Goal: Transaction & Acquisition: Purchase product/service

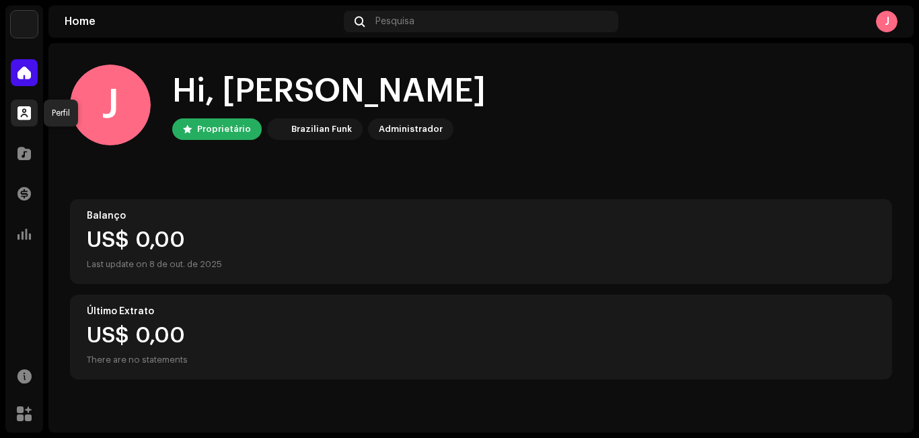
click at [25, 113] on span at bounding box center [23, 113] width 13 height 11
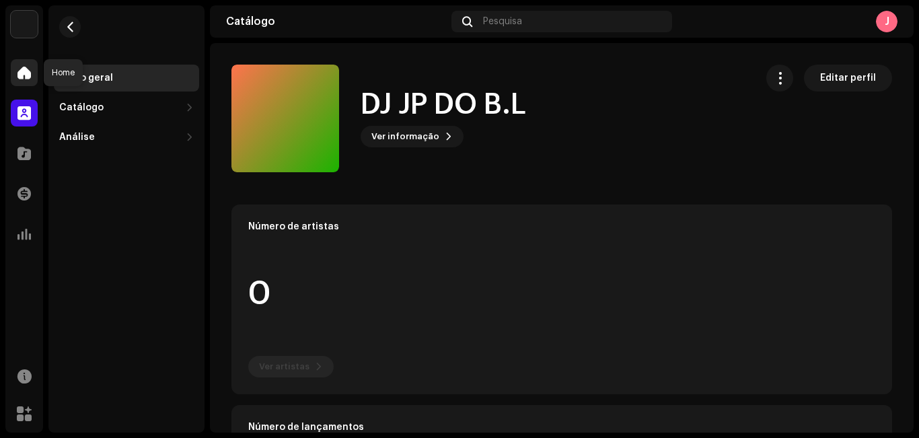
click at [27, 63] on div at bounding box center [24, 72] width 27 height 27
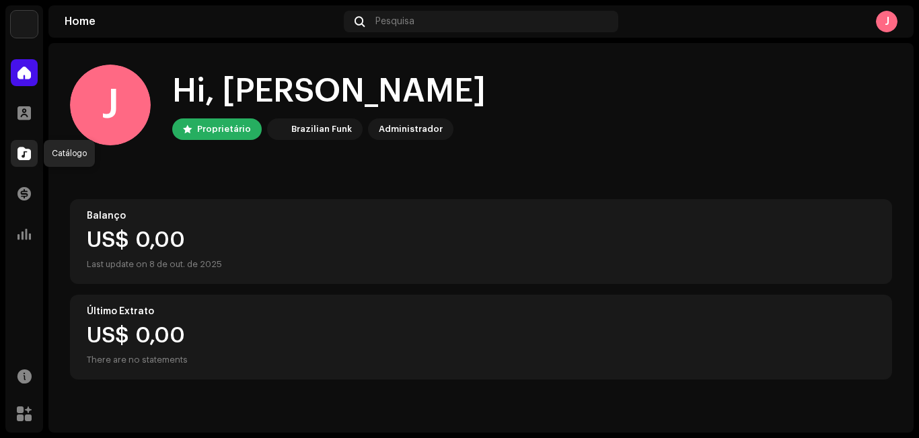
click at [24, 158] on span at bounding box center [23, 153] width 13 height 11
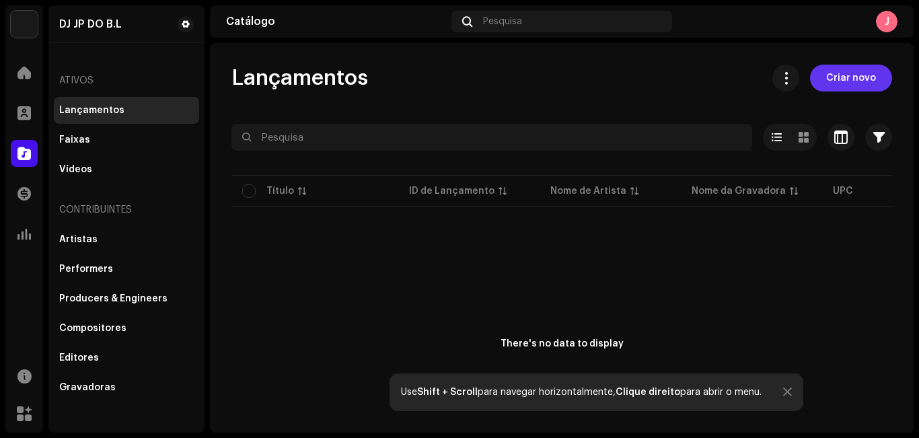
click at [853, 87] on span "Criar novo" at bounding box center [851, 78] width 50 height 27
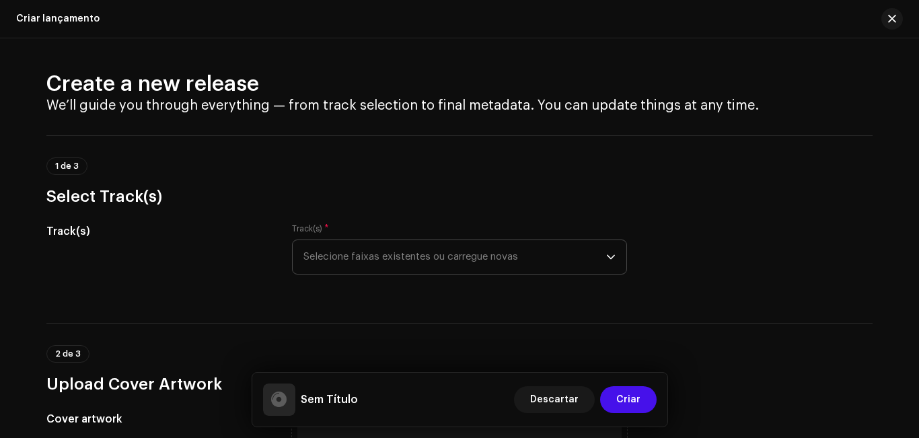
click at [612, 264] on div "dropdown trigger" at bounding box center [610, 257] width 9 height 34
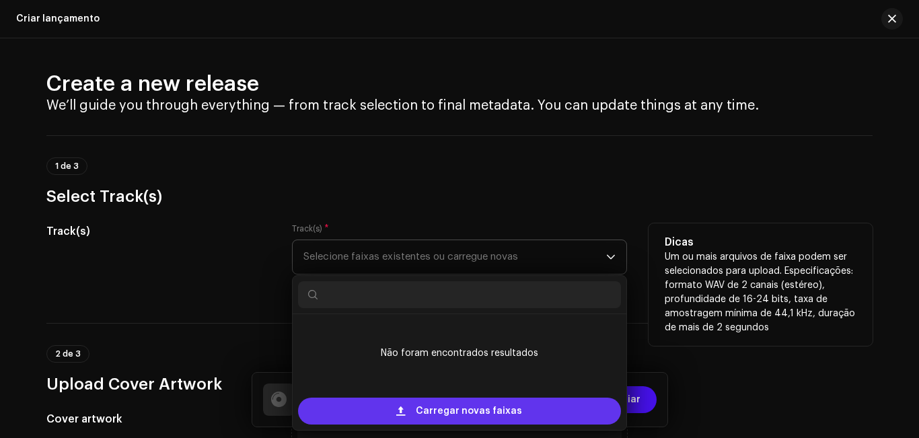
click at [534, 408] on div "Carregar novas faixas" at bounding box center [459, 411] width 323 height 27
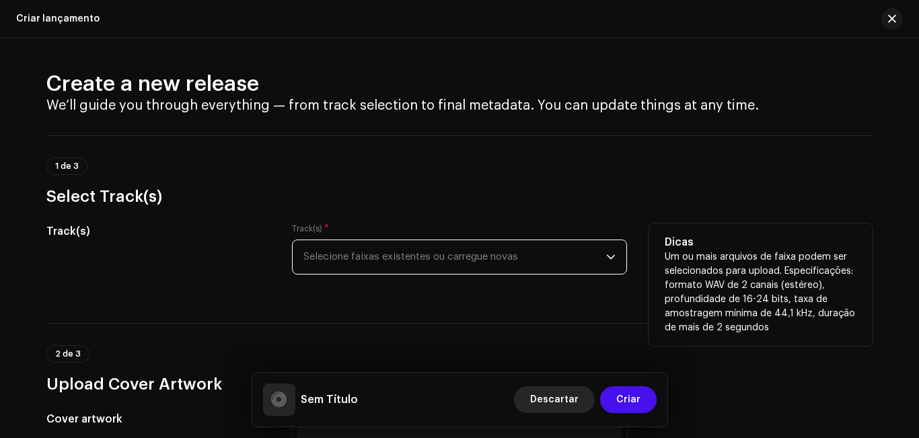
click at [558, 403] on span "Descartar" at bounding box center [554, 399] width 48 height 27
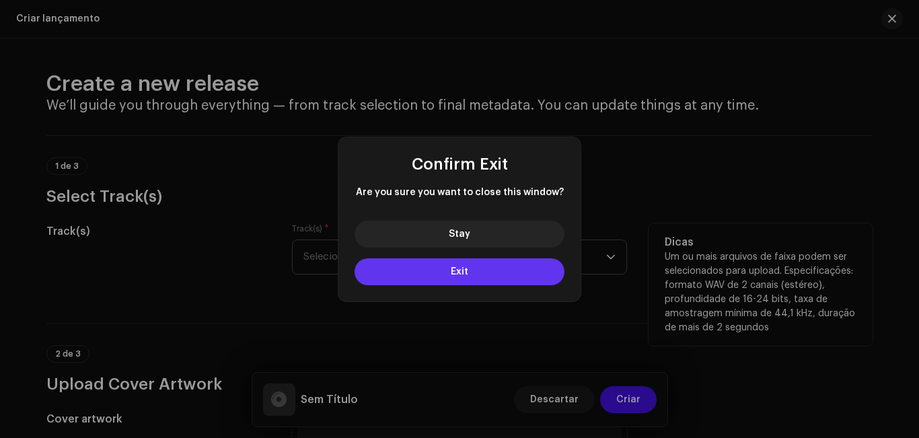
click at [478, 264] on button "Exit" at bounding box center [460, 271] width 210 height 27
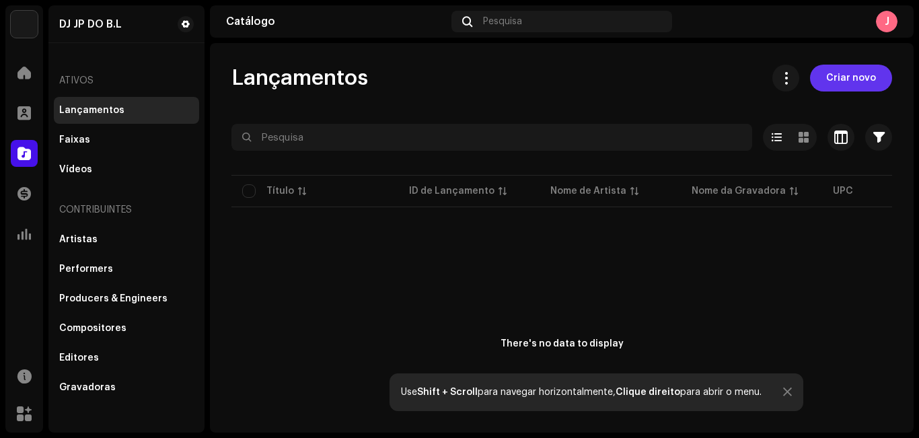
click at [833, 78] on span "Criar novo" at bounding box center [851, 78] width 50 height 27
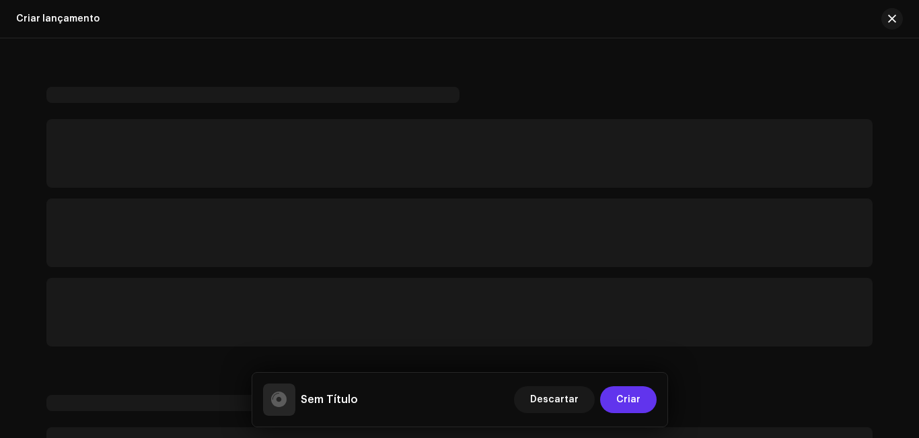
click at [634, 404] on span "Criar" at bounding box center [628, 399] width 24 height 27
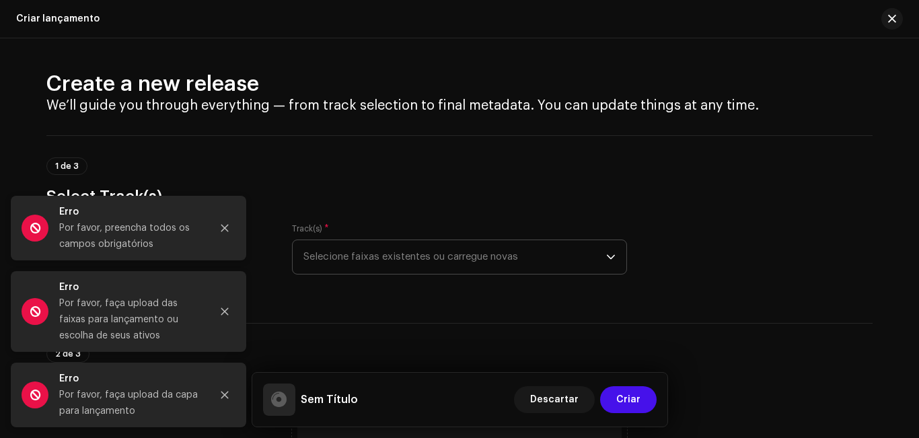
click at [370, 262] on span "Selecione faixas existentes ou carregue novas" at bounding box center [454, 257] width 303 height 34
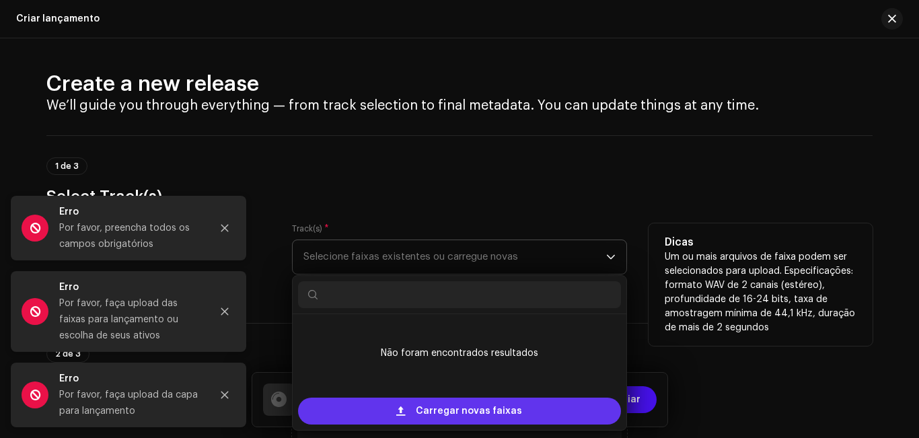
click at [418, 409] on span "Carregar novas faixas" at bounding box center [469, 411] width 106 height 27
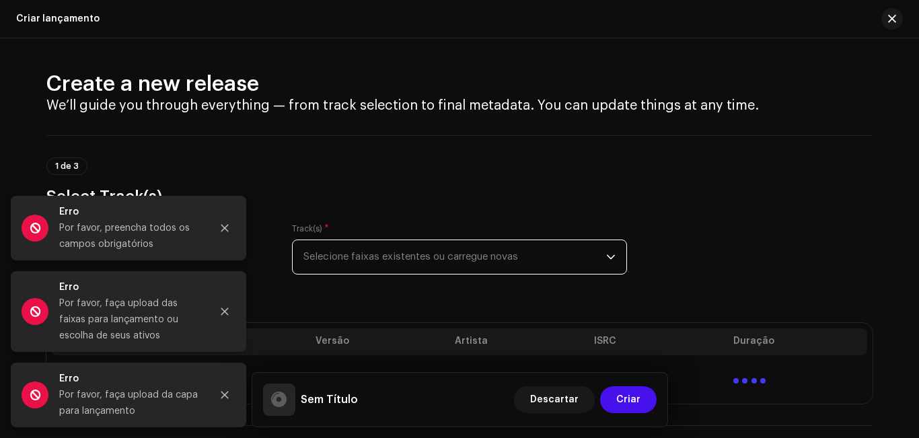
click at [610, 249] on div "dropdown trigger" at bounding box center [610, 257] width 9 height 34
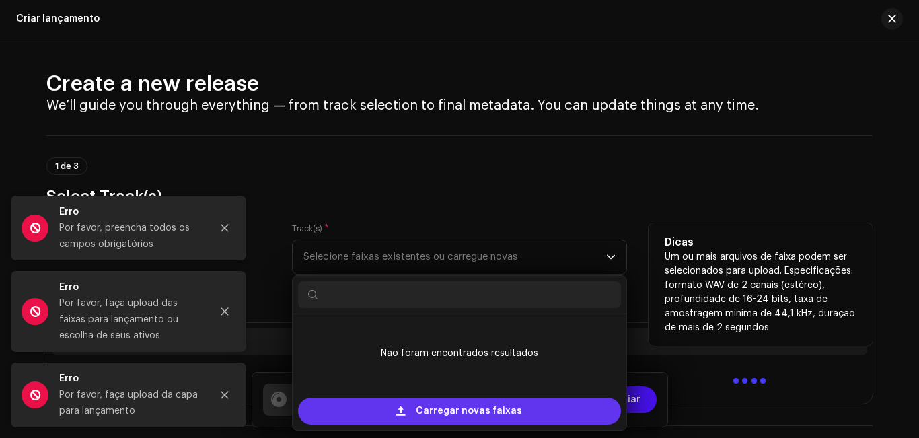
click at [519, 400] on div "Carregar novas faixas" at bounding box center [459, 411] width 323 height 27
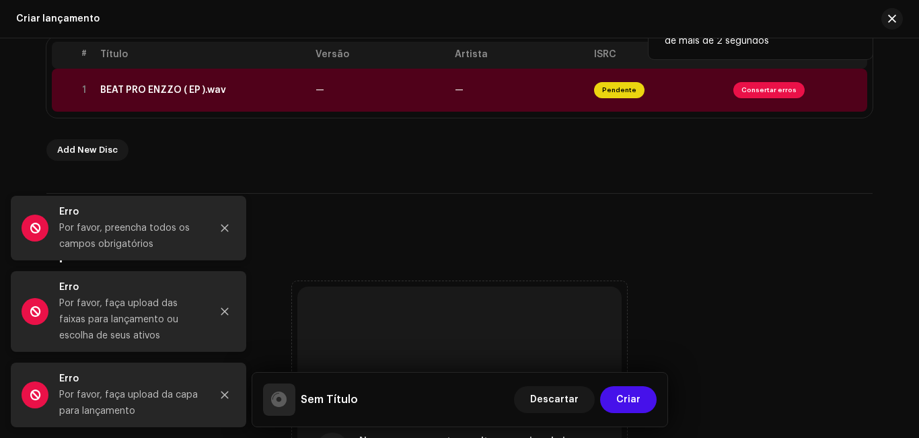
scroll to position [282, 0]
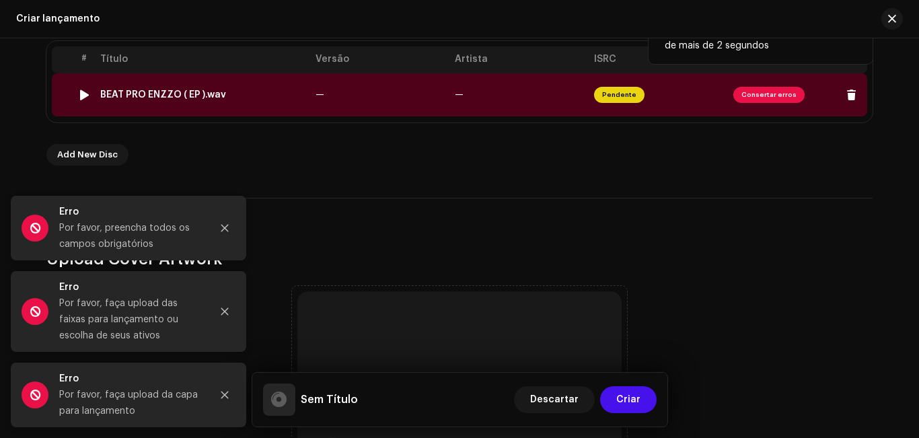
click at [758, 94] on span "Consertar erros" at bounding box center [768, 95] width 71 height 16
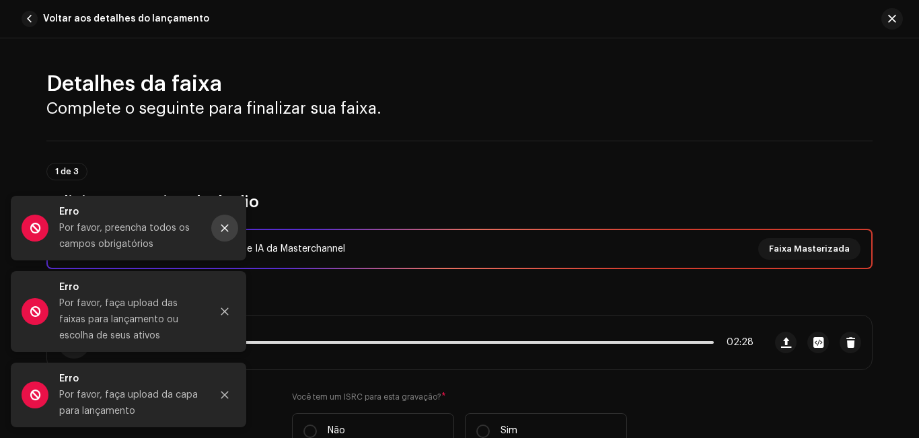
click at [221, 227] on icon "Close" at bounding box center [224, 227] width 9 height 9
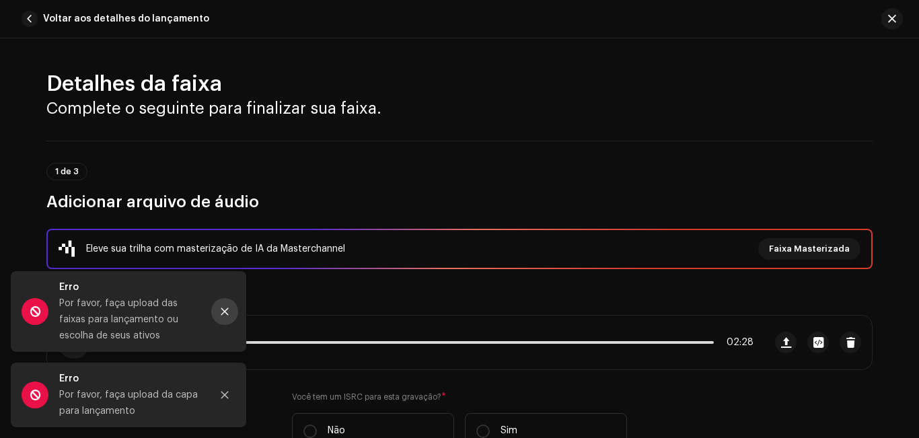
click at [225, 314] on icon "Close" at bounding box center [224, 311] width 9 height 9
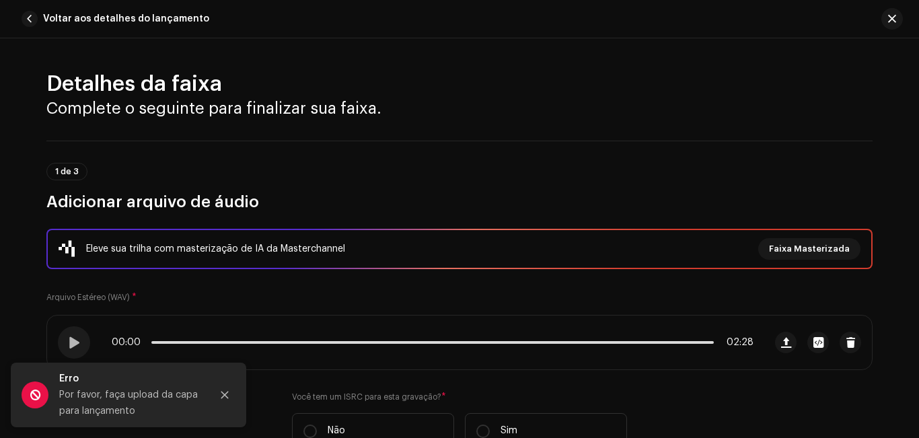
click at [226, 379] on div "Erro Por favor, faça upload da capa para lançamento" at bounding box center [129, 395] width 236 height 65
click at [226, 398] on icon "Close" at bounding box center [224, 394] width 9 height 9
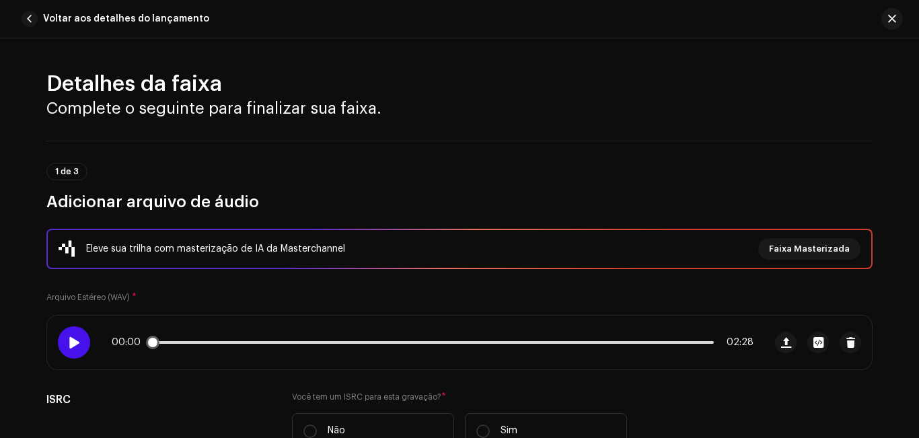
click at [69, 334] on div at bounding box center [74, 342] width 32 height 32
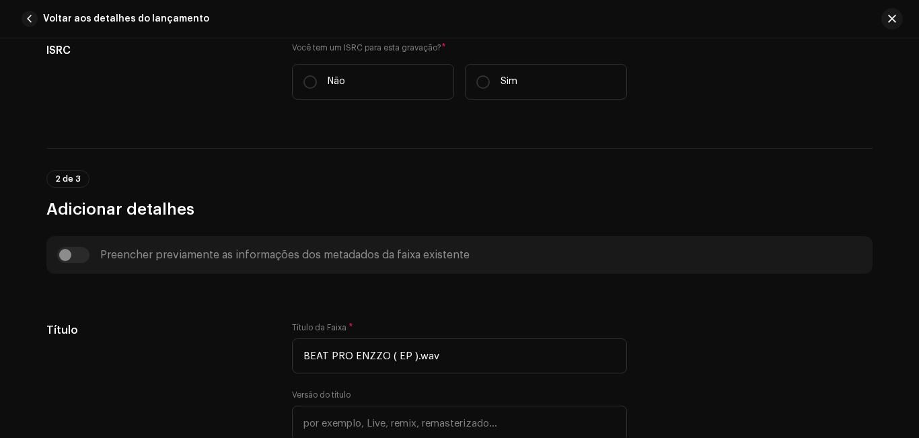
scroll to position [0, 0]
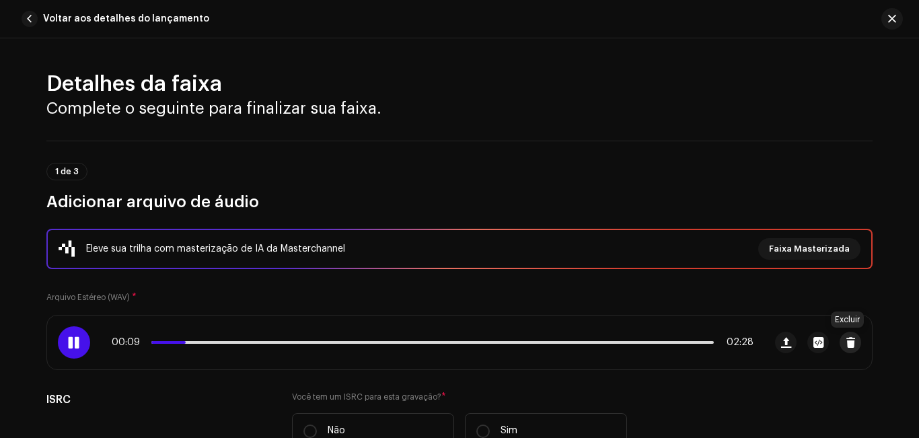
click at [846, 341] on span "button" at bounding box center [851, 342] width 10 height 11
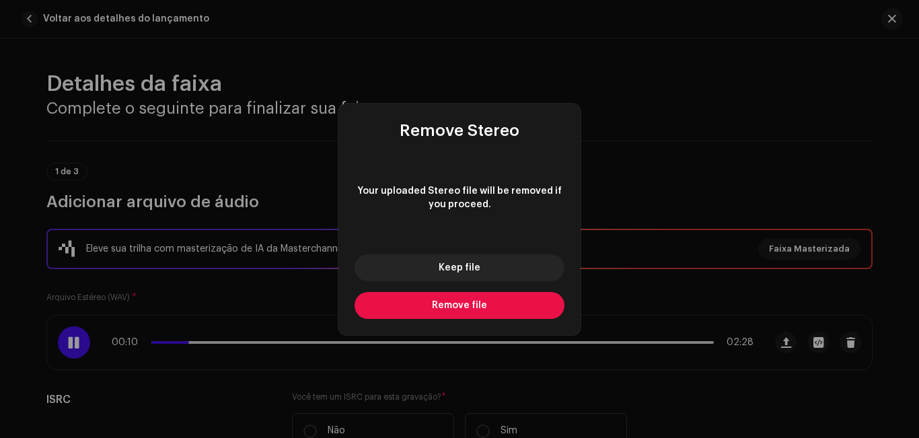
click at [493, 307] on button "Remove file" at bounding box center [460, 305] width 210 height 27
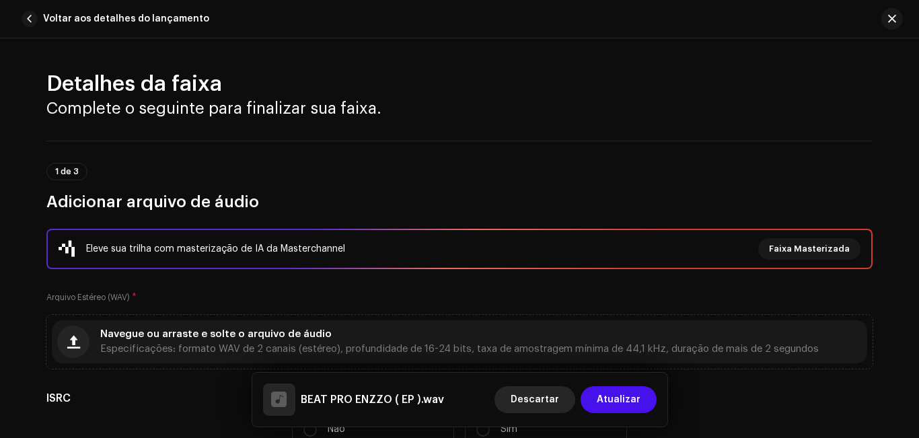
click at [554, 398] on span "Descartar" at bounding box center [535, 399] width 48 height 27
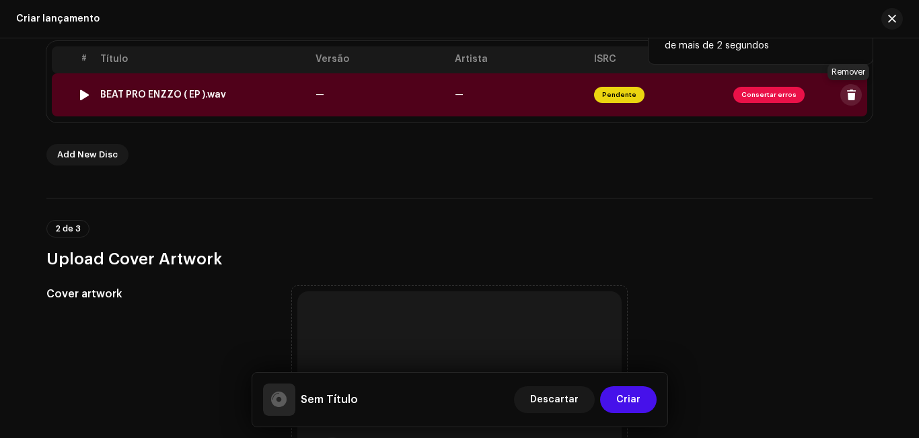
click at [849, 87] on button at bounding box center [851, 95] width 22 height 22
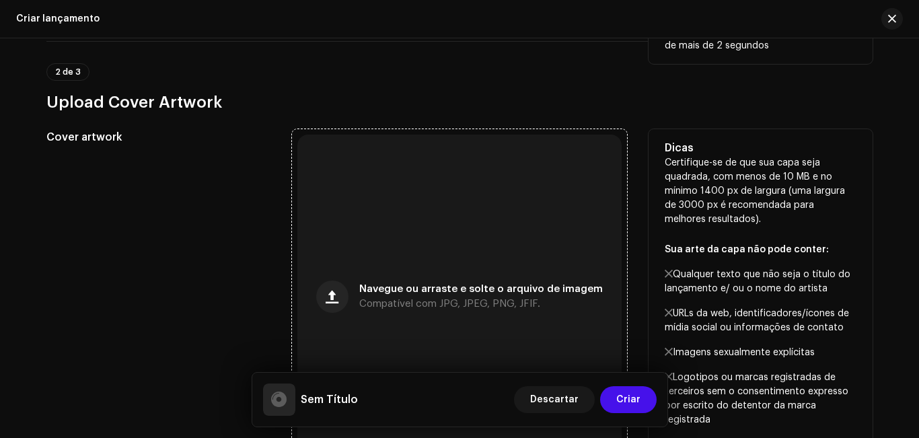
click at [508, 299] on span "Compatível com JPG, JPEG, PNG, JFIF." at bounding box center [449, 303] width 181 height 9
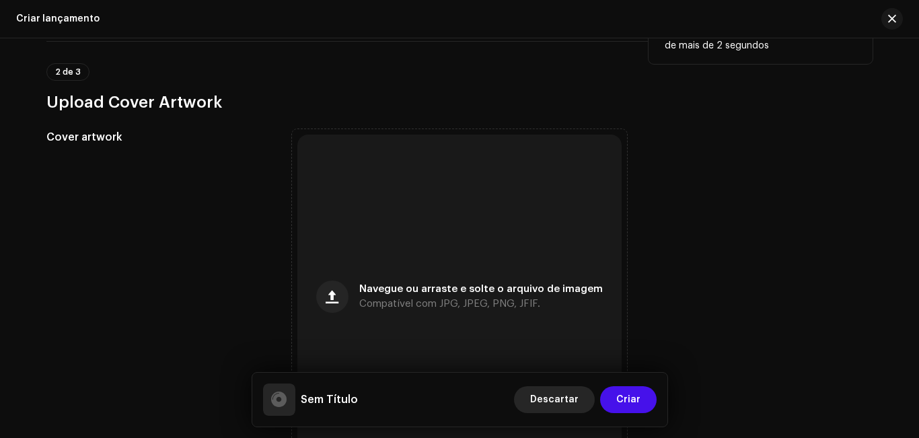
click at [559, 400] on span "Descartar" at bounding box center [554, 399] width 48 height 27
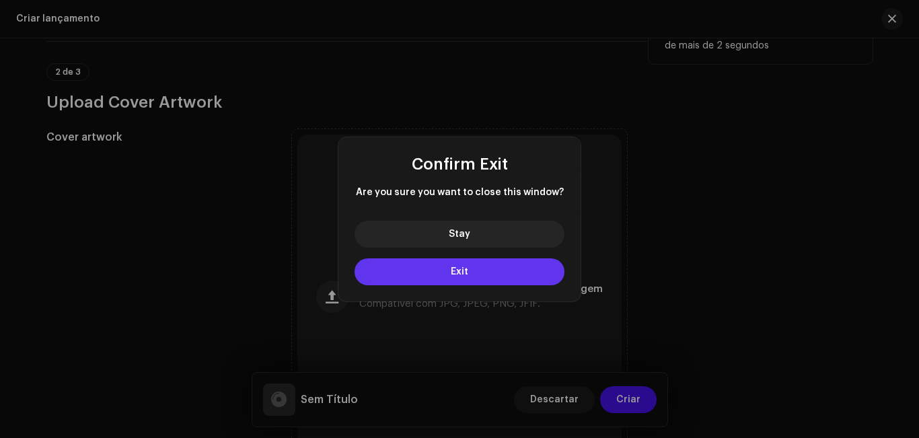
click at [485, 274] on button "Exit" at bounding box center [460, 271] width 210 height 27
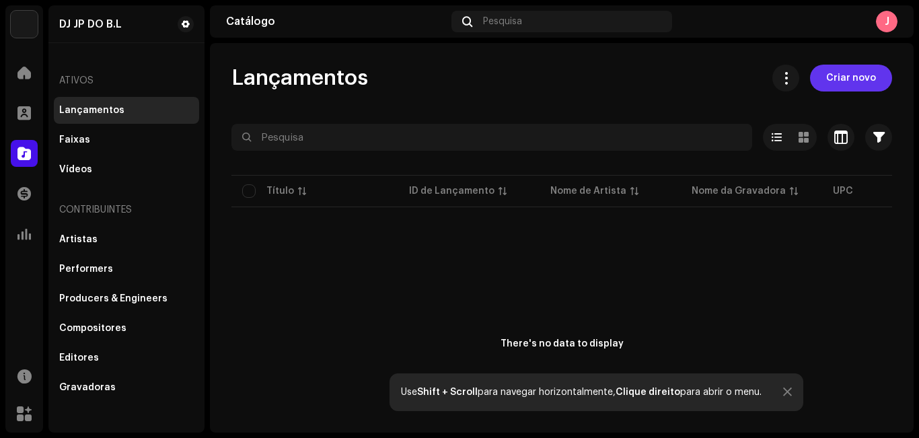
click at [850, 80] on span "Criar novo" at bounding box center [851, 78] width 50 height 27
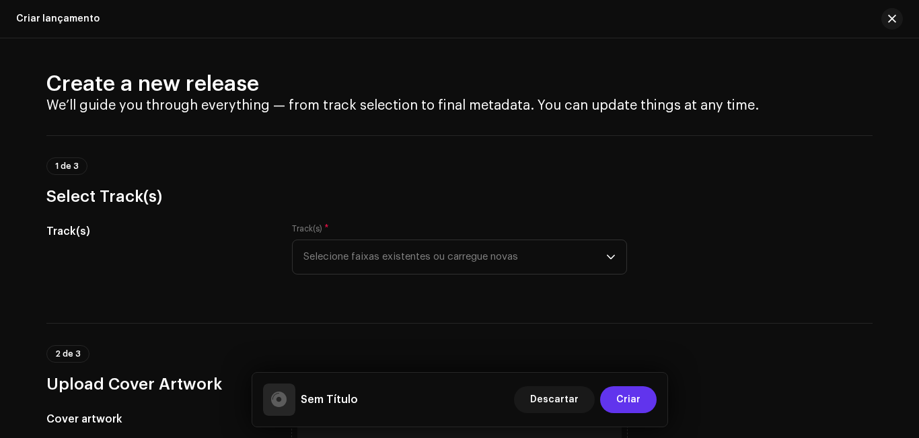
click at [635, 399] on span "Criar" at bounding box center [628, 399] width 24 height 27
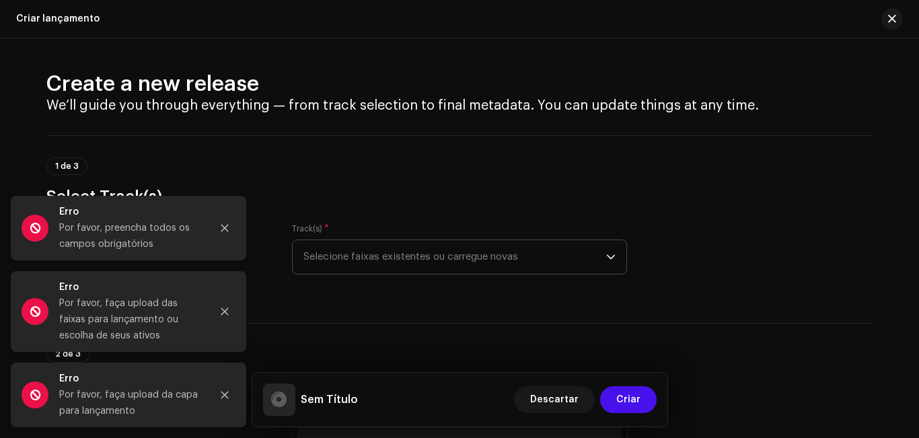
click at [607, 259] on icon "dropdown trigger" at bounding box center [610, 256] width 9 height 9
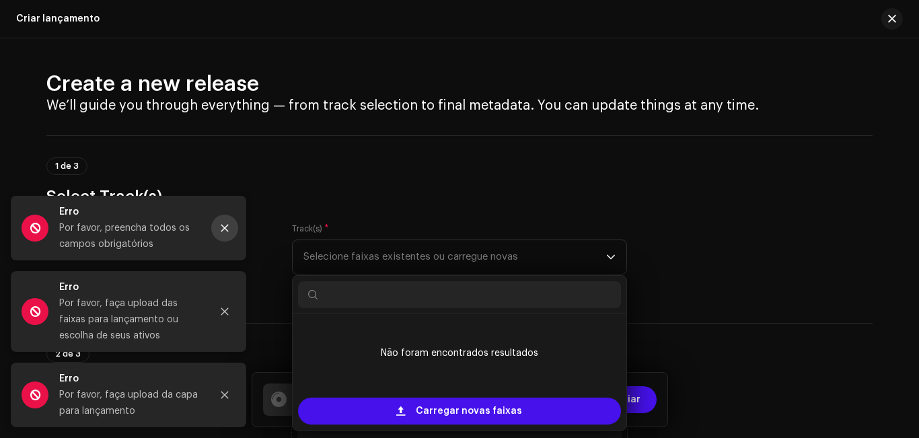
click at [228, 232] on icon "Close" at bounding box center [224, 227] width 9 height 9
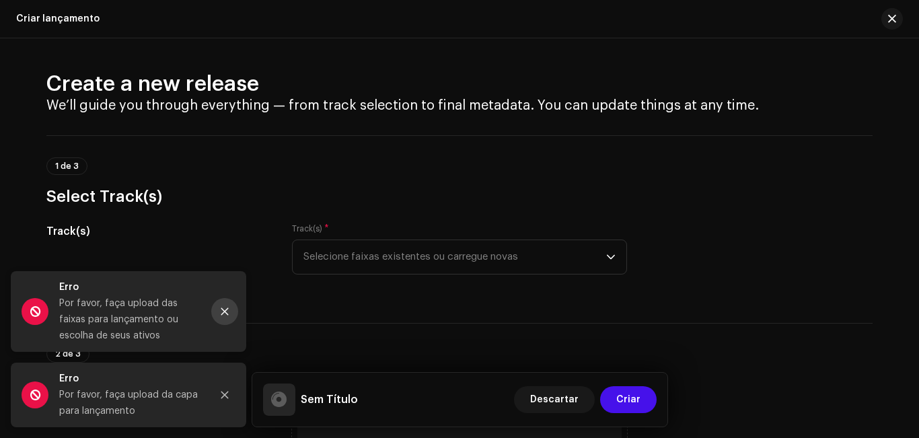
click at [224, 313] on icon "Close" at bounding box center [224, 311] width 7 height 7
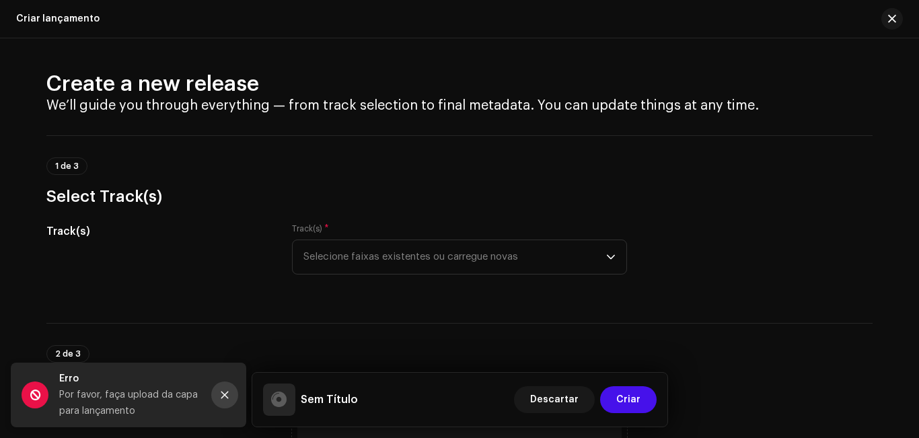
click at [222, 392] on icon "Close" at bounding box center [224, 395] width 7 height 7
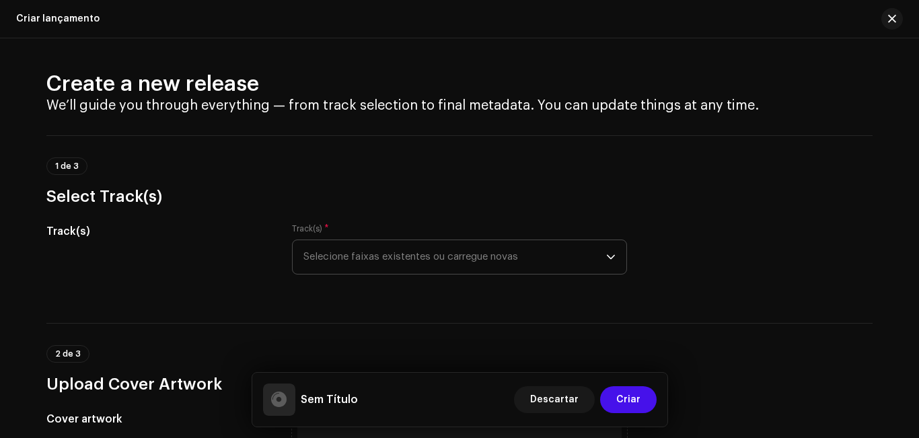
click at [612, 254] on icon "dropdown trigger" at bounding box center [610, 256] width 9 height 9
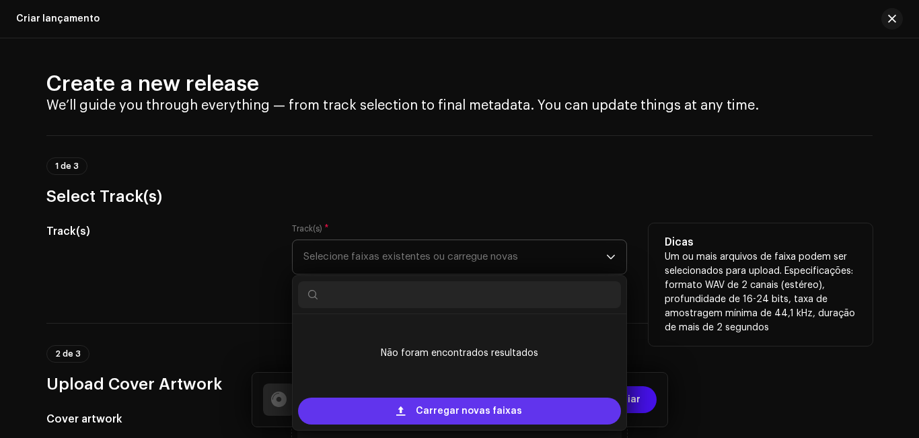
click at [509, 408] on span "Carregar novas faixas" at bounding box center [469, 411] width 106 height 27
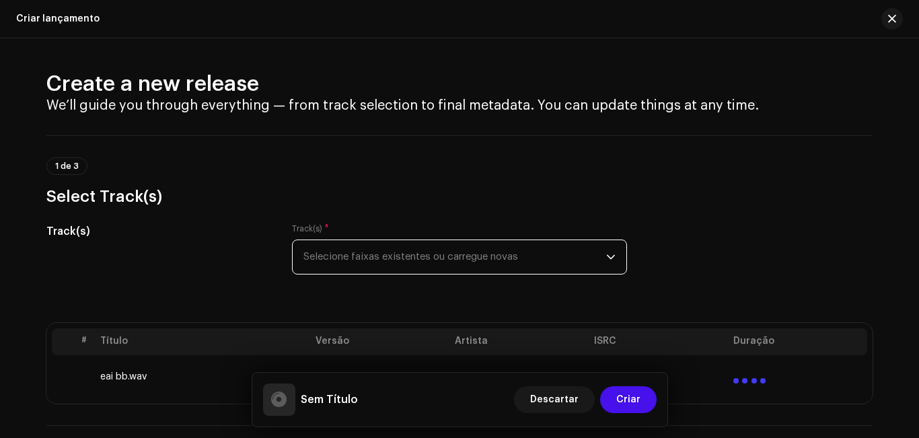
click at [613, 256] on p-select "Selecione faixas existentes ou carregue novas" at bounding box center [459, 257] width 335 height 35
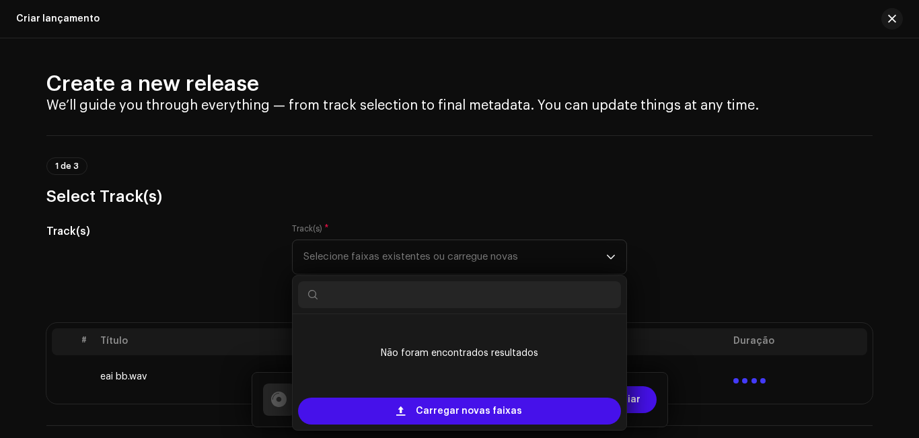
click at [635, 157] on div "1 de 3 Select Track(s)" at bounding box center [459, 171] width 826 height 72
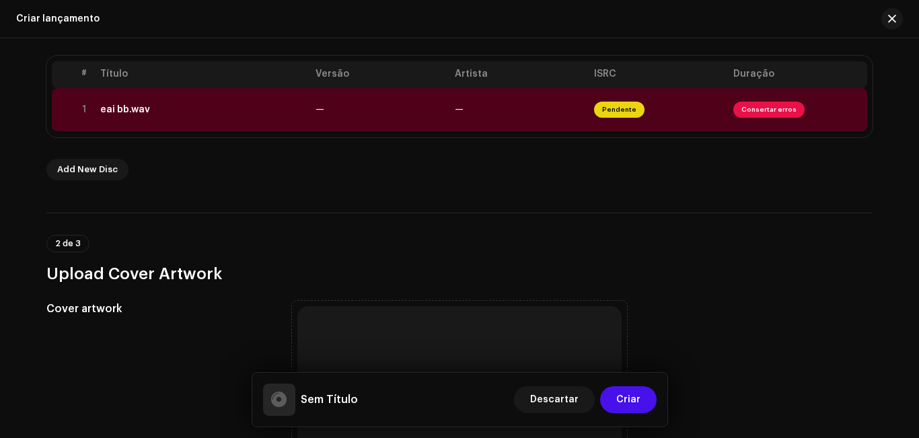
scroll to position [268, 0]
click at [775, 109] on span "Consertar erros" at bounding box center [768, 109] width 71 height 16
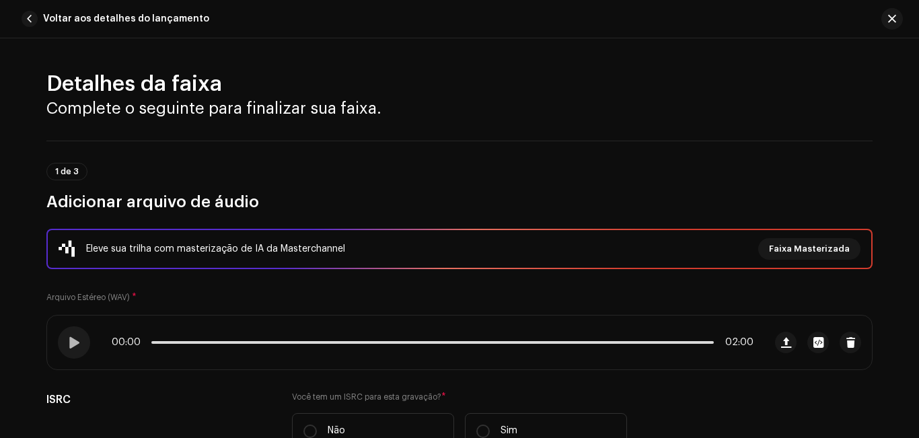
click at [915, 76] on div "Detalhes da faixa Complete o seguinte para finalizar sua faixa. 1 de 3 Adiciona…" at bounding box center [459, 238] width 919 height 400
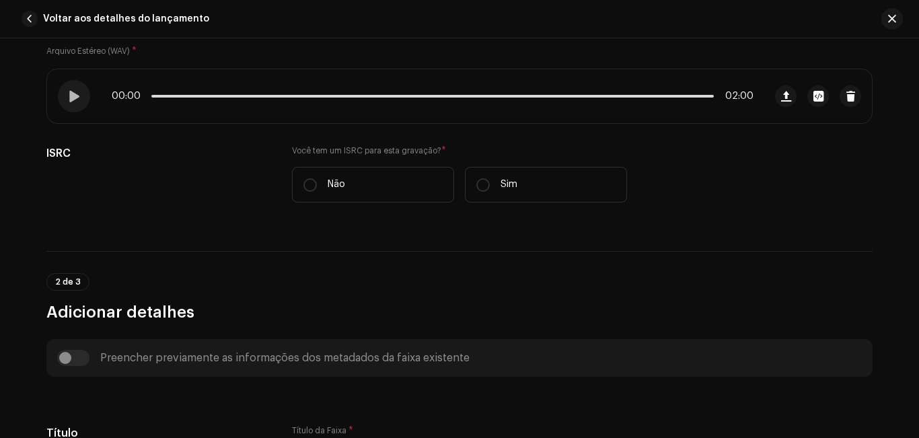
scroll to position [288, 0]
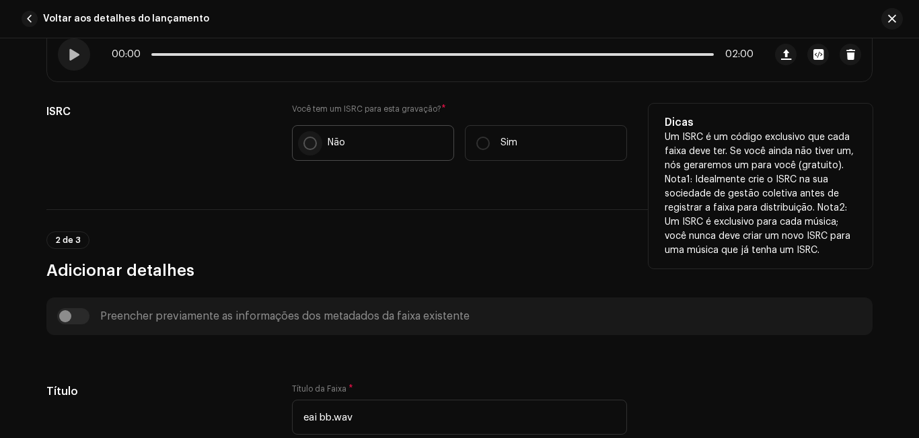
click at [308, 143] on input "Não" at bounding box center [309, 143] width 13 height 13
radio input "true"
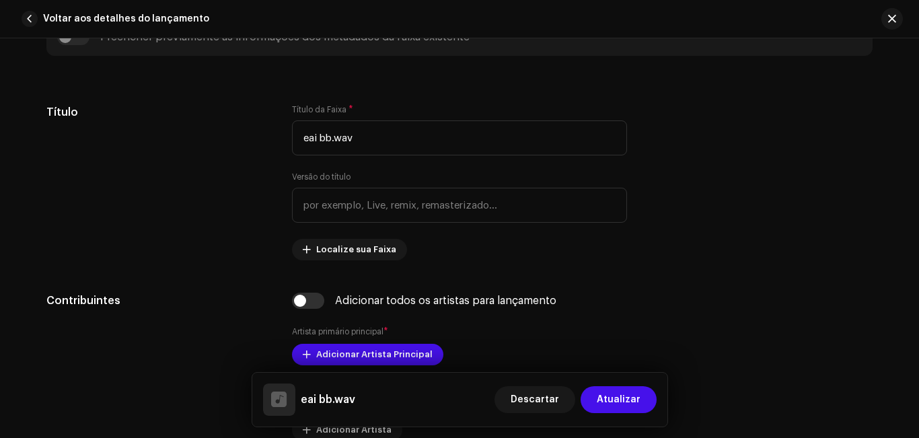
scroll to position [618, 0]
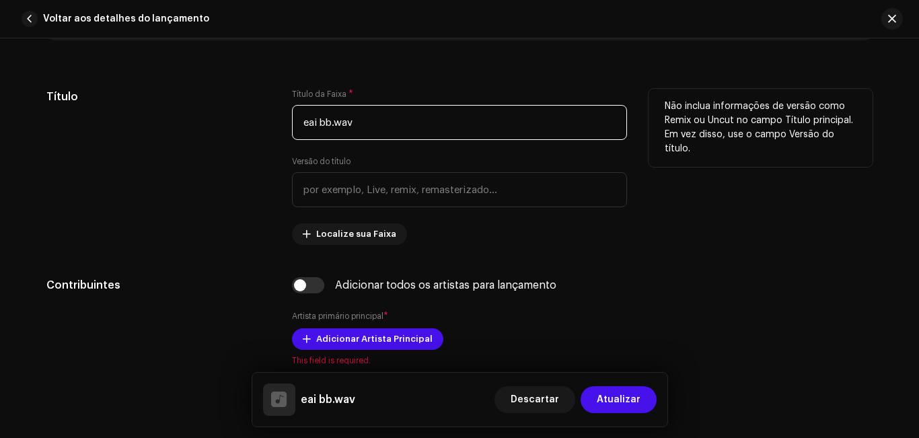
drag, startPoint x: 328, startPoint y: 124, endPoint x: 233, endPoint y: 129, distance: 95.0
click at [233, 129] on div "Título Título da Faixa * eai bb.wav Versão do título Localize sua Faixa Não inc…" at bounding box center [459, 167] width 826 height 156
drag, startPoint x: 362, startPoint y: 122, endPoint x: 330, endPoint y: 120, distance: 31.7
click at [330, 120] on input "Eai bb .wav" at bounding box center [459, 122] width 335 height 35
type input "Eai bb"
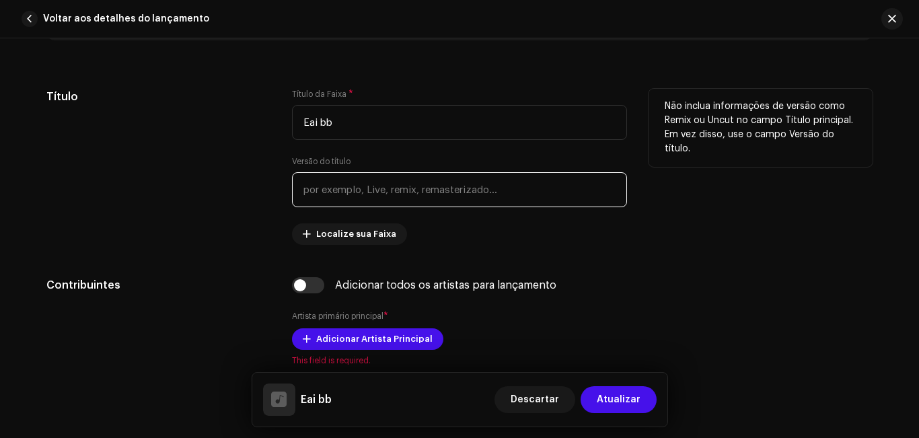
click at [377, 188] on input "text" at bounding box center [459, 189] width 335 height 35
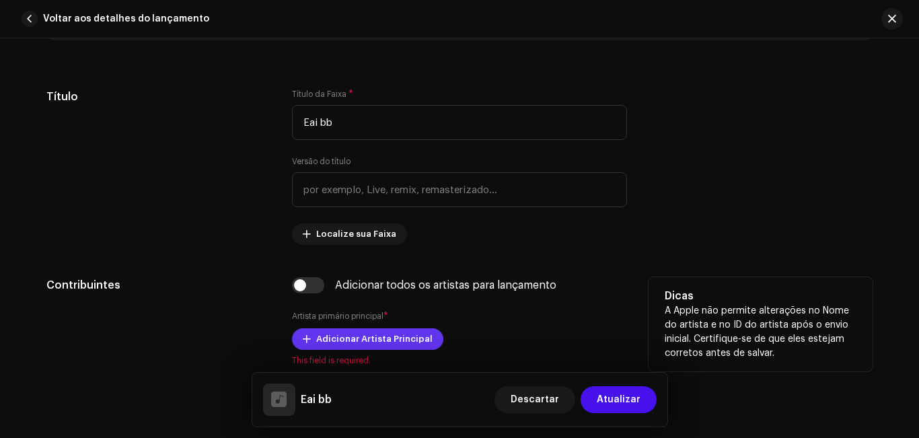
click at [417, 339] on span "Adicionar Artista Principal" at bounding box center [374, 339] width 116 height 27
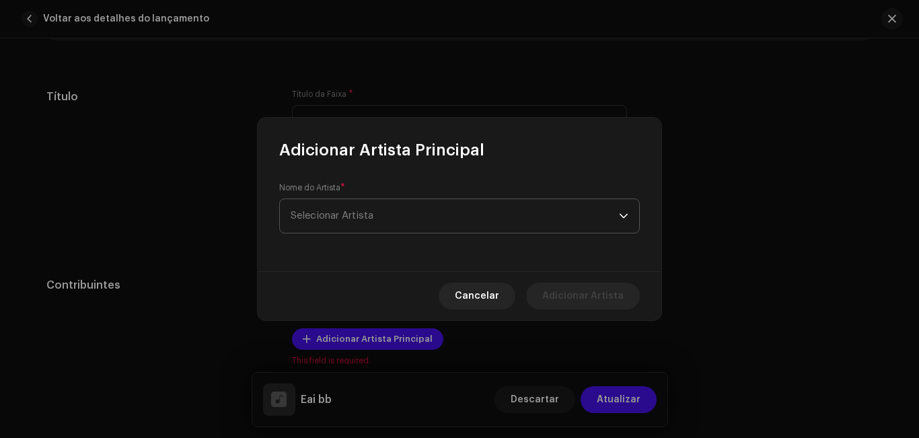
click at [343, 217] on span "Selecionar Artista" at bounding box center [332, 216] width 83 height 10
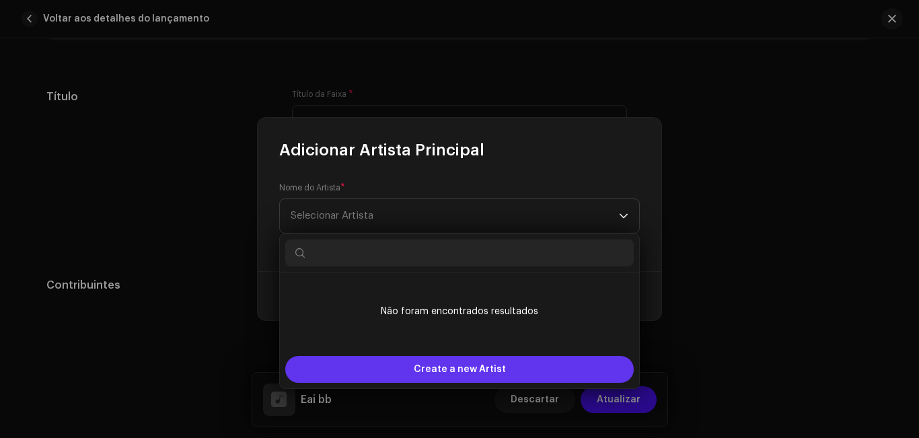
click at [465, 365] on span "Create a new Artist" at bounding box center [460, 369] width 92 height 27
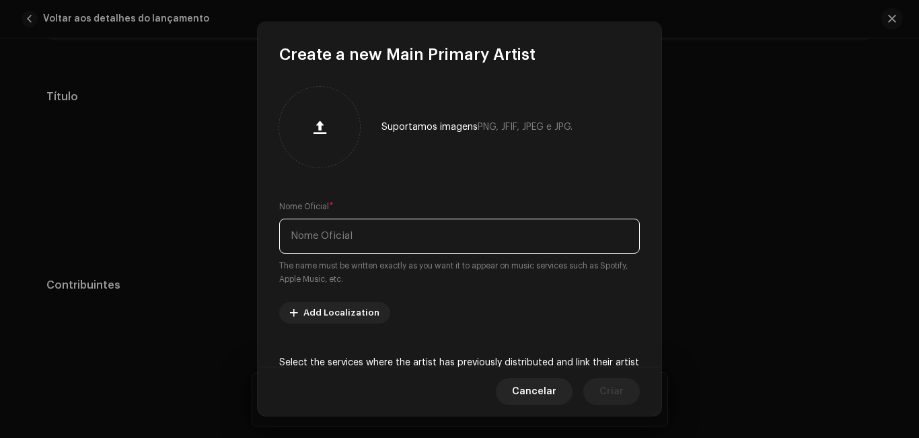
click at [323, 229] on input "text" at bounding box center [459, 236] width 361 height 35
type input "m"
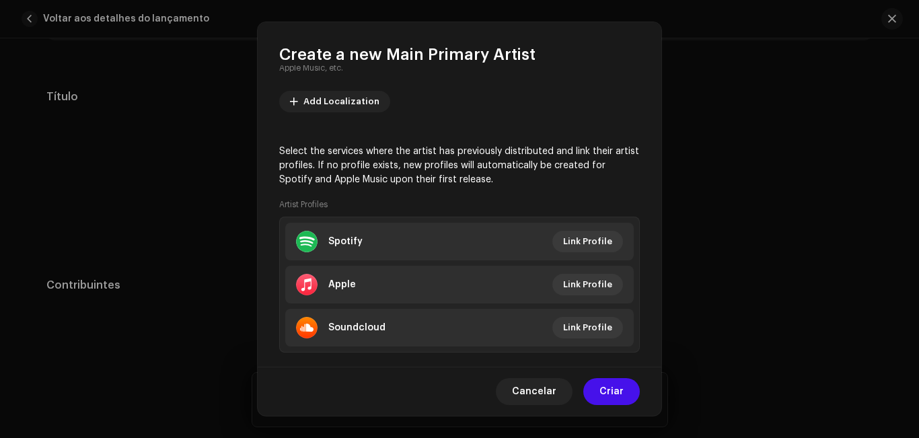
scroll to position [234, 0]
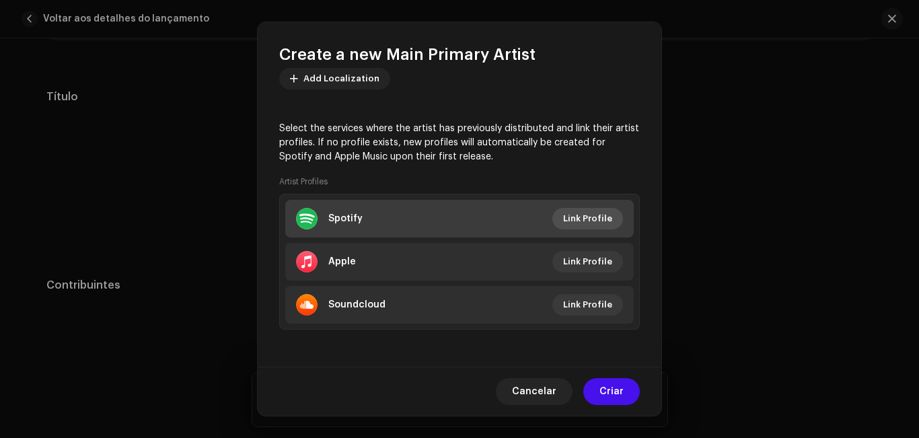
type input "MC FAEL HALLS"
click at [591, 217] on span "Link Profile" at bounding box center [587, 218] width 49 height 27
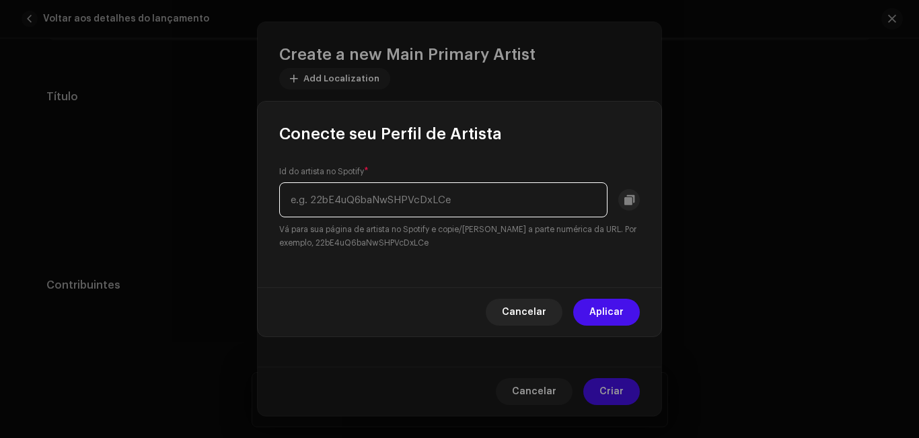
click at [388, 190] on input "text" at bounding box center [443, 199] width 328 height 35
paste input "https://open.spotify.com/artist/3GXvEIDsldUNbsvypttNd2?si=yufYsUjVQOOvZrAskQDTrQ"
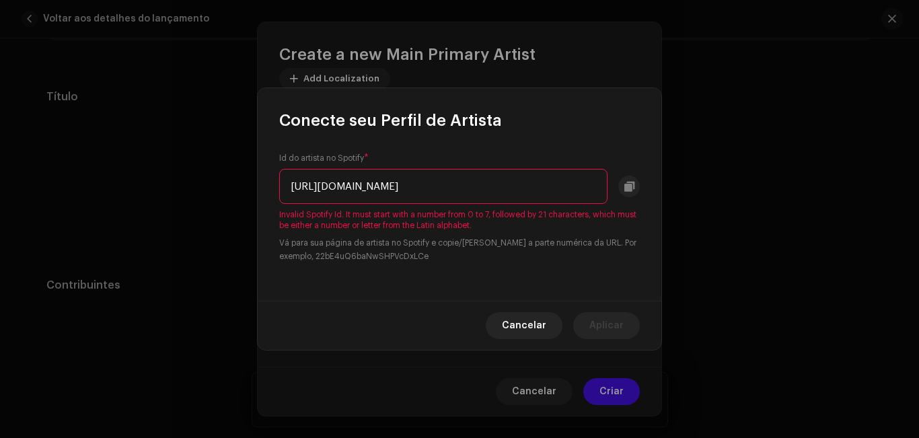
scroll to position [0, 0]
drag, startPoint x: 468, startPoint y: 186, endPoint x: 182, endPoint y: 189, distance: 285.3
click at [182, 189] on div "Conecte seu Perfil de Artista Id do artista no Spotify * https://open.spotify.c…" at bounding box center [459, 219] width 919 height 438
type input "yufYsUjVQOOvZrAskQDTrQ"
drag, startPoint x: 421, startPoint y: 185, endPoint x: 132, endPoint y: 190, distance: 289.4
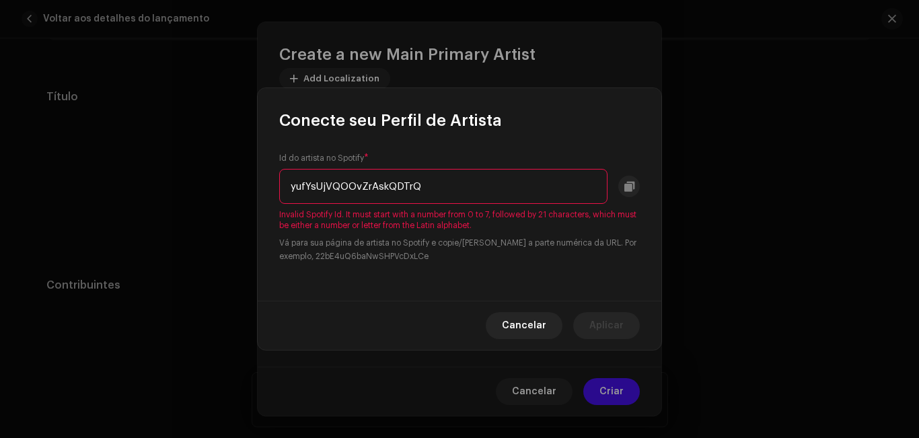
click at [132, 190] on div "Conecte seu Perfil de Artista Id do artista no Spotify * yufYsUjVQOOvZrAskQDTrQ…" at bounding box center [459, 219] width 919 height 438
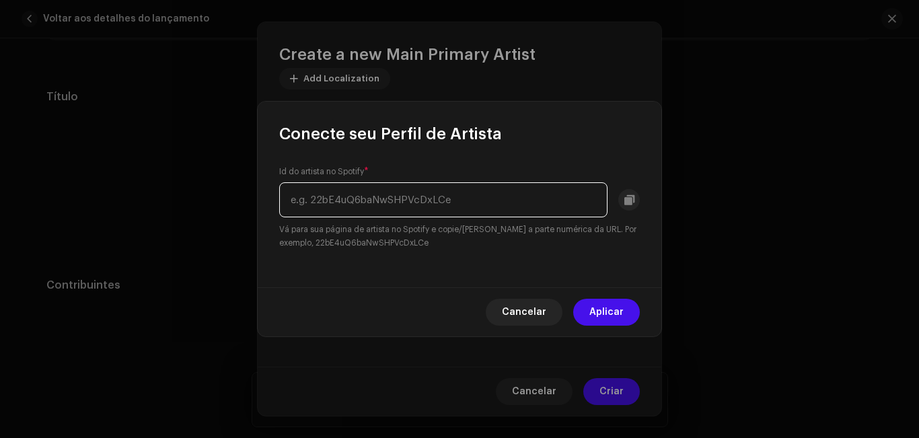
paste input "3GXvEIDsldUNbsvypttNd2?si=yufYsUjVQOOvZrAskQDTrQ&nd=1&dlsi=abad2461f6634cc7"
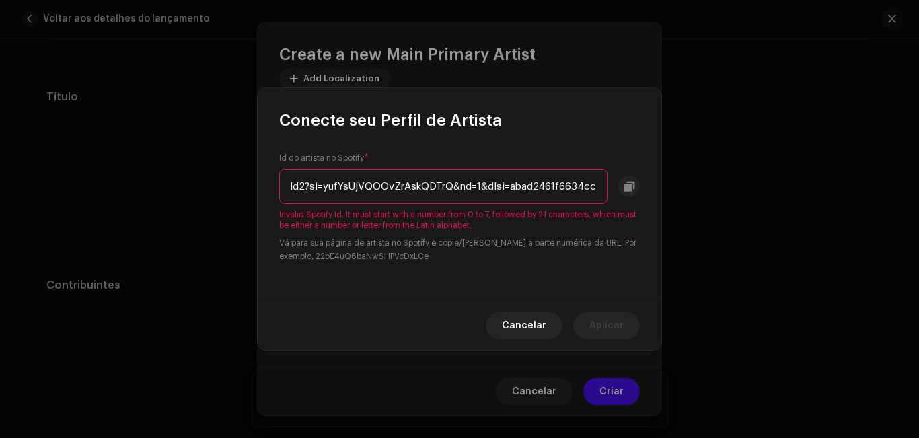
type input "3GXvEIDsldUNbsvypttNd2?si=yufYsUjVQOOvZrAskQDTrQ&nd=1&dlsi=abad2461f6634cc7"
drag, startPoint x: 285, startPoint y: 184, endPoint x: 918, endPoint y: 144, distance: 634.4
click at [918, 144] on div "Conecte seu Perfil de Artista Id do artista no Spotify * 3GXvEIDsldUNbsvypttNd2…" at bounding box center [459, 219] width 919 height 438
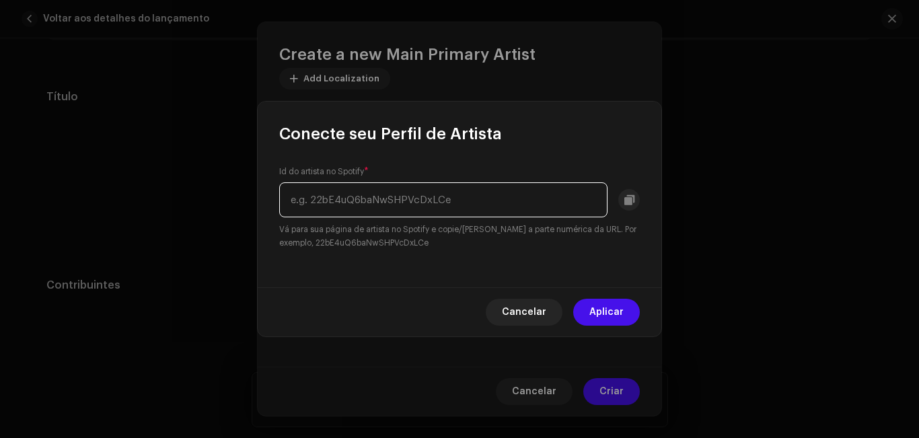
scroll to position [0, 0]
paste input "https://open.spotify.com/intl-pt/artist/3GXvEIDsldUNbsvypttNd2?si=yufYsUjVQOOvZ…"
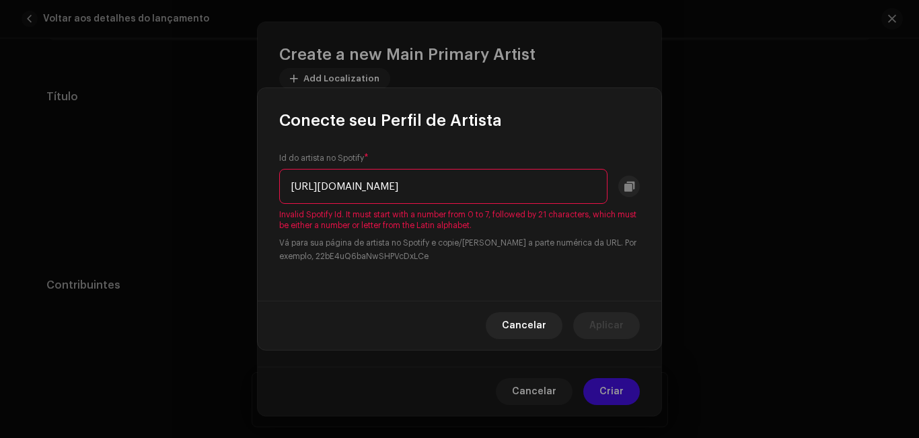
scroll to position [0, 291]
drag, startPoint x: 289, startPoint y: 188, endPoint x: 784, endPoint y: 137, distance: 497.9
click at [784, 137] on div "Conecte seu Perfil de Artista Id do artista no Spotify * https://open.spotify.c…" at bounding box center [459, 219] width 919 height 438
type input "https://open.spotify.com/intl-pt/artist/3GXvEIDsldUNbsvypttN"
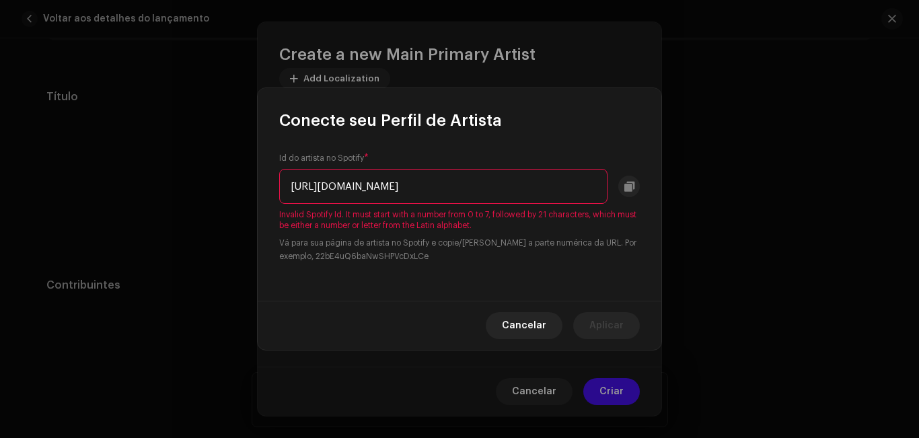
drag, startPoint x: 289, startPoint y: 184, endPoint x: 747, endPoint y: 205, distance: 458.1
click at [747, 205] on div "Conecte seu Perfil de Artista Id do artista no Spotify * https://open.spotify.c…" at bounding box center [459, 219] width 919 height 438
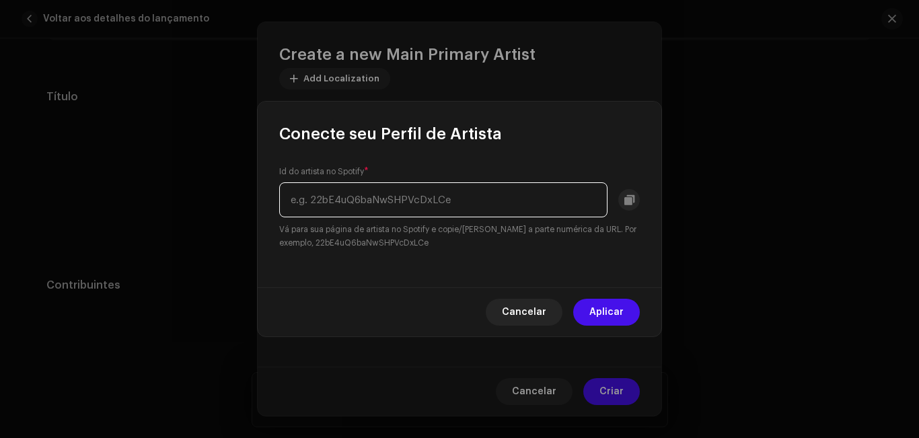
paste input "https://open.spotify.com/intl-pt/artist/3GXvEIDsldUNbsvypttNd2?si=yufYsUjVQOOvZ…"
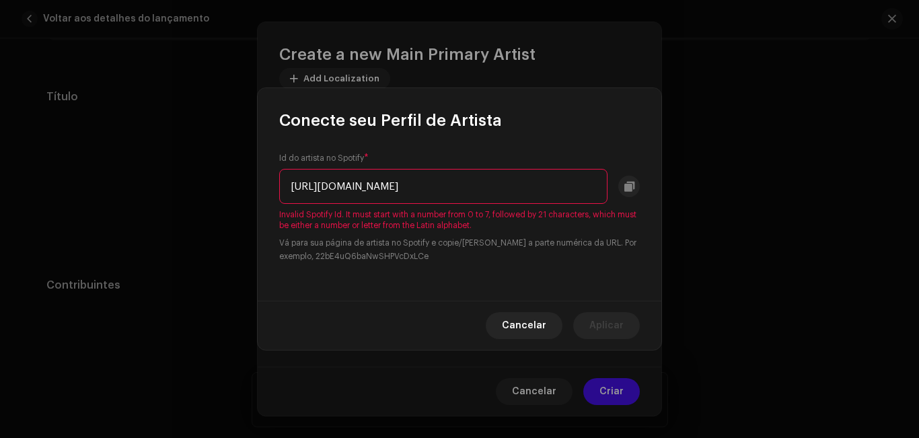
scroll to position [0, 291]
drag, startPoint x: 289, startPoint y: 186, endPoint x: 743, endPoint y: 210, distance: 454.2
click at [743, 210] on div "Conecte seu Perfil de Artista Id do artista no Spotify * https://open.spotify.c…" at bounding box center [459, 219] width 919 height 438
type input "https://open.spotify.com/intl-pt/artist/3GXvEIDsldUNbsvypttN"
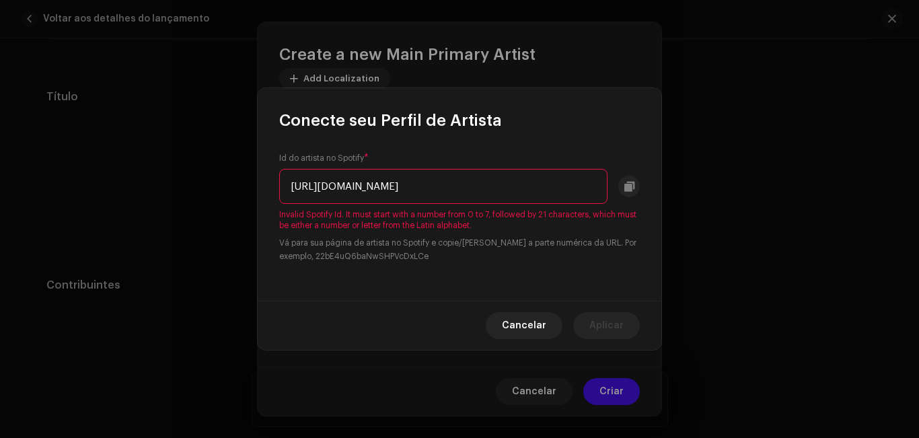
drag, startPoint x: 286, startPoint y: 184, endPoint x: 822, endPoint y: 153, distance: 536.5
click at [822, 153] on div "Conecte seu Perfil de Artista Id do artista no Spotify * https://open.spotify.c…" at bounding box center [459, 219] width 919 height 438
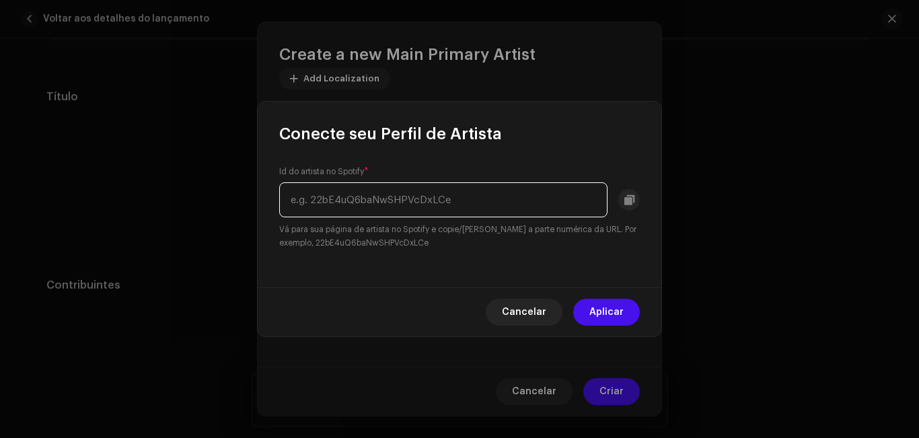
click at [346, 196] on input "text" at bounding box center [443, 199] width 328 height 35
paste input "https://open.spotify.com/intl-pt/artist/3GXvEIDsldUNbsvypttNd2?si=Z7ehMeBpQZiQU…"
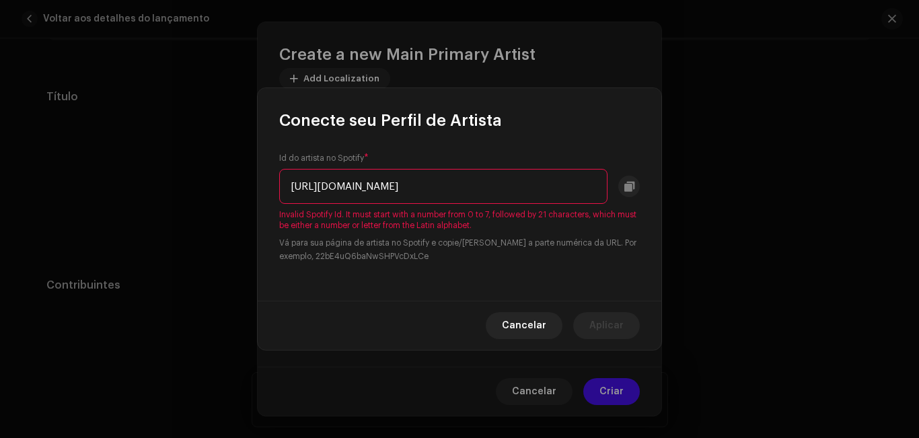
type input "https://open.spotify.com/intl-pt/artist/3GXvEIDsldUNbsvypttNd2?si=Z7ehMeBpQZiQU…"
drag, startPoint x: 285, startPoint y: 183, endPoint x: 918, endPoint y: 216, distance: 633.4
click at [918, 216] on div "Conecte seu Perfil de Artista Id do artista no Spotify * https://open.spotify.c…" at bounding box center [459, 219] width 919 height 438
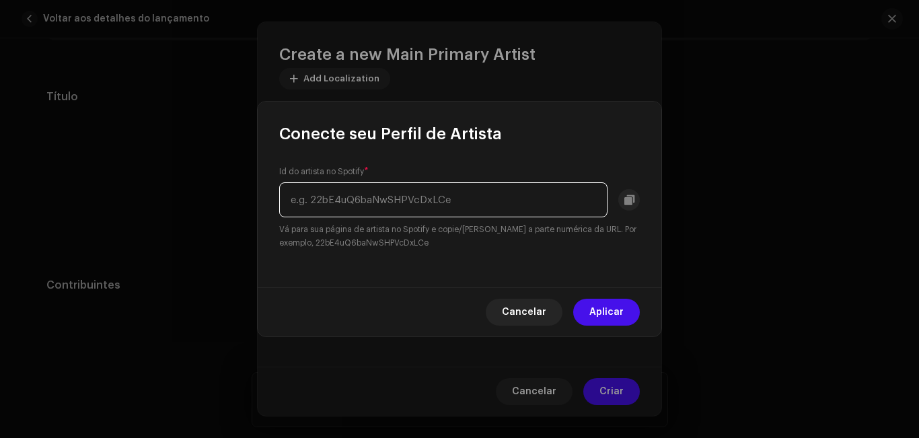
paste input "yufYsUjVQOOvZrAskQDTrQ"
type input "yufYsUjVQOOvZrAskQDTrQ"
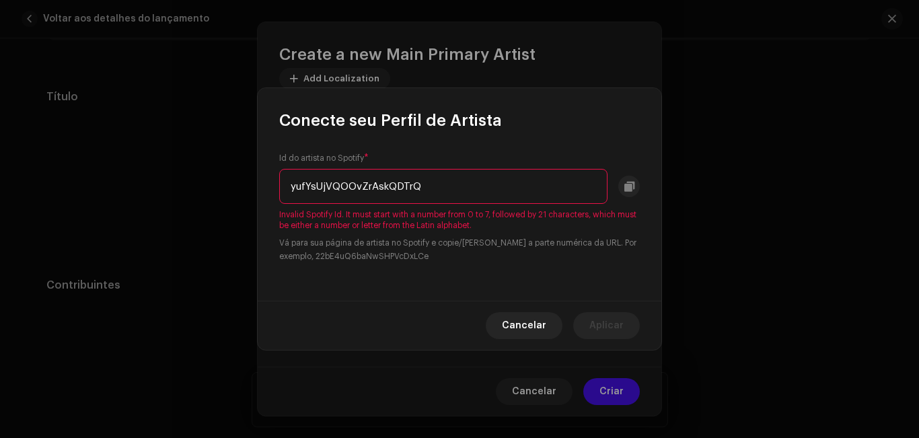
drag, startPoint x: 442, startPoint y: 200, endPoint x: 233, endPoint y: 198, distance: 208.6
click at [233, 198] on div "Conecte seu Perfil de Artista Id do artista no Spotify * yufYsUjVQOOvZrAskQDTrQ…" at bounding box center [459, 219] width 919 height 438
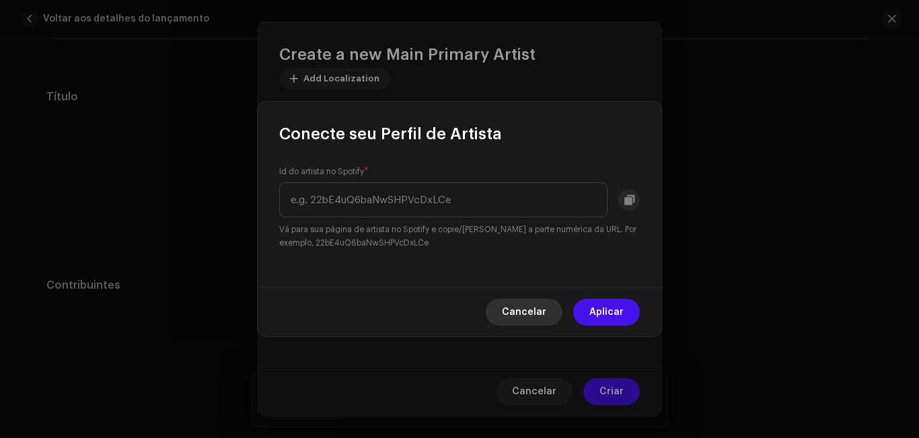
click at [521, 314] on span "Cancelar" at bounding box center [524, 312] width 44 height 27
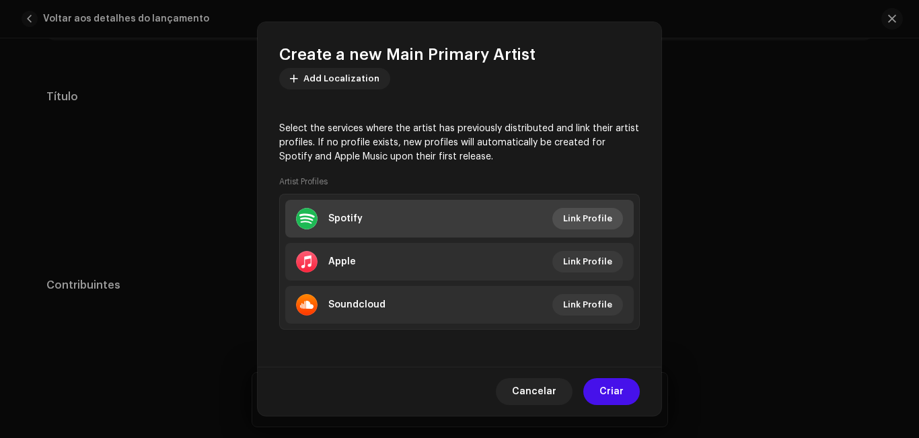
click at [587, 220] on span "Link Profile" at bounding box center [587, 218] width 49 height 27
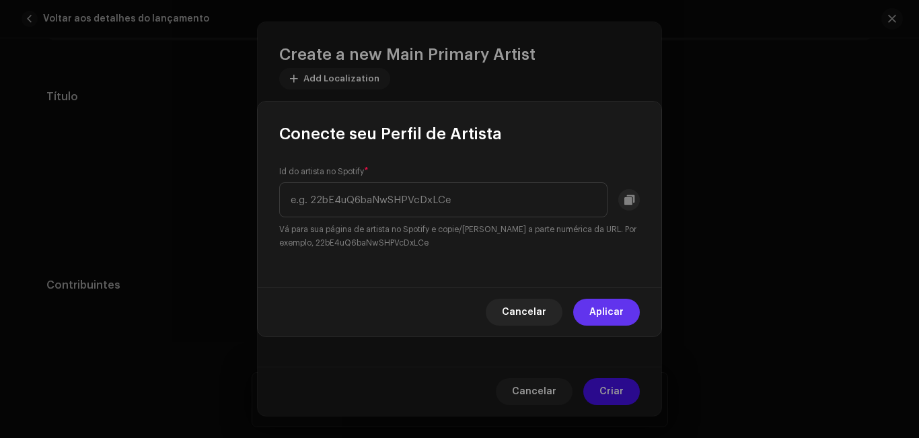
click at [594, 310] on span "Aplicar" at bounding box center [606, 312] width 34 height 27
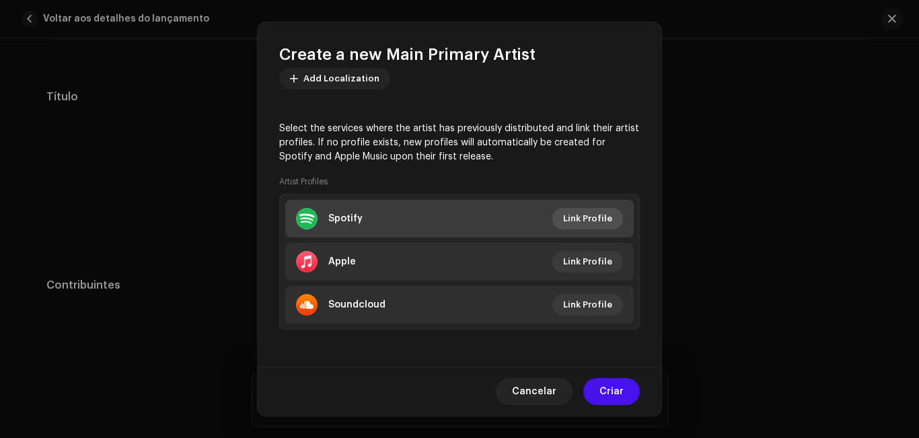
click at [602, 215] on span "Link Profile" at bounding box center [587, 218] width 49 height 27
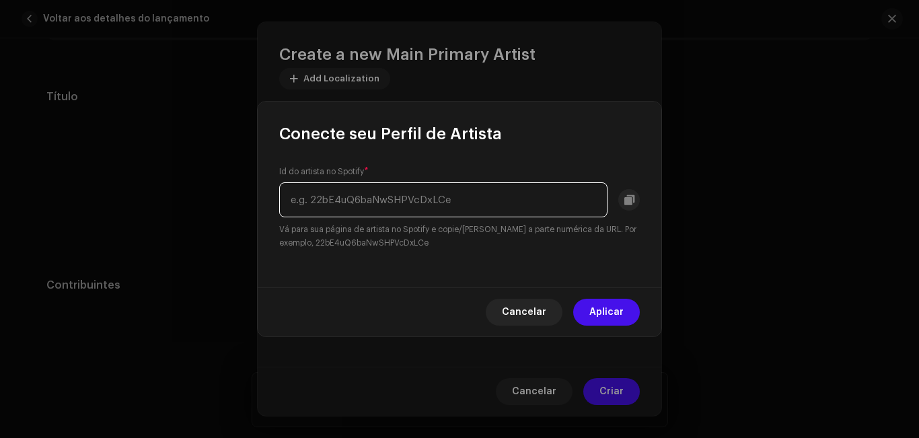
click at [377, 203] on input "text" at bounding box center [443, 199] width 328 height 35
paste input "https://open.spotify.com/intl-pt/artist/3GXvEIDsldUNbsvypttNd2?si=yufYsUjVQOOvZ…"
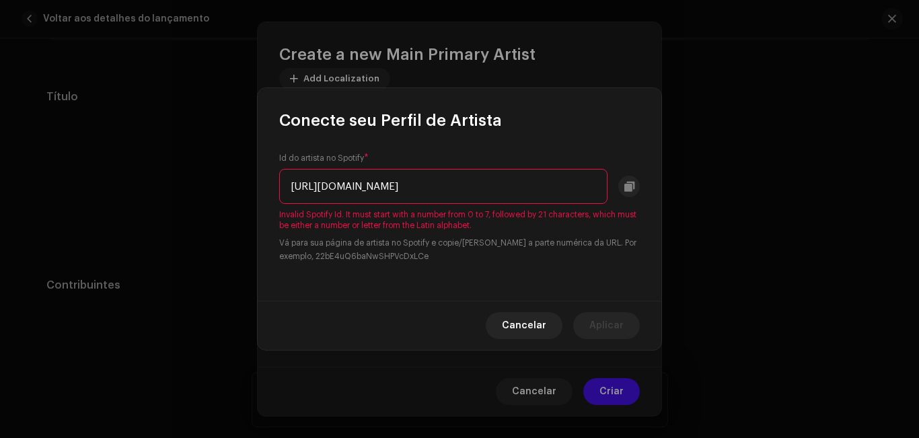
click at [280, 215] on div "Id do artista no Spotify * https://open.spotify.com/intl-pt/artist/3GXvEIDsldUN…" at bounding box center [460, 216] width 404 height 170
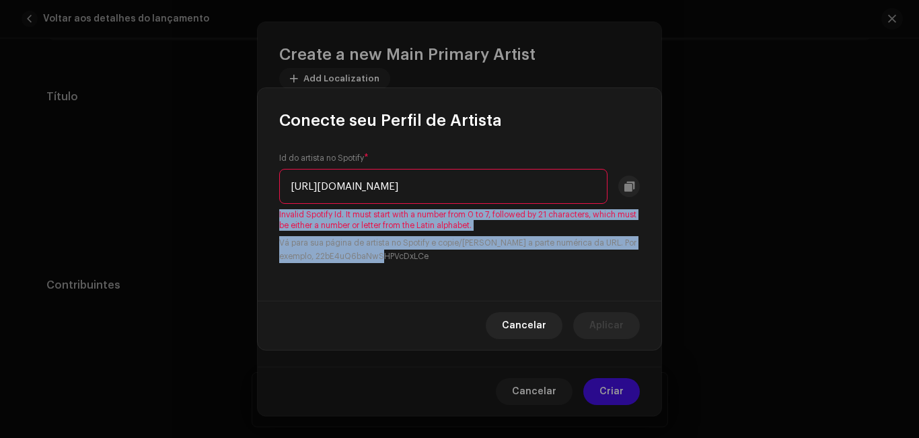
drag, startPoint x: 280, startPoint y: 215, endPoint x: 610, endPoint y: 266, distance: 334.2
click at [610, 266] on div "Id do artista no Spotify * https://open.spotify.com/intl-pt/artist/3GXvEIDsldUN…" at bounding box center [460, 216] width 404 height 170
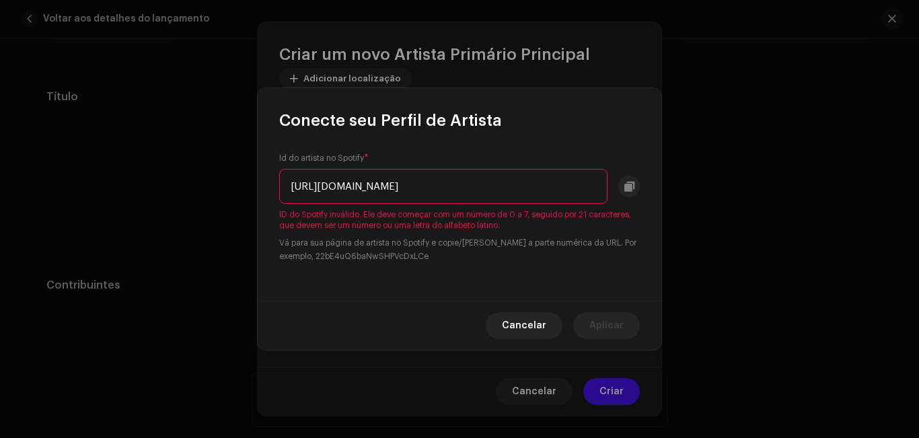
drag, startPoint x: 470, startPoint y: 182, endPoint x: 92, endPoint y: 171, distance: 378.3
click at [92, 171] on div "Conecte seu Perfil de Artista Id do artista no Spotify * https://open.spotify.c…" at bounding box center [459, 219] width 919 height 438
type input "3GXvEIDsldUNbsvypttNd2?si=yufYsUjVQOOvZrAskQDTrQ&nd=1&dlsi=abad2461f6634cc7"
click at [488, 189] on input "3GXvEIDsldUNbsvypttNd2?si=yufYsUjVQOOvZrAskQDTrQ&nd=1&dlsi=abad2461f6634cc7" at bounding box center [443, 186] width 328 height 35
drag, startPoint x: 599, startPoint y: 188, endPoint x: 79, endPoint y: 190, distance: 519.5
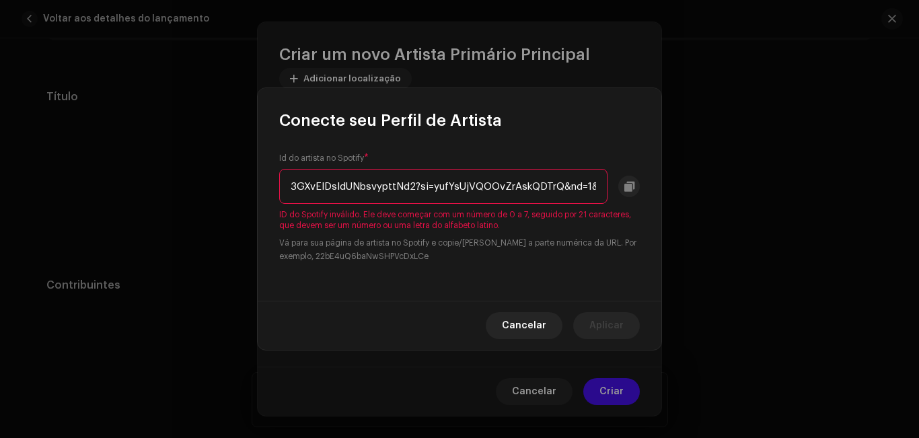
click at [79, 190] on div "Conecte seu Perfil de Artista Id do artista no Spotify * 3GXvEIDsldUNbsvypttNd2…" at bounding box center [459, 219] width 919 height 438
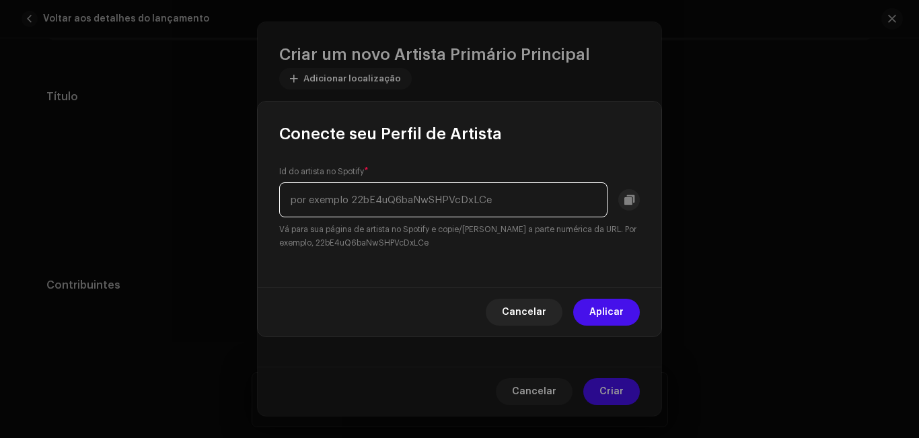
paste input "3GXvEIDsldUNbsvypttNd2?si"
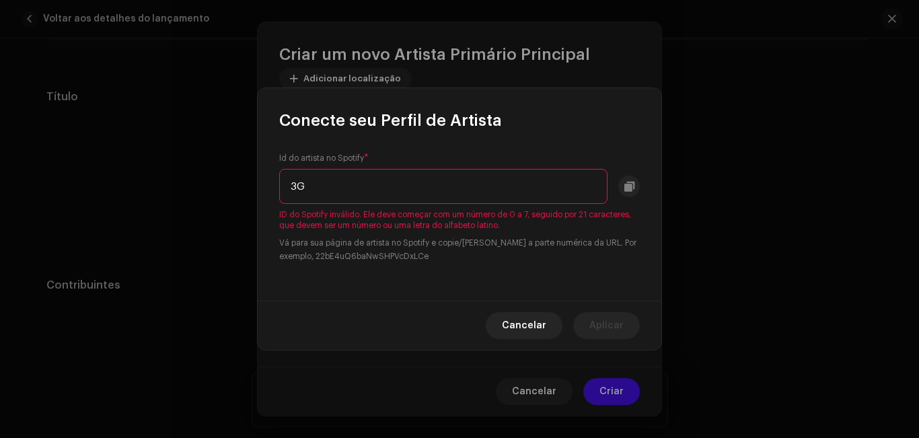
type input "3"
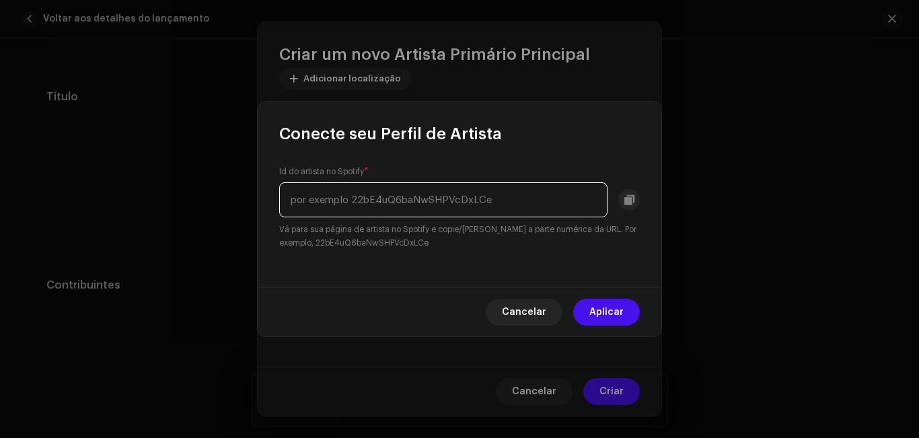
click at [340, 207] on input "text" at bounding box center [443, 199] width 328 height 35
paste input "1&dlsi=abad2461f6634cc7"
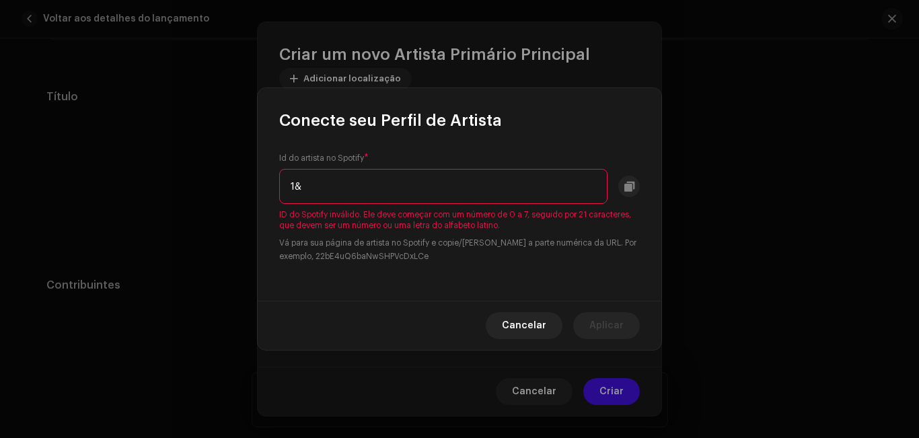
type input "1"
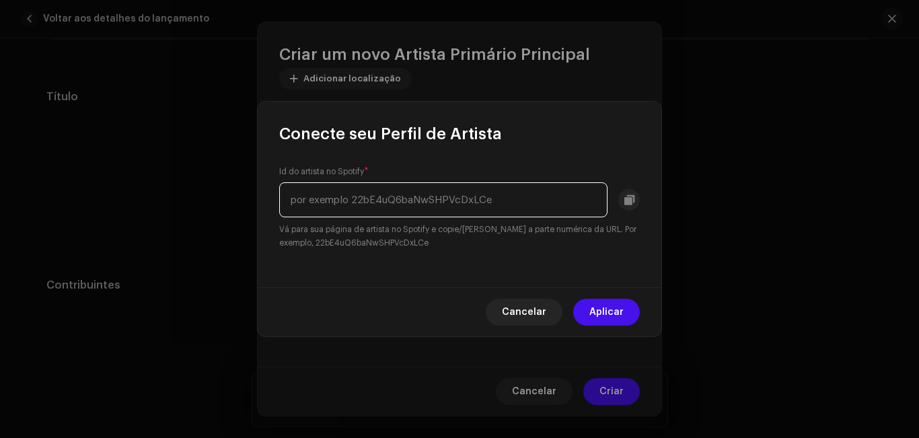
click at [347, 211] on input "text" at bounding box center [443, 199] width 328 height 35
paste input "yufYsUjVQOOvZrAskQDTrQ&nd=1&dlsi=abad2461f6634cc7"
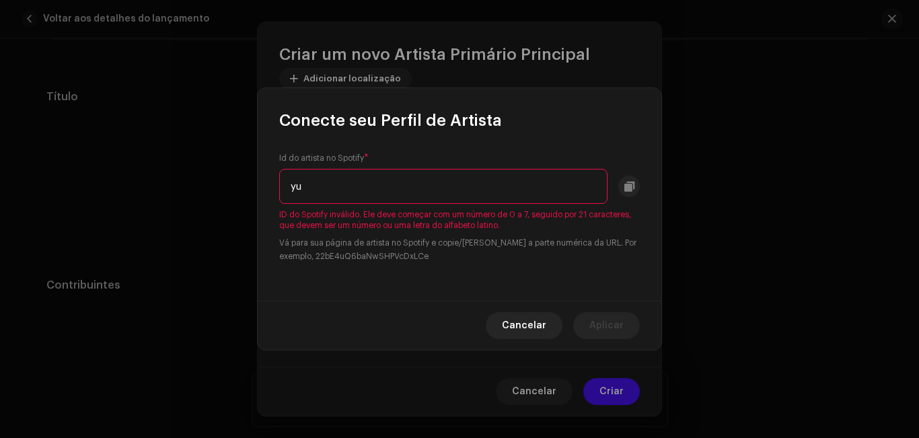
type input "y"
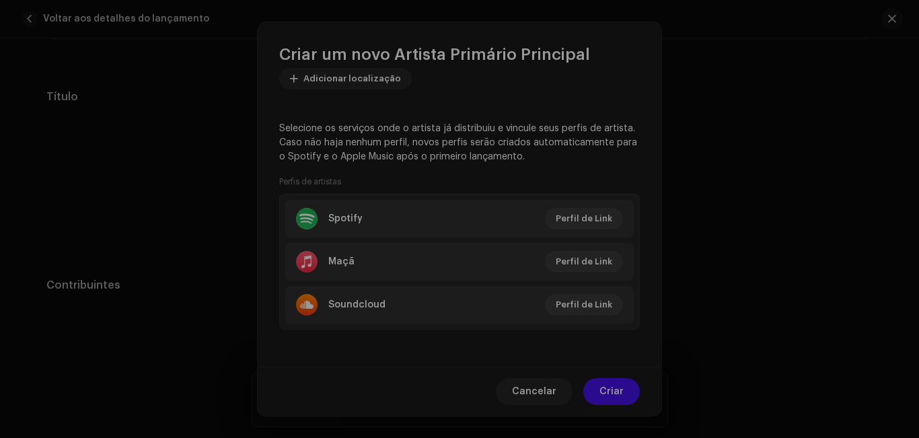
click at [505, 91] on div "Conecte seu Perfil de Artista Id do artista no Spotify * Vá para sua página de …" at bounding box center [459, 219] width 919 height 438
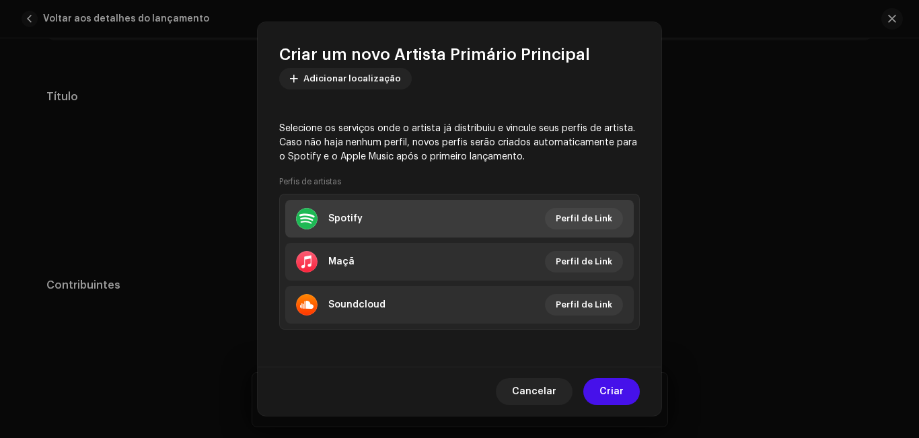
click at [324, 214] on div "Spotify" at bounding box center [329, 219] width 67 height 22
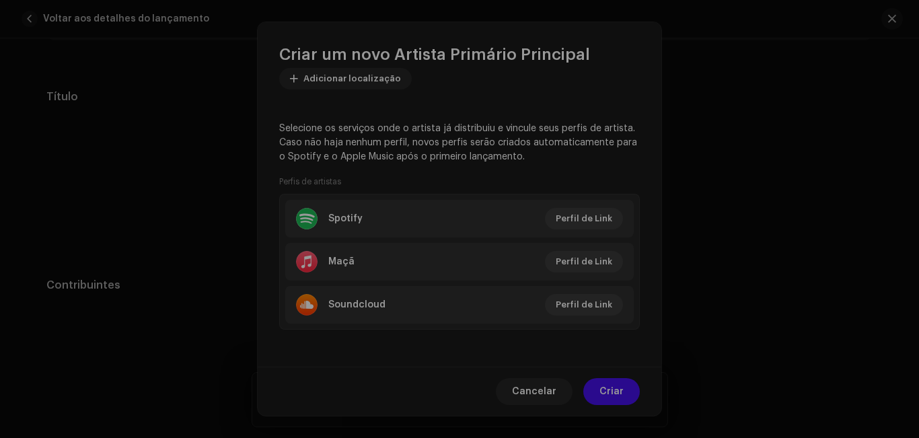
click at [458, 63] on div "Conecte seu Perfil de Artista Id do artista no Spotify * Vá para sua página de …" at bounding box center [459, 219] width 919 height 438
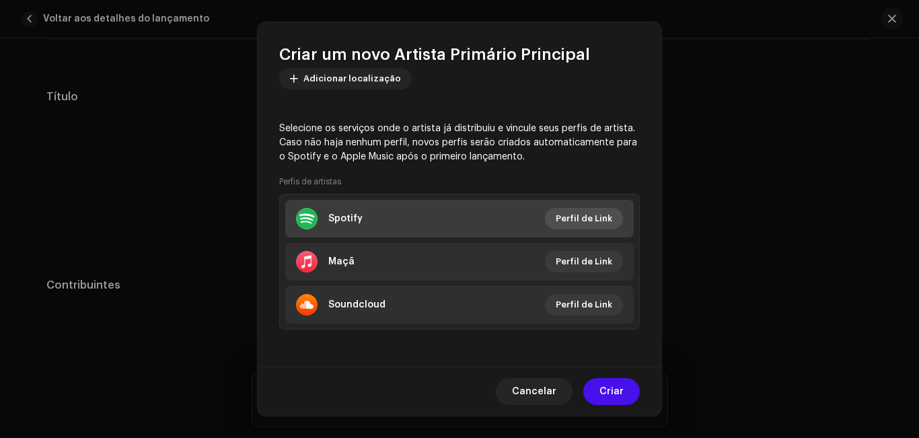
click at [569, 215] on font "Perfil de Link" at bounding box center [584, 218] width 57 height 9
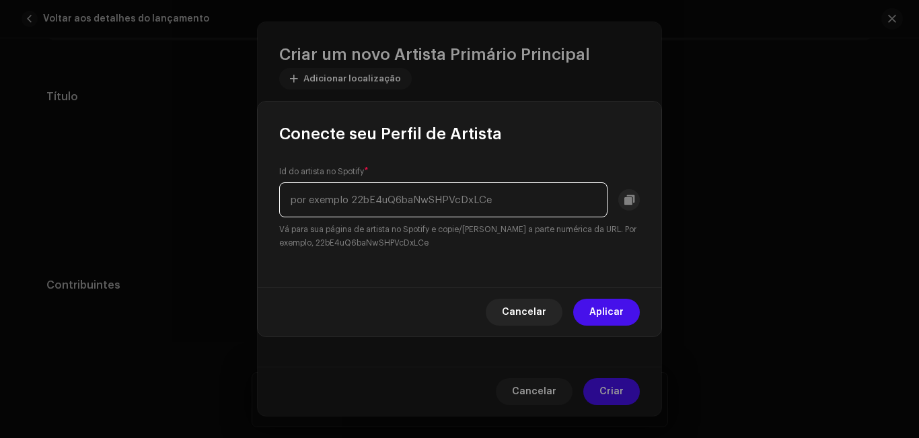
click at [348, 208] on input "text" at bounding box center [443, 199] width 328 height 35
paste input "3GXvEIDsldUNbsvypttNd2?si"
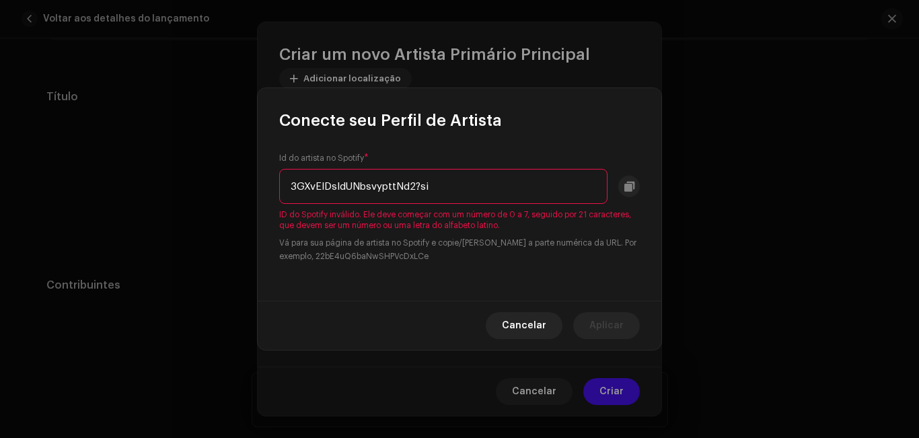
type input "3GXvEIDsldUNbsvypttNd2?si"
drag, startPoint x: 428, startPoint y: 187, endPoint x: 0, endPoint y: 261, distance: 434.3
click at [0, 261] on div "Conecte seu Perfil de Artista Id do artista no Spotify * 3GXvEIDsldUNbsvypttNd2…" at bounding box center [459, 219] width 919 height 438
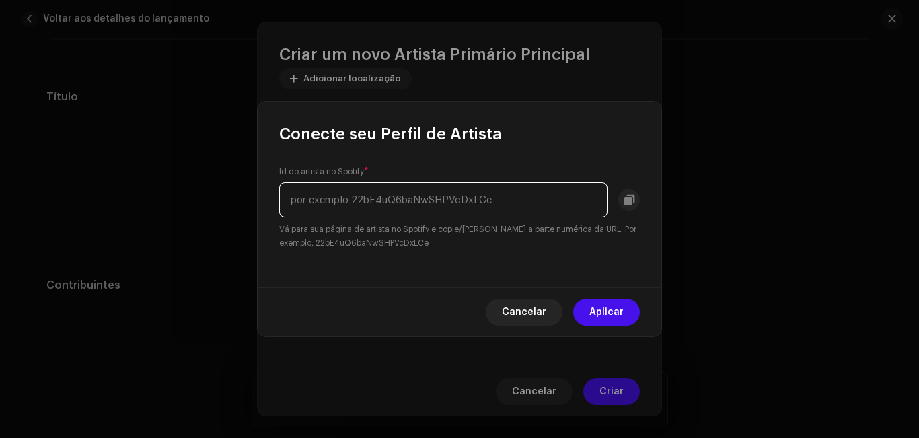
paste input "abad2461f6634cc7"
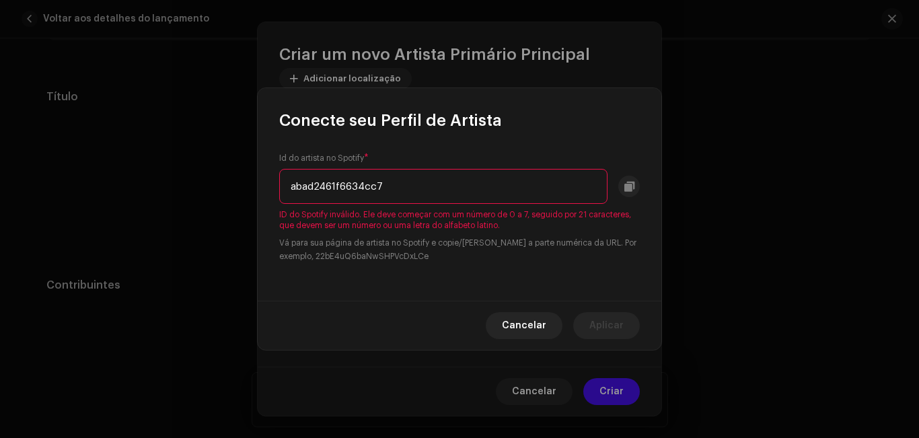
drag, startPoint x: 315, startPoint y: 190, endPoint x: 264, endPoint y: 188, distance: 50.5
click at [264, 188] on div "Id do artista no Spotify * abad2461f6634cc7 ID do Spotify inválido. Ele deve co…" at bounding box center [460, 216] width 404 height 170
type input "2461f6634cc7"
drag, startPoint x: 412, startPoint y: 177, endPoint x: 201, endPoint y: 202, distance: 212.7
click at [201, 202] on div "Conecte seu Perfil de Artista Id do artista no Spotify * 2461f6634cc7 ID do Spo…" at bounding box center [459, 219] width 919 height 438
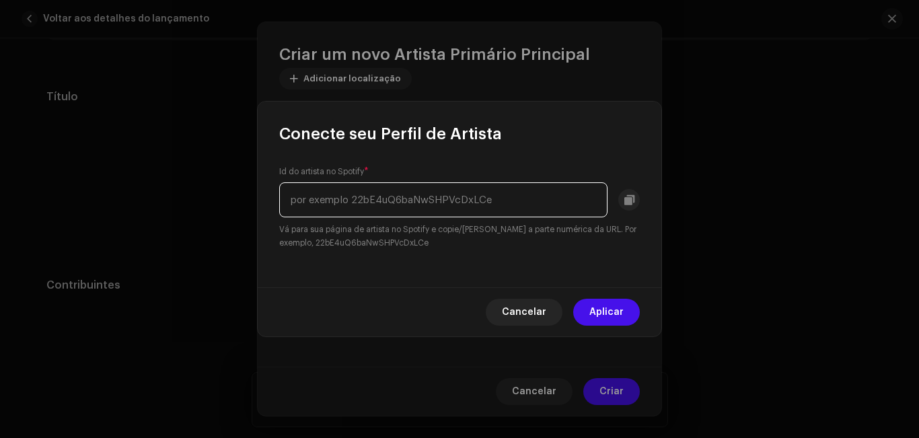
click at [478, 198] on input "text" at bounding box center [443, 199] width 328 height 35
paste input "3GXvEIDsldUNbsvypttNd2?si=yufYsUjVQOOvZrAskQDTrQ&nd=1&dlsi=abad2461f6634cc7"
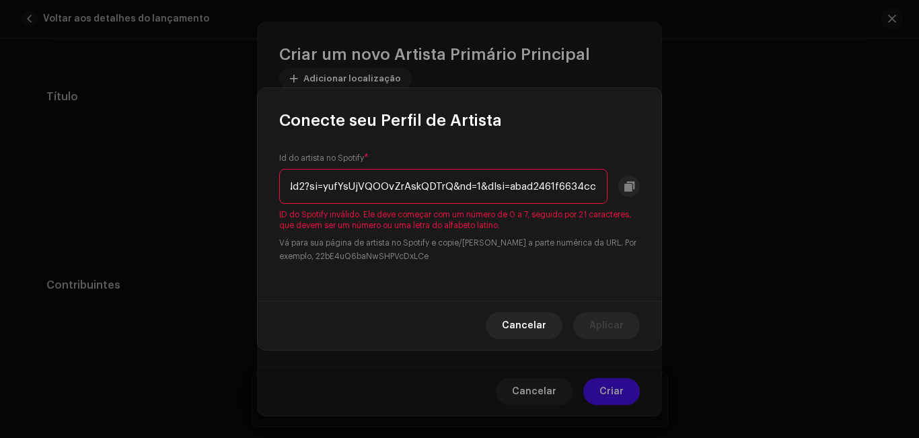
drag, startPoint x: 422, startPoint y: 195, endPoint x: 371, endPoint y: 195, distance: 50.5
click at [371, 195] on input "3GXvEIDsldUNbsvypttNd2?si=yufYsUjVQOOvZrAskQDTrQ&nd=1&dlsi=abad2461f6634cc7" at bounding box center [443, 186] width 328 height 35
drag, startPoint x: 320, startPoint y: 182, endPoint x: 80, endPoint y: 133, distance: 244.7
click at [80, 133] on div "Conecte seu Perfil de Artista Id do artista no Spotify * 3GXvEIDsldUNbsvypttNd2…" at bounding box center [459, 219] width 919 height 438
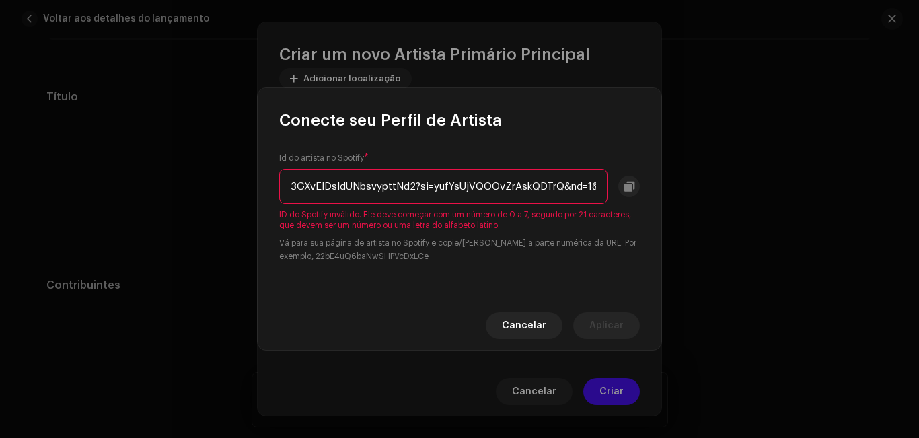
click at [356, 199] on input "3GXvEIDsldUNbsvypttNd2?si=yufYsUjVQOOvZrAskQDTrQ&nd=1&dlsi=abad2461f6634cc7" at bounding box center [443, 186] width 328 height 35
drag, startPoint x: 583, startPoint y: 192, endPoint x: 669, endPoint y: 201, distance: 85.8
click at [669, 201] on div "Conecte seu Perfil de Artista Id do artista no Spotify * 3GXvEIDsldUNbsvypttNd2…" at bounding box center [459, 219] width 919 height 438
click at [598, 186] on input "3GXvEIDsldUNbsvypttNd2?si=yufYsUjVQOOvZrAskQDTrQ&nd=1&dlsi=abad2461f6634cc7" at bounding box center [443, 186] width 328 height 35
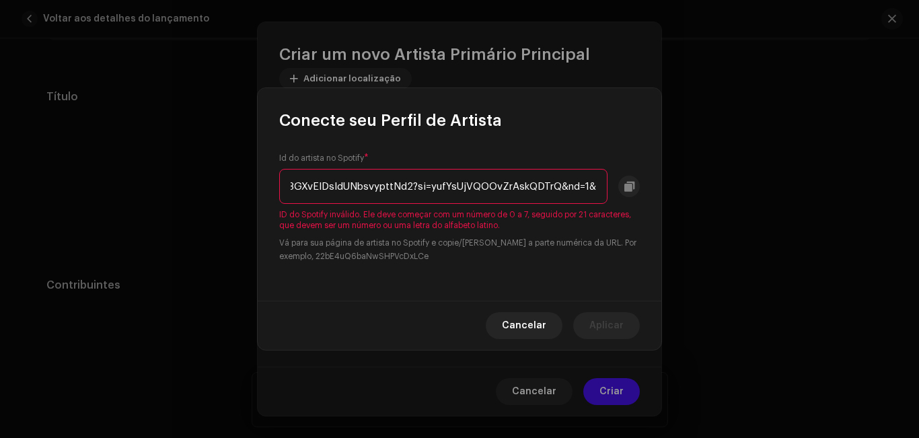
scroll to position [0, 0]
type input "3GXvEIDsldUNbsvypttN"
drag, startPoint x: 419, startPoint y: 193, endPoint x: 216, endPoint y: 209, distance: 203.8
click at [216, 209] on div "Conecte seu Perfil de Artista Id do artista no Spotify * 3GXvEIDsldUNbsvypttN I…" at bounding box center [459, 219] width 919 height 438
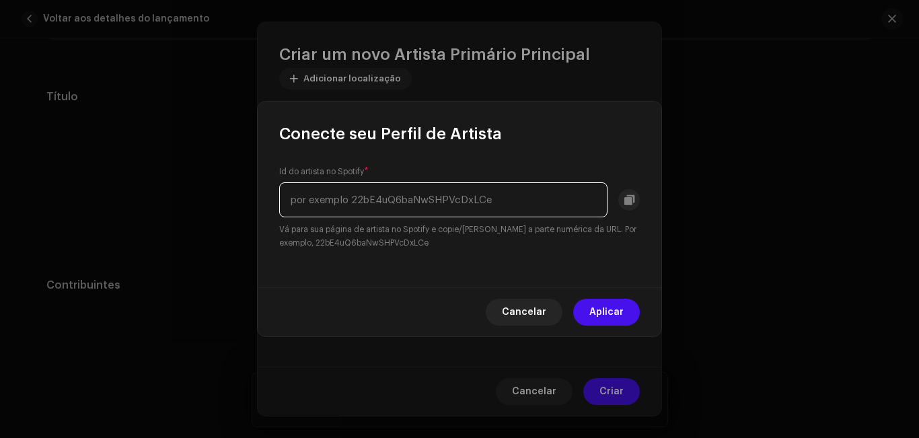
paste input "3GXvEIDsldUNbsvypttNd2?si=yufYsUjVQOOvZrAskQDTrQ&nd=1&dlsi=abad2461f6634cc7"
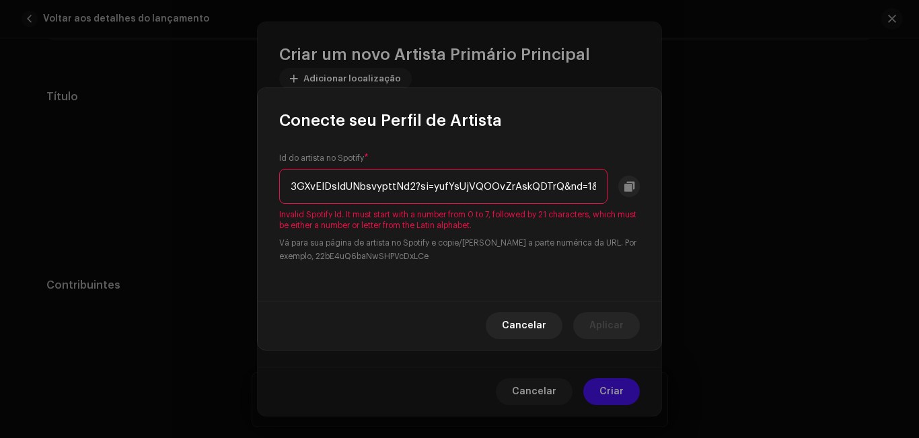
scroll to position [0, 111]
drag, startPoint x: 597, startPoint y: 188, endPoint x: 466, endPoint y: 188, distance: 130.5
click at [466, 188] on input "3GXvEIDsldUNbsvypttNd2?si=yufYsUjVQOOvZrAskQDTrQ&nd=1&dlsi=abad2461f6634cc7" at bounding box center [443, 186] width 328 height 35
drag, startPoint x: 526, startPoint y: 187, endPoint x: 586, endPoint y: 196, distance: 60.5
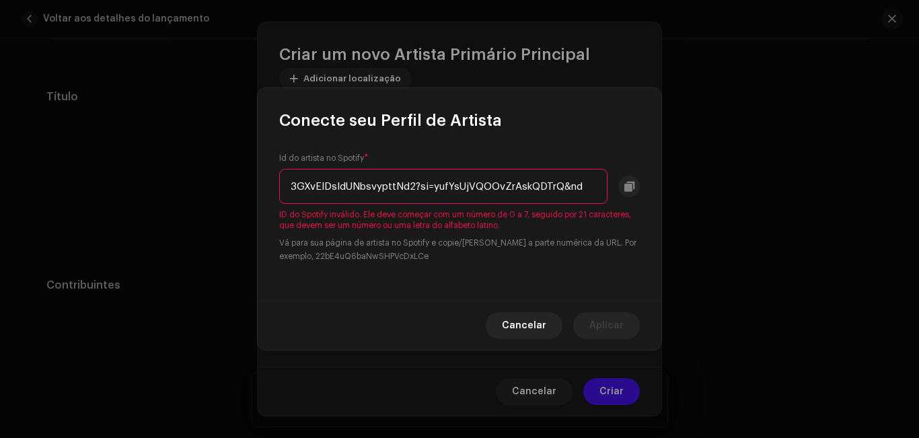
click at [586, 196] on input "3GXvEIDsldUNbsvypttNd2?si=yufYsUjVQOOvZrAskQDTrQ&nd" at bounding box center [443, 186] width 328 height 35
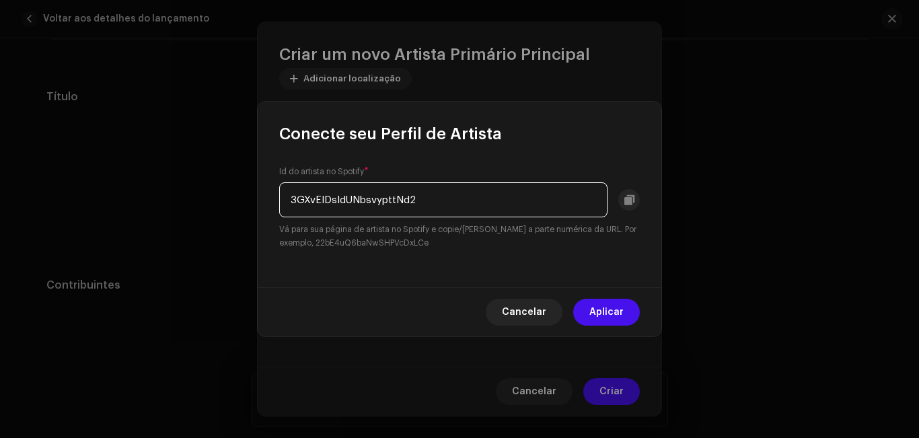
type input "3GXvEIDsldUNbsvypttNd2"
click at [608, 313] on font "Aplicar" at bounding box center [606, 312] width 34 height 9
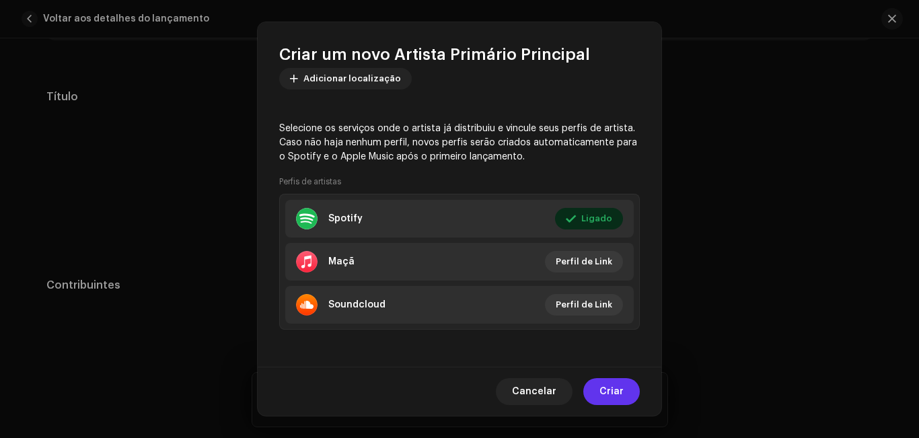
click at [615, 388] on span "Criar" at bounding box center [612, 391] width 24 height 27
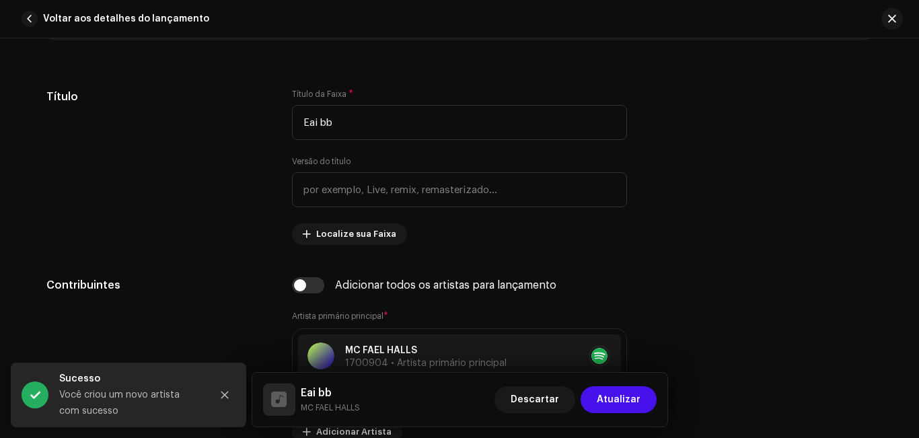
click at [914, 142] on div "Detalhes da faixa Complete o seguinte para finalizar sua faixa. 1 de 3 Adiciona…" at bounding box center [459, 238] width 919 height 400
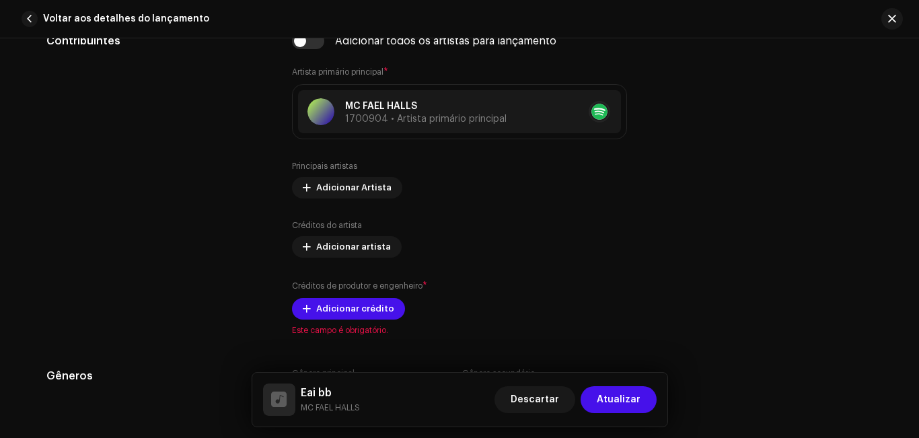
scroll to position [841, 0]
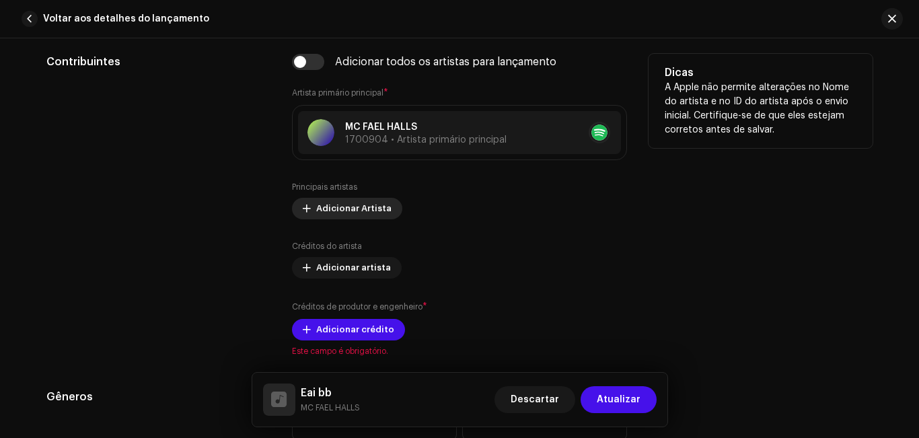
click at [342, 202] on span "Adicionar Artista" at bounding box center [353, 208] width 75 height 27
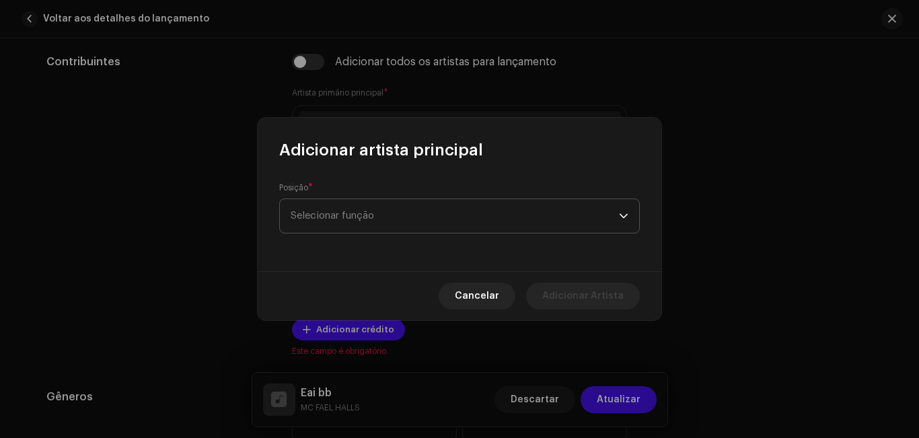
click at [357, 219] on span "Selecionar função" at bounding box center [455, 216] width 328 height 34
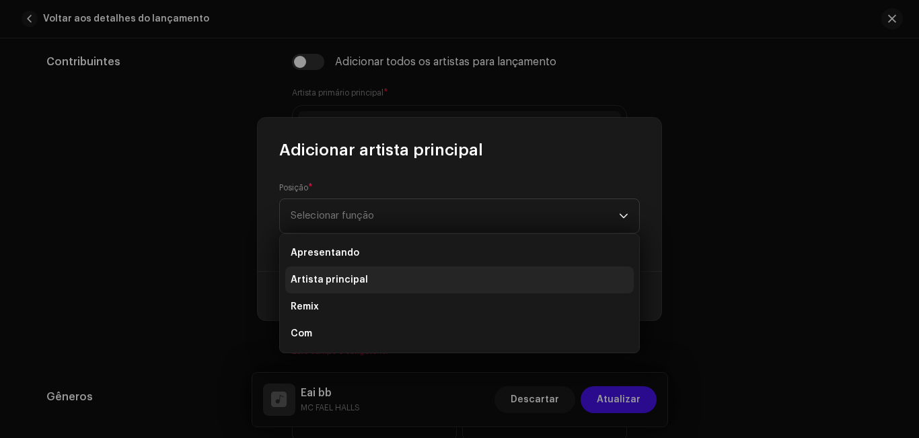
click at [349, 281] on font "Artista principal" at bounding box center [329, 279] width 77 height 9
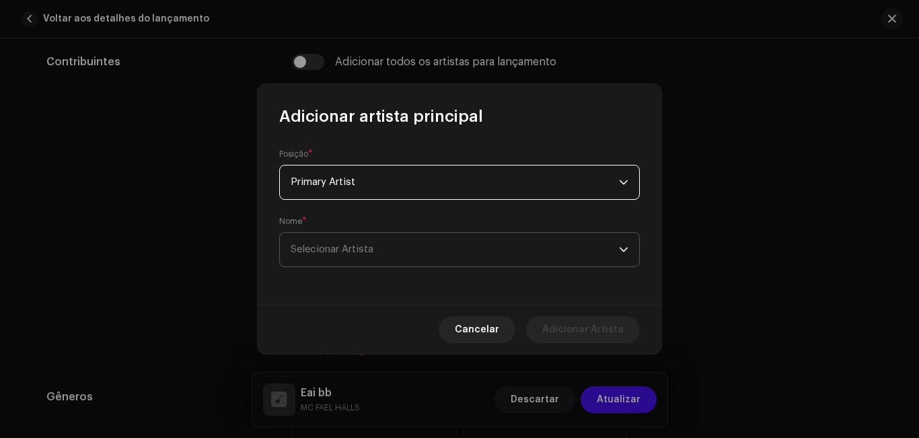
click at [350, 250] on span "Selecionar Artista" at bounding box center [332, 249] width 83 height 10
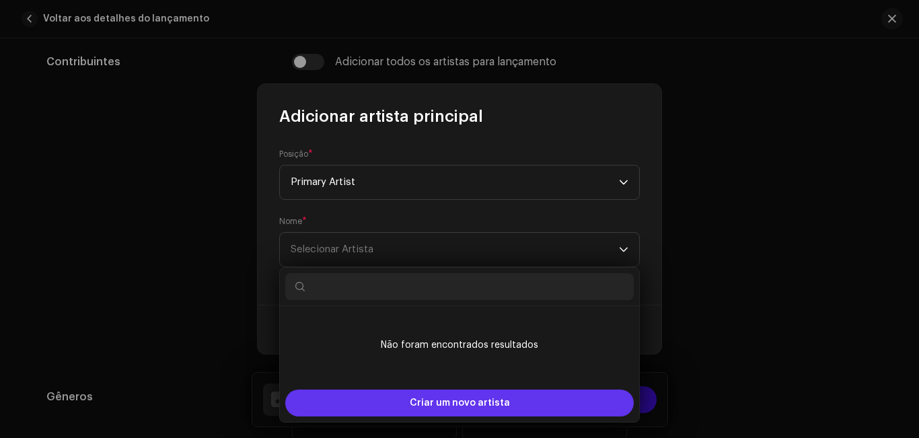
click at [382, 403] on div "Criar um novo artista" at bounding box center [459, 403] width 349 height 27
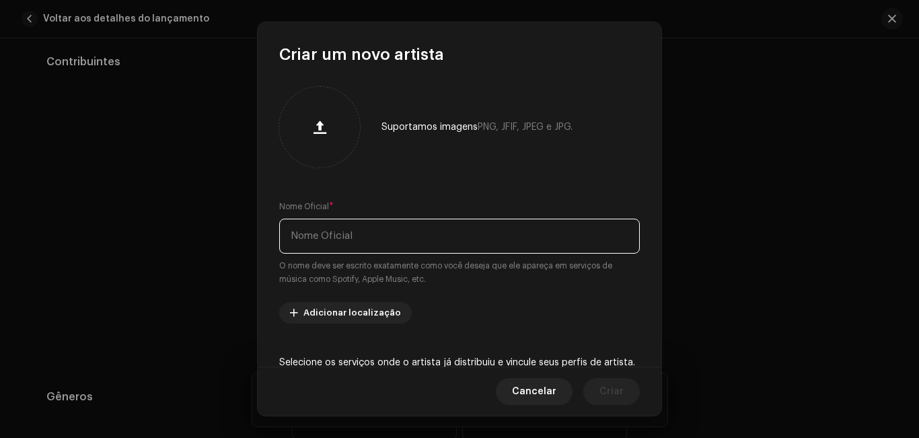
click at [323, 233] on input "text" at bounding box center [459, 236] width 361 height 35
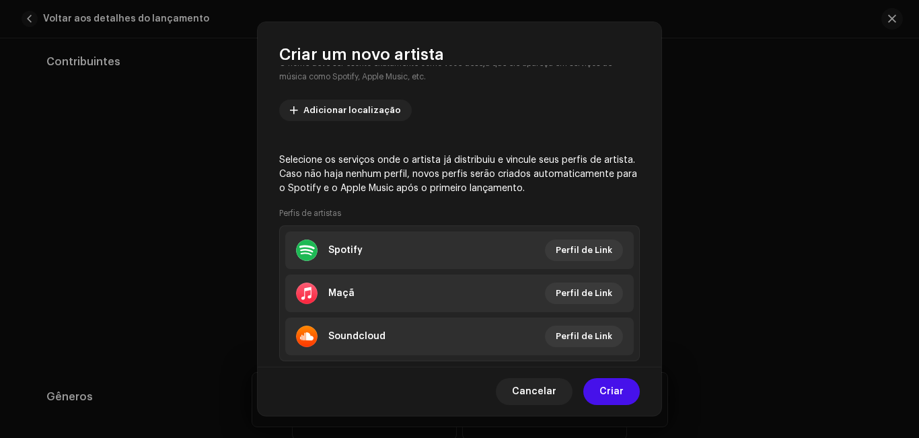
scroll to position [209, 0]
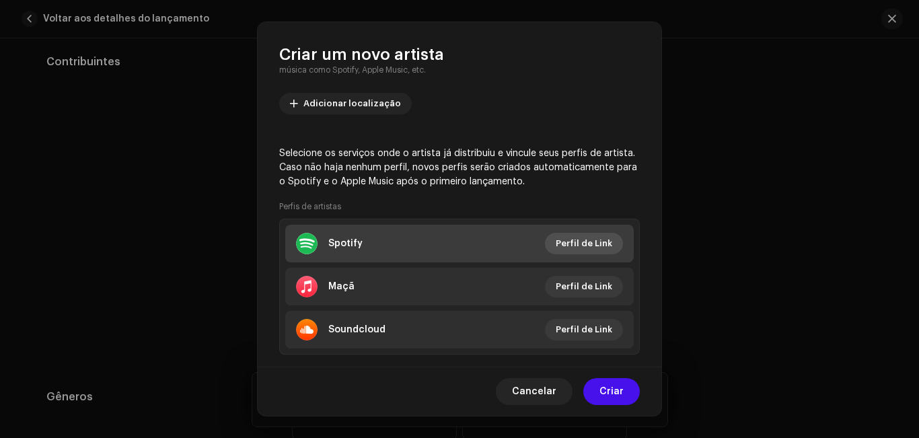
type input "DJ JP DO B.L"
click at [587, 236] on span "Perfil de Link" at bounding box center [584, 243] width 57 height 27
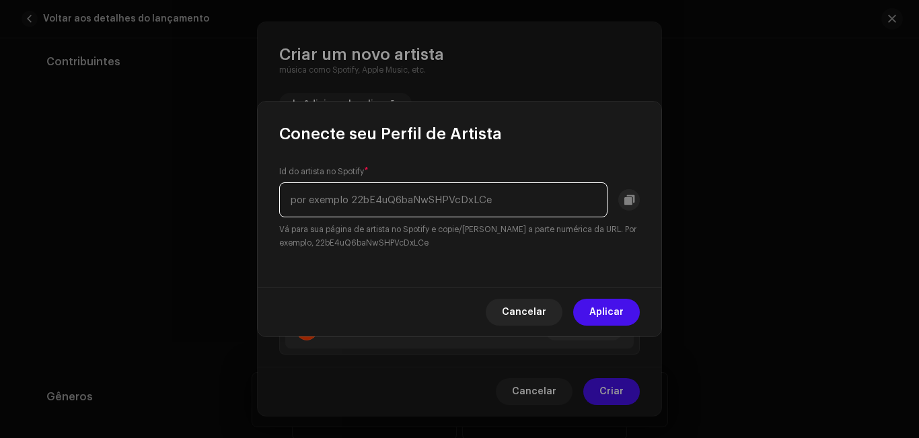
click at [404, 197] on input "text" at bounding box center [443, 199] width 328 height 35
paste input "3S0wmCsKWbwkNUB4XDqr4D"
type input "3S0wmCsKWbwkNUB4XDqr4D"
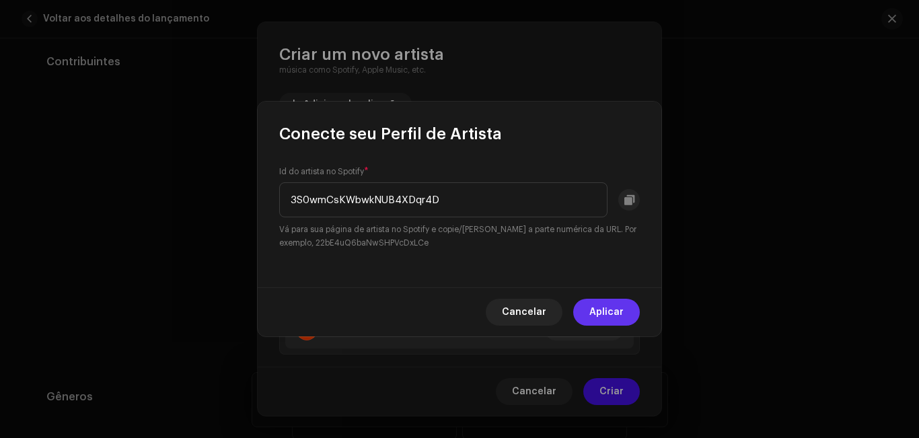
click at [618, 308] on font "Aplicar" at bounding box center [606, 312] width 34 height 9
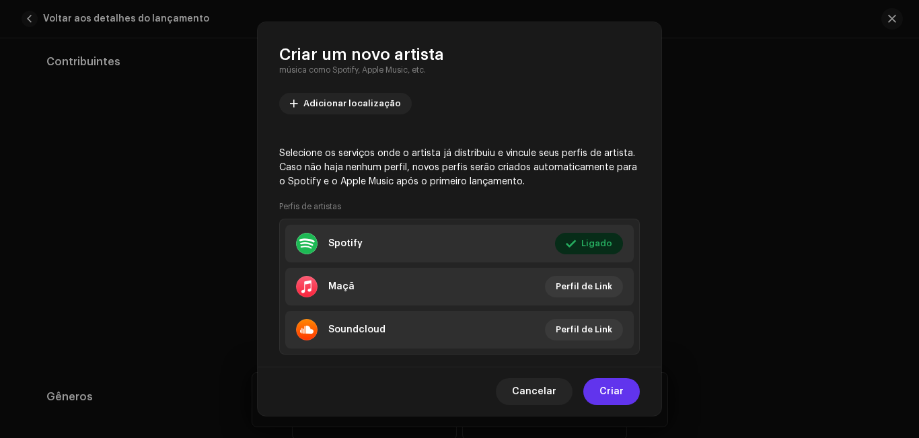
click at [606, 396] on font "Criar" at bounding box center [612, 391] width 24 height 9
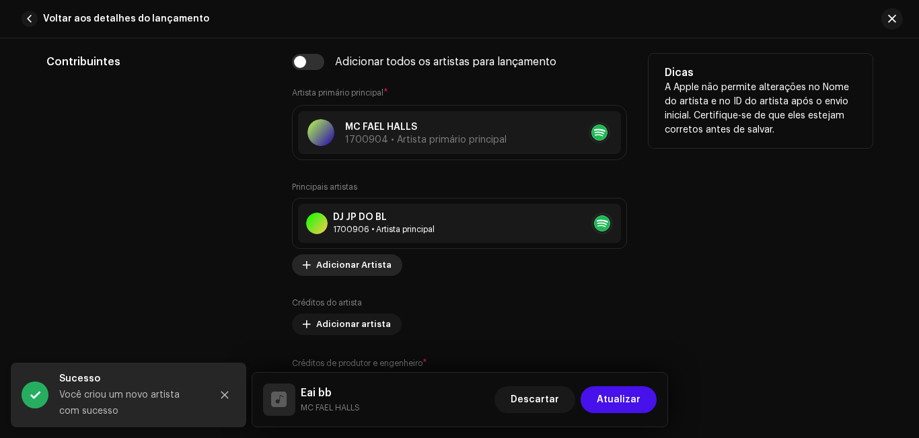
click at [373, 268] on font "Adicionar Artista" at bounding box center [353, 264] width 75 height 9
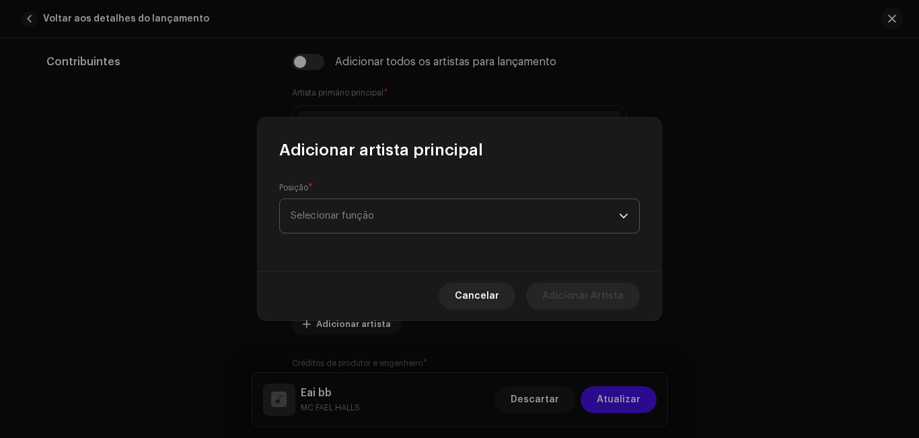
click at [386, 220] on span "Selecionar função" at bounding box center [455, 216] width 328 height 34
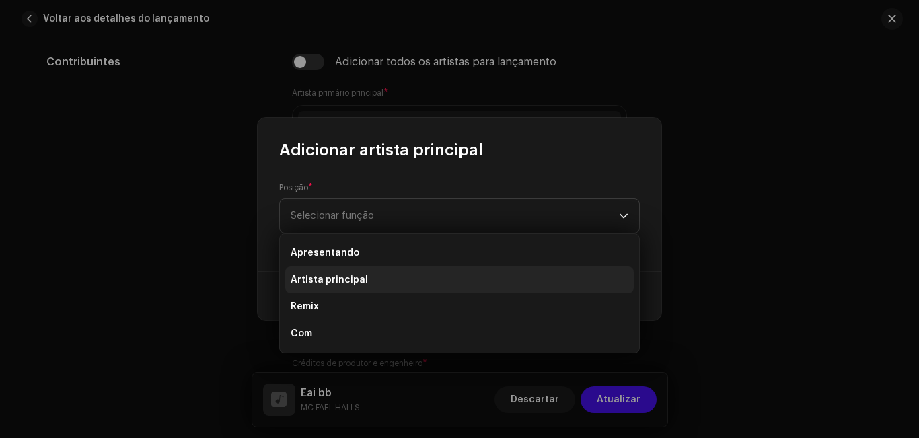
click at [369, 279] on li "Artista principal" at bounding box center [459, 279] width 349 height 27
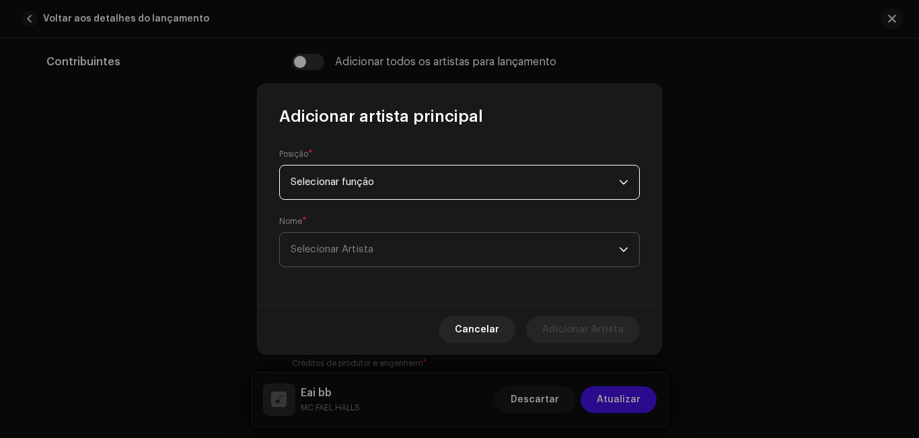
click at [362, 250] on font "Selecionar Artista" at bounding box center [332, 249] width 83 height 10
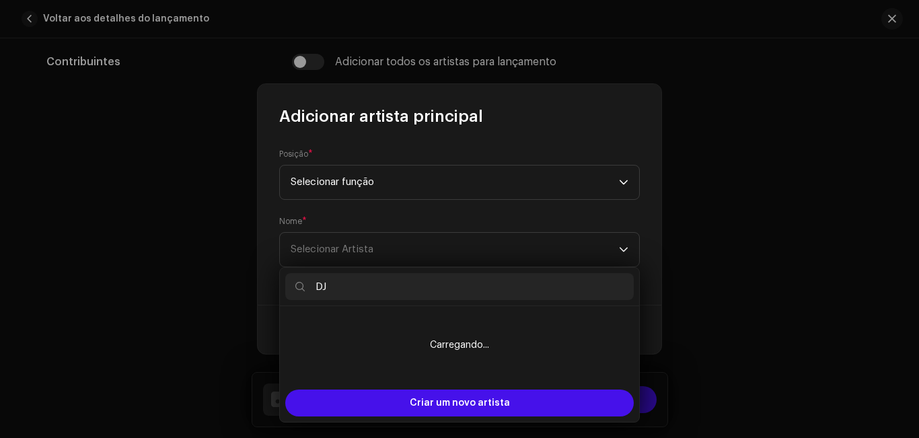
type input "D"
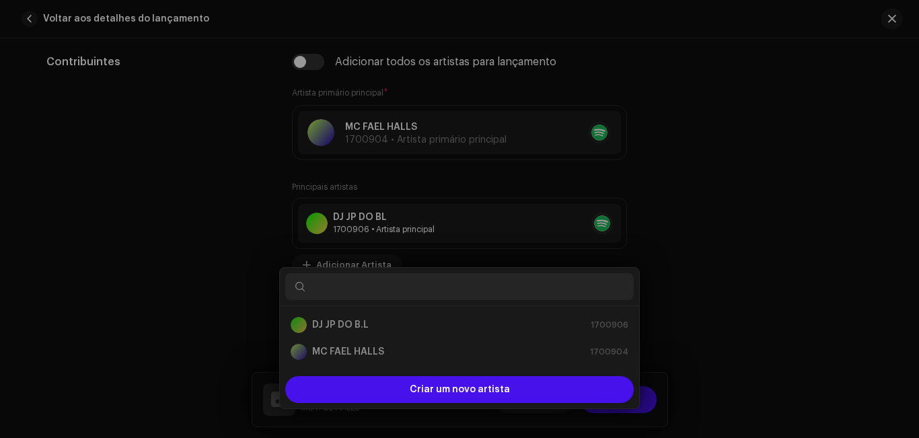
click at [664, 275] on div "Adicionar artista principal Posição * Selecionar função Nome * Selecionar Artis…" at bounding box center [459, 219] width 919 height 438
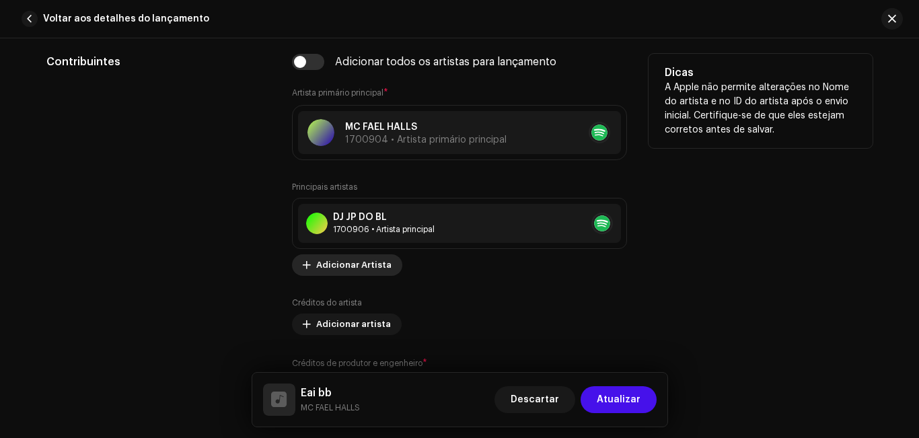
click at [383, 270] on span "Adicionar Artista" at bounding box center [353, 265] width 75 height 27
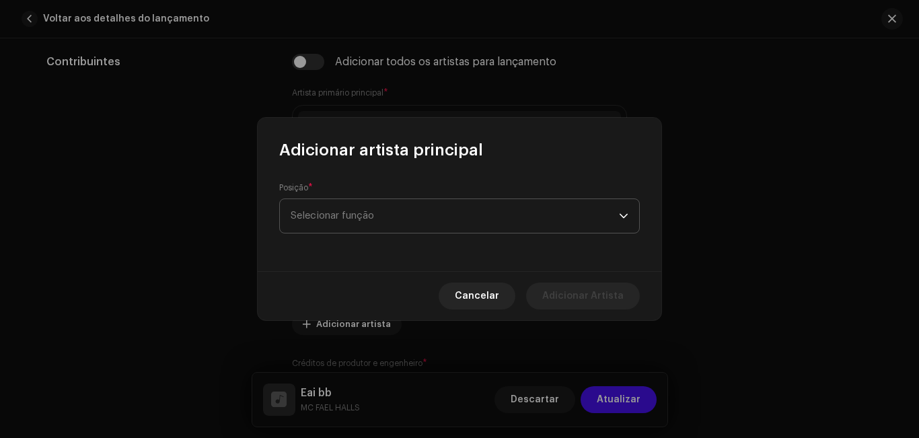
click at [383, 217] on span "Selecionar função" at bounding box center [455, 216] width 328 height 34
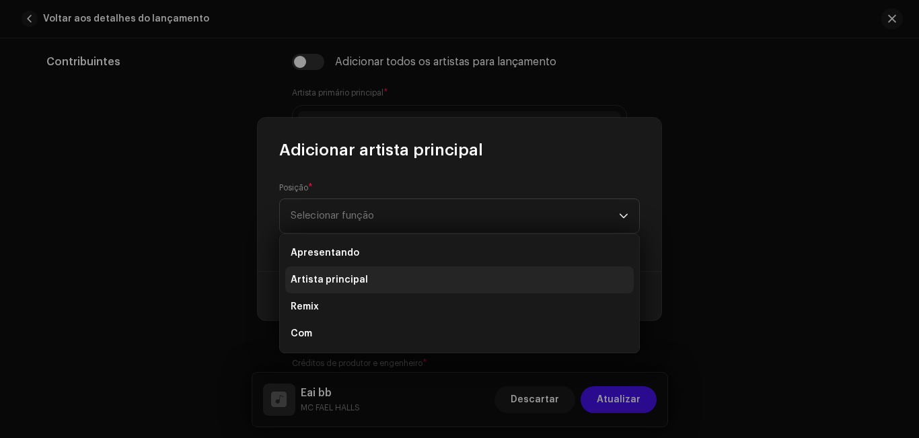
click at [382, 276] on li "Artista principal" at bounding box center [459, 279] width 349 height 27
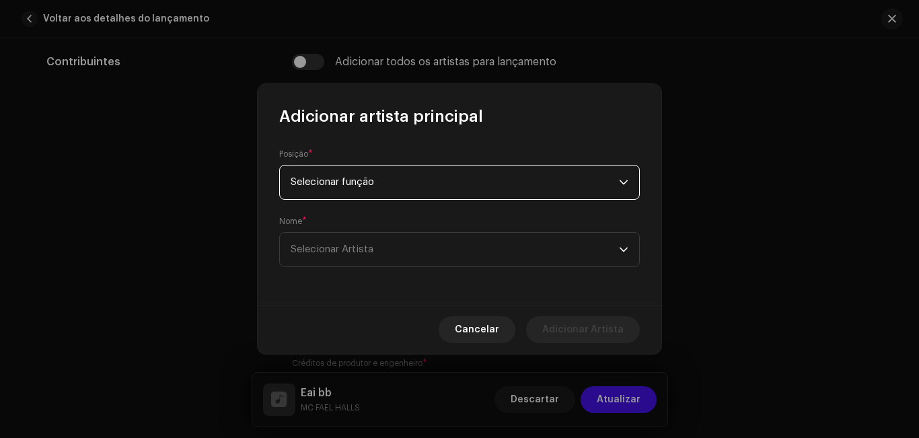
click at [520, 189] on span "Selecionar função" at bounding box center [455, 183] width 328 height 34
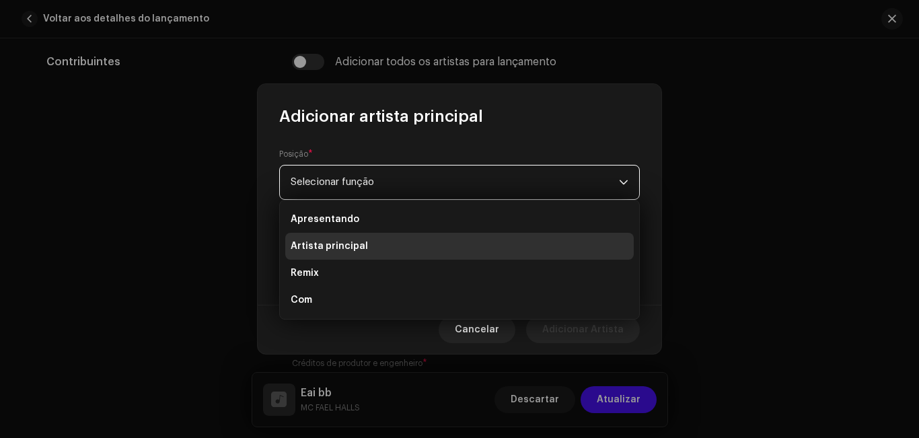
click at [469, 252] on li "Artista principal" at bounding box center [459, 246] width 349 height 27
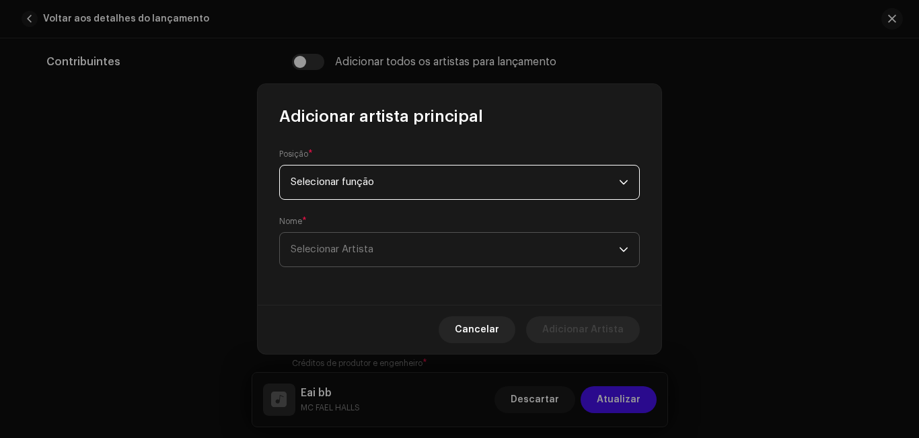
click at [505, 248] on span "Selecionar Artista" at bounding box center [455, 250] width 328 height 34
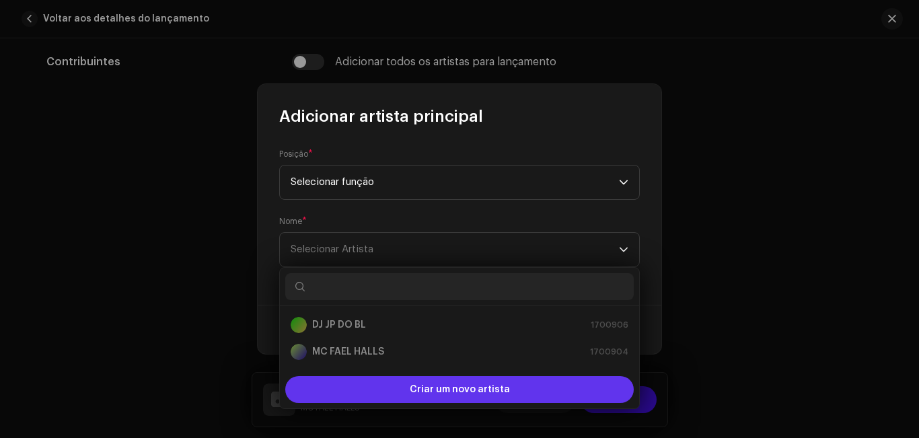
click at [481, 394] on span "Criar um novo artista" at bounding box center [460, 389] width 100 height 27
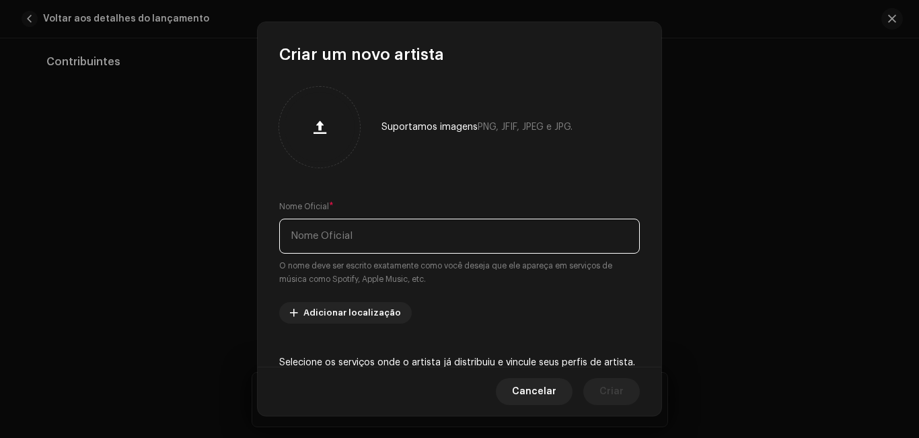
click at [377, 240] on input "text" at bounding box center [459, 236] width 361 height 35
type input "DJ [PERSON_NAME]"
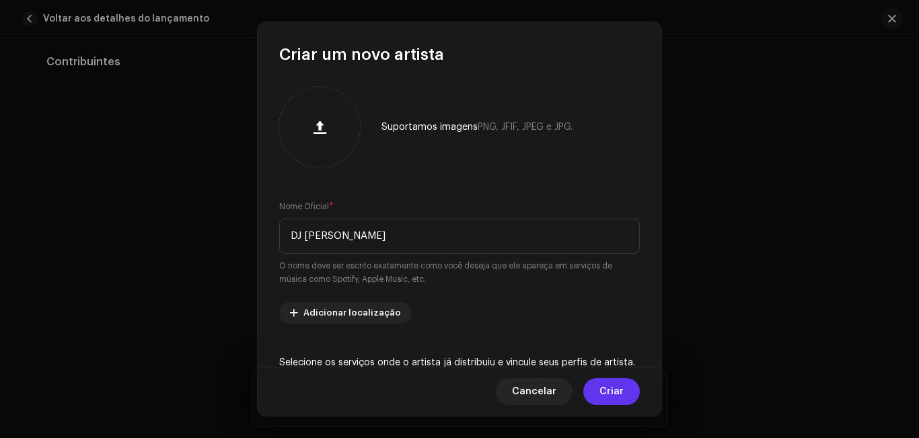
click at [606, 388] on font "Criar" at bounding box center [612, 391] width 24 height 9
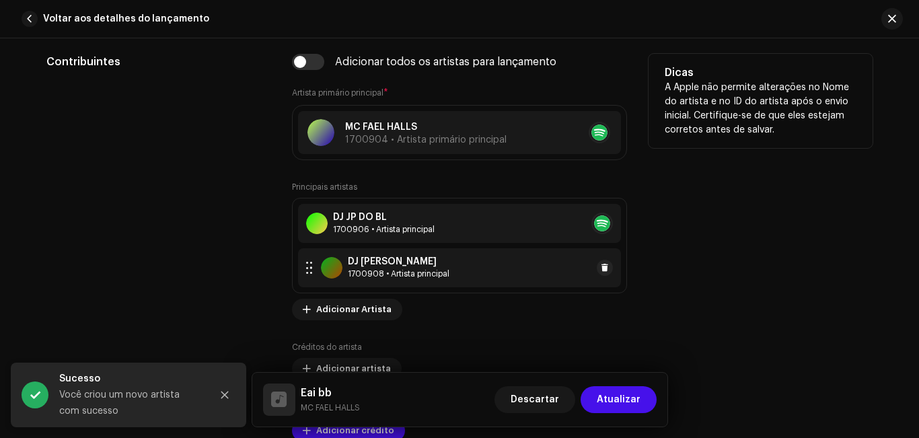
click at [433, 260] on div "DJ [PERSON_NAME]" at bounding box center [399, 261] width 102 height 11
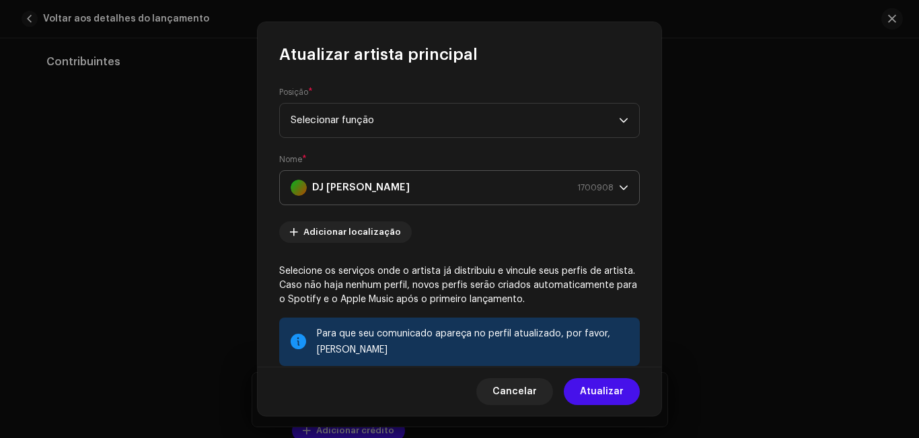
click at [437, 176] on div "DJ HB SMITH 1700908" at bounding box center [452, 188] width 323 height 34
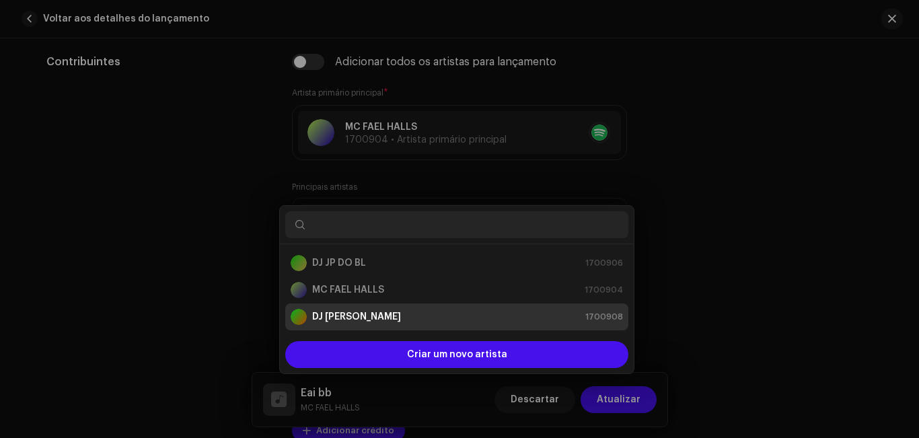
click at [702, 229] on div "Atualizar artista principal Posição * Selecionar função Nome * DJ HB SMITH 1700…" at bounding box center [459, 219] width 919 height 438
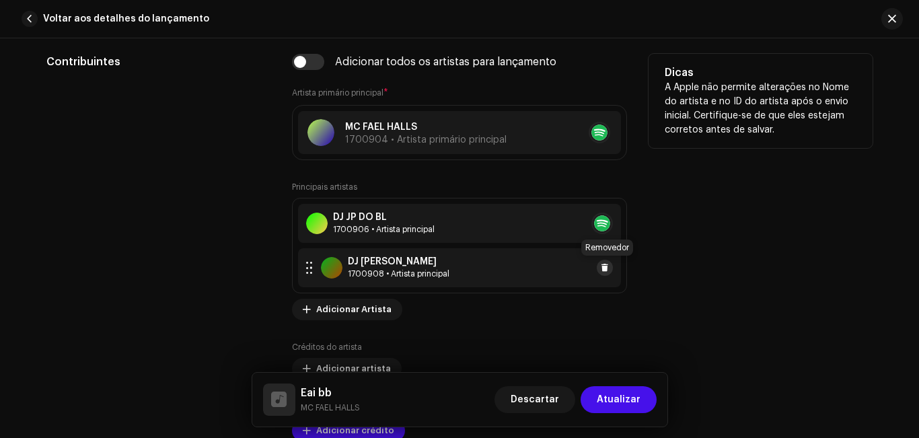
click at [606, 268] on span at bounding box center [605, 267] width 8 height 11
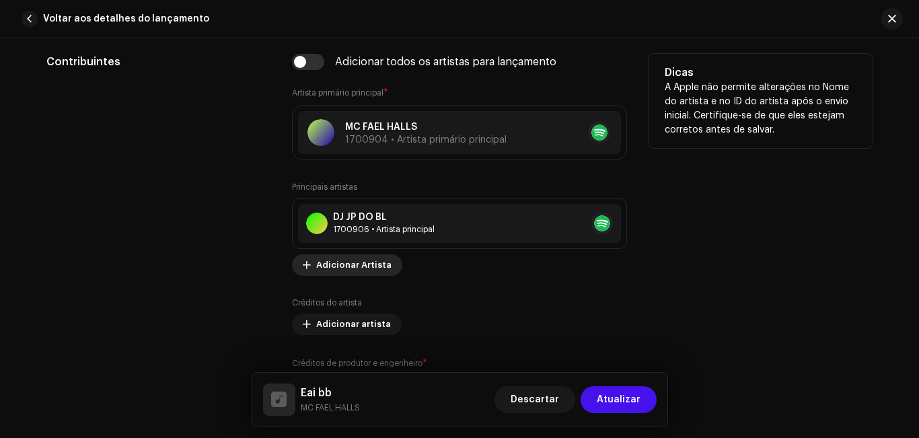
click at [369, 267] on font "Adicionar Artista" at bounding box center [353, 264] width 75 height 9
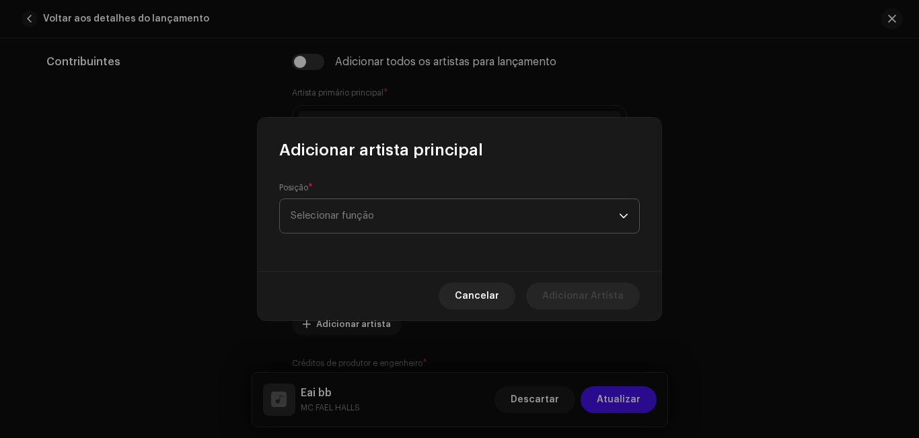
click at [377, 212] on span "Selecionar função" at bounding box center [455, 216] width 328 height 34
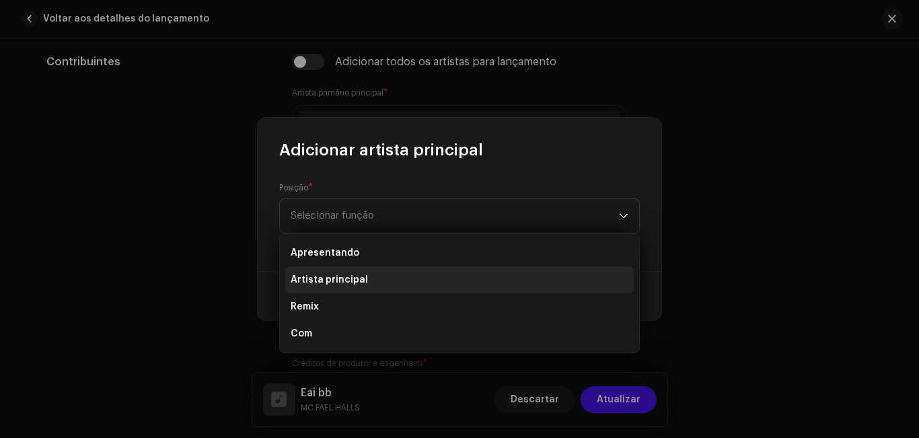
click at [367, 281] on li "Artista principal" at bounding box center [459, 279] width 349 height 27
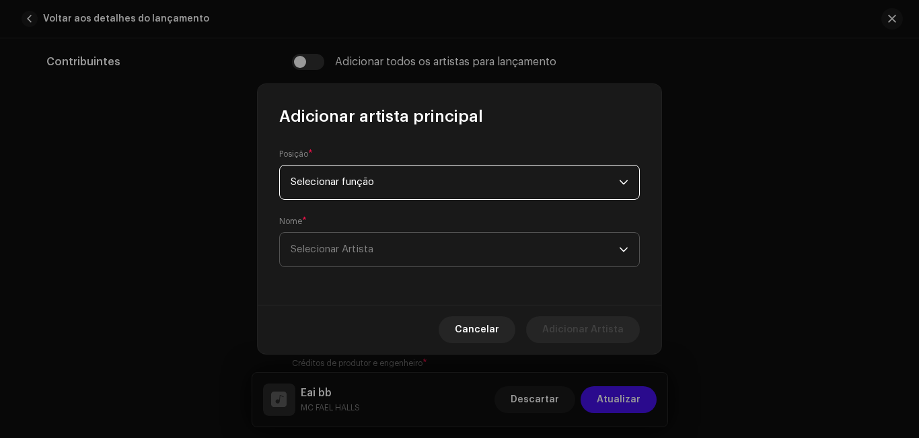
click at [580, 245] on span "Selecionar Artista" at bounding box center [455, 250] width 328 height 34
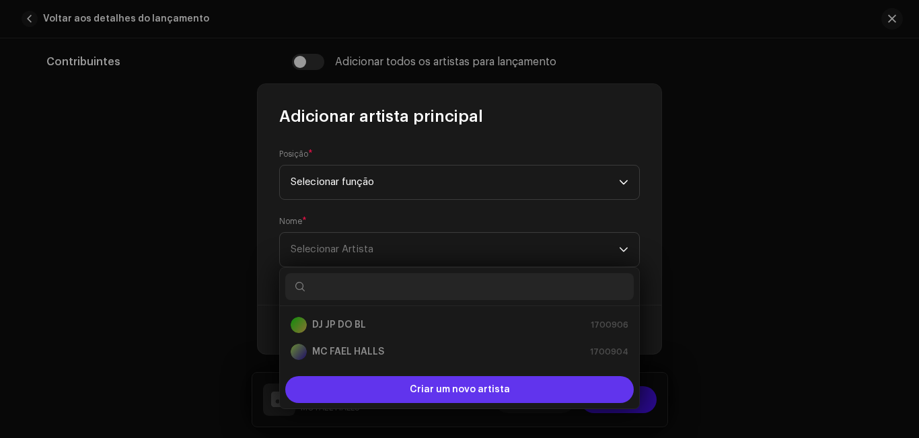
click at [516, 388] on div "Criar um novo artista" at bounding box center [459, 389] width 349 height 27
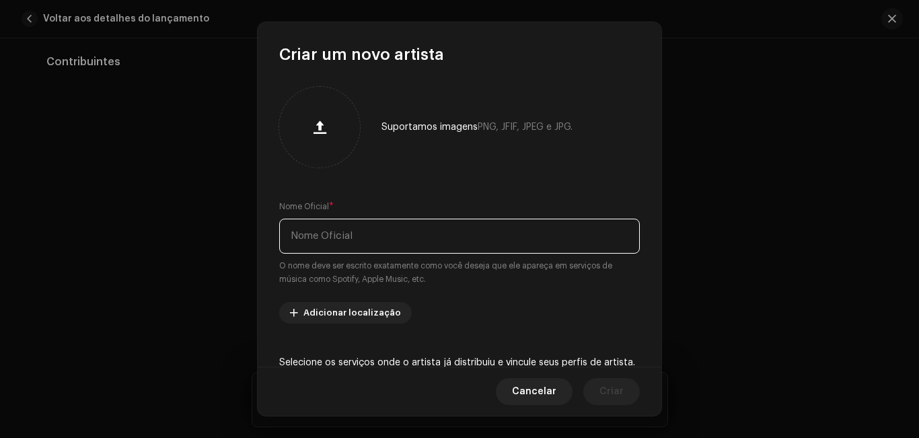
click at [338, 229] on input "text" at bounding box center [459, 236] width 361 height 35
drag, startPoint x: 359, startPoint y: 236, endPoint x: 267, endPoint y: 238, distance: 92.2
click at [267, 238] on div "Suportamos imagens PNG, JFIF, JPEG e JPG. Nome Oficial * DJ HB SMITH O nome dev…" at bounding box center [460, 216] width 404 height 302
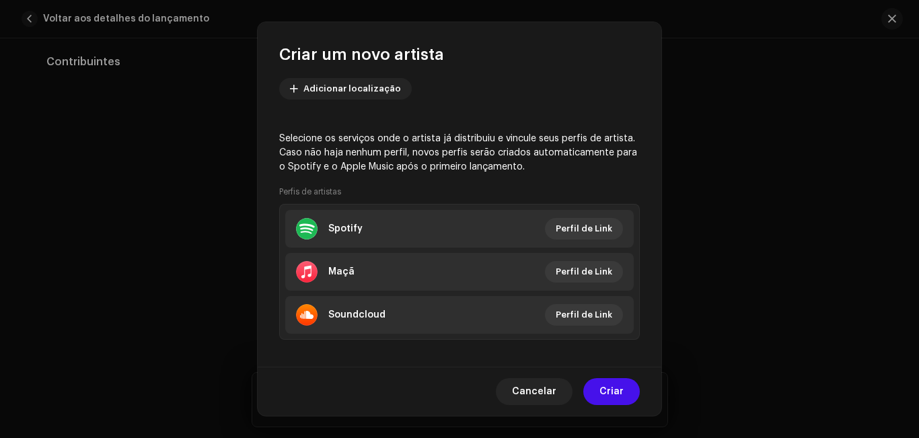
scroll to position [234, 0]
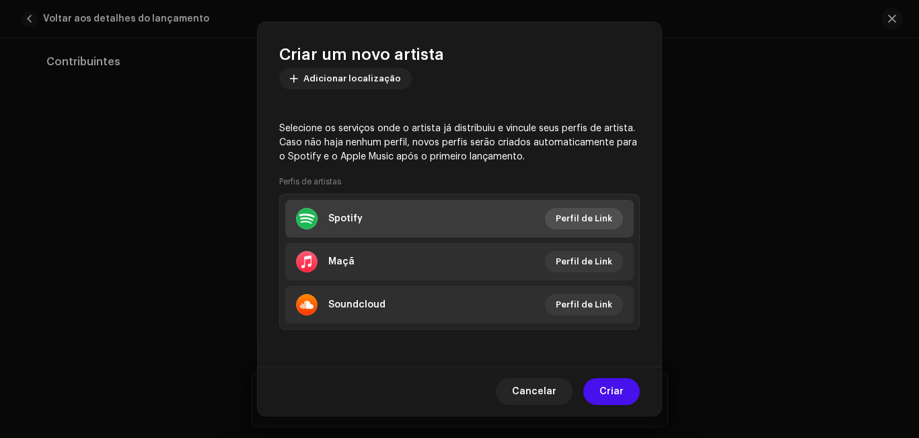
type input "DJ [PERSON_NAME]"
click at [575, 223] on span "Perfil de Link" at bounding box center [584, 218] width 57 height 27
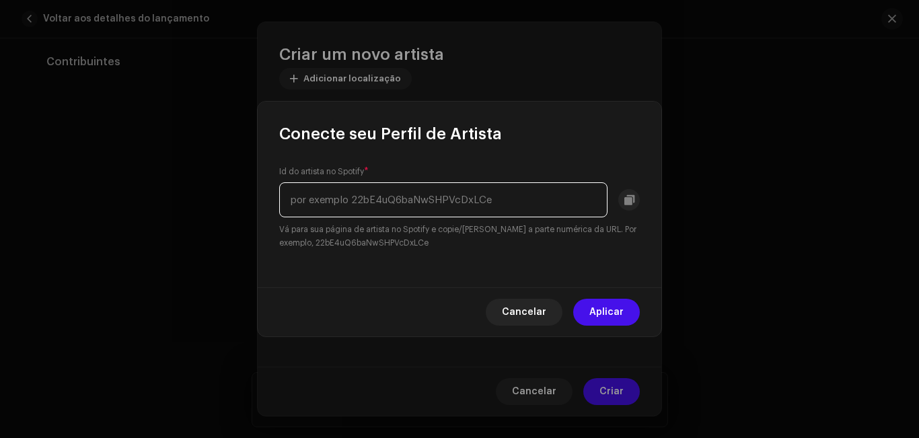
click at [347, 212] on input "text" at bounding box center [443, 199] width 328 height 35
paste input "0ydW6ZjMbir5cafOFLMcR0"
type input "0ydW6ZjMbir5cafOFLMcR0"
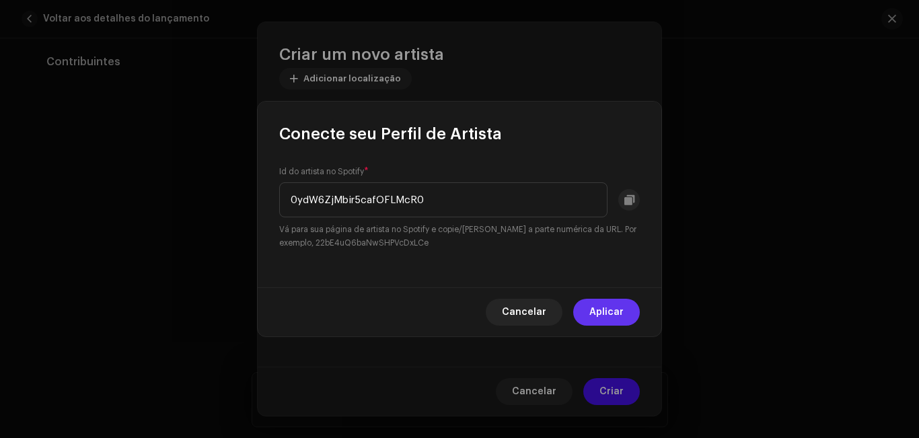
click at [600, 308] on font "Aplicar" at bounding box center [606, 312] width 34 height 9
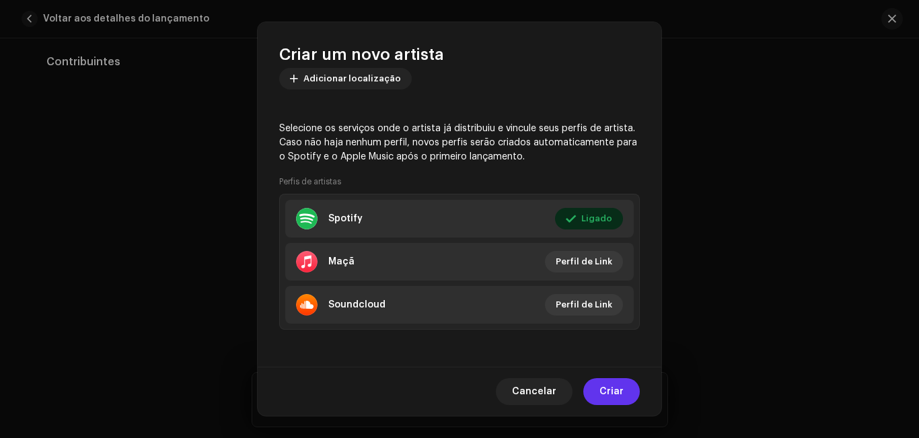
click at [610, 391] on font "Criar" at bounding box center [612, 391] width 24 height 9
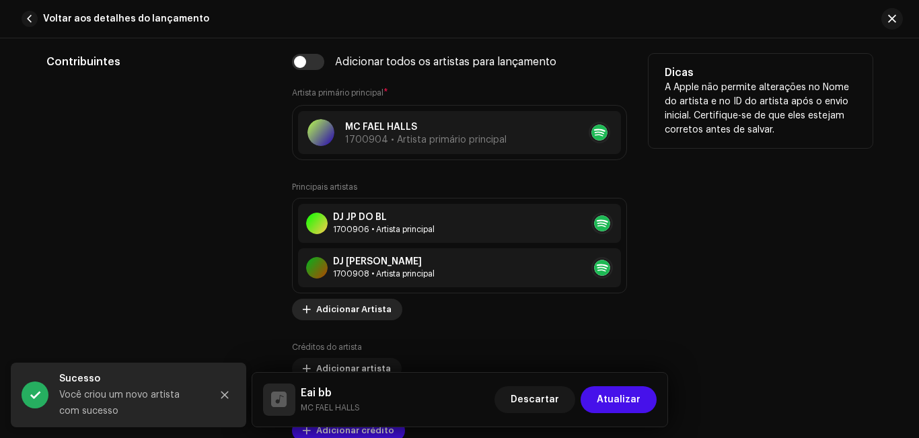
click at [375, 313] on font "Adicionar Artista" at bounding box center [353, 309] width 75 height 9
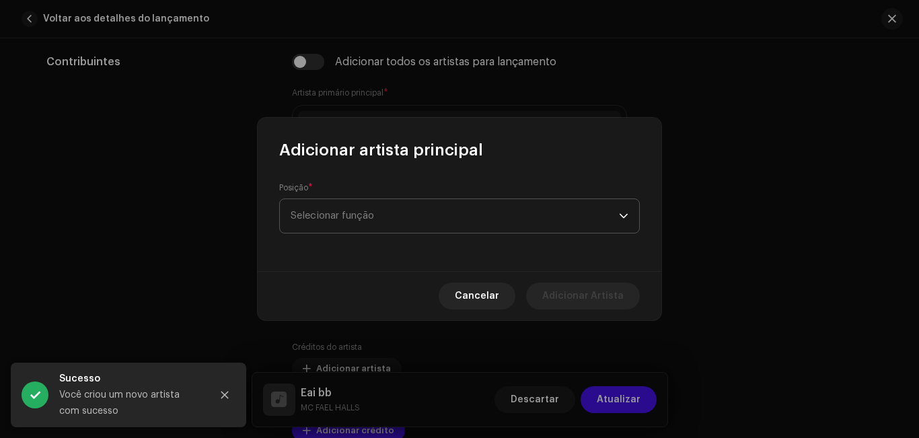
click at [389, 211] on span "Selecionar função" at bounding box center [455, 216] width 328 height 34
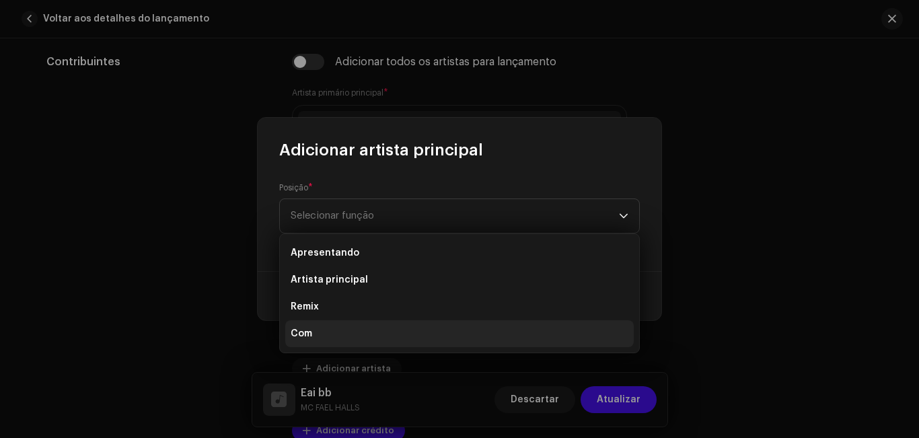
click at [357, 332] on li "Com" at bounding box center [459, 333] width 349 height 27
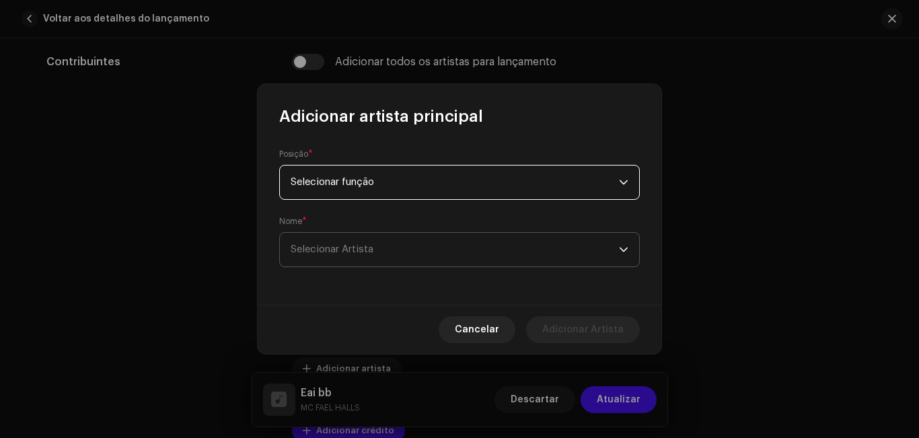
click at [360, 252] on font "Selecionar Artista" at bounding box center [332, 249] width 83 height 10
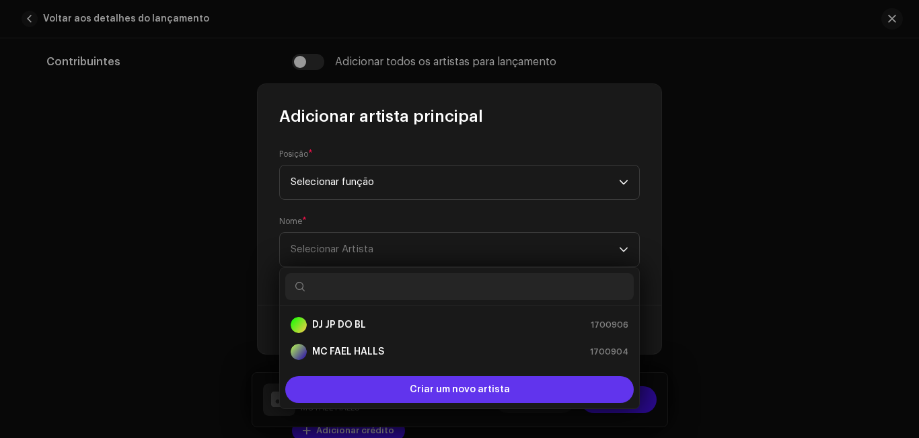
click at [386, 384] on div "Criar um novo artista" at bounding box center [459, 389] width 349 height 27
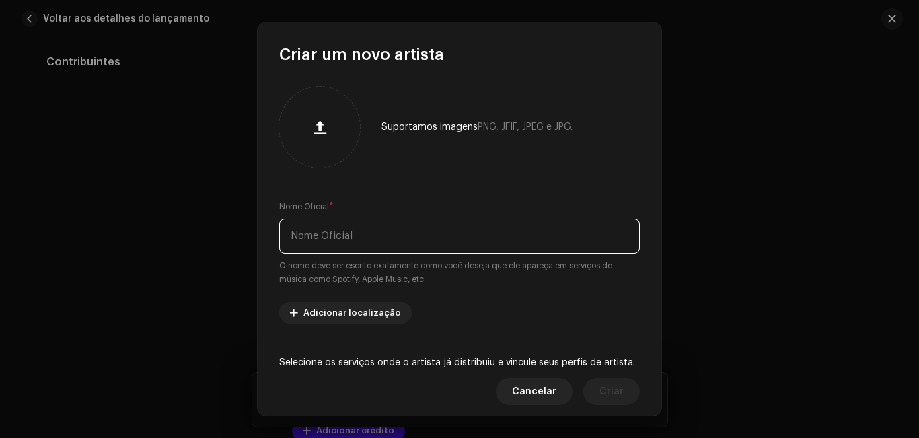
click at [324, 234] on input "text" at bounding box center [459, 236] width 361 height 35
type input "MC LB"
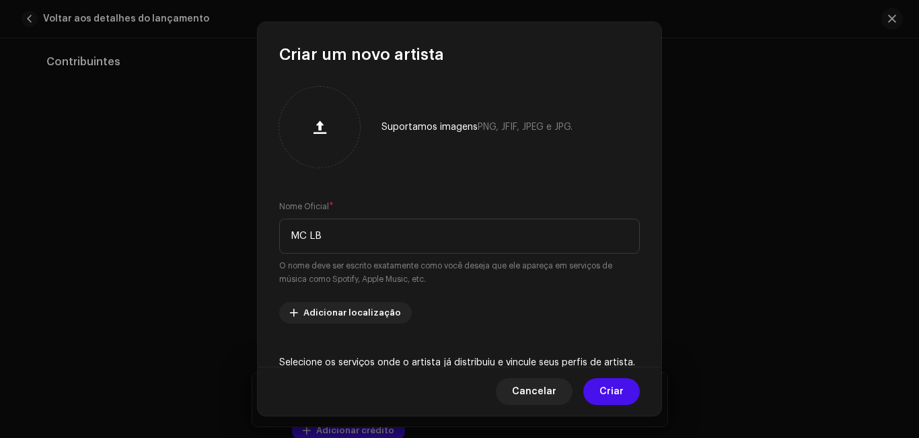
drag, startPoint x: 655, startPoint y: 198, endPoint x: 659, endPoint y: 217, distance: 19.1
click at [659, 217] on div "Suportamos imagens PNG, JFIF, JPEG e JPG. Nome Oficial * MC LB O nome deve ser …" at bounding box center [460, 216] width 404 height 302
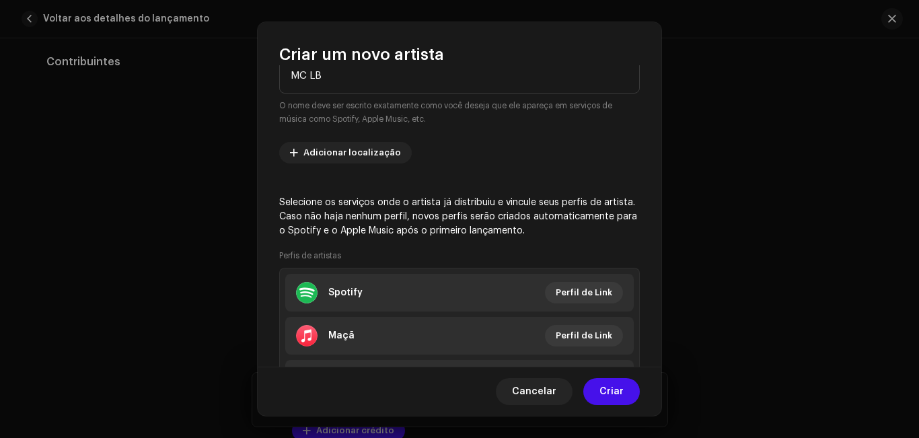
scroll to position [161, 0]
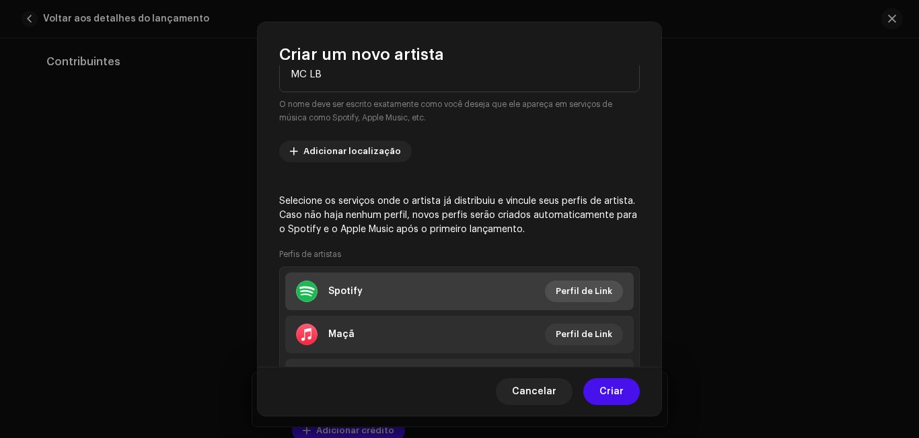
click at [601, 289] on font "Perfil de Link" at bounding box center [584, 291] width 57 height 9
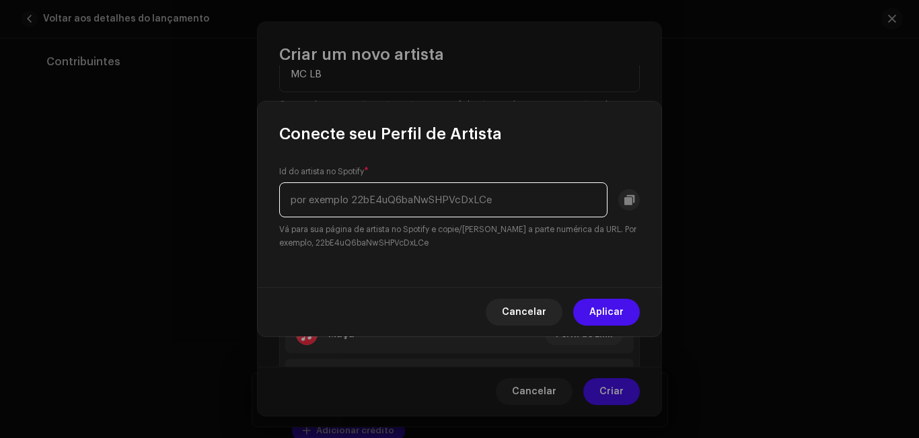
click at [378, 207] on input "text" at bounding box center [443, 199] width 328 height 35
paste input "5XK7lzxFF9KzWdwKjGRDyE"
type input "5XK7lzxFF9KzWdwKjGRDyE"
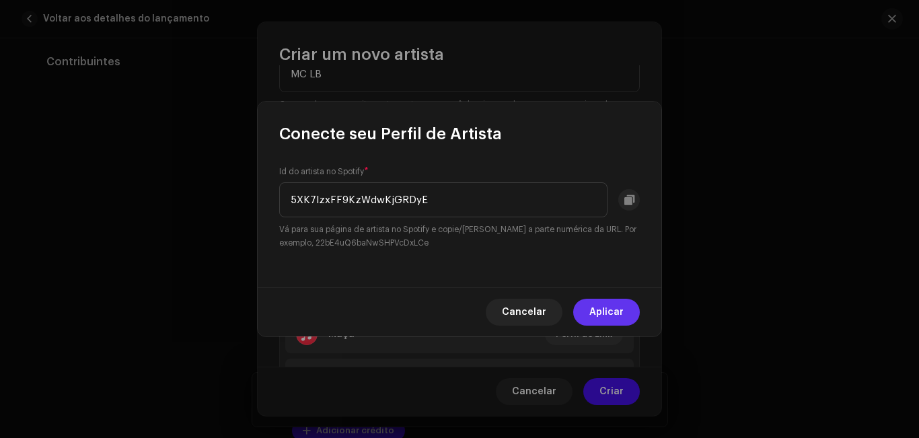
click at [626, 318] on button "Aplicar" at bounding box center [606, 312] width 67 height 27
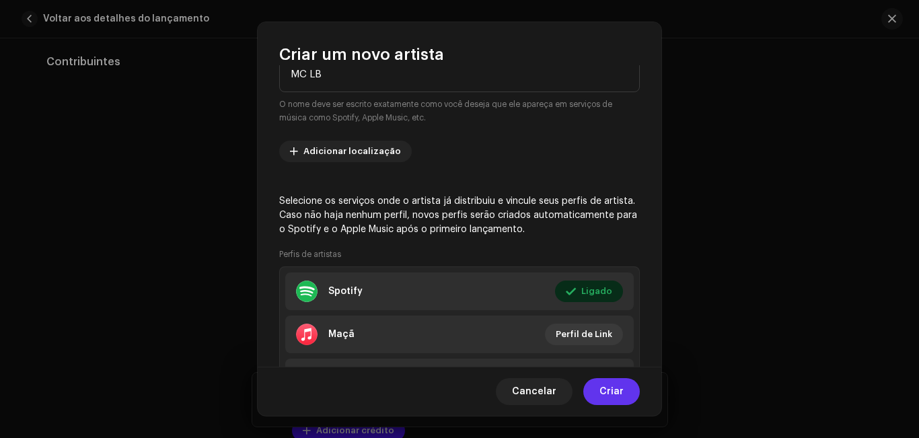
click at [620, 389] on font "Criar" at bounding box center [612, 391] width 24 height 9
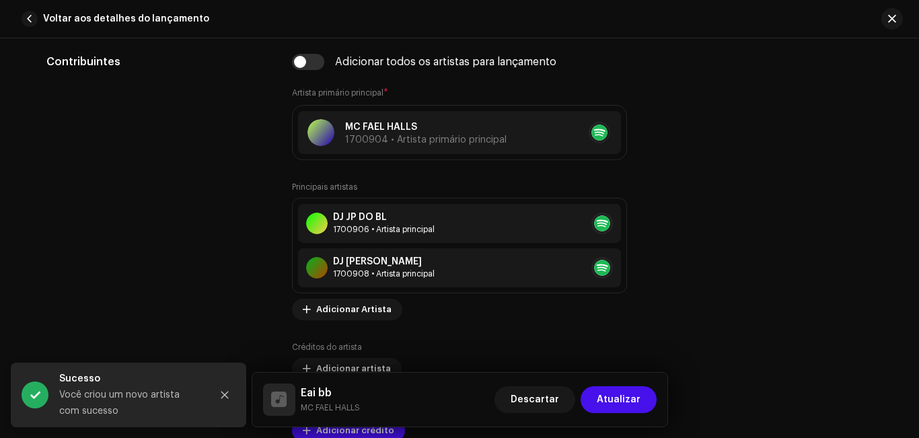
scroll to position [744, 0]
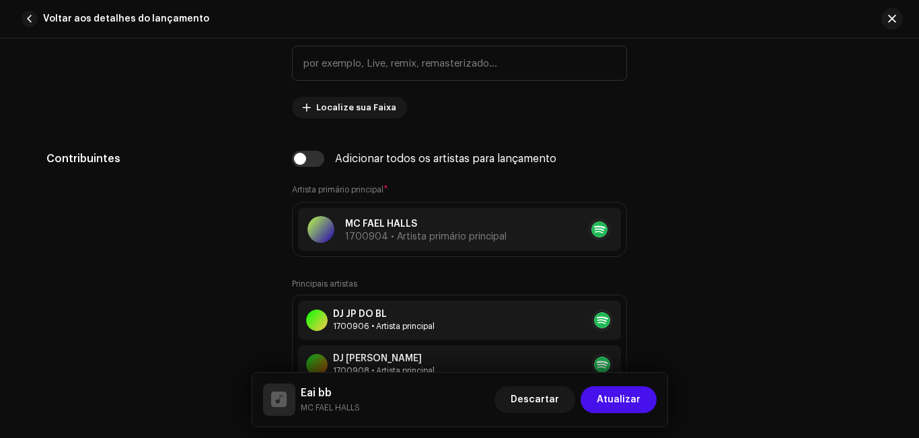
click at [916, 153] on div "Detalhes da faixa Complete o seguinte para finalizar sua faixa. 1 de 3 Adiciona…" at bounding box center [459, 238] width 919 height 400
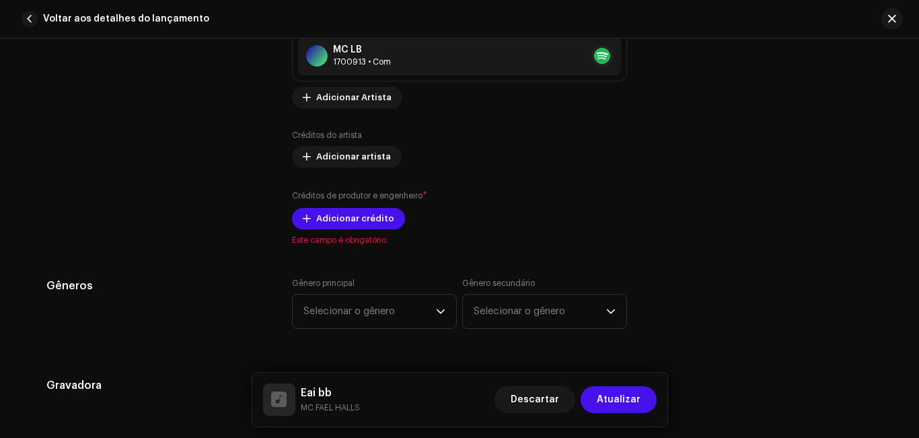
scroll to position [1115, 0]
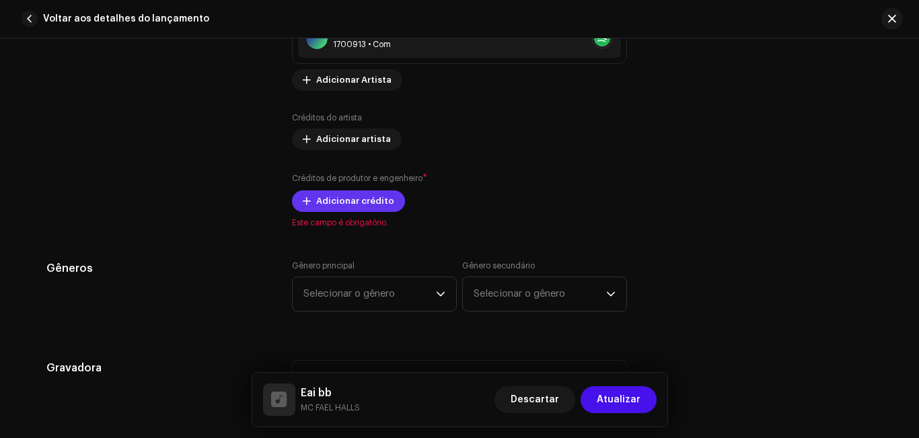
click at [371, 202] on font "Adicionar crédito" at bounding box center [355, 200] width 78 height 9
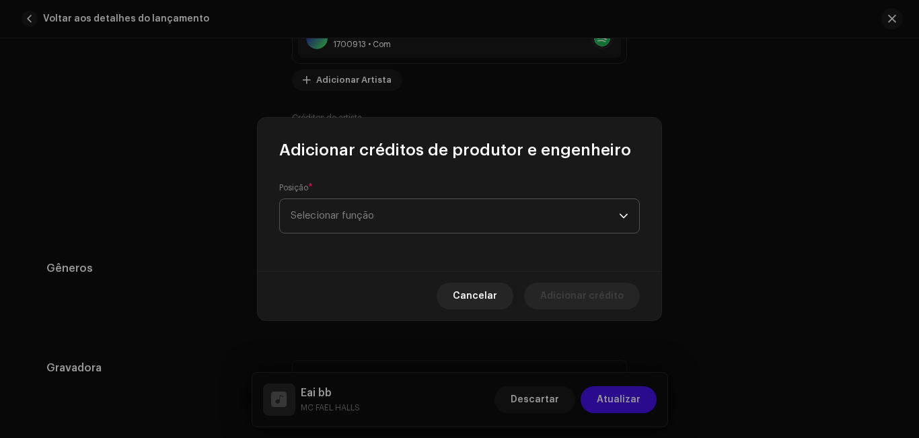
click at [371, 217] on font "Selecionar função" at bounding box center [332, 216] width 83 height 10
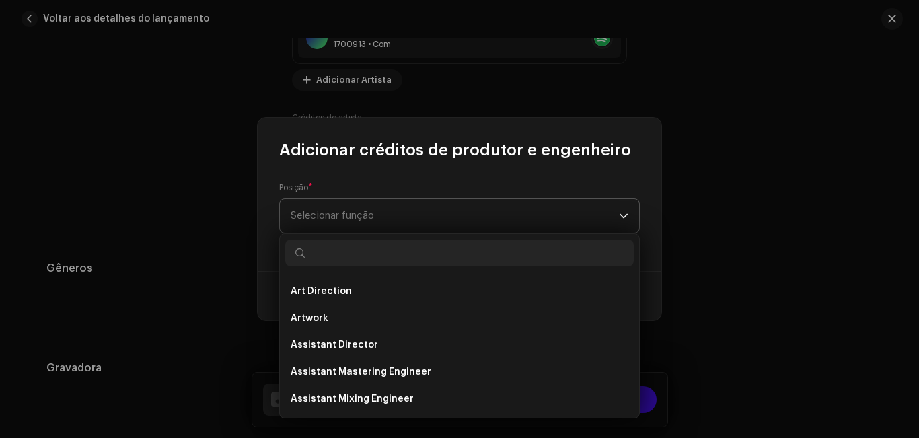
click at [626, 212] on icon "gatilho suspenso" at bounding box center [623, 215] width 9 height 9
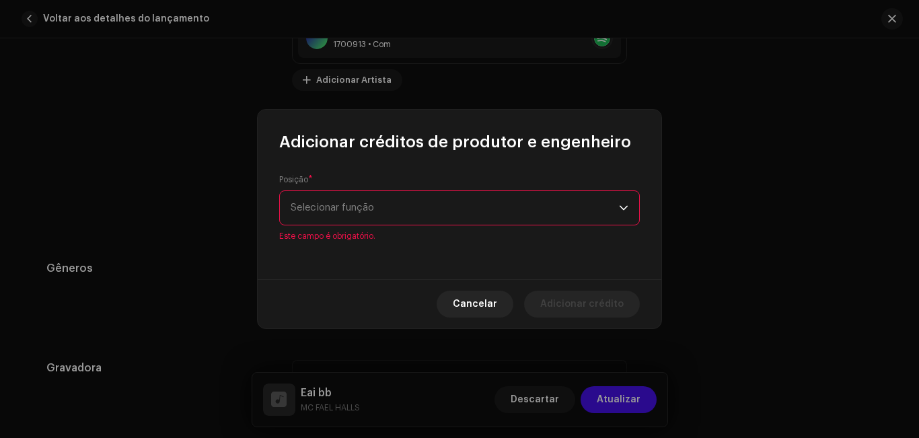
click at [467, 202] on span "Selecionar função" at bounding box center [455, 208] width 328 height 34
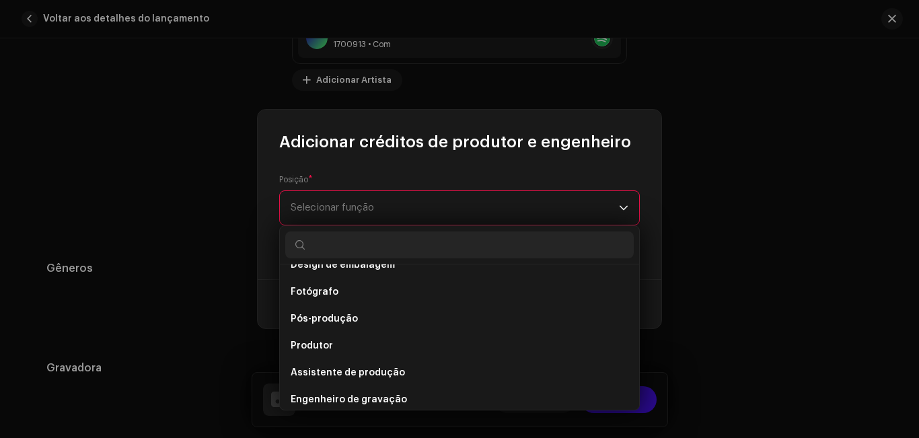
scroll to position [496, 0]
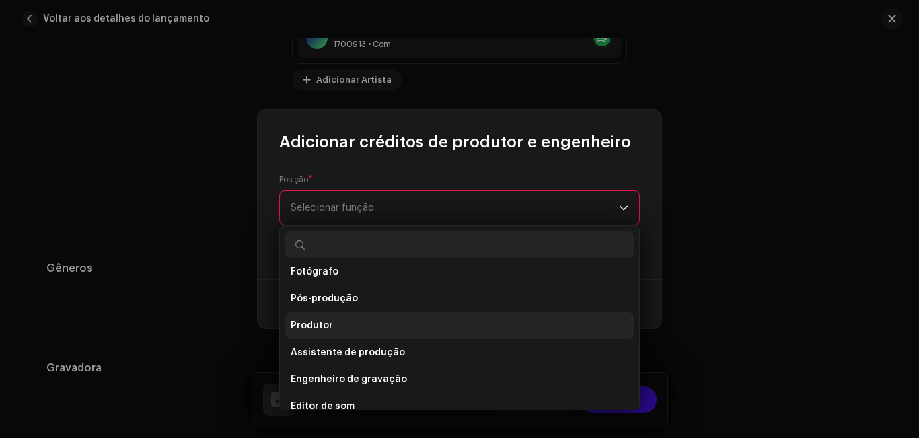
click at [491, 330] on li "Produtor" at bounding box center [459, 325] width 349 height 27
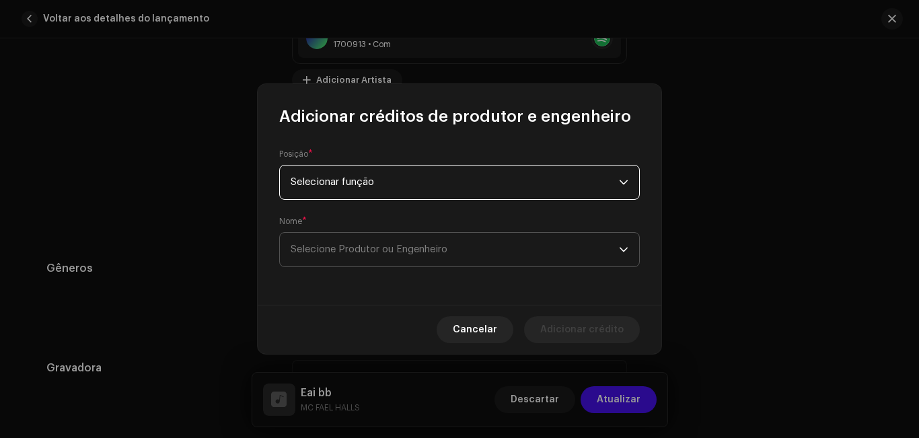
click at [513, 260] on span "Selecione Produtor ou Engenheiro" at bounding box center [455, 250] width 328 height 34
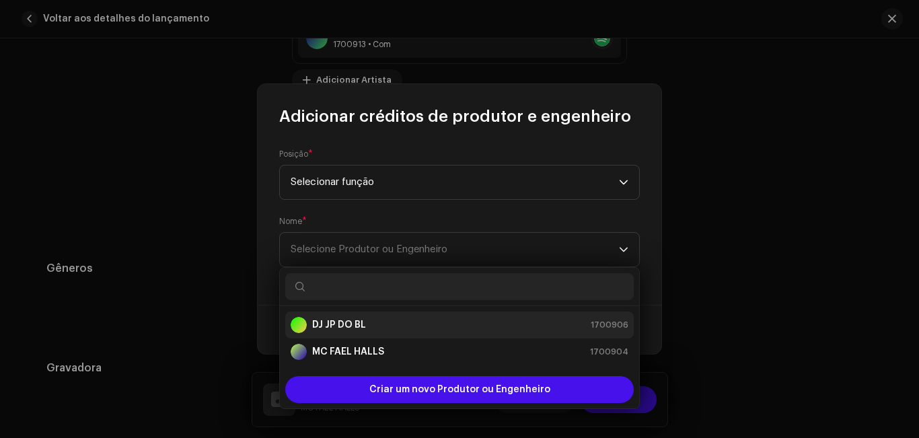
click at [488, 330] on div "DJ JP DO BL 1700906" at bounding box center [460, 325] width 338 height 16
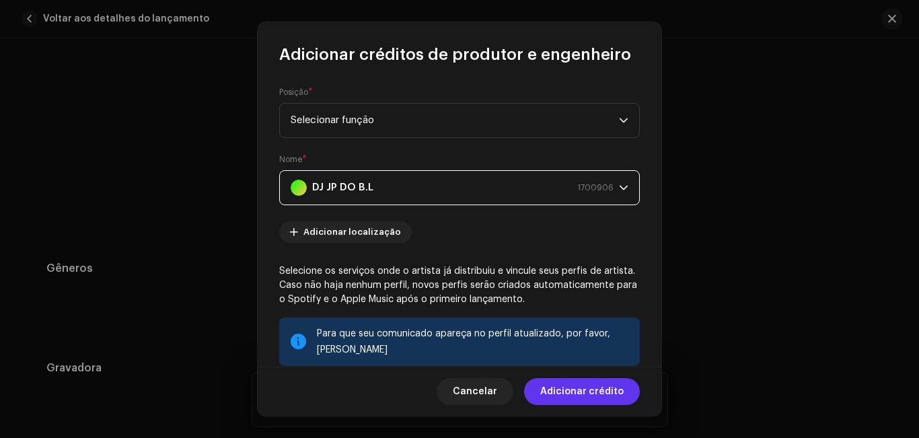
click at [581, 390] on font "Adicionar crédito" at bounding box center [581, 391] width 83 height 9
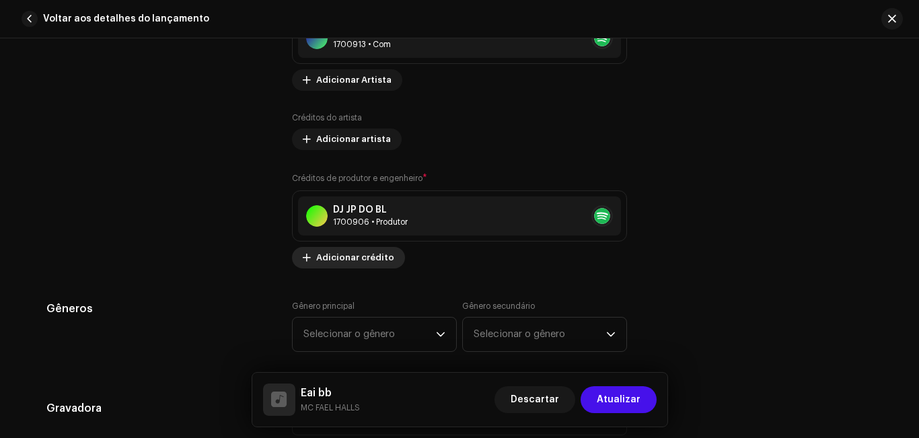
click at [371, 252] on span "Adicionar crédito" at bounding box center [355, 257] width 78 height 27
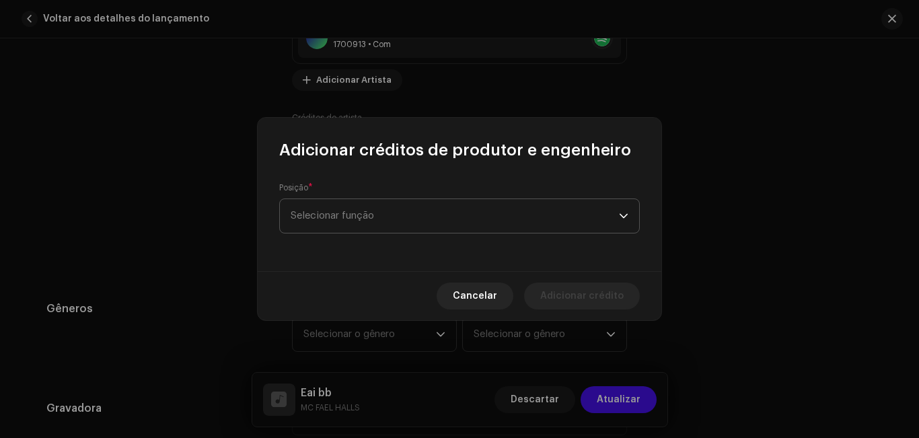
click at [627, 219] on div "gatilho suspenso" at bounding box center [623, 216] width 9 height 34
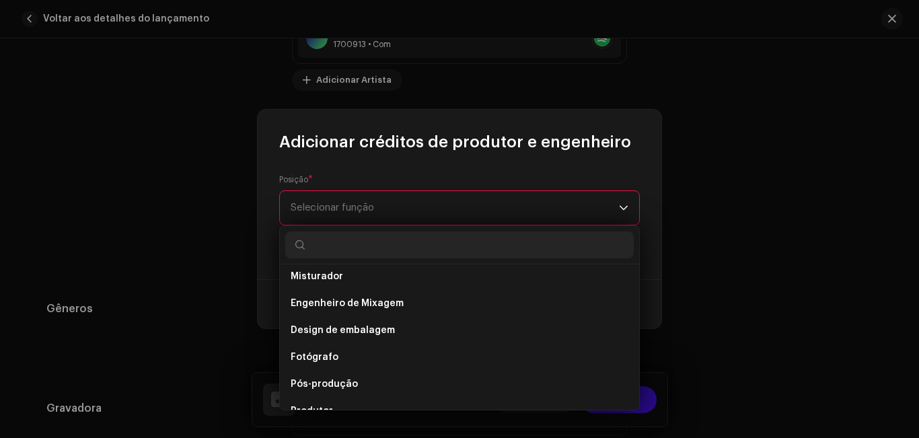
scroll to position [438, 0]
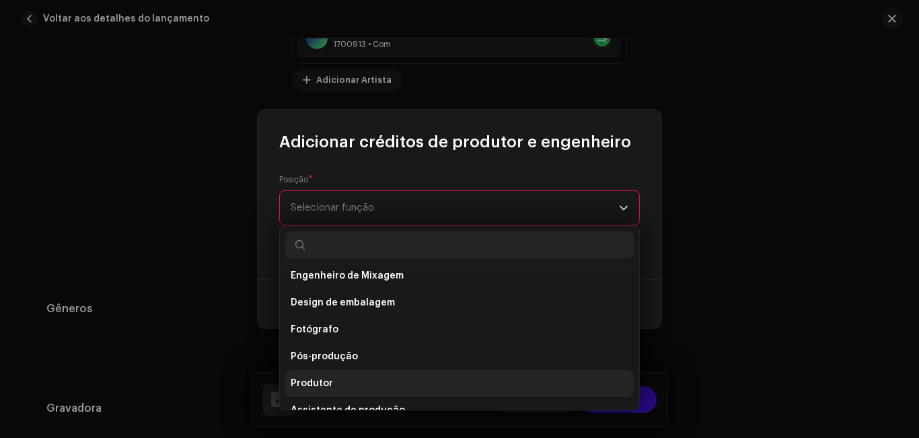
click at [587, 388] on li "Produtor" at bounding box center [459, 383] width 349 height 27
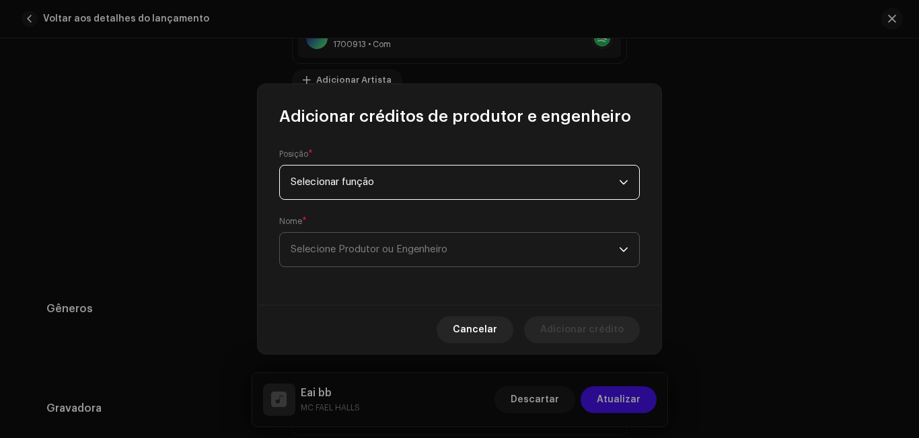
click at [445, 246] on font "Selecione Produtor ou Engenheiro" at bounding box center [369, 249] width 157 height 10
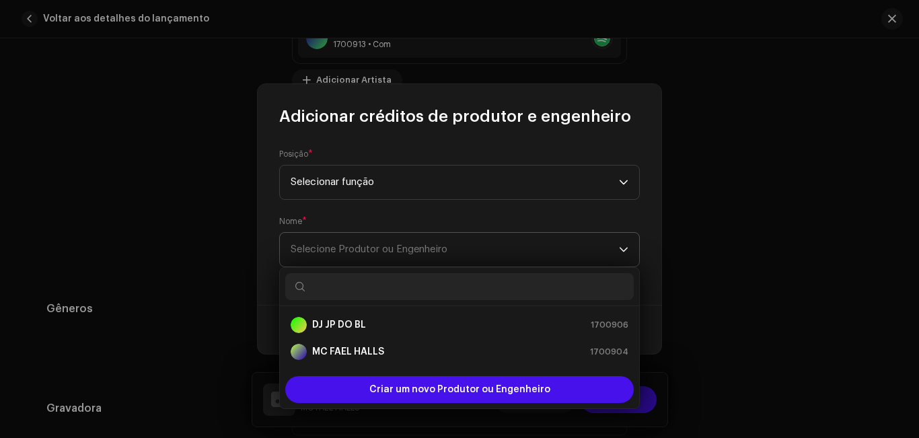
click at [624, 242] on div "gatilho suspenso" at bounding box center [623, 250] width 9 height 34
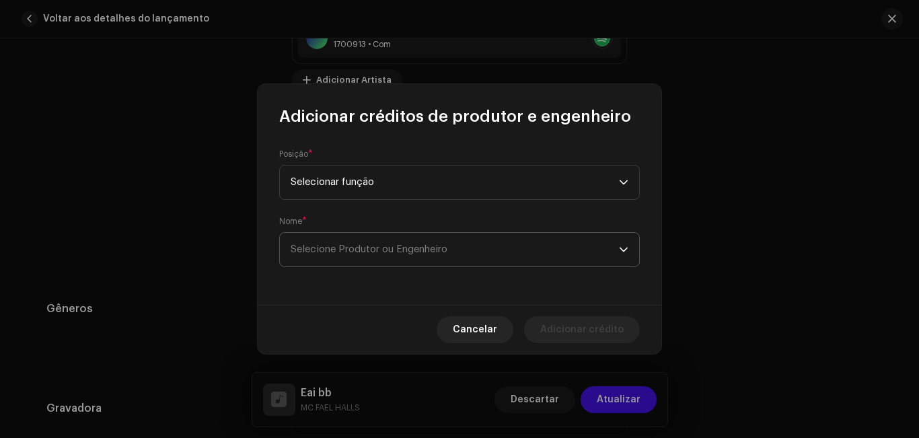
click at [619, 251] on icon "gatilho suspenso" at bounding box center [623, 249] width 9 height 9
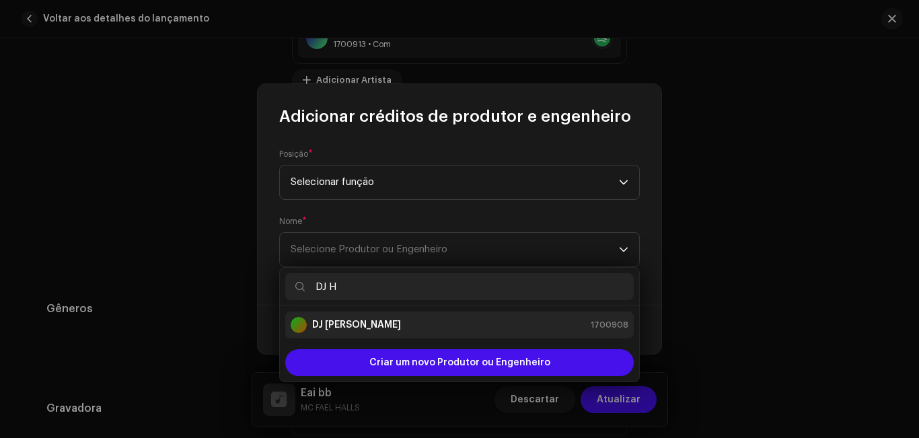
type input "DJ H"
click at [542, 324] on div "DJ HB SMITH 1700908" at bounding box center [460, 325] width 338 height 16
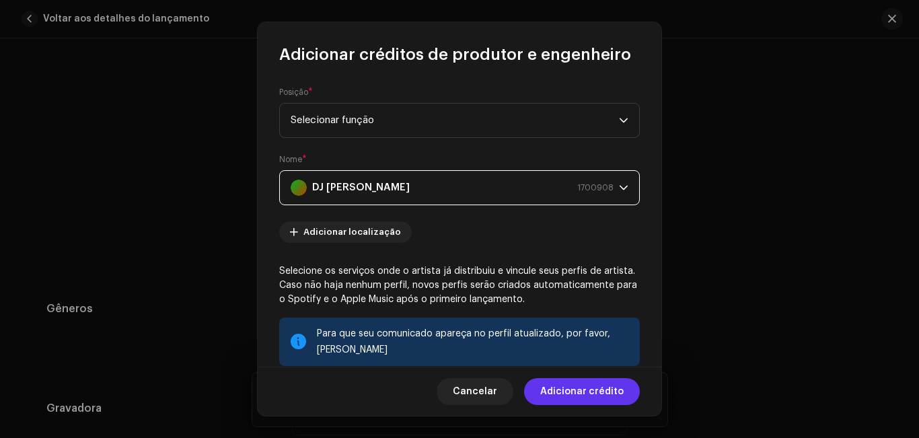
click at [584, 396] on font "Adicionar crédito" at bounding box center [581, 391] width 83 height 9
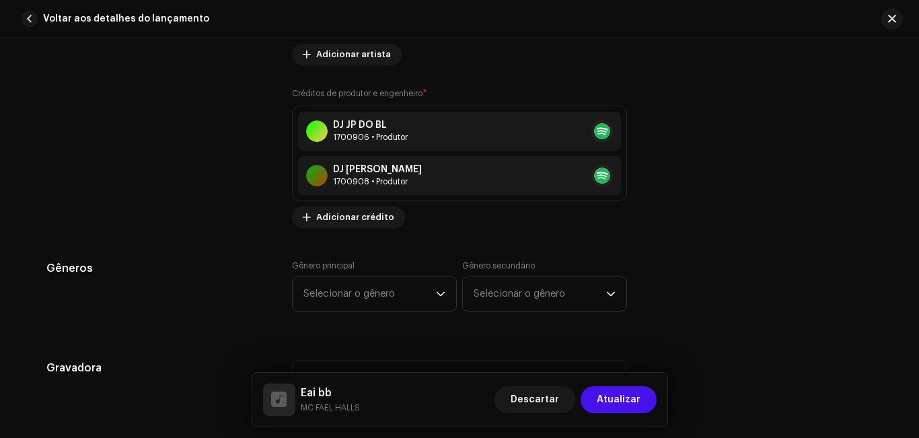
scroll to position [1204, 0]
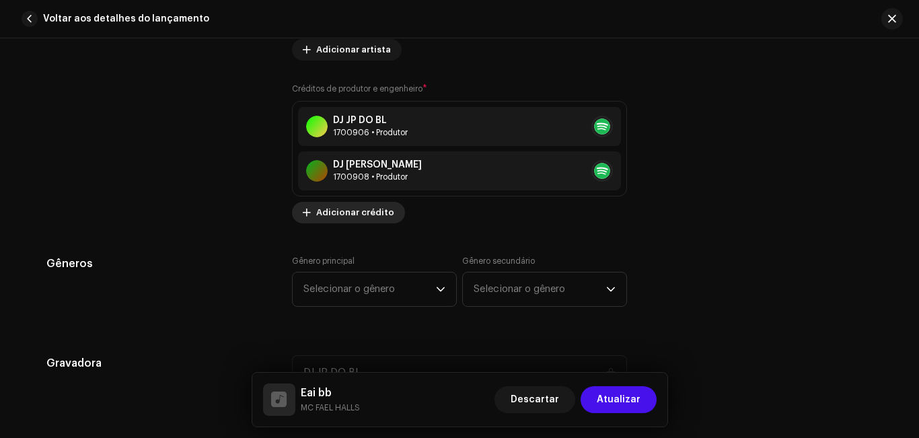
click at [327, 221] on span "Adicionar crédito" at bounding box center [355, 212] width 78 height 27
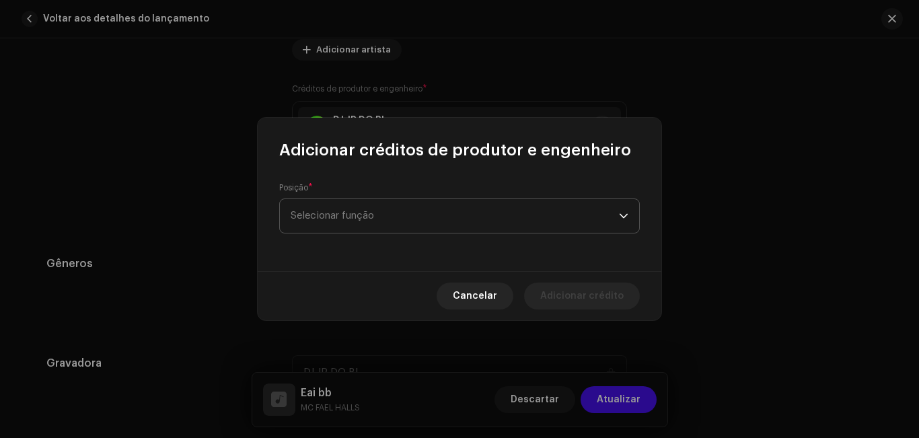
click at [349, 219] on font "Selecionar função" at bounding box center [332, 216] width 83 height 10
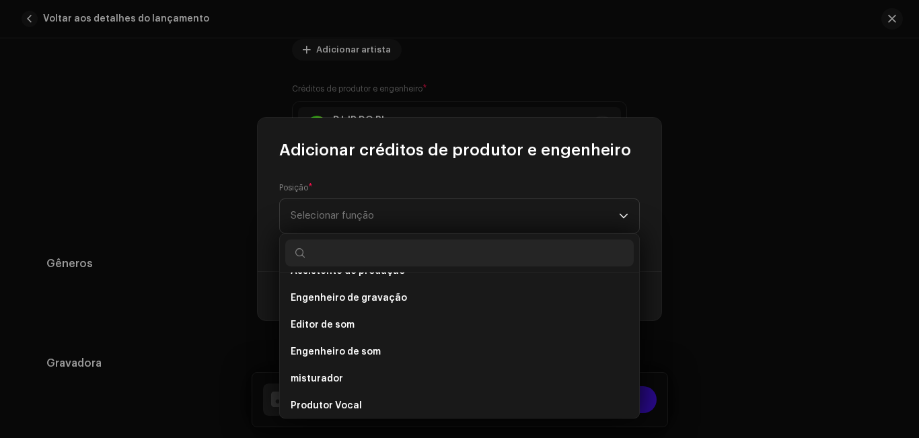
scroll to position [592, 0]
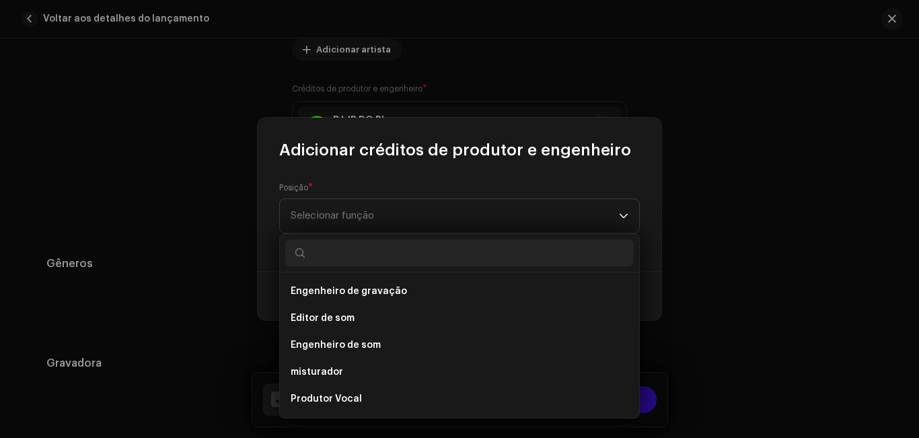
drag, startPoint x: 635, startPoint y: 408, endPoint x: 638, endPoint y: 400, distance: 8.7
click at [638, 400] on div "Direção de Arte Obra de arte Diretor Assistente Engenheiro Assistente de Master…" at bounding box center [459, 345] width 359 height 145
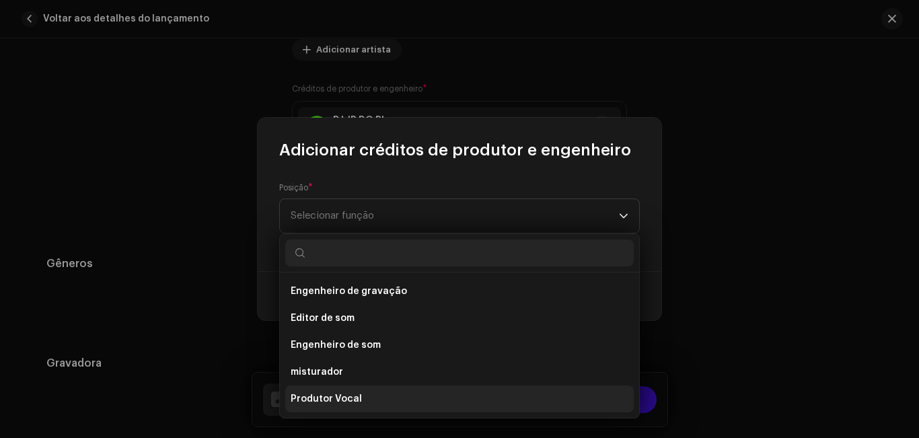
click at [388, 400] on li "Produtor Vocal" at bounding box center [459, 399] width 349 height 27
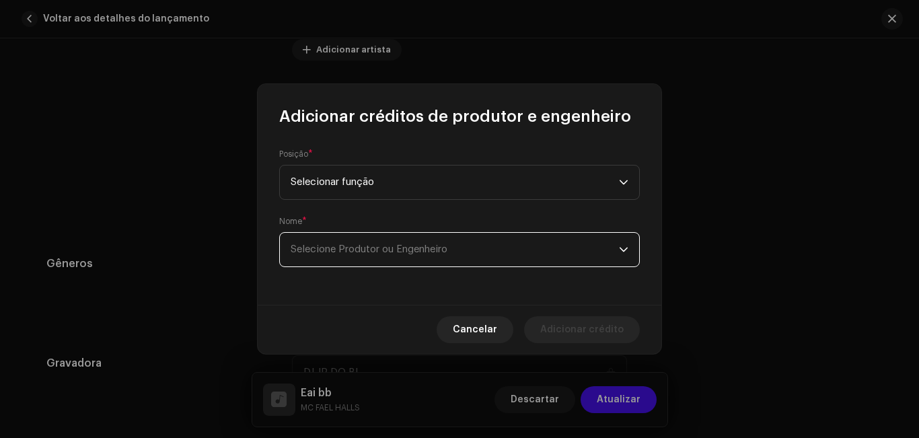
click at [377, 244] on font "Selecione Produtor ou Engenheiro" at bounding box center [369, 249] width 157 height 10
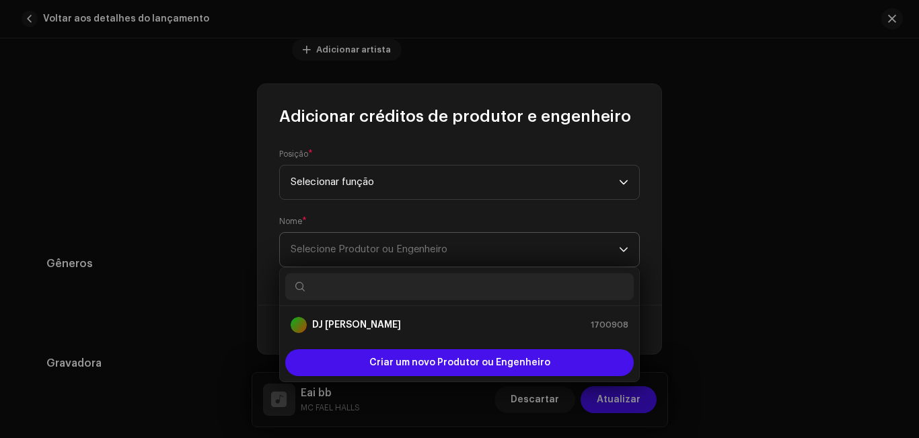
click at [616, 252] on span "Selecione Produtor ou Engenheiro" at bounding box center [455, 250] width 328 height 34
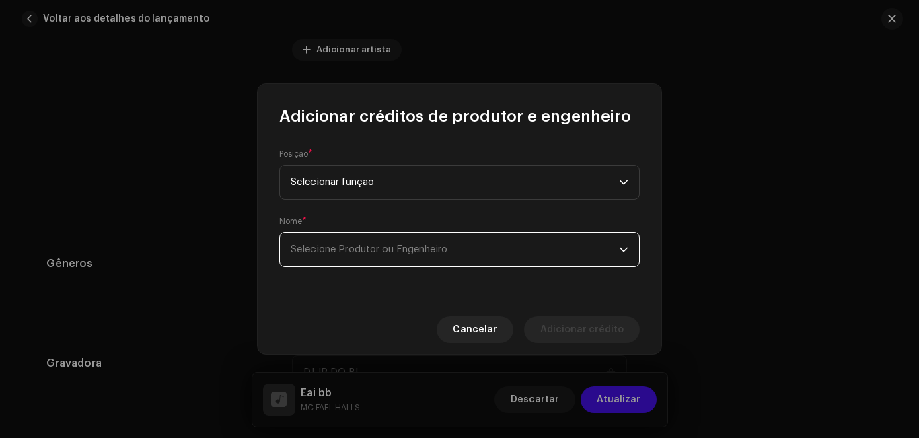
click at [623, 248] on icon "gatilho suspenso" at bounding box center [623, 249] width 9 height 9
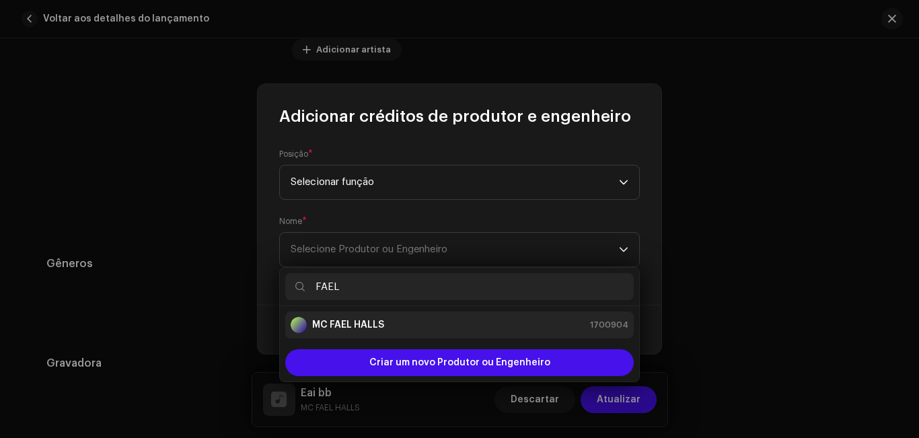
type input "FAEL"
click at [580, 332] on div "MC FAEL HALLS 1700904" at bounding box center [460, 325] width 338 height 16
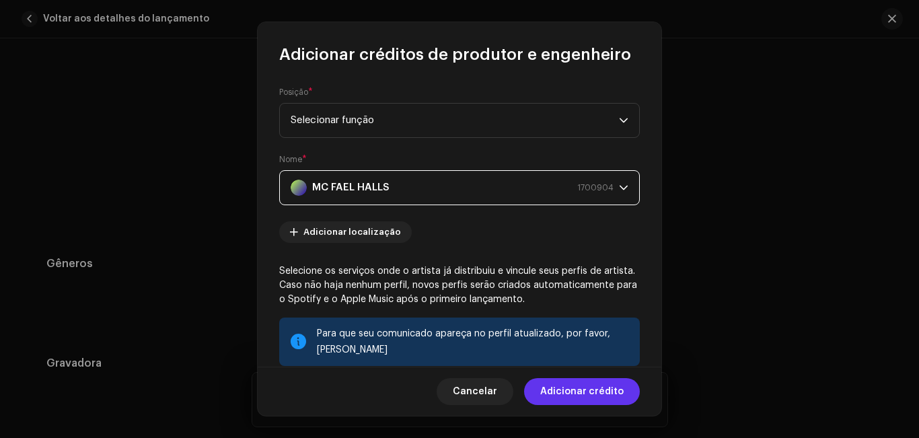
click at [585, 394] on font "Adicionar crédito" at bounding box center [581, 391] width 83 height 9
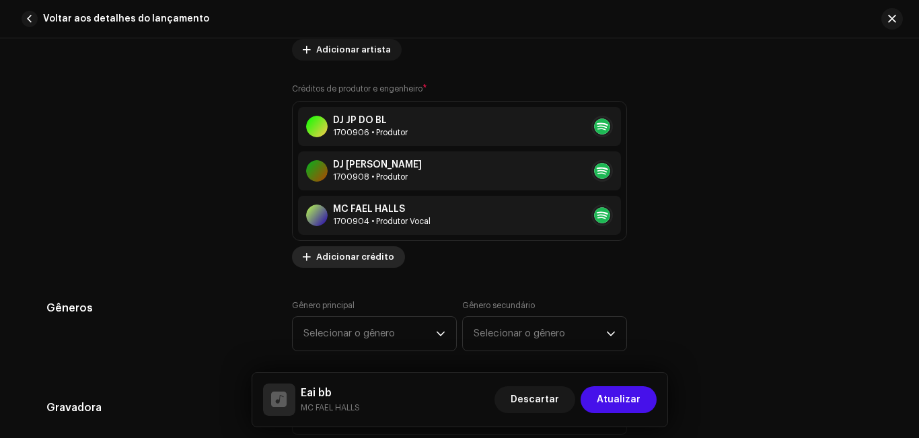
click at [350, 255] on font "Adicionar crédito" at bounding box center [355, 256] width 78 height 9
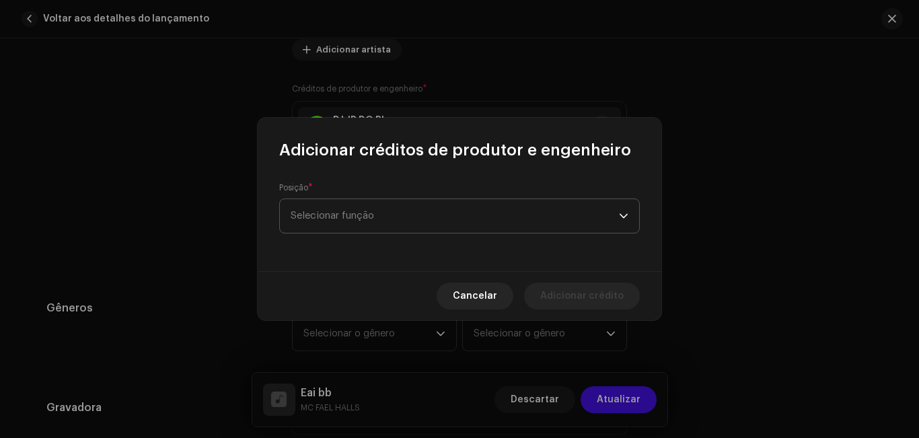
click at [359, 214] on font "Selecionar função" at bounding box center [332, 216] width 83 height 10
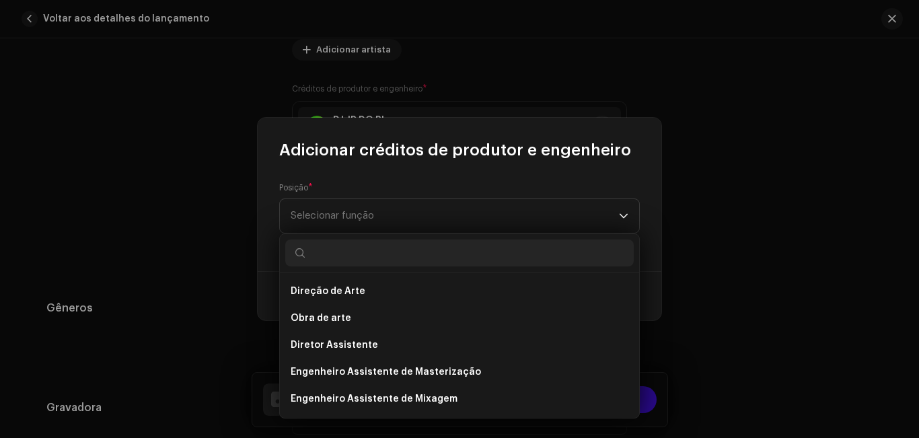
click at [637, 293] on div "Direção de Arte Obra de arte Diretor Assistente Engenheiro Assistente de Master…" at bounding box center [459, 325] width 361 height 185
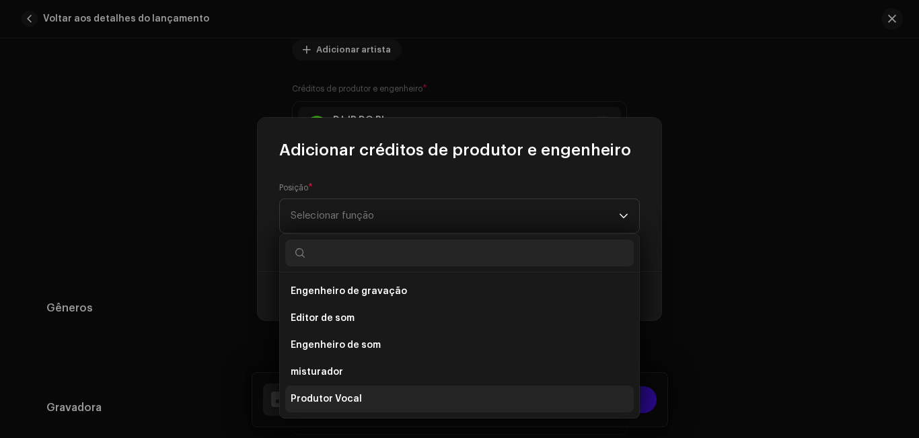
click at [352, 402] on font "Produtor Vocal" at bounding box center [326, 398] width 71 height 9
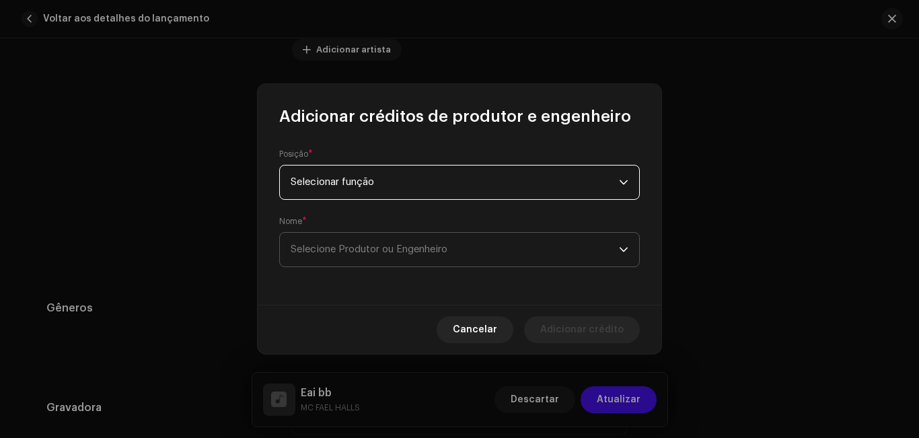
click at [345, 252] on font "Selecione Produtor ou Engenheiro" at bounding box center [369, 249] width 157 height 10
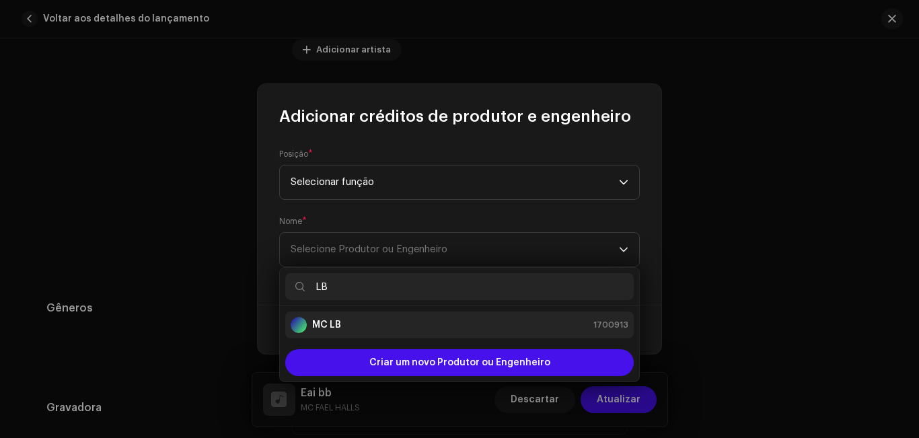
type input "LB"
click at [384, 328] on div "MC LB 1700913" at bounding box center [460, 325] width 338 height 16
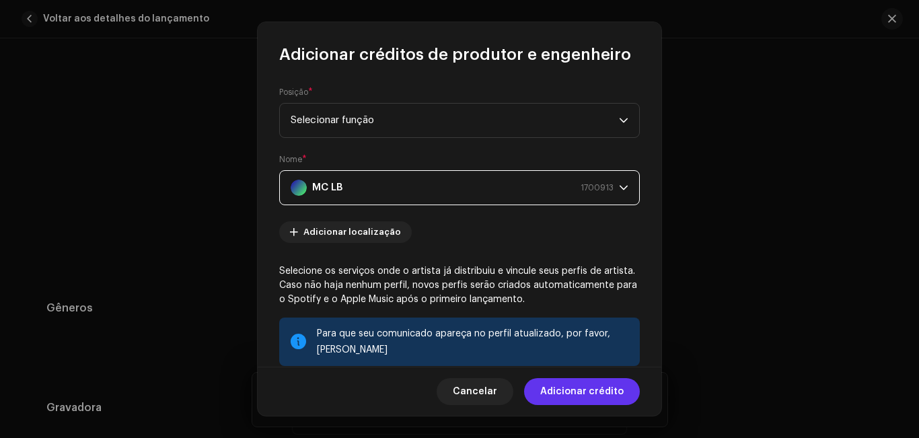
click at [575, 392] on font "Adicionar crédito" at bounding box center [581, 391] width 83 height 9
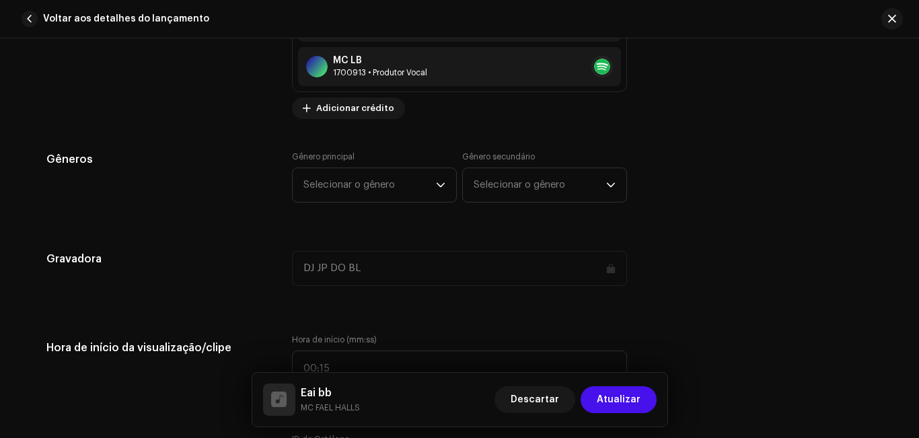
scroll to position [1409, 0]
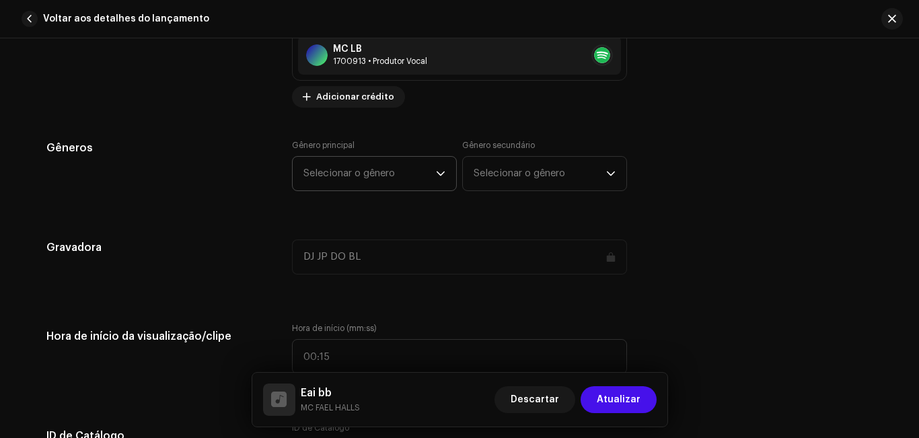
click at [408, 172] on span "Selecionar o gênero" at bounding box center [369, 174] width 133 height 34
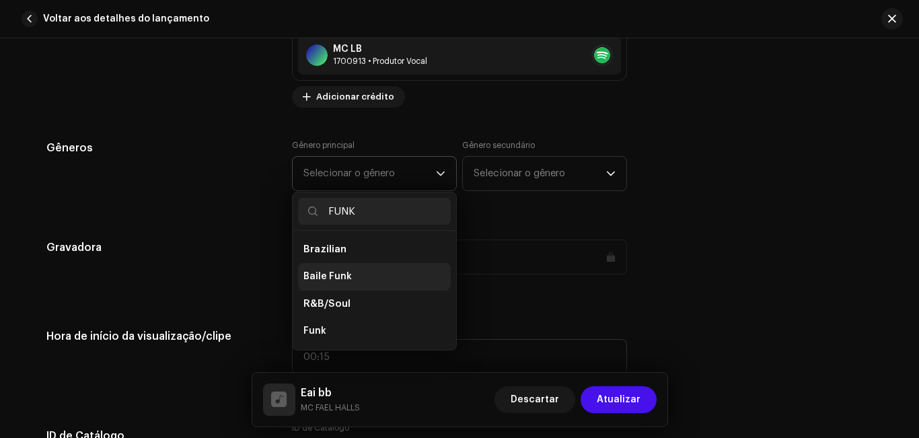
type input "FUNK"
click at [388, 285] on li "Baile Funk" at bounding box center [374, 276] width 153 height 27
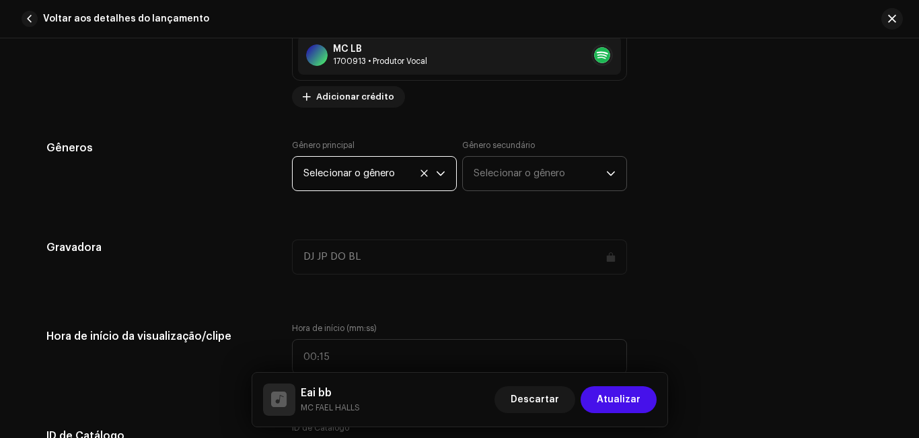
click at [479, 188] on span "Selecionar o gênero" at bounding box center [540, 174] width 133 height 34
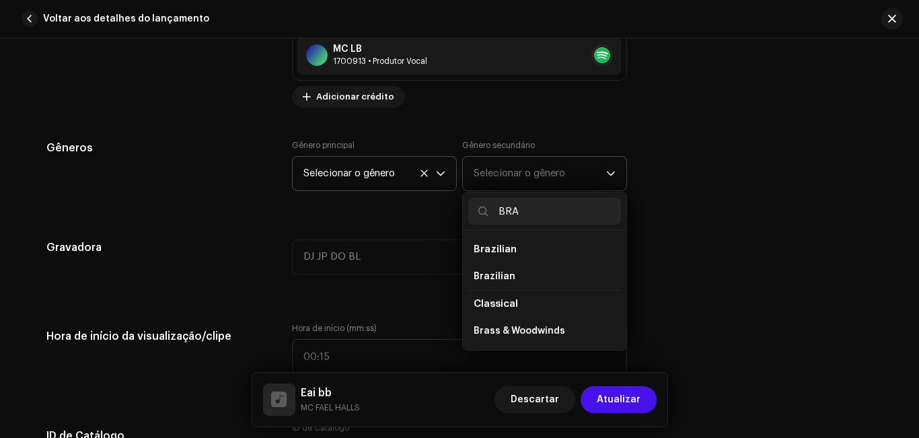
type input "BRA"
click at [514, 249] on li "Brazilian" at bounding box center [544, 249] width 153 height 27
click at [495, 249] on span "Brazilian" at bounding box center [495, 249] width 43 height 10
click at [495, 271] on span "Brazilian" at bounding box center [495, 276] width 42 height 13
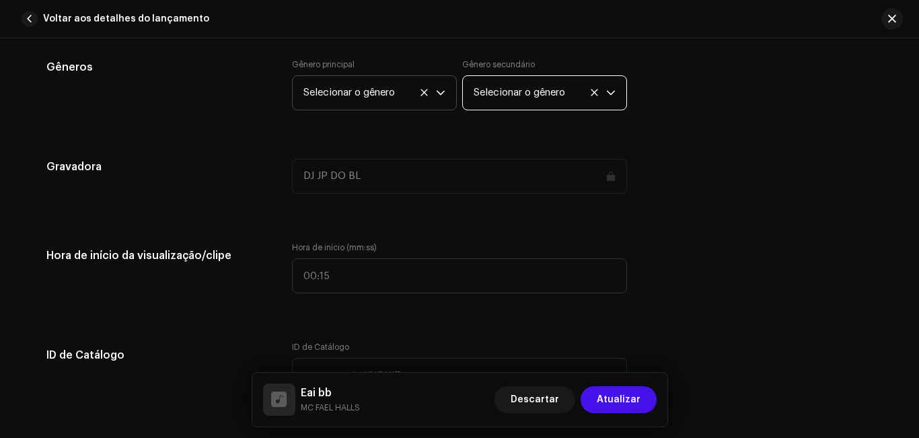
scroll to position [1519, 0]
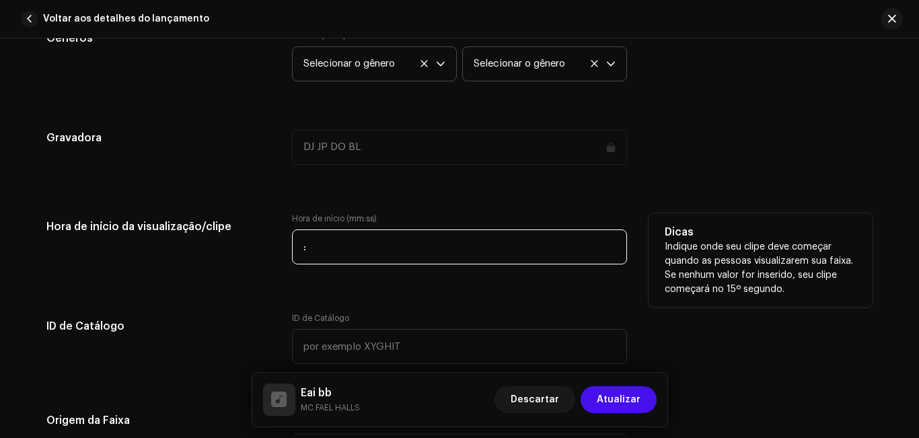
drag, startPoint x: 334, startPoint y: 249, endPoint x: 322, endPoint y: 248, distance: 12.1
click at [322, 248] on input ":" at bounding box center [459, 246] width 335 height 35
click at [299, 246] on input ":" at bounding box center [459, 246] width 335 height 35
click at [320, 246] on input "00:" at bounding box center [459, 246] width 335 height 35
type input "00:01"
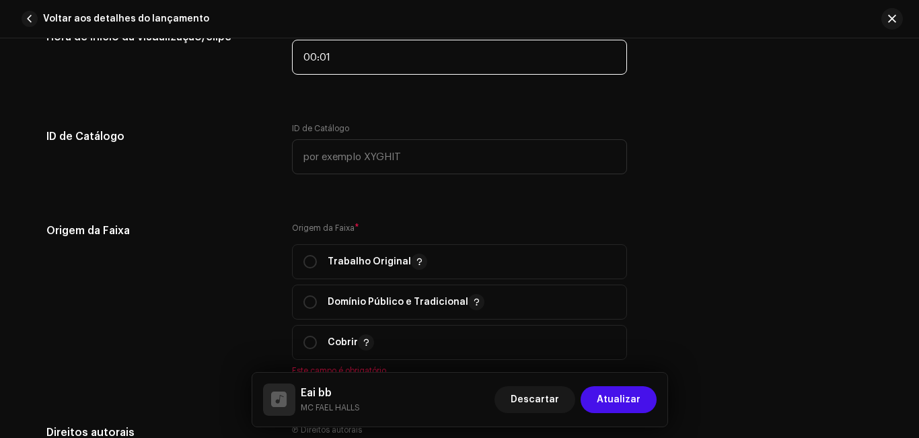
scroll to position [1720, 0]
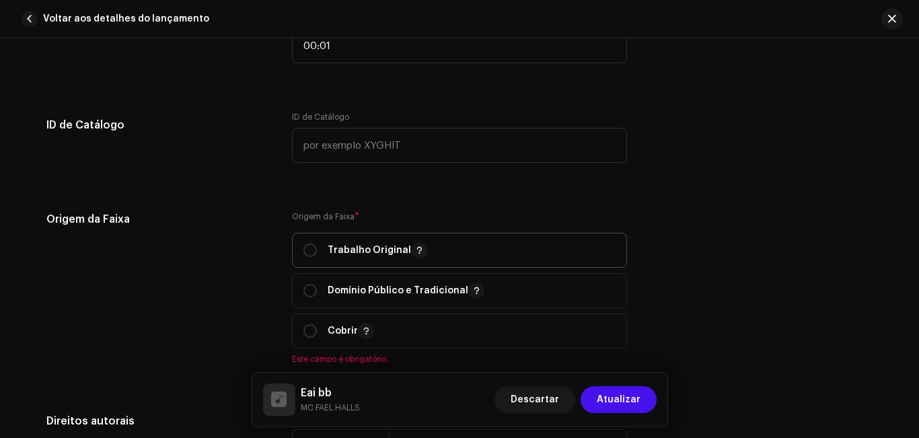
click at [306, 242] on div "Trabalho Original" at bounding box center [365, 250] width 124 height 16
radio input "true"
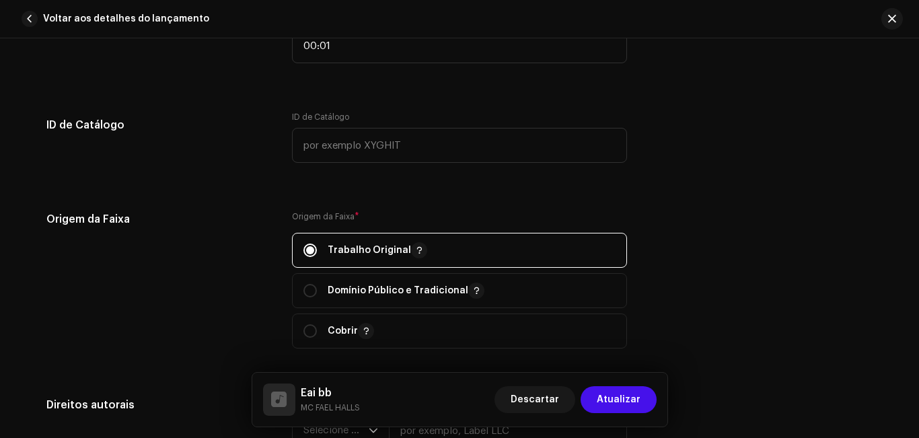
drag, startPoint x: 913, startPoint y: 254, endPoint x: 918, endPoint y: 264, distance: 11.4
click at [918, 264] on div "Detalhes da faixa Complete o seguinte para finalizar sua faixa. 1 de 3 Adiciona…" at bounding box center [459, 238] width 919 height 400
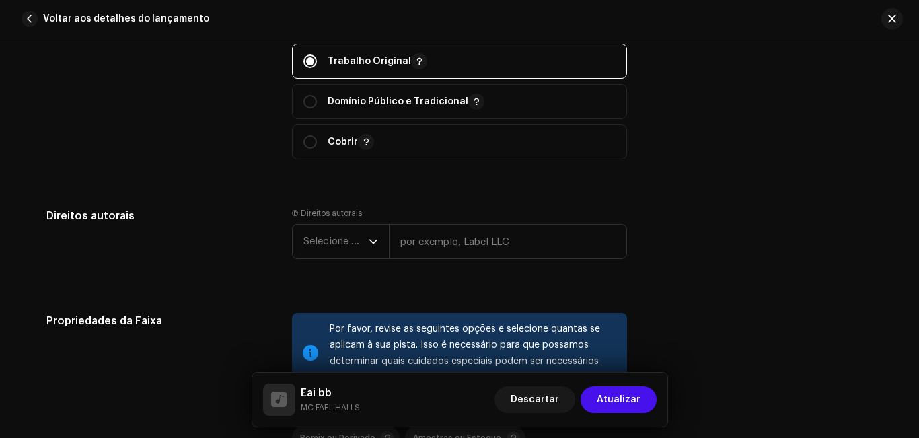
scroll to position [1914, 0]
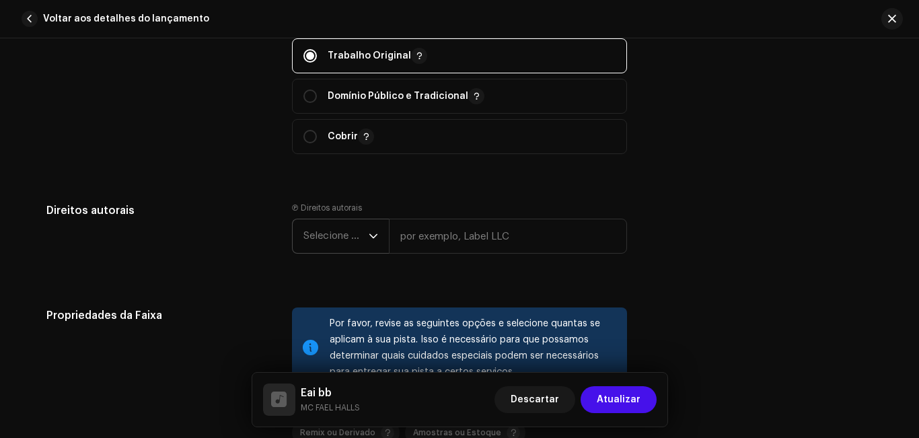
click at [371, 239] on icon "gatilho suspenso" at bounding box center [373, 235] width 9 height 9
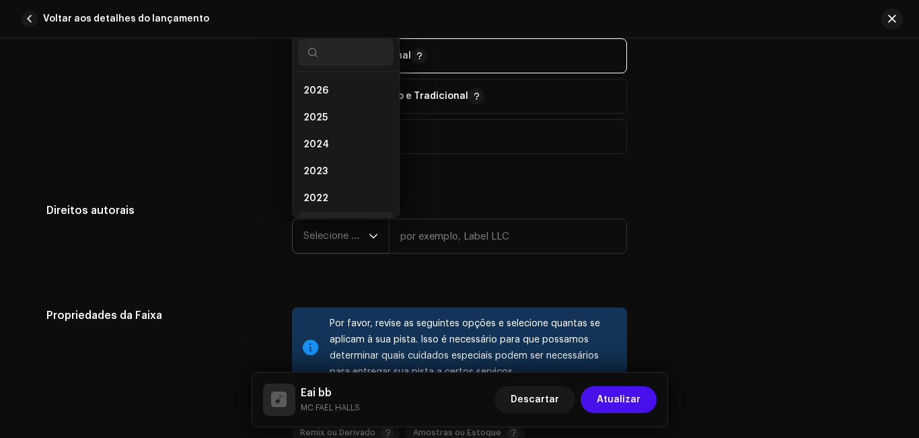
scroll to position [22, 0]
click at [343, 99] on li "2025" at bounding box center [346, 96] width 96 height 27
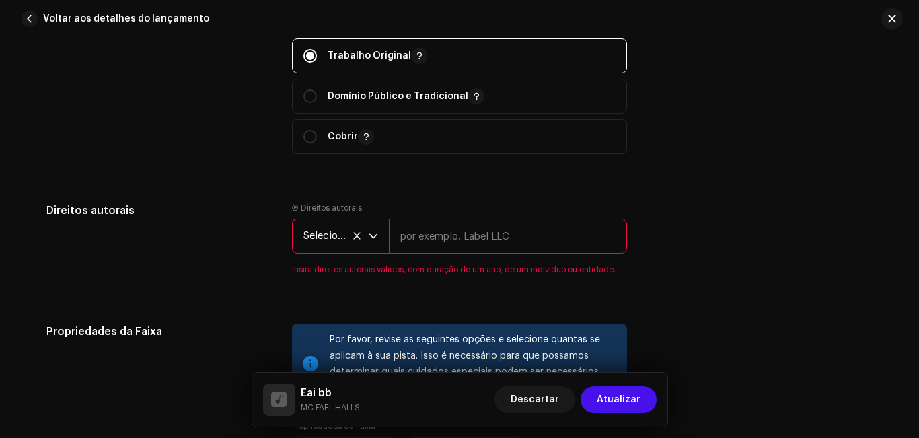
click at [429, 241] on input "text" at bounding box center [508, 236] width 238 height 35
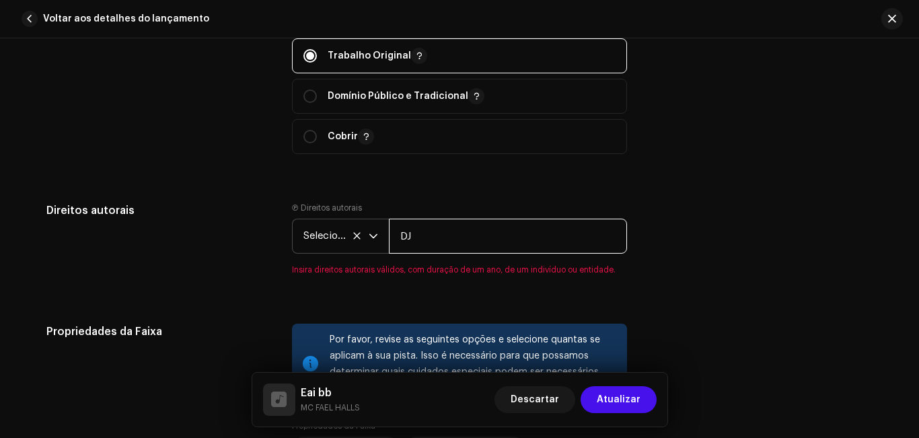
type input "D"
type input "dj jp do b.l 2025"
click at [371, 231] on icon "gatilho suspenso" at bounding box center [373, 235] width 9 height 9
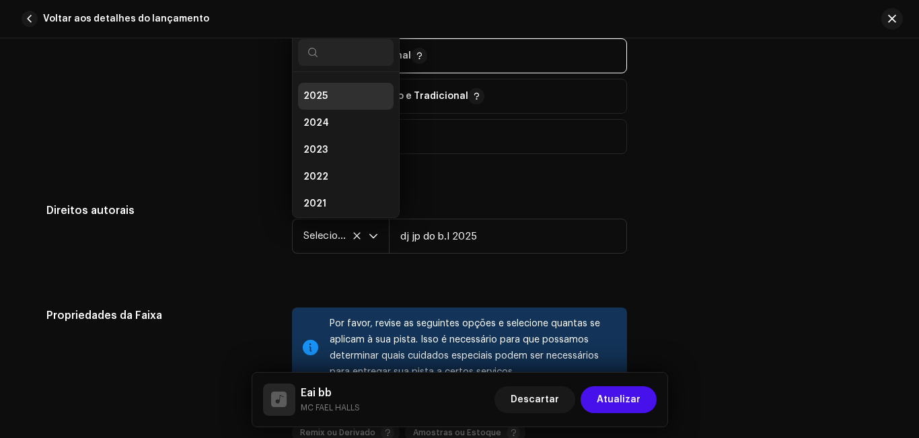
click at [342, 96] on li "2025" at bounding box center [346, 96] width 96 height 27
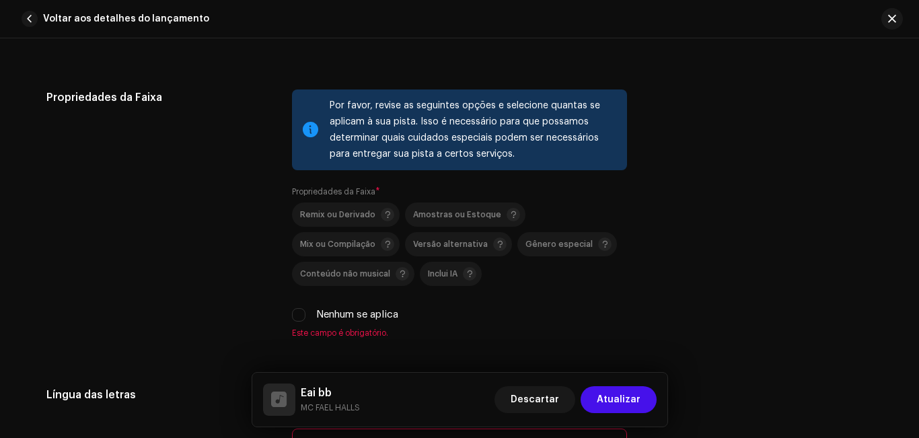
scroll to position [2138, 0]
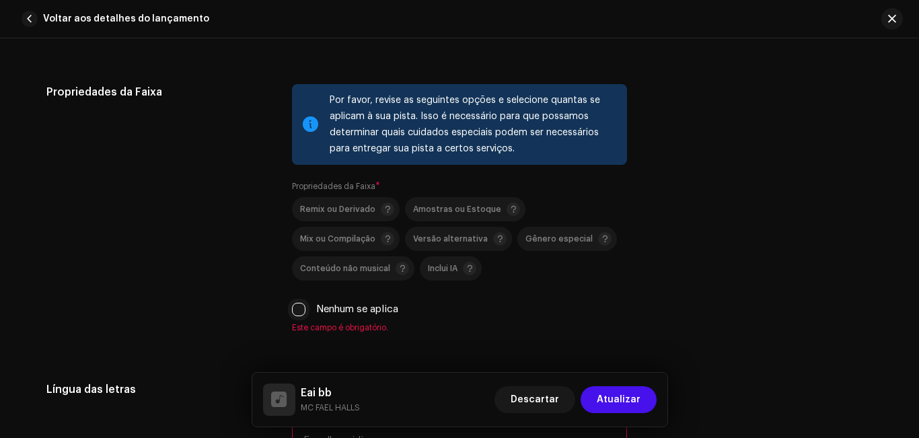
click at [297, 310] on input "Nenhum se aplica" at bounding box center [298, 309] width 13 height 13
checkbox input "true"
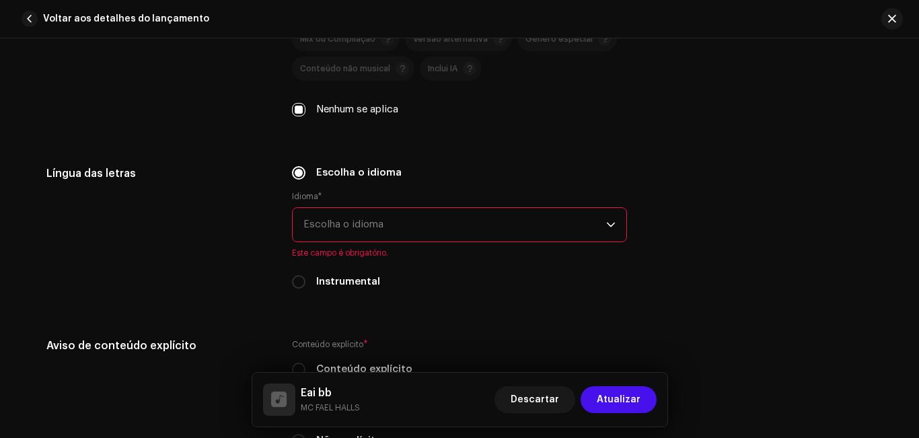
scroll to position [2360, 0]
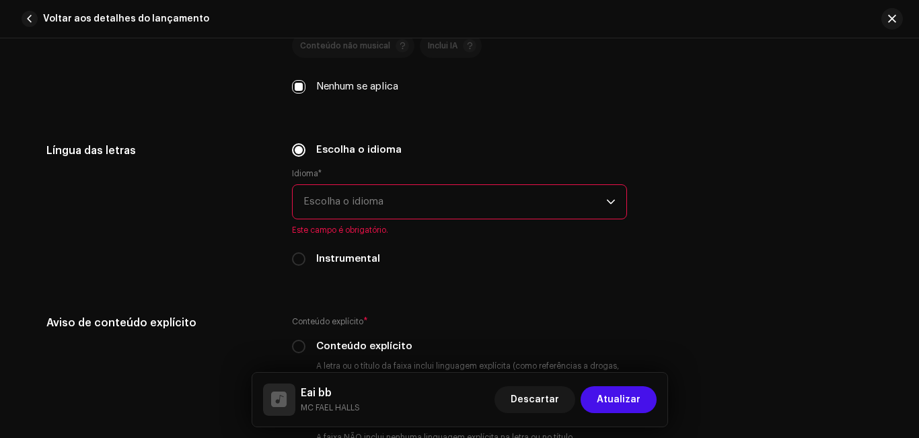
click at [517, 216] on span "Escolha o idioma" at bounding box center [454, 202] width 303 height 34
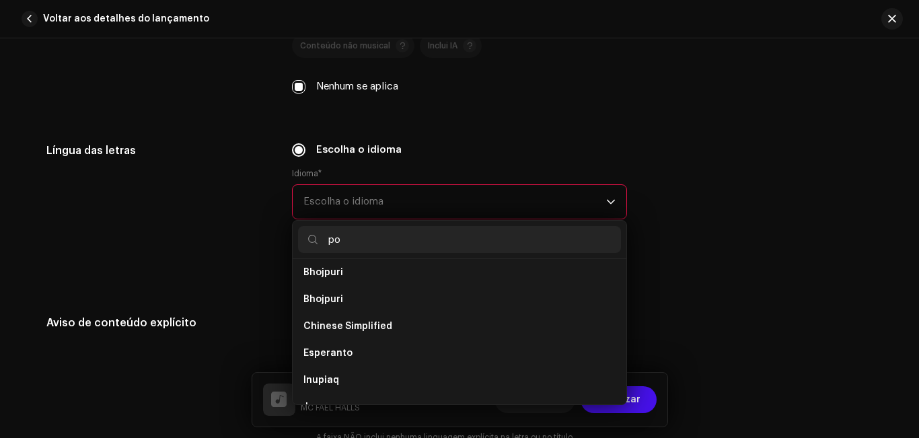
scroll to position [0, 0]
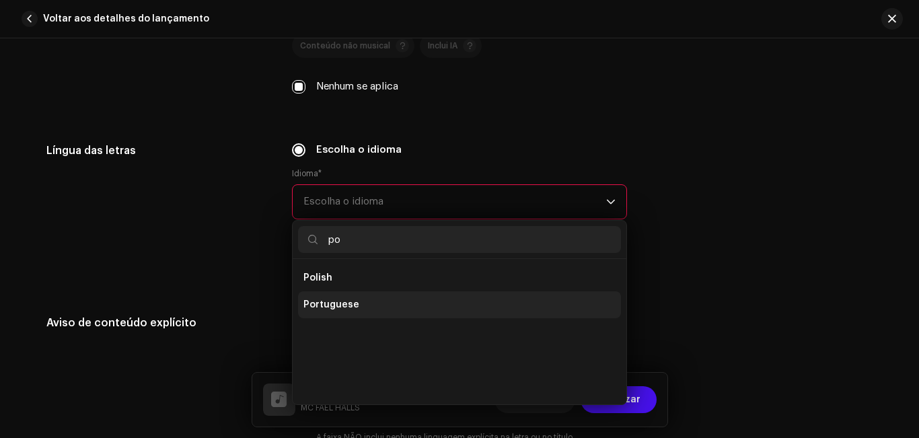
type input "po"
click at [466, 301] on li "Portuguese" at bounding box center [459, 304] width 323 height 27
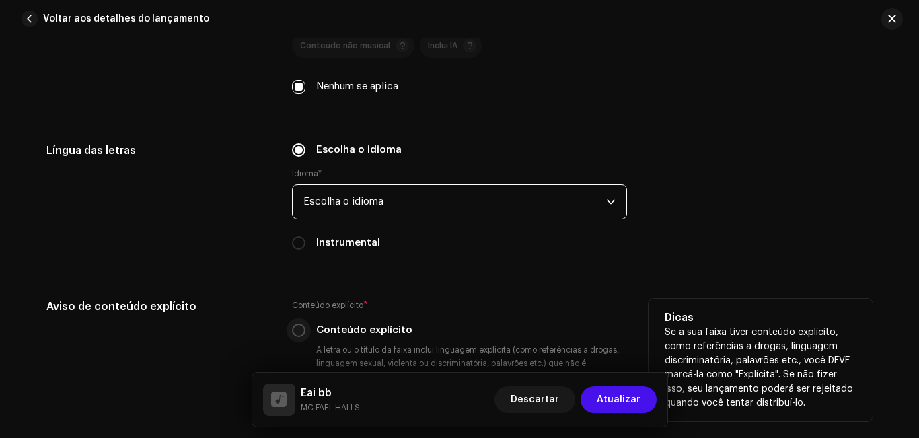
click at [295, 327] on input "Conteúdo explícito" at bounding box center [298, 330] width 13 height 13
radio input "true"
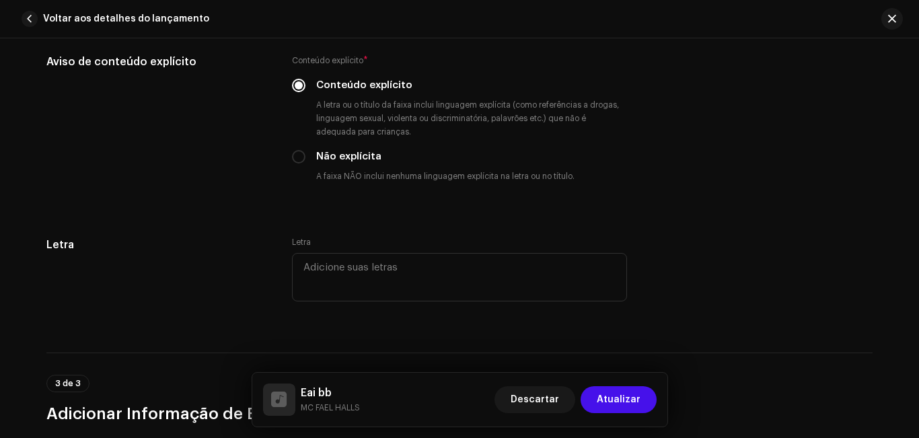
scroll to position [2616, 0]
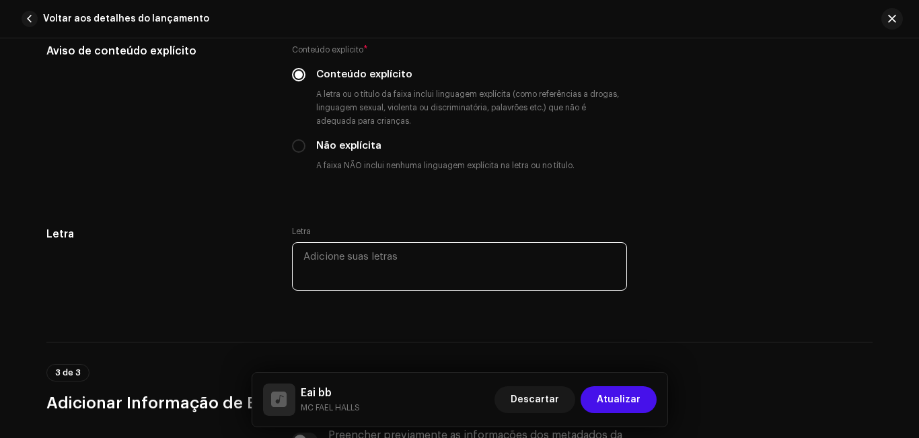
click at [503, 259] on textarea at bounding box center [459, 266] width 335 height 48
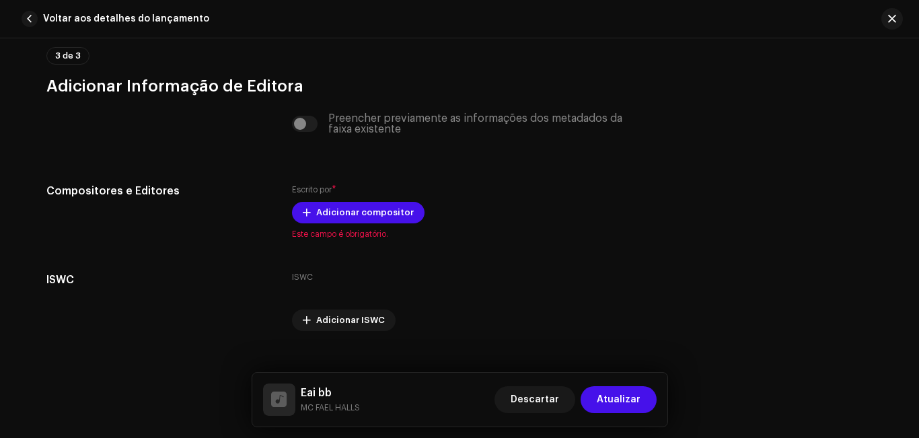
scroll to position [2955, 0]
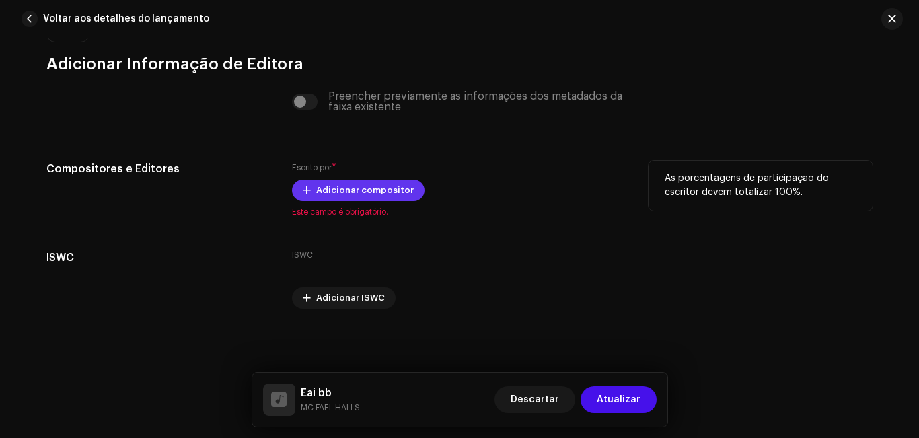
click at [357, 186] on span "Adicionar compositor" at bounding box center [365, 190] width 98 height 27
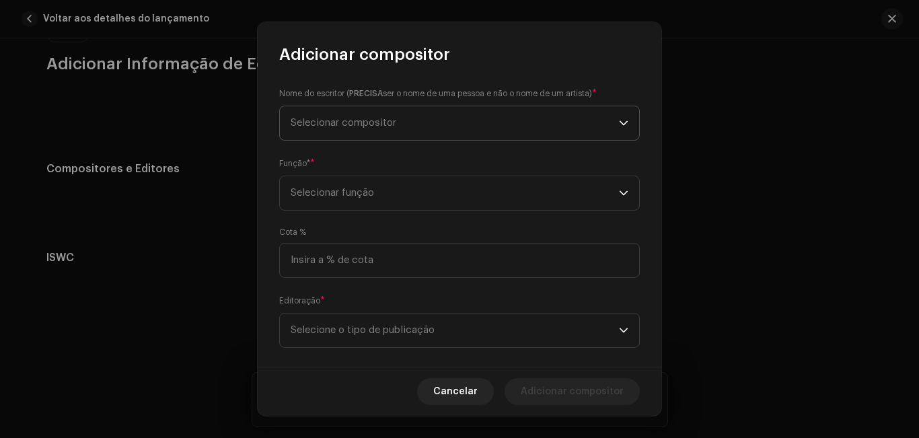
click at [386, 126] on span "Selecionar compositor" at bounding box center [344, 123] width 106 height 10
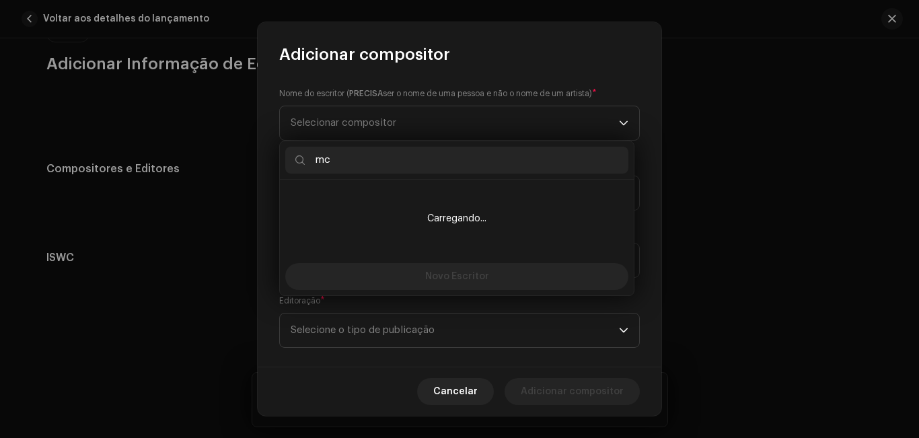
type input "m"
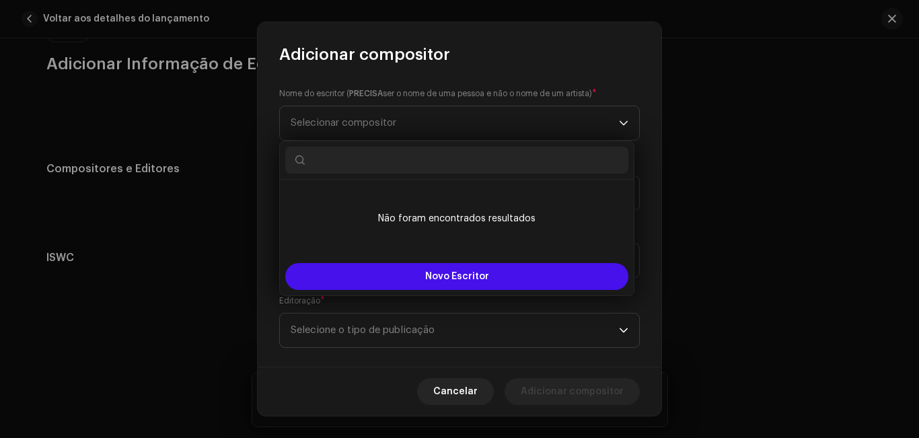
click at [645, 79] on div "Nome do escritor ( PRECISA ser o nome de uma pessoa e não o nome de um artista)…" at bounding box center [460, 216] width 404 height 302
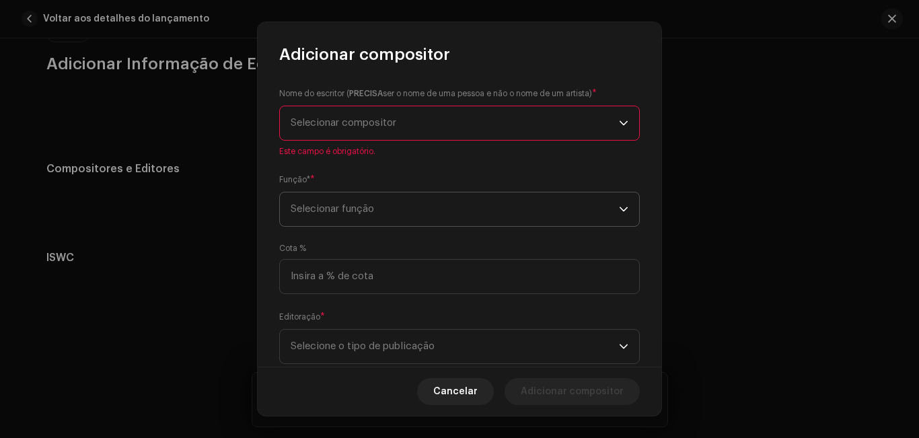
click at [539, 218] on span "Selecionar função" at bounding box center [455, 209] width 328 height 34
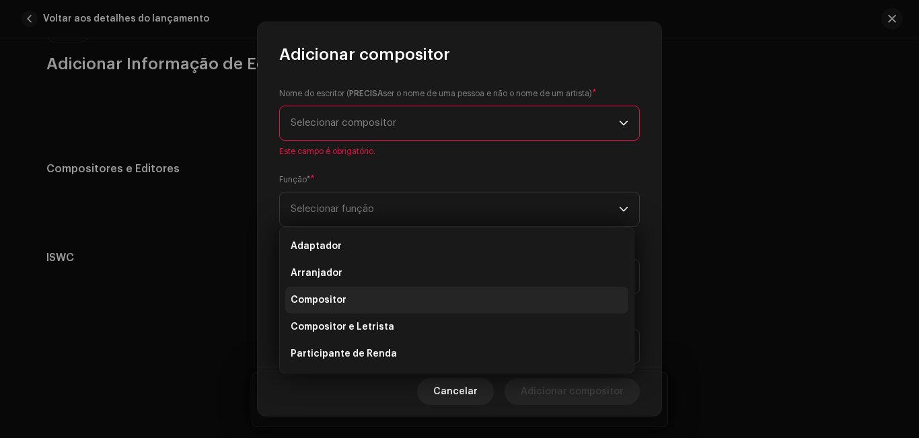
click at [505, 298] on li "Compositor" at bounding box center [456, 300] width 343 height 27
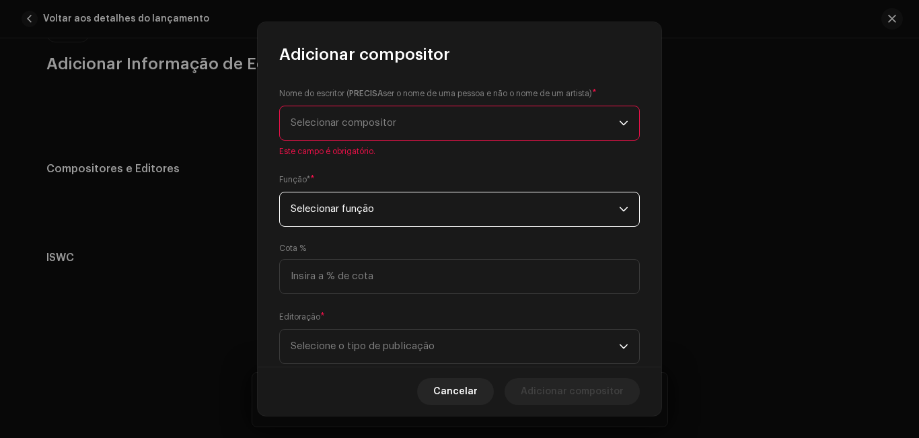
click at [439, 131] on span "Selecionar compositor" at bounding box center [455, 123] width 328 height 34
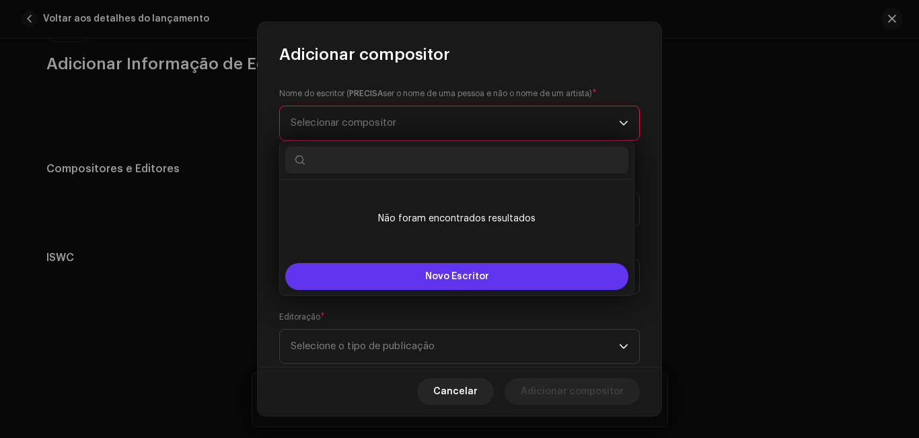
click at [463, 276] on font "Novo Escritor" at bounding box center [457, 276] width 64 height 9
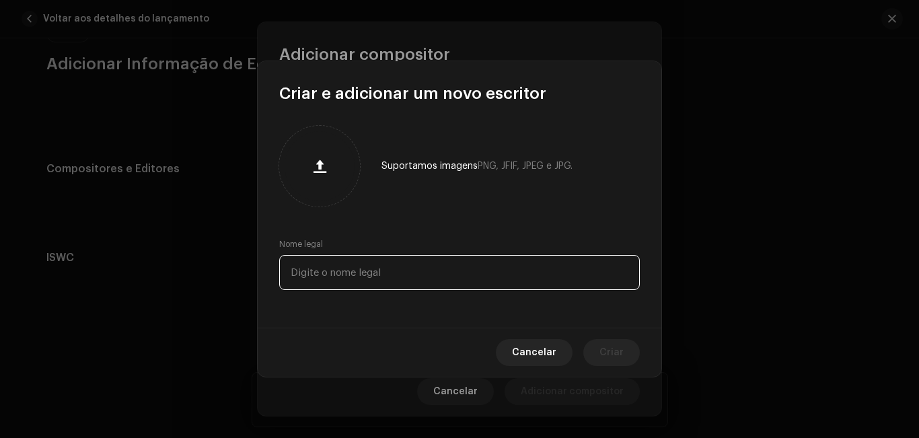
click at [431, 273] on input "text" at bounding box center [459, 272] width 361 height 35
type input "m"
type input "MC FAEL HALLS"
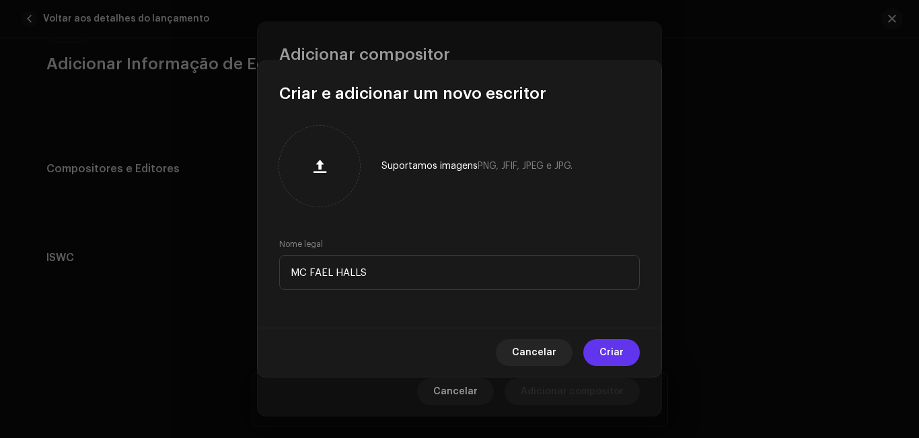
click at [620, 355] on font "Criar" at bounding box center [612, 352] width 24 height 9
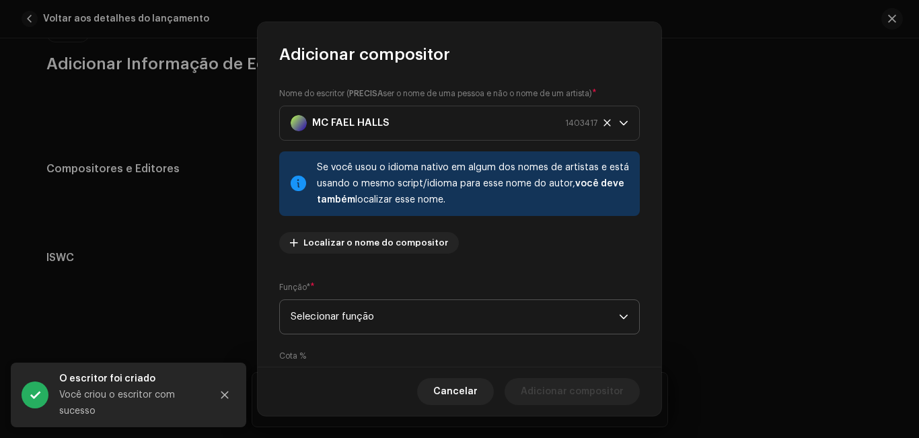
click at [493, 320] on span "Selecionar função" at bounding box center [455, 317] width 328 height 34
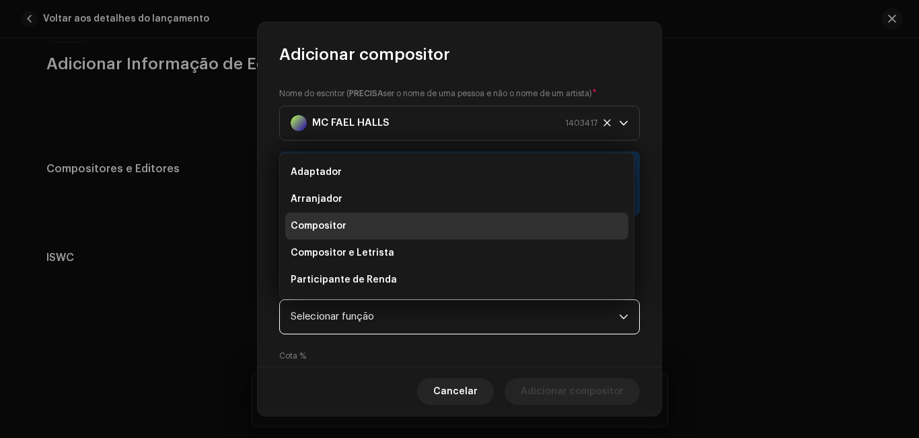
click at [489, 351] on div "Cota %" at bounding box center [459, 376] width 361 height 51
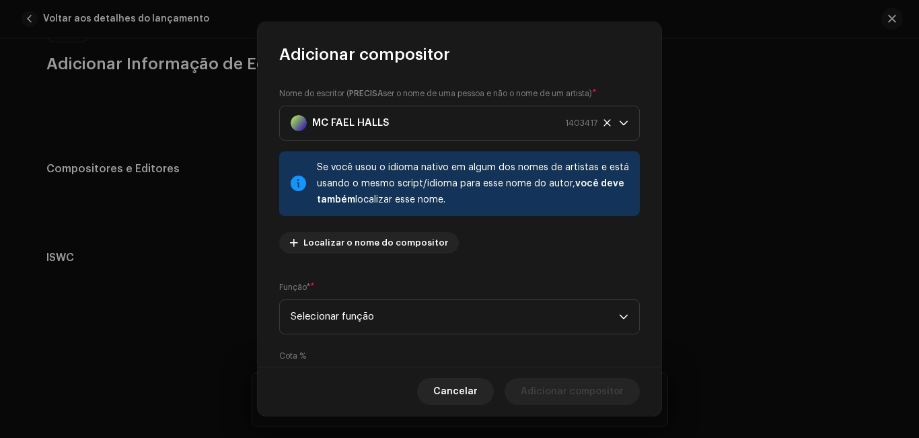
drag, startPoint x: 655, startPoint y: 242, endPoint x: 658, endPoint y: 257, distance: 15.0
click at [658, 257] on div "Nome do escritor ( PRECISA ser o nome de uma pessoa e não o nome de um artista)…" at bounding box center [460, 216] width 404 height 302
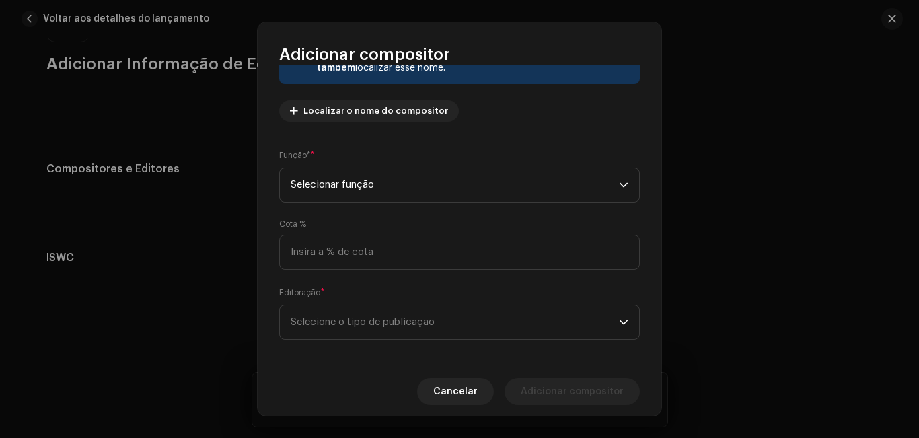
scroll to position [142, 0]
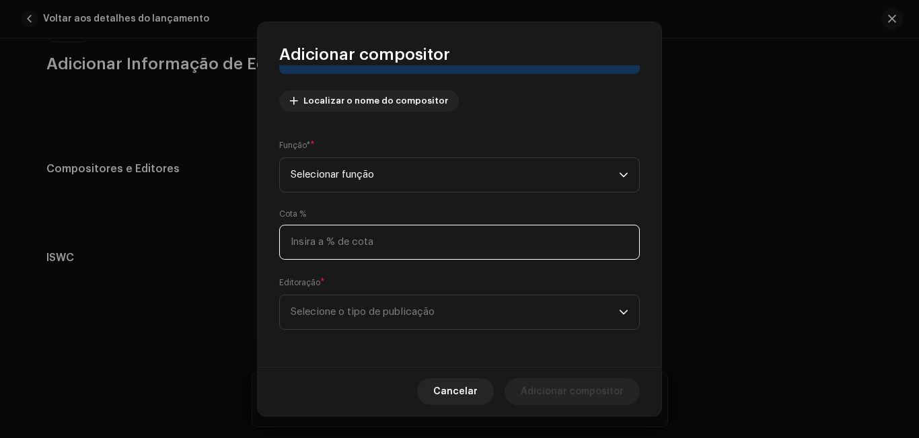
click at [350, 246] on input at bounding box center [459, 242] width 361 height 35
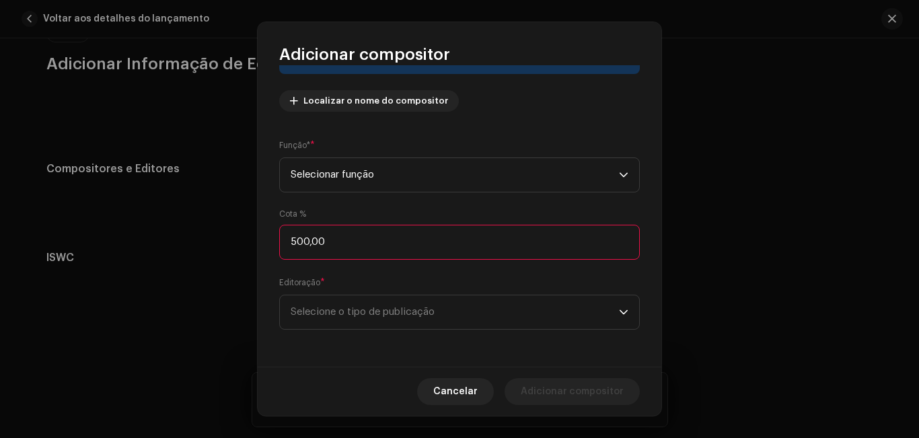
type input "50,00"
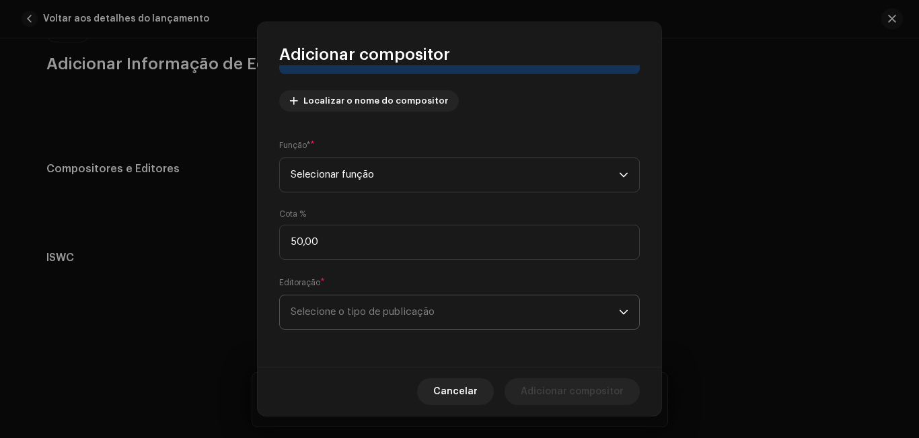
click at [360, 324] on span "Selecione o tipo de publicação" at bounding box center [455, 312] width 328 height 34
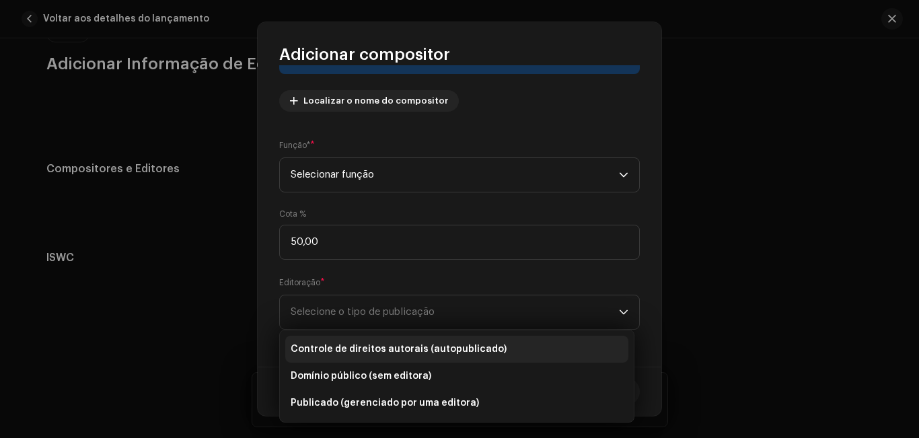
click at [381, 358] on li "Controle de direitos autorais (autopublicado)" at bounding box center [456, 349] width 343 height 27
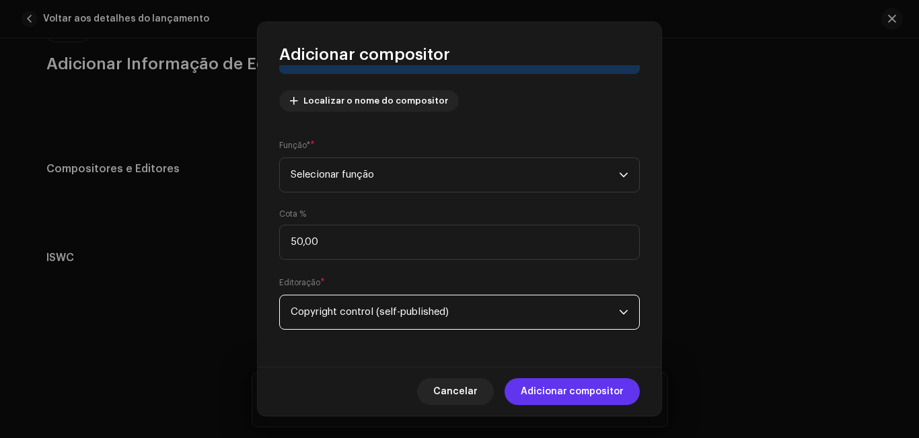
click at [613, 397] on span "Adicionar compositor" at bounding box center [572, 391] width 103 height 27
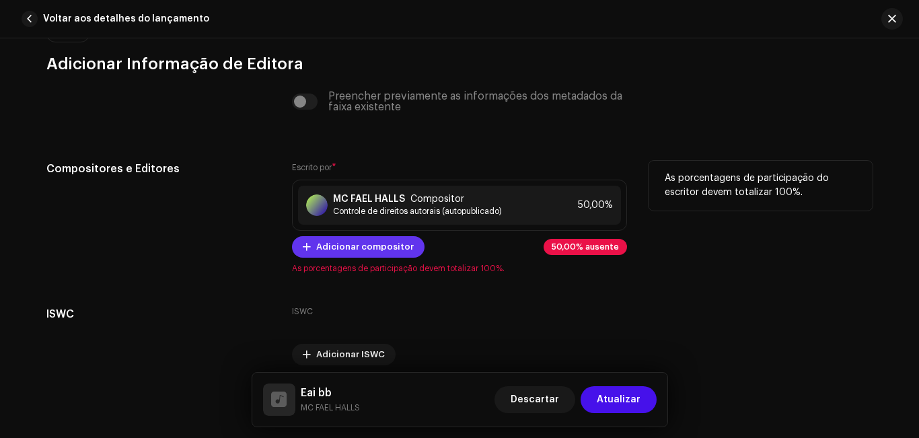
click at [353, 248] on span "Adicionar compositor" at bounding box center [365, 246] width 98 height 27
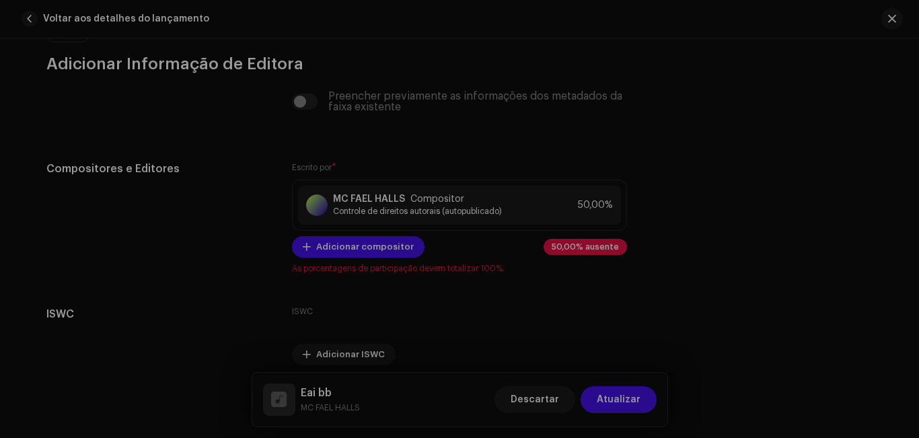
click at [874, 172] on div "Adicionar compositor Nome do escritor ( PRECISA ser o nome de uma pessoa e não …" at bounding box center [459, 219] width 919 height 438
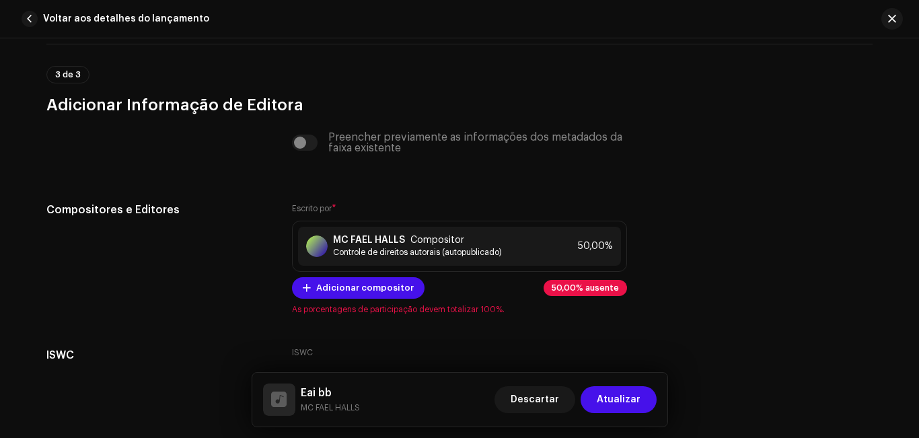
scroll to position [3012, 0]
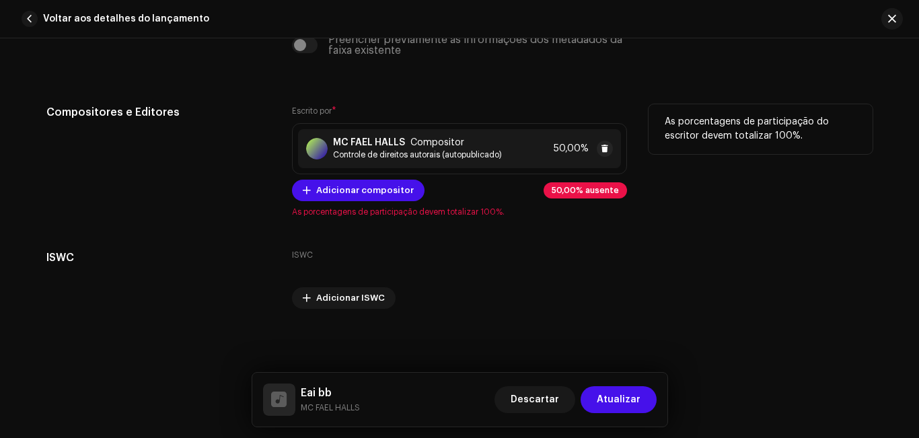
click at [515, 153] on div "MC FAEL HALLS Compositor Controle de direitos autorais (autopublicado) 50,00%" at bounding box center [459, 148] width 323 height 39
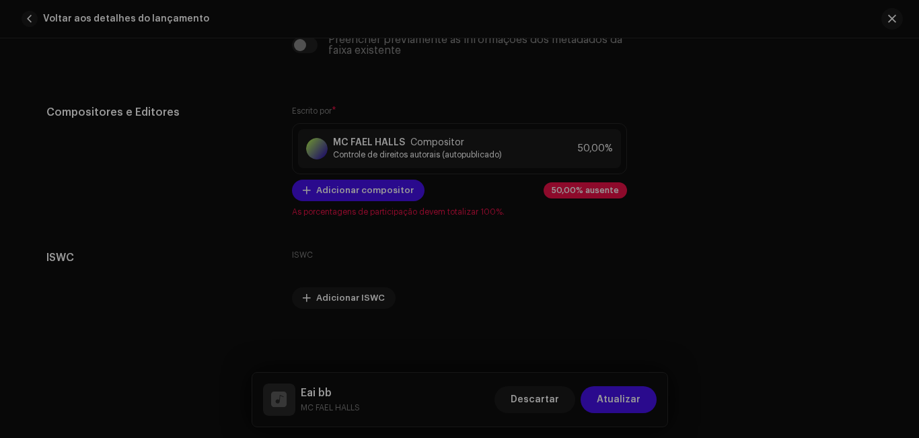
click at [660, 259] on div "Adicionar compositor Nome do escritor ( PRECISA ser o nome de uma pessoa e não …" at bounding box center [459, 219] width 919 height 438
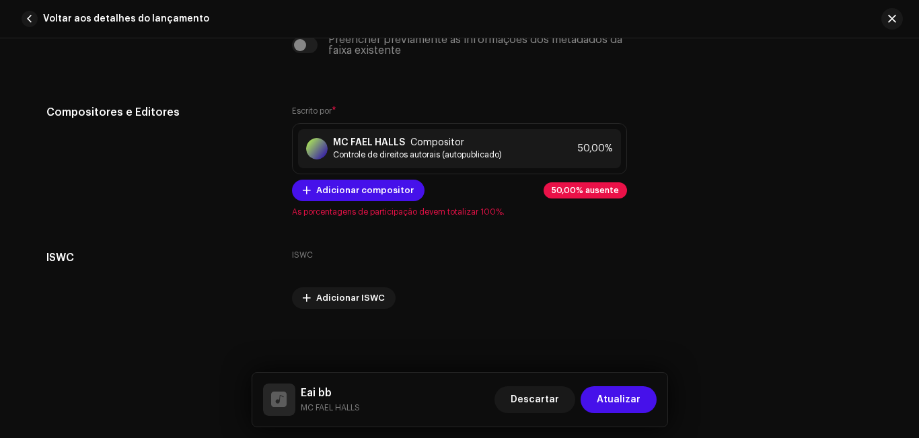
click at [0, 0] on div "Os códigos ISWC são emitidos pela sua sociedade de gestão coletiva de direitos …" at bounding box center [0, 0] width 0 height 0
click at [536, 150] on div "MC FAEL HALLS Compositor Controle de direitos autorais (autopublicado) 50,00%" at bounding box center [459, 148] width 323 height 39
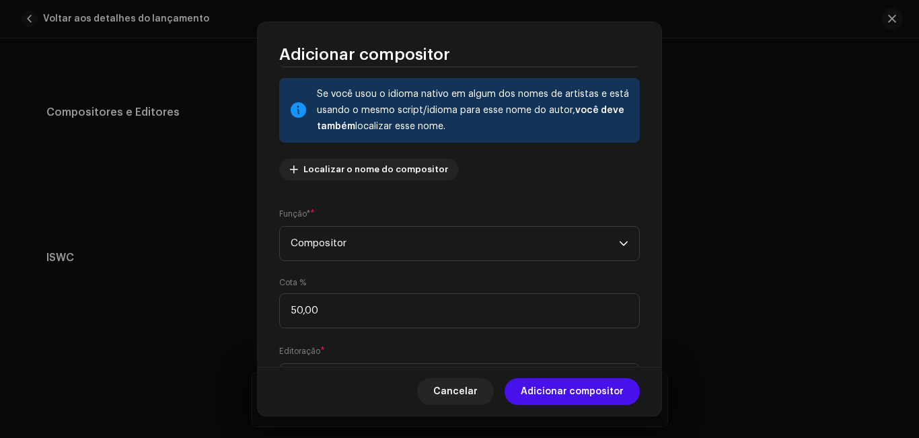
scroll to position [85, 0]
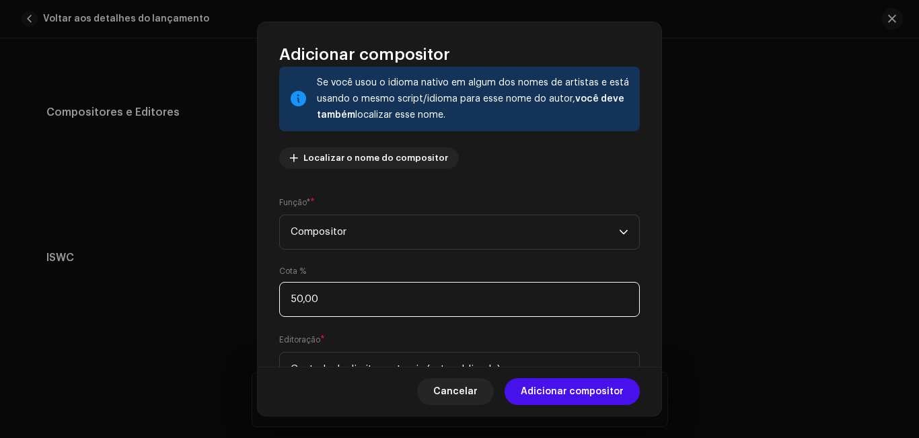
click at [453, 296] on input "50,00" at bounding box center [459, 299] width 361 height 35
type input "5,00"
type input "1,00"
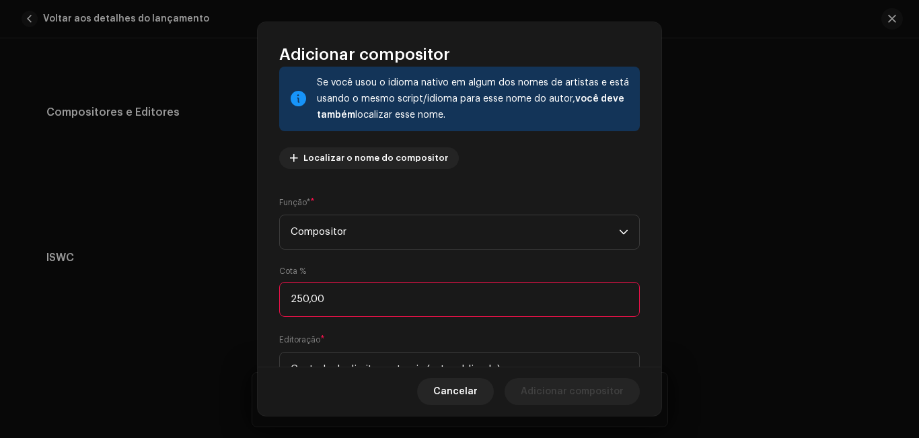
type input "25,00"
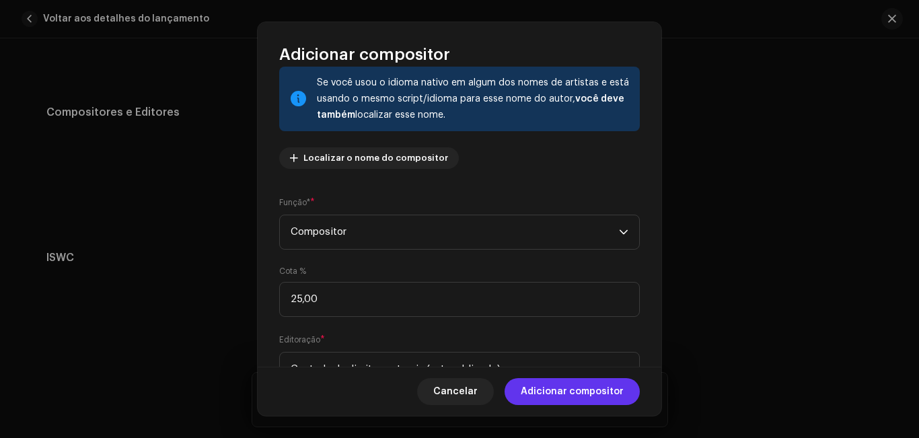
click at [538, 395] on font "Adicionar compositor" at bounding box center [572, 391] width 103 height 9
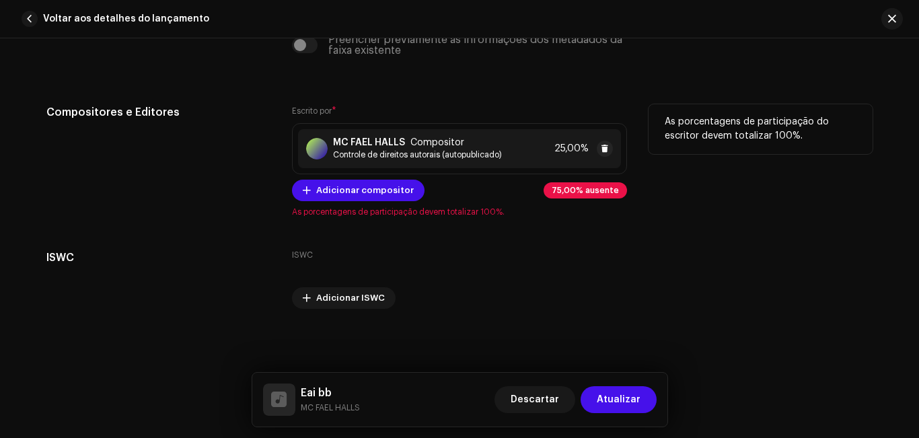
click at [566, 149] on font "25,00%" at bounding box center [571, 148] width 34 height 9
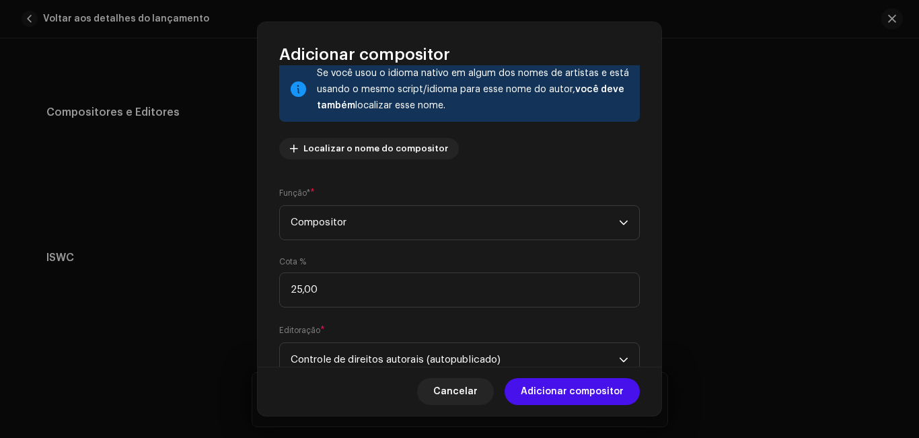
scroll to position [101, 0]
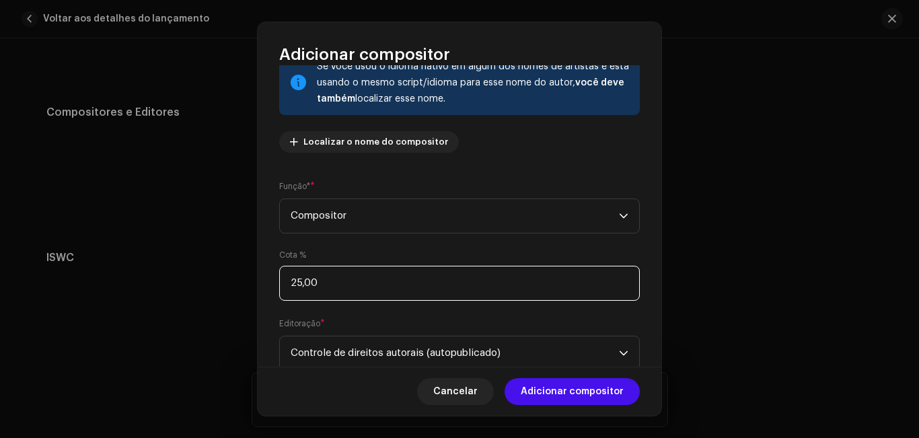
click at [333, 285] on input "25,00" at bounding box center [459, 283] width 361 height 35
type input "2,00"
type input "4,00"
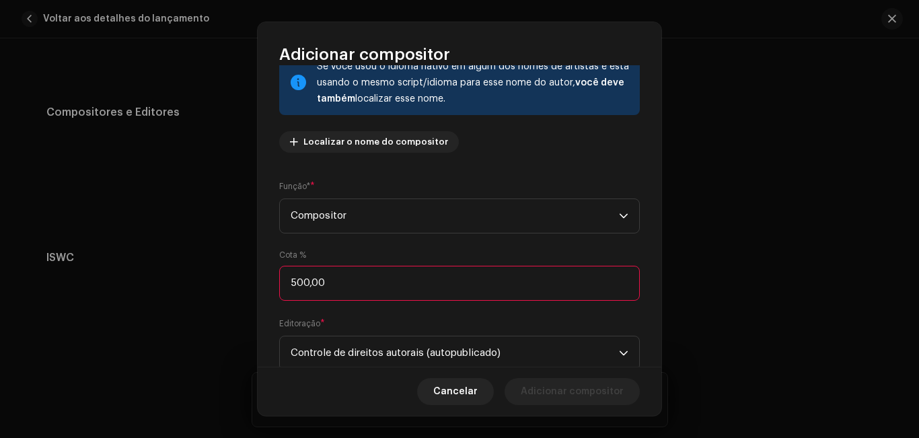
type input "50,00"
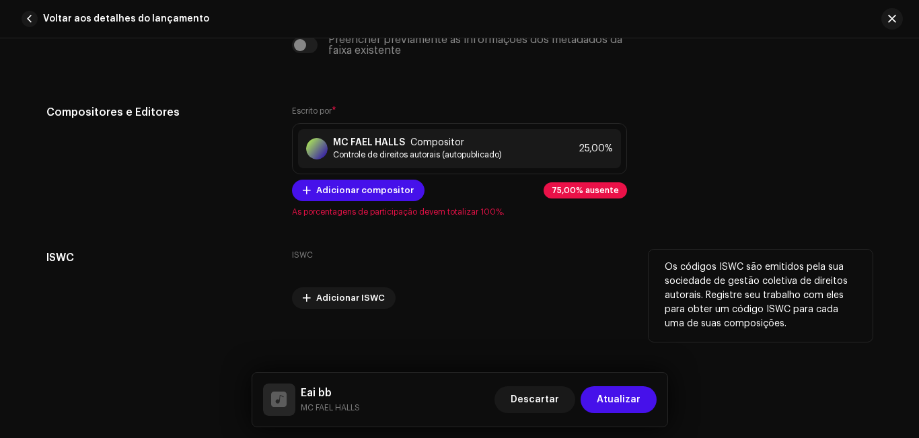
drag, startPoint x: 661, startPoint y: 239, endPoint x: 658, endPoint y: 289, distance: 49.9
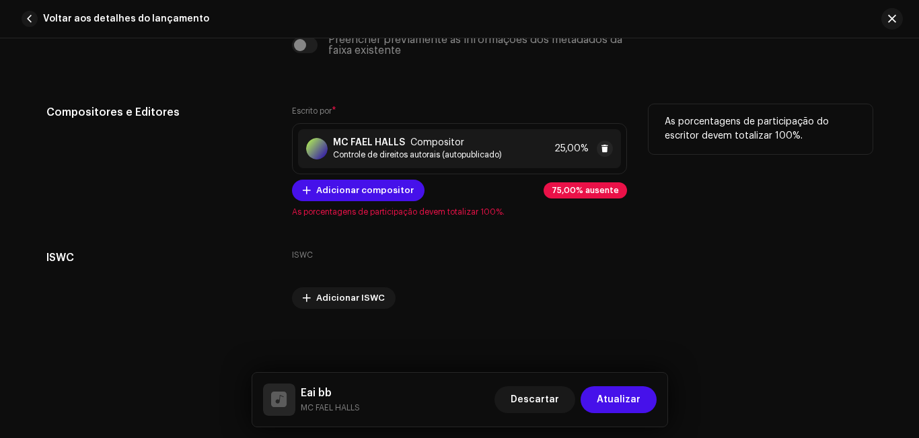
click at [575, 155] on div "25,00%" at bounding box center [583, 149] width 59 height 16
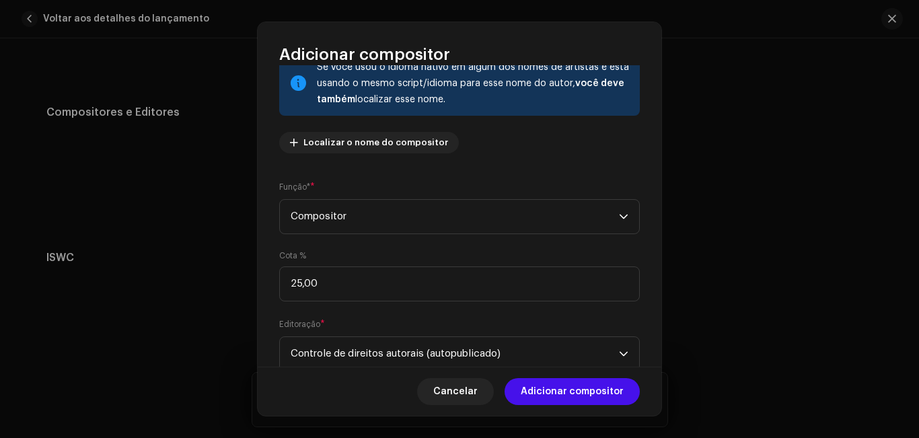
scroll to position [103, 0]
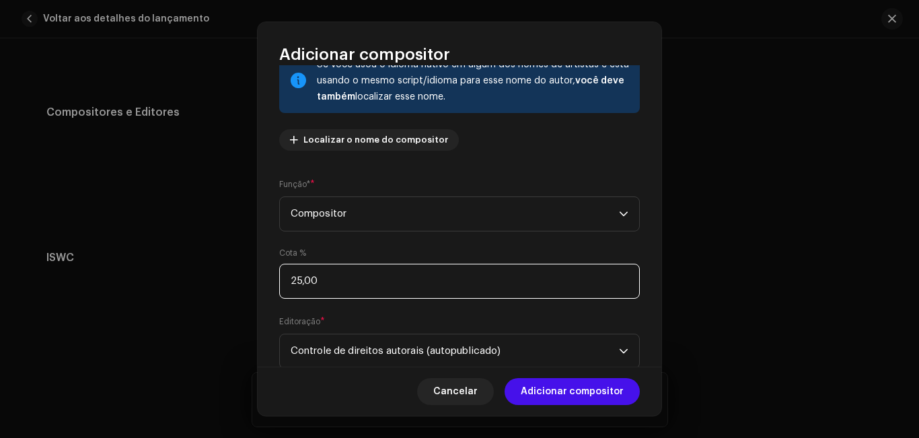
drag, startPoint x: 322, startPoint y: 281, endPoint x: 198, endPoint y: 287, distance: 124.0
click at [198, 287] on div "Adicionar compositor Nome do escritor ( PRECISA ser o nome de uma pessoa e não …" at bounding box center [459, 219] width 919 height 438
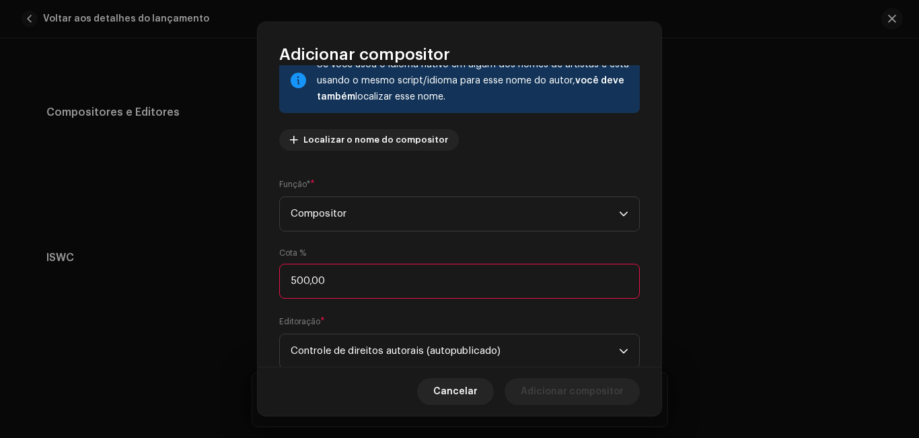
type input "50,00"
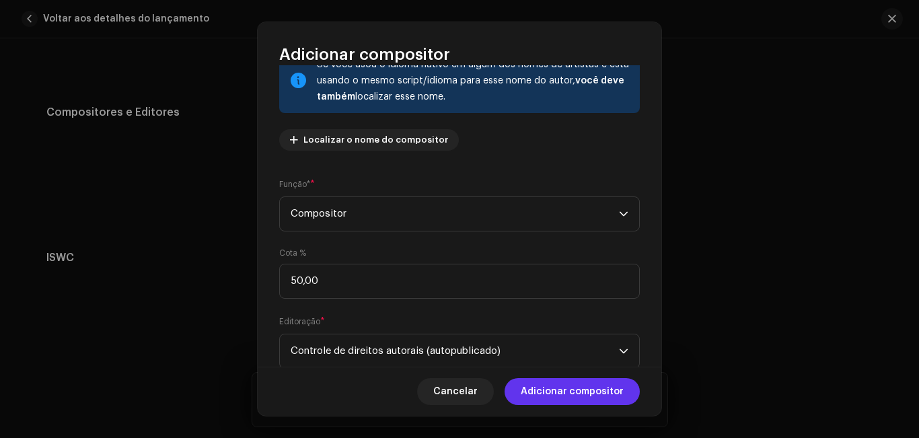
click at [576, 390] on font "Adicionar compositor" at bounding box center [572, 391] width 103 height 9
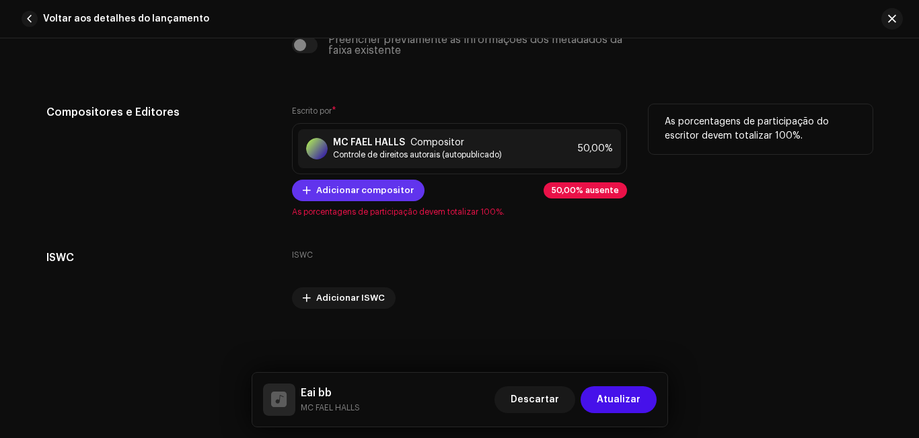
click at [398, 196] on span "Adicionar compositor" at bounding box center [365, 190] width 98 height 27
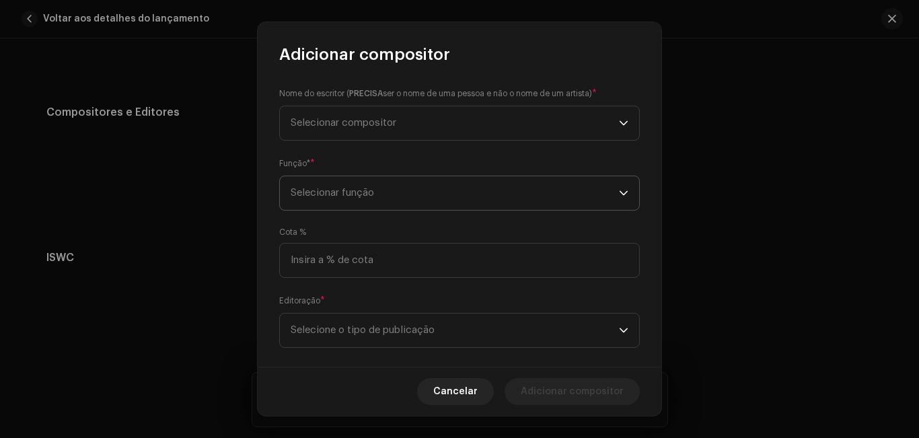
click at [393, 203] on span "Selecionar função" at bounding box center [455, 193] width 328 height 34
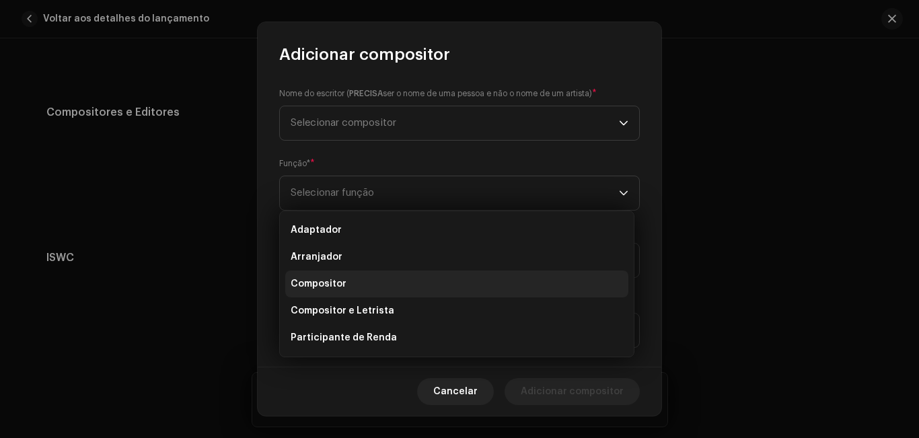
click at [382, 279] on li "Compositor" at bounding box center [456, 283] width 343 height 27
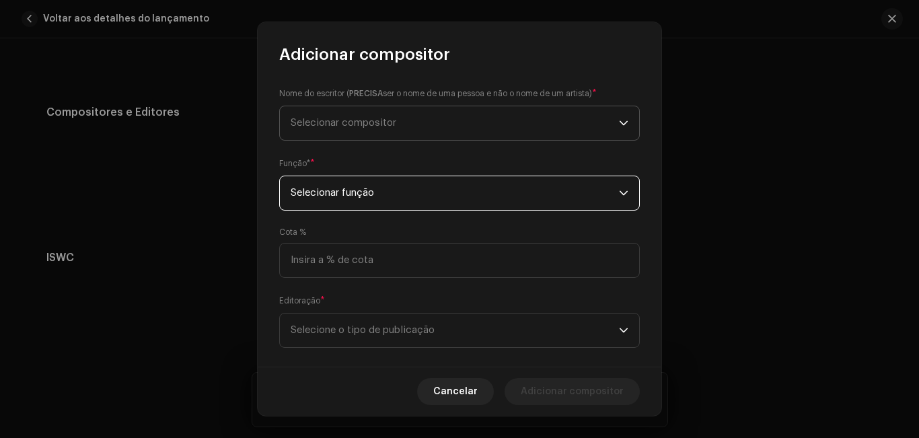
click at [378, 134] on span "Selecionar compositor" at bounding box center [455, 123] width 328 height 34
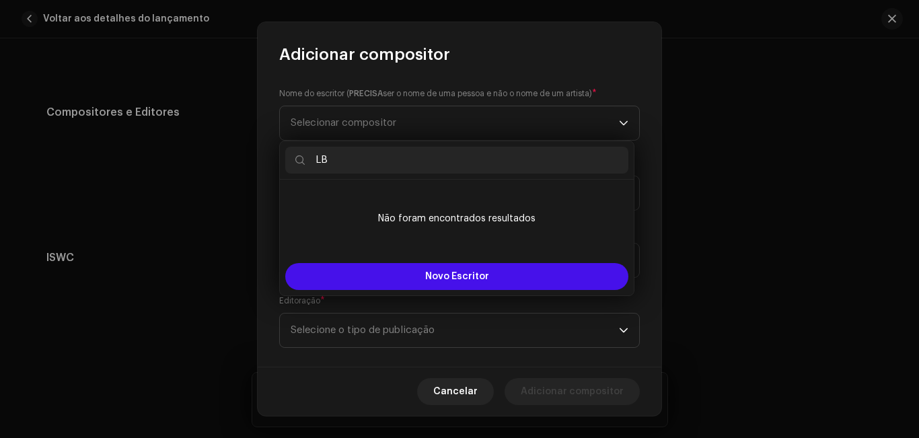
type input "L"
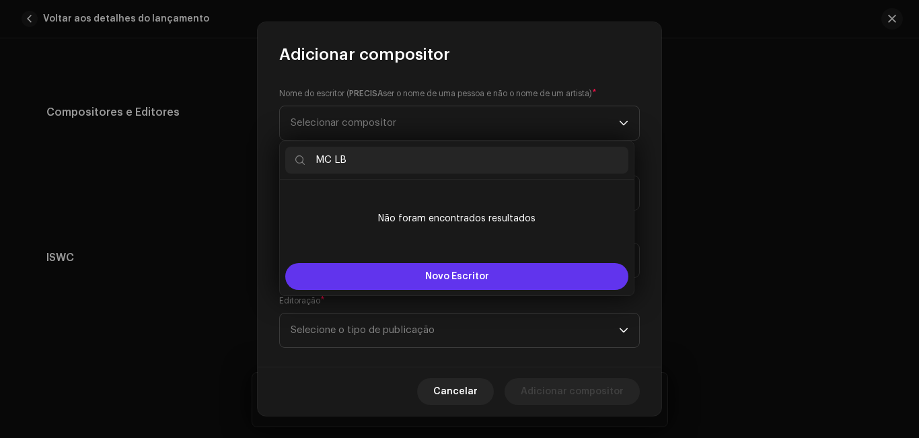
type input "MC LB"
click at [435, 279] on font "Novo Escritor" at bounding box center [457, 276] width 64 height 9
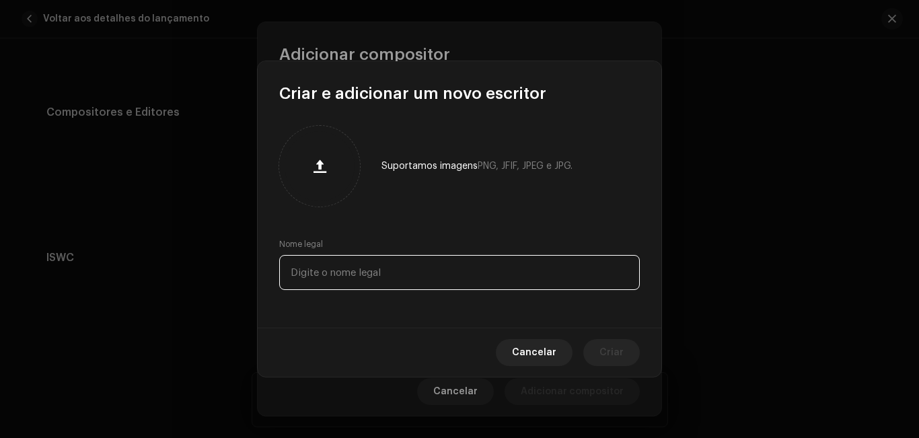
click at [412, 278] on input "text" at bounding box center [459, 272] width 361 height 35
type input "MC LB"
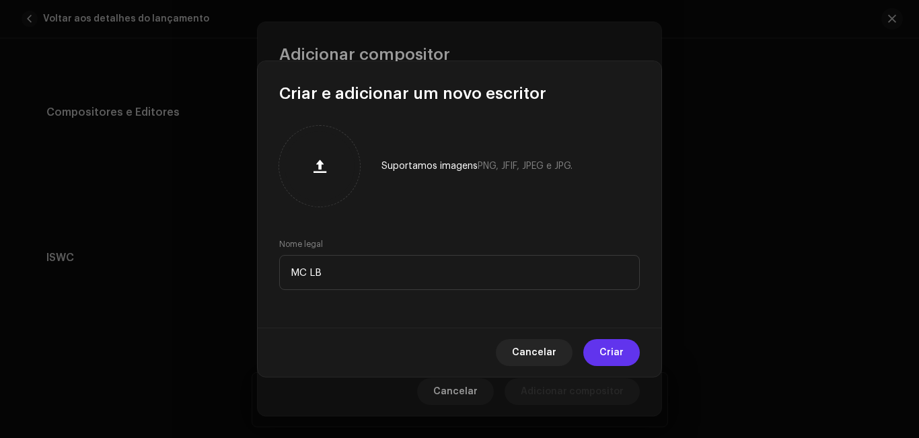
click at [604, 350] on font "Criar" at bounding box center [612, 352] width 24 height 9
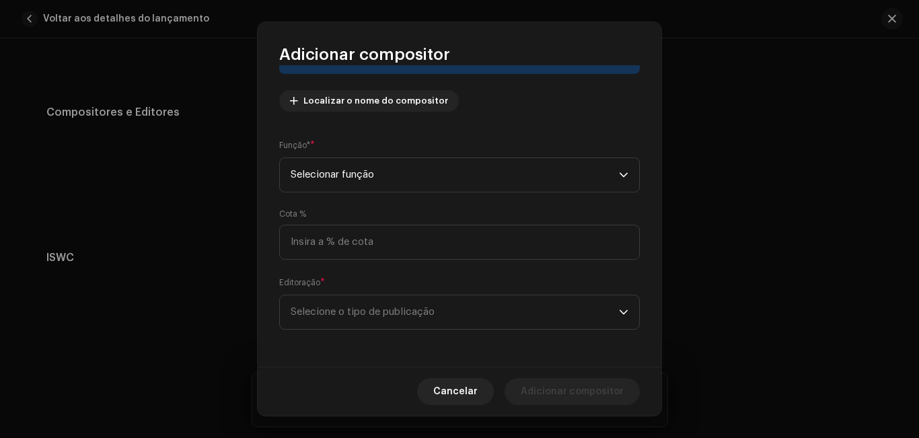
scroll to position [142, 0]
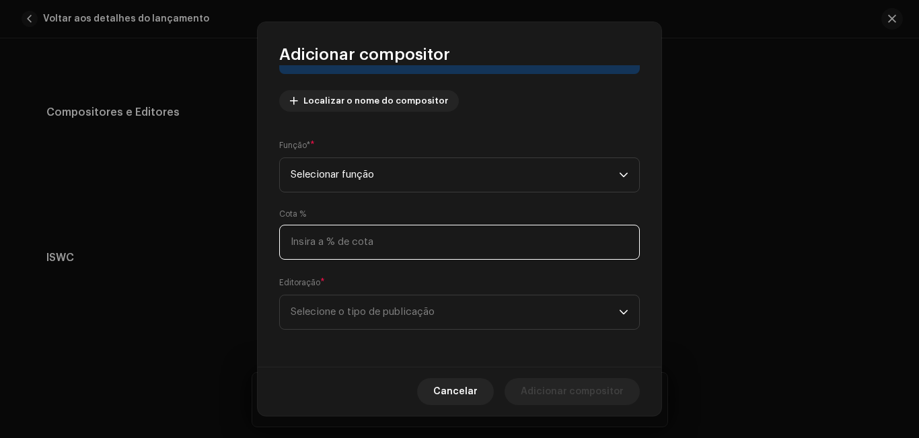
click at [435, 246] on input at bounding box center [459, 242] width 361 height 35
type input "50,00"
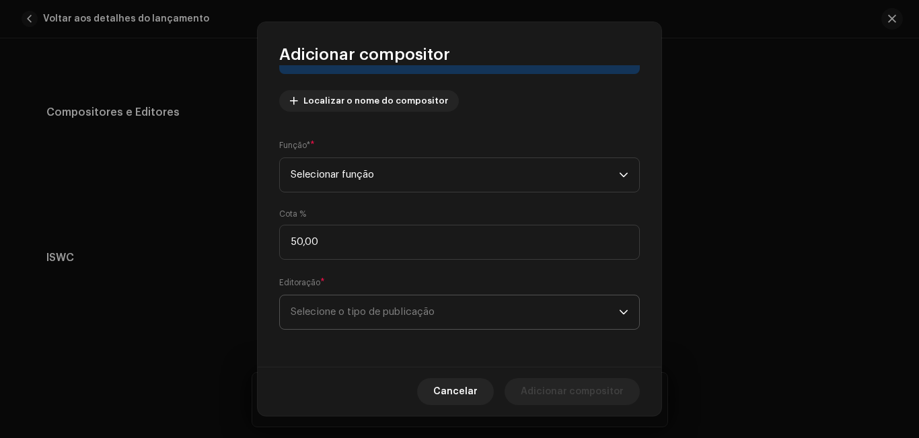
click at [462, 312] on span "Selecione o tipo de publicação" at bounding box center [455, 312] width 328 height 34
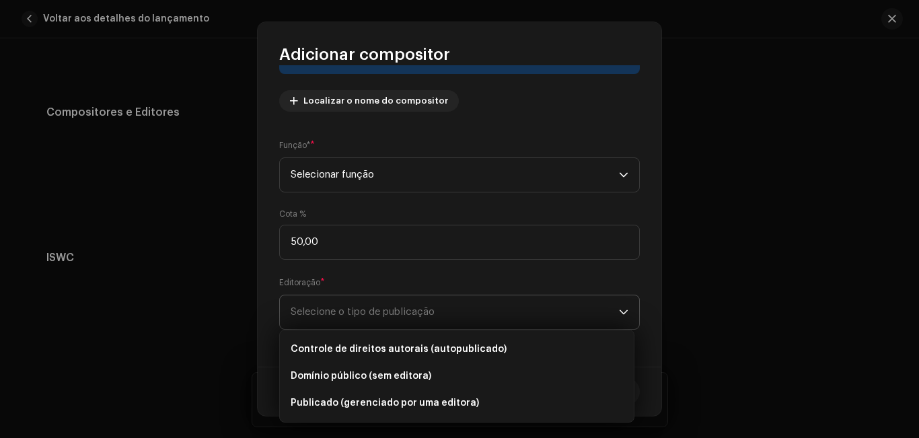
click at [462, 312] on span "Selecione o tipo de publicação" at bounding box center [455, 312] width 328 height 34
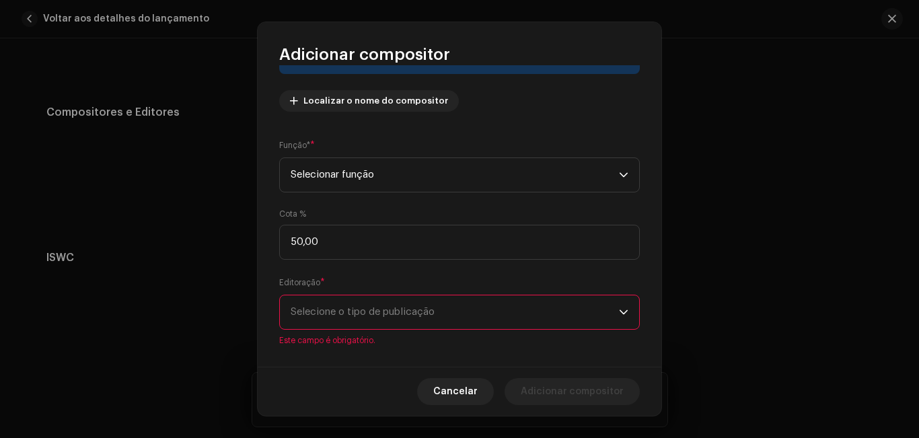
click at [462, 312] on span "Selecione o tipo de publicação" at bounding box center [455, 312] width 328 height 34
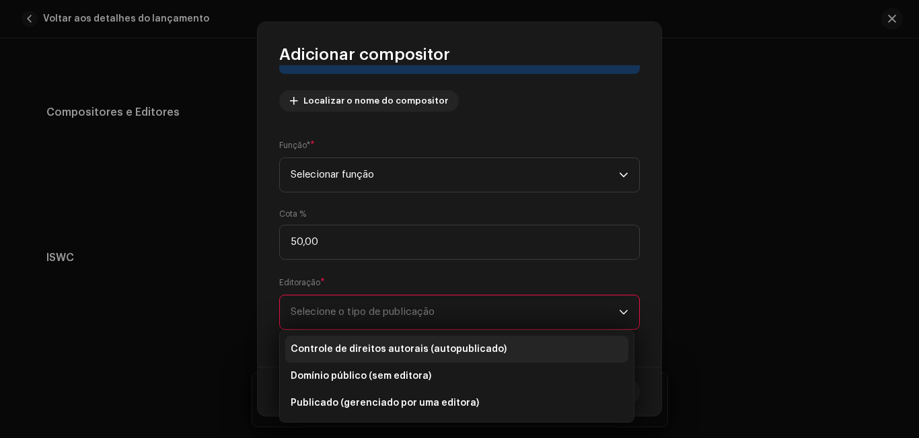
click at [457, 352] on font "Controle de direitos autorais (autopublicado)" at bounding box center [399, 349] width 216 height 9
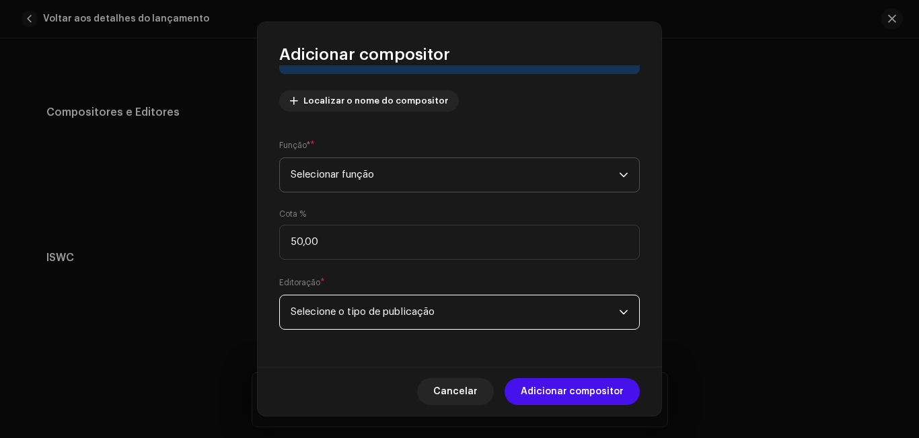
click at [522, 172] on span "Selecionar função" at bounding box center [455, 175] width 328 height 34
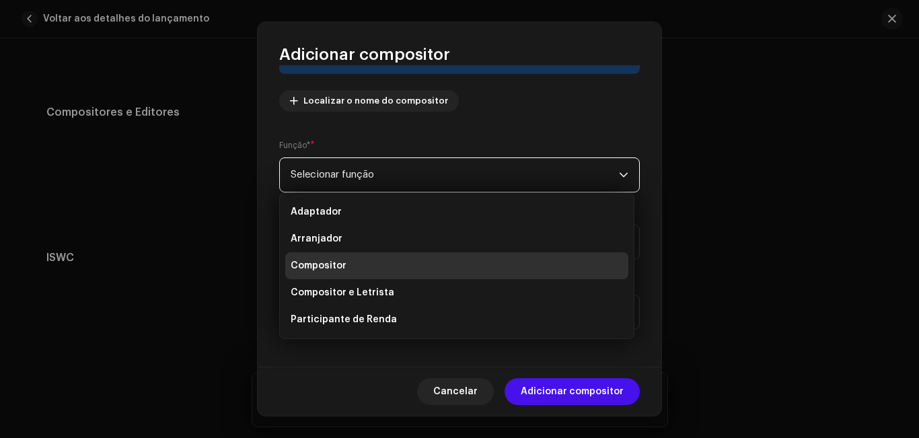
click at [526, 139] on div "Função* * Selecionar função" at bounding box center [459, 166] width 361 height 54
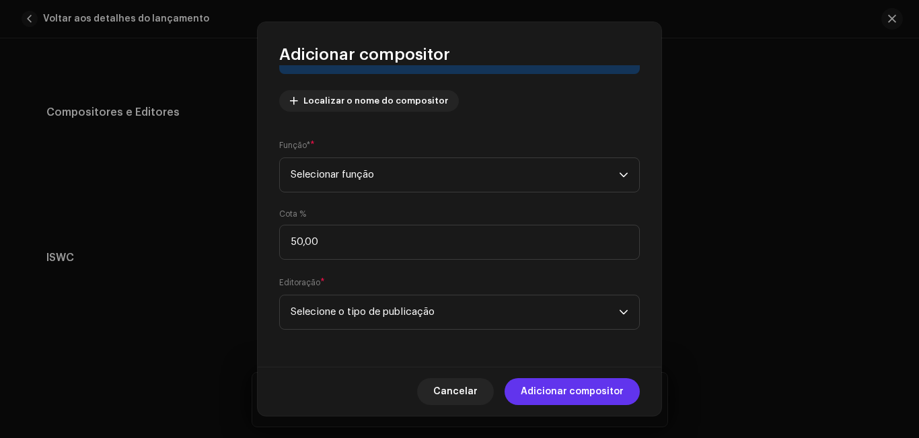
click at [562, 387] on font "Adicionar compositor" at bounding box center [572, 391] width 103 height 9
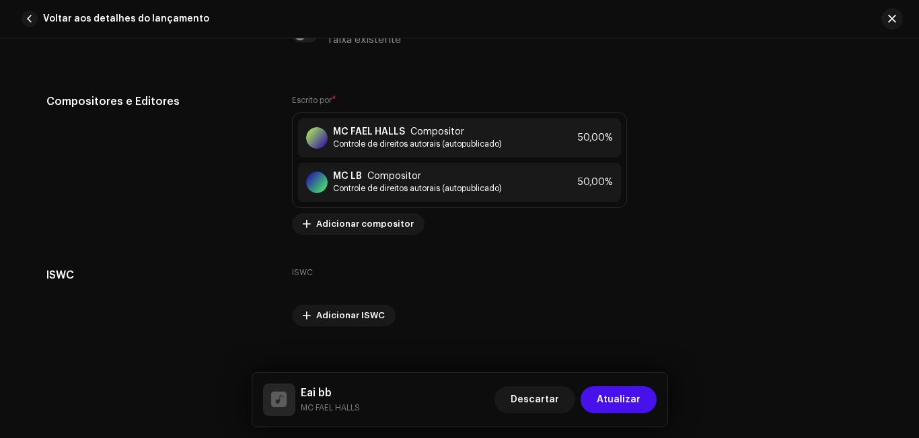
scroll to position [3000, 0]
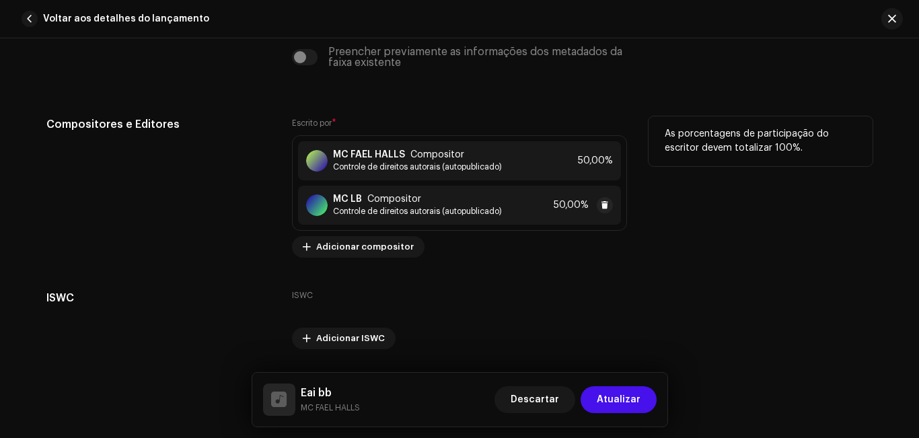
click at [548, 213] on div "MC LB Compositor Controle de direitos autorais (autopublicado) 50,00%" at bounding box center [459, 205] width 323 height 39
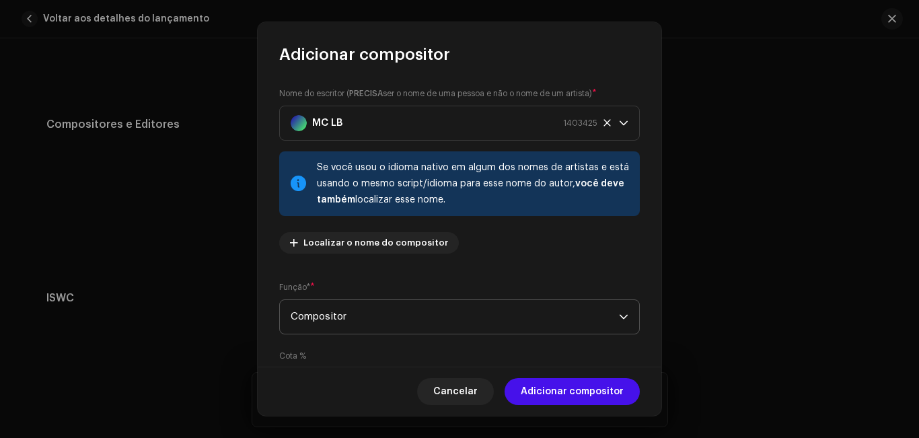
click at [546, 321] on span "Compositor" at bounding box center [455, 317] width 328 height 34
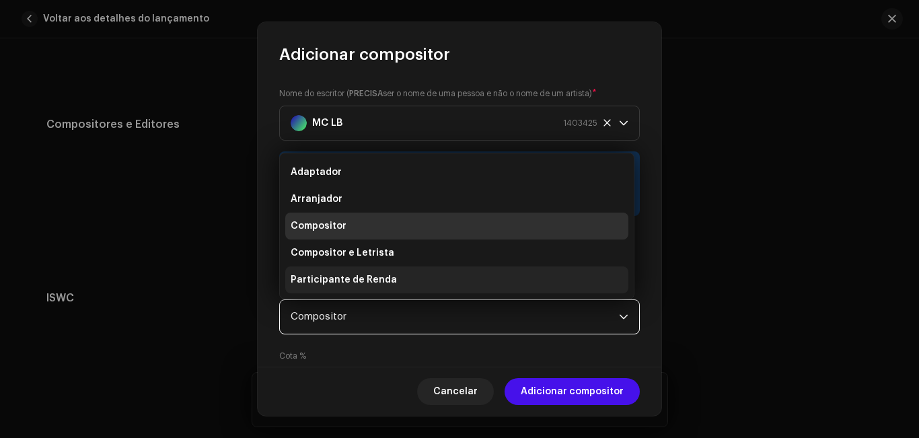
scroll to position [22, 0]
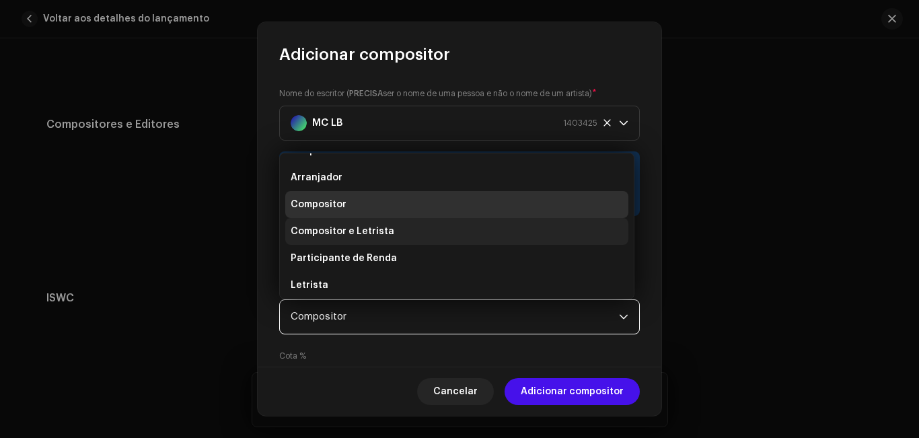
click at [482, 241] on li "Compositor e Letrista" at bounding box center [456, 231] width 343 height 27
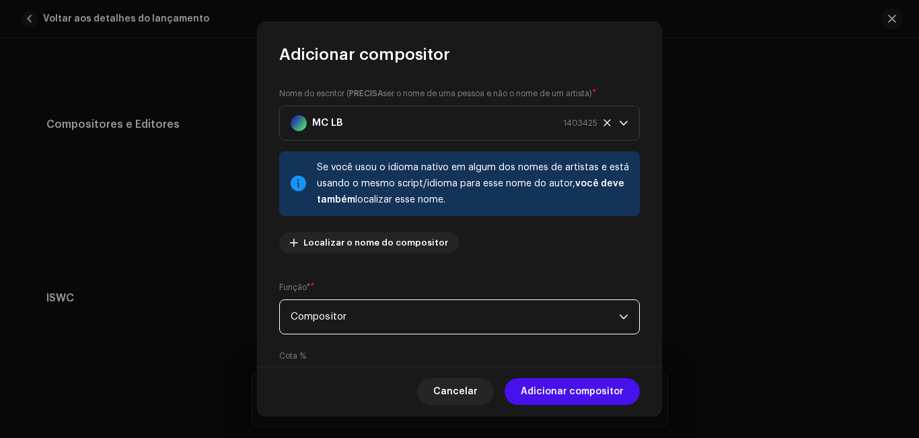
click at [526, 320] on span "Compositor" at bounding box center [455, 317] width 328 height 34
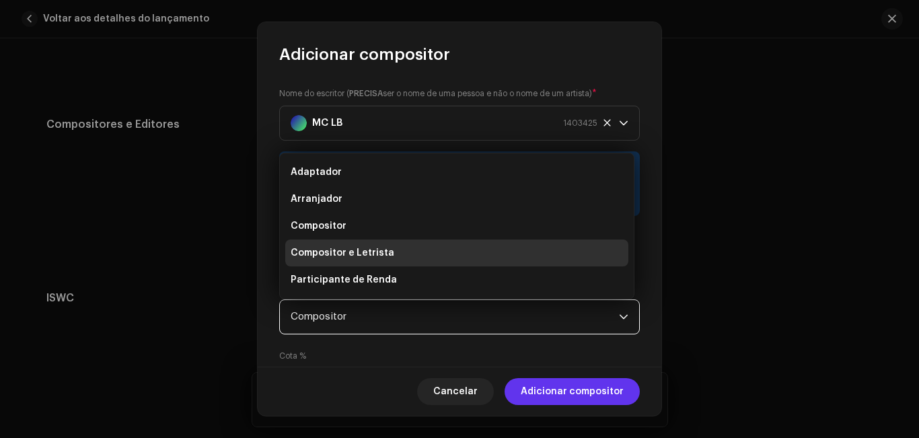
click at [551, 391] on font "Adicionar compositor" at bounding box center [572, 391] width 103 height 9
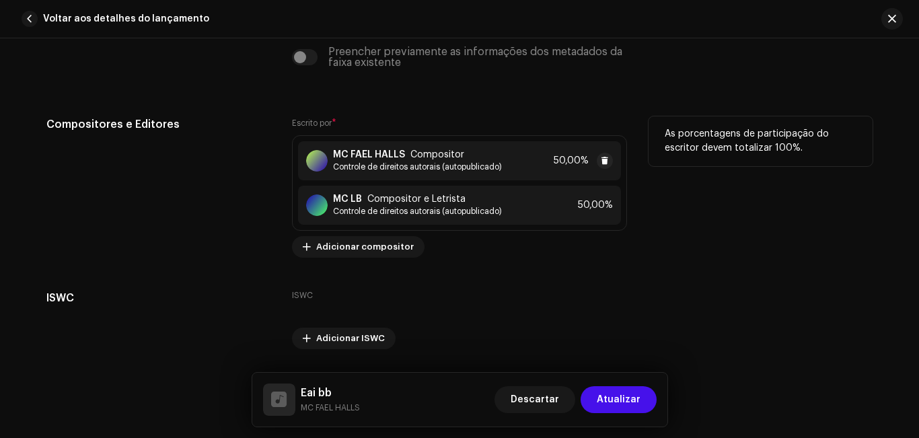
click at [514, 174] on div "MC FAEL HALLS Compositor Controle de direitos autorais (autopublicado) 50,00%" at bounding box center [459, 160] width 323 height 39
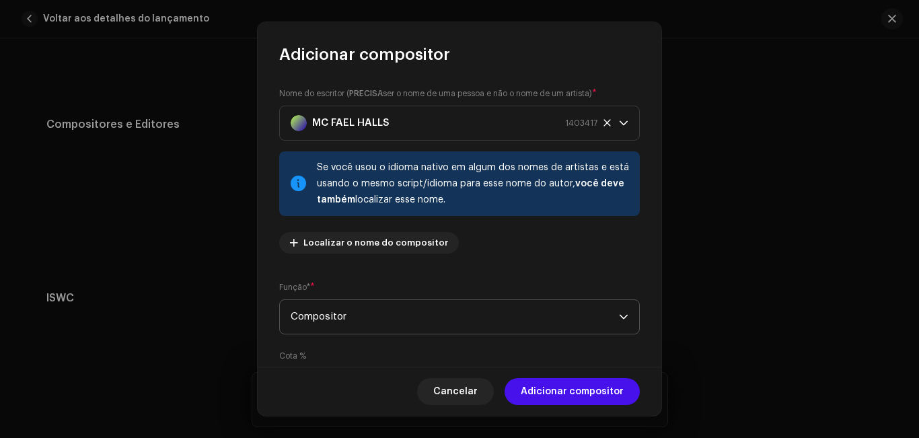
click at [422, 327] on span "Compositor" at bounding box center [455, 317] width 328 height 34
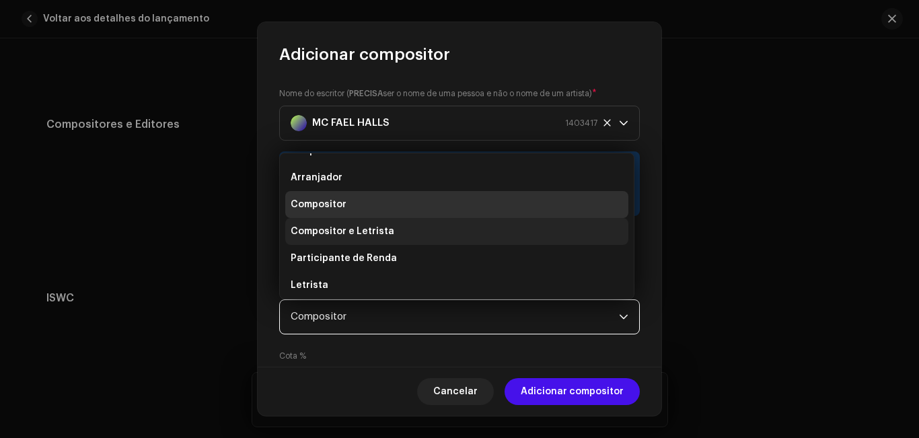
click at [414, 240] on li "Compositor e Letrista" at bounding box center [456, 231] width 343 height 27
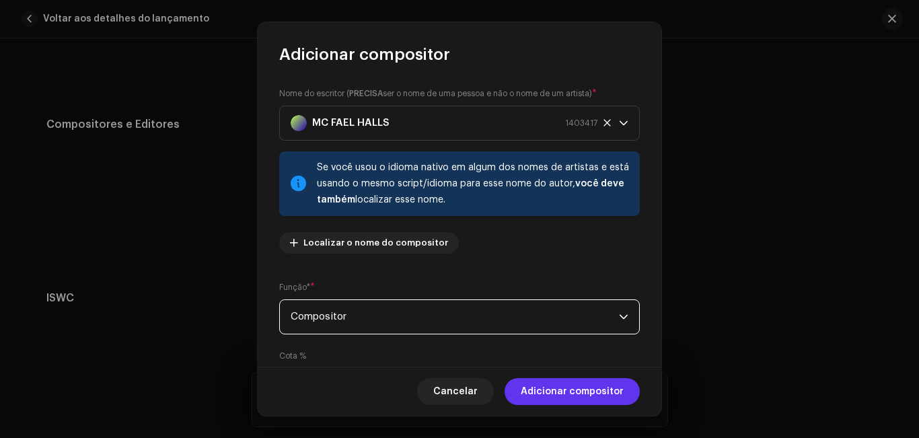
click at [542, 388] on font "Adicionar compositor" at bounding box center [572, 391] width 103 height 9
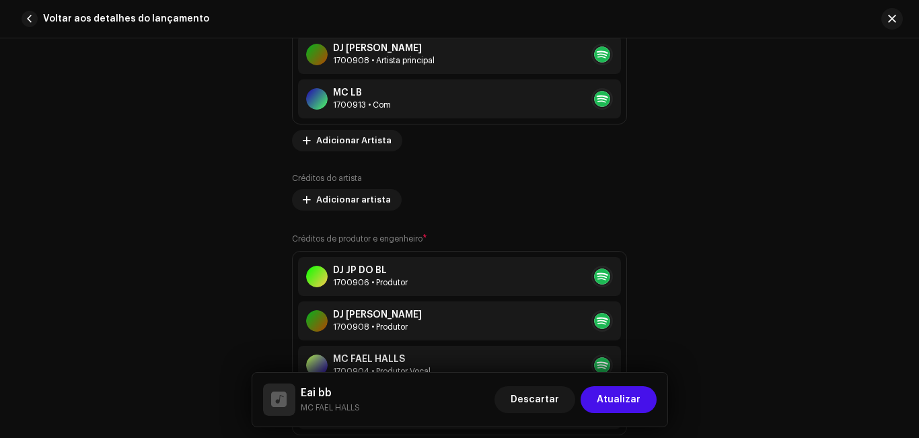
scroll to position [1083, 0]
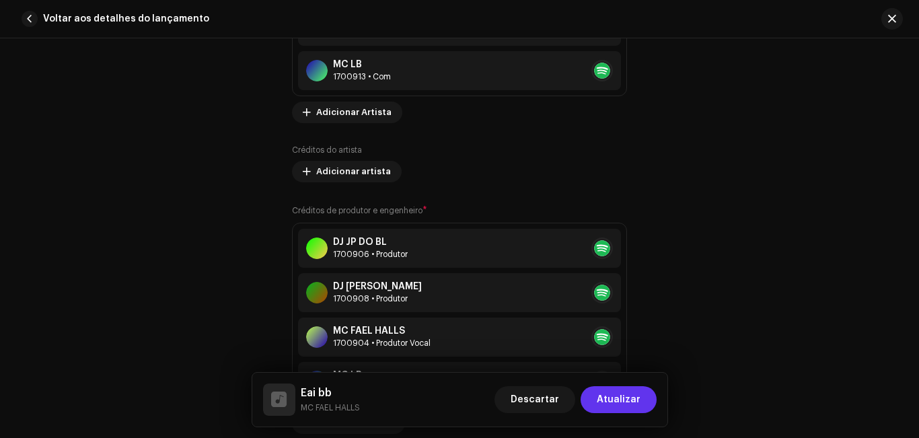
click at [635, 400] on span "Atualizar" at bounding box center [619, 399] width 44 height 27
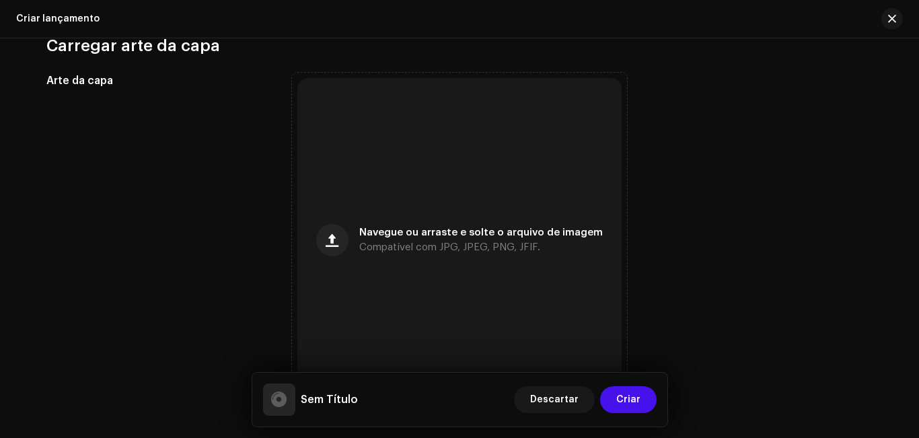
scroll to position [579, 0]
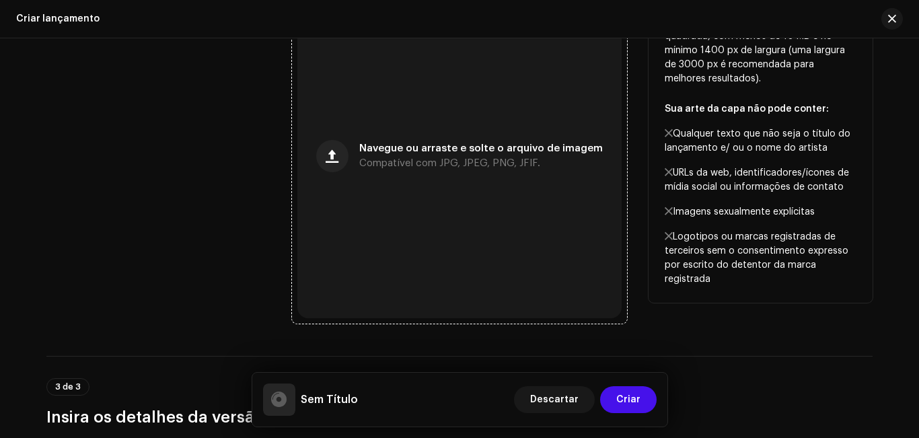
click at [507, 153] on div "Navegue ou arraste e solte o arquivo de imagem Compatível com JPG, JPEG, PNG, J…" at bounding box center [481, 156] width 244 height 24
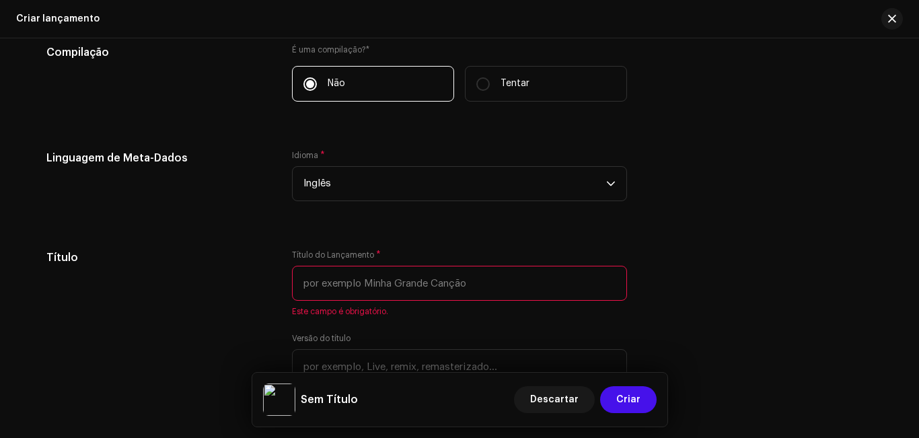
scroll to position [1136, 0]
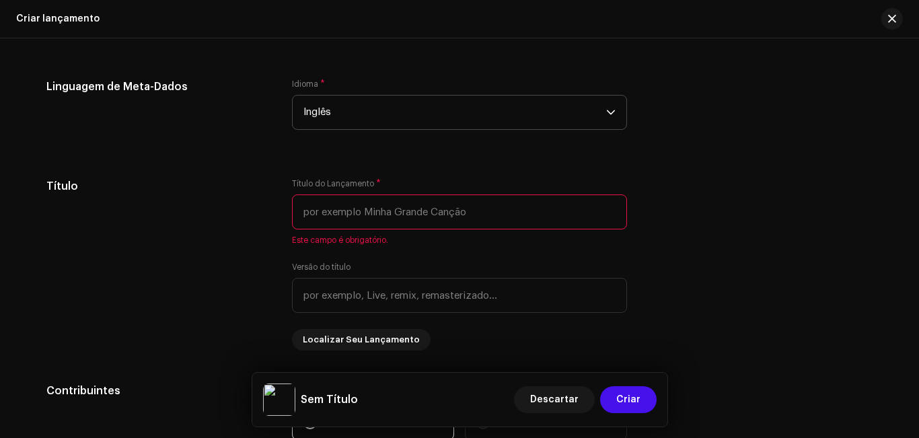
click at [613, 112] on p-select "Inglês" at bounding box center [459, 112] width 335 height 35
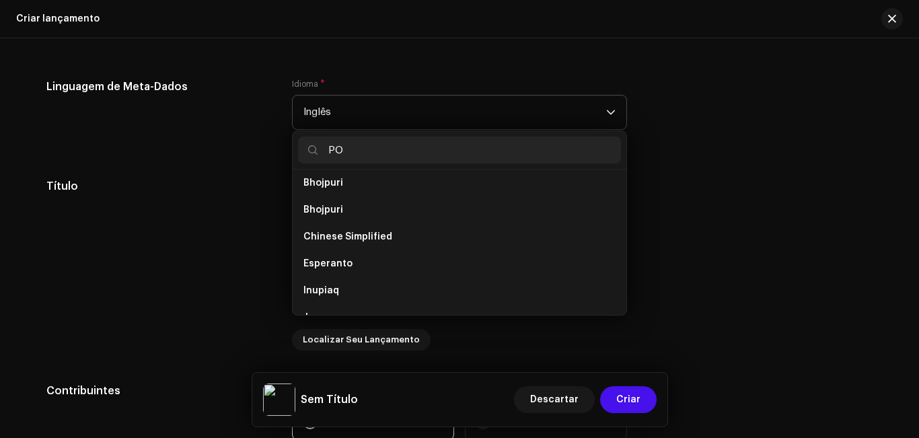
scroll to position [0, 0]
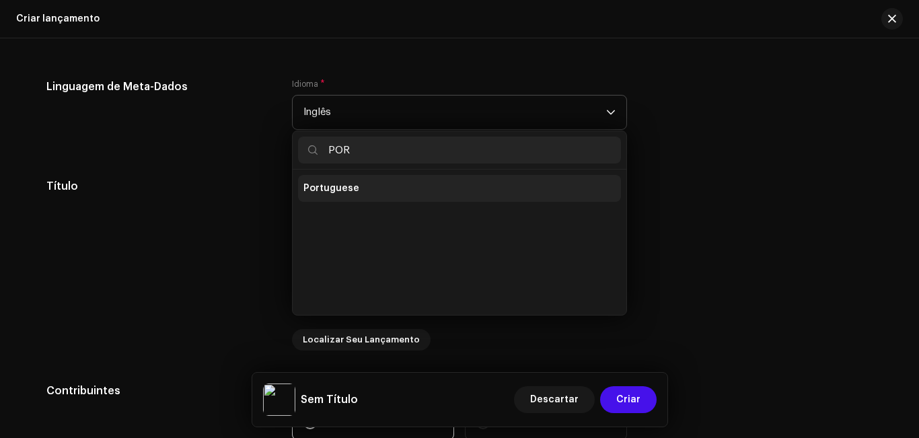
type input "POR"
click at [546, 188] on li "Portuguese" at bounding box center [459, 188] width 323 height 27
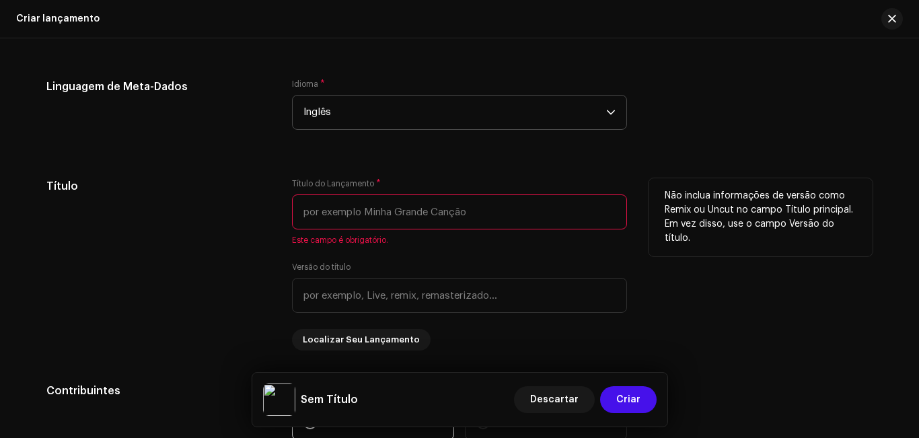
click at [515, 223] on input "text" at bounding box center [459, 211] width 335 height 35
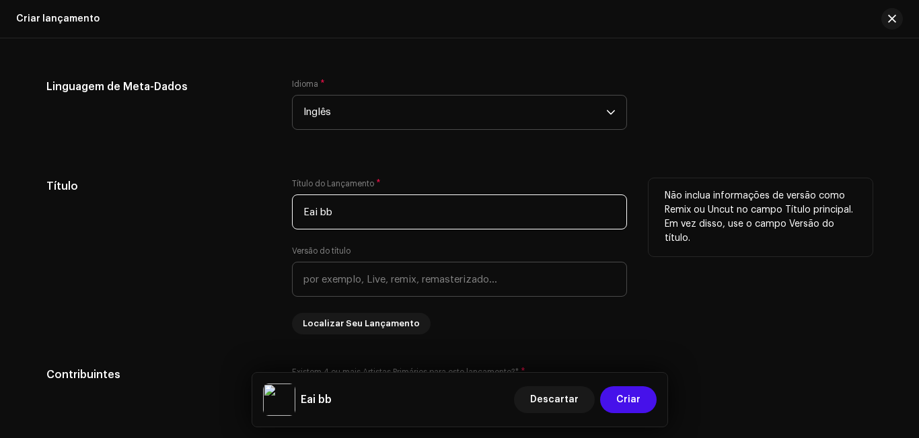
type input "Eai bb"
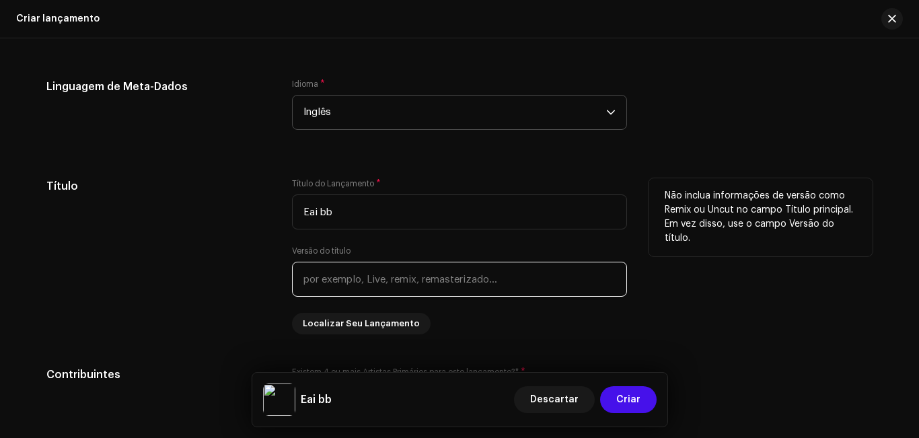
click at [515, 284] on input "text" at bounding box center [459, 279] width 335 height 35
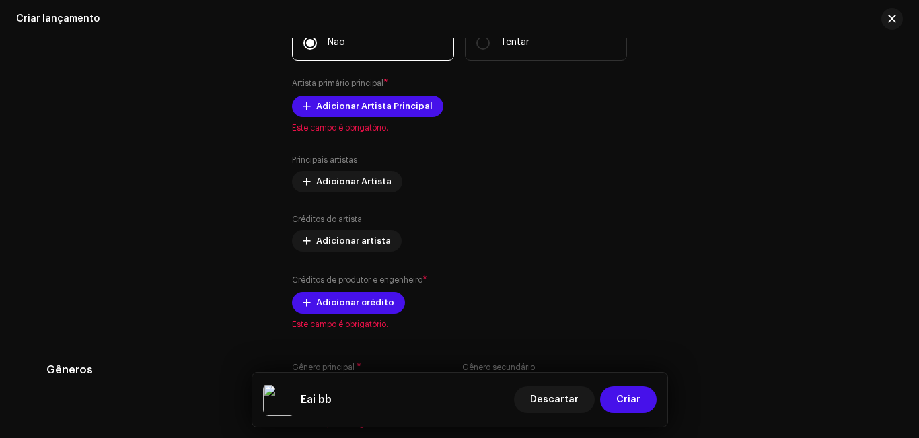
scroll to position [1437, 0]
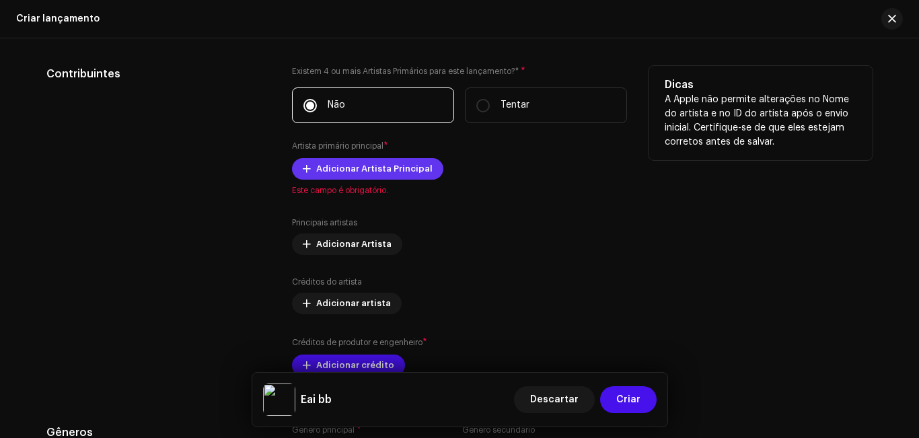
click at [344, 172] on span "Adicionar Artista Principal" at bounding box center [374, 168] width 116 height 27
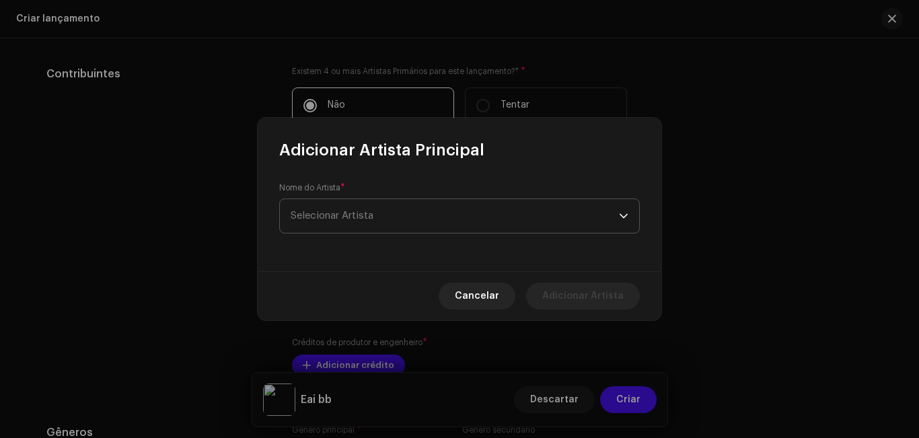
click at [353, 217] on font "Selecionar Artista" at bounding box center [332, 216] width 83 height 10
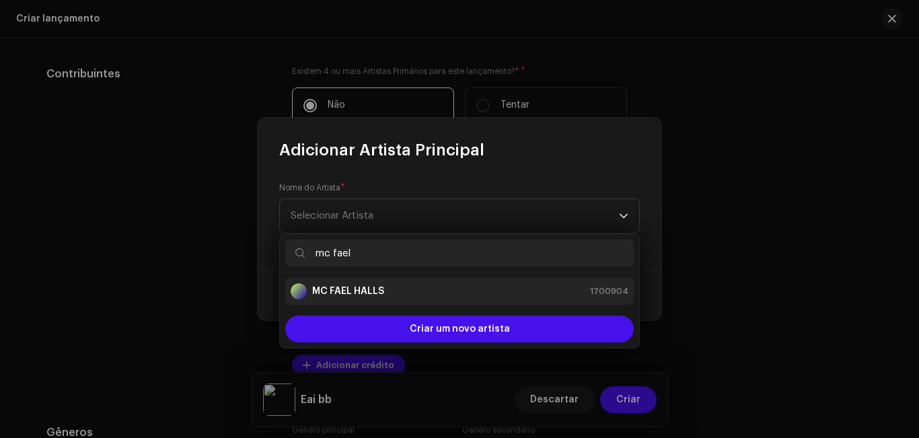
type input "mc fael"
click at [347, 295] on strong "MC FAEL HALLS" at bounding box center [348, 291] width 72 height 13
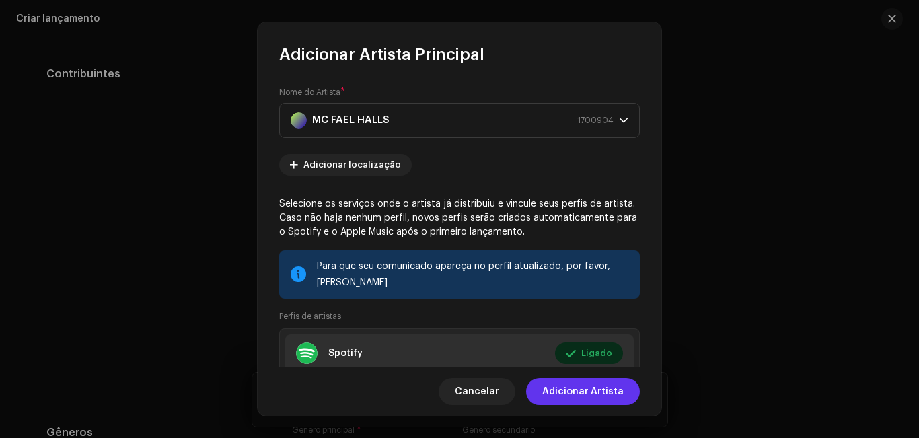
click at [604, 394] on font "Adicionar Artista" at bounding box center [582, 391] width 81 height 9
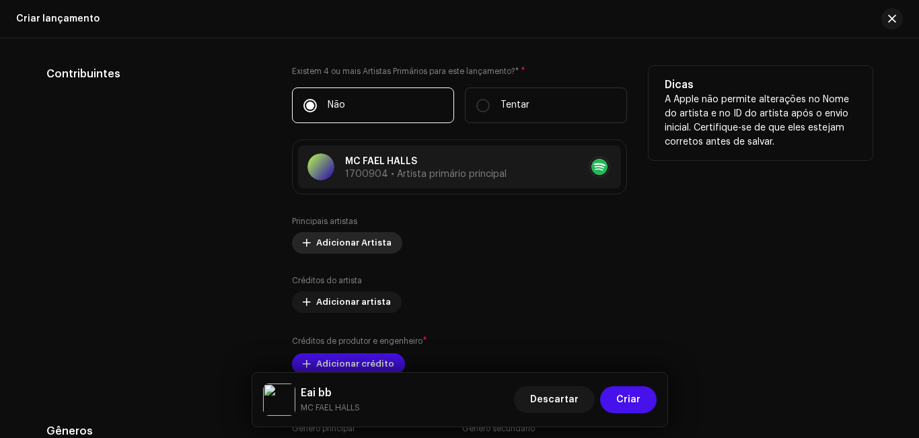
click at [368, 246] on span "Adicionar Artista" at bounding box center [353, 242] width 75 height 27
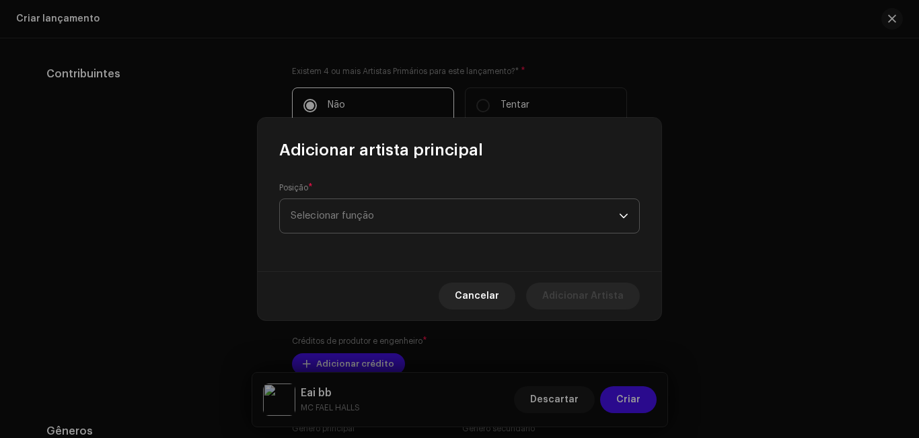
click at [404, 219] on span "Selecionar função" at bounding box center [455, 216] width 328 height 34
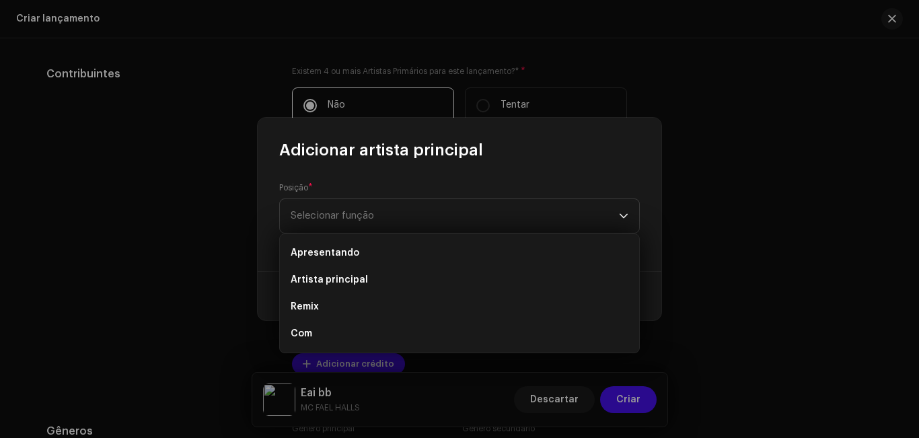
click at [437, 161] on div "Posição * Selecionar função" at bounding box center [460, 216] width 404 height 110
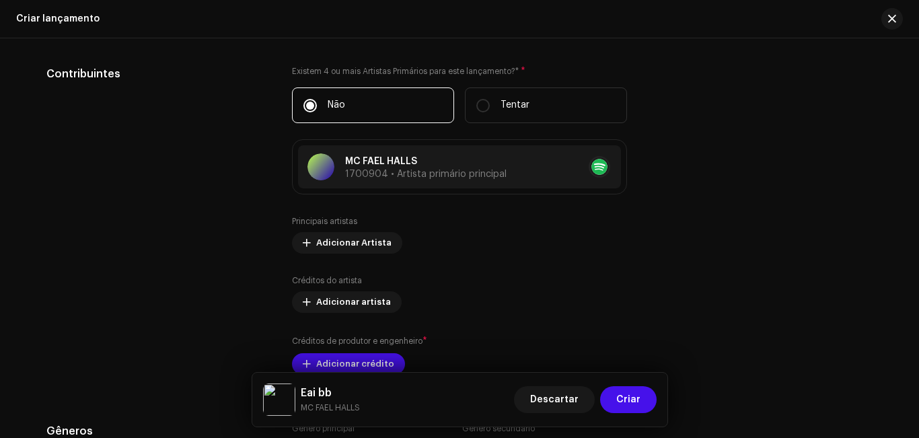
click at [672, 160] on div "Adicionar artista principal Posição * Selecionar função Este campo é obrigatóri…" at bounding box center [459, 219] width 919 height 438
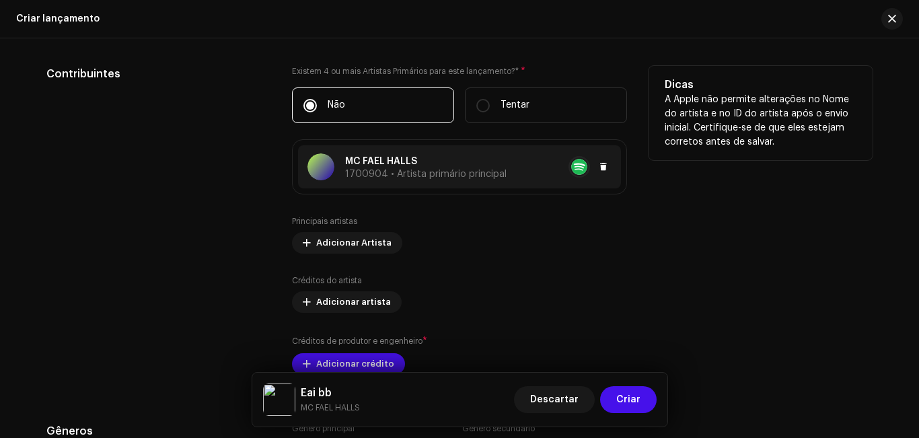
click at [408, 165] on font "MC FAEL HALLS" at bounding box center [381, 161] width 72 height 9
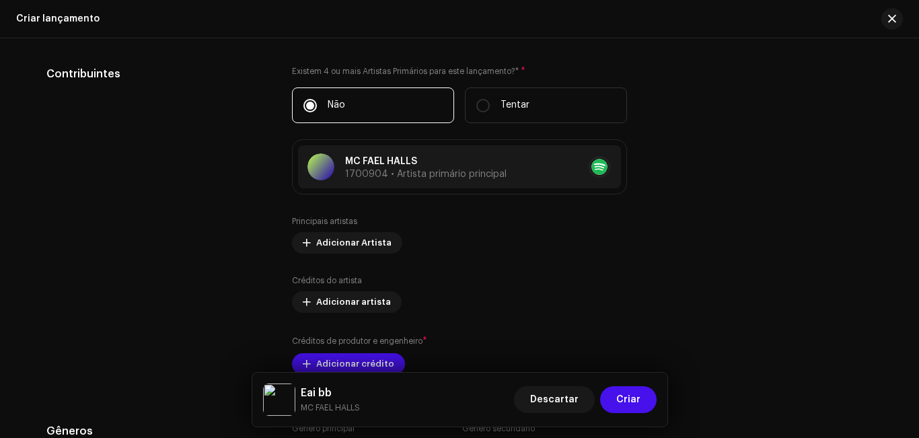
click at [757, 188] on div "Atualizar Artista Primário Principal Cancelar Atualizar" at bounding box center [459, 219] width 919 height 438
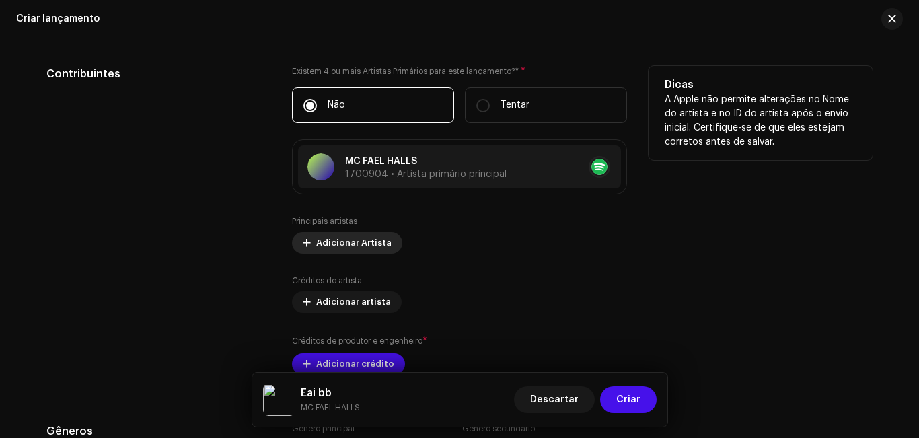
click at [371, 244] on span "Adicionar Artista" at bounding box center [353, 242] width 75 height 27
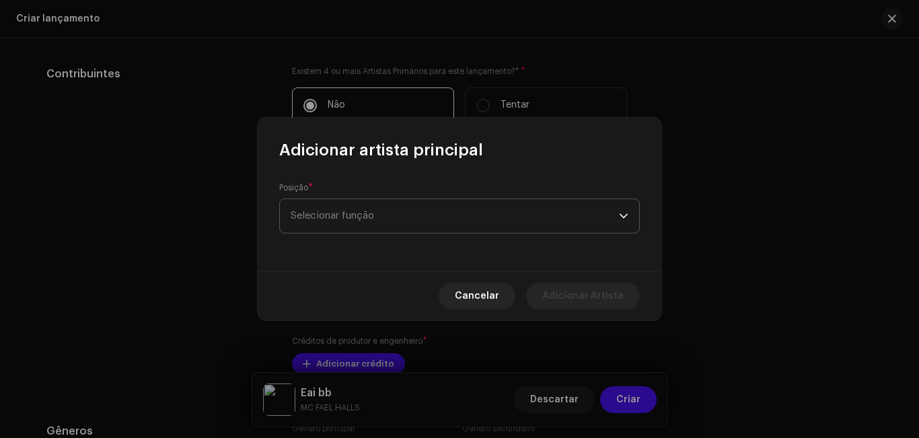
click at [402, 231] on span "Selecionar função" at bounding box center [455, 216] width 328 height 34
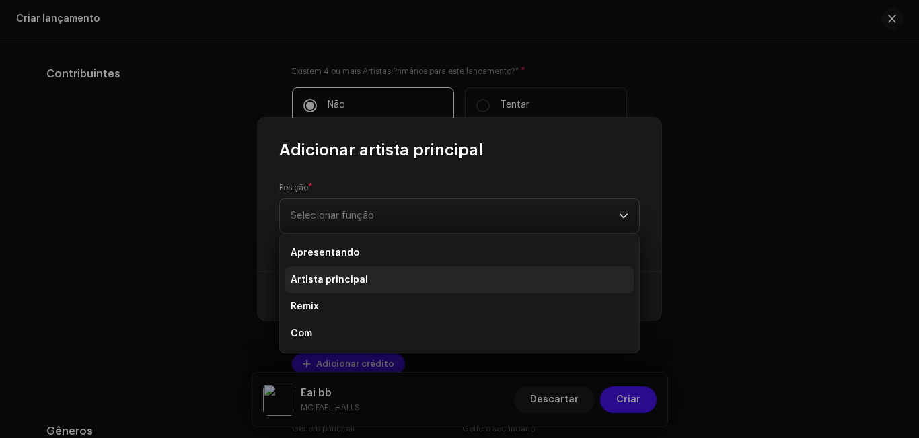
click at [379, 286] on li "Artista principal" at bounding box center [459, 279] width 349 height 27
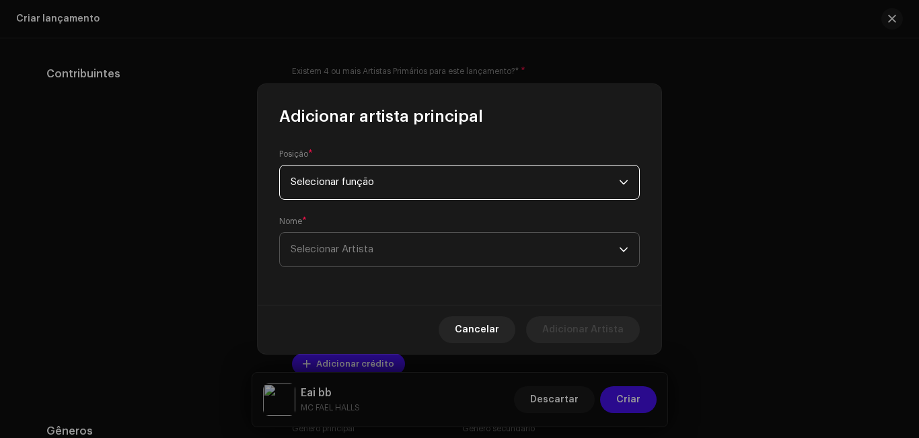
click at [421, 244] on span "Selecionar Artista" at bounding box center [455, 250] width 328 height 34
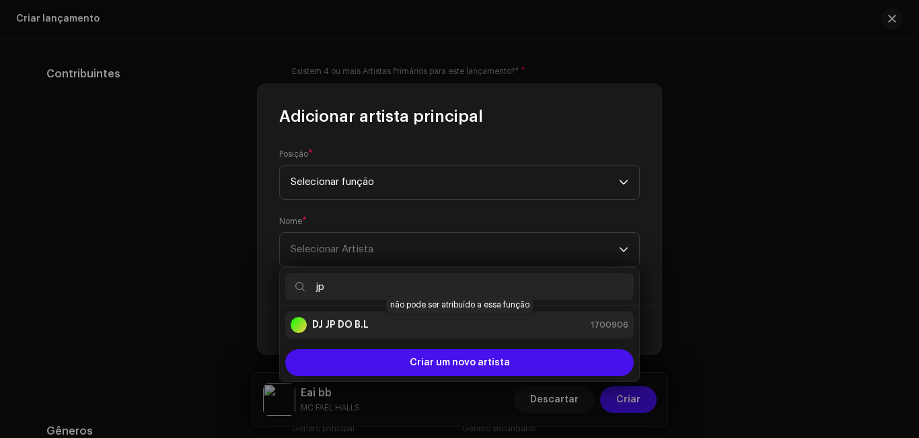
type input "jp"
click at [394, 324] on div "DJ JP DO B.L 1700906" at bounding box center [460, 325] width 338 height 16
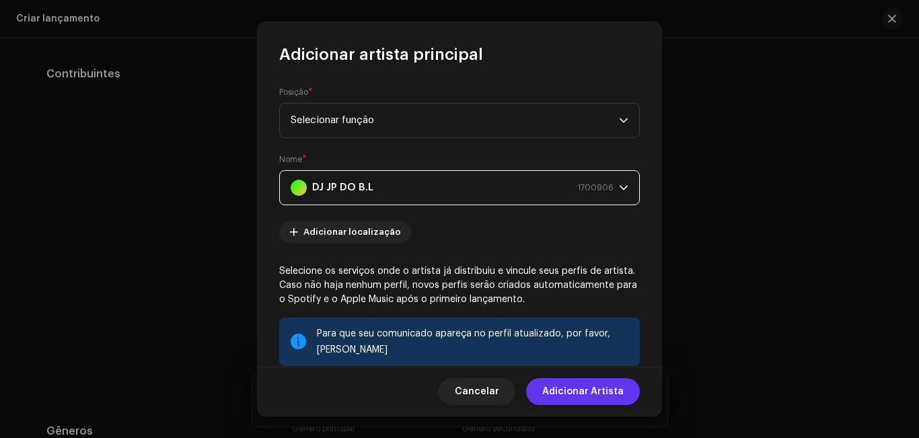
click at [539, 392] on button "Adicionar Artista" at bounding box center [583, 391] width 114 height 27
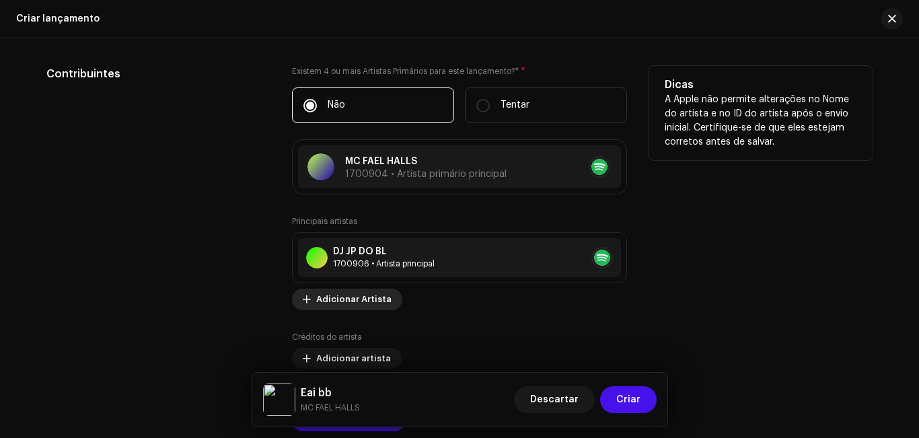
click at [371, 297] on span "Adicionar Artista" at bounding box center [353, 299] width 75 height 27
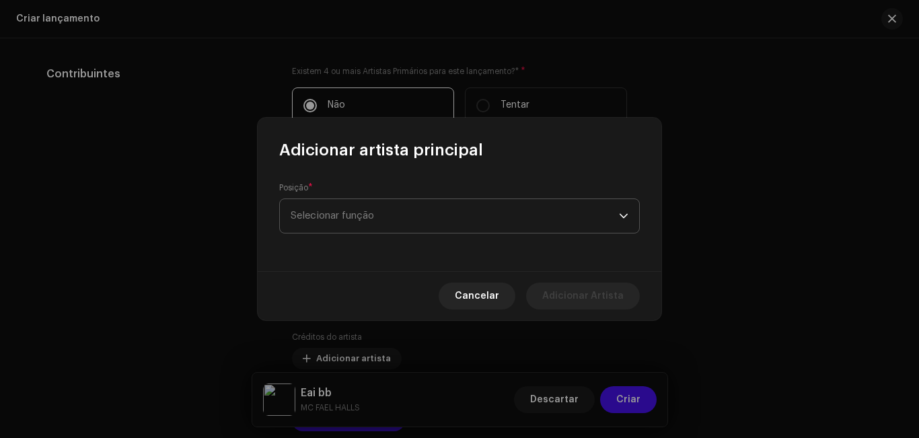
click at [423, 212] on span "Selecionar função" at bounding box center [455, 216] width 328 height 34
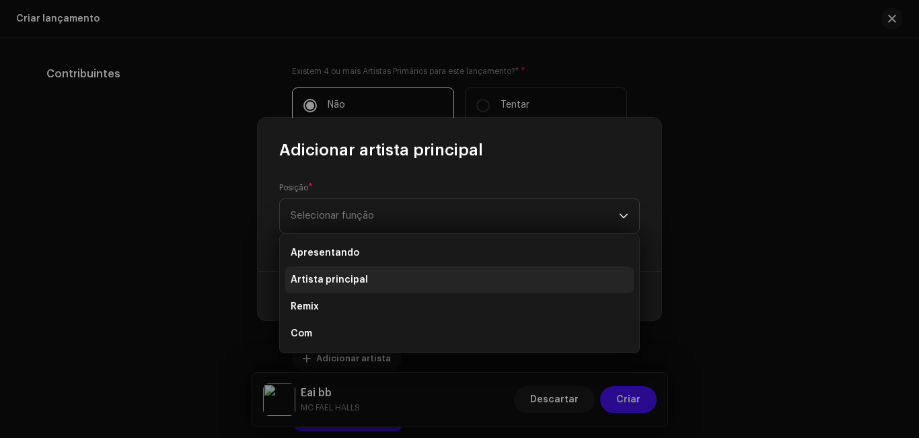
click at [404, 277] on li "Artista principal" at bounding box center [459, 279] width 349 height 27
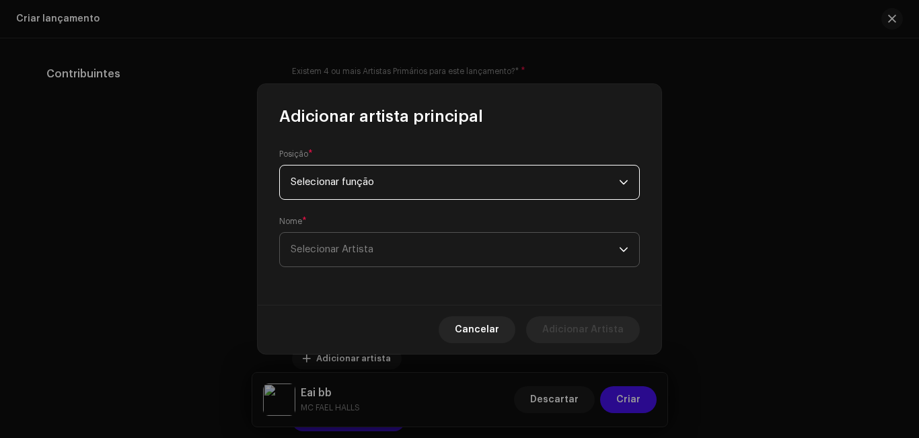
click at [392, 249] on span "Selecionar Artista" at bounding box center [455, 250] width 328 height 34
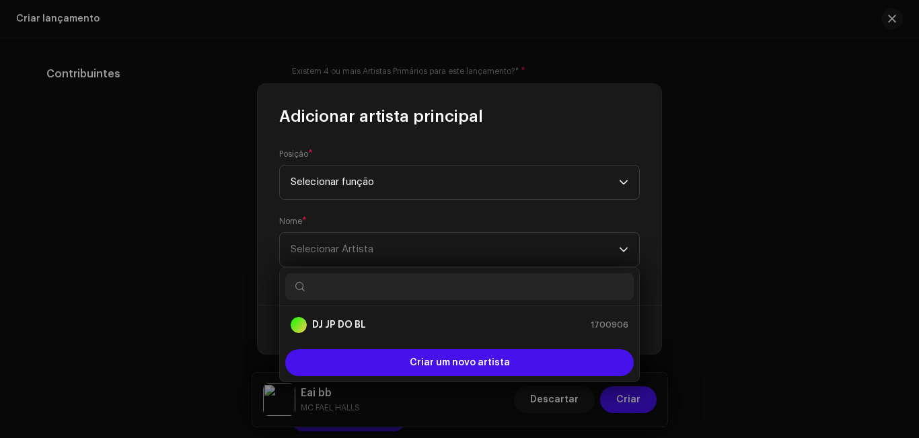
click at [387, 289] on input "text" at bounding box center [459, 286] width 349 height 27
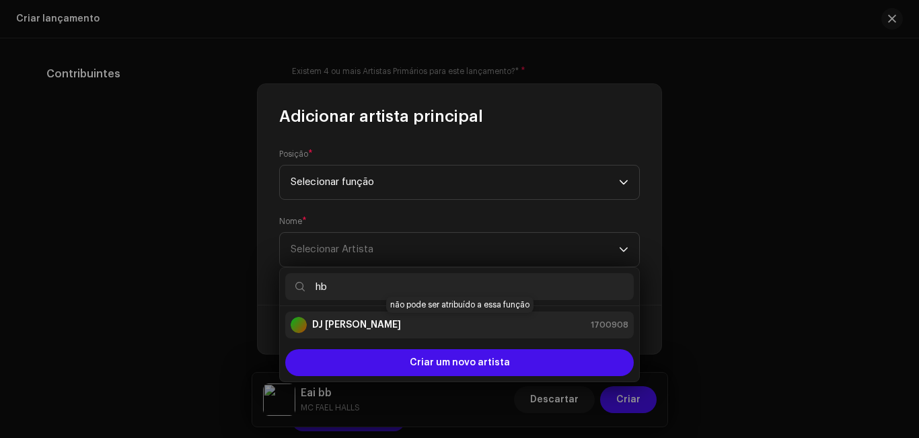
type input "hb"
click at [423, 332] on div "DJ HB SMITH 1700908" at bounding box center [460, 325] width 338 height 16
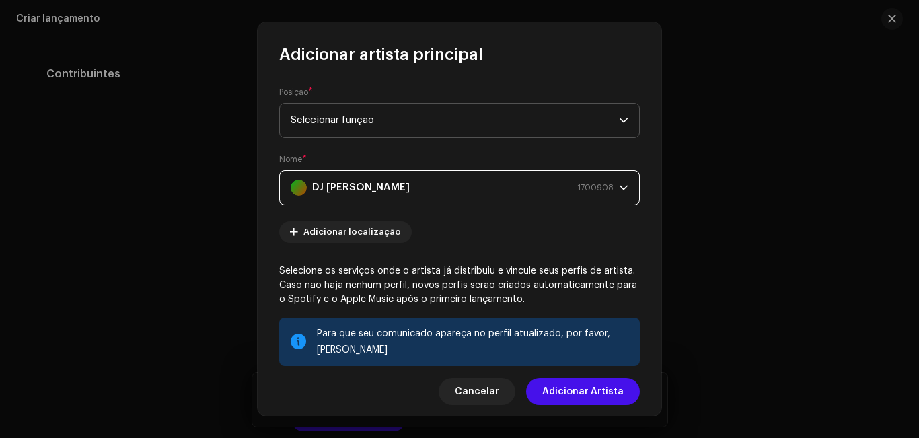
click at [522, 124] on span "Selecionar função" at bounding box center [455, 121] width 328 height 34
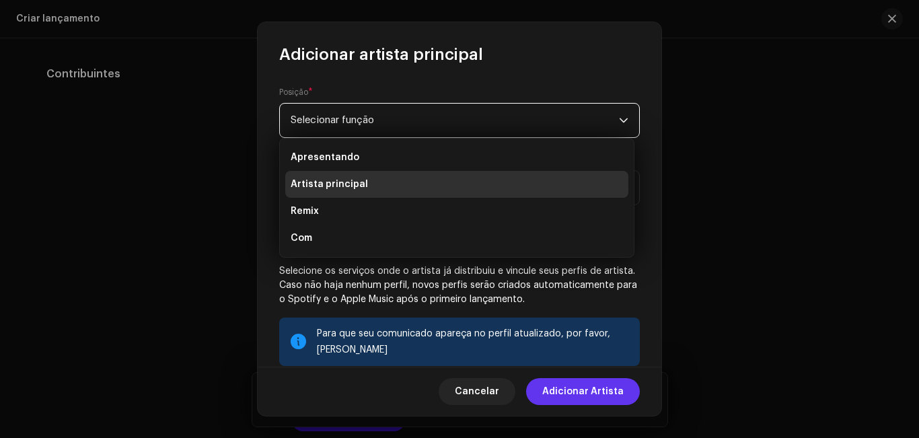
click at [593, 393] on font "Adicionar Artista" at bounding box center [582, 391] width 81 height 9
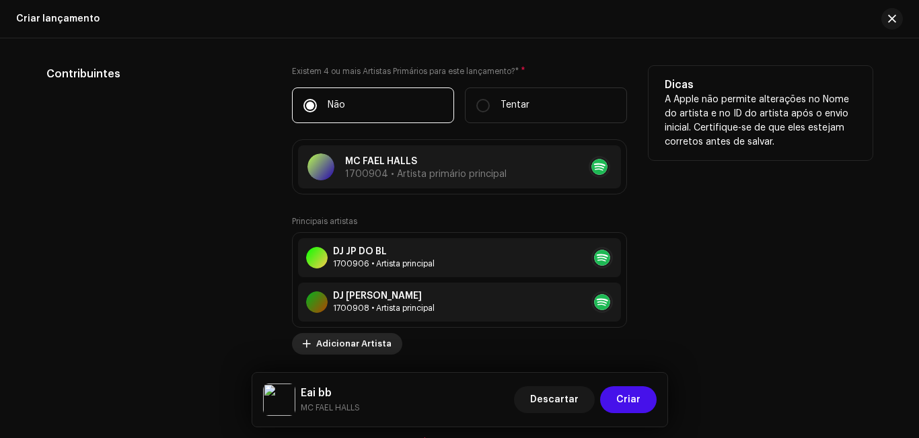
click at [320, 345] on span "Adicionar Artista" at bounding box center [353, 343] width 75 height 27
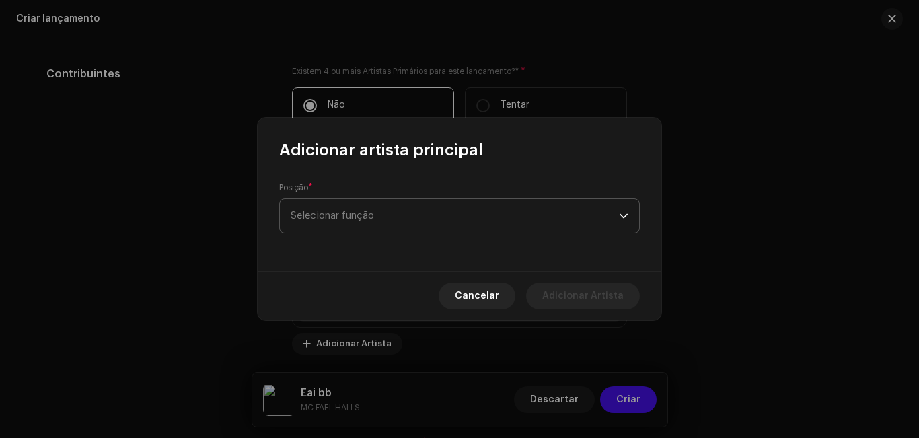
click at [322, 220] on font "Selecionar função" at bounding box center [332, 216] width 83 height 10
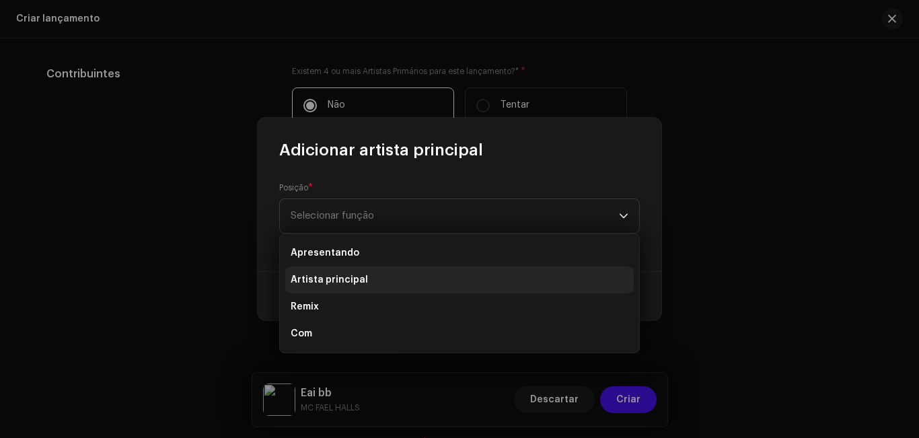
click at [322, 281] on font "Artista principal" at bounding box center [329, 279] width 77 height 9
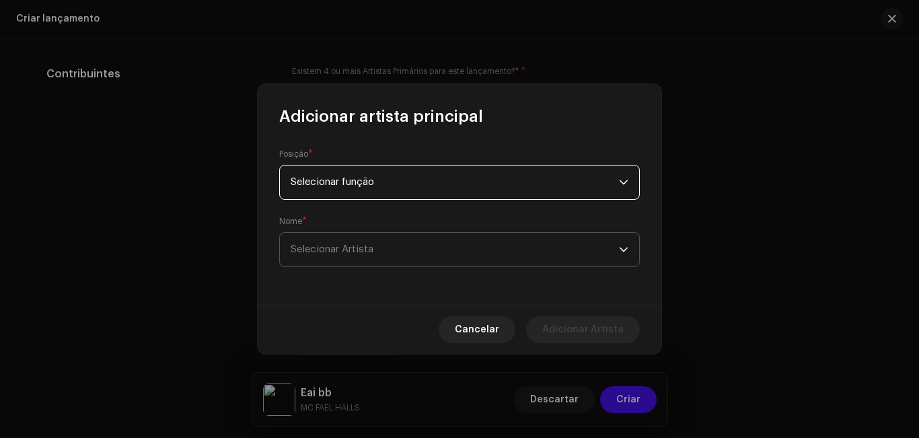
click at [322, 252] on font "Selecionar Artista" at bounding box center [332, 249] width 83 height 10
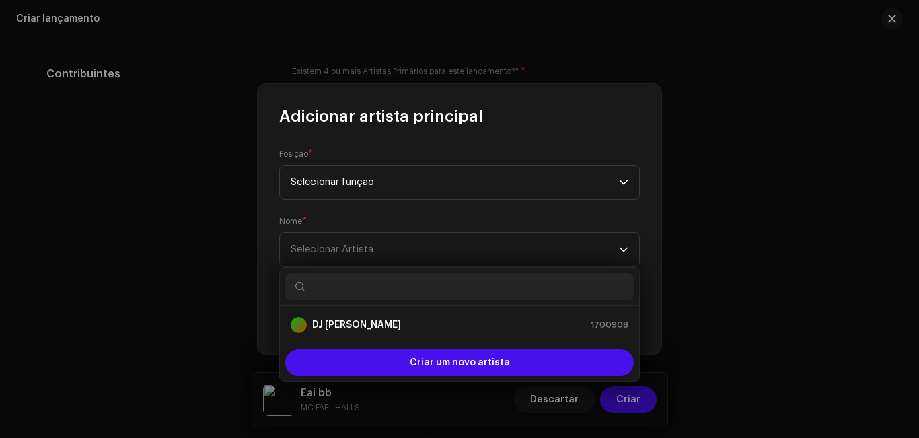
click at [326, 289] on input "text" at bounding box center [459, 286] width 349 height 27
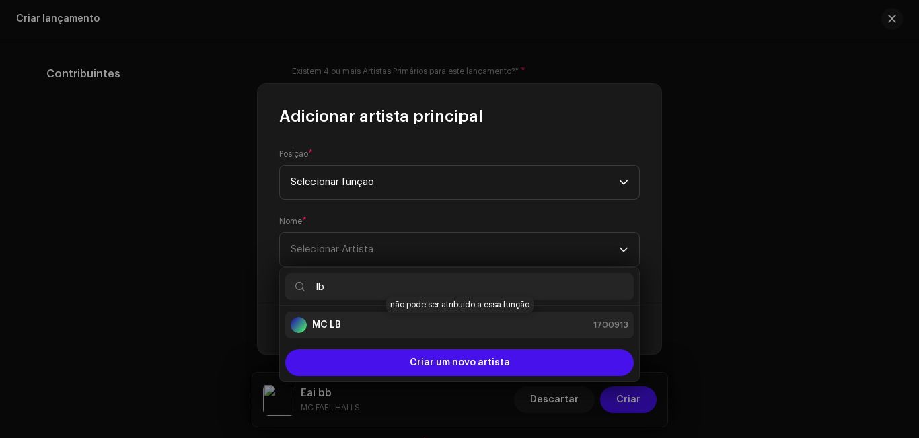
type input "lb"
click at [337, 332] on div "MC LB" at bounding box center [316, 325] width 50 height 16
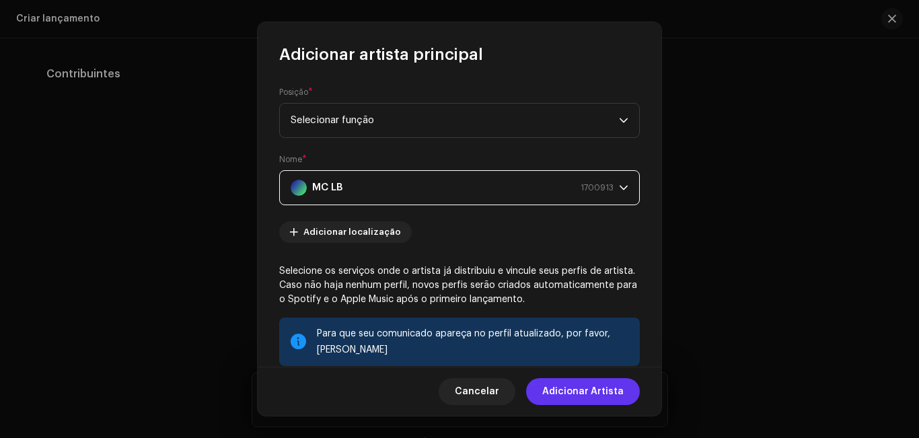
click at [563, 390] on font "Adicionar Artista" at bounding box center [582, 391] width 81 height 9
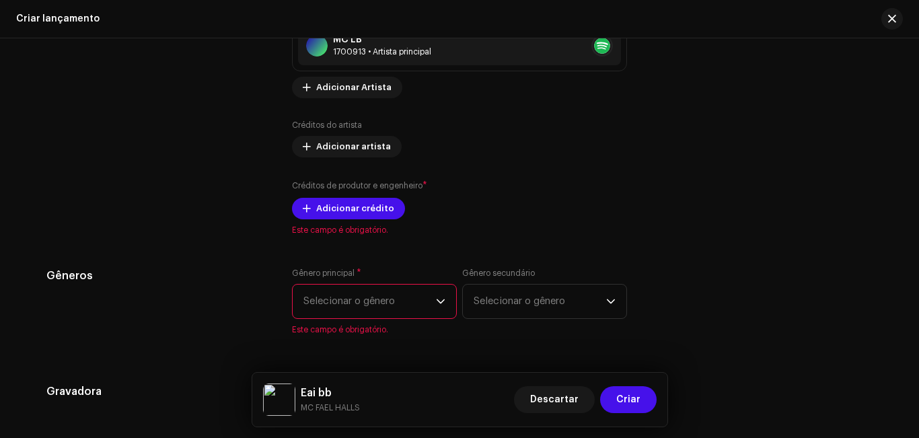
scroll to position [1761, 0]
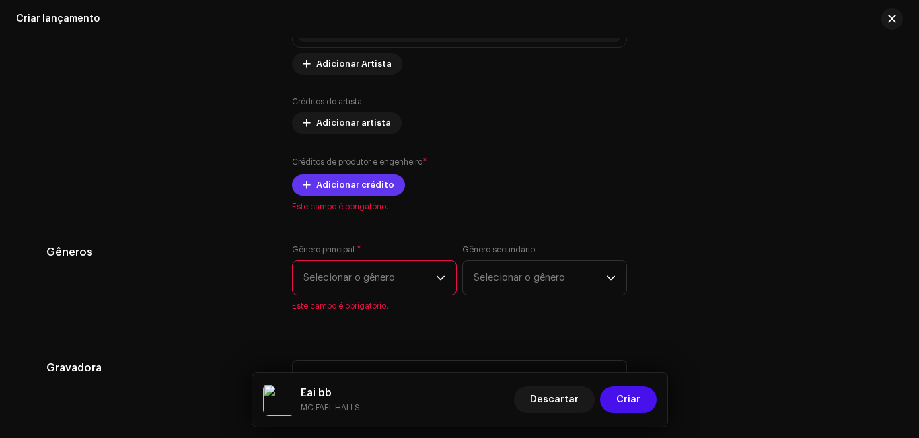
click at [365, 186] on font "Adicionar crédito" at bounding box center [355, 184] width 78 height 9
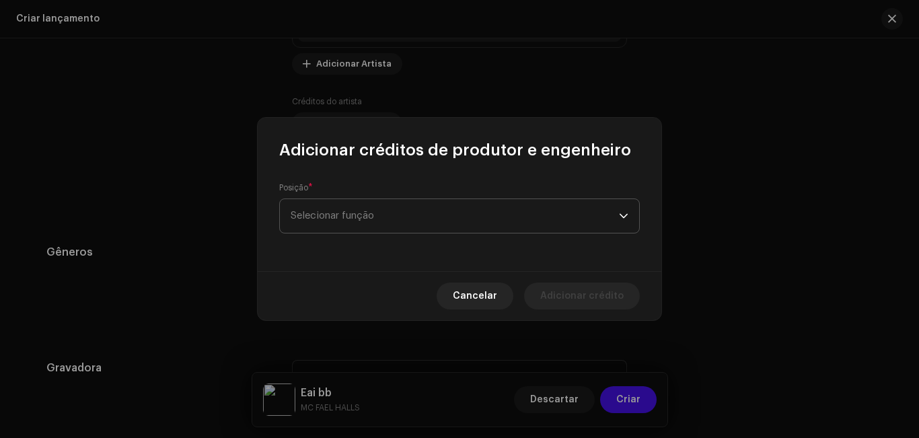
click at [361, 214] on font "Selecionar função" at bounding box center [332, 216] width 83 height 10
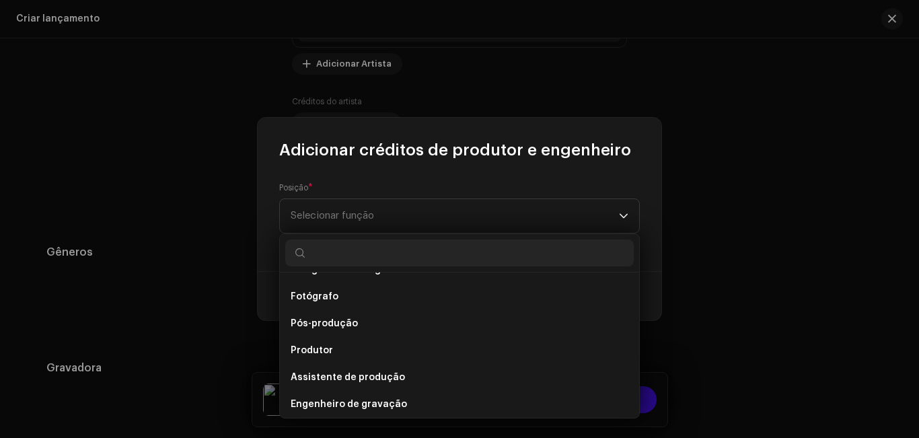
scroll to position [496, 0]
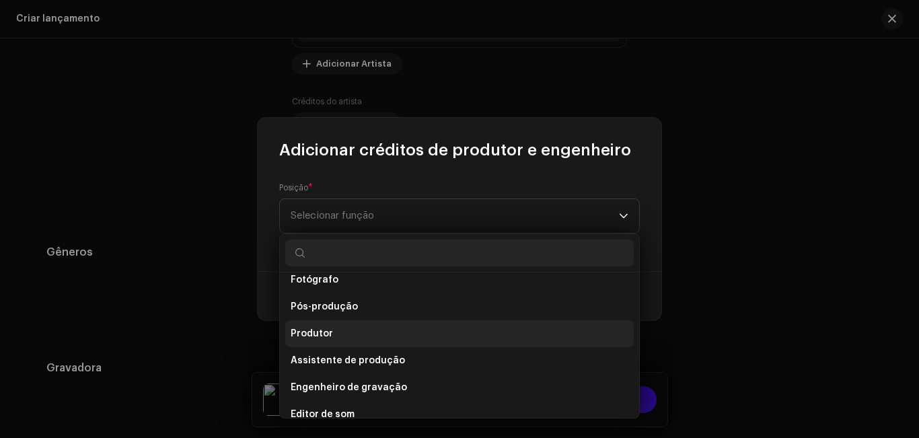
click at [519, 334] on li "Produtor" at bounding box center [459, 333] width 349 height 27
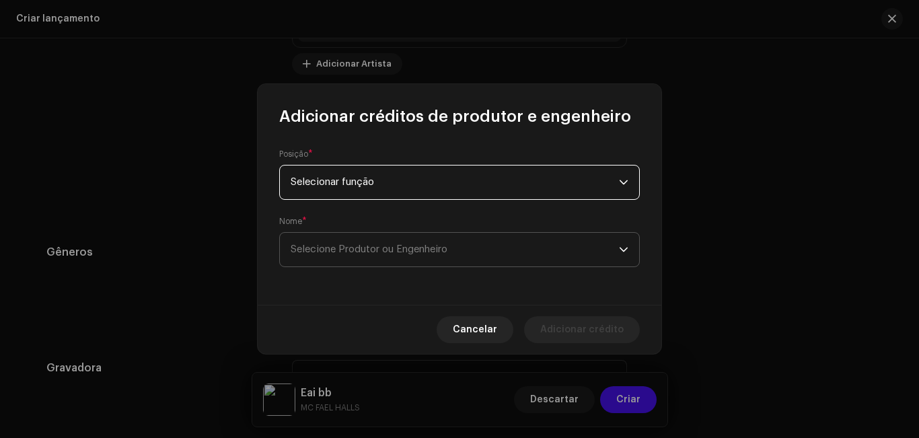
click at [489, 253] on span "Selecione Produtor ou Engenheiro" at bounding box center [455, 250] width 328 height 34
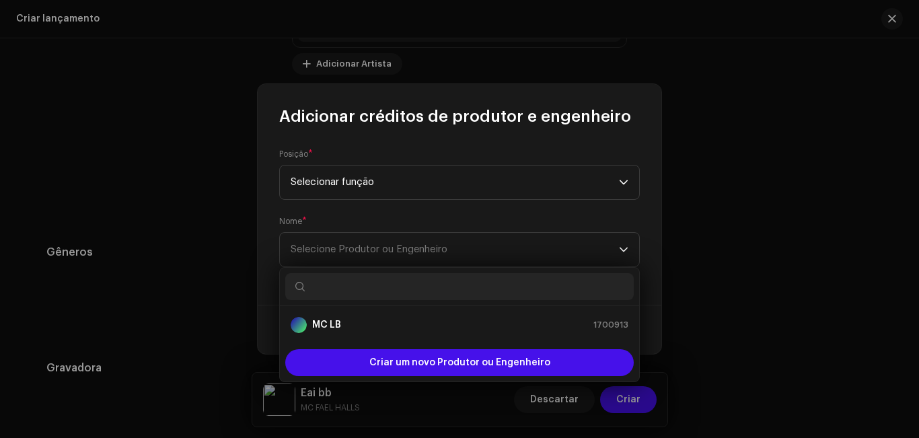
click at [477, 290] on input "text" at bounding box center [459, 286] width 349 height 27
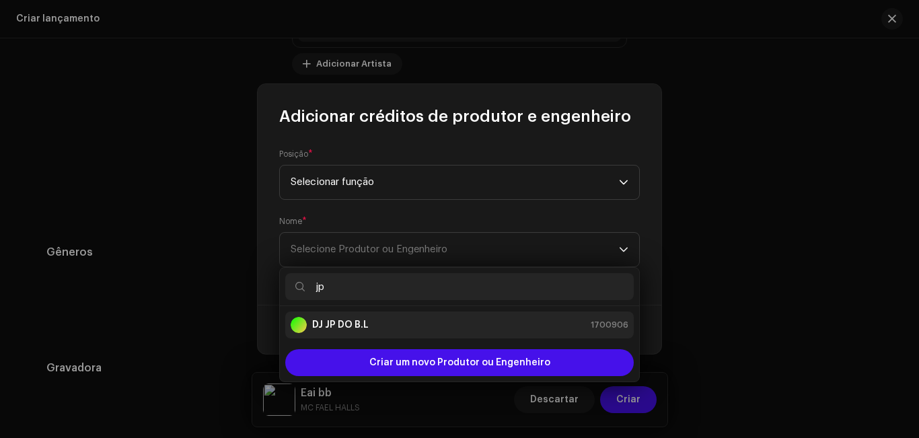
type input "jp"
click at [446, 322] on div "DJ JP DO B.L 1700906" at bounding box center [460, 325] width 338 height 16
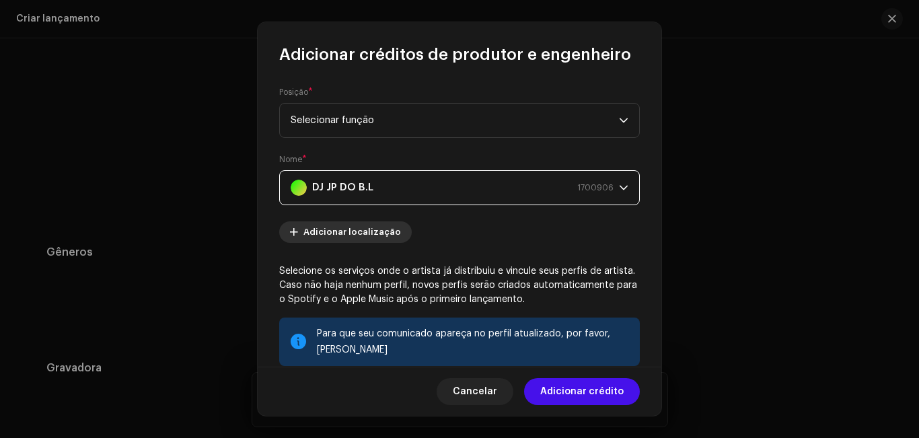
click at [382, 230] on font "Adicionar localização" at bounding box center [352, 231] width 98 height 9
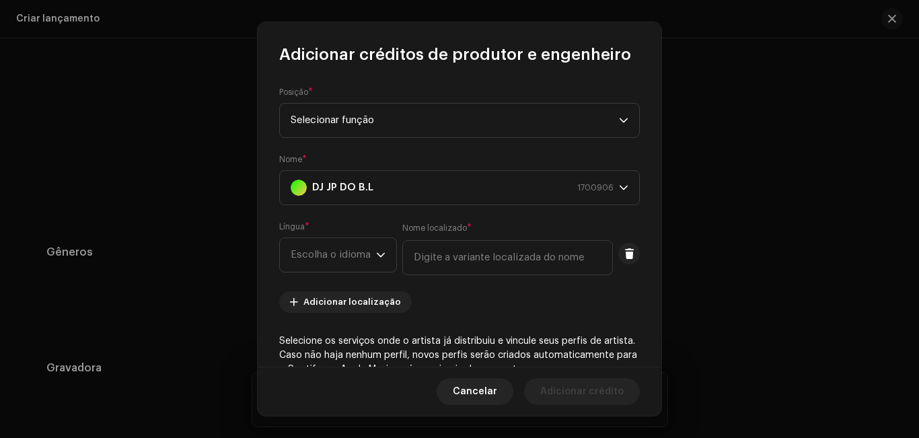
click at [414, 219] on form "Posição * Selecionar função Nome * DJ JP DO B.L 1700906 Língua * Escolha o idio…" at bounding box center [459, 352] width 361 height 531
click at [618, 248] on button at bounding box center [629, 254] width 22 height 22
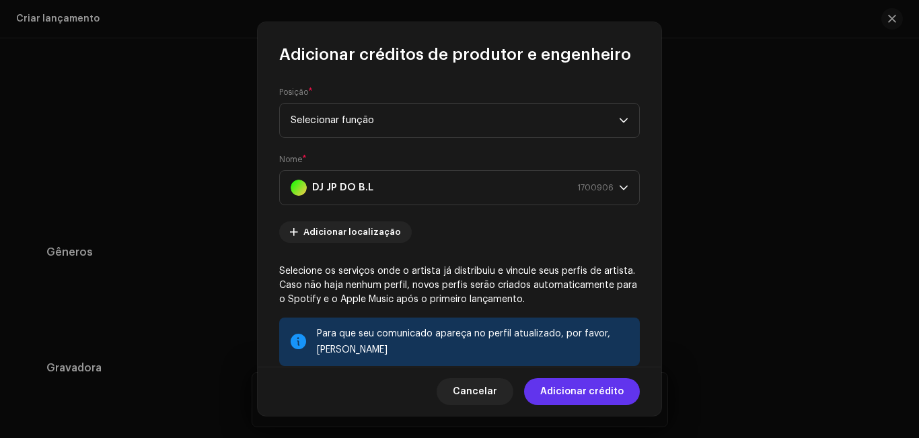
click at [595, 390] on font "Adicionar crédito" at bounding box center [581, 391] width 83 height 9
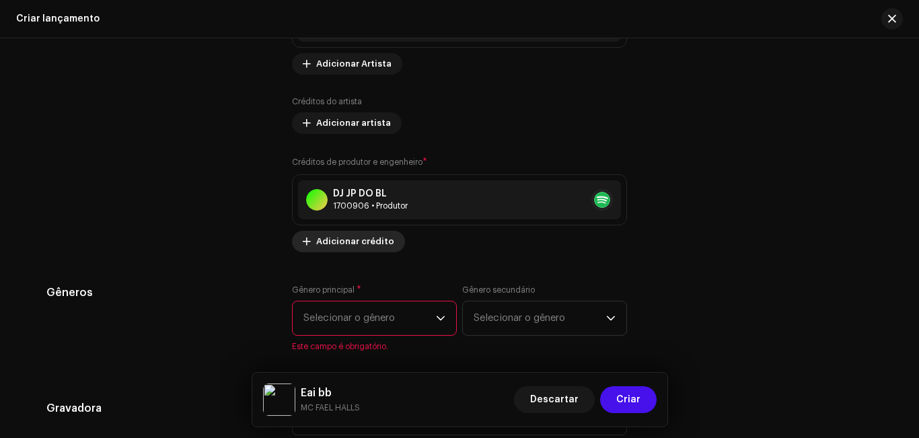
click at [362, 245] on font "Adicionar crédito" at bounding box center [355, 241] width 78 height 9
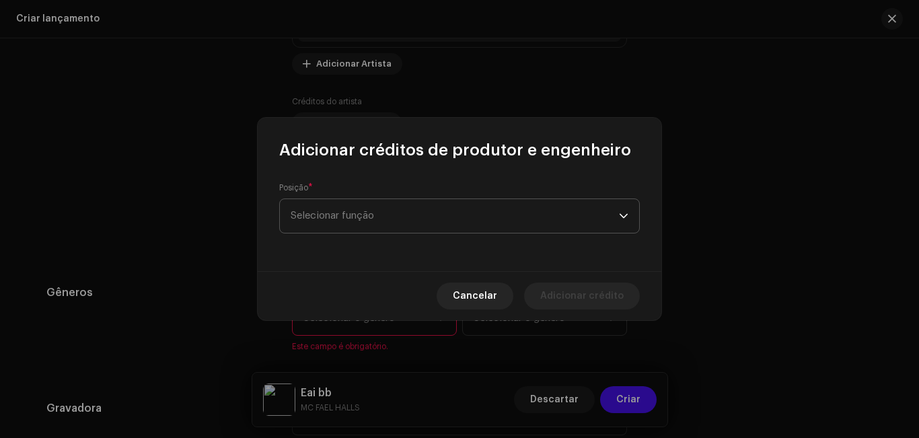
click at [400, 208] on span "Selecionar função" at bounding box center [455, 216] width 328 height 34
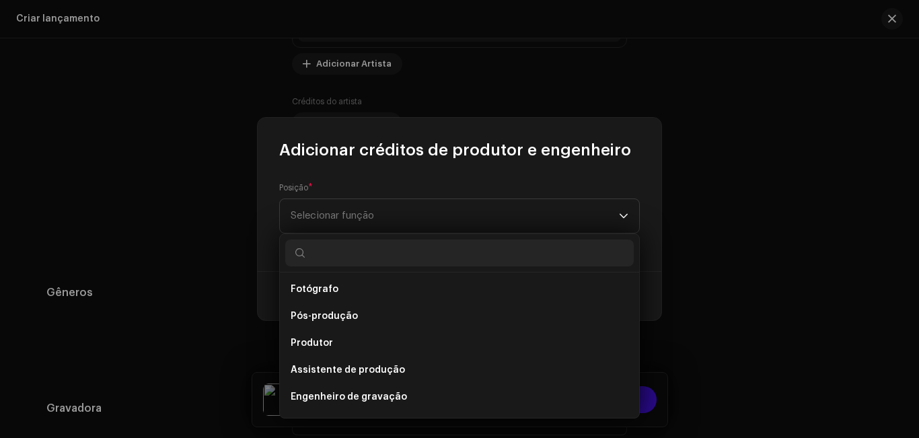
scroll to position [456, 0]
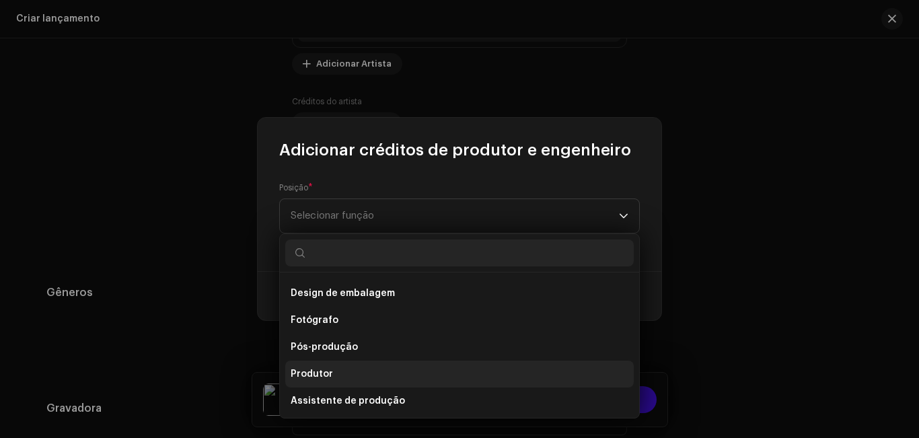
click at [552, 373] on li "Produtor" at bounding box center [459, 374] width 349 height 27
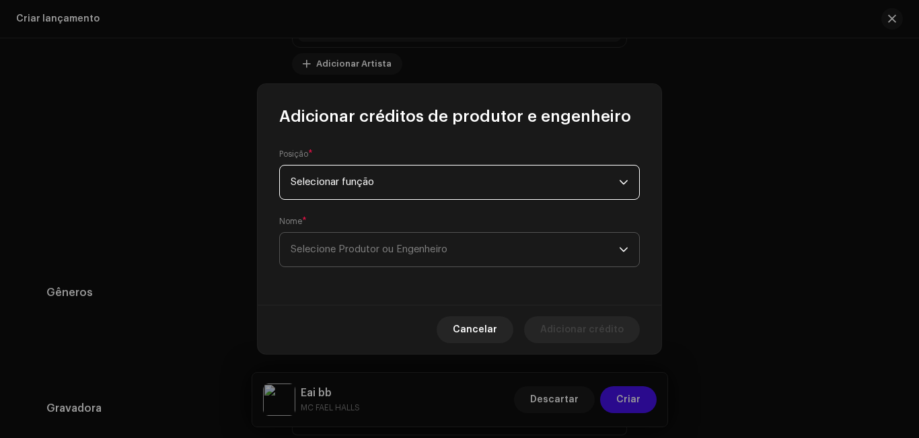
click at [473, 262] on span "Selecione Produtor ou Engenheiro" at bounding box center [455, 250] width 328 height 34
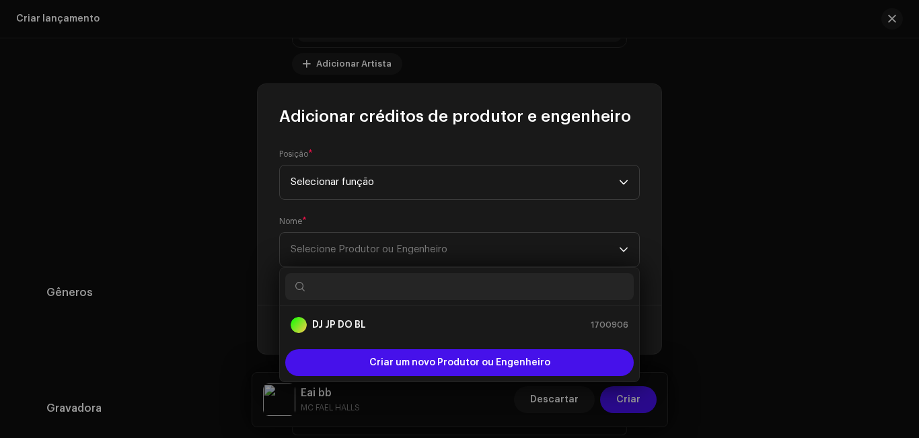
click at [468, 287] on input "text" at bounding box center [459, 286] width 349 height 27
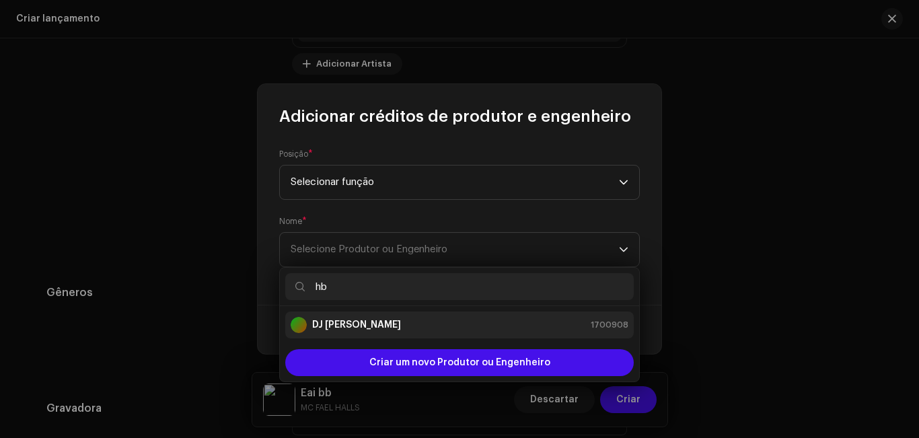
type input "hb"
click at [371, 325] on div "DJ HB SMITH 1700908" at bounding box center [460, 325] width 338 height 16
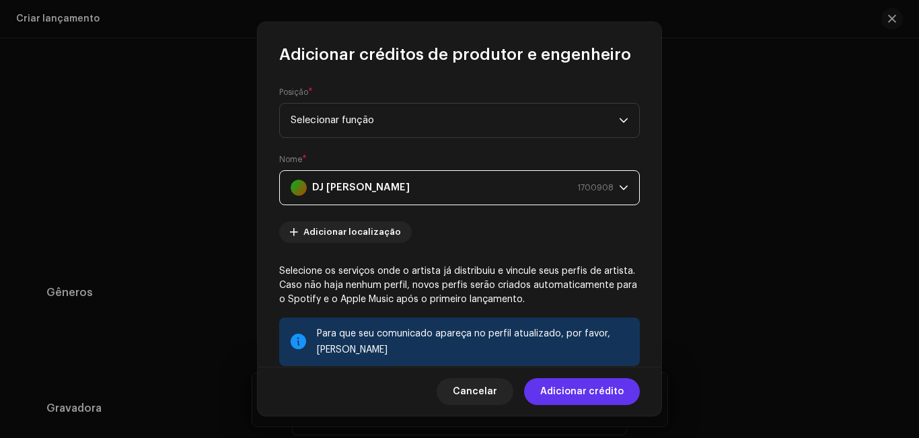
click at [571, 388] on font "Adicionar crédito" at bounding box center [581, 391] width 83 height 9
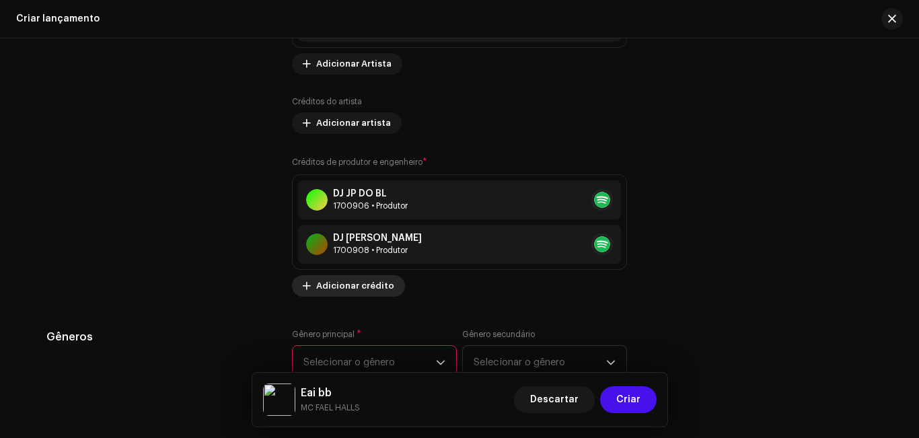
click at [379, 286] on font "Adicionar crédito" at bounding box center [355, 285] width 78 height 9
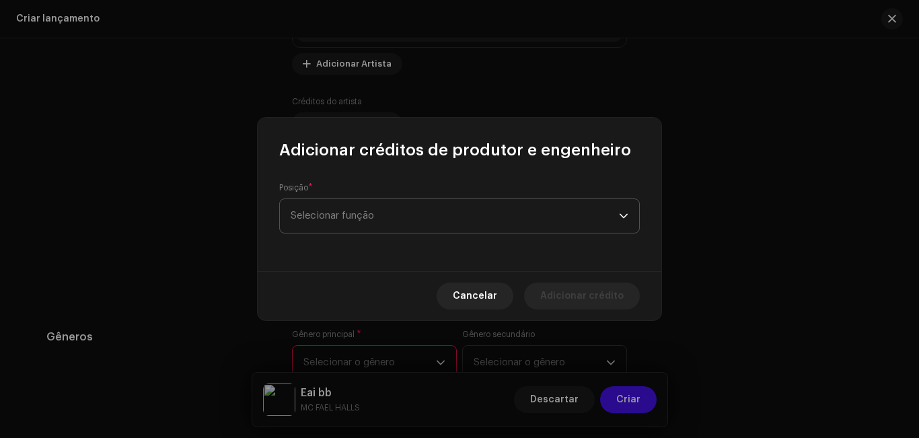
click at [363, 218] on font "Selecionar função" at bounding box center [332, 216] width 83 height 10
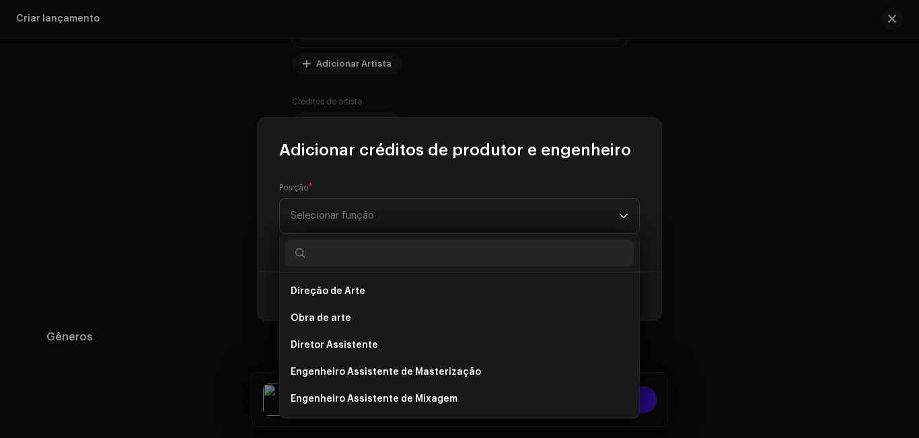
click at [635, 291] on div "Direção de Arte Obra de arte Diretor Assistente Engenheiro Assistente de Master…" at bounding box center [459, 345] width 359 height 145
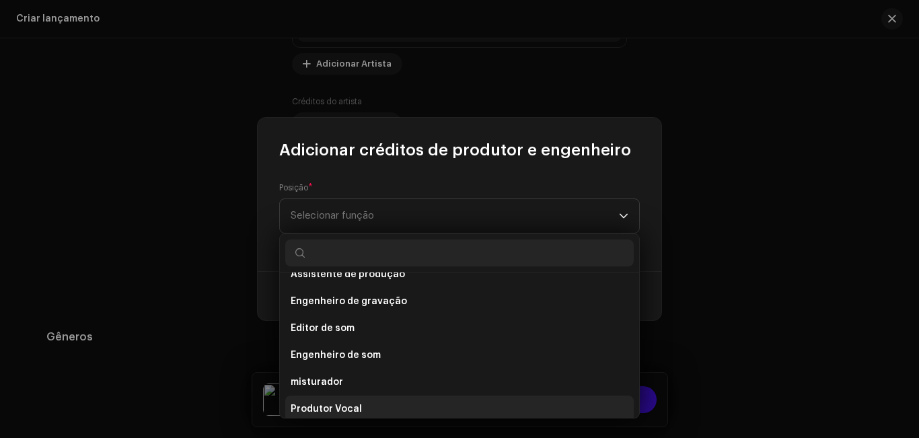
scroll to position [587, 0]
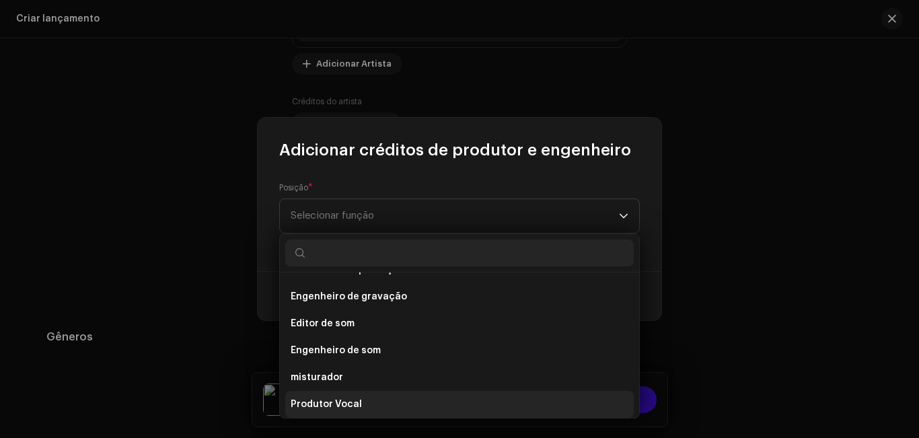
click at [605, 405] on li "Produtor Vocal" at bounding box center [459, 404] width 349 height 27
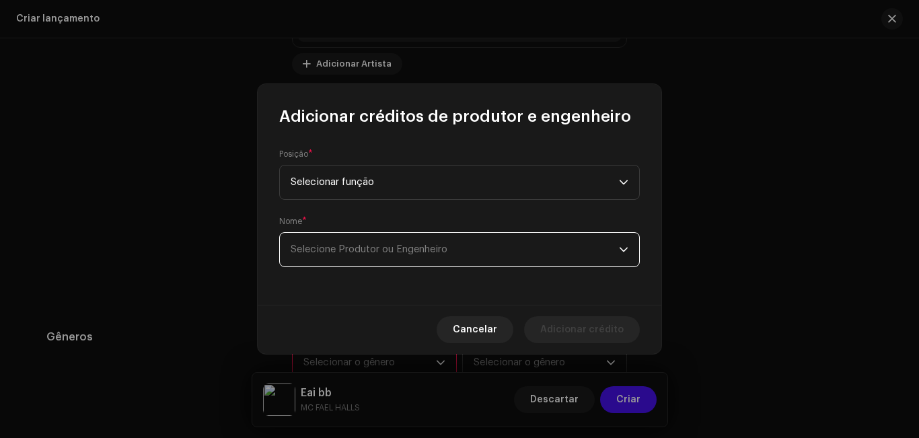
click at [432, 254] on span "Selecione Produtor ou Engenheiro" at bounding box center [455, 250] width 328 height 34
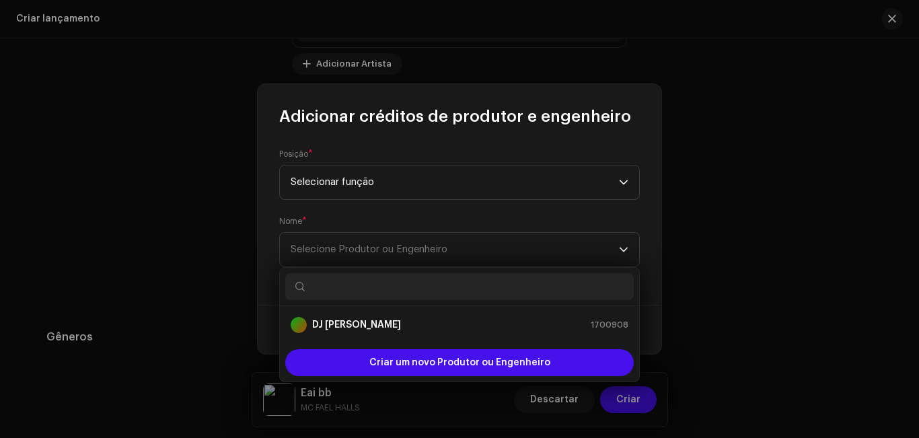
click at [431, 283] on input "text" at bounding box center [459, 286] width 349 height 27
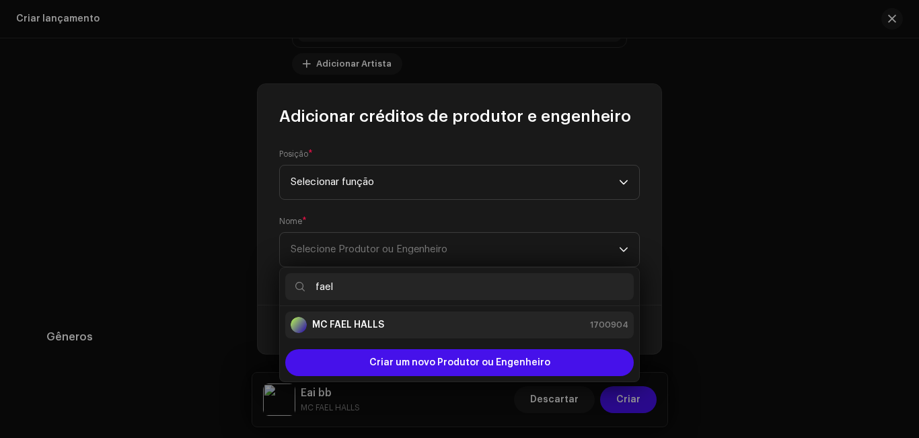
type input "fael"
click at [422, 322] on div "MC FAEL HALLS 1700904" at bounding box center [460, 325] width 338 height 16
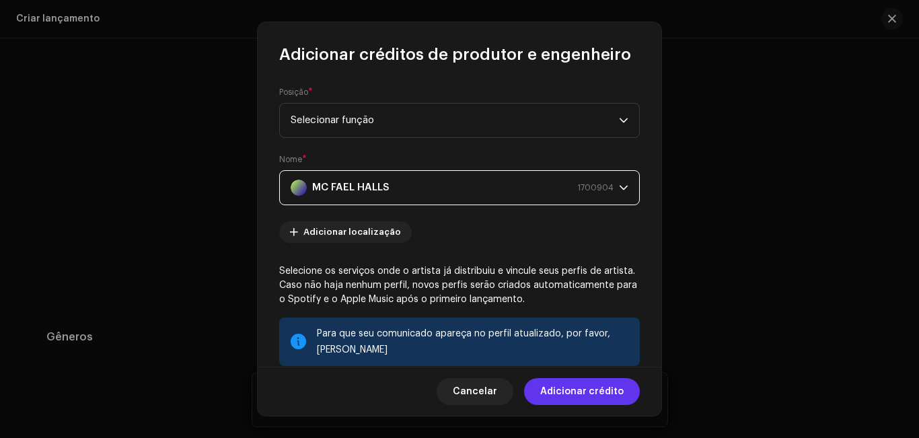
click at [568, 390] on font "Adicionar crédito" at bounding box center [581, 391] width 83 height 9
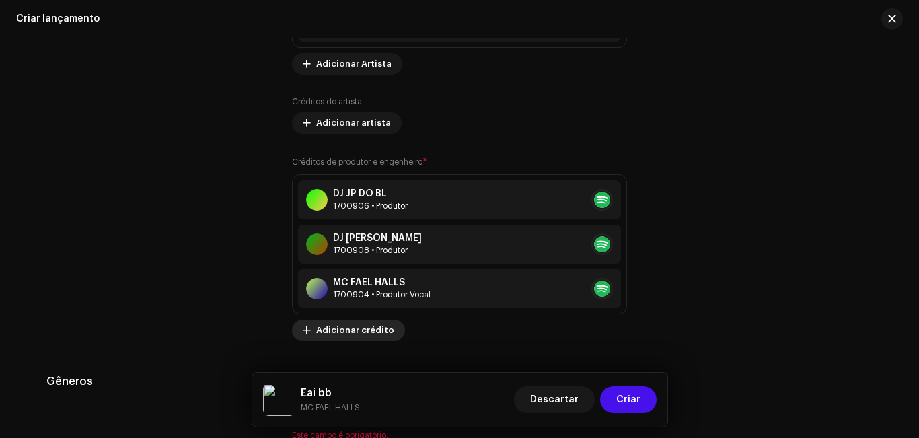
click at [385, 330] on font "Adicionar crédito" at bounding box center [355, 330] width 78 height 9
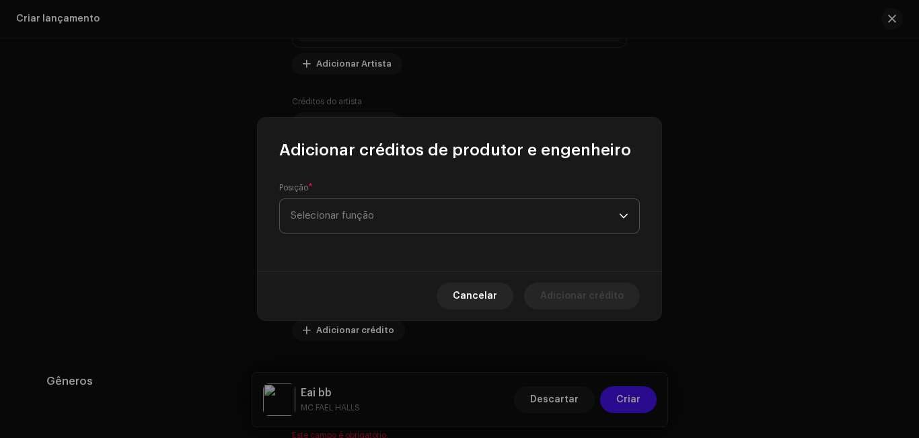
click at [425, 209] on span "Selecionar função" at bounding box center [455, 216] width 328 height 34
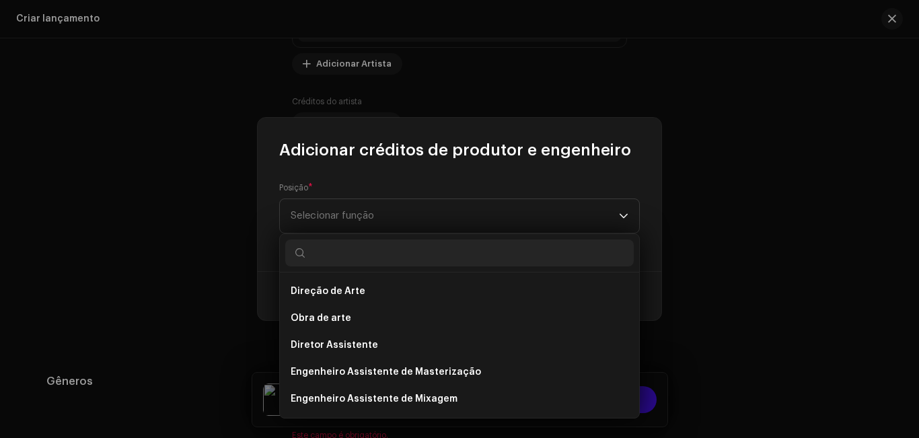
click at [635, 295] on body "DJ JP DO BL Lar Perfil Catálogo Transações Análise Recursos Mercado DJ JP DO BL…" at bounding box center [459, 219] width 919 height 438
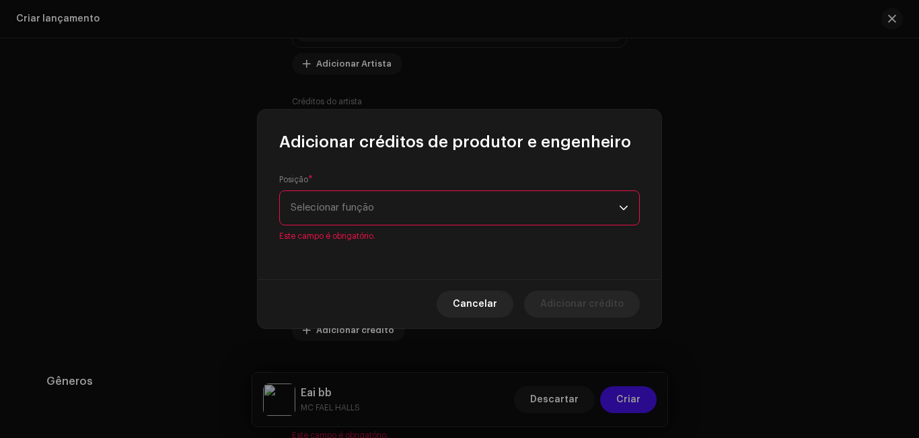
click at [628, 252] on div "Adicionar créditos de produtor e engenheiro Posição * Selecionar função Este ca…" at bounding box center [460, 219] width 404 height 219
click at [621, 205] on icon "gatilho suspenso" at bounding box center [623, 207] width 9 height 9
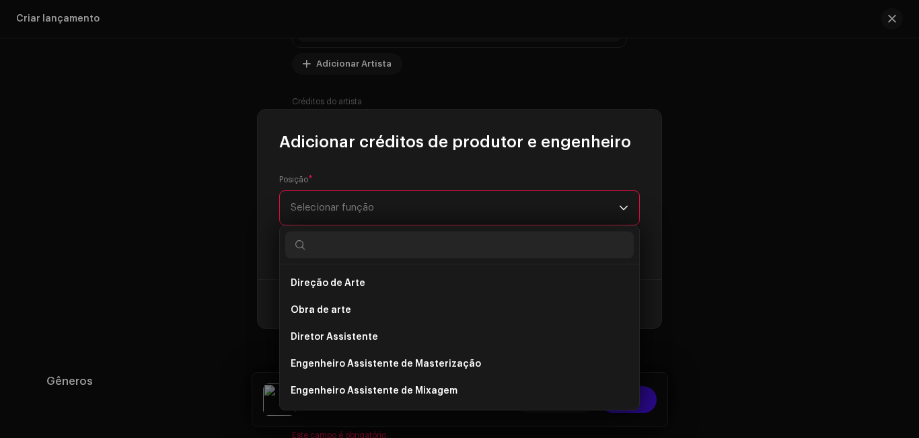
click at [637, 283] on div "Direção de Arte Obra de arte Diretor Assistente Engenheiro Assistente de Master…" at bounding box center [459, 317] width 361 height 185
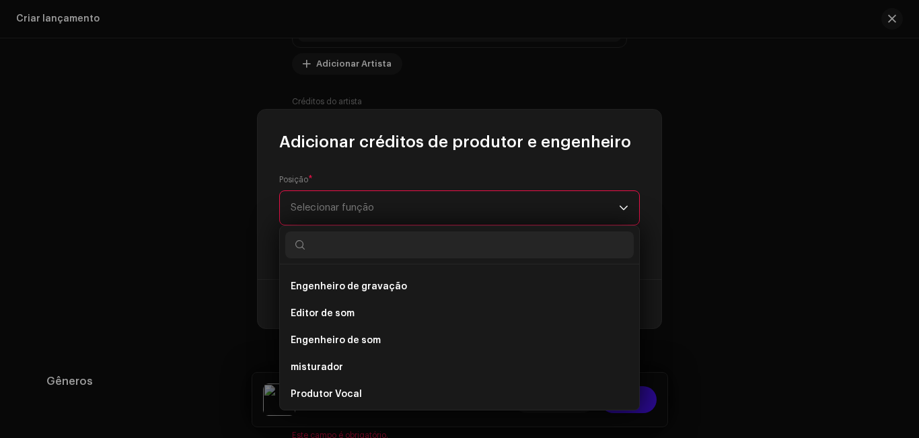
scroll to position [592, 0]
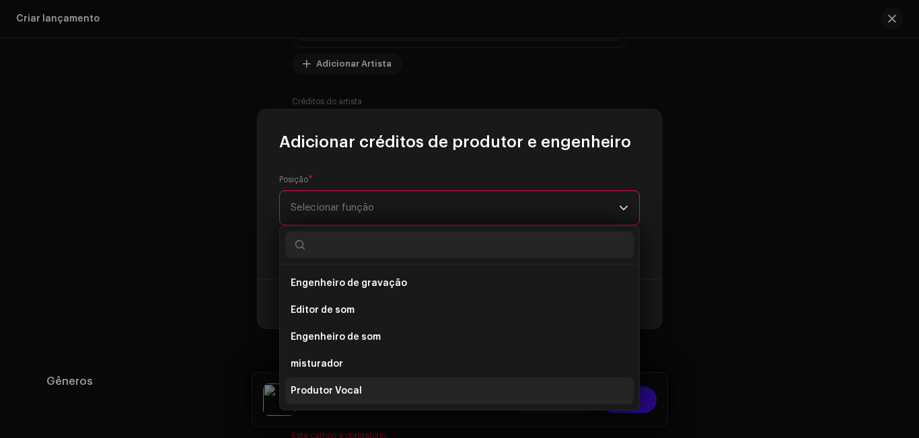
click at [565, 397] on li "Produtor Vocal" at bounding box center [459, 390] width 349 height 27
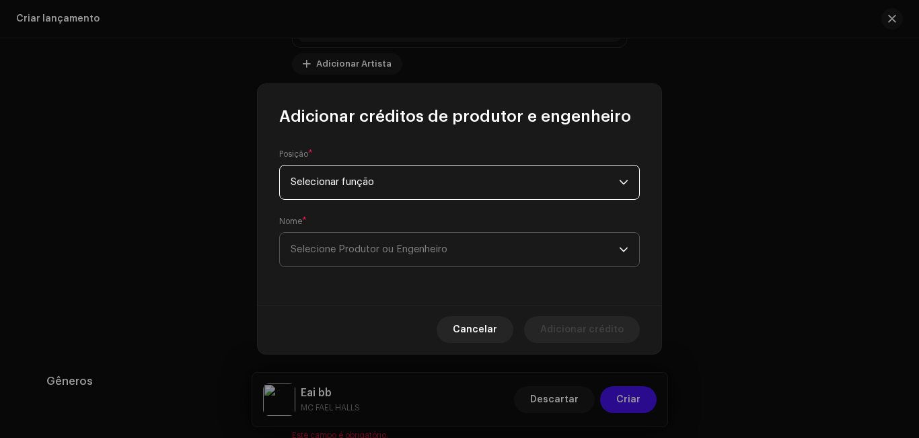
click at [433, 248] on font "Selecione Produtor ou Engenheiro" at bounding box center [369, 249] width 157 height 10
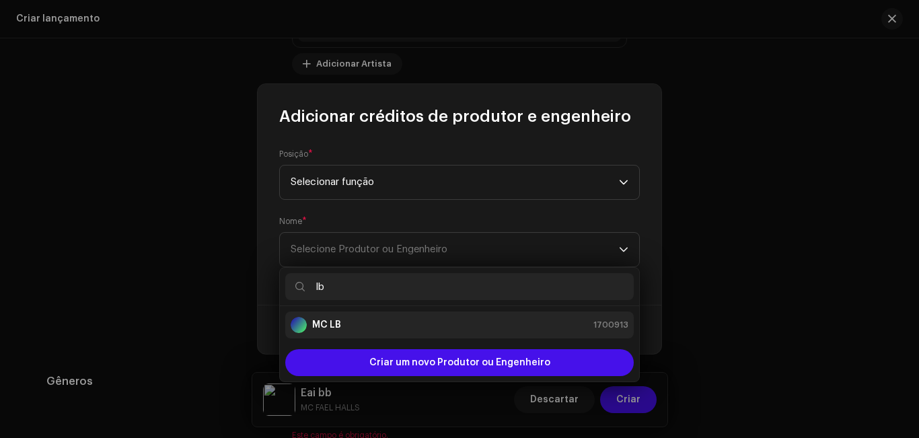
type input "lb"
click at [442, 330] on div "MC LB 1700913" at bounding box center [460, 325] width 338 height 16
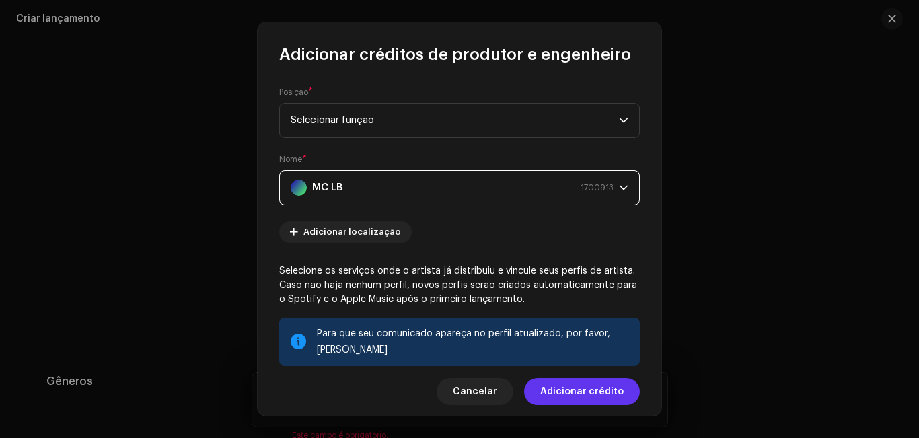
click at [561, 391] on font "Adicionar crédito" at bounding box center [581, 391] width 83 height 9
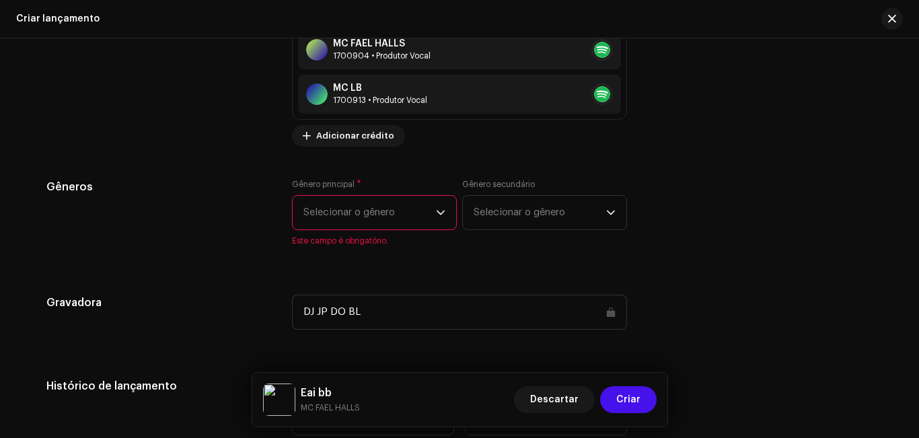
scroll to position [2025, 0]
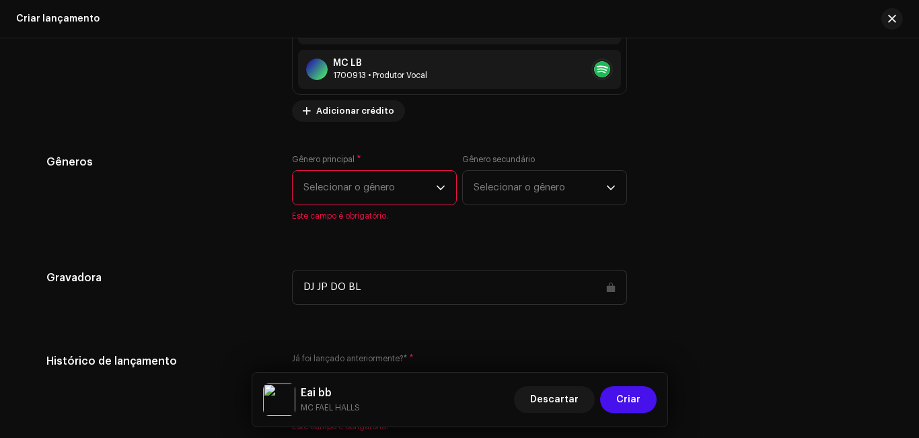
click at [439, 181] on div "gatilho suspenso" at bounding box center [440, 188] width 9 height 34
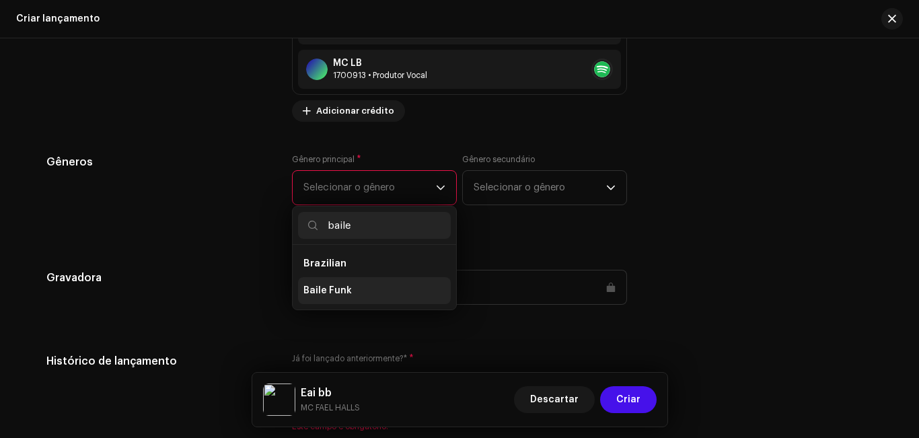
type input "baile"
click at [384, 290] on li "Baile Funk" at bounding box center [374, 290] width 153 height 27
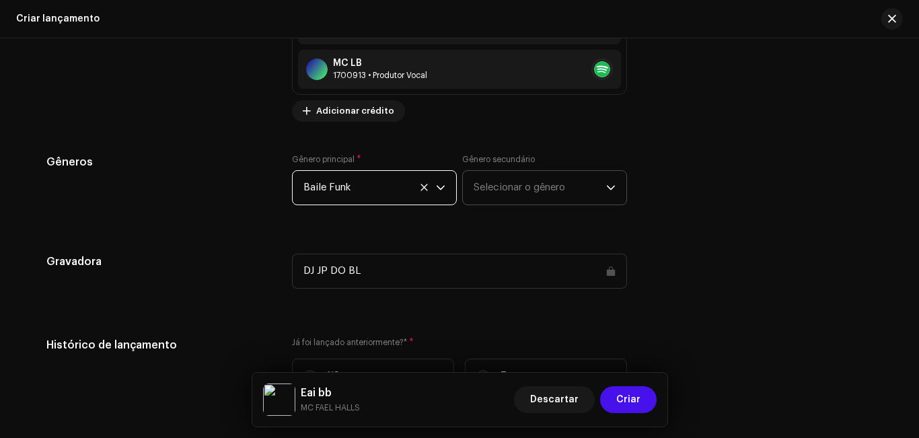
click at [484, 184] on font "Selecionar o gênero" at bounding box center [520, 187] width 92 height 10
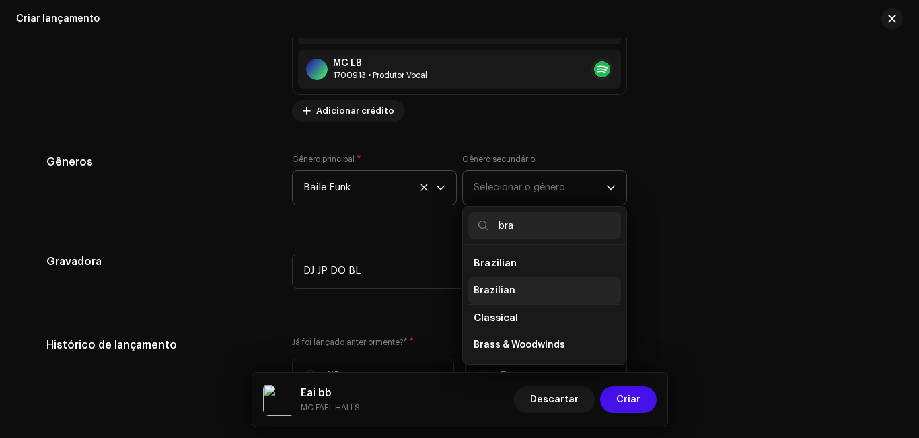
type input "bra"
click at [493, 287] on span "Brazilian" at bounding box center [495, 290] width 42 height 13
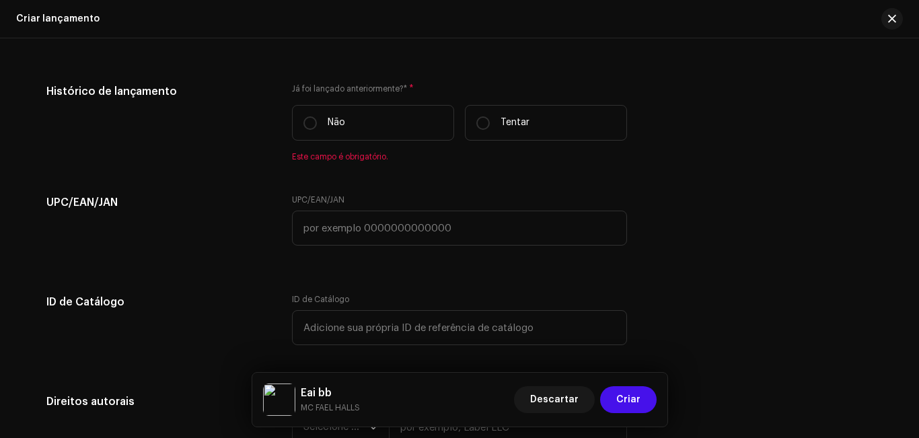
scroll to position [2253, 0]
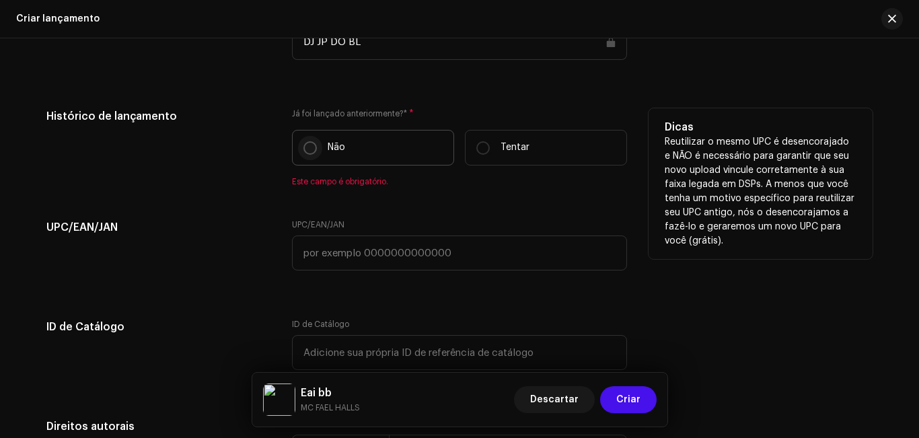
click at [305, 143] on input "Não" at bounding box center [309, 147] width 13 height 13
radio input "true"
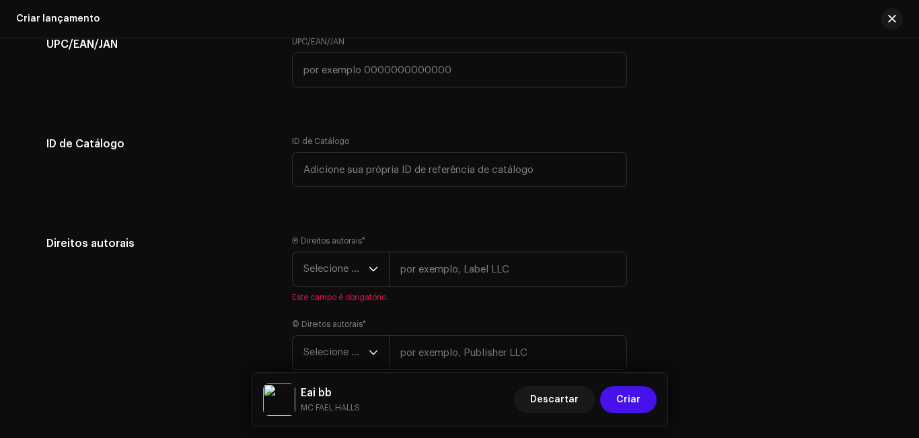
scroll to position [2519, 0]
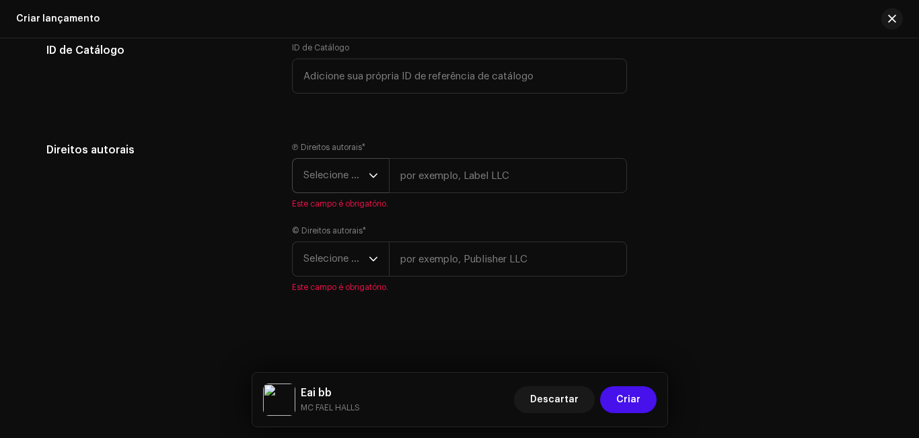
click at [369, 176] on icon "gatilho suspenso" at bounding box center [373, 176] width 8 height 5
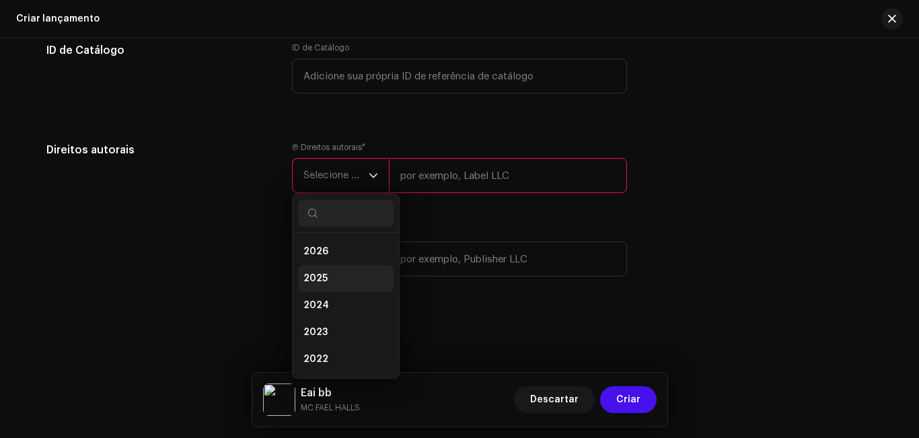
click at [350, 272] on li "2025" at bounding box center [346, 278] width 96 height 27
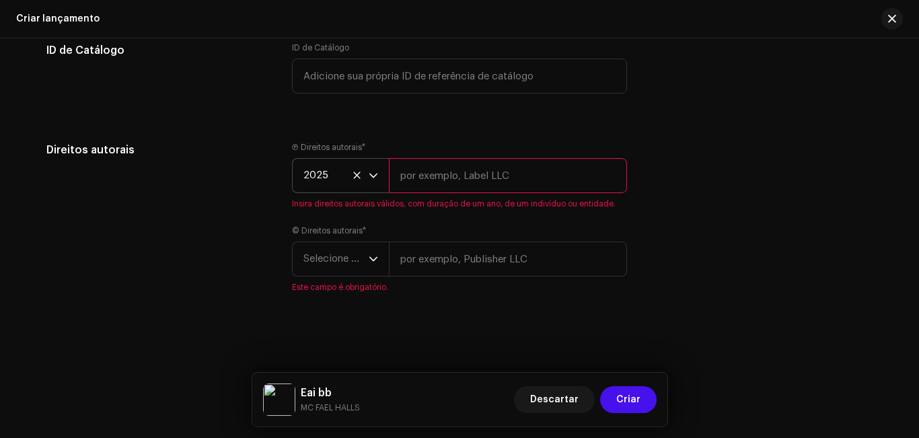
click at [435, 180] on input "text" at bounding box center [508, 175] width 238 height 35
type input "dj jp do b.l 2025"
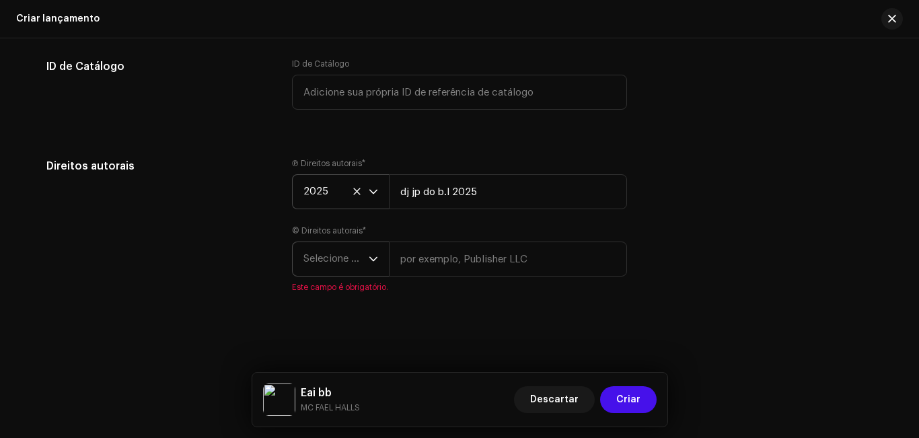
click at [374, 261] on icon "gatilho suspenso" at bounding box center [373, 258] width 9 height 9
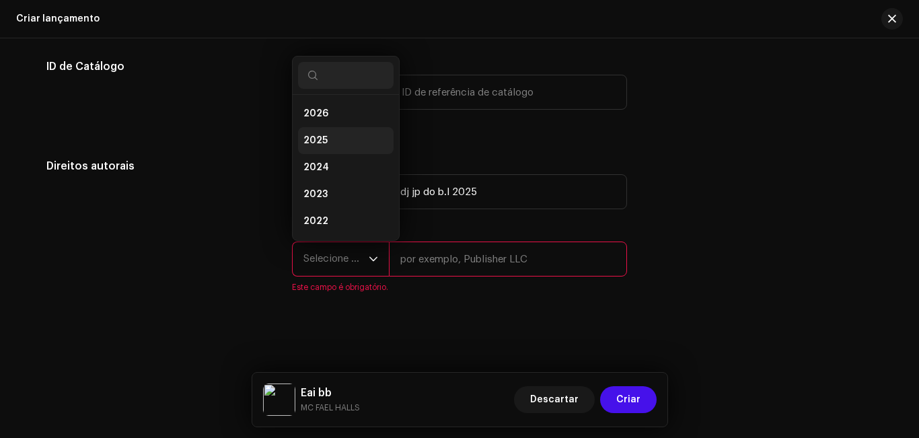
click at [351, 135] on li "2025" at bounding box center [346, 140] width 96 height 27
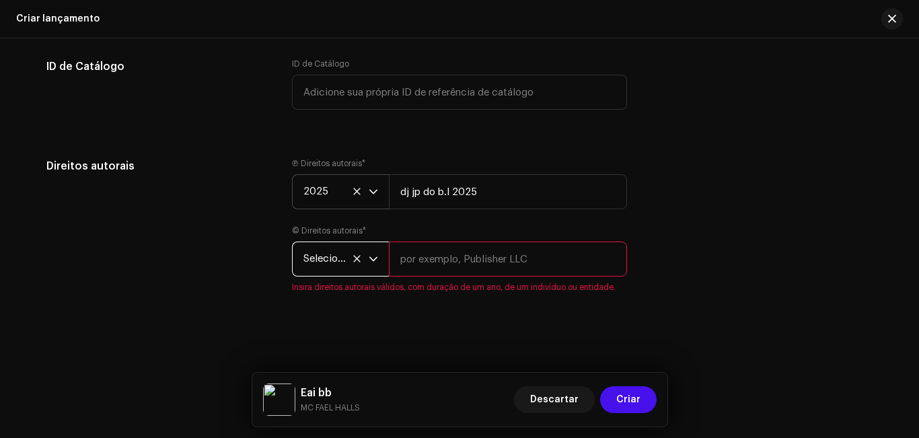
click at [435, 261] on input "text" at bounding box center [508, 259] width 238 height 35
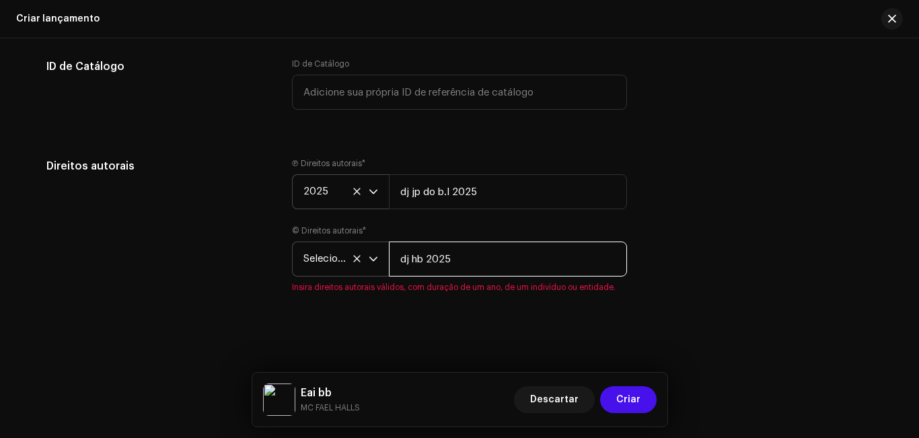
click at [427, 260] on input "dj hb 2025" at bounding box center [508, 259] width 238 height 35
click at [421, 260] on input "dj hb 2025" at bounding box center [508, 259] width 238 height 35
click at [421, 262] on input "dj hbsmith 2025" at bounding box center [508, 259] width 238 height 35
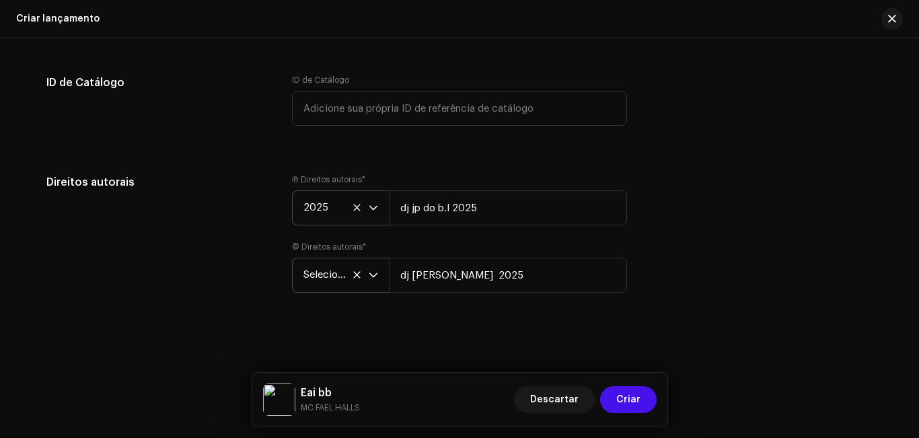
click at [369, 258] on div "gatilho suspenso" at bounding box center [373, 275] width 9 height 34
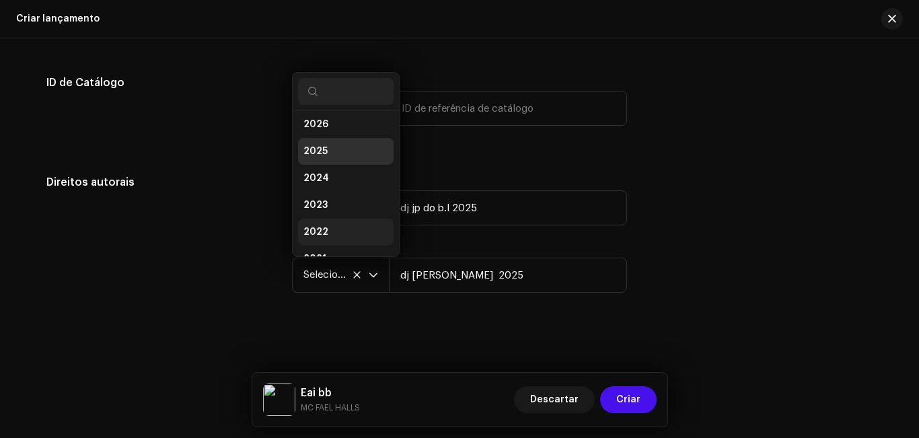
scroll to position [22, 0]
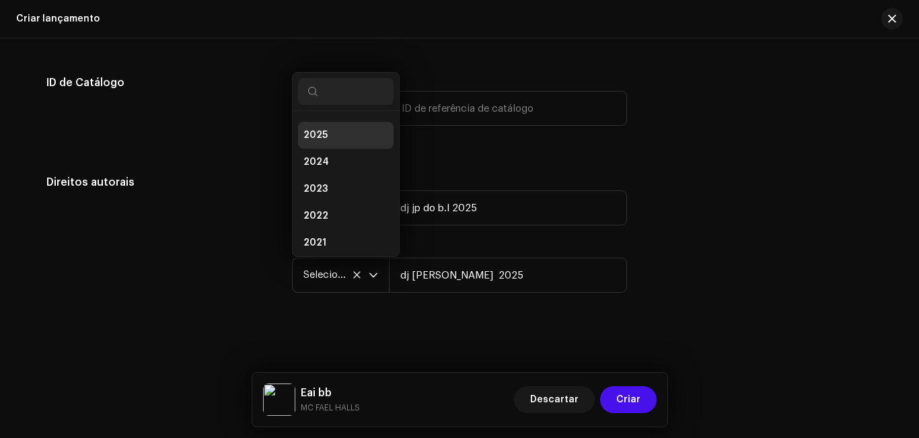
click at [601, 316] on div "Criar uma nova versão Nós guiaremos você por tudo — da seleção das faixas aos m…" at bounding box center [459, 238] width 919 height 400
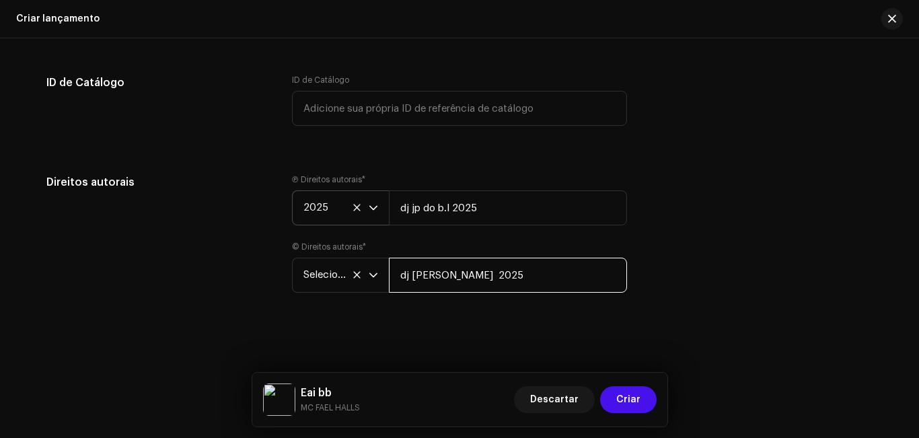
click at [454, 273] on input "dj hb smith 2025" at bounding box center [508, 275] width 238 height 35
type input "dj hb smith 2025"
click at [718, 325] on div "Criar uma nova versão Nós guiaremos você por tudo — da seleção das faixas aos m…" at bounding box center [459, 238] width 919 height 400
click at [640, 404] on span "Criar" at bounding box center [628, 399] width 24 height 27
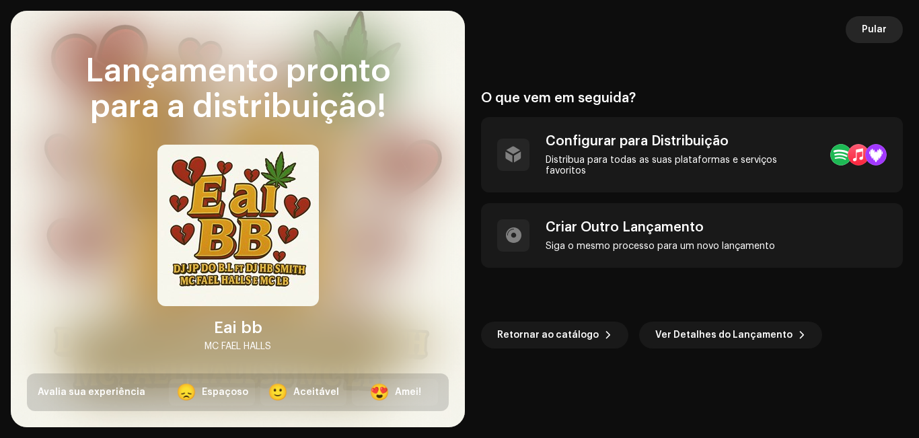
click at [880, 34] on span "Pular" at bounding box center [874, 29] width 25 height 27
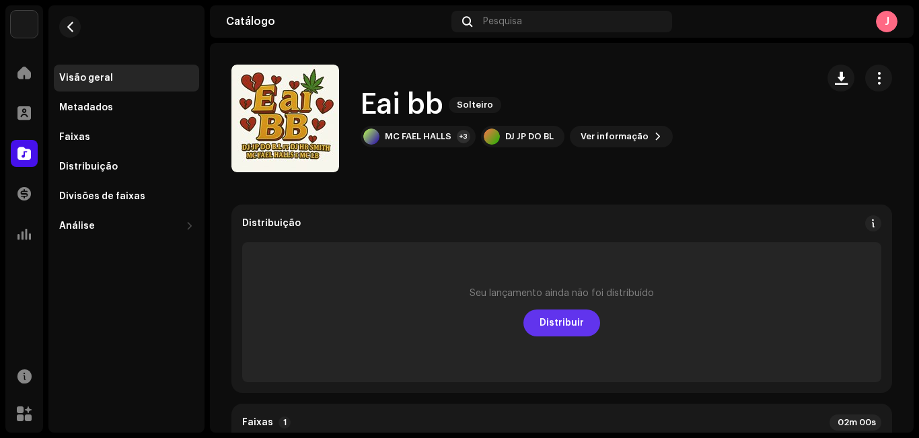
click at [542, 324] on font "Distribuir" at bounding box center [562, 322] width 44 height 9
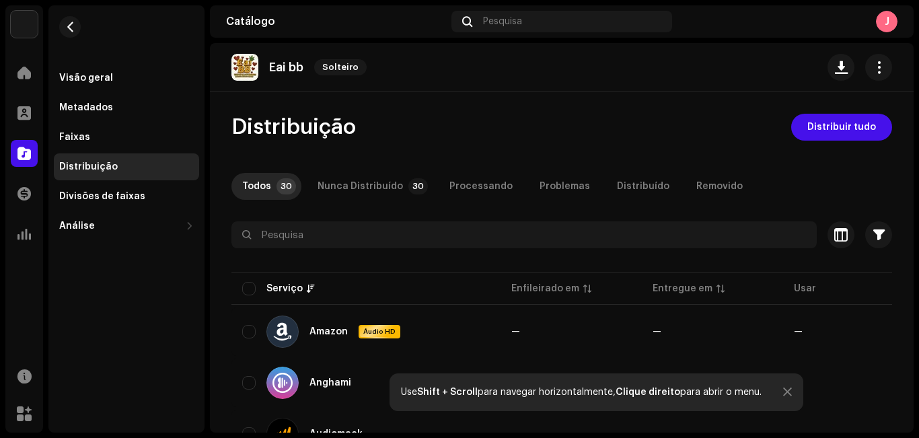
click at [914, 248] on div "DJ JP DO BL Lar Perfil Catálogo Transações Análise Recursos Mercado Visão geral…" at bounding box center [459, 219] width 919 height 438
click at [66, 26] on span "button" at bounding box center [70, 27] width 10 height 11
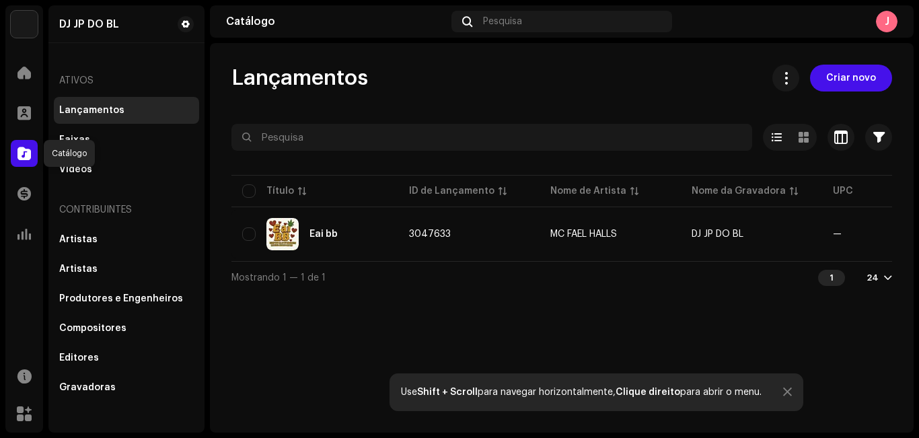
click at [28, 146] on div at bounding box center [24, 153] width 27 height 27
click at [869, 71] on span "Criar novo" at bounding box center [851, 78] width 50 height 27
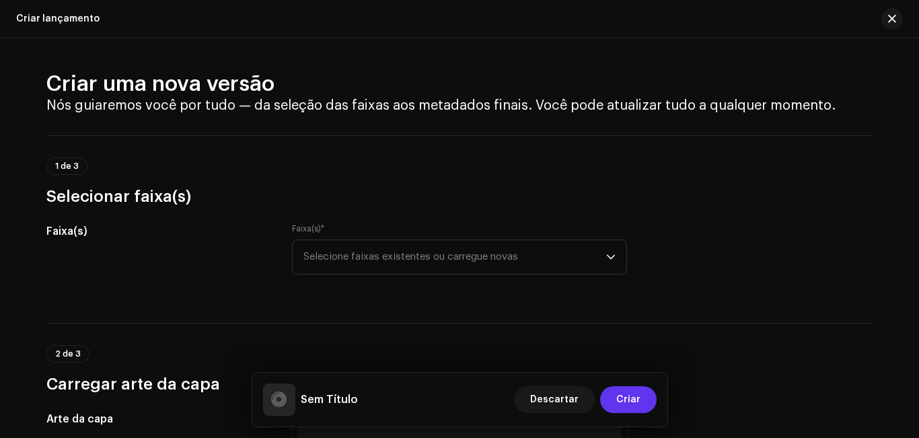
click at [626, 396] on font "Criar" at bounding box center [628, 399] width 24 height 9
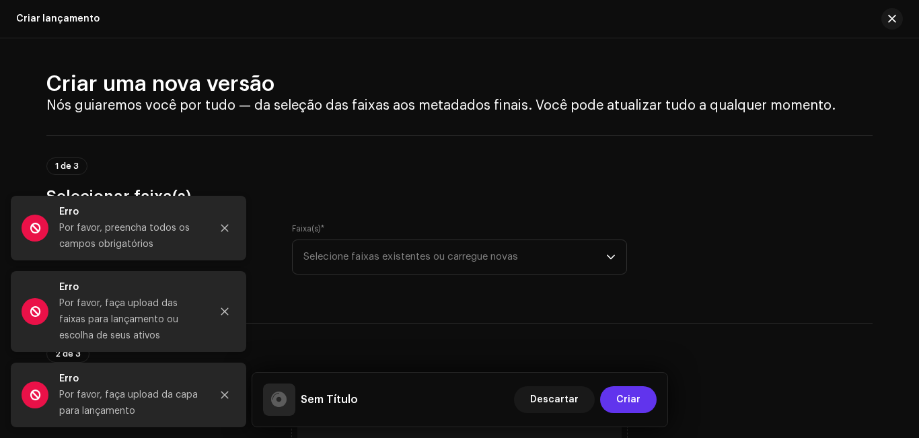
click at [626, 396] on font "Criar" at bounding box center [628, 399] width 24 height 9
click at [230, 230] on button "Fechar" at bounding box center [224, 228] width 27 height 27
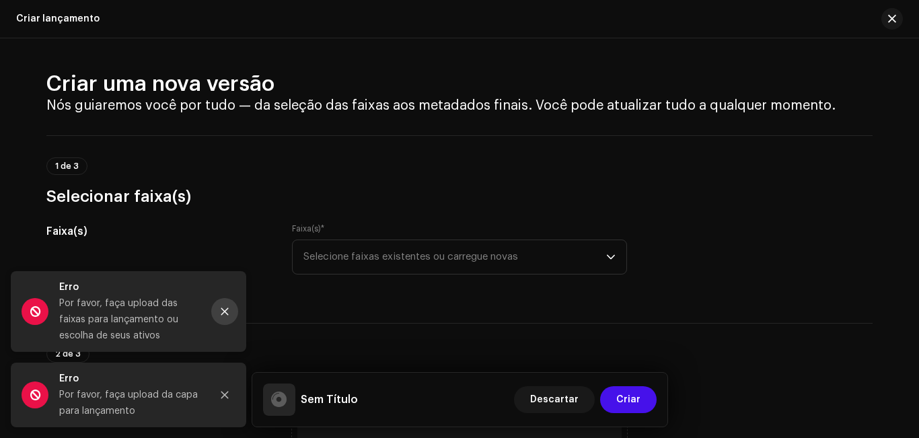
click at [229, 311] on button "Fechar" at bounding box center [224, 311] width 27 height 27
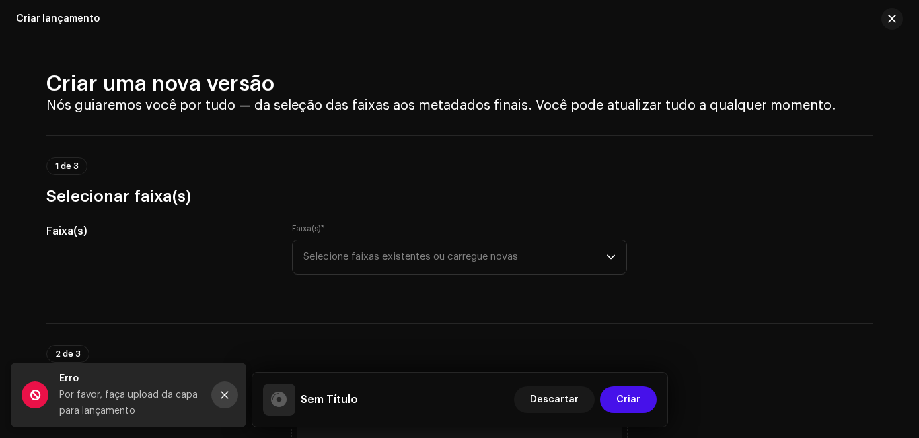
click at [223, 394] on icon "Fechar" at bounding box center [224, 395] width 7 height 7
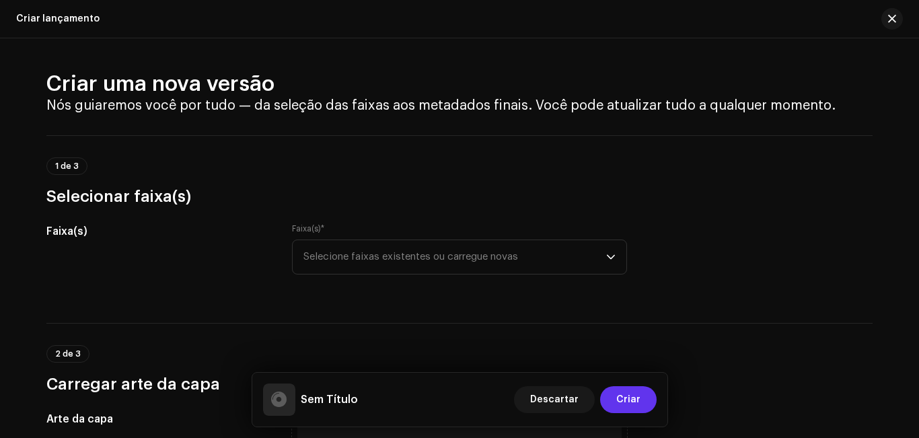
click at [634, 401] on font "Criar" at bounding box center [628, 399] width 24 height 9
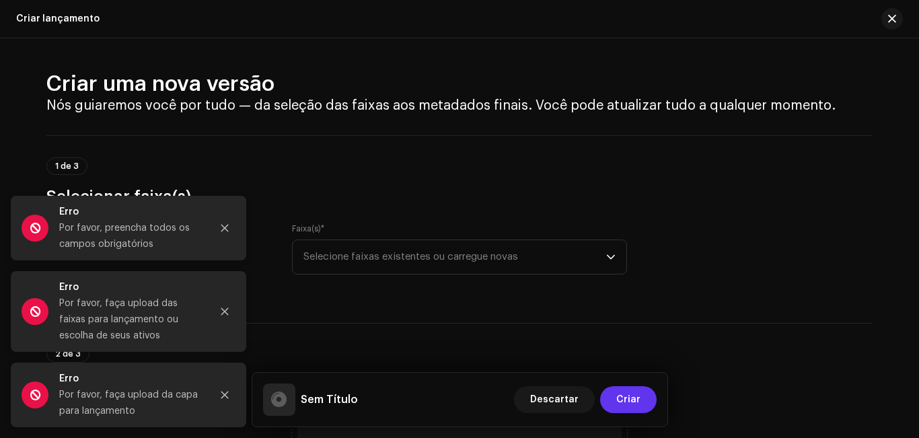
click at [627, 398] on font "Criar" at bounding box center [628, 399] width 24 height 9
click at [232, 223] on button "Fechar" at bounding box center [224, 228] width 27 height 27
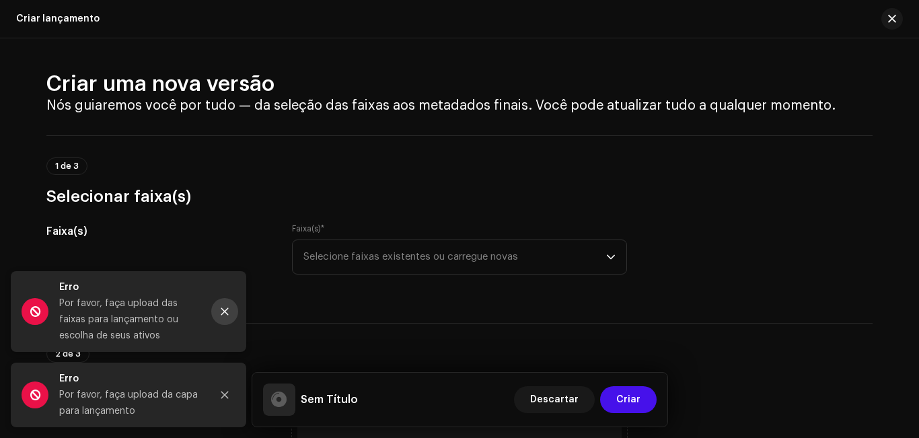
click at [228, 305] on button "Fechar" at bounding box center [224, 311] width 27 height 27
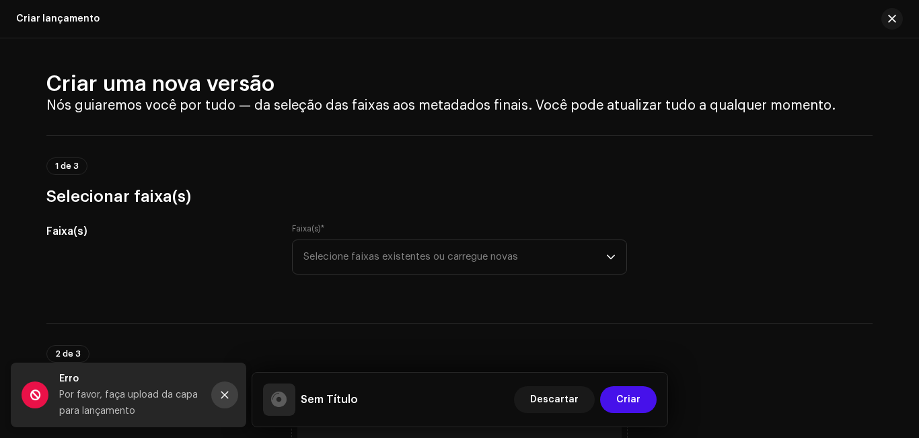
click at [227, 394] on icon "Fechar" at bounding box center [224, 395] width 7 height 7
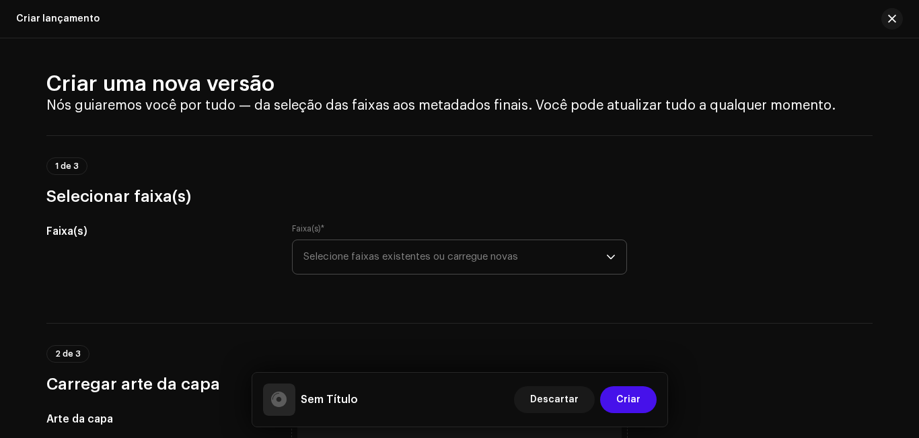
click at [370, 263] on span "Selecione faixas existentes ou carregue novas" at bounding box center [454, 257] width 303 height 34
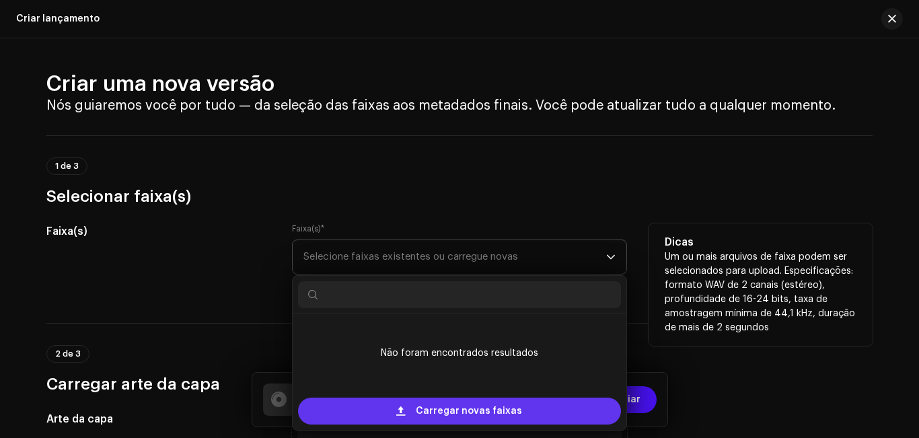
click at [422, 407] on span "Carregar novas faixas" at bounding box center [469, 411] width 106 height 27
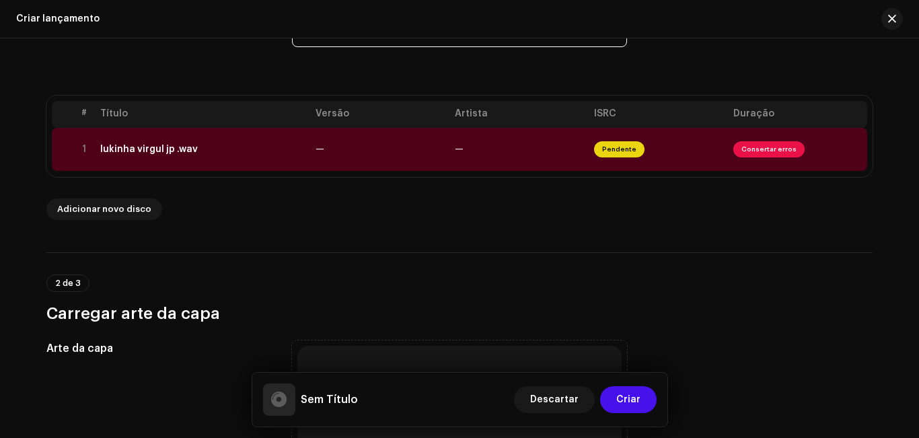
scroll to position [232, 0]
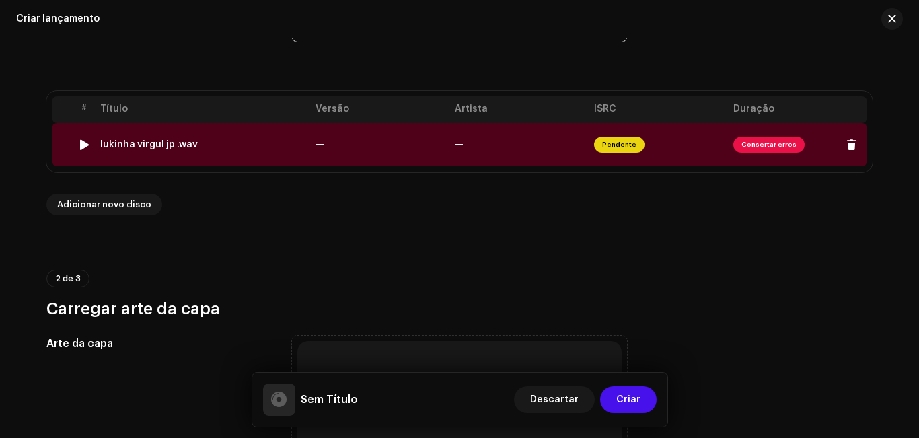
click at [767, 142] on font "Consertar erros" at bounding box center [769, 144] width 55 height 7
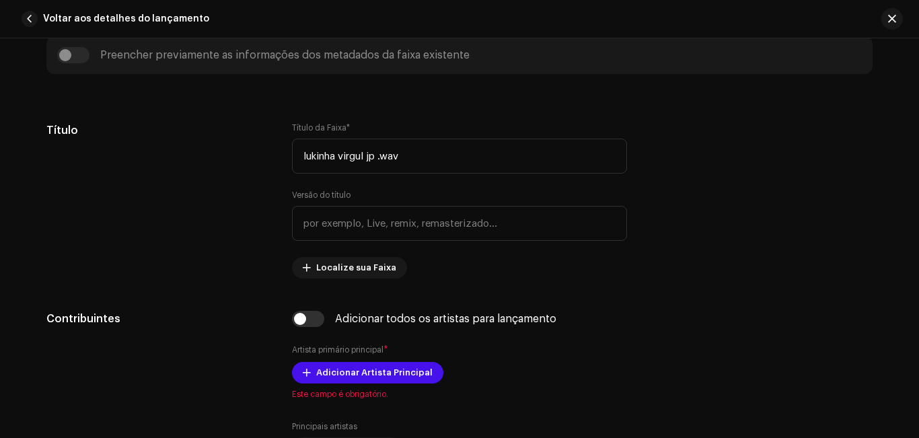
scroll to position [554, 0]
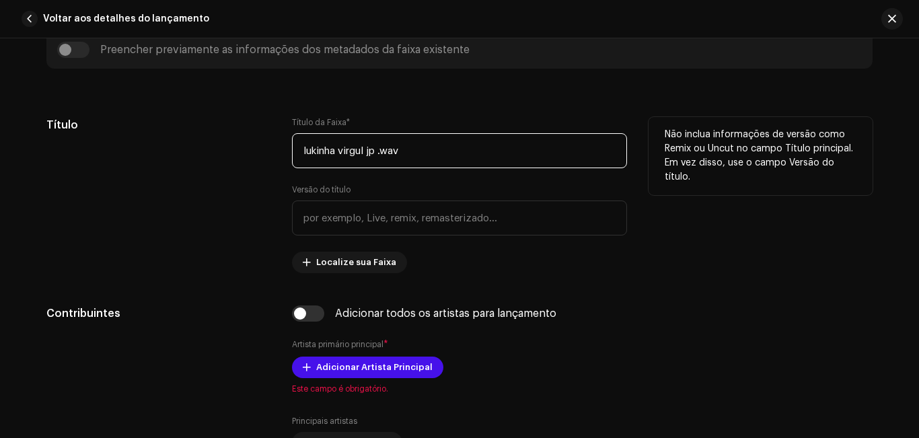
drag, startPoint x: 423, startPoint y: 155, endPoint x: 213, endPoint y: 147, distance: 209.4
click at [213, 147] on div "Título Título da Faixa * lukinha virgul jp .wav Versão do título Localize sua F…" at bounding box center [459, 195] width 826 height 156
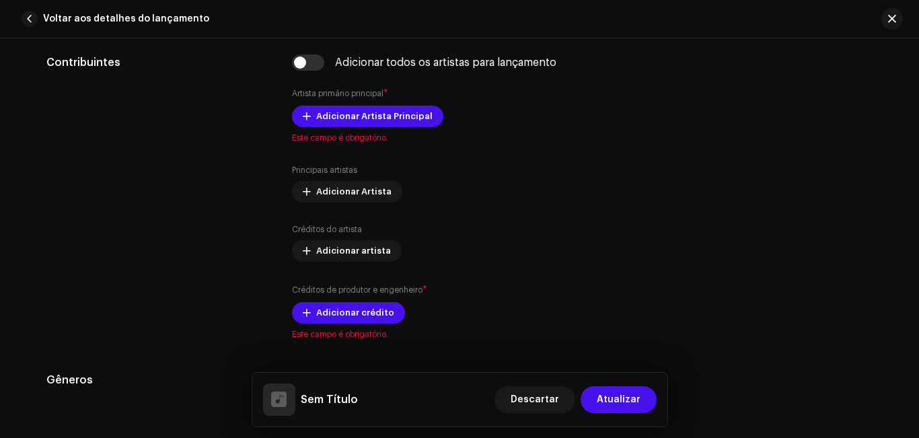
scroll to position [816, 0]
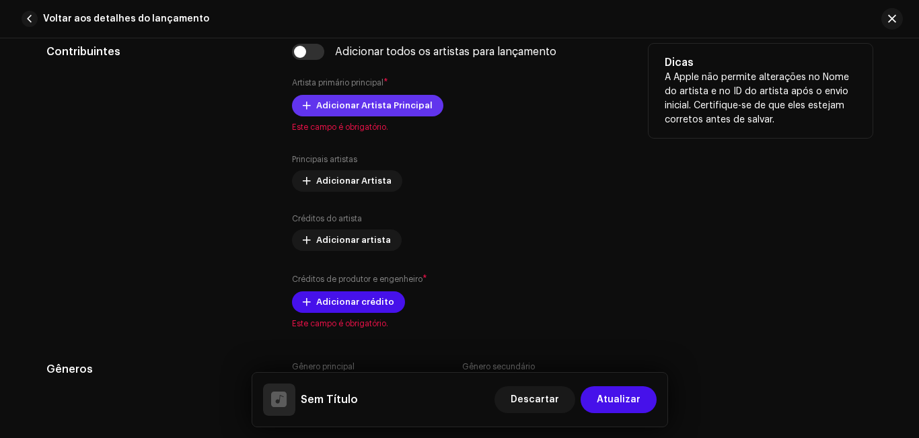
type input "No pente tem 30 tiro"
click at [398, 104] on font "Adicionar Artista Principal" at bounding box center [374, 105] width 116 height 9
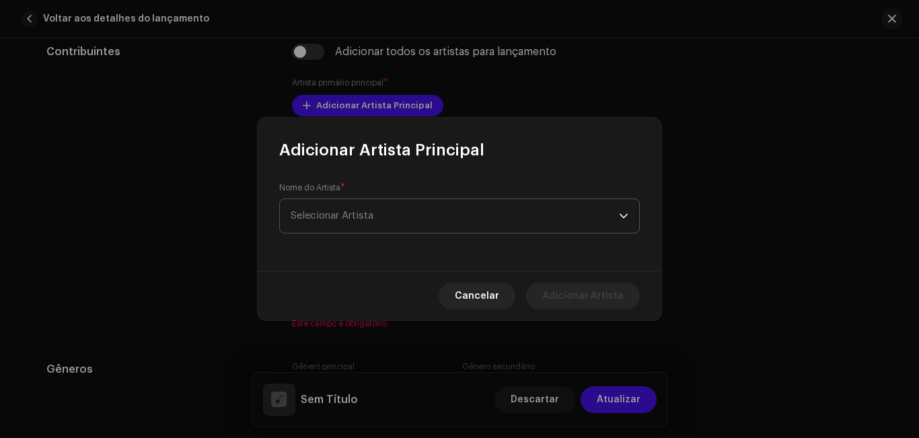
click at [375, 224] on span "Selecionar Artista" at bounding box center [455, 216] width 328 height 34
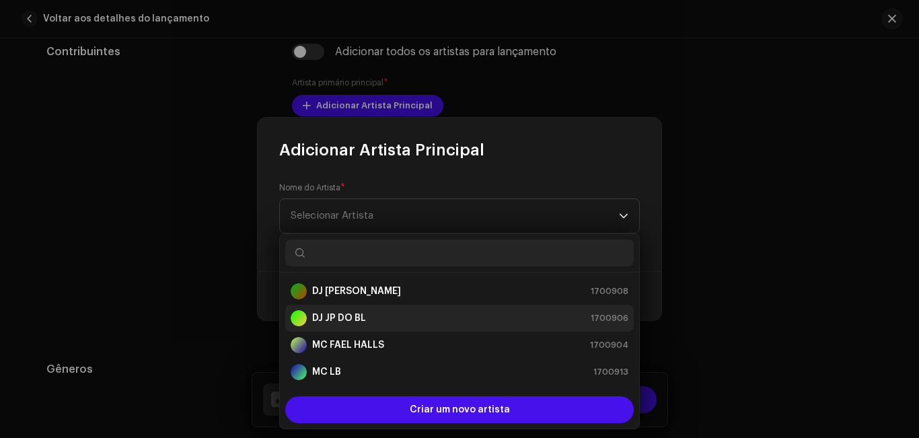
click at [367, 316] on div "DJ JP DO BL 1700906" at bounding box center [460, 318] width 338 height 16
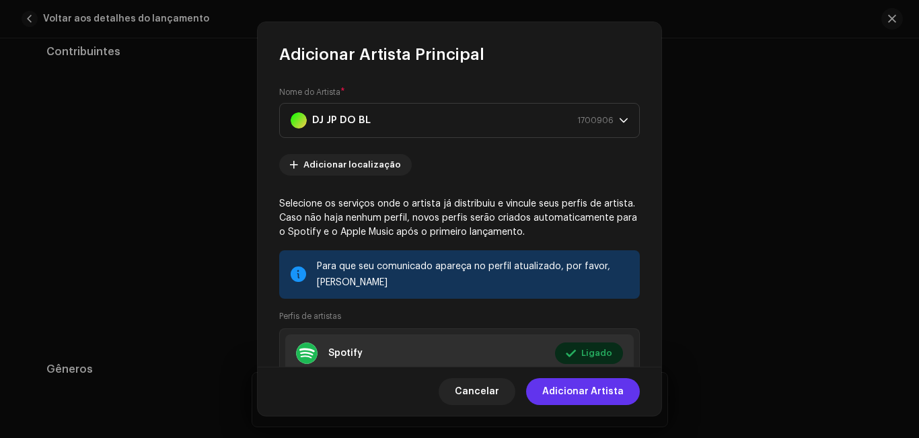
click at [566, 390] on font "Adicionar Artista" at bounding box center [582, 391] width 81 height 9
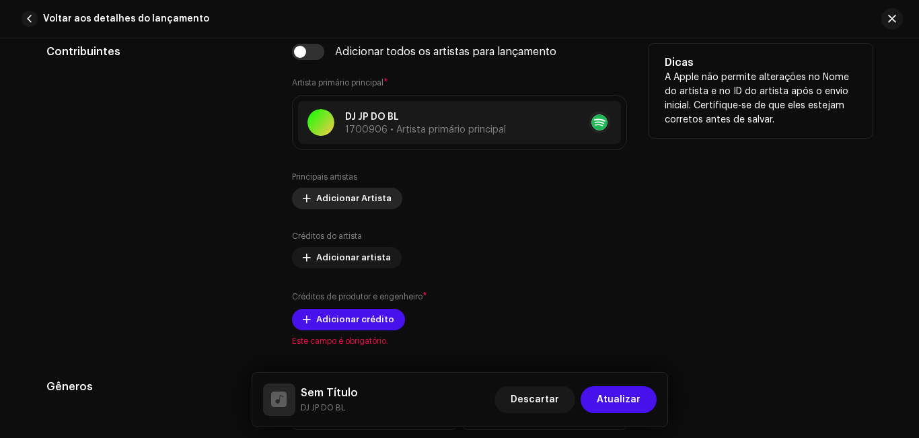
click at [326, 198] on font "Adicionar Artista" at bounding box center [353, 198] width 75 height 9
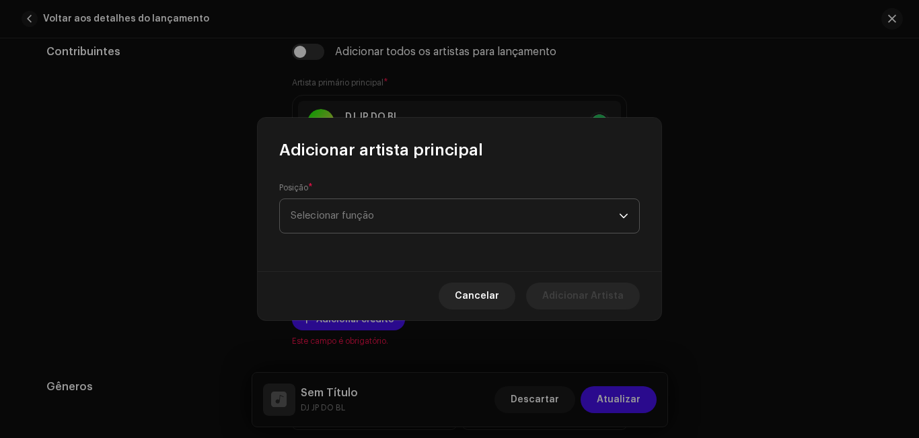
click at [347, 213] on font "Selecionar função" at bounding box center [332, 216] width 83 height 10
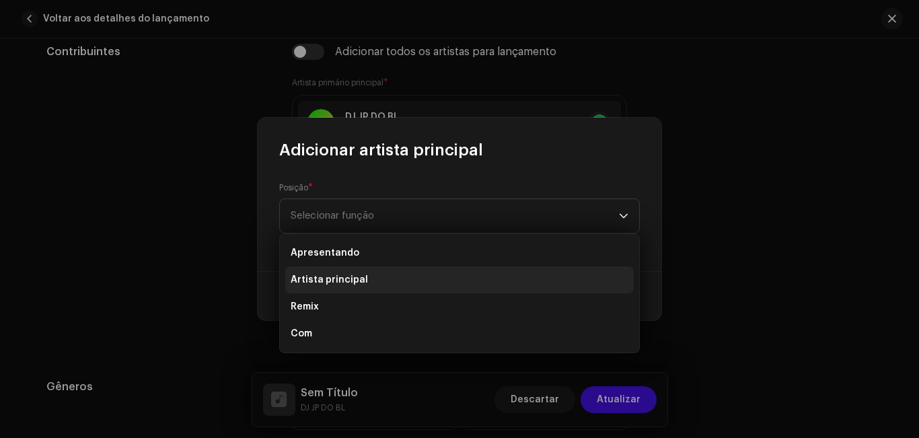
click at [348, 279] on font "Artista principal" at bounding box center [329, 279] width 77 height 9
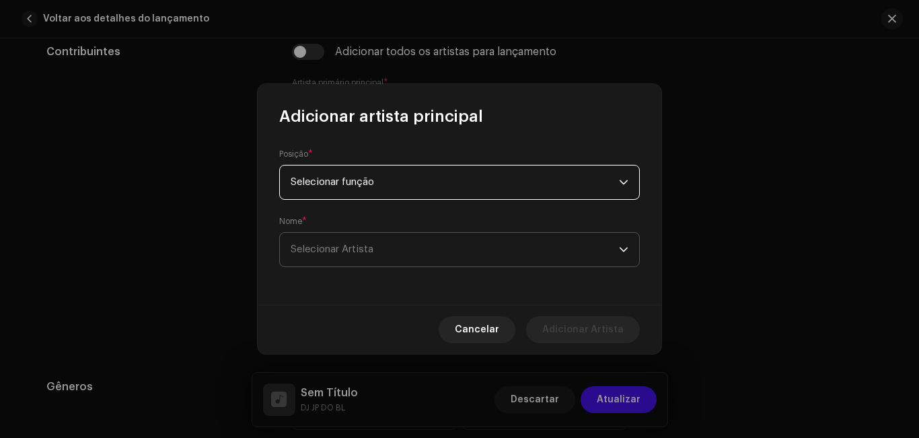
click at [487, 242] on span "Selecionar Artista" at bounding box center [455, 250] width 328 height 34
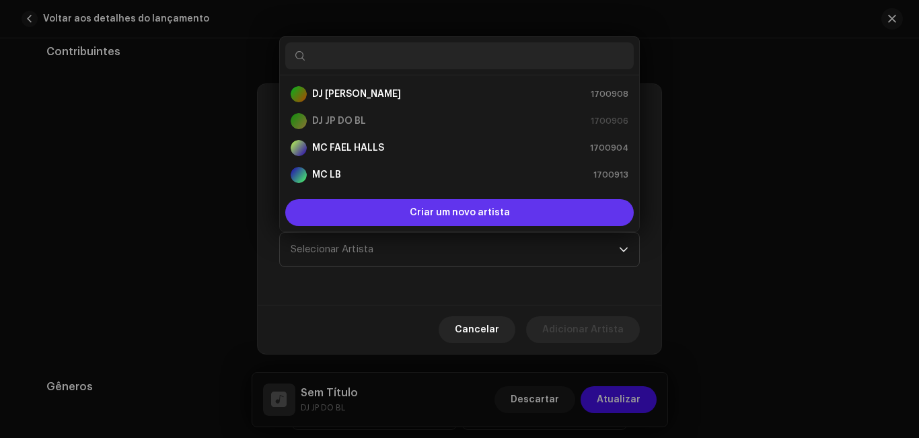
click at [436, 213] on font "Criar um novo artista" at bounding box center [460, 212] width 100 height 9
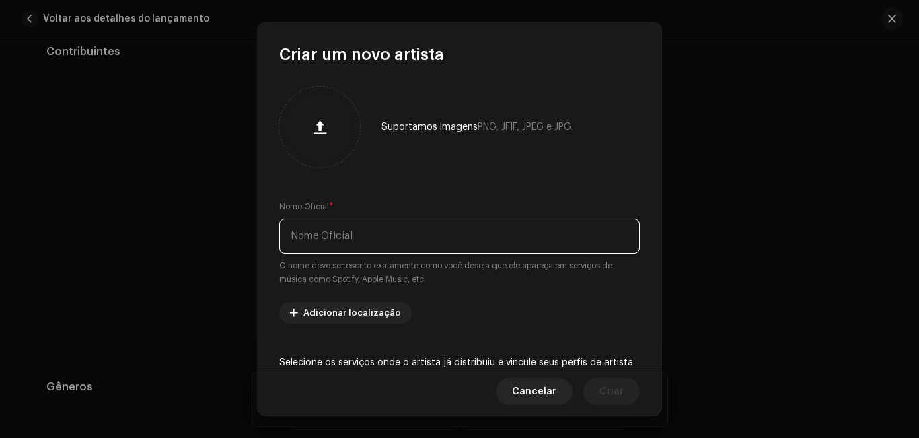
click at [379, 231] on input "text" at bounding box center [459, 236] width 361 height 35
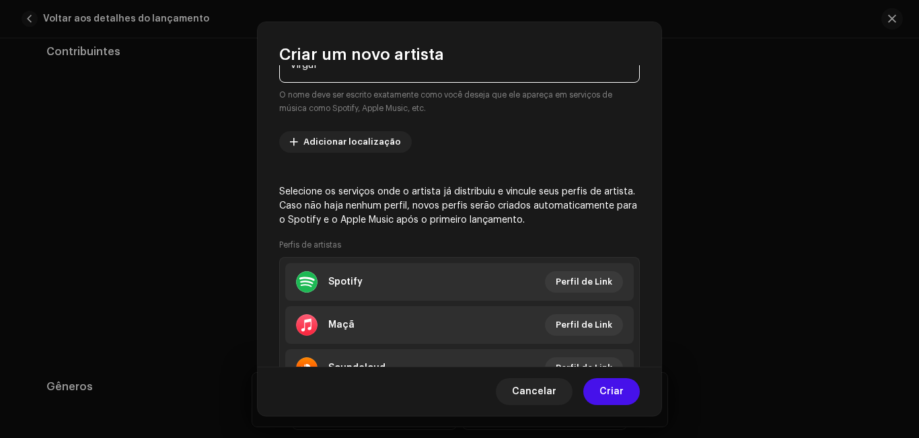
scroll to position [188, 0]
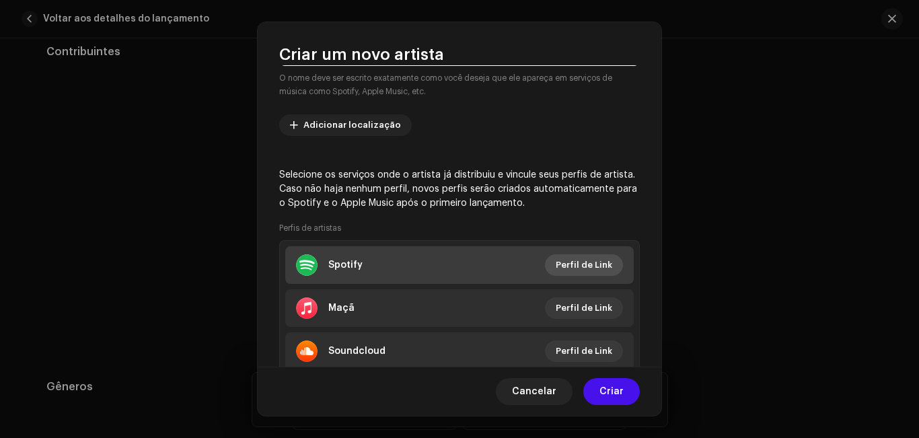
type input "virgul"
click at [575, 264] on font "Perfil de Link" at bounding box center [584, 264] width 57 height 9
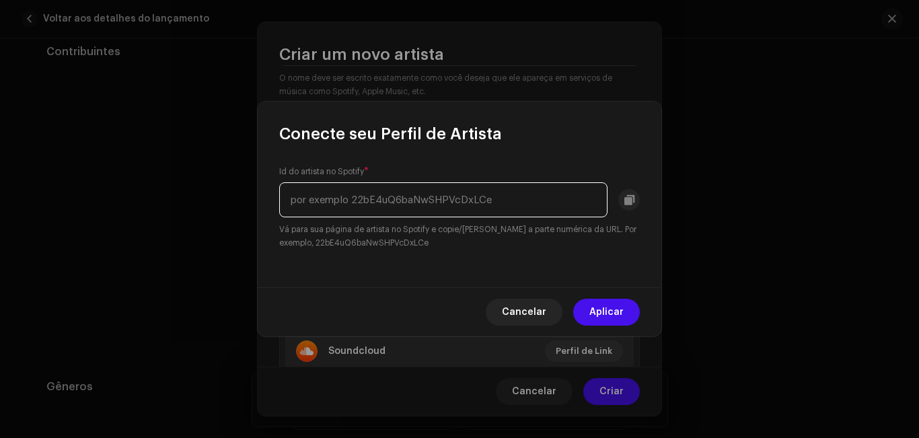
click at [326, 209] on input "text" at bounding box center [443, 199] width 328 height 35
paste input "0NMENftJTjzTgf0MeyHwMc"
type input "0NMENftJTjzTgf0MeyHwMc"
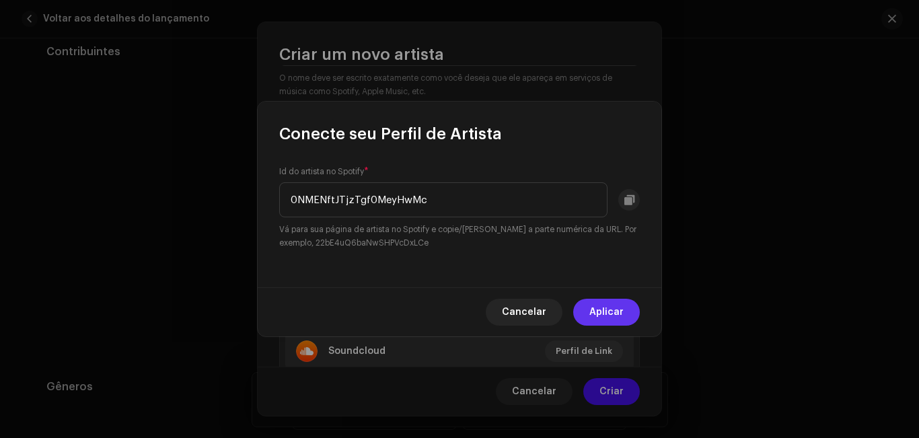
click at [593, 310] on font "Aplicar" at bounding box center [606, 312] width 34 height 9
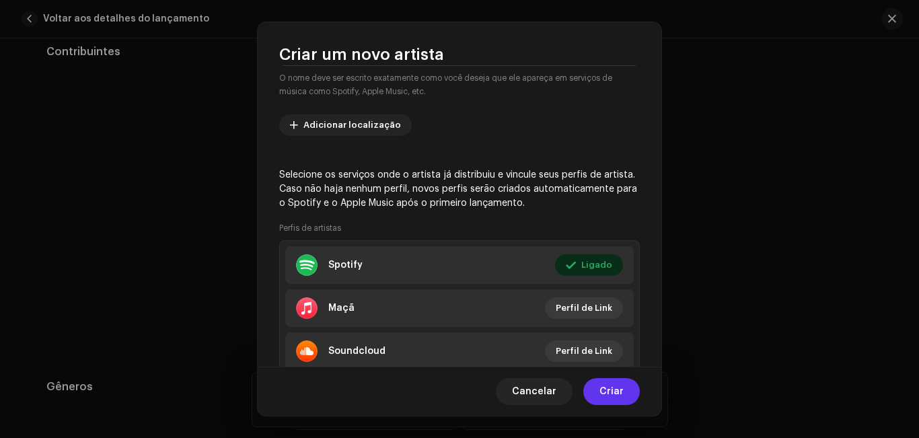
click at [610, 391] on font "Criar" at bounding box center [612, 391] width 24 height 9
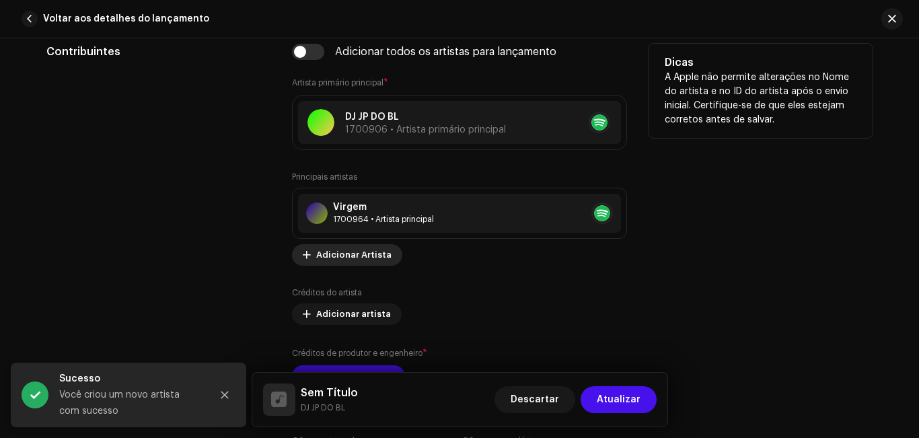
click at [369, 255] on font "Adicionar Artista" at bounding box center [353, 254] width 75 height 9
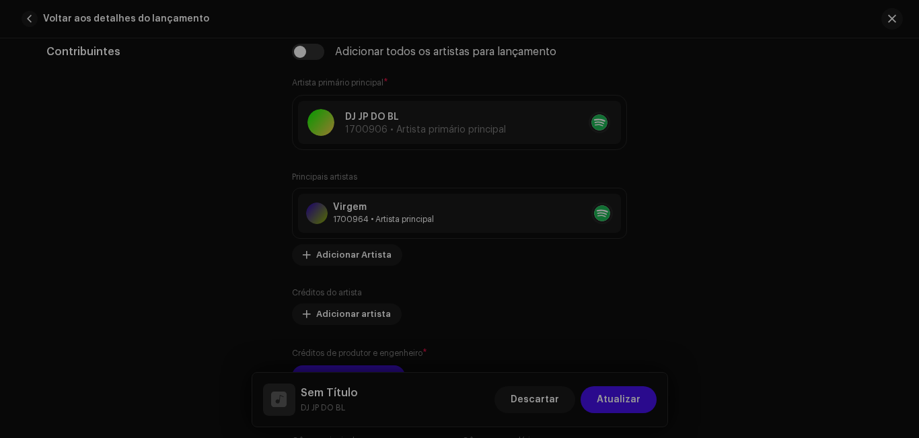
click at [713, 177] on div "Adicionar artista principal Posição * Selecionar função Cancelar Adicionar Arti…" at bounding box center [459, 219] width 919 height 438
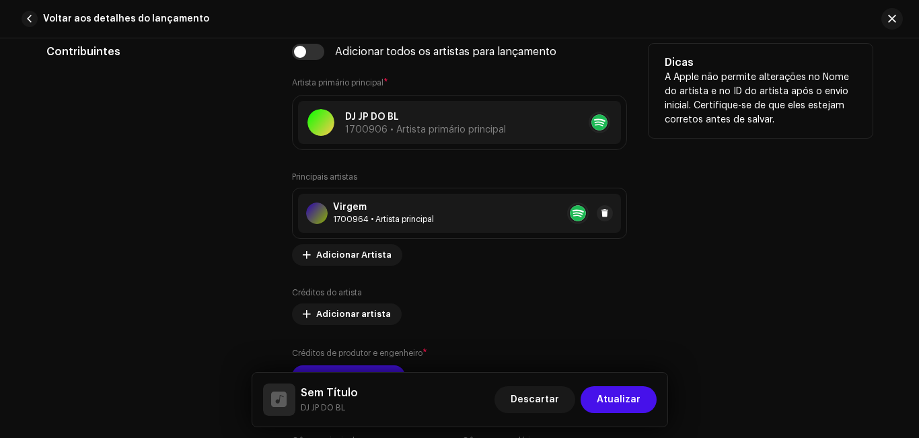
click at [378, 207] on div "Virgem" at bounding box center [383, 207] width 101 height 11
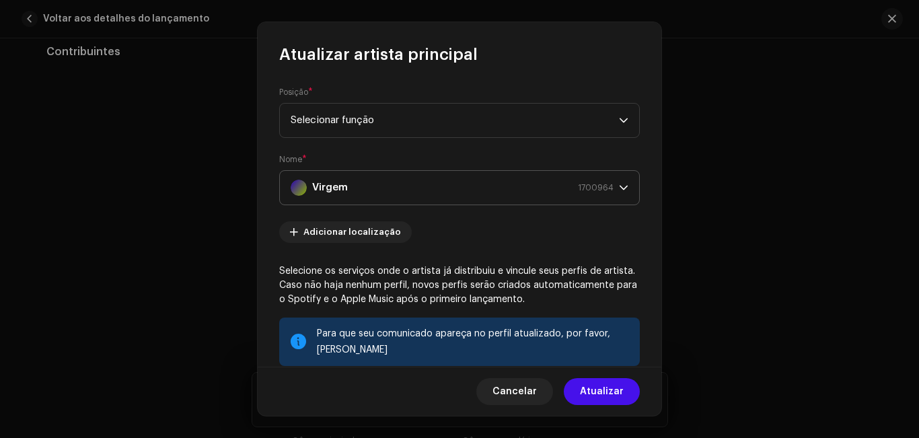
click at [407, 192] on div "Virgem 1700964" at bounding box center [452, 188] width 323 height 34
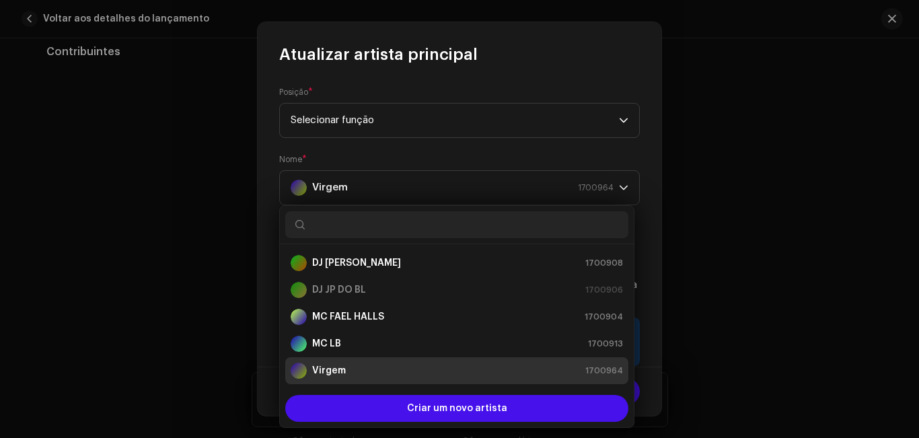
click at [543, 150] on form "Posição * Selecionar função Nome * Virgem 1700964 Adicionar localização Selecio…" at bounding box center [459, 317] width 361 height 461
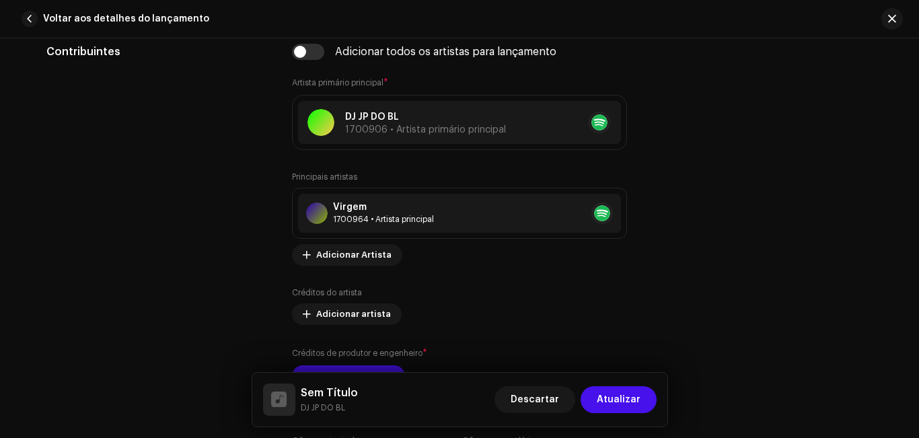
click at [744, 107] on div "Atualizar artista principal Posição * Selecionar função Nome * Virgem 1700964 A…" at bounding box center [459, 219] width 919 height 438
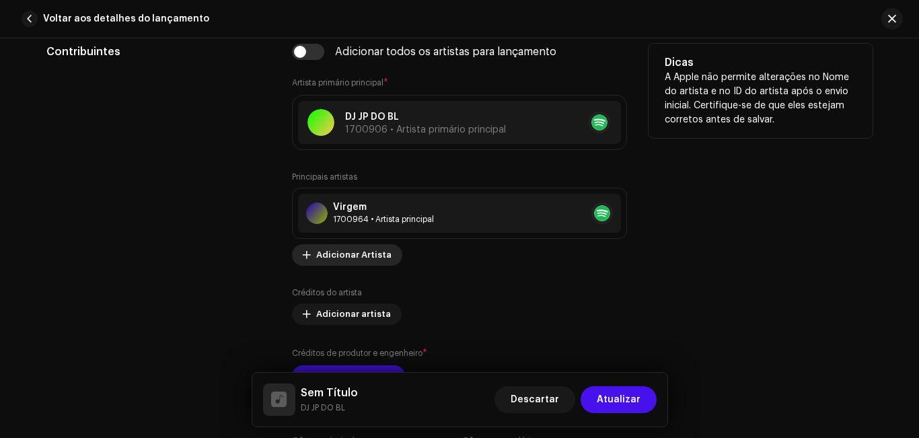
click at [348, 261] on span "Adicionar Artista" at bounding box center [353, 255] width 75 height 27
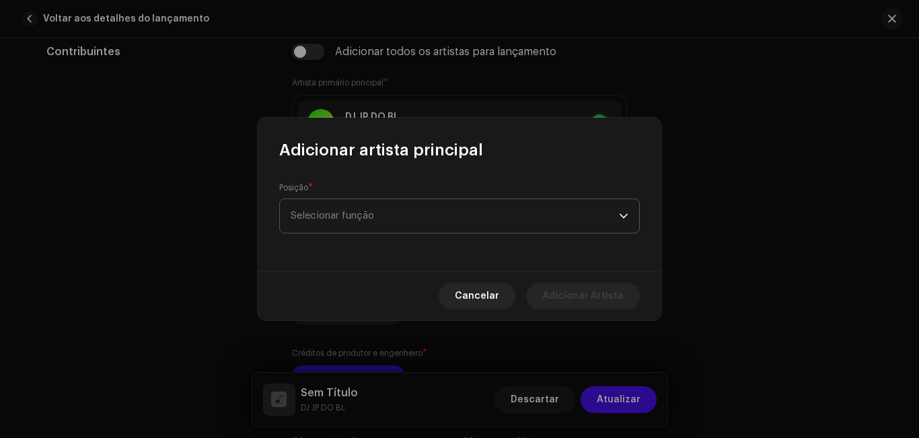
click at [383, 212] on span "Selecionar função" at bounding box center [455, 216] width 328 height 34
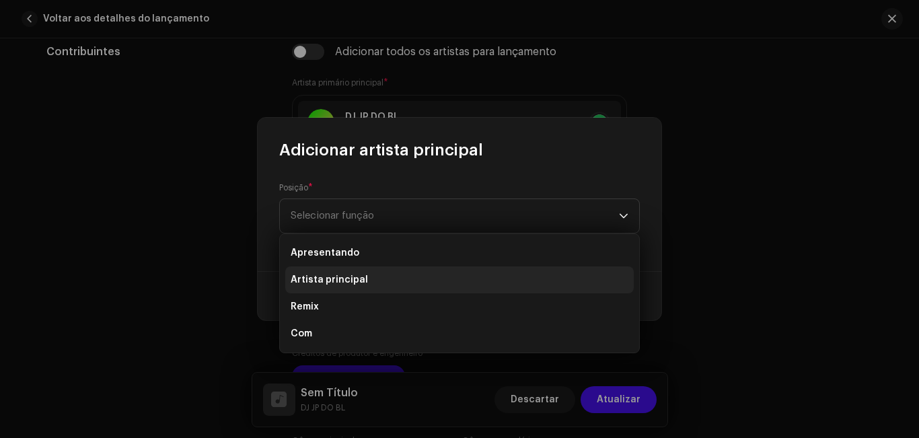
click at [371, 281] on li "Artista principal" at bounding box center [459, 279] width 349 height 27
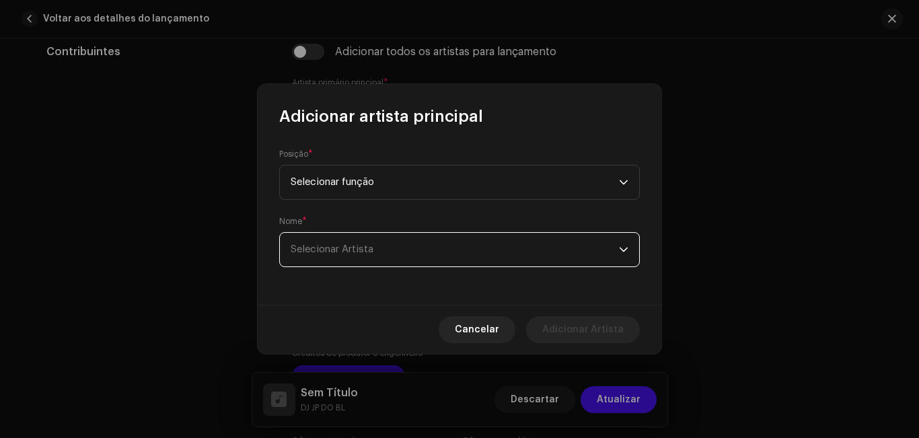
click at [435, 256] on span "Selecionar Artista" at bounding box center [455, 250] width 328 height 34
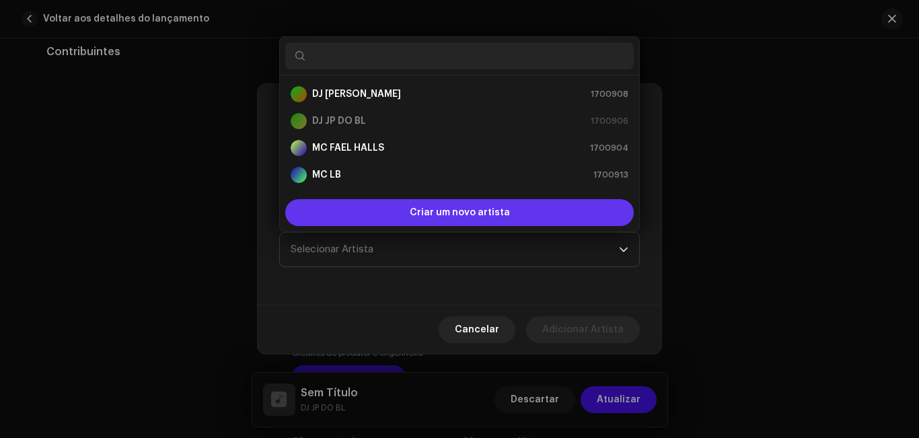
click at [458, 221] on span "Criar um novo artista" at bounding box center [460, 212] width 100 height 27
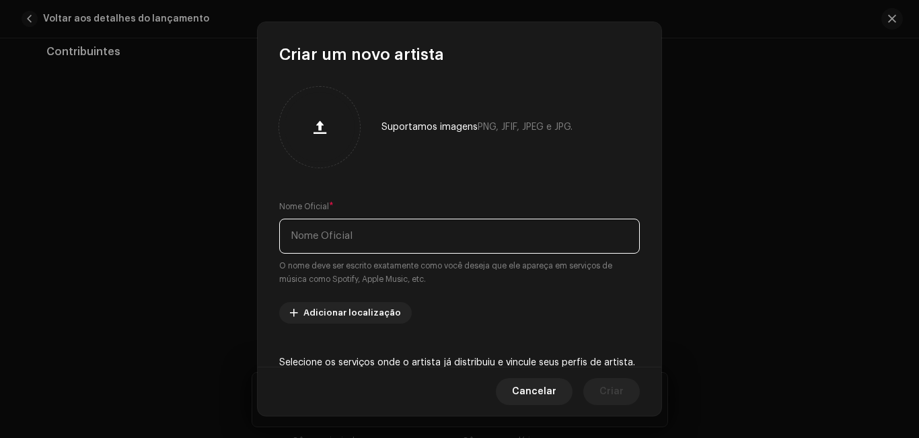
click at [452, 231] on input "text" at bounding box center [459, 236] width 361 height 35
type input "lukinha da lacoste"
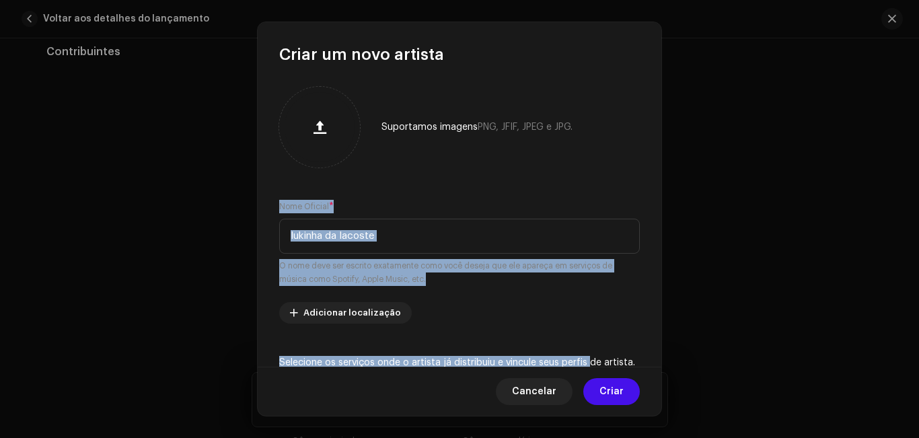
drag, startPoint x: 588, startPoint y: 355, endPoint x: 659, endPoint y: 213, distance: 159.2
click at [659, 213] on div "Suportamos imagens PNG, JFIF, JPEG e JPG. Nome Oficial * lukinha da lacoste O n…" at bounding box center [460, 216] width 404 height 302
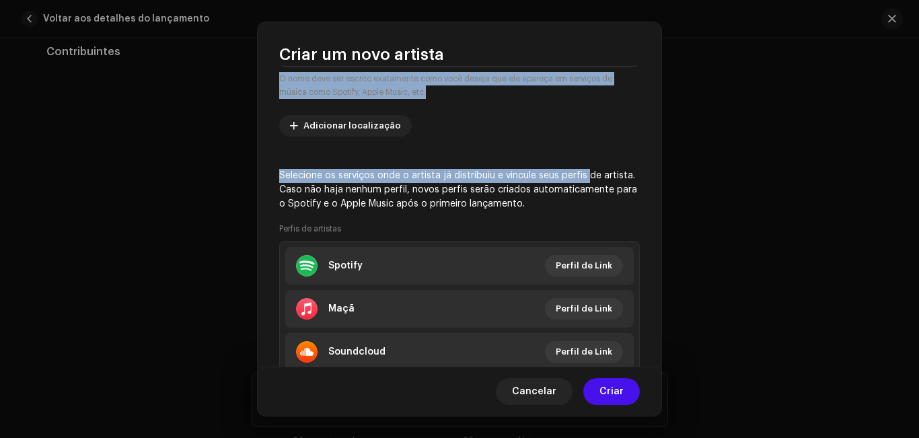
scroll to position [189, 0]
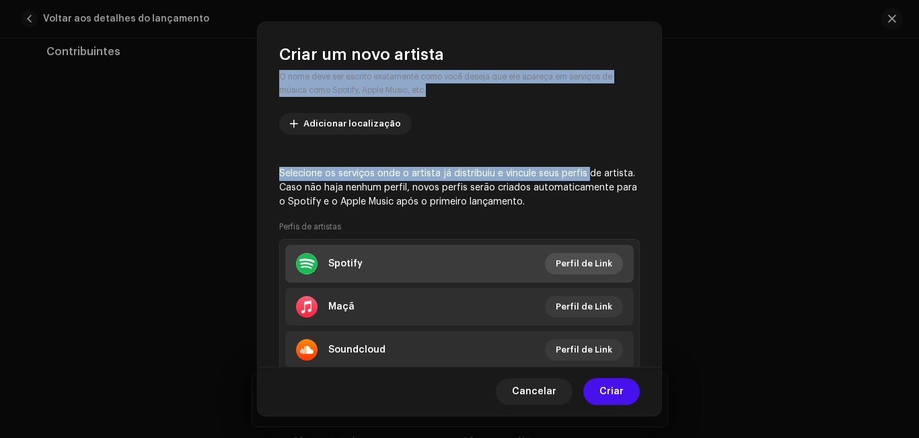
click at [591, 262] on font "Perfil de Link" at bounding box center [584, 263] width 57 height 9
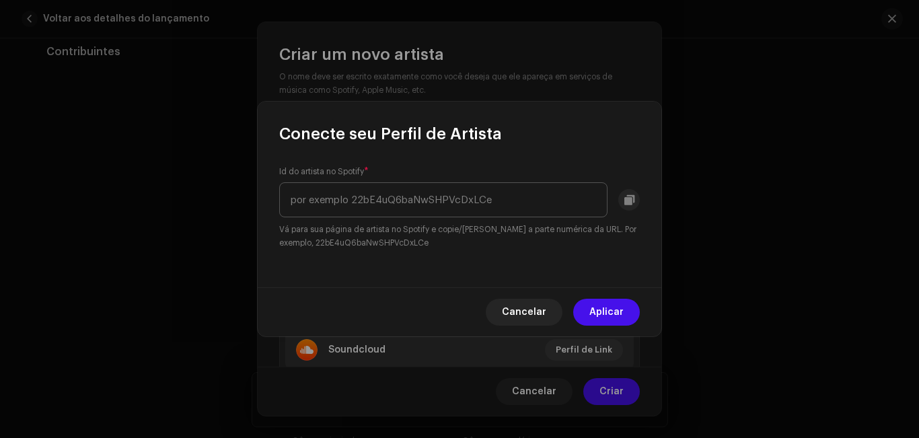
click at [449, 203] on input "text" at bounding box center [443, 199] width 328 height 35
click at [502, 196] on input "text" at bounding box center [443, 199] width 328 height 35
paste input "https://open.spotify.com/intl-pt/artist/3Cl8tWzrvcZmN1sr375Y30?si=kn5s1qJkTl6Z5…"
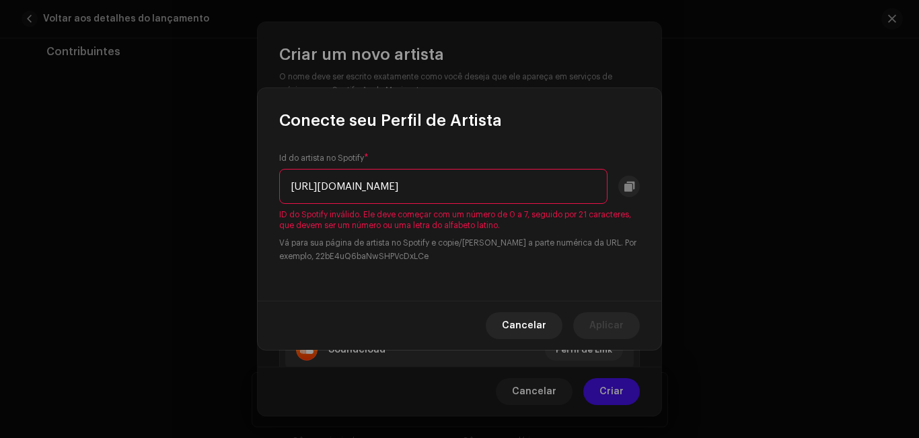
click at [590, 135] on div "Id do artista no Spotify * https://open.spotify.com/intl-pt/artist/3Cl8tWzrvcZm…" at bounding box center [460, 216] width 404 height 170
drag, startPoint x: 470, startPoint y: 185, endPoint x: 222, endPoint y: 155, distance: 249.5
click at [222, 155] on div "Conecte seu Perfil de Artista Id do artista no Spotify * https://open.spotify.c…" at bounding box center [459, 219] width 919 height 438
drag, startPoint x: 415, startPoint y: 185, endPoint x: 845, endPoint y: 118, distance: 435.2
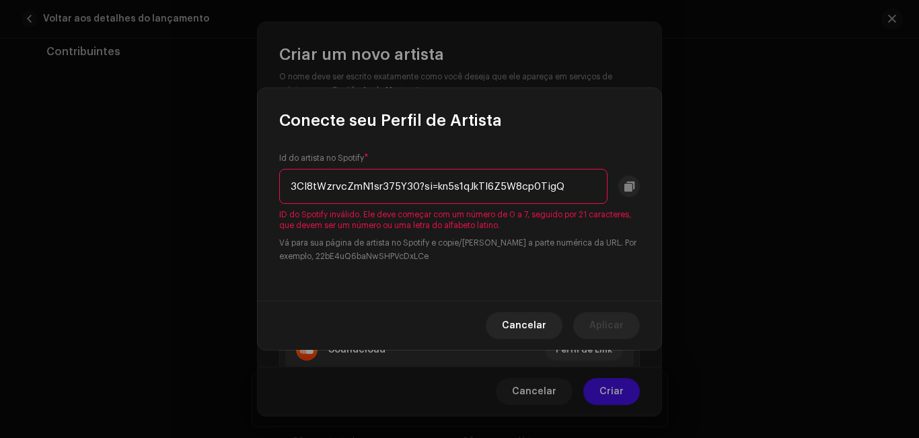
click at [845, 118] on div "Conecte seu Perfil de Artista Id do artista no Spotify * 3Cl8tWzrvcZmN1sr375Y30…" at bounding box center [459, 219] width 919 height 438
type input "3"
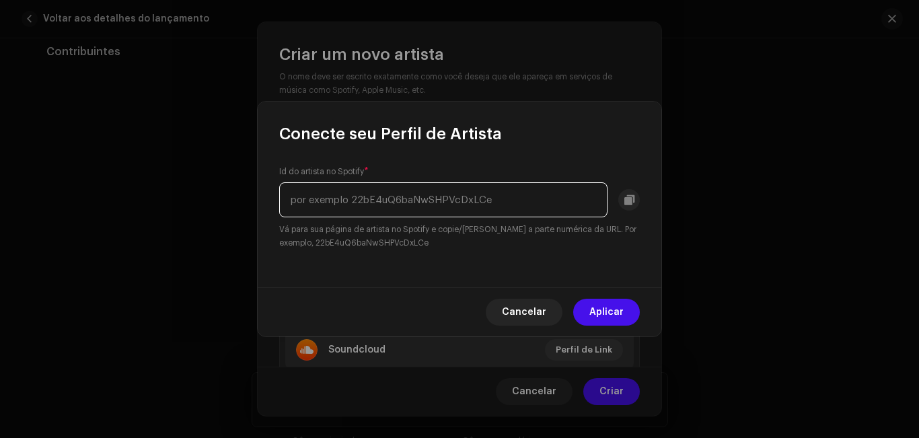
click at [369, 213] on input "text" at bounding box center [443, 199] width 328 height 35
paste input "3Cl8tWzrvcZmN1sr375Y30"
type input "3Cl8tWzrvcZmN1sr375Y30"
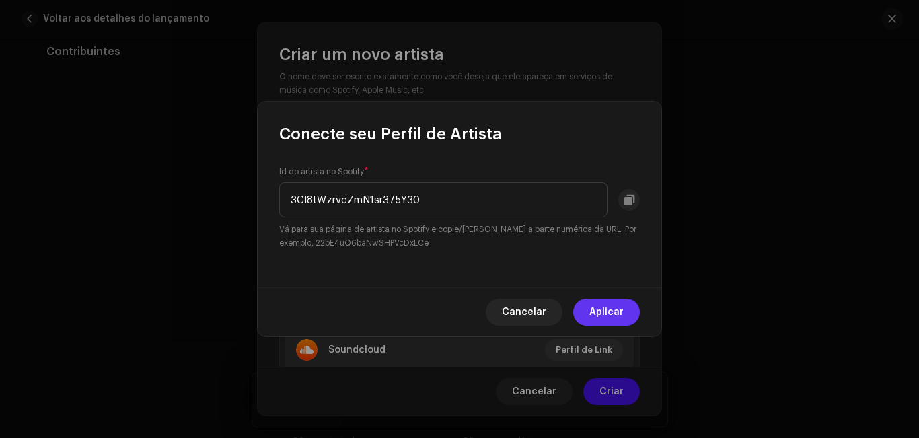
click at [614, 315] on font "Aplicar" at bounding box center [606, 312] width 34 height 9
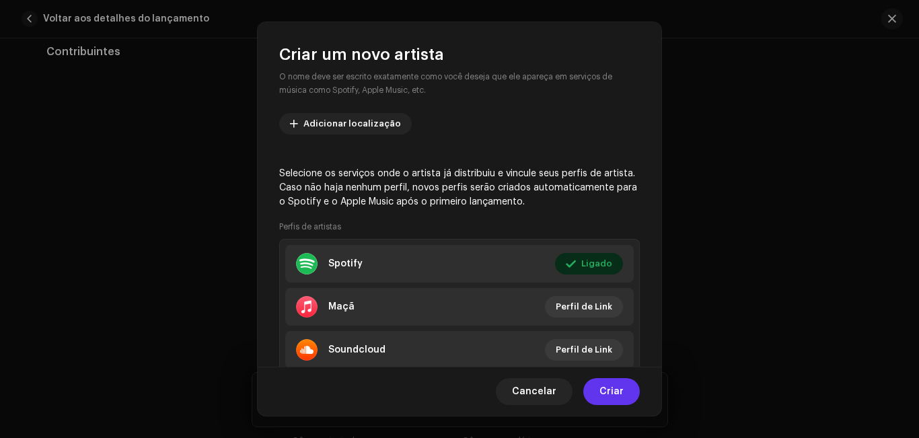
click at [613, 392] on font "Criar" at bounding box center [612, 391] width 24 height 9
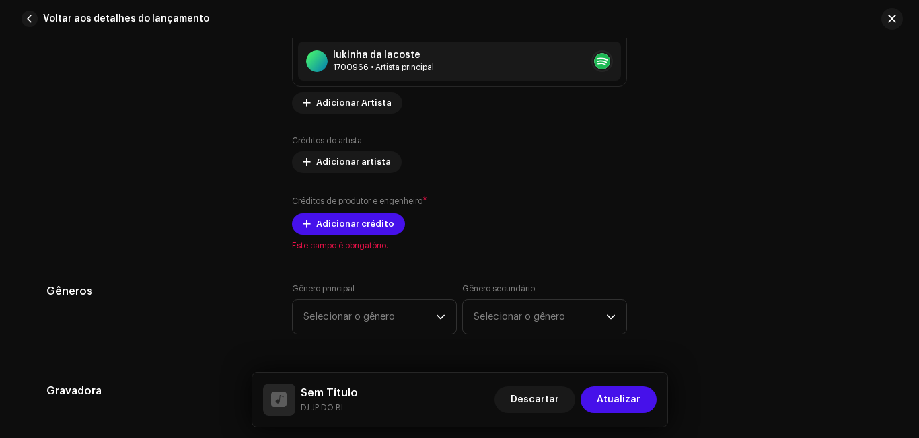
scroll to position [1024, 0]
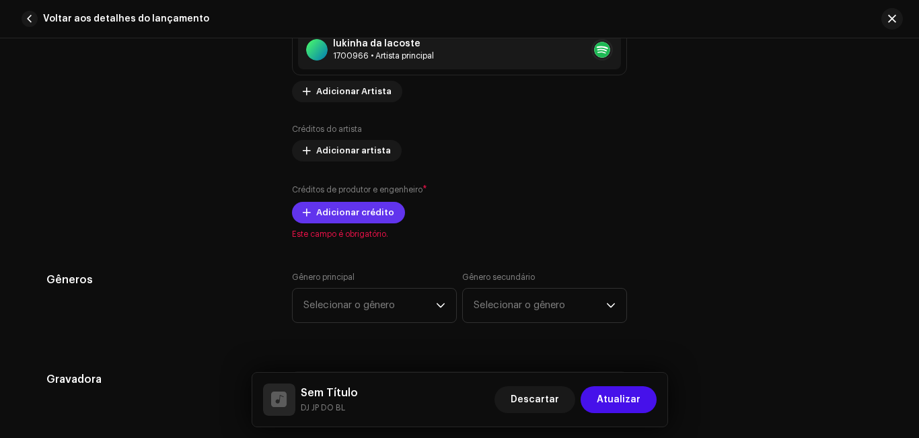
click at [329, 212] on font "Adicionar crédito" at bounding box center [355, 212] width 78 height 9
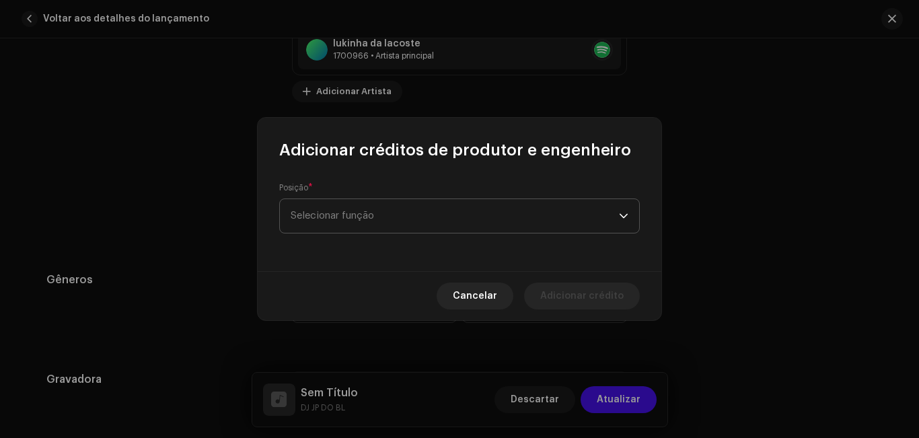
click at [338, 217] on font "Selecionar função" at bounding box center [332, 216] width 83 height 10
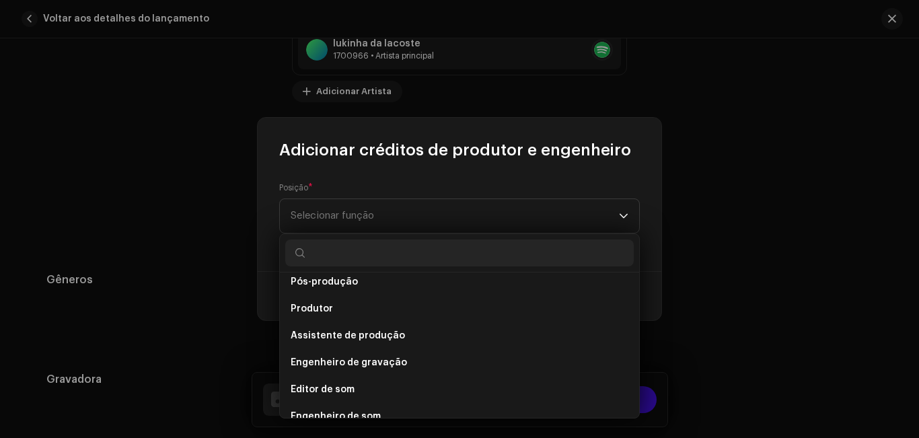
scroll to position [530, 0]
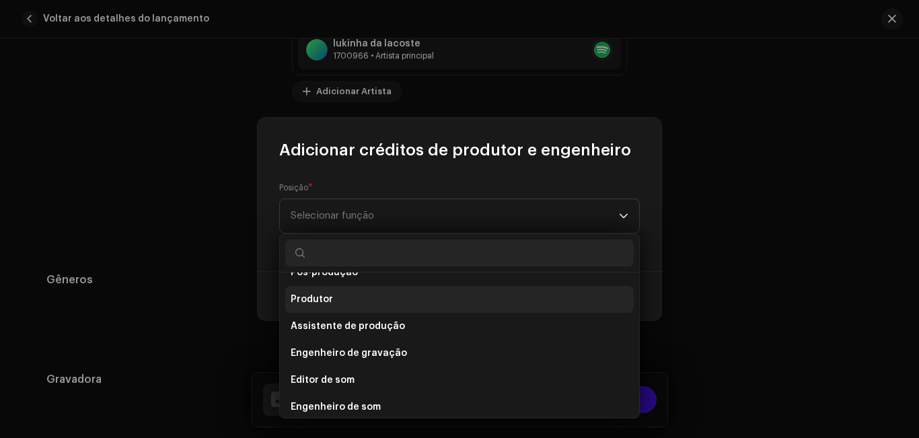
click at [536, 296] on li "Produtor" at bounding box center [459, 299] width 349 height 27
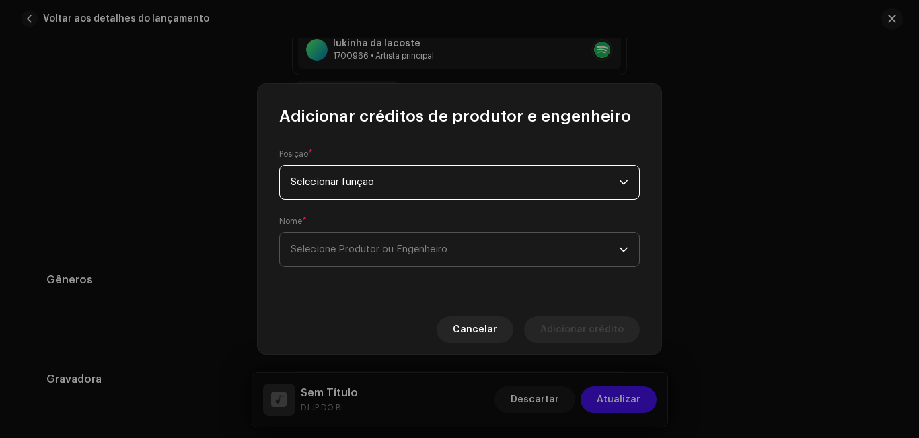
click at [496, 251] on span "Selecione Produtor ou Engenheiro" at bounding box center [455, 250] width 328 height 34
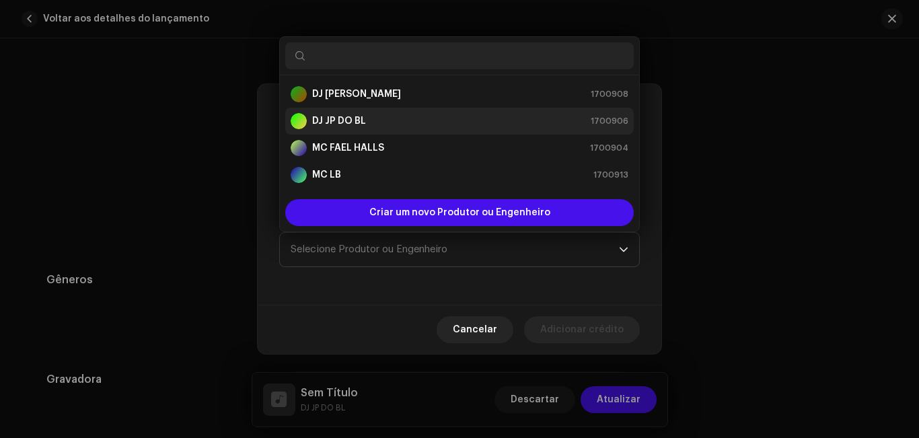
click at [412, 114] on div "DJ JP DO BL 1700906" at bounding box center [460, 121] width 338 height 16
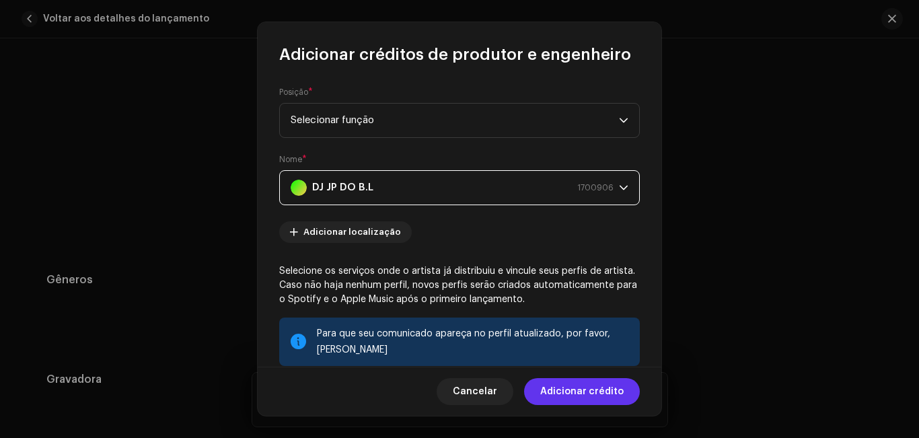
click at [576, 390] on font "Adicionar crédito" at bounding box center [581, 391] width 83 height 9
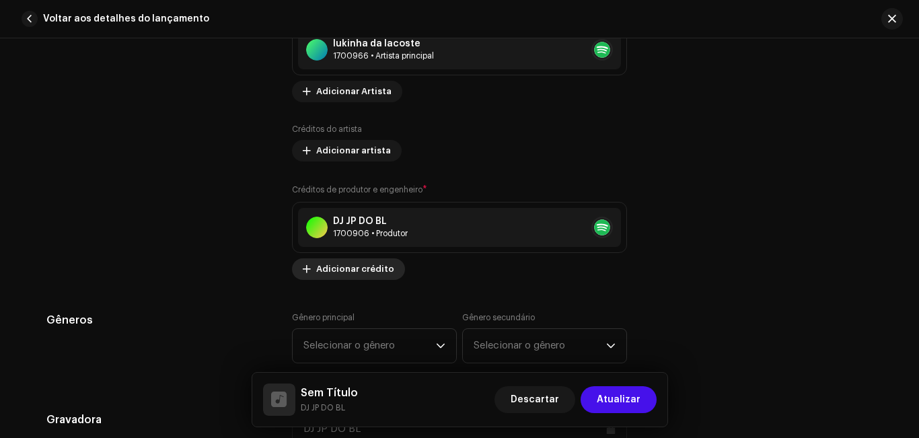
click at [367, 269] on font "Adicionar crédito" at bounding box center [355, 268] width 78 height 9
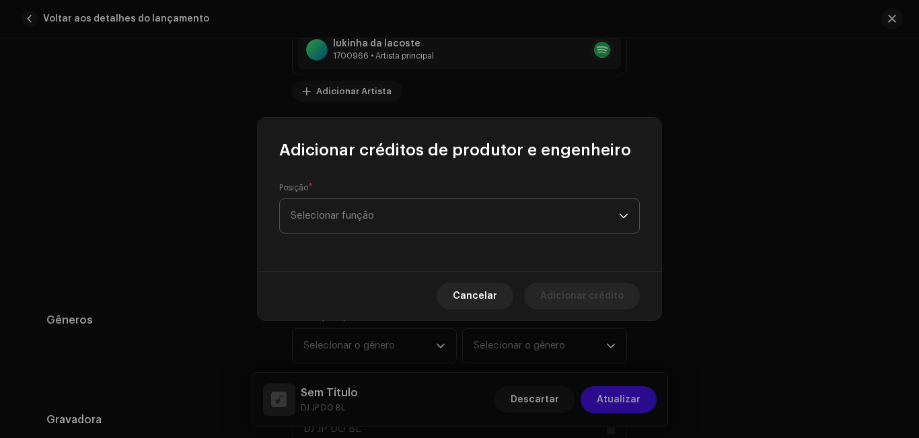
click at [385, 224] on span "Selecionar função" at bounding box center [455, 216] width 328 height 34
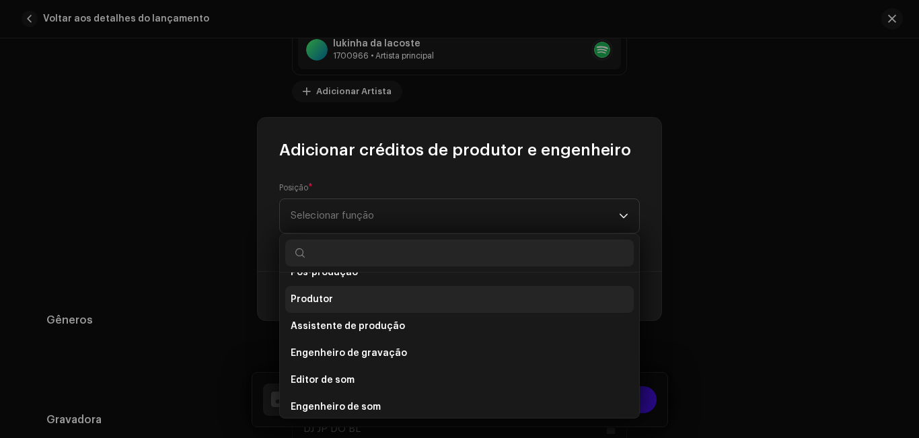
click at [511, 306] on li "Produtor" at bounding box center [459, 299] width 349 height 27
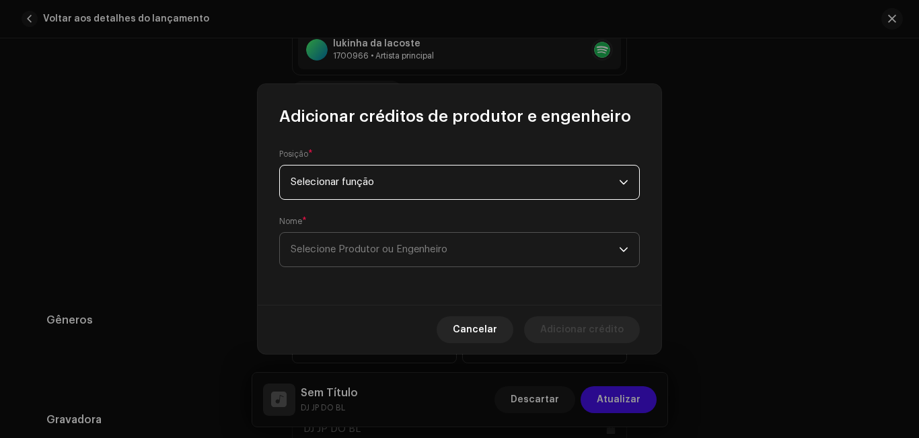
click at [456, 248] on span "Selecione Produtor ou Engenheiro" at bounding box center [455, 250] width 328 height 34
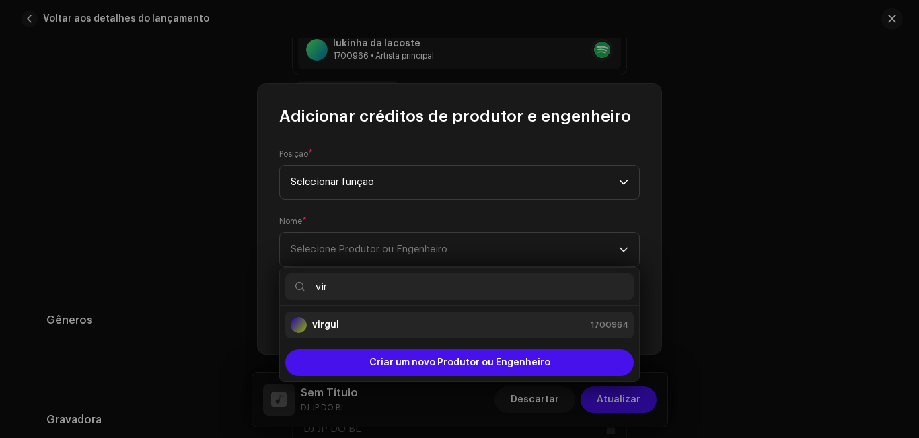
type input "vir"
click at [371, 327] on div "virgul 1700964" at bounding box center [460, 325] width 338 height 16
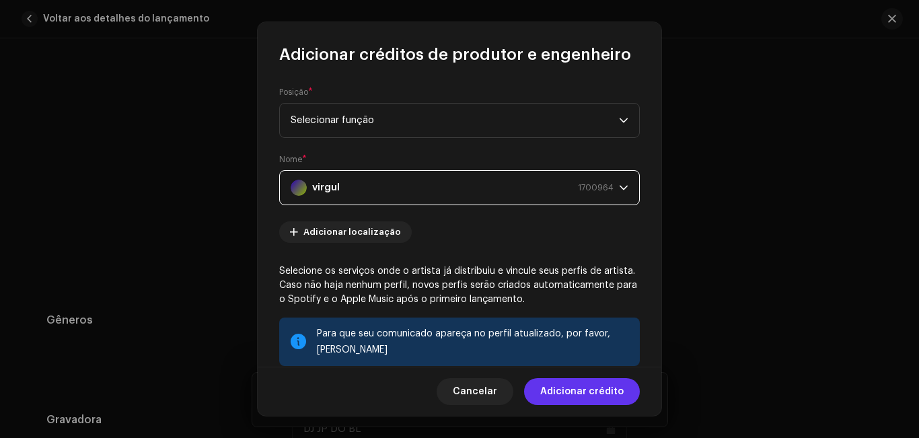
click at [563, 388] on font "Adicionar crédito" at bounding box center [581, 391] width 83 height 9
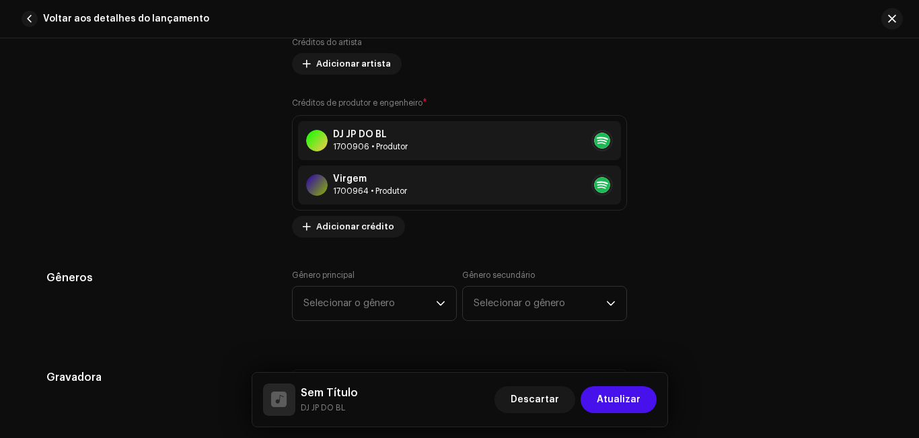
scroll to position [1122, 0]
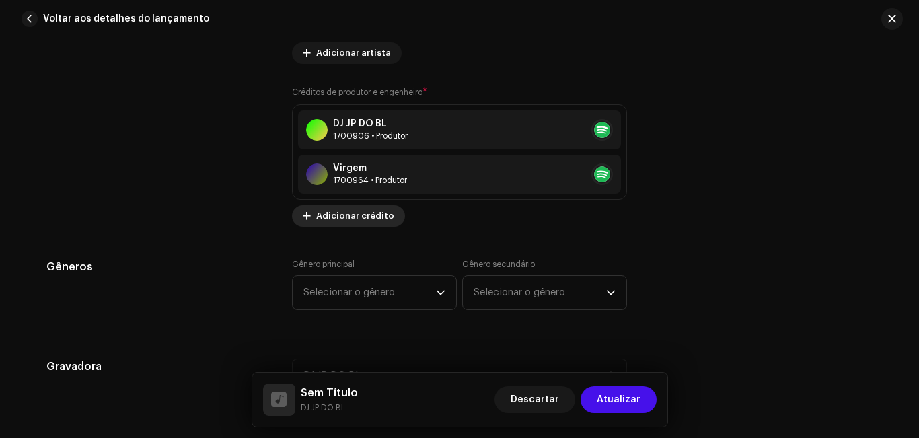
click at [373, 217] on font "Adicionar crédito" at bounding box center [355, 215] width 78 height 9
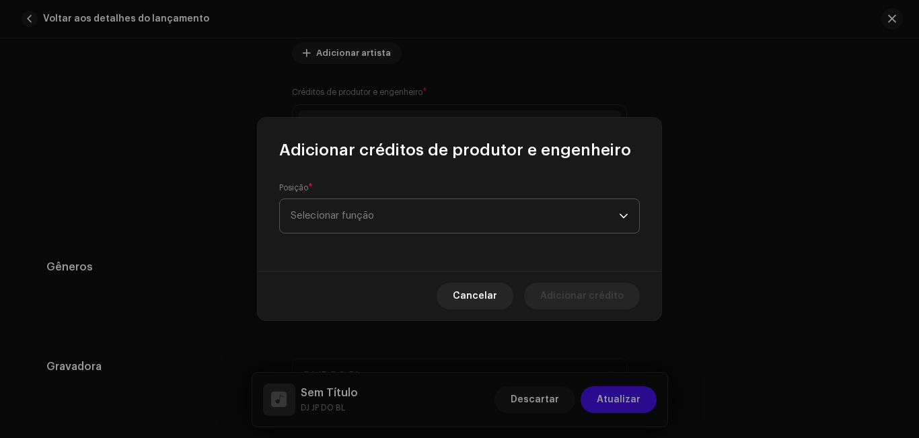
click at [374, 219] on font "Selecionar função" at bounding box center [332, 216] width 83 height 10
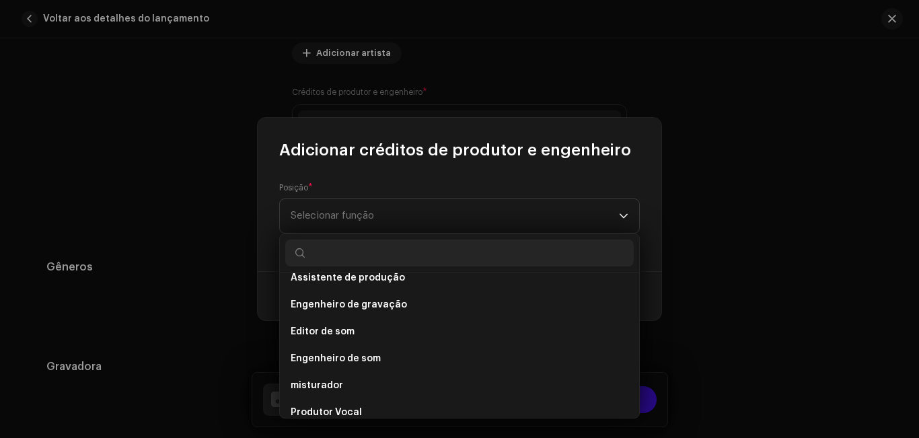
scroll to position [592, 0]
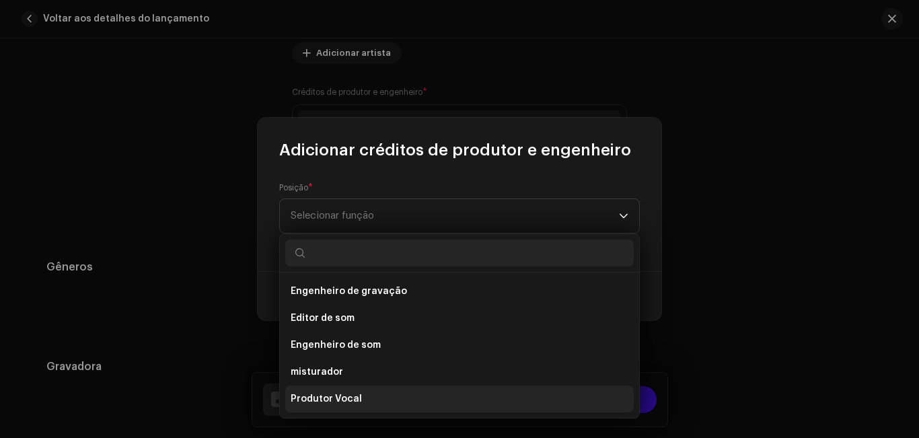
click at [582, 405] on li "Produtor Vocal" at bounding box center [459, 399] width 349 height 27
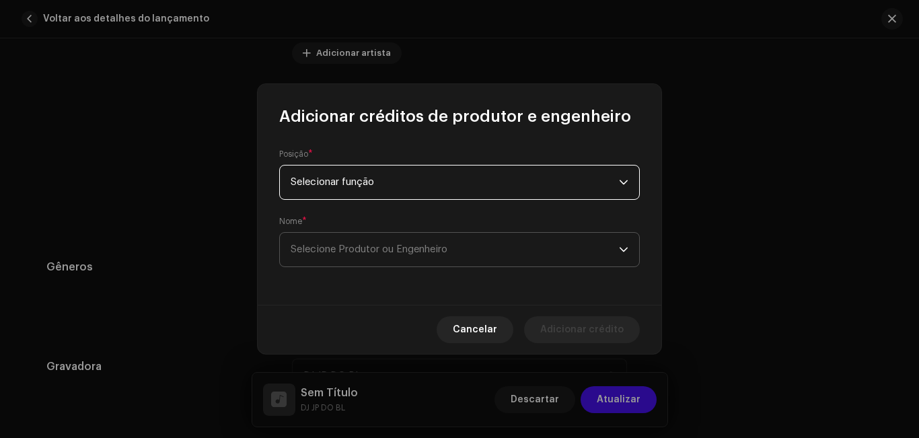
click at [437, 243] on span "Selecione Produtor ou Engenheiro" at bounding box center [455, 250] width 328 height 34
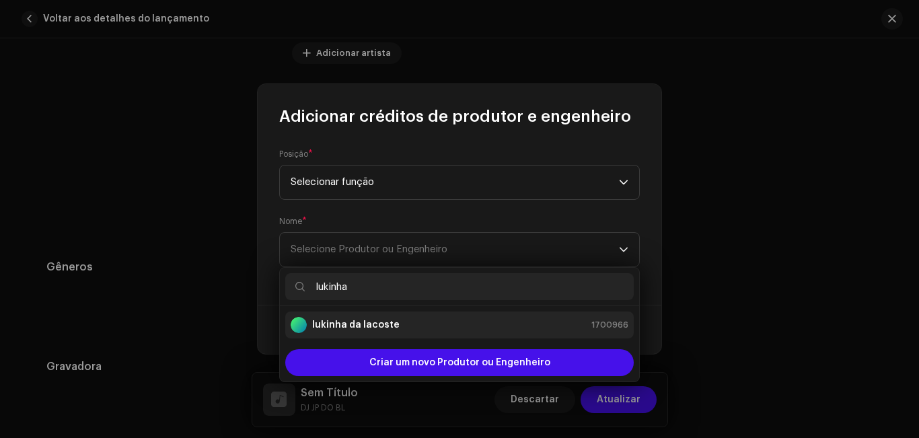
type input "lukinha"
click at [426, 330] on div "lukinha da lacoste 1700966" at bounding box center [460, 325] width 338 height 16
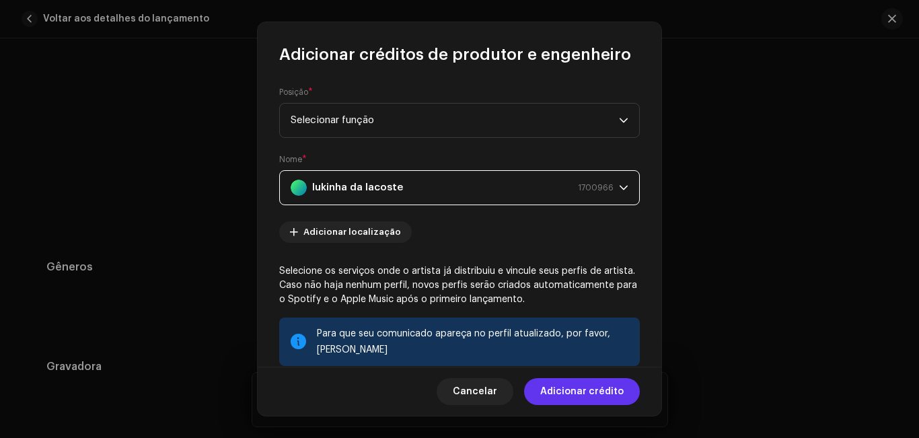
click at [570, 397] on span "Adicionar crédito" at bounding box center [581, 391] width 83 height 27
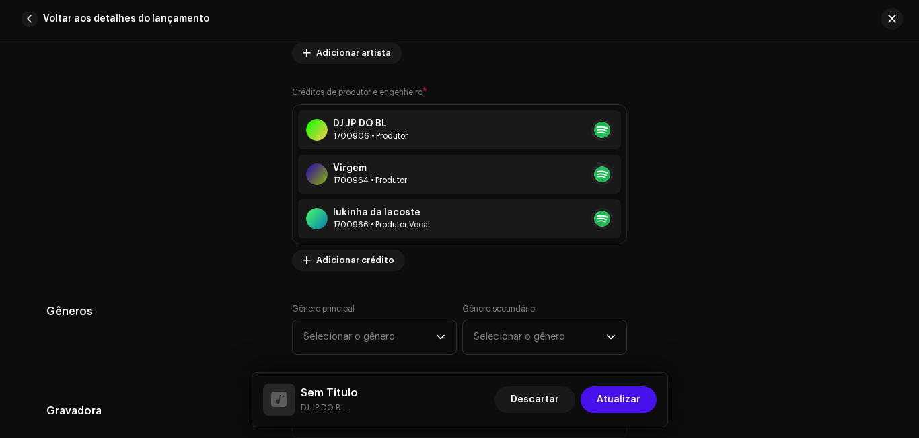
drag, startPoint x: 912, startPoint y: 206, endPoint x: 917, endPoint y: 213, distance: 8.8
click at [917, 213] on div "Detalhes da faixa Complete o seguinte para finalizar sua faixa. 1 de 3 Adiciona…" at bounding box center [459, 238] width 919 height 400
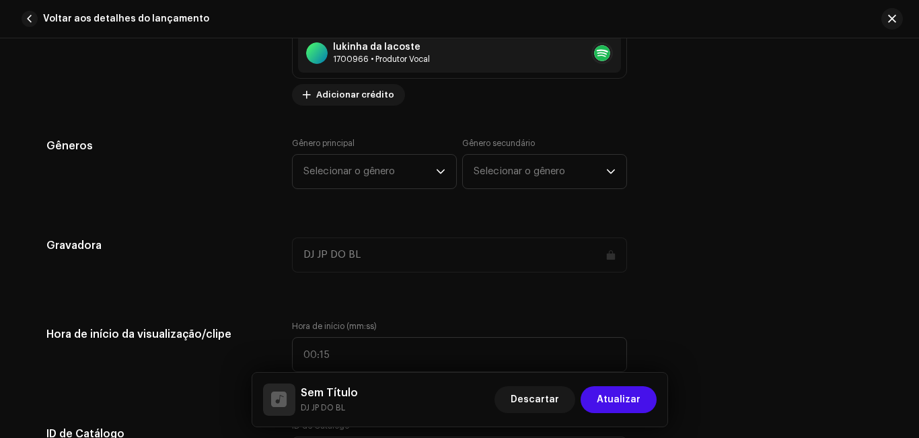
scroll to position [1293, 0]
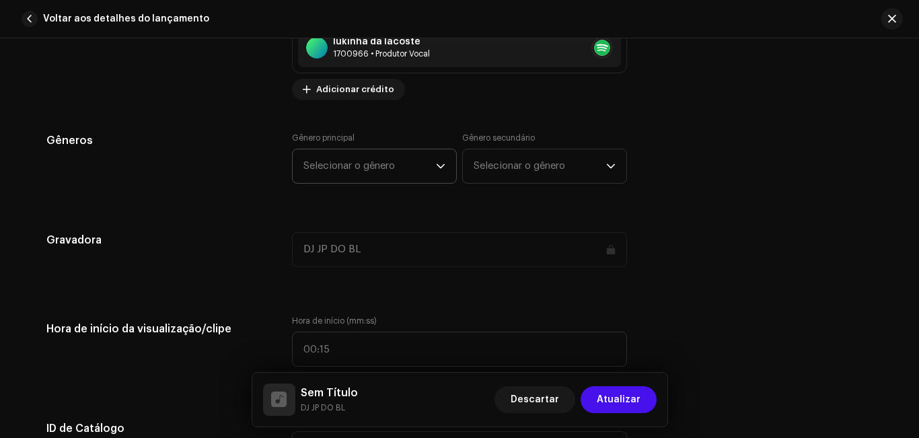
click at [439, 172] on div "gatilho suspenso" at bounding box center [440, 166] width 9 height 34
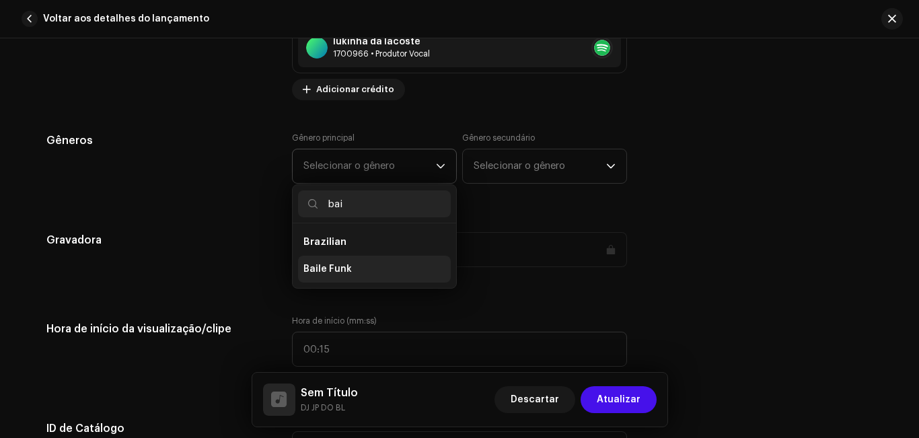
type input "bai"
click at [404, 270] on li "Baile Funk" at bounding box center [374, 269] width 153 height 27
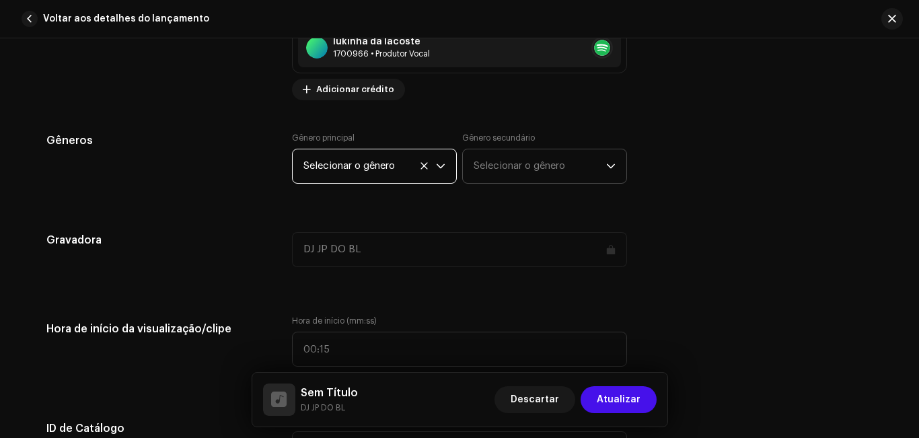
click at [480, 172] on span "Selecionar o gênero" at bounding box center [540, 166] width 133 height 34
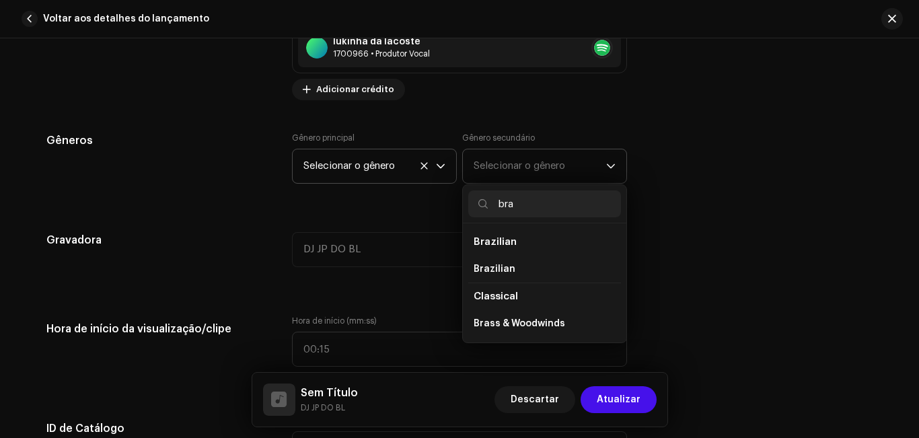
type input "bra"
click at [495, 243] on span "Brazilian" at bounding box center [495, 242] width 43 height 10
click at [542, 240] on li "Brazilian" at bounding box center [544, 242] width 153 height 27
click at [480, 238] on span "Brazilian" at bounding box center [495, 242] width 43 height 10
click at [489, 272] on span "Brazilian" at bounding box center [495, 268] width 42 height 13
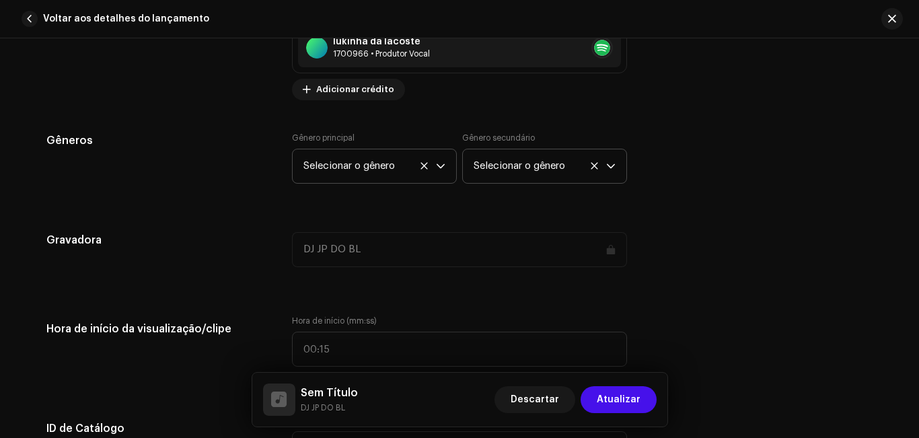
drag, startPoint x: 913, startPoint y: 201, endPoint x: 918, endPoint y: 220, distance: 19.4
click at [918, 220] on div "Detalhes da faixa Complete o seguinte para finalizar sua faixa. 1 de 3 Adiciona…" at bounding box center [459, 238] width 919 height 400
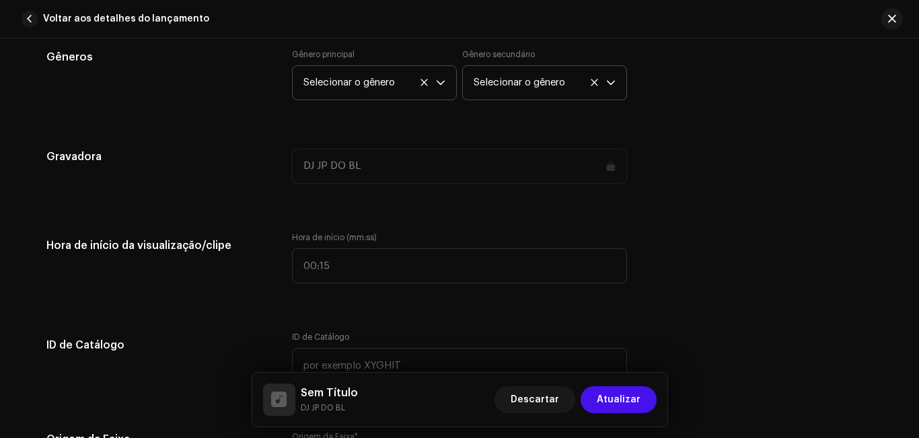
scroll to position [1381, 0]
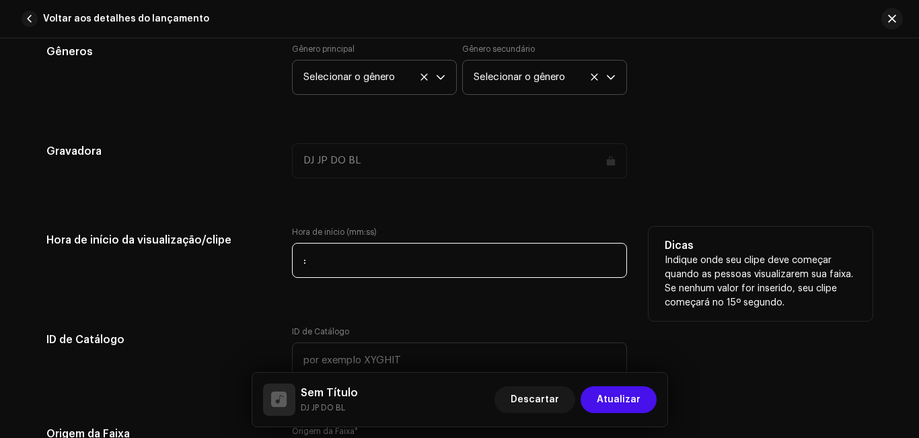
drag, startPoint x: 338, startPoint y: 261, endPoint x: 315, endPoint y: 261, distance: 23.6
click at [315, 261] on input ":" at bounding box center [459, 260] width 335 height 35
click at [304, 261] on input ":" at bounding box center [459, 260] width 335 height 35
click at [304, 261] on input "0:00" at bounding box center [459, 260] width 335 height 35
click at [334, 259] on input "00:00" at bounding box center [459, 260] width 335 height 35
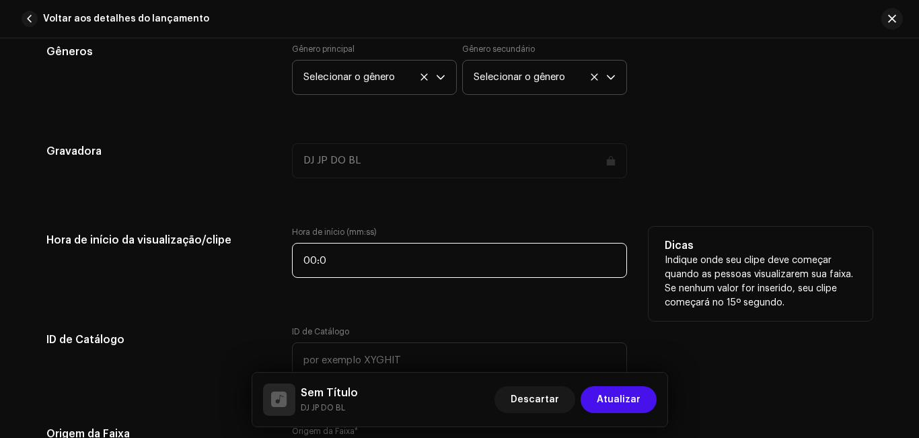
type input "00:01"
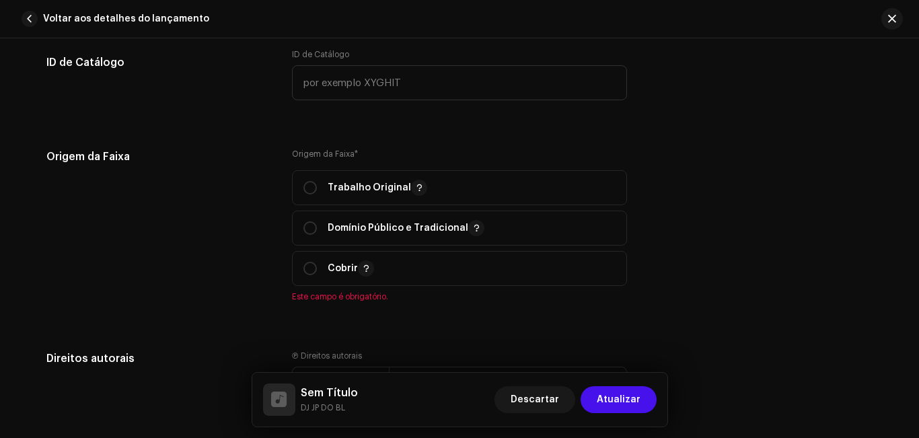
scroll to position [1670, 0]
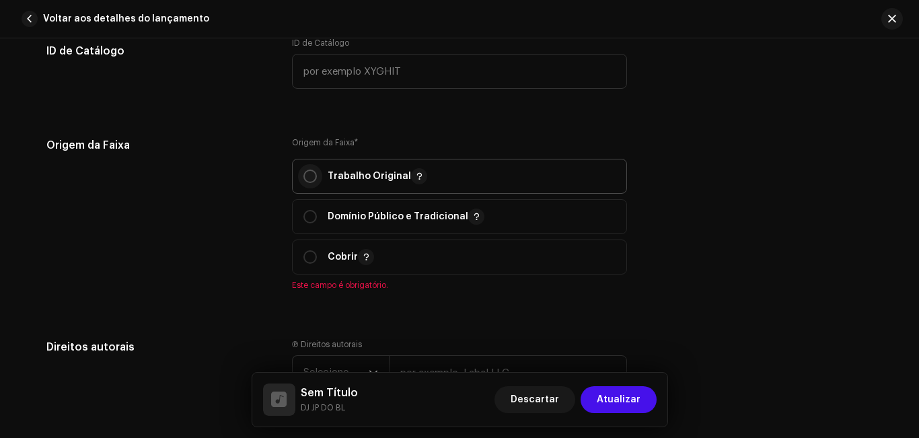
click at [310, 178] on input "radio" at bounding box center [309, 176] width 13 height 13
radio input "true"
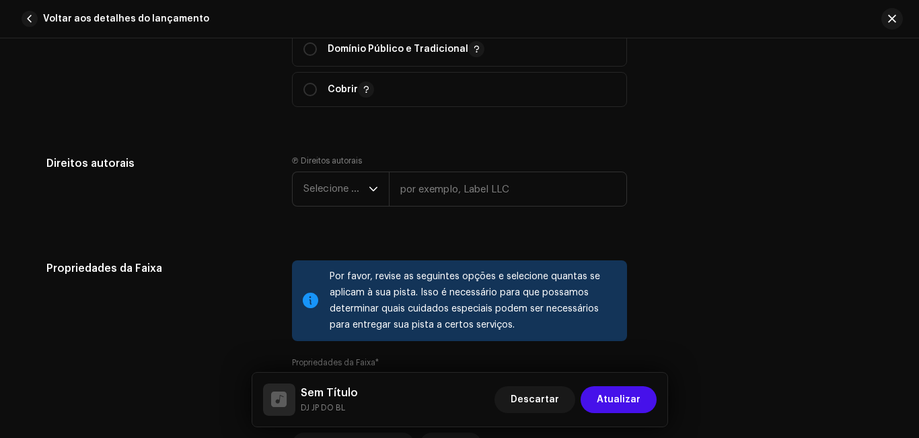
scroll to position [1848, 0]
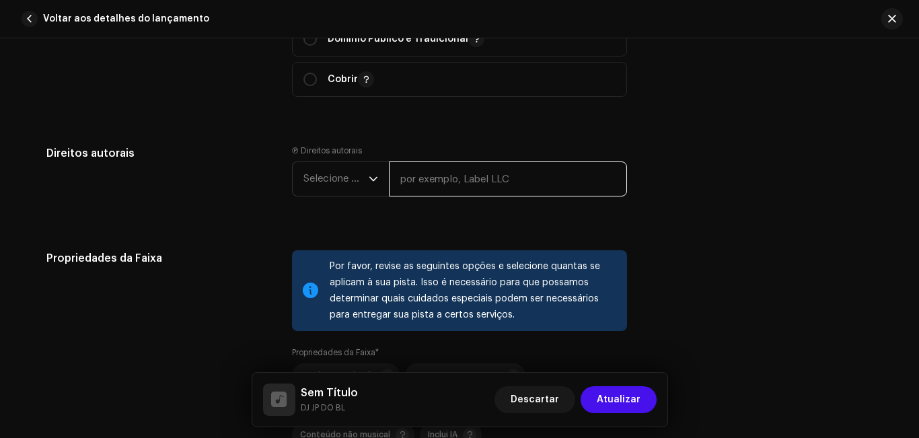
click at [423, 179] on input "text" at bounding box center [508, 178] width 238 height 35
type input "dj jp do b.l 2025"
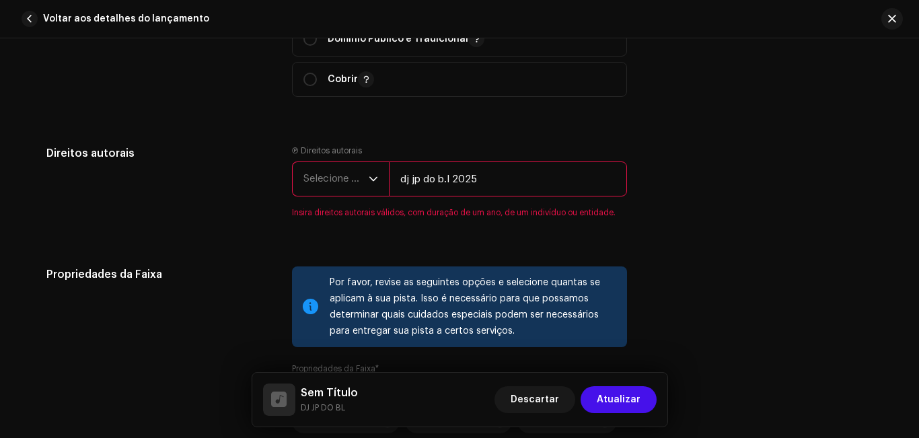
click at [369, 177] on icon "gatilho suspenso" at bounding box center [373, 178] width 9 height 9
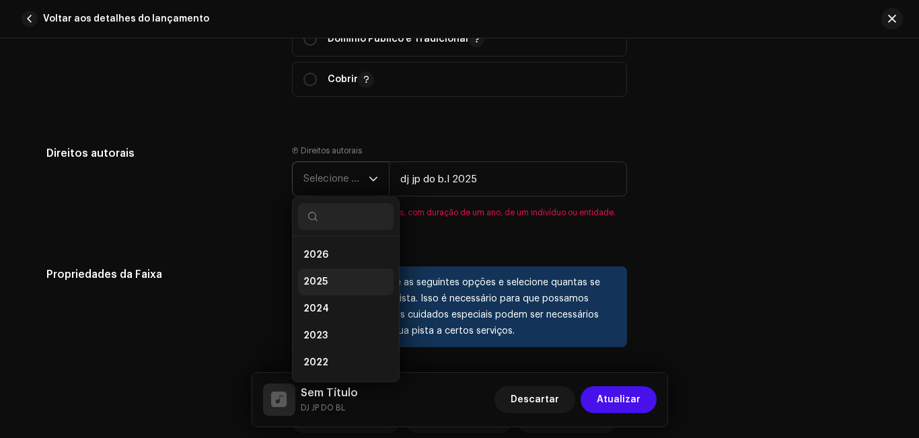
click at [339, 288] on li "2025" at bounding box center [346, 281] width 96 height 27
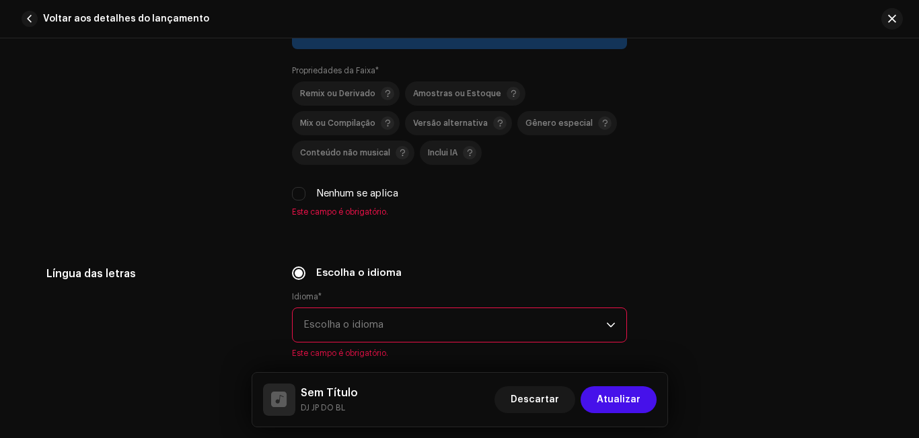
scroll to position [2135, 0]
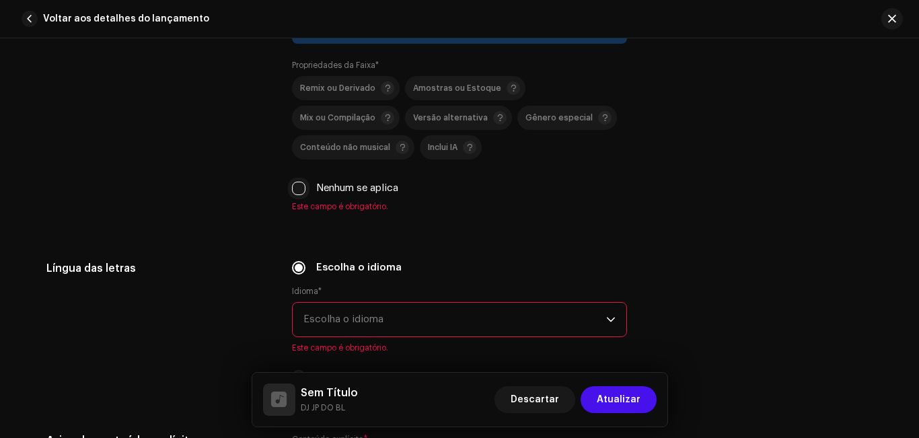
click at [299, 191] on input "Nenhum se aplica" at bounding box center [298, 188] width 13 height 13
checkbox input "true"
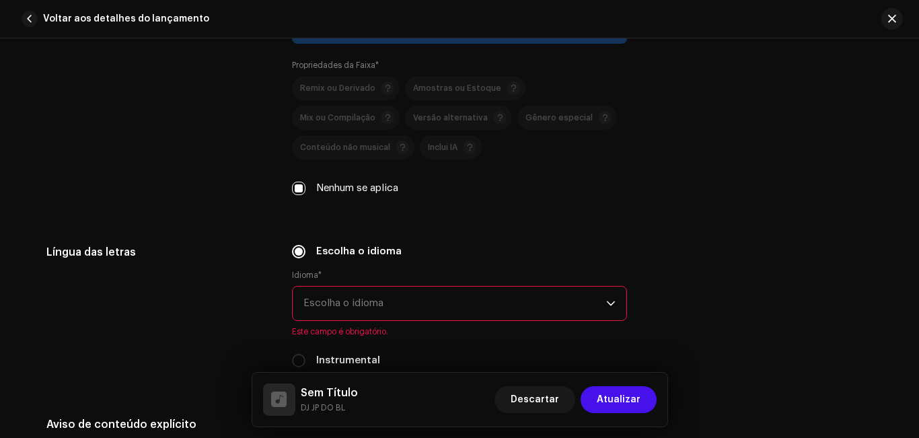
click at [418, 304] on span "Escolha o idioma" at bounding box center [454, 304] width 303 height 34
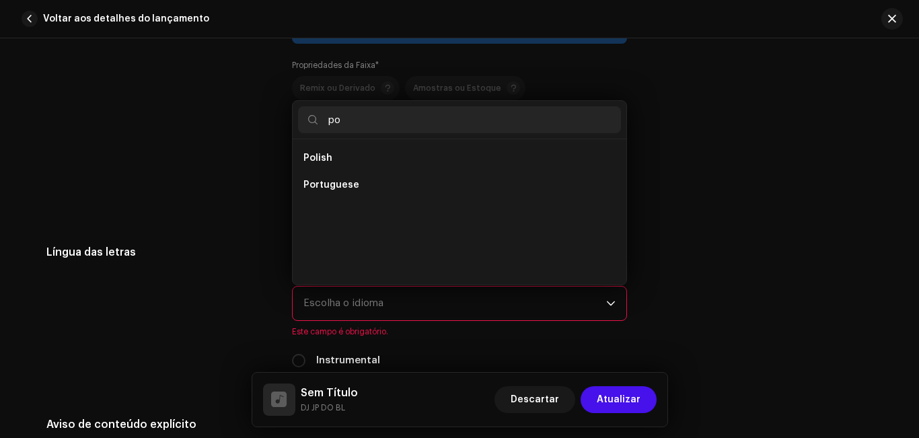
scroll to position [0, 0]
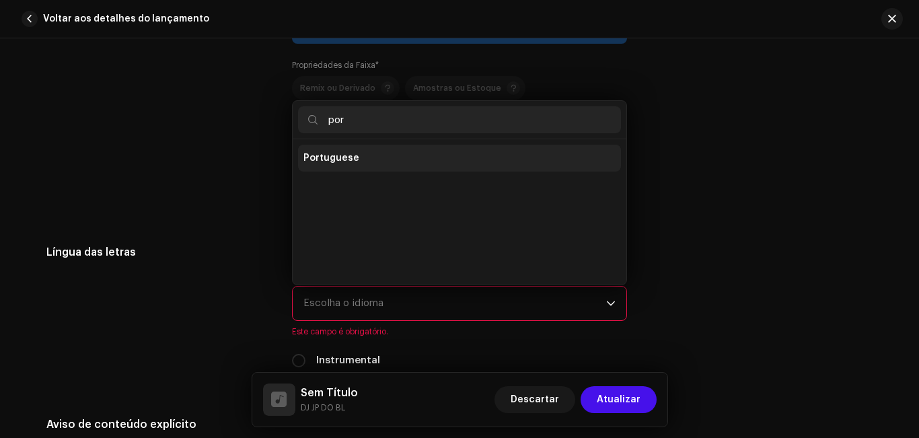
type input "por"
click at [352, 153] on span "Portuguese" at bounding box center [331, 157] width 56 height 13
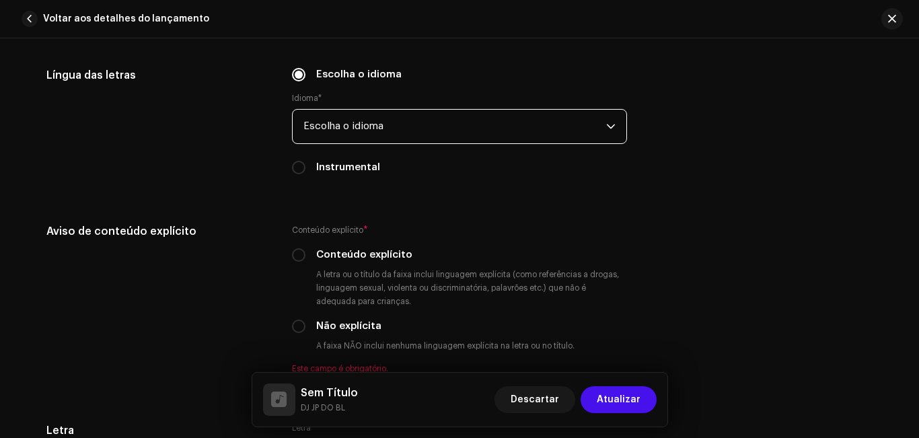
scroll to position [2350, 0]
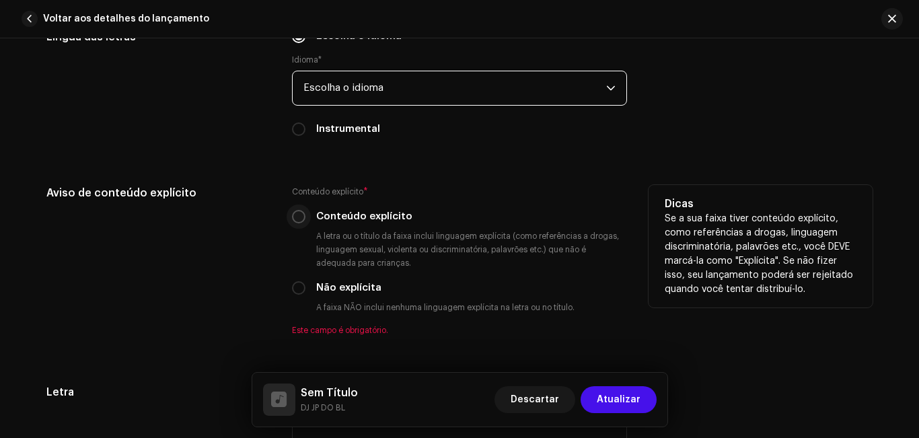
click at [297, 219] on input "Conteúdo explícito" at bounding box center [298, 216] width 13 height 13
radio input "true"
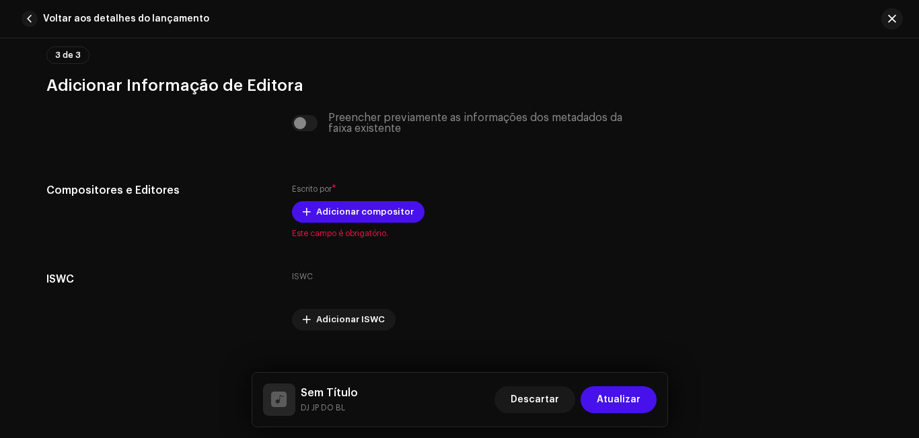
scroll to position [2831, 0]
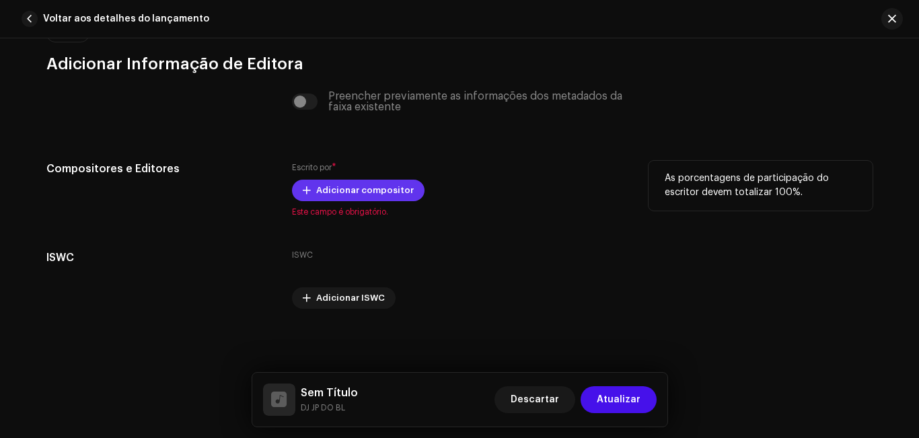
click at [345, 192] on font "Adicionar compositor" at bounding box center [365, 190] width 98 height 9
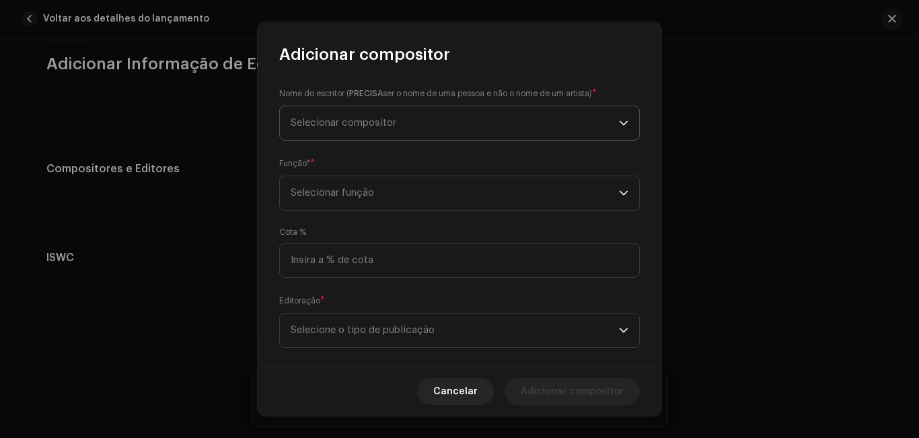
click at [350, 133] on span "Selecionar compositor" at bounding box center [455, 123] width 328 height 34
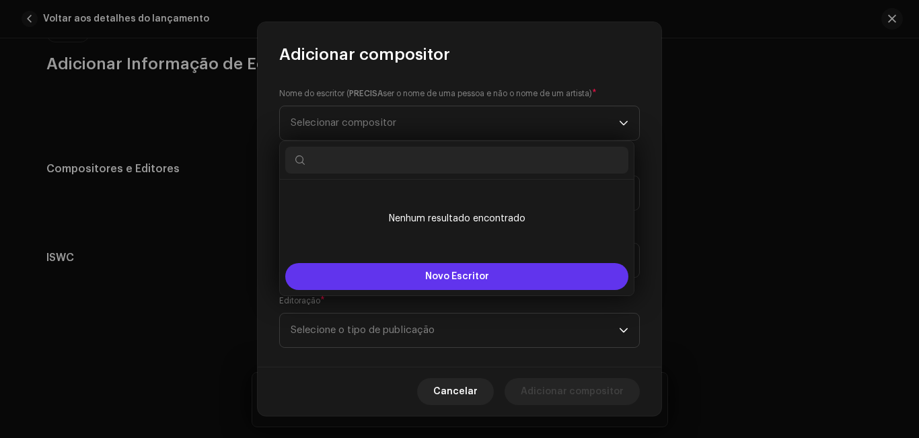
click at [443, 281] on font "Novo Escritor" at bounding box center [457, 276] width 64 height 9
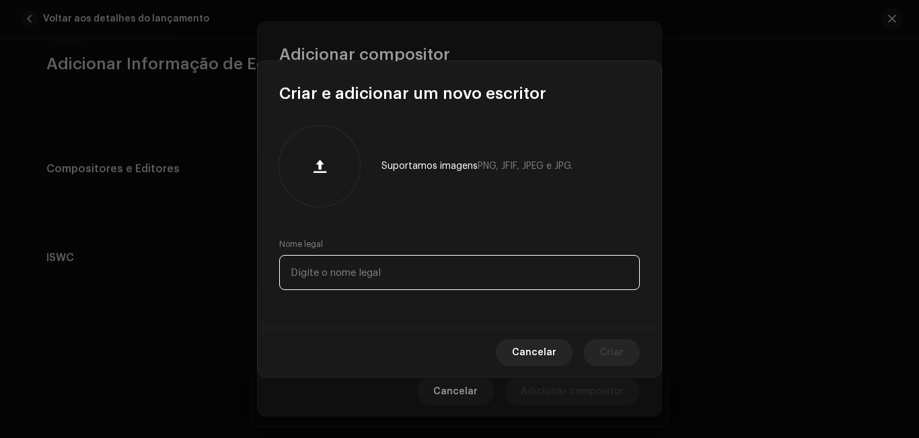
click at [443, 281] on input "text" at bounding box center [459, 272] width 361 height 35
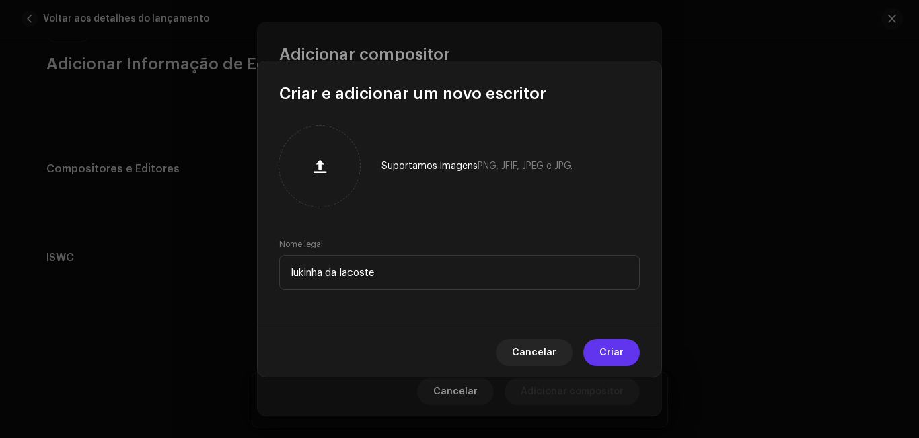
type input "lukinha da lacoste"
click at [608, 347] on span "Criar" at bounding box center [612, 352] width 24 height 27
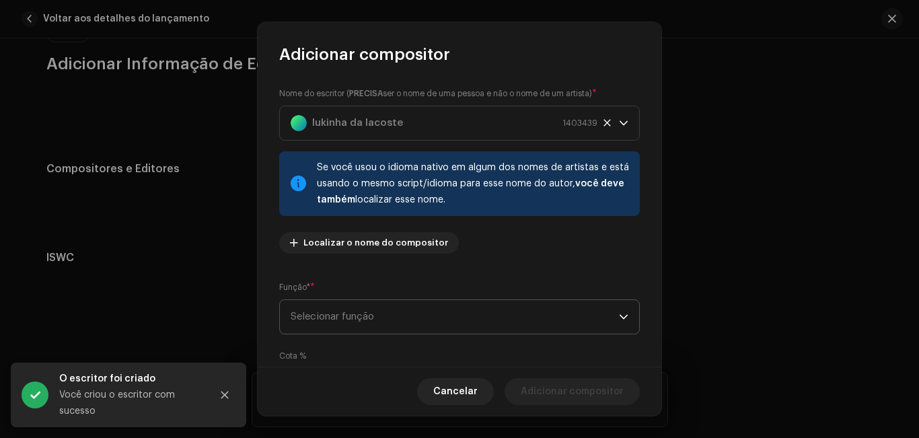
click at [408, 317] on span "Selecionar função" at bounding box center [455, 317] width 328 height 34
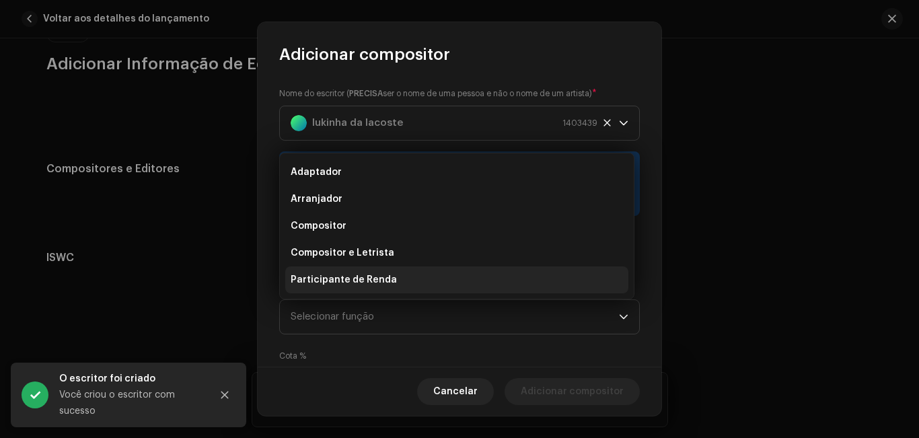
scroll to position [22, 0]
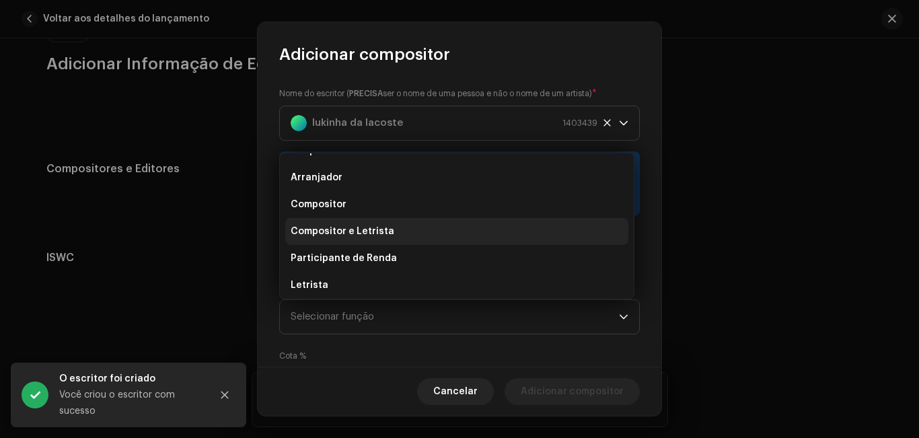
click at [408, 227] on li "Compositor e Letrista" at bounding box center [456, 231] width 343 height 27
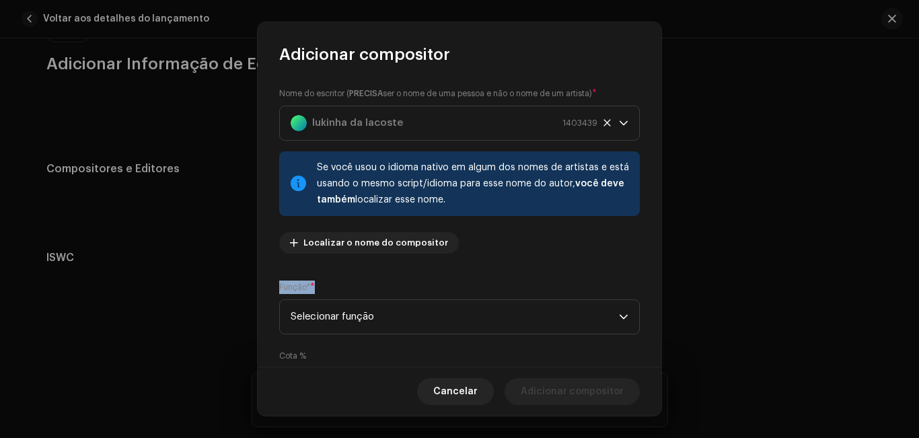
drag, startPoint x: 655, startPoint y: 256, endPoint x: 657, endPoint y: 264, distance: 8.5
click at [657, 264] on div "Nome do escritor ( PRECISA ser o nome de uma pessoa e não o nome de um artista)…" at bounding box center [460, 216] width 404 height 302
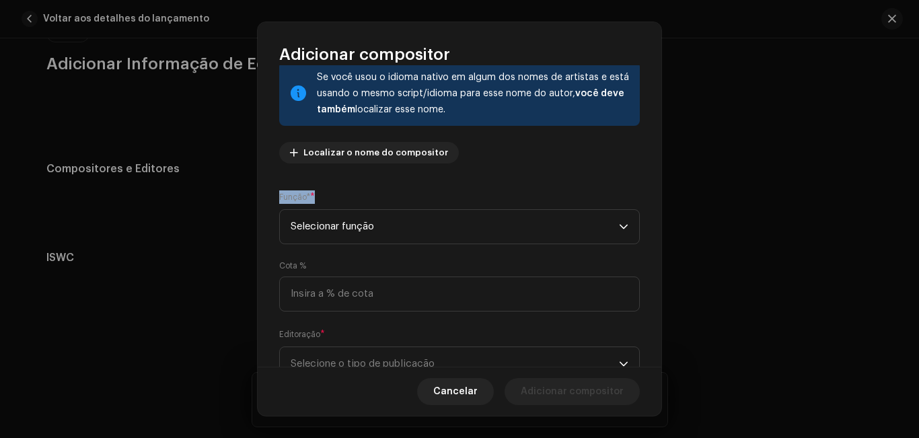
scroll to position [104, 0]
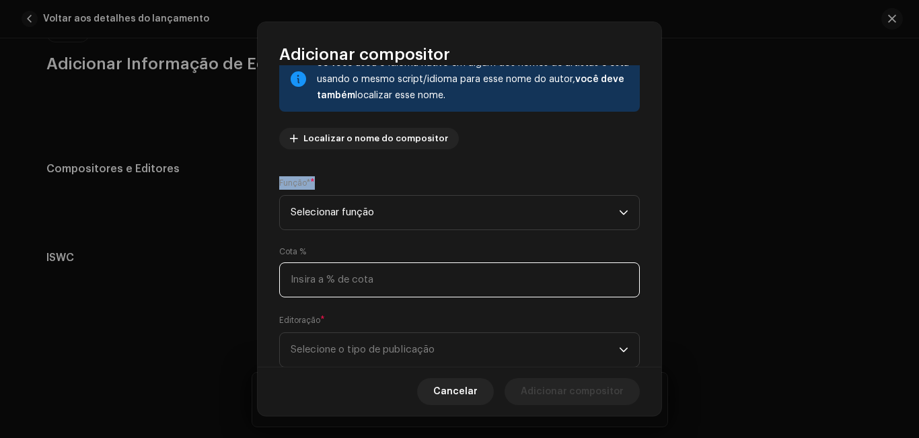
click at [520, 288] on input at bounding box center [459, 279] width 361 height 35
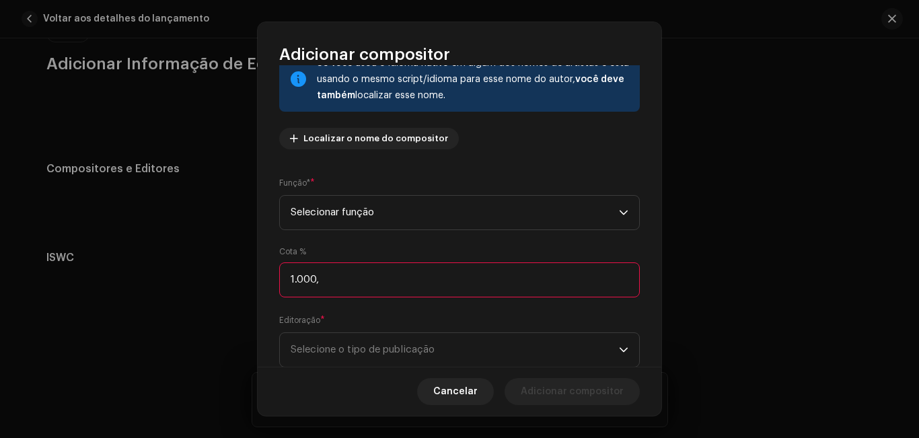
type input "100,00"
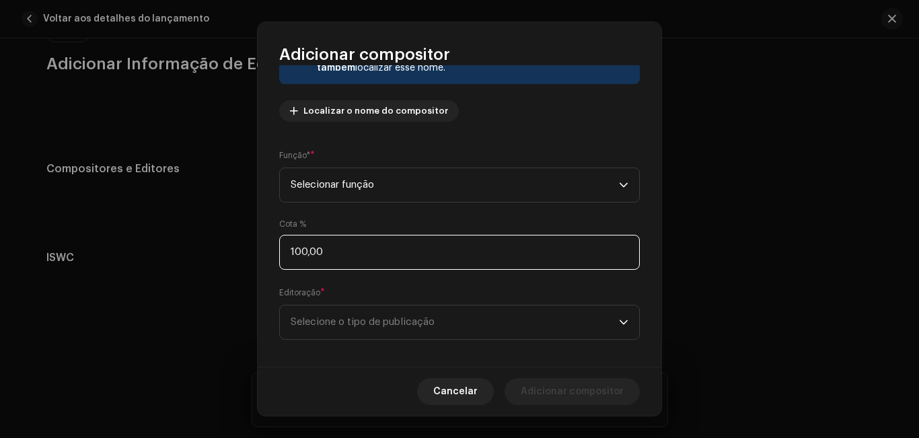
scroll to position [142, 0]
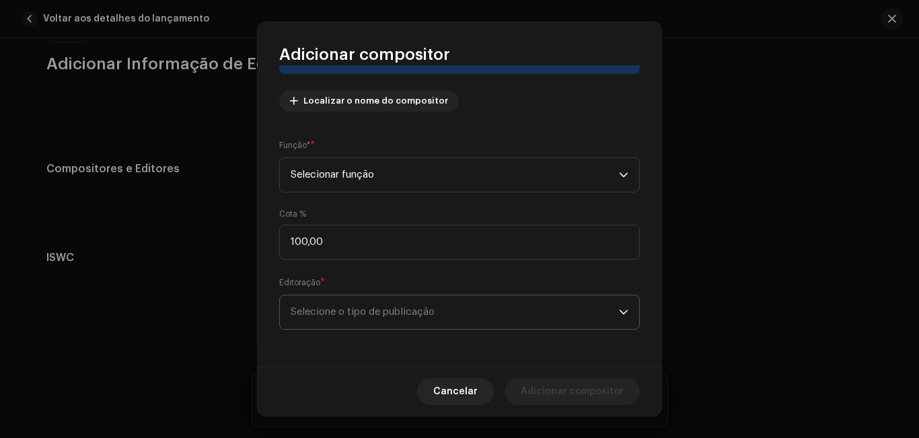
click at [599, 314] on span "Selecione o tipo de publicação" at bounding box center [455, 312] width 328 height 34
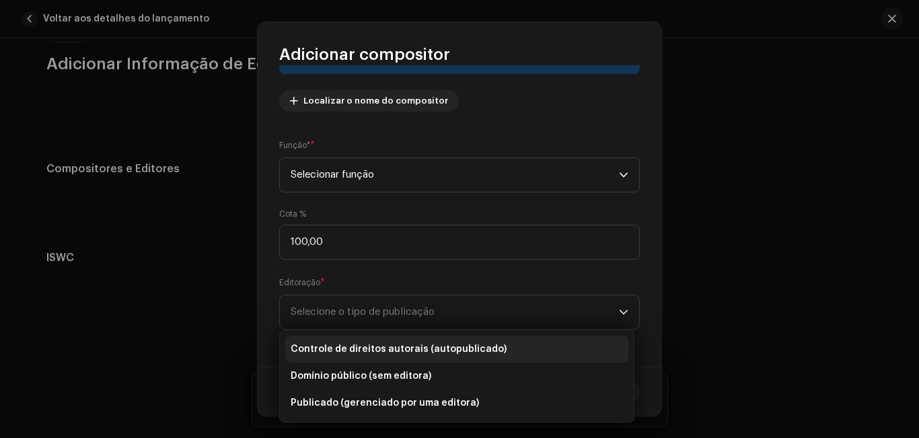
click at [557, 351] on li "Controle de direitos autorais (autopublicado)" at bounding box center [456, 349] width 343 height 27
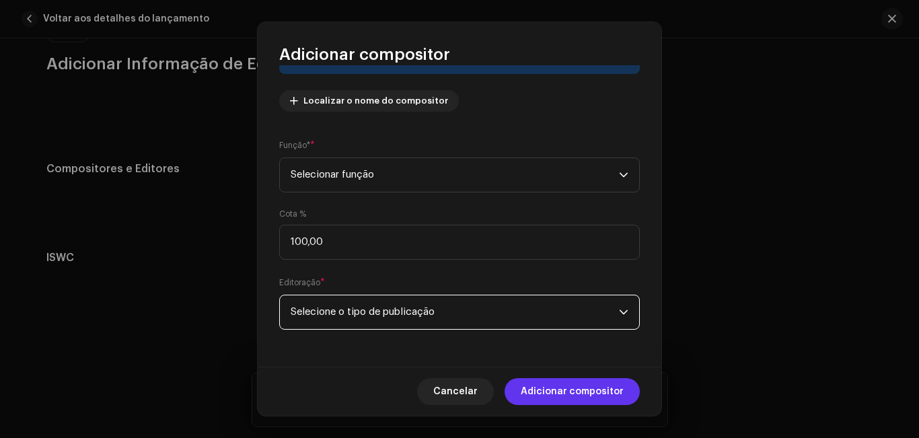
click at [552, 391] on font "Adicionar compositor" at bounding box center [572, 391] width 103 height 9
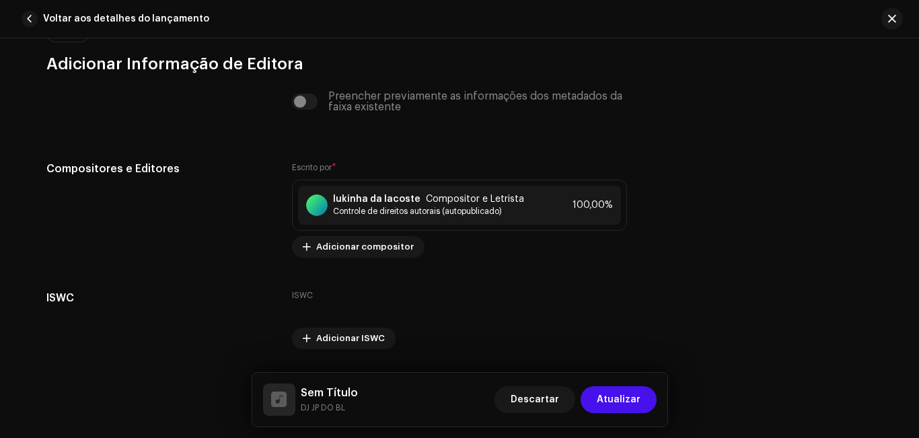
scroll to position [2872, 0]
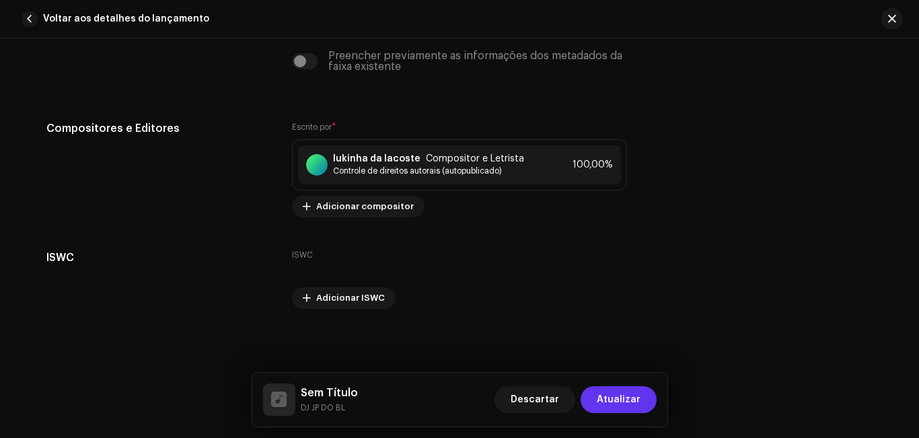
click at [626, 401] on font "Atualizar" at bounding box center [619, 399] width 44 height 9
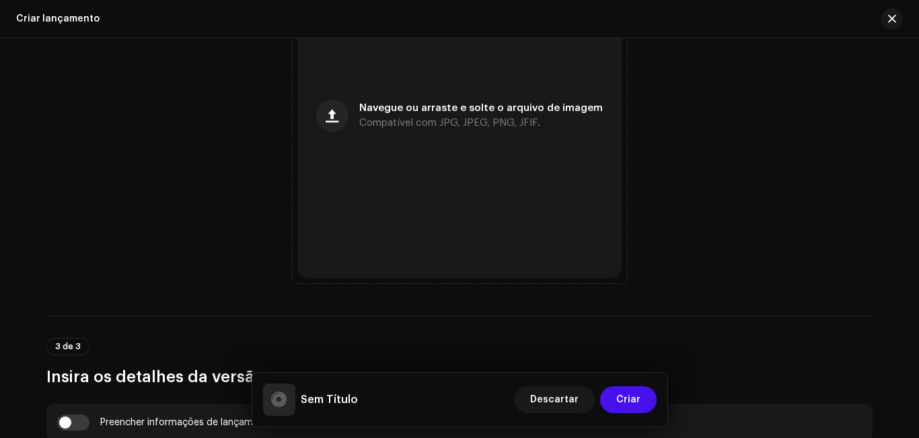
scroll to position [606, 0]
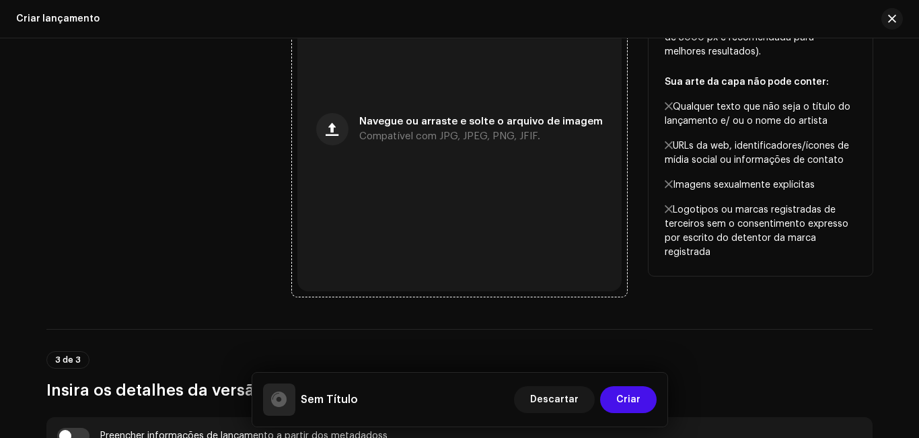
click at [378, 138] on font "Compatível com JPG, JPEG, PNG, JFIF." at bounding box center [449, 136] width 181 height 10
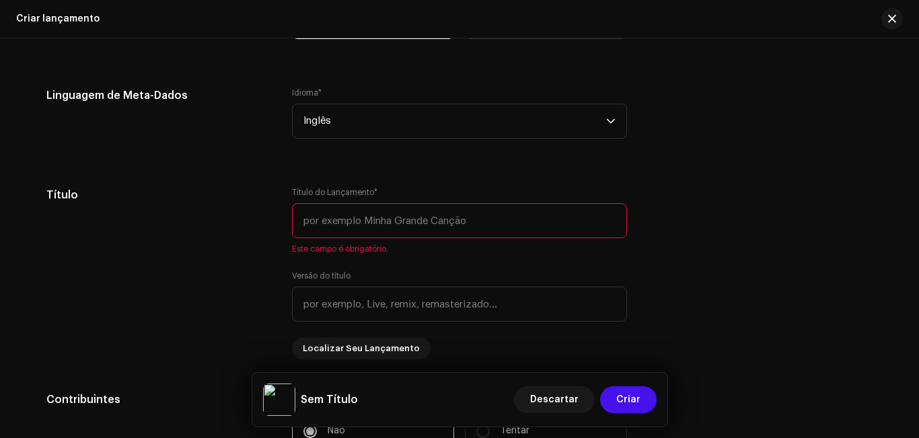
scroll to position [1136, 0]
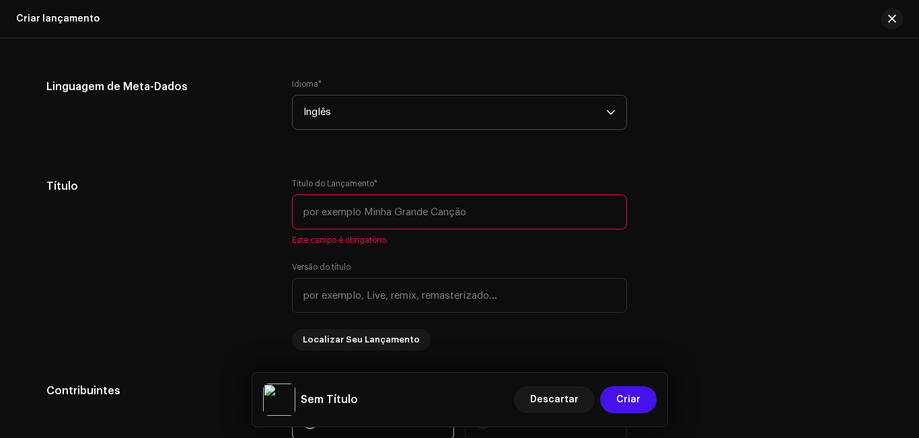
click at [610, 111] on icon "gatilho suspenso" at bounding box center [610, 112] width 9 height 9
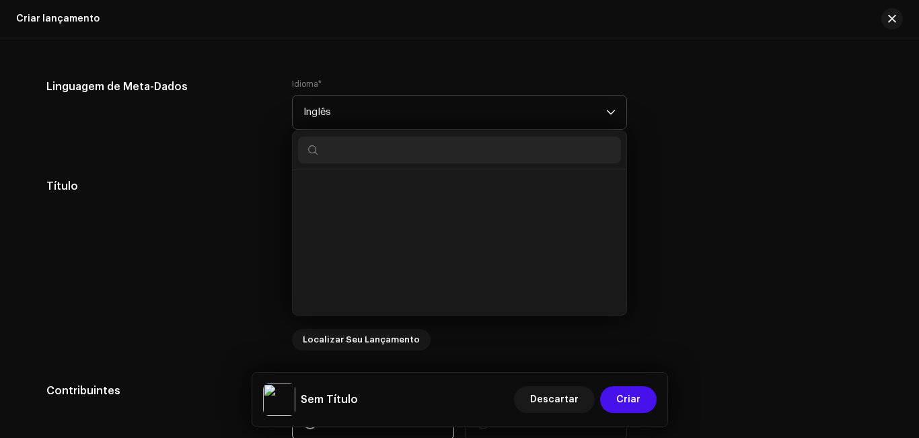
scroll to position [1243, 0]
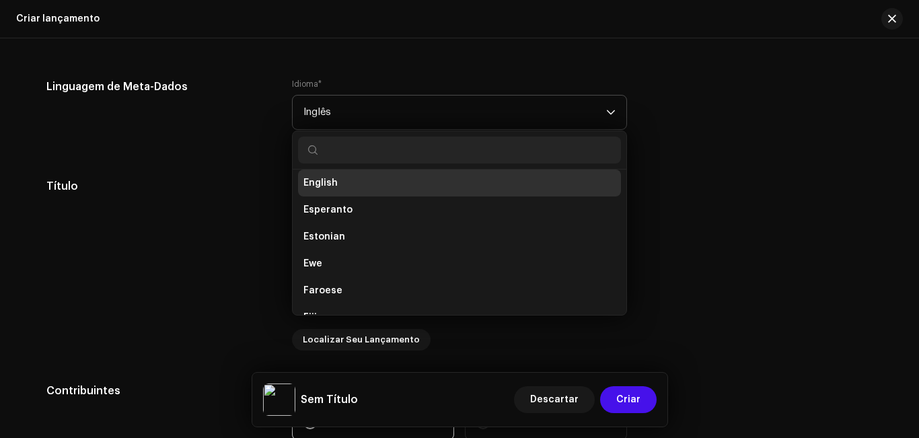
type input "p"
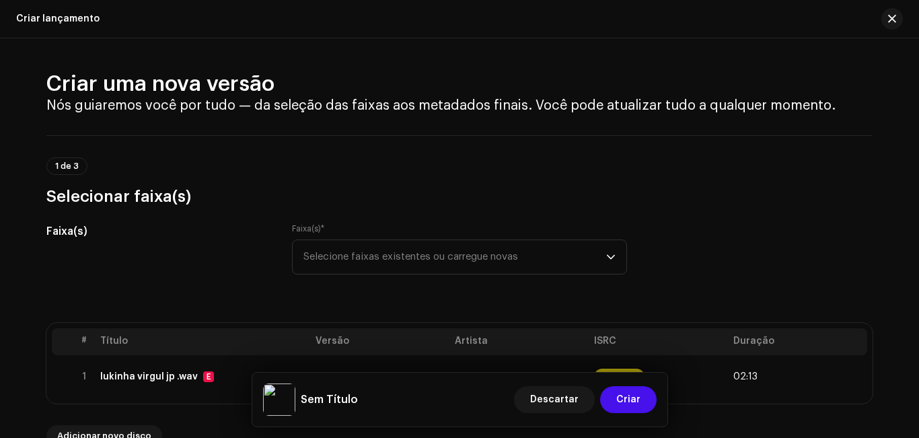
scroll to position [1136, 0]
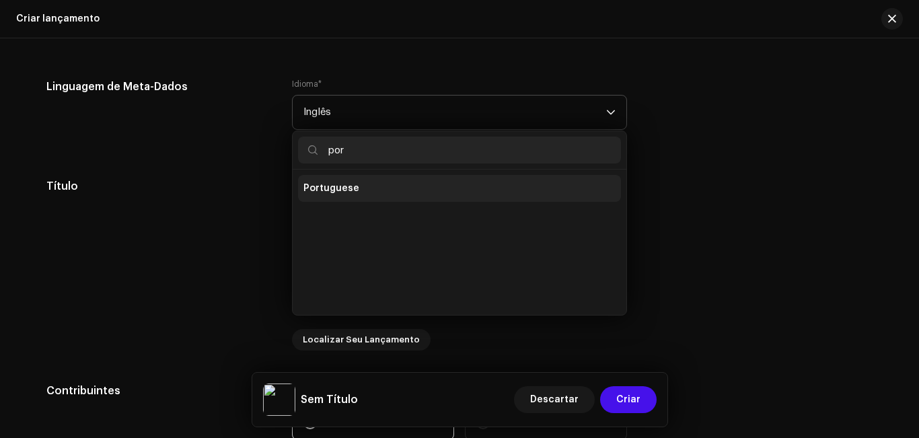
type input "por"
click at [558, 186] on li "Portuguese" at bounding box center [459, 188] width 323 height 27
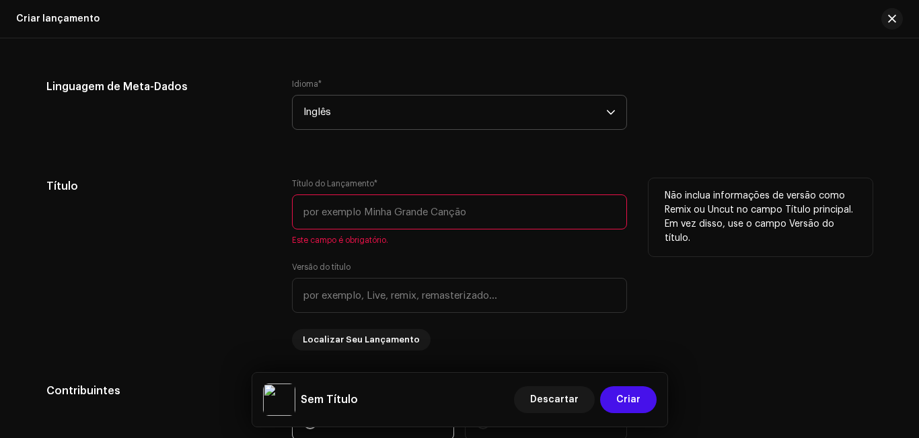
click at [530, 212] on input "text" at bounding box center [459, 211] width 335 height 35
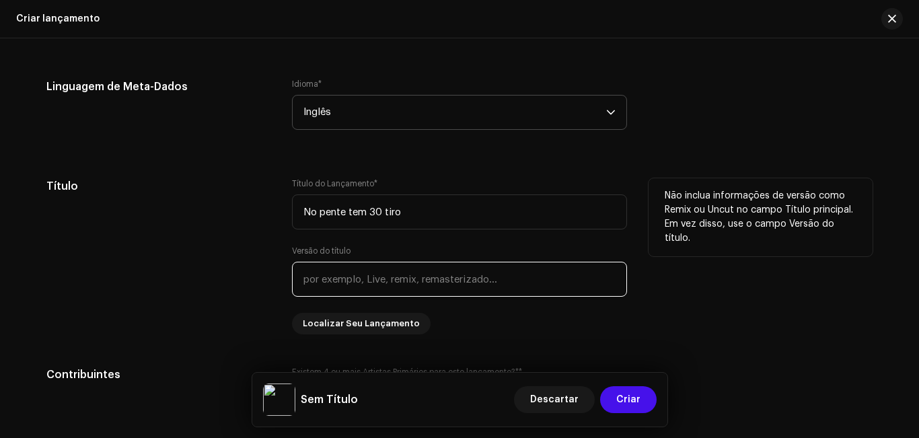
type input "No pente tem 30 tiro"
click at [484, 282] on input "text" at bounding box center [459, 279] width 335 height 35
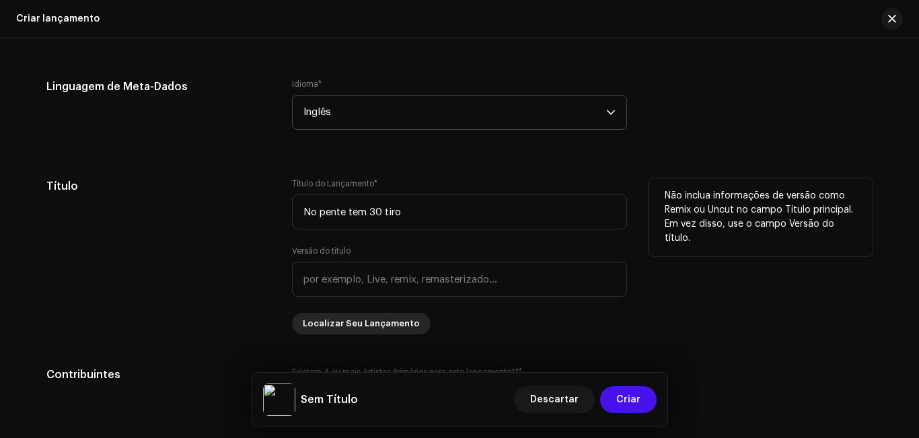
click at [412, 322] on button "Localizar Seu Lançamento" at bounding box center [361, 324] width 139 height 22
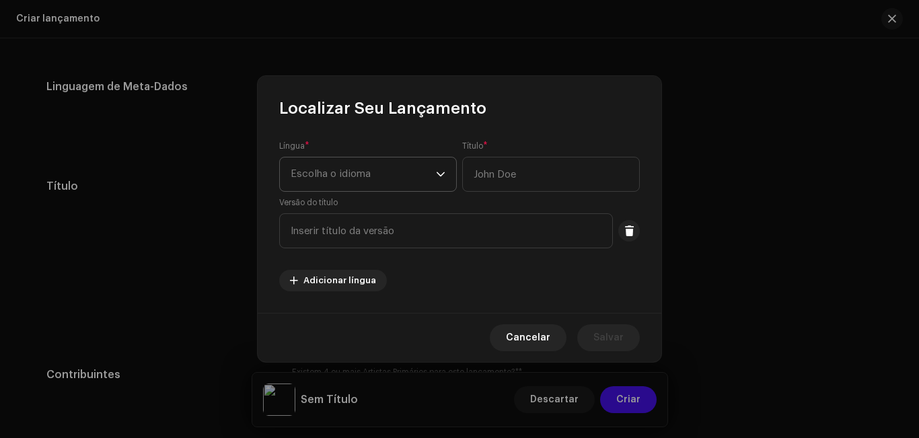
click at [441, 178] on icon "gatilho suspenso" at bounding box center [440, 174] width 9 height 9
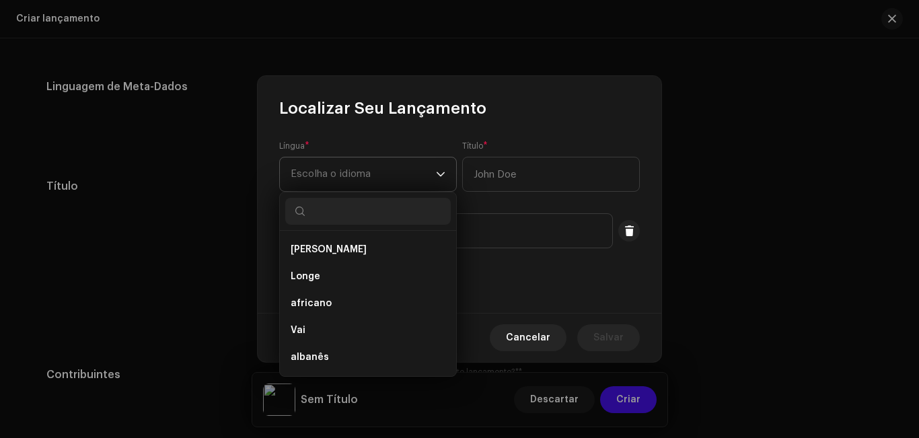
click at [441, 178] on icon "gatilho suspenso" at bounding box center [440, 174] width 9 height 9
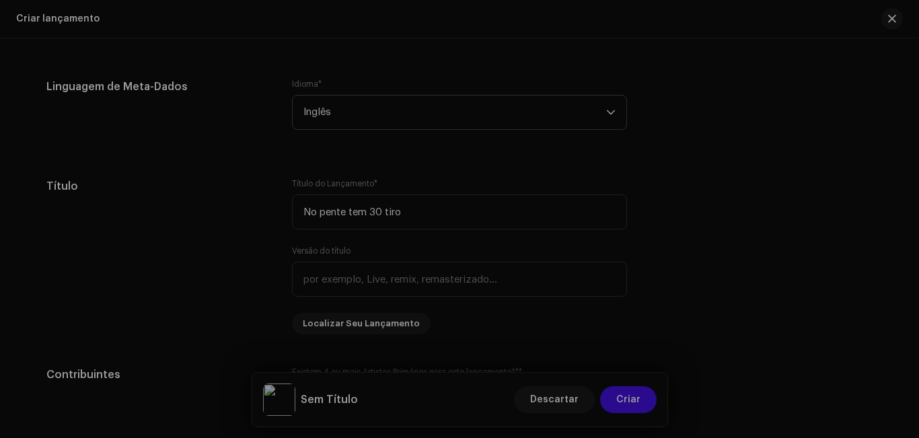
click at [721, 122] on div "Localizar Seu Lançamento Língua * Escolha o idioma Este campo é obrigatório. Tí…" at bounding box center [459, 219] width 919 height 438
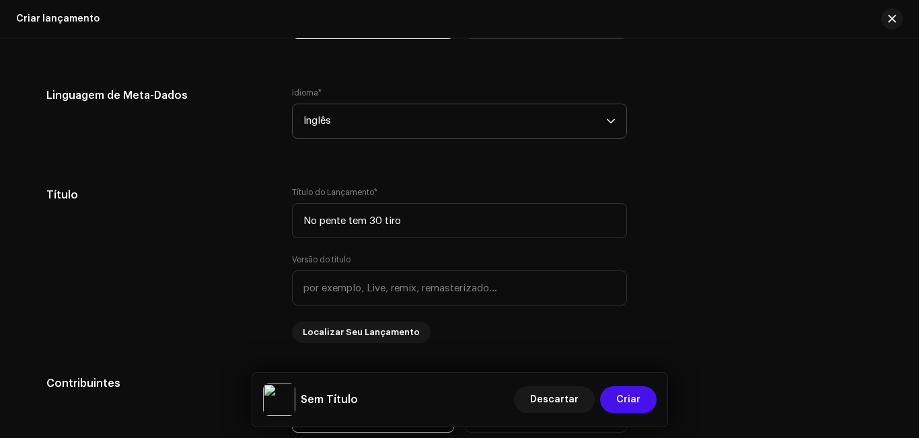
scroll to position [1136, 0]
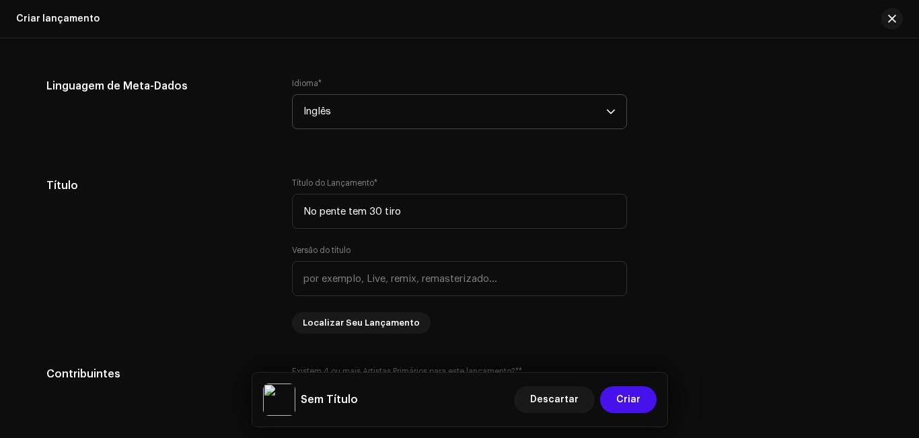
click at [573, 123] on span "Inglês" at bounding box center [454, 112] width 303 height 34
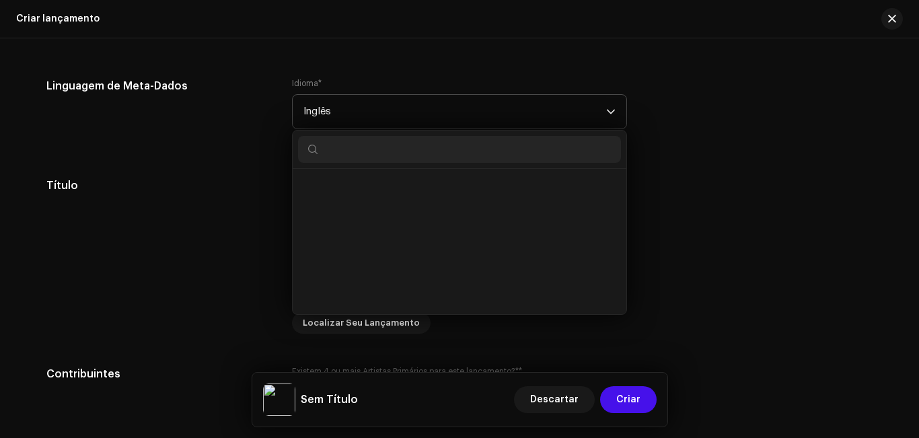
scroll to position [3666, 0]
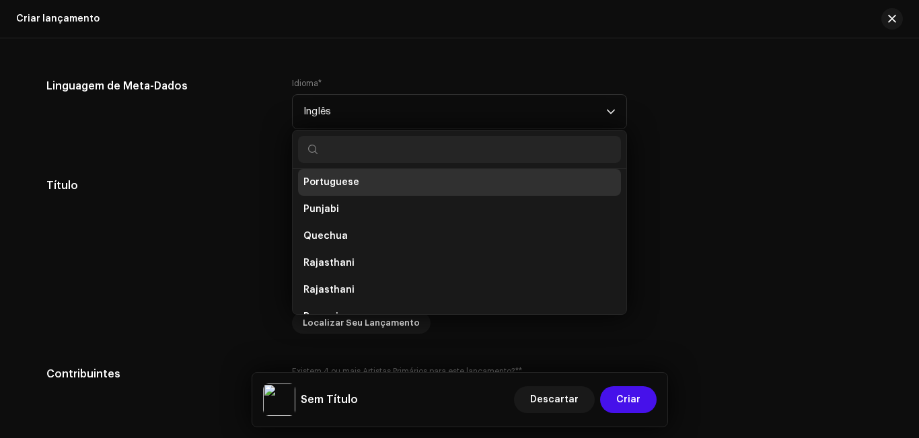
click at [434, 184] on li "Portuguese" at bounding box center [459, 182] width 323 height 27
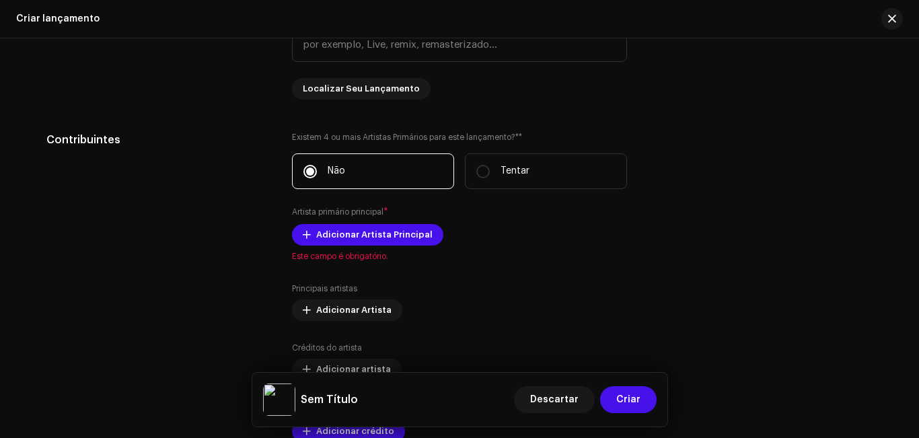
scroll to position [1389, 0]
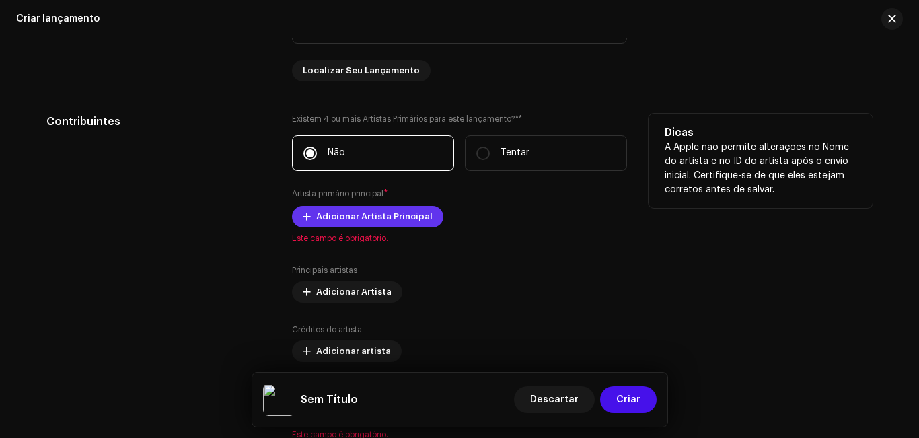
click at [340, 224] on span "Adicionar Artista Principal" at bounding box center [374, 216] width 116 height 27
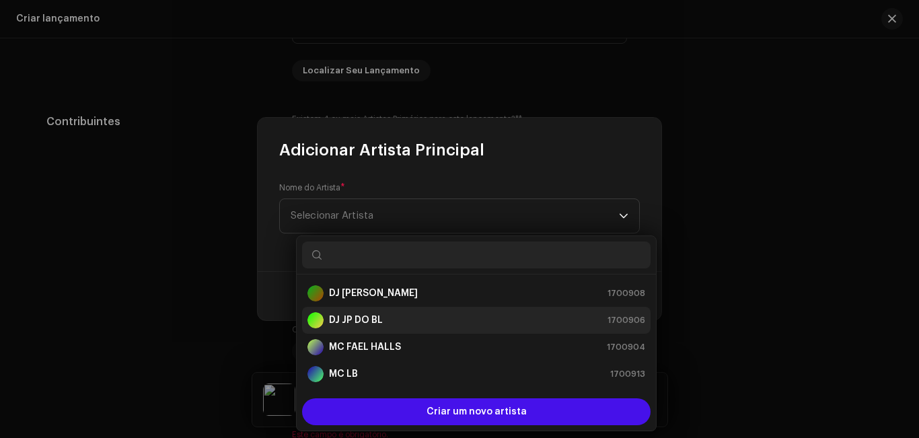
click at [363, 314] on strong "DJ JP DO BL" at bounding box center [356, 320] width 54 height 13
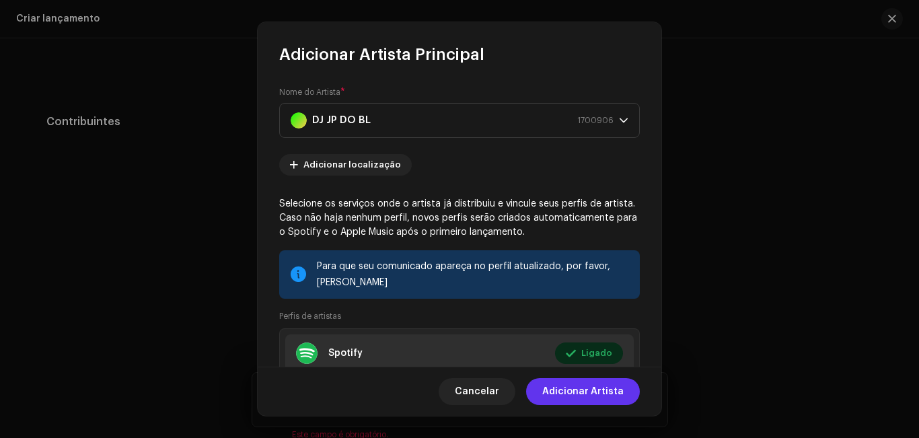
click at [563, 394] on font "Adicionar Artista" at bounding box center [582, 391] width 81 height 9
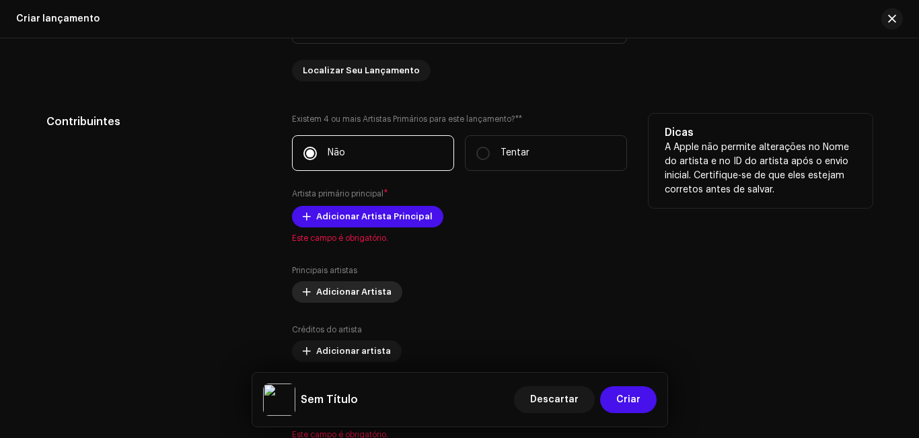
click at [355, 289] on font "Adicionar Artista" at bounding box center [353, 291] width 75 height 9
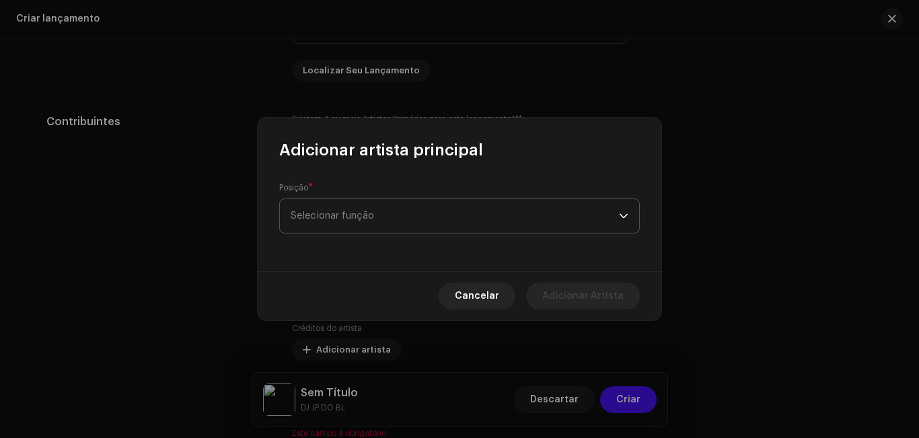
click at [372, 222] on span "Selecionar função" at bounding box center [455, 216] width 328 height 34
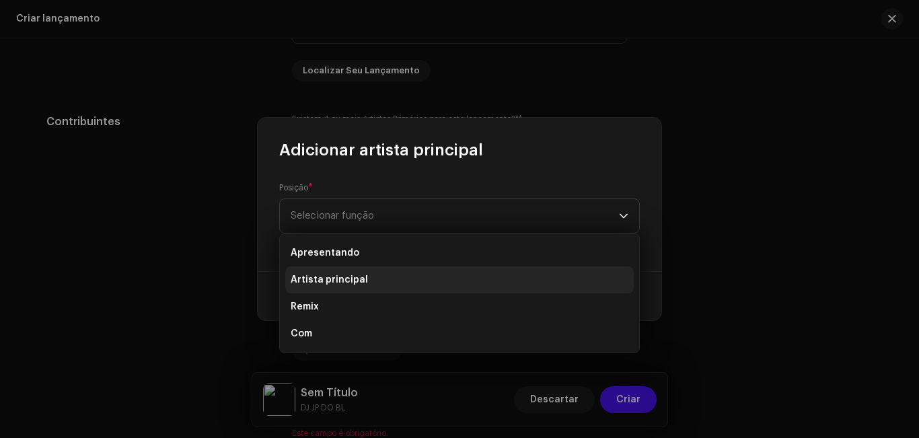
click at [372, 274] on li "Artista principal" at bounding box center [459, 279] width 349 height 27
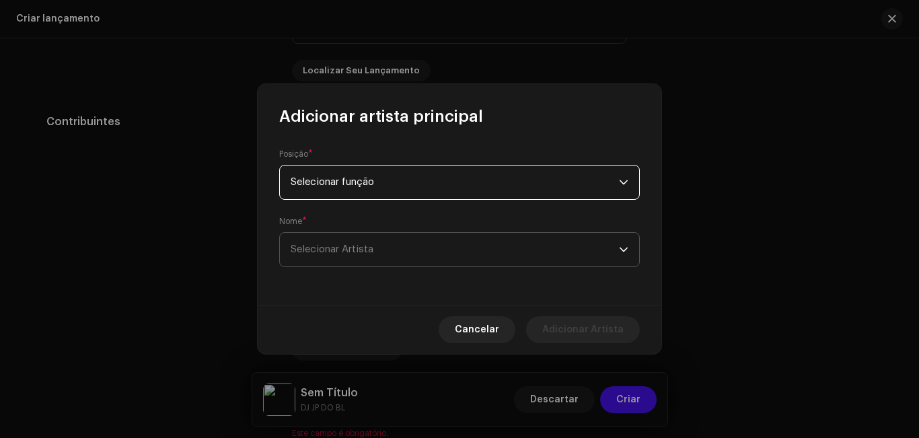
click at [372, 259] on span "Selecionar Artista" at bounding box center [455, 250] width 328 height 34
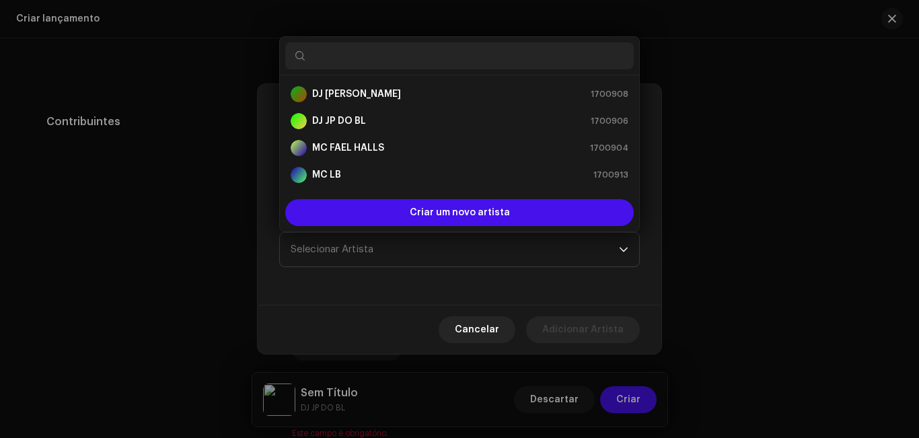
click at [363, 55] on input "text" at bounding box center [459, 55] width 349 height 27
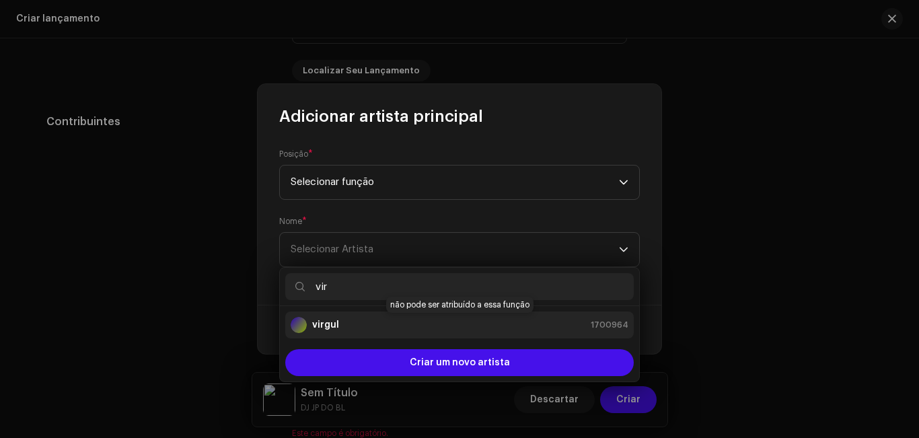
type input "vir"
click at [330, 322] on strong "virgul" at bounding box center [325, 324] width 27 height 13
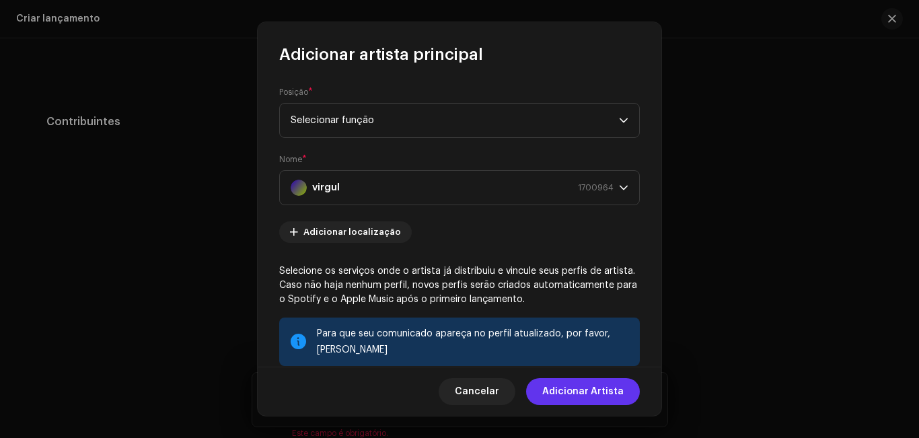
click at [584, 394] on font "Adicionar Artista" at bounding box center [582, 391] width 81 height 9
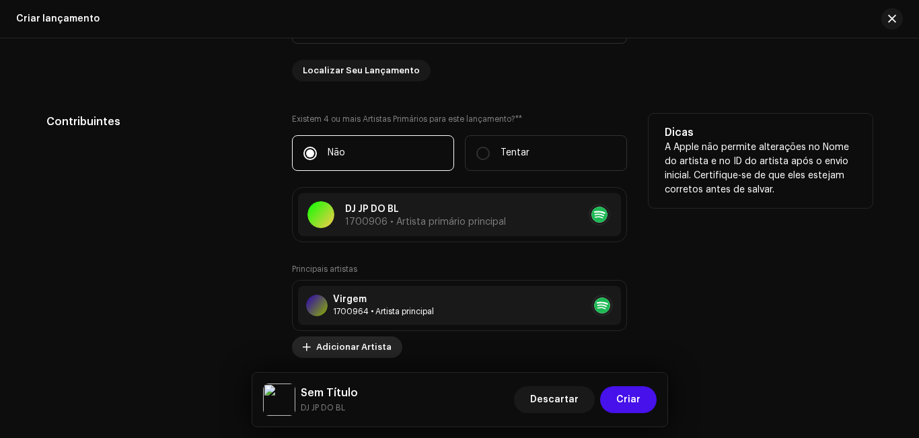
click at [365, 290] on div "Virgem 1700964 • Artista principal" at bounding box center [459, 305] width 323 height 39
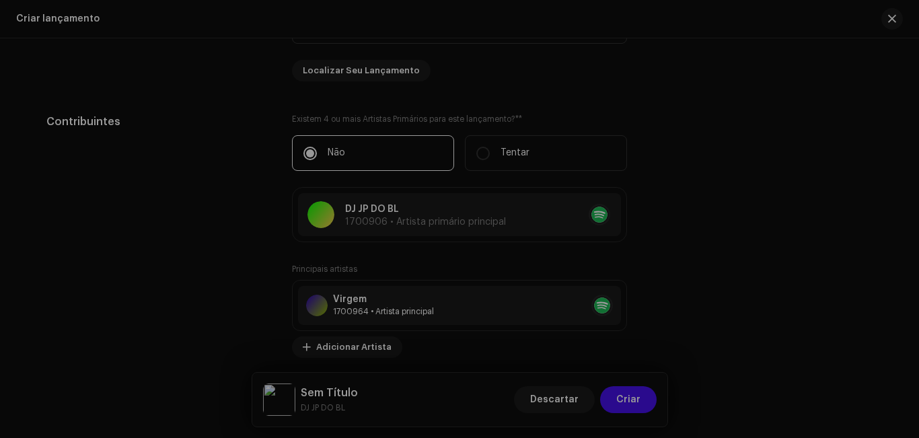
click at [776, 188] on div "Atualizar artista principal Posição * Selecionar função Nome * Virgem 1700964 A…" at bounding box center [459, 219] width 919 height 438
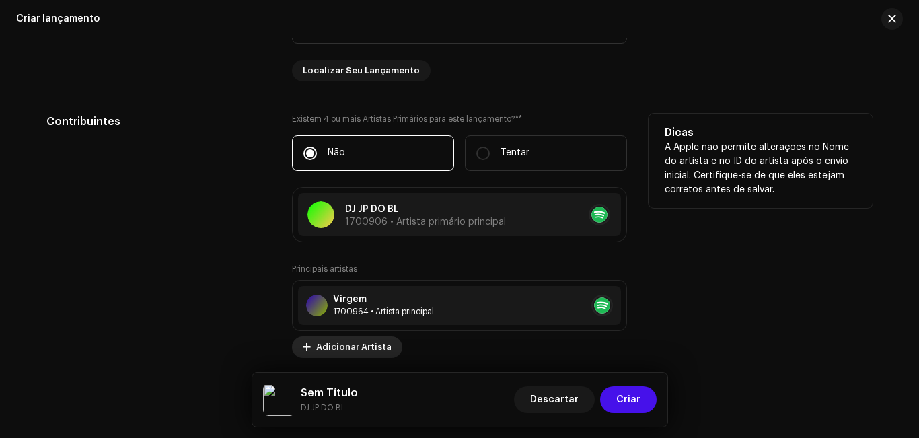
click at [379, 343] on font "Adicionar Artista" at bounding box center [353, 346] width 75 height 9
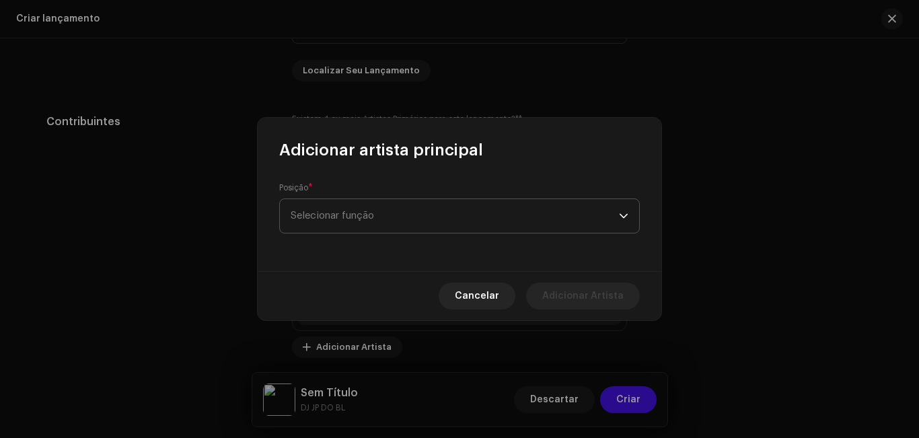
click at [367, 215] on font "Selecionar função" at bounding box center [332, 216] width 83 height 10
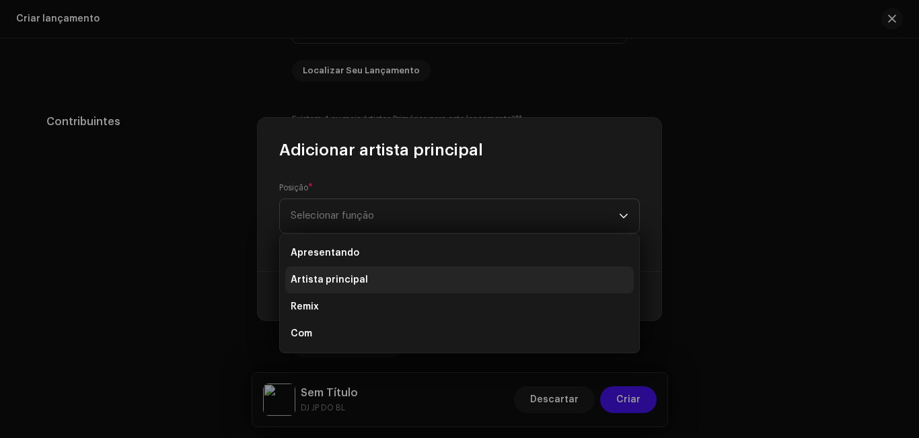
click at [364, 277] on li "Artista principal" at bounding box center [459, 279] width 349 height 27
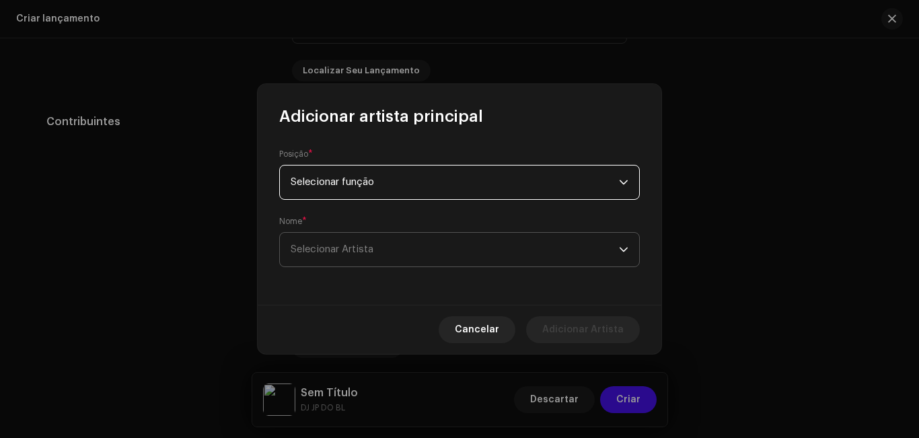
click at [364, 246] on font "Selecionar Artista" at bounding box center [332, 249] width 83 height 10
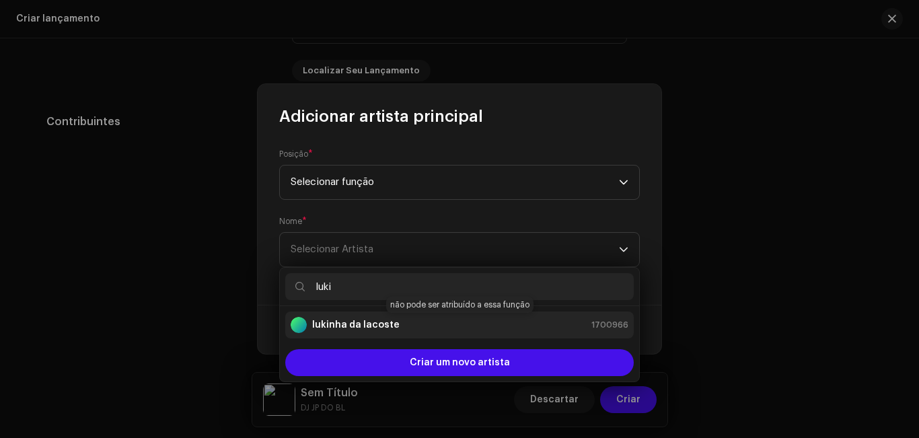
type input "luki"
click at [334, 328] on strong "lukinha da lacoste" at bounding box center [355, 324] width 87 height 13
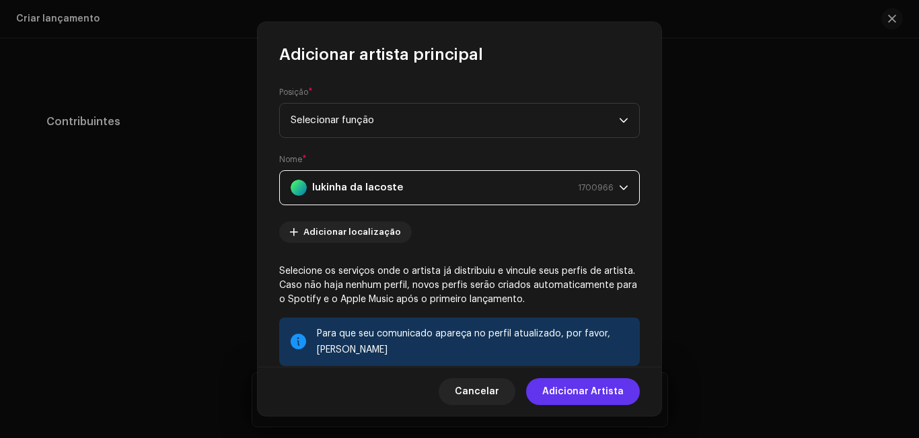
click at [567, 390] on font "Adicionar Artista" at bounding box center [582, 391] width 81 height 9
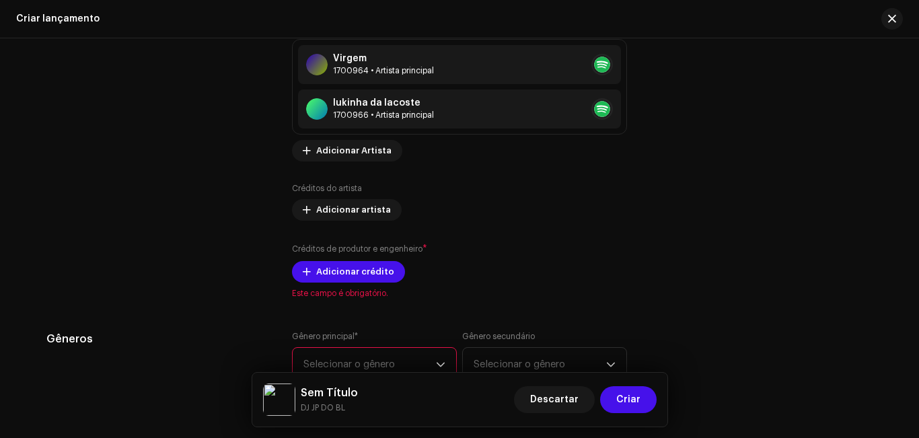
scroll to position [1653, 0]
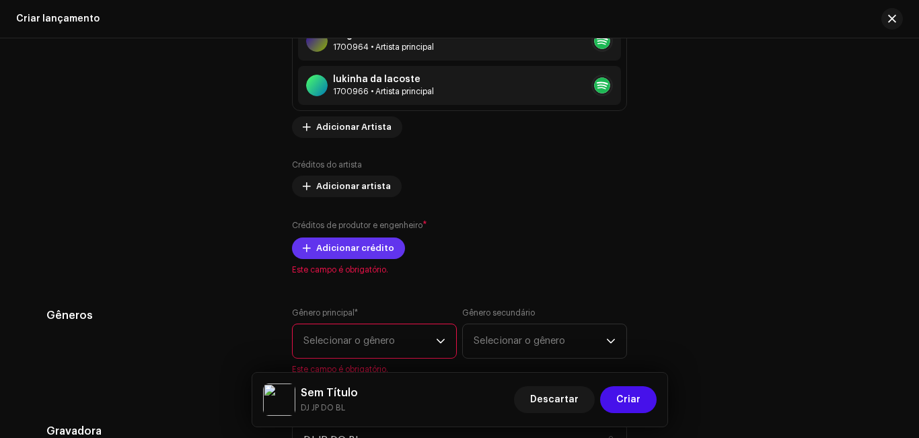
click at [370, 242] on span "Adicionar crédito" at bounding box center [355, 248] width 78 height 27
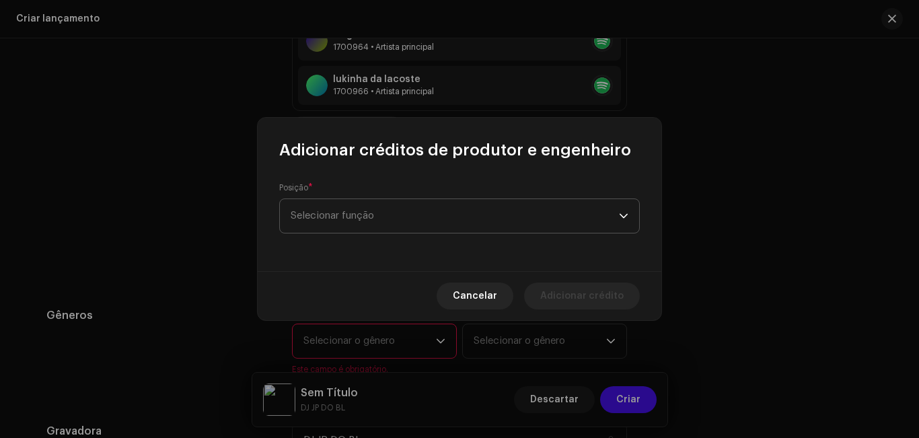
click at [370, 225] on span "Selecionar função" at bounding box center [455, 216] width 328 height 34
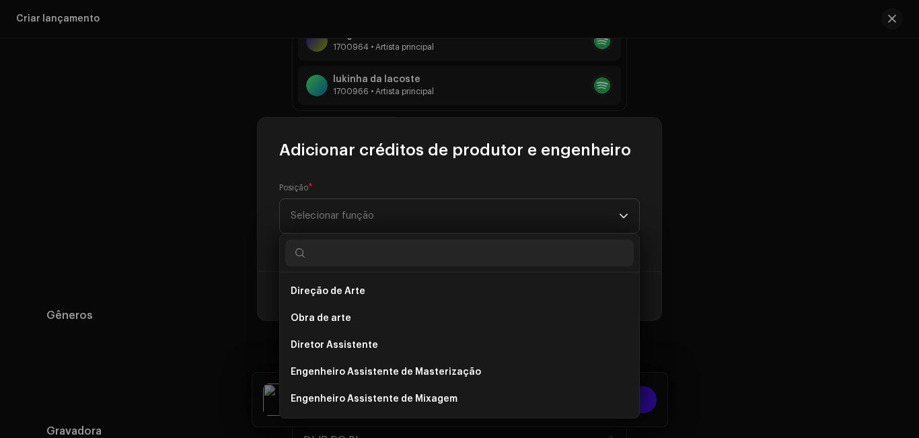
click at [637, 290] on body "DJ JP DO BL Lar Perfil Catálogo Transações Análise Recursos Mercado DJ JP DO BL…" at bounding box center [459, 219] width 919 height 438
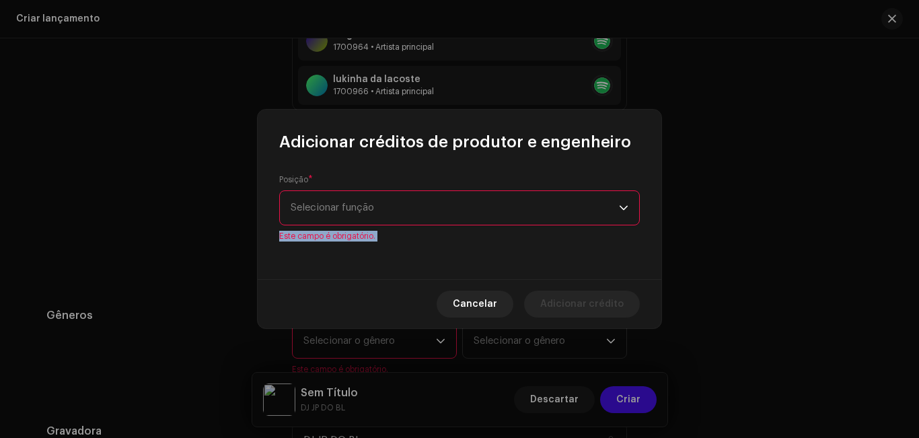
drag, startPoint x: 637, startPoint y: 290, endPoint x: 624, endPoint y: 213, distance: 78.5
click at [624, 213] on div "Adicionar créditos de produtor e engenheiro Posição * Selecionar função Este ca…" at bounding box center [460, 219] width 404 height 219
click at [624, 213] on div "gatilho suspenso" at bounding box center [623, 208] width 9 height 34
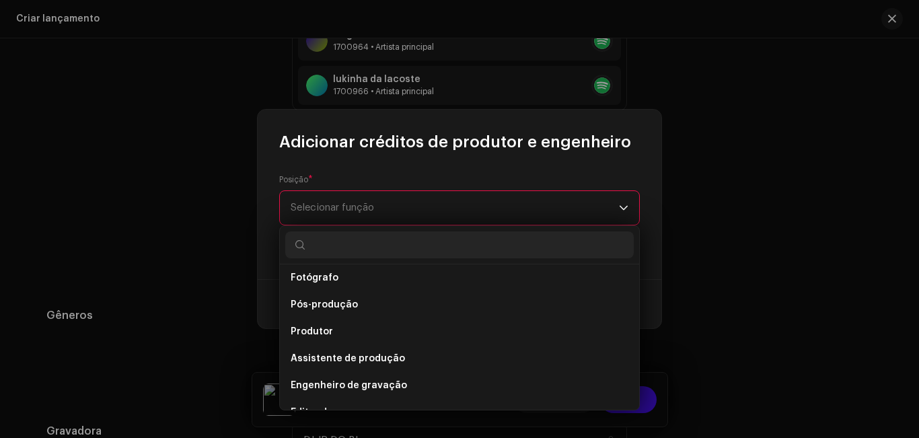
scroll to position [497, 0]
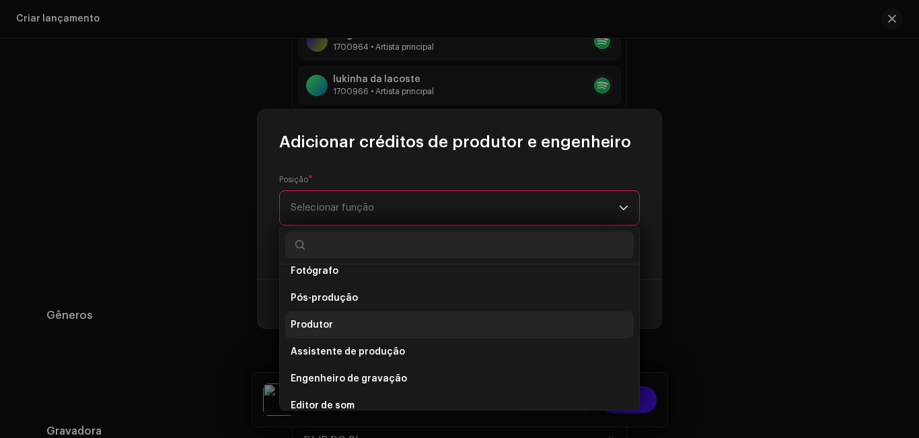
click at [542, 328] on li "Produtor" at bounding box center [459, 325] width 349 height 27
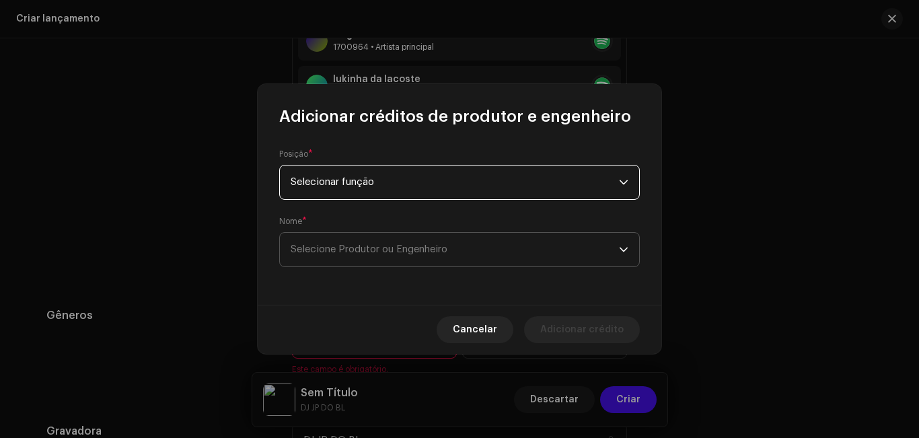
click at [529, 262] on span "Selecione Produtor ou Engenheiro" at bounding box center [455, 250] width 328 height 34
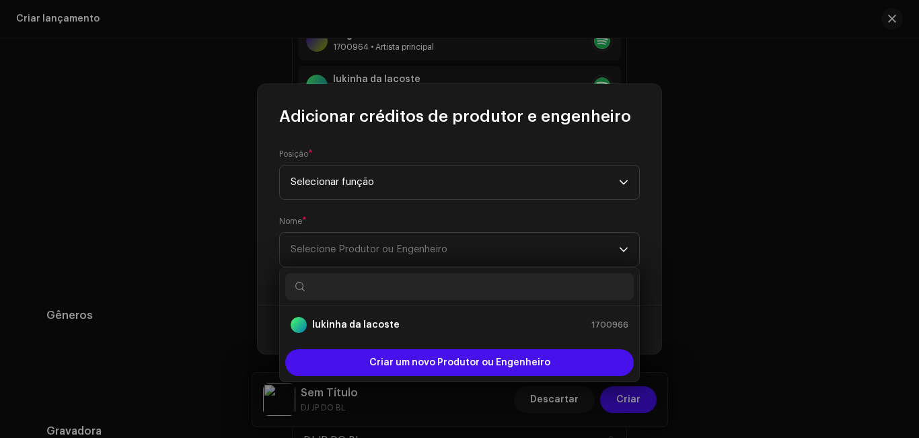
click at [517, 285] on input "text" at bounding box center [459, 286] width 349 height 27
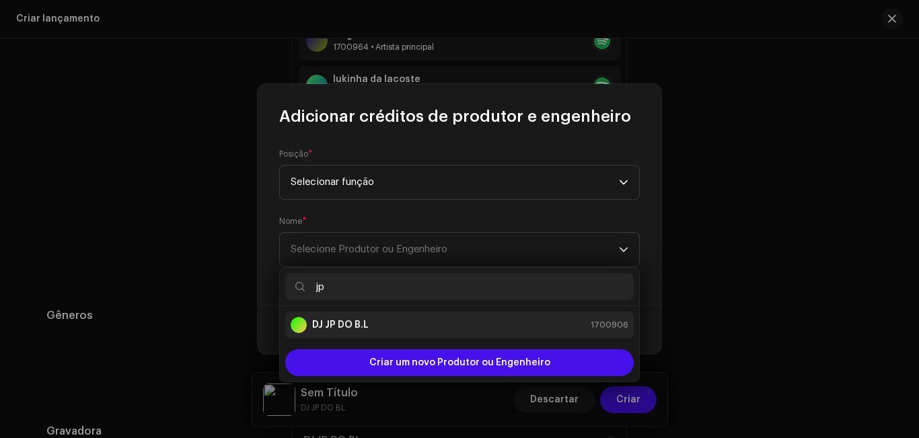
type input "jp"
click at [472, 328] on div "DJ JP DO B.L 1700906" at bounding box center [460, 325] width 338 height 16
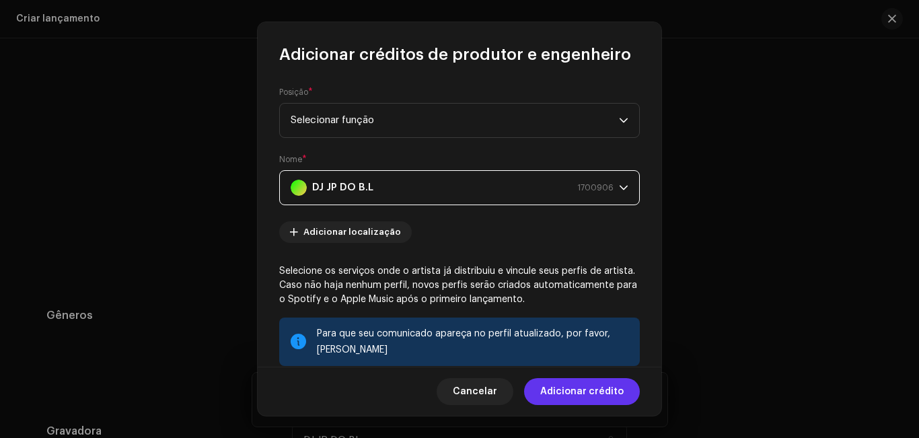
click at [571, 382] on span "Adicionar crédito" at bounding box center [581, 391] width 83 height 27
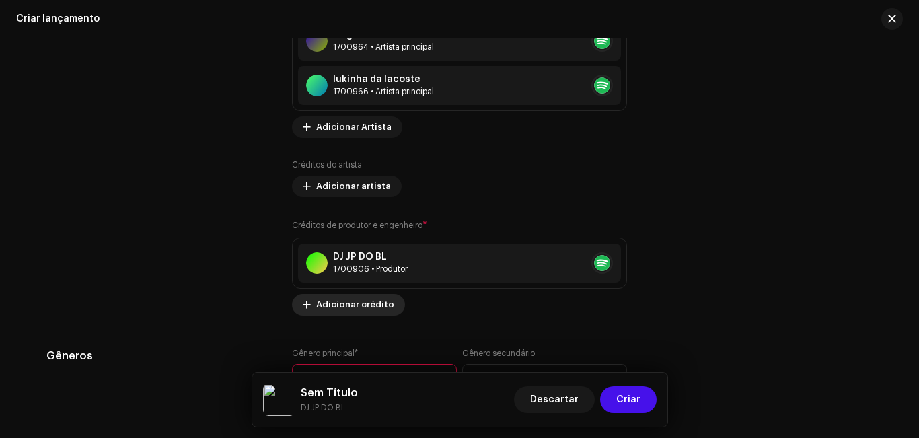
click at [373, 301] on font "Adicionar crédito" at bounding box center [355, 304] width 78 height 9
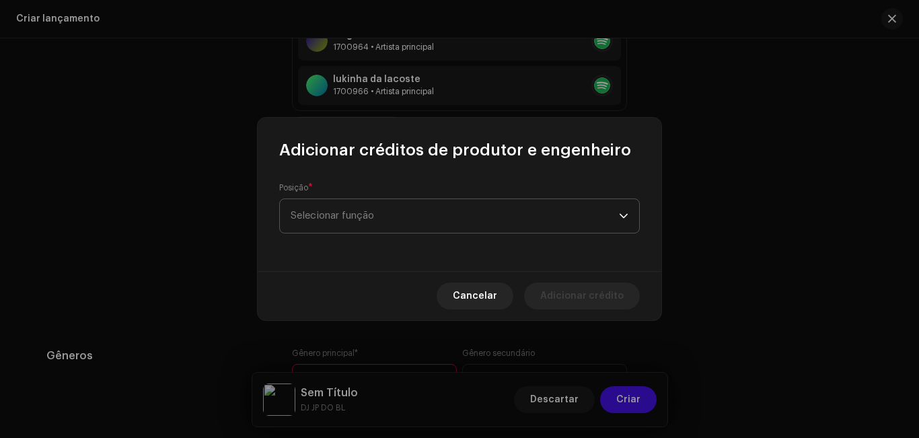
click at [365, 219] on font "Selecionar função" at bounding box center [332, 216] width 83 height 10
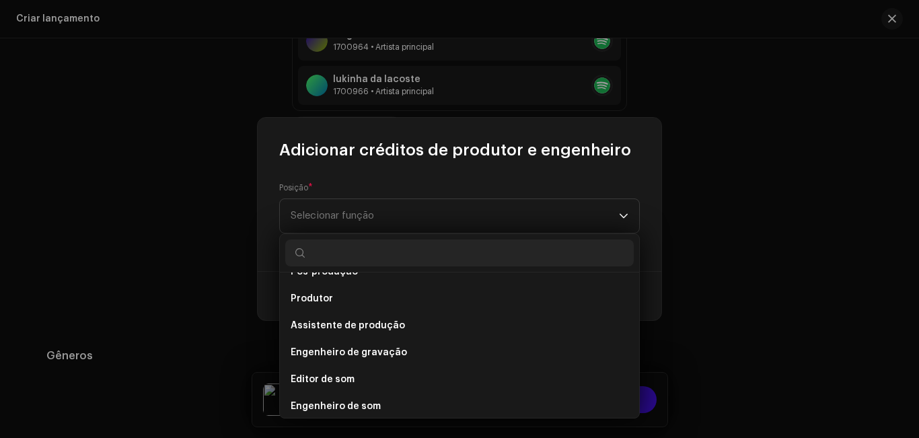
scroll to position [499, 0]
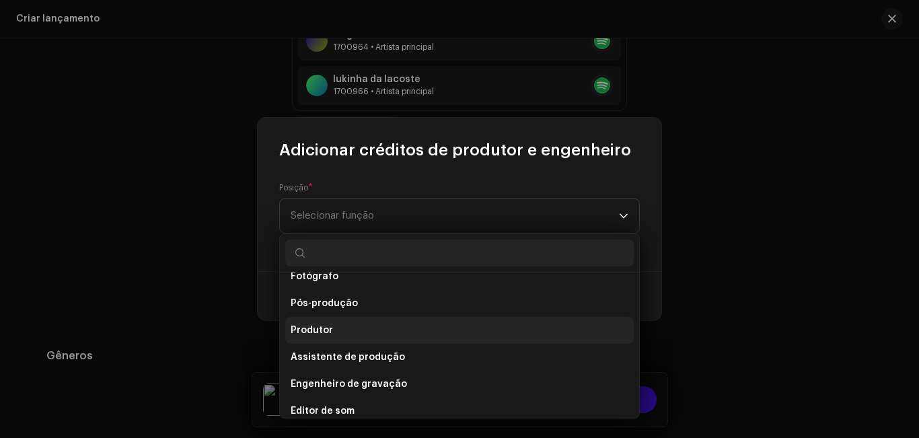
click at [532, 327] on li "Produtor" at bounding box center [459, 330] width 349 height 27
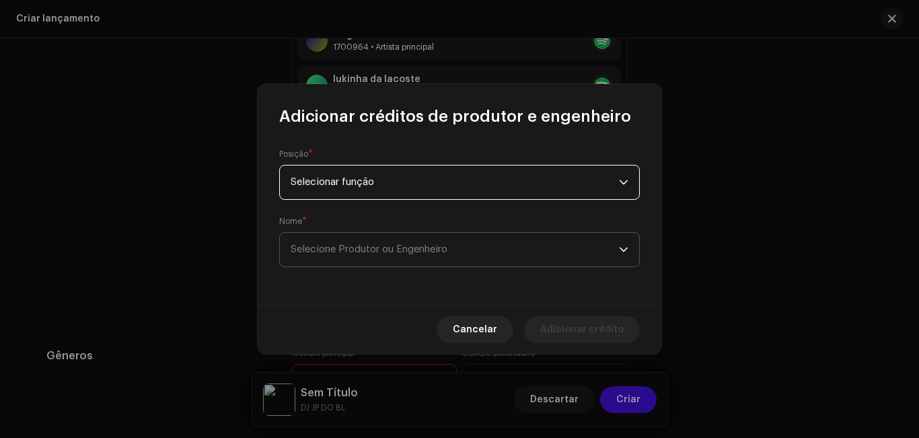
click at [547, 252] on span "Selecione Produtor ou Engenheiro" at bounding box center [455, 250] width 328 height 34
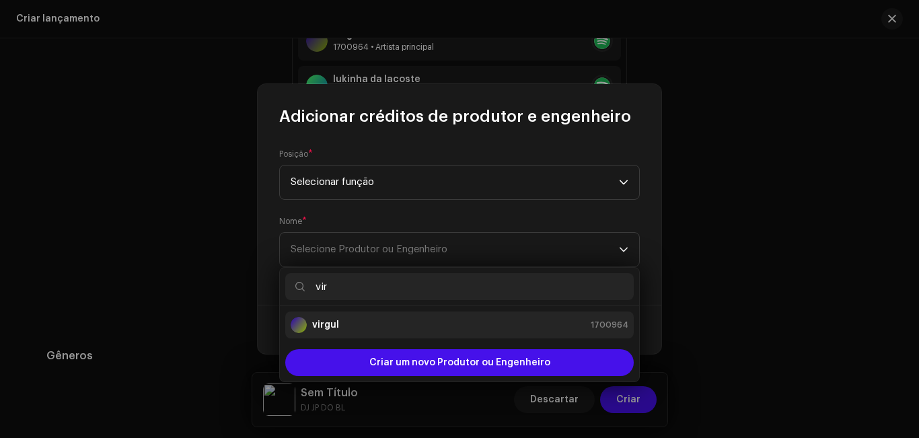
type input "vir"
click at [478, 336] on li "virgul 1700964" at bounding box center [459, 325] width 349 height 27
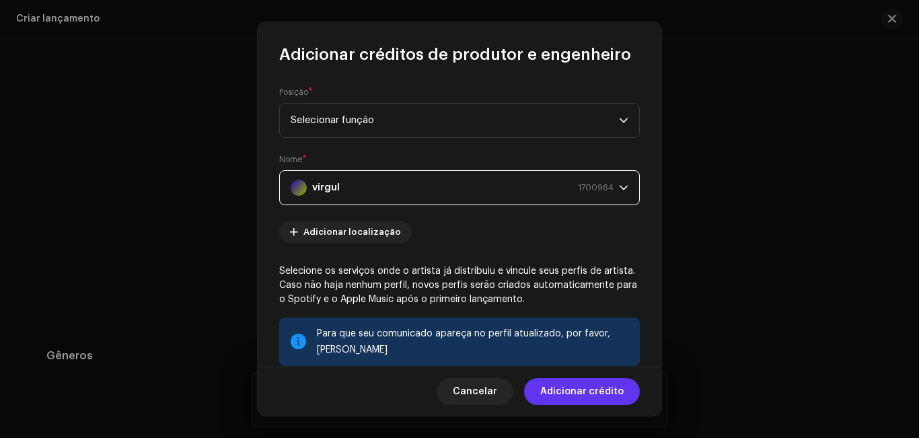
click at [563, 386] on span "Adicionar crédito" at bounding box center [581, 391] width 83 height 27
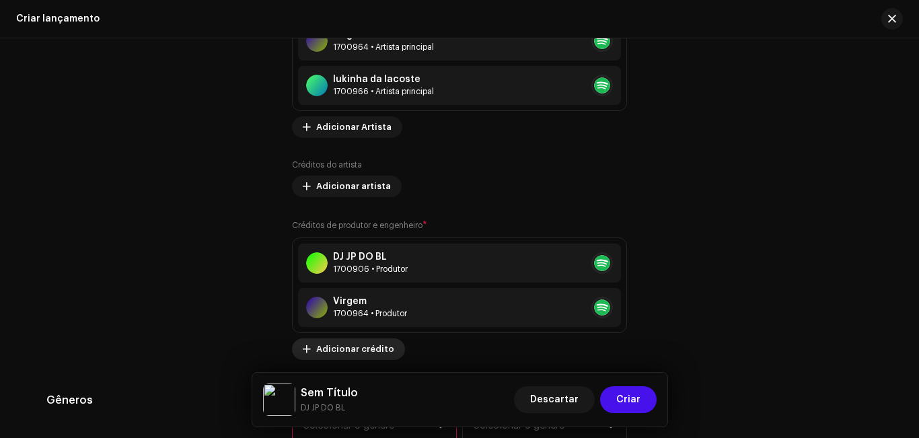
click at [325, 347] on font "Adicionar crédito" at bounding box center [355, 349] width 78 height 9
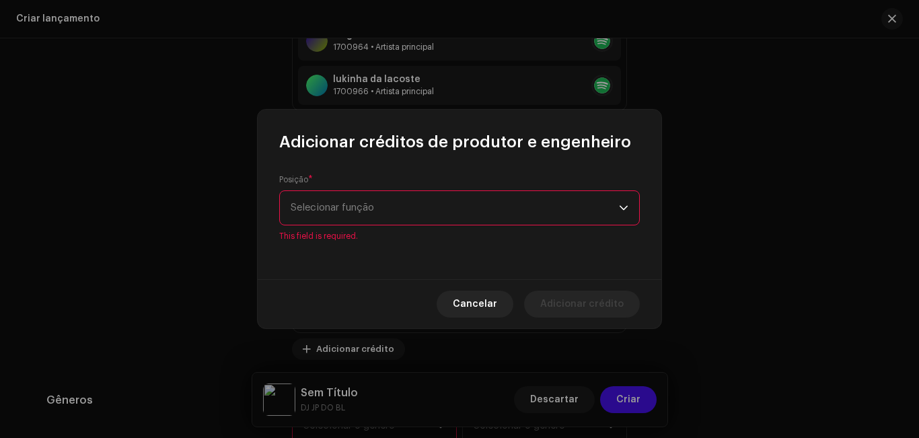
click at [632, 218] on p-select "Selecionar função" at bounding box center [459, 207] width 361 height 35
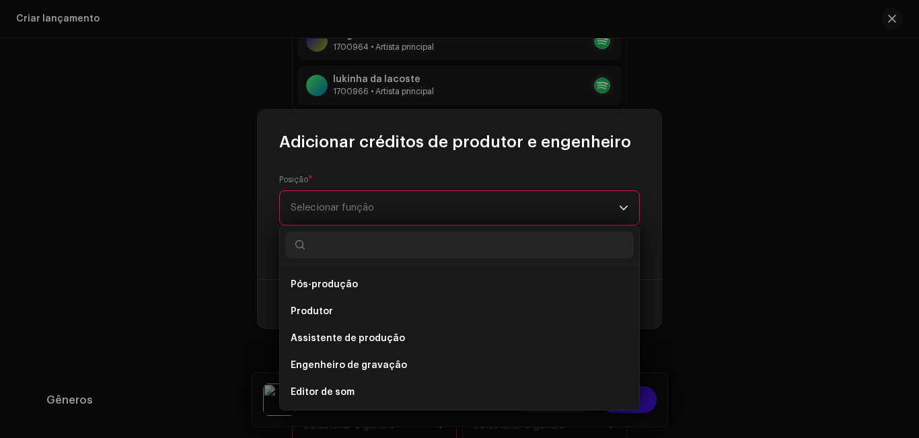
scroll to position [592, 0]
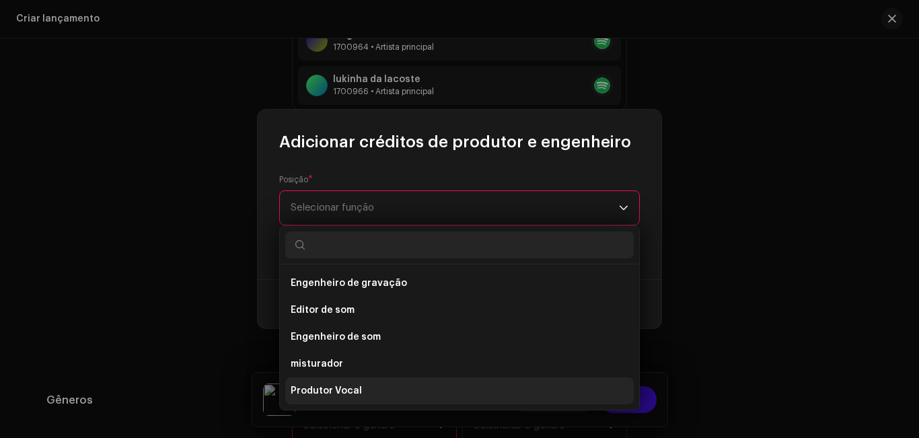
click at [524, 388] on li "Produtor Vocal" at bounding box center [459, 390] width 349 height 27
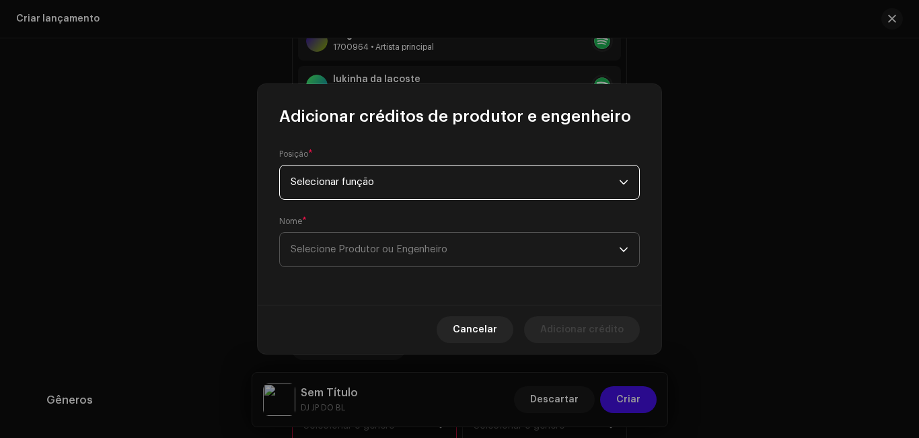
click at [447, 259] on span "Selecione Produtor ou Engenheiro" at bounding box center [455, 250] width 328 height 34
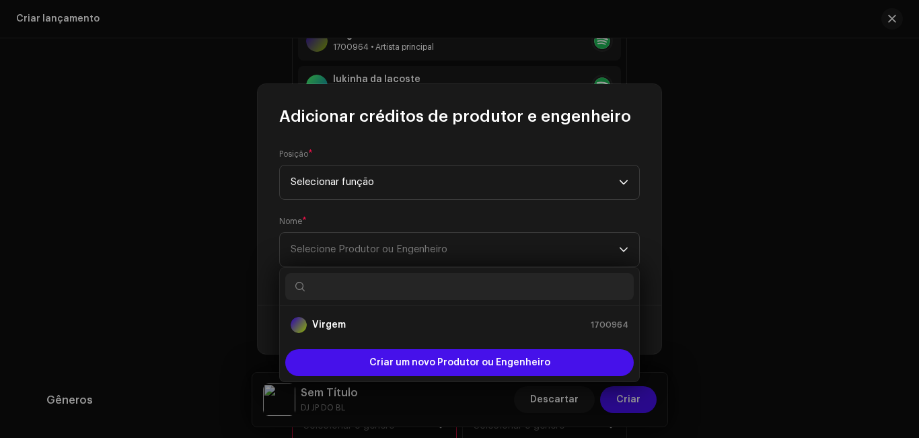
click at [443, 283] on input "text" at bounding box center [459, 286] width 349 height 27
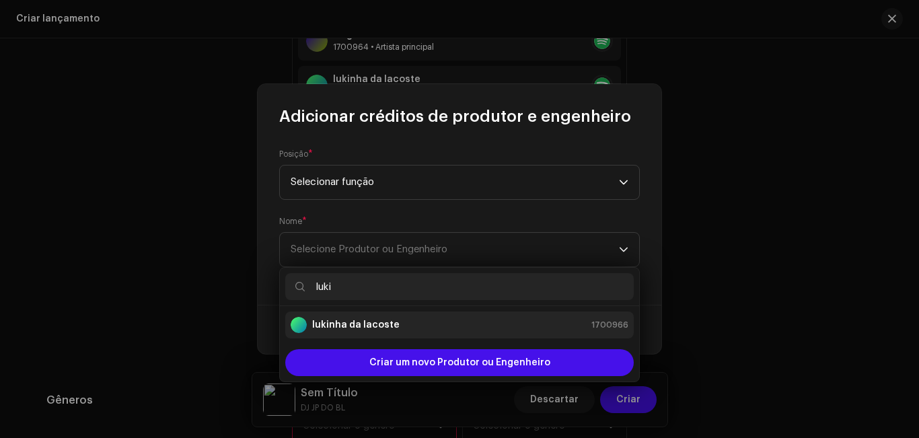
type input "luki"
click at [437, 322] on div "lukinha da lacoste 1700966" at bounding box center [460, 325] width 338 height 16
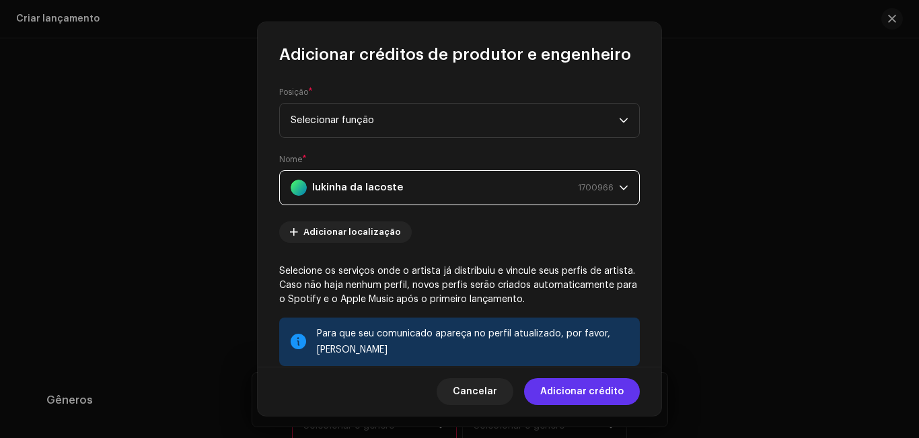
click at [567, 388] on font "Adicionar crédito" at bounding box center [581, 391] width 83 height 9
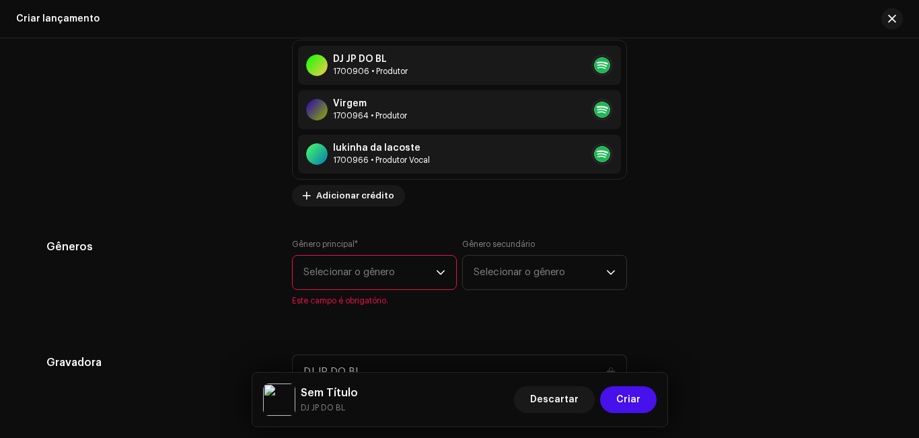
scroll to position [1856, 0]
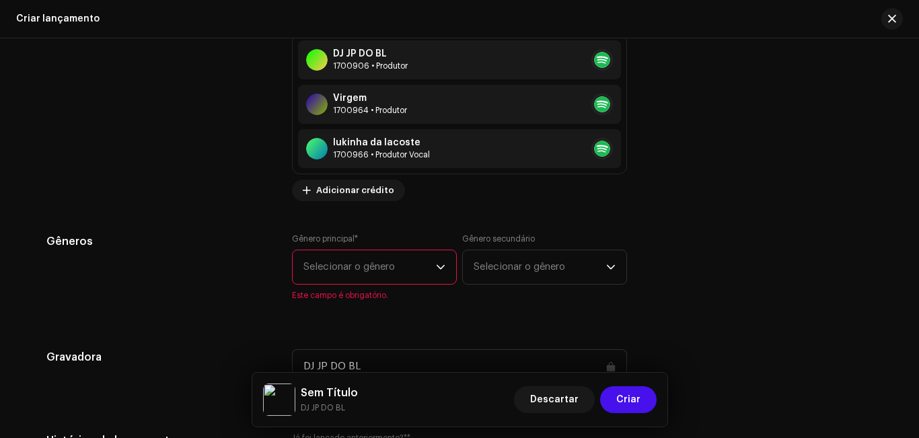
click at [440, 266] on icon "gatilho suspenso" at bounding box center [440, 266] width 9 height 9
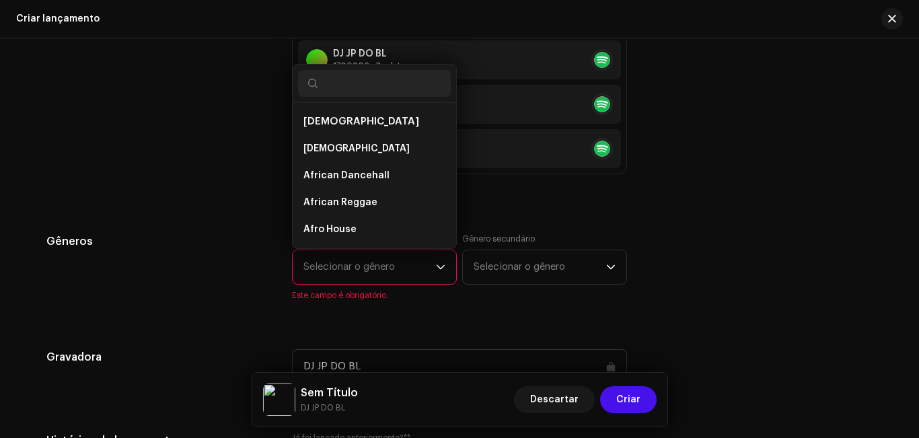
click at [401, 91] on input "text" at bounding box center [374, 83] width 153 height 27
type input "a"
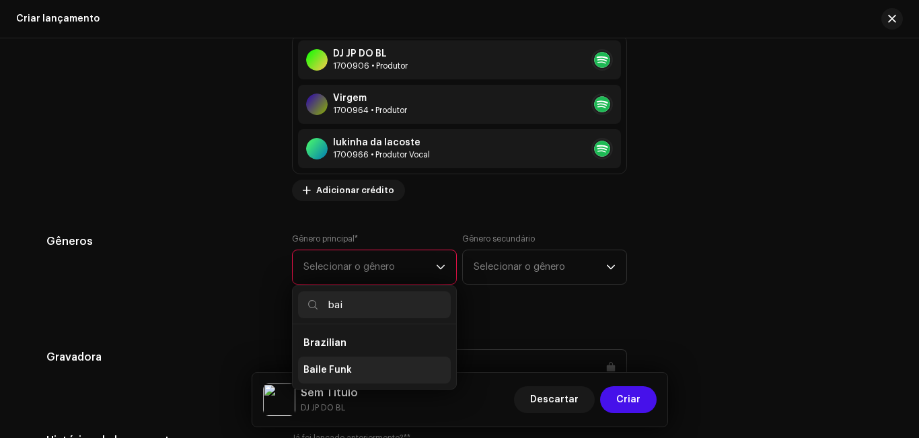
type input "bai"
click at [361, 363] on li "Baile Funk" at bounding box center [374, 370] width 153 height 27
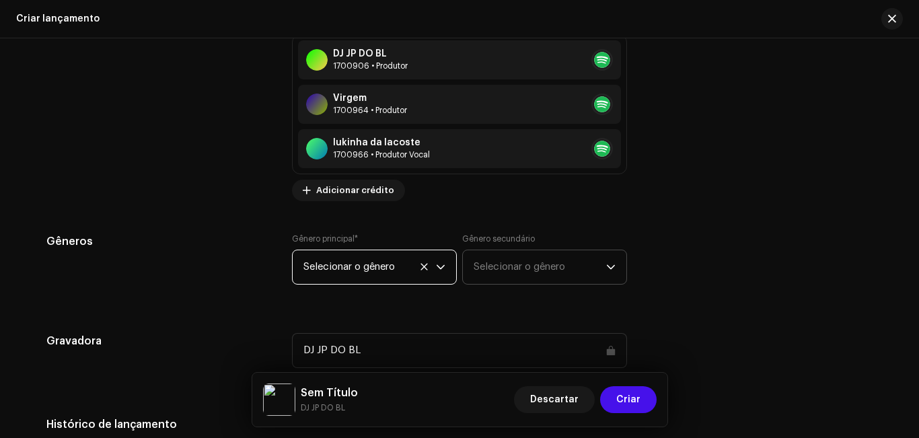
click at [490, 261] on span "Selecionar o gênero" at bounding box center [540, 267] width 133 height 34
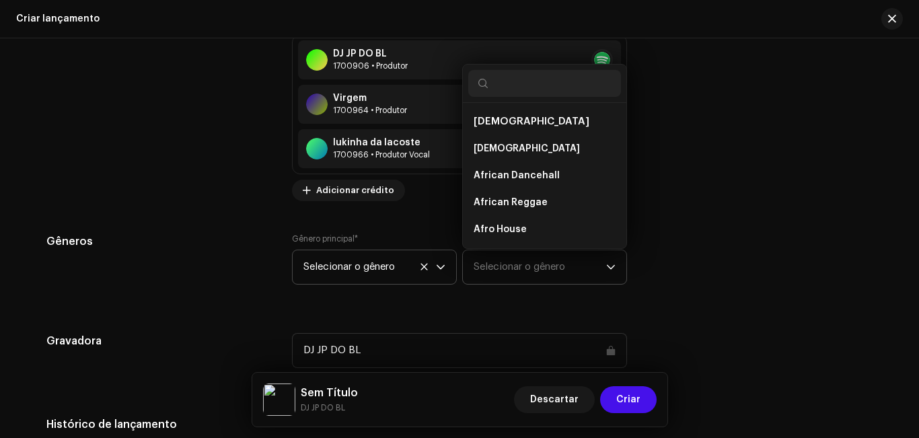
scroll to position [22, 0]
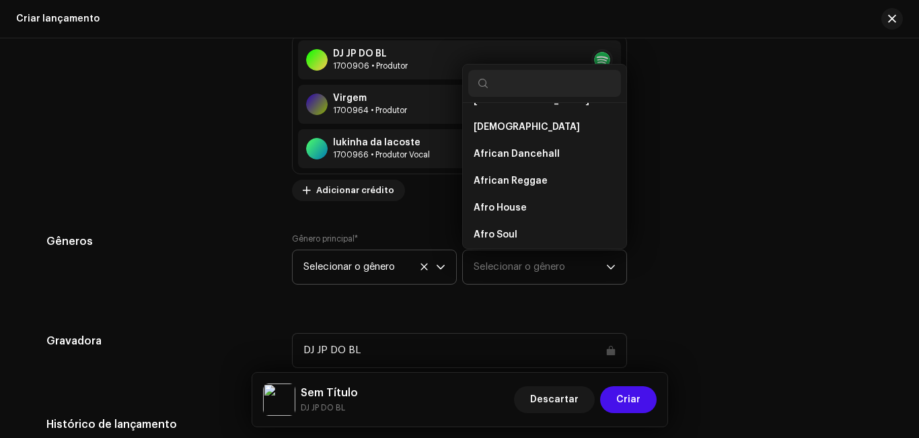
click at [489, 84] on input "text" at bounding box center [544, 83] width 153 height 27
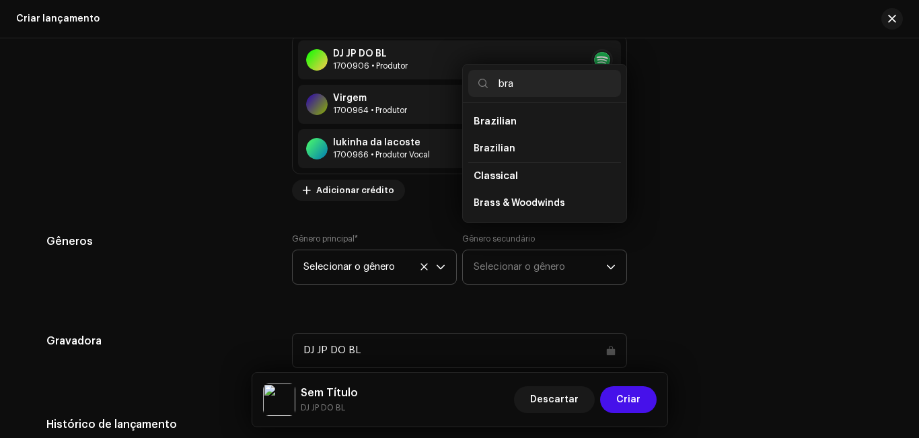
scroll to position [0, 0]
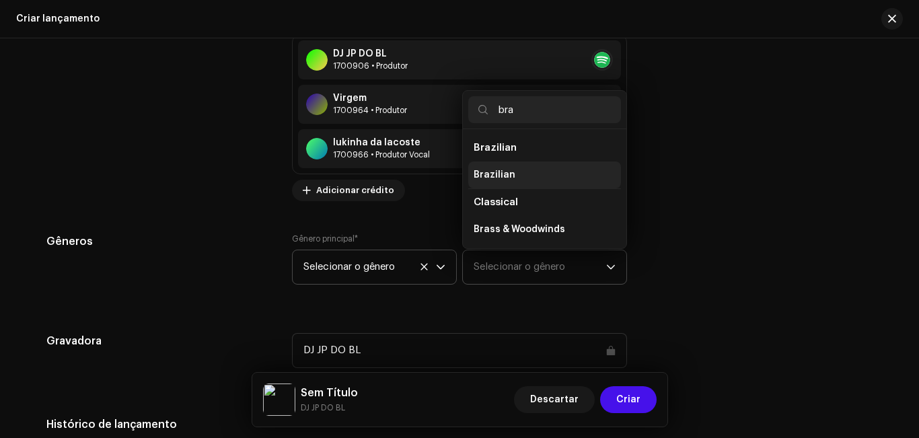
type input "bra"
click at [497, 177] on span "Brazilian" at bounding box center [495, 174] width 42 height 13
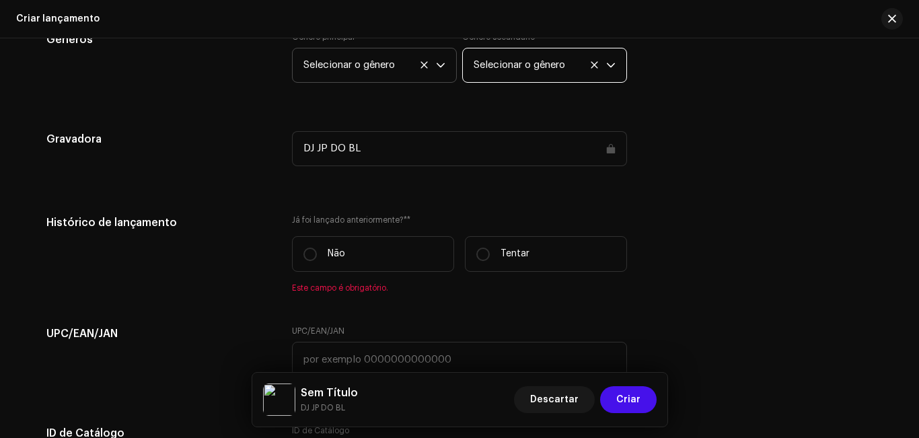
scroll to position [2106, 0]
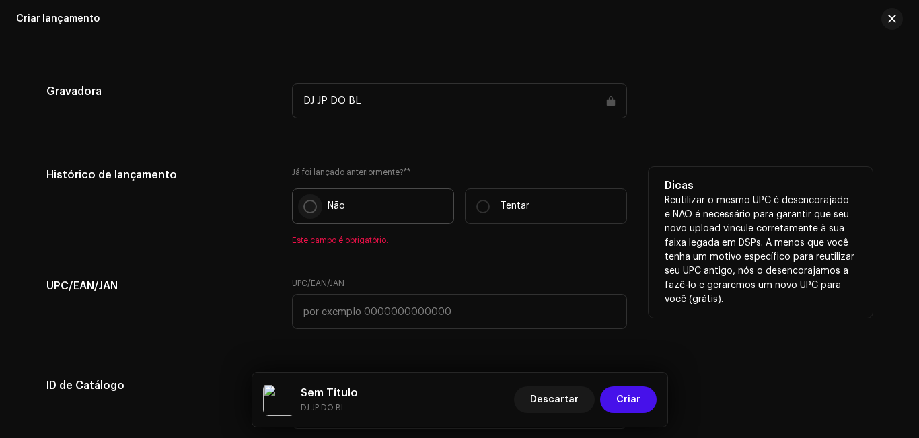
click at [307, 205] on input "Não" at bounding box center [309, 206] width 13 height 13
radio input "true"
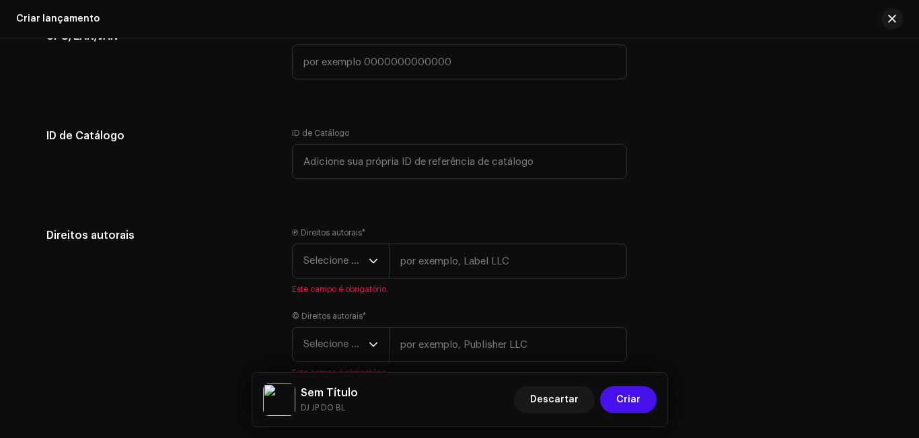
scroll to position [2383, 0]
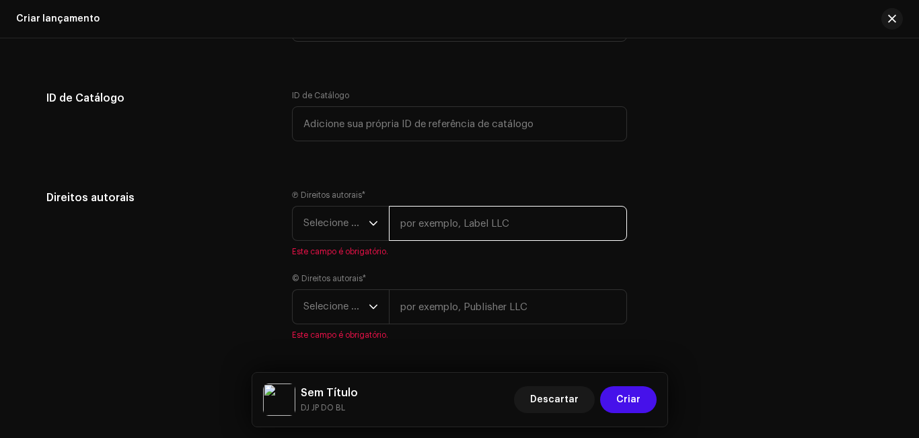
click at [439, 227] on input "text" at bounding box center [508, 223] width 238 height 35
type input "dj jp do b.l 2025"
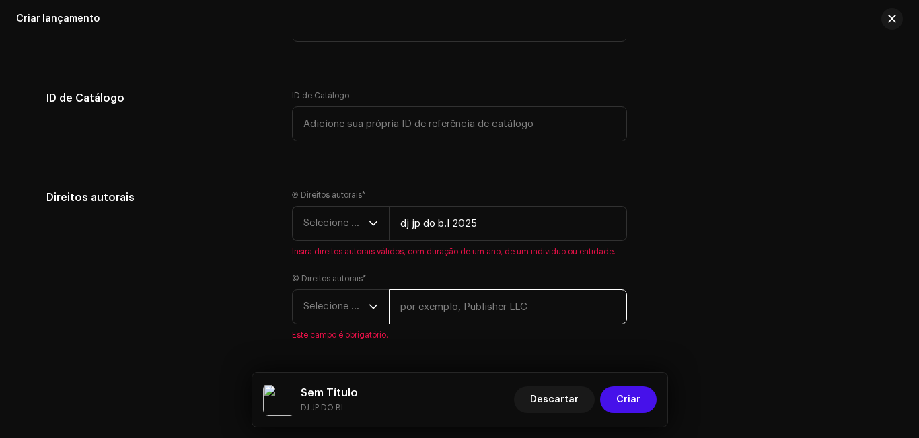
click at [470, 302] on input "text" at bounding box center [508, 306] width 238 height 35
type input "dj virgul 2025"
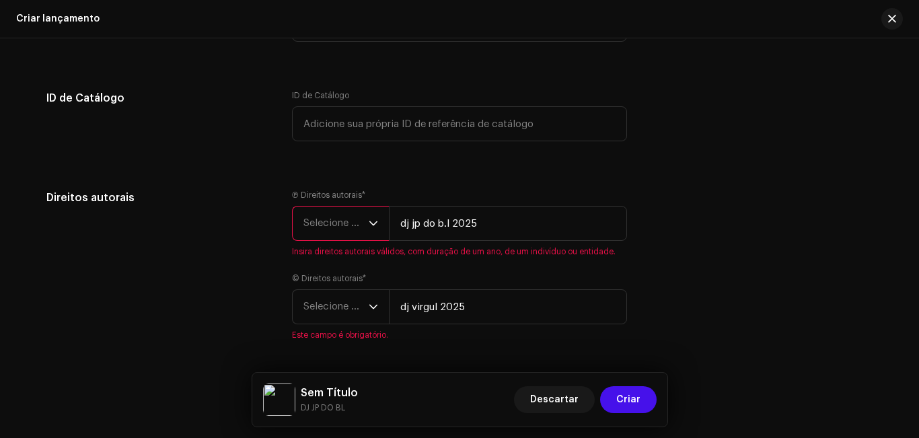
click at [371, 217] on div "gatilho suspenso" at bounding box center [373, 224] width 9 height 34
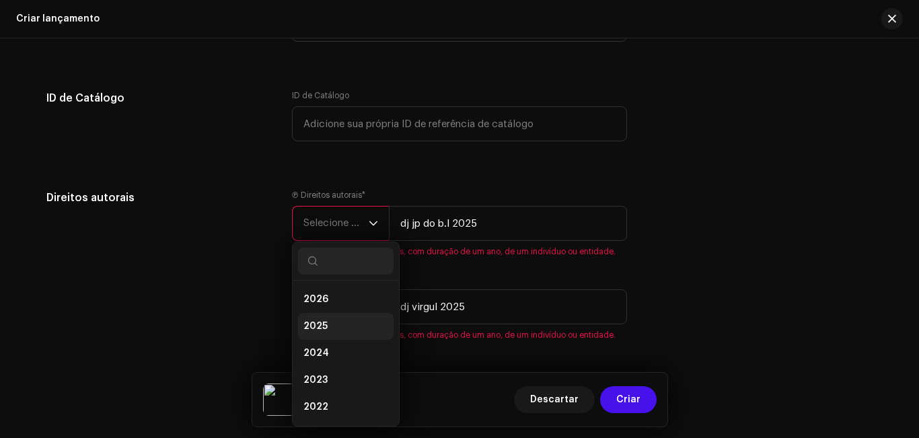
click at [346, 321] on li "2025" at bounding box center [346, 326] width 96 height 27
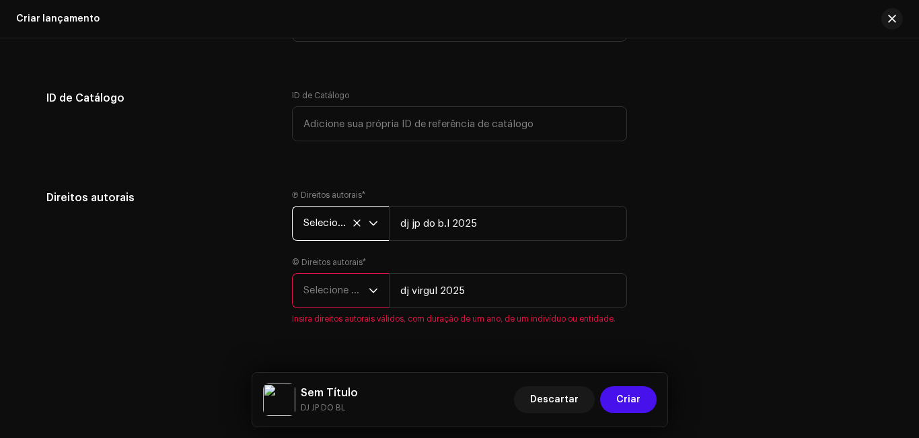
click at [371, 293] on icon "gatilho suspenso" at bounding box center [373, 291] width 8 height 5
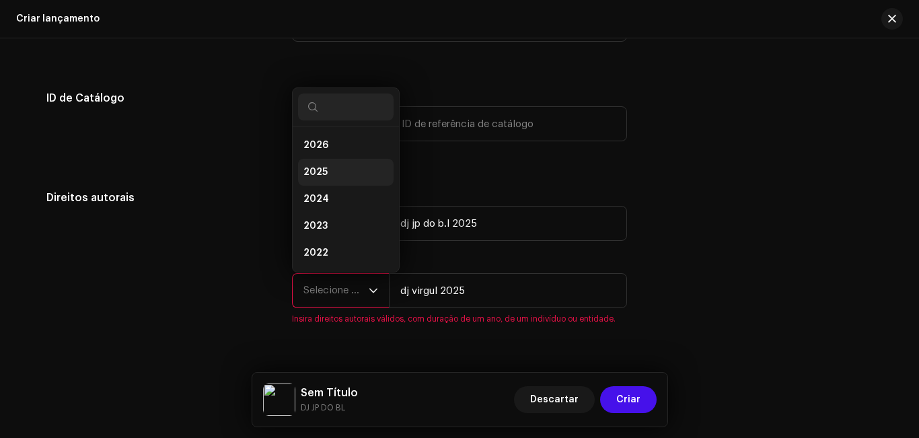
click at [344, 167] on li "2025" at bounding box center [346, 172] width 96 height 27
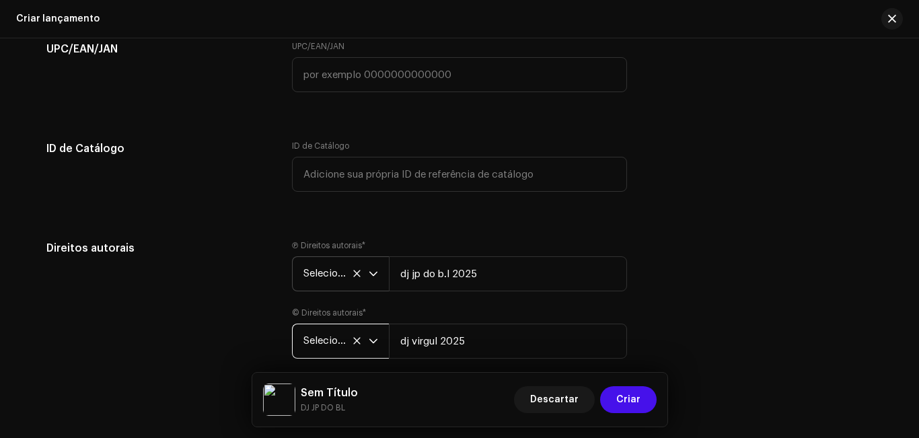
scroll to position [2398, 0]
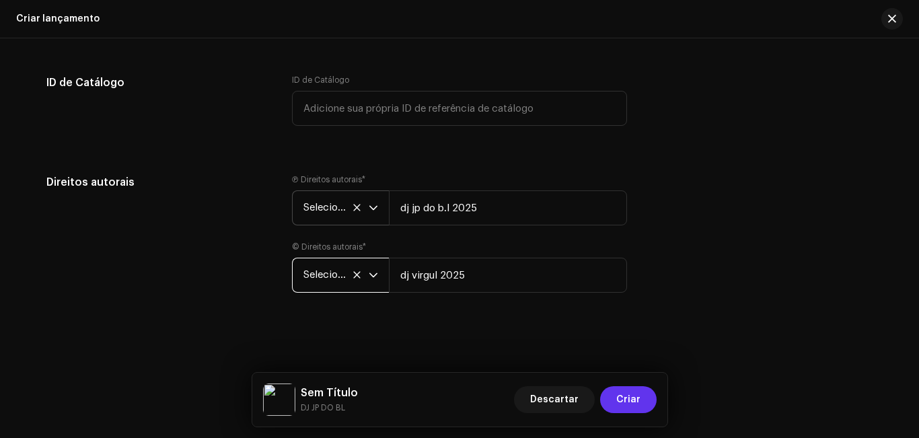
click at [645, 393] on button "Criar" at bounding box center [628, 399] width 57 height 27
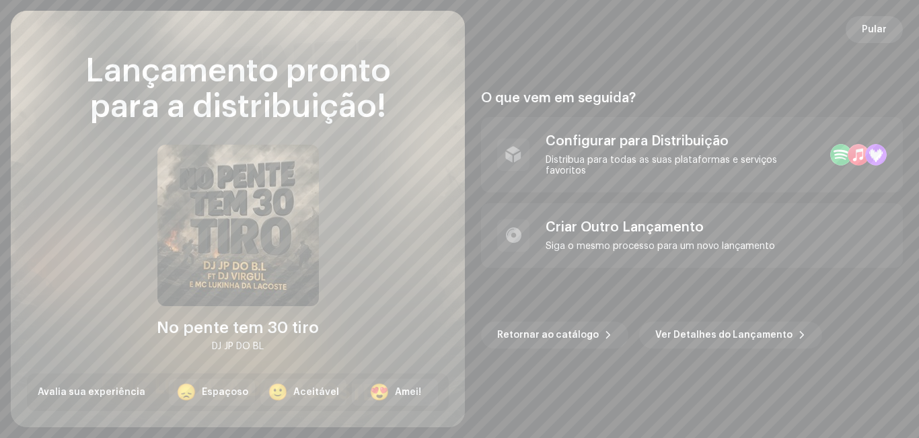
click at [875, 28] on font "Pular" at bounding box center [874, 29] width 25 height 9
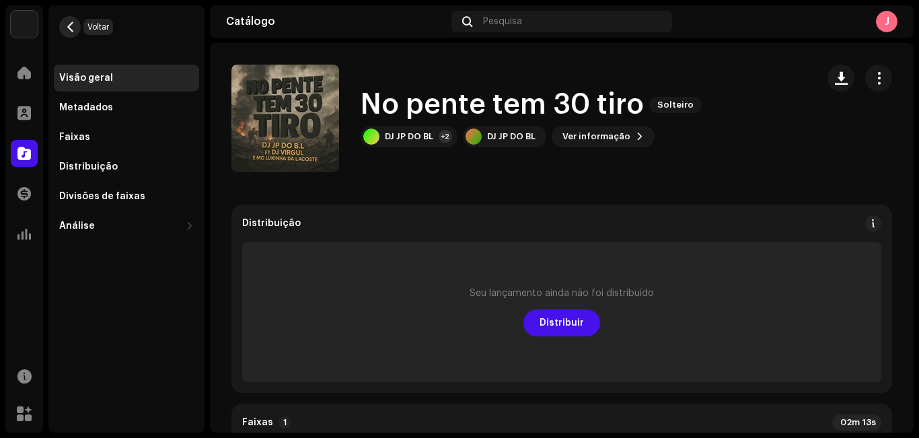
click at [67, 27] on span "button" at bounding box center [70, 27] width 10 height 11
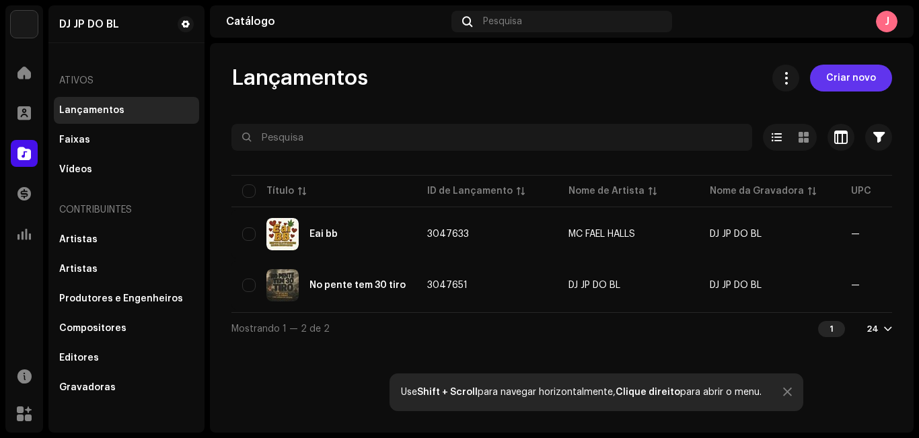
click at [861, 81] on font "Criar novo" at bounding box center [851, 77] width 50 height 9
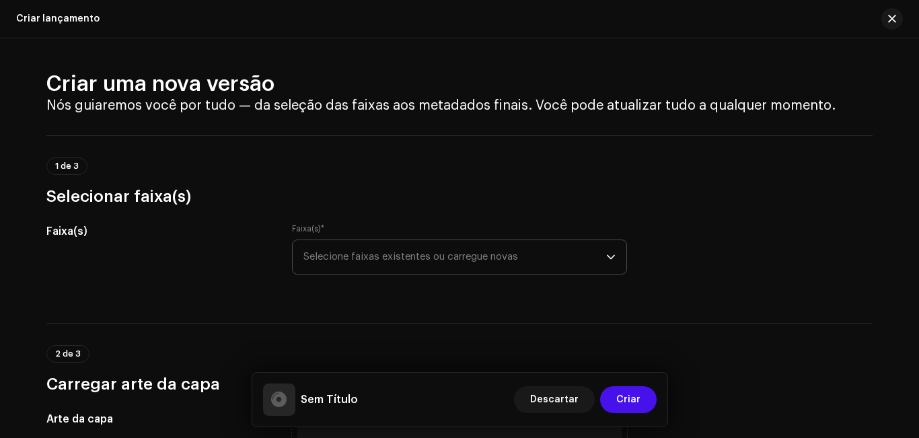
click at [494, 254] on font "Selecione faixas existentes ou carregue novas" at bounding box center [410, 257] width 215 height 10
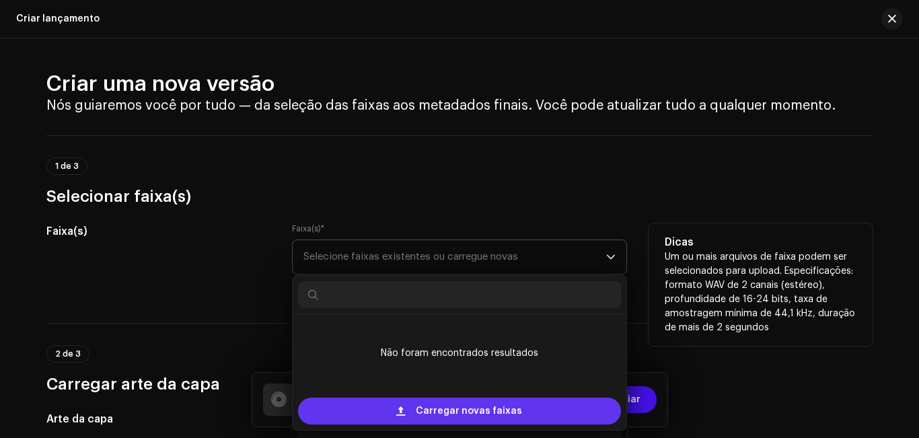
click at [464, 404] on span "Carregar novas faixas" at bounding box center [469, 411] width 106 height 27
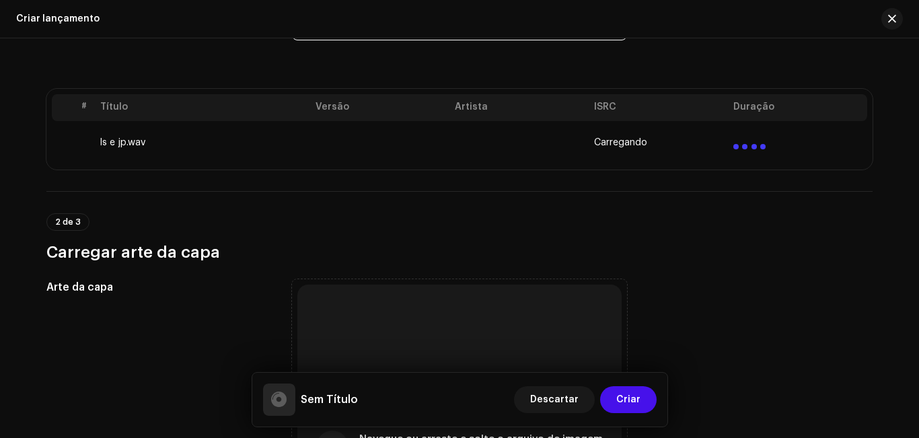
scroll to position [243, 0]
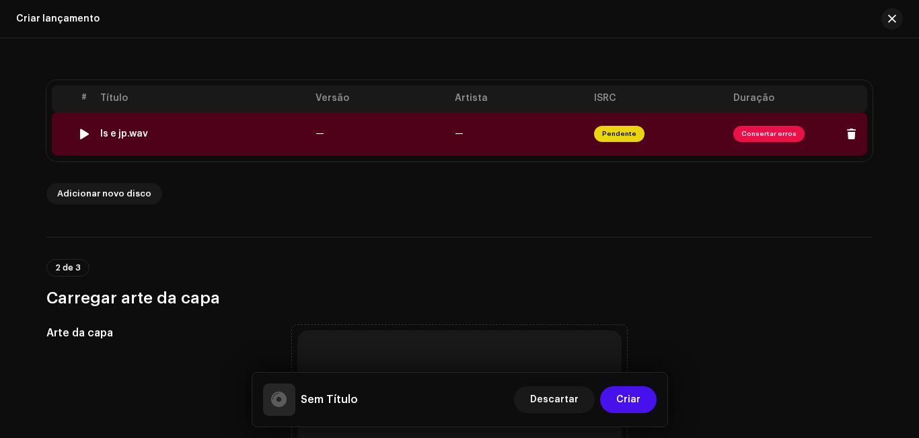
click at [785, 134] on font "Consertar erros" at bounding box center [769, 134] width 55 height 7
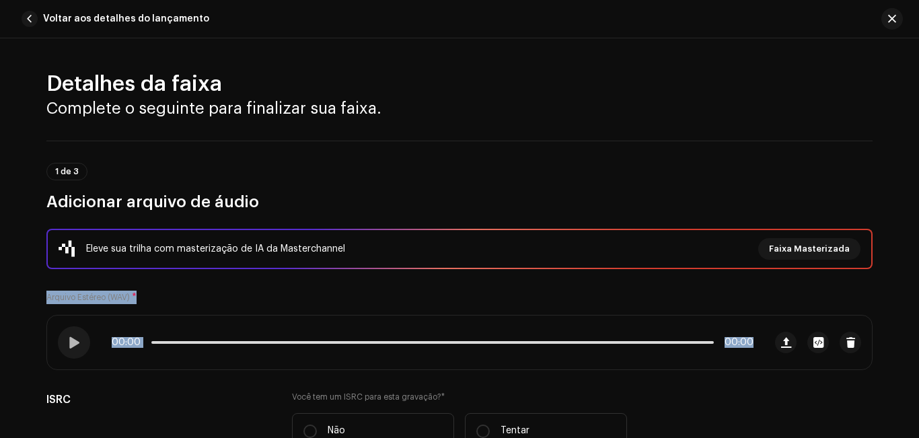
drag, startPoint x: 814, startPoint y: 224, endPoint x: 837, endPoint y: 317, distance: 95.8
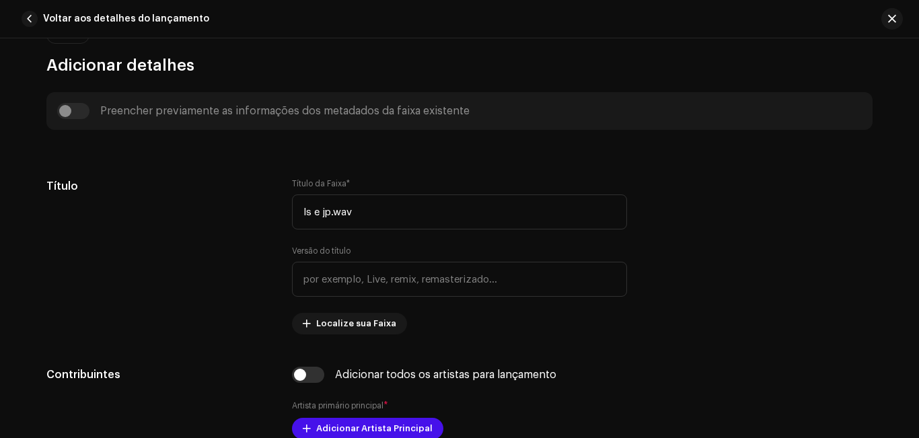
scroll to position [511, 0]
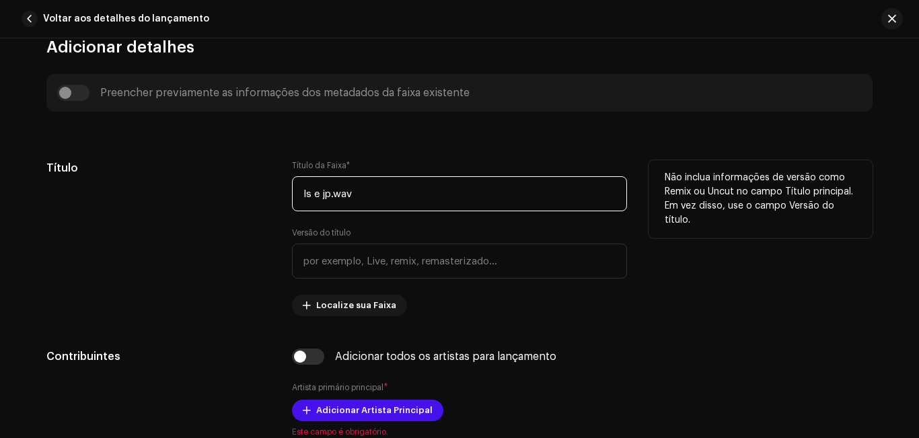
drag, startPoint x: 363, startPoint y: 197, endPoint x: 145, endPoint y: 213, distance: 217.9
click at [145, 213] on div "Título Título da Faixa * ls e jp.wav Versão do título Localize sua Faixa Não in…" at bounding box center [459, 238] width 826 height 156
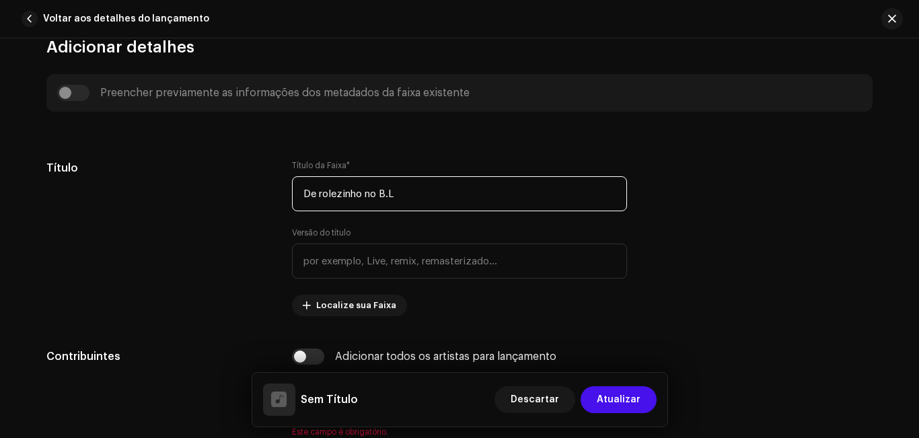
type input "De rolezinho no B.L"
click at [913, 150] on div "Detalhes da faixa Complete o seguinte para finalizar sua faixa. 1 de 3 Adiciona…" at bounding box center [459, 238] width 919 height 400
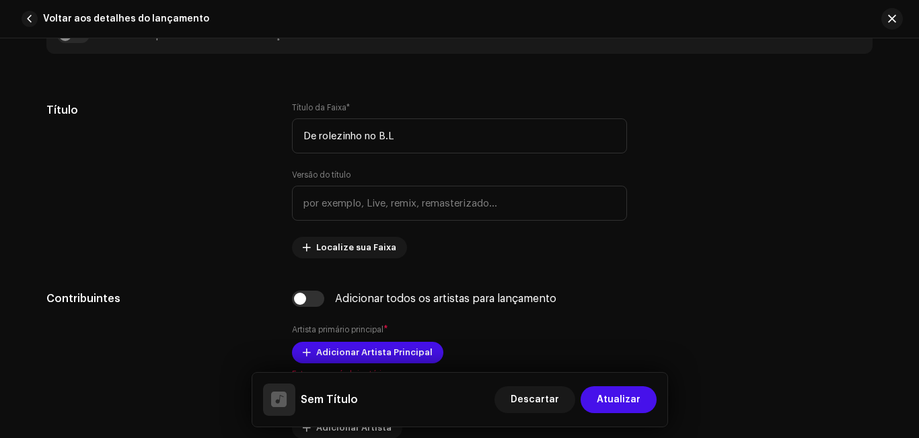
scroll to position [580, 0]
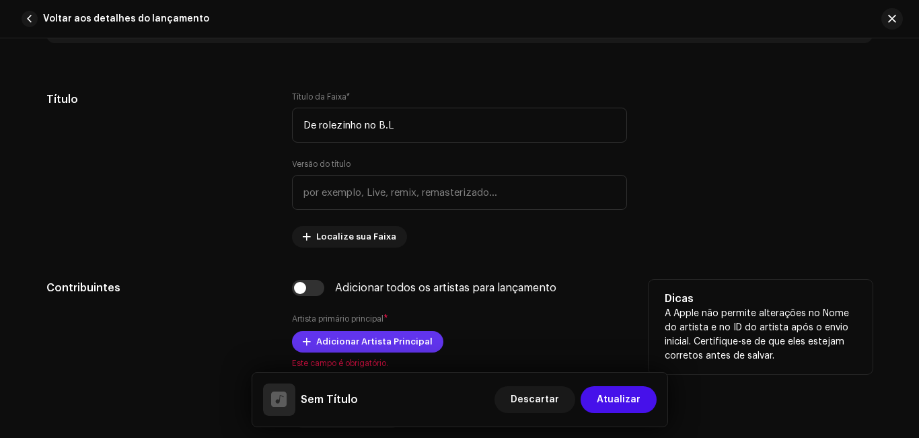
click at [414, 340] on font "Adicionar Artista Principal" at bounding box center [374, 341] width 116 height 9
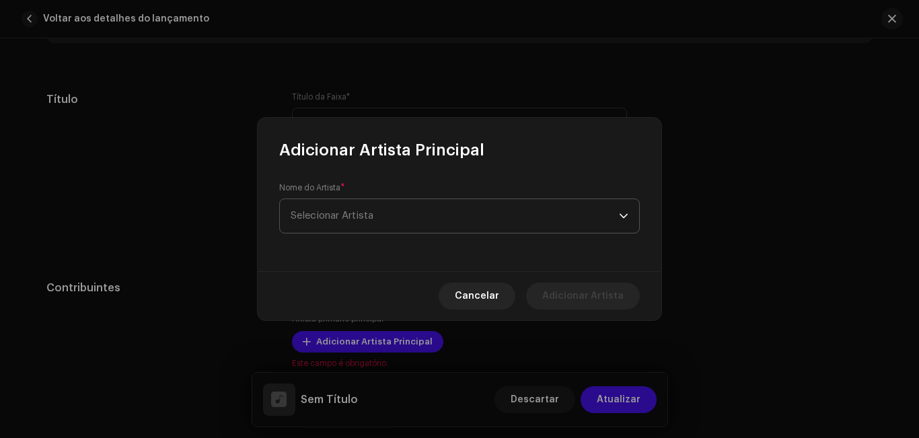
click at [390, 225] on span "Selecionar Artista" at bounding box center [455, 216] width 328 height 34
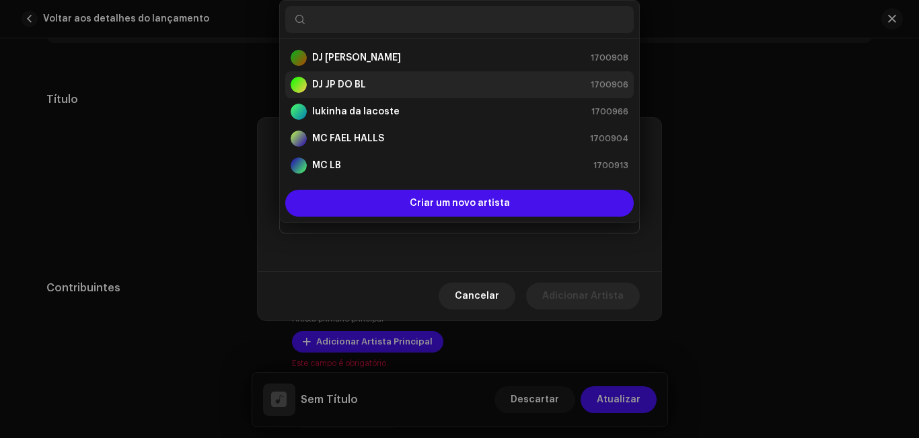
click at [388, 91] on div "DJ JP DO BL 1700906" at bounding box center [460, 85] width 338 height 16
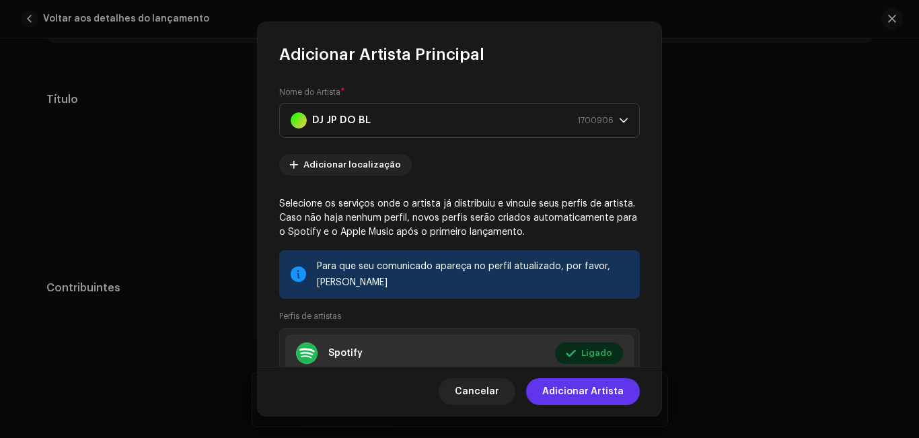
click at [585, 400] on span "Adicionar Artista" at bounding box center [582, 391] width 81 height 27
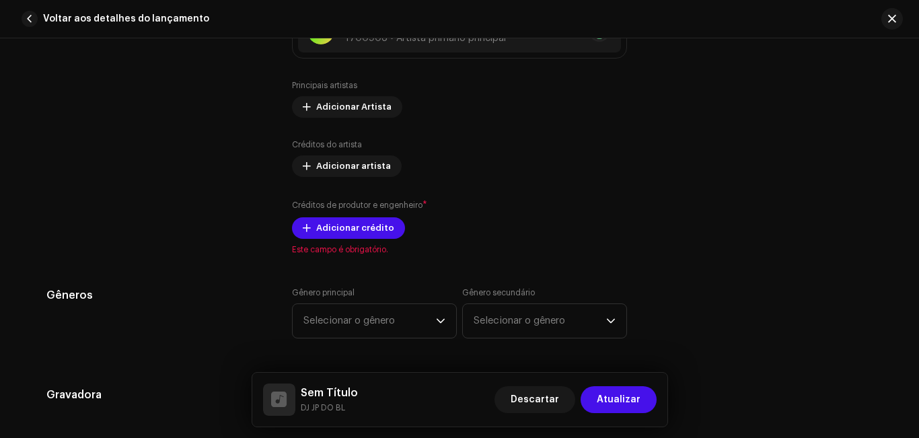
scroll to position [815, 0]
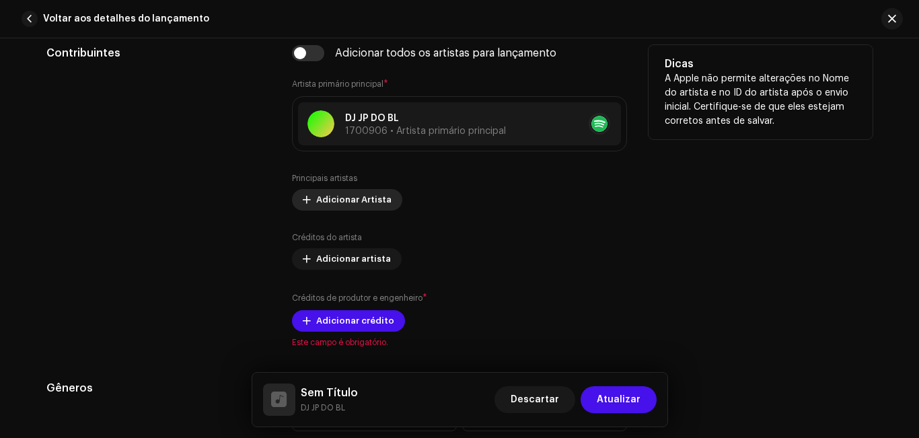
click at [356, 195] on font "Adicionar Artista" at bounding box center [353, 199] width 75 height 9
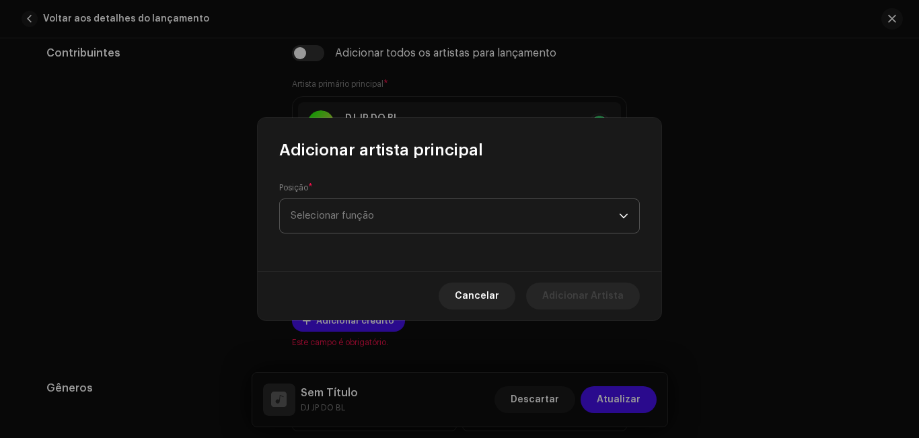
click at [387, 214] on span "Selecionar função" at bounding box center [455, 216] width 328 height 34
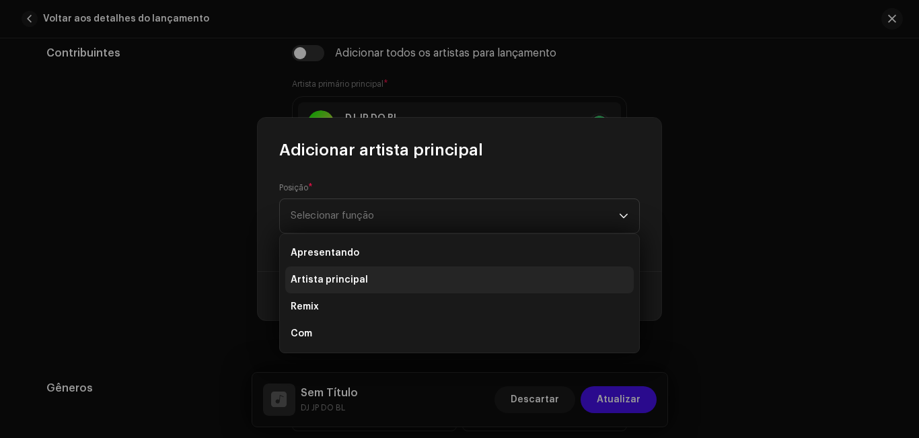
click at [493, 283] on li "Artista principal" at bounding box center [459, 279] width 349 height 27
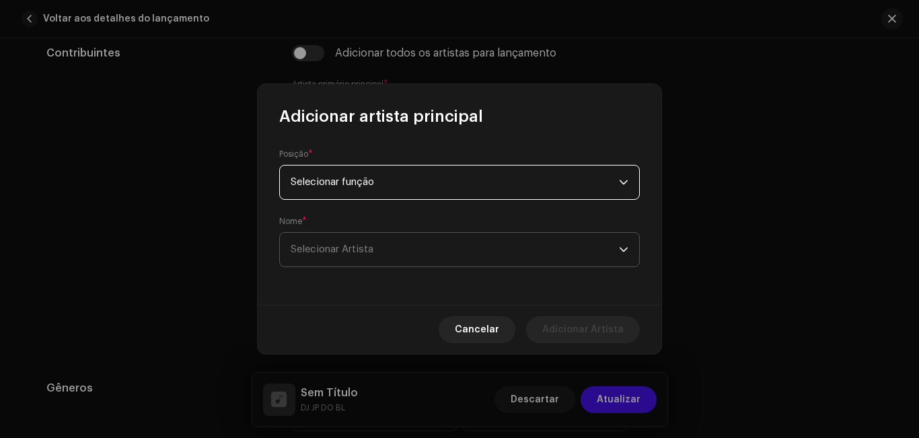
click at [484, 255] on span "Selecionar Artista" at bounding box center [455, 250] width 328 height 34
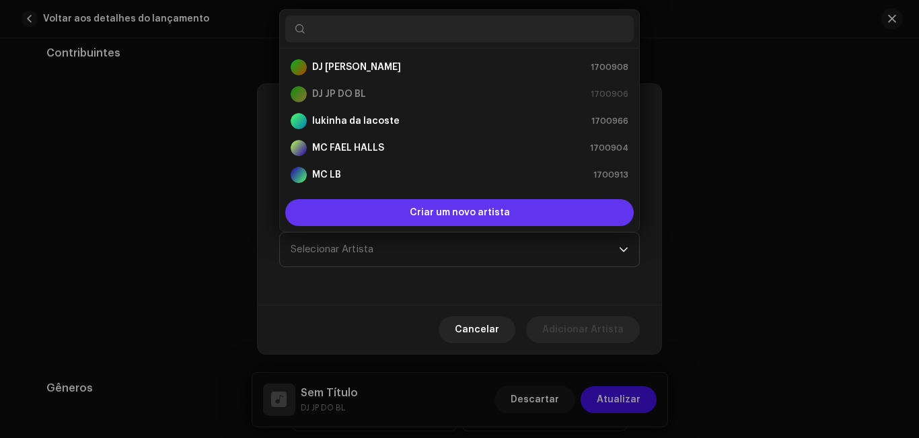
click at [467, 213] on font "Criar um novo artista" at bounding box center [460, 212] width 100 height 9
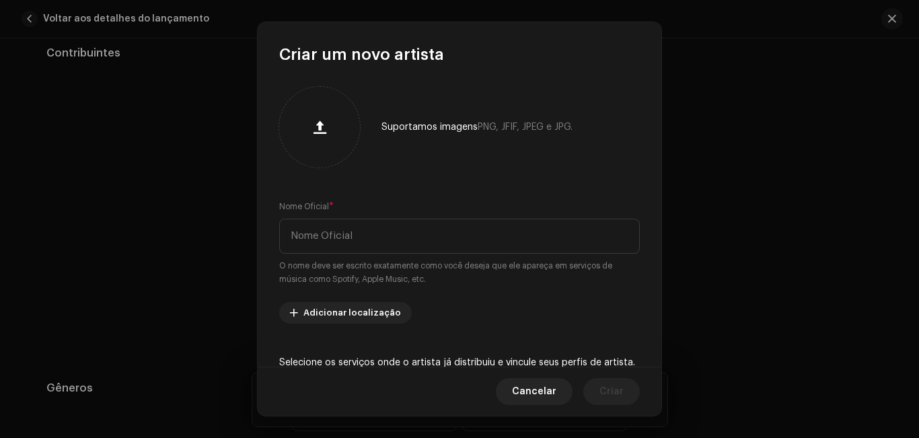
click at [303, 111] on button "button" at bounding box center [319, 127] width 32 height 32
click at [322, 238] on input "text" at bounding box center [459, 236] width 361 height 35
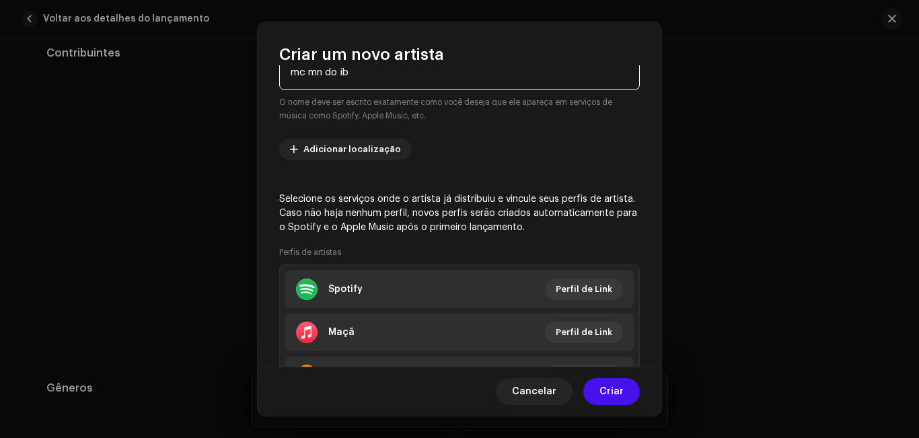
scroll to position [188, 0]
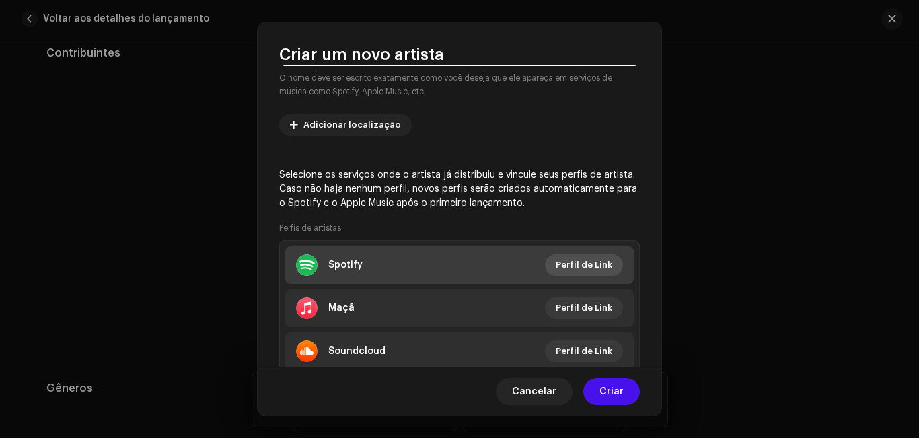
type input "mc mn do ib"
click at [590, 265] on font "Perfil de Link" at bounding box center [584, 264] width 57 height 9
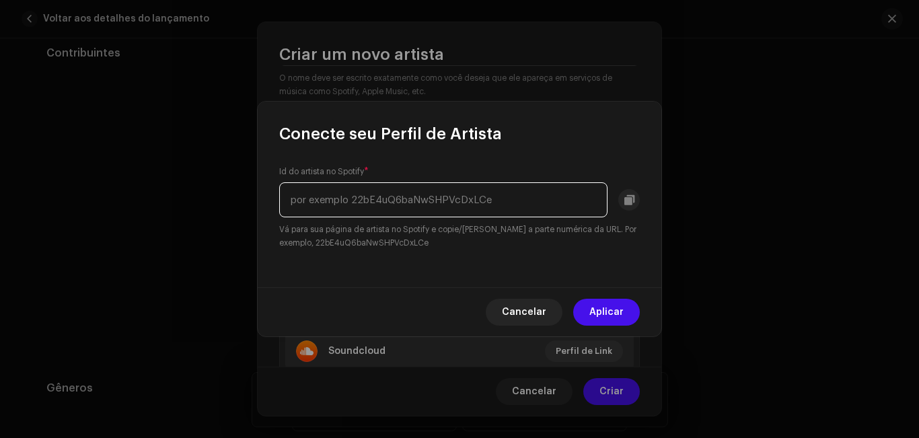
click at [458, 193] on input "text" at bounding box center [443, 199] width 328 height 35
paste input "3MhIB3sXfd98KGabp0S3De"
type input "3MhIB3sXfd98KGabp0S3De"
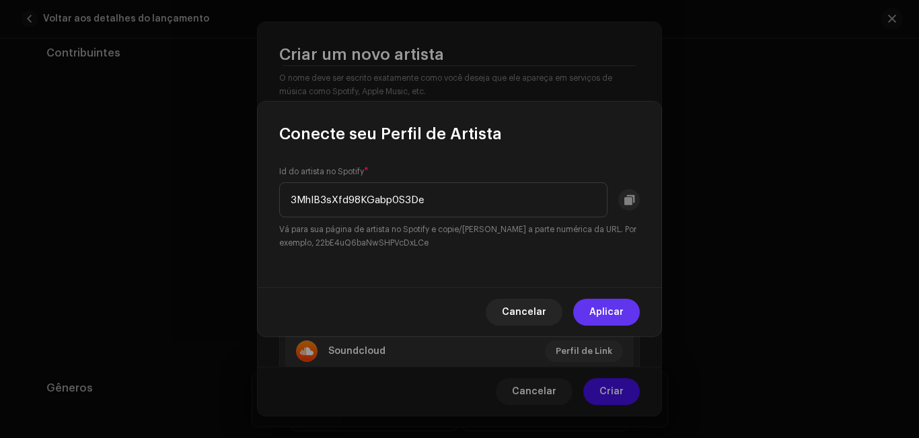
click at [613, 308] on font "Aplicar" at bounding box center [606, 312] width 34 height 9
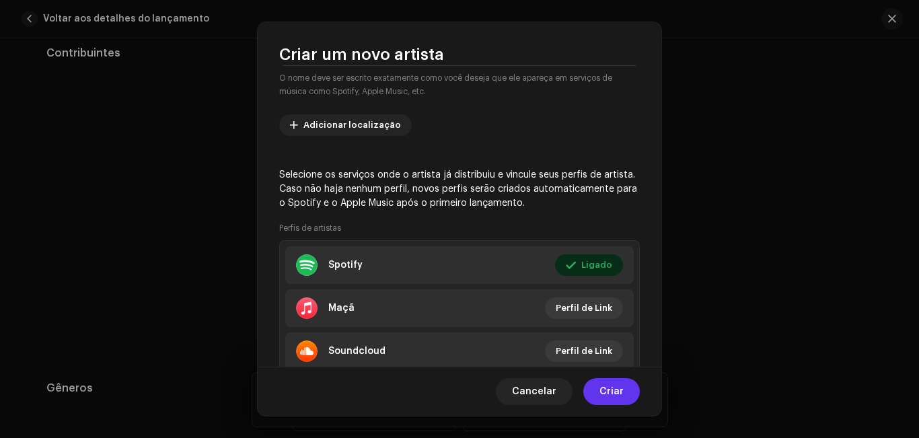
click at [613, 390] on font "Criar" at bounding box center [612, 391] width 24 height 9
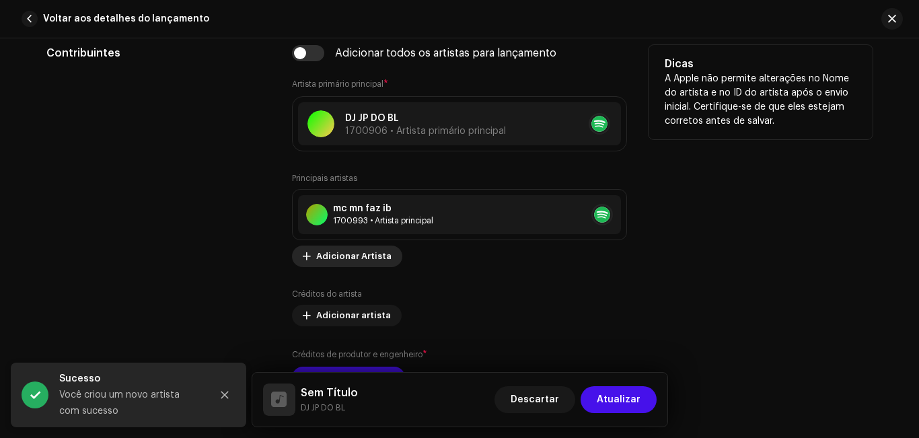
click at [383, 256] on font "Adicionar Artista" at bounding box center [353, 256] width 75 height 9
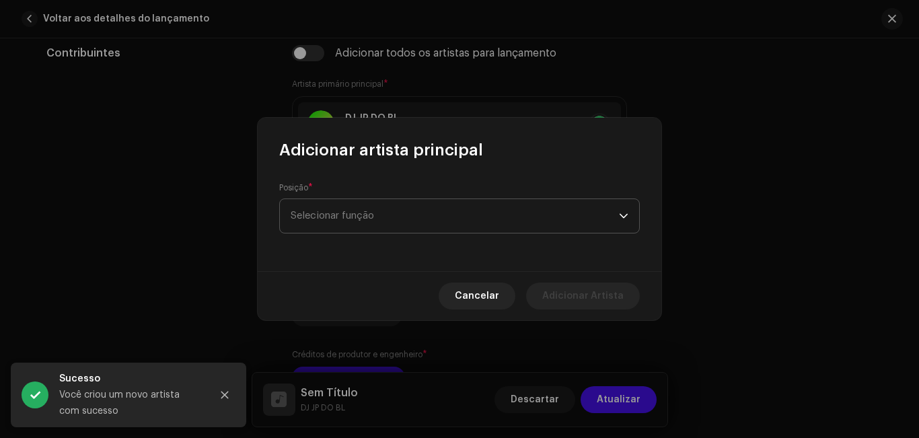
click at [416, 212] on span "Selecionar função" at bounding box center [455, 216] width 328 height 34
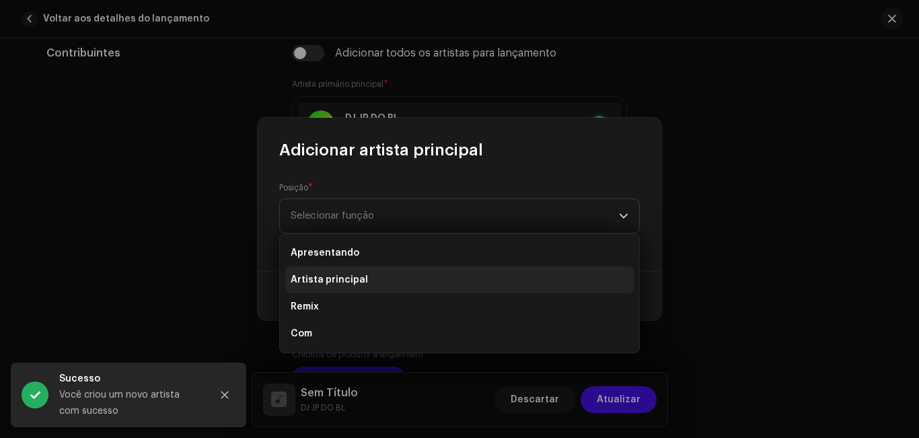
click at [398, 280] on li "Artista principal" at bounding box center [459, 279] width 349 height 27
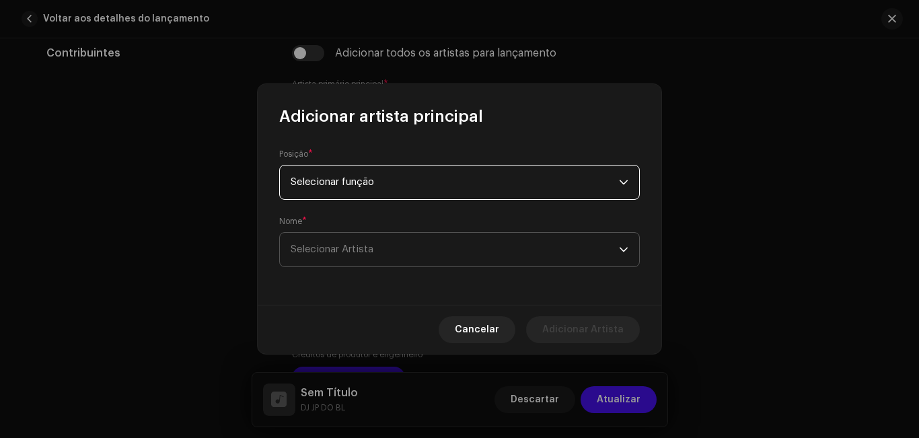
click at [400, 256] on span "Selecionar Artista" at bounding box center [455, 250] width 328 height 34
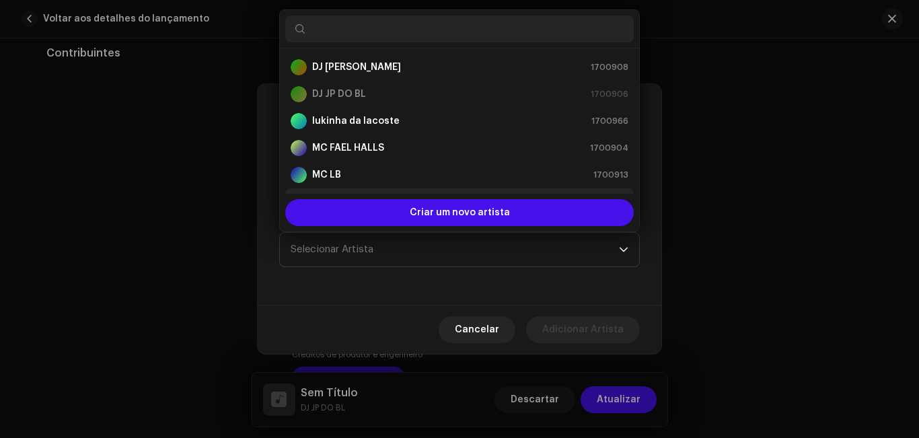
scroll to position [22, 0]
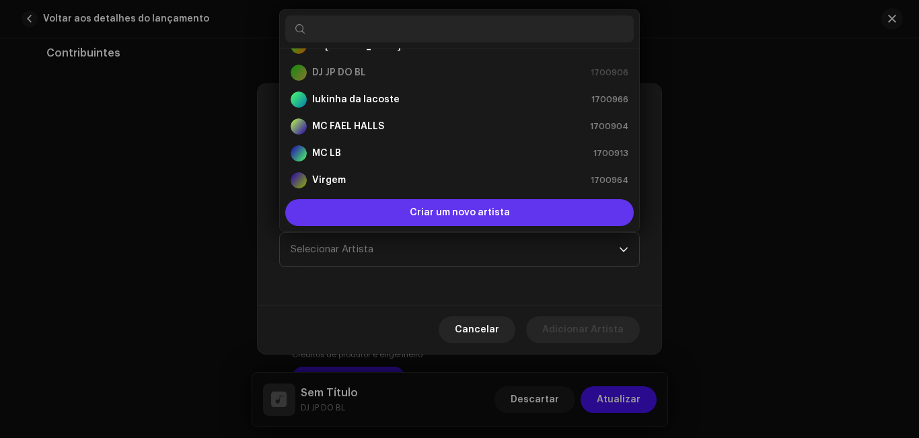
click at [446, 208] on font "Criar um novo artista" at bounding box center [460, 212] width 100 height 9
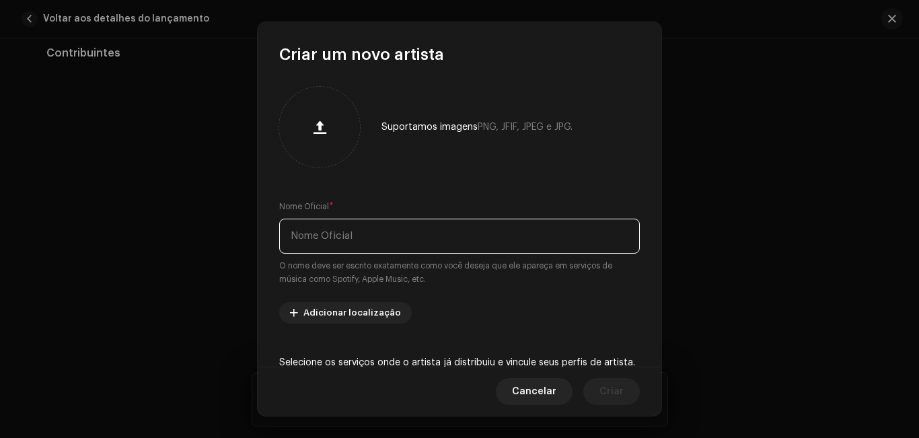
click at [382, 240] on input "text" at bounding box center [459, 236] width 361 height 35
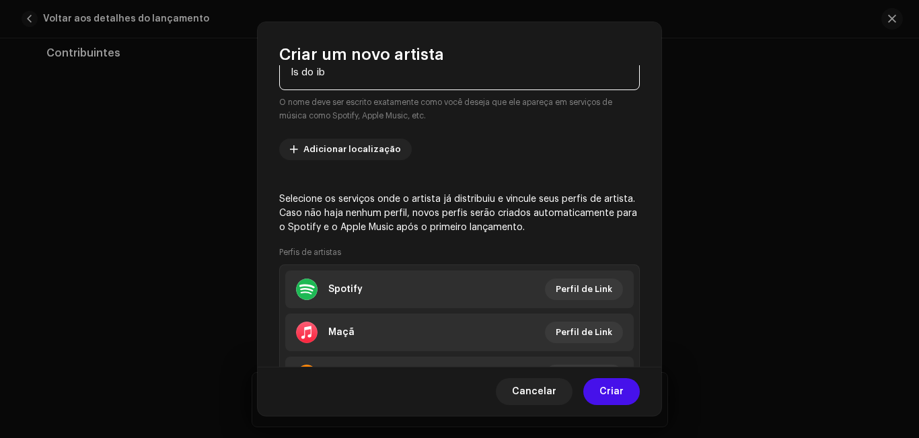
scroll to position [168, 0]
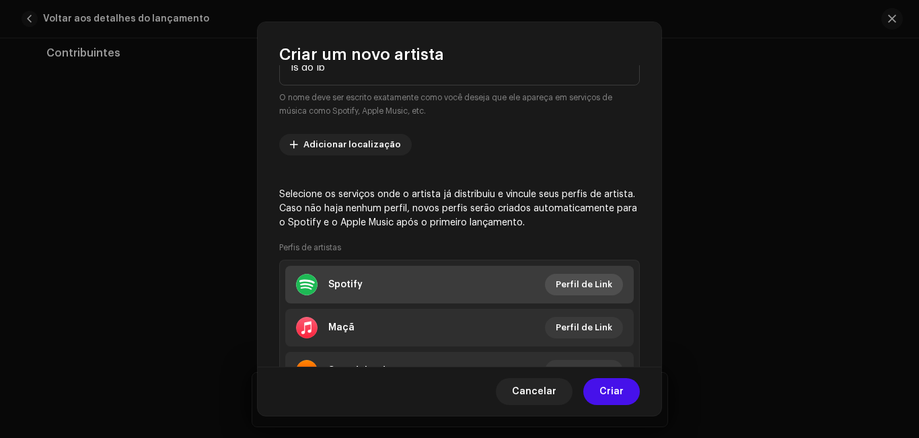
type input "ls do ib"
click at [589, 287] on font "Perfil de Link" at bounding box center [584, 284] width 57 height 9
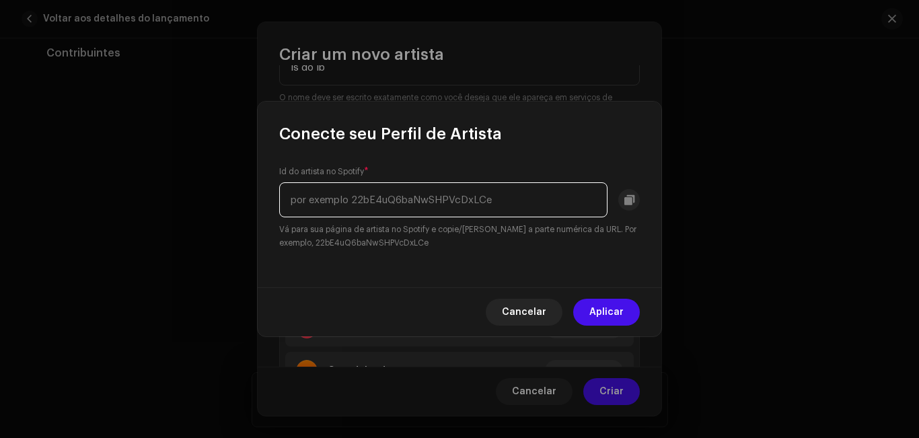
click at [456, 205] on input "text" at bounding box center [443, 199] width 328 height 35
paste input "4CQotDk5qz77W2SQpBppHg"
type input "4CQotDk5qz77W2SQpBppHg"
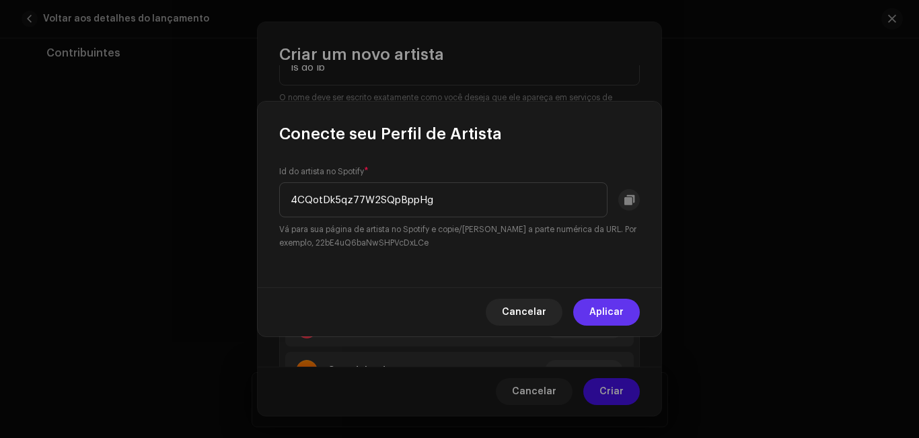
click at [597, 305] on span "Aplicar" at bounding box center [606, 312] width 34 height 27
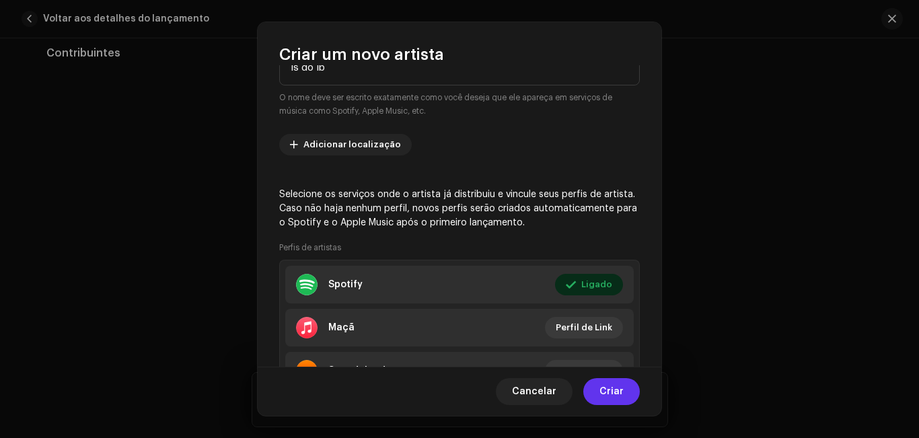
click at [621, 391] on font "Criar" at bounding box center [612, 391] width 24 height 9
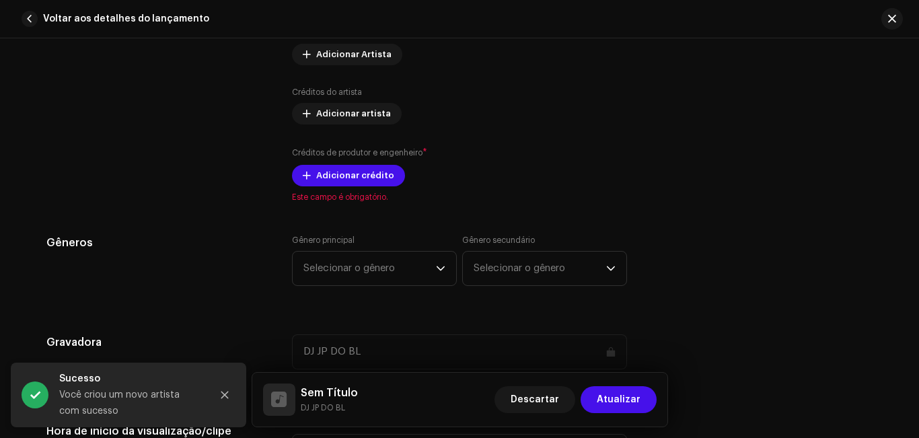
scroll to position [1077, 0]
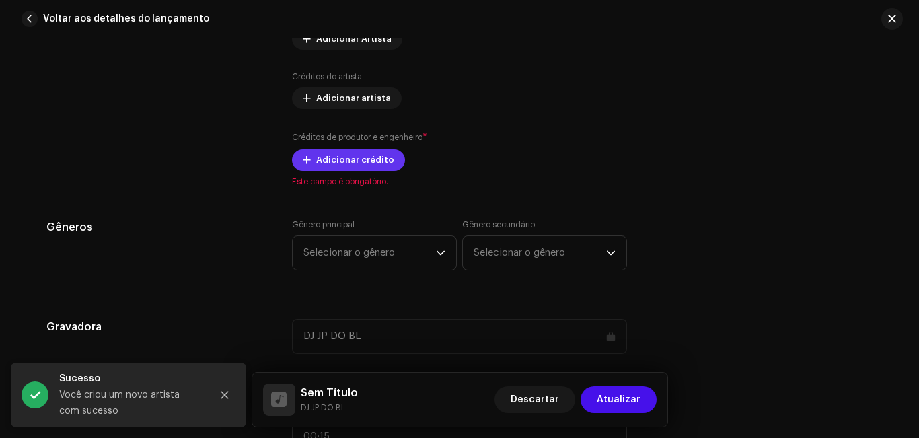
click at [379, 162] on font "Adicionar crédito" at bounding box center [355, 159] width 78 height 9
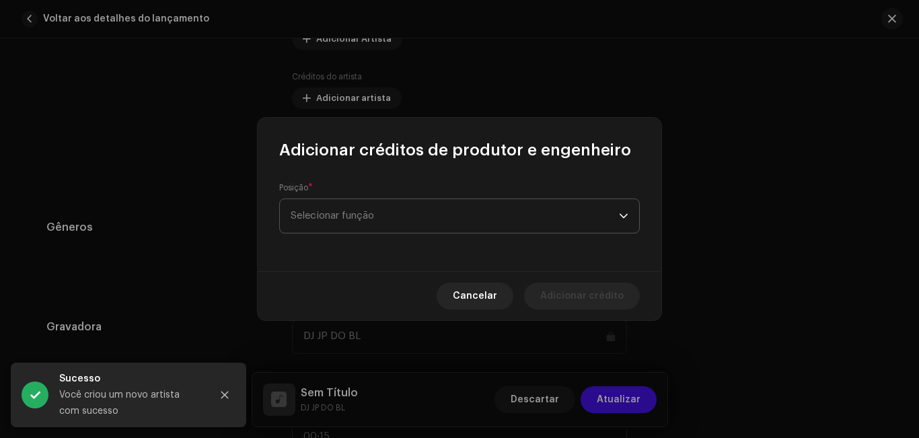
click at [371, 215] on font "Selecionar função" at bounding box center [332, 216] width 83 height 10
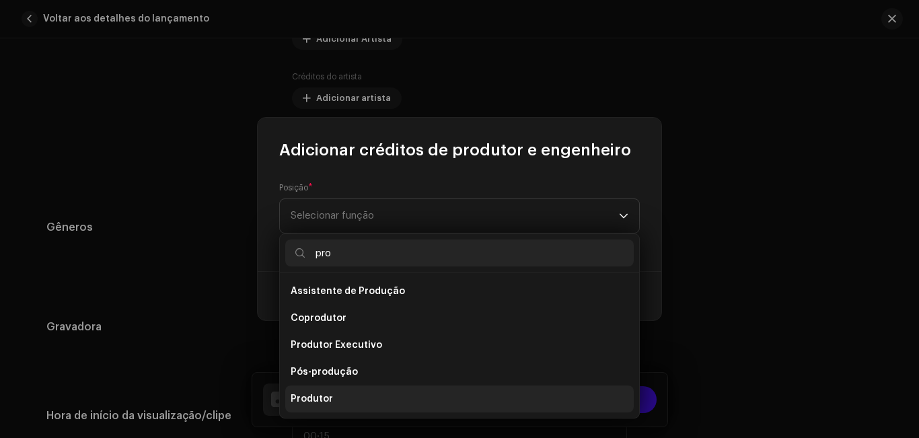
scroll to position [22, 0]
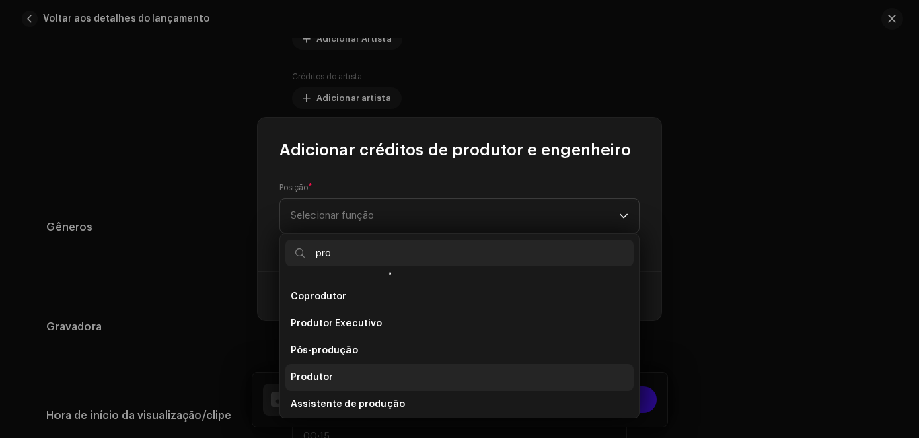
type input "pro"
click at [334, 378] on li "Produtor" at bounding box center [459, 377] width 349 height 27
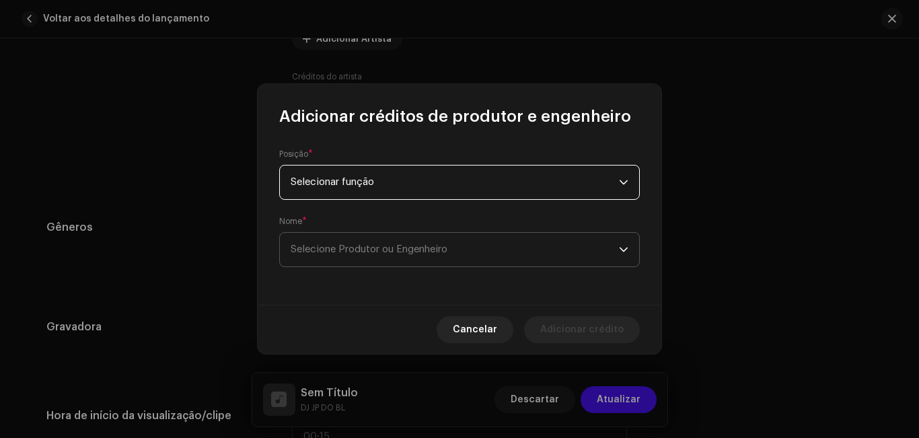
click at [375, 241] on span "Selecione Produtor ou Engenheiro" at bounding box center [455, 250] width 328 height 34
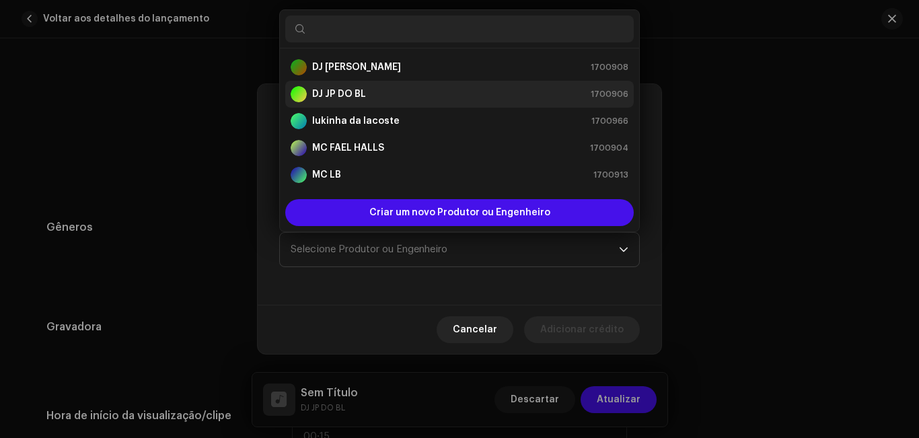
click at [357, 97] on font "DJ JP DO BL" at bounding box center [339, 93] width 54 height 9
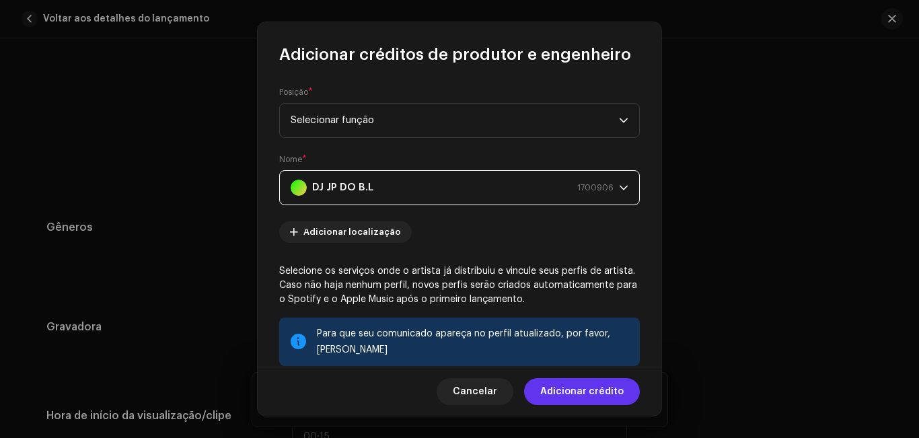
click at [587, 394] on font "Adicionar crédito" at bounding box center [581, 391] width 83 height 9
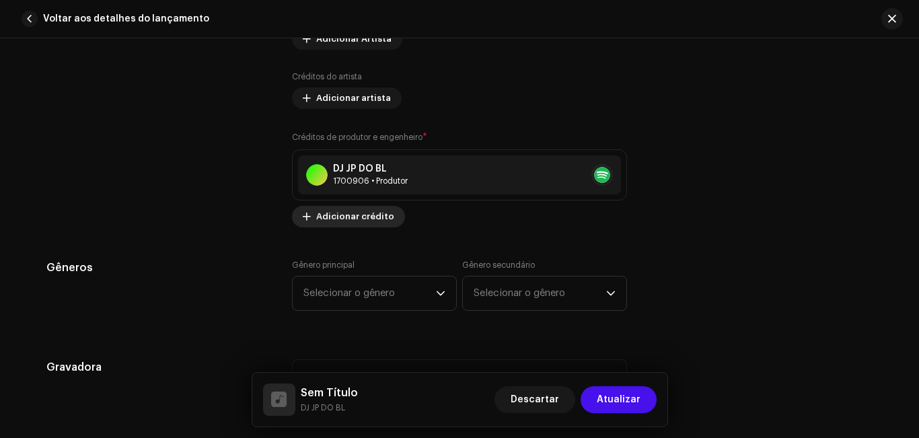
click at [361, 217] on font "Adicionar crédito" at bounding box center [355, 216] width 78 height 9
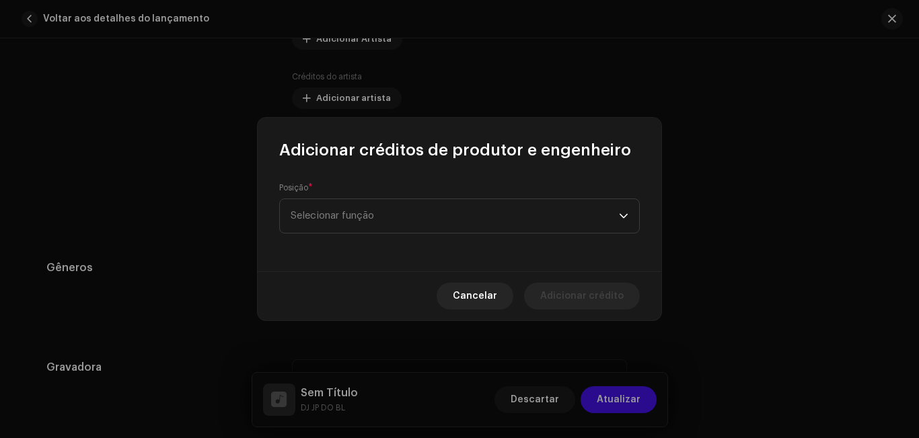
click at [361, 217] on font "Selecionar função" at bounding box center [332, 216] width 83 height 10
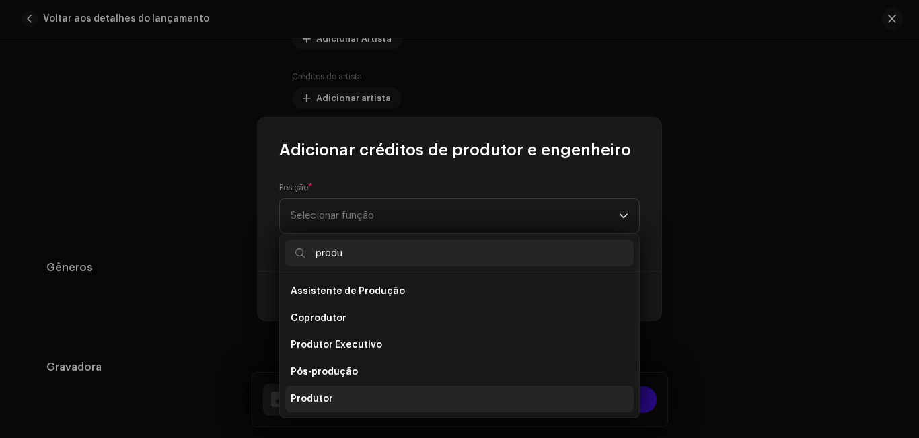
type input "produ"
click at [328, 397] on font "Produtor" at bounding box center [312, 398] width 42 height 9
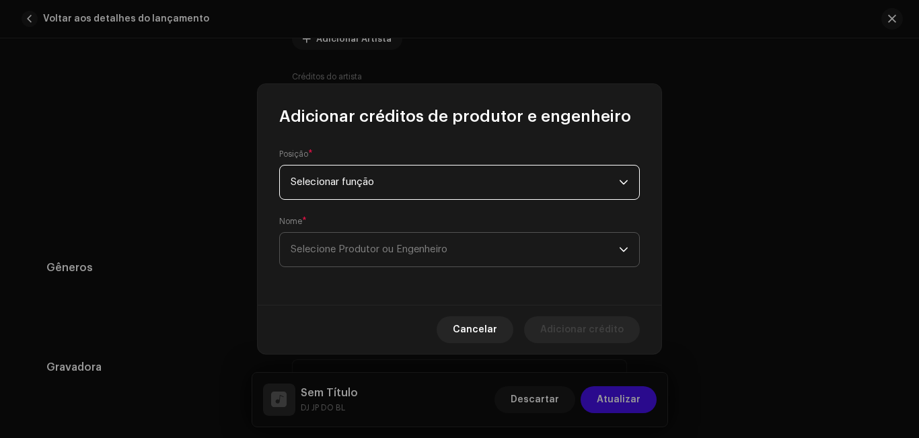
click at [398, 250] on font "Selecione Produtor ou Engenheiro" at bounding box center [369, 249] width 157 height 10
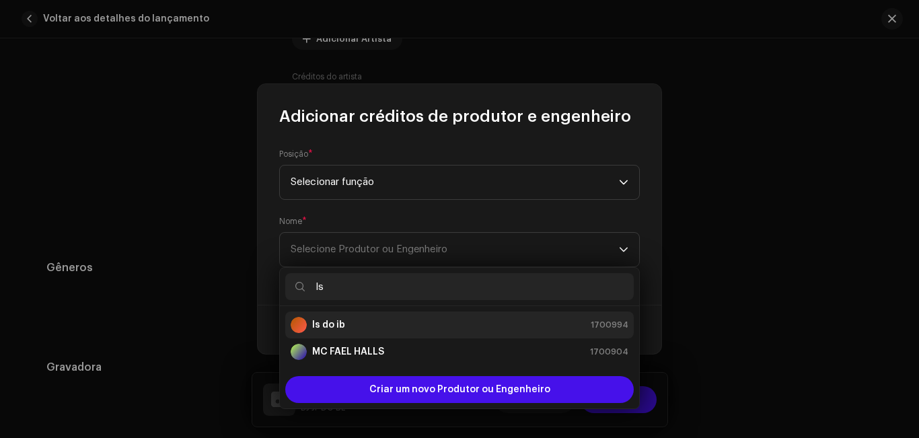
type input "ls"
click at [367, 326] on div "ls do ib 1700994" at bounding box center [460, 325] width 338 height 16
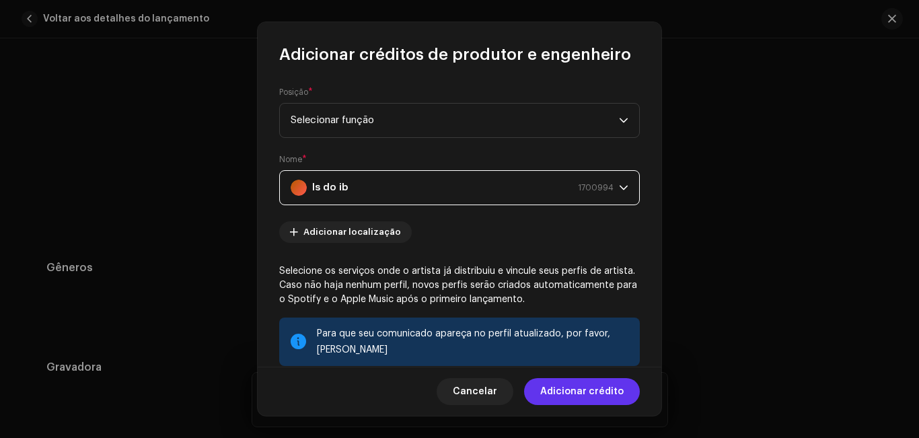
click at [566, 392] on font "Adicionar crédito" at bounding box center [581, 391] width 83 height 9
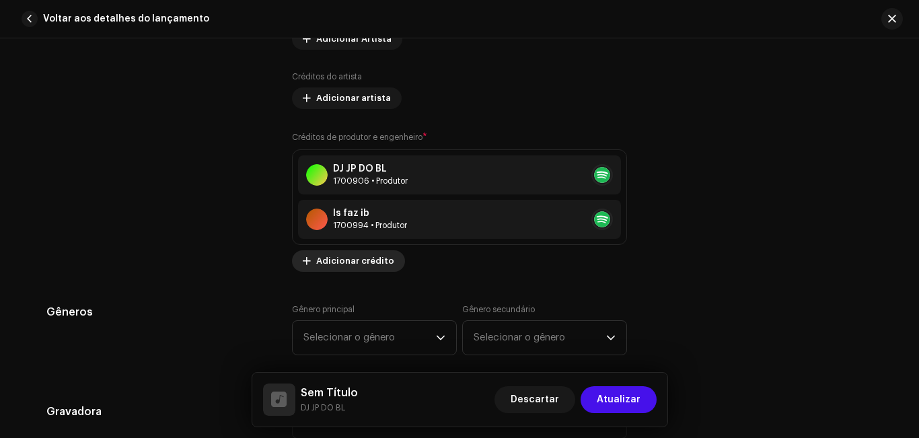
click at [369, 258] on font "Adicionar crédito" at bounding box center [355, 260] width 78 height 9
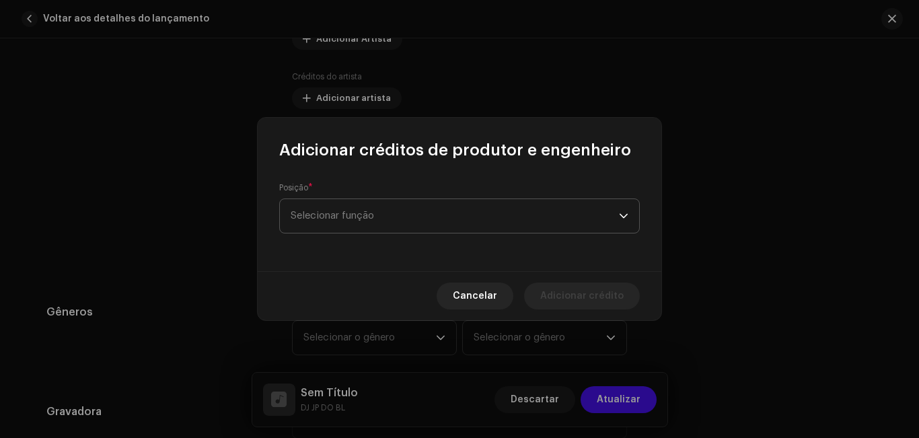
click at [502, 212] on span "Selecionar função" at bounding box center [455, 216] width 328 height 34
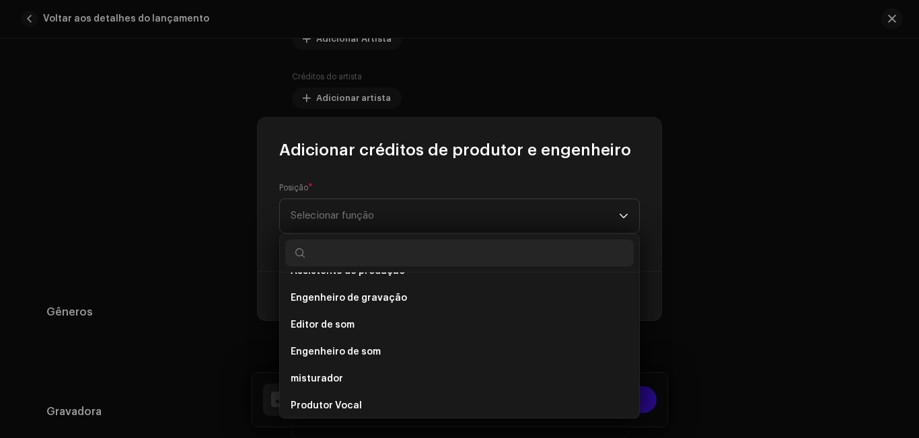
scroll to position [592, 0]
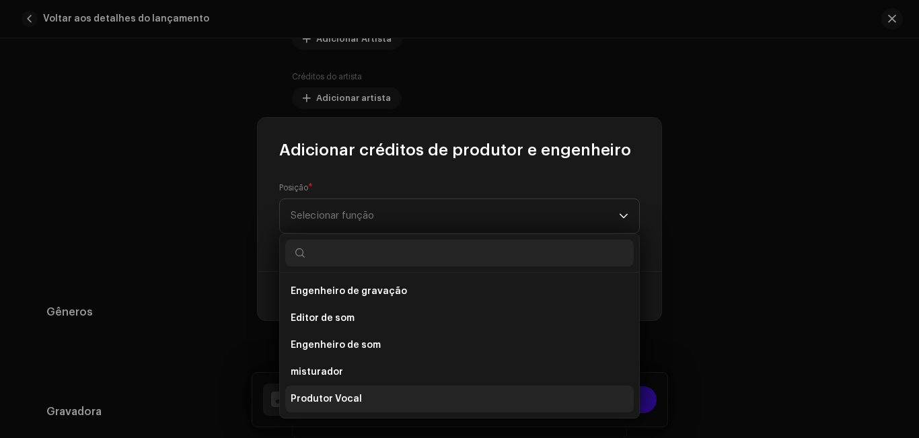
click at [474, 398] on li "Produtor Vocal" at bounding box center [459, 399] width 349 height 27
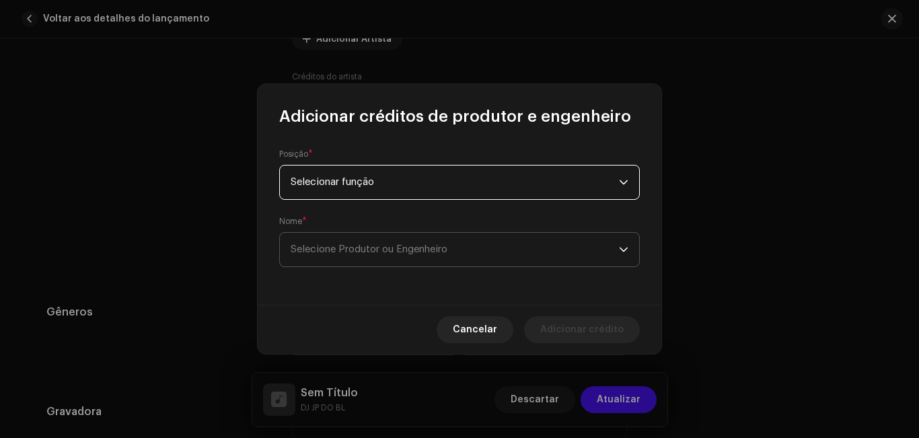
click at [394, 248] on font "Selecione Produtor ou Engenheiro" at bounding box center [369, 249] width 157 height 10
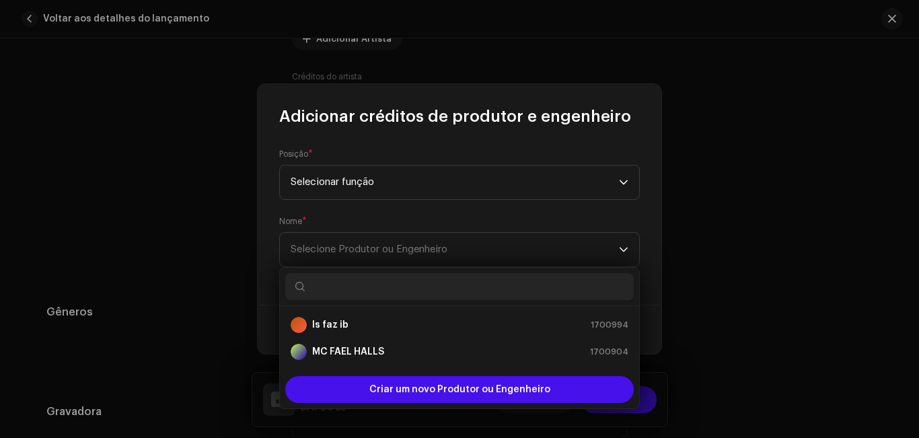
click at [426, 285] on input "text" at bounding box center [459, 286] width 349 height 27
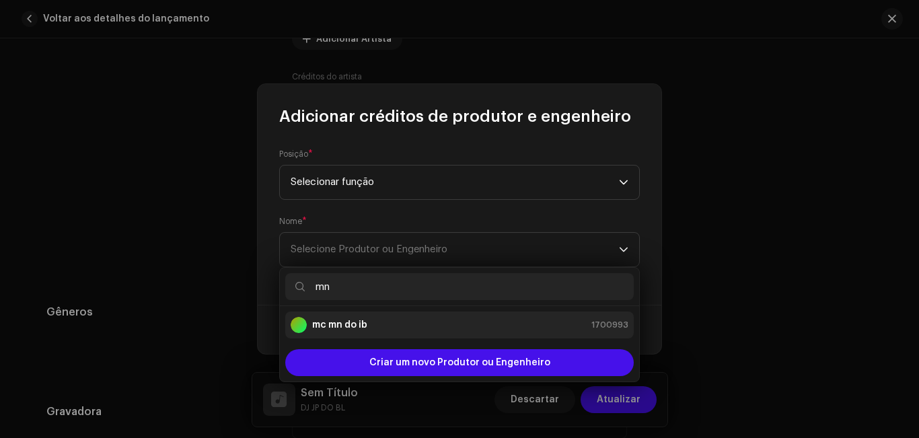
type input "mn"
click at [375, 331] on div "mc mn do ib 1700993" at bounding box center [460, 325] width 338 height 16
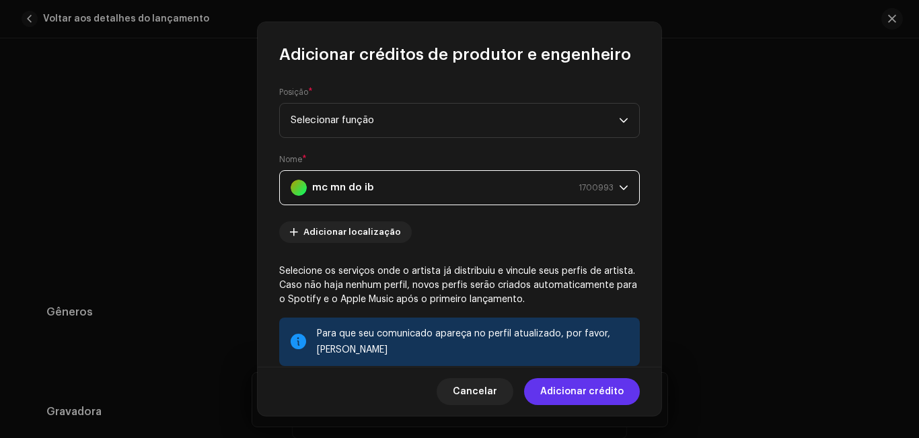
click at [591, 399] on span "Adicionar crédito" at bounding box center [581, 391] width 83 height 27
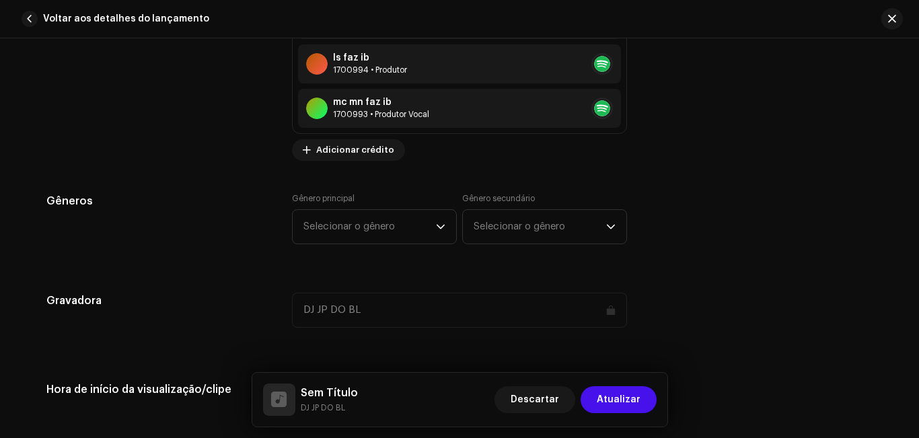
scroll to position [1237, 0]
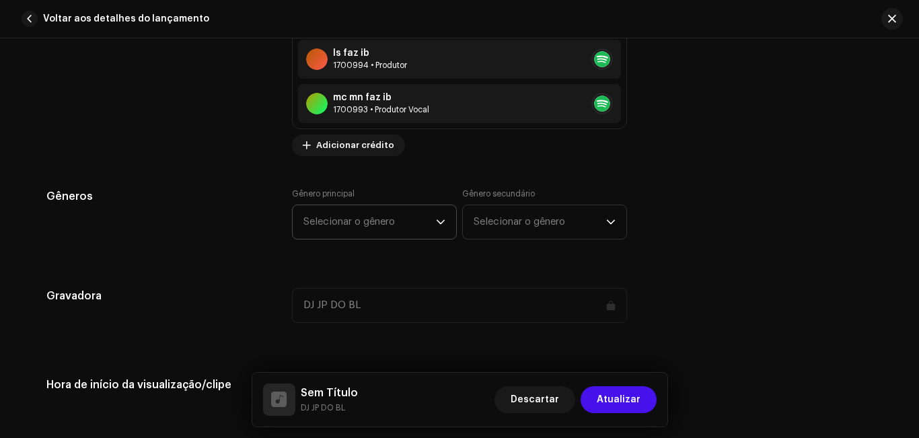
click at [449, 221] on p-select "Selecionar o gênero" at bounding box center [374, 222] width 165 height 35
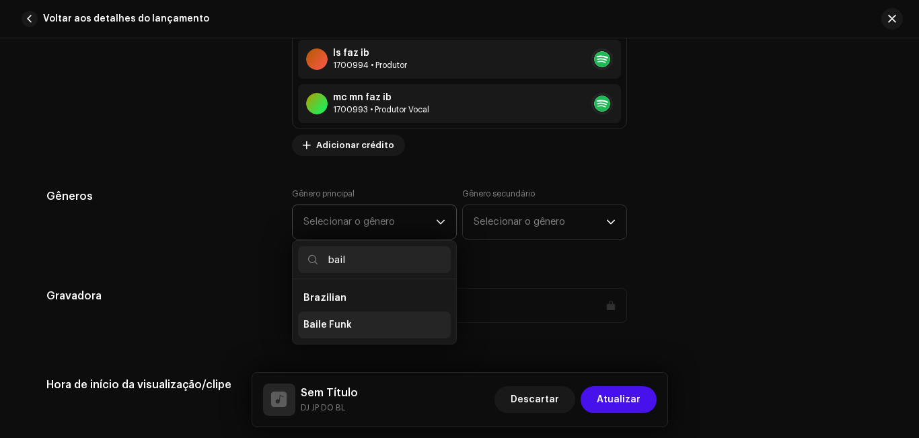
type input "bail"
click at [322, 330] on span "Baile Funk" at bounding box center [327, 324] width 48 height 13
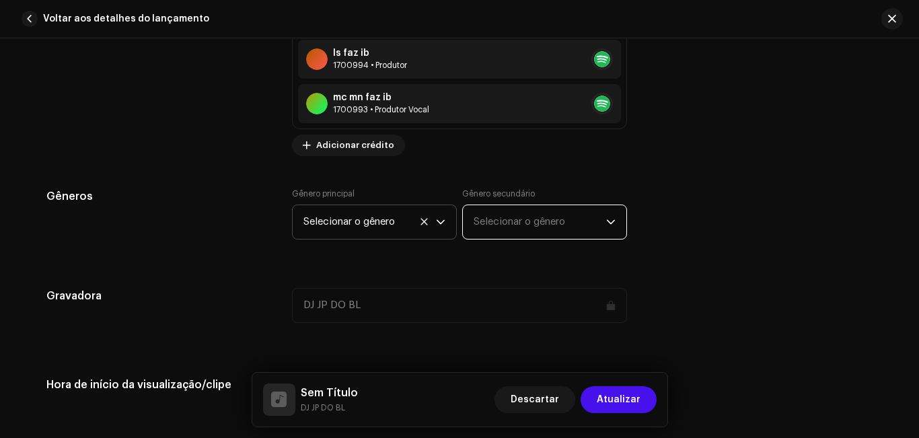
click at [485, 227] on span "Selecionar o gênero" at bounding box center [540, 222] width 133 height 34
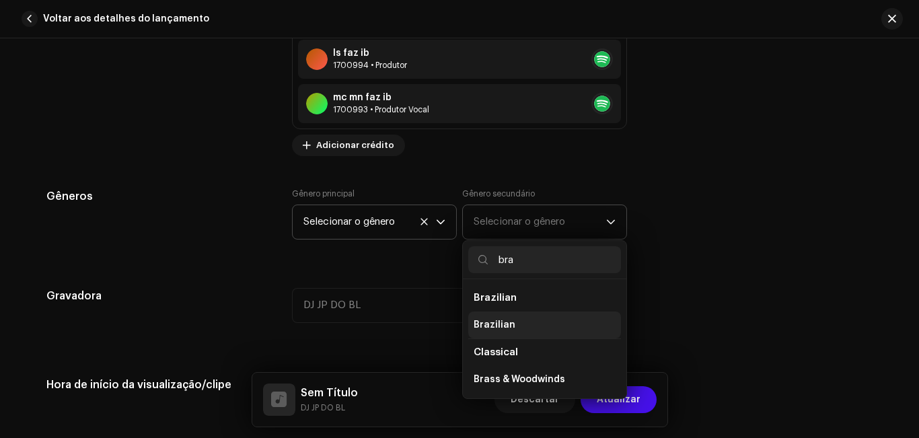
type input "bra"
click at [495, 325] on span "Brazilian" at bounding box center [495, 324] width 42 height 13
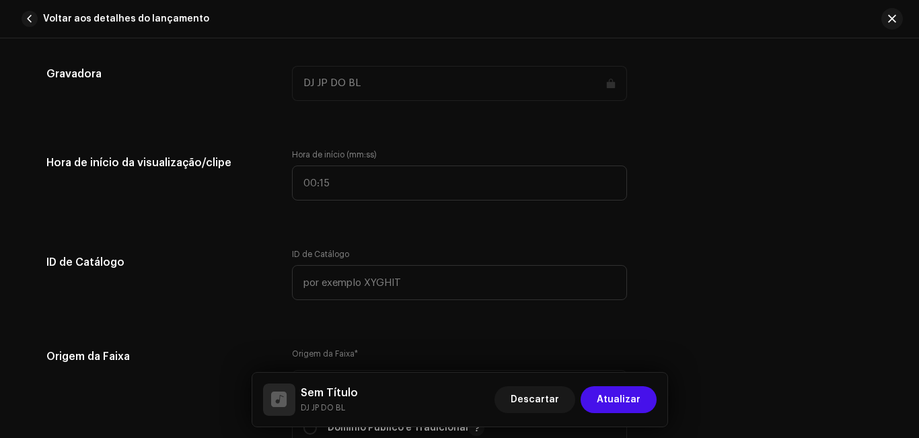
scroll to position [1465, 0]
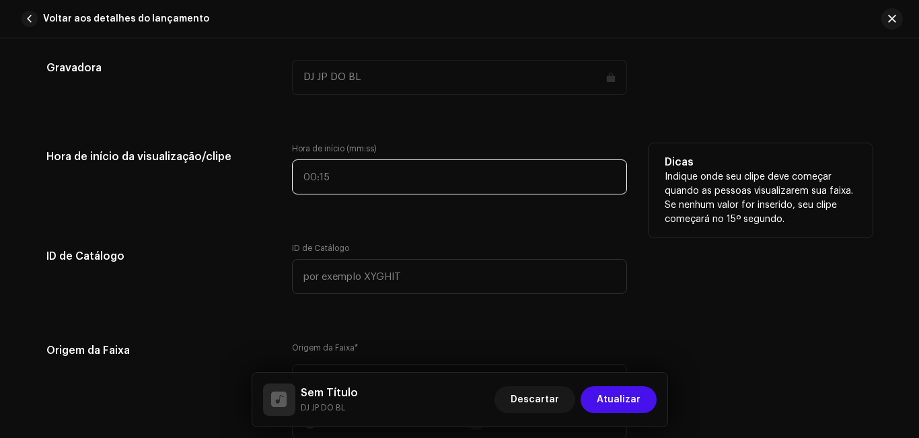
click at [350, 177] on input "text" at bounding box center [459, 176] width 335 height 35
type input "00:01"
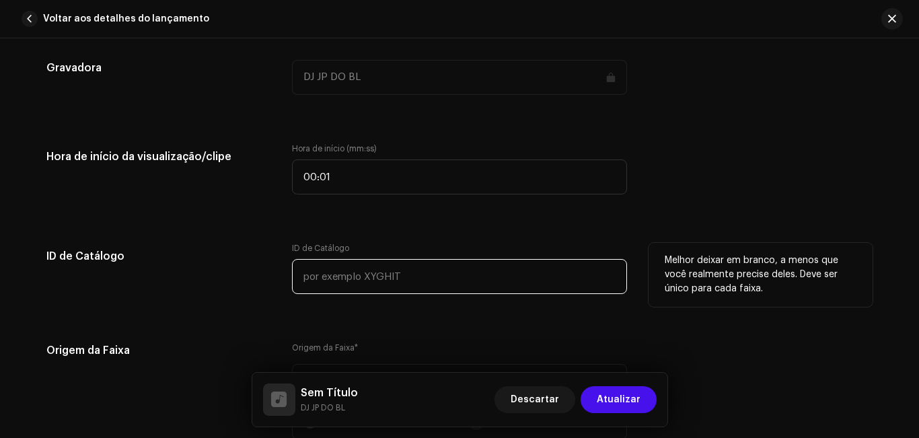
click at [345, 279] on input "text" at bounding box center [459, 276] width 335 height 35
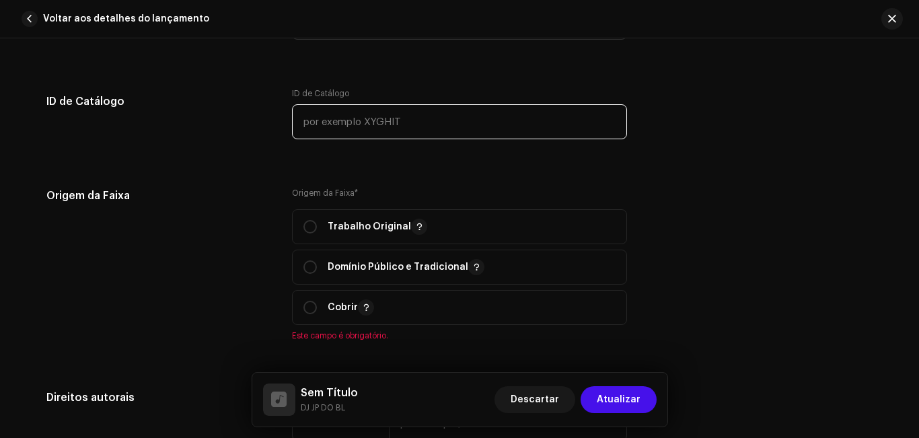
scroll to position [1626, 0]
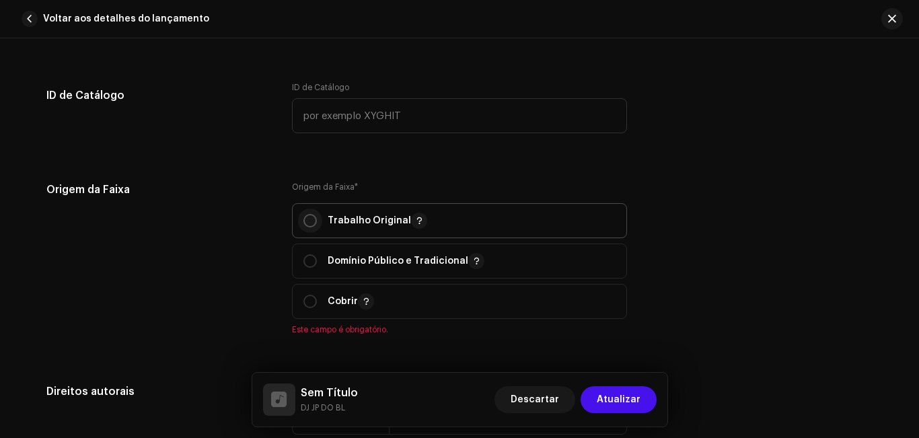
click at [310, 219] on input "radio" at bounding box center [309, 220] width 13 height 13
radio input "true"
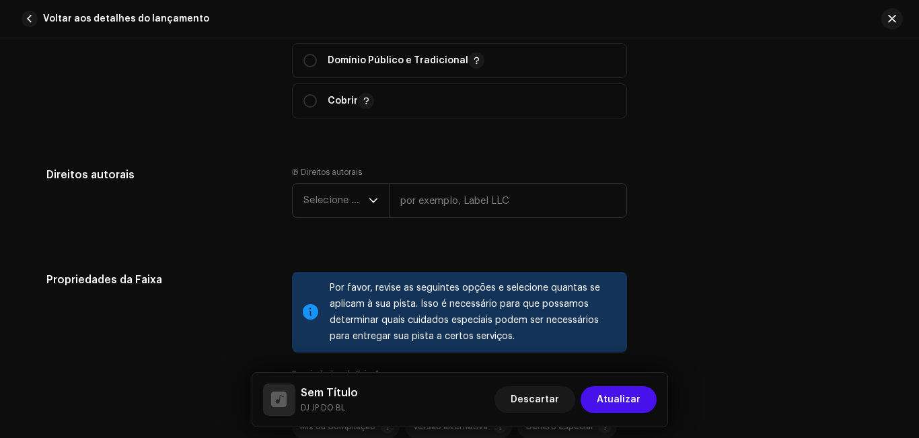
scroll to position [1832, 0]
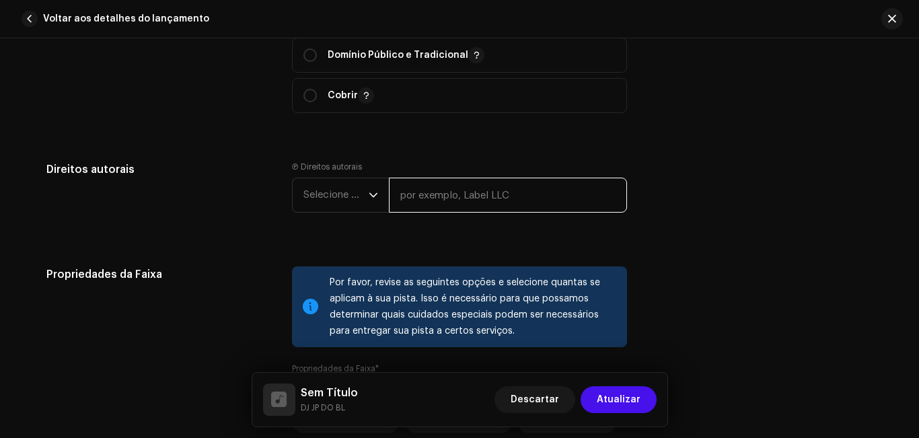
click at [473, 192] on input "text" at bounding box center [508, 195] width 238 height 35
type input "dj jp do b.l 2025"
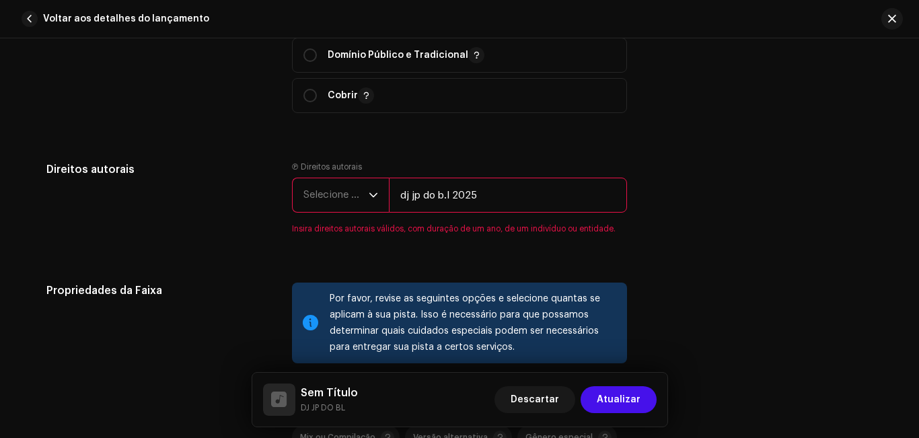
click at [365, 194] on font "Selecione o ano" at bounding box center [339, 195] width 73 height 10
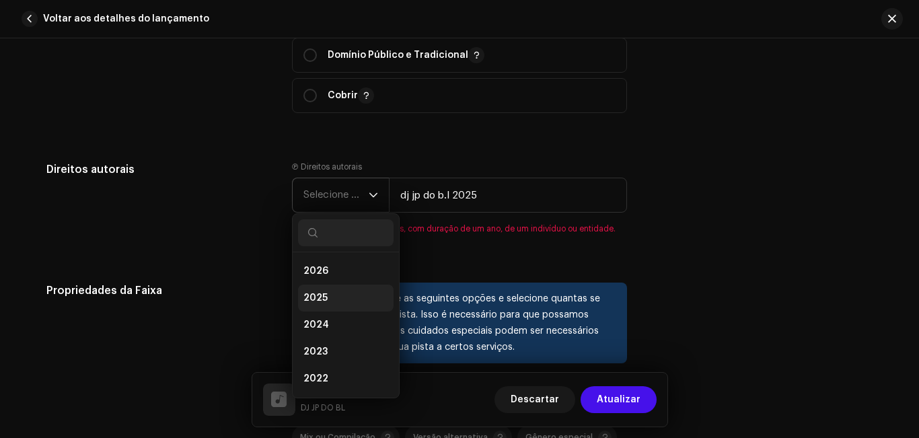
click at [344, 291] on li "2025" at bounding box center [346, 298] width 96 height 27
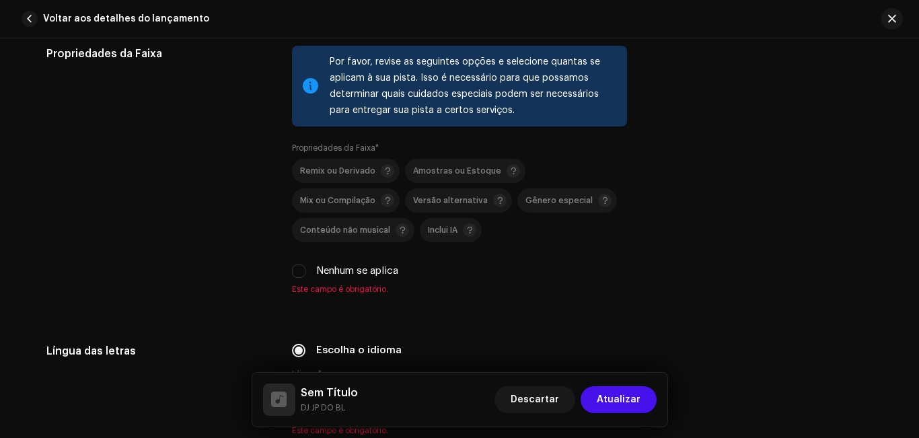
scroll to position [2069, 0]
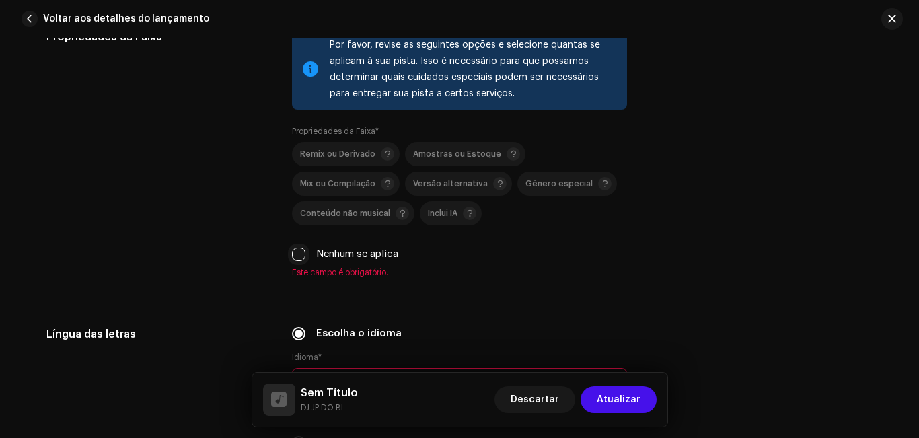
click at [294, 252] on input "Nenhum se aplica" at bounding box center [298, 254] width 13 height 13
checkbox input "true"
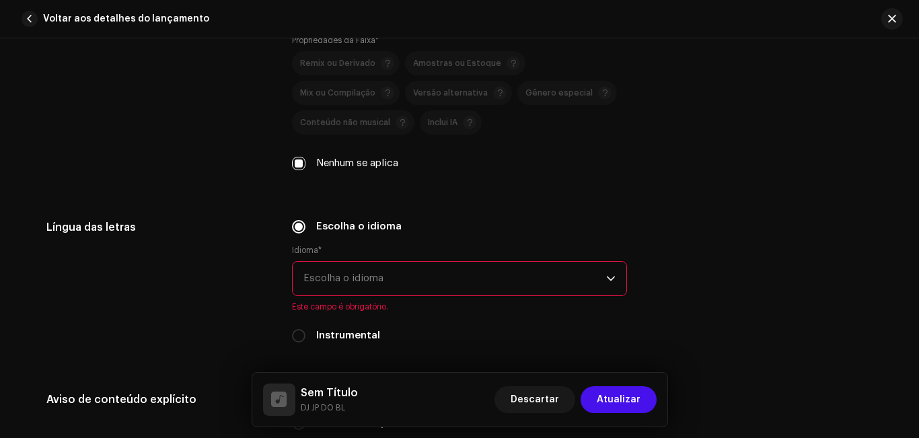
scroll to position [2166, 0]
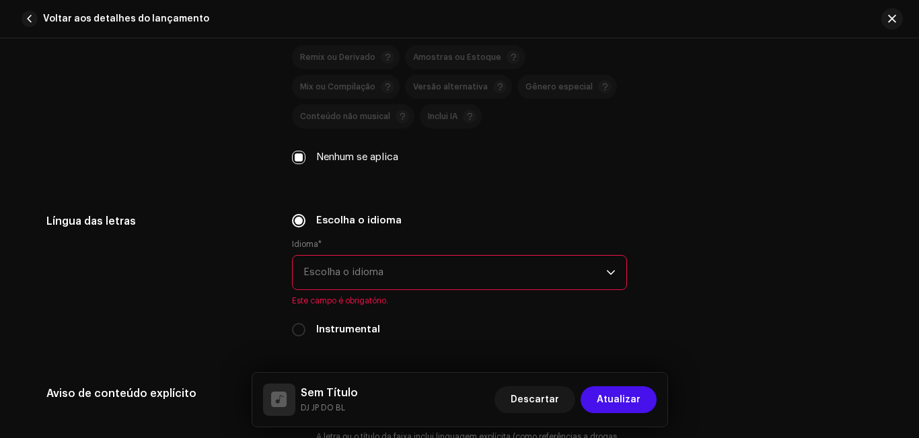
click at [573, 279] on span "Escolha o idioma" at bounding box center [454, 273] width 303 height 34
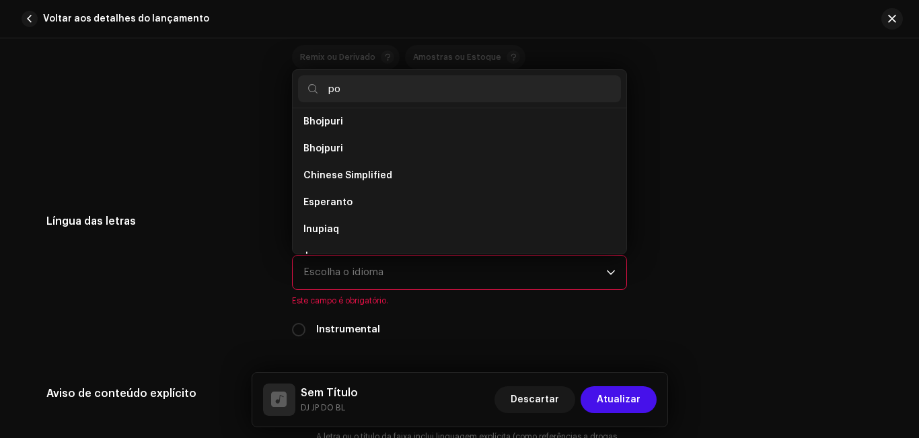
scroll to position [0, 0]
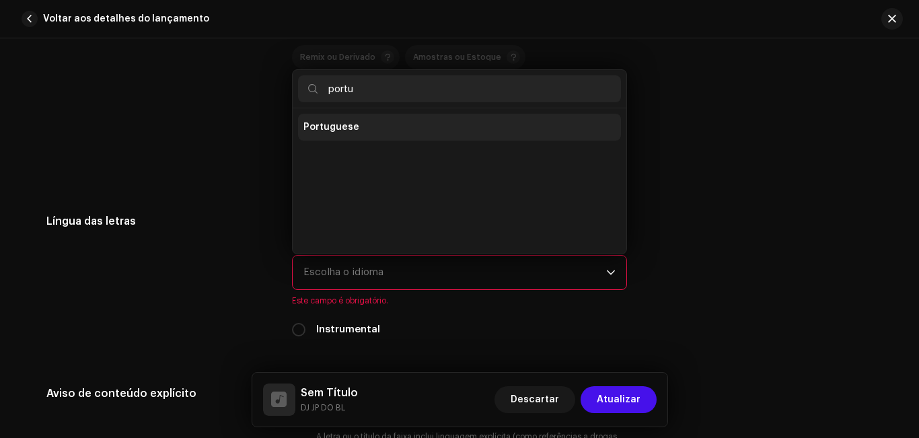
type input "portu"
click at [435, 124] on li "Portuguese" at bounding box center [459, 127] width 323 height 27
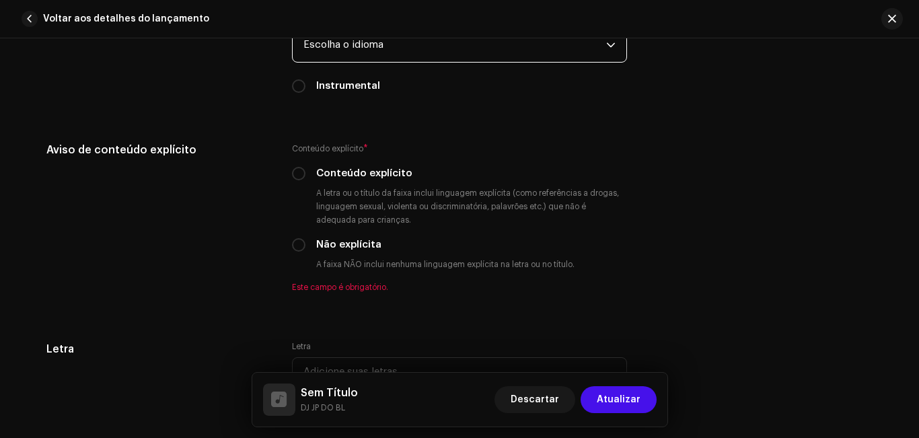
scroll to position [2399, 0]
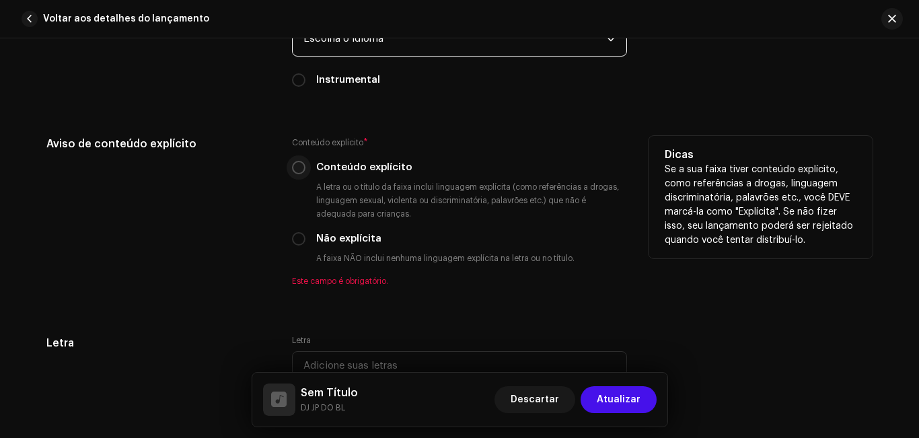
click at [295, 166] on input "Conteúdo explícito" at bounding box center [298, 167] width 13 height 13
radio input "true"
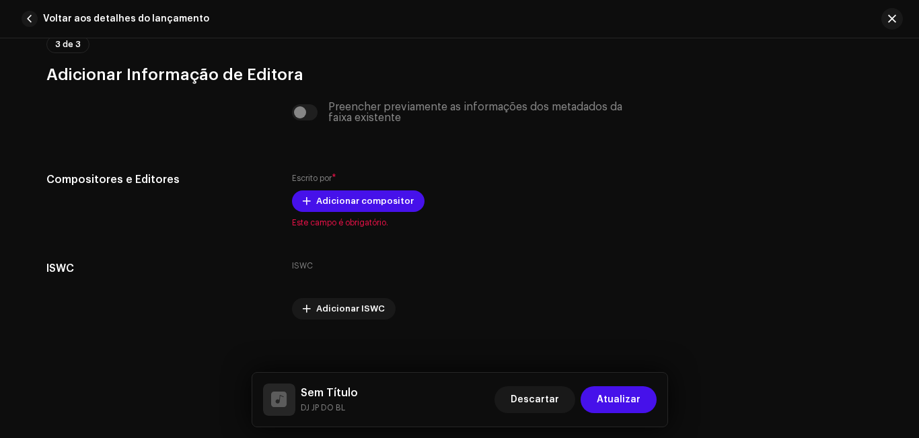
scroll to position [2826, 0]
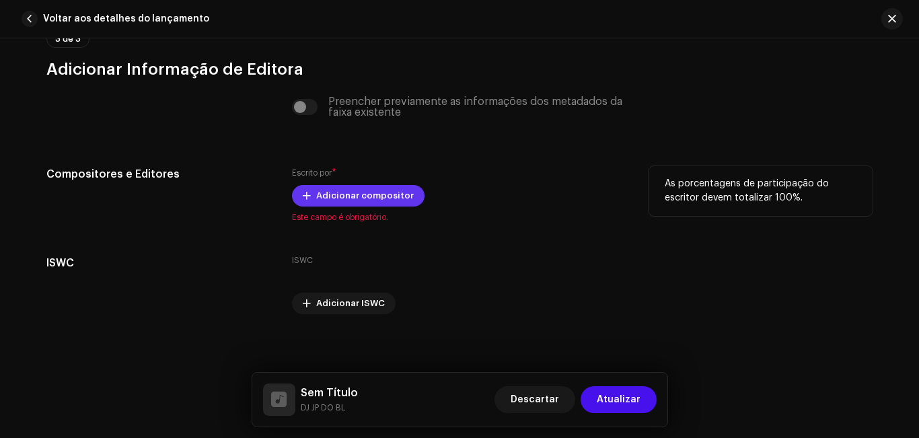
click at [389, 201] on span "Adicionar compositor" at bounding box center [365, 195] width 98 height 27
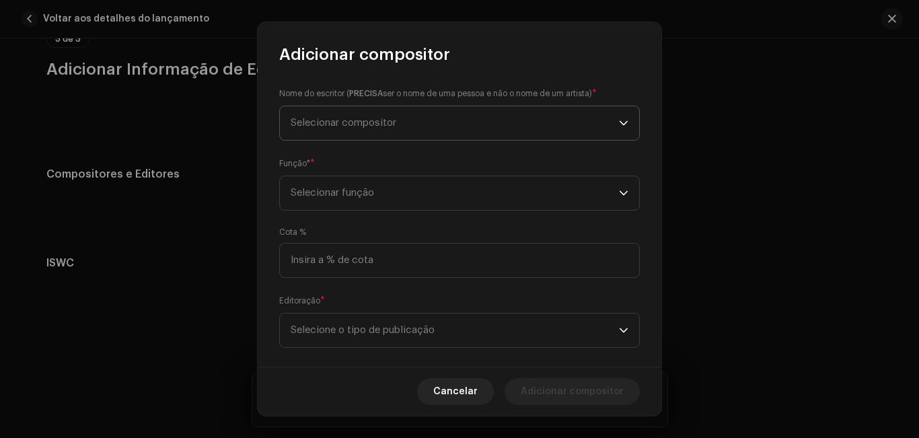
click at [365, 132] on span "Selecionar compositor" at bounding box center [455, 123] width 328 height 34
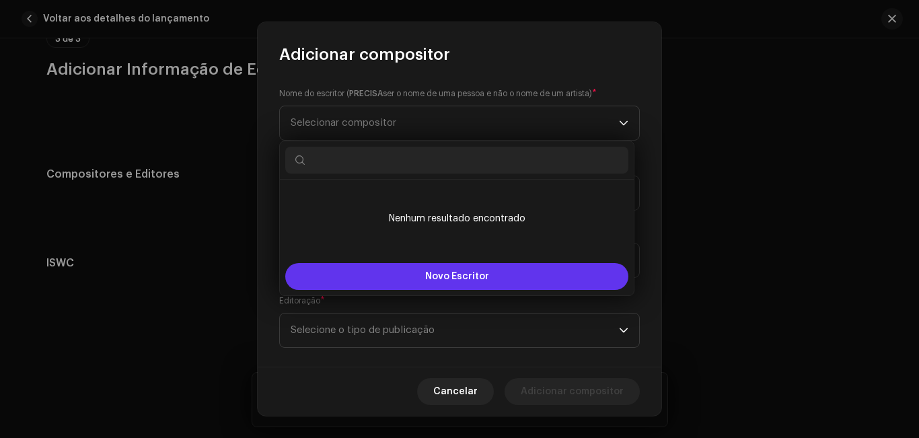
click at [404, 270] on button "Novo Escritor" at bounding box center [456, 276] width 343 height 27
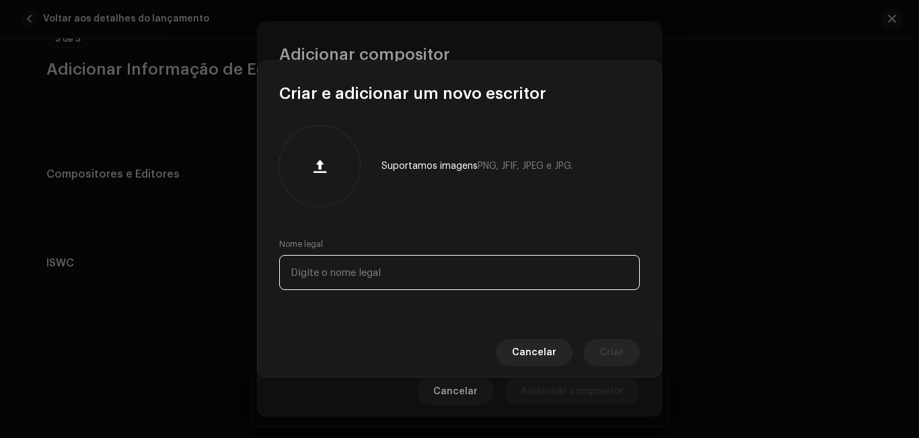
click at [395, 277] on input "text" at bounding box center [459, 272] width 361 height 35
type input "mc mn do ib"
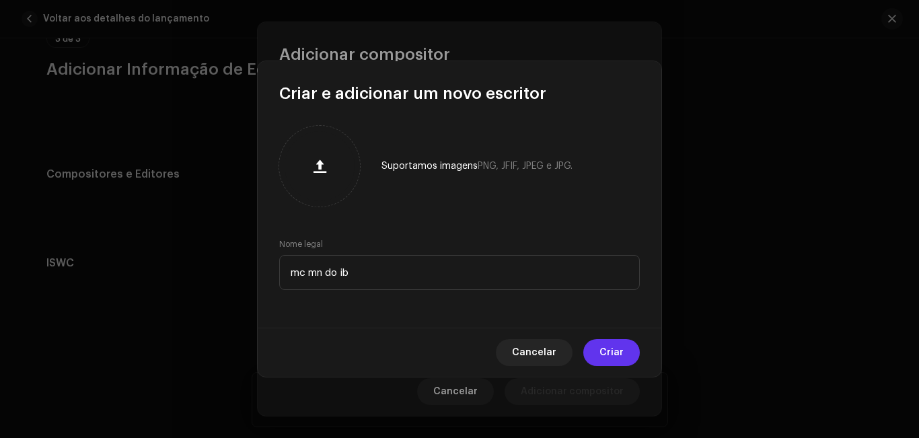
click at [602, 354] on font "Criar" at bounding box center [612, 352] width 24 height 9
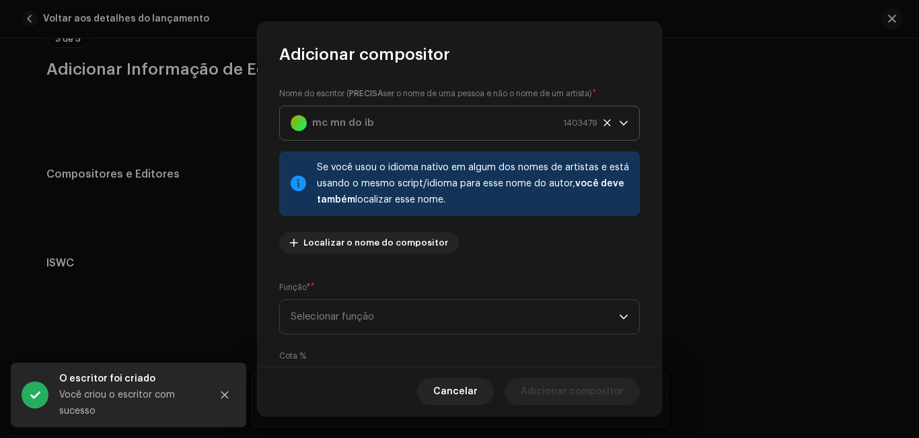
click at [620, 120] on icon "gatilho suspenso" at bounding box center [623, 122] width 9 height 9
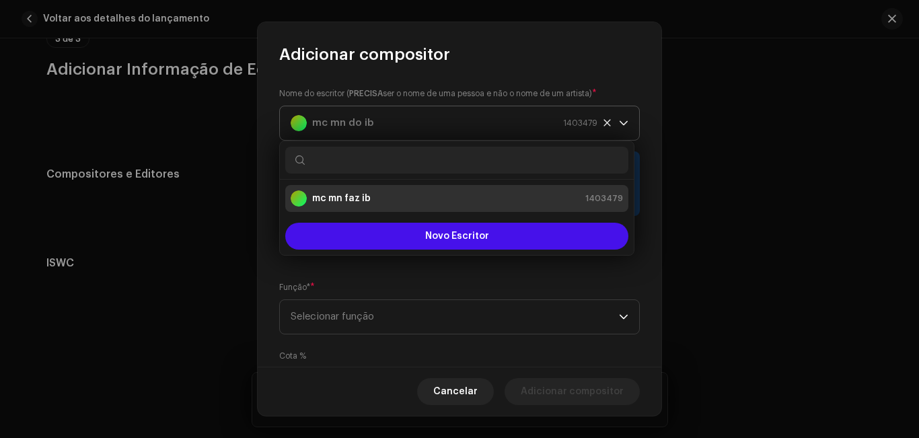
click at [613, 127] on span "mc mn do ib 1403479" at bounding box center [455, 123] width 328 height 34
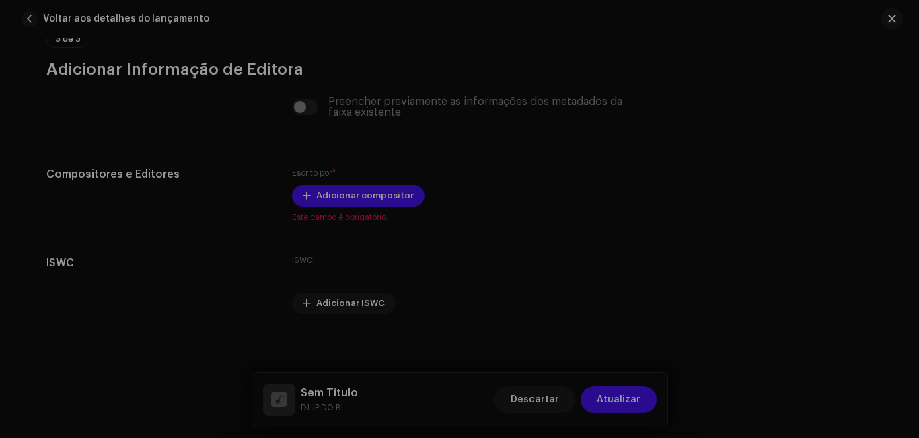
click at [680, 133] on div "Adicionar compositor Nome do escritor ( PRECISA ser o nome de uma pessoa e não …" at bounding box center [459, 219] width 919 height 438
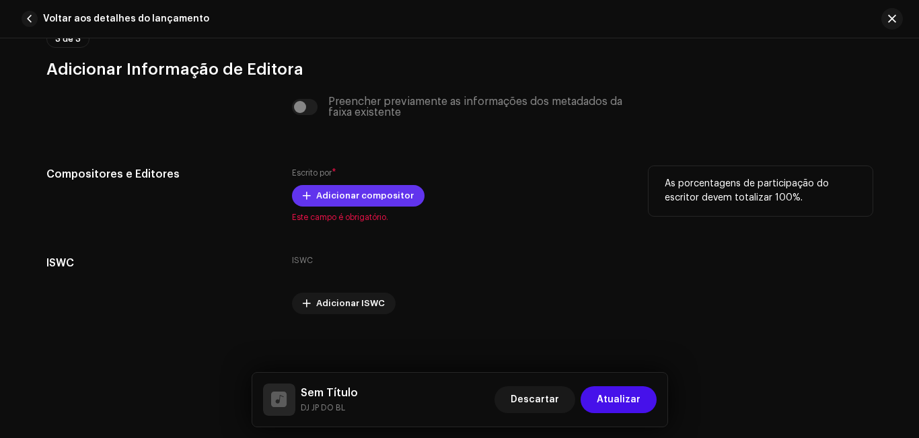
click at [400, 197] on font "Adicionar compositor" at bounding box center [365, 195] width 98 height 9
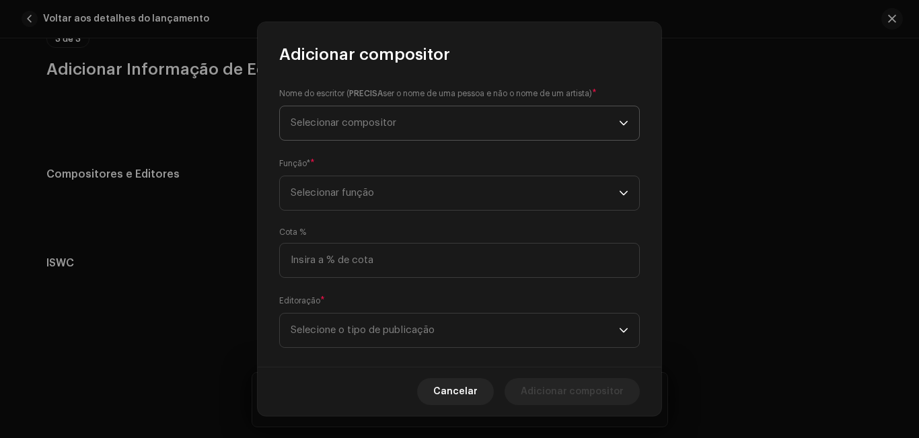
click at [392, 126] on font "Selecionar compositor" at bounding box center [344, 123] width 106 height 10
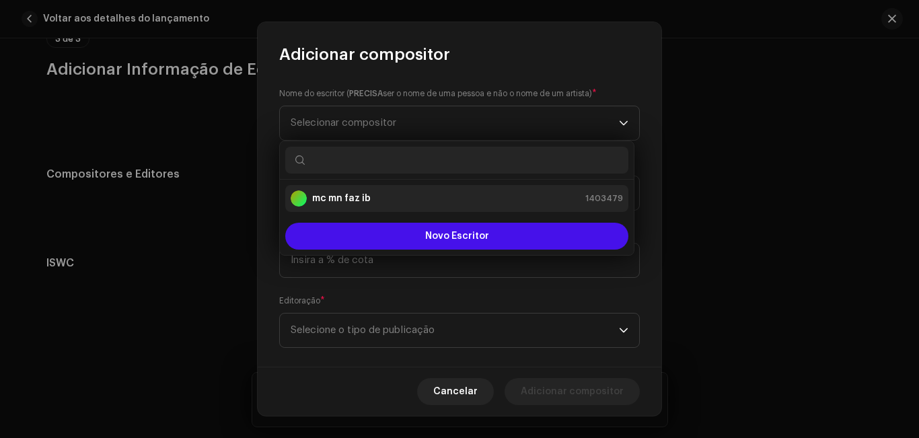
click at [403, 207] on li "mc mn faz ib 1403479" at bounding box center [456, 198] width 343 height 27
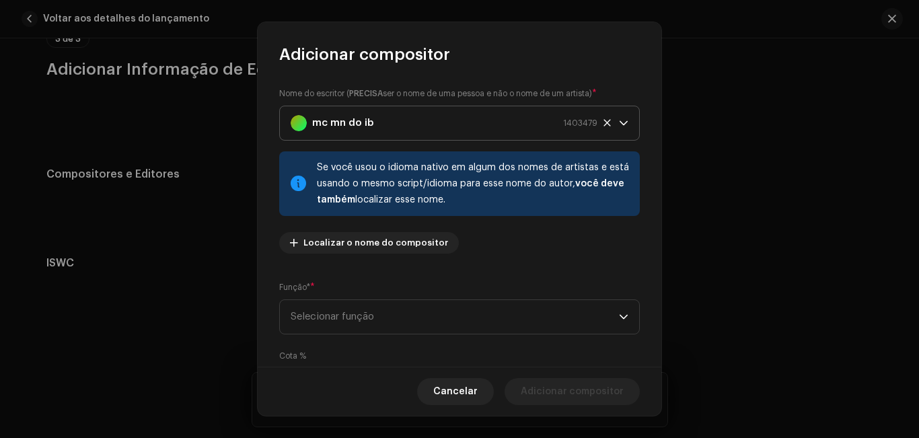
click at [623, 123] on p-select "mc mn do ib 1403479" at bounding box center [459, 123] width 361 height 35
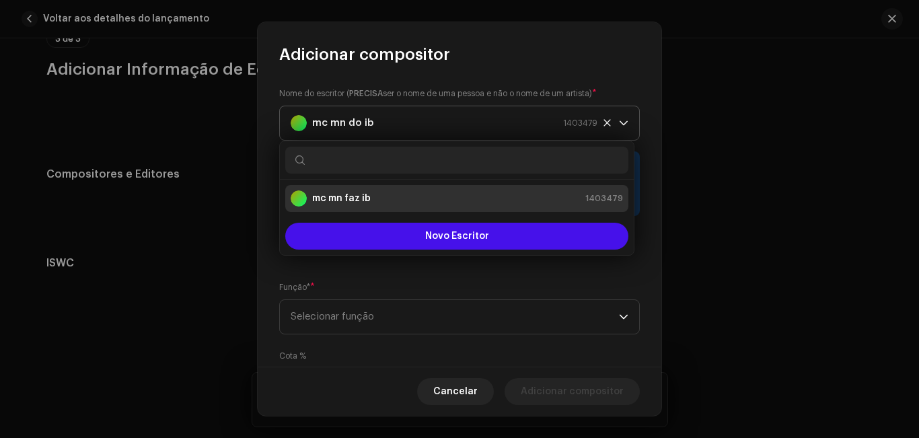
click at [603, 121] on icon at bounding box center [607, 122] width 9 height 9
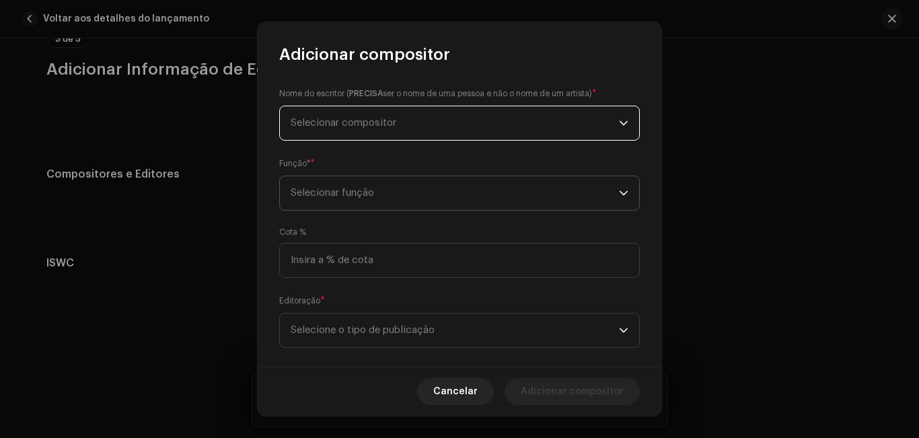
click at [577, 198] on span "Selecionar função" at bounding box center [455, 193] width 328 height 34
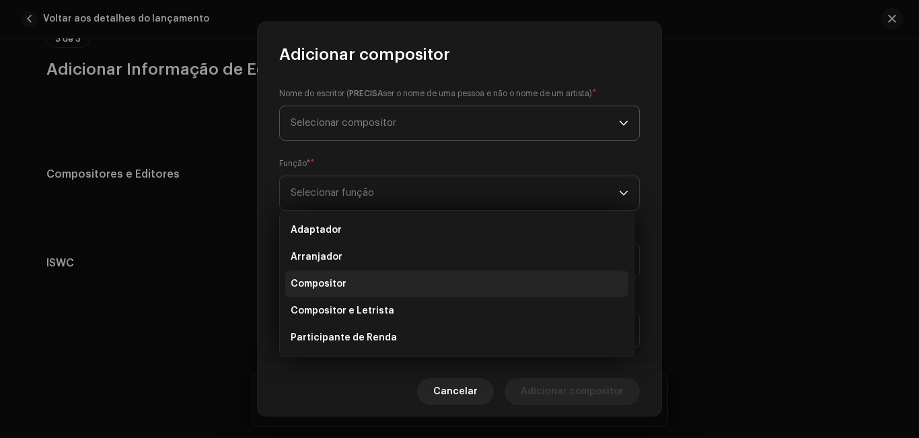
click at [542, 284] on li "Compositor" at bounding box center [456, 283] width 343 height 27
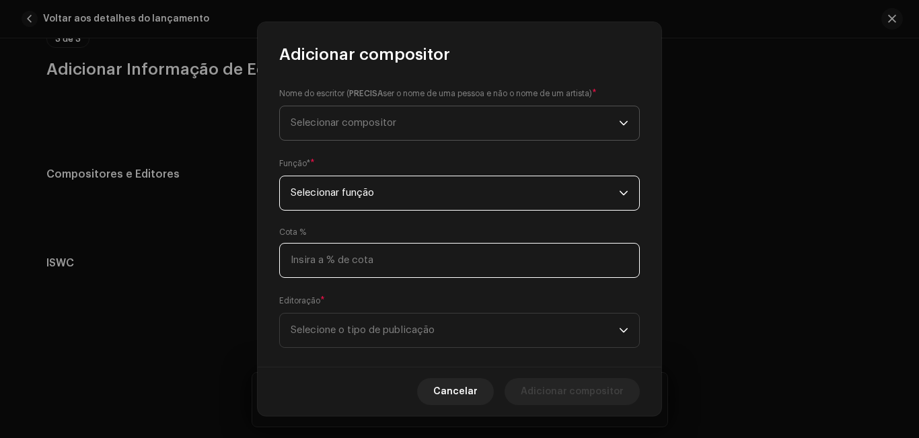
click at [536, 264] on input at bounding box center [459, 260] width 361 height 35
type input "100,00"
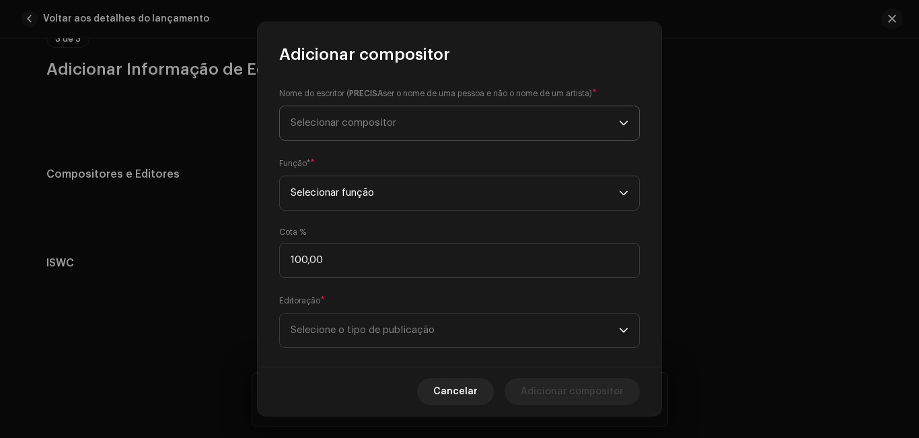
click at [449, 126] on span "Selecionar compositor" at bounding box center [455, 123] width 328 height 34
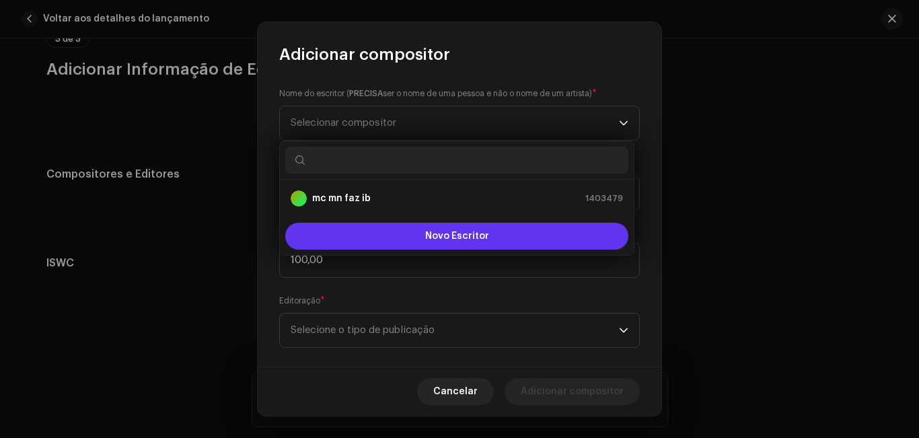
click at [443, 234] on font "Novo Escritor" at bounding box center [457, 235] width 64 height 9
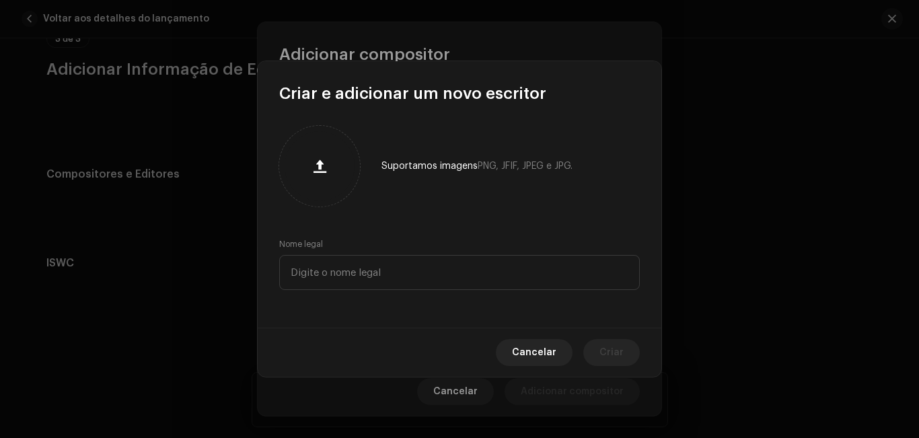
click at [303, 150] on button "button" at bounding box center [319, 166] width 32 height 32
click at [363, 270] on input "text" at bounding box center [459, 272] width 361 height 35
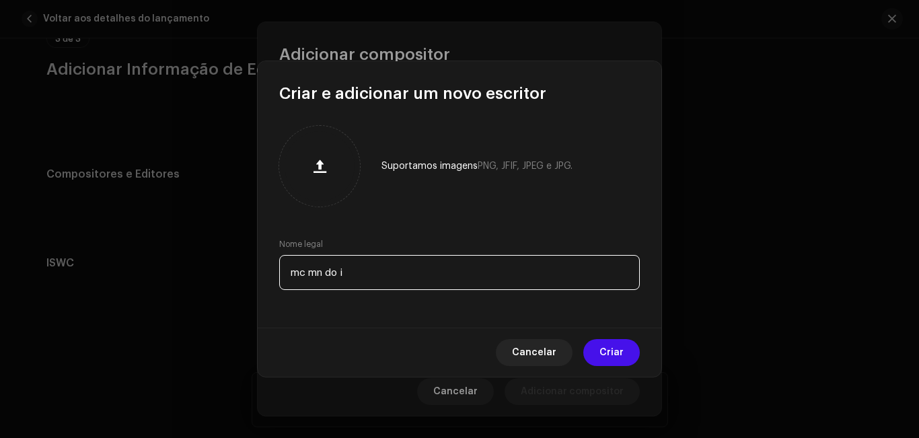
type input "mc mn do ib"
click at [550, 351] on font "Cancelar" at bounding box center [534, 352] width 44 height 9
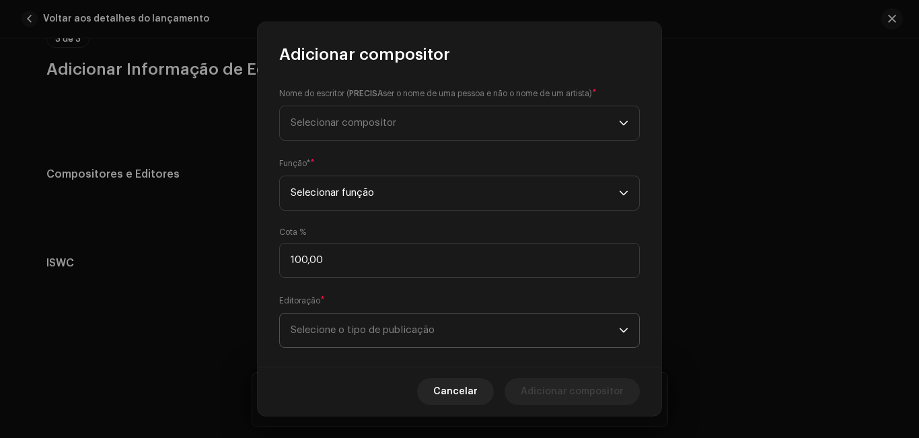
click at [510, 330] on span "Selecione o tipo de publicação" at bounding box center [455, 331] width 328 height 34
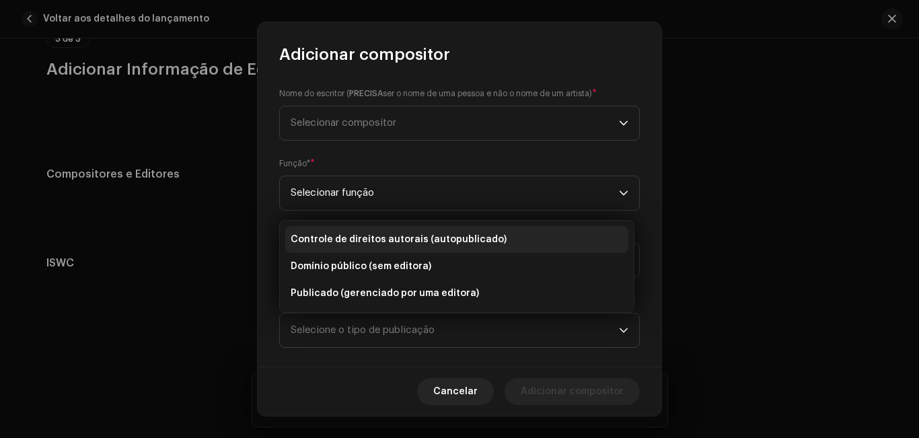
click at [463, 235] on font "Controle de direitos autorais (autopublicado)" at bounding box center [399, 239] width 216 height 9
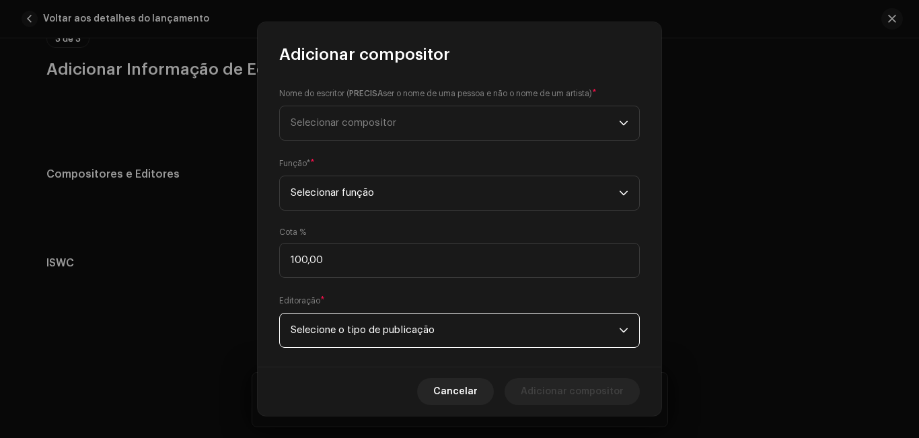
click at [497, 340] on span "Selecione o tipo de publicação" at bounding box center [455, 331] width 328 height 34
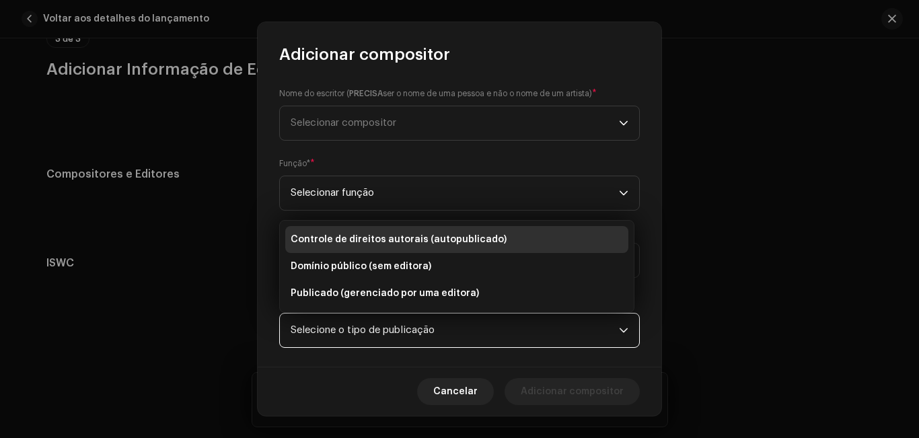
click at [469, 236] on font "Controle de direitos autorais (autopublicado)" at bounding box center [399, 239] width 216 height 9
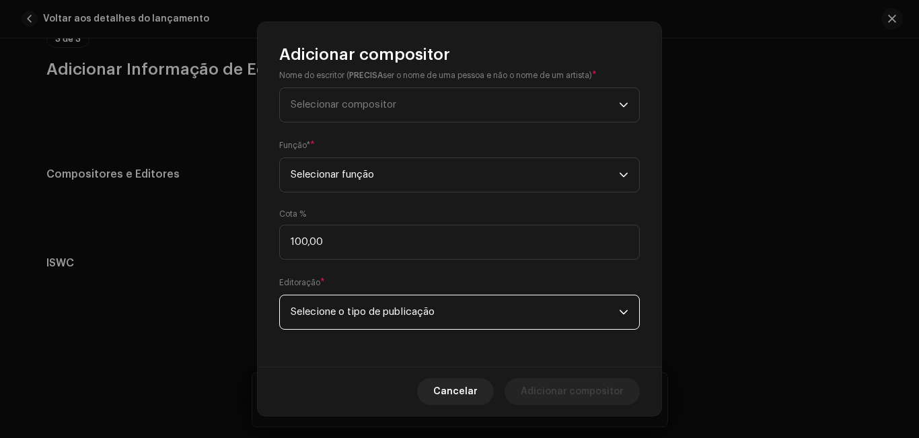
scroll to position [0, 0]
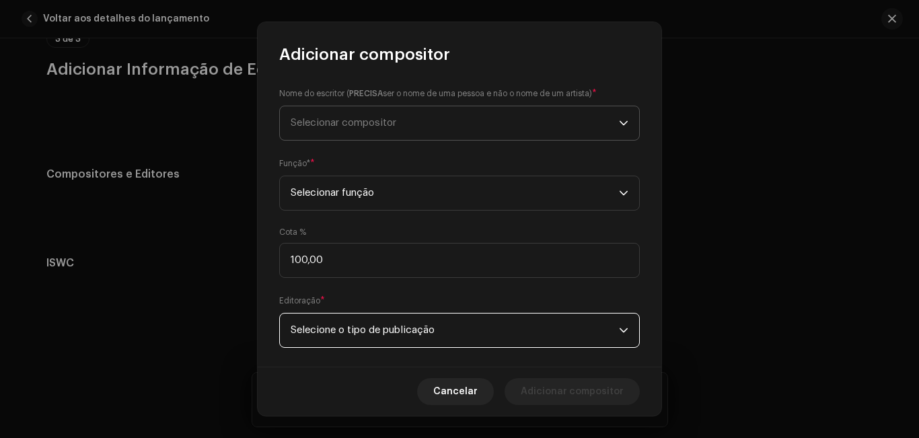
click at [531, 122] on span "Selecionar compositor" at bounding box center [455, 123] width 328 height 34
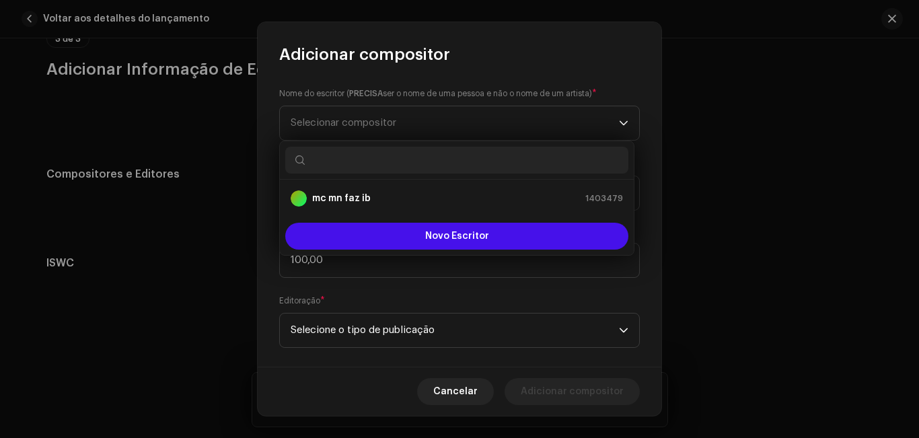
click at [505, 163] on input "text" at bounding box center [456, 160] width 343 height 27
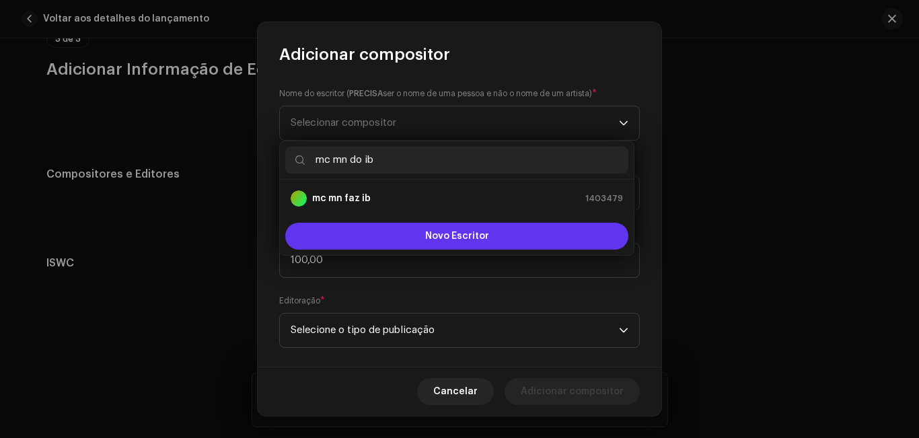
type input "mc mn do ib"
click at [489, 233] on button "Novo Escritor" at bounding box center [456, 236] width 343 height 27
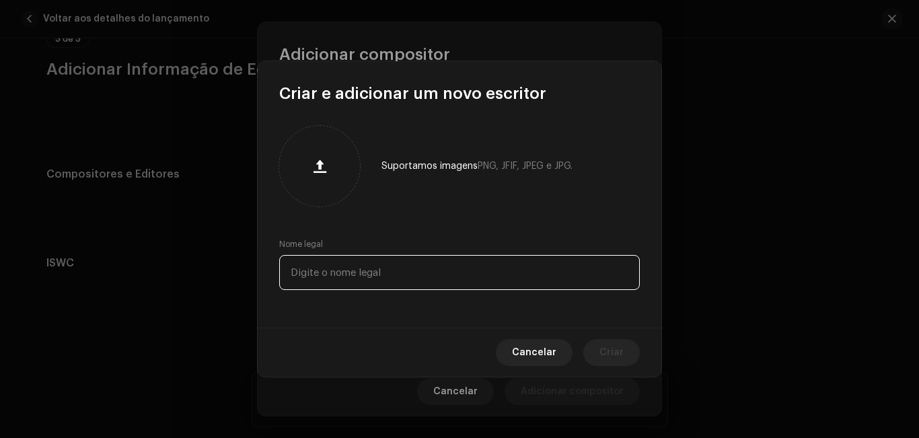
click at [470, 268] on input "text" at bounding box center [459, 272] width 361 height 35
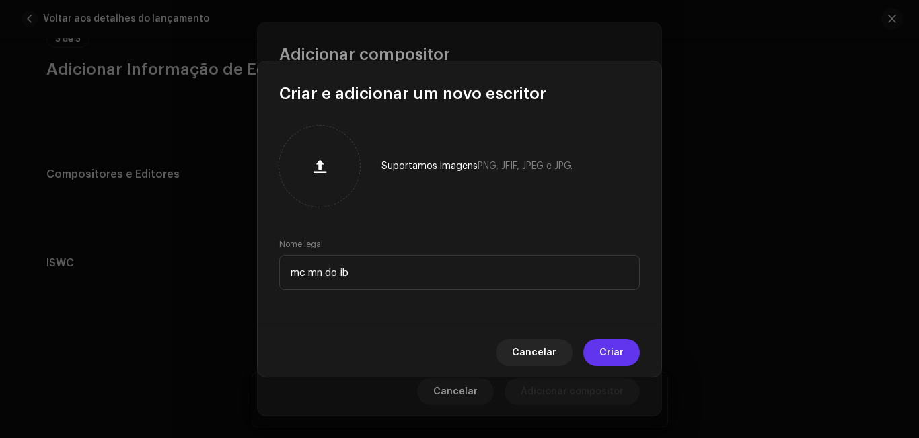
type input "mc mn do ib"
click at [628, 355] on button "Criar" at bounding box center [611, 352] width 57 height 27
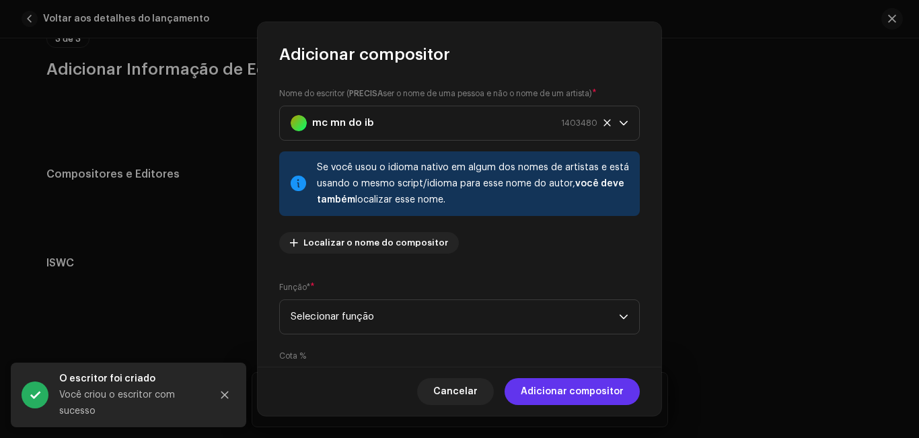
click at [620, 384] on span "Adicionar compositor" at bounding box center [572, 391] width 103 height 27
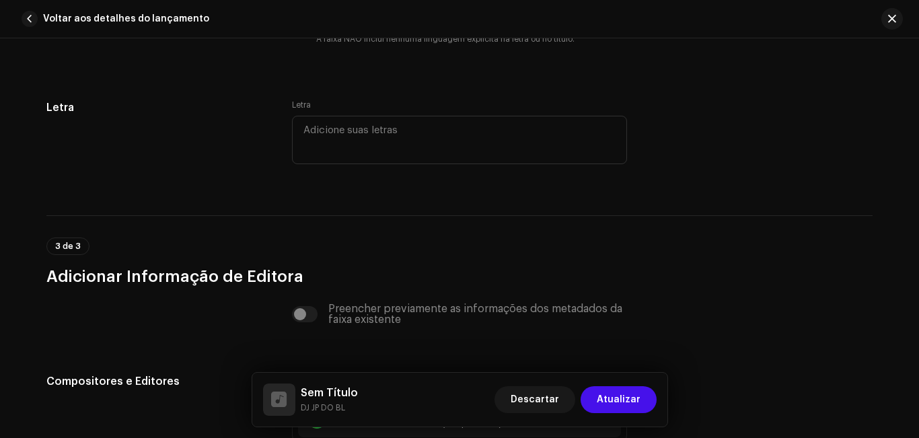
scroll to position [2673, 0]
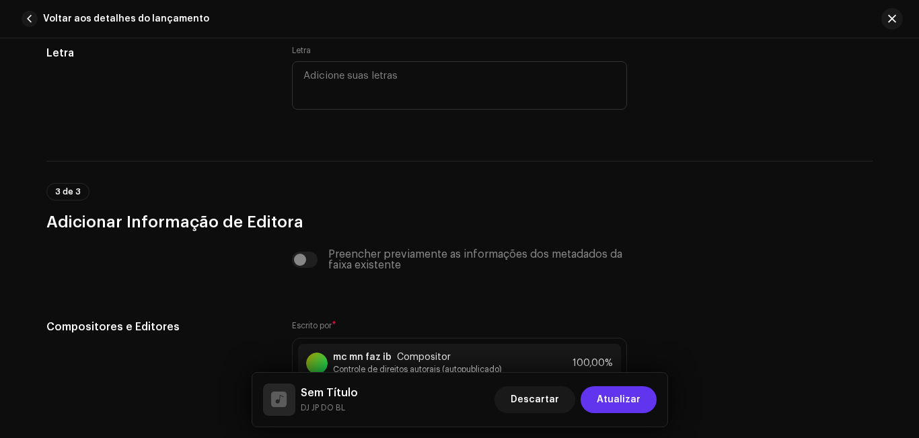
click at [642, 400] on button "Atualizar" at bounding box center [619, 399] width 76 height 27
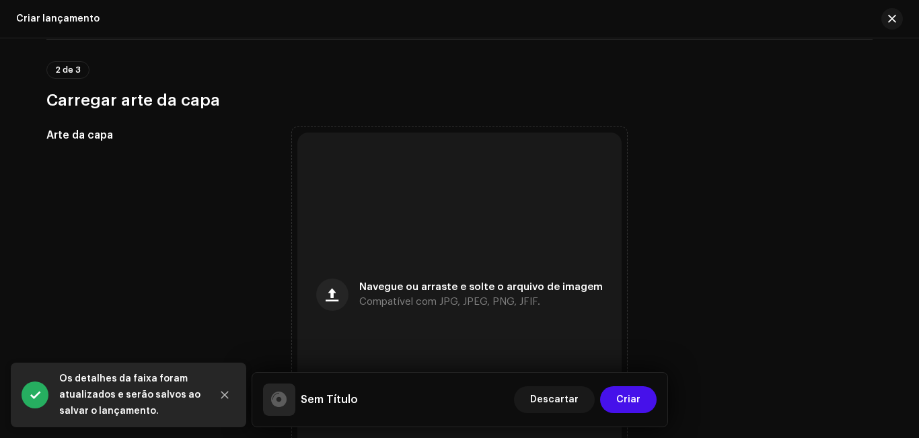
scroll to position [560, 0]
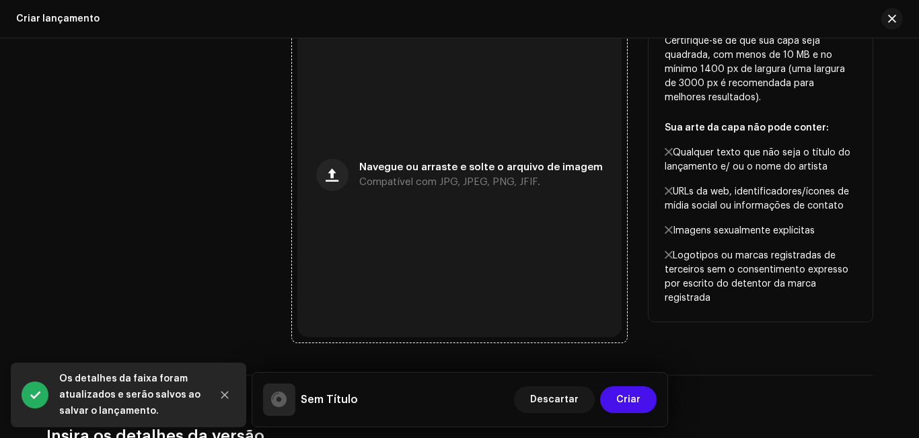
click at [520, 173] on div "Navegue ou arraste e solte o arquivo de imagem Compatível com JPG, JPEG, PNG, J…" at bounding box center [481, 175] width 244 height 24
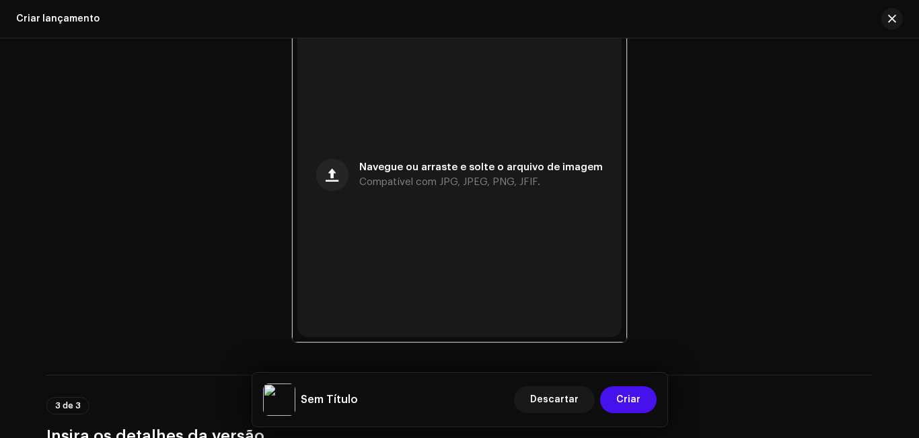
drag, startPoint x: 912, startPoint y: 147, endPoint x: 915, endPoint y: 159, distance: 12.4
click at [915, 159] on div "Criar uma nova versão Nós guiaremos você por tudo — da seleção das faixas aos m…" at bounding box center [459, 238] width 919 height 400
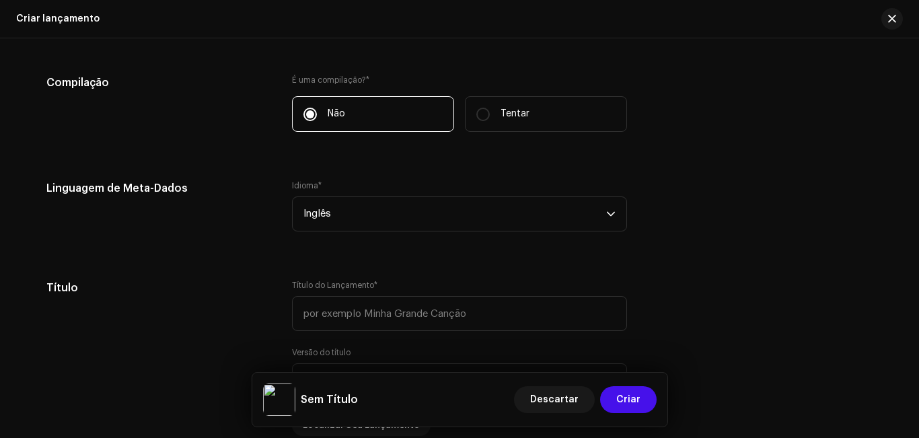
scroll to position [1056, 0]
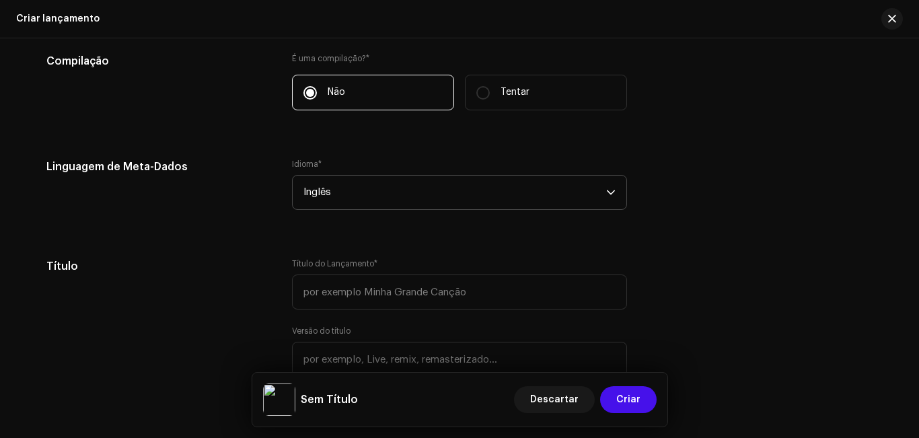
click at [588, 184] on span "Inglês" at bounding box center [454, 193] width 303 height 34
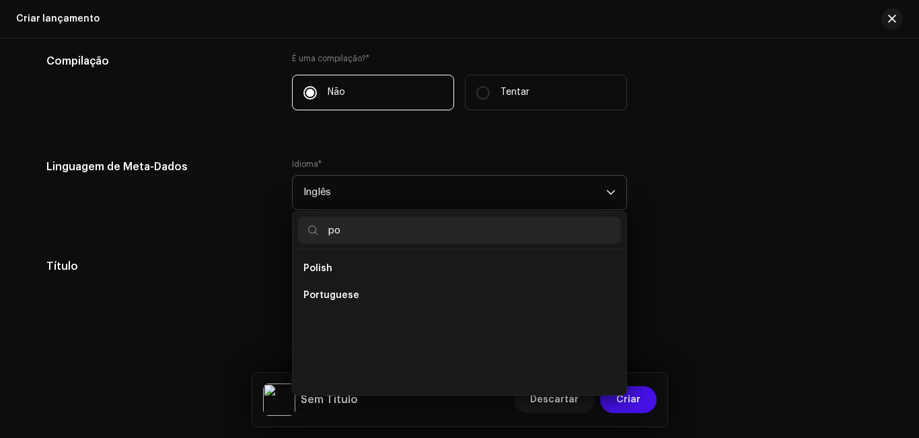
scroll to position [0, 0]
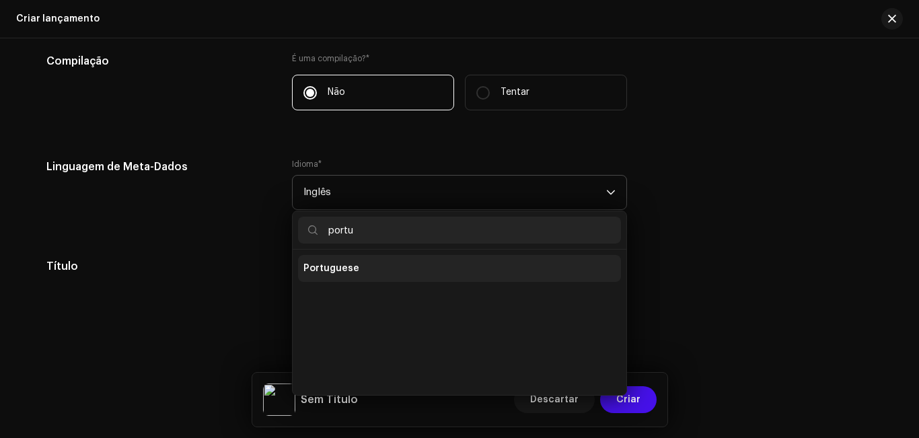
type input "portu"
click at [514, 273] on li "Portuguese" at bounding box center [459, 268] width 323 height 27
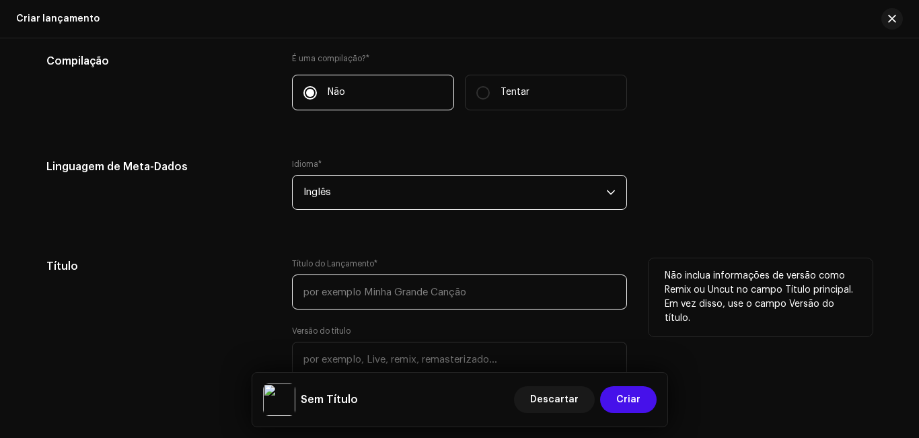
click at [531, 299] on input "text" at bounding box center [459, 292] width 335 height 35
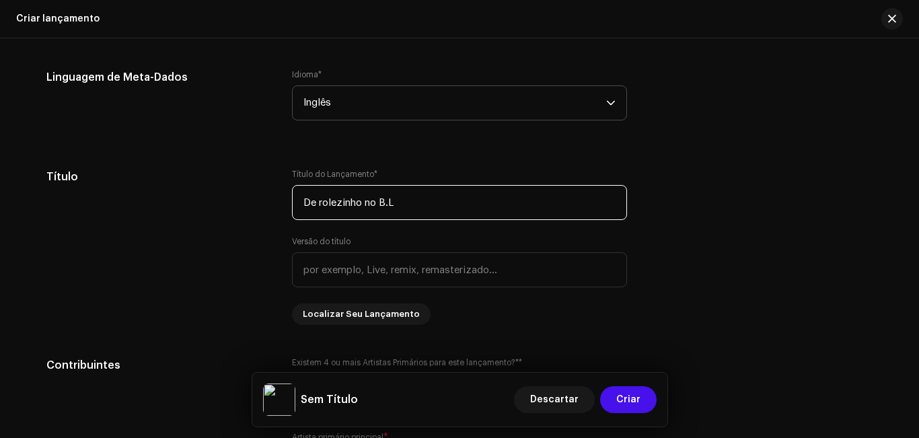
scroll to position [1137, 0]
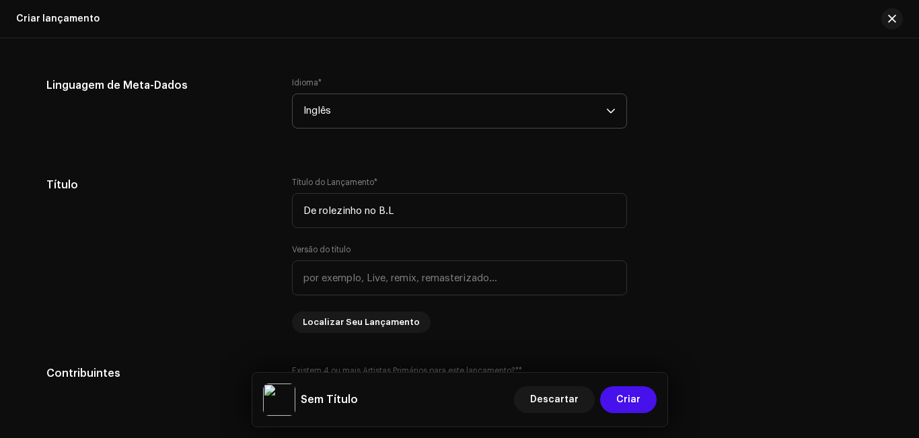
type input "De rolezinho no B.L"
click at [616, 106] on p-select "Inglês" at bounding box center [459, 111] width 335 height 35
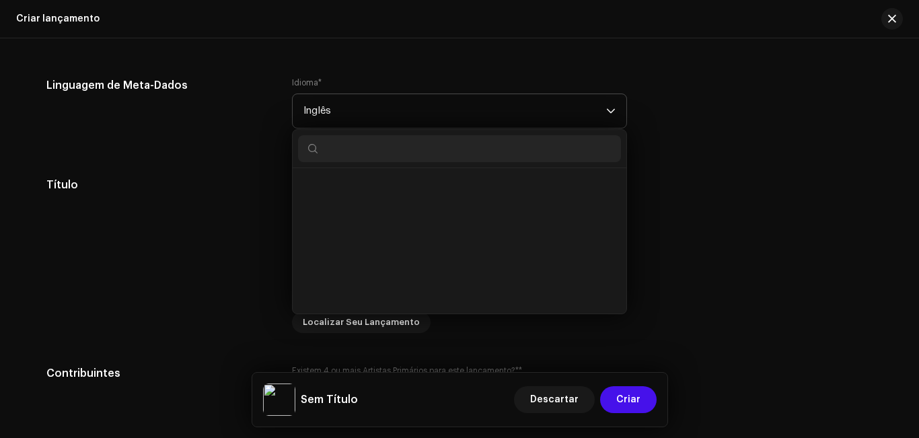
scroll to position [3666, 0]
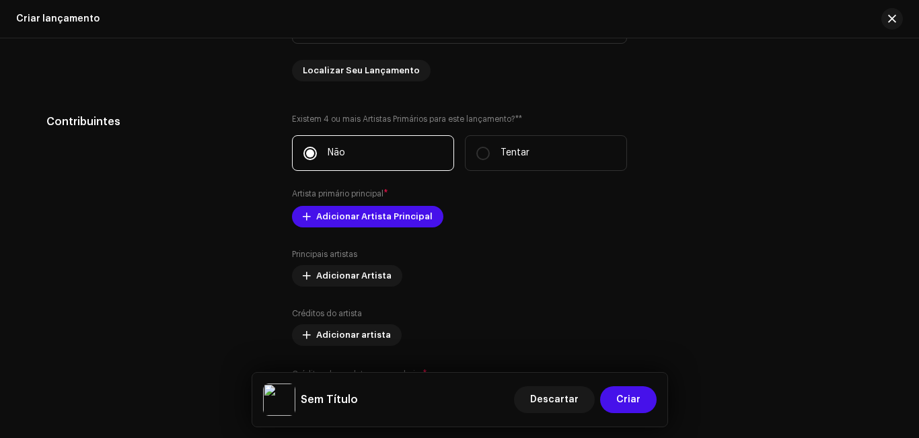
scroll to position [1367, 0]
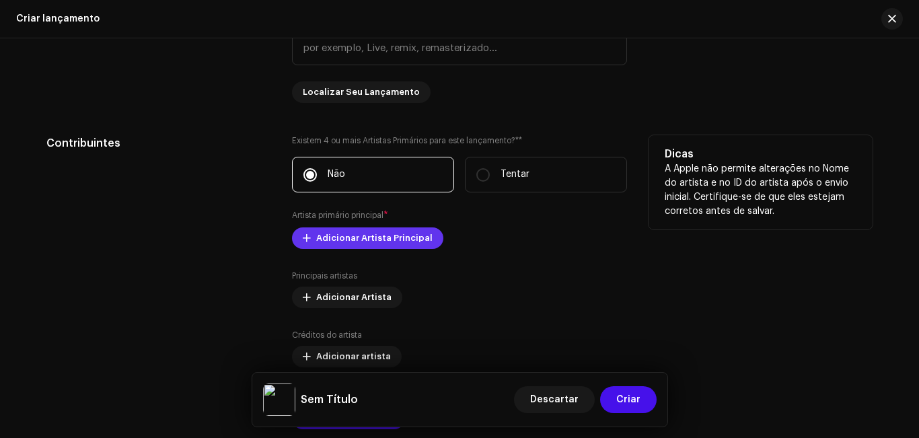
click at [372, 234] on font "Adicionar Artista Principal" at bounding box center [374, 237] width 116 height 9
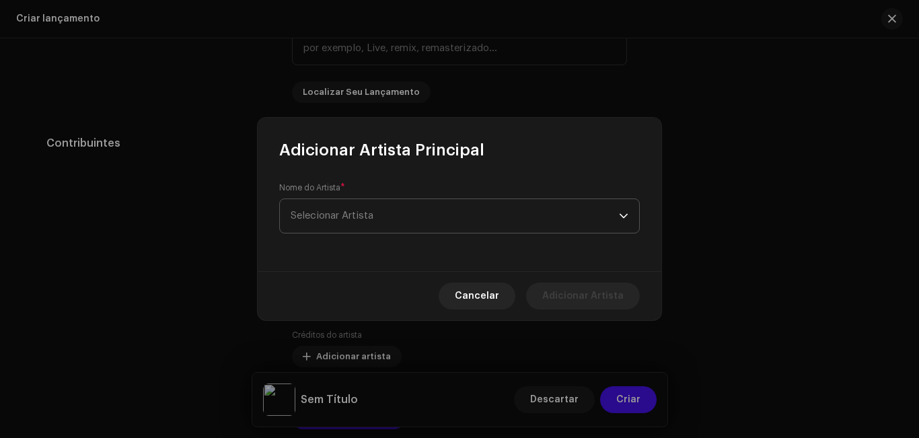
click at [400, 221] on span "Selecionar Artista" at bounding box center [455, 216] width 328 height 34
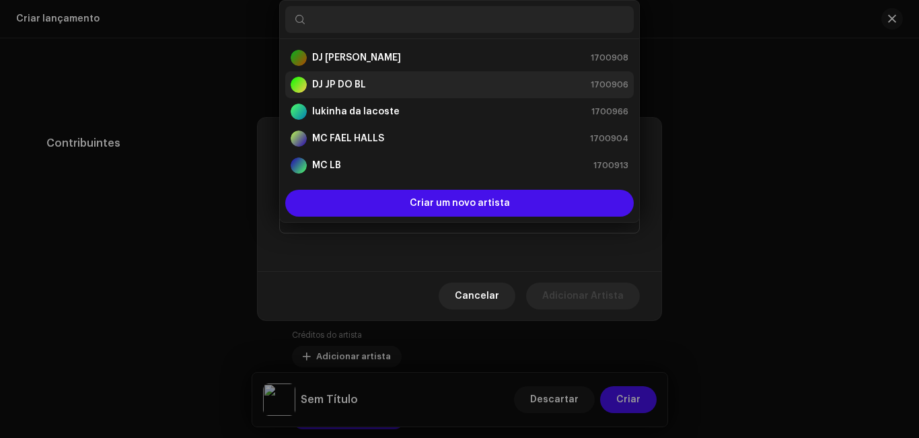
click at [370, 81] on div "DJ JP DO BL 1700906" at bounding box center [460, 85] width 338 height 16
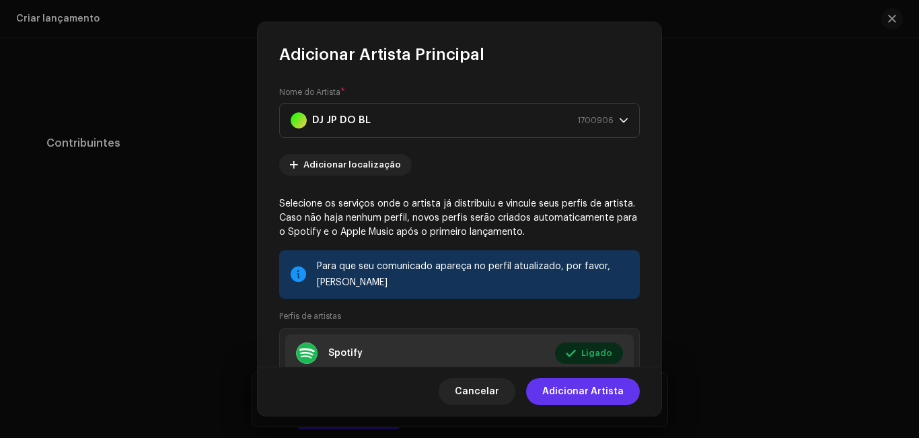
click at [567, 391] on font "Adicionar Artista" at bounding box center [582, 391] width 81 height 9
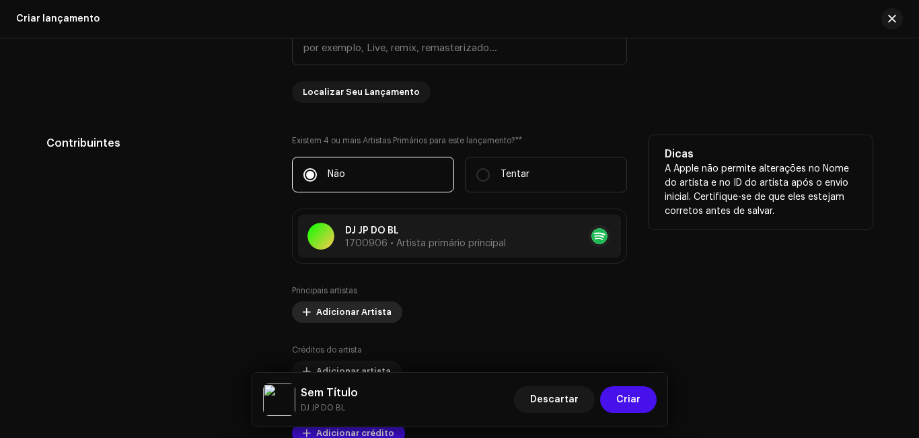
click at [341, 308] on font "Adicionar Artista" at bounding box center [353, 312] width 75 height 9
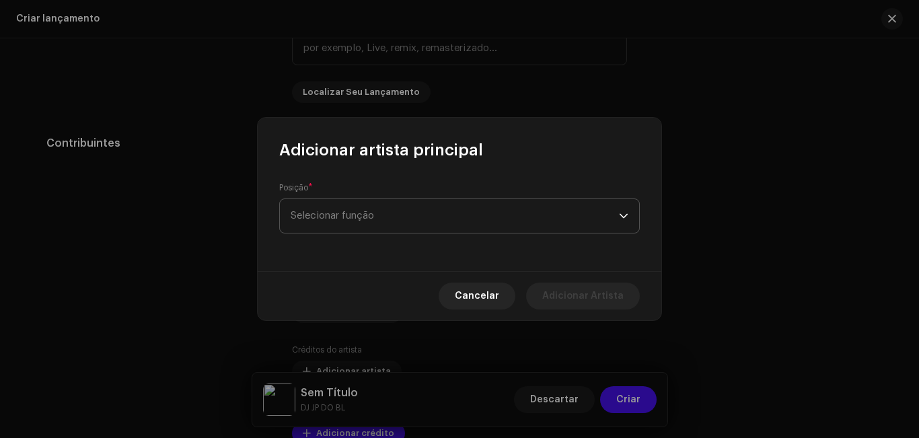
click at [353, 214] on font "Selecionar função" at bounding box center [332, 216] width 83 height 10
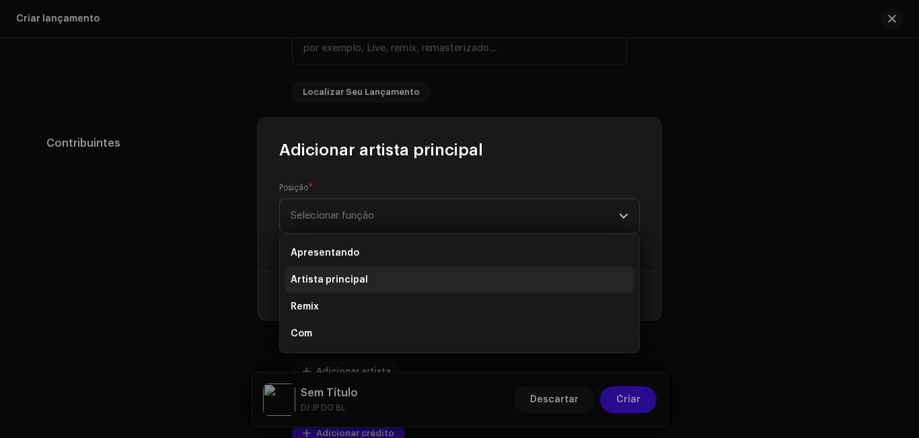
click at [359, 275] on span "Artista principal" at bounding box center [329, 279] width 77 height 13
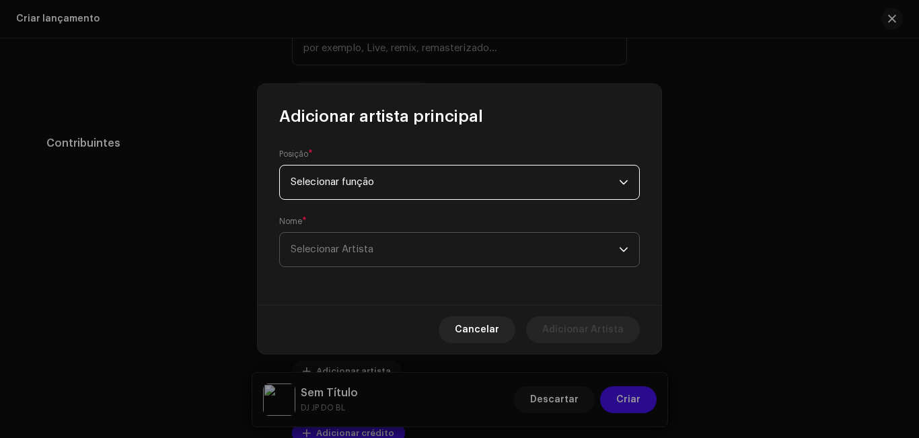
click at [367, 250] on font "Selecionar Artista" at bounding box center [332, 249] width 83 height 10
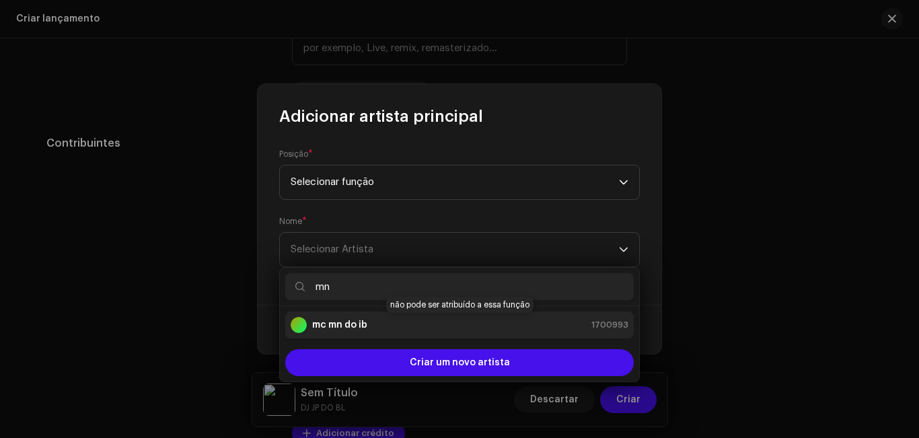
type input "mn"
click at [398, 326] on div "mc mn do ib 1700993" at bounding box center [460, 325] width 338 height 16
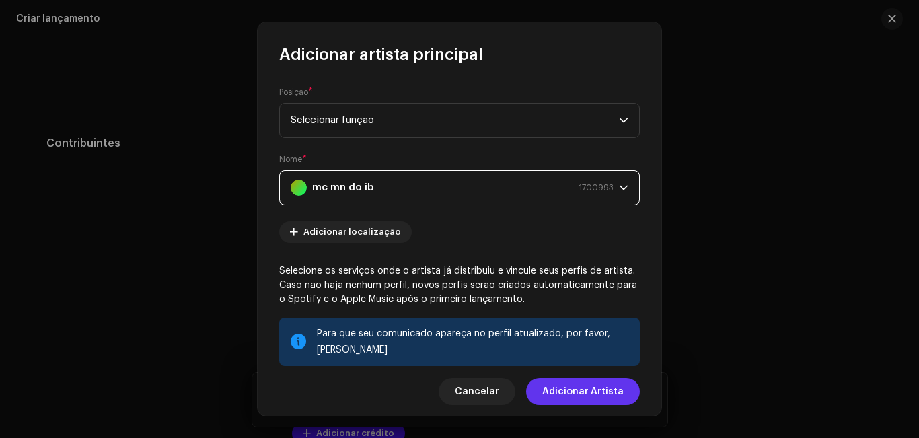
click at [575, 392] on font "Adicionar Artista" at bounding box center [582, 391] width 81 height 9
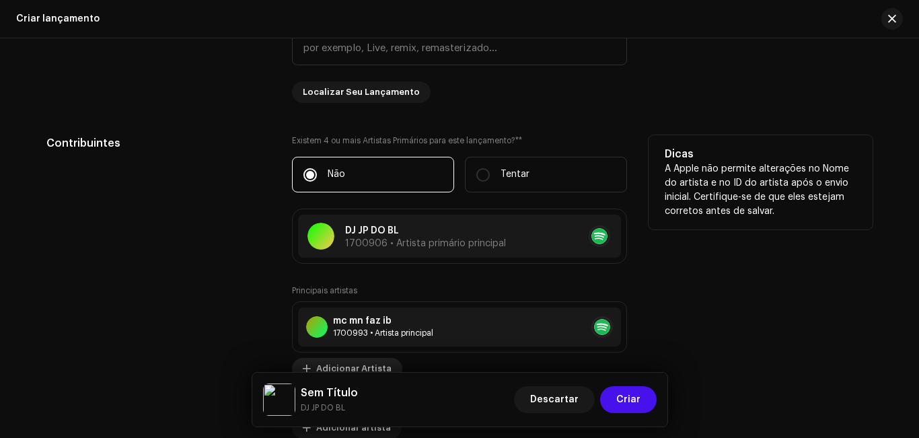
click at [379, 364] on font "Adicionar Artista" at bounding box center [353, 368] width 75 height 9
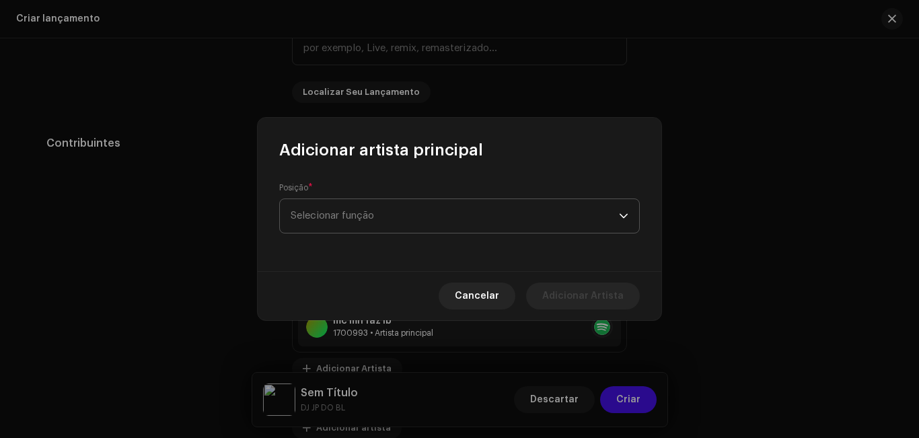
click at [392, 221] on span "Selecionar função" at bounding box center [455, 216] width 328 height 34
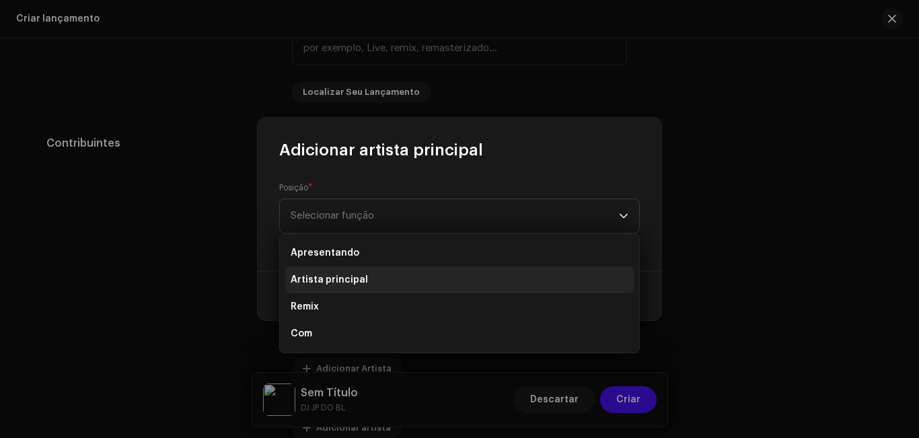
click at [377, 279] on li "Artista principal" at bounding box center [459, 279] width 349 height 27
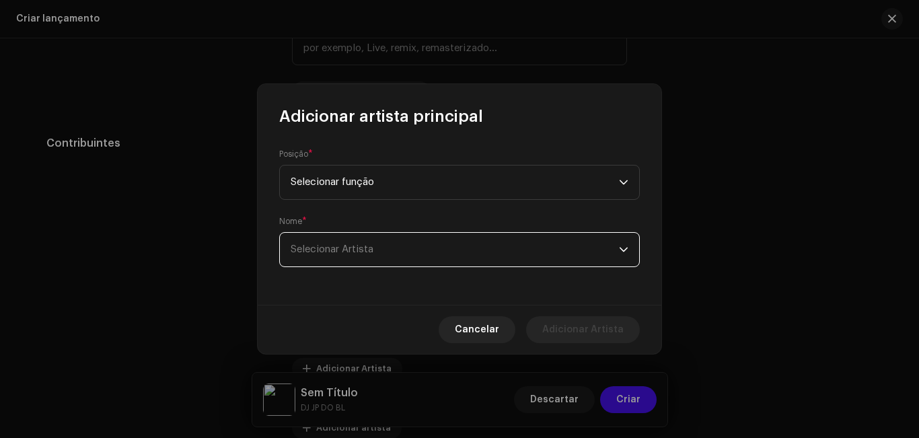
click at [367, 248] on font "Selecionar Artista" at bounding box center [332, 249] width 83 height 10
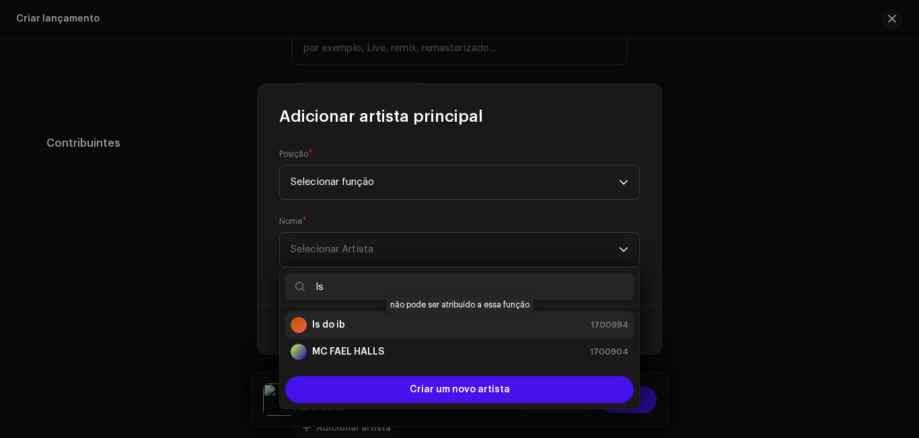
type input "ls"
click at [365, 325] on div "ls do ib 1700994" at bounding box center [460, 325] width 338 height 16
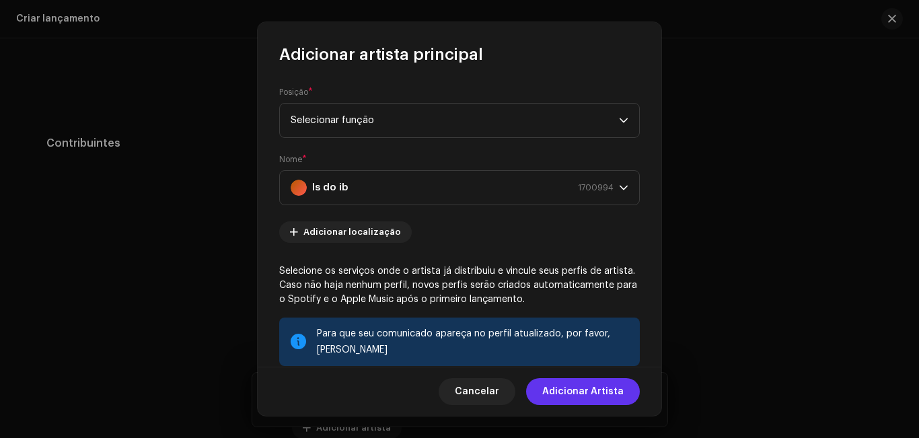
click at [574, 388] on font "Adicionar Artista" at bounding box center [582, 391] width 81 height 9
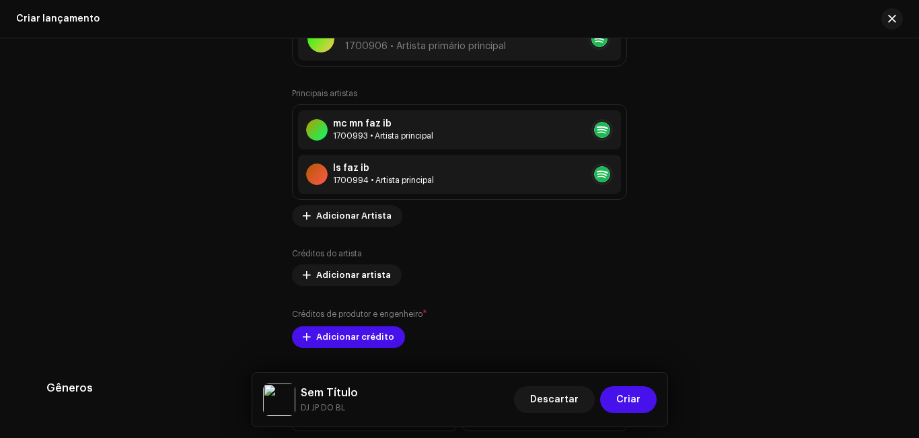
scroll to position [1583, 0]
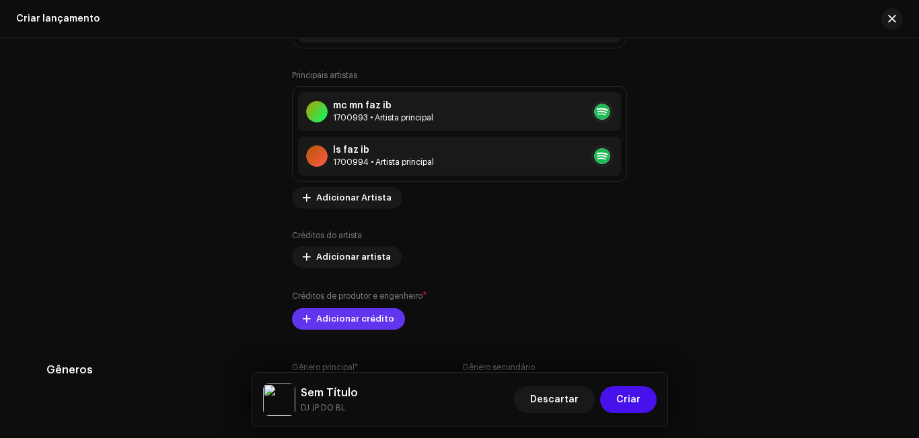
click at [373, 326] on span "Adicionar crédito" at bounding box center [355, 318] width 78 height 27
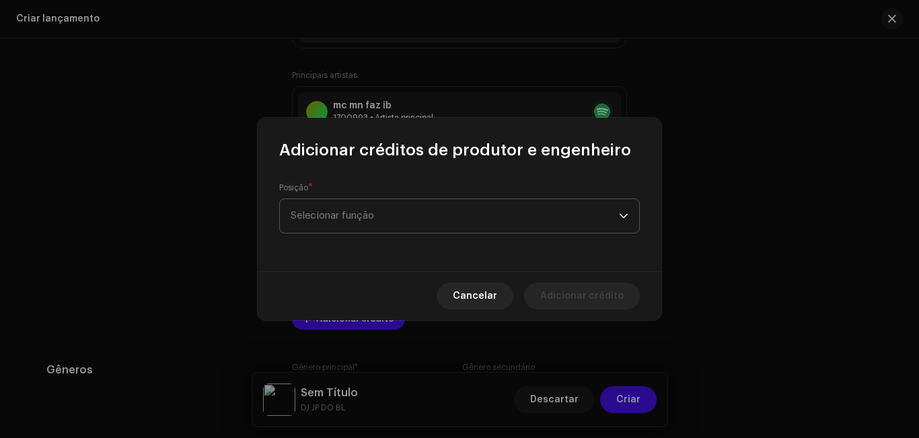
click at [551, 223] on span "Selecionar função" at bounding box center [455, 216] width 328 height 34
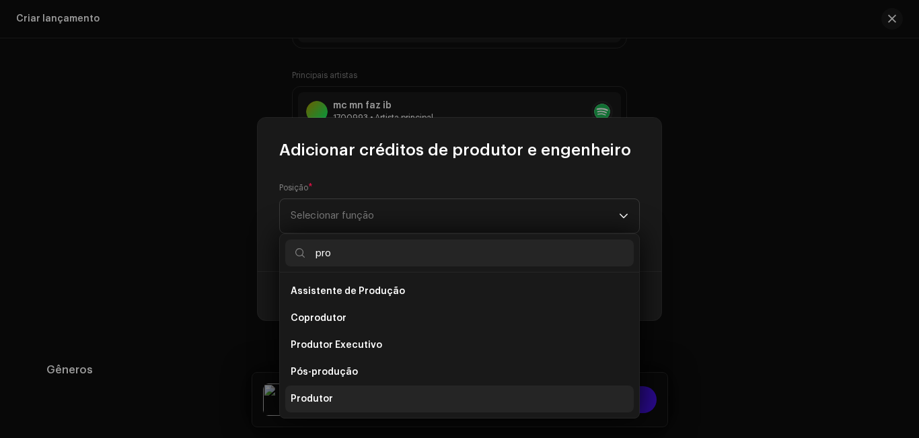
type input "pro"
click at [466, 390] on li "Produtor" at bounding box center [459, 399] width 349 height 27
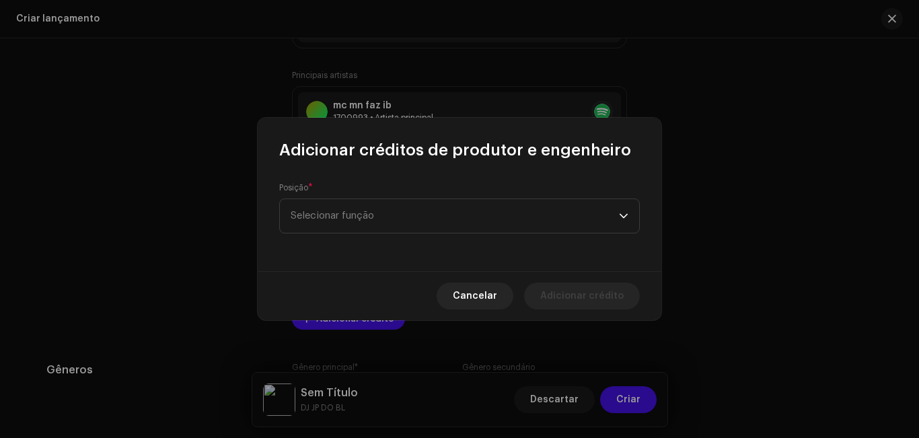
click at [466, 377] on li "Produtor" at bounding box center [459, 366] width 349 height 22
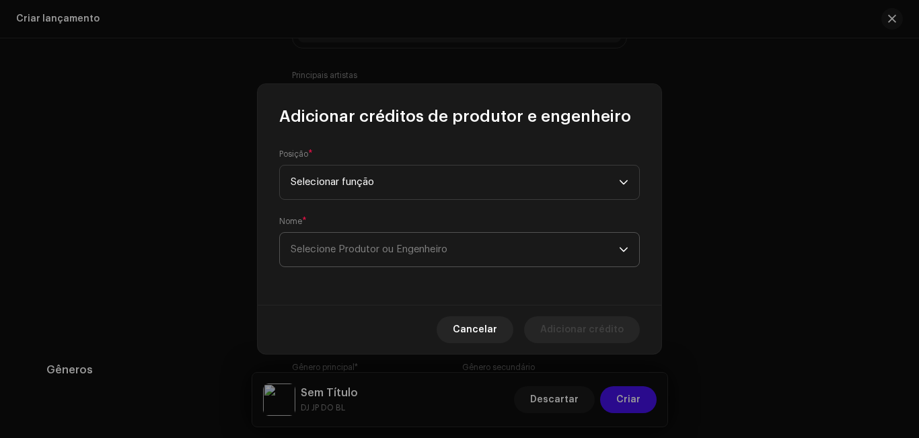
click at [511, 246] on span "Selecione Produtor ou Engenheiro" at bounding box center [455, 250] width 328 height 34
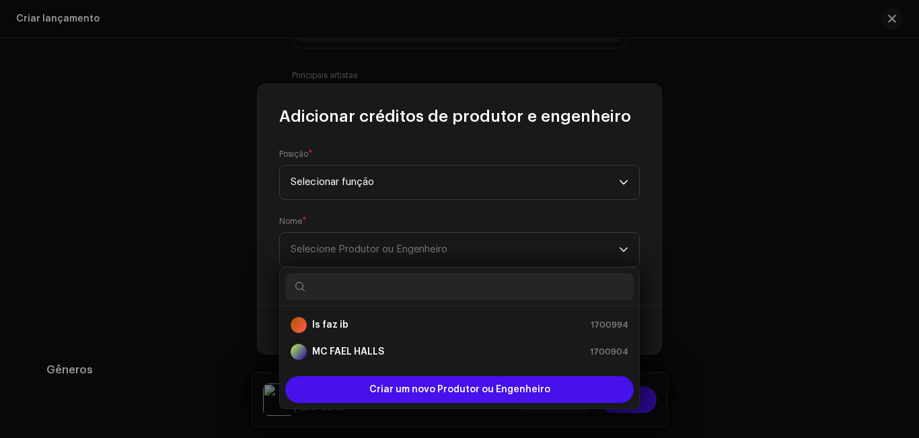
click at [492, 282] on input "text" at bounding box center [459, 286] width 349 height 27
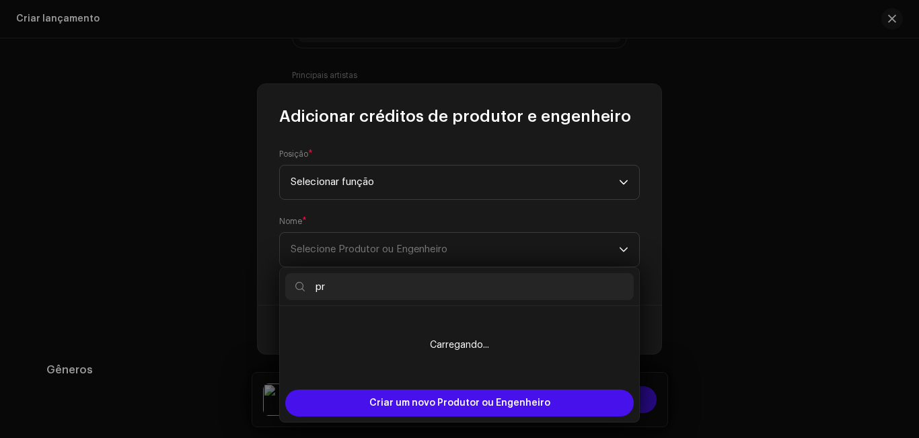
type input "p"
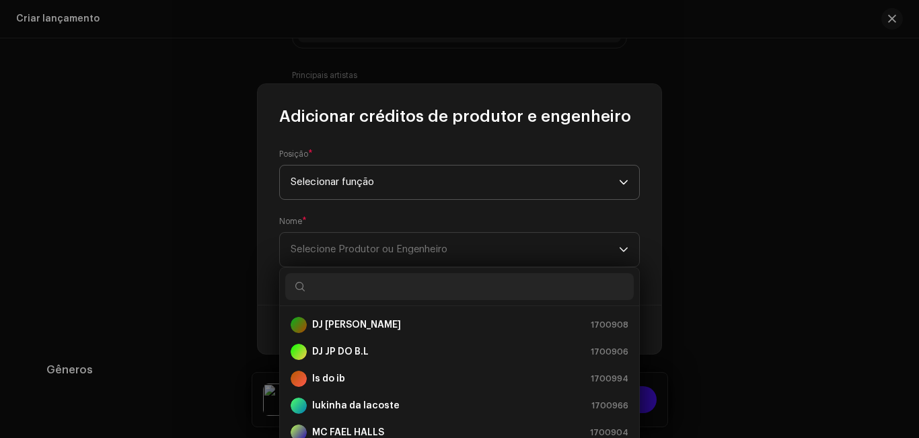
click at [503, 186] on span "Selecionar função" at bounding box center [455, 183] width 328 height 34
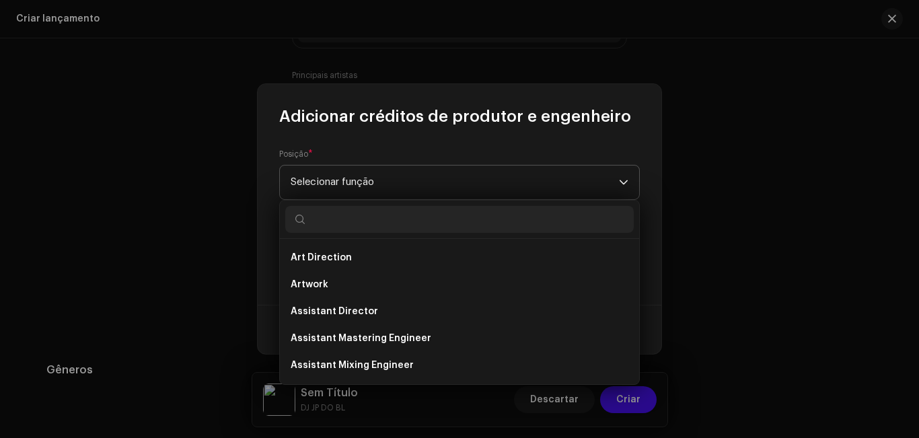
scroll to position [425, 0]
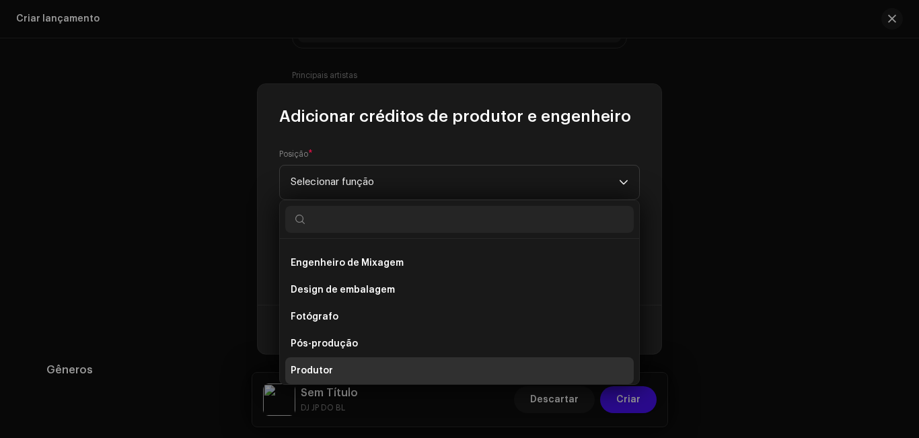
click at [515, 148] on div "Posição * Selecionar função Nome * Selecione Produtor ou Engenheiro" at bounding box center [460, 216] width 404 height 178
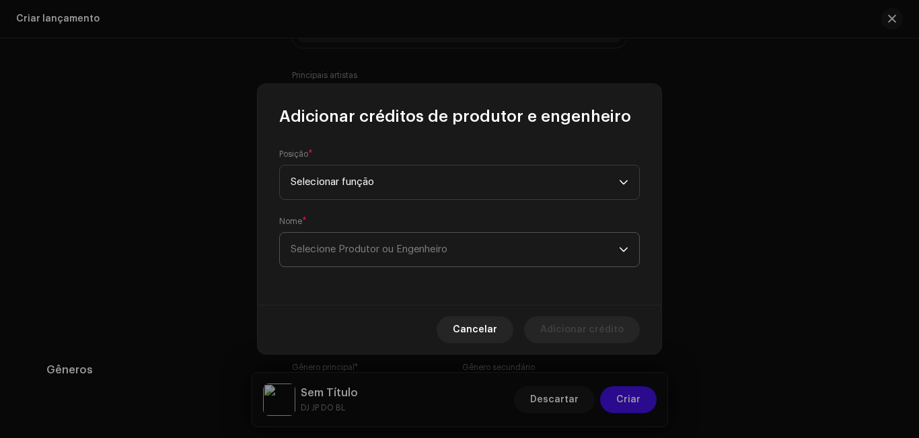
click at [478, 247] on span "Selecione Produtor ou Engenheiro" at bounding box center [455, 250] width 328 height 34
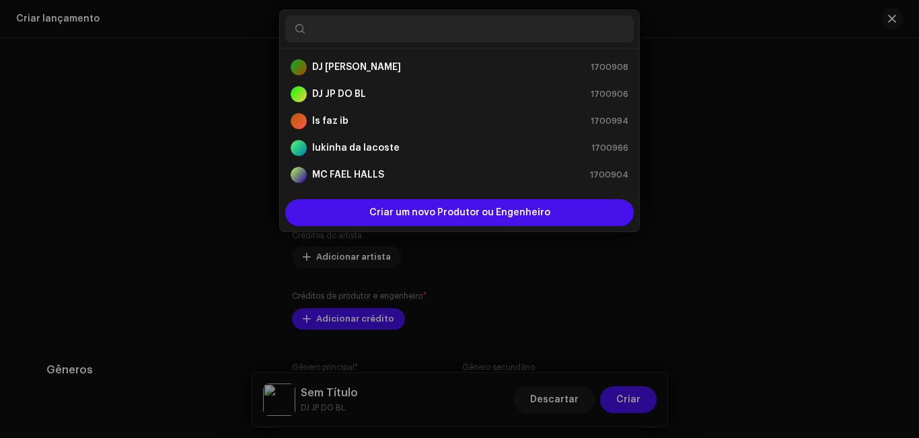
click at [811, 161] on div "Adicionar créditos de produtor e engenheiro Posição * Selecionar função Nome * …" at bounding box center [459, 219] width 919 height 438
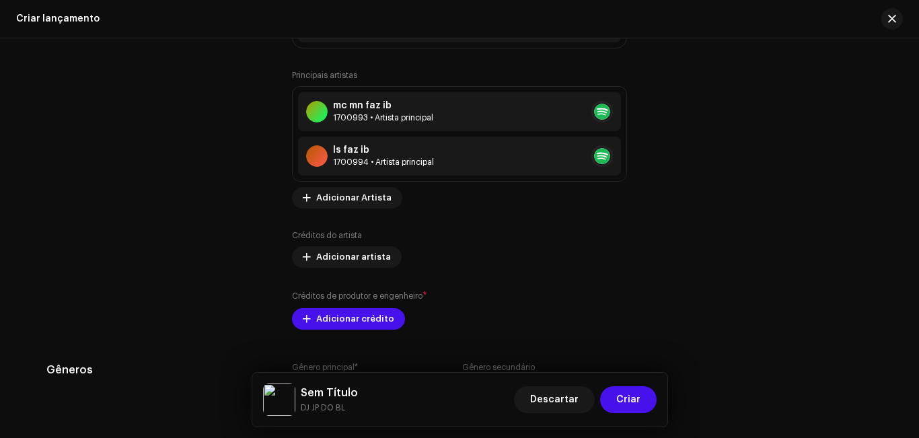
click at [821, 149] on div "Dicas A Apple não permite alterações no Nome do artista e no ID do artista após…" at bounding box center [761, 125] width 224 height 410
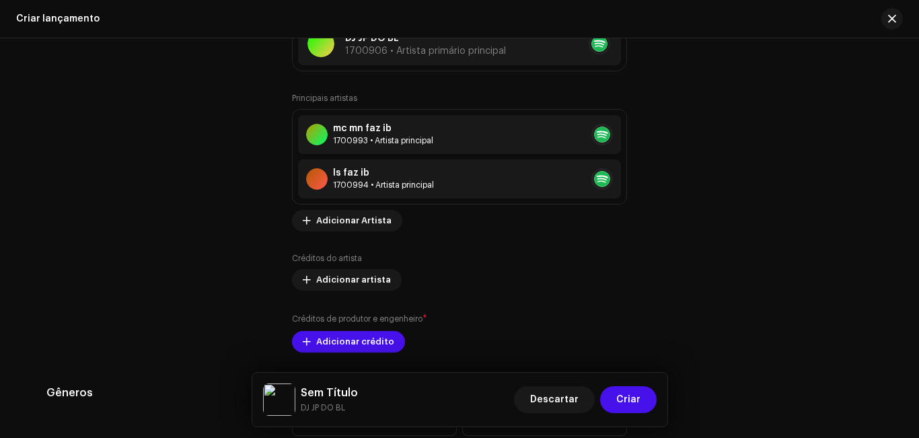
scroll to position [1578, 0]
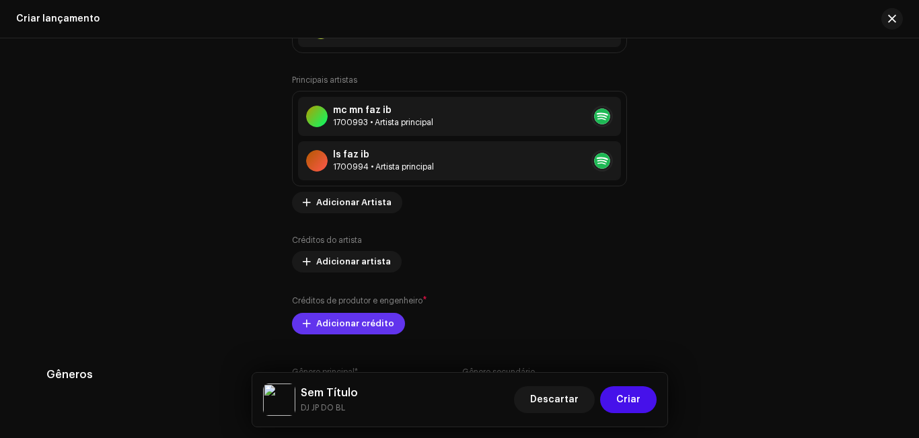
click at [360, 328] on span "Adicionar crédito" at bounding box center [355, 323] width 78 height 27
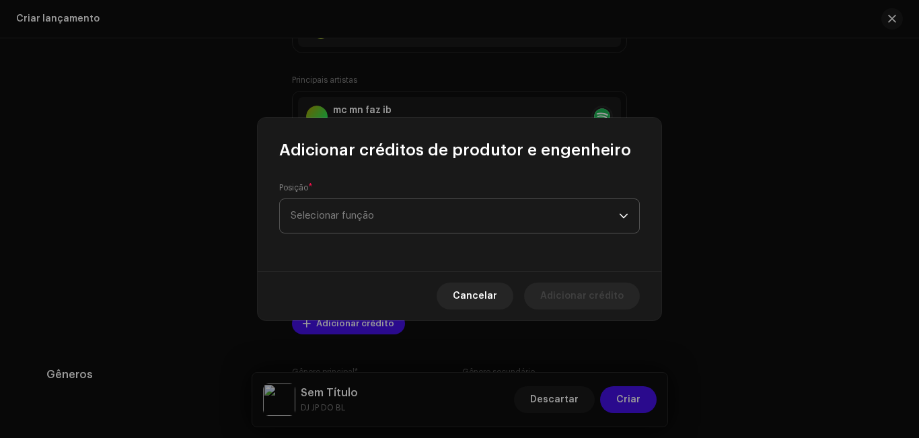
click at [367, 210] on span "Selecionar função" at bounding box center [455, 216] width 328 height 34
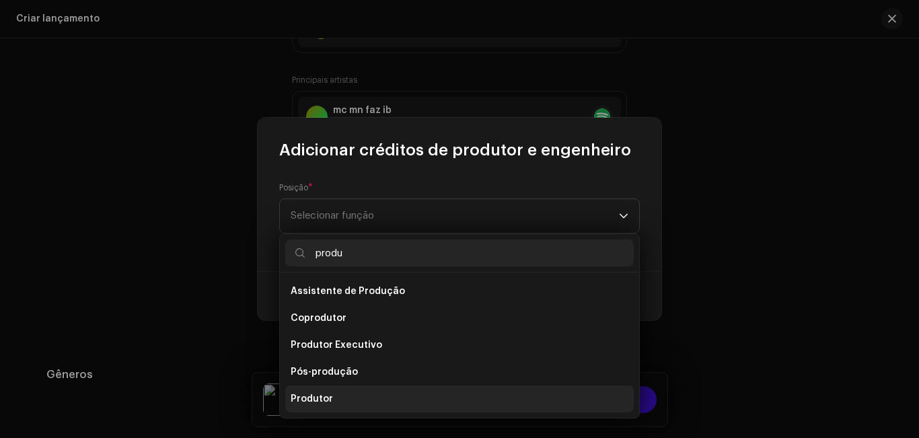
type input "produ"
click at [395, 392] on li "Produtor" at bounding box center [459, 399] width 349 height 27
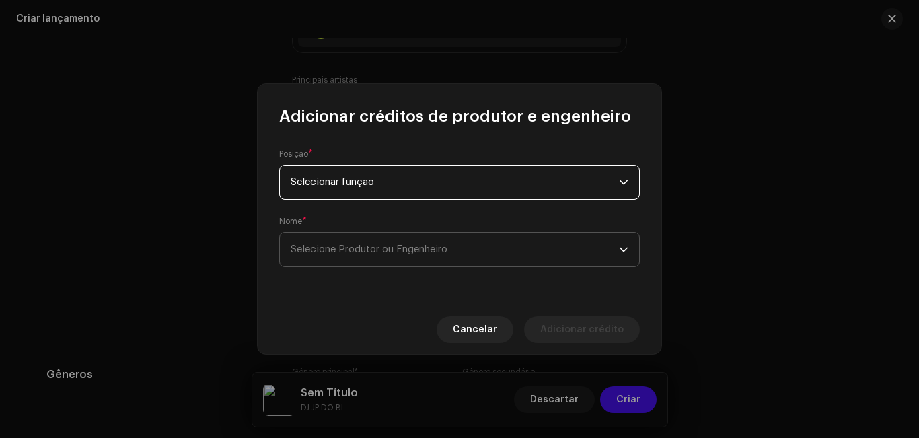
click at [402, 252] on font "Selecione Produtor ou Engenheiro" at bounding box center [369, 249] width 157 height 10
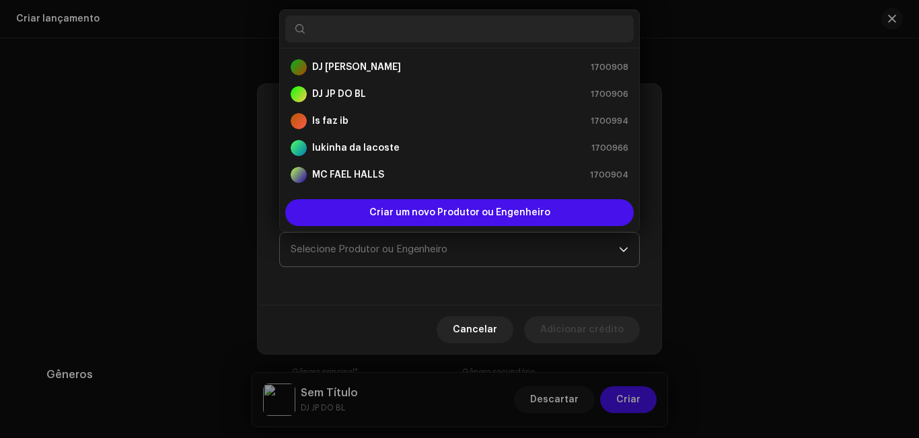
click at [402, 252] on font "Selecione Produtor ou Engenheiro" at bounding box center [369, 249] width 157 height 10
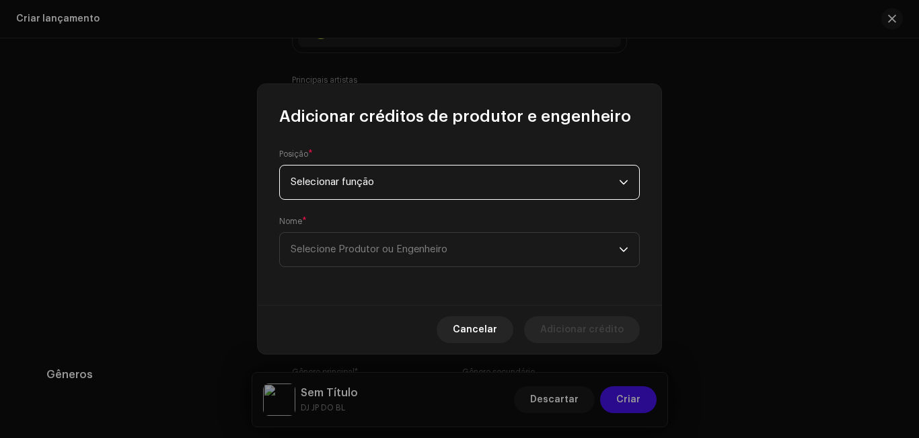
click at [388, 195] on span "Selecionar função" at bounding box center [455, 183] width 328 height 34
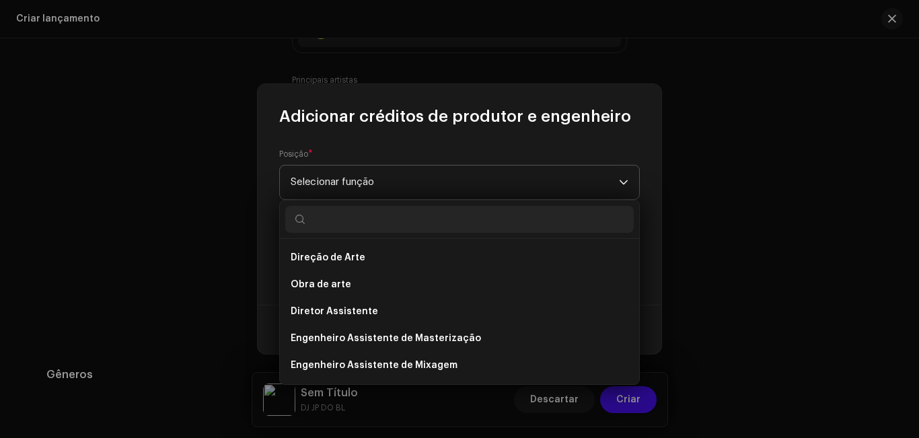
scroll to position [425, 0]
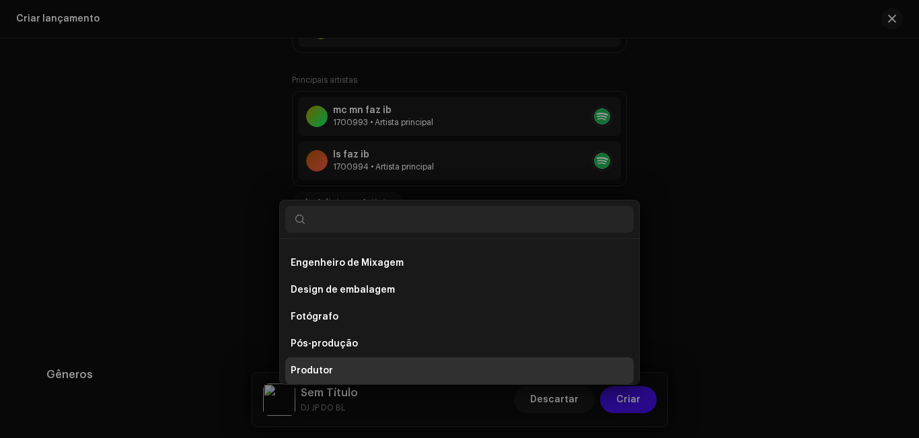
click at [749, 168] on div "Adicionar créditos de produtor e engenheiro Posição * Selecionar função Nome * …" at bounding box center [459, 219] width 919 height 438
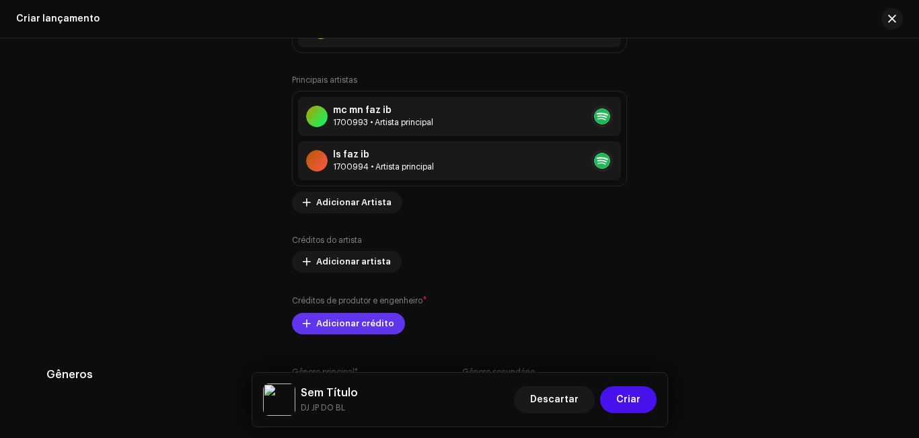
click at [350, 323] on font "Adicionar crédito" at bounding box center [355, 323] width 78 height 9
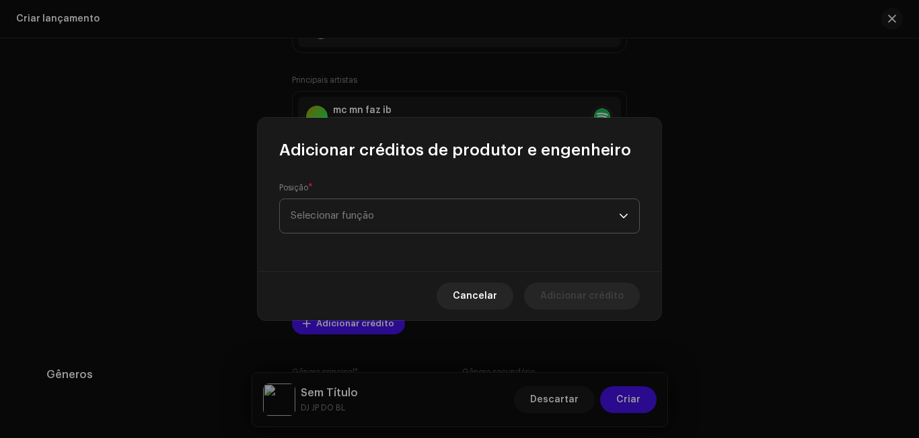
click at [359, 214] on font "Selecionar função" at bounding box center [332, 216] width 83 height 10
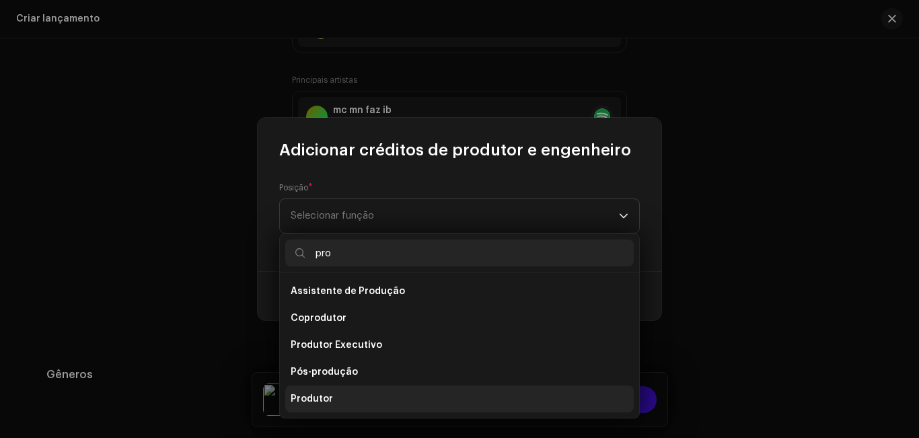
type input "pro"
click at [340, 392] on li "Produtor" at bounding box center [459, 399] width 349 height 27
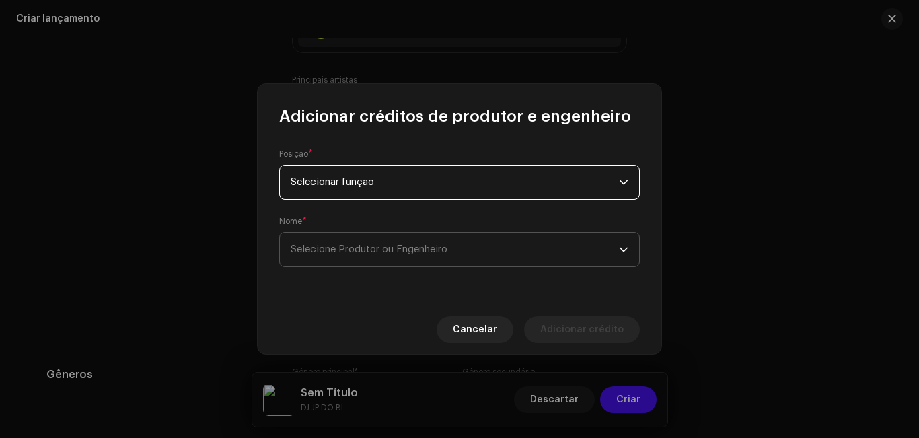
click at [385, 249] on font "Selecione Produtor ou Engenheiro" at bounding box center [369, 249] width 157 height 10
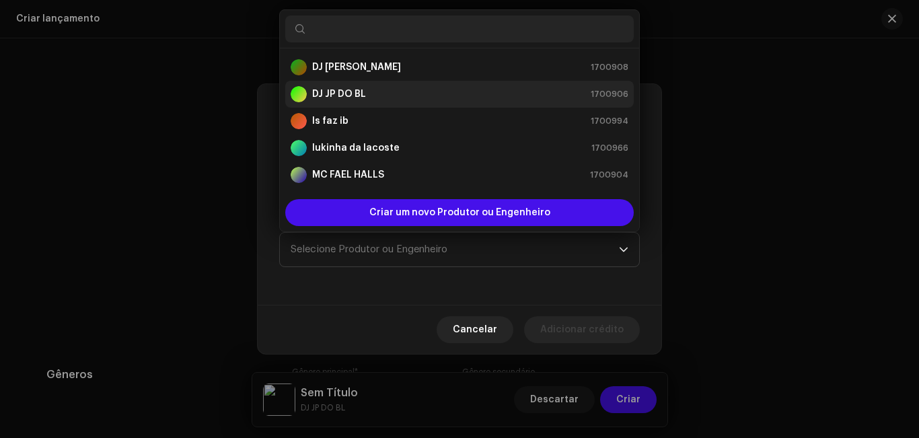
click at [379, 92] on div "DJ JP DO BL 1700906" at bounding box center [460, 94] width 338 height 16
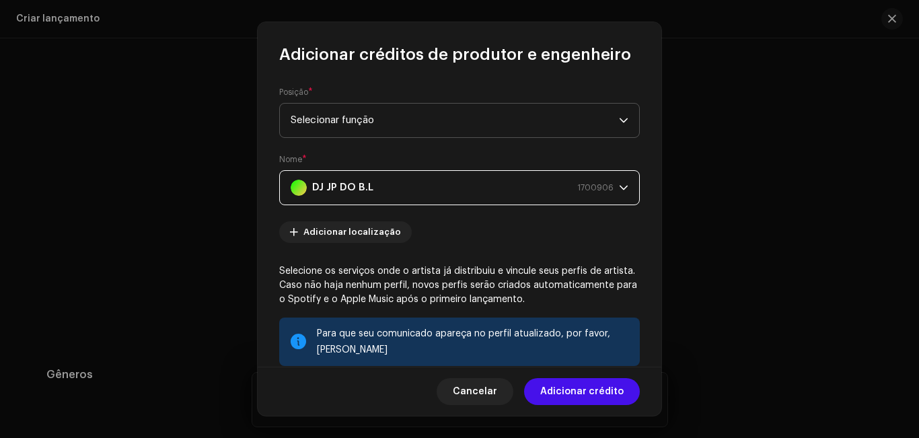
click at [608, 114] on span "Selecionar função" at bounding box center [455, 121] width 328 height 34
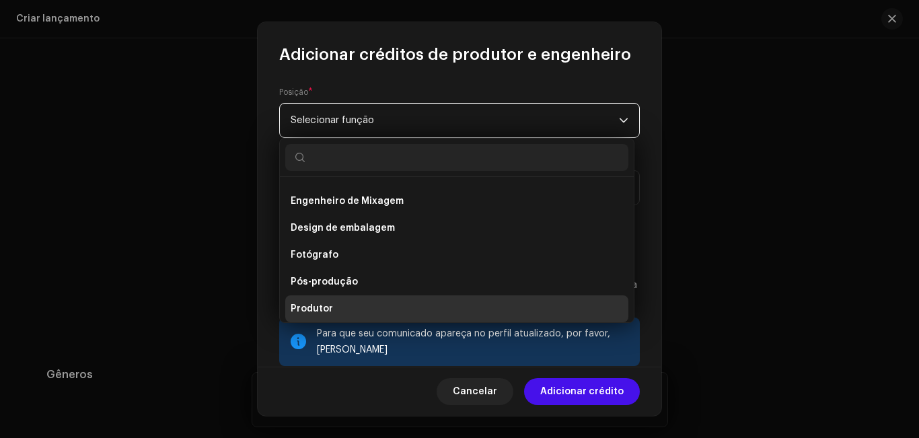
click at [608, 114] on span "Selecionar função" at bounding box center [455, 121] width 328 height 34
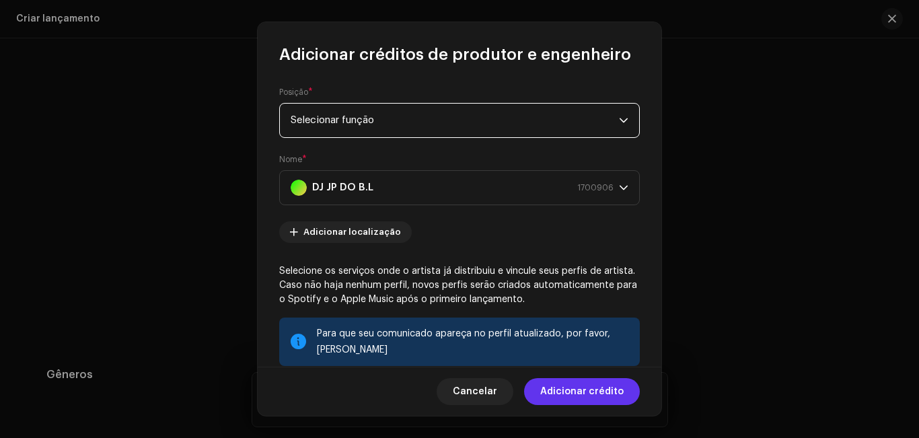
click at [610, 393] on font "Adicionar crédito" at bounding box center [581, 391] width 83 height 9
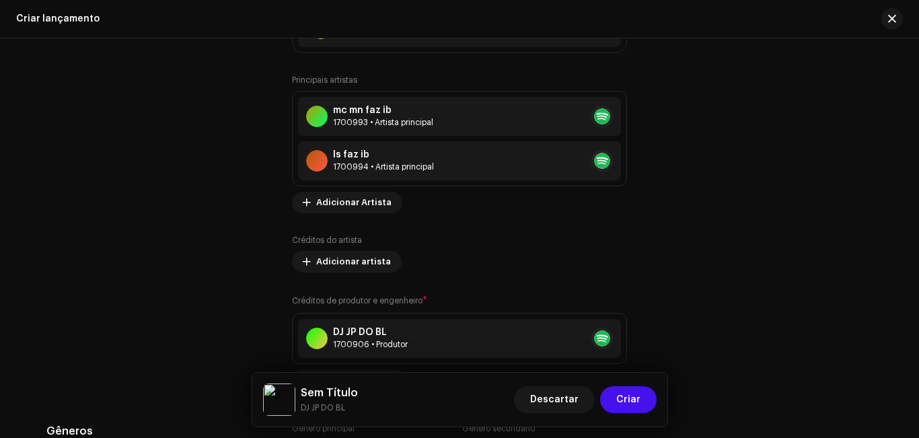
click at [612, 186] on div "Principais artistas mc mn faz ib 1700993 • Artista principal ls faz ib 1700994 …" at bounding box center [459, 144] width 335 height 139
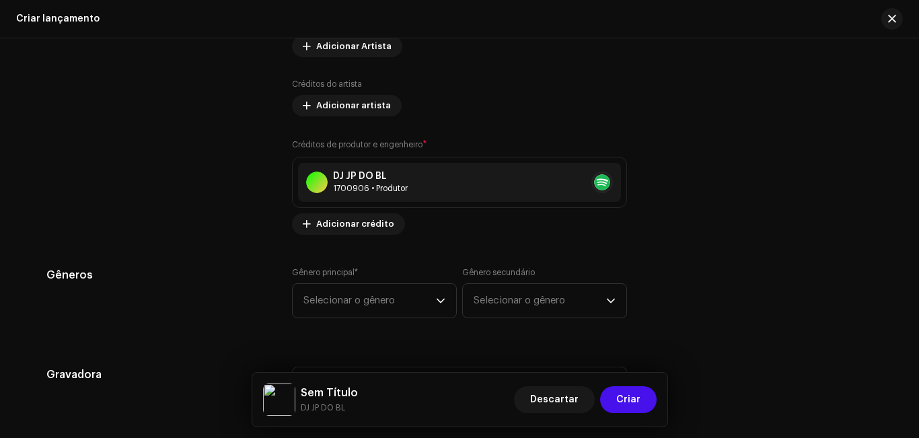
scroll to position [1757, 0]
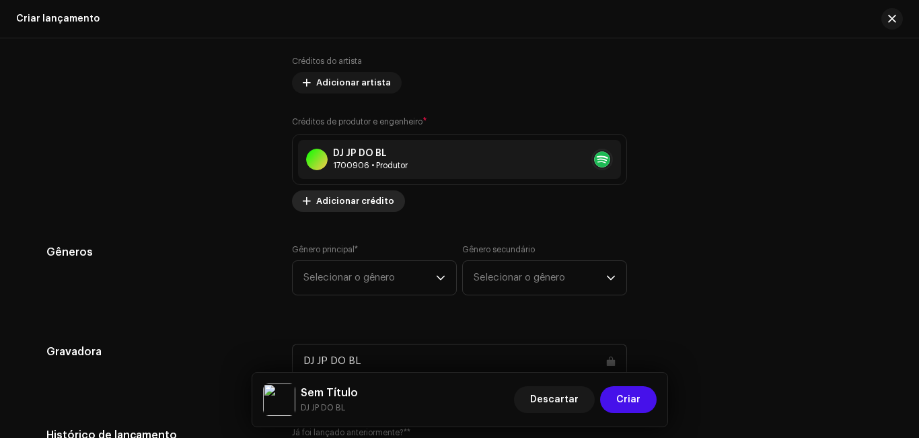
click at [370, 202] on font "Adicionar crédito" at bounding box center [355, 200] width 78 height 9
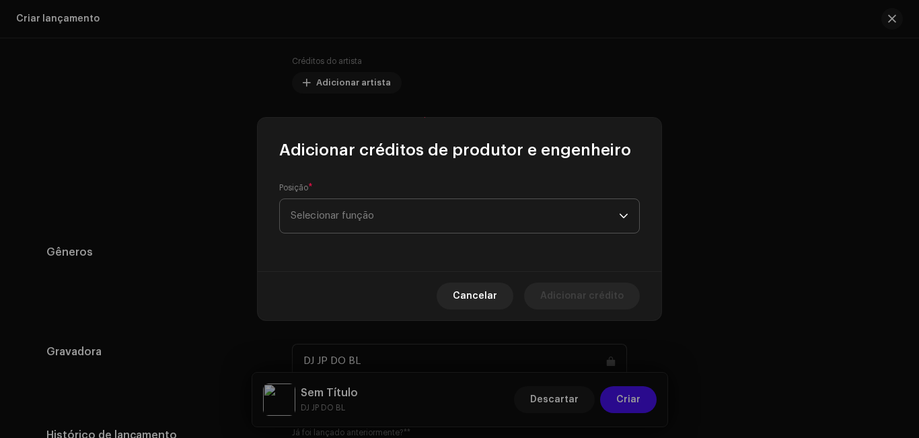
click at [374, 215] on font "Selecionar função" at bounding box center [332, 216] width 83 height 10
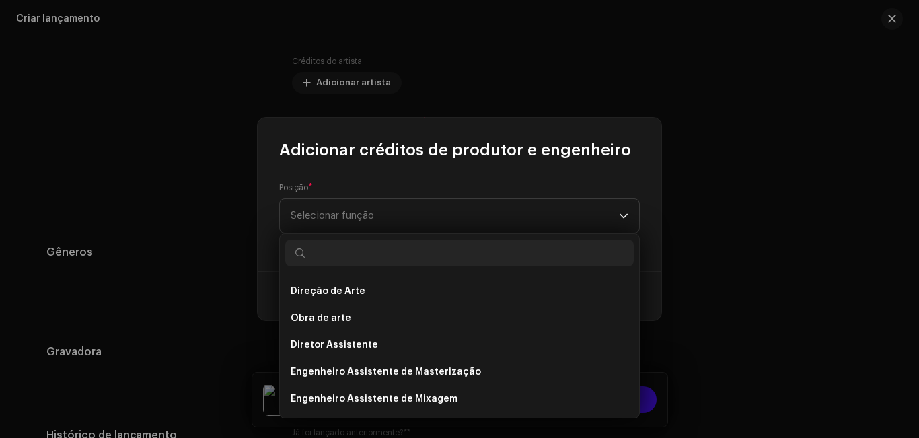
click at [374, 257] on input "text" at bounding box center [459, 253] width 349 height 27
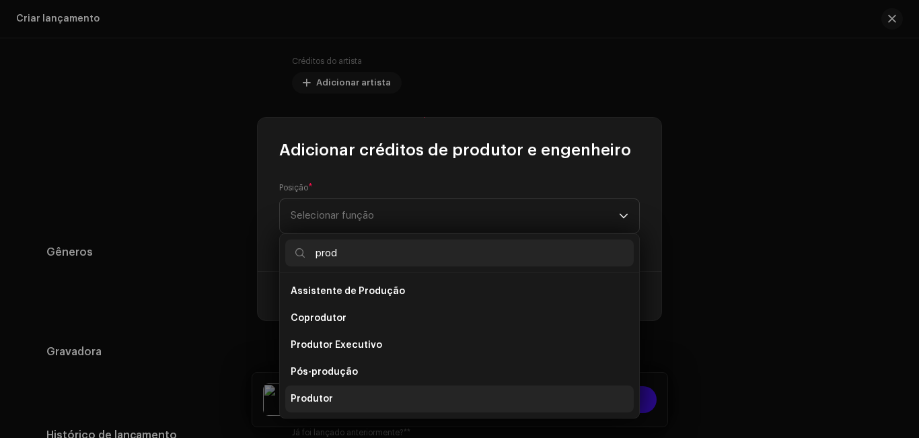
type input "prod"
click at [338, 393] on li "Produtor" at bounding box center [459, 399] width 349 height 27
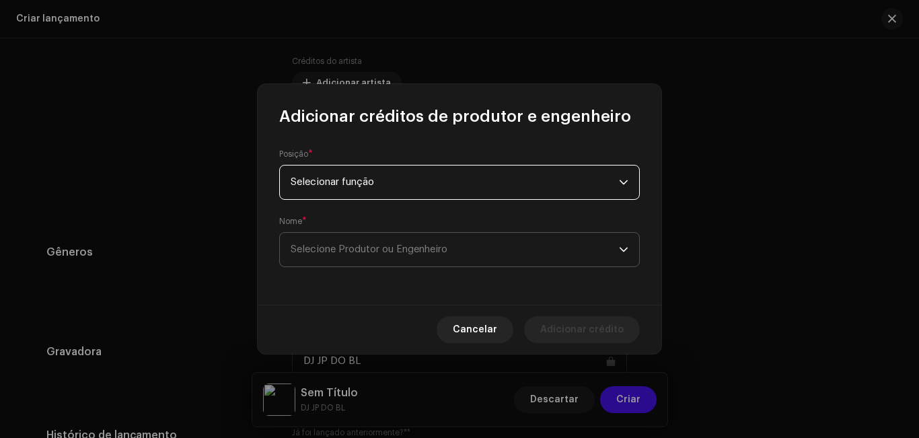
click at [373, 253] on font "Selecione Produtor ou Engenheiro" at bounding box center [369, 249] width 157 height 10
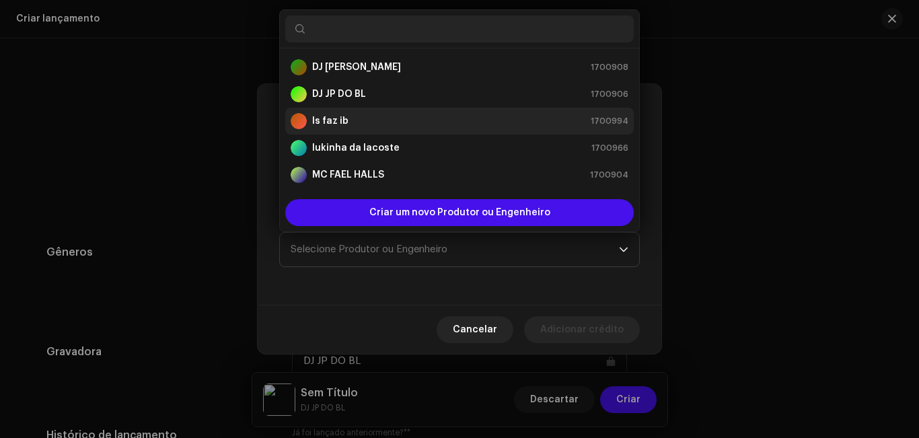
click at [387, 124] on div "ls faz ib 1700994" at bounding box center [460, 121] width 338 height 16
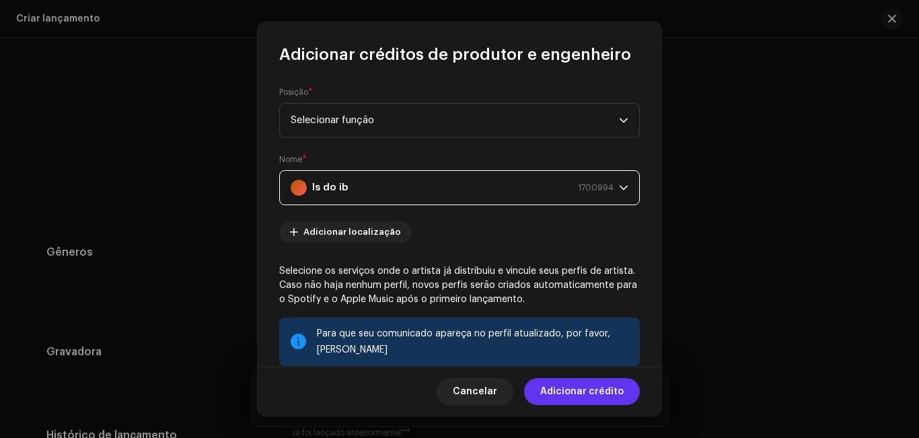
click at [558, 392] on font "Adicionar crédito" at bounding box center [581, 391] width 83 height 9
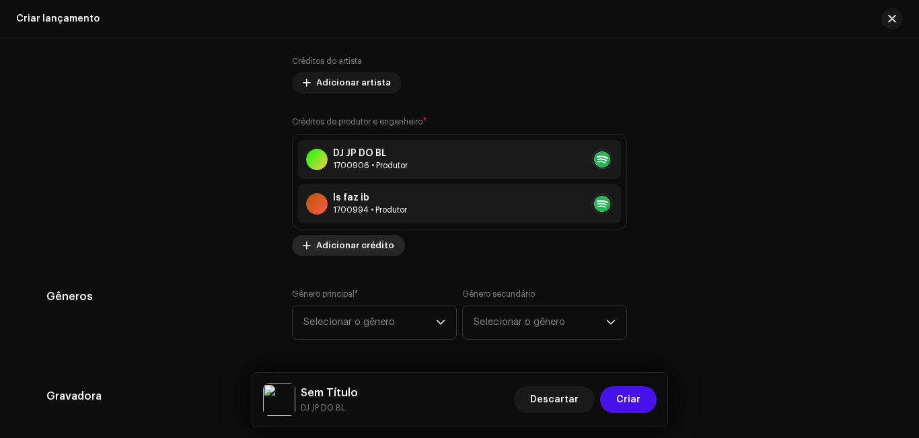
click at [368, 246] on font "Adicionar crédito" at bounding box center [355, 245] width 78 height 9
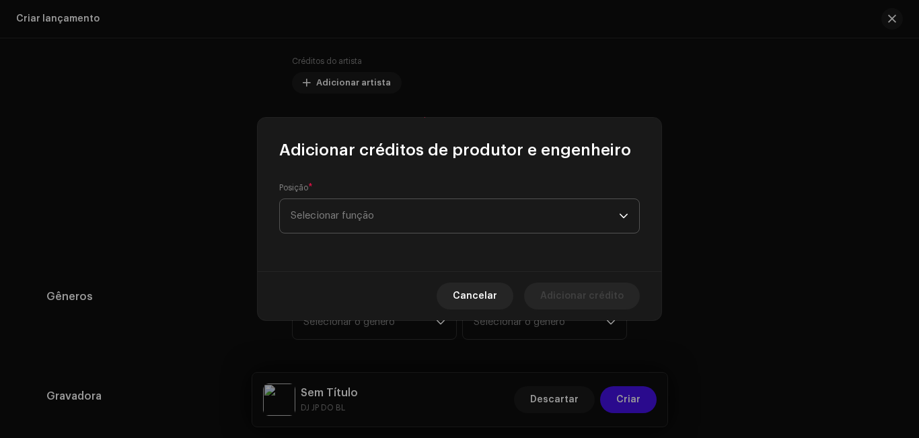
click at [356, 224] on span "Selecionar função" at bounding box center [455, 216] width 328 height 34
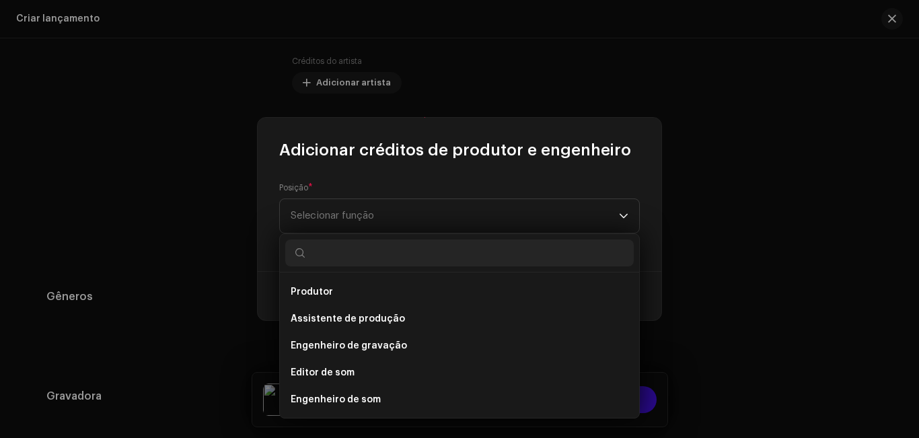
scroll to position [592, 0]
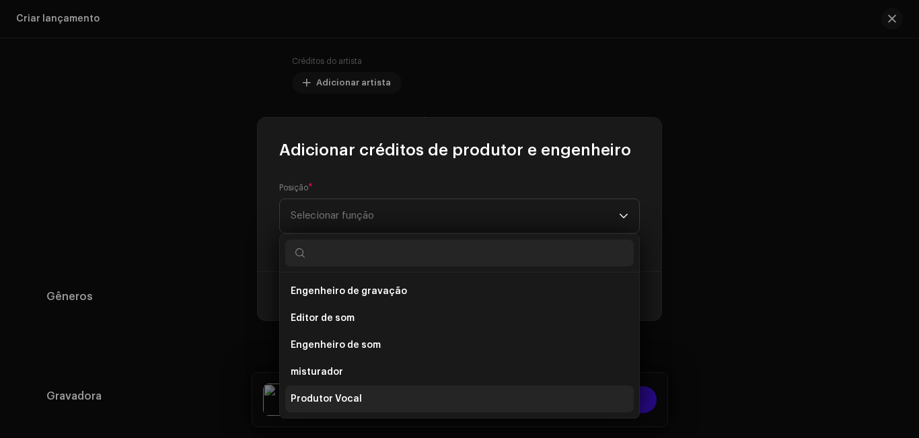
click at [451, 394] on li "Produtor Vocal" at bounding box center [459, 399] width 349 height 27
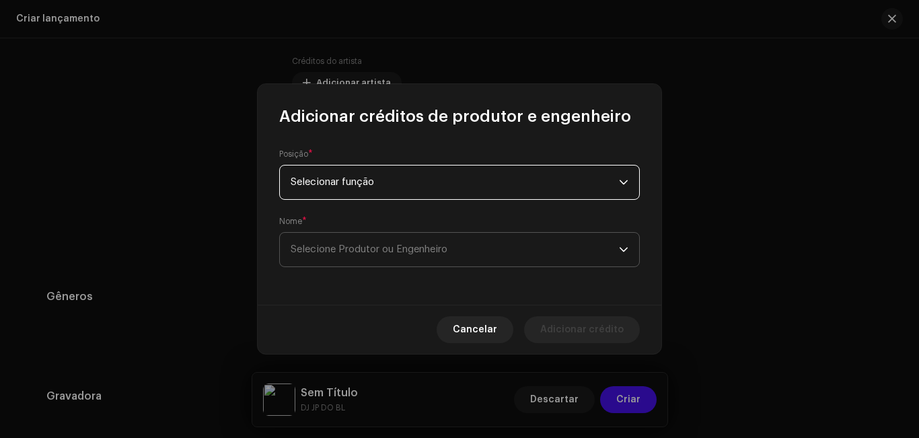
click at [380, 250] on font "Selecione Produtor ou Engenheiro" at bounding box center [369, 249] width 157 height 10
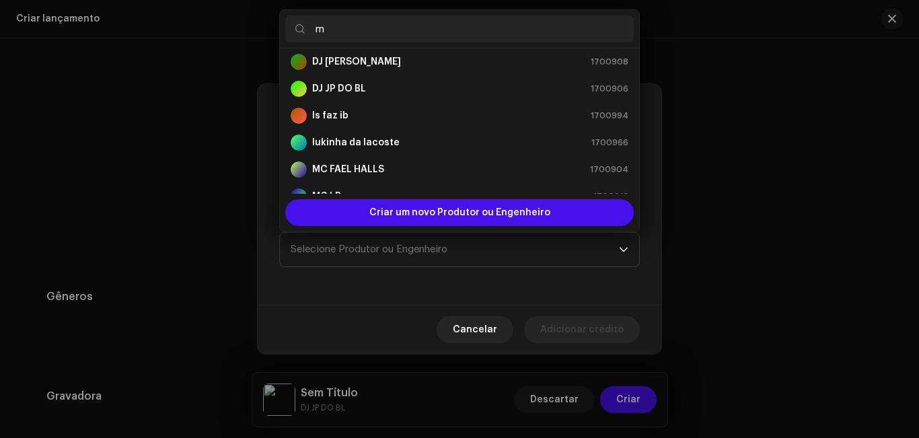
scroll to position [0, 0]
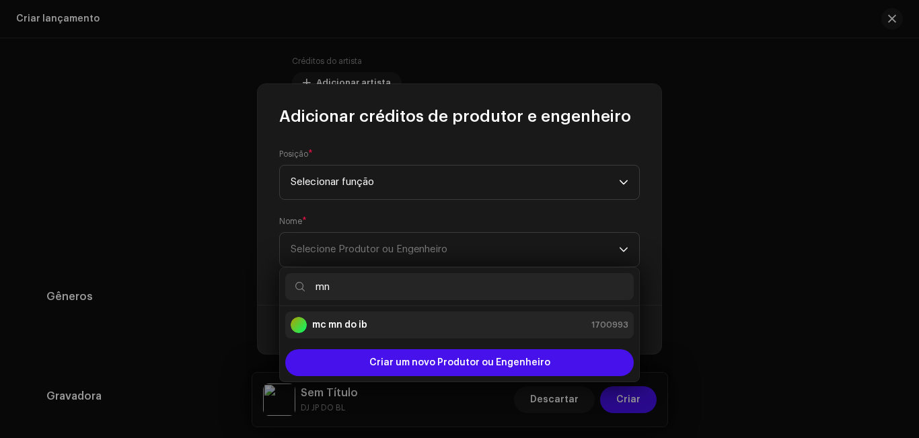
type input "mn"
click at [390, 330] on div "mc mn do ib 1700993" at bounding box center [460, 325] width 338 height 16
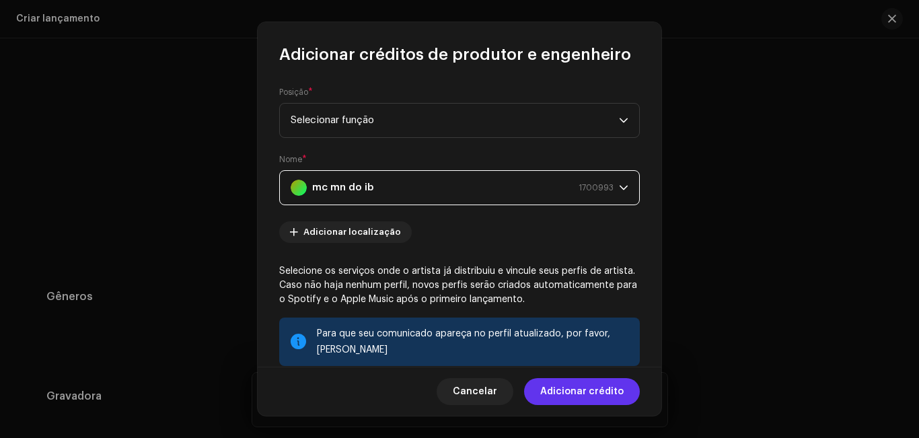
click at [565, 391] on font "Adicionar crédito" at bounding box center [581, 391] width 83 height 9
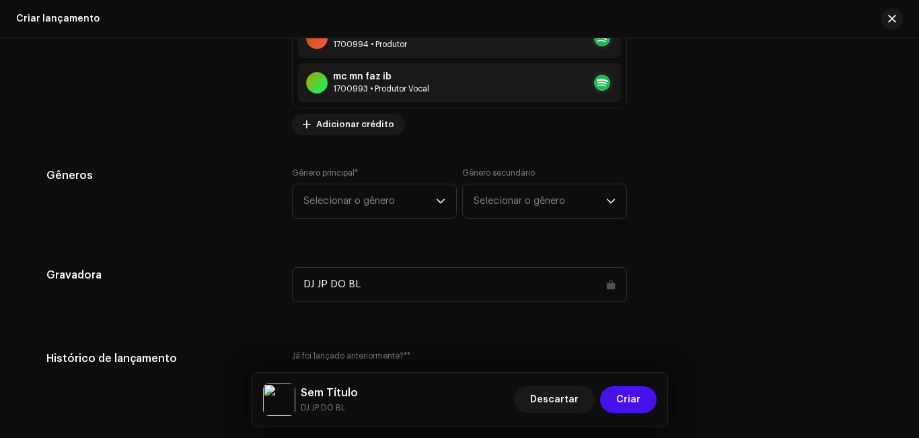
scroll to position [1932, 0]
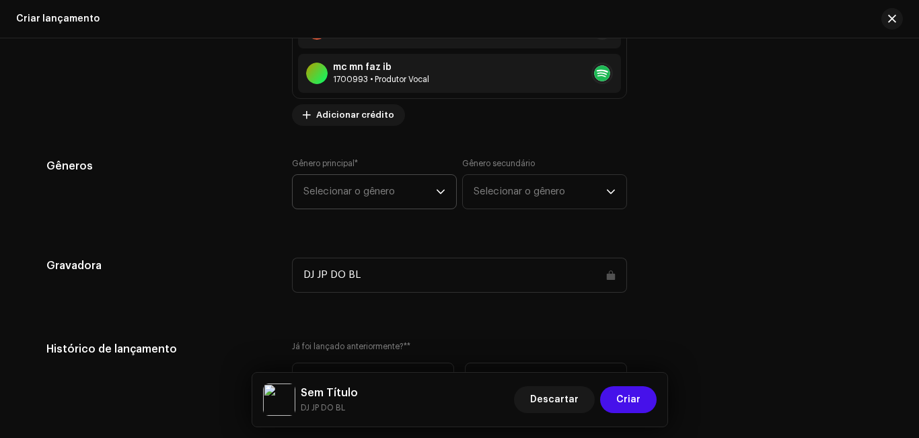
click at [443, 197] on p-select "Selecionar o gênero" at bounding box center [374, 191] width 165 height 35
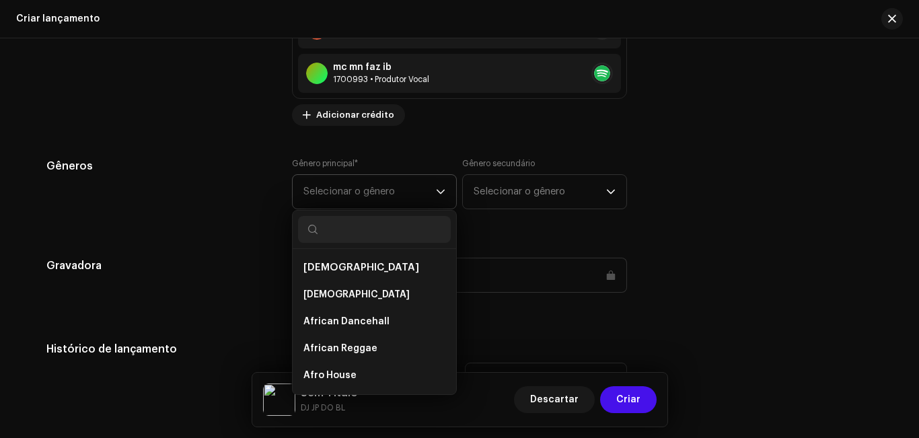
click at [412, 225] on input "text" at bounding box center [374, 229] width 153 height 27
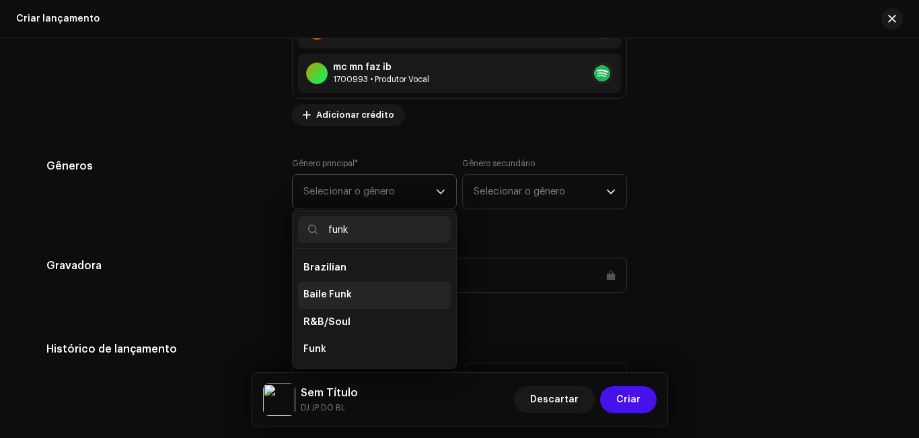
type input "funk"
click at [357, 293] on li "Baile Funk" at bounding box center [374, 294] width 153 height 27
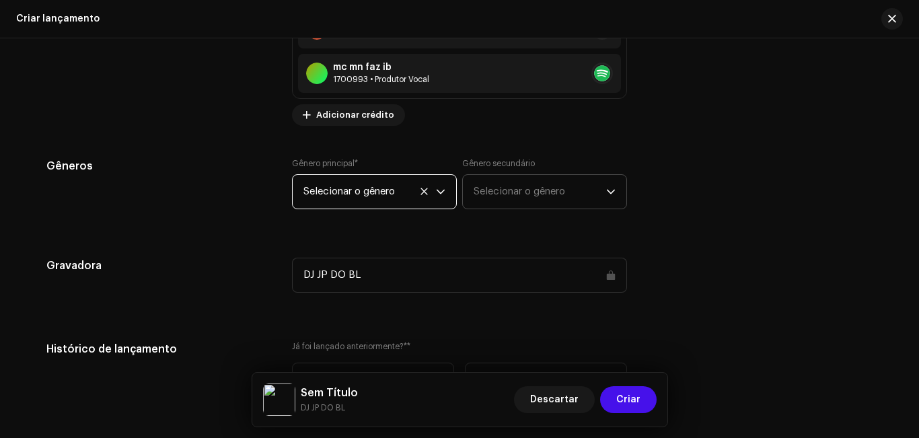
click at [609, 198] on div "gatilho suspenso" at bounding box center [610, 192] width 9 height 34
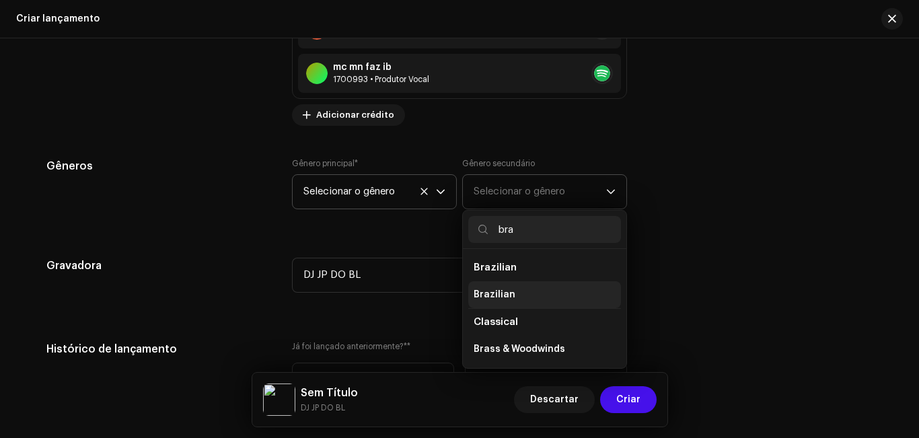
type input "bra"
click at [553, 290] on li "Brazilian" at bounding box center [544, 294] width 153 height 27
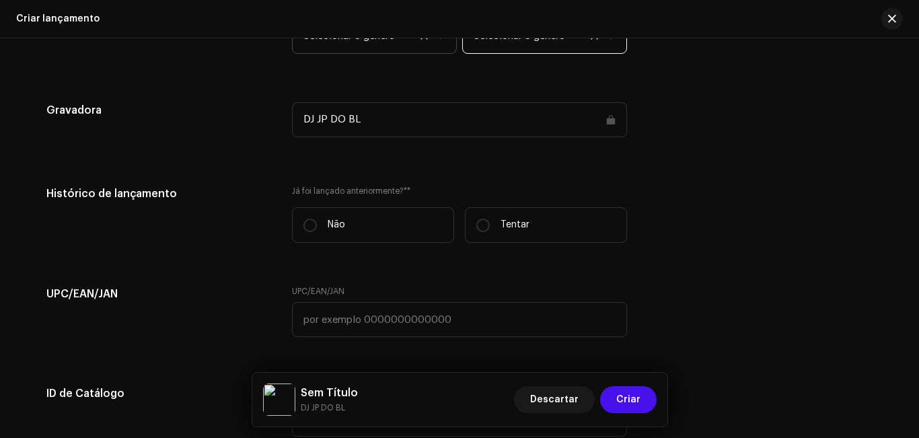
scroll to position [2120, 0]
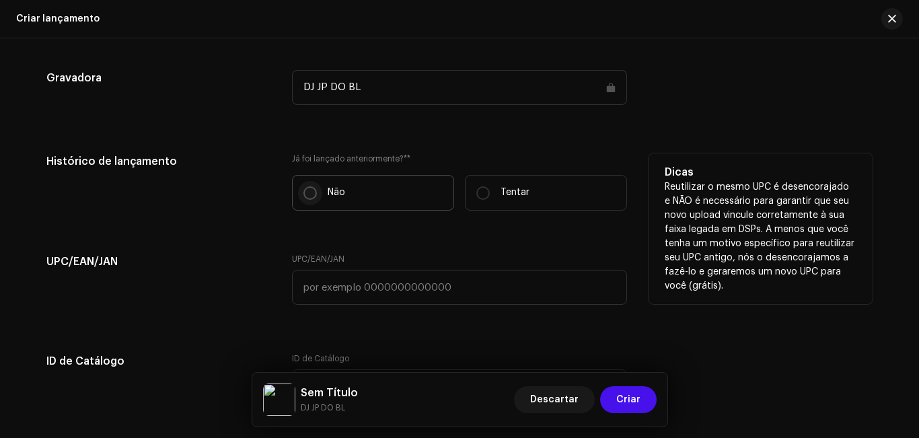
click at [307, 194] on input "Não" at bounding box center [309, 192] width 13 height 13
radio input "true"
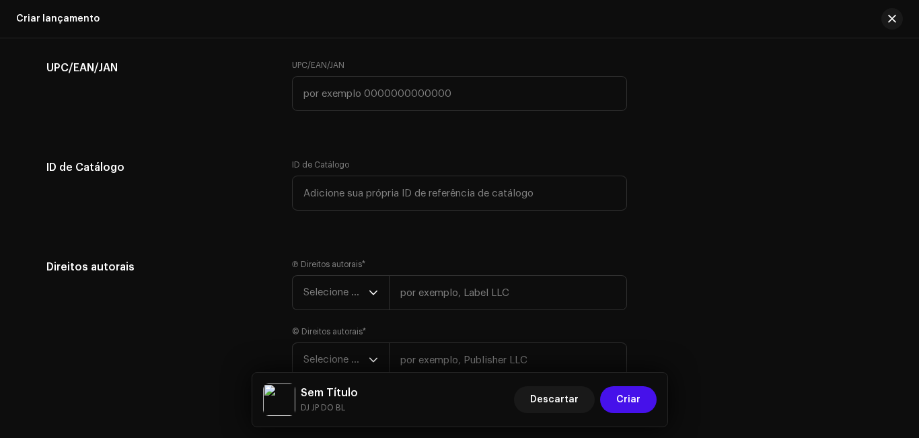
scroll to position [2327, 0]
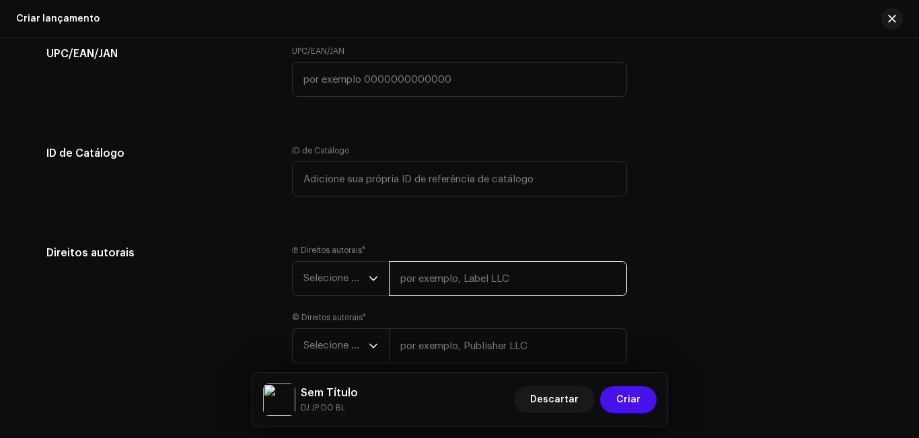
click at [531, 280] on input "text" at bounding box center [508, 278] width 238 height 35
type input "dj jp do b.l 2025"
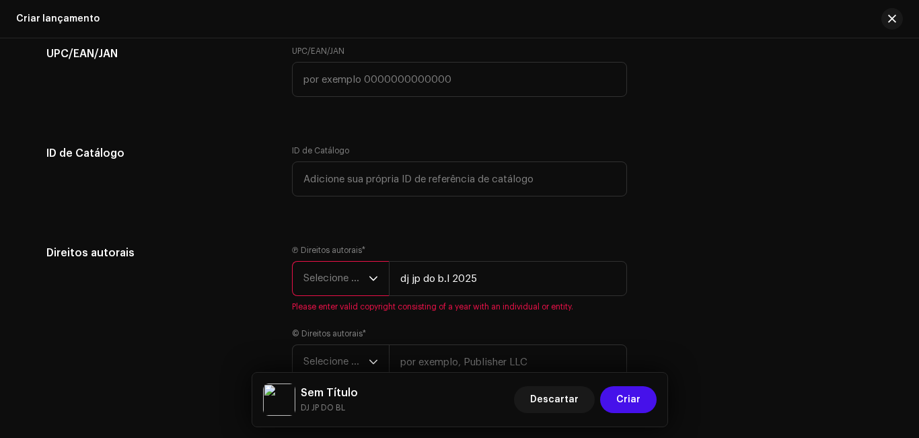
click at [369, 278] on icon "gatilho suspenso" at bounding box center [373, 278] width 9 height 9
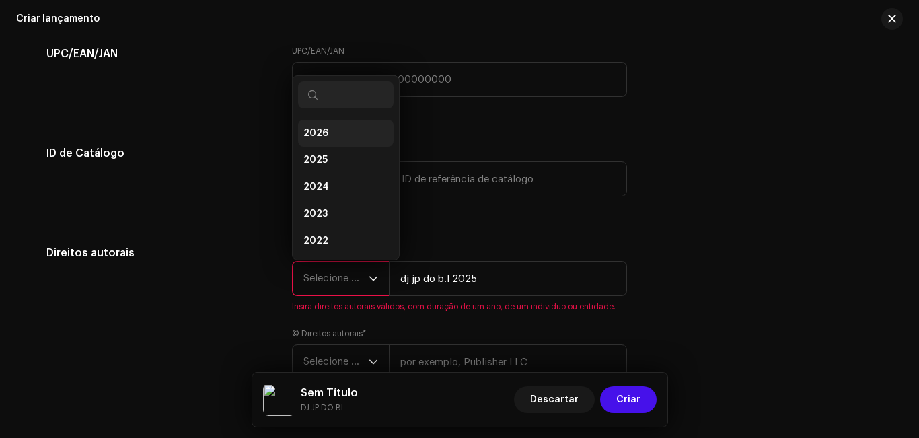
scroll to position [5, 0]
click at [322, 145] on li "2025" at bounding box center [346, 154] width 96 height 27
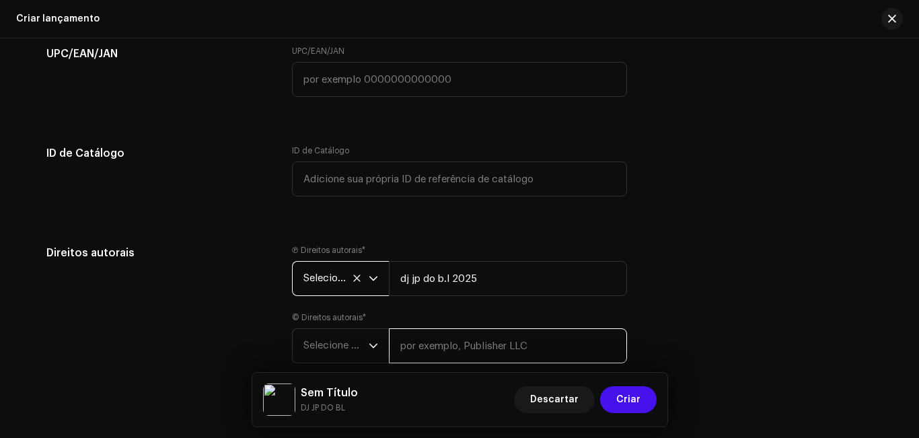
click at [419, 348] on input "text" at bounding box center [508, 345] width 238 height 35
type input "dj jp do b.l 2025"
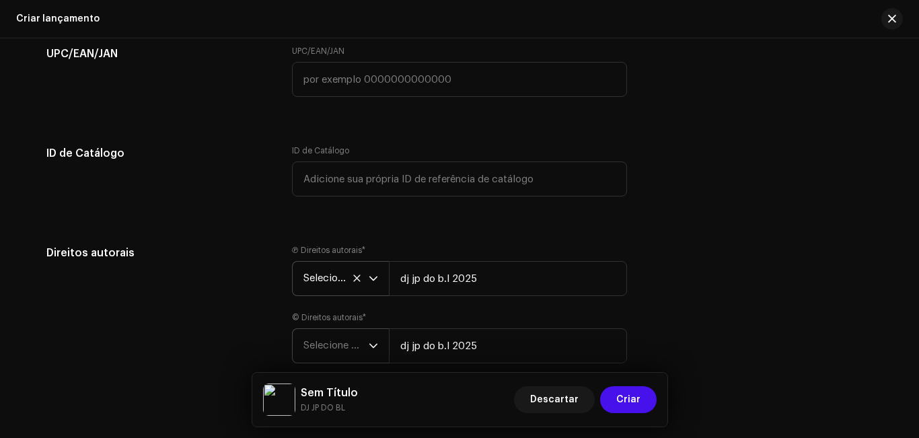
click at [373, 349] on icon "gatilho suspenso" at bounding box center [373, 345] width 9 height 9
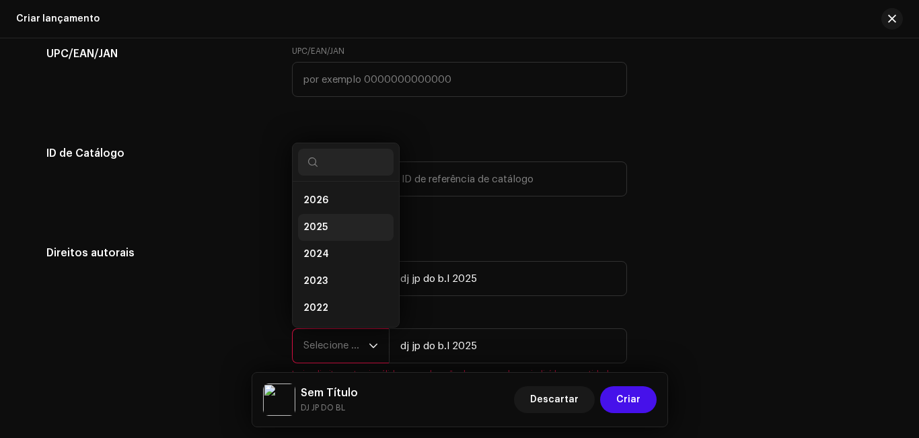
click at [349, 231] on li "2025" at bounding box center [346, 227] width 96 height 27
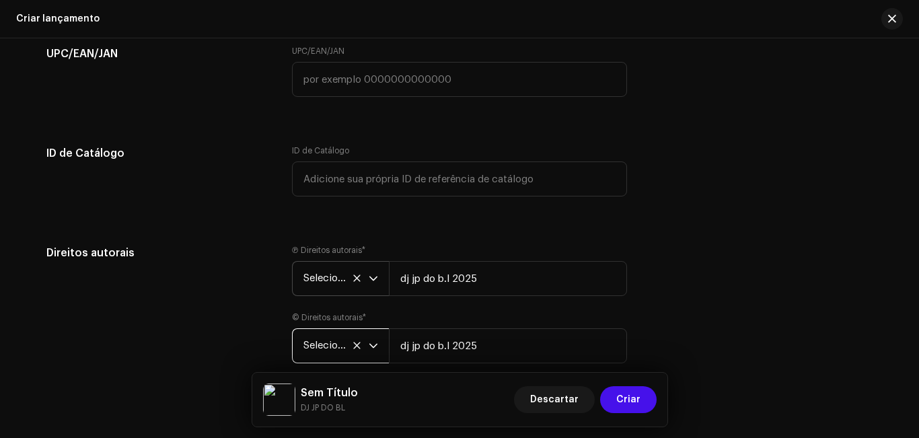
scroll to position [2398, 0]
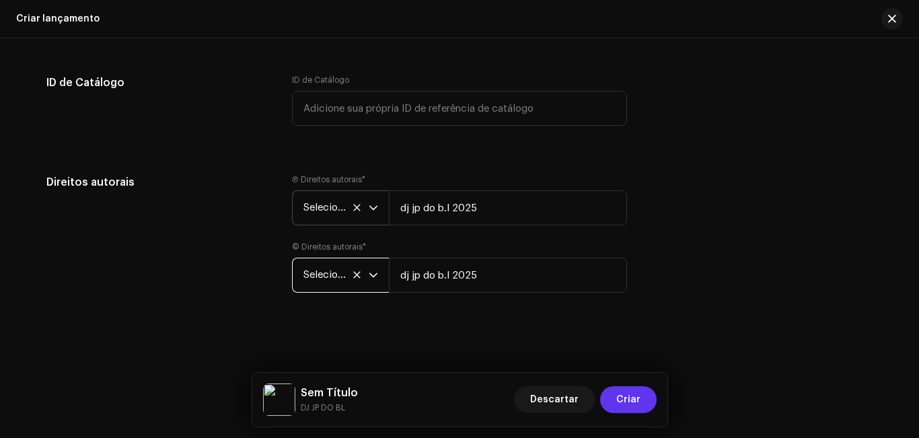
click at [622, 402] on font "Criar" at bounding box center [628, 399] width 24 height 9
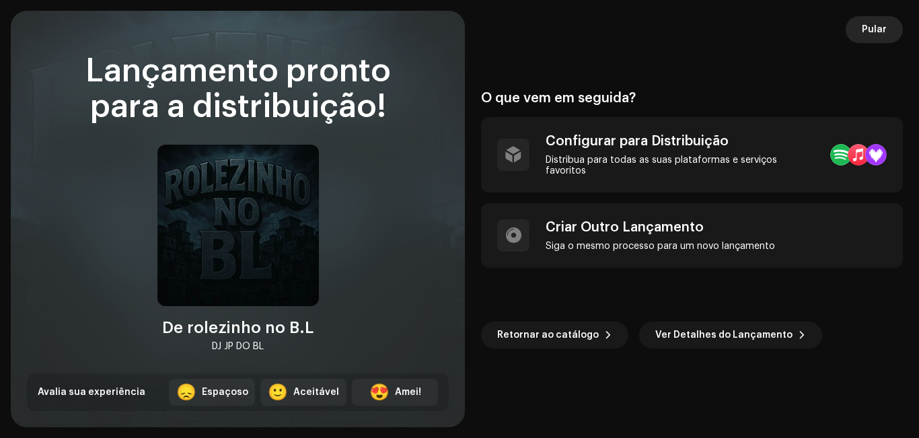
click at [882, 38] on span "Pular" at bounding box center [874, 29] width 25 height 27
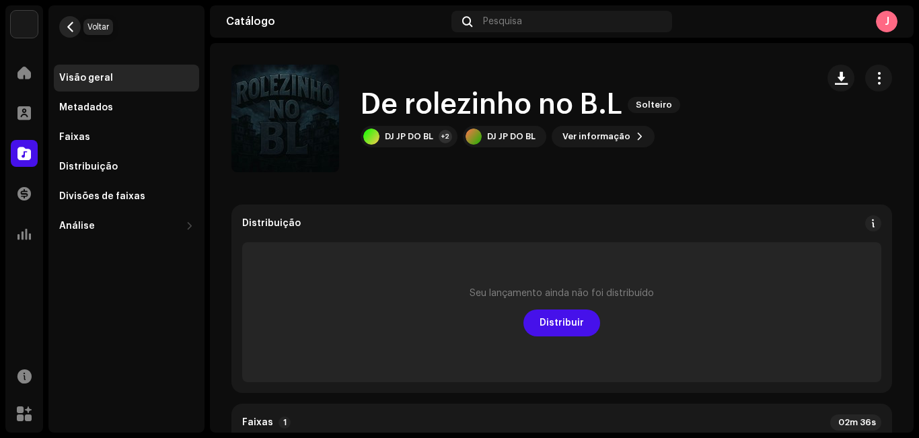
click at [77, 29] on button "button" at bounding box center [70, 27] width 22 height 22
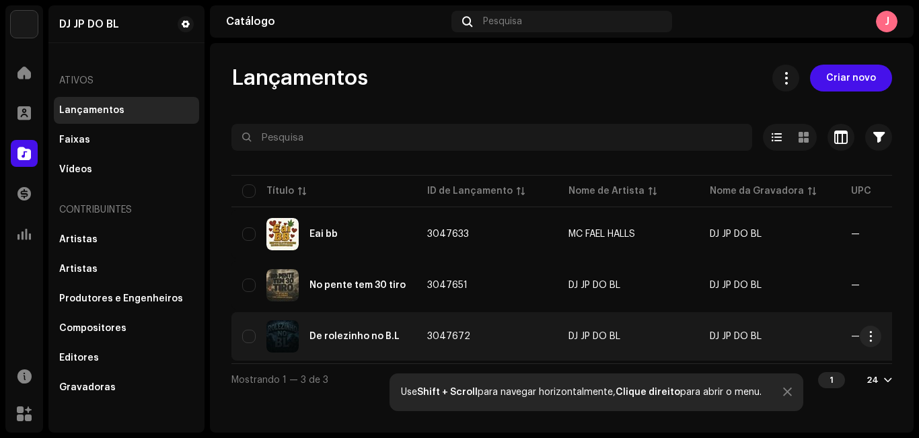
click at [402, 325] on div "De rolezinho no B.L" at bounding box center [324, 336] width 164 height 32
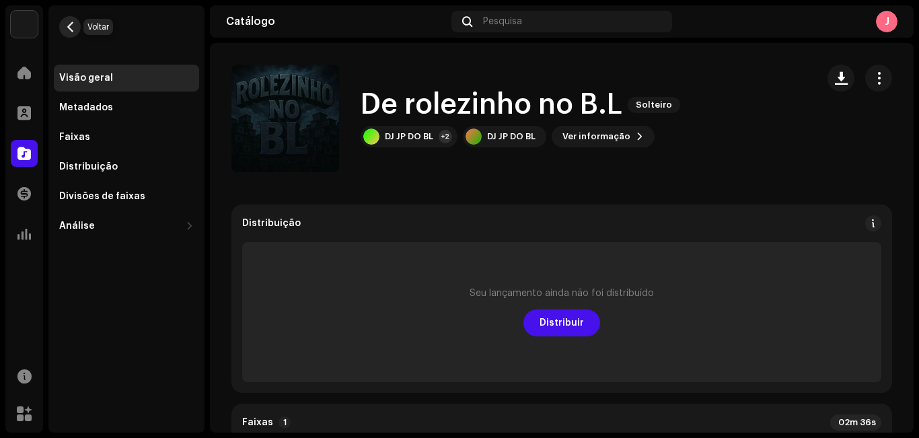
click at [63, 28] on button "button" at bounding box center [70, 27] width 22 height 22
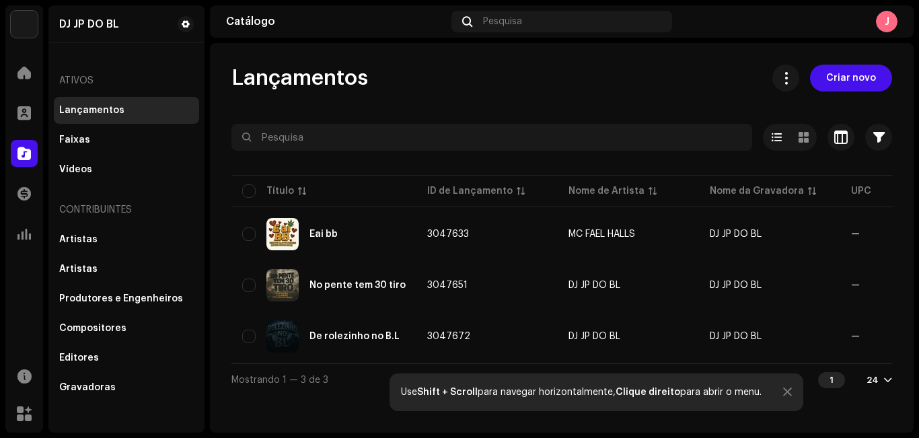
click at [283, 105] on div "Lançamentos Criar novo Selecionado 0 Opções Filtros Status de distribuição Nunc…" at bounding box center [562, 230] width 704 height 331
click at [862, 83] on span "Criar novo" at bounding box center [851, 78] width 50 height 27
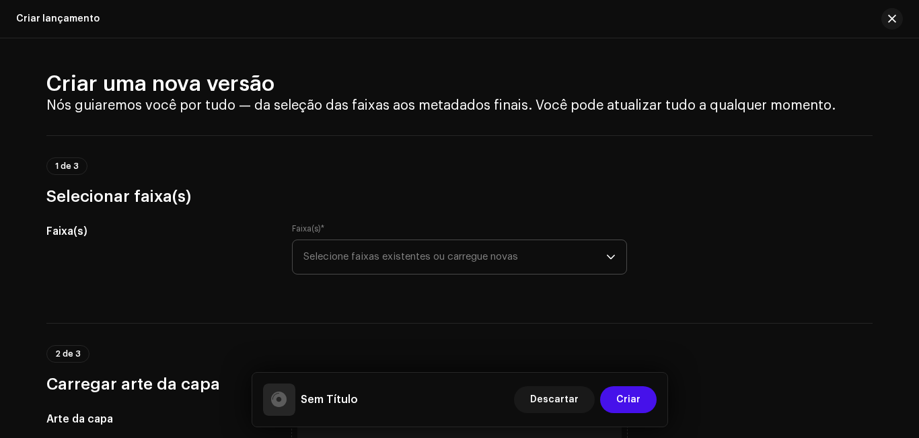
click at [344, 261] on font "Selecione faixas existentes ou carregue novas" at bounding box center [410, 257] width 215 height 10
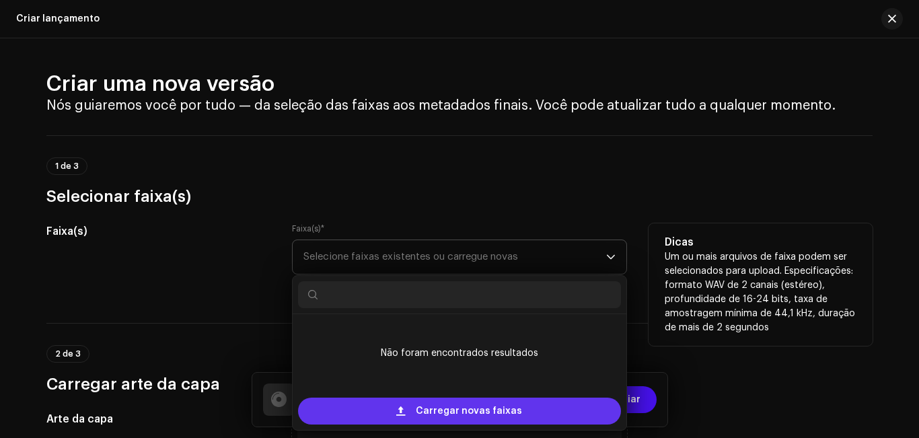
click at [452, 414] on span "Carregar novas faixas" at bounding box center [469, 411] width 106 height 27
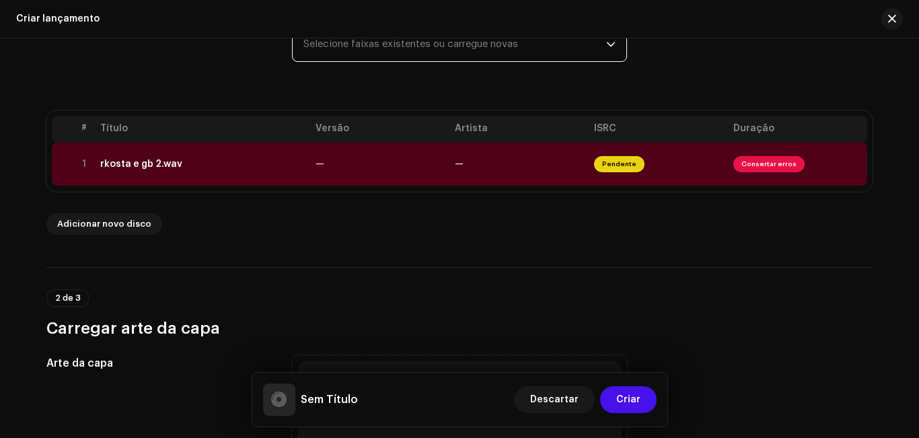
scroll to position [191, 0]
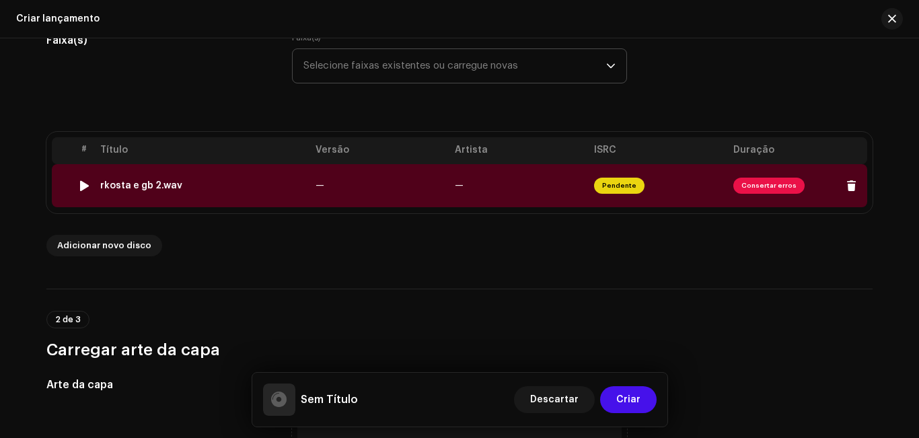
click at [785, 184] on font "Consertar erros" at bounding box center [769, 185] width 55 height 7
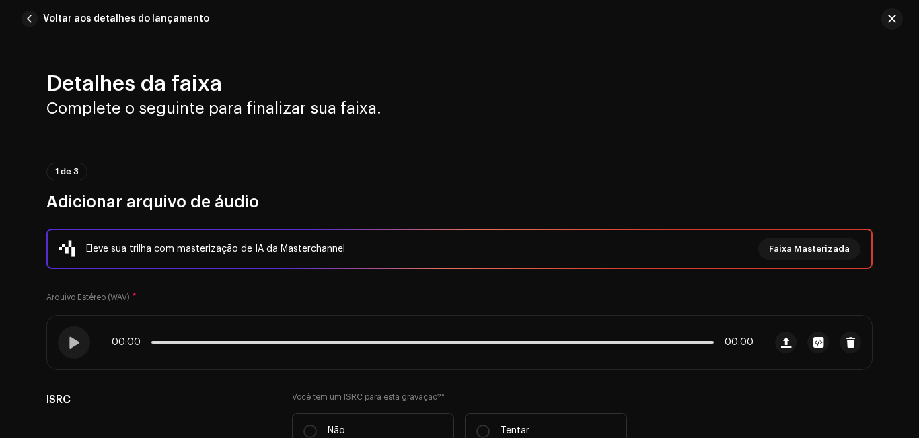
click at [915, 77] on div "Detalhes da faixa Complete o seguinte para finalizar sua faixa. 1 de 3 Adiciona…" at bounding box center [459, 238] width 919 height 400
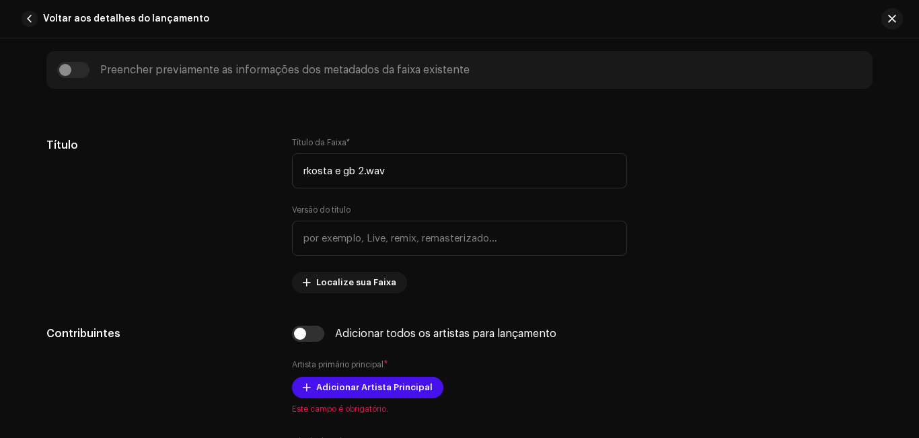
scroll to position [560, 0]
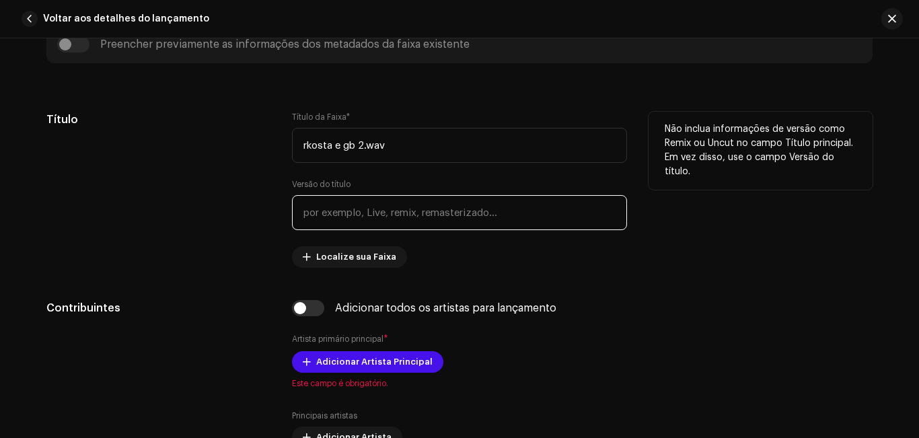
click at [349, 211] on input "text" at bounding box center [459, 212] width 335 height 35
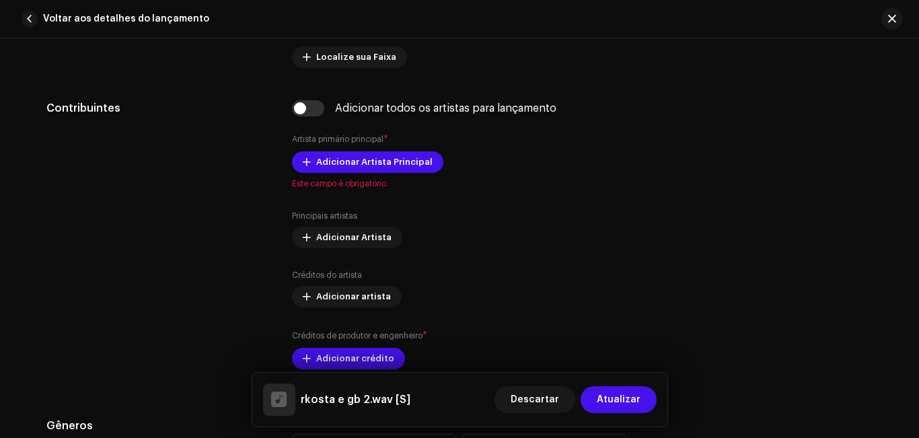
scroll to position [765, 0]
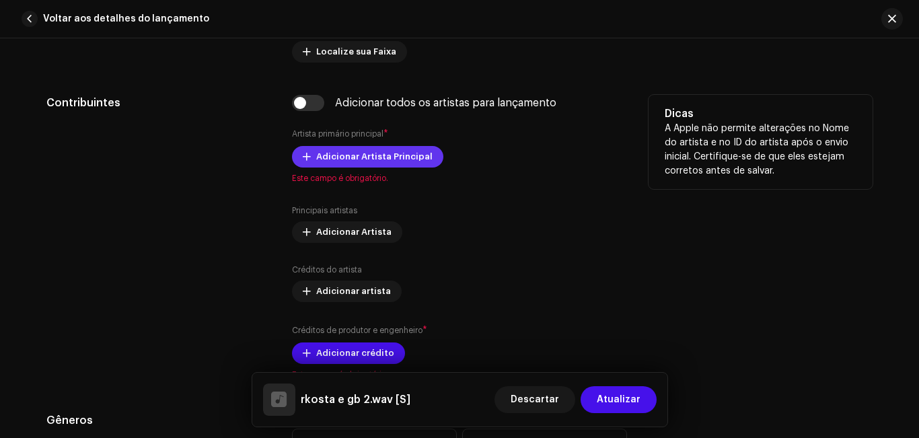
type input "Senta pros marginal"
click at [367, 157] on font "Adicionar Artista Principal" at bounding box center [374, 156] width 116 height 9
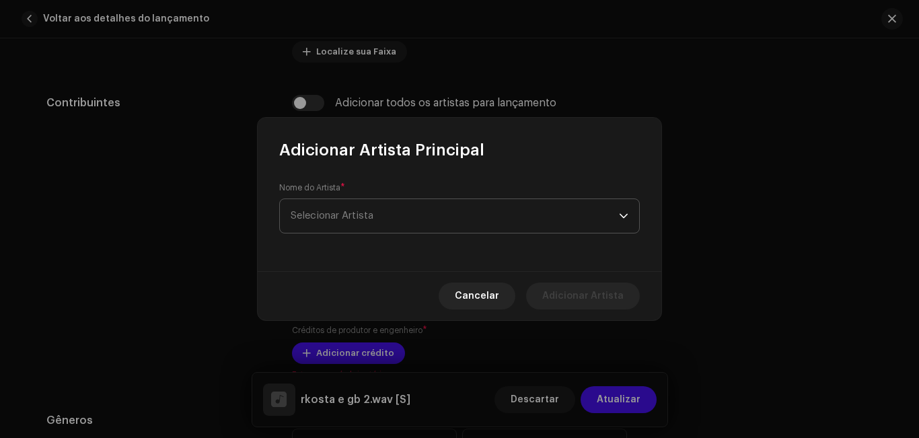
click at [394, 211] on span "Selecionar Artista" at bounding box center [455, 216] width 328 height 34
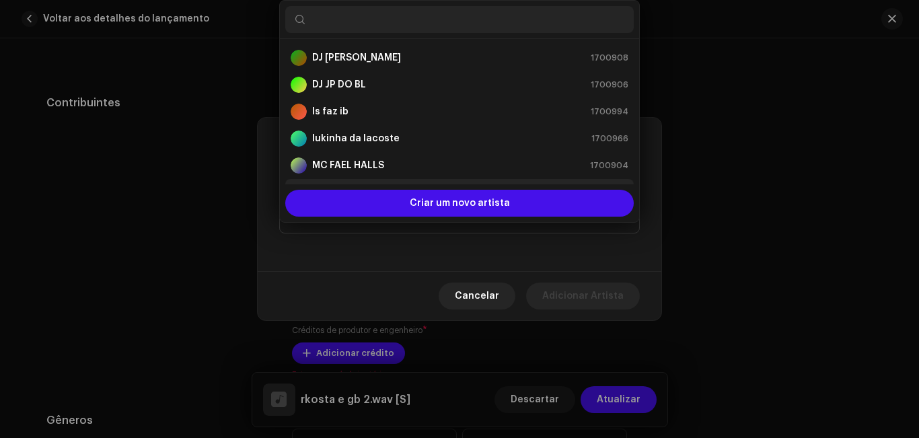
scroll to position [22, 0]
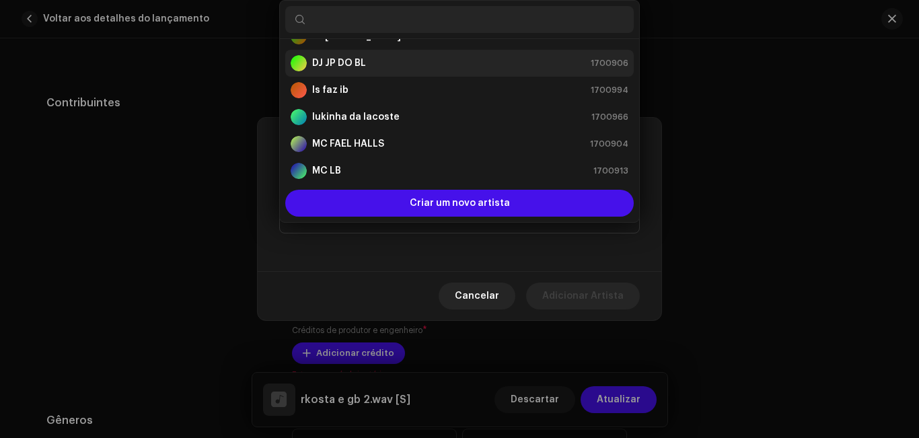
click at [405, 62] on div "DJ JP DO BL 1700906" at bounding box center [460, 63] width 338 height 16
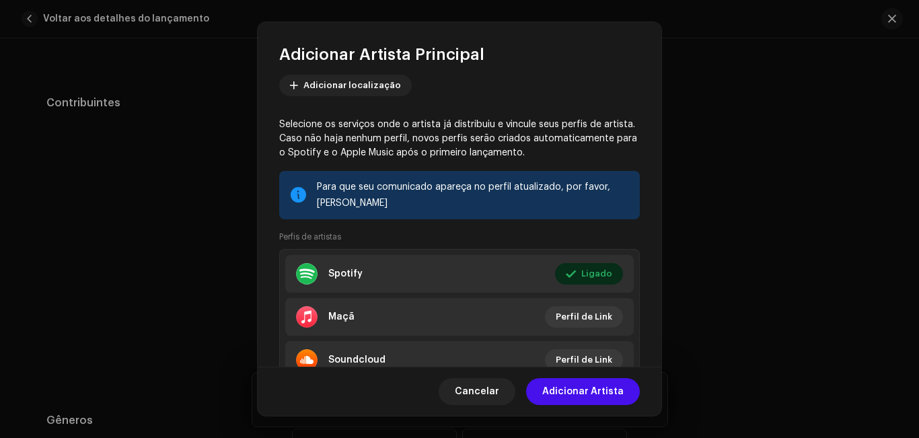
scroll to position [95, 0]
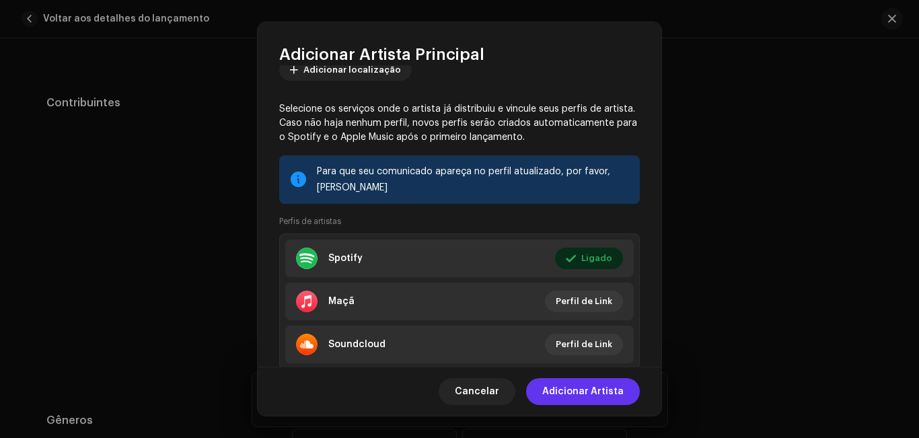
click at [600, 393] on font "Adicionar Artista" at bounding box center [582, 391] width 81 height 9
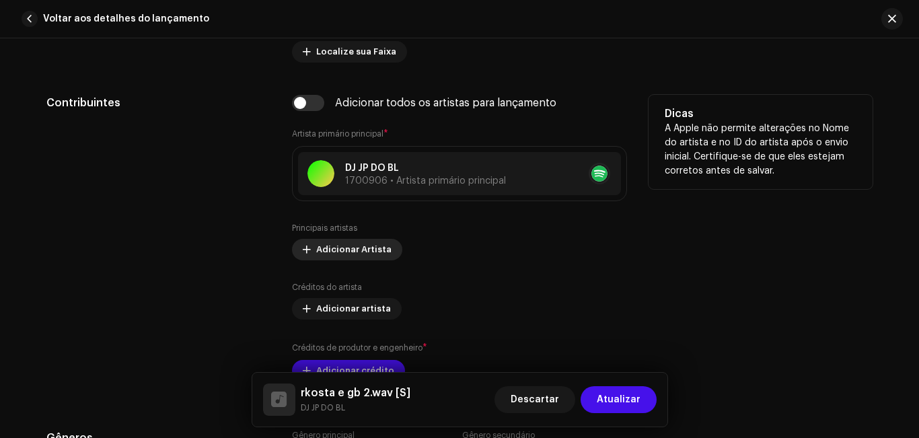
click at [320, 247] on font "Adicionar Artista" at bounding box center [353, 249] width 75 height 9
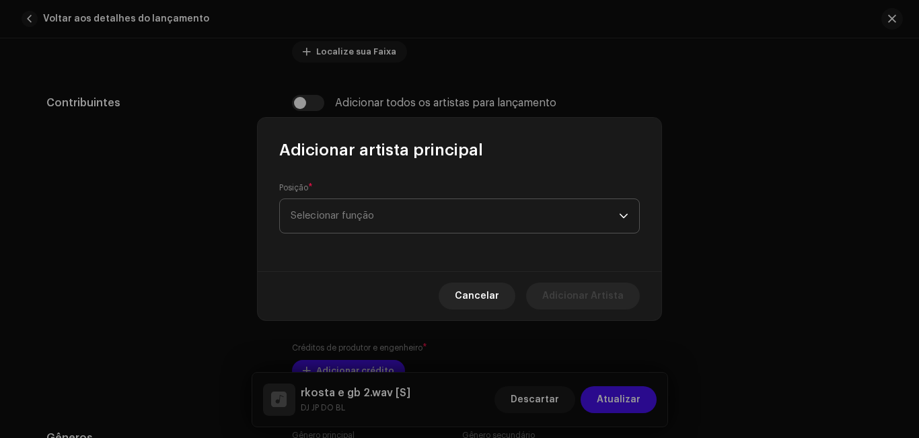
click at [323, 223] on span "Selecionar função" at bounding box center [455, 216] width 328 height 34
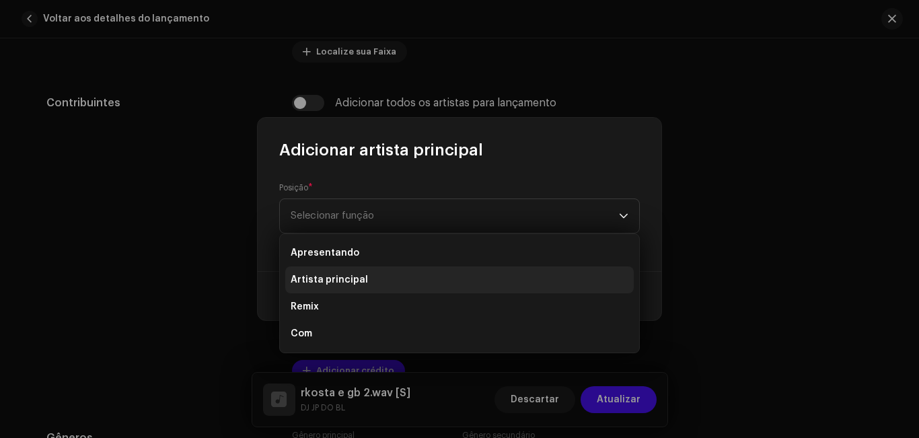
click at [329, 278] on font "Artista principal" at bounding box center [329, 279] width 77 height 9
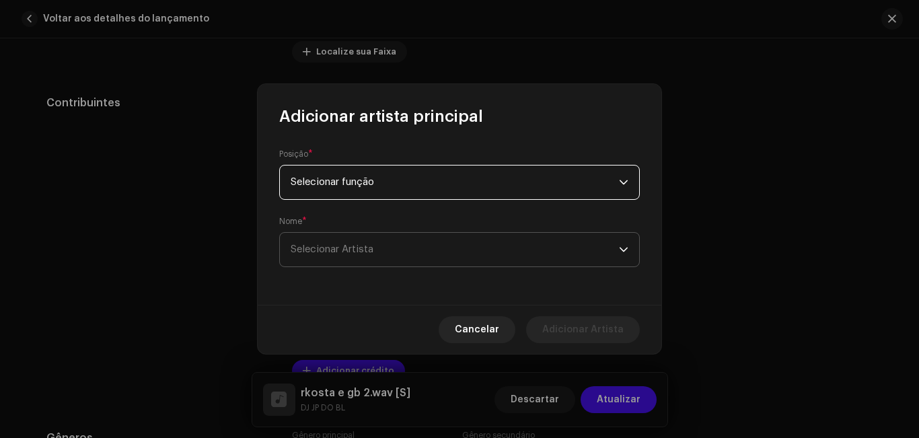
click at [338, 263] on span "Selecionar Artista" at bounding box center [455, 250] width 328 height 34
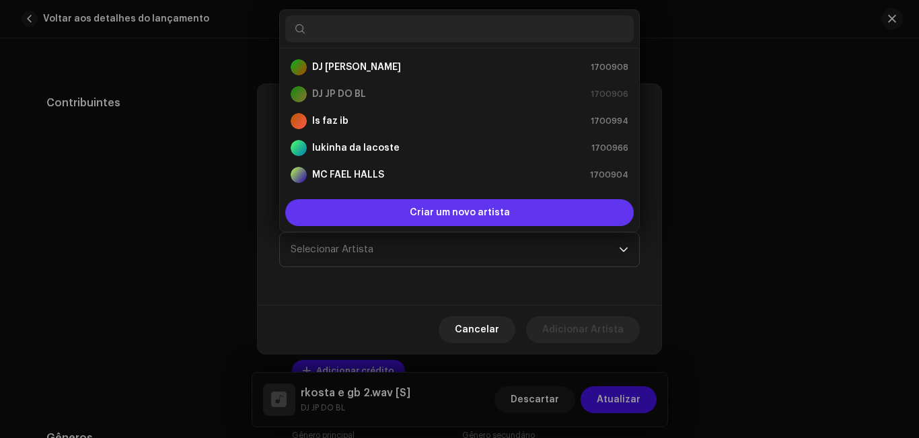
click at [355, 221] on div "Criar um novo artista" at bounding box center [459, 212] width 349 height 27
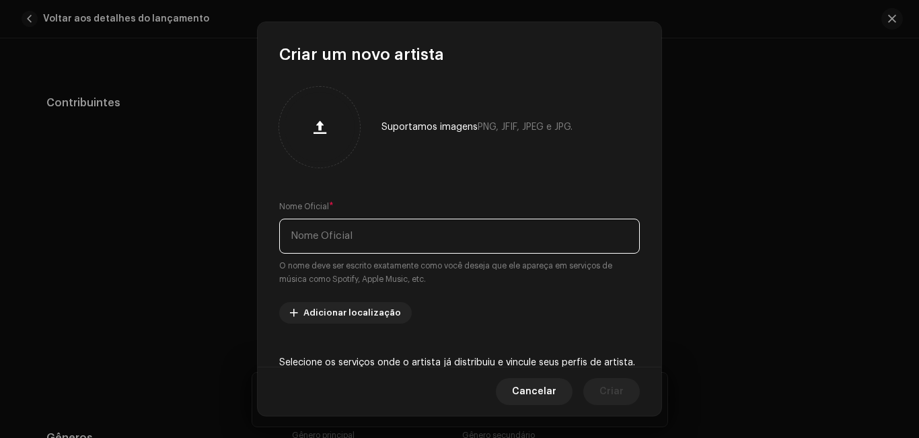
click at [350, 236] on input "text" at bounding box center [459, 236] width 361 height 35
click at [397, 226] on input "mc rkostta" at bounding box center [459, 236] width 361 height 35
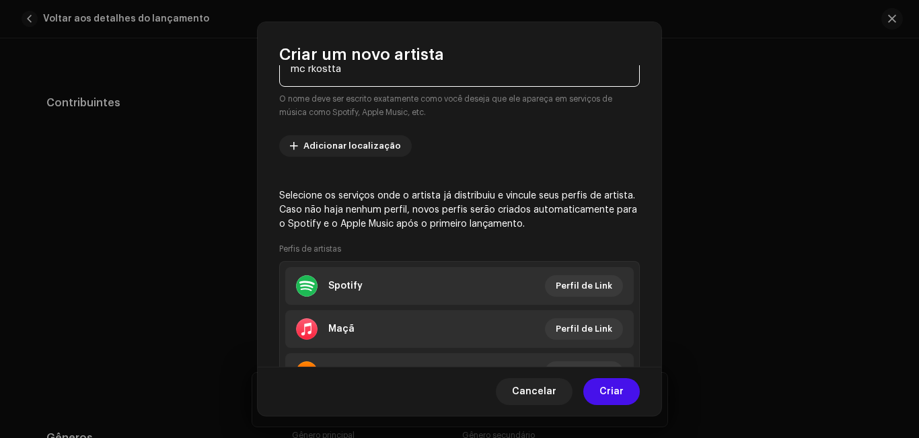
scroll to position [213, 0]
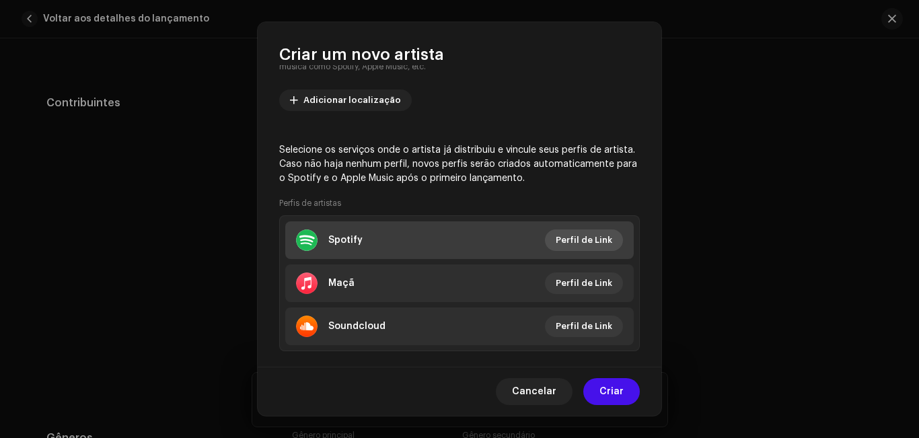
type input "mc rkostta"
click at [590, 240] on font "Perfil de Link" at bounding box center [584, 240] width 57 height 9
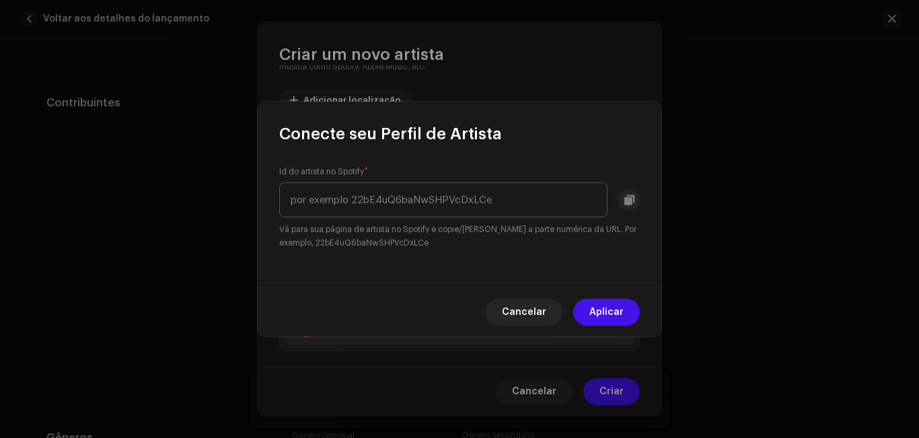
click at [431, 188] on input "text" at bounding box center [443, 199] width 328 height 35
click at [412, 194] on input "text" at bounding box center [443, 199] width 328 height 35
paste input "6vWJqqdJ9WNOPqo1CqGtkG"
type input "6vWJqqdJ9WNOPqo1CqGtkG"
click at [602, 316] on font "Aplicar" at bounding box center [606, 312] width 34 height 9
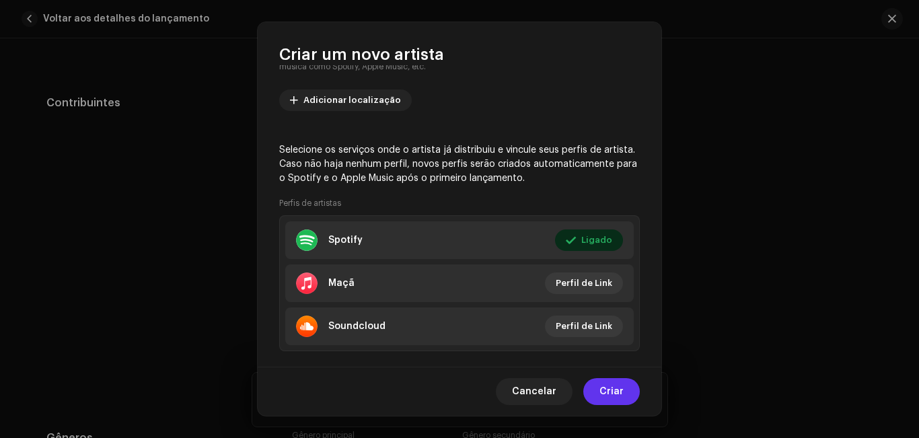
click at [616, 394] on font "Criar" at bounding box center [612, 391] width 24 height 9
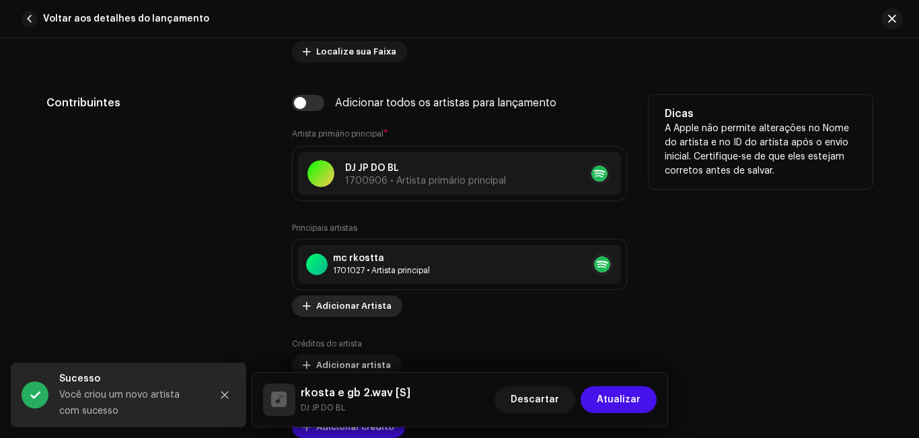
click at [378, 310] on font "Adicionar Artista" at bounding box center [353, 305] width 75 height 9
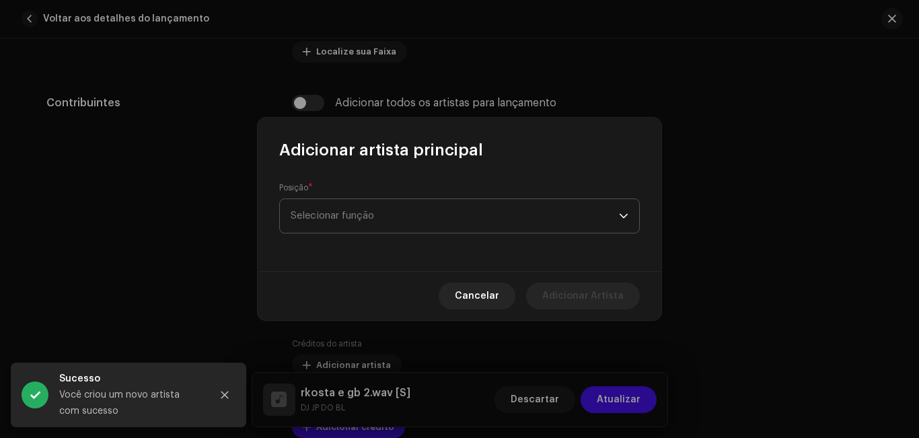
click at [349, 217] on font "Selecionar função" at bounding box center [332, 216] width 83 height 10
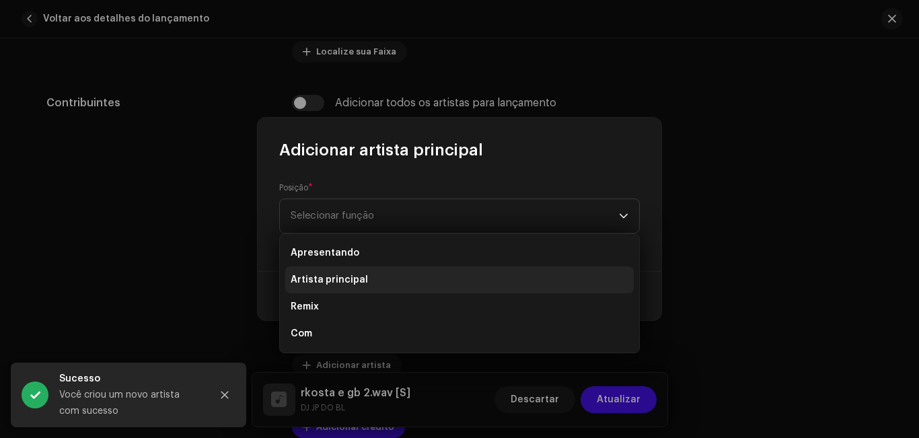
click at [353, 278] on font "Artista principal" at bounding box center [329, 279] width 77 height 9
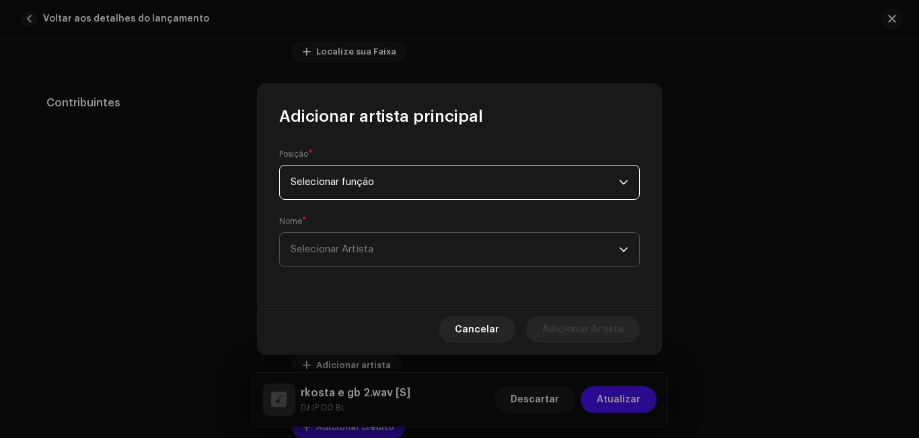
click at [353, 256] on span "Selecionar Artista" at bounding box center [455, 250] width 328 height 34
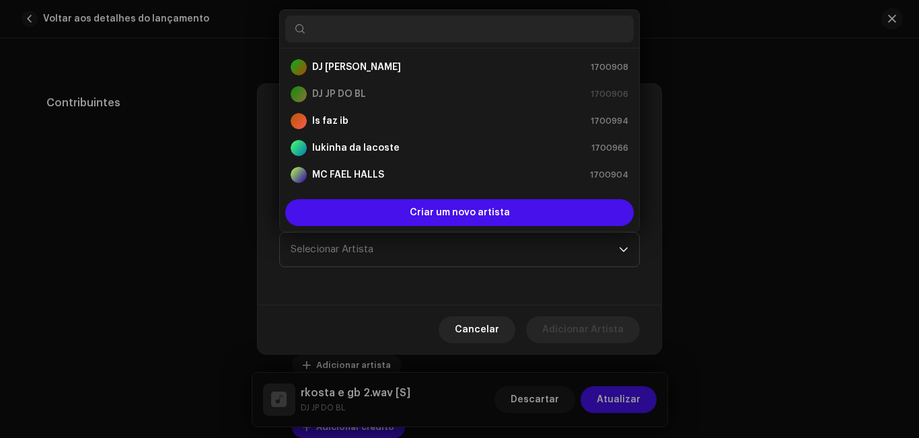
click at [355, 26] on input "text" at bounding box center [459, 28] width 349 height 27
click at [352, 301] on div "Posição * Selecionar função Nome * Selecionar Artista" at bounding box center [460, 216] width 404 height 178
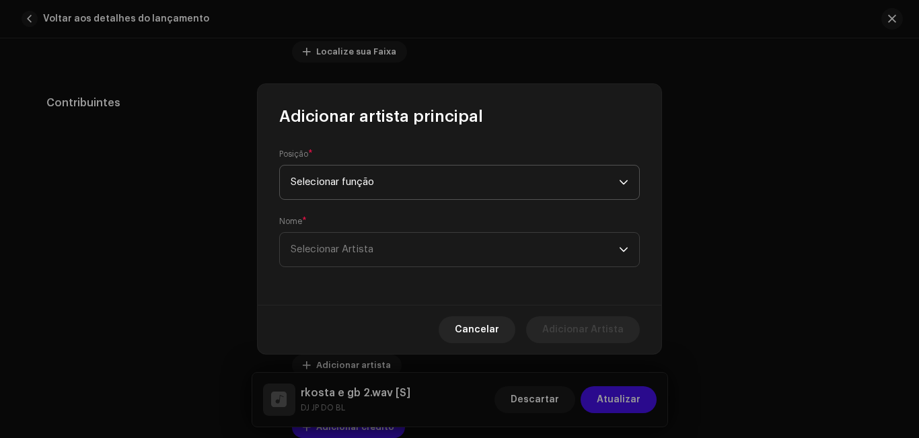
click at [380, 190] on span "Selecionar função" at bounding box center [455, 183] width 328 height 34
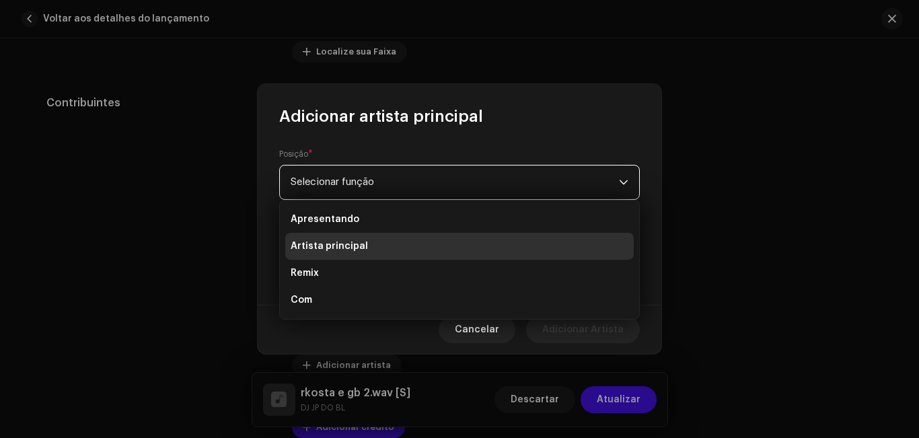
click at [266, 297] on div "Posição * Selecionar função Nome * Selecionar Artista" at bounding box center [460, 216] width 404 height 178
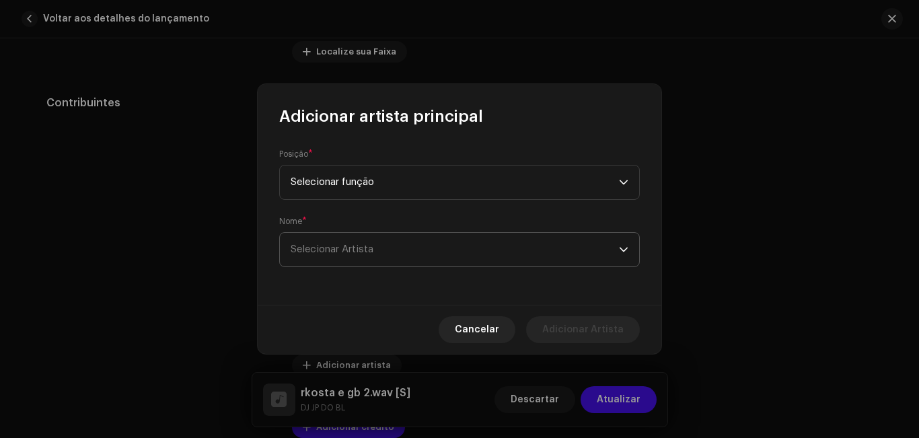
click at [326, 264] on span "Selecionar Artista" at bounding box center [455, 250] width 328 height 34
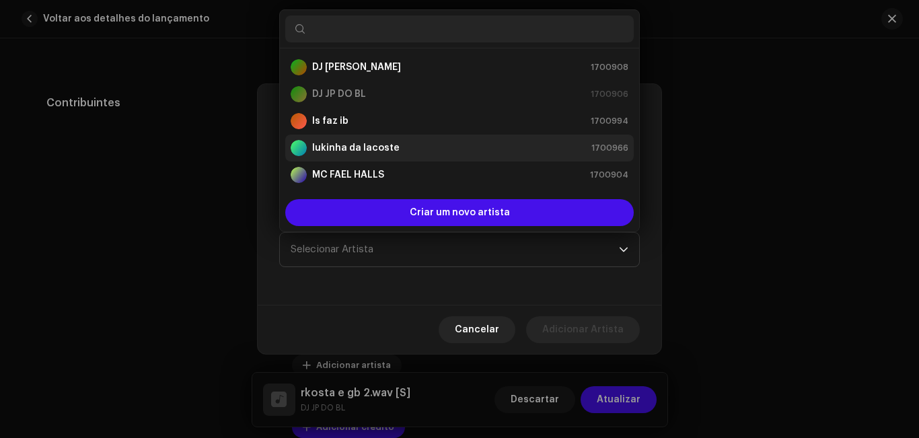
scroll to position [22, 0]
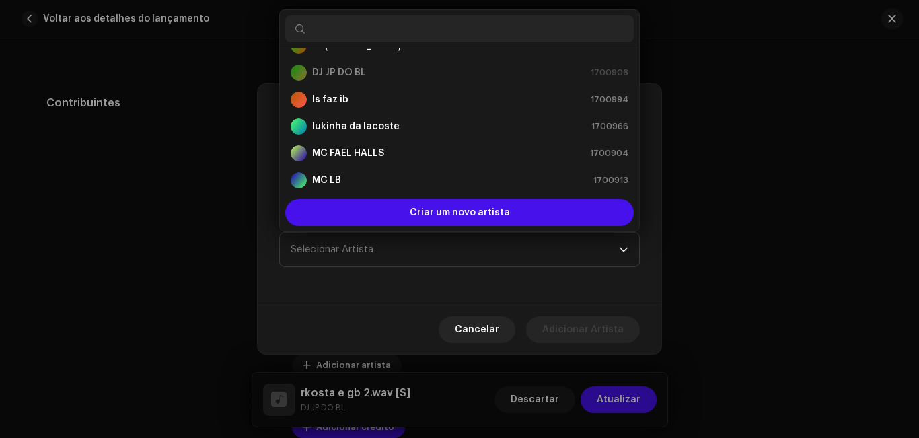
click at [357, 24] on input "text" at bounding box center [459, 28] width 349 height 27
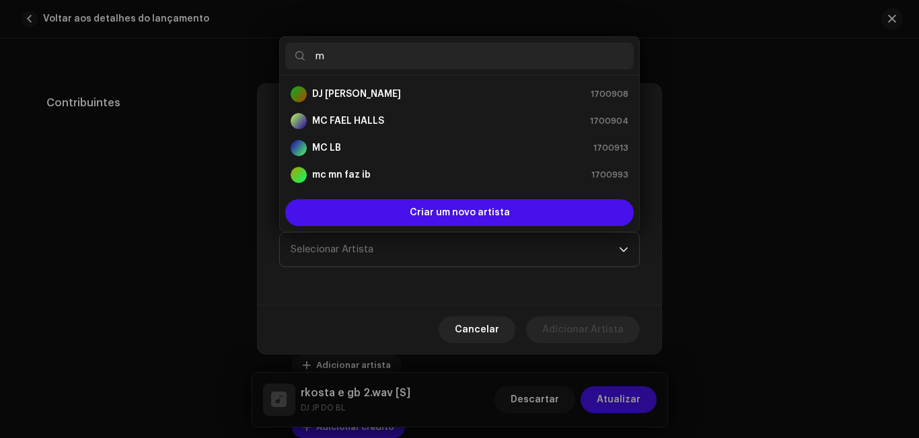
scroll to position [0, 0]
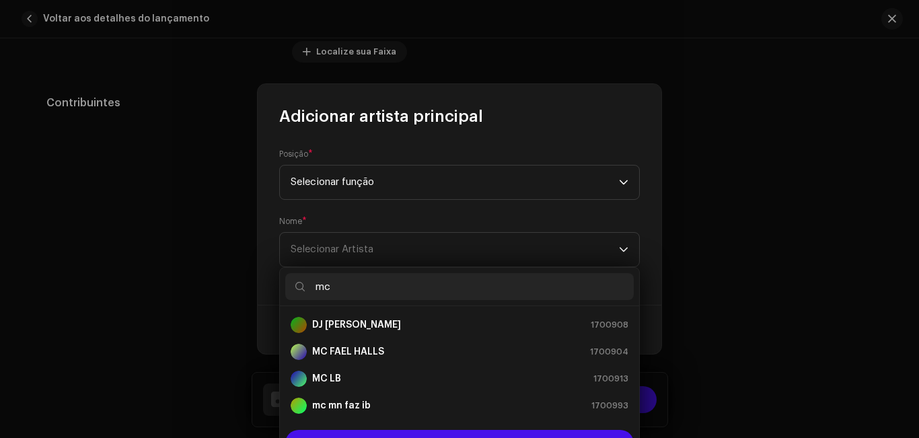
type input "m"
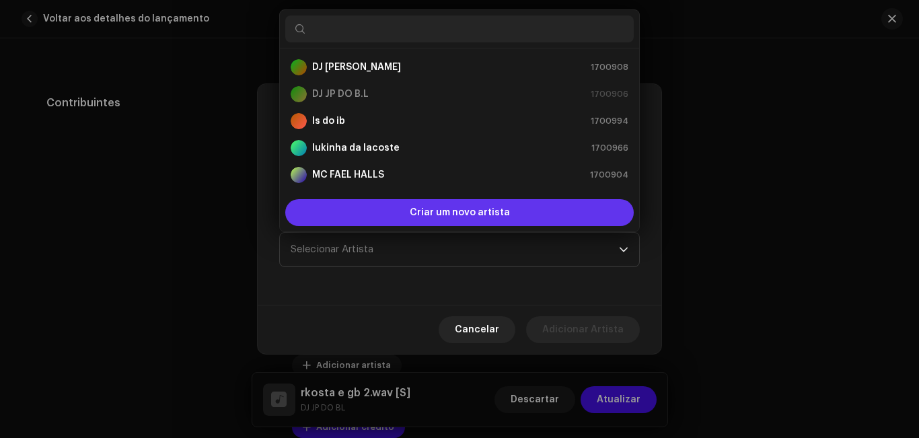
scroll to position [22, 0]
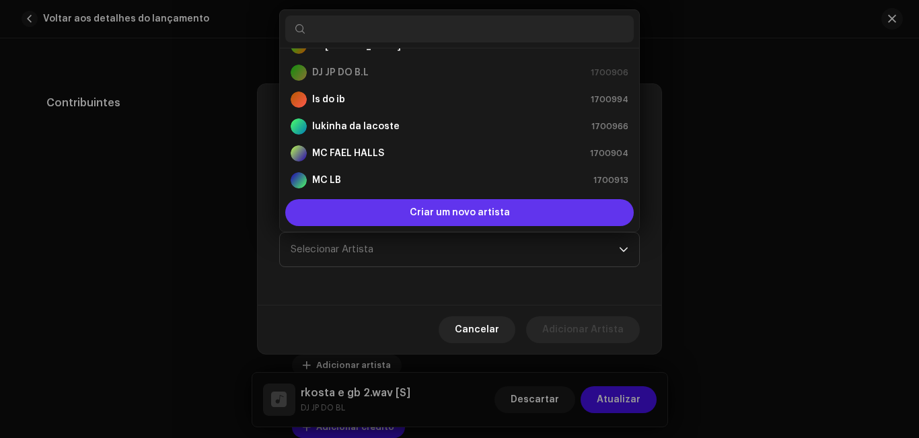
click at [423, 189] on li "MC LB 1700913" at bounding box center [459, 180] width 349 height 27
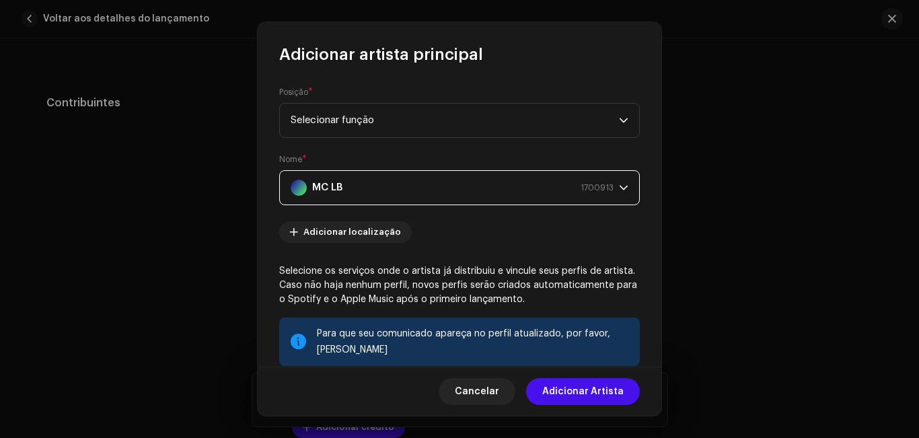
click at [620, 186] on icon "gatilho suspenso" at bounding box center [624, 187] width 8 height 5
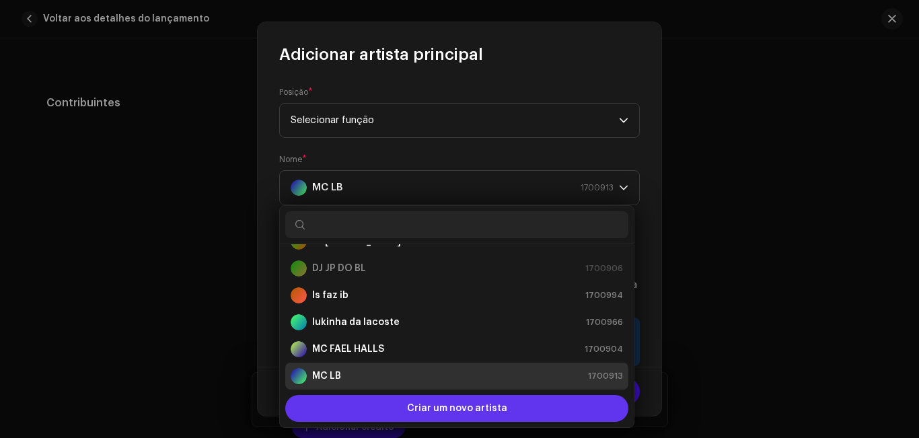
click at [465, 408] on font "Criar um novo artista" at bounding box center [457, 408] width 100 height 9
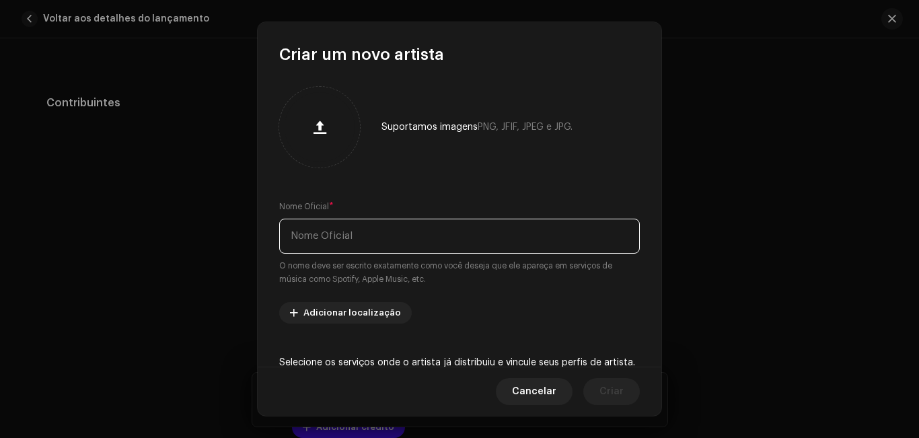
click at [373, 236] on input "text" at bounding box center [459, 236] width 361 height 35
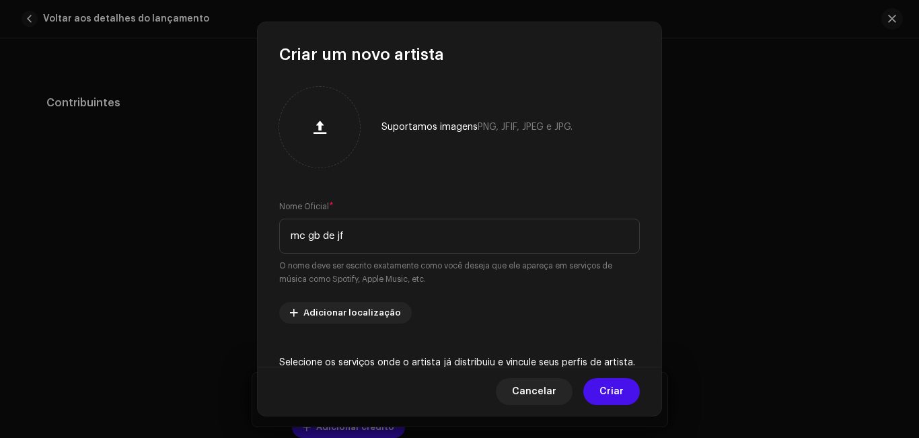
type input "mc gb de jf"
click at [657, 225] on div "Suportamos imagens PNG, JFIF, JPEG e JPG. Nome Oficial * mc gb de jf O nome dev…" at bounding box center [460, 216] width 404 height 302
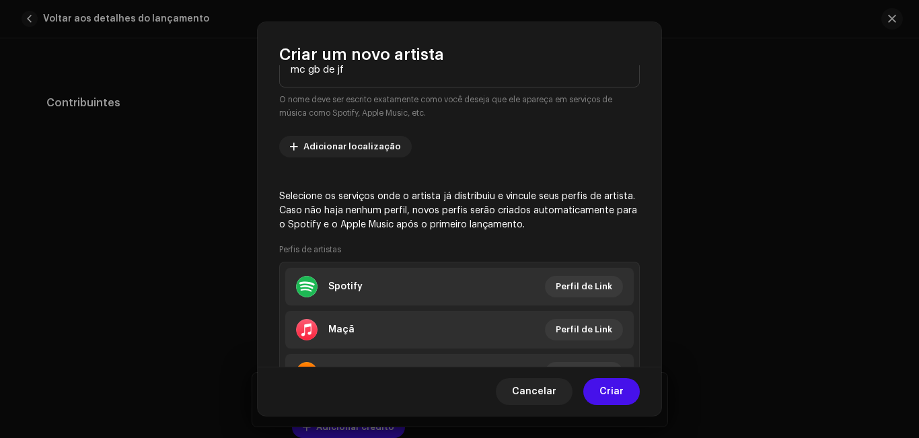
scroll to position [178, 0]
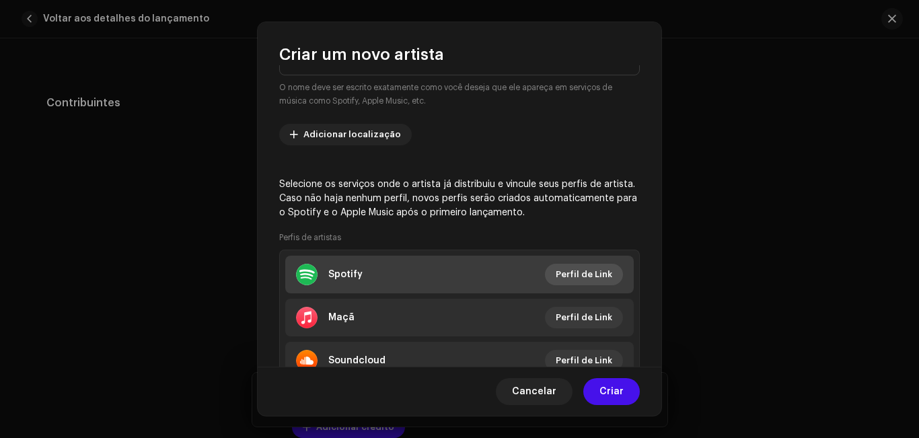
click at [567, 273] on font "Perfil de Link" at bounding box center [584, 274] width 57 height 9
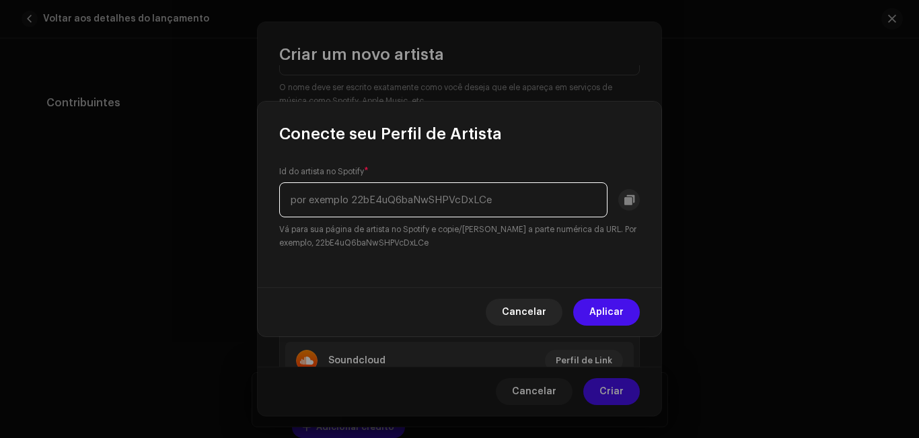
click at [393, 202] on input "text" at bounding box center [443, 199] width 328 height 35
paste input "3E2dhCI85HgX8CzR6oFbfK"
type input "3E2dhCI85HgX8CzR6oFbfK"
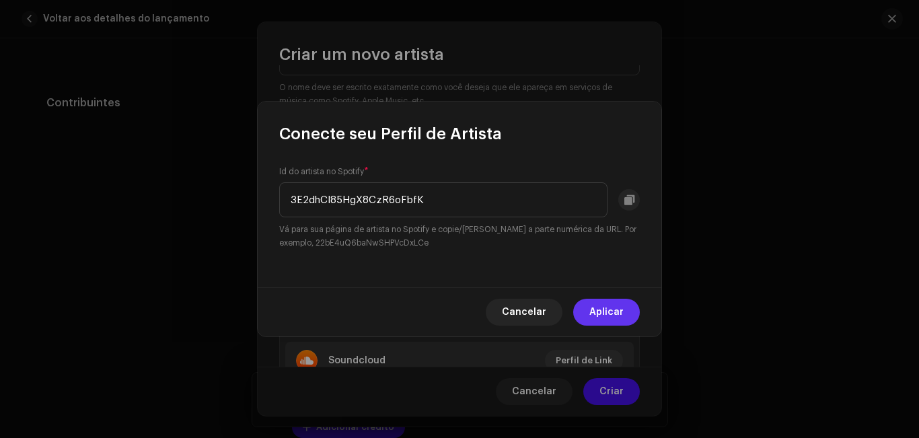
click at [600, 313] on font "Aplicar" at bounding box center [606, 312] width 34 height 9
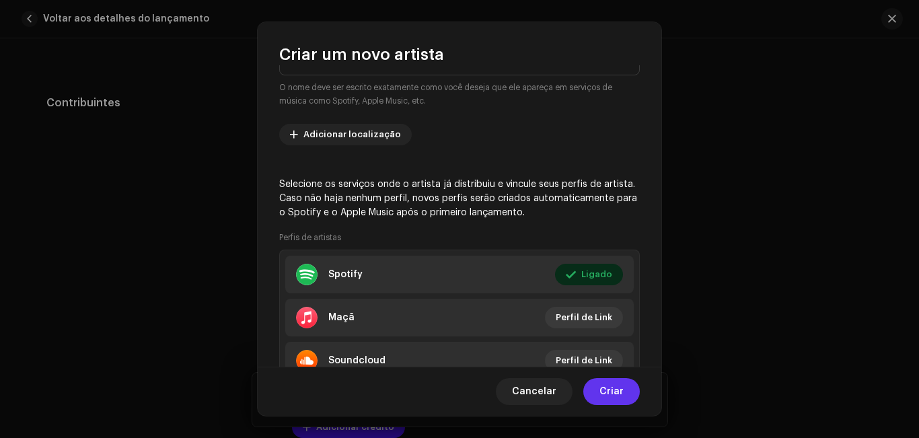
click at [615, 395] on font "Criar" at bounding box center [612, 391] width 24 height 9
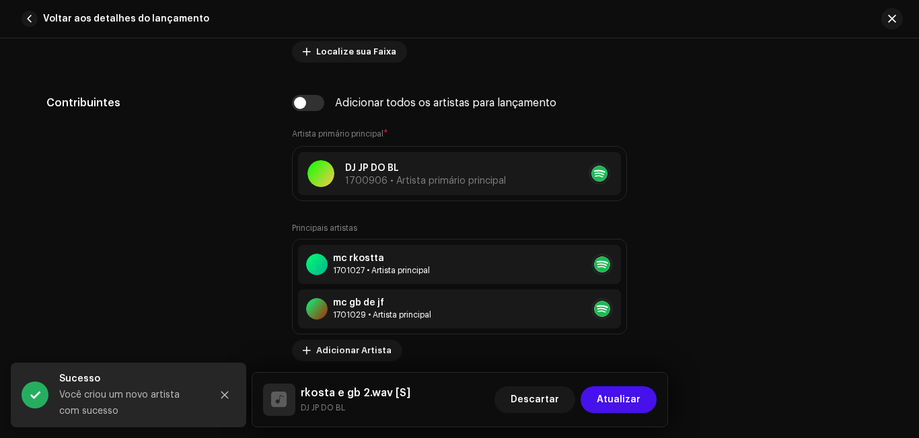
click at [916, 172] on div "Detalhes da faixa Complete o seguinte para finalizar sua faixa. 1 de 3 Adiciona…" at bounding box center [459, 238] width 919 height 400
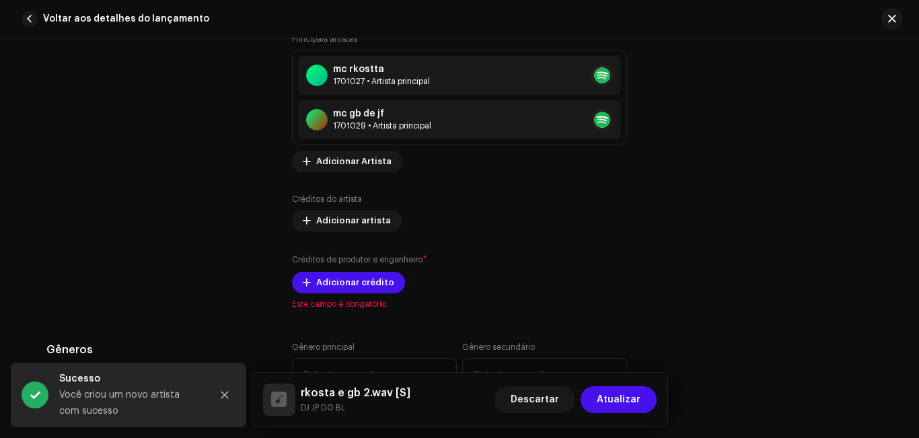
scroll to position [1008, 0]
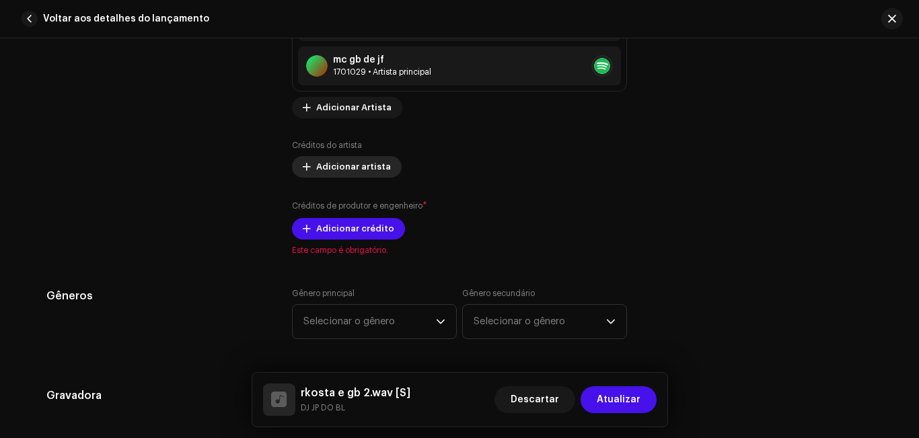
click at [375, 170] on font "Adicionar artista" at bounding box center [353, 166] width 75 height 9
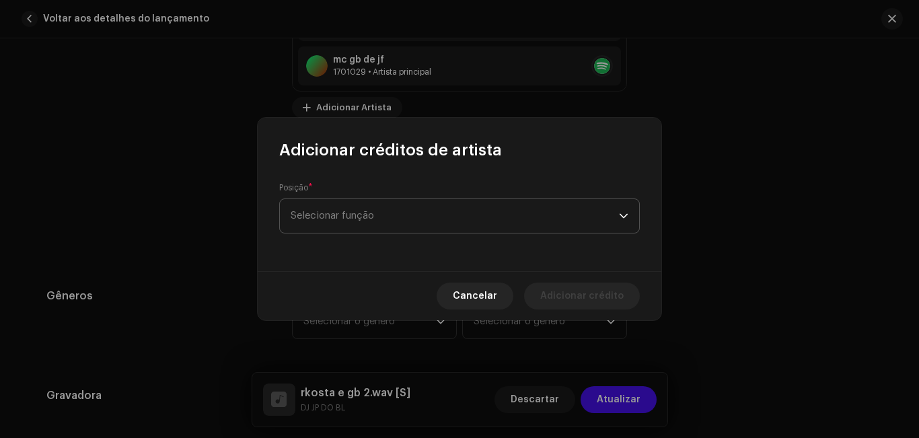
click at [388, 219] on span "Selecionar função" at bounding box center [455, 216] width 328 height 34
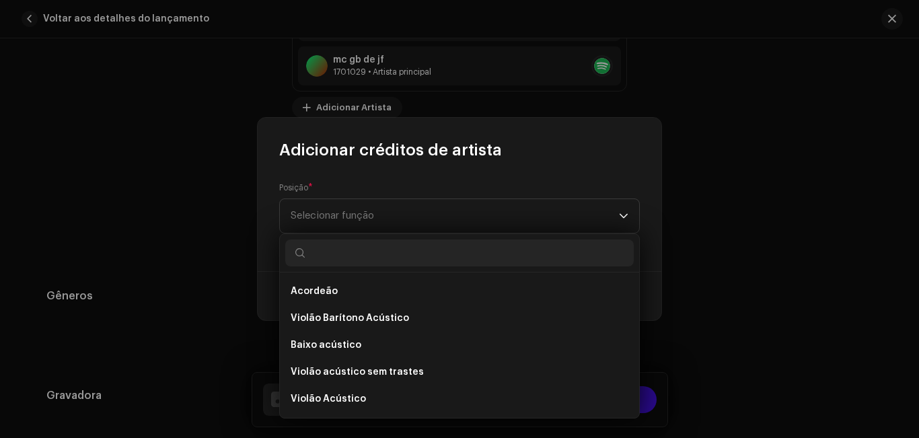
click at [388, 249] on input "text" at bounding box center [459, 253] width 349 height 27
type input "p"
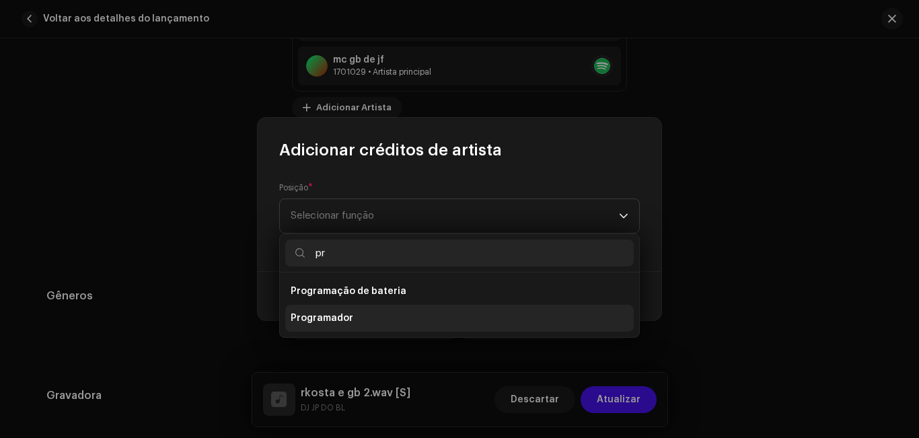
type input "p"
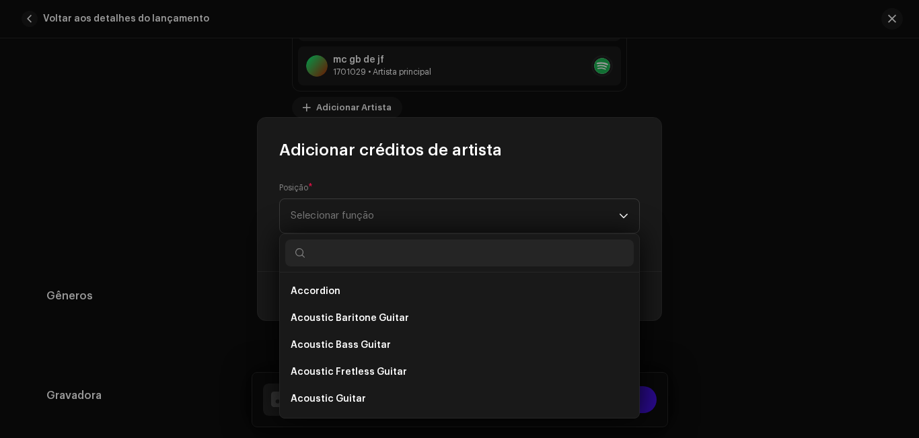
click at [635, 275] on div "Accordion Acoustic Baritone Guitar Acoustic Bass Guitar Acoustic Fretless Guita…" at bounding box center [459, 325] width 361 height 185
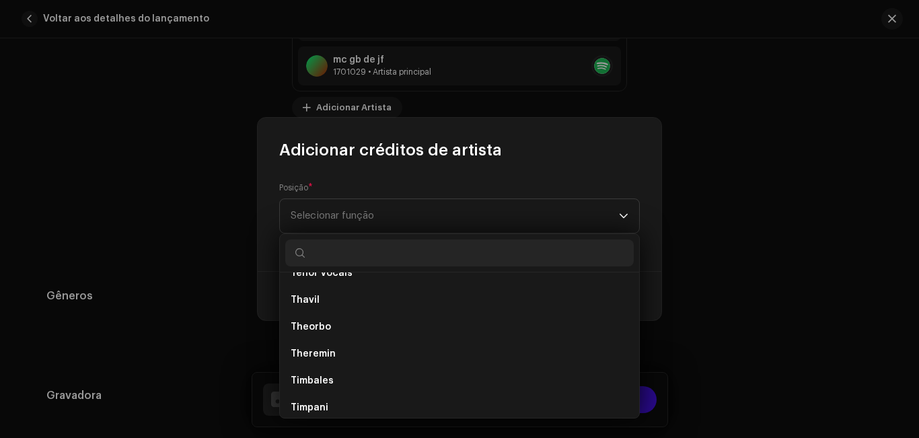
scroll to position [6805, 0]
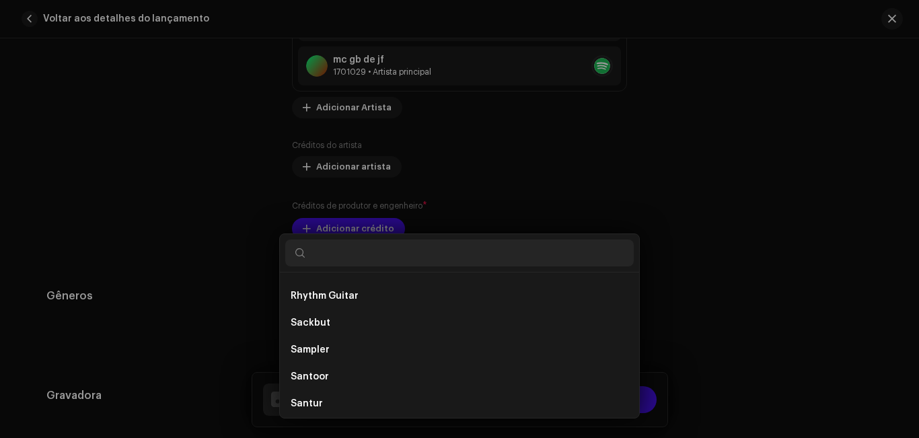
click at [713, 299] on div "Adicionar créditos de artista Posição * Selecionar função Cancelar Adicionar cr…" at bounding box center [459, 219] width 919 height 438
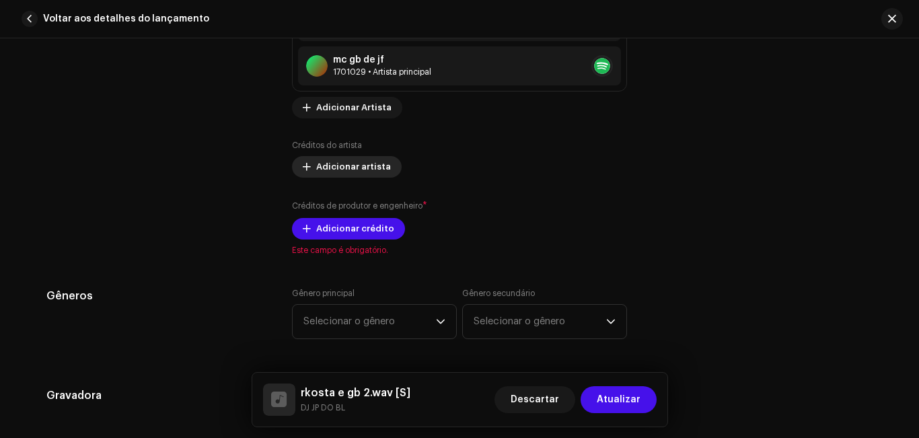
click at [349, 165] on font "Adicionar artista" at bounding box center [353, 166] width 75 height 9
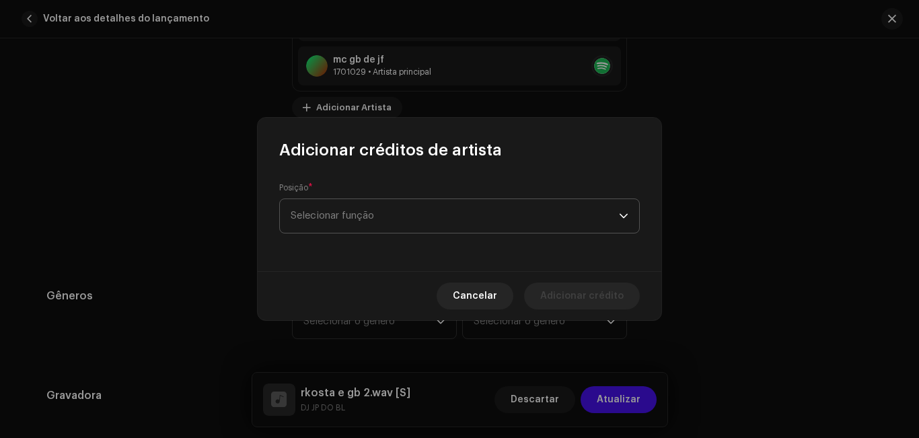
click at [620, 211] on div "gatilho suspenso" at bounding box center [623, 216] width 9 height 34
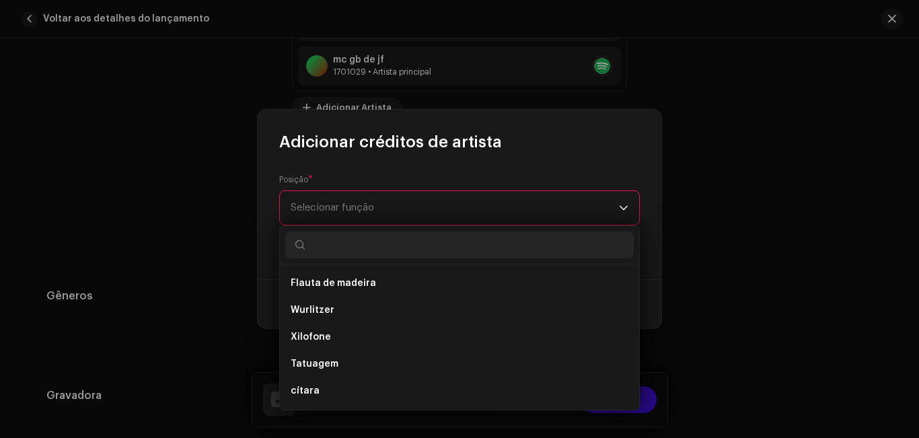
scroll to position [9187, 0]
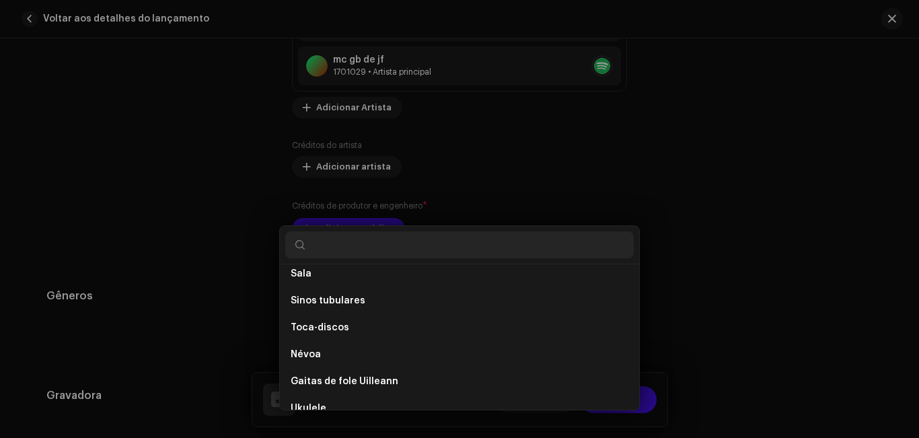
click at [670, 365] on div "Adicionar créditos de artista Posição * Selecionar função Este campo é obrigató…" at bounding box center [459, 219] width 919 height 438
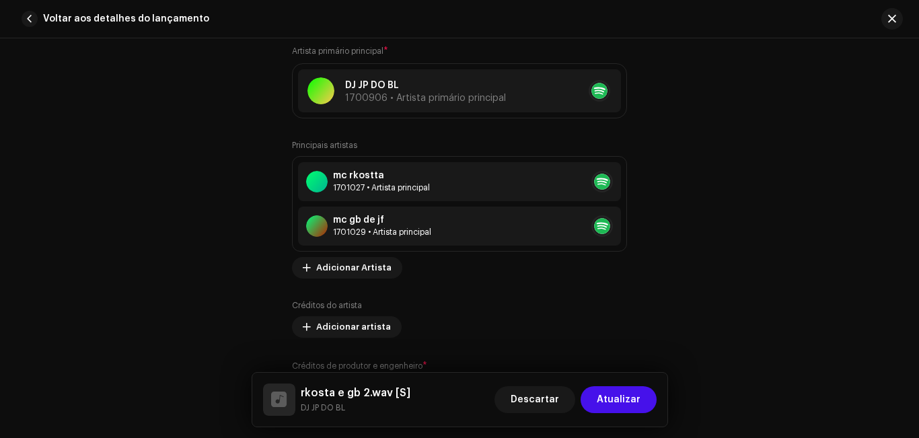
scroll to position [853, 0]
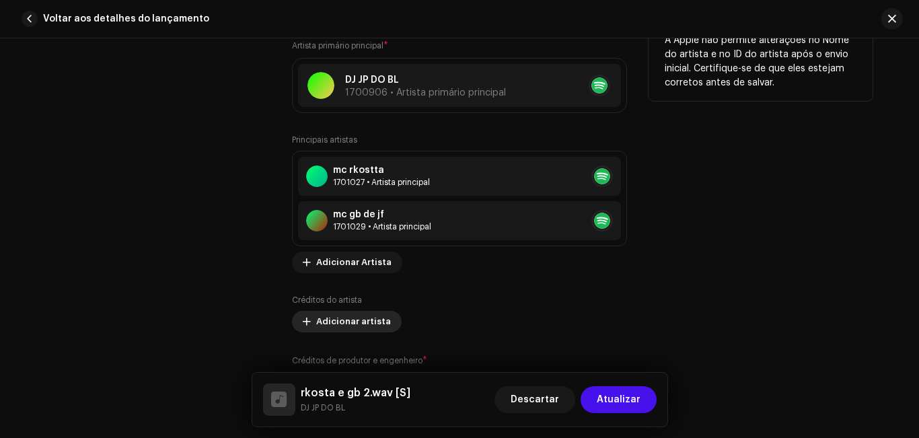
click at [368, 327] on span "Adicionar artista" at bounding box center [353, 321] width 75 height 27
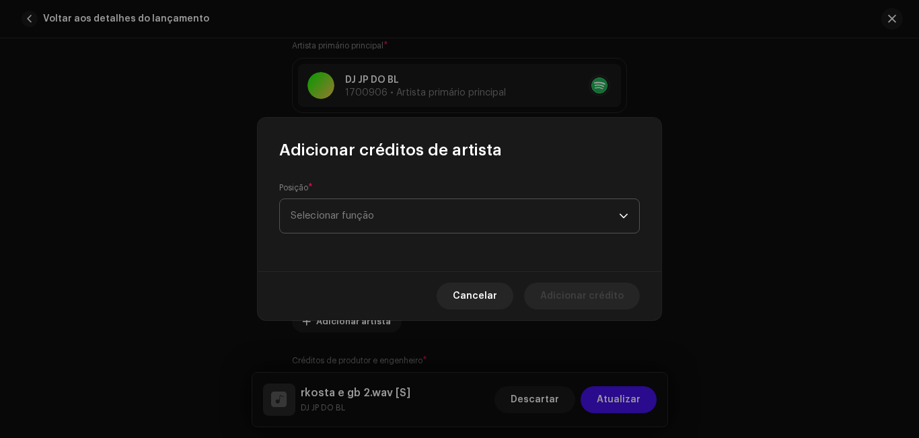
click at [387, 221] on span "Selecionar função" at bounding box center [455, 216] width 328 height 34
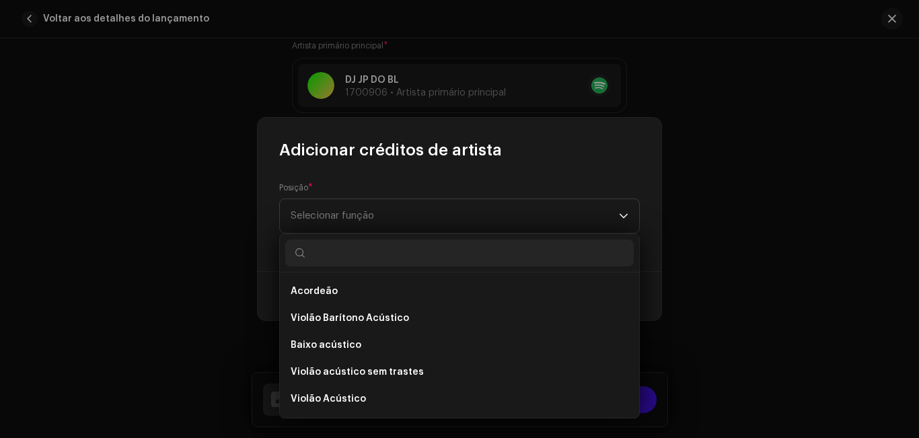
drag, startPoint x: 639, startPoint y: 276, endPoint x: 583, endPoint y: 248, distance: 63.2
click at [583, 248] on div "Acordeão Violão Barítono Acústico Baixo acústico Violão acústico sem trastes Vi…" at bounding box center [459, 325] width 361 height 185
click at [583, 248] on input "text" at bounding box center [459, 253] width 349 height 27
type input "p"
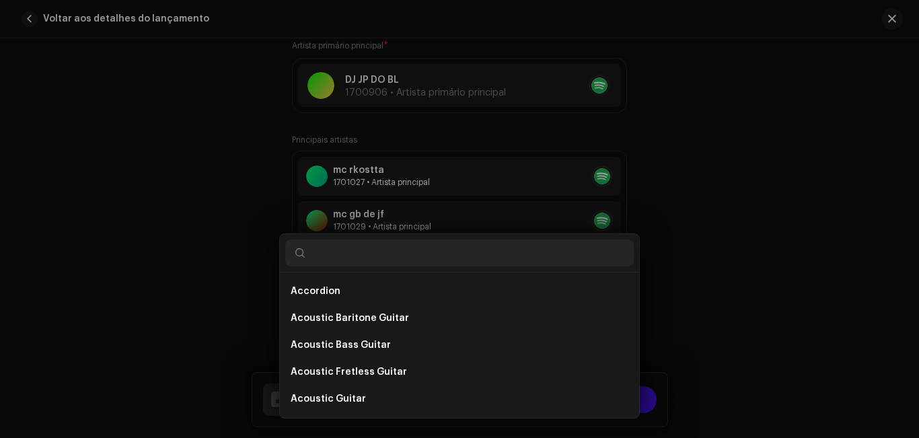
click at [918, 71] on div "Adicionar créditos de artista Posição * Selecionar função Cancelar Adicionar cr…" at bounding box center [459, 219] width 919 height 438
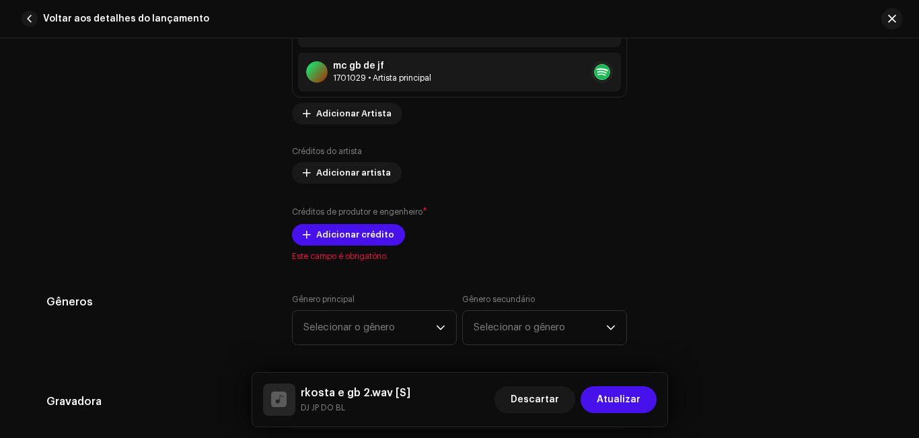
scroll to position [965, 0]
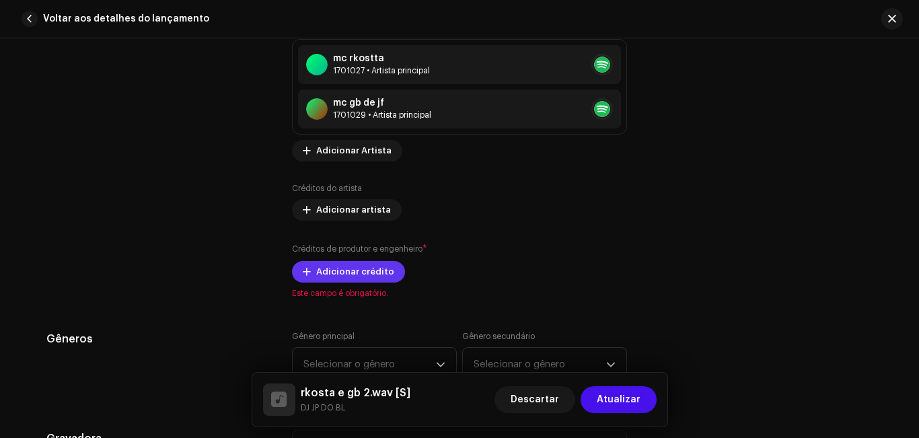
click at [367, 280] on span "Adicionar crédito" at bounding box center [355, 271] width 78 height 27
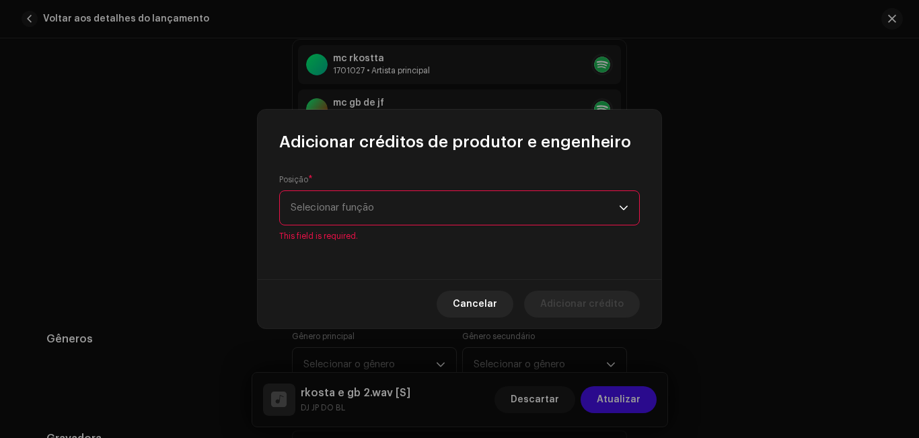
click at [381, 235] on div "Posição * Selecionar função This field is required." at bounding box center [460, 216] width 404 height 126
click at [388, 221] on span "Selecionar função" at bounding box center [455, 208] width 328 height 34
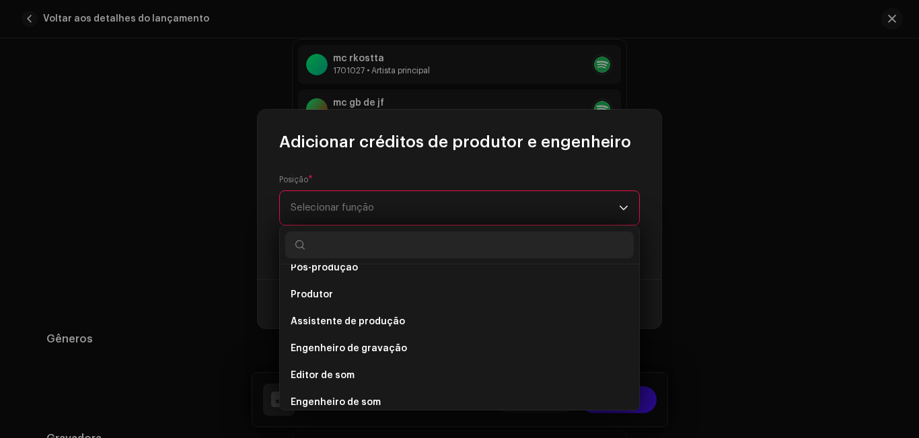
scroll to position [520, 0]
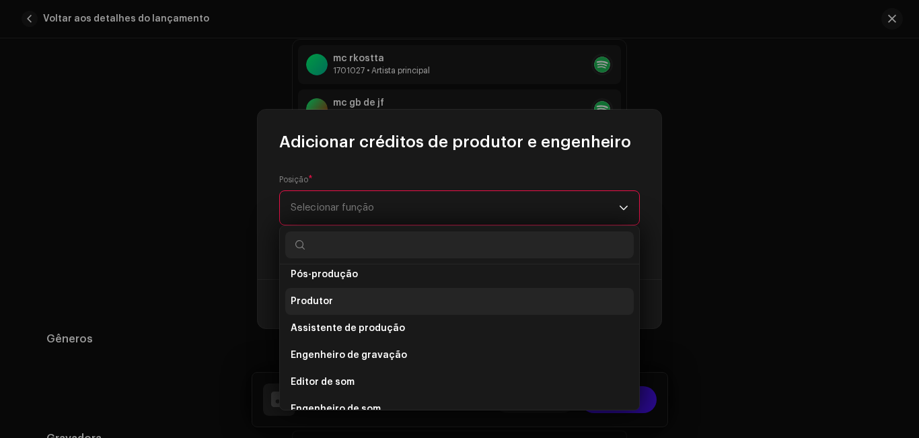
click at [563, 304] on li "Produtor" at bounding box center [459, 301] width 349 height 27
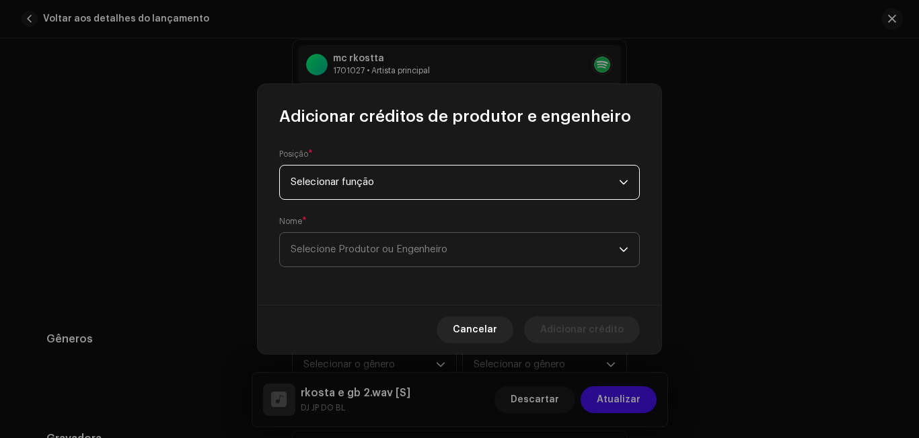
click at [503, 256] on span "Selecione Produtor ou Engenheiro" at bounding box center [455, 250] width 328 height 34
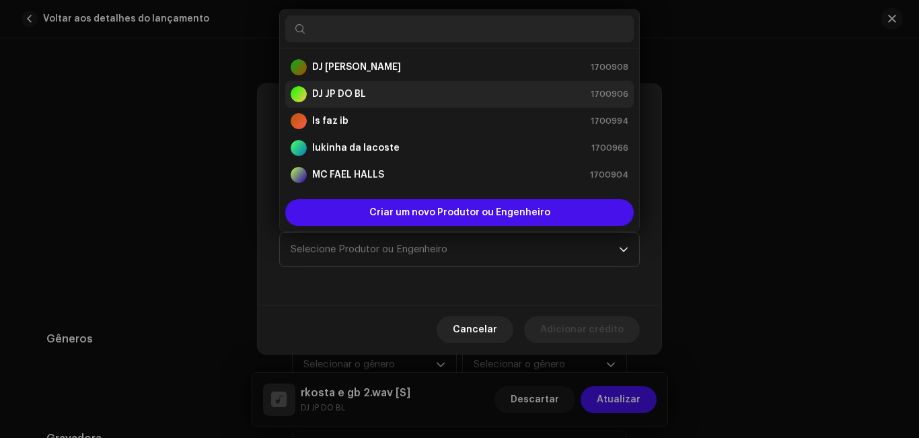
click at [434, 88] on div "DJ JP DO BL 1700906" at bounding box center [460, 94] width 338 height 16
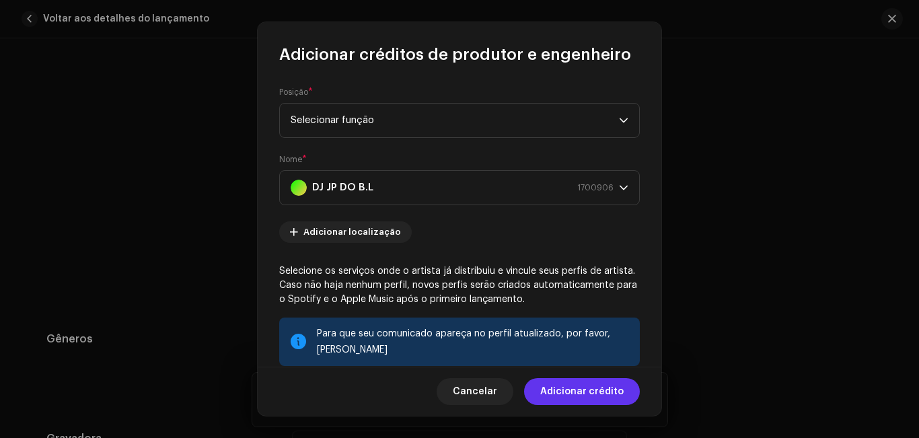
click at [609, 394] on font "Adicionar crédito" at bounding box center [581, 391] width 83 height 9
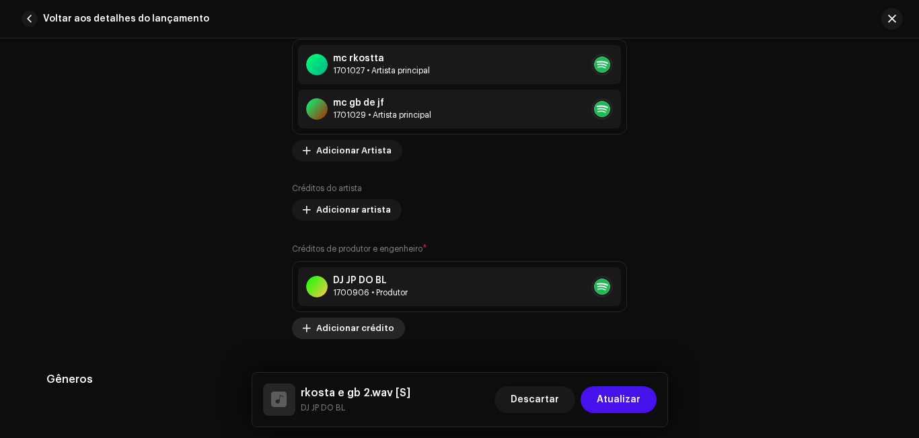
click at [361, 327] on font "Adicionar crédito" at bounding box center [355, 328] width 78 height 9
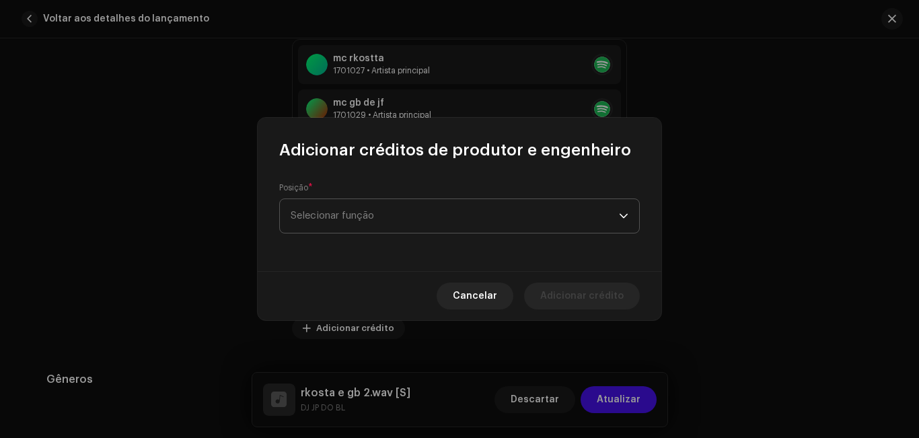
click at [507, 210] on span "Selecionar função" at bounding box center [455, 216] width 328 height 34
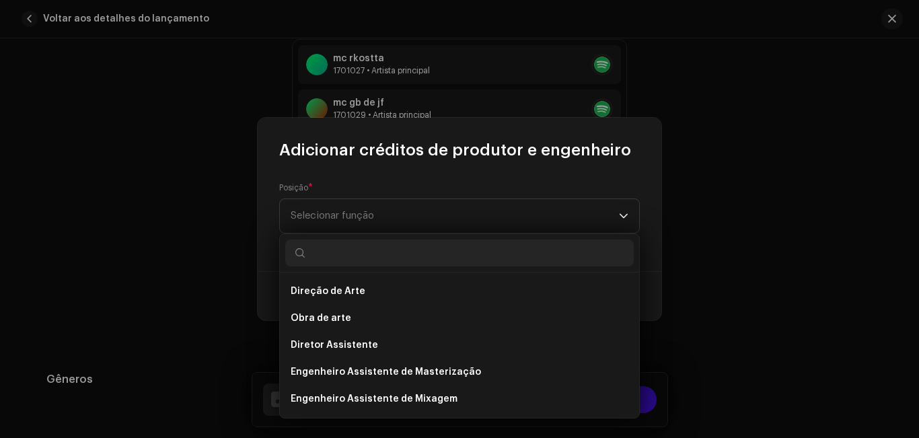
click at [638, 294] on div "Direção de Arte Obra de arte Diretor Assistente Engenheiro Assistente de Master…" at bounding box center [459, 325] width 361 height 185
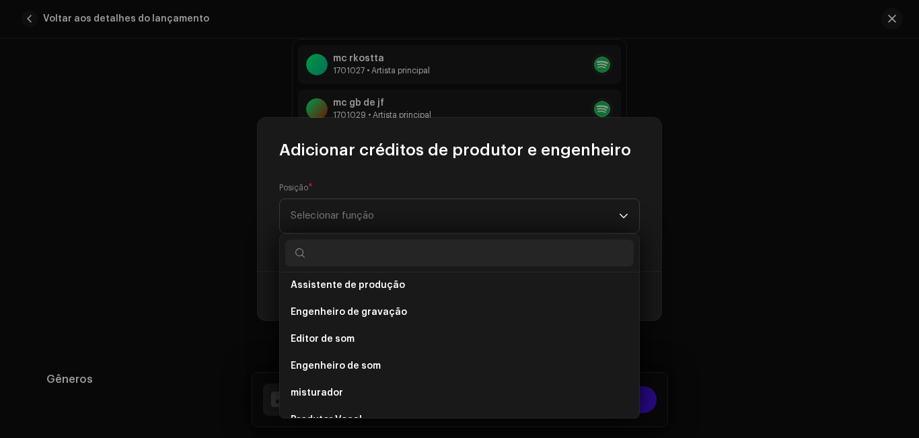
scroll to position [592, 0]
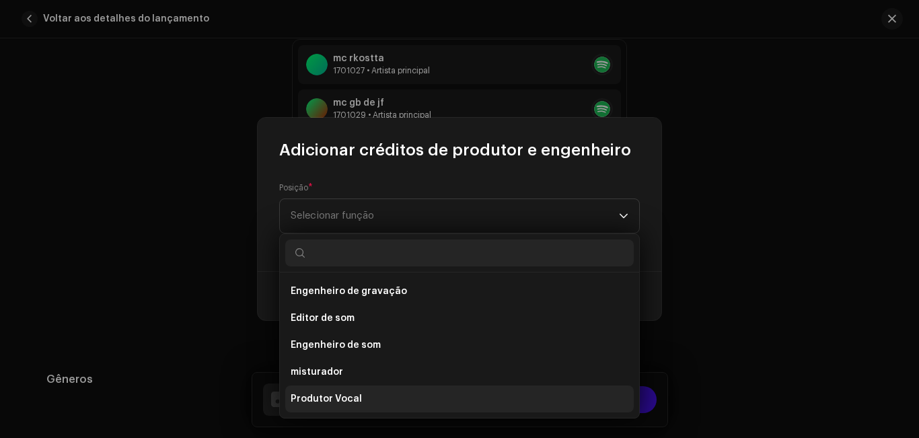
click at [507, 399] on li "Produtor Vocal" at bounding box center [459, 399] width 349 height 27
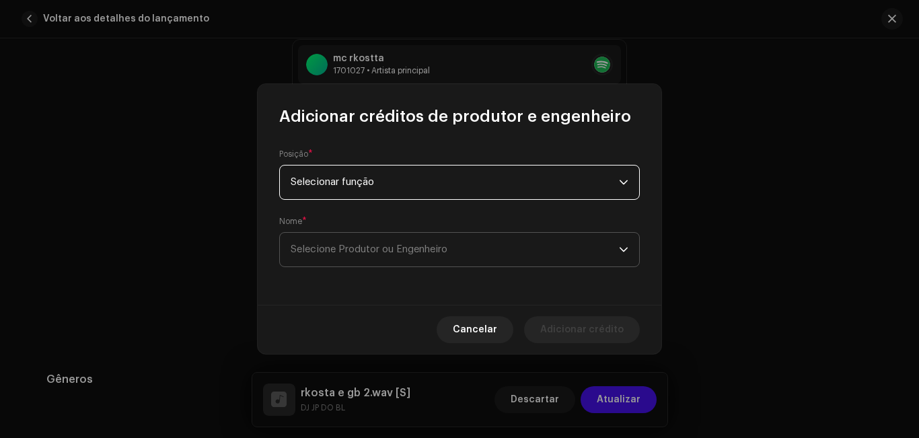
click at [432, 254] on span "Selecione Produtor ou Engenheiro" at bounding box center [455, 250] width 328 height 34
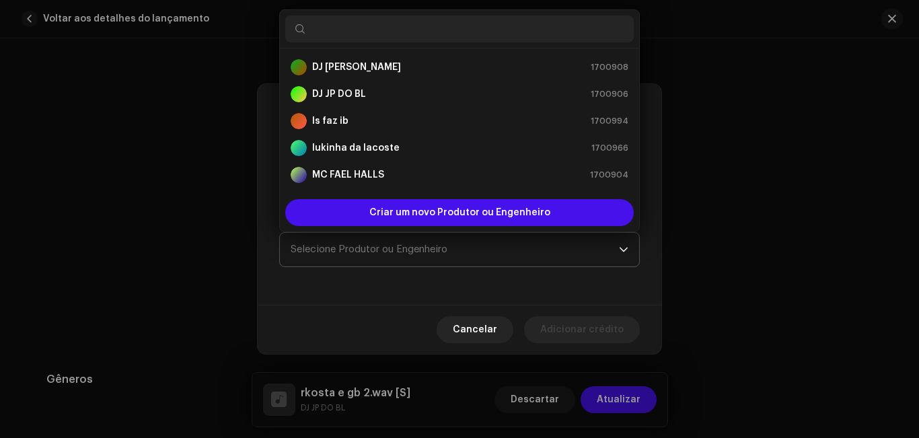
click at [432, 254] on span "Selecione Produtor ou Engenheiro" at bounding box center [455, 250] width 328 height 34
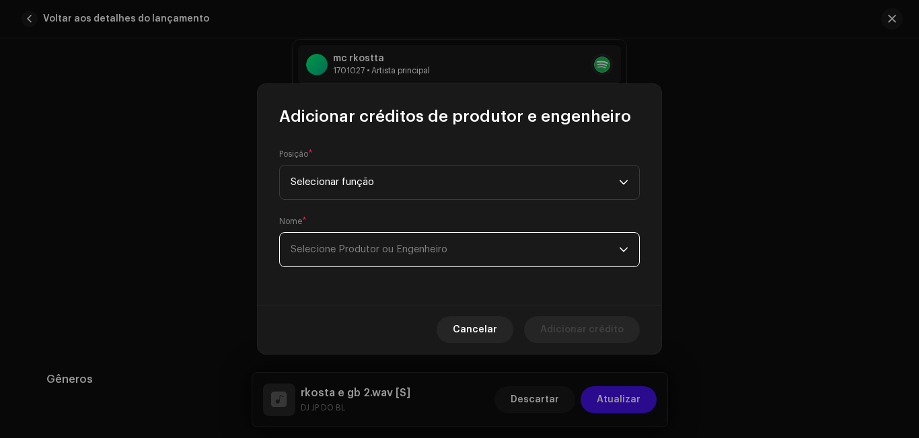
click at [432, 254] on span "Selecione Produtor ou Engenheiro" at bounding box center [455, 250] width 328 height 34
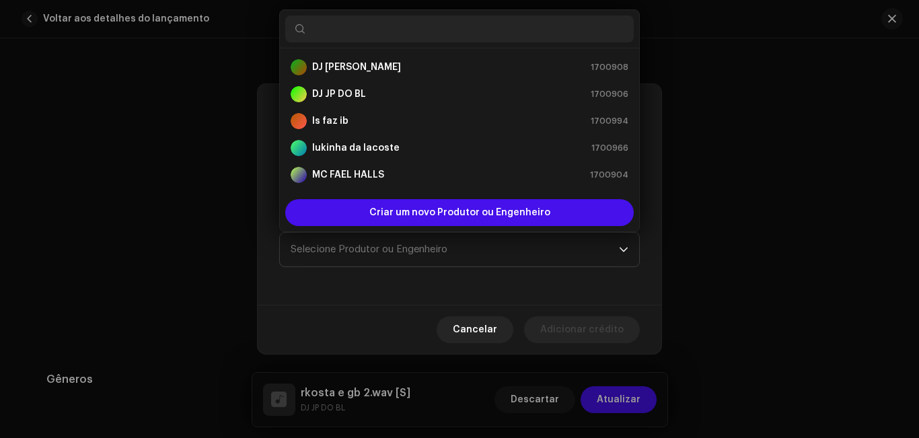
click at [400, 22] on input "text" at bounding box center [459, 28] width 349 height 27
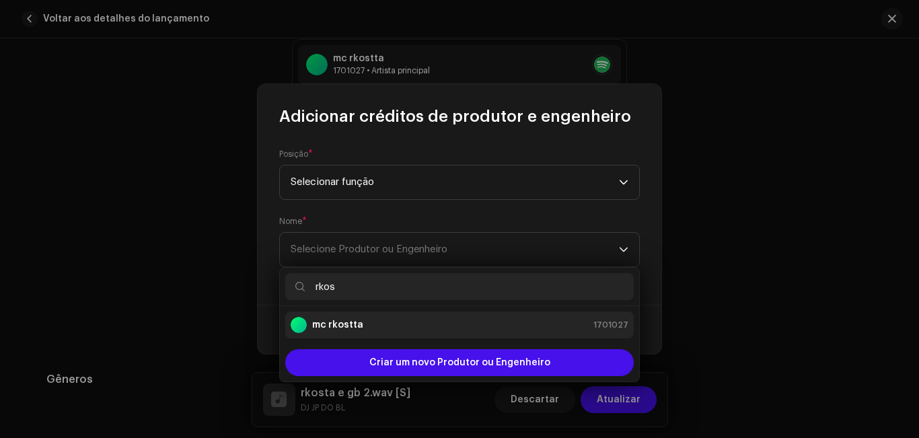
type input "rkos"
click at [468, 330] on div "mc rkostta 1701027" at bounding box center [460, 325] width 338 height 16
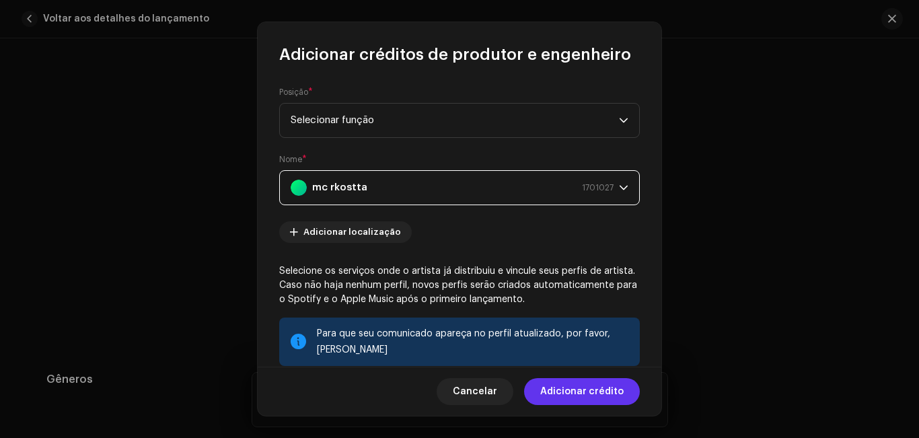
click at [584, 394] on font "Adicionar crédito" at bounding box center [581, 391] width 83 height 9
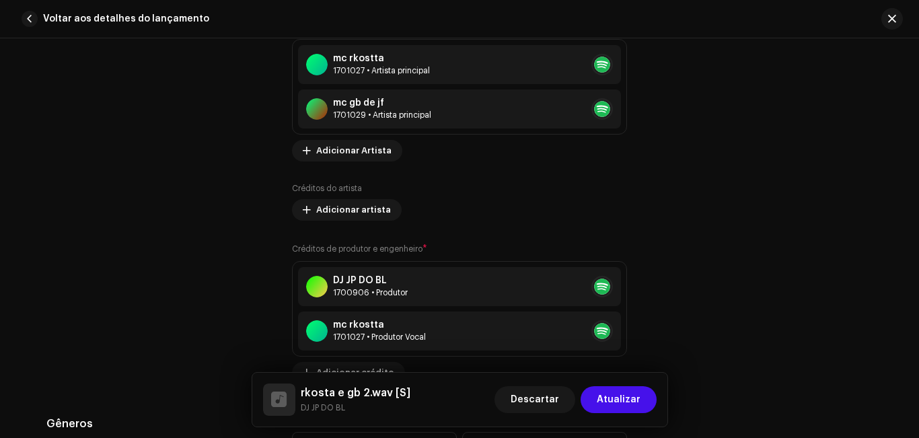
click at [915, 193] on div "Detalhes da faixa Complete o seguinte para finalizar sua faixa. 1 de 3 Adiciona…" at bounding box center [459, 238] width 919 height 400
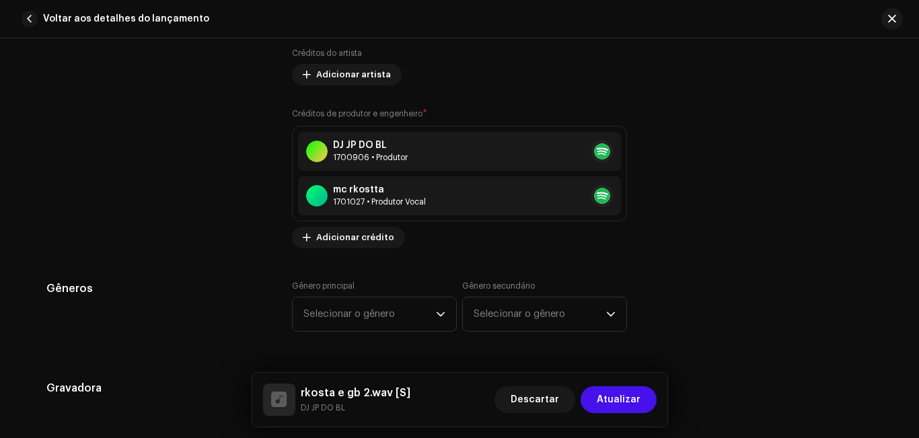
scroll to position [1106, 0]
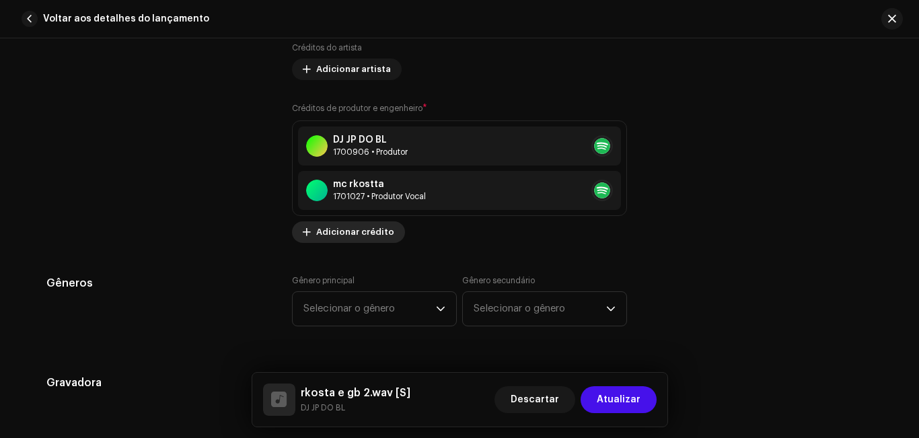
click at [376, 228] on font "Adicionar crédito" at bounding box center [355, 231] width 78 height 9
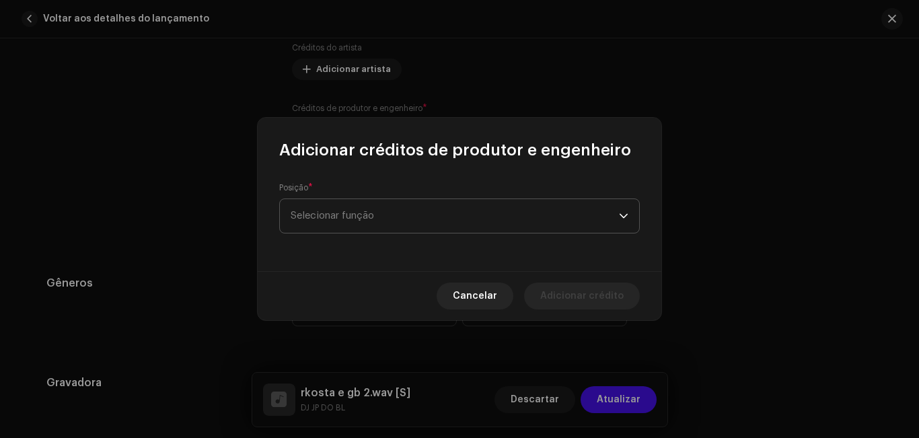
click at [410, 230] on span "Selecionar função" at bounding box center [455, 216] width 328 height 34
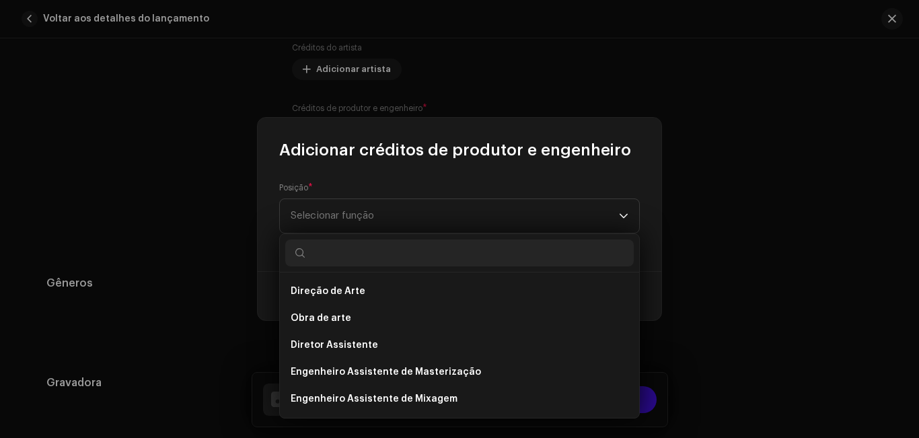
click at [637, 297] on div "Direção de Arte Obra de arte Diretor Assistente Engenheiro Assistente de Master…" at bounding box center [459, 345] width 359 height 145
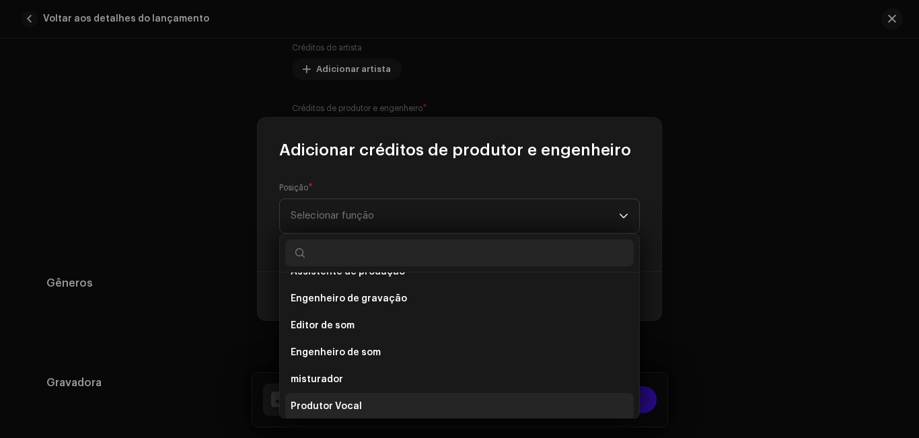
scroll to position [587, 0]
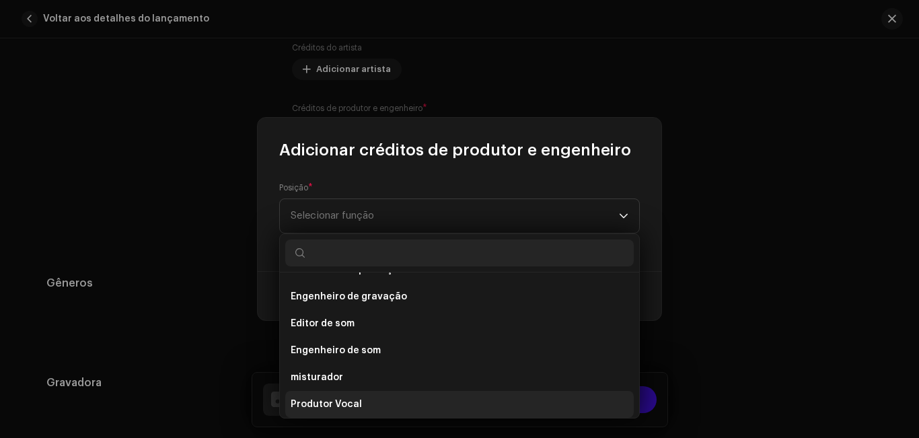
click at [579, 404] on li "Produtor Vocal" at bounding box center [459, 404] width 349 height 27
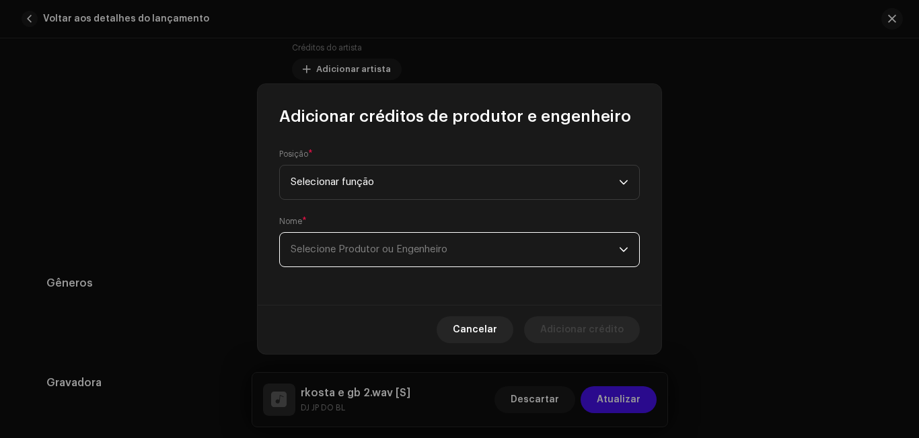
click at [482, 244] on span "Selecione Produtor ou Engenheiro" at bounding box center [455, 250] width 328 height 34
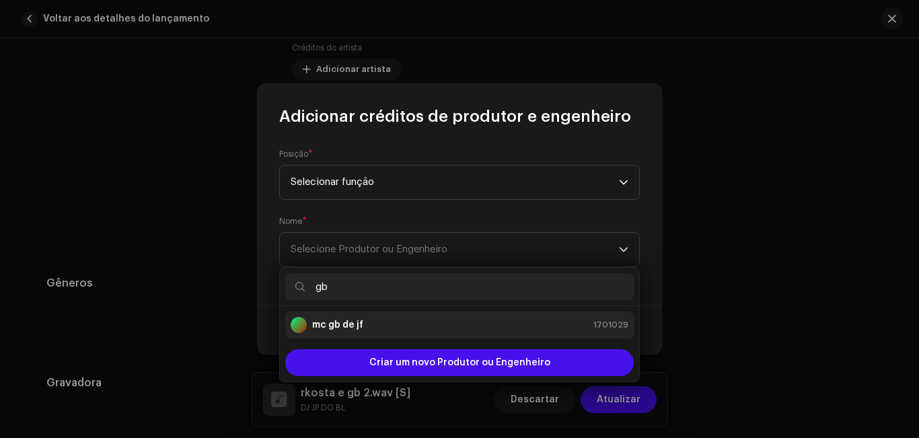
type input "gb"
click at [451, 330] on div "mc gb de jf 1701029" at bounding box center [460, 325] width 338 height 16
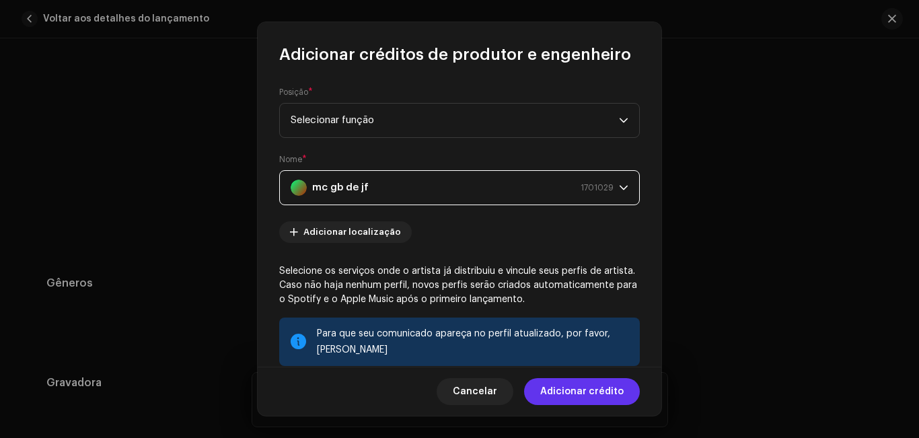
click at [571, 391] on font "Adicionar crédito" at bounding box center [581, 391] width 83 height 9
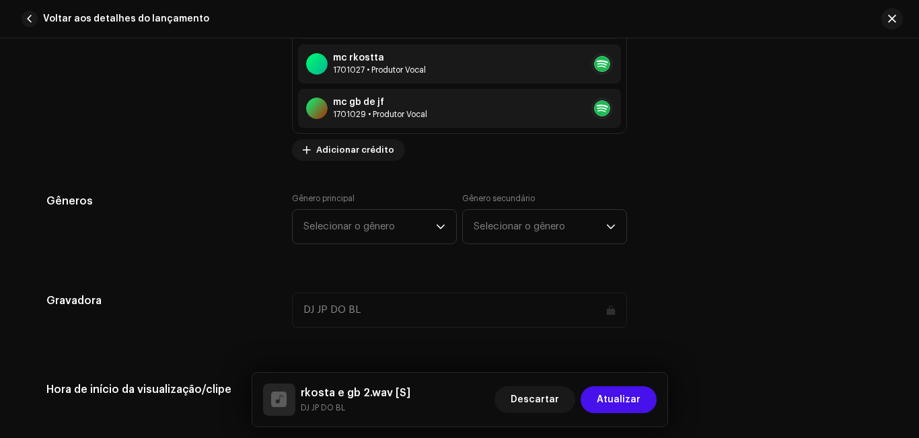
scroll to position [1237, 0]
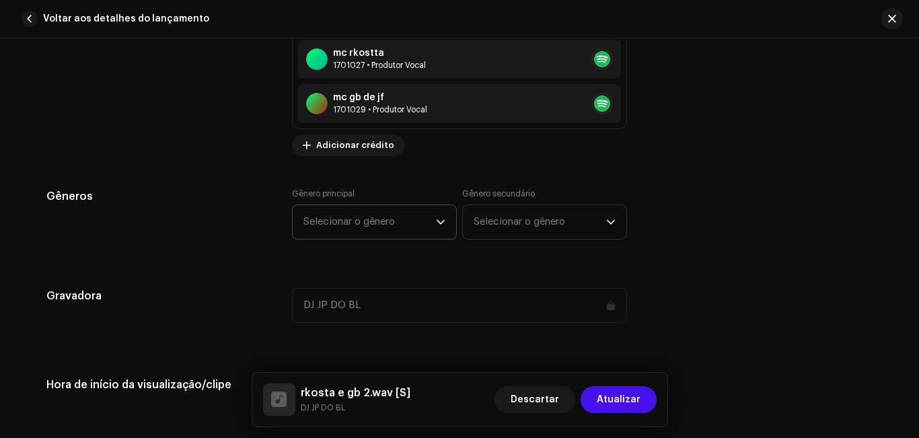
click at [441, 222] on icon "gatilho suspenso" at bounding box center [440, 221] width 9 height 9
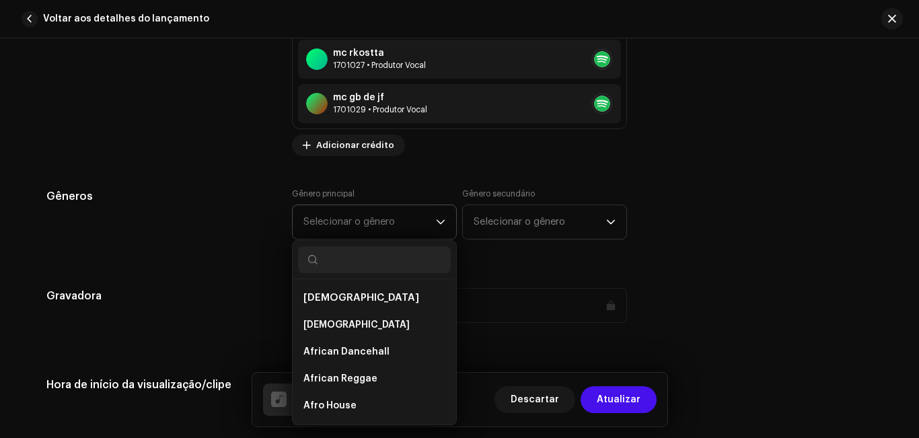
click at [423, 258] on input "text" at bounding box center [374, 259] width 153 height 27
type input "f"
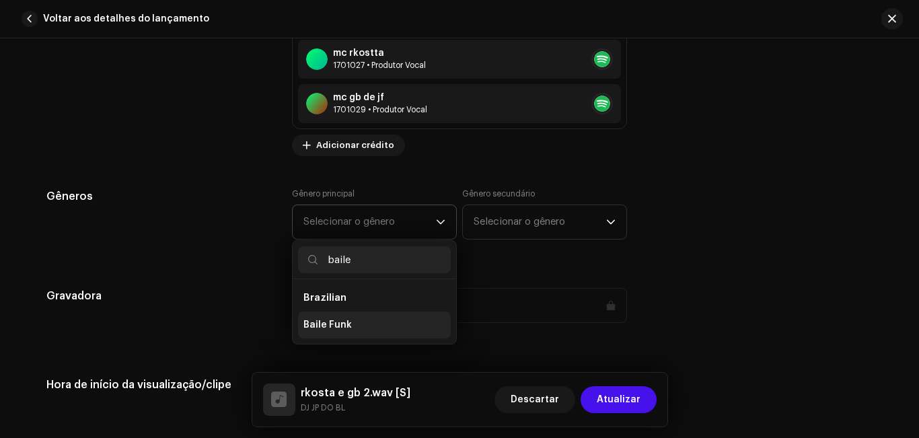
type input "baile"
click at [400, 328] on li "Baile Funk" at bounding box center [374, 325] width 153 height 27
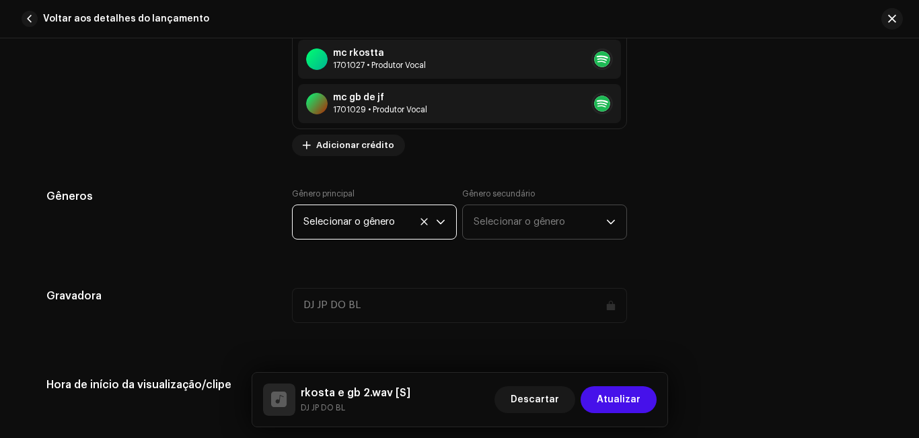
click at [489, 233] on span "Selecionar o gênero" at bounding box center [540, 222] width 133 height 34
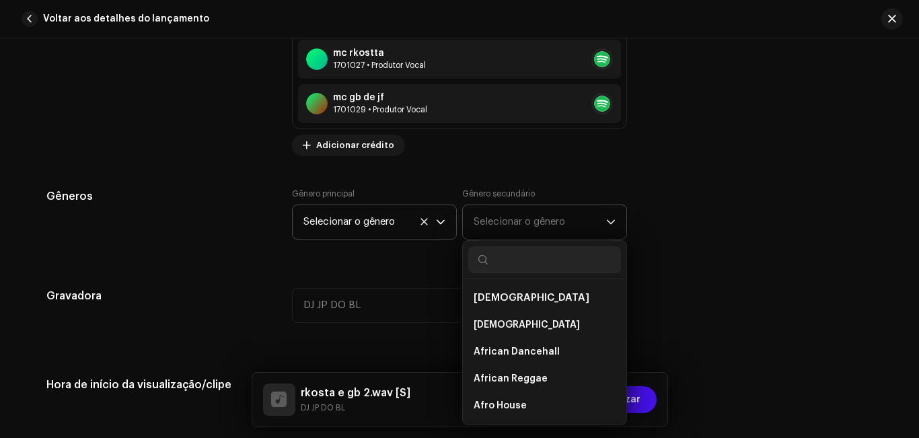
click at [503, 262] on input "text" at bounding box center [544, 259] width 153 height 27
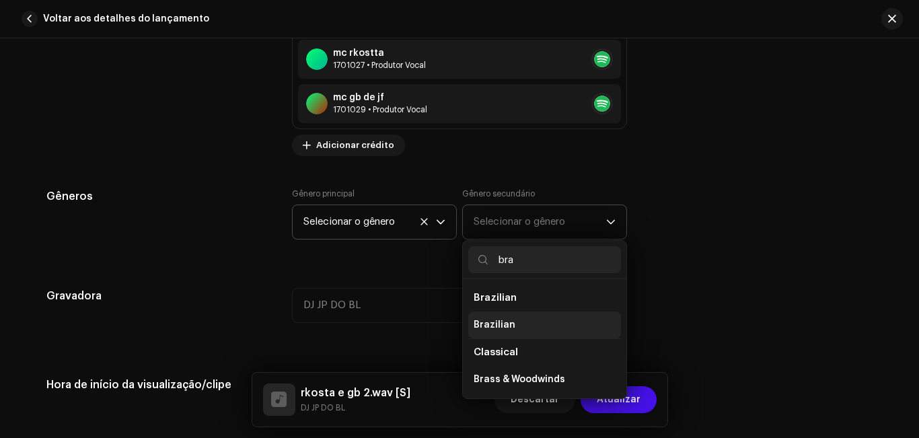
type input "bra"
click at [507, 318] on span "Brazilian" at bounding box center [495, 324] width 42 height 13
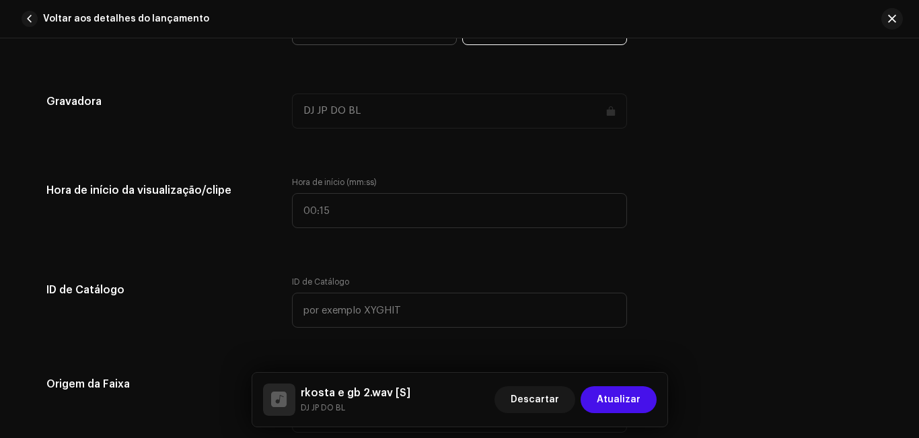
scroll to position [1443, 0]
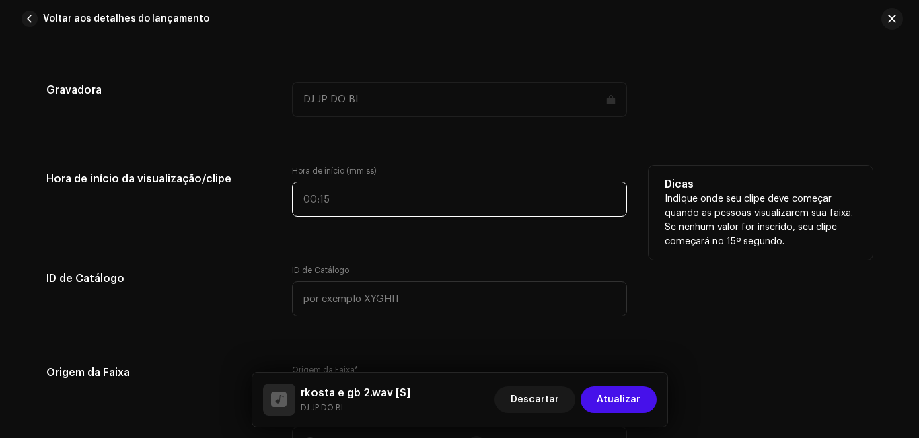
click at [373, 197] on input "text" at bounding box center [459, 199] width 335 height 35
type input "00:01"
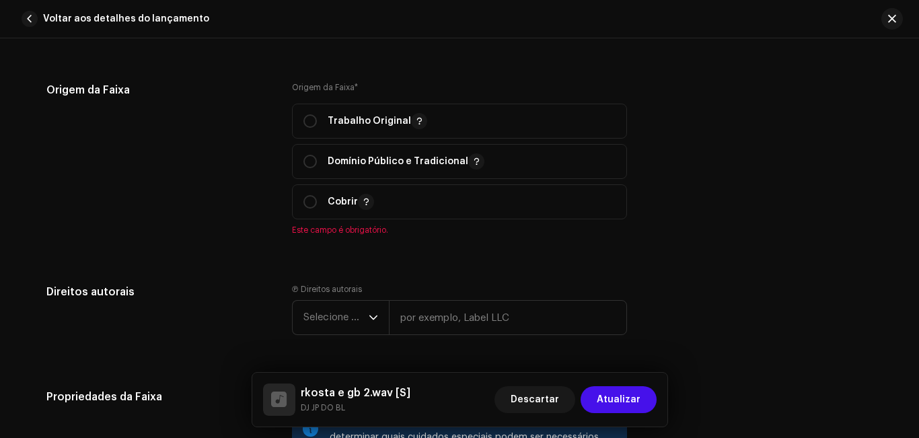
scroll to position [1731, 0]
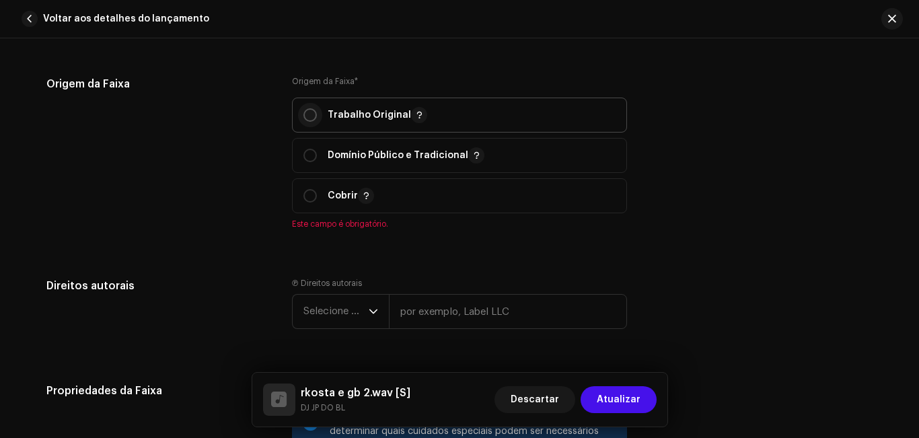
click at [308, 113] on input "radio" at bounding box center [309, 114] width 13 height 13
radio input "true"
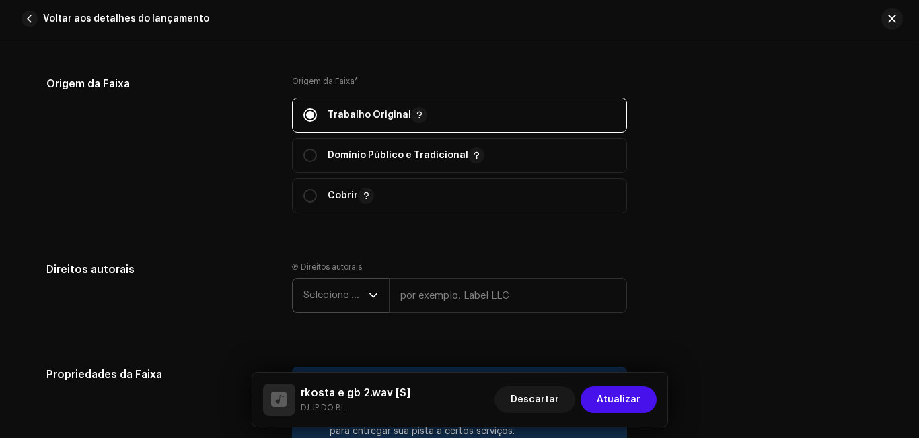
click at [371, 295] on icon "gatilho suspenso" at bounding box center [373, 295] width 9 height 9
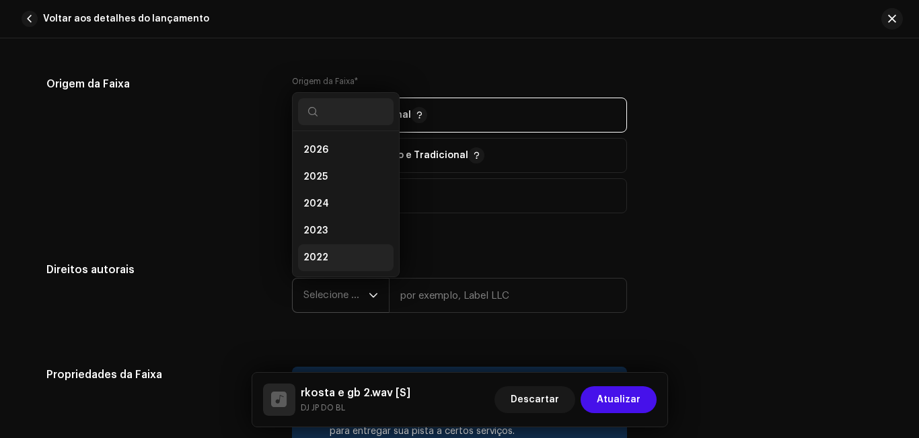
scroll to position [22, 0]
click at [345, 161] on li "2025" at bounding box center [346, 155] width 96 height 27
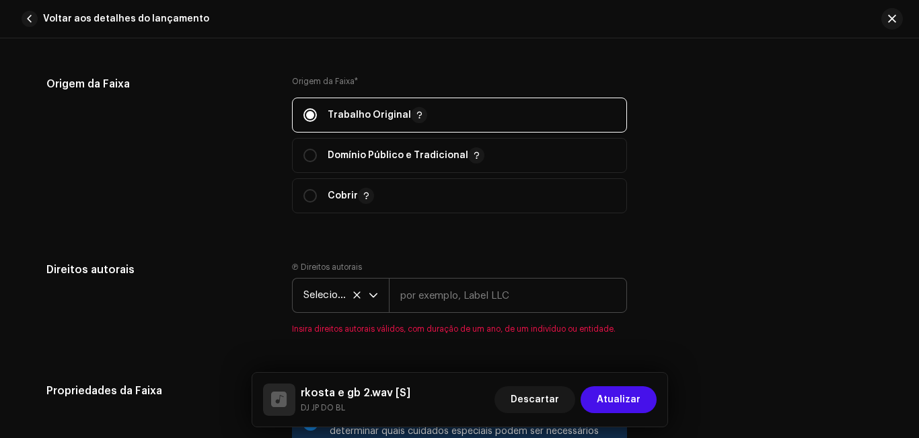
drag, startPoint x: 456, startPoint y: 318, endPoint x: 460, endPoint y: 301, distance: 16.8
click at [460, 301] on re-m-copyright "Selecione o ano" at bounding box center [459, 298] width 335 height 40
click at [460, 301] on input "text" at bounding box center [508, 295] width 238 height 35
type input "dj jp do b.l 2025"
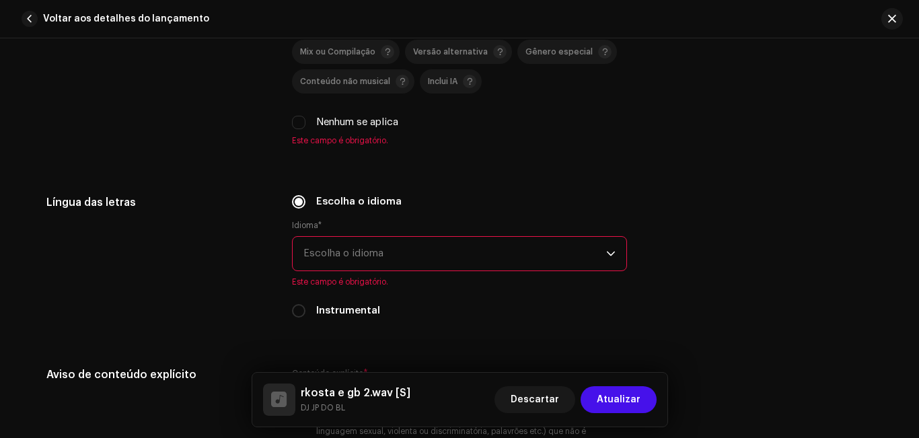
scroll to position [2191, 0]
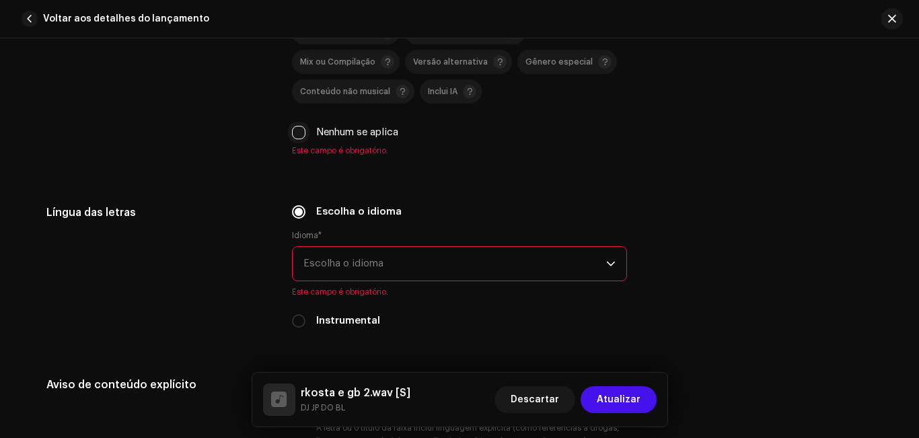
click at [298, 133] on input "Nenhum se aplica" at bounding box center [298, 132] width 13 height 13
checkbox input "true"
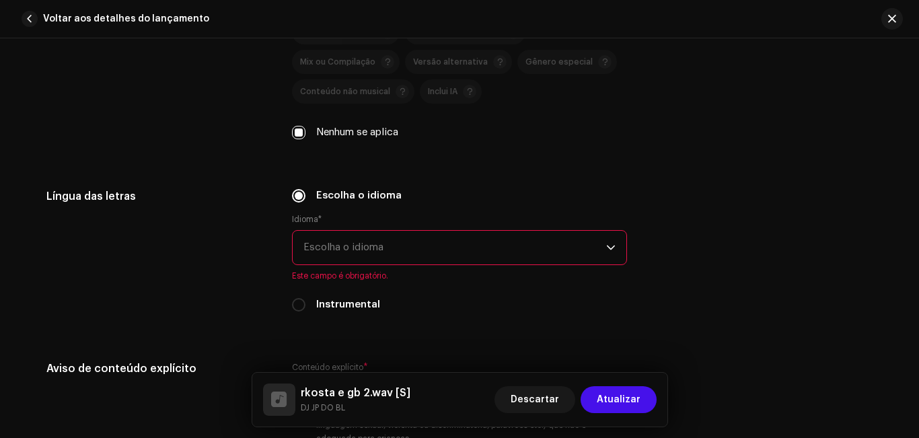
click at [590, 252] on span "Escolha o idioma" at bounding box center [454, 248] width 303 height 34
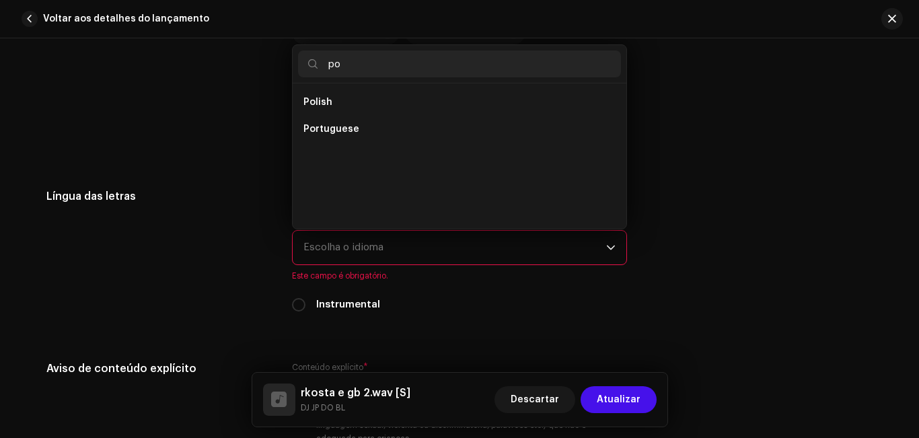
scroll to position [0, 0]
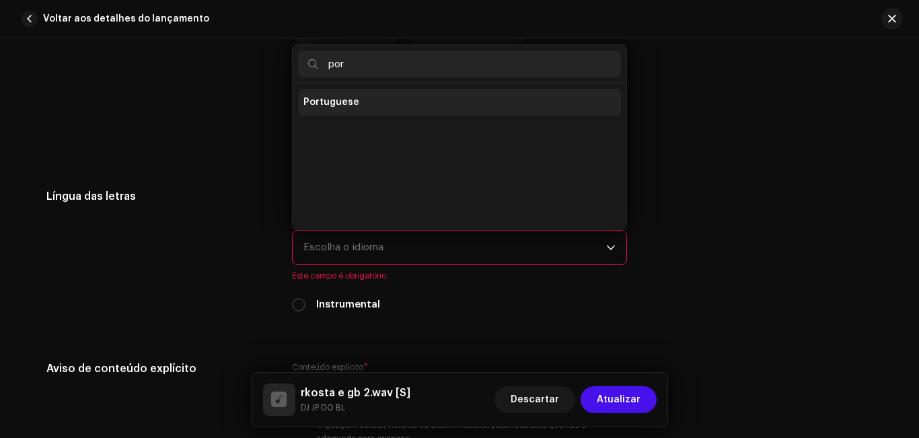
type input "por"
click at [421, 94] on li "Portuguese" at bounding box center [459, 102] width 323 height 27
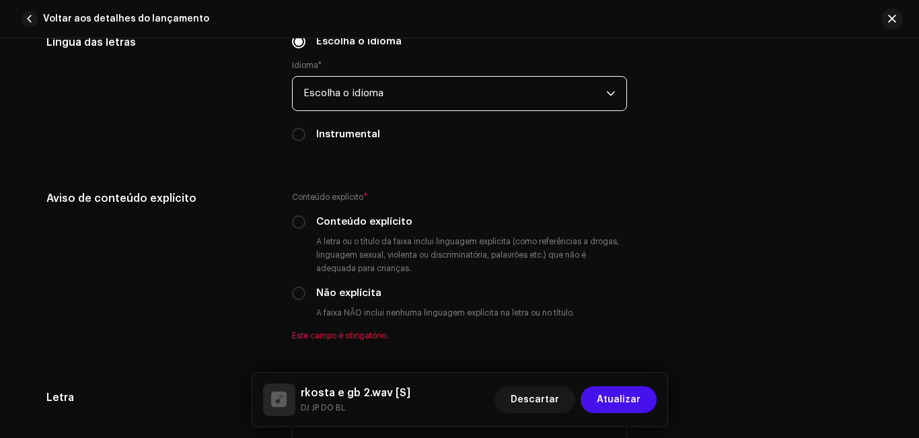
scroll to position [2388, 0]
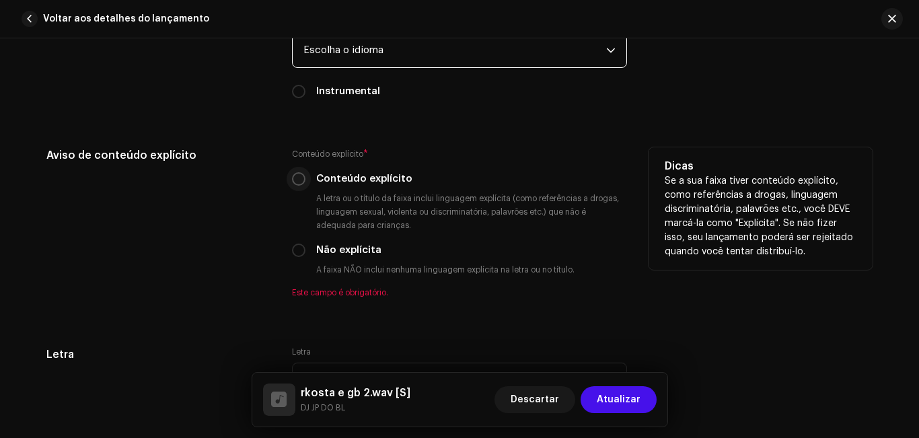
click at [297, 182] on input "Conteúdo explícito" at bounding box center [298, 178] width 13 height 13
radio input "true"
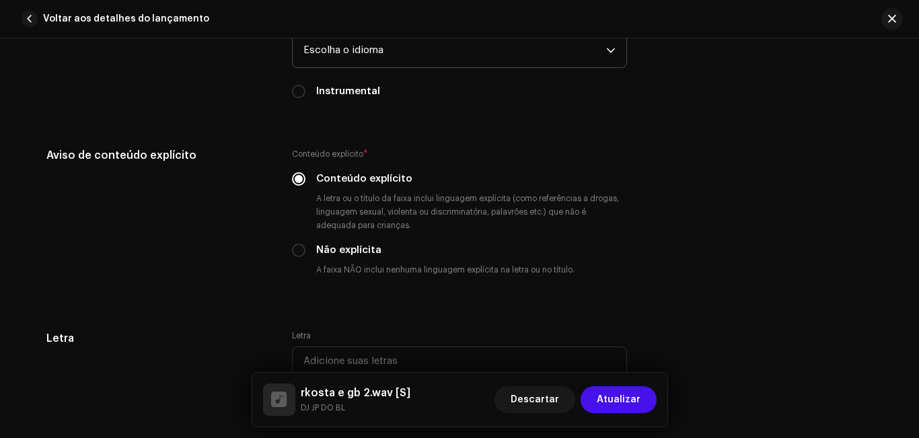
drag, startPoint x: 913, startPoint y: 347, endPoint x: 918, endPoint y: 355, distance: 9.7
click at [918, 355] on div "Detalhes da faixa Complete o seguinte para finalizar sua faixa. 1 de 3 Adiciona…" at bounding box center [459, 238] width 919 height 400
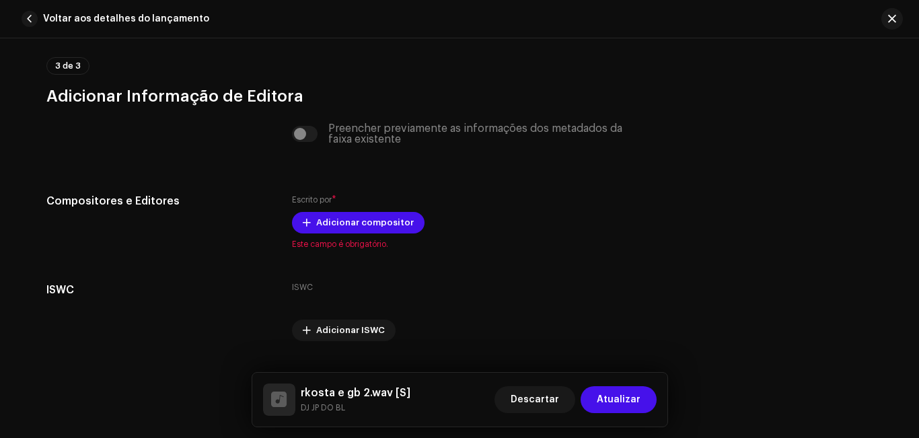
scroll to position [2821, 0]
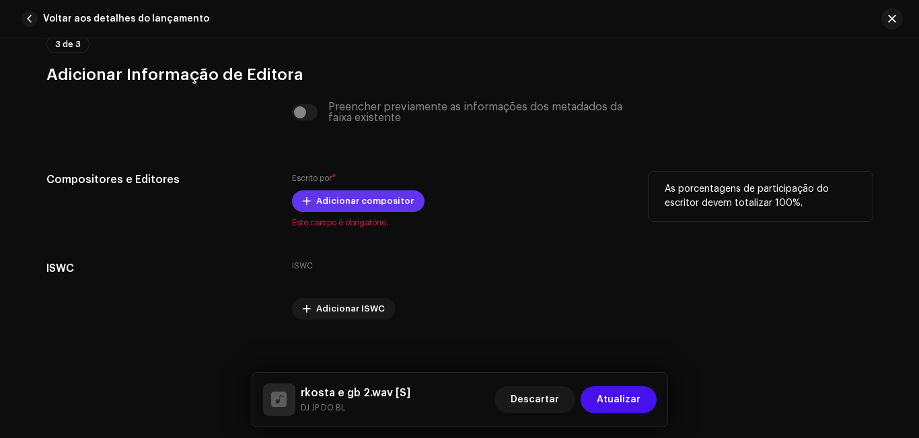
click at [347, 203] on font "Adicionar compositor" at bounding box center [365, 200] width 98 height 9
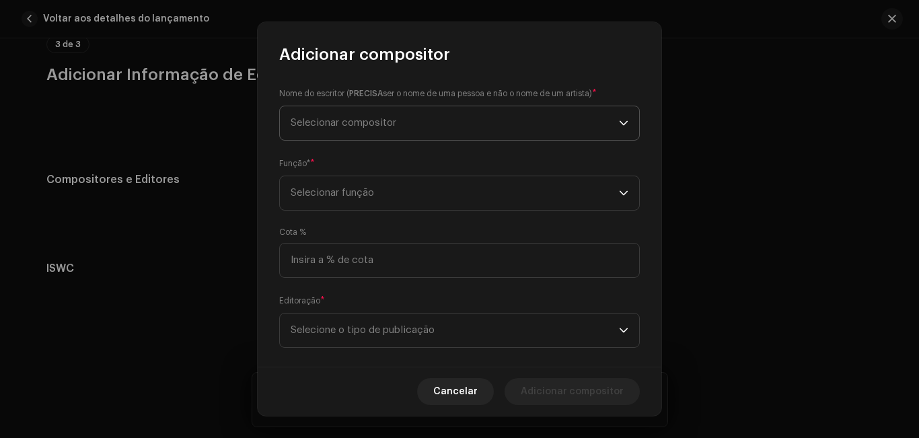
click at [345, 130] on span "Selecionar compositor" at bounding box center [455, 123] width 328 height 34
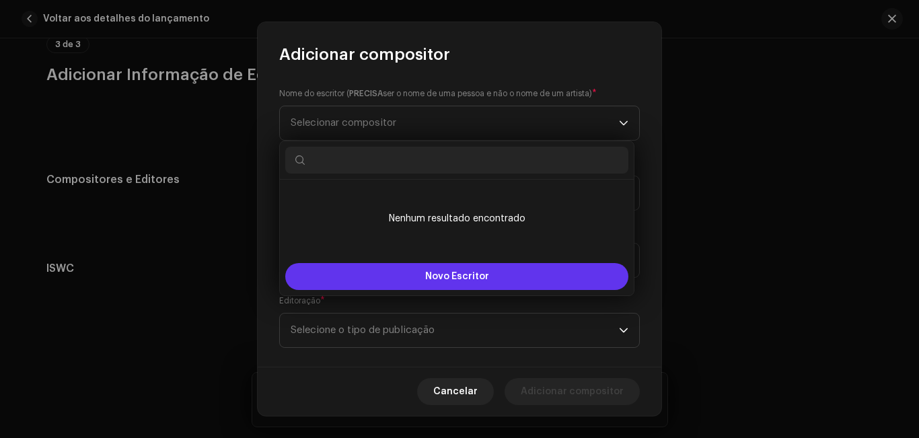
click at [413, 284] on button "Novo Escritor" at bounding box center [456, 276] width 343 height 27
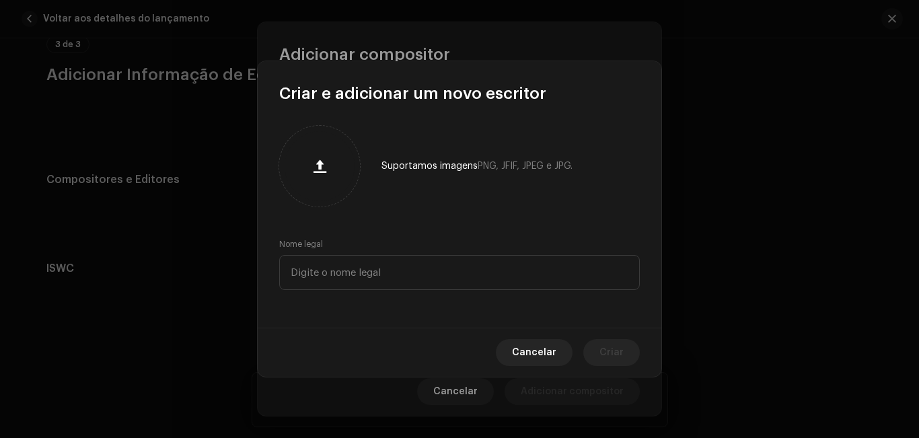
click at [303, 150] on button "button" at bounding box center [319, 166] width 32 height 32
click at [408, 274] on input "text" at bounding box center [459, 272] width 361 height 35
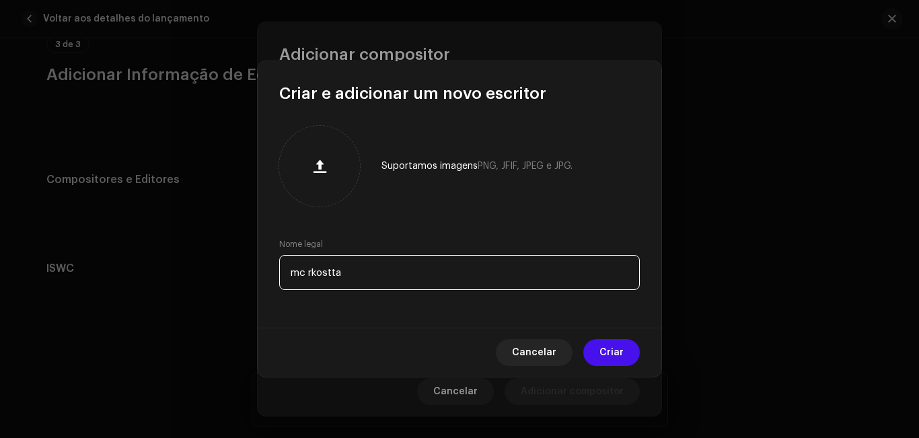
type input "mc rkostta"
click at [604, 350] on font "Criar" at bounding box center [612, 352] width 24 height 9
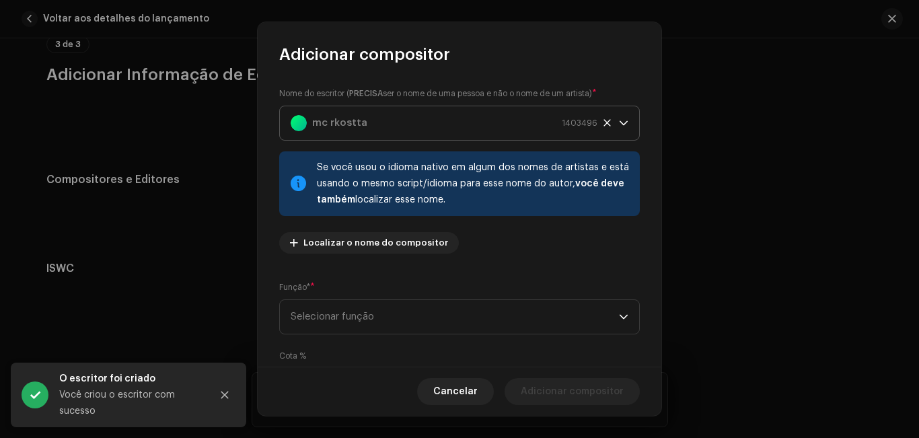
click at [603, 126] on icon at bounding box center [607, 122] width 9 height 9
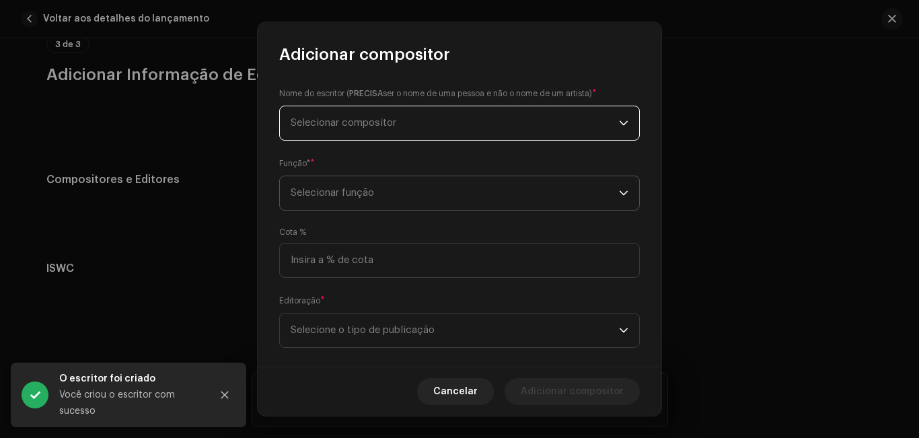
click at [579, 195] on span "Selecionar função" at bounding box center [455, 193] width 328 height 34
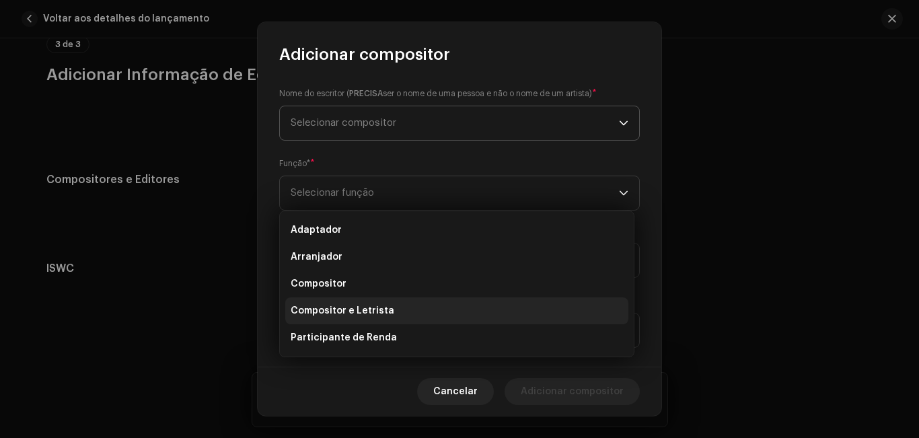
click at [533, 312] on li "Compositor e Letrista" at bounding box center [456, 310] width 343 height 27
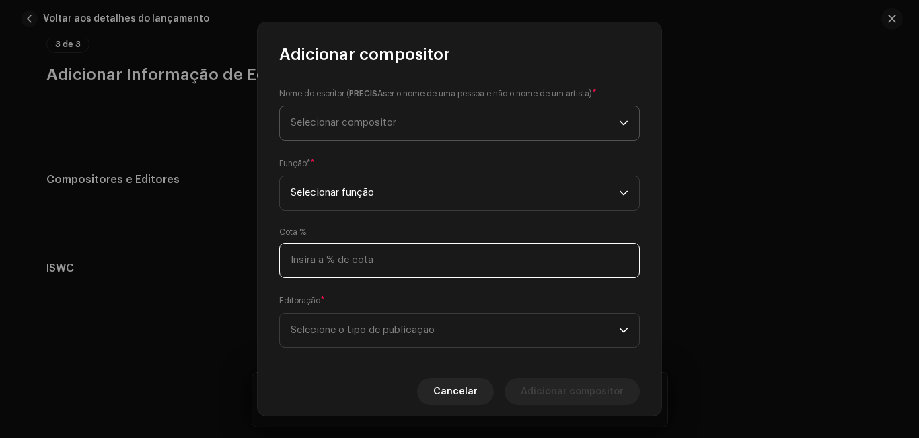
click at [504, 269] on input at bounding box center [459, 260] width 361 height 35
click at [496, 330] on span "Selecione o tipo de publicação" at bounding box center [455, 331] width 328 height 34
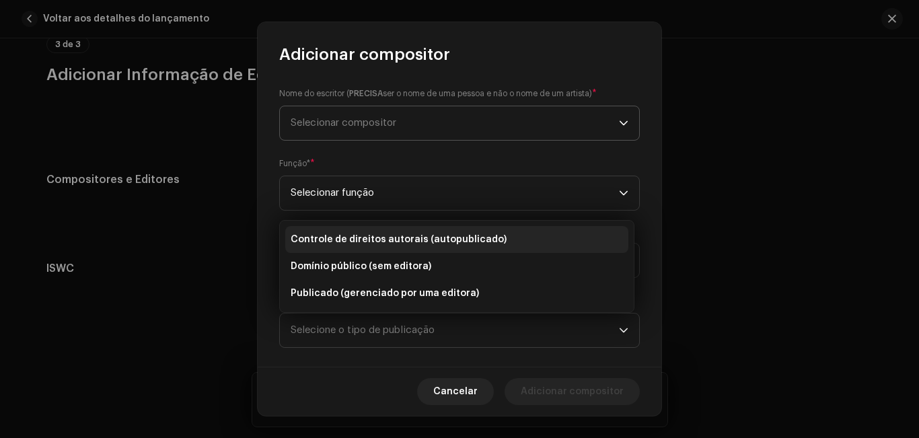
click at [498, 243] on li "Controle de direitos autorais (autopublicado)" at bounding box center [456, 239] width 343 height 27
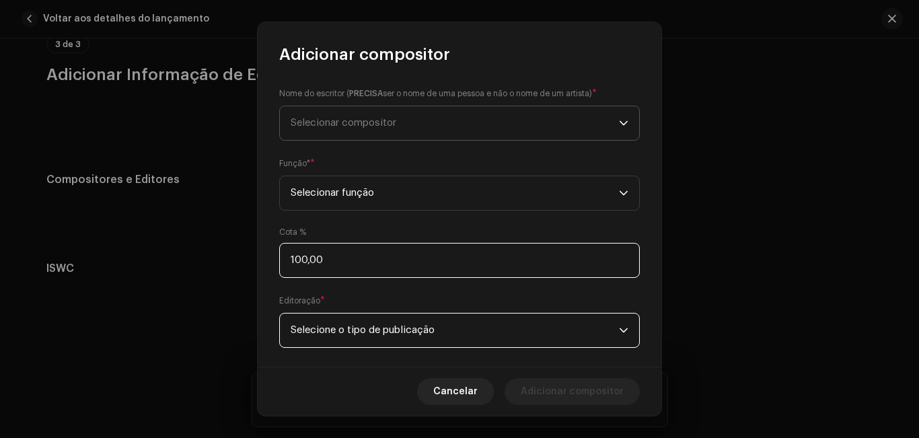
click at [333, 254] on input "100,00" at bounding box center [459, 260] width 361 height 35
type input "1,00"
type input "50,00"
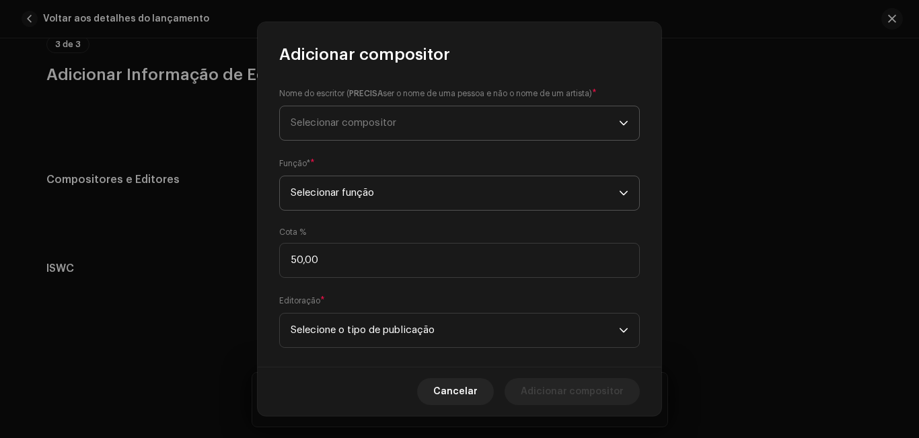
click at [355, 201] on span "Selecionar função" at bounding box center [455, 193] width 328 height 34
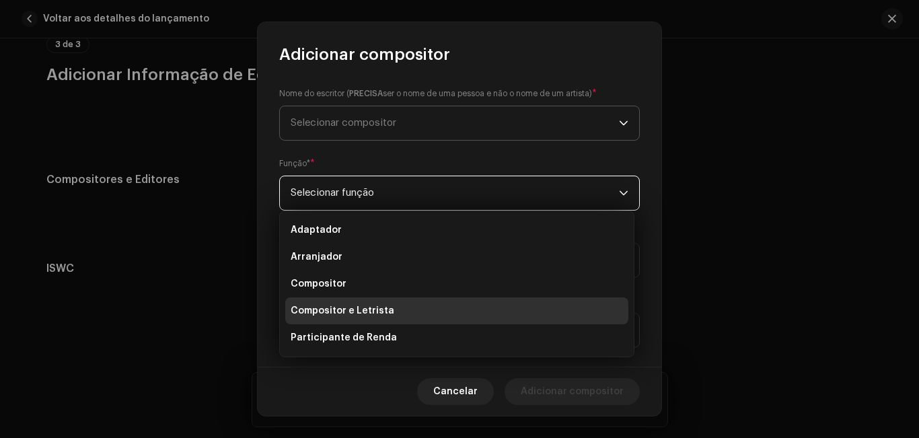
click at [355, 201] on span "Selecionar função" at bounding box center [455, 193] width 328 height 34
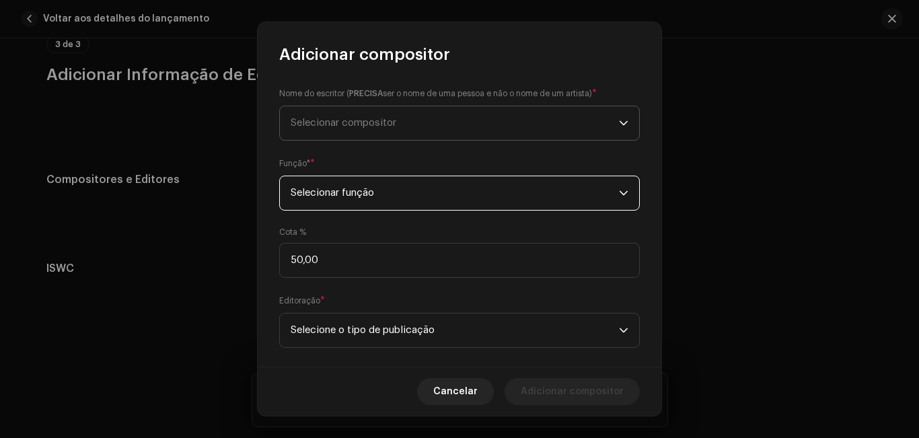
click at [376, 118] on span "Selecionar compositor" at bounding box center [344, 123] width 106 height 10
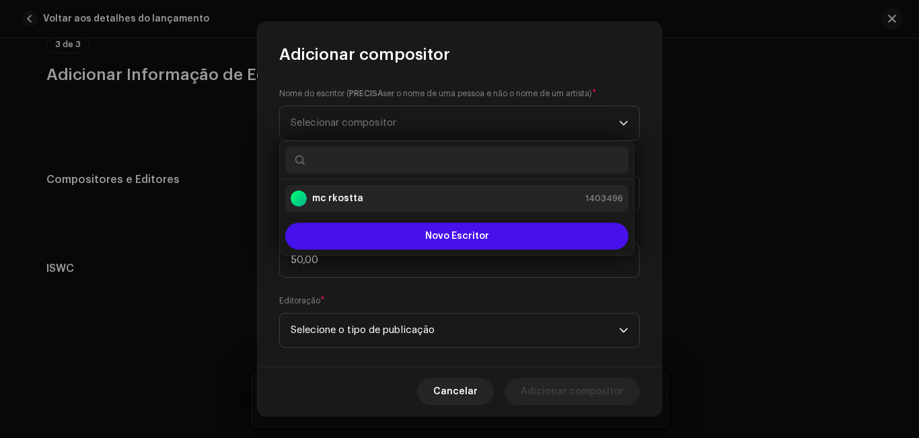
click at [370, 207] on li "mc rkostta 1403496" at bounding box center [456, 198] width 343 height 27
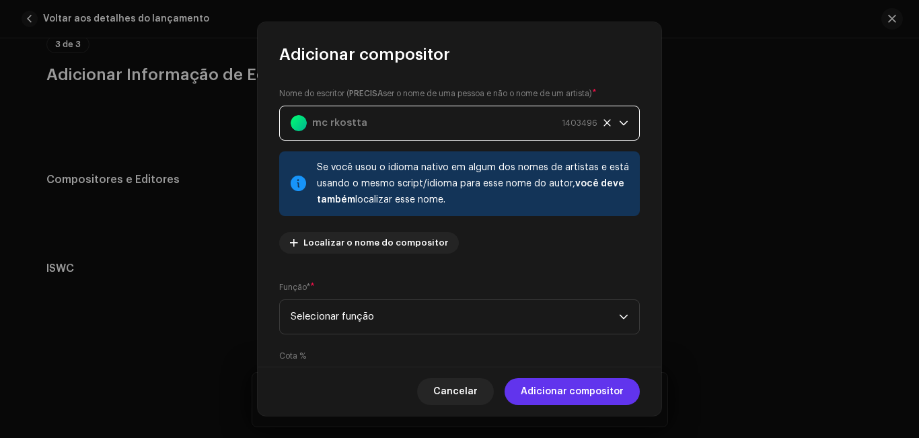
click at [548, 396] on font "Adicionar compositor" at bounding box center [572, 391] width 103 height 9
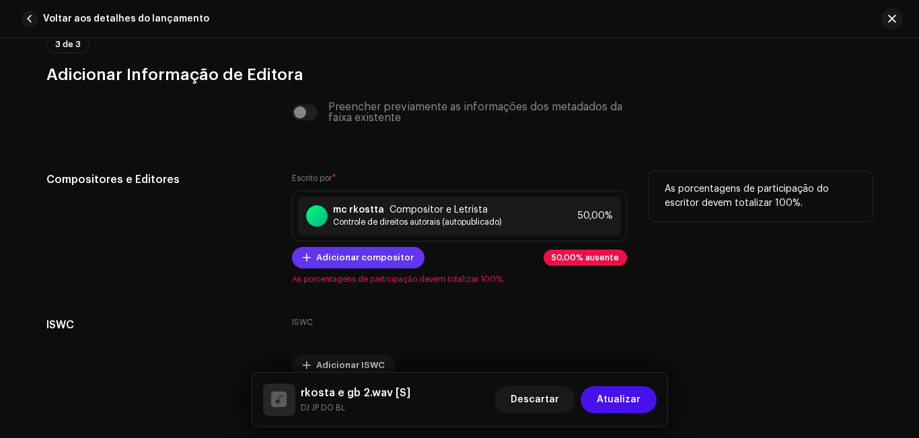
click at [352, 259] on font "Adicionar compositor" at bounding box center [365, 257] width 98 height 9
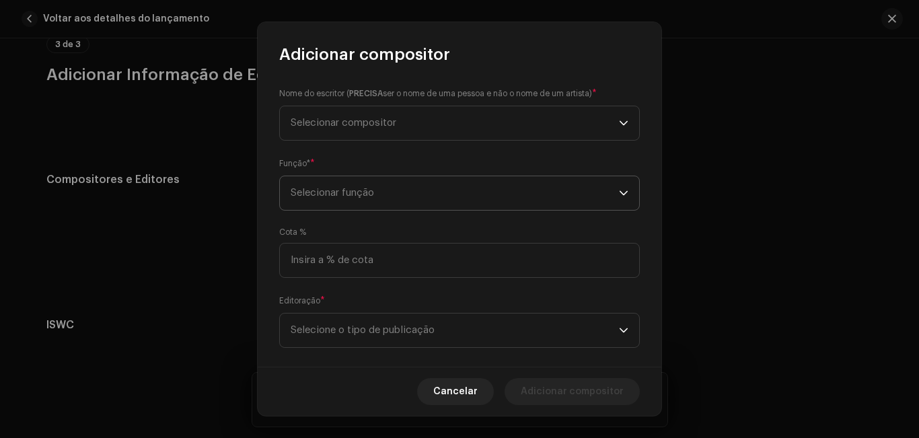
click at [359, 201] on span "Selecionar função" at bounding box center [455, 193] width 328 height 34
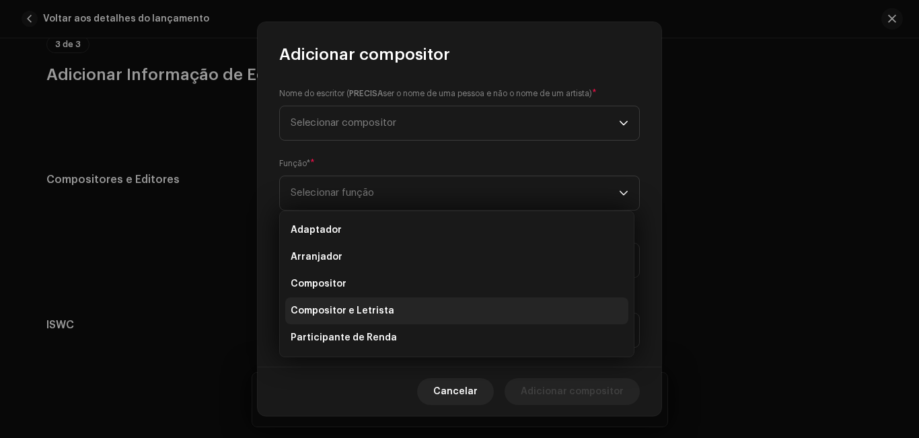
click at [357, 303] on li "Compositor e Letrista" at bounding box center [456, 310] width 343 height 27
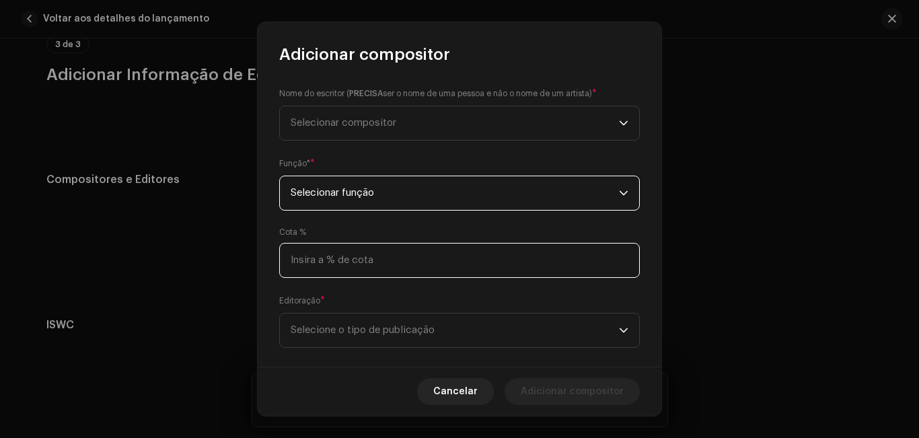
click at [359, 259] on input at bounding box center [459, 260] width 361 height 35
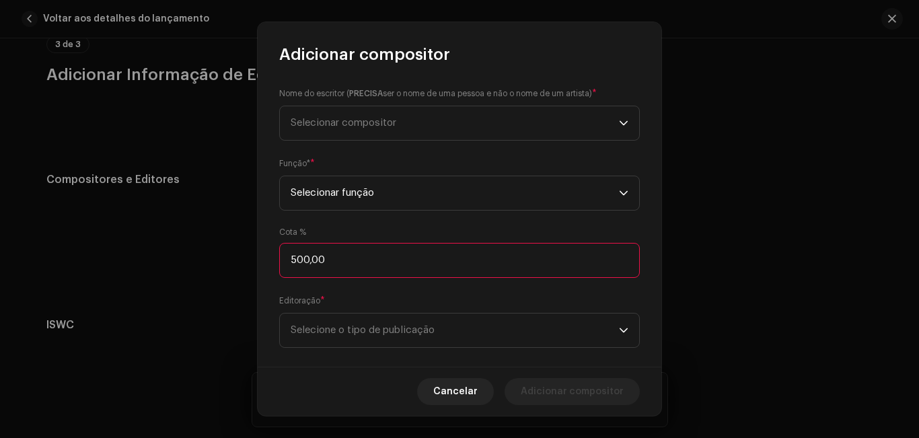
type input "50,00"
click at [361, 332] on font "Selecione o tipo de publicação" at bounding box center [363, 330] width 144 height 10
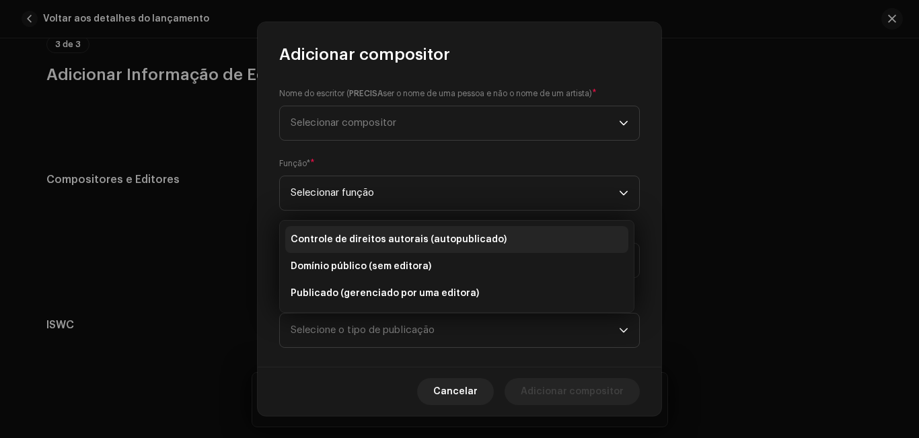
click at [377, 236] on font "Controle de direitos autorais (autopublicado)" at bounding box center [399, 239] width 216 height 9
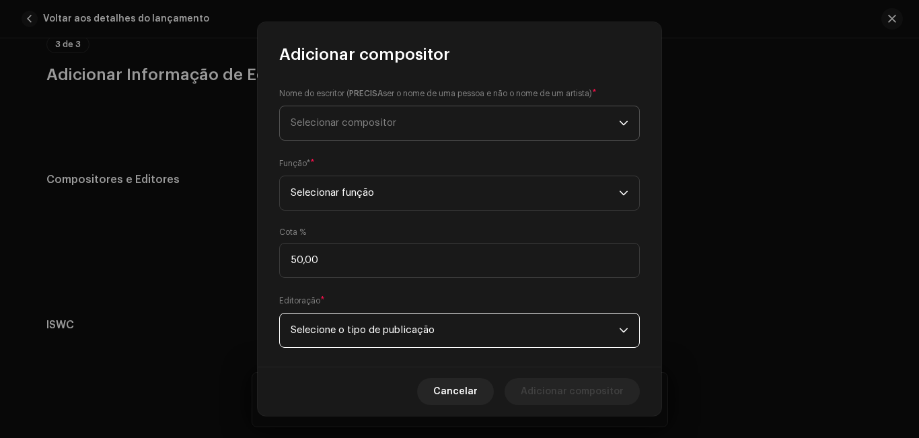
click at [367, 122] on font "Selecionar compositor" at bounding box center [344, 123] width 106 height 10
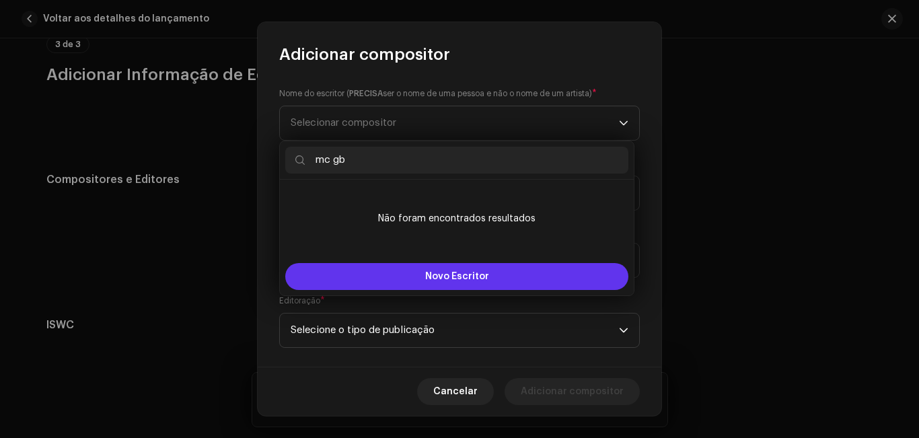
type input "mc gb"
click at [418, 272] on button "Novo Escritor" at bounding box center [456, 276] width 343 height 27
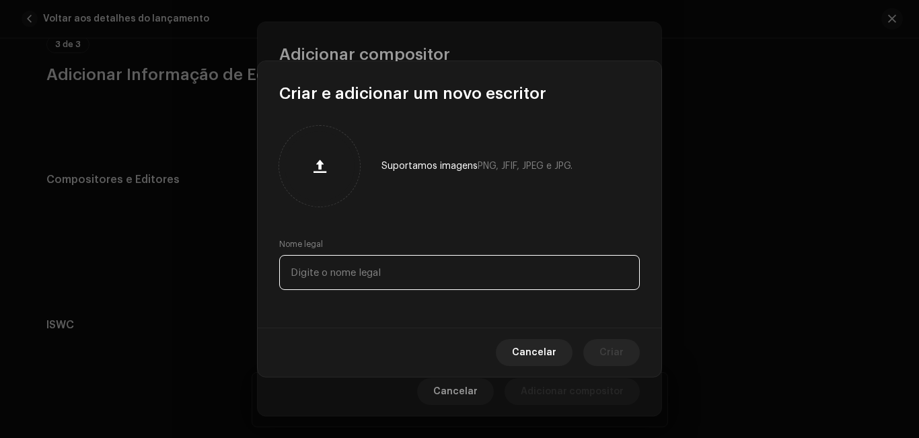
click at [410, 274] on input "text" at bounding box center [459, 272] width 361 height 35
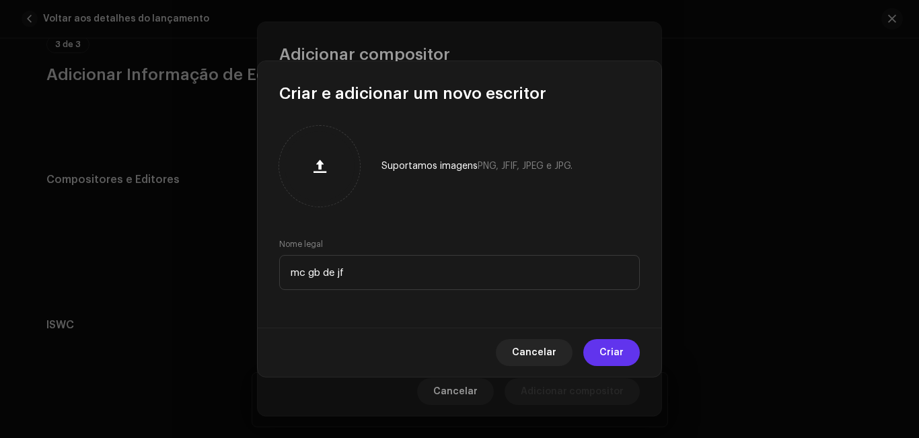
type input "mc gb de jf"
click at [624, 354] on button "Criar" at bounding box center [611, 352] width 57 height 27
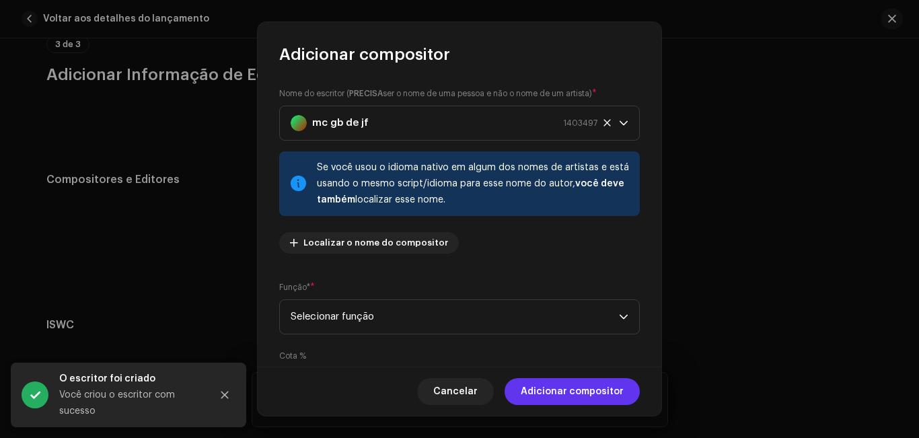
click at [595, 400] on span "Adicionar compositor" at bounding box center [572, 391] width 103 height 27
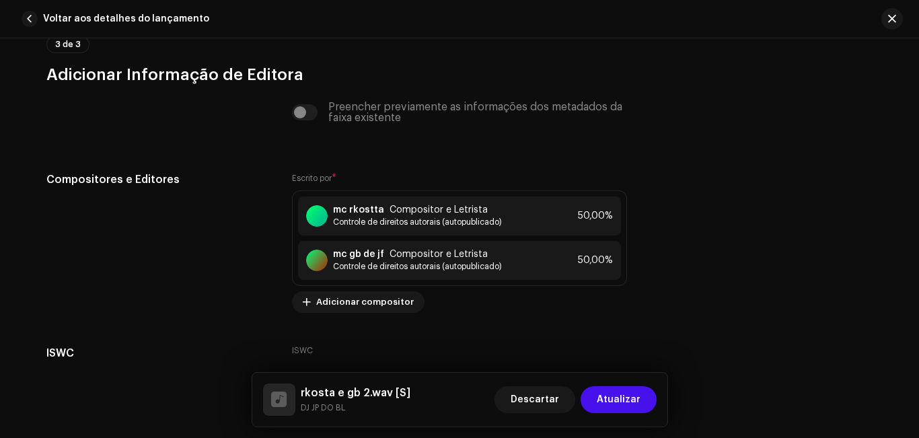
drag, startPoint x: 912, startPoint y: 394, endPoint x: 917, endPoint y: 404, distance: 11.4
click at [917, 404] on div "Detalhes da faixa Complete o seguinte para finalizar sua faixa. 1 de 3 Adiciona…" at bounding box center [459, 238] width 919 height 400
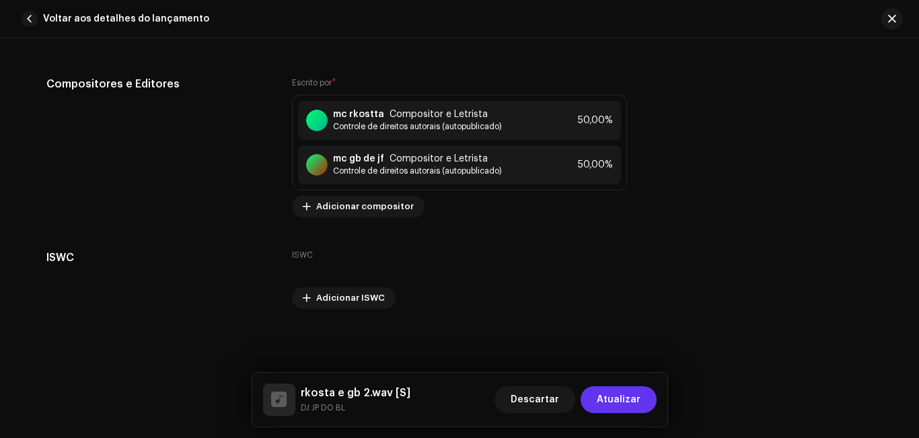
click at [628, 400] on font "Atualizar" at bounding box center [619, 399] width 44 height 9
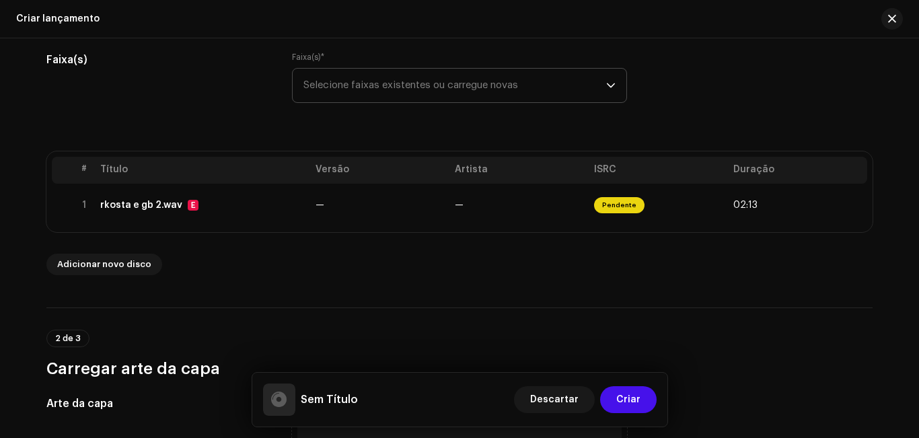
scroll to position [180, 0]
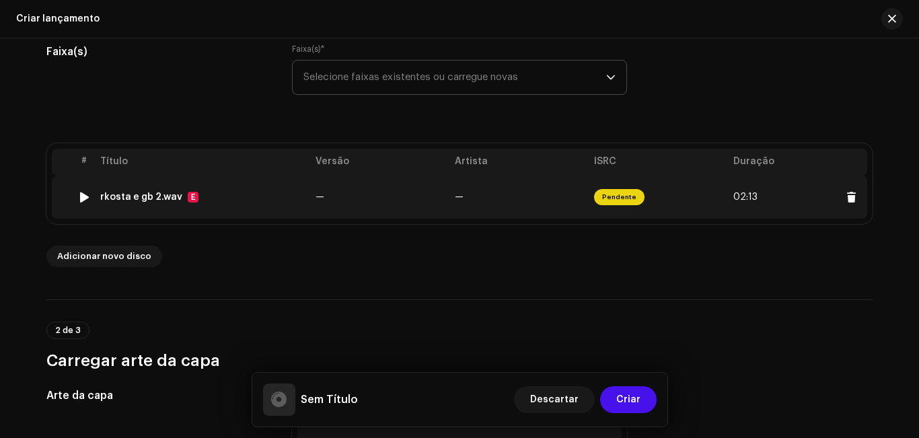
click at [214, 202] on div "rkosta e gb 2.wav E" at bounding box center [202, 197] width 205 height 11
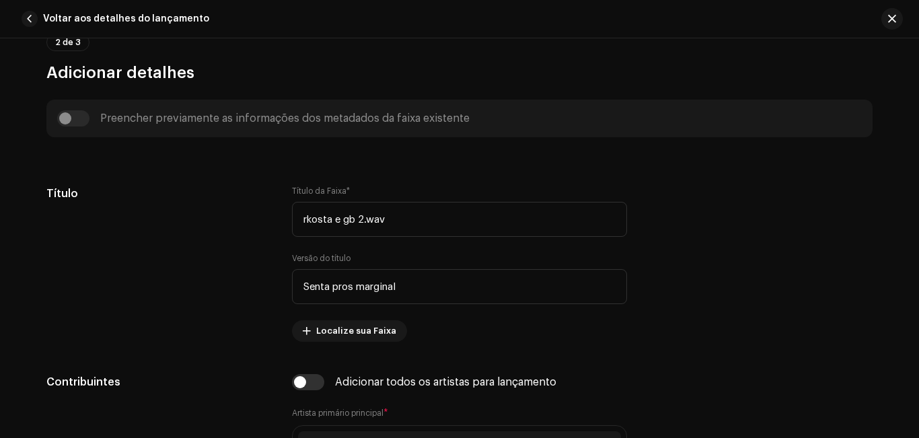
scroll to position [492, 0]
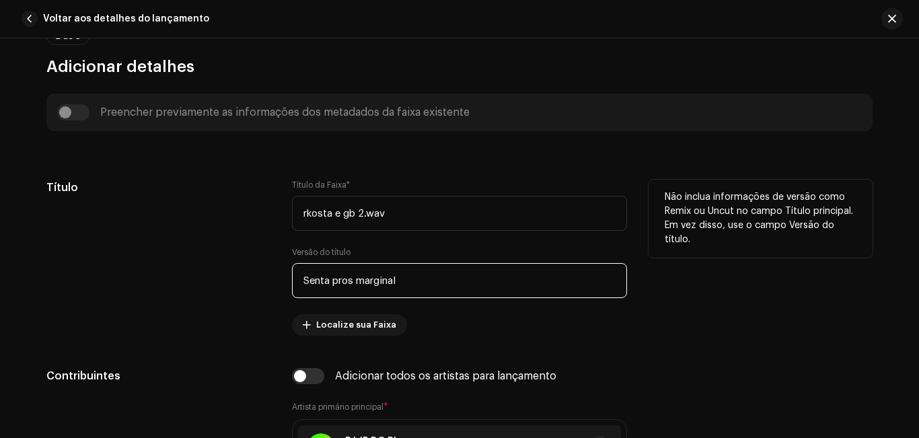
drag, startPoint x: 406, startPoint y: 284, endPoint x: 270, endPoint y: 277, distance: 135.4
click at [270, 277] on div "Título Título da Faixa * rkosta e gb 2.wav Versão do título Senta pros marginal…" at bounding box center [459, 258] width 826 height 156
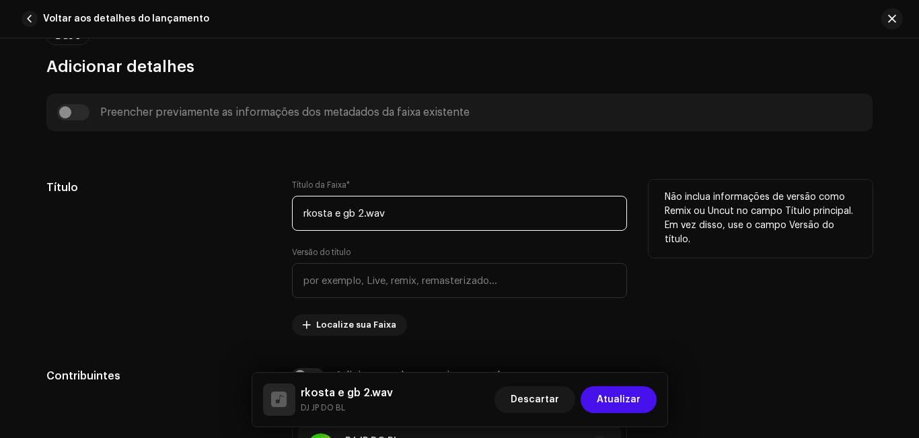
drag, startPoint x: 392, startPoint y: 215, endPoint x: 187, endPoint y: 217, distance: 205.2
click at [187, 217] on div "Título Título da Faixa * rkosta e gb 2.wav Versão do título Localize sua Faixa …" at bounding box center [459, 258] width 826 height 156
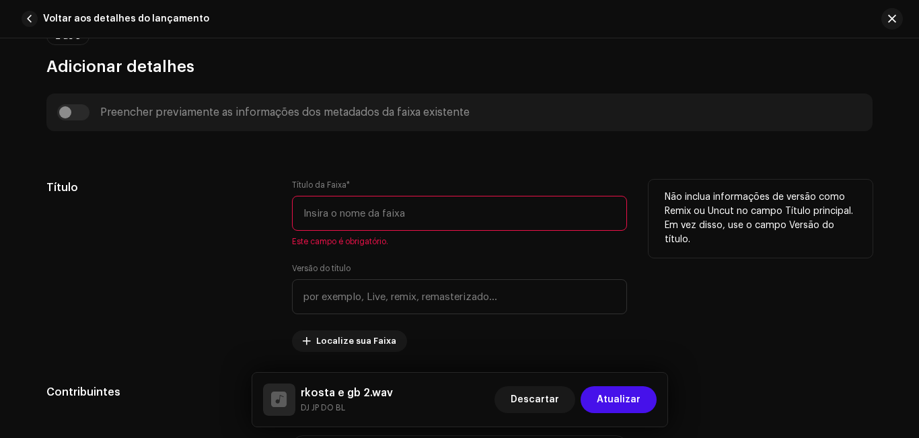
paste input "Senta pros marginal"
type input "Senta pros marginal"
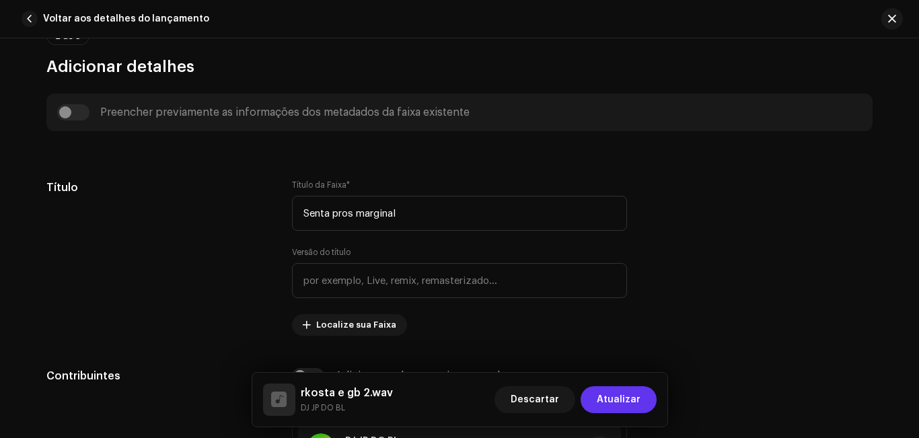
click at [610, 393] on span "Atualizar" at bounding box center [619, 399] width 44 height 27
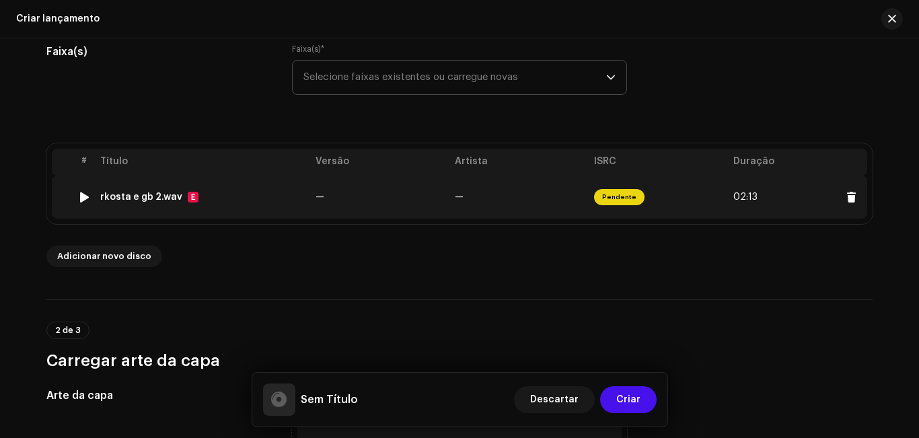
click at [325, 194] on td "—" at bounding box center [379, 197] width 139 height 43
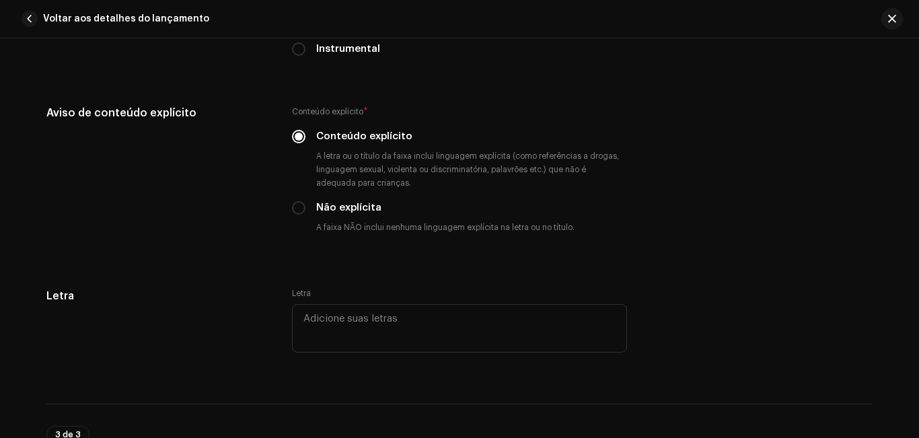
scroll to position [2425, 0]
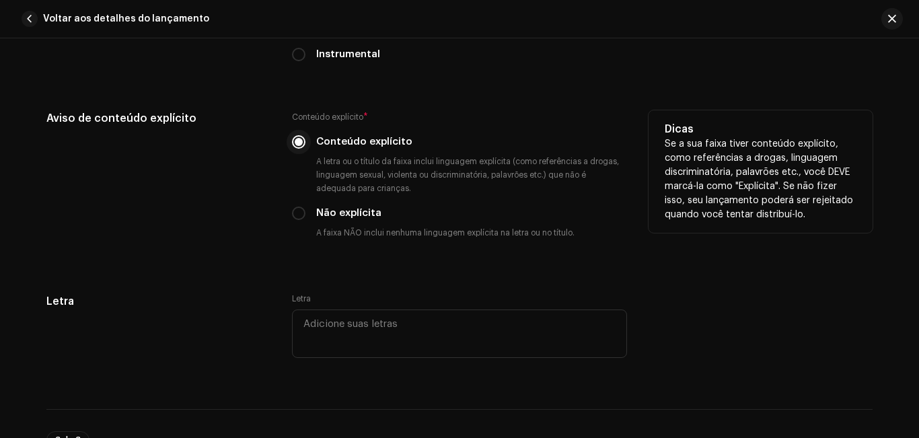
click at [296, 136] on input "Conteúdo explícito" at bounding box center [298, 141] width 13 height 13
click at [296, 141] on input "Conteúdo explícito" at bounding box center [298, 141] width 13 height 13
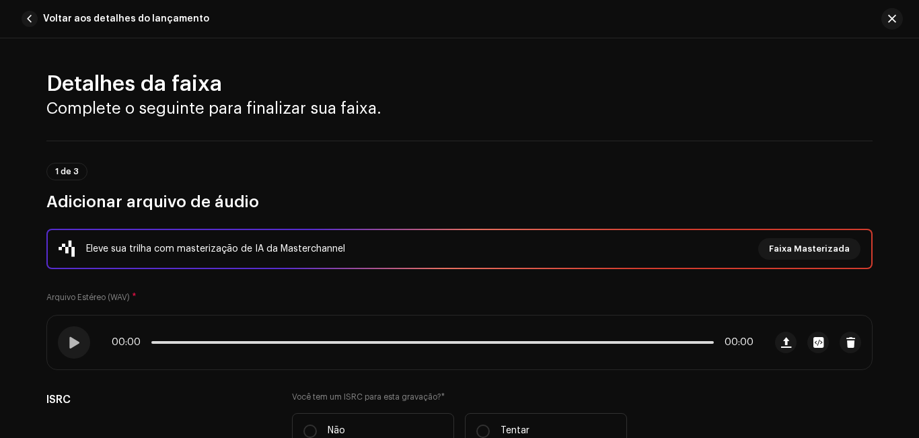
scroll to position [67, 0]
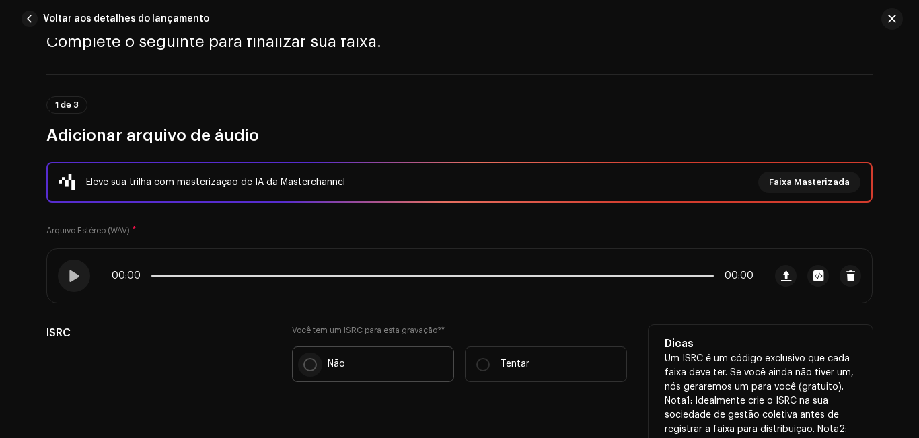
click at [310, 364] on input "Não" at bounding box center [309, 364] width 13 height 13
radio input "true"
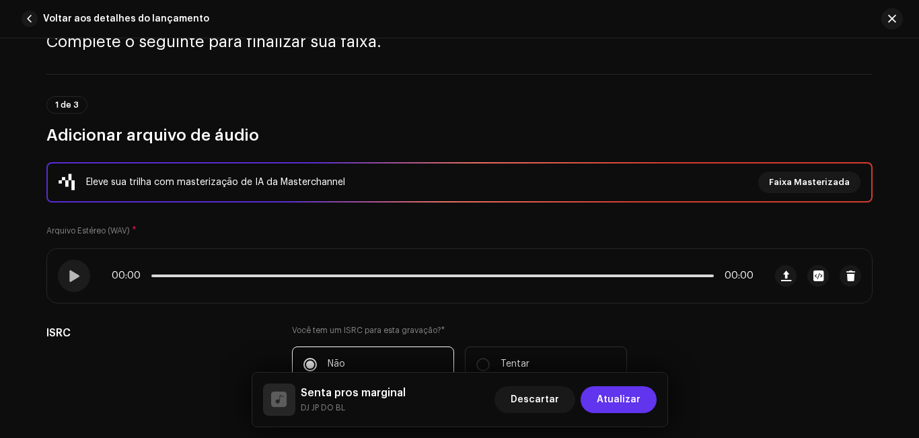
click at [619, 411] on span "Atualizar" at bounding box center [619, 399] width 44 height 27
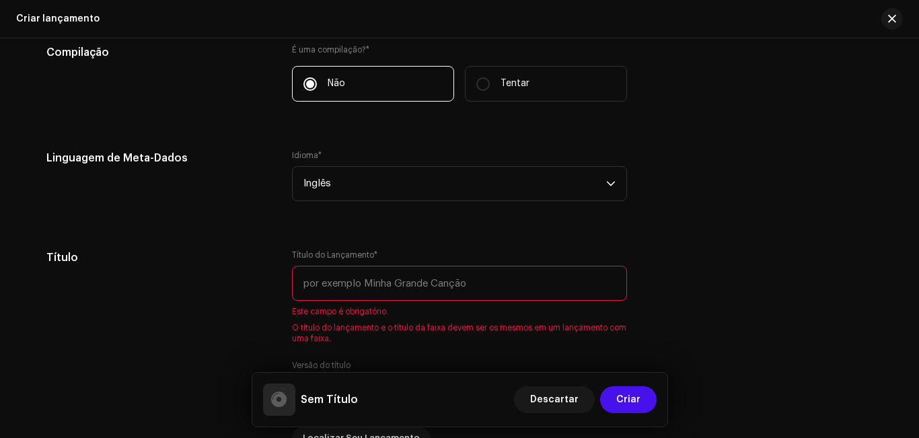
scroll to position [1068, 0]
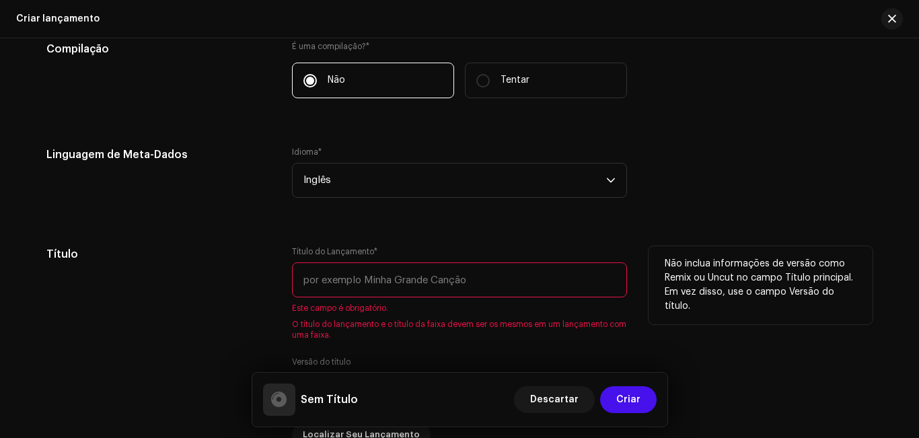
click at [396, 286] on input "text" at bounding box center [459, 279] width 335 height 35
paste input "Senta pros marginal"
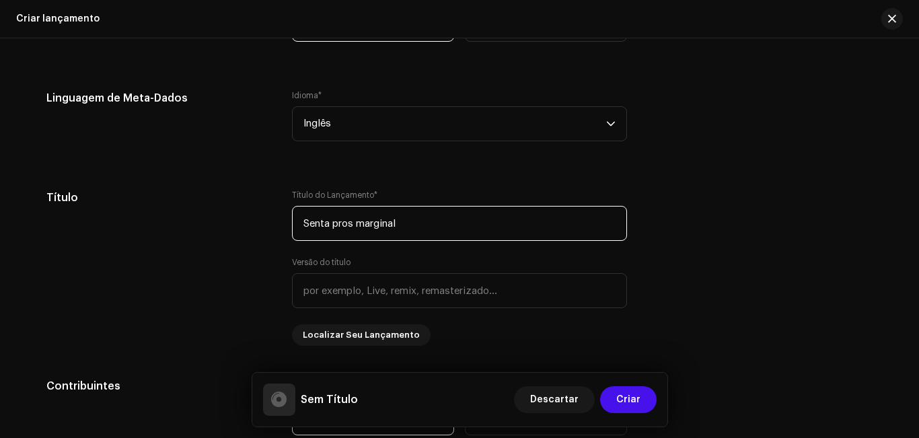
scroll to position [1128, 0]
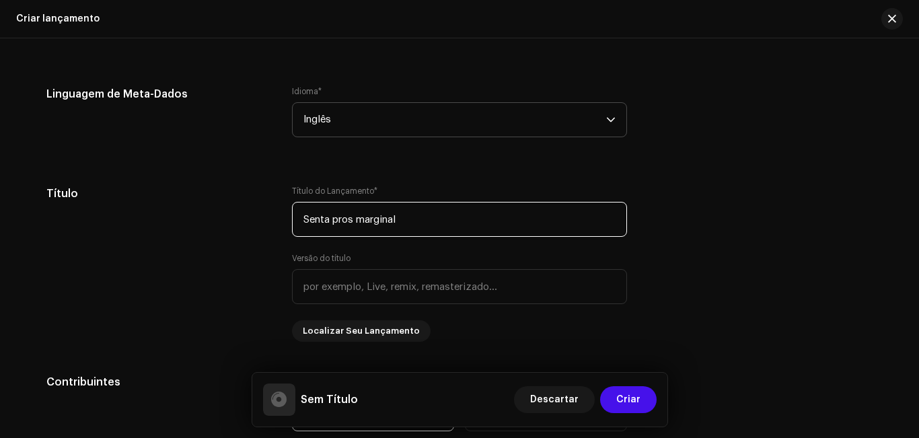
type input "Senta pros marginal"
click at [559, 129] on span "Inglês" at bounding box center [454, 120] width 303 height 34
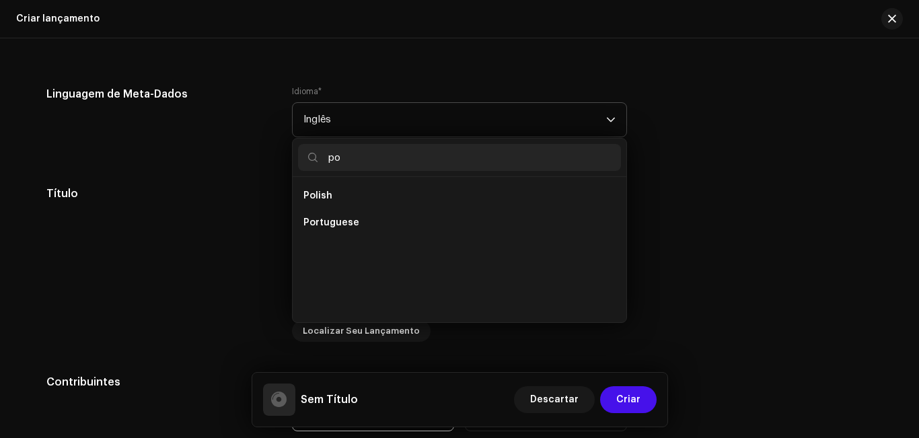
scroll to position [0, 0]
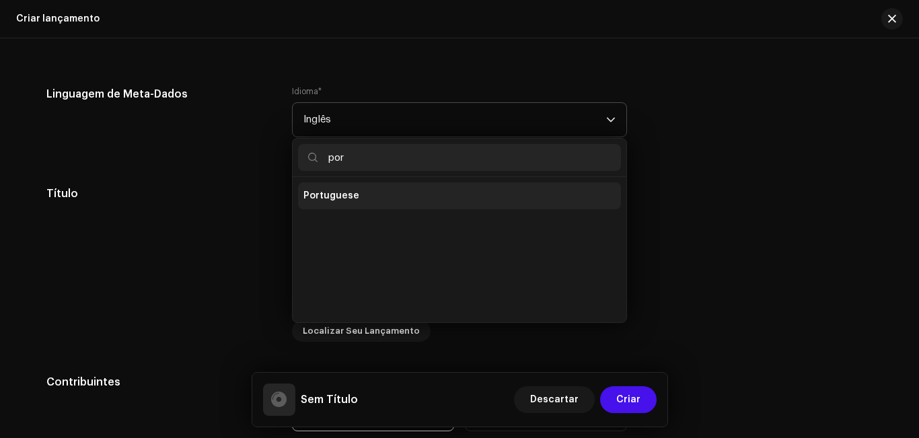
type input "por"
click at [482, 205] on li "Portuguese" at bounding box center [459, 195] width 323 height 27
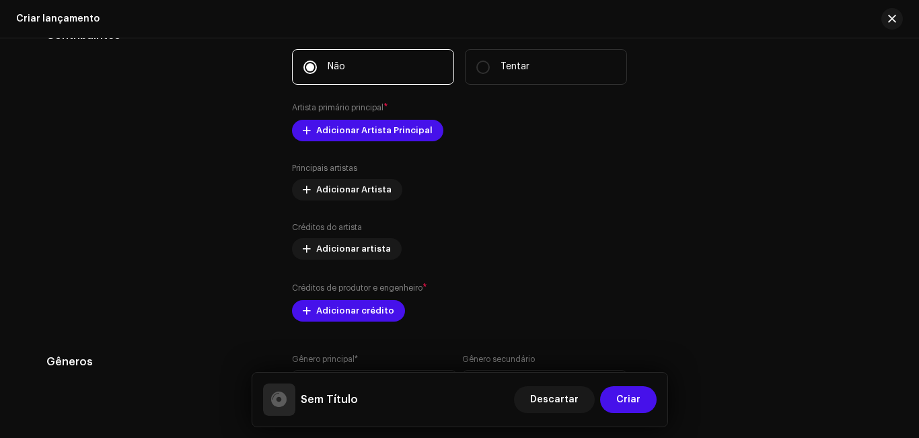
scroll to position [1483, 0]
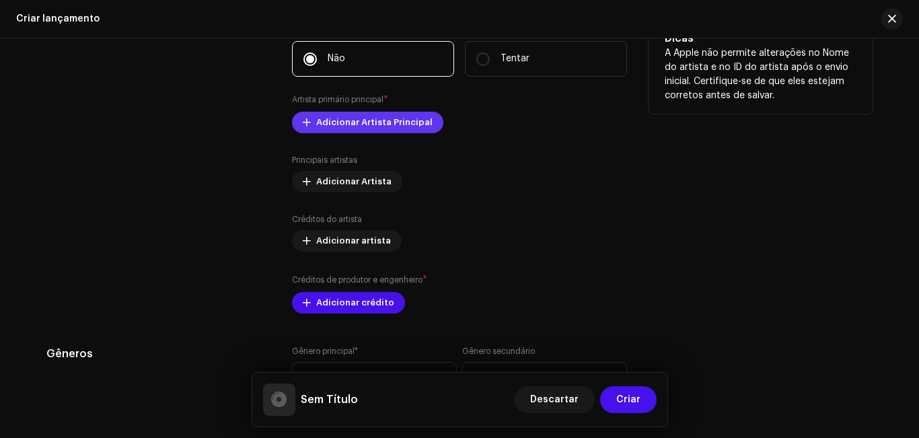
click at [348, 122] on font "Adicionar Artista Principal" at bounding box center [374, 122] width 116 height 9
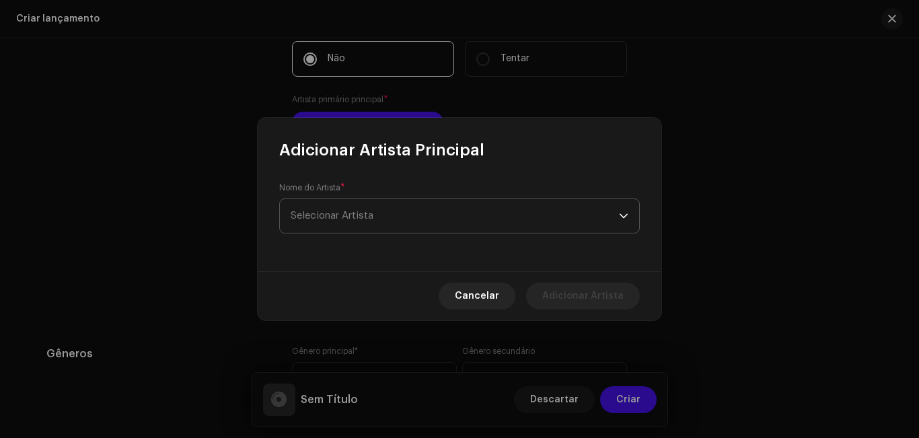
click at [340, 211] on font "Selecionar Artista" at bounding box center [332, 216] width 83 height 10
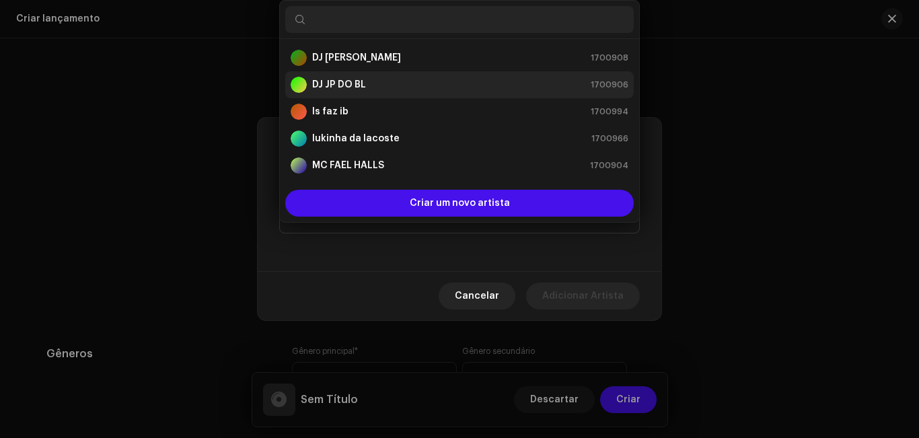
click at [361, 78] on strong "DJ JP DO BL" at bounding box center [339, 84] width 54 height 13
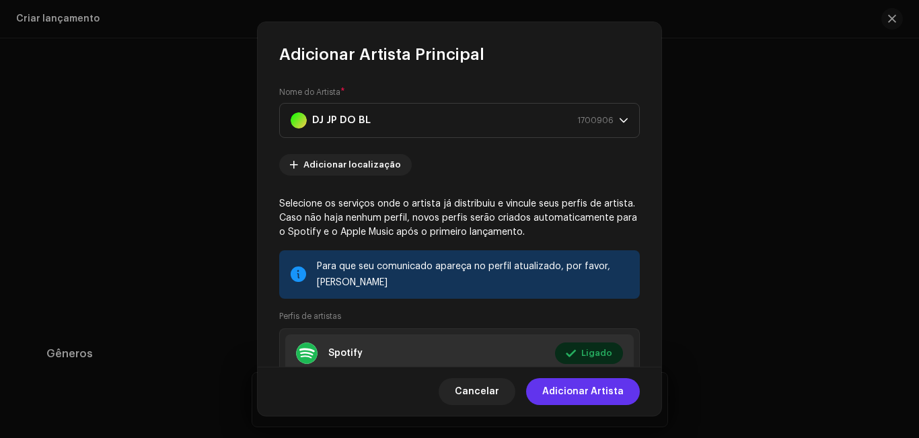
click at [583, 389] on font "Adicionar Artista" at bounding box center [582, 391] width 81 height 9
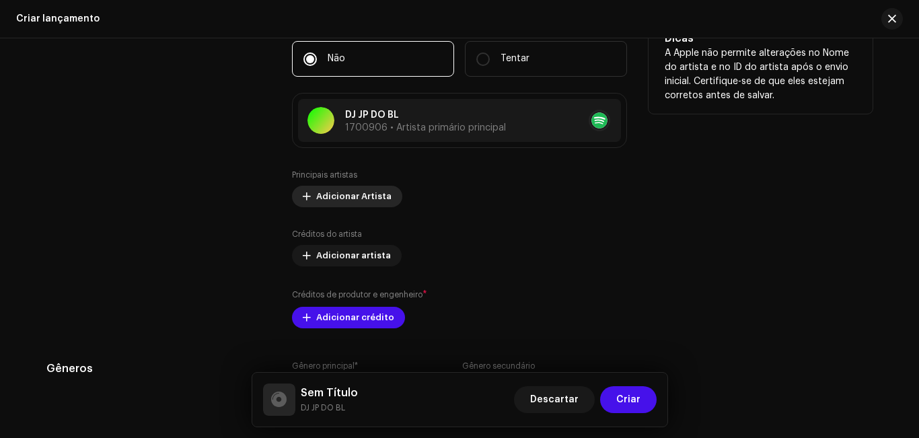
click at [361, 196] on font "Adicionar Artista" at bounding box center [353, 196] width 75 height 9
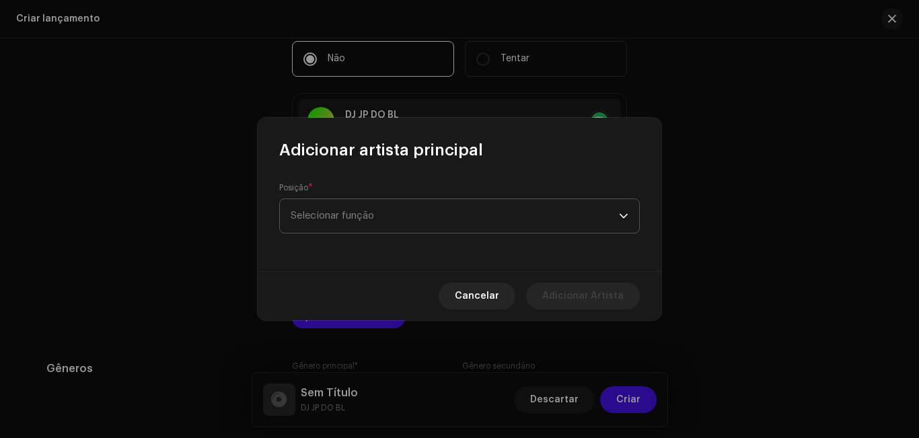
click at [374, 215] on font "Selecionar função" at bounding box center [332, 216] width 83 height 10
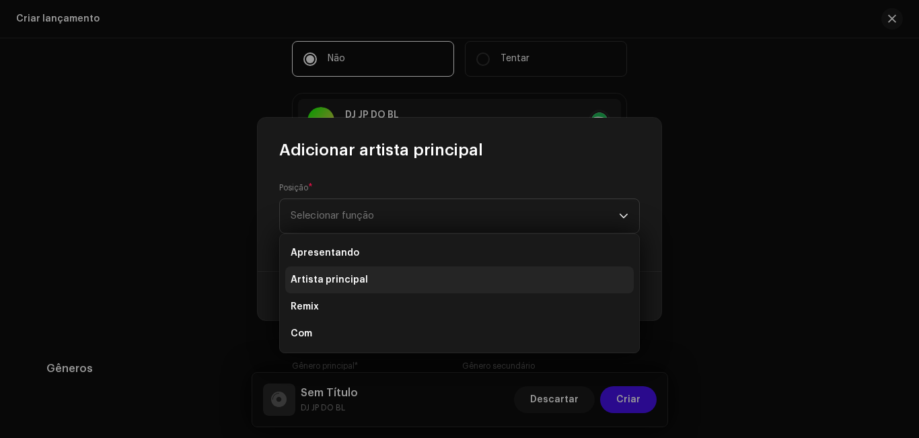
click at [374, 276] on li "Artista principal" at bounding box center [459, 279] width 349 height 27
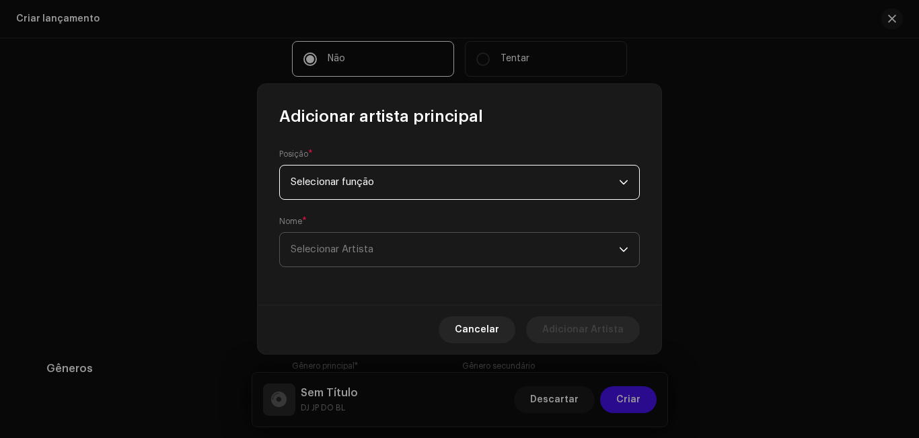
click at [364, 248] on font "Selecionar Artista" at bounding box center [332, 249] width 83 height 10
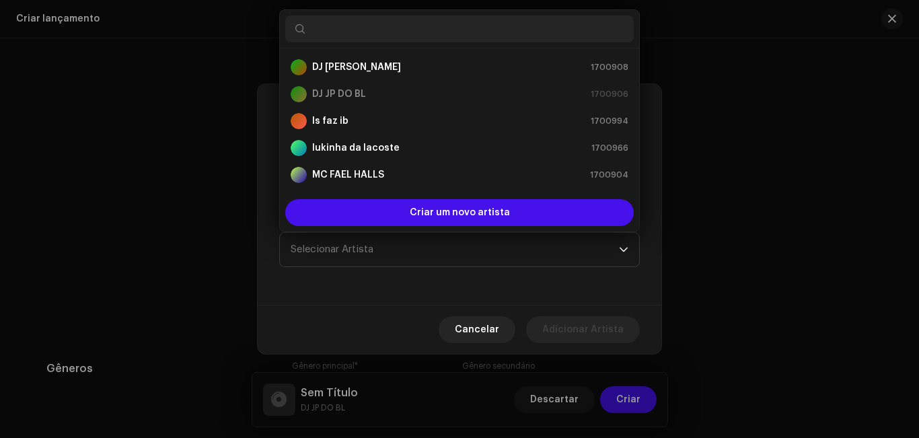
click at [390, 31] on input "text" at bounding box center [459, 28] width 349 height 27
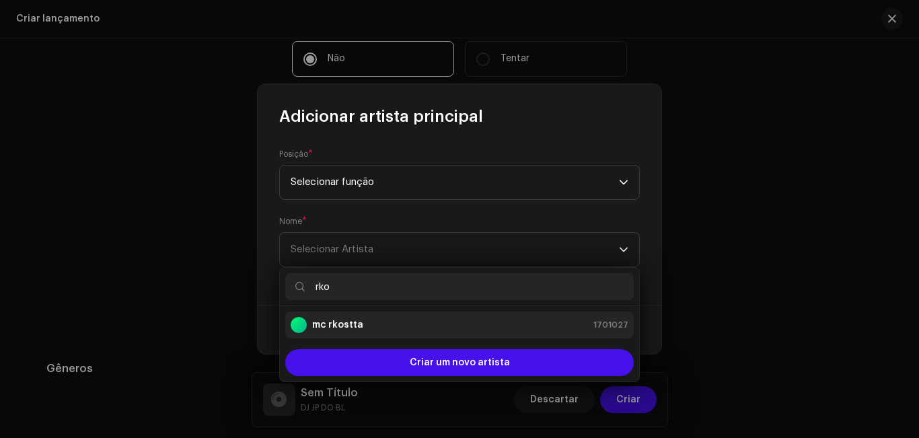
type input "rko"
click at [417, 334] on li "mc rkostta 1701027" at bounding box center [459, 325] width 349 height 27
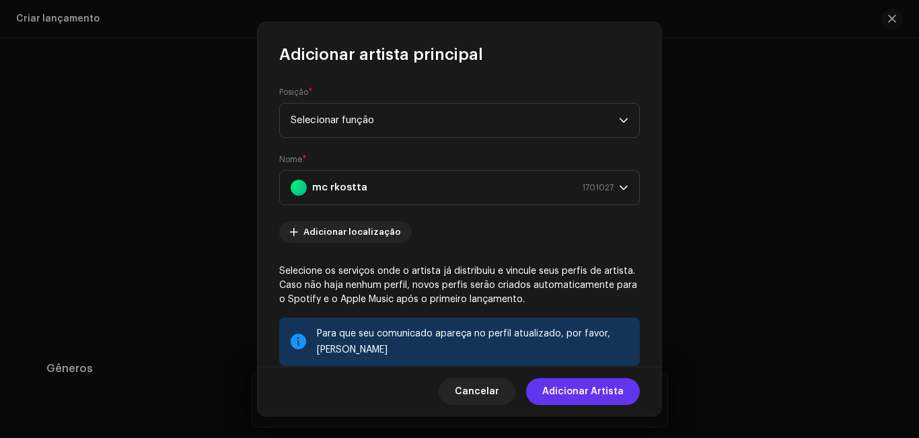
click at [552, 394] on font "Adicionar Artista" at bounding box center [582, 391] width 81 height 9
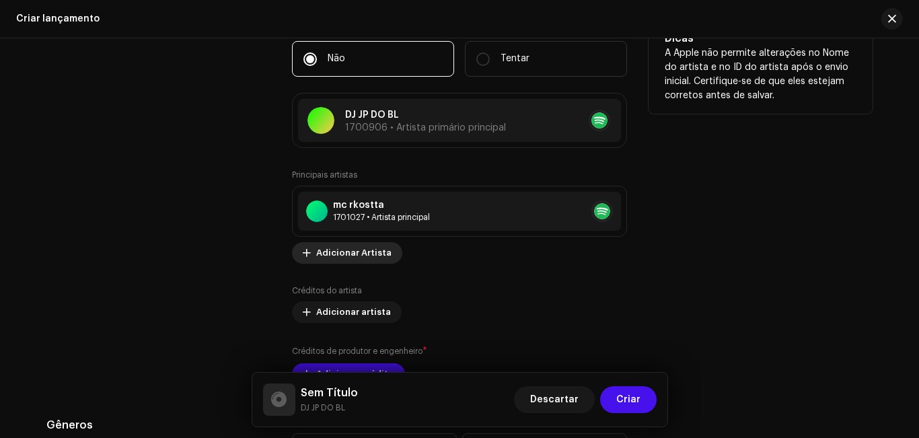
click at [380, 254] on font "Adicionar Artista" at bounding box center [353, 252] width 75 height 9
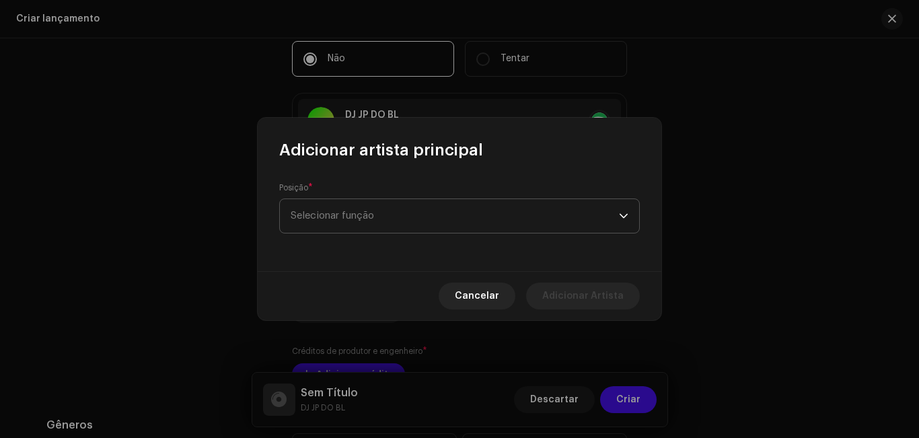
click at [391, 225] on span "Selecionar função" at bounding box center [455, 216] width 328 height 34
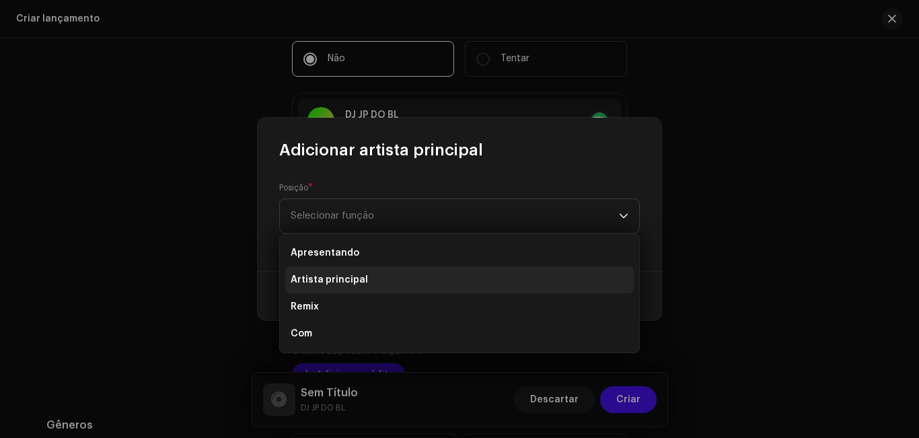
click at [390, 278] on li "Artista principal" at bounding box center [459, 279] width 349 height 27
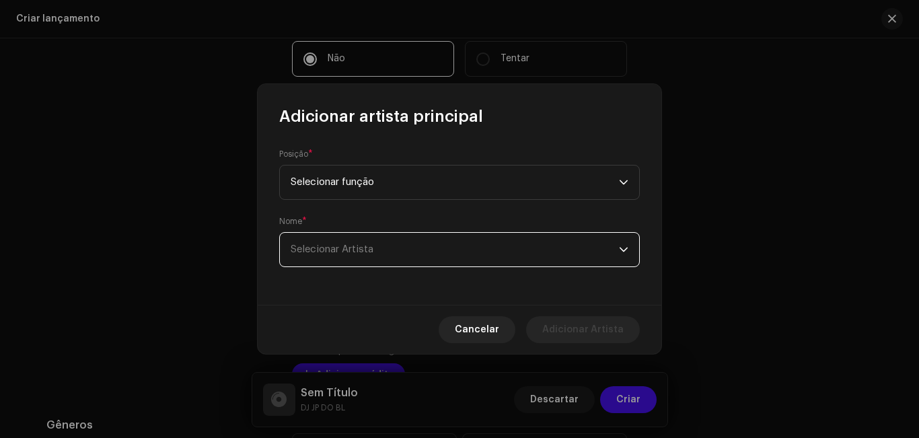
click at [390, 248] on span "Selecionar Artista" at bounding box center [455, 250] width 328 height 34
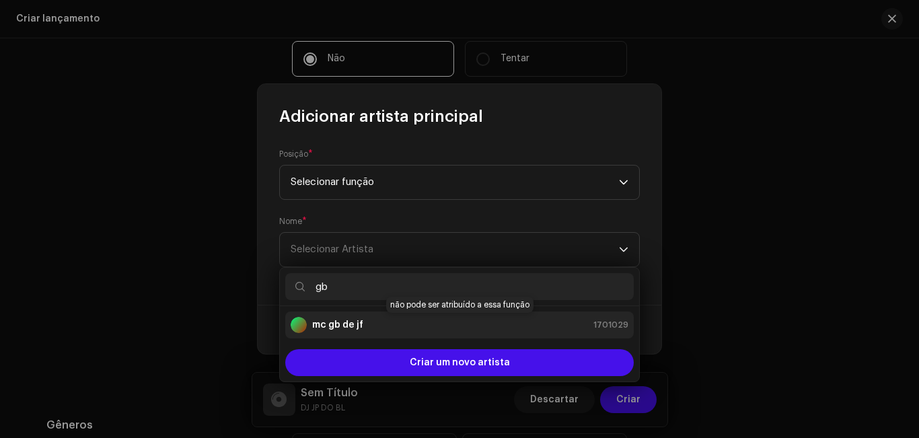
type input "gb"
click at [390, 324] on div "mc gb de jf 1701029" at bounding box center [460, 325] width 338 height 16
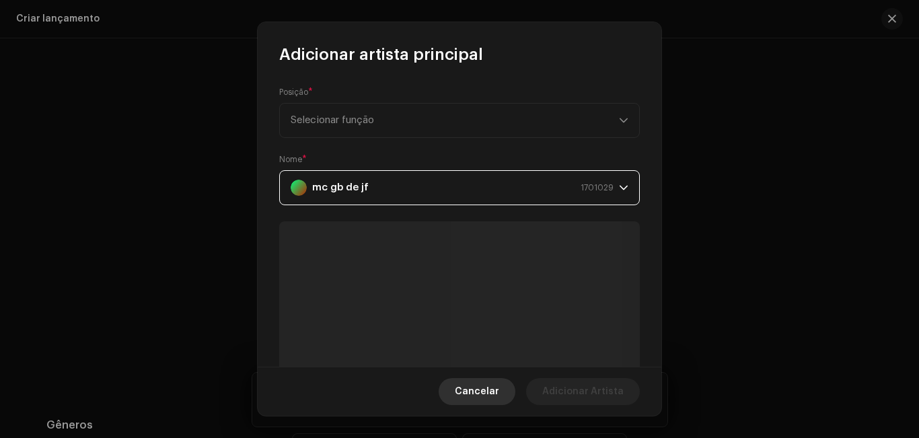
click at [476, 380] on span "Cancelar" at bounding box center [477, 391] width 44 height 27
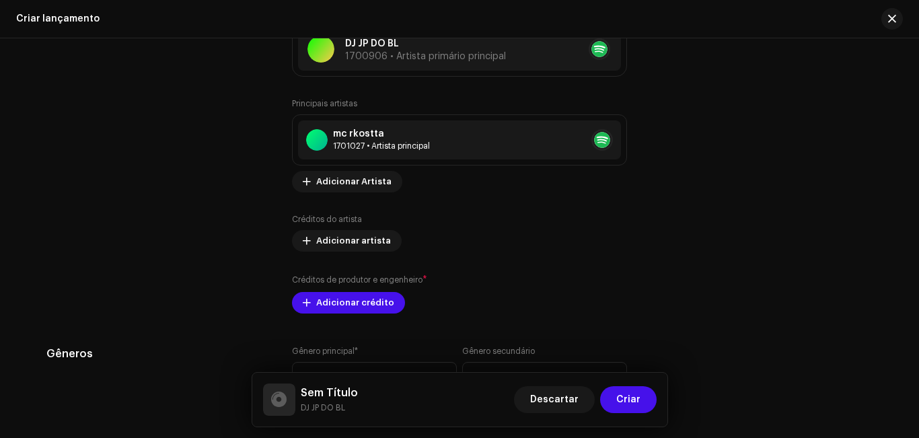
scroll to position [1581, 0]
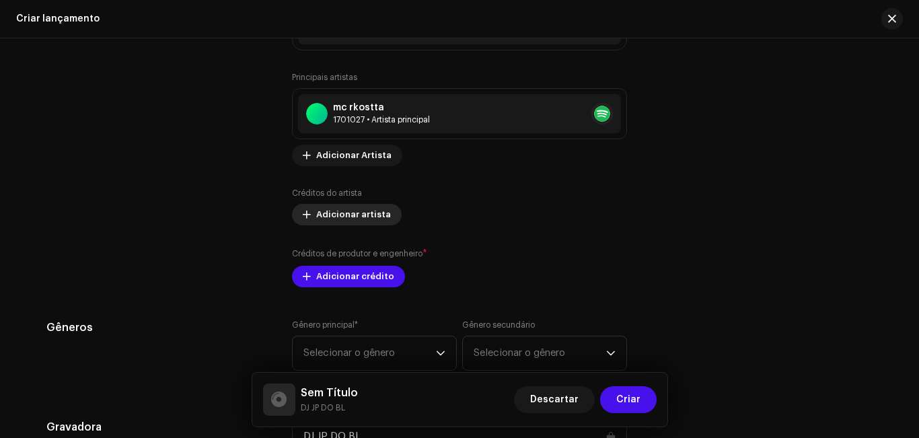
click at [377, 210] on font "Adicionar artista" at bounding box center [353, 214] width 75 height 9
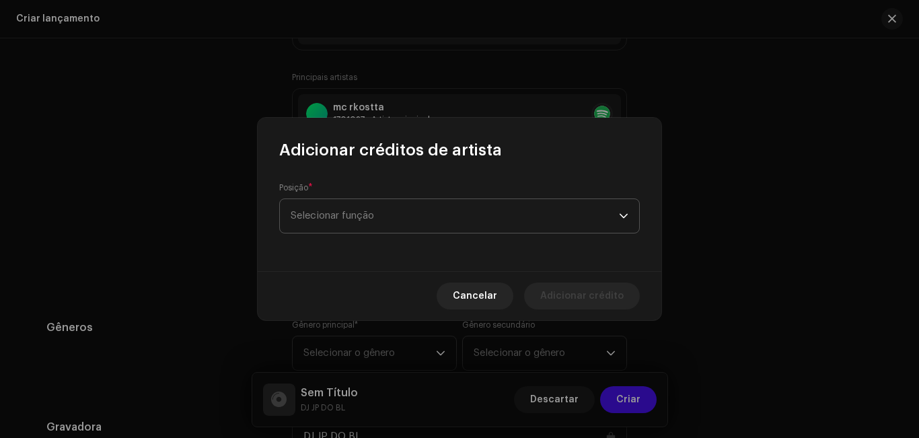
click at [379, 213] on span "Selecionar função" at bounding box center [455, 216] width 328 height 34
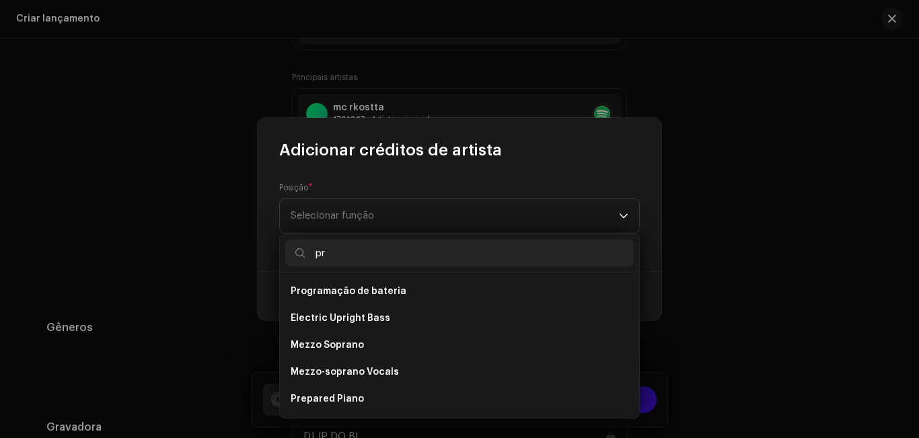
type input "p"
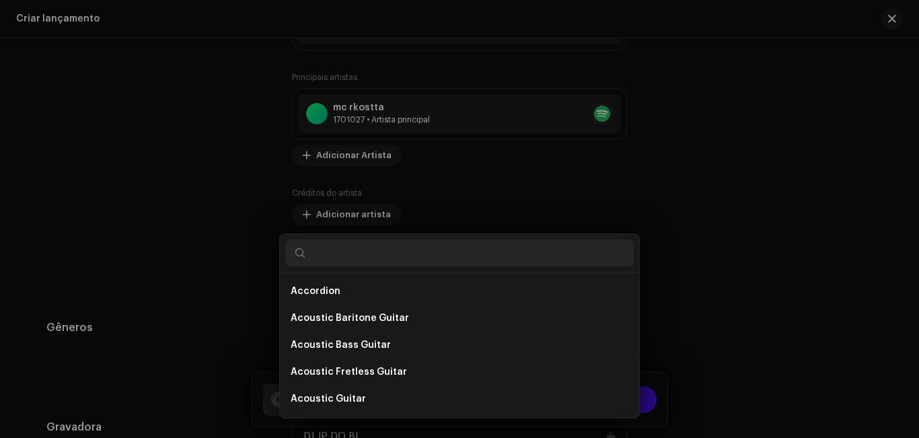
click at [768, 242] on div "Adicionar créditos de artista Posição * Selecionar função Cancelar Adicionar cr…" at bounding box center [459, 219] width 919 height 438
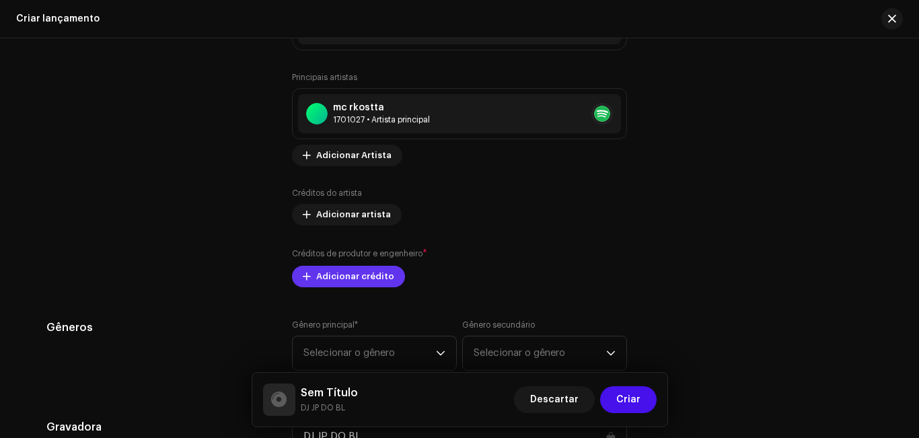
click at [361, 277] on font "Adicionar crédito" at bounding box center [355, 276] width 78 height 9
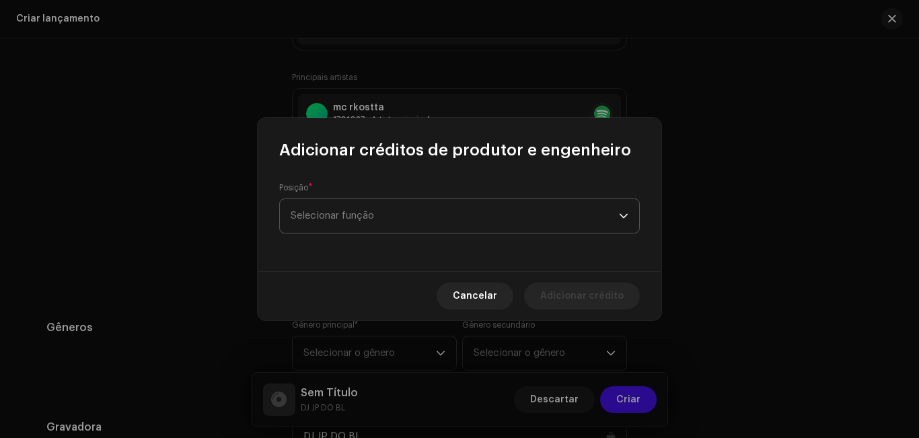
click at [413, 221] on span "Selecionar função" at bounding box center [455, 216] width 328 height 34
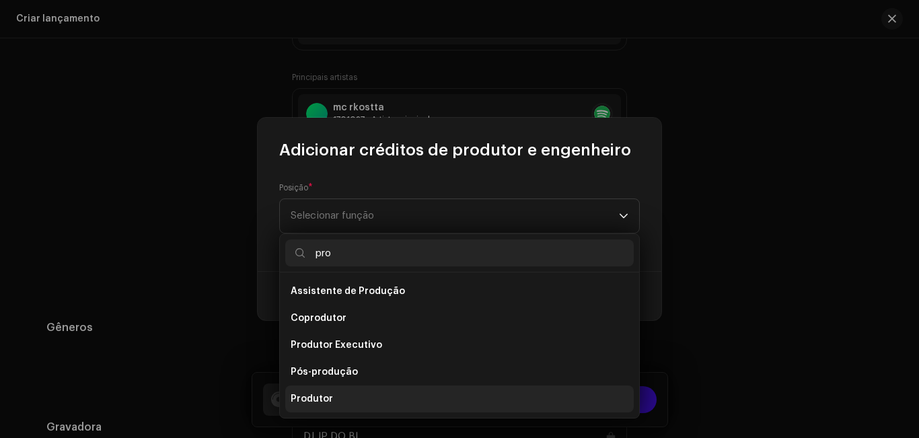
type input "pro"
click at [340, 392] on li "Produtor" at bounding box center [459, 399] width 349 height 27
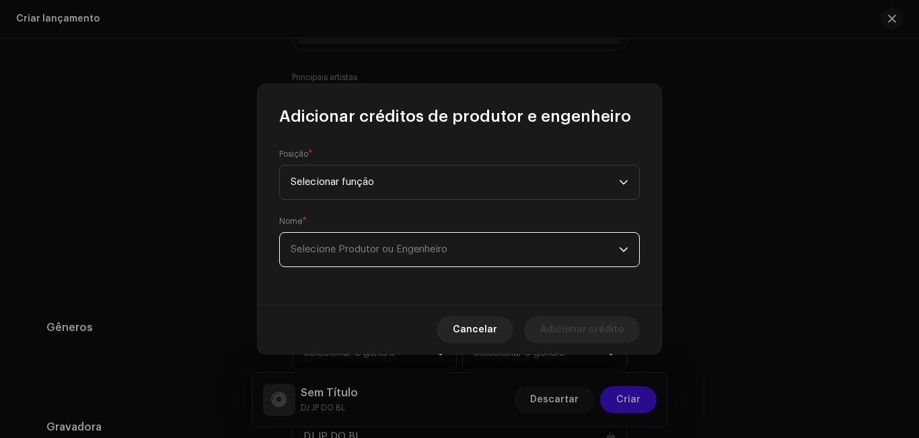
click at [363, 250] on font "Selecione Produtor ou Engenheiro" at bounding box center [369, 249] width 157 height 10
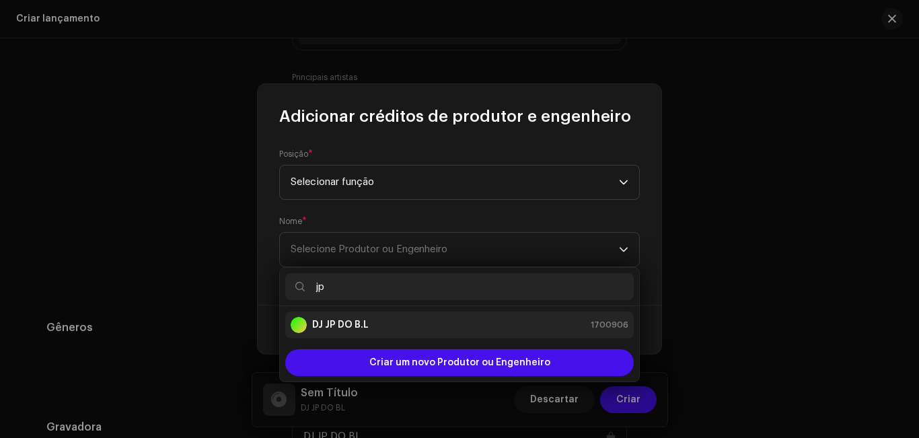
type input "jp"
click at [356, 330] on strong "DJ JP DO B.L" at bounding box center [340, 324] width 57 height 13
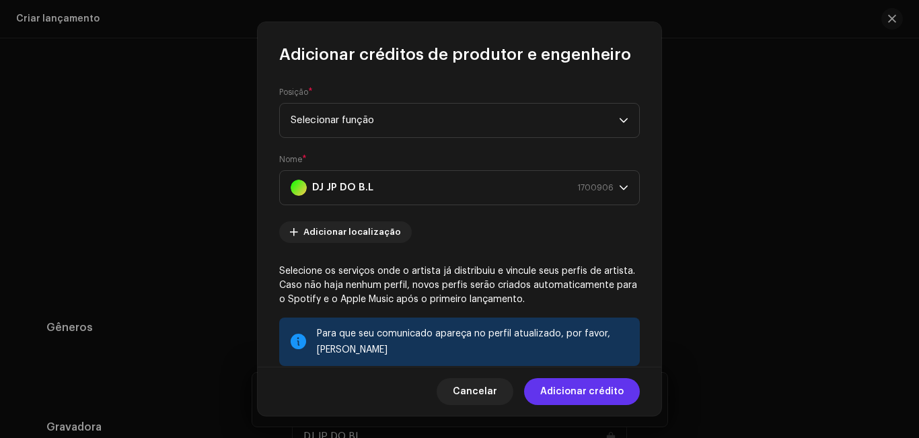
click at [546, 387] on font "Adicionar crédito" at bounding box center [581, 391] width 83 height 9
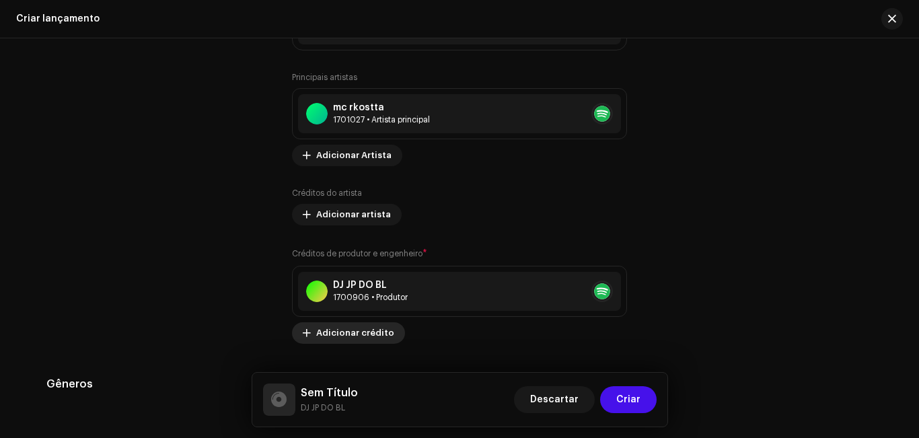
click at [364, 326] on span "Adicionar crédito" at bounding box center [355, 333] width 78 height 27
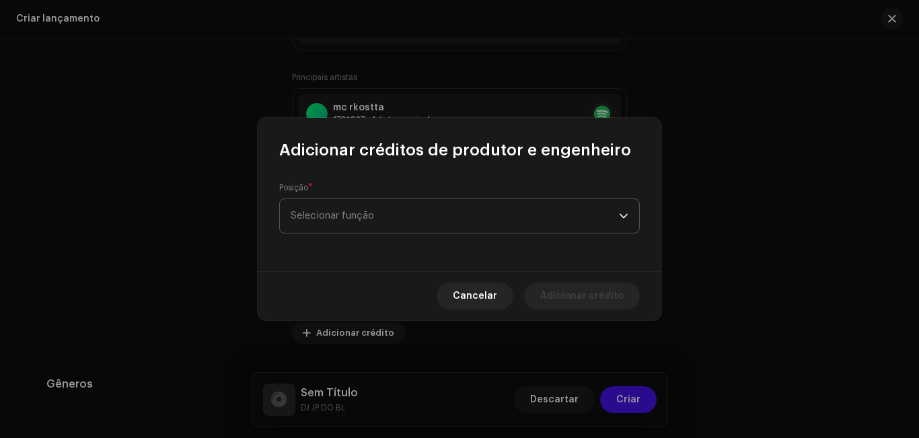
click at [396, 211] on span "Selecionar função" at bounding box center [455, 216] width 328 height 34
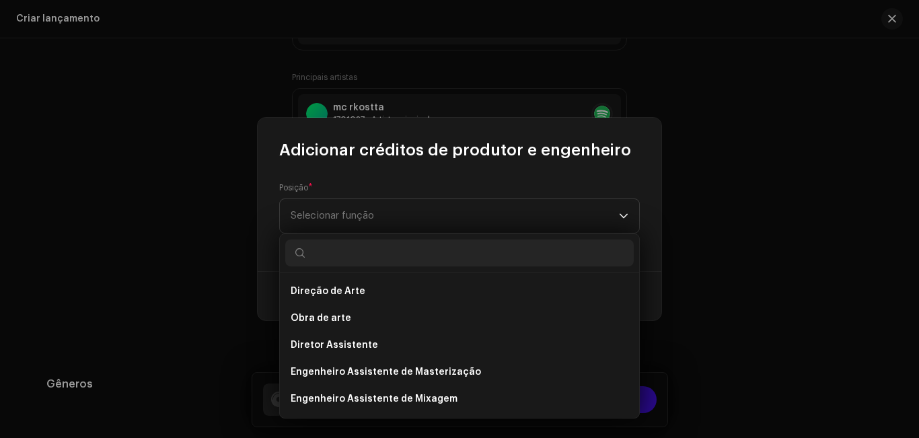
click at [635, 288] on div "Direção de Arte Obra de arte Diretor Assistente Engenheiro Assistente de Master…" at bounding box center [459, 325] width 361 height 185
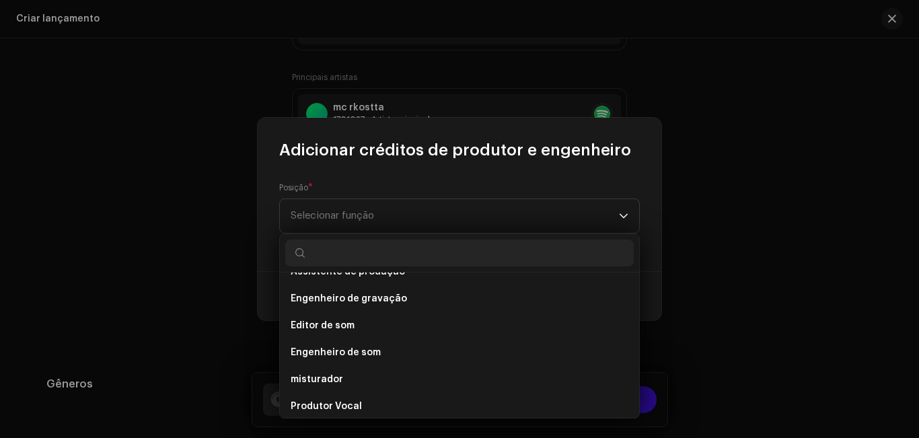
scroll to position [592, 0]
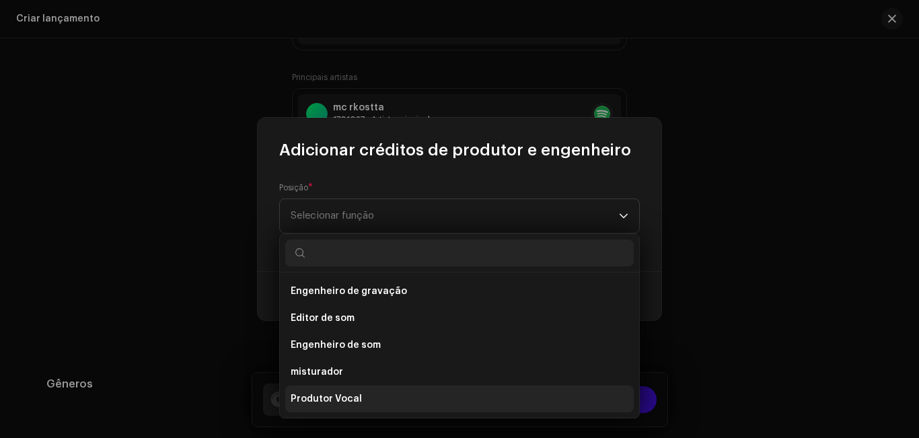
click at [536, 406] on li "Produtor Vocal" at bounding box center [459, 399] width 349 height 27
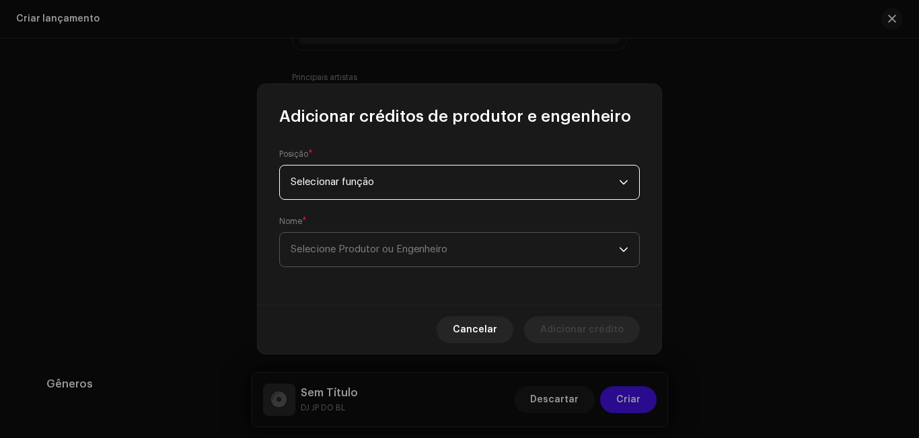
click at [391, 261] on span "Selecione Produtor ou Engenheiro" at bounding box center [455, 250] width 328 height 34
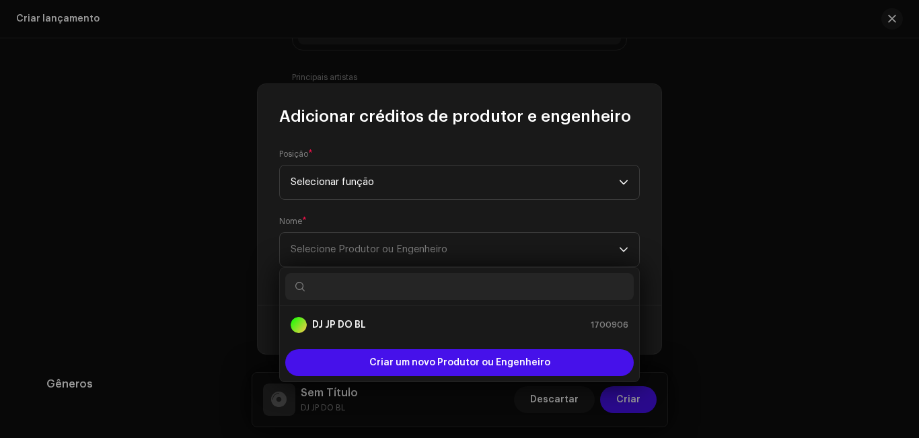
click at [391, 283] on input "text" at bounding box center [459, 286] width 349 height 27
type input "k"
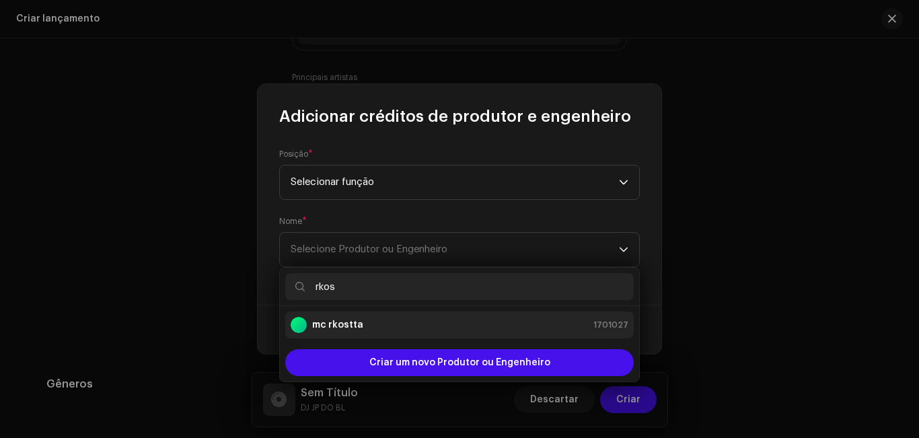
type input "rkos"
click at [391, 327] on div "mc rkostta 1701027" at bounding box center [460, 325] width 338 height 16
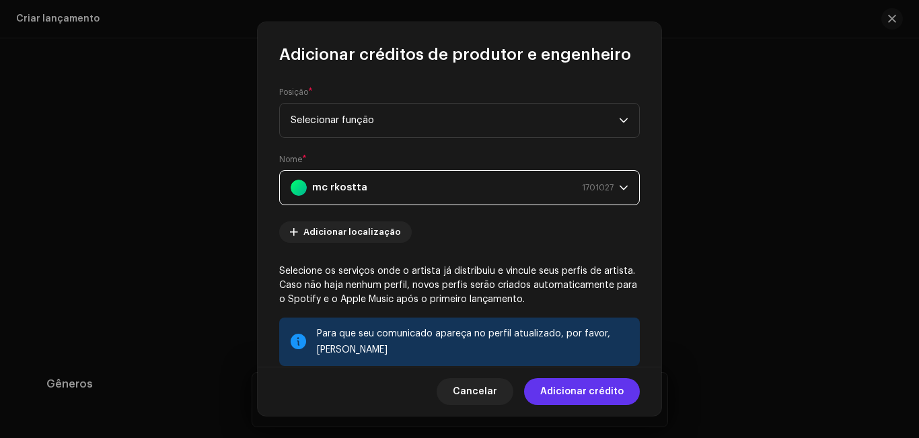
click at [589, 389] on font "Adicionar crédito" at bounding box center [581, 391] width 83 height 9
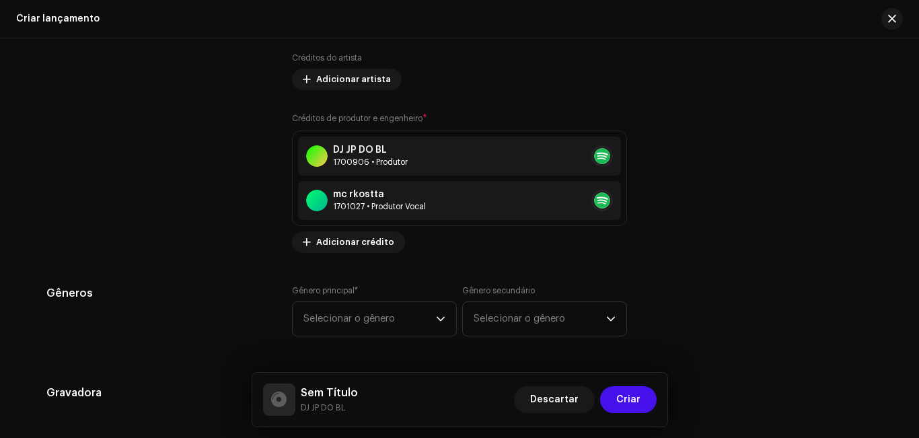
scroll to position [1729, 0]
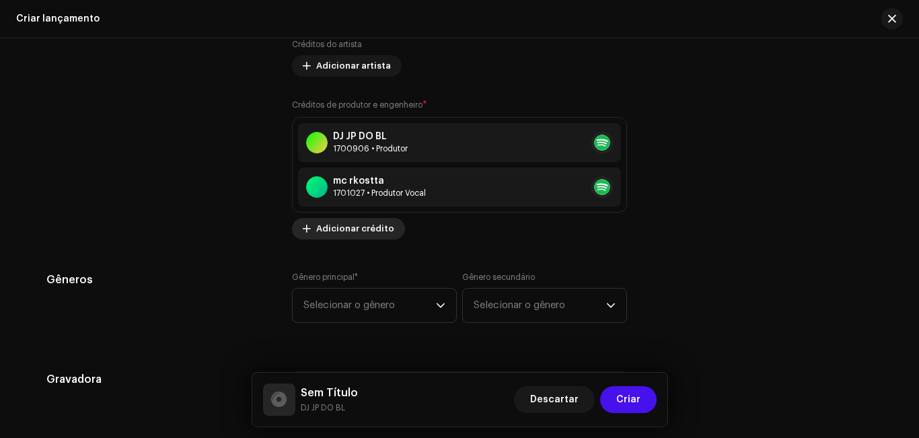
click at [339, 236] on span "Adicionar crédito" at bounding box center [355, 228] width 78 height 27
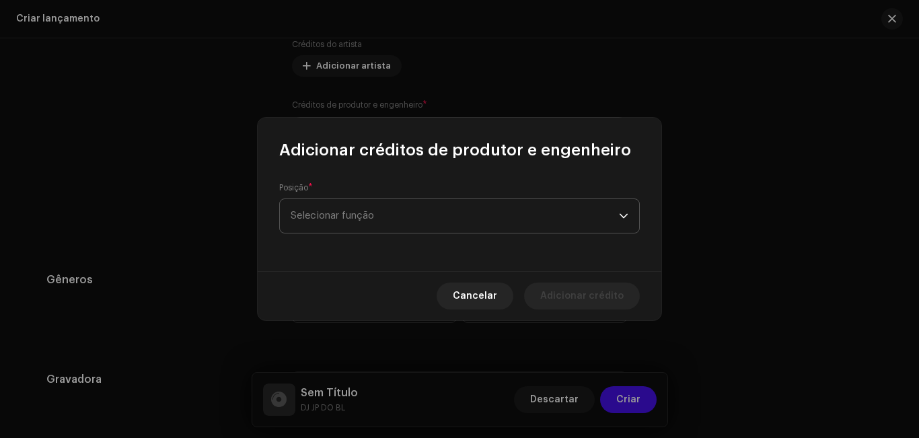
click at [344, 221] on span "Selecionar função" at bounding box center [455, 216] width 328 height 34
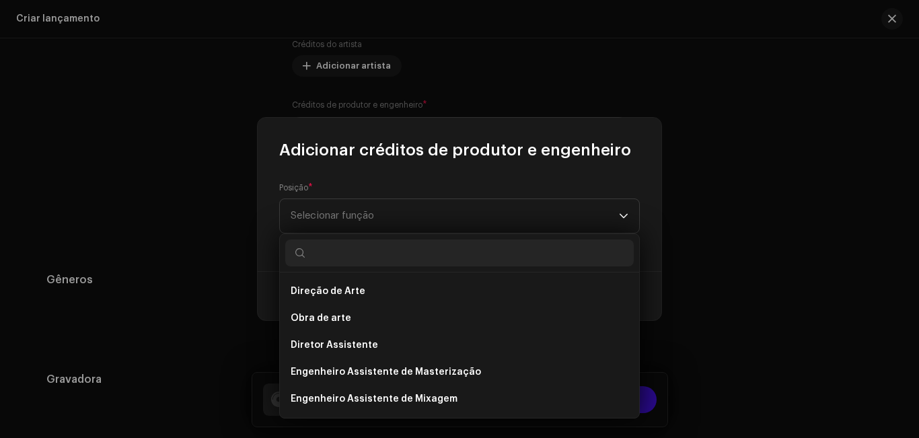
scroll to position [592, 0]
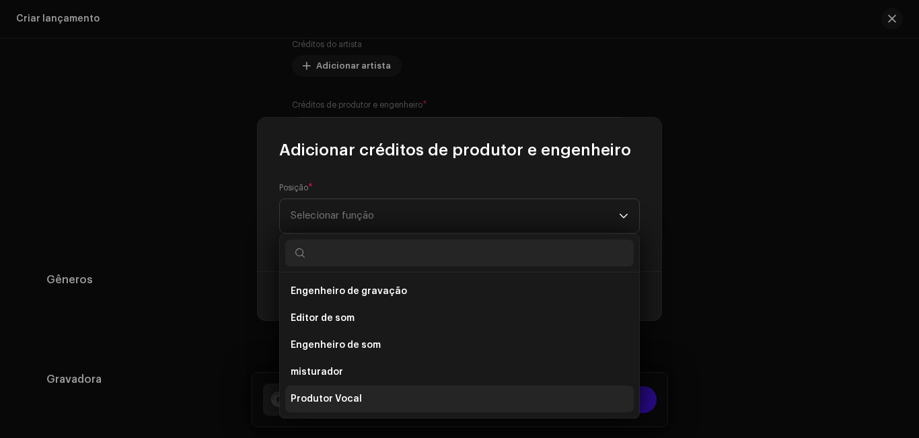
click at [587, 406] on li "Produtor Vocal" at bounding box center [459, 399] width 349 height 27
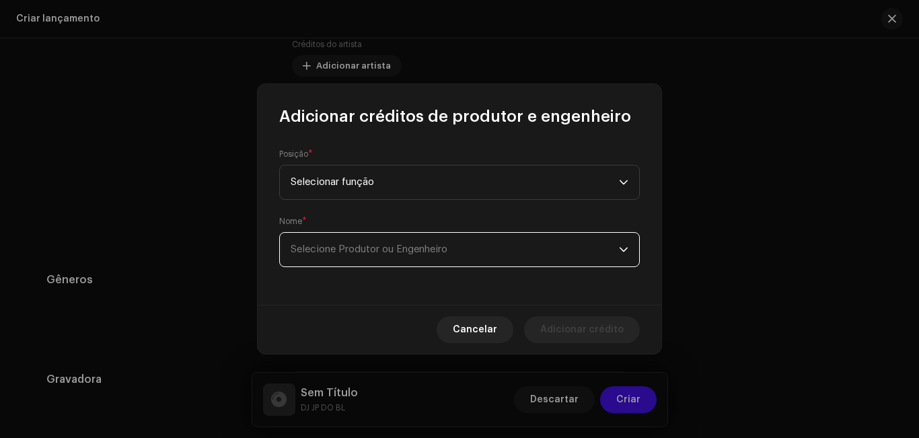
click at [481, 254] on span "Selecione Produtor ou Engenheiro" at bounding box center [455, 250] width 328 height 34
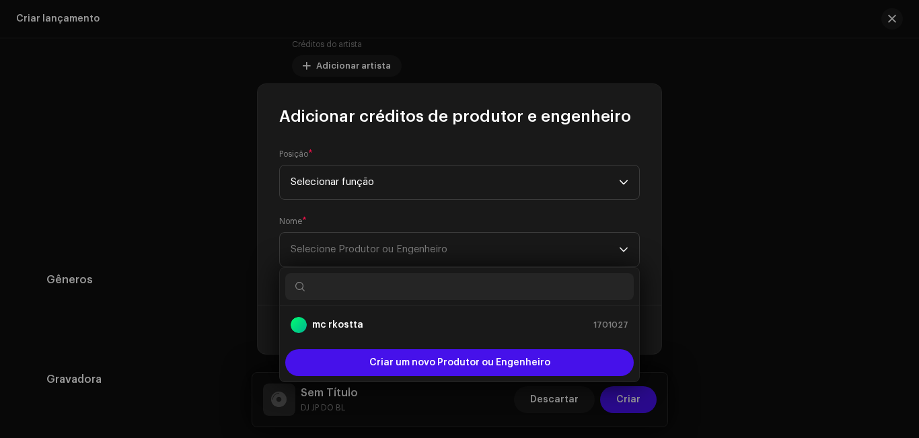
click at [478, 291] on input "text" at bounding box center [459, 286] width 349 height 27
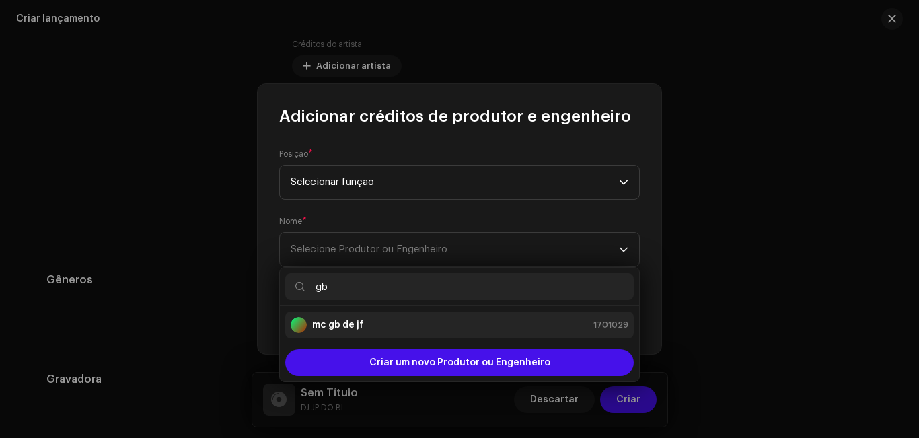
type input "gb"
click at [473, 334] on li "mc gb de jf 1701029" at bounding box center [459, 325] width 349 height 27
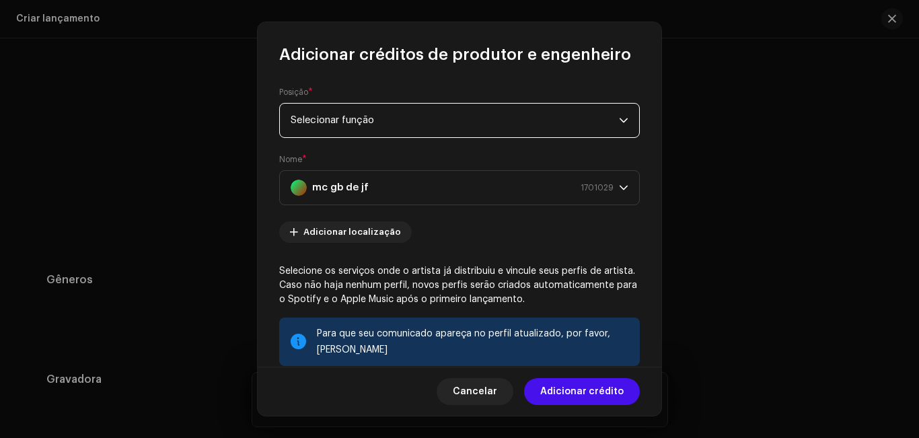
click at [470, 117] on span "Selecionar função" at bounding box center [455, 121] width 328 height 34
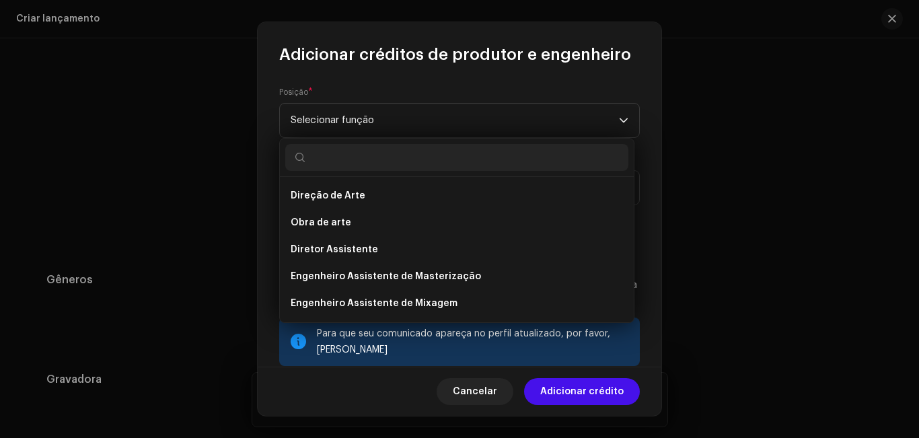
scroll to position [587, 0]
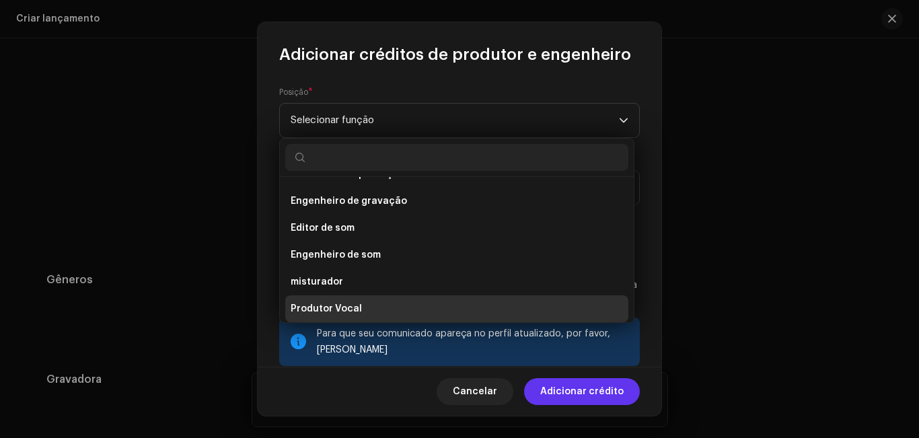
click at [619, 388] on font "Adicionar crédito" at bounding box center [581, 391] width 83 height 9
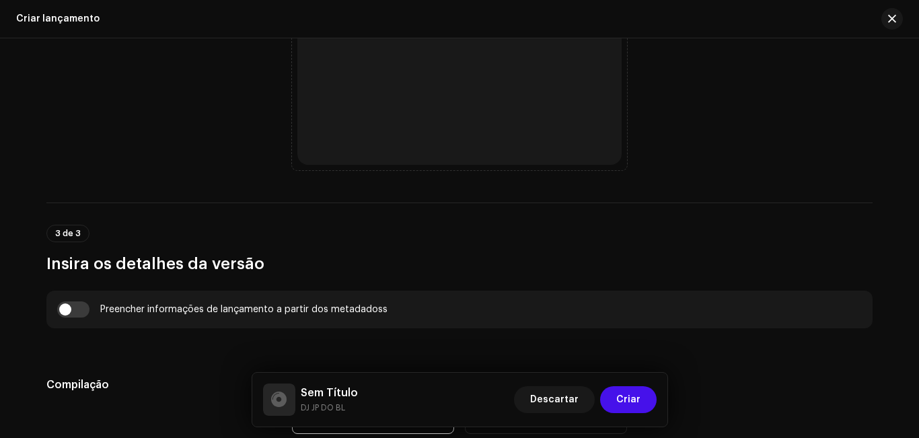
scroll to position [635, 0]
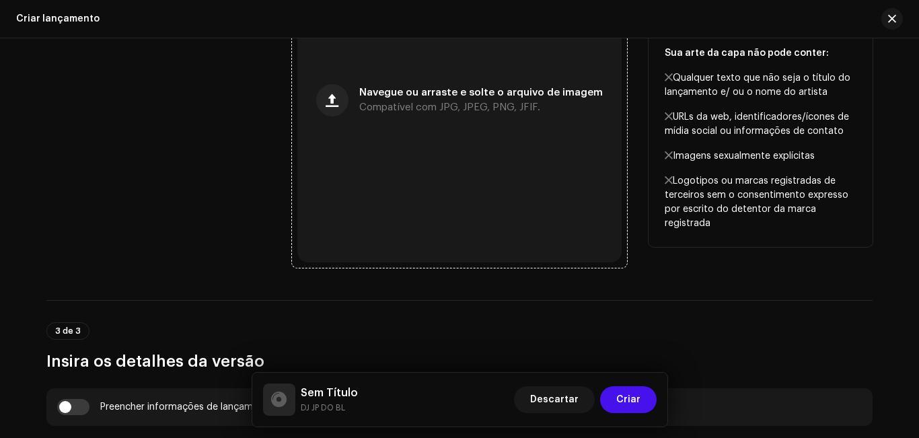
click at [521, 108] on font "Compatível com JPG, JPEG, PNG, JFIF." at bounding box center [449, 107] width 181 height 10
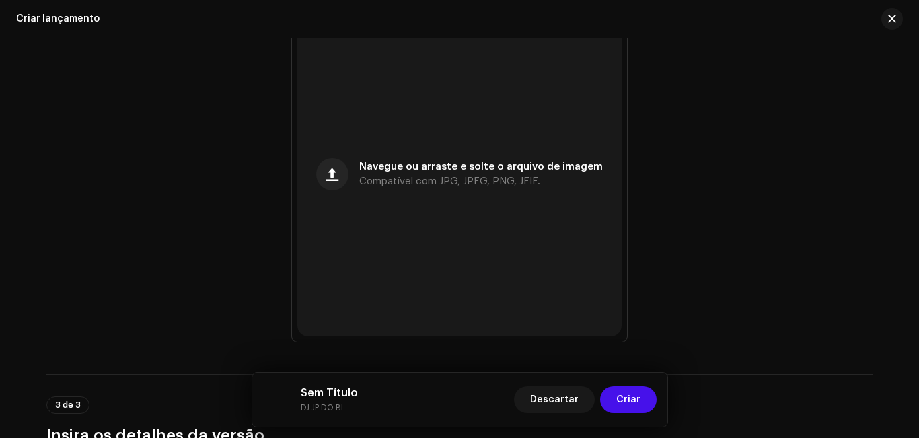
scroll to position [565, 0]
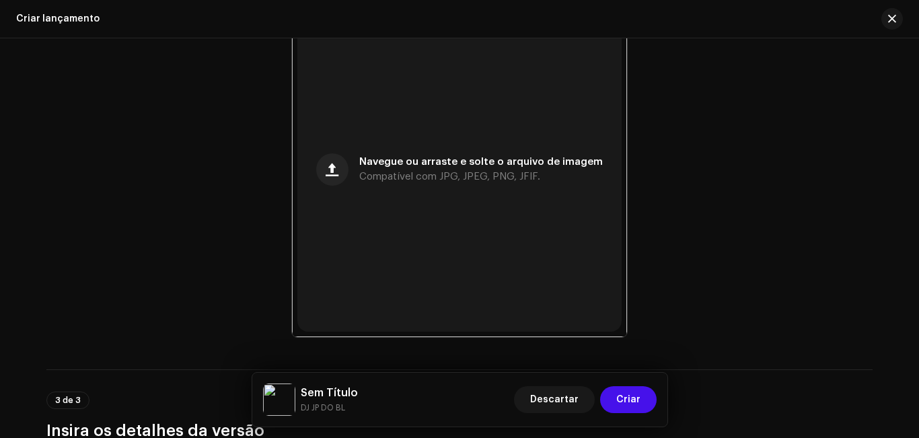
click at [918, 162] on div "Criar uma nova versão Nós guiaremos você por tudo — da seleção das faixas aos m…" at bounding box center [459, 238] width 919 height 400
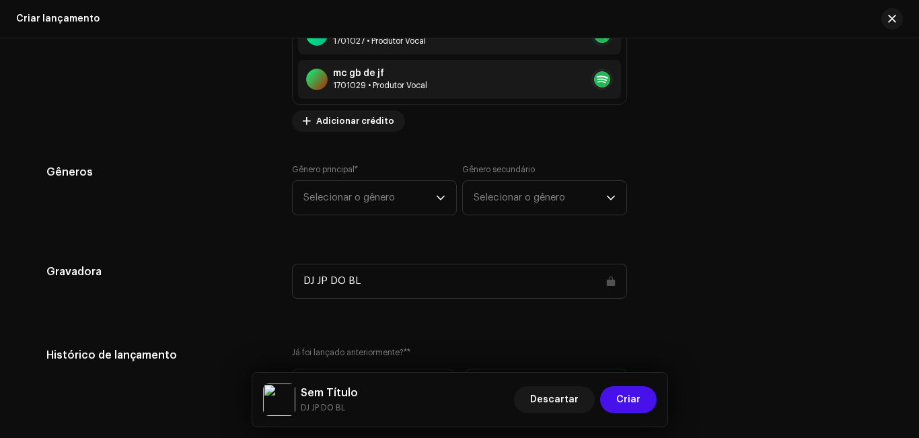
scroll to position [1885, 0]
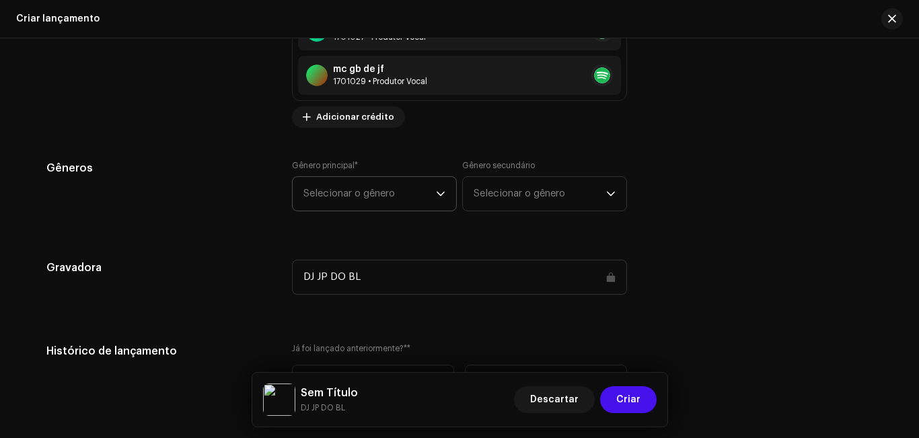
click at [436, 195] on icon "gatilho suspenso" at bounding box center [440, 193] width 9 height 9
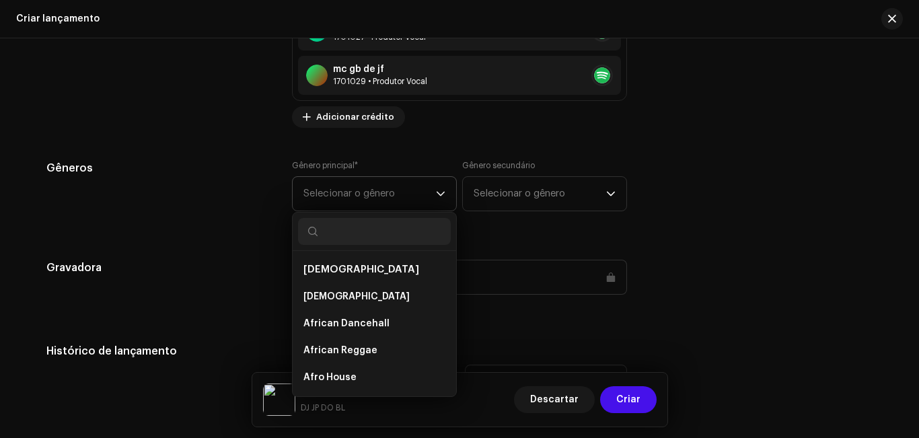
click at [400, 234] on input "text" at bounding box center [374, 231] width 153 height 27
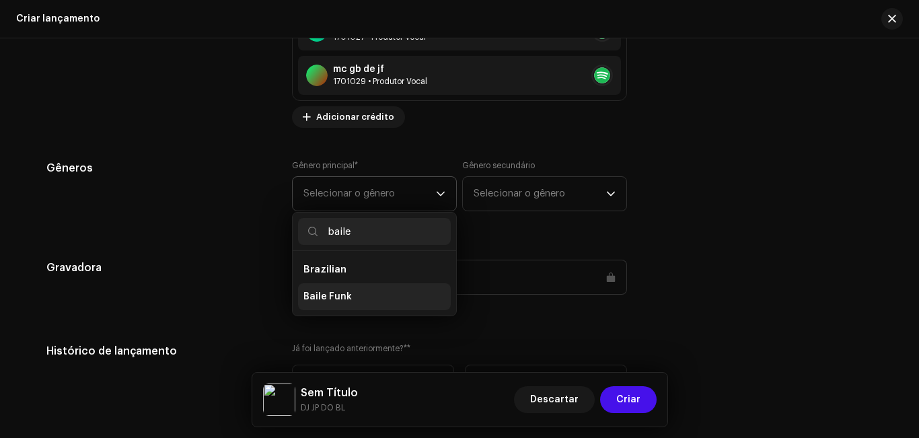
type input "baile"
click at [390, 301] on li "Baile Funk" at bounding box center [374, 296] width 153 height 27
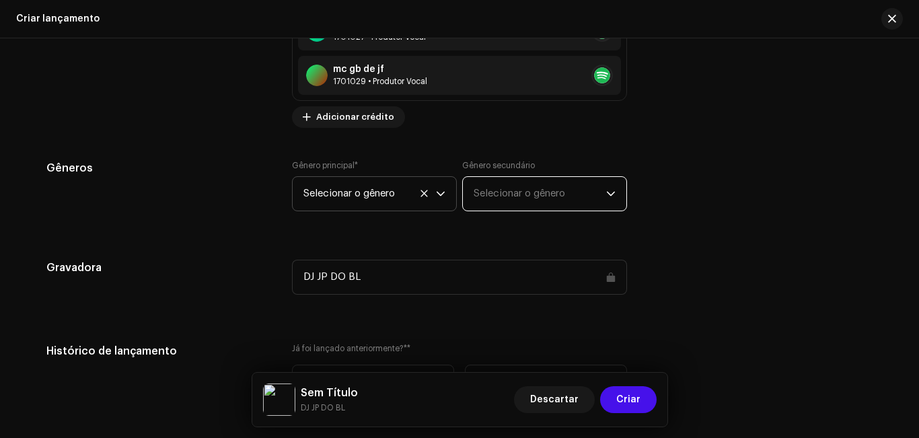
click at [499, 203] on span "Selecionar o gênero" at bounding box center [540, 194] width 133 height 34
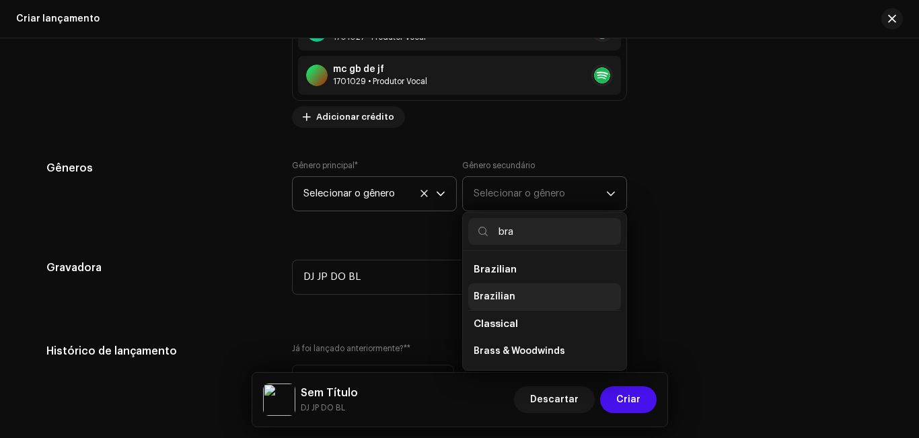
type input "bra"
click at [507, 303] on span "Brazilian" at bounding box center [495, 296] width 42 height 13
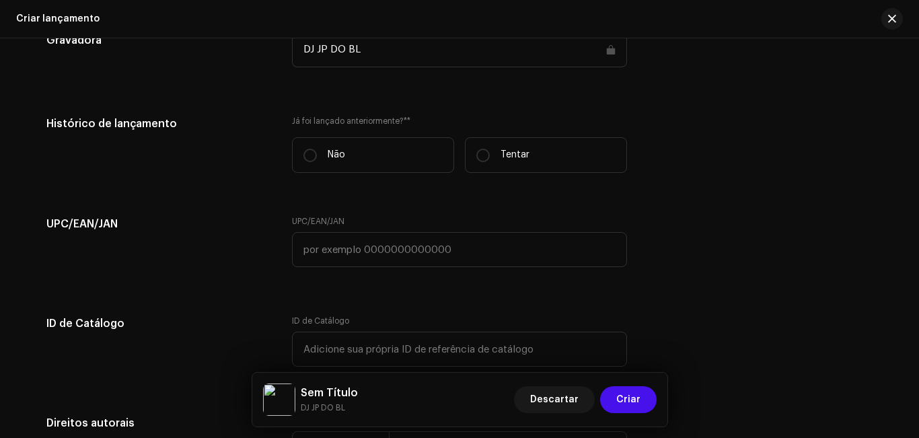
scroll to position [2122, 0]
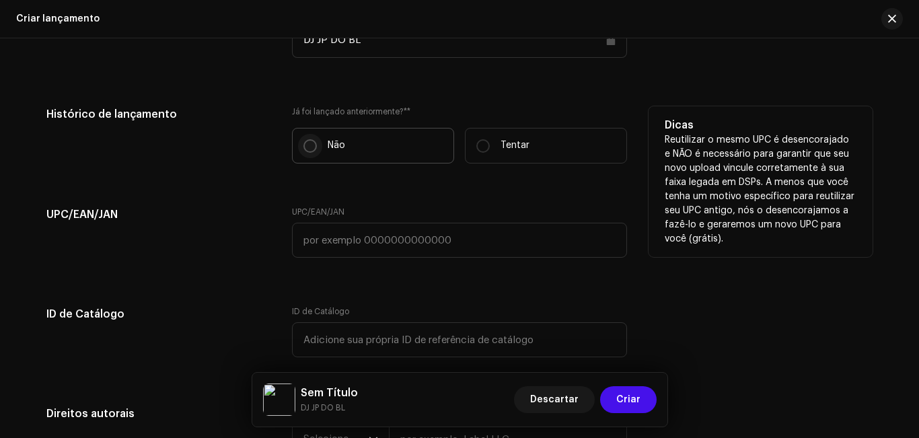
click at [307, 150] on input "Não" at bounding box center [309, 145] width 13 height 13
radio input "true"
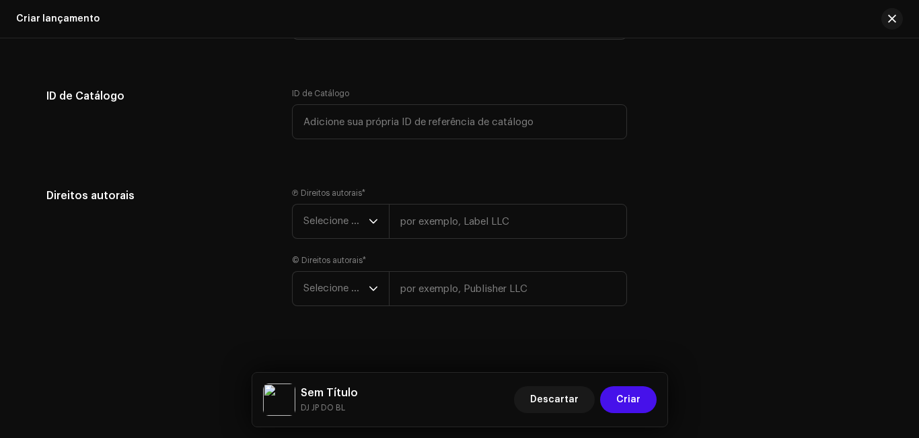
scroll to position [2354, 0]
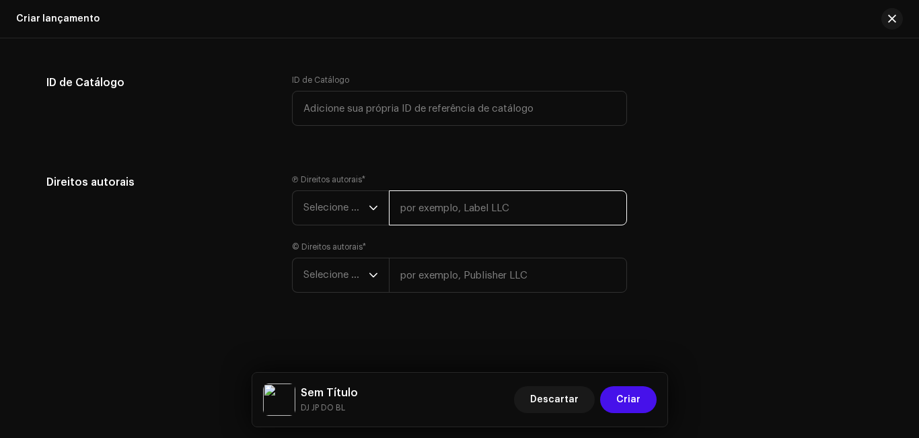
click at [451, 214] on input "text" at bounding box center [508, 207] width 238 height 35
type input "dj jp do b.l 2025"
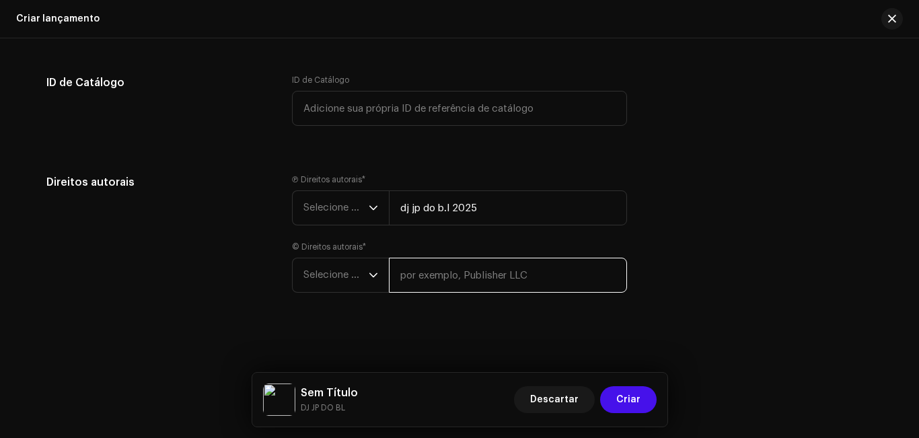
click at [470, 277] on input "text" at bounding box center [508, 275] width 238 height 35
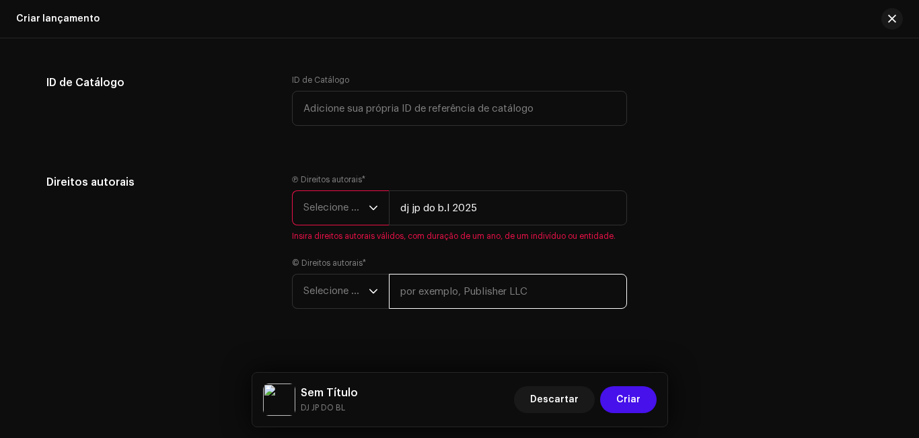
type input "dj jp do b.l 2025"
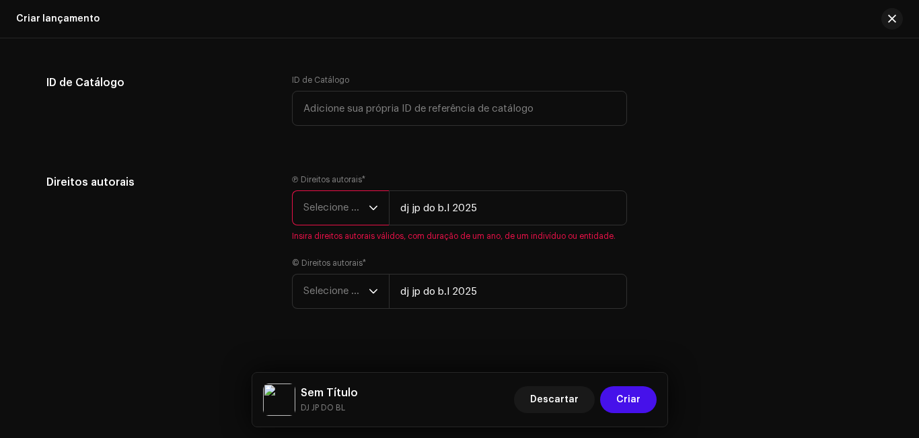
click at [370, 209] on icon "gatilho suspenso" at bounding box center [373, 208] width 8 height 5
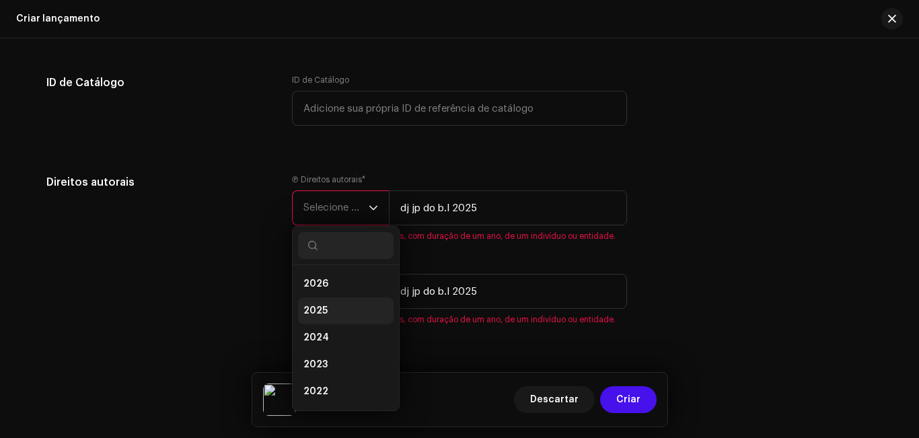
click at [349, 305] on li "2025" at bounding box center [346, 310] width 96 height 27
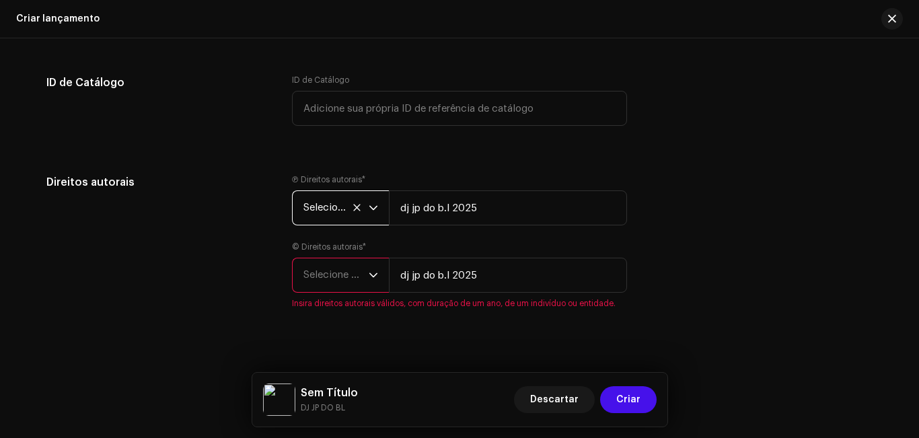
click at [373, 274] on icon "gatilho suspenso" at bounding box center [373, 275] width 8 height 5
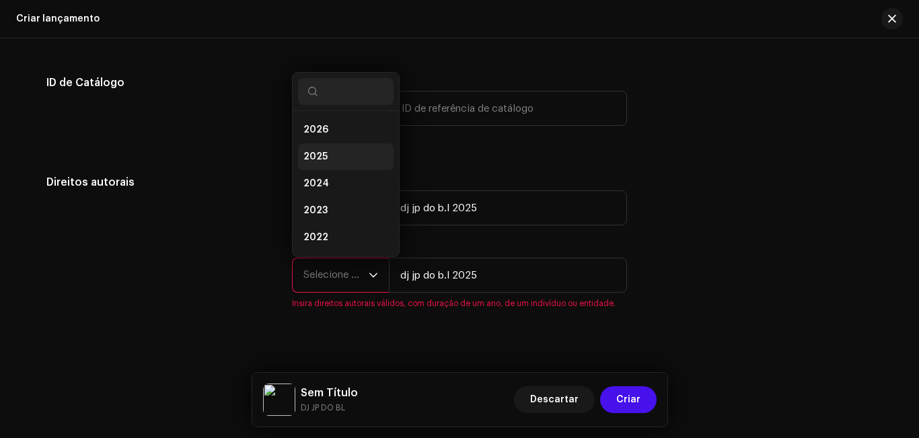
click at [339, 157] on li "2025" at bounding box center [346, 156] width 96 height 27
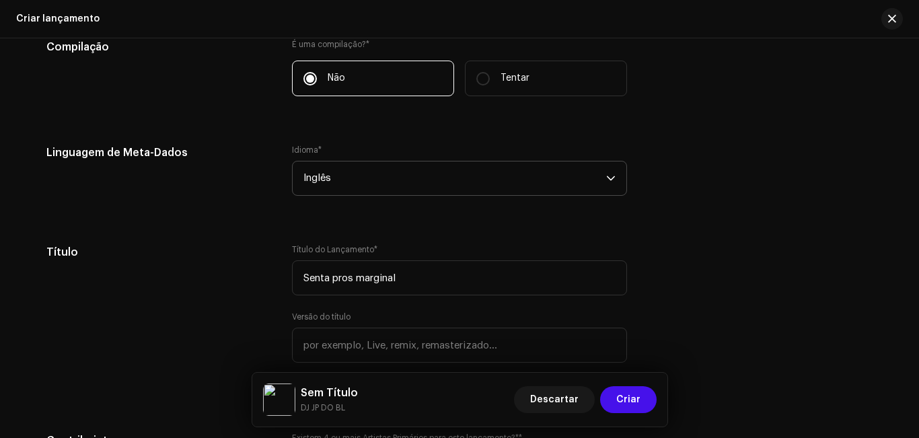
scroll to position [1089, 0]
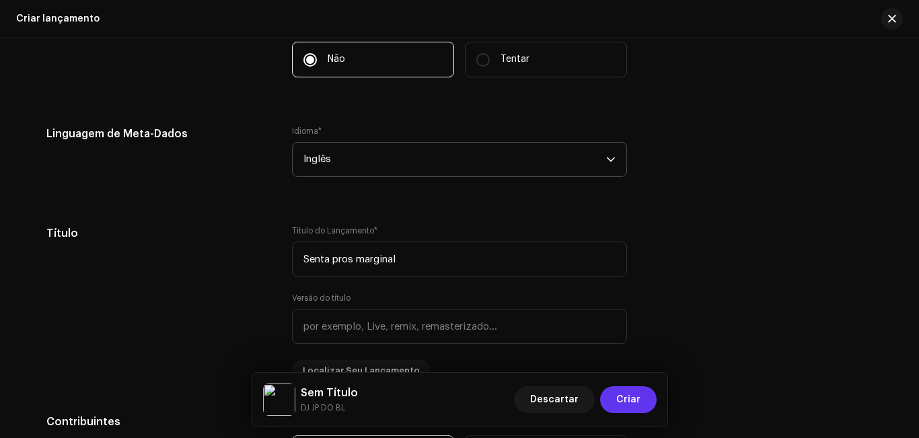
click at [635, 398] on font "Criar" at bounding box center [628, 399] width 24 height 9
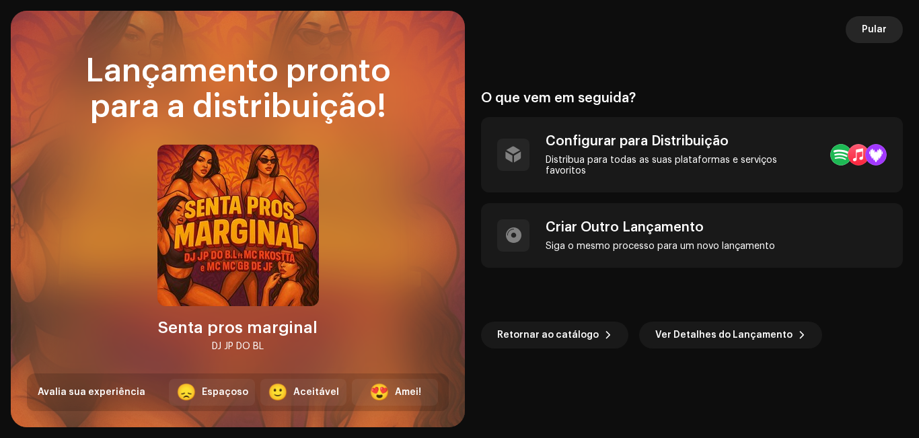
click at [875, 30] on font "Pular" at bounding box center [874, 29] width 25 height 9
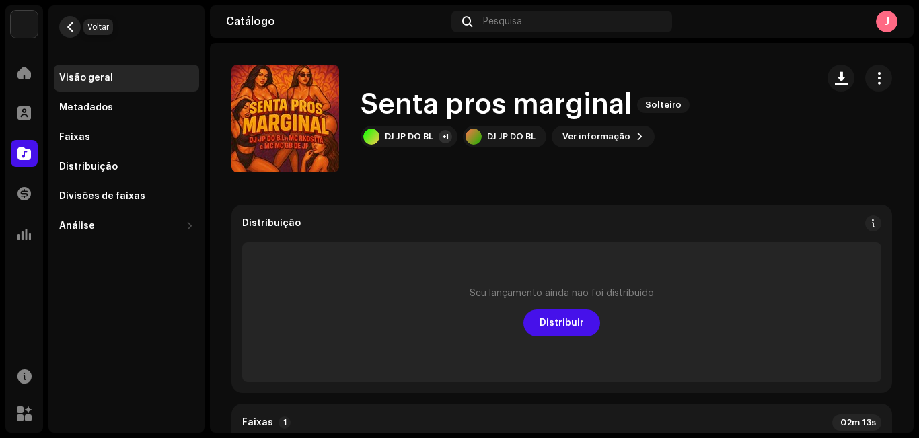
click at [69, 25] on span "button" at bounding box center [70, 27] width 10 height 11
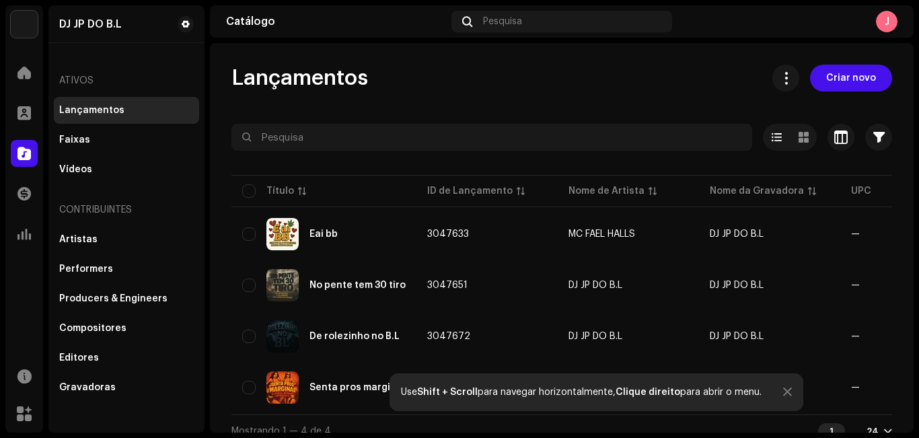
click at [517, 57] on div "Lançamentos Criar novo Selecionado 0 Opções Filtros Status de distribuição Nunc…" at bounding box center [562, 238] width 704 height 390
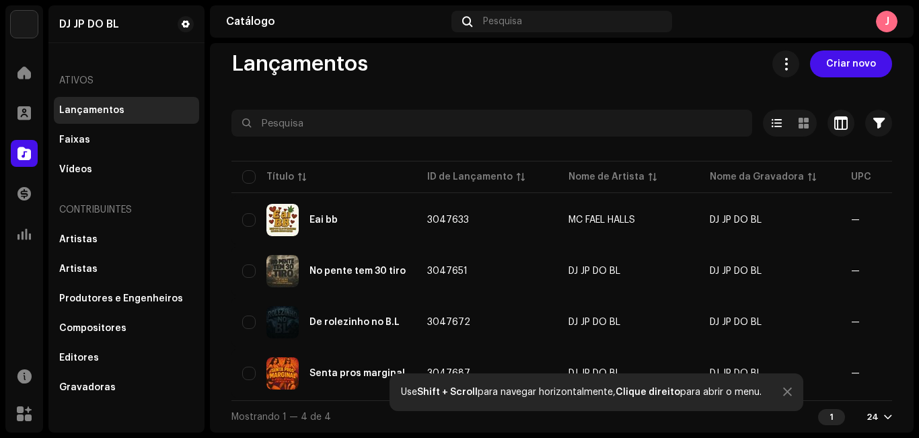
scroll to position [20, 0]
drag, startPoint x: 918, startPoint y: 182, endPoint x: 649, endPoint y: 160, distance: 270.7
click at [649, 160] on div "DJ JP DO BL Lar Perfil Catálogo Transações Análise Recursos Mercado DJ JP DO BL…" at bounding box center [459, 219] width 919 height 438
click at [861, 68] on span "Criar novo" at bounding box center [851, 63] width 50 height 27
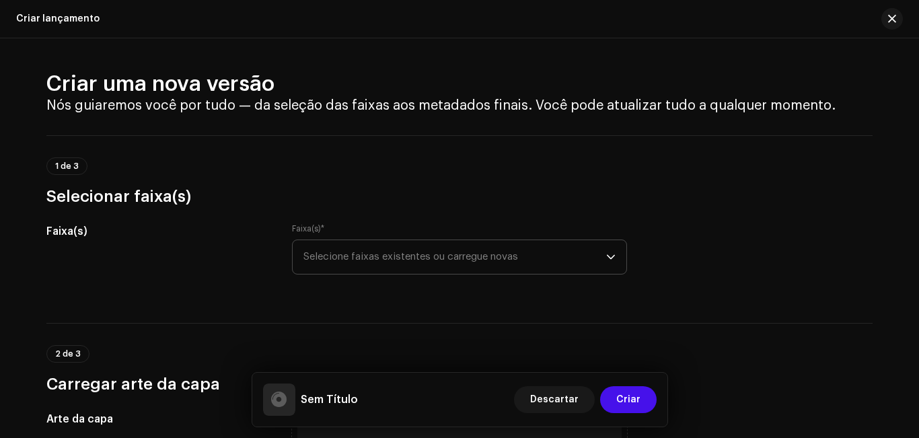
click at [338, 262] on span "Selecione faixas existentes ou carregue novas" at bounding box center [454, 257] width 303 height 34
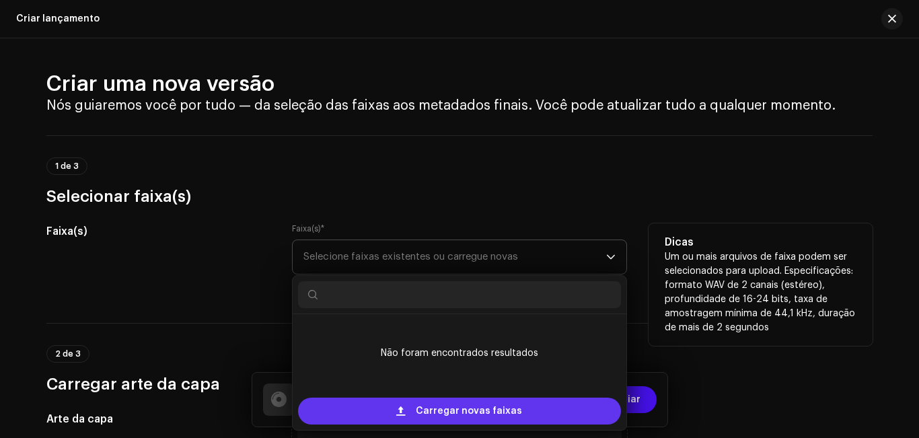
click at [395, 408] on div "Carregar novas faixas" at bounding box center [459, 411] width 323 height 27
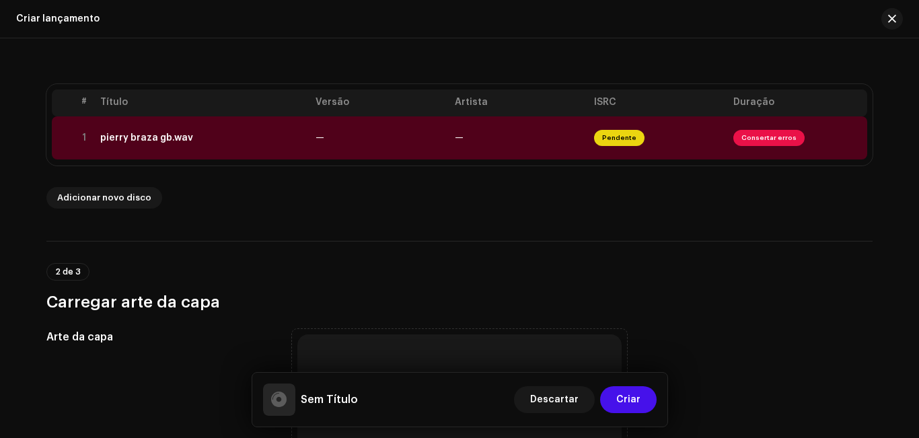
scroll to position [244, 0]
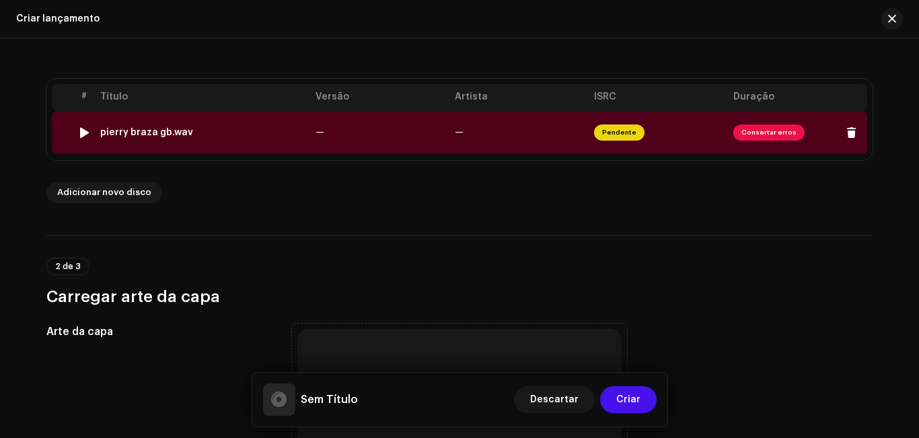
click at [779, 131] on font "Consertar erros" at bounding box center [769, 132] width 55 height 7
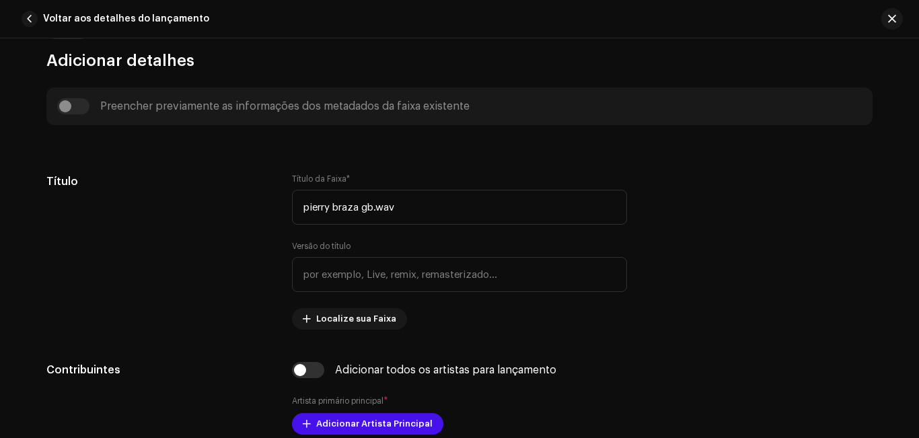
scroll to position [518, 0]
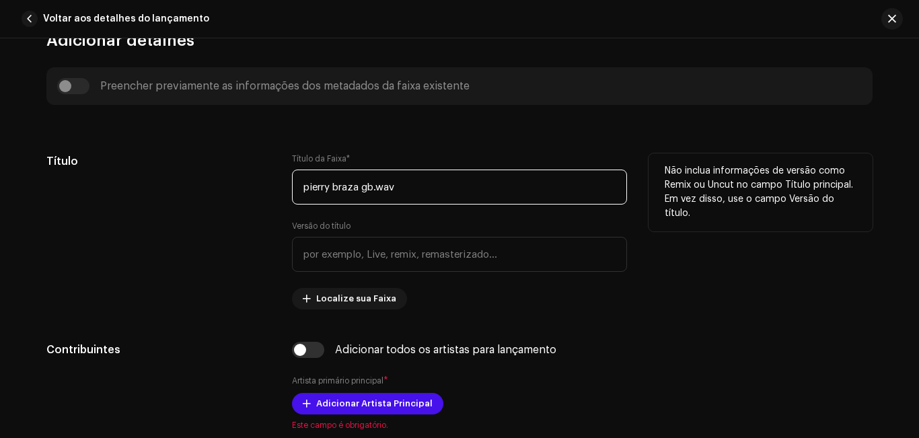
drag, startPoint x: 398, startPoint y: 186, endPoint x: 215, endPoint y: 196, distance: 183.9
click at [215, 196] on div "Título Título da Faixa * pierry braza gb.wav Versão do título Localize sua Faix…" at bounding box center [459, 231] width 826 height 156
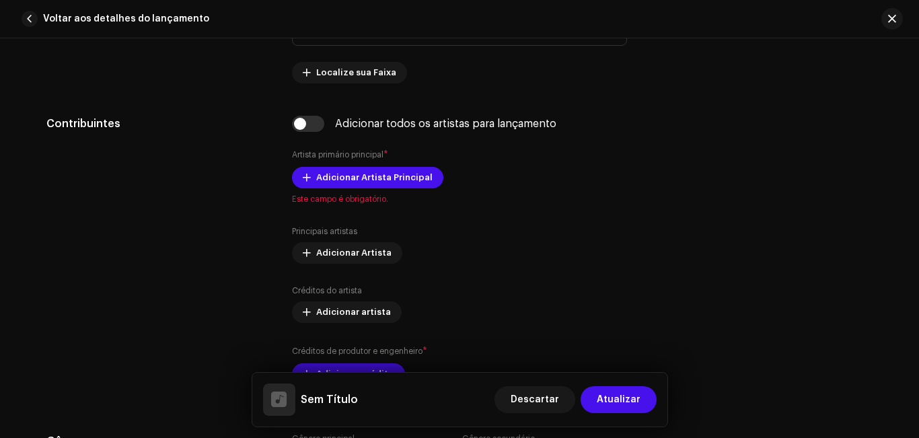
scroll to position [811, 0]
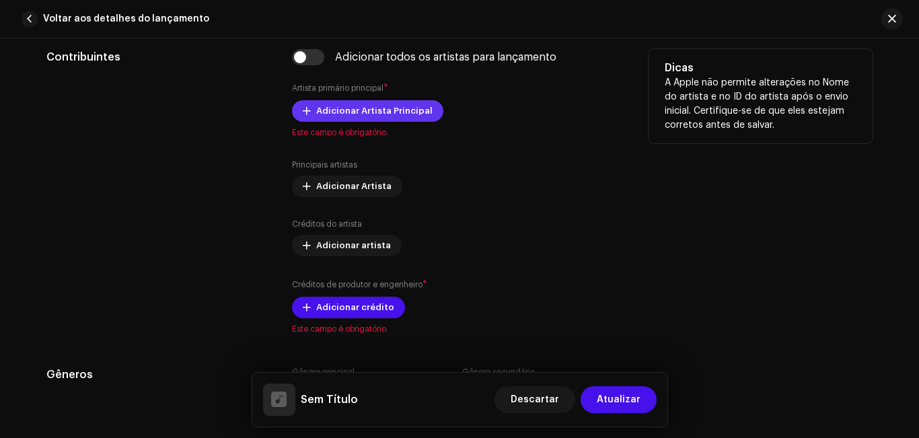
type input "Postura de psico"
click at [425, 109] on button "Adicionar Artista Principal" at bounding box center [367, 111] width 151 height 22
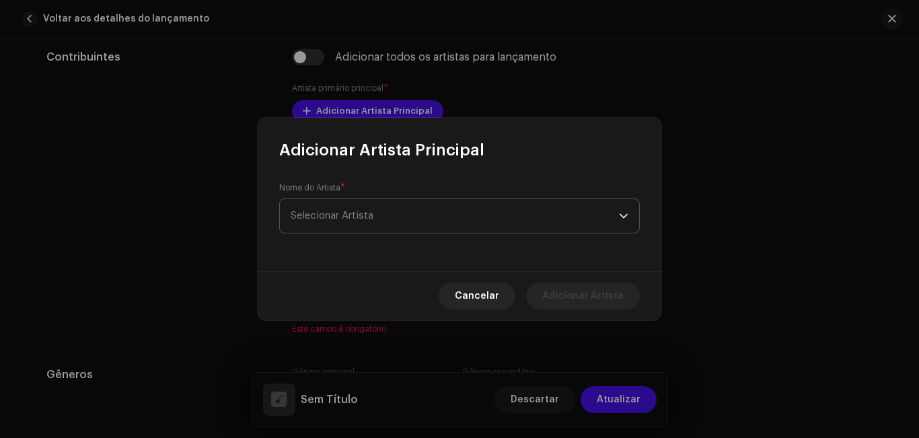
click at [391, 209] on span "Selecionar Artista" at bounding box center [455, 216] width 328 height 34
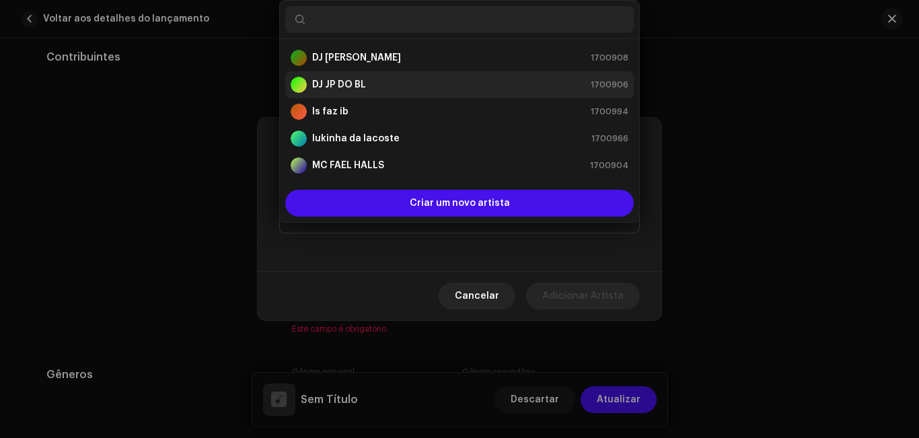
click at [396, 89] on div "DJ JP DO BL 1700906" at bounding box center [460, 85] width 338 height 16
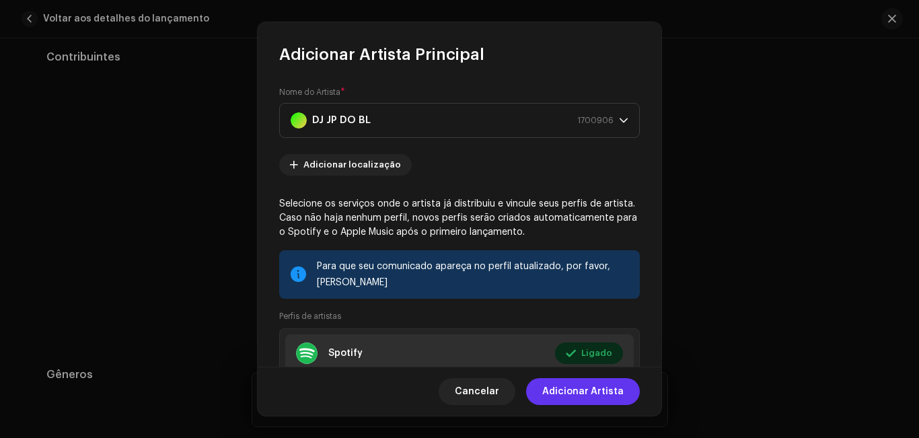
click at [563, 390] on font "Adicionar Artista" at bounding box center [582, 391] width 81 height 9
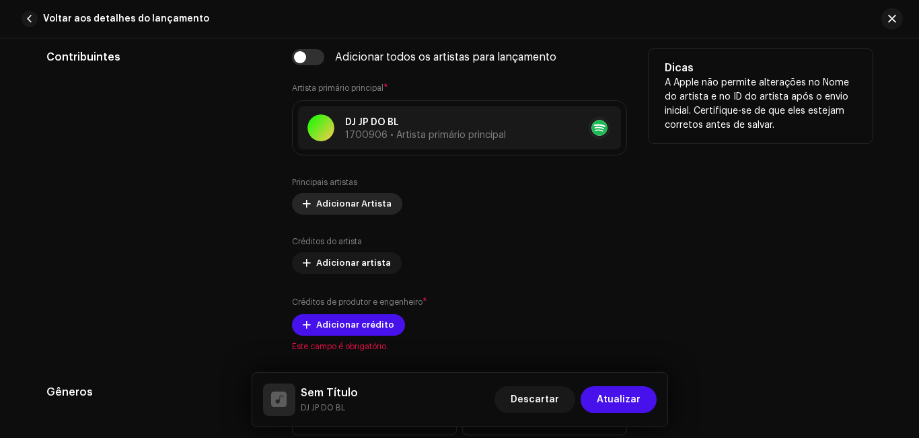
click at [374, 207] on font "Adicionar Artista" at bounding box center [353, 203] width 75 height 9
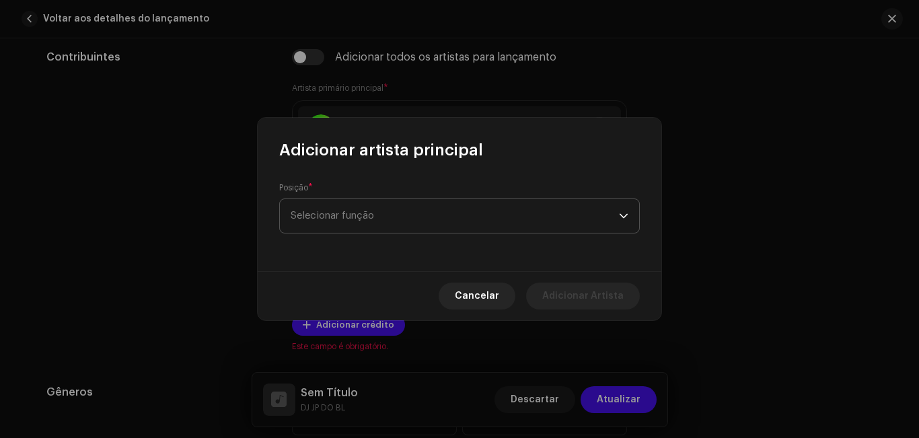
click at [378, 216] on span "Selecionar função" at bounding box center [455, 216] width 328 height 34
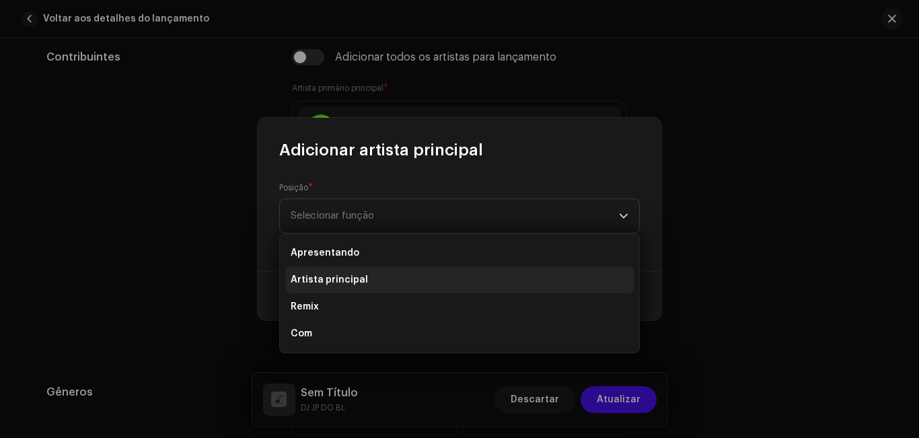
click at [371, 280] on li "Artista principal" at bounding box center [459, 279] width 349 height 27
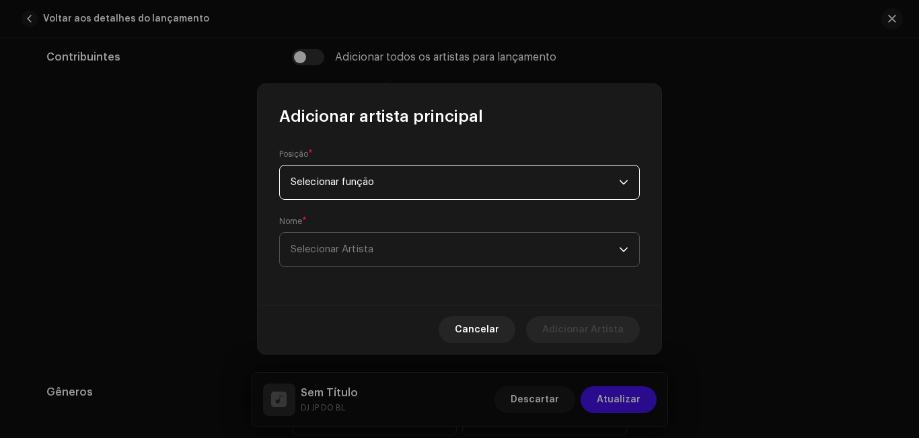
click at [379, 244] on span "Selecionar Artista" at bounding box center [455, 250] width 328 height 34
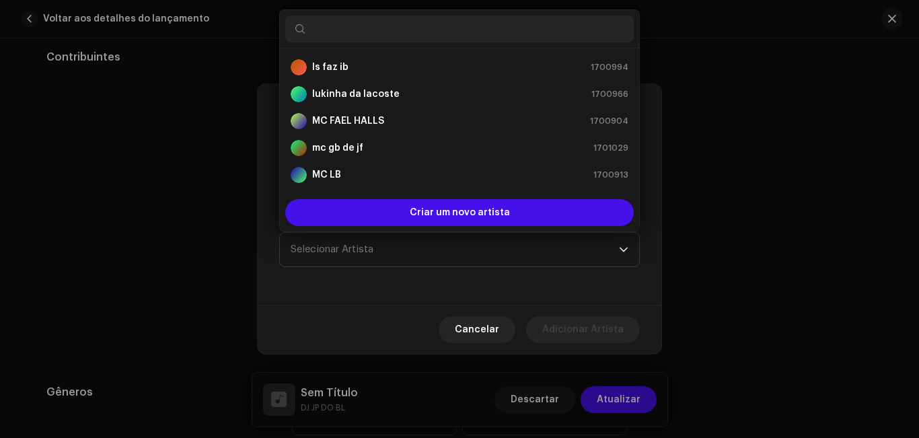
scroll to position [63, 0]
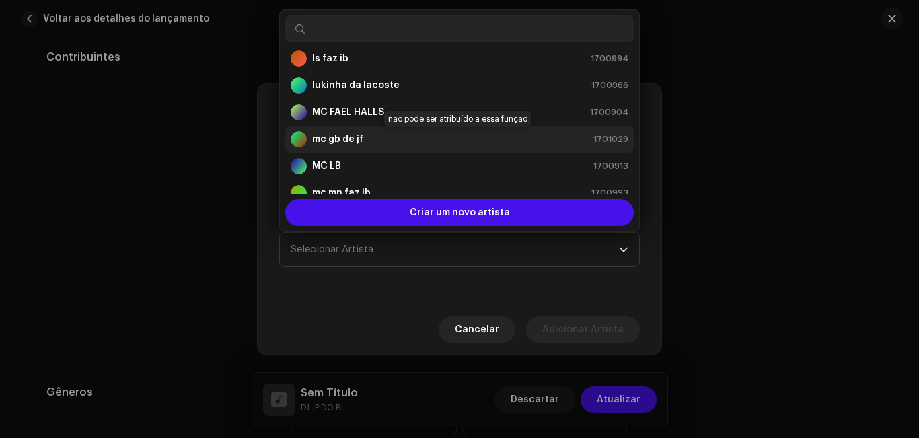
click at [590, 141] on div "mc gb de jf 1701029" at bounding box center [460, 139] width 338 height 16
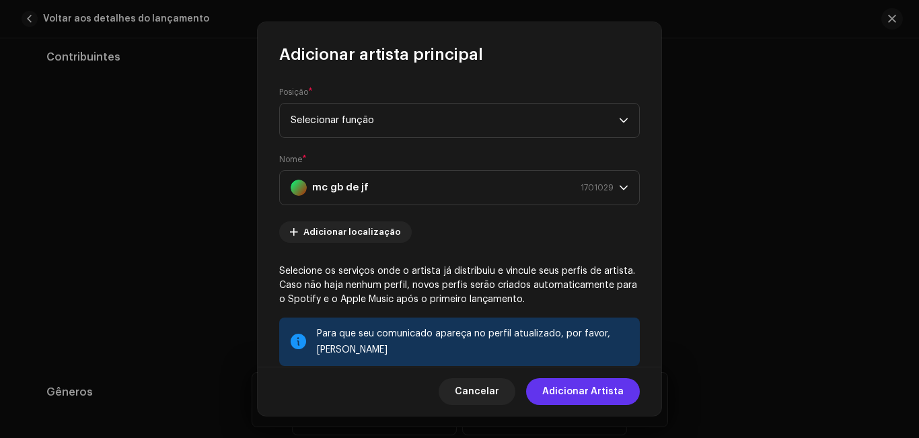
click at [598, 392] on font "Adicionar Artista" at bounding box center [582, 391] width 81 height 9
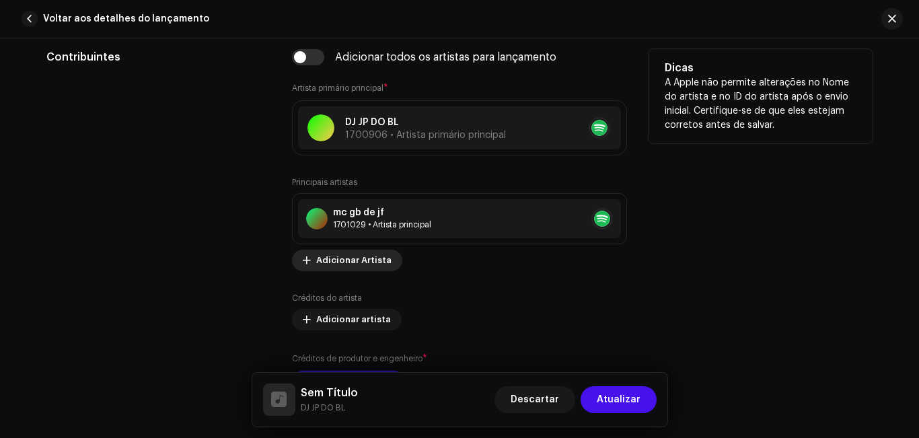
click at [368, 256] on font "Adicionar Artista" at bounding box center [353, 260] width 75 height 9
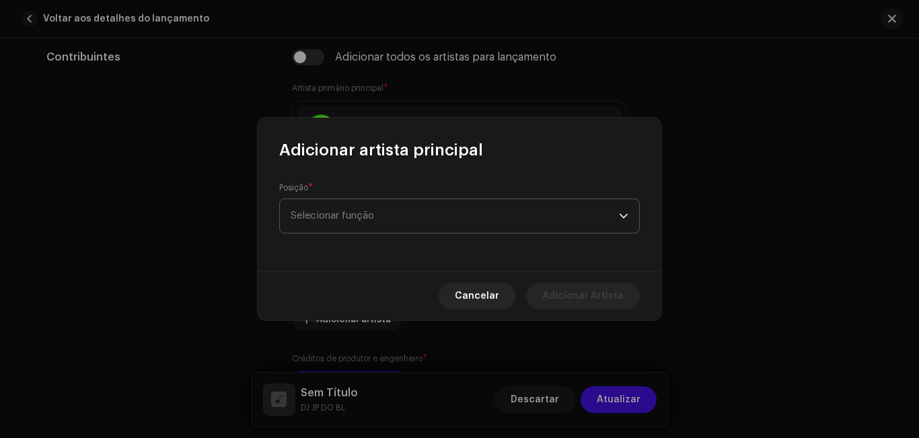
click at [369, 225] on span "Selecionar função" at bounding box center [455, 216] width 328 height 34
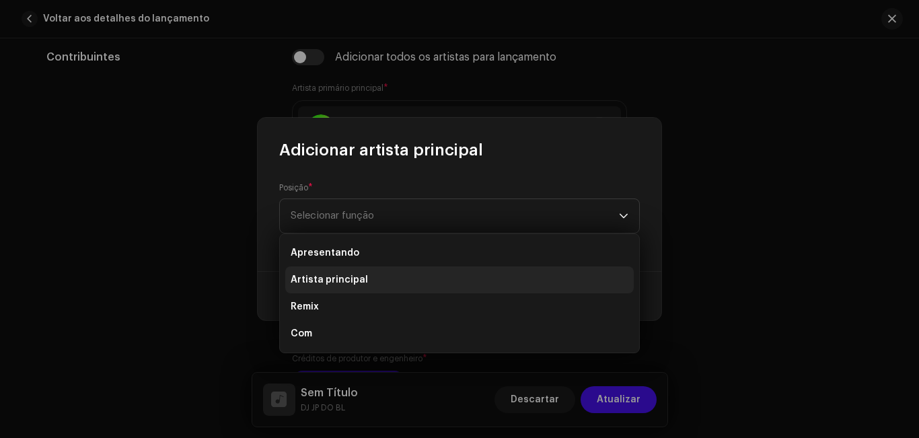
click at [372, 275] on li "Artista principal" at bounding box center [459, 279] width 349 height 27
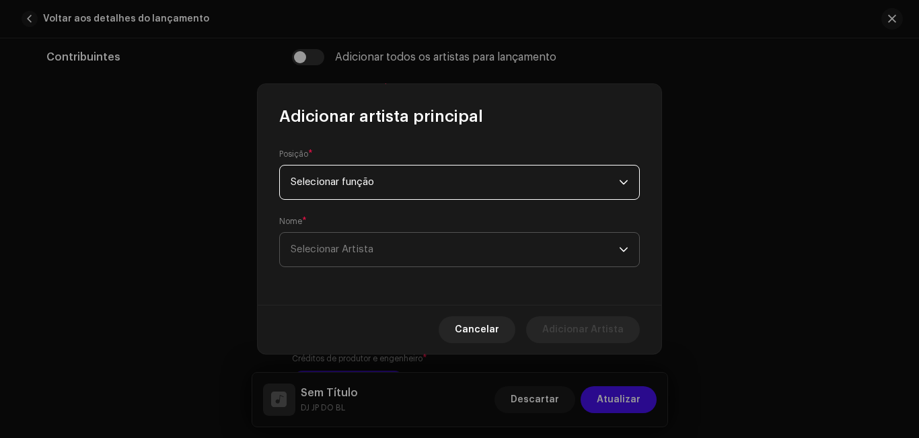
click at [392, 259] on span "Selecionar Artista" at bounding box center [455, 250] width 328 height 34
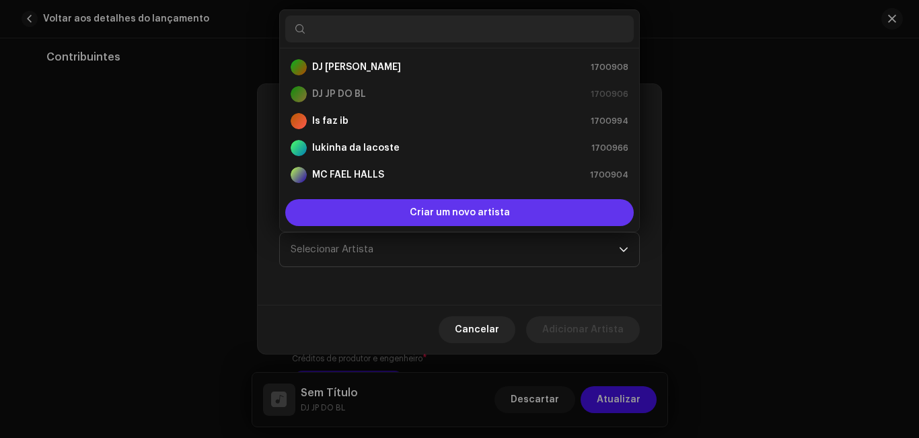
click at [434, 210] on font "Criar um novo artista" at bounding box center [460, 212] width 100 height 9
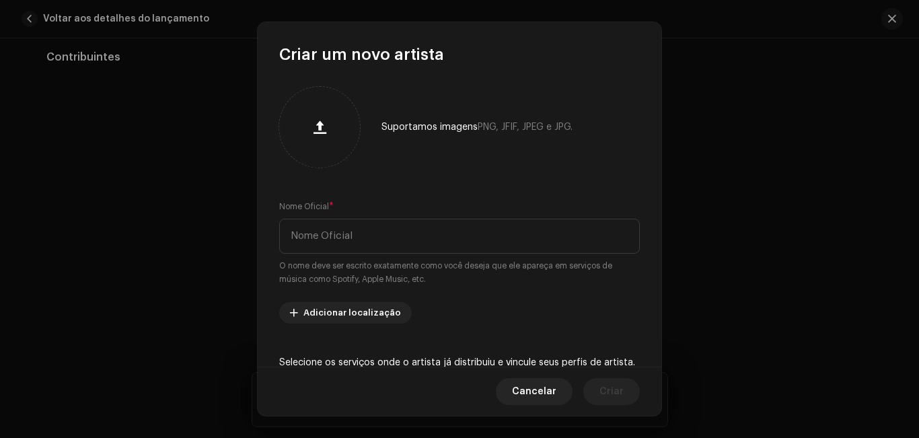
click at [303, 111] on button "button" at bounding box center [319, 127] width 32 height 32
click at [439, 238] on input "text" at bounding box center [459, 236] width 361 height 35
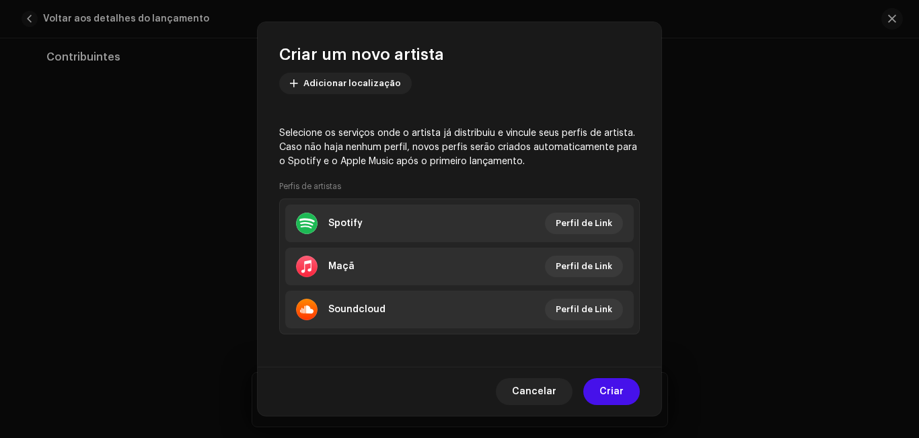
scroll to position [234, 0]
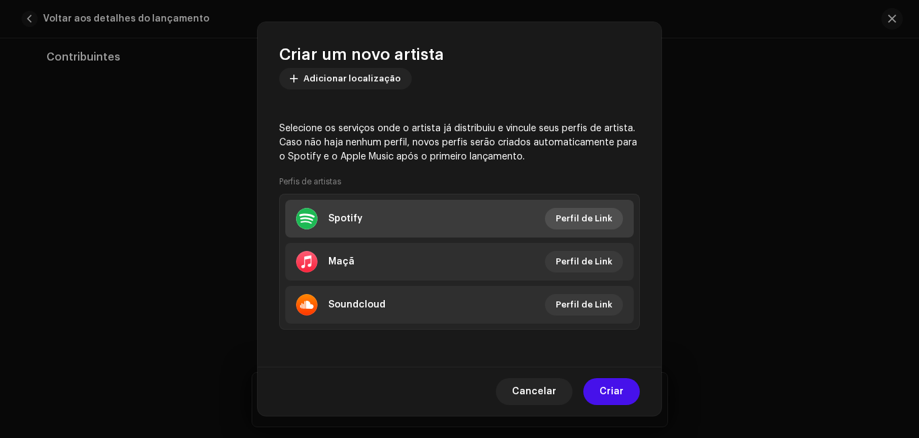
type input "mc pierry"
click at [564, 215] on font "Perfil de Link" at bounding box center [584, 218] width 57 height 9
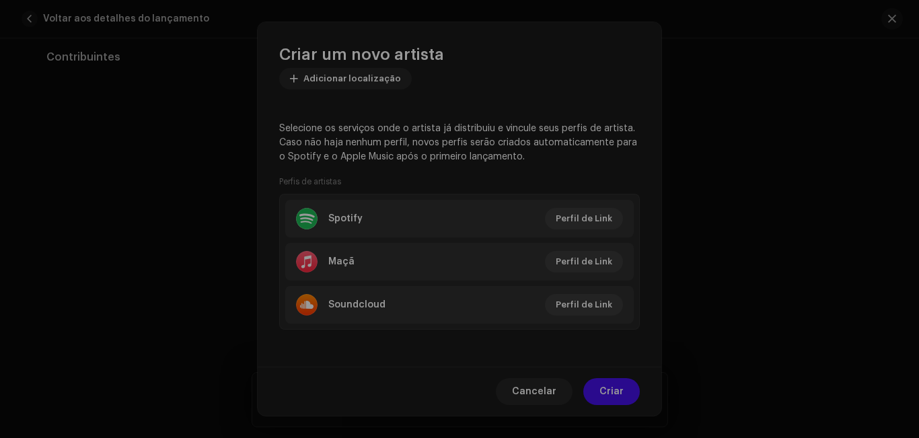
click at [662, 234] on div "Conecte seu Perfil de Artista Id do artista no Spotify * Vá para sua página de …" at bounding box center [459, 219] width 919 height 438
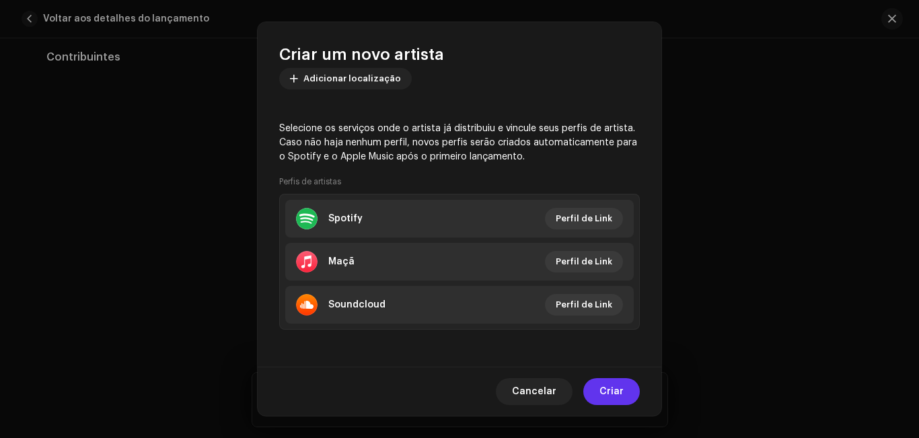
click at [615, 398] on span "Criar" at bounding box center [612, 391] width 24 height 27
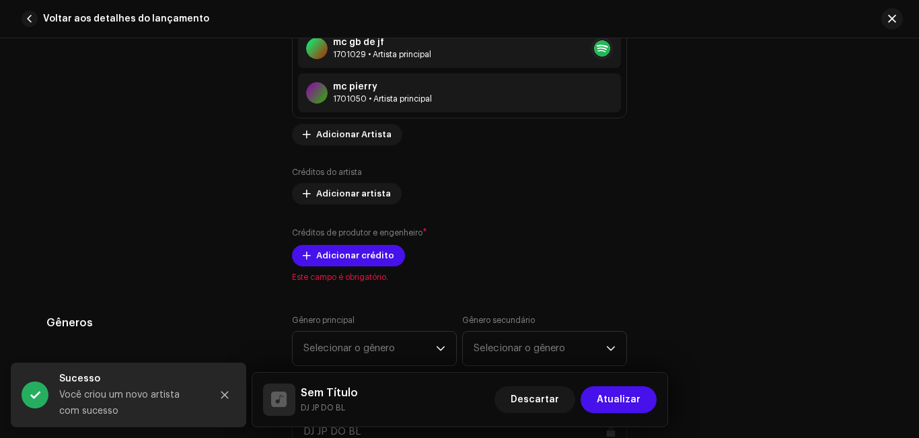
scroll to position [965, 0]
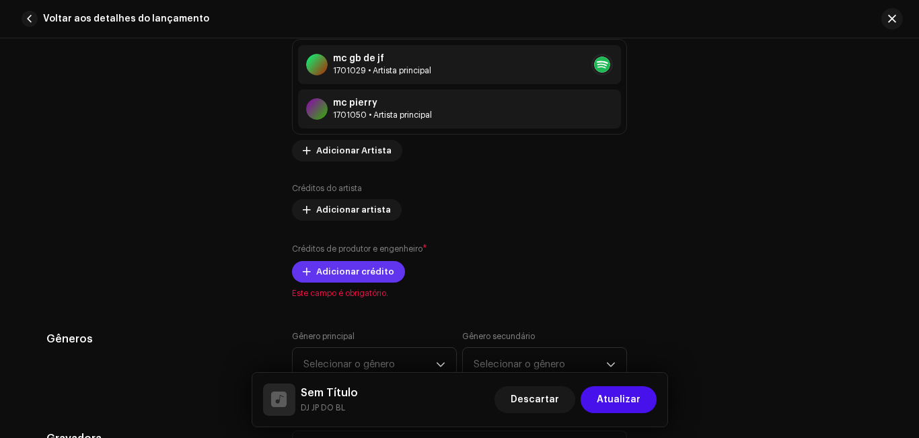
click at [369, 277] on span "Adicionar crédito" at bounding box center [355, 271] width 78 height 27
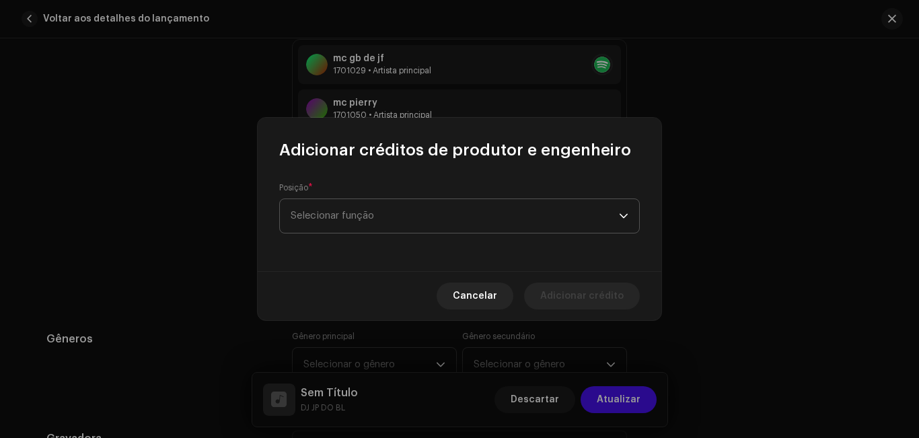
click at [387, 219] on span "Selecionar função" at bounding box center [455, 216] width 328 height 34
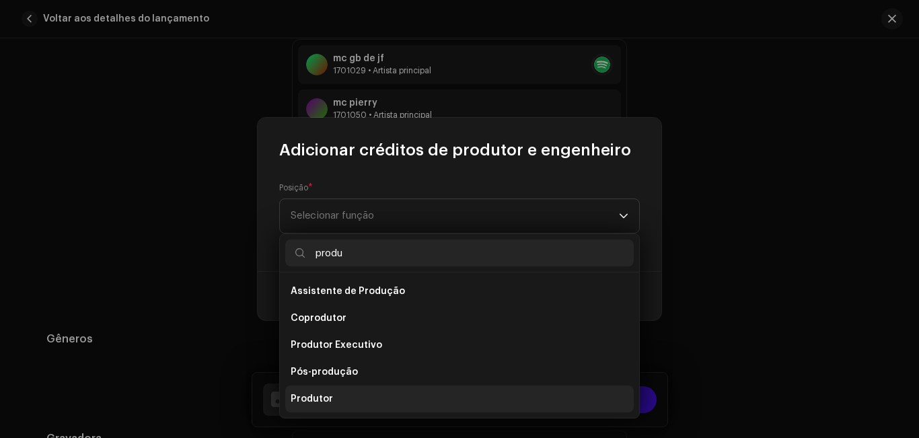
type input "produ"
click at [460, 400] on li "Produtor" at bounding box center [459, 399] width 349 height 27
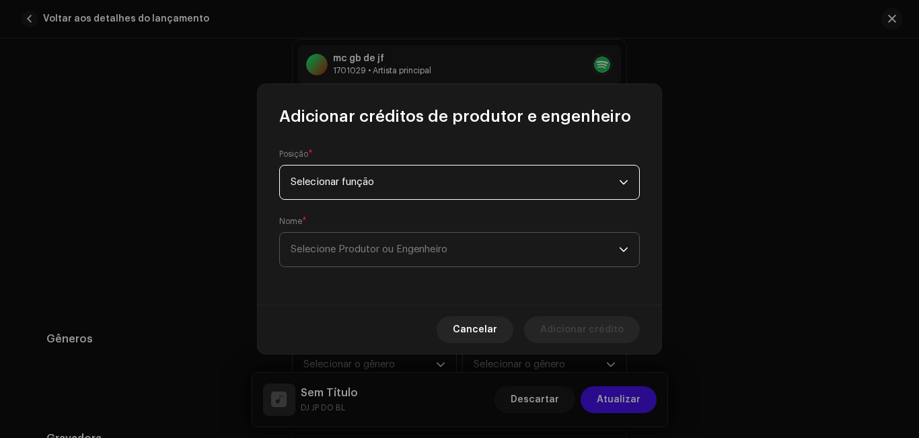
click at [377, 249] on font "Selecione Produtor ou Engenheiro" at bounding box center [369, 249] width 157 height 10
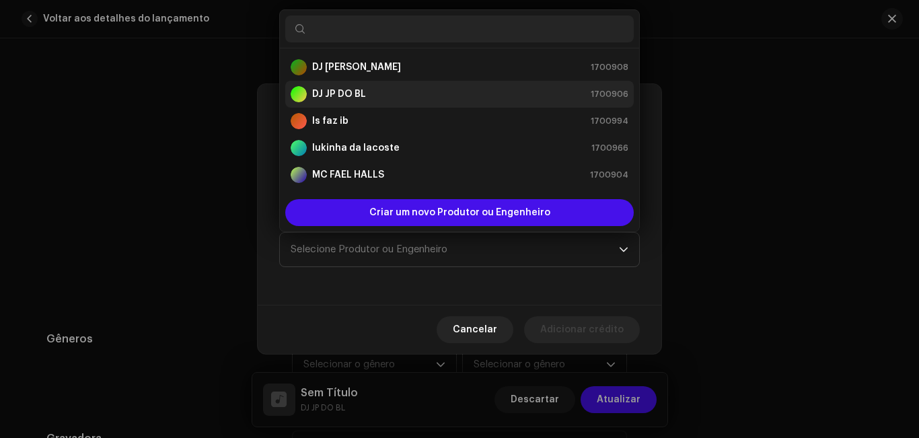
click at [376, 94] on div "DJ JP DO BL 1700906" at bounding box center [460, 94] width 338 height 16
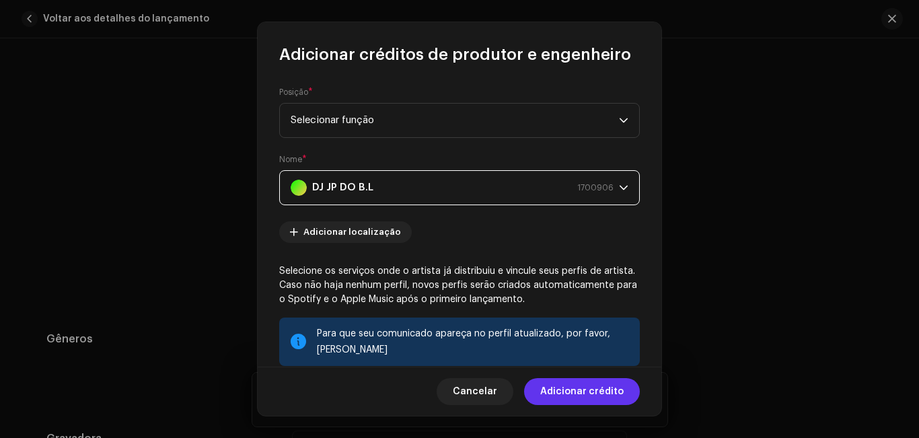
click at [569, 394] on font "Adicionar crédito" at bounding box center [581, 391] width 83 height 9
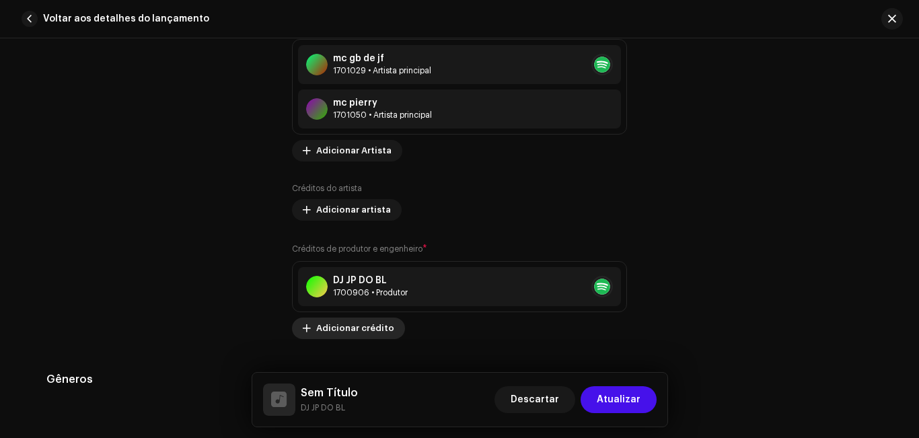
click at [367, 330] on font "Adicionar crédito" at bounding box center [355, 328] width 78 height 9
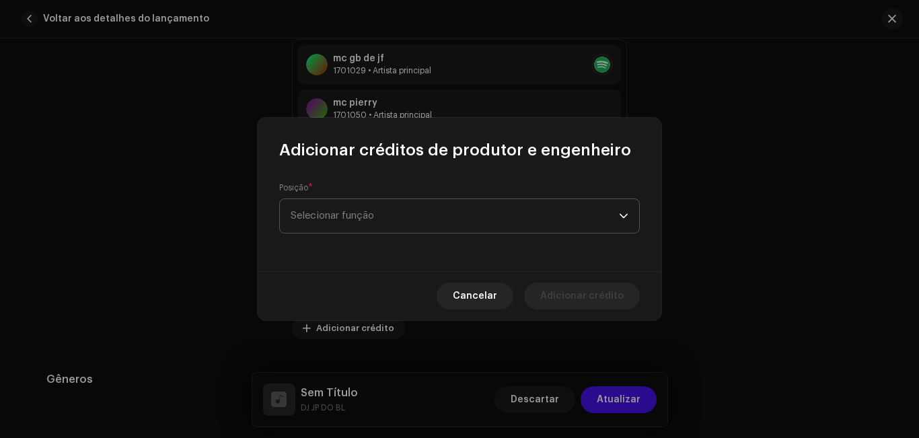
click at [359, 208] on span "Selecionar função" at bounding box center [455, 216] width 328 height 34
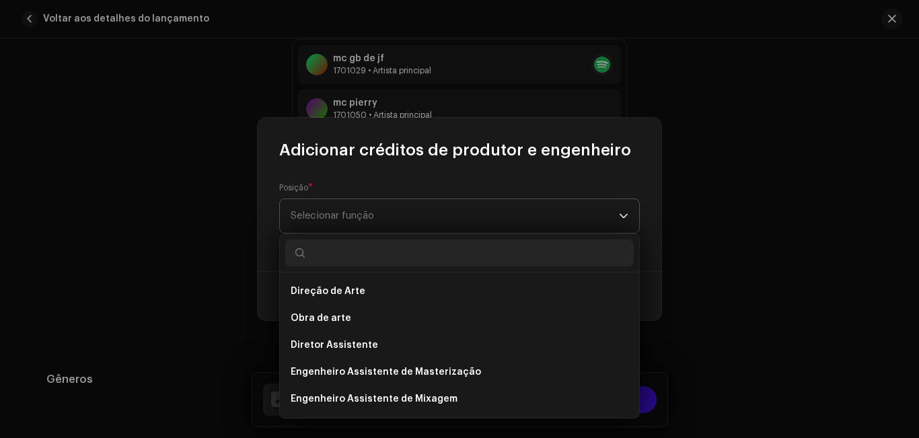
click at [359, 208] on span "Selecionar função" at bounding box center [455, 216] width 328 height 34
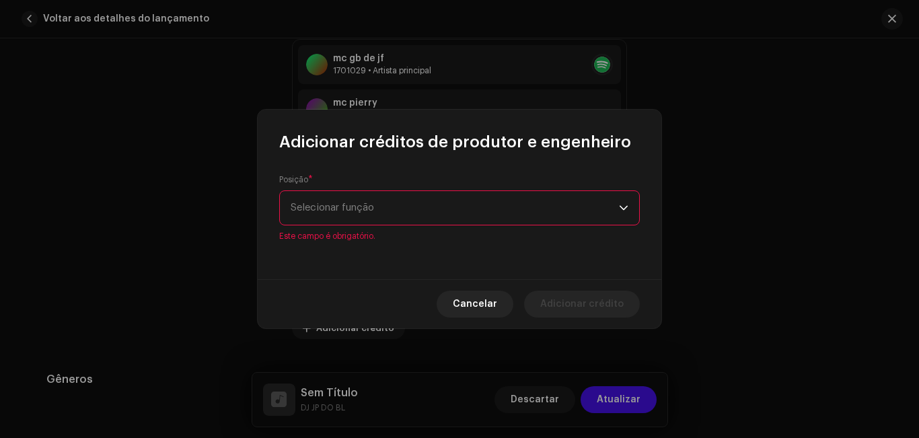
click at [359, 208] on font "Selecionar função" at bounding box center [332, 208] width 83 height 10
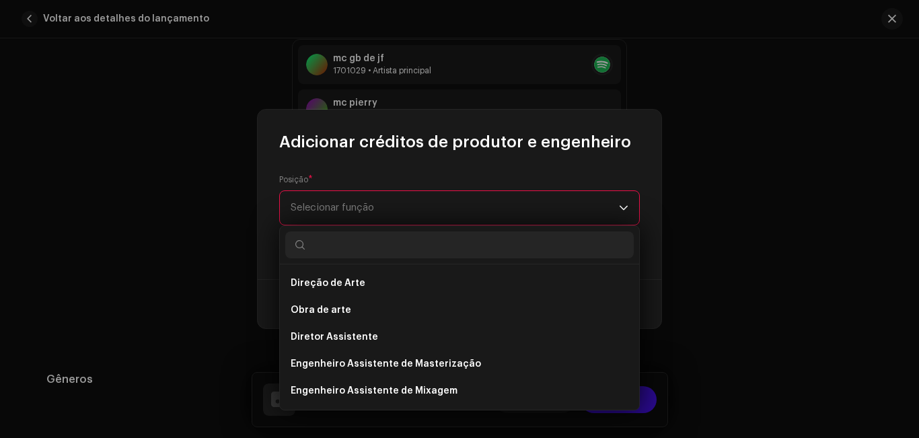
click at [365, 242] on input "text" at bounding box center [459, 244] width 349 height 27
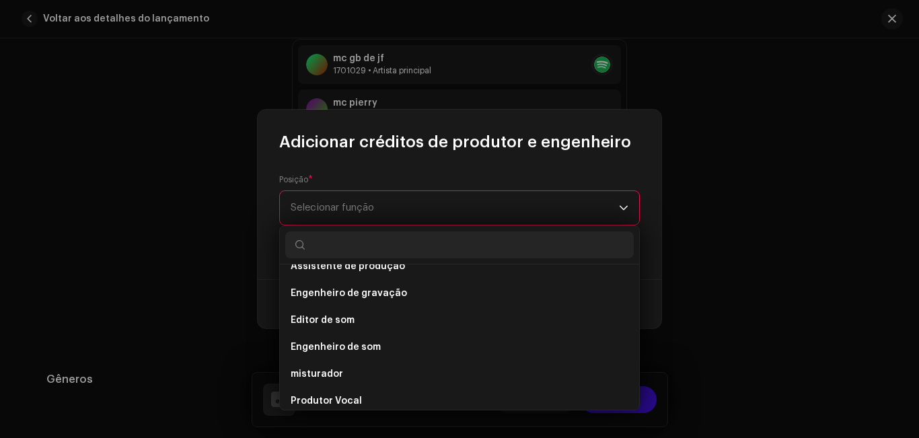
scroll to position [592, 0]
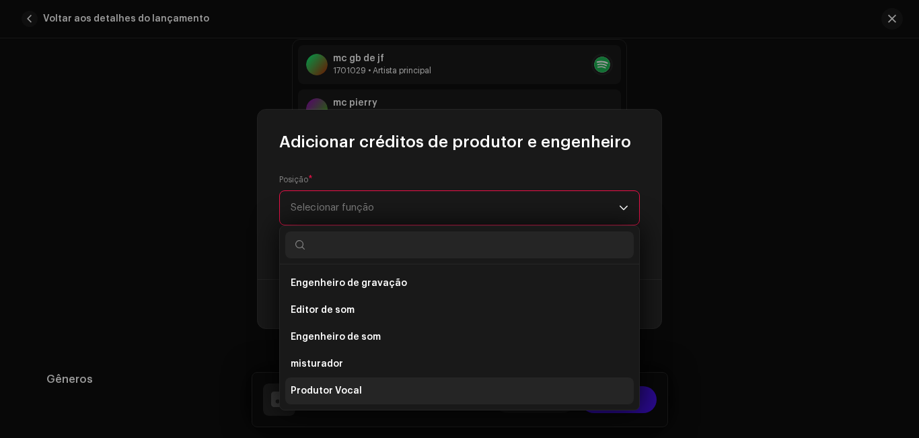
click at [505, 398] on li "Produtor Vocal" at bounding box center [459, 390] width 349 height 27
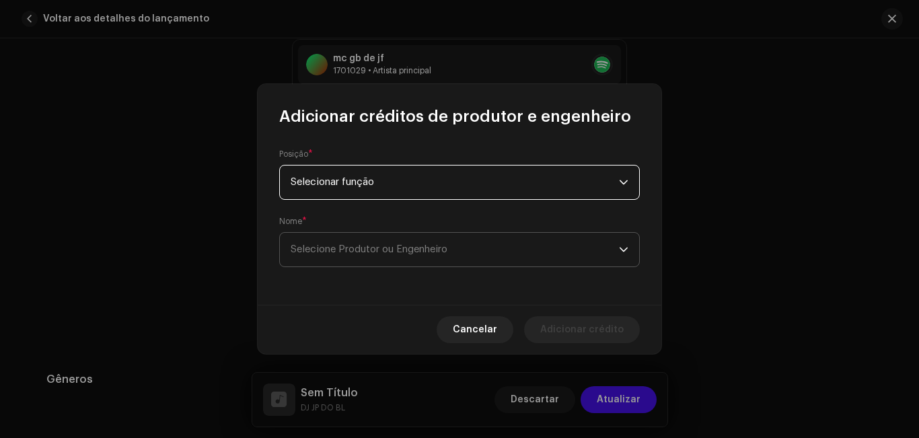
click at [489, 250] on span "Selecione Produtor ou Engenheiro" at bounding box center [455, 250] width 328 height 34
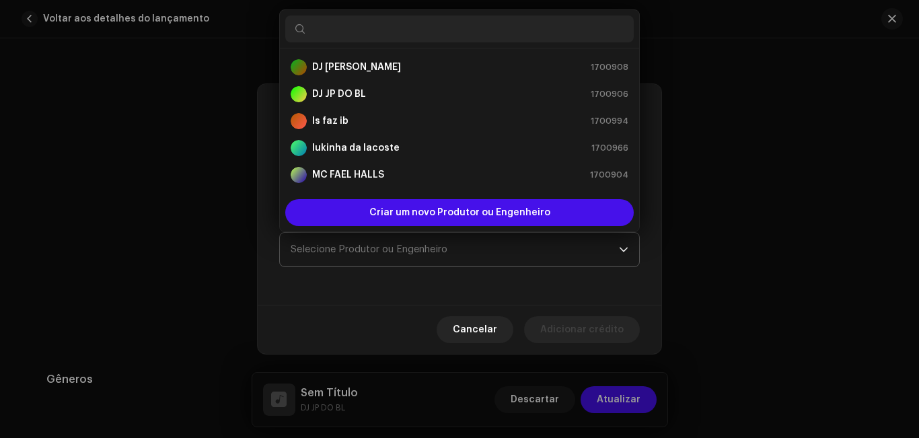
click at [489, 250] on span "Selecione Produtor ou Engenheiro" at bounding box center [455, 250] width 328 height 34
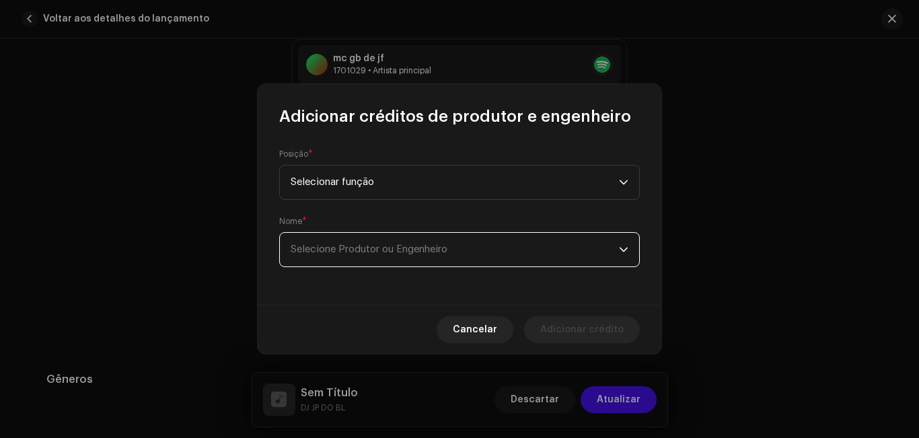
click at [489, 250] on span "Selecione Produtor ou Engenheiro" at bounding box center [455, 250] width 328 height 34
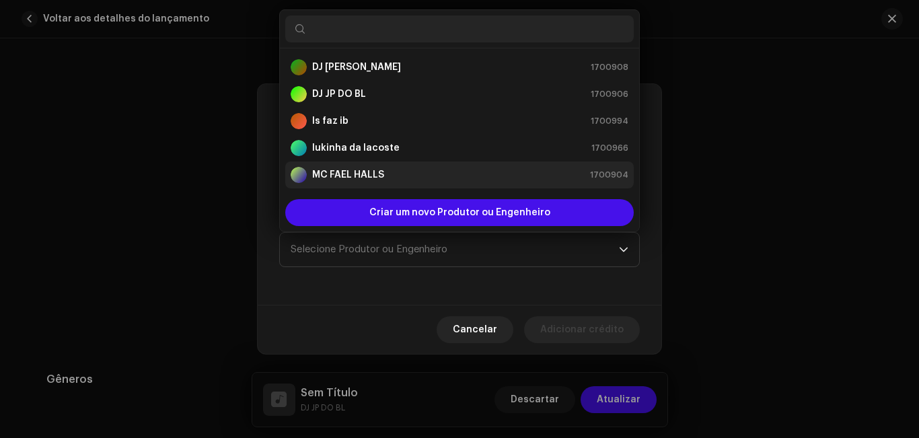
scroll to position [22, 0]
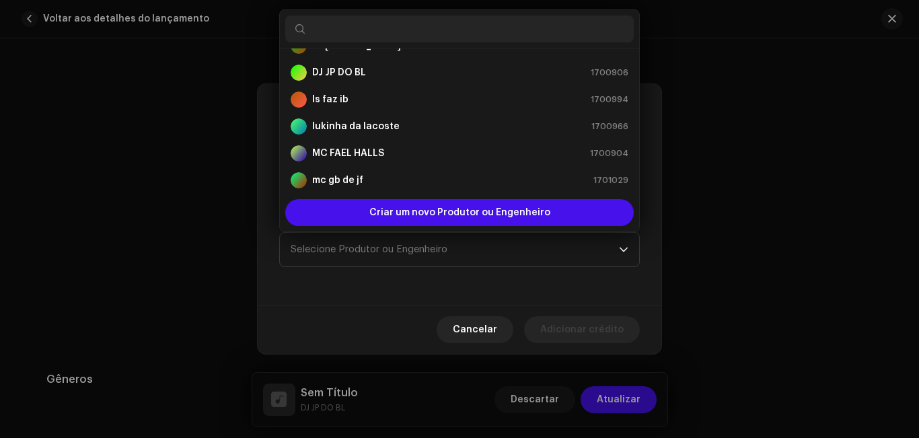
click at [642, 301] on div "Posição * Selecionar função Nome * Selecione Produtor ou Engenheiro" at bounding box center [460, 216] width 404 height 178
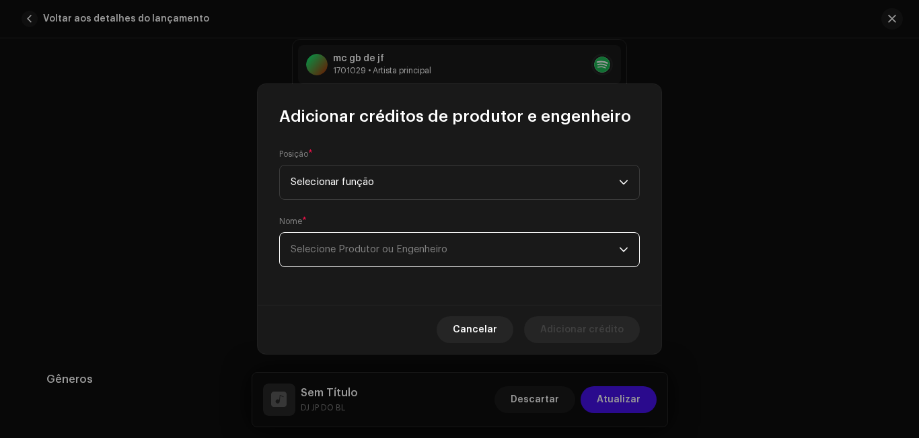
click at [606, 256] on span "Selecione Produtor ou Engenheiro" at bounding box center [455, 250] width 328 height 34
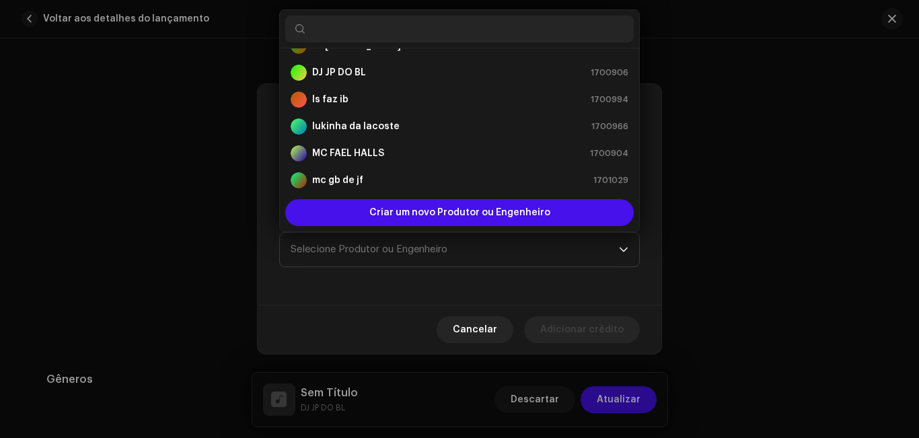
scroll to position [135, 0]
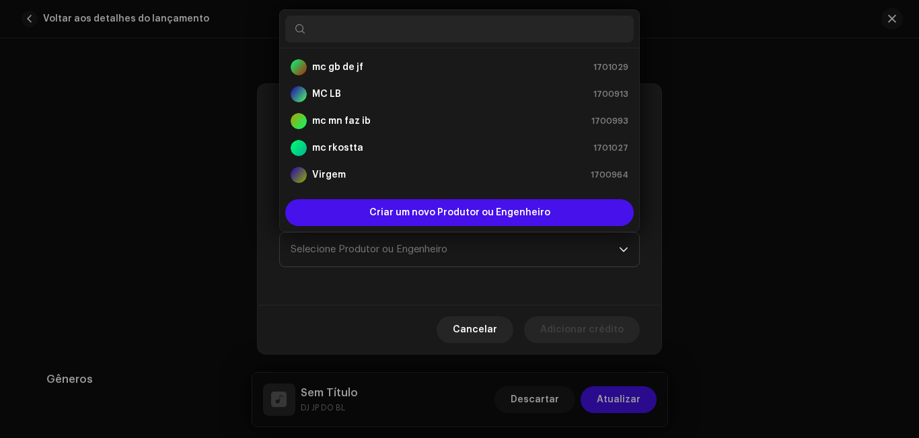
click at [595, 273] on div "Posição * Selecionar função Nome * Selecione Produtor ou Engenheiro" at bounding box center [460, 216] width 404 height 178
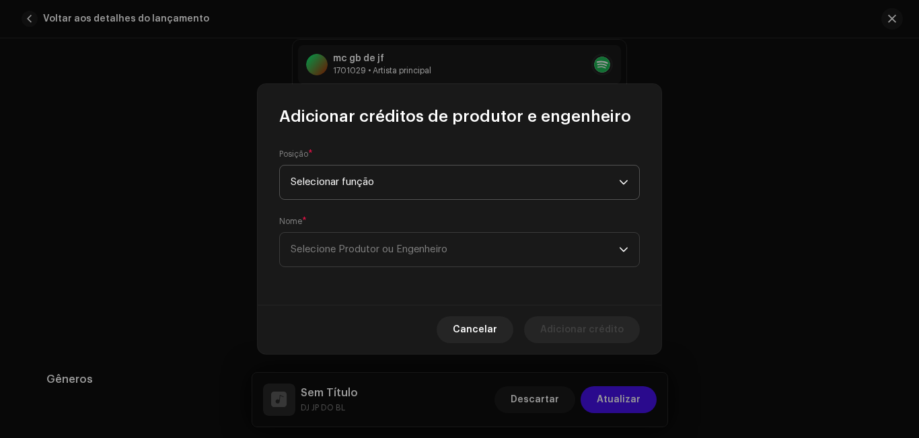
click at [591, 192] on span "Selecionar função" at bounding box center [455, 183] width 328 height 34
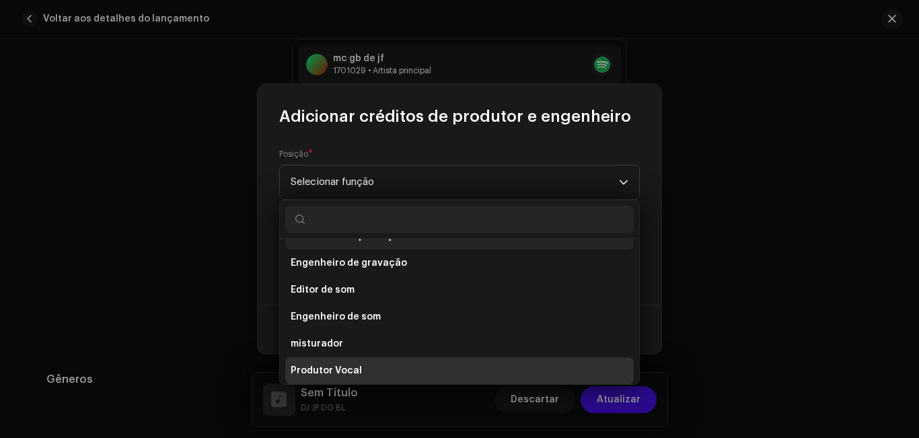
scroll to position [571, 0]
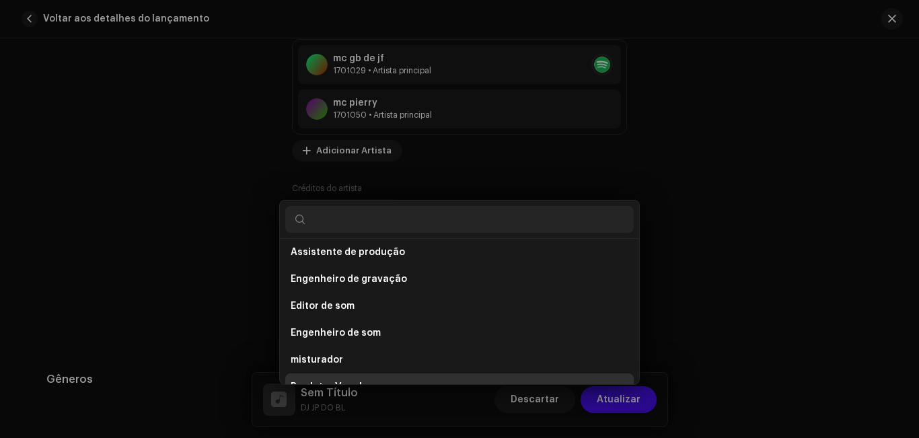
click at [661, 284] on div "Adicionar créditos de produtor e engenheiro Posição * Selecionar função Nome * …" at bounding box center [459, 219] width 919 height 438
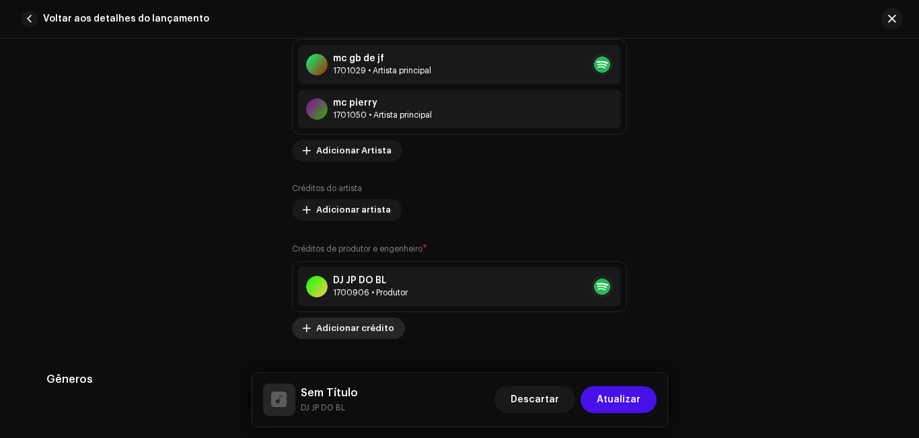
click at [371, 336] on span "Adicionar crédito" at bounding box center [355, 328] width 78 height 27
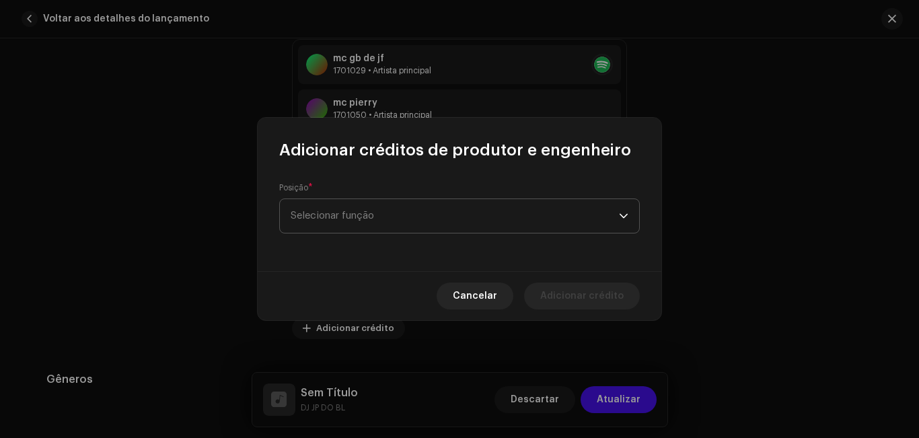
drag, startPoint x: 393, startPoint y: 197, endPoint x: 398, endPoint y: 211, distance: 14.9
click at [398, 211] on div "Posição * Selecionar função" at bounding box center [459, 207] width 361 height 51
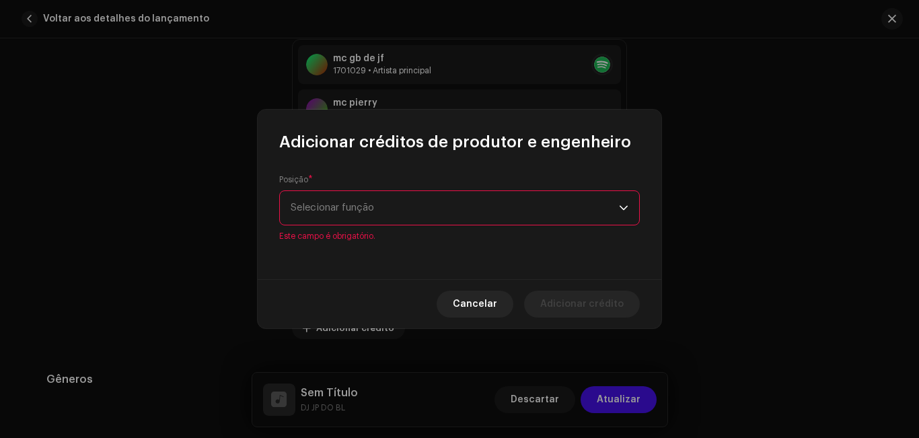
click at [398, 211] on span "Selecionar função" at bounding box center [455, 208] width 328 height 34
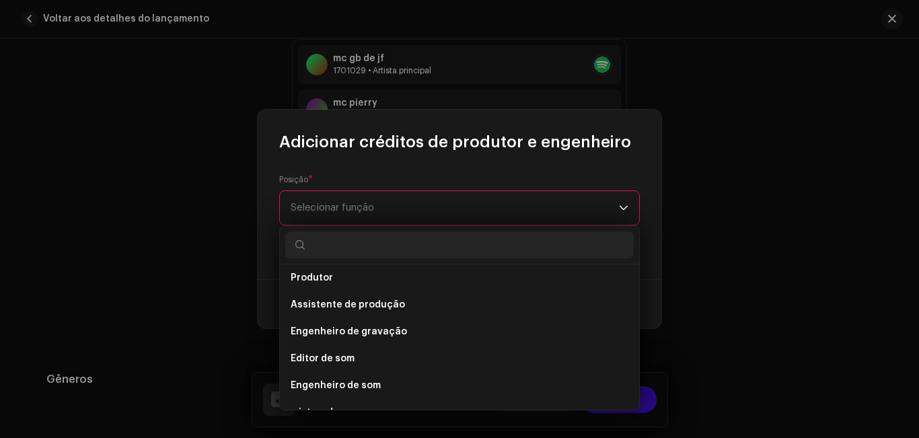
scroll to position [592, 0]
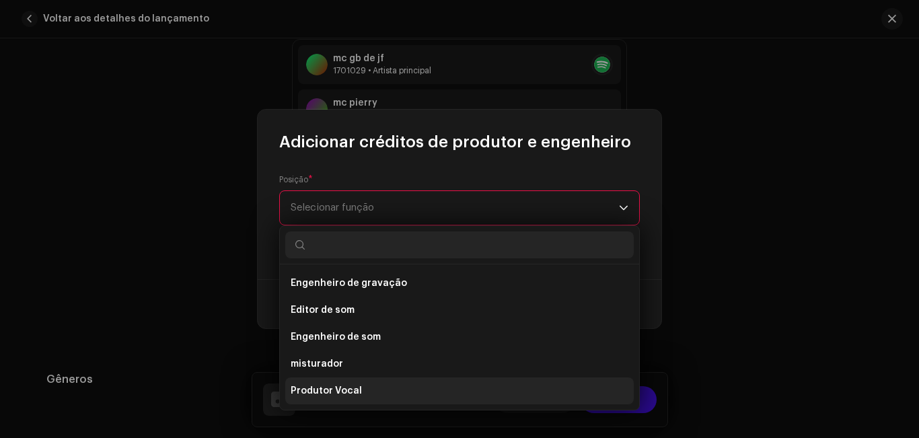
click at [613, 396] on li "Produtor Vocal" at bounding box center [459, 390] width 349 height 27
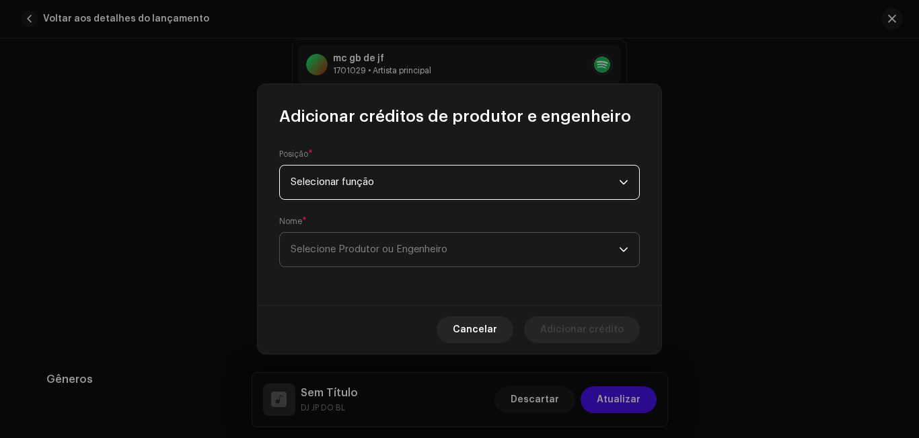
click at [477, 237] on span "Selecione Produtor ou Engenheiro" at bounding box center [455, 250] width 328 height 34
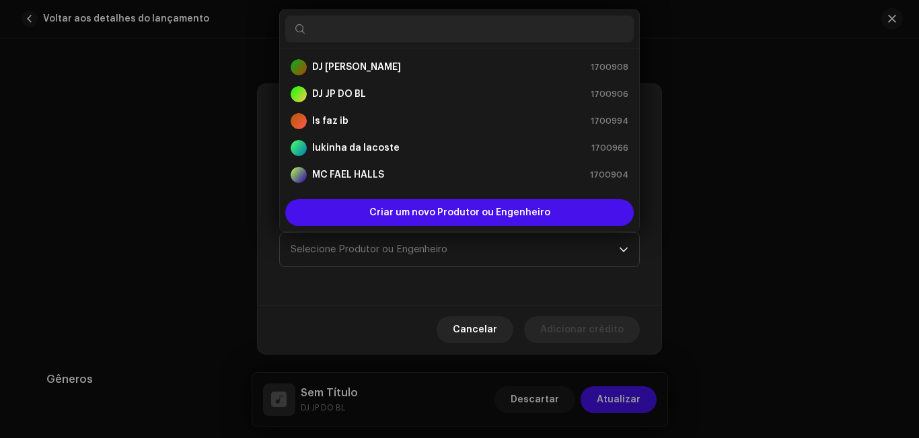
click at [432, 19] on input "text" at bounding box center [459, 28] width 349 height 27
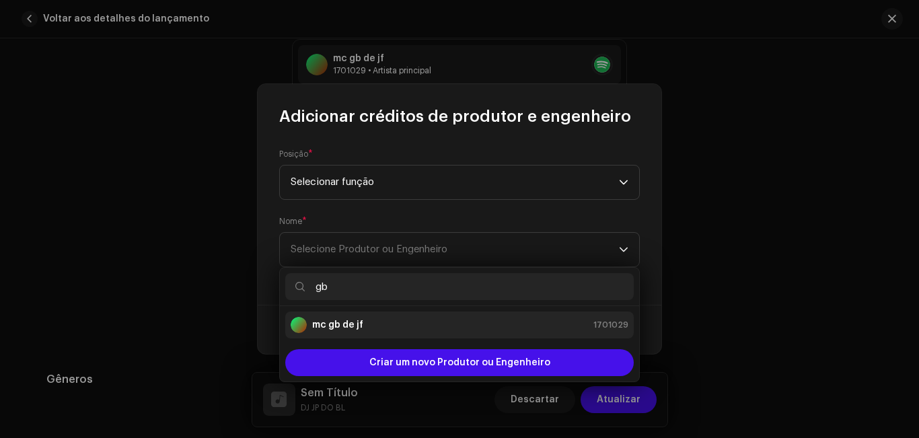
type input "gb"
click at [396, 337] on li "mc gb de jf 1701029" at bounding box center [459, 325] width 349 height 27
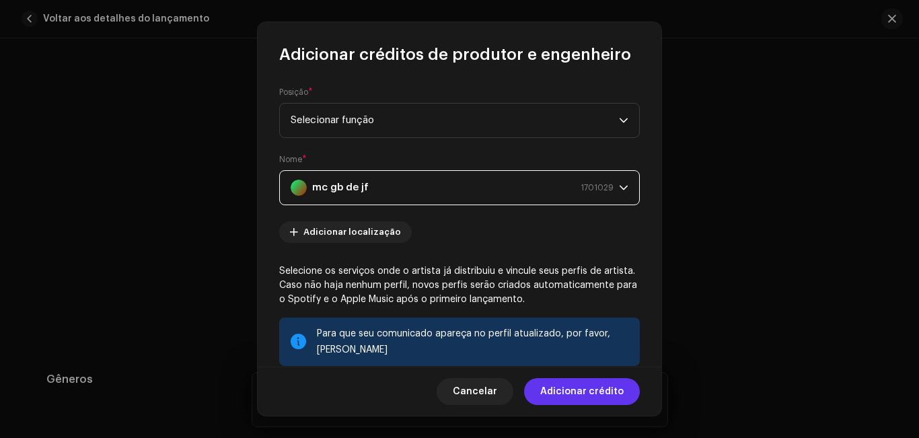
click at [580, 388] on font "Adicionar crédito" at bounding box center [581, 391] width 83 height 9
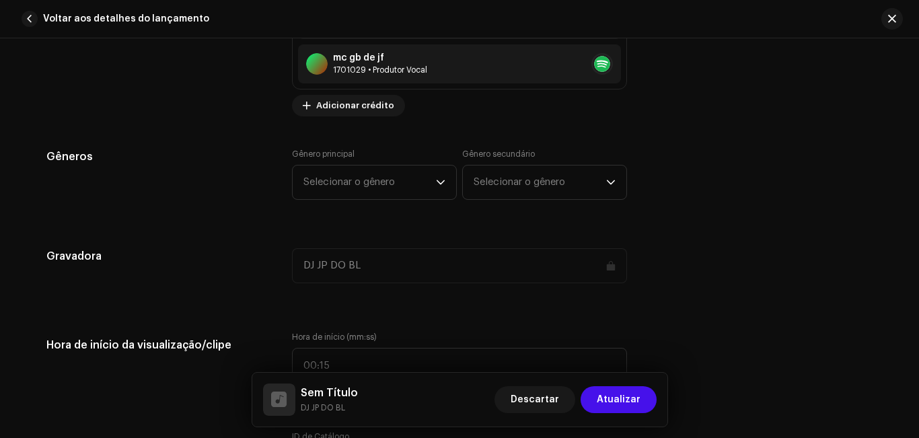
scroll to position [1171, 0]
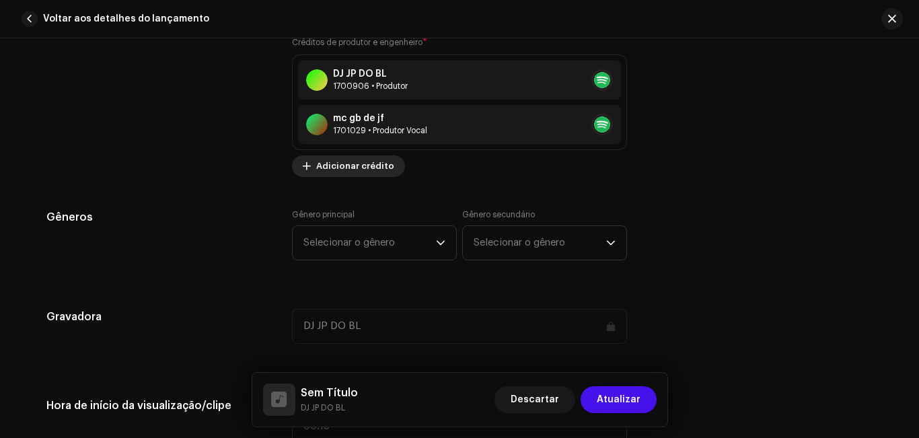
click at [378, 158] on span "Adicionar crédito" at bounding box center [355, 166] width 78 height 27
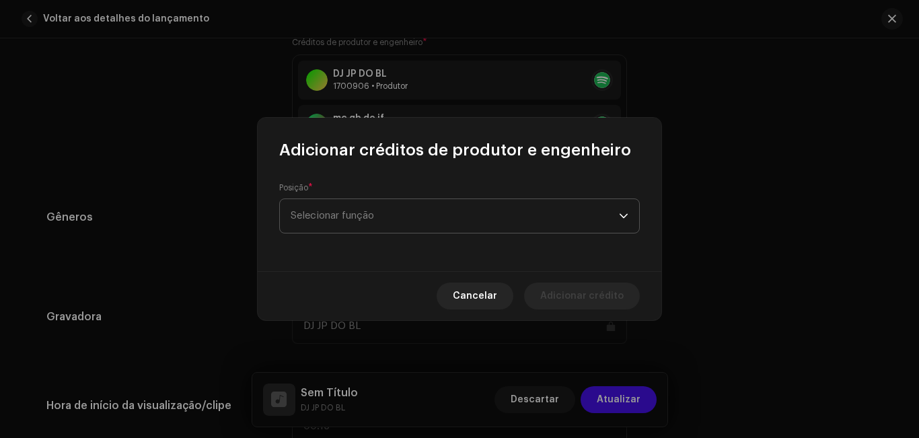
click at [374, 219] on font "Selecionar função" at bounding box center [332, 216] width 83 height 10
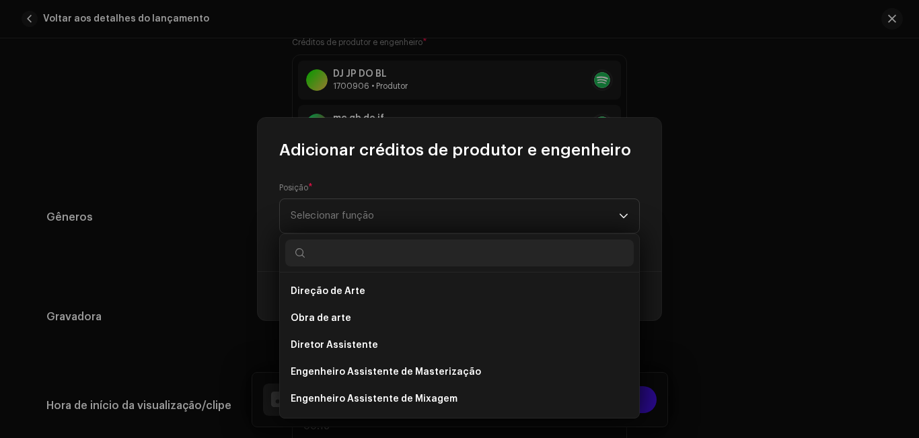
click at [377, 254] on input "text" at bounding box center [459, 253] width 349 height 27
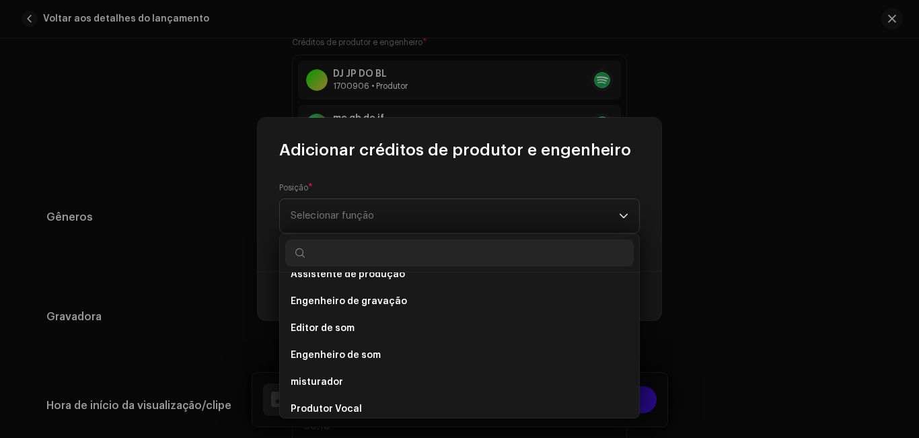
scroll to position [589, 0]
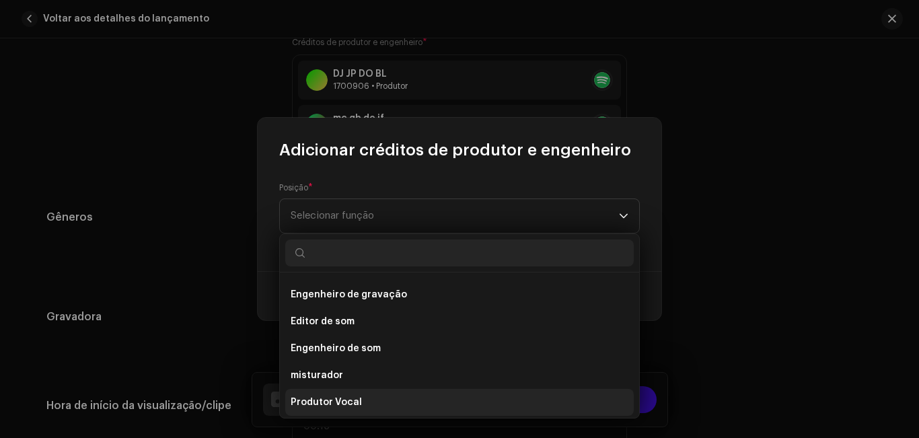
click at [421, 397] on li "Produtor Vocal" at bounding box center [459, 402] width 349 height 27
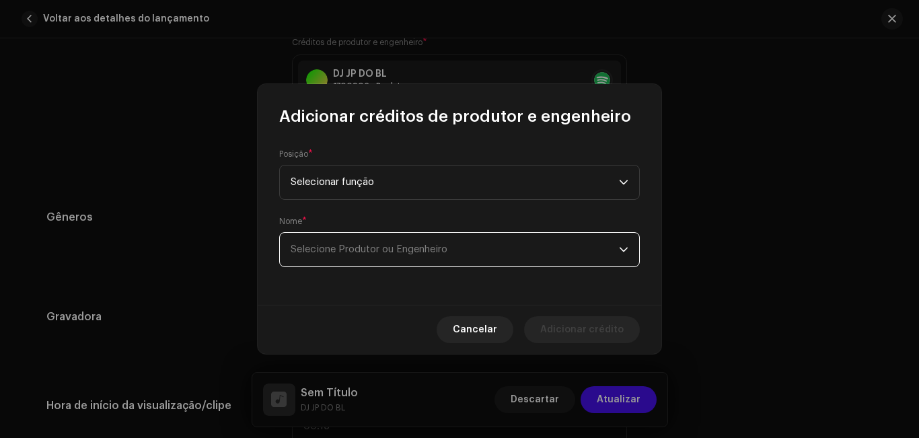
click at [348, 250] on font "Selecione Produtor ou Engenheiro" at bounding box center [369, 249] width 157 height 10
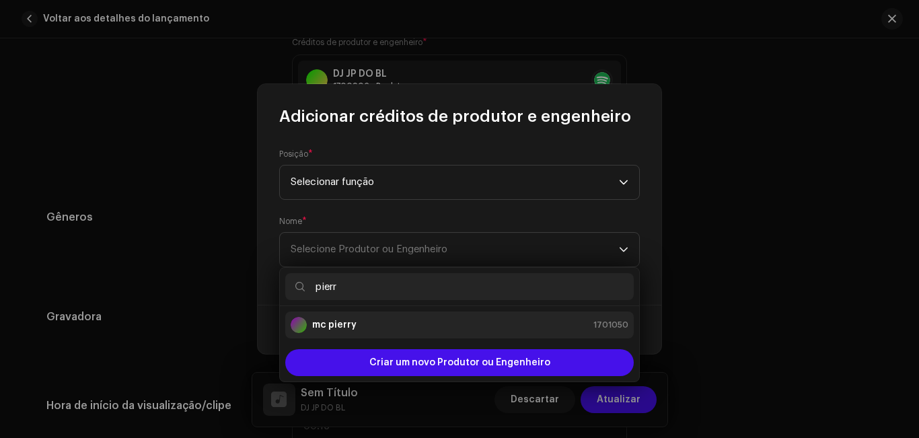
type input "pierr"
click at [363, 326] on div "mc pierry 1701050" at bounding box center [460, 325] width 338 height 16
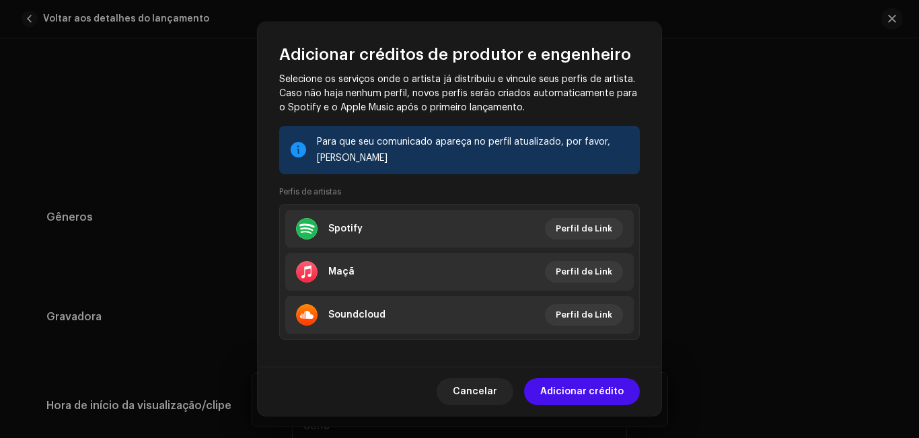
scroll to position [202, 0]
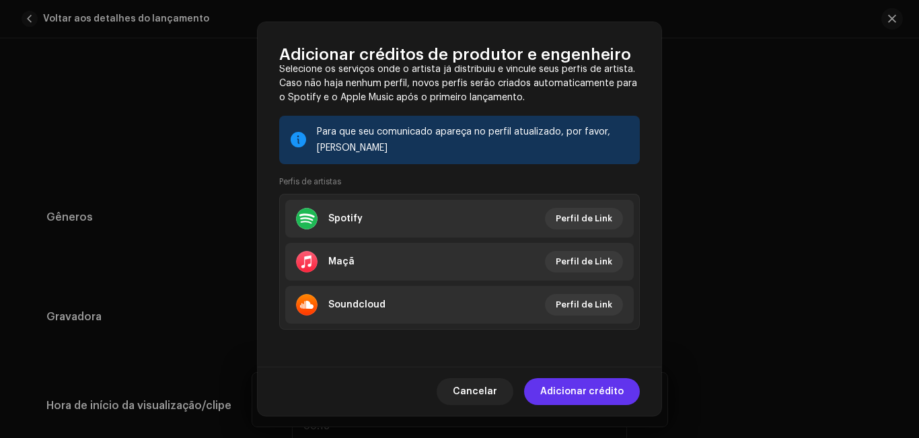
click at [614, 390] on font "Adicionar crédito" at bounding box center [581, 391] width 83 height 9
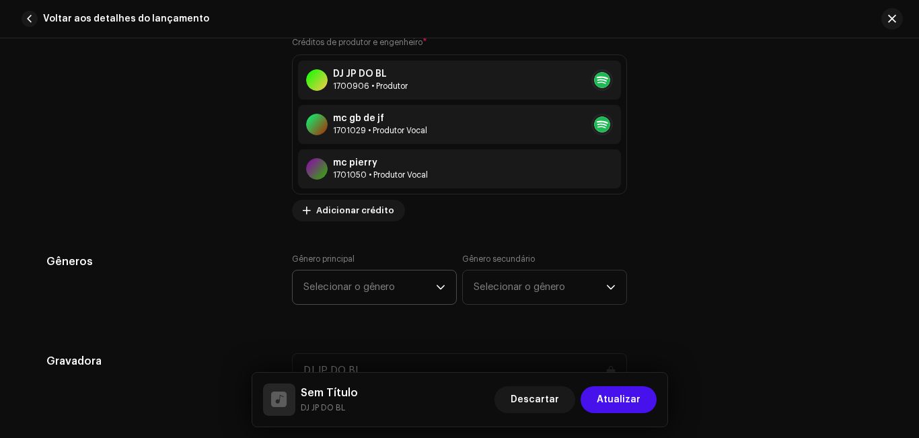
click at [418, 293] on span "Selecionar o gênero" at bounding box center [369, 287] width 133 height 34
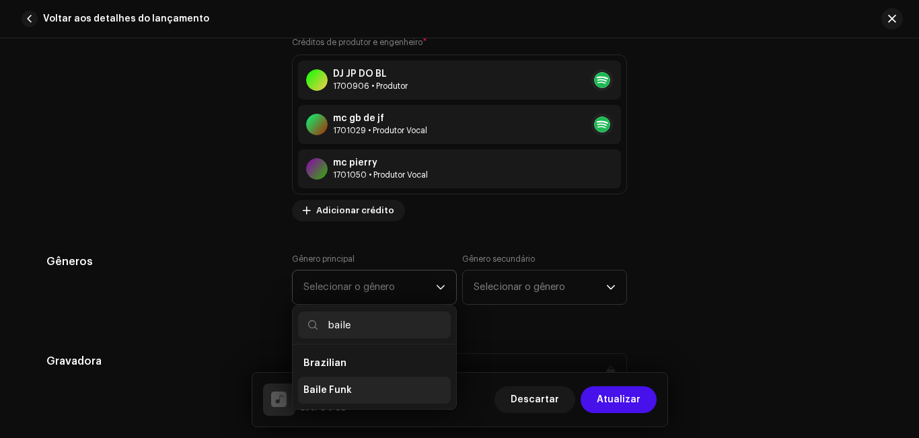
type input "baile"
click at [388, 394] on li "Baile Funk" at bounding box center [374, 390] width 153 height 27
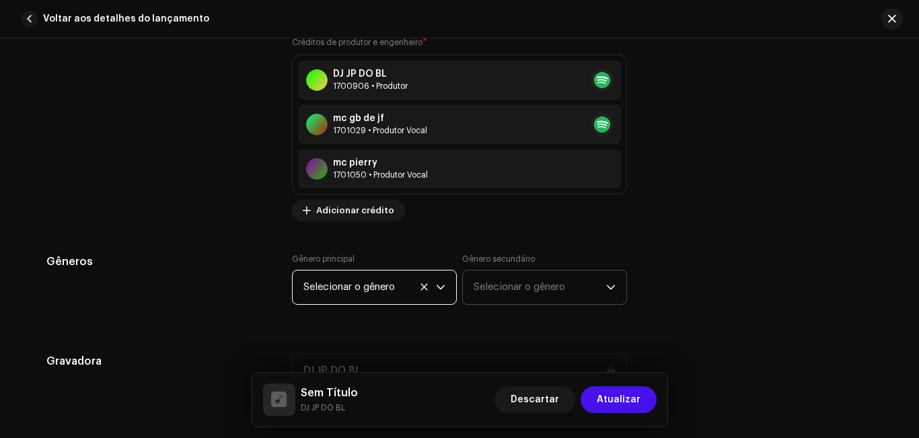
click at [509, 277] on span "Selecionar o gênero" at bounding box center [540, 287] width 133 height 34
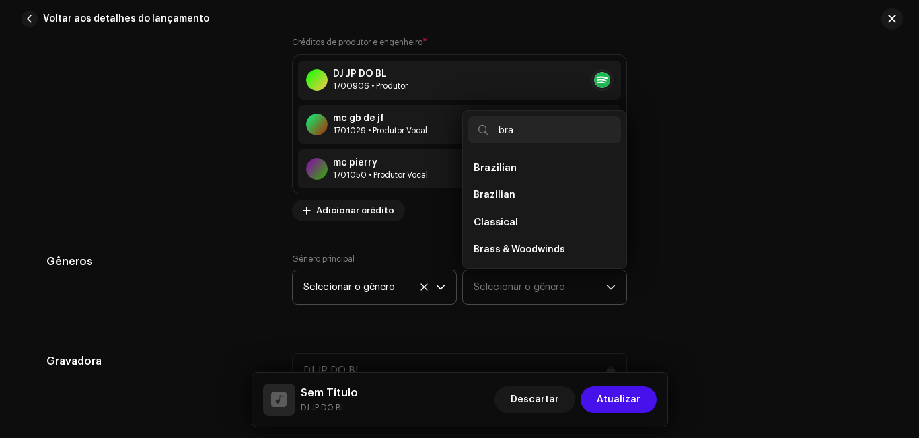
scroll to position [0, 0]
type input "bra"
click at [507, 190] on span "Brazilian" at bounding box center [495, 194] width 42 height 13
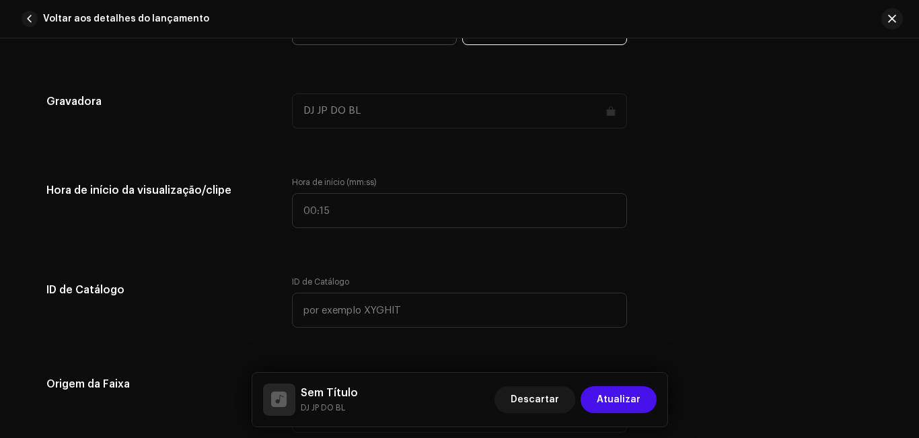
scroll to position [1442, 0]
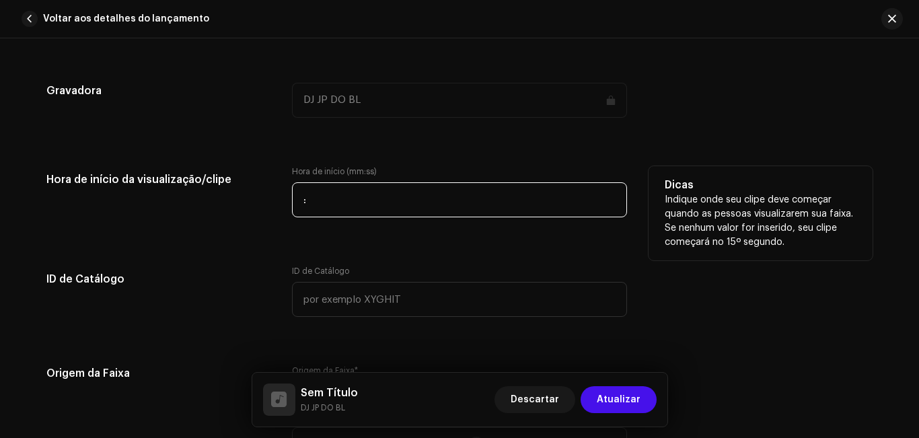
click at [418, 197] on input ":" at bounding box center [459, 199] width 335 height 35
type input "00:01"
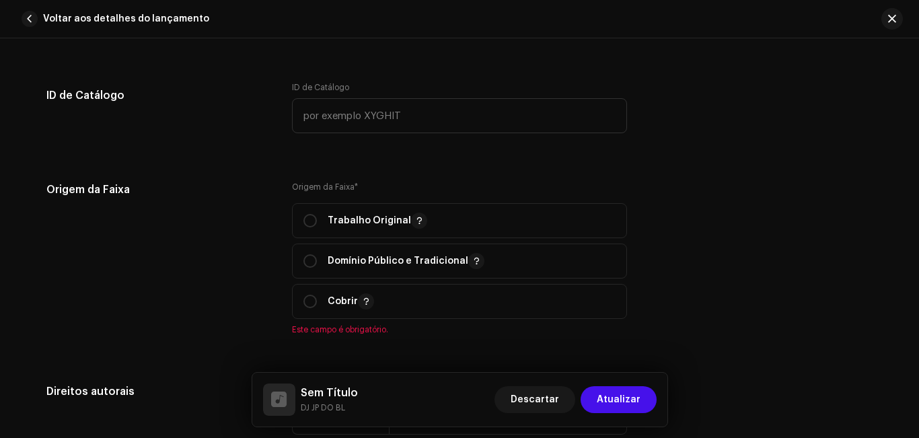
scroll to position [1647, 0]
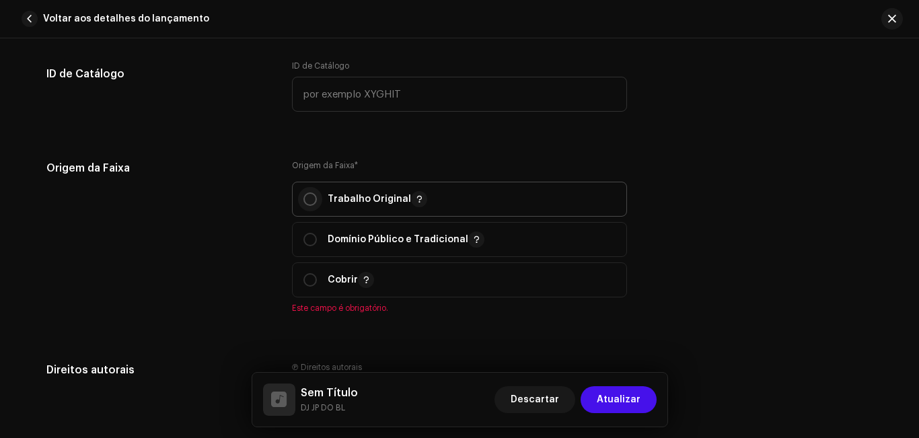
click at [313, 196] on input "radio" at bounding box center [309, 198] width 13 height 13
radio input "true"
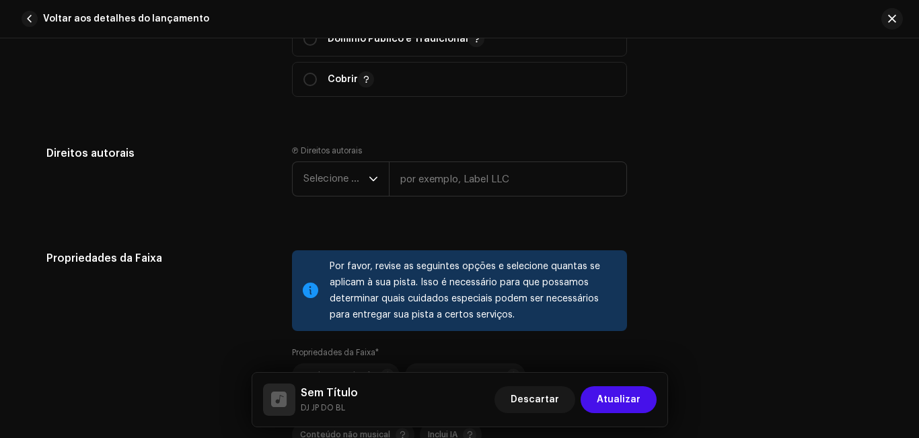
scroll to position [1898, 0]
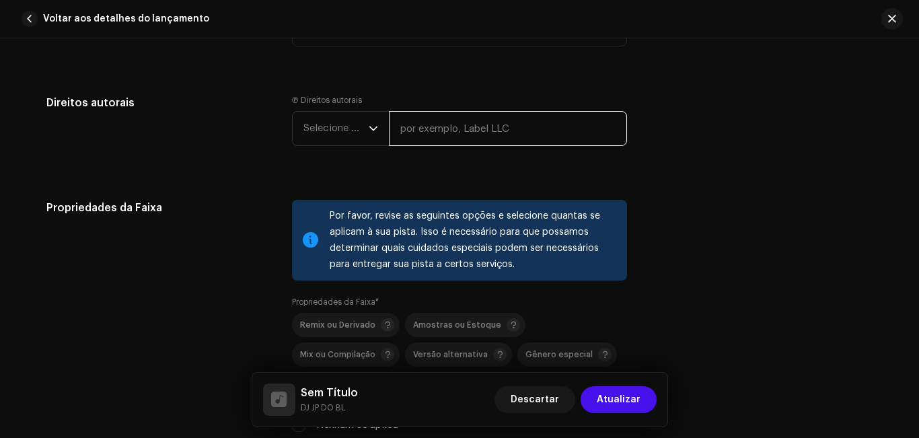
click at [506, 125] on input "text" at bounding box center [508, 128] width 238 height 35
type input "dj jp do b.l 2025"
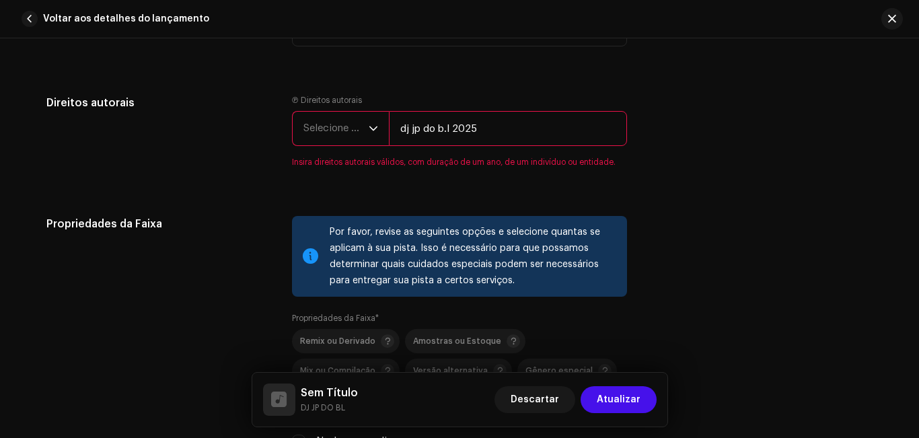
click at [373, 122] on div "gatilho suspenso" at bounding box center [373, 129] width 9 height 34
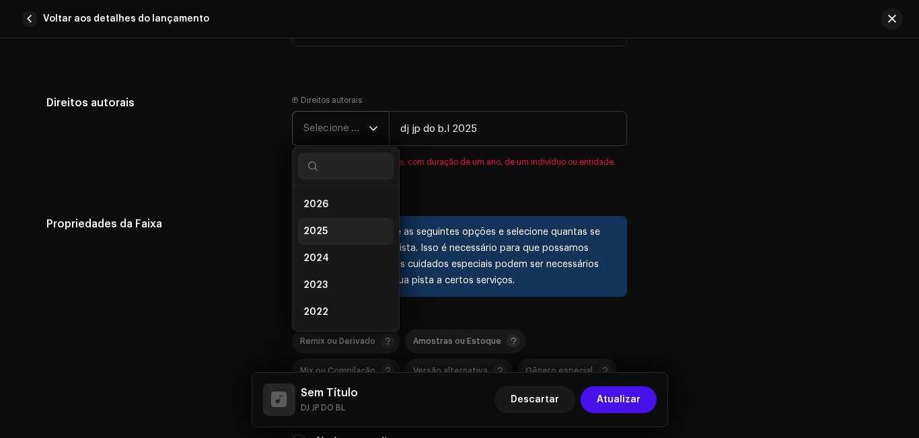
click at [345, 225] on li "2025" at bounding box center [346, 231] width 96 height 27
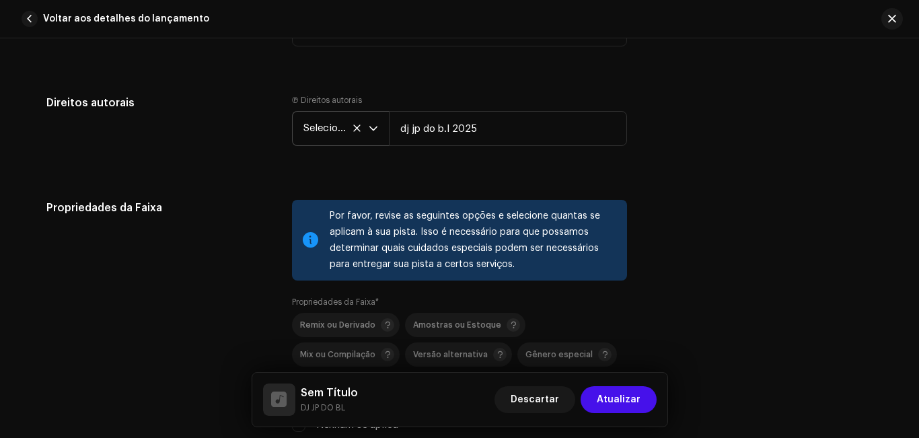
drag, startPoint x: 912, startPoint y: 277, endPoint x: 918, endPoint y: 295, distance: 18.3
click at [918, 295] on div "Detalhes da faixa Complete o seguinte para finalizar sua faixa. 1 de 3 Adiciona…" at bounding box center [459, 238] width 919 height 400
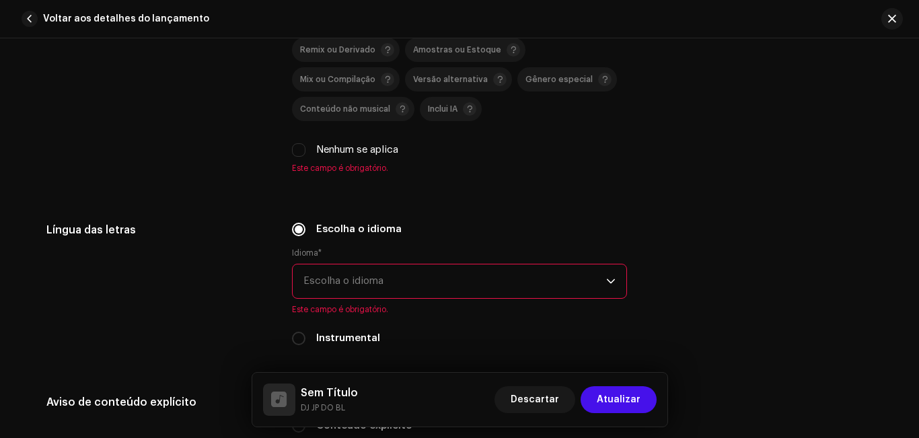
scroll to position [2240, 0]
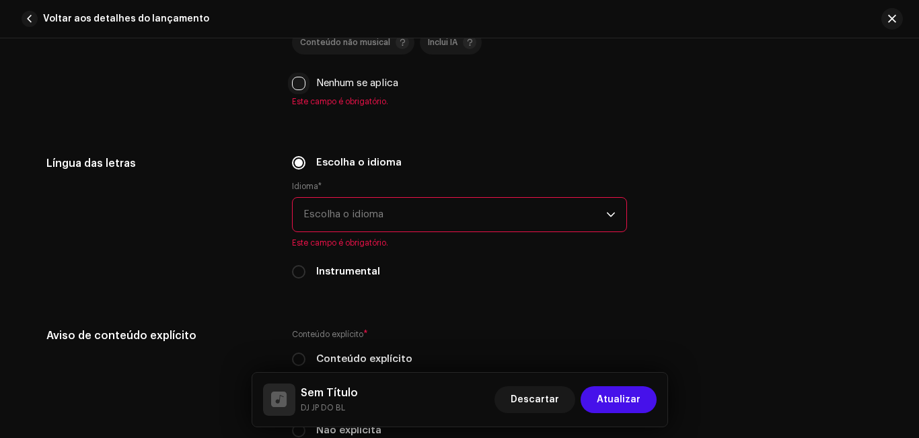
click at [294, 83] on input "Nenhum se aplica" at bounding box center [298, 83] width 13 height 13
checkbox input "true"
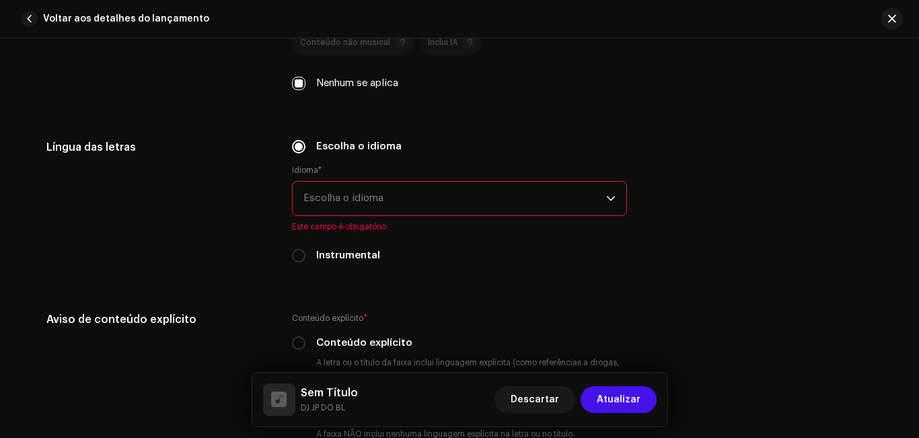
click at [325, 192] on span "Escolha o idioma" at bounding box center [454, 199] width 303 height 34
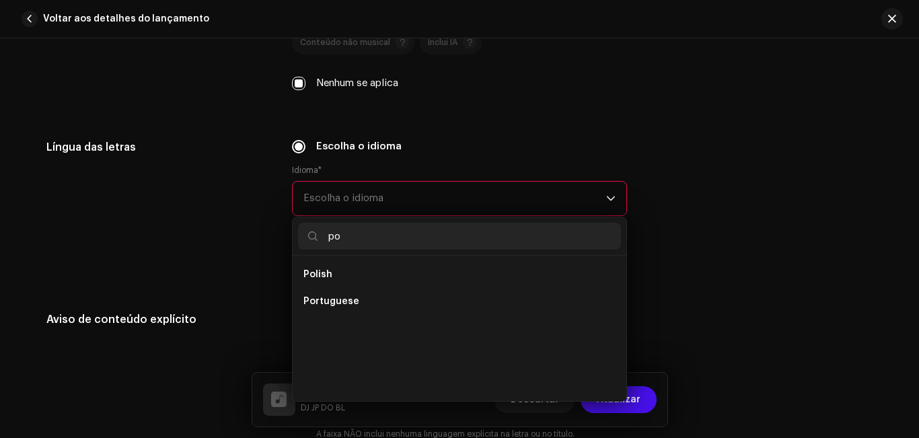
scroll to position [0, 0]
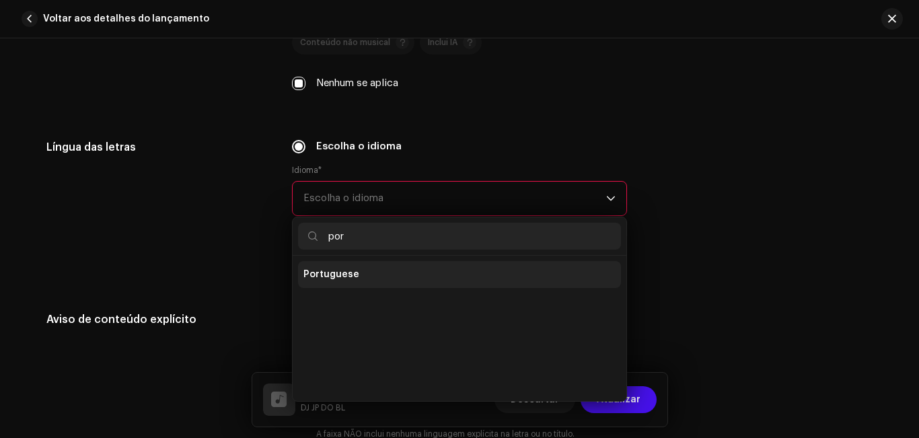
type input "por"
click at [344, 279] on span "Portuguese" at bounding box center [331, 274] width 56 height 13
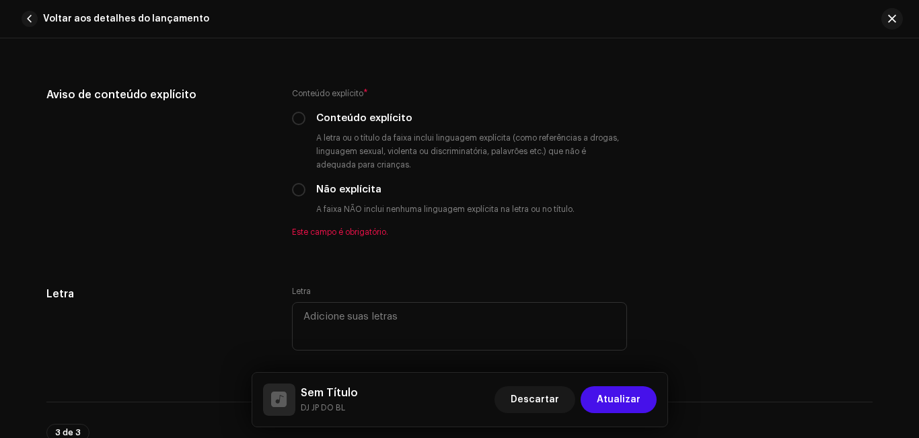
scroll to position [2465, 0]
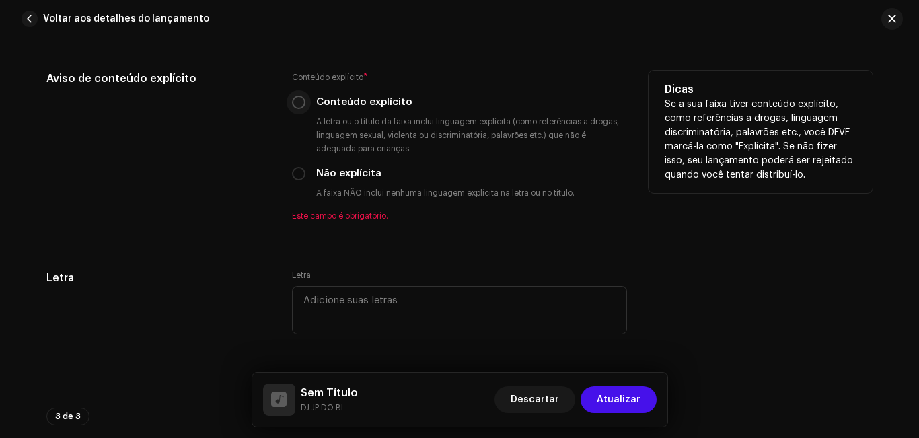
click at [294, 106] on input "Conteúdo explícito" at bounding box center [298, 102] width 13 height 13
radio input "true"
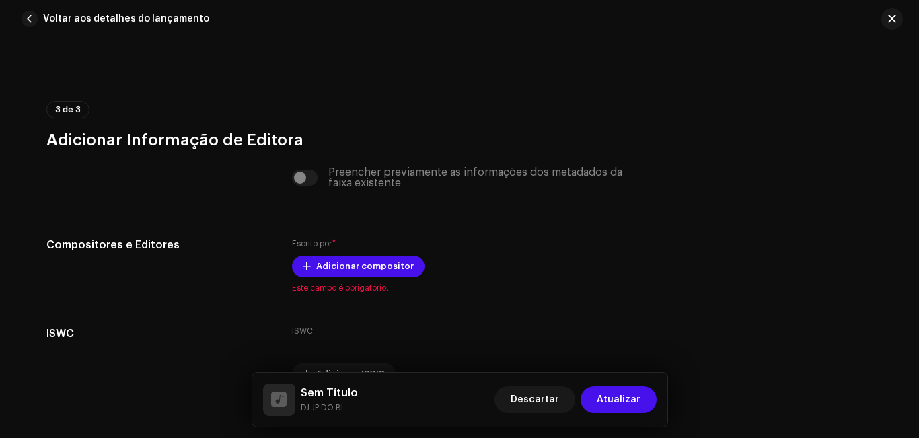
scroll to position [2777, 0]
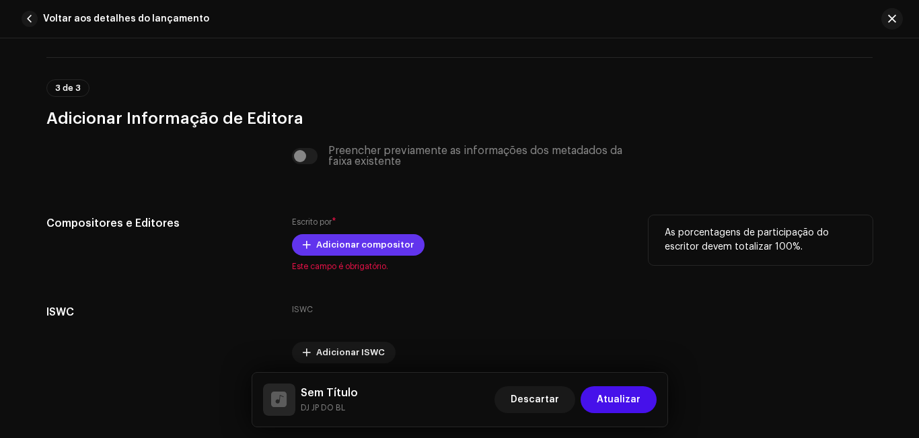
click at [363, 245] on font "Adicionar compositor" at bounding box center [365, 244] width 98 height 9
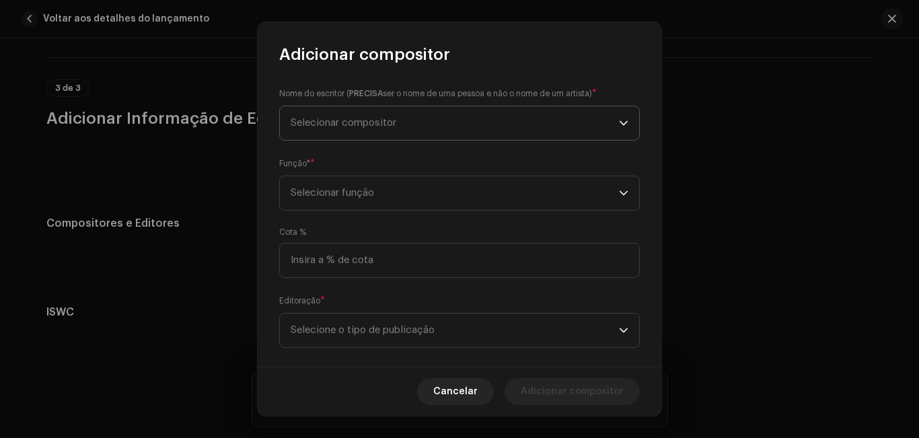
click at [363, 122] on font "Selecionar compositor" at bounding box center [344, 123] width 106 height 10
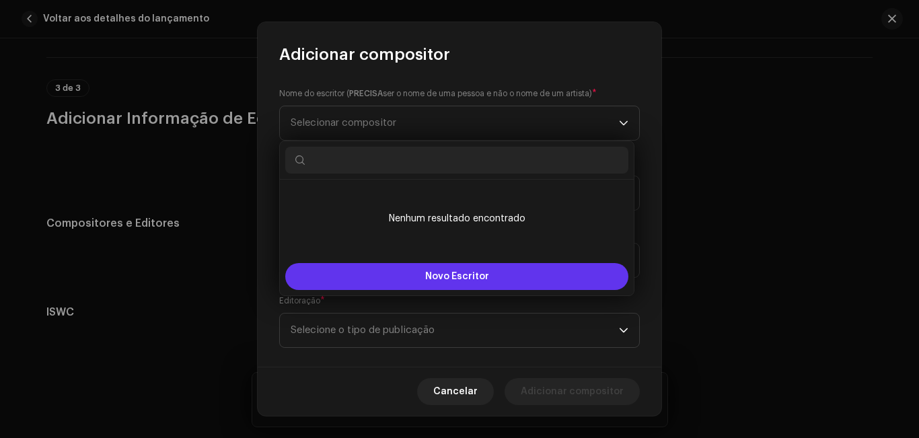
click at [451, 281] on button "Novo Escritor" at bounding box center [456, 276] width 343 height 27
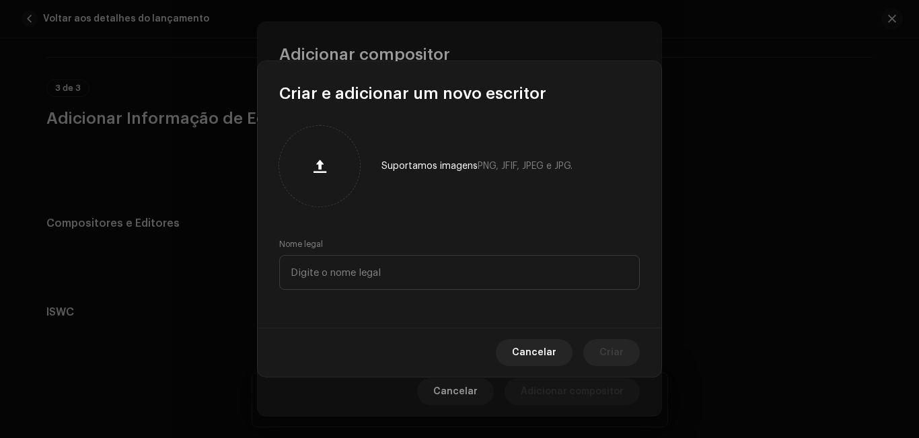
click at [303, 150] on button "button" at bounding box center [319, 166] width 32 height 32
click at [450, 280] on input "text" at bounding box center [459, 272] width 361 height 35
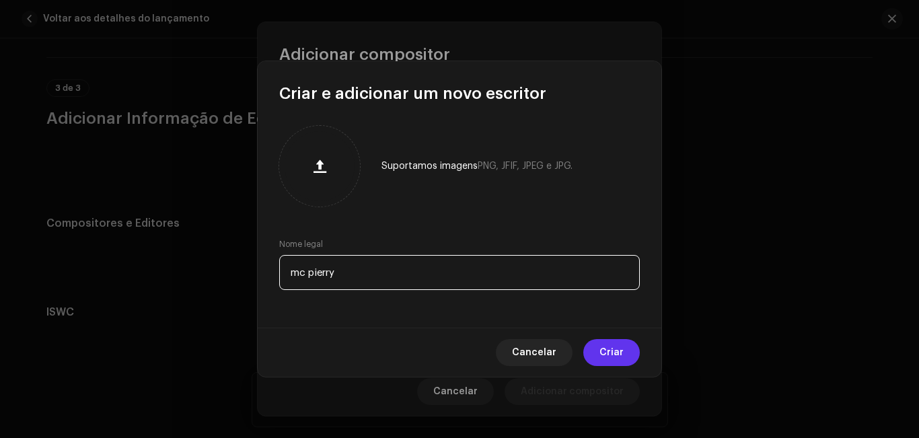
type input "mc pierry"
click at [622, 349] on font "Criar" at bounding box center [612, 352] width 24 height 9
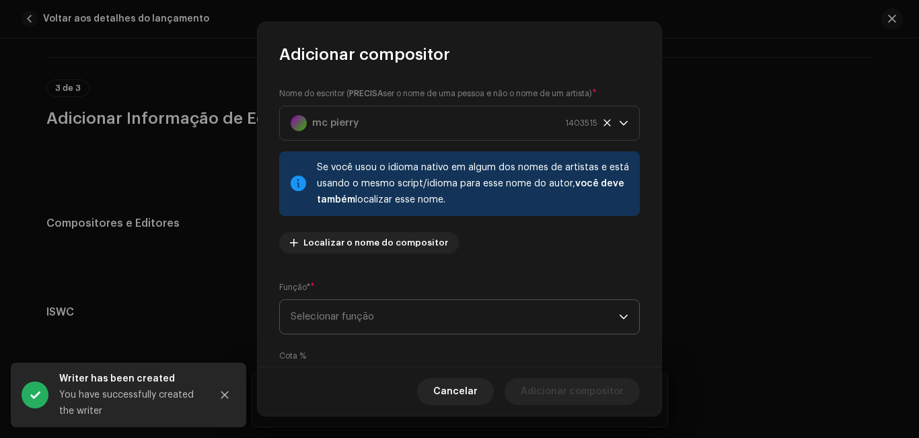
click at [406, 205] on div "Se você usou o idioma nativo em algum dos nomes de artistas e está usando o mes…" at bounding box center [473, 183] width 312 height 48
click at [604, 122] on icon at bounding box center [607, 122] width 7 height 7
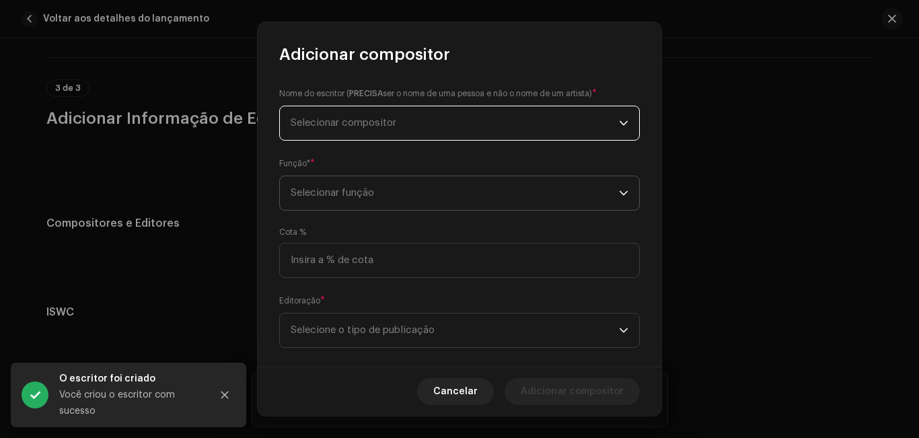
click at [543, 190] on span "Selecionar função" at bounding box center [455, 193] width 328 height 34
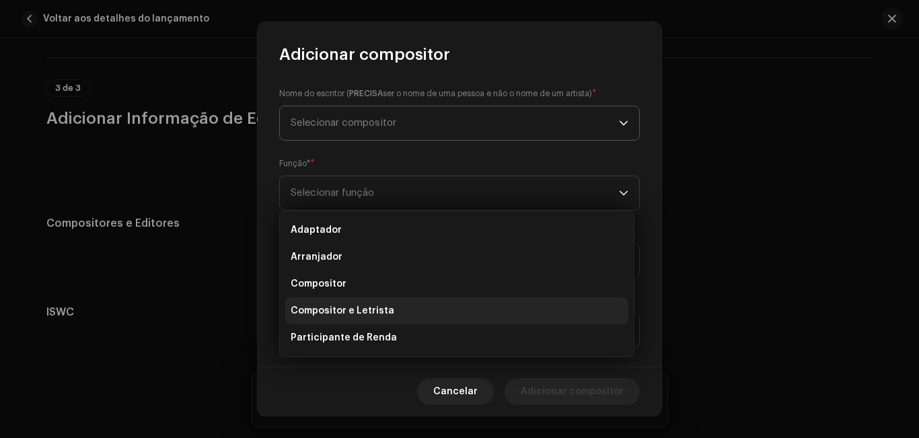
click at [552, 322] on li "Compositor e Letrista" at bounding box center [456, 310] width 343 height 27
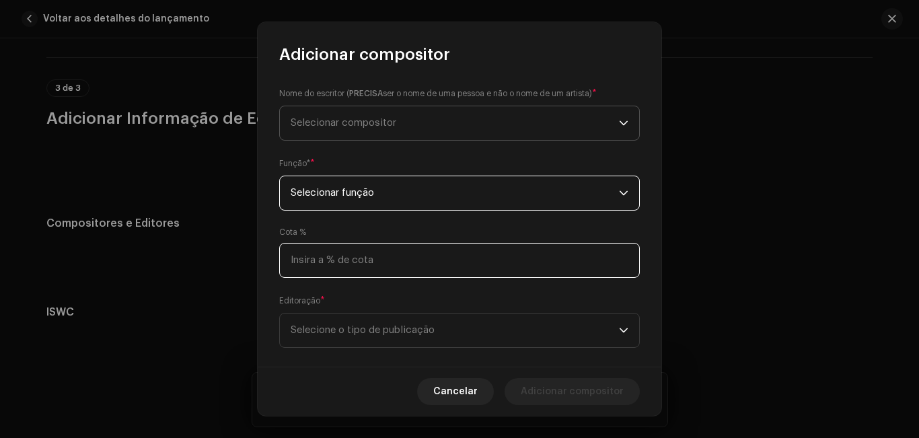
click at [491, 271] on input at bounding box center [459, 260] width 361 height 35
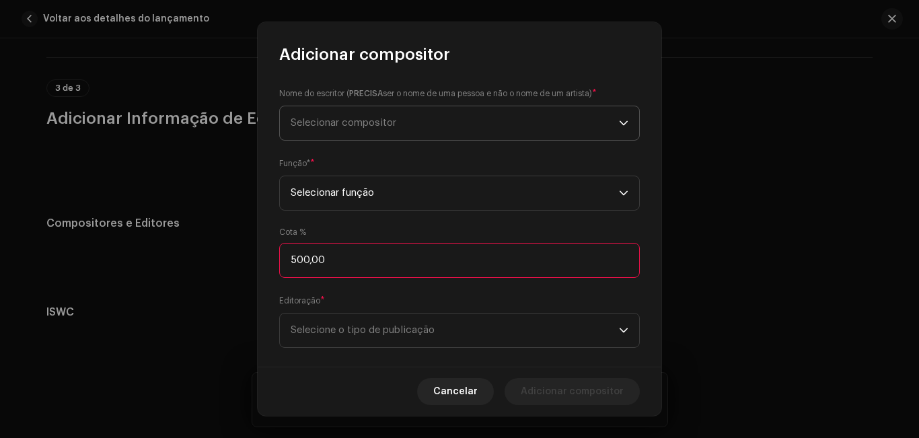
type input "50,00"
click at [475, 337] on span "Selecione o tipo de publicação" at bounding box center [455, 331] width 328 height 34
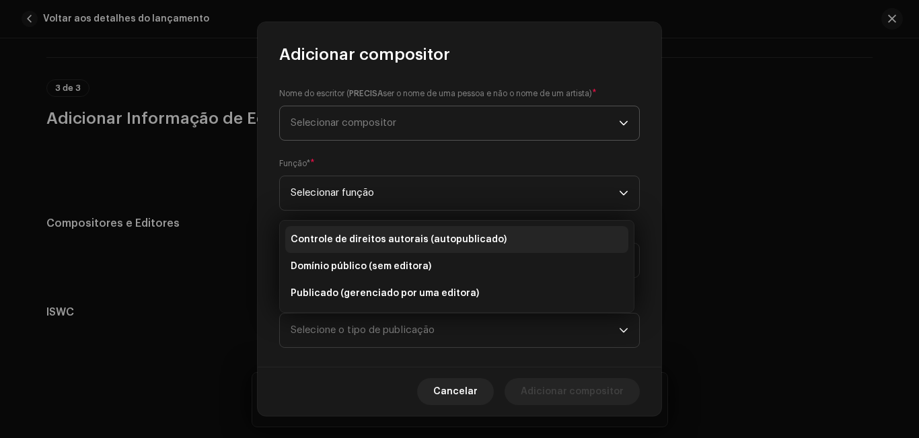
click at [431, 248] on li "Controle de direitos autorais (autopublicado)" at bounding box center [456, 239] width 343 height 27
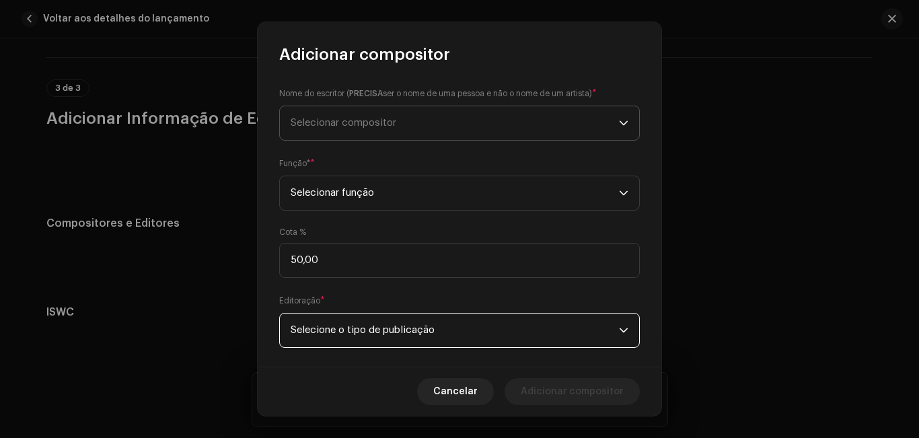
click at [406, 112] on span "Selecionar compositor" at bounding box center [455, 123] width 328 height 34
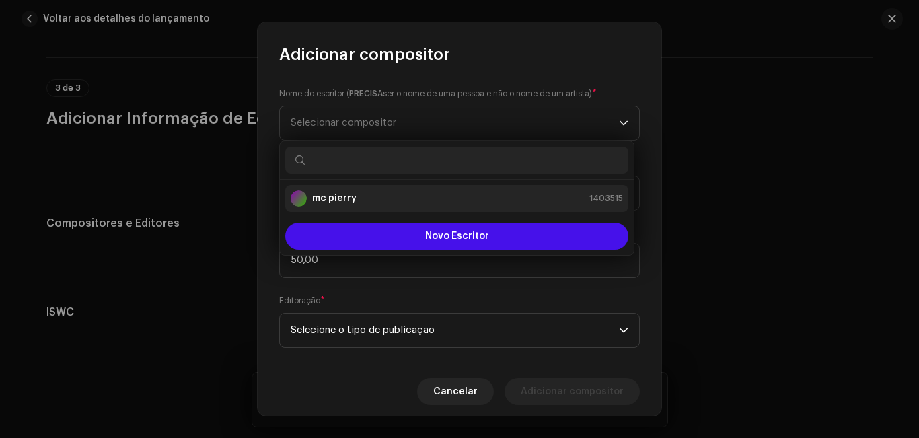
click at [407, 207] on li "mc pierry 1403515" at bounding box center [456, 198] width 343 height 27
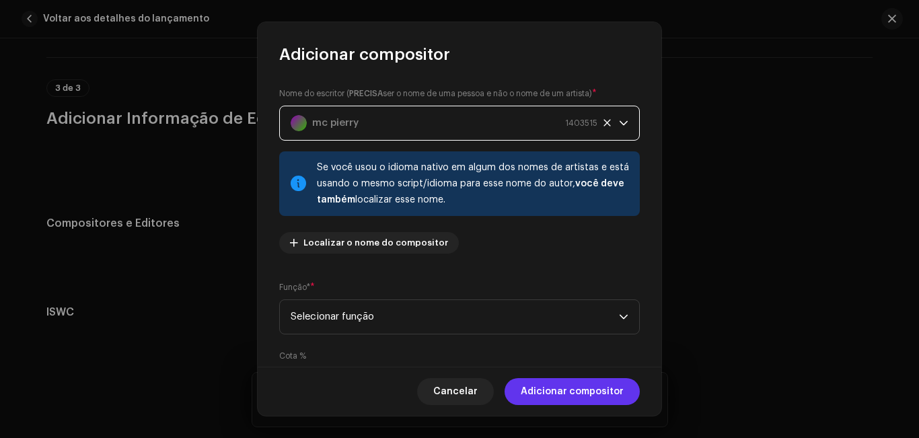
click at [560, 395] on font "Adicionar compositor" at bounding box center [572, 391] width 103 height 9
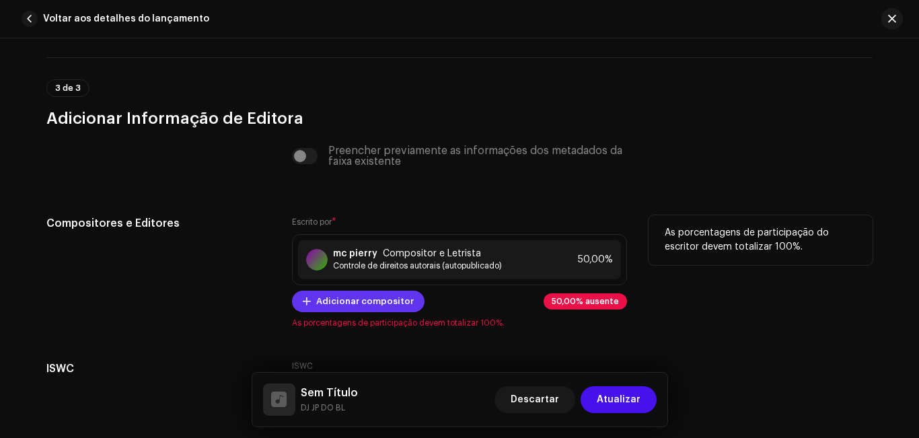
drag, startPoint x: 560, startPoint y: 395, endPoint x: 382, endPoint y: 303, distance: 200.4
click at [382, 303] on font "Adicionar compositor" at bounding box center [365, 301] width 98 height 9
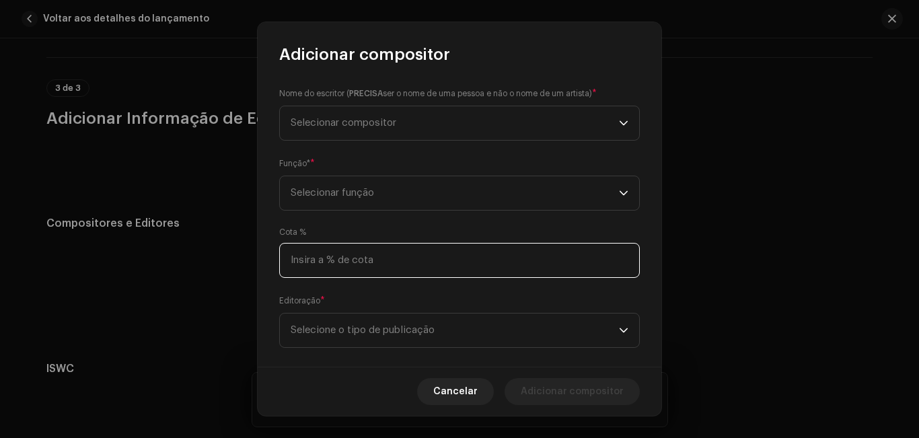
click at [370, 264] on input at bounding box center [459, 260] width 361 height 35
type input "50,00"
click at [377, 326] on font "Selecione o tipo de publicação" at bounding box center [363, 330] width 144 height 10
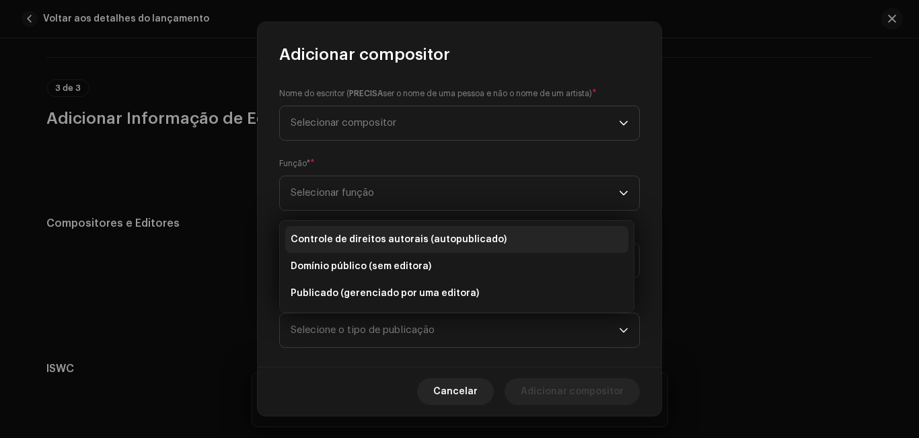
click at [369, 241] on font "Controle de direitos autorais (autopublicado)" at bounding box center [399, 239] width 216 height 9
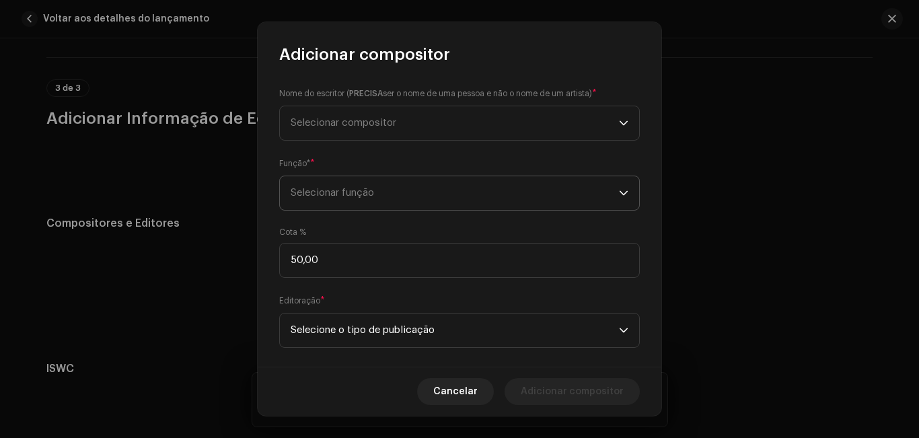
click at [363, 197] on font "Selecionar função" at bounding box center [332, 193] width 83 height 10
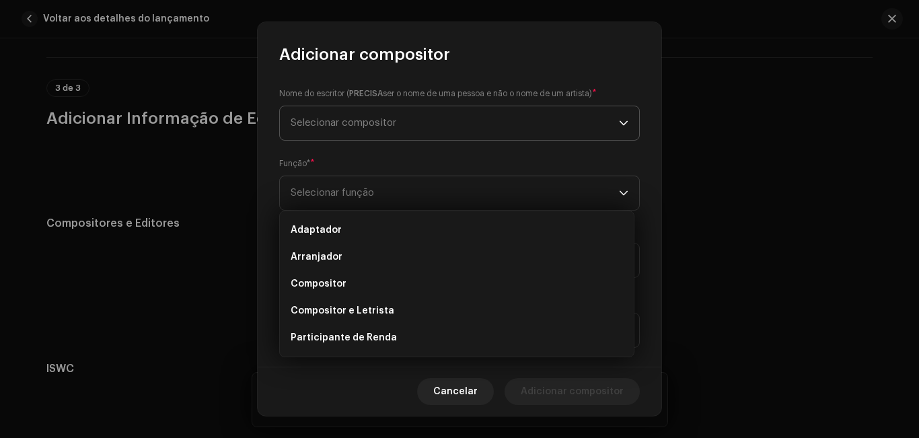
drag, startPoint x: 364, startPoint y: 312, endPoint x: 361, endPoint y: 126, distance: 185.1
click at [361, 126] on body "DJ JP DO BL Lar Perfil Catálogo Transações Análise Recursos Mercado DJ JP DO BL…" at bounding box center [459, 219] width 919 height 438
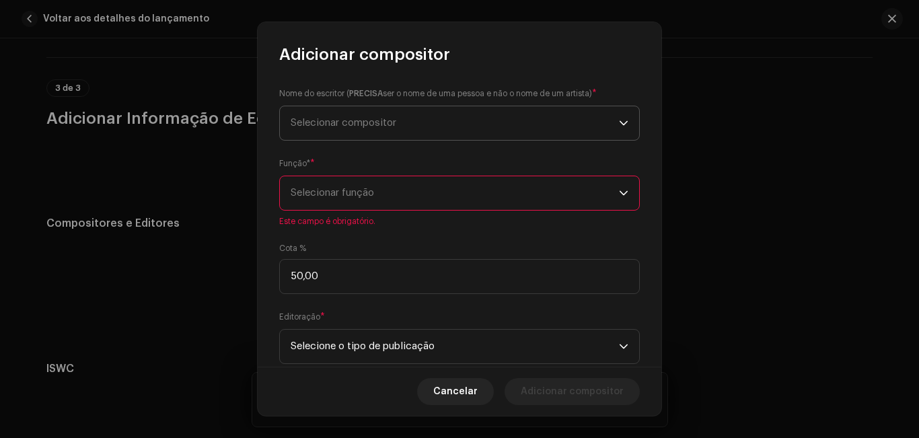
click at [361, 126] on font "Selecionar compositor" at bounding box center [344, 123] width 106 height 10
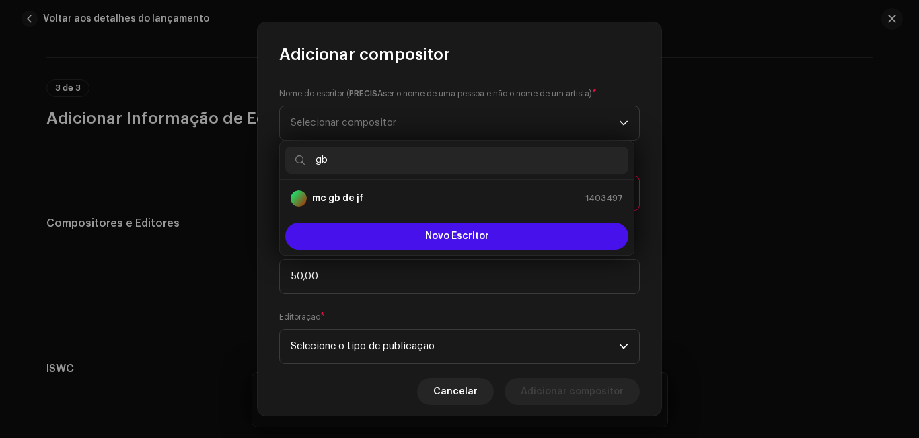
type input "gb"
click at [638, 161] on div "Nome do escritor ( PRECISA ser o nome de uma pessoa e não o nome de um artista)…" at bounding box center [460, 216] width 404 height 302
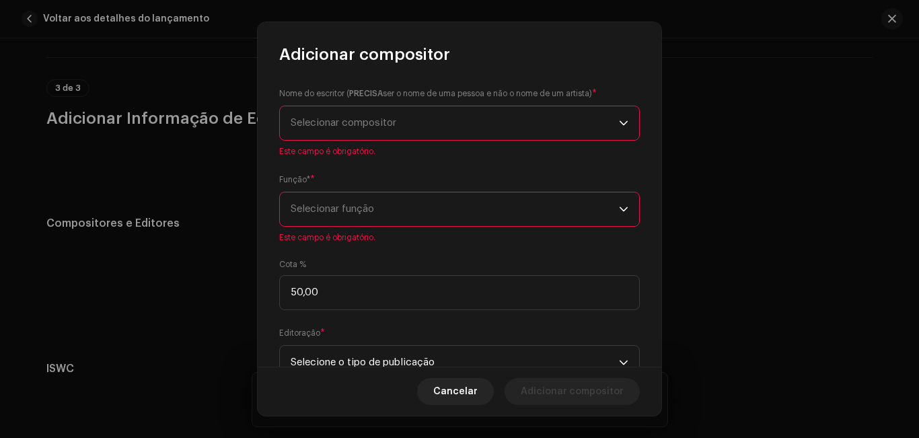
click at [516, 210] on span "Selecionar função" at bounding box center [455, 209] width 328 height 34
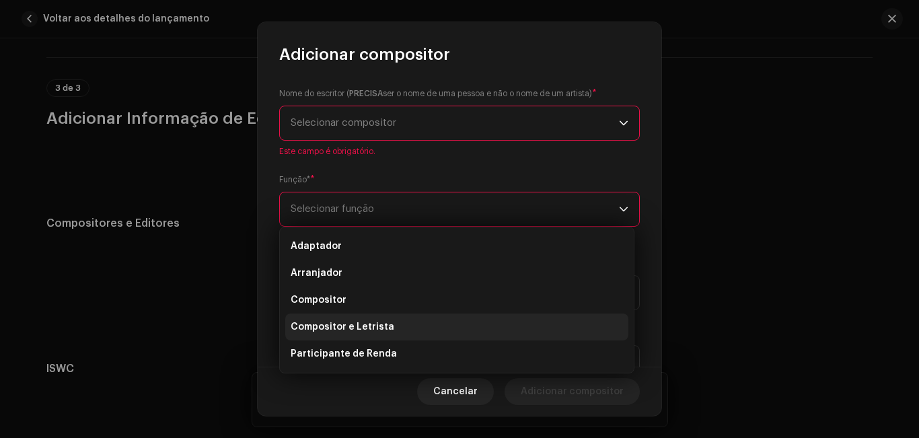
click at [460, 322] on li "Compositor e Letrista" at bounding box center [456, 327] width 343 height 27
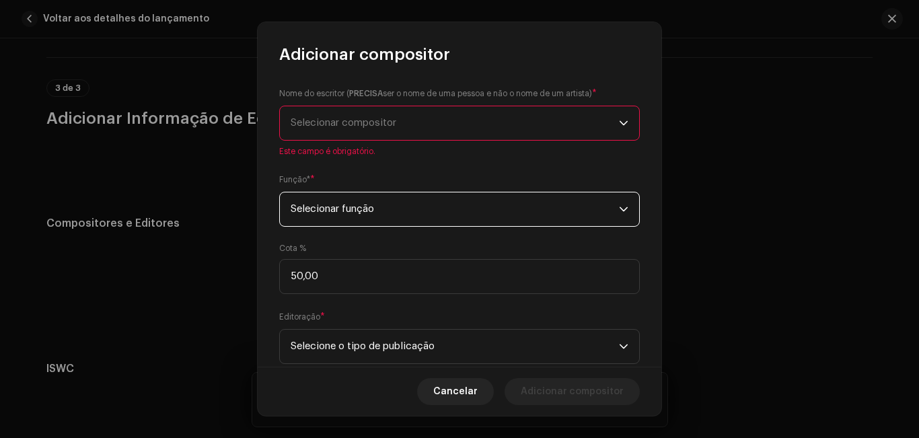
click at [442, 129] on span "Selecionar compositor" at bounding box center [455, 123] width 328 height 34
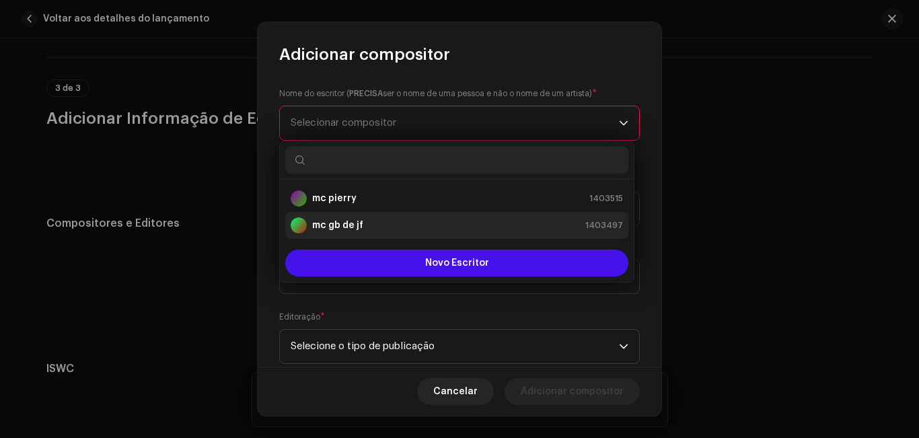
click at [408, 226] on div "mc gb de jf 1403497" at bounding box center [457, 225] width 332 height 16
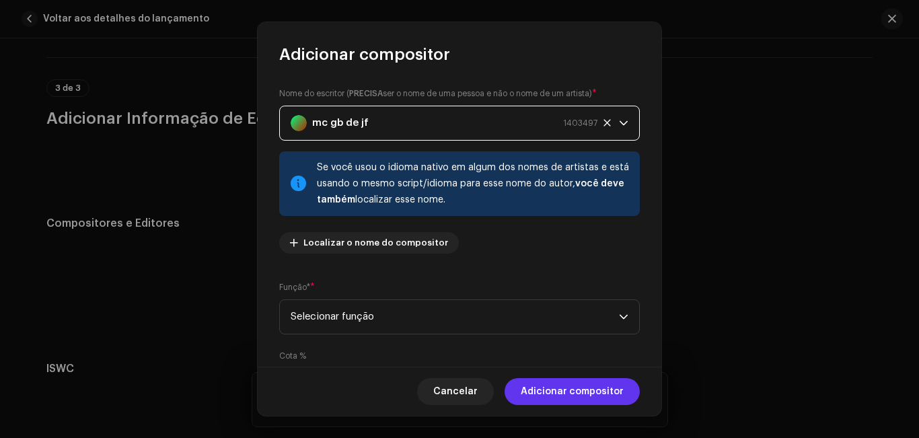
click at [546, 395] on font "Adicionar compositor" at bounding box center [572, 391] width 103 height 9
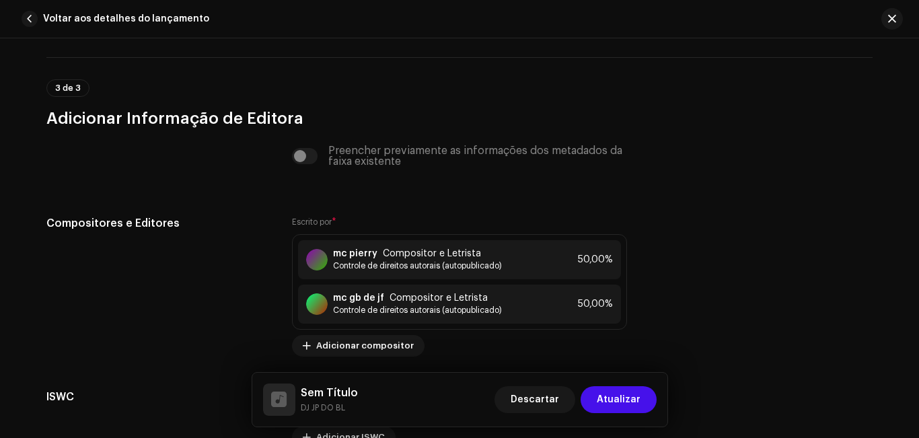
scroll to position [2916, 0]
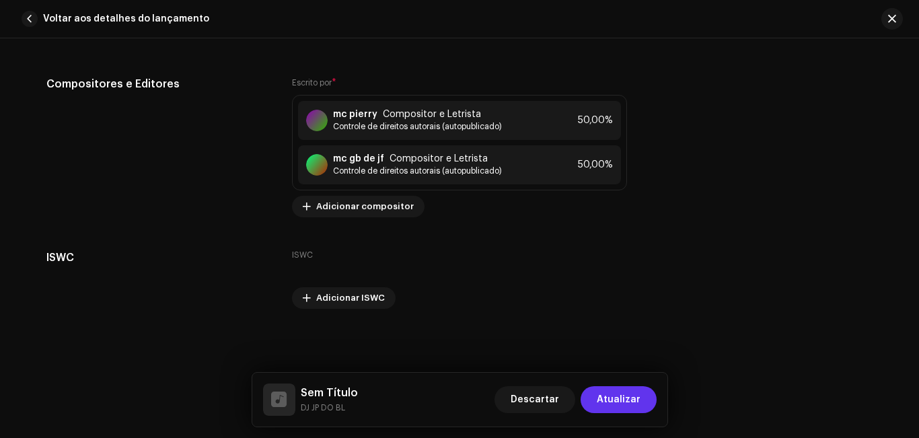
click at [616, 397] on font "Atualizar" at bounding box center [619, 399] width 44 height 9
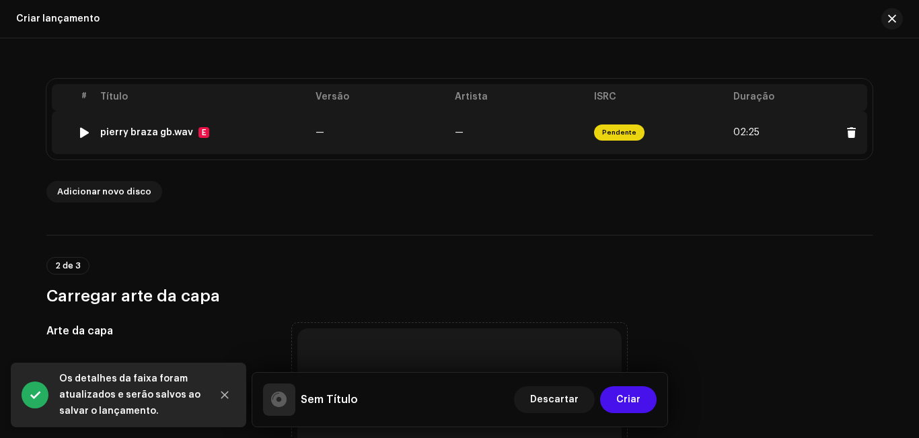
click at [390, 131] on td "—" at bounding box center [379, 132] width 139 height 43
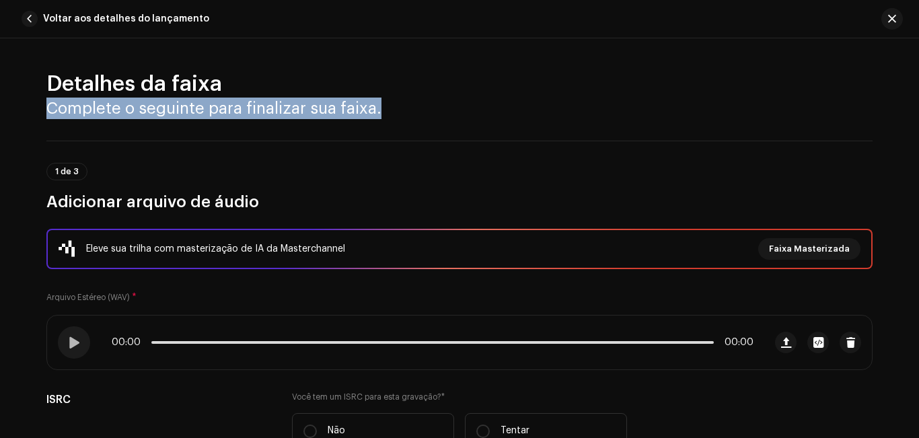
drag, startPoint x: 913, startPoint y: 75, endPoint x: 918, endPoint y: 91, distance: 16.4
click at [918, 91] on div "Detalhes da faixa Complete o seguinte para finalizar sua faixa. 1 de 3 Adiciona…" at bounding box center [459, 238] width 919 height 400
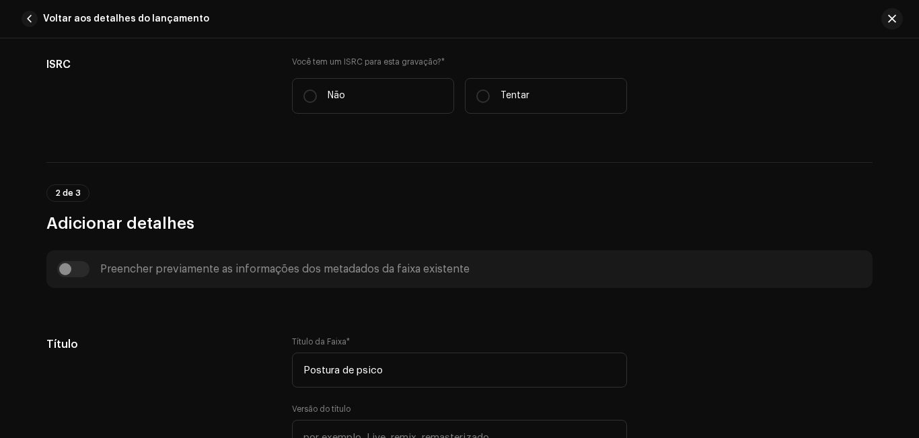
scroll to position [318, 0]
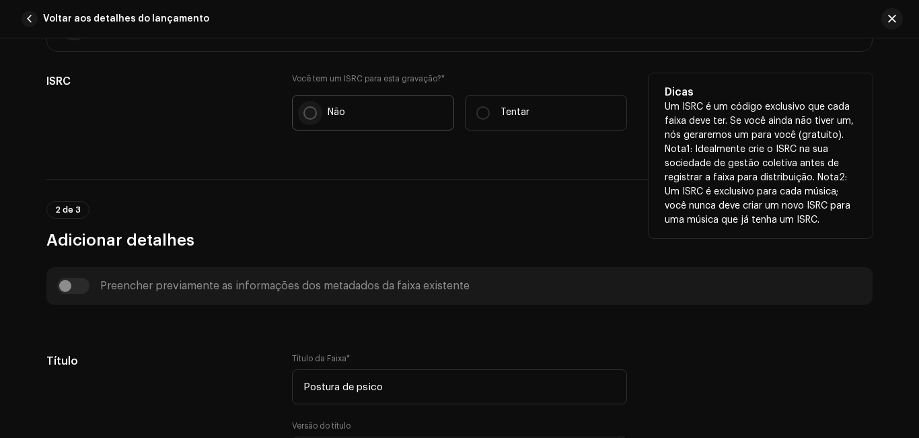
click at [308, 113] on input "Não" at bounding box center [309, 112] width 13 height 13
radio input "true"
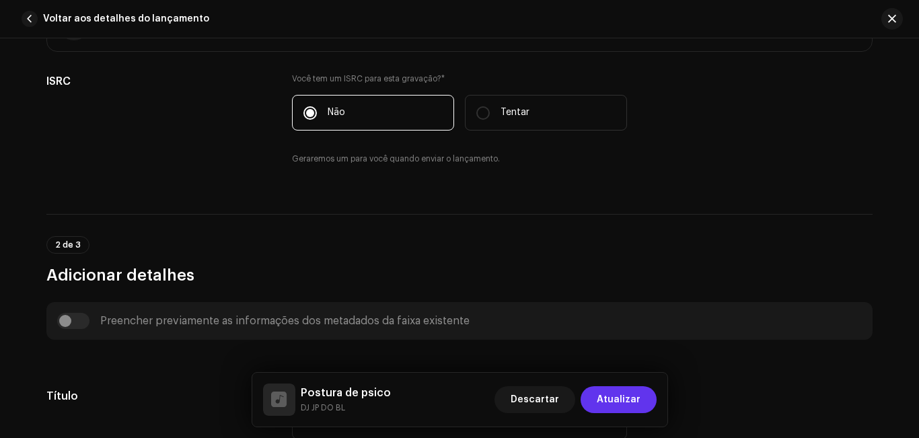
click at [622, 407] on span "Atualizar" at bounding box center [619, 399] width 44 height 27
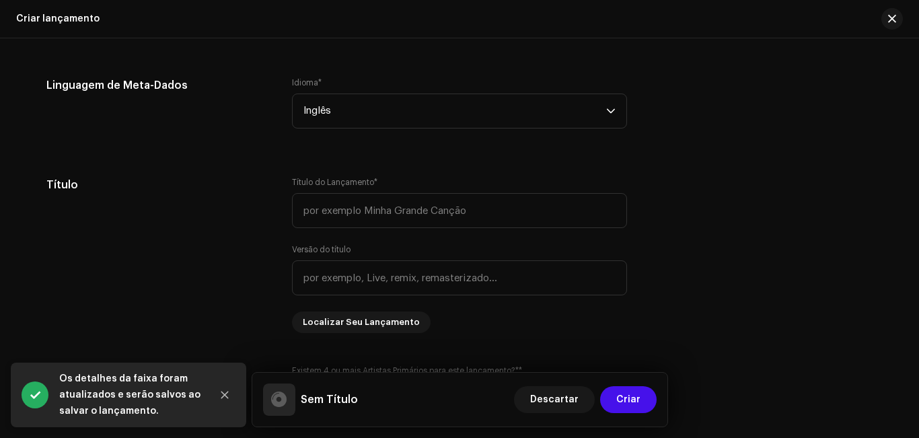
scroll to position [1150, 0]
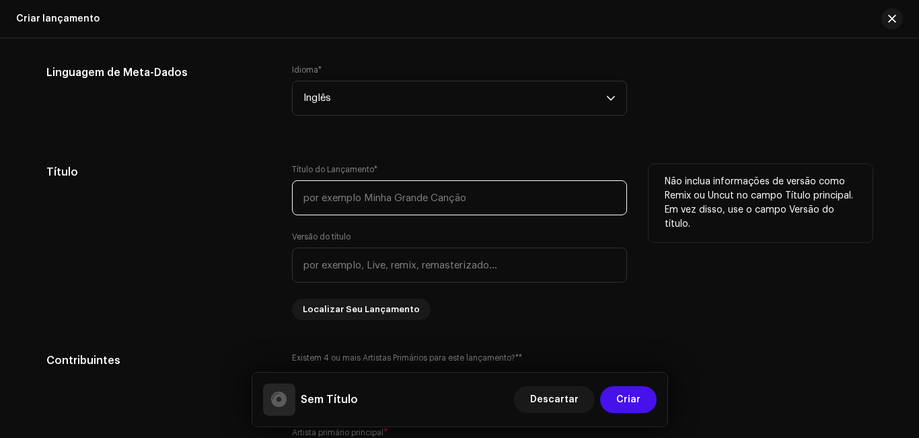
click at [441, 198] on input "text" at bounding box center [459, 197] width 335 height 35
type input "p"
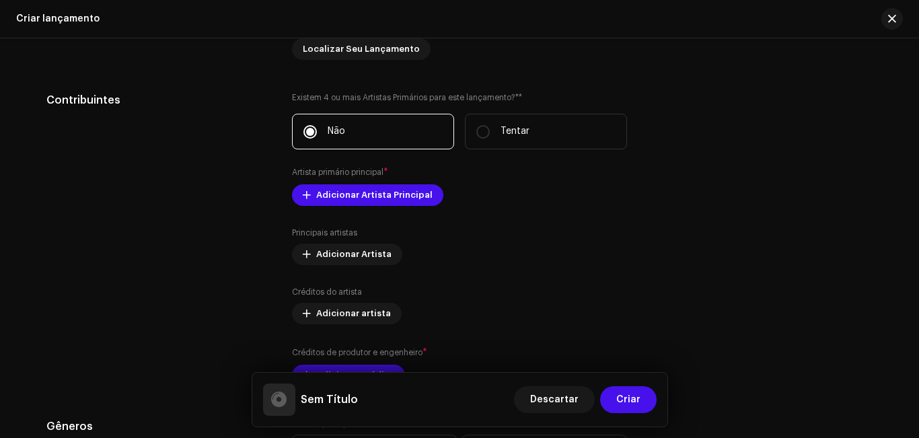
scroll to position [1423, 0]
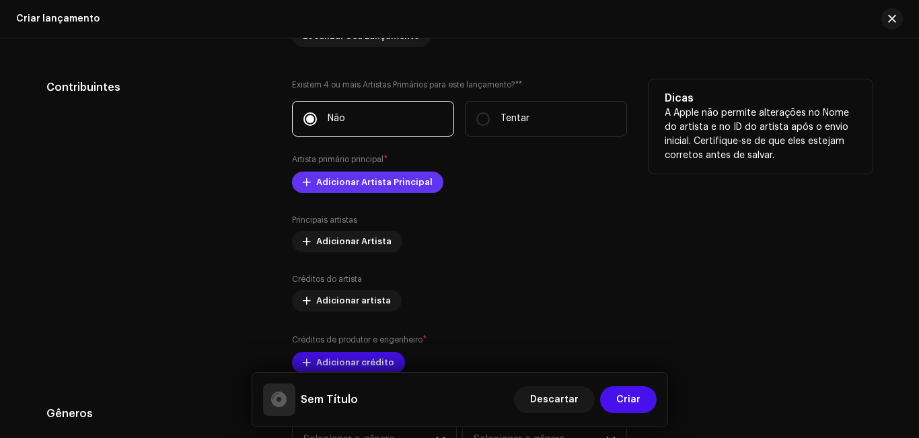
type input "Postura de psico"
click at [413, 186] on font "Adicionar Artista Principal" at bounding box center [374, 182] width 116 height 9
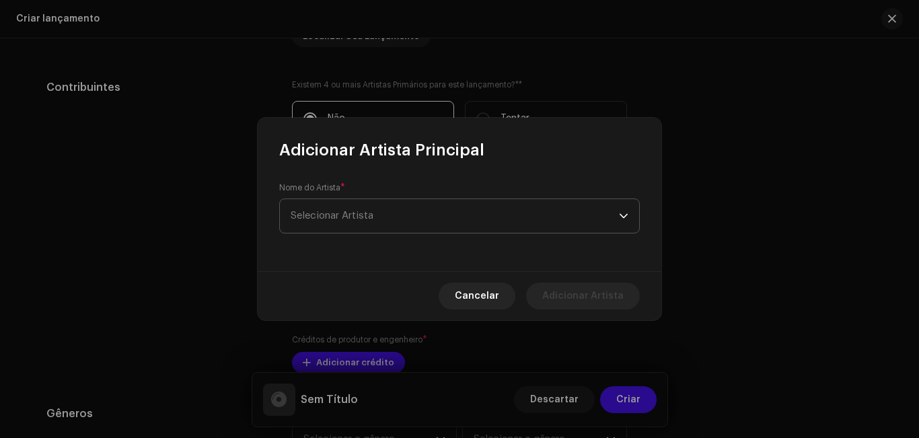
click at [414, 221] on span "Selecionar Artista" at bounding box center [455, 216] width 328 height 34
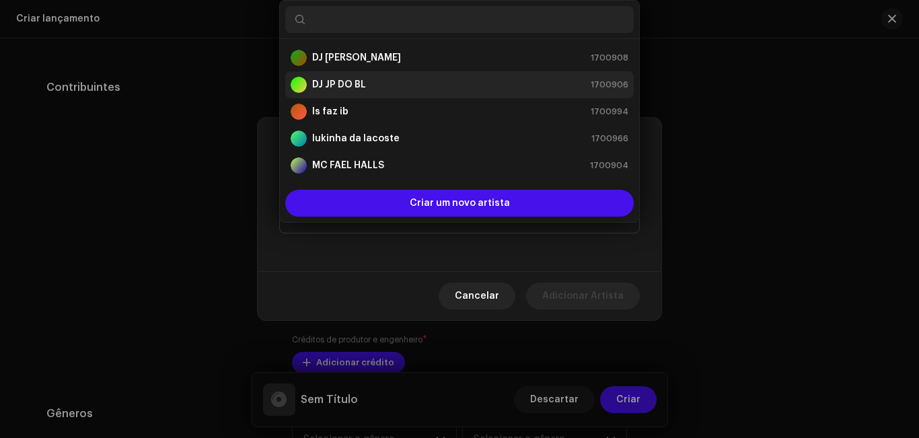
click at [420, 91] on div "DJ JP DO BL 1700906" at bounding box center [460, 85] width 338 height 16
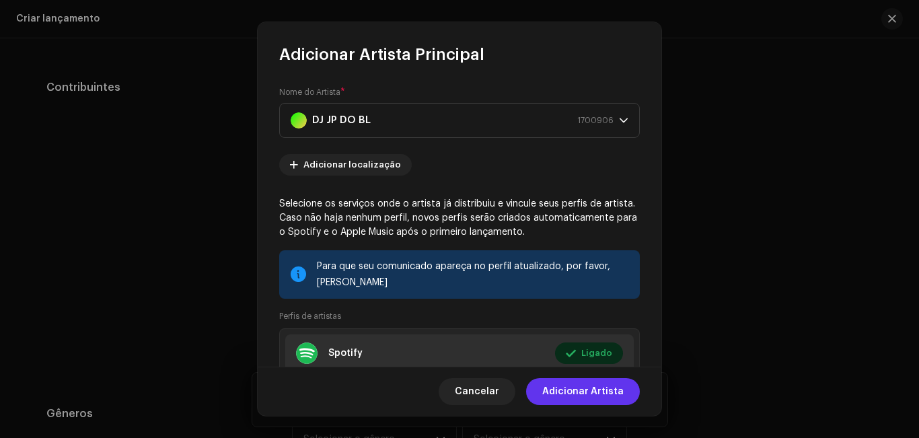
click at [565, 390] on font "Adicionar Artista" at bounding box center [582, 391] width 81 height 9
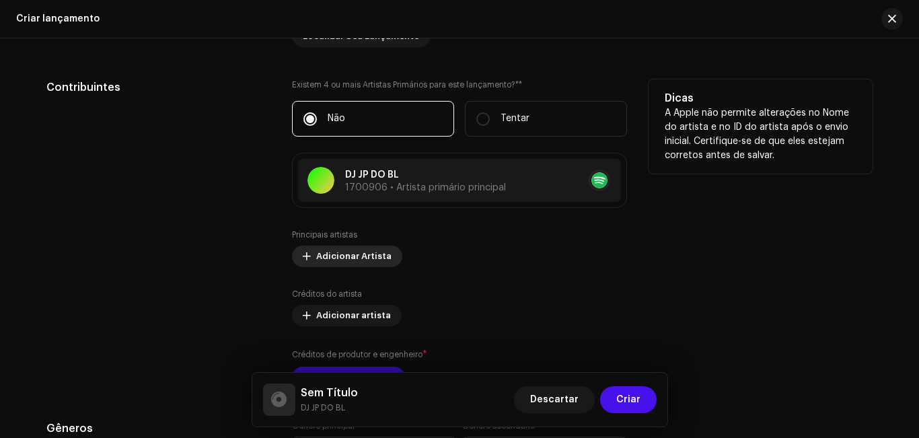
click at [377, 261] on span "Adicionar Artista" at bounding box center [353, 256] width 75 height 27
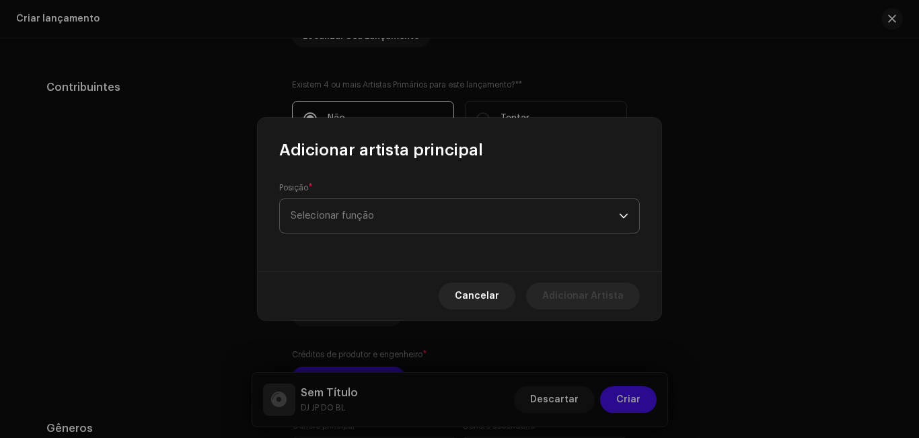
click at [374, 215] on font "Selecionar função" at bounding box center [332, 216] width 83 height 10
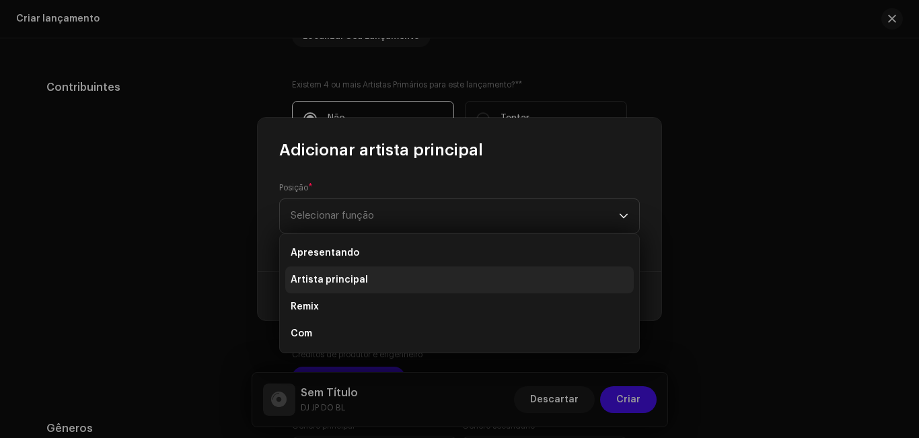
click at [370, 277] on li "Artista principal" at bounding box center [459, 279] width 349 height 27
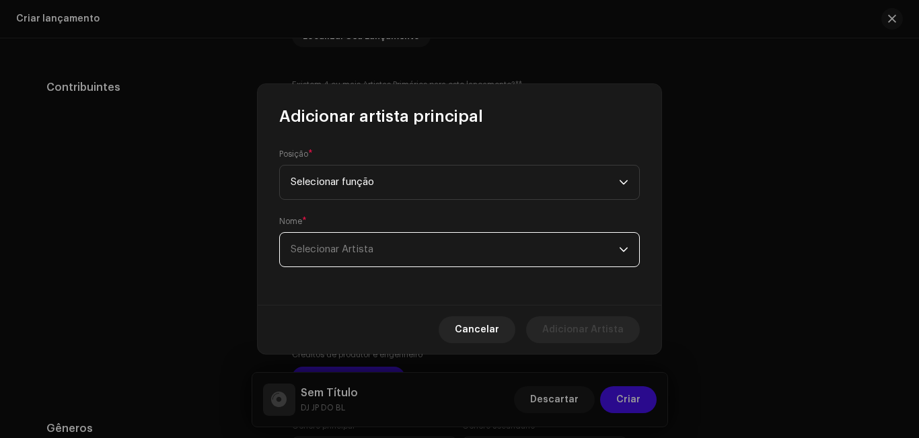
click at [372, 252] on font "Selecionar Artista" at bounding box center [332, 249] width 83 height 10
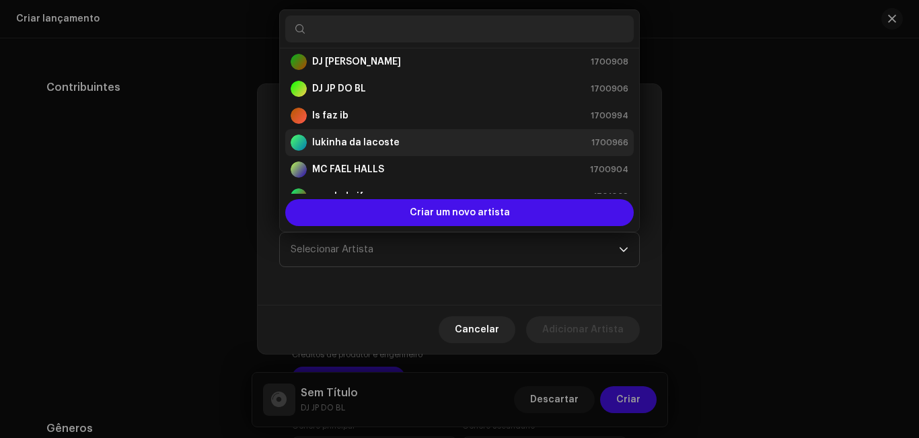
scroll to position [22, 0]
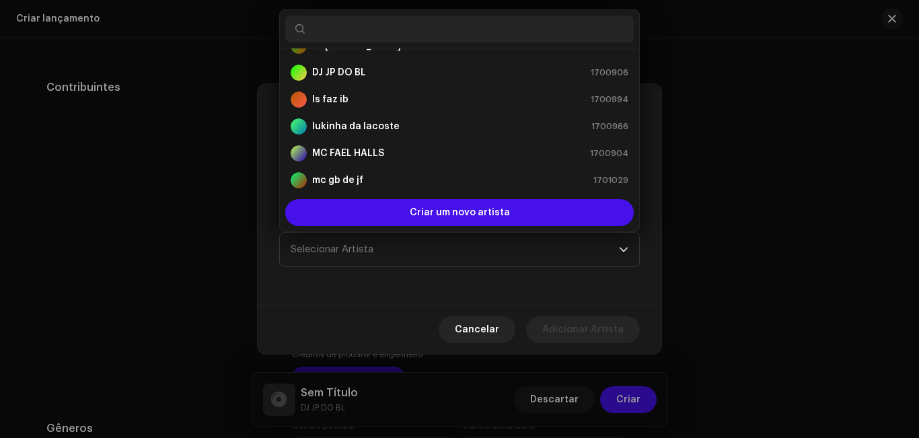
click at [443, 38] on input "text" at bounding box center [459, 28] width 349 height 27
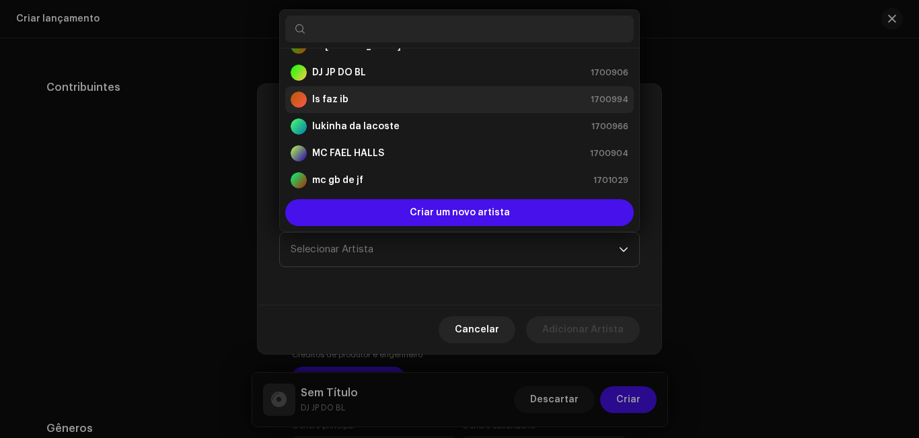
scroll to position [5, 0]
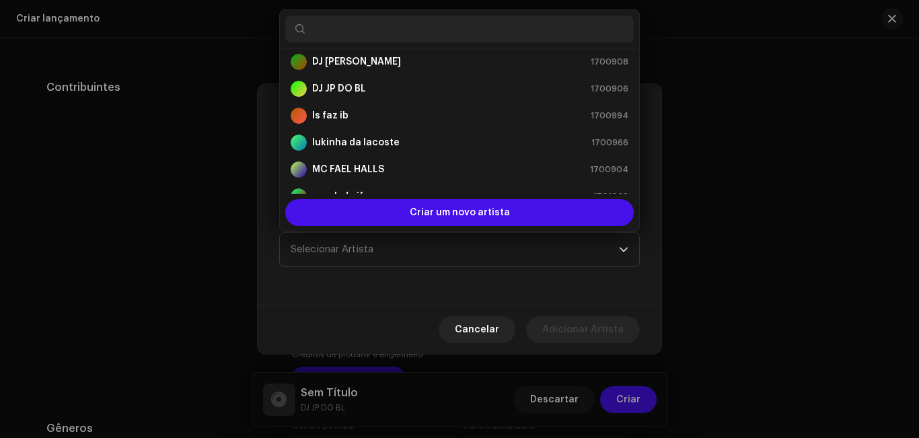
click at [647, 135] on div "Posição * Selecionar função Nome * Selecionar Artista" at bounding box center [460, 216] width 404 height 178
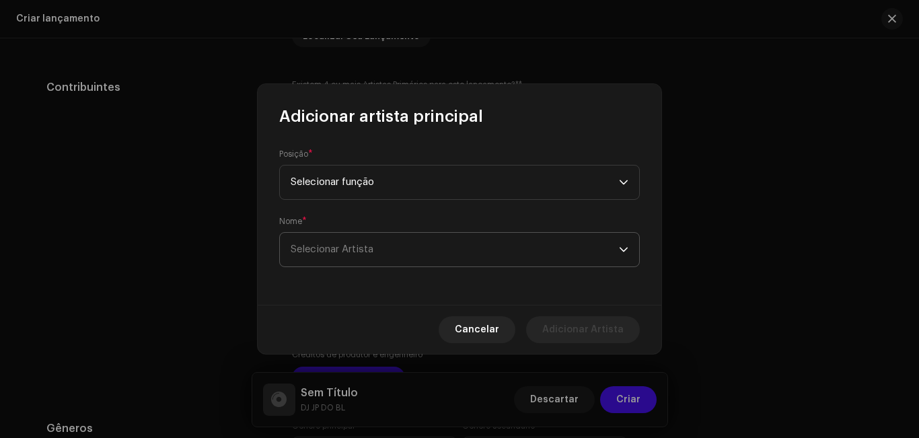
click at [612, 262] on span "Selecionar Artista" at bounding box center [455, 250] width 328 height 34
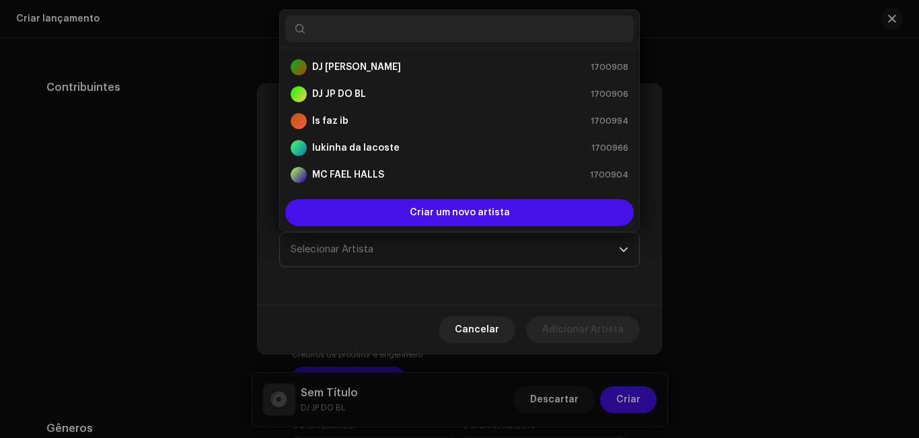
click at [654, 297] on div "Posição * Selecionar função Nome * Selecionar Artista" at bounding box center [460, 216] width 404 height 178
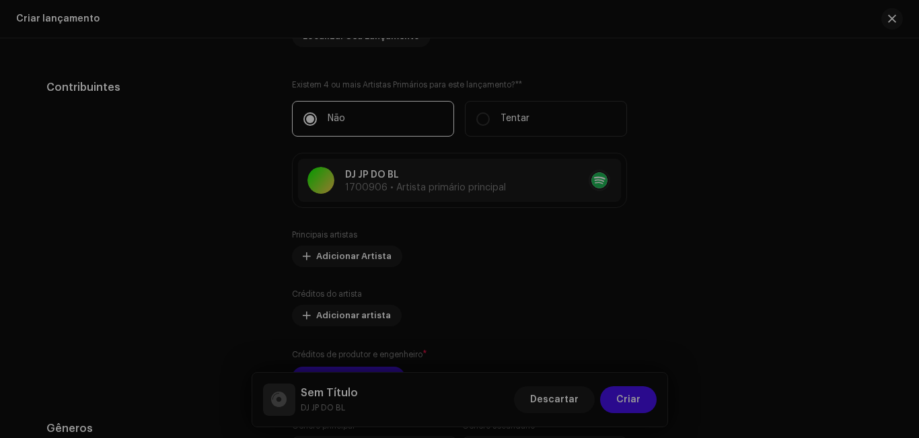
click at [692, 285] on div "Adicionar artista principal Posição * Selecionar função Nome * Selecionar Artis…" at bounding box center [459, 219] width 919 height 438
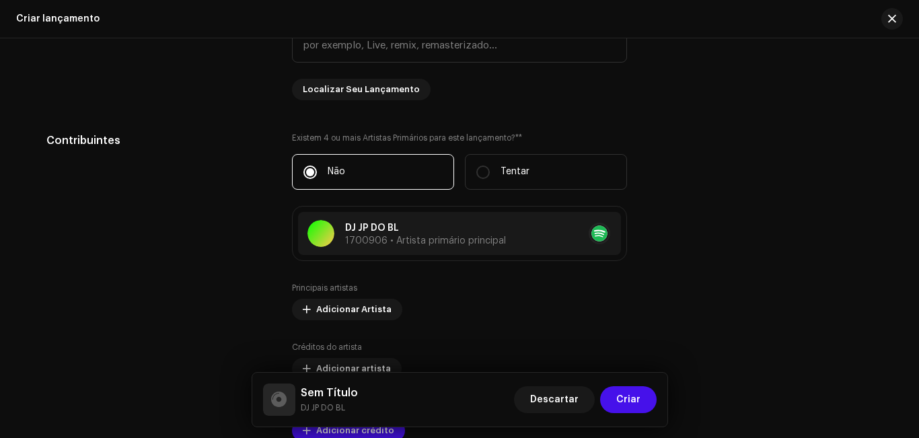
scroll to position [1422, 0]
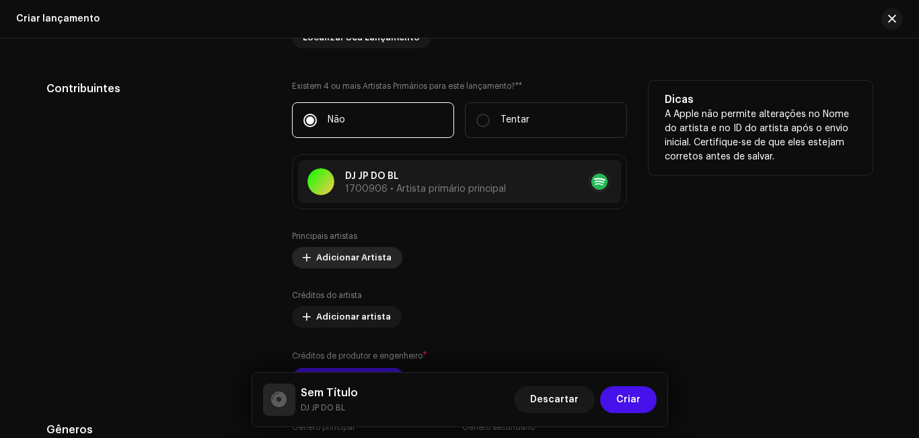
click at [320, 261] on font "Adicionar Artista" at bounding box center [353, 257] width 75 height 9
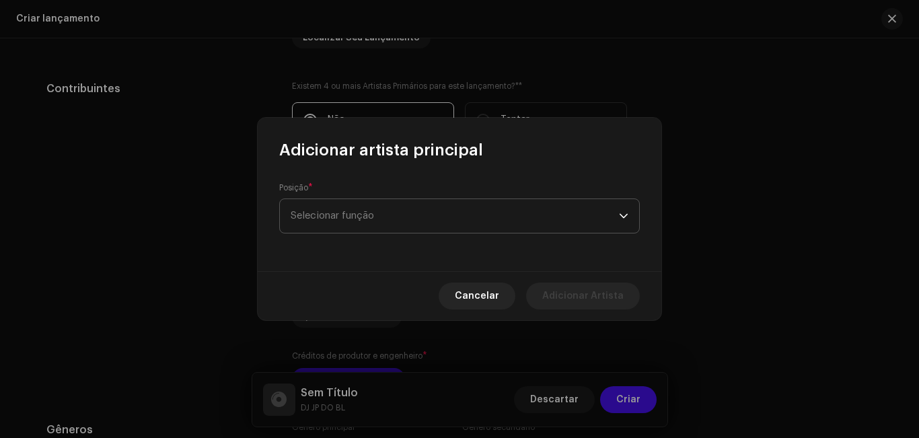
click at [332, 209] on span "Selecionar função" at bounding box center [455, 216] width 328 height 34
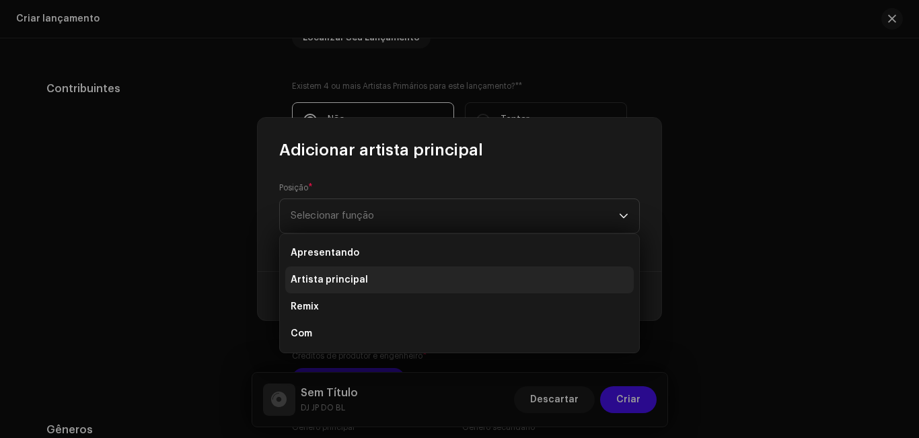
click at [340, 273] on span "Artista principal" at bounding box center [329, 279] width 77 height 13
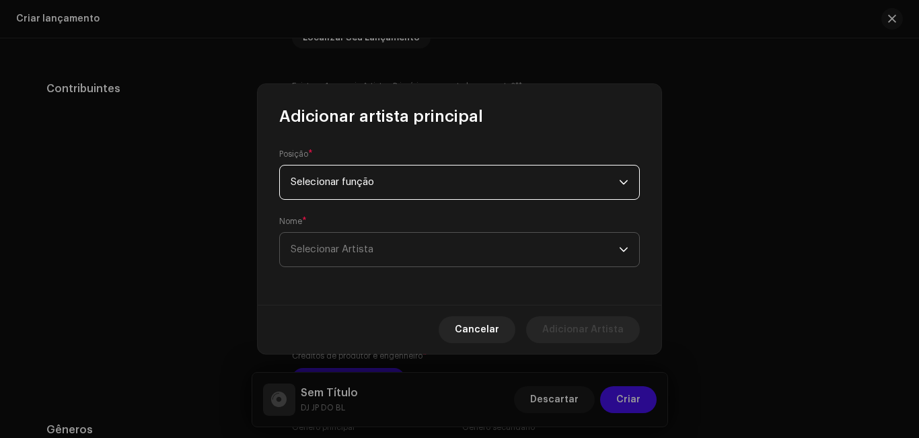
click at [354, 260] on span "Selecionar Artista" at bounding box center [455, 250] width 328 height 34
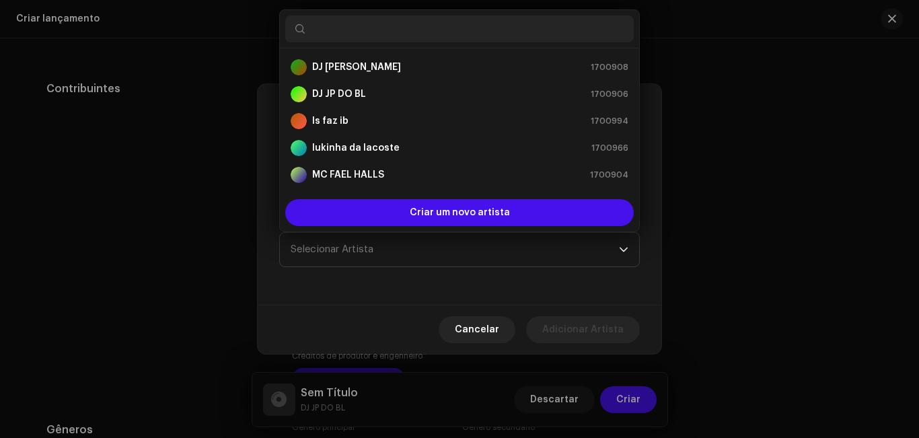
click at [323, 31] on input "text" at bounding box center [459, 28] width 349 height 27
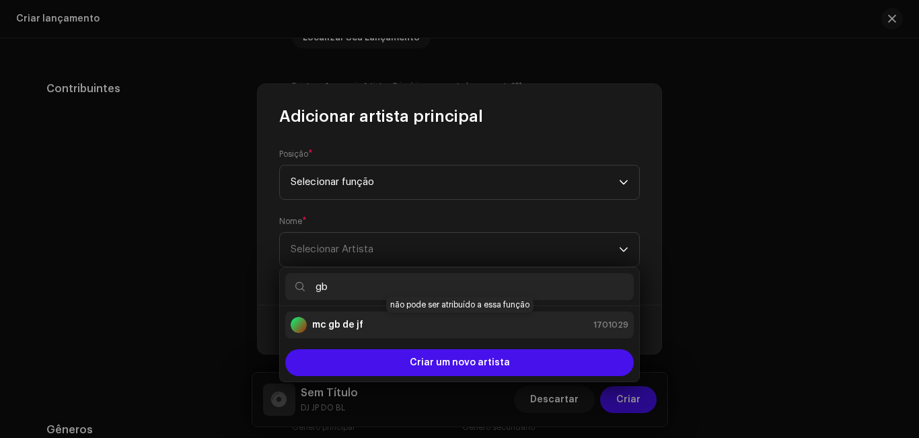
type input "gb"
click at [432, 322] on div "mc gb de jf 1701029" at bounding box center [460, 325] width 338 height 16
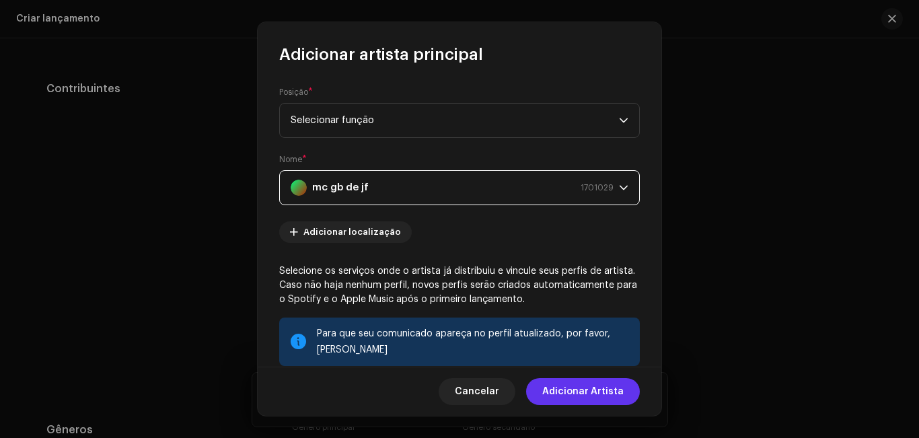
click at [593, 382] on span "Adicionar Artista" at bounding box center [582, 391] width 81 height 27
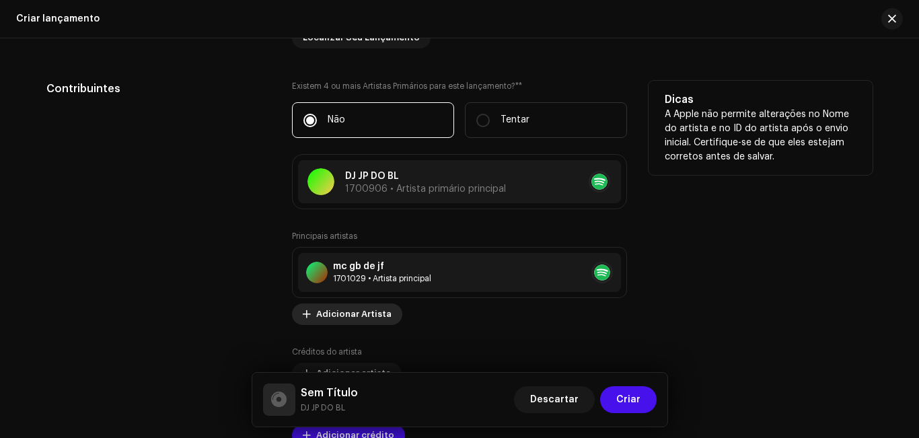
click at [361, 318] on span "Adicionar Artista" at bounding box center [353, 314] width 75 height 27
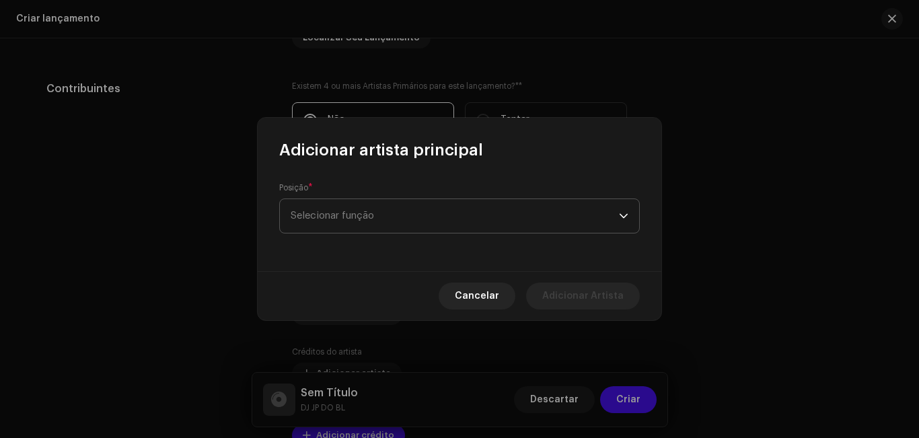
click at [326, 214] on font "Selecionar função" at bounding box center [332, 216] width 83 height 10
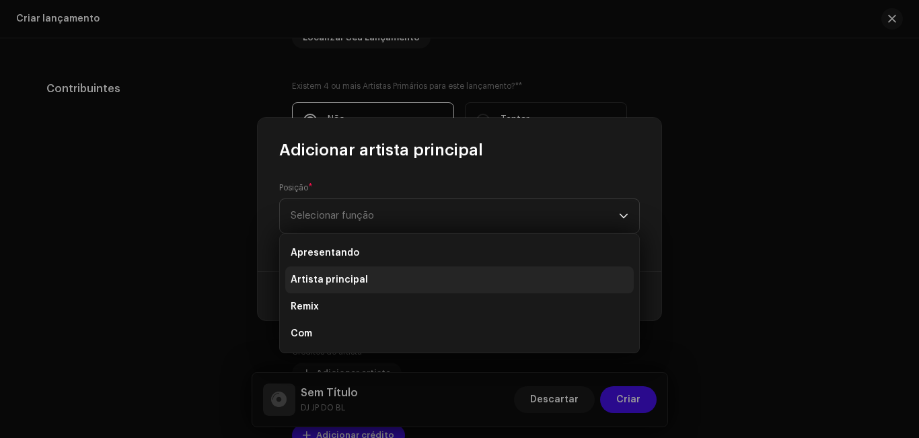
click at [349, 275] on span "Artista principal" at bounding box center [329, 279] width 77 height 13
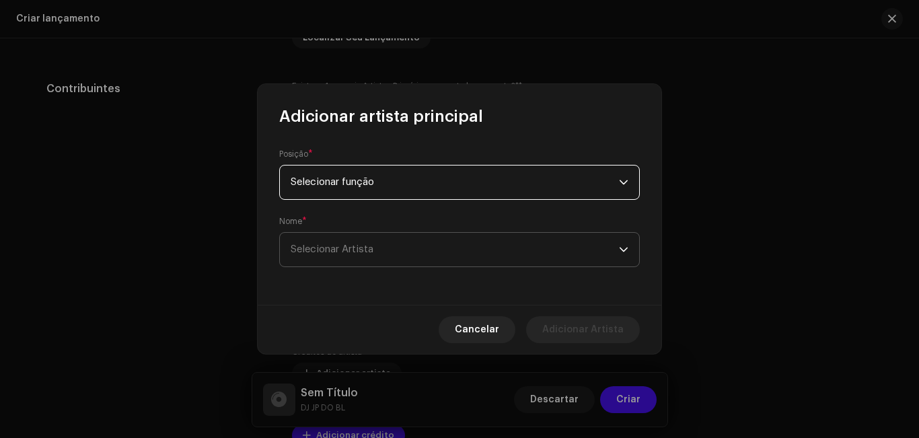
click at [351, 253] on font "Selecionar Artista" at bounding box center [332, 249] width 83 height 10
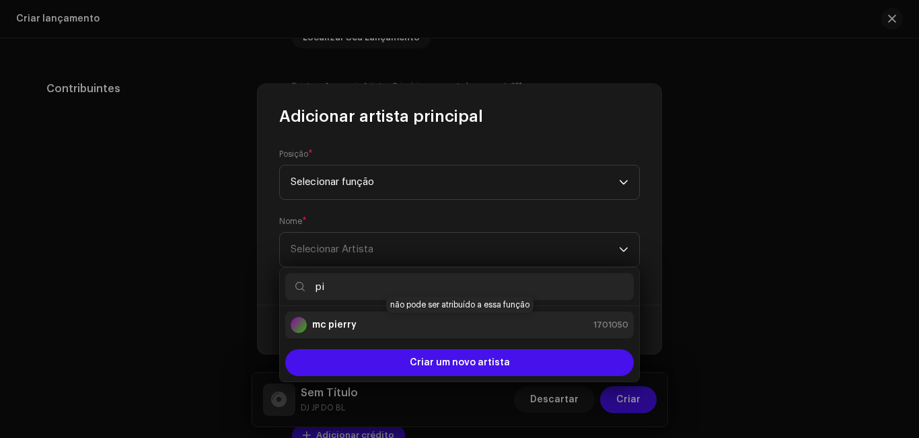
type input "pi"
click at [351, 326] on strong "mc pierry" at bounding box center [334, 324] width 44 height 13
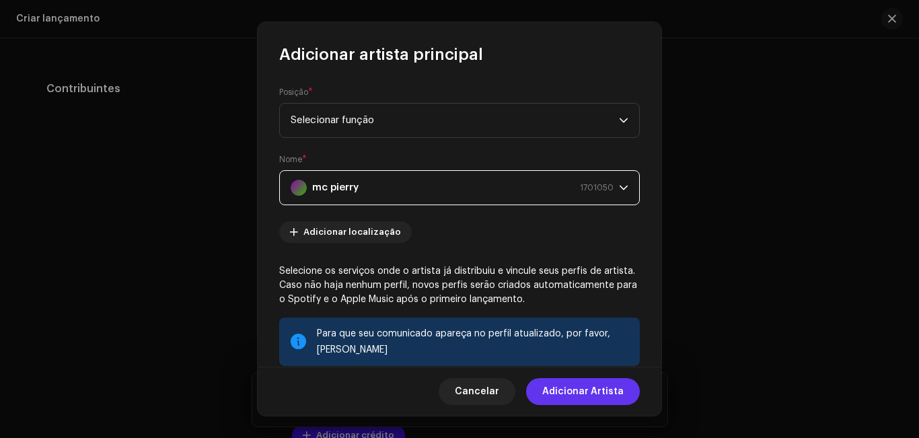
click at [565, 398] on span "Adicionar Artista" at bounding box center [582, 391] width 81 height 27
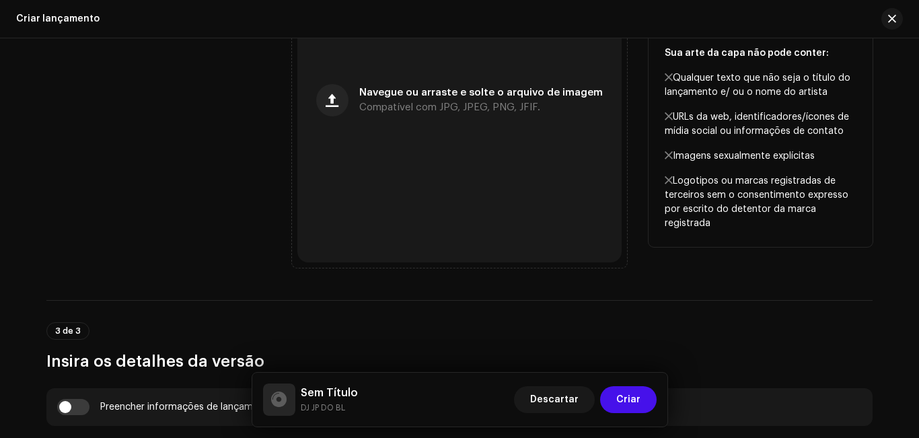
scroll to position [612, 0]
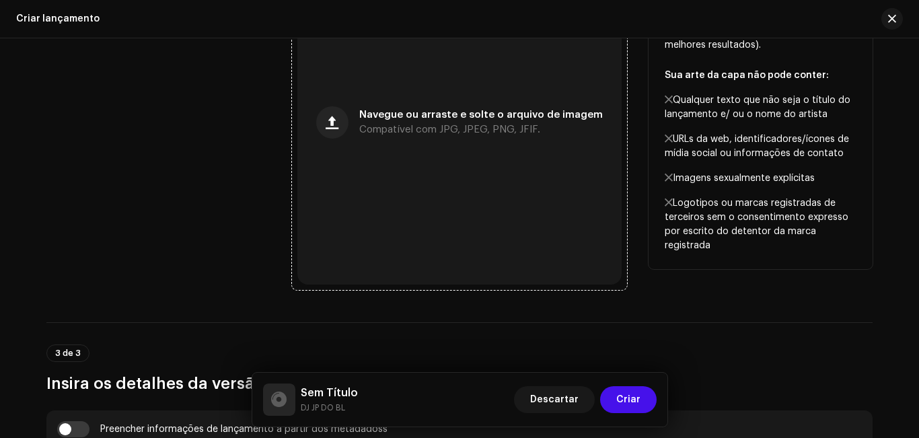
click at [546, 119] on font "Navegue ou arraste e solte o arquivo de imagem" at bounding box center [481, 115] width 244 height 10
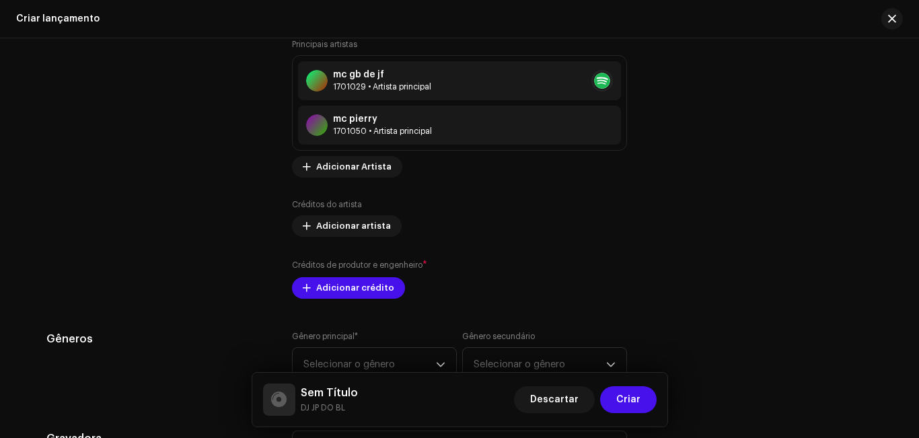
scroll to position [1622, 0]
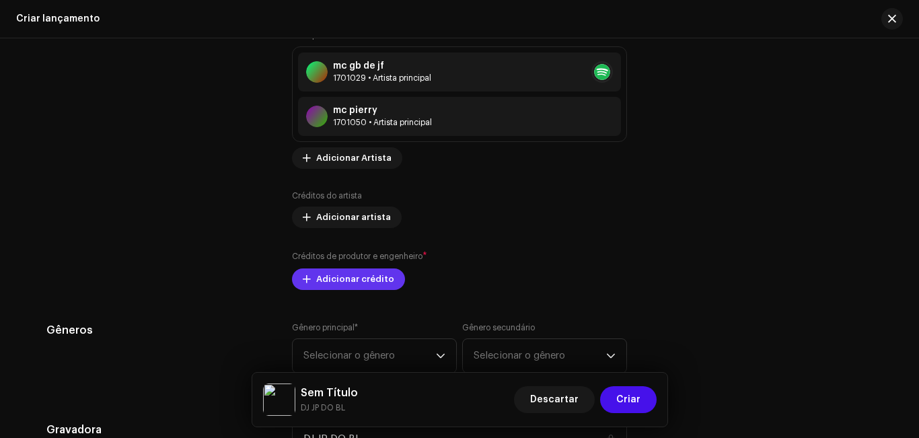
click at [365, 281] on font "Adicionar crédito" at bounding box center [355, 279] width 78 height 9
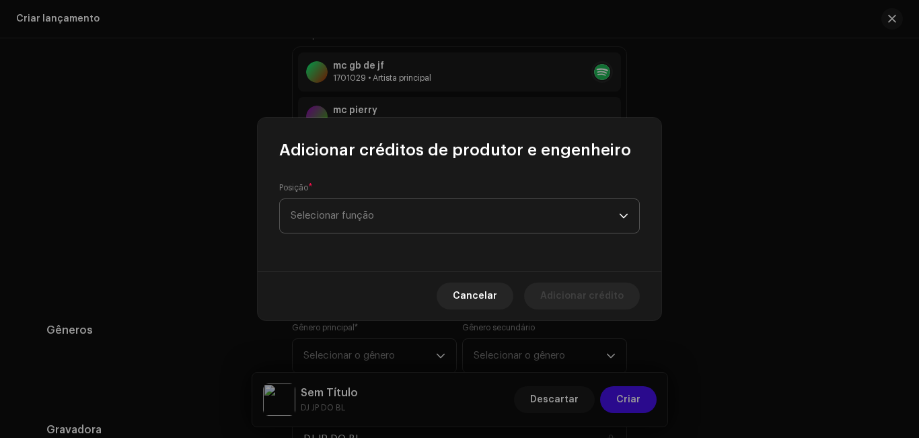
click at [353, 213] on font "Selecionar função" at bounding box center [332, 216] width 83 height 10
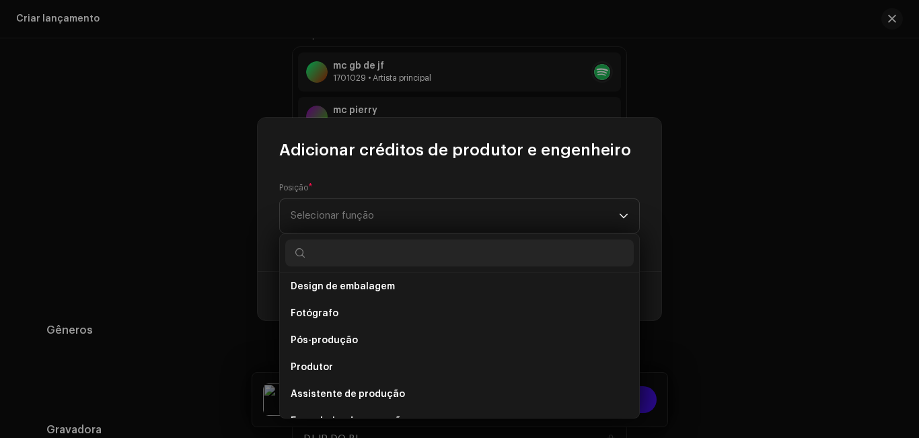
scroll to position [469, 0]
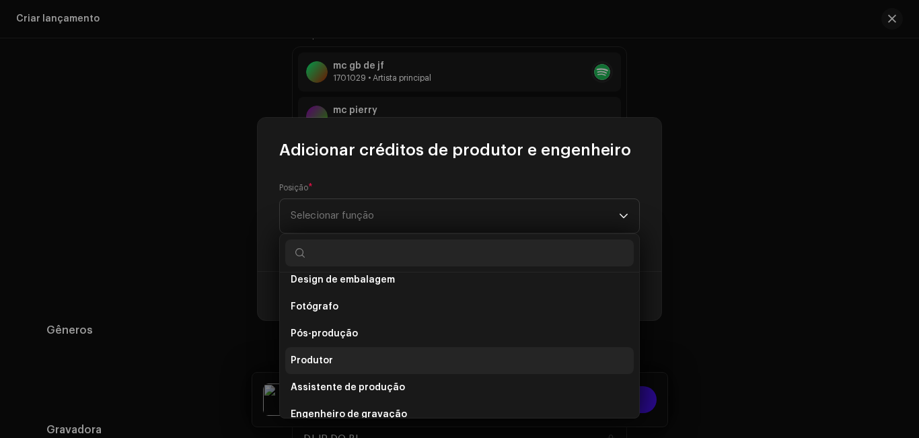
click at [530, 365] on li "Produtor" at bounding box center [459, 360] width 349 height 27
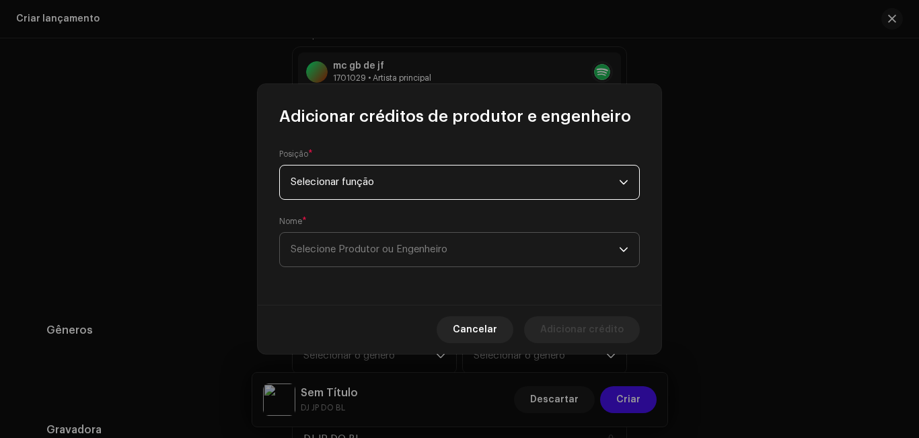
click at [445, 251] on font "Selecione Produtor ou Engenheiro" at bounding box center [369, 249] width 157 height 10
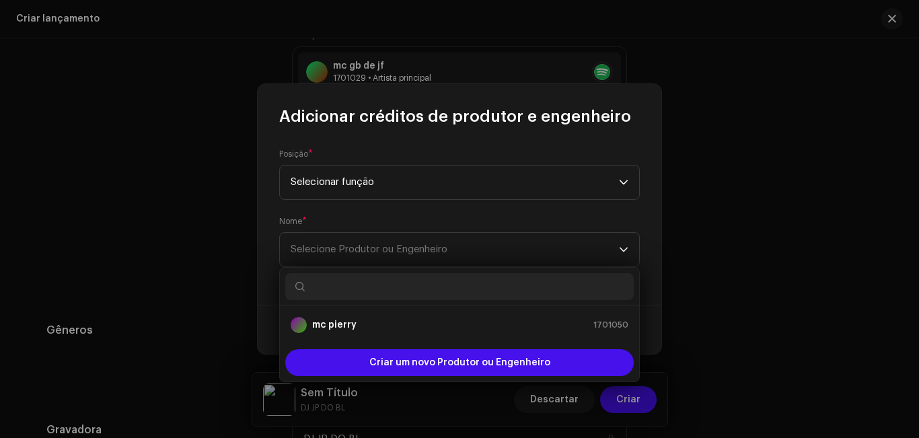
click at [432, 291] on input "text" at bounding box center [459, 286] width 349 height 27
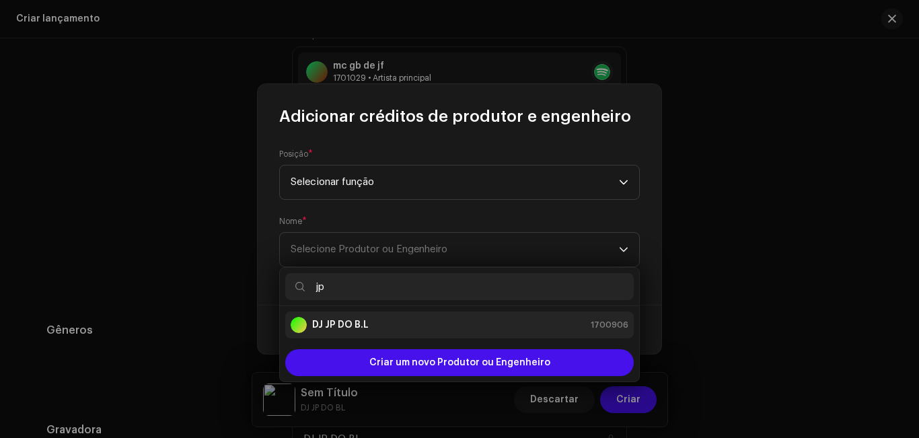
type input "jp"
click at [431, 328] on div "DJ JP DO B.L 1700906" at bounding box center [460, 325] width 338 height 16
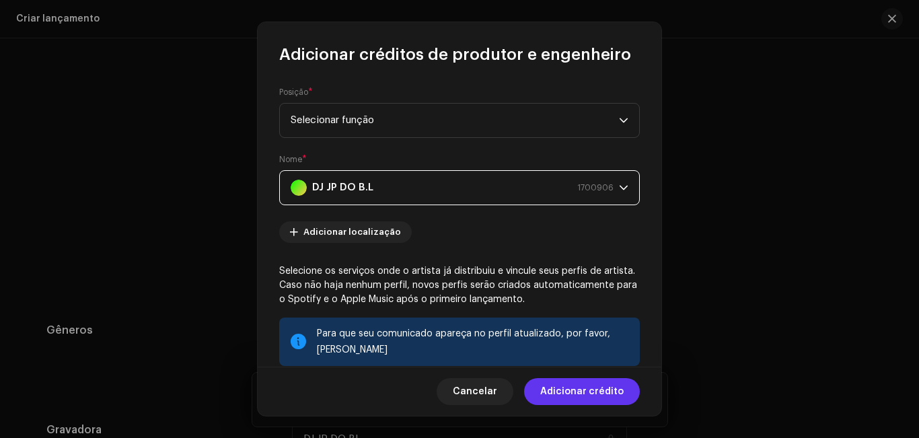
click at [580, 393] on font "Adicionar crédito" at bounding box center [581, 391] width 83 height 9
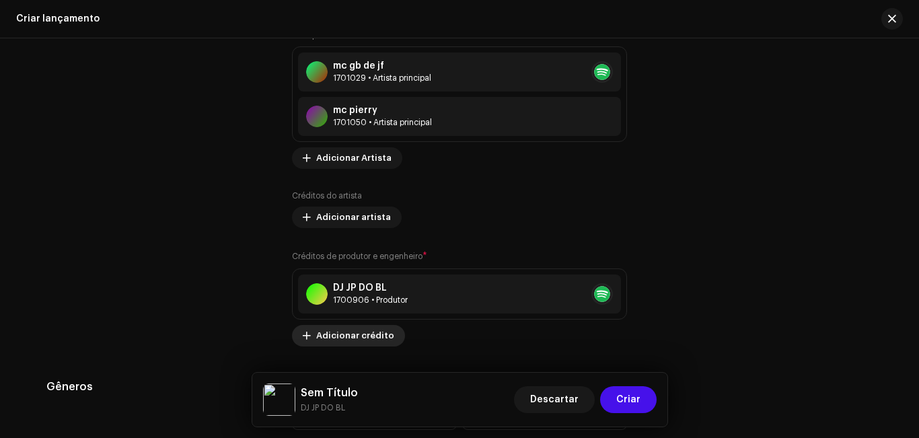
click at [383, 337] on font "Adicionar crédito" at bounding box center [355, 335] width 78 height 9
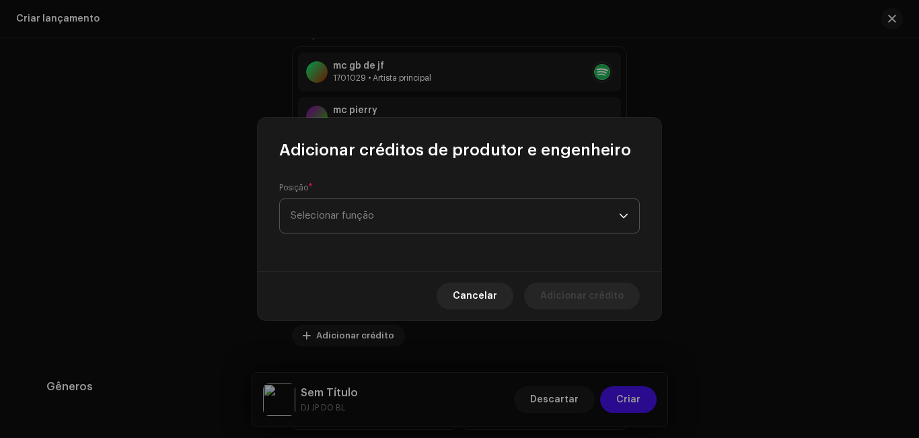
click at [390, 213] on span "Selecionar função" at bounding box center [455, 216] width 328 height 34
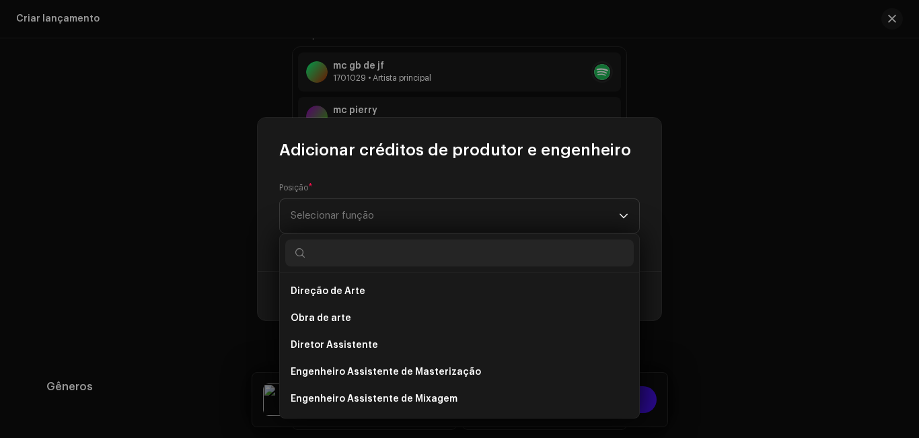
click at [636, 290] on body "DJ JP DO BL Lar Perfil Catálogo Transações Análise Recursos Mercado DJ JP DO BL…" at bounding box center [459, 219] width 919 height 438
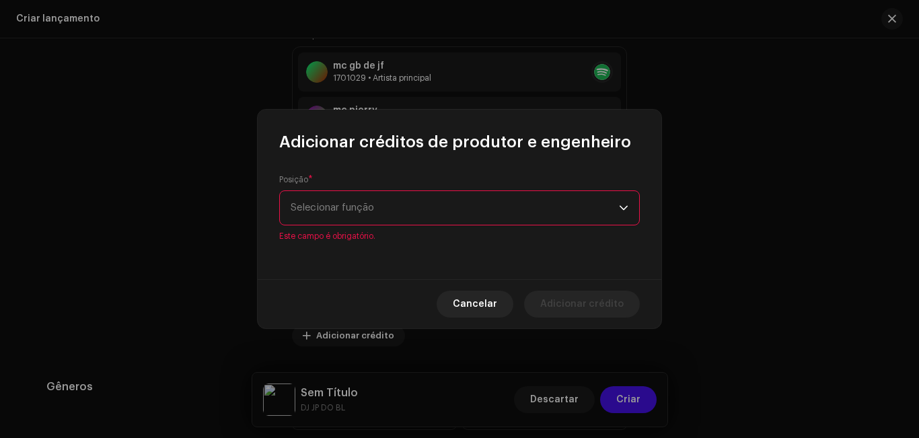
drag, startPoint x: 636, startPoint y: 290, endPoint x: 632, endPoint y: 260, distance: 30.5
click at [632, 260] on div "Adicionar créditos de produtor e engenheiro Posição * Selecionar função Este ca…" at bounding box center [460, 219] width 404 height 219
click at [630, 205] on p-select "Selecionar função" at bounding box center [459, 207] width 361 height 35
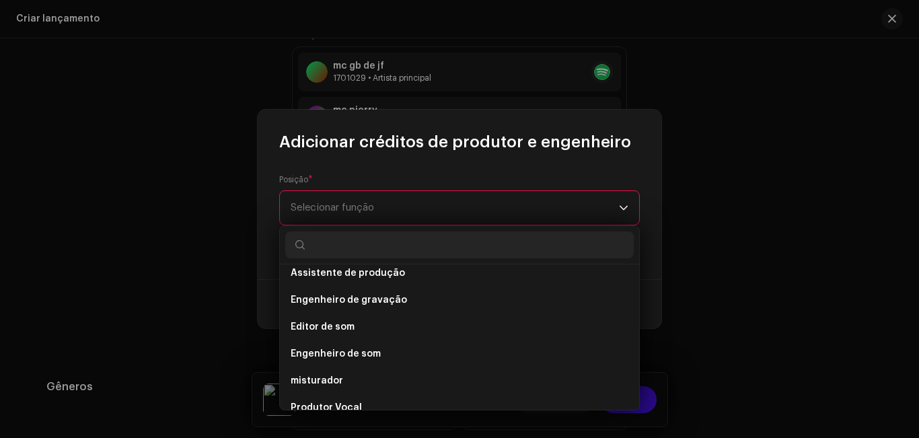
scroll to position [592, 0]
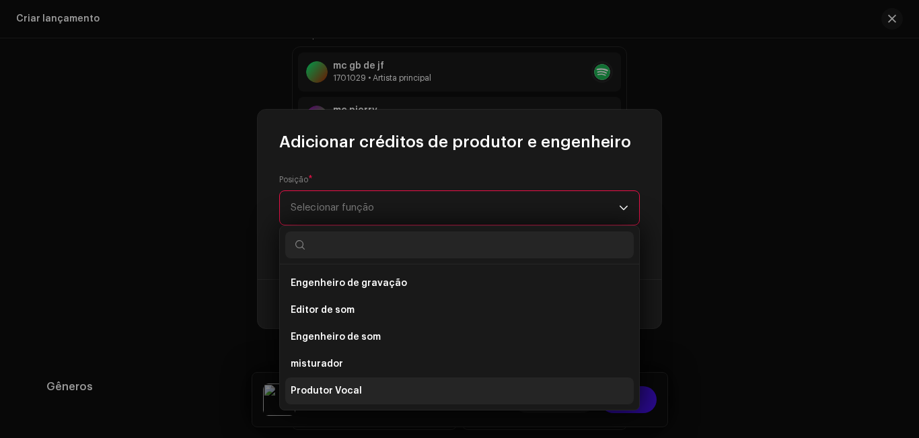
click at [609, 396] on li "Produtor Vocal" at bounding box center [459, 390] width 349 height 27
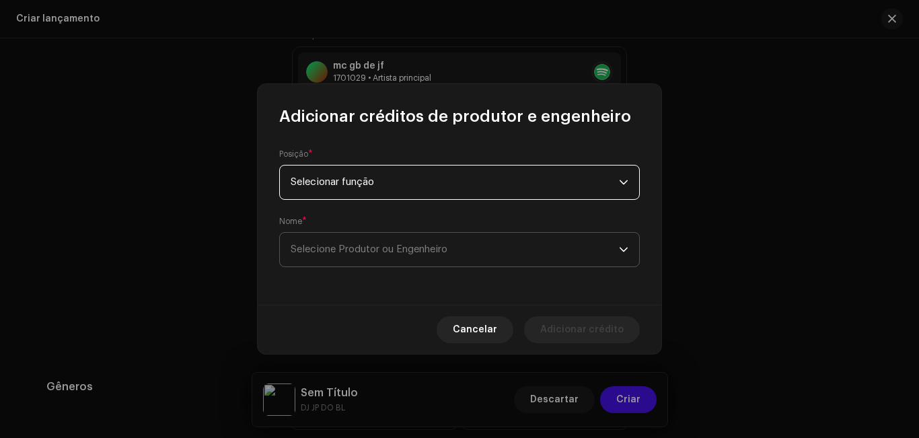
click at [507, 251] on span "Selecione Produtor ou Engenheiro" at bounding box center [455, 250] width 328 height 34
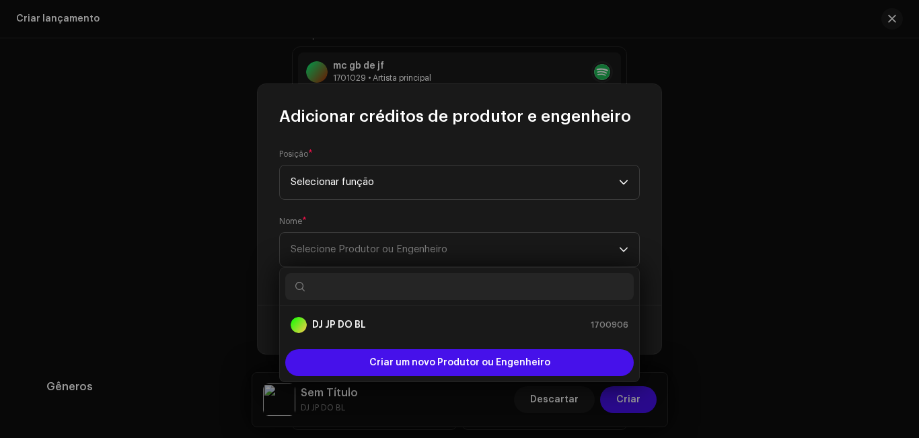
click at [487, 283] on input "text" at bounding box center [459, 286] width 349 height 27
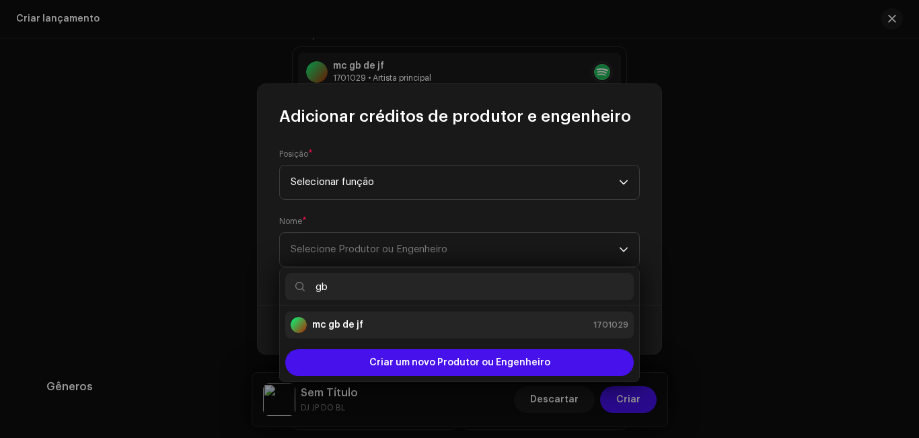
type input "gb"
click at [443, 325] on div "mc gb de jf 1701029" at bounding box center [460, 325] width 338 height 16
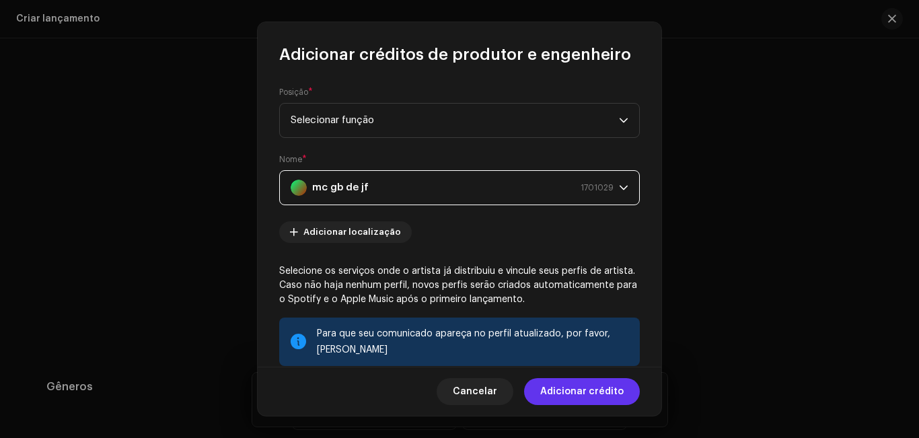
click at [561, 392] on font "Adicionar crédito" at bounding box center [581, 391] width 83 height 9
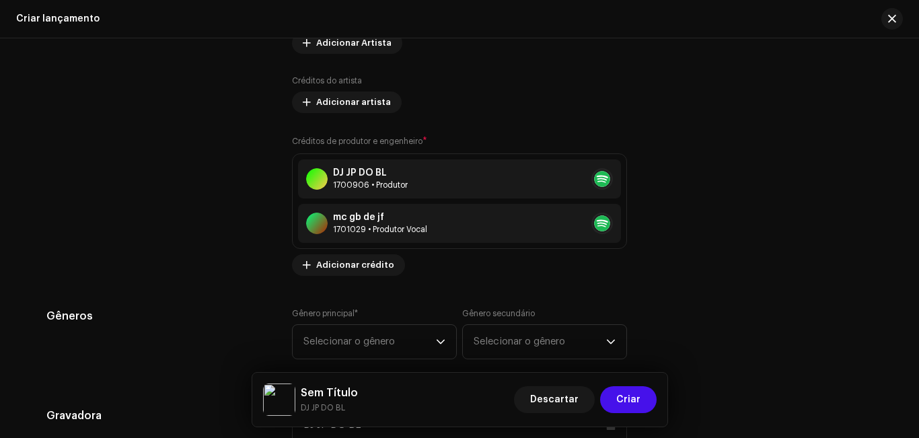
scroll to position [1751, 0]
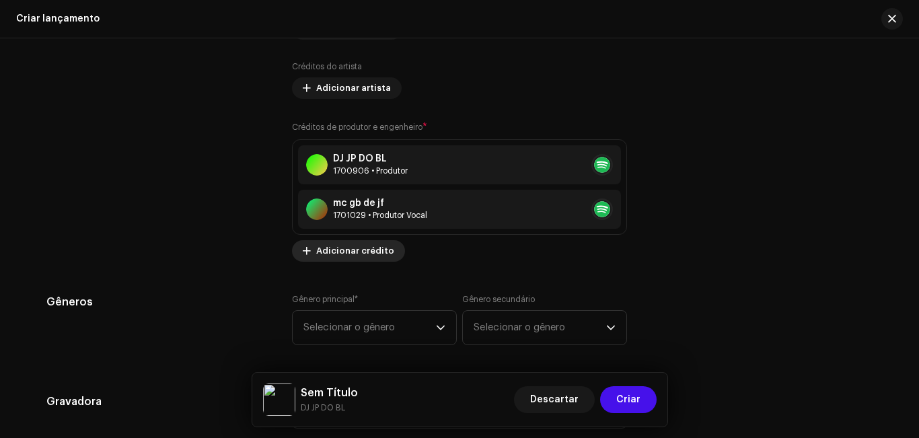
click at [361, 246] on font "Adicionar crédito" at bounding box center [355, 250] width 78 height 9
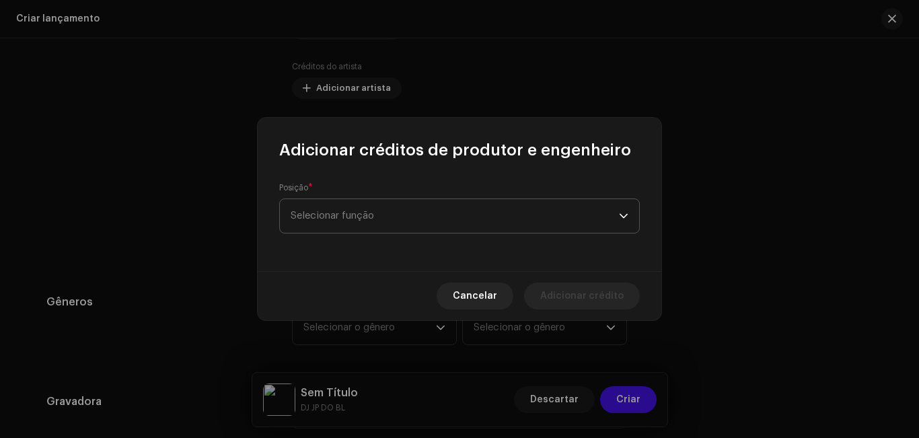
click at [379, 220] on span "Selecionar função" at bounding box center [455, 216] width 328 height 34
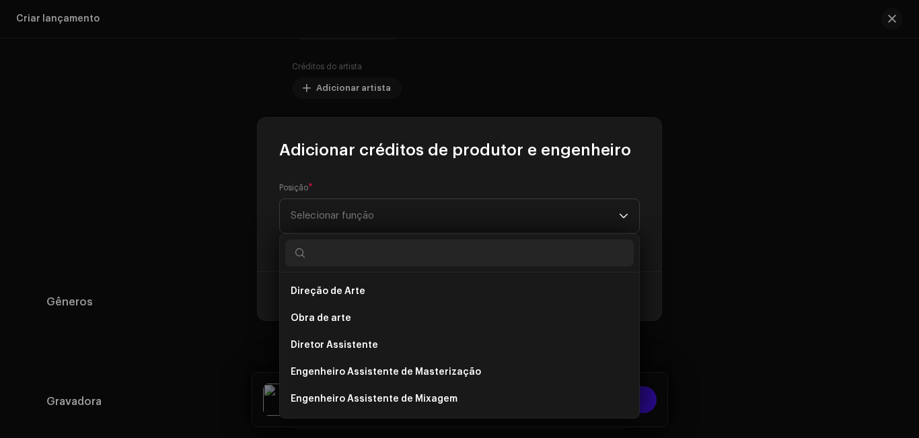
click at [640, 287] on body "DJ JP DO BL Lar Perfil Catálogo Transações Análise Recursos Mercado DJ JP DO BL…" at bounding box center [459, 219] width 919 height 438
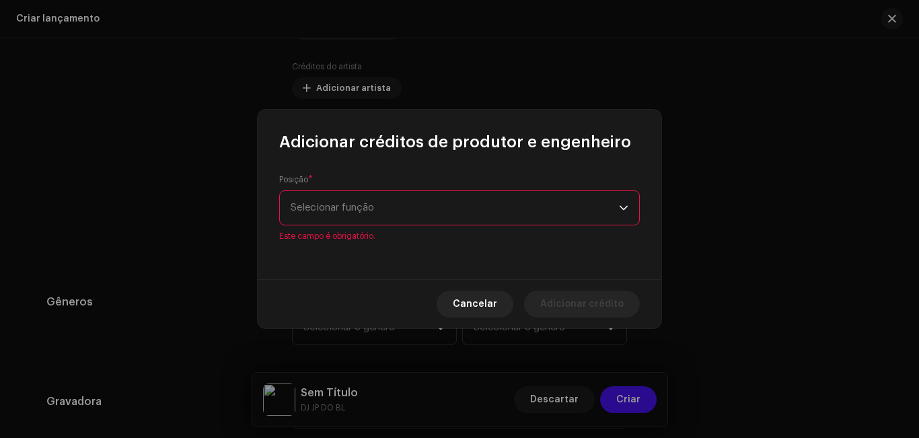
click at [624, 214] on div "gatilho suspenso" at bounding box center [623, 208] width 9 height 34
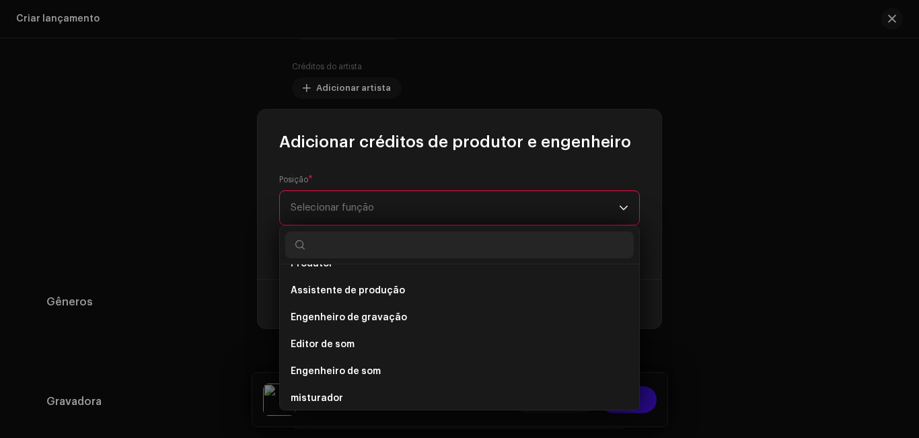
scroll to position [592, 0]
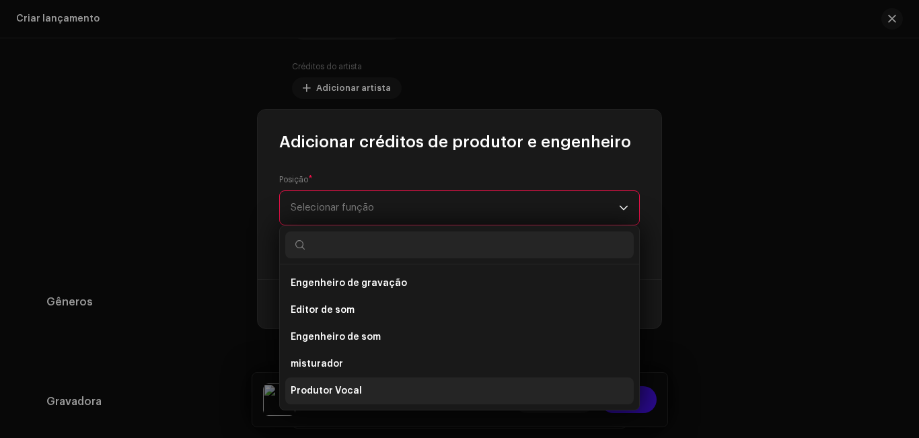
click at [540, 389] on li "Produtor Vocal" at bounding box center [459, 390] width 349 height 27
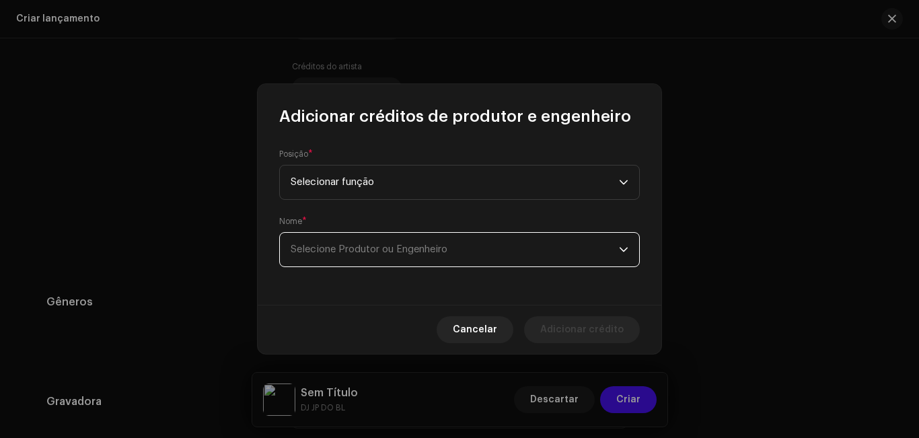
click at [441, 244] on span "Selecione Produtor ou Engenheiro" at bounding box center [455, 250] width 328 height 34
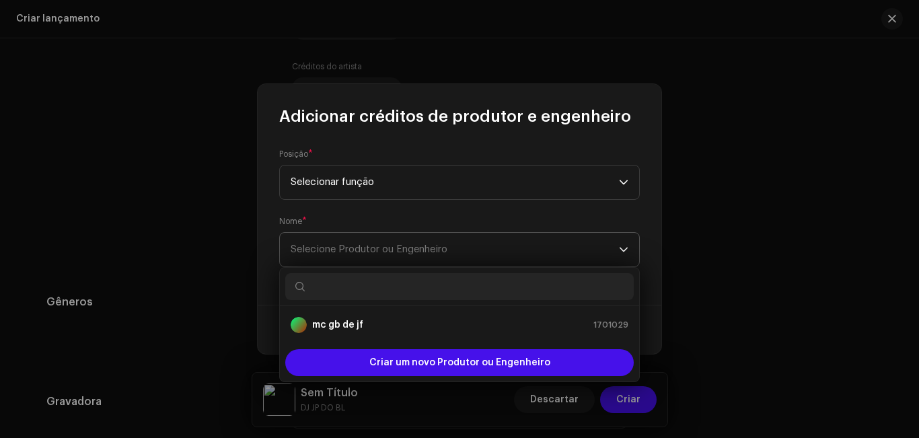
click at [441, 244] on span "Selecione Produtor ou Engenheiro" at bounding box center [455, 250] width 328 height 34
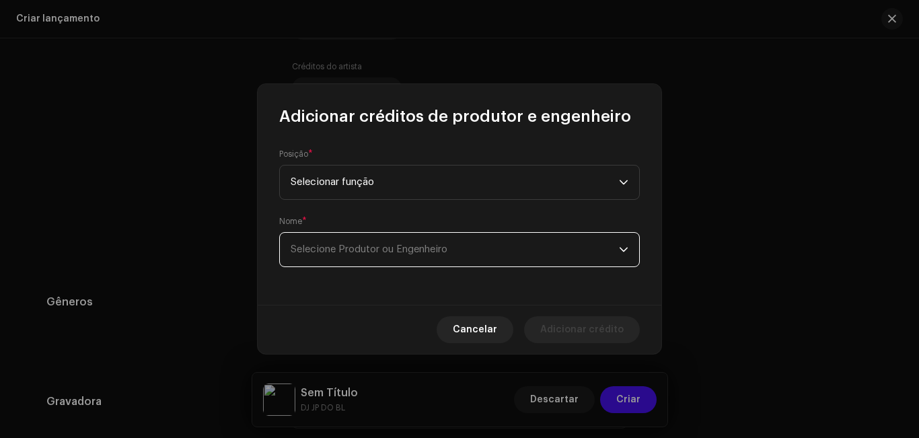
click at [447, 250] on font "Selecione Produtor ou Engenheiro" at bounding box center [369, 249] width 157 height 10
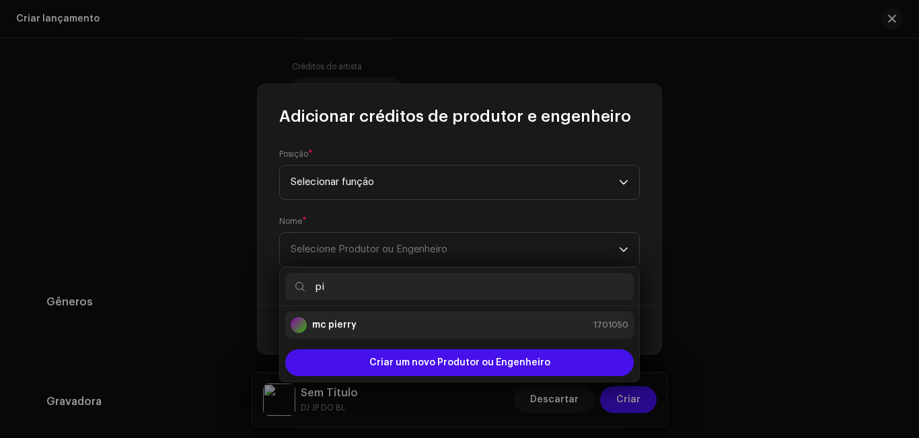
type input "pi"
click at [433, 325] on div "mc pierry 1701050" at bounding box center [460, 325] width 338 height 16
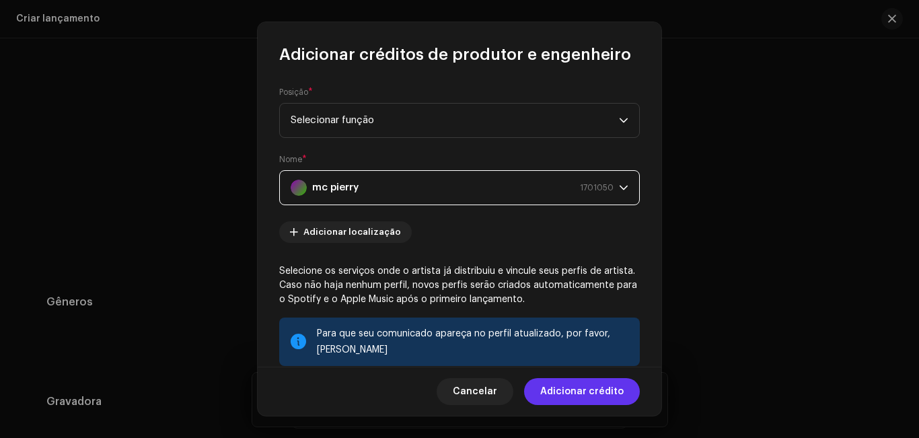
click at [562, 392] on font "Adicionar crédito" at bounding box center [581, 391] width 83 height 9
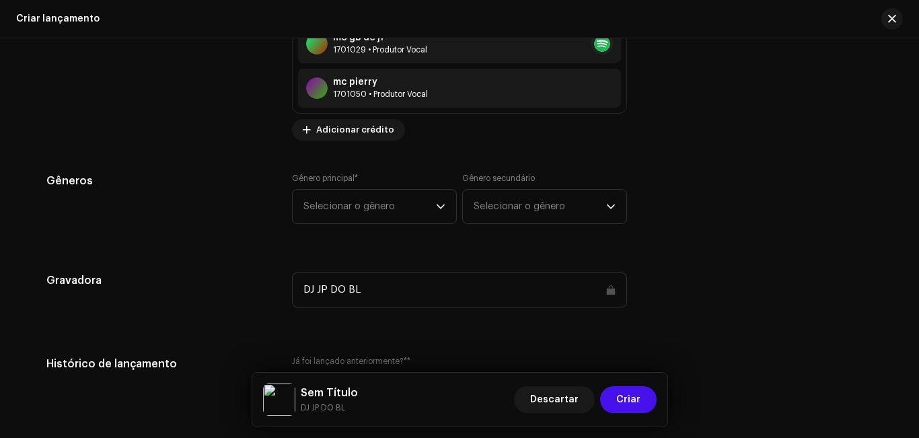
scroll to position [1941, 0]
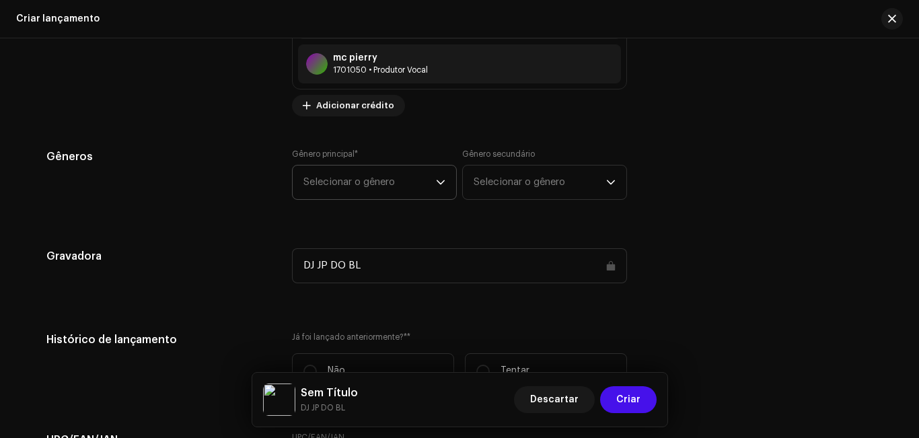
click at [429, 170] on span "Selecionar o gênero" at bounding box center [369, 183] width 133 height 34
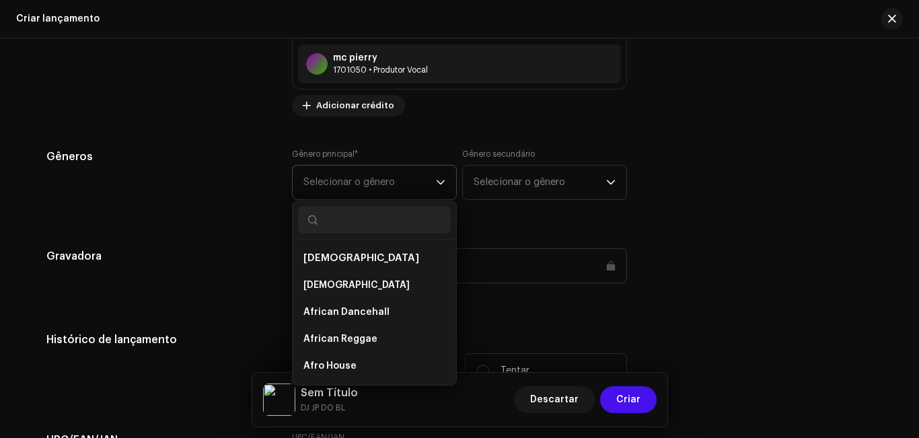
click at [429, 181] on span "Selecionar o gênero" at bounding box center [369, 183] width 133 height 34
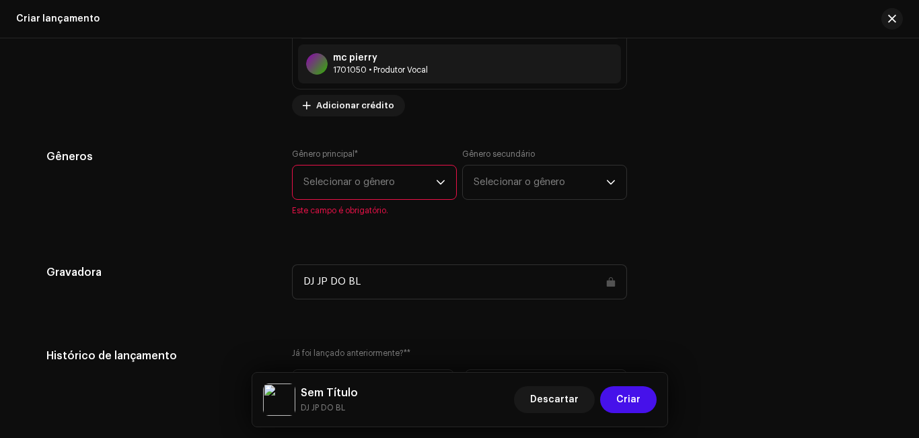
click at [410, 185] on span "Selecionar o gênero" at bounding box center [369, 183] width 133 height 34
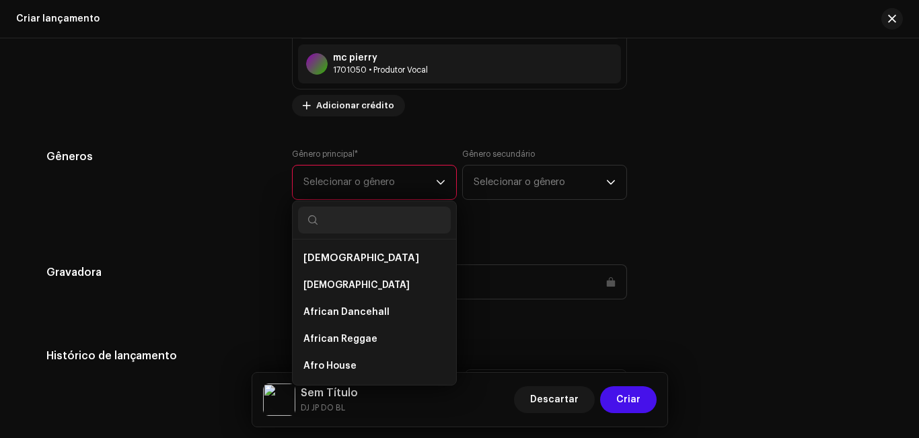
click at [392, 207] on input "text" at bounding box center [374, 220] width 153 height 27
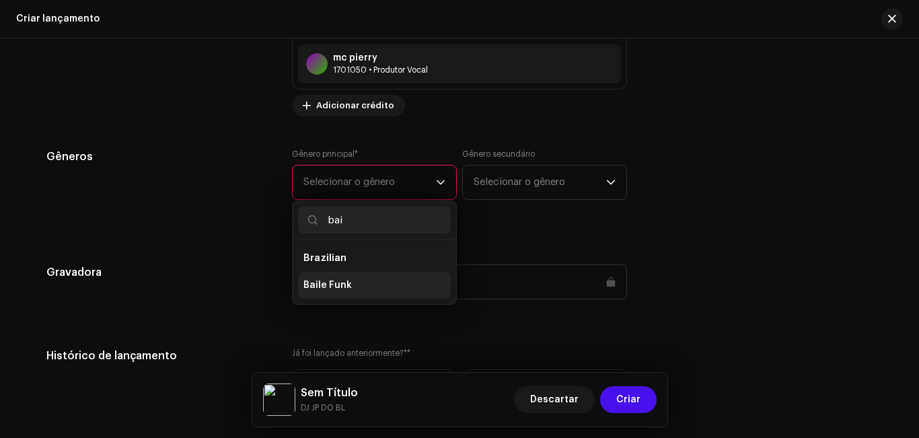
type input "bai"
click at [363, 285] on li "Baile Funk" at bounding box center [374, 285] width 153 height 27
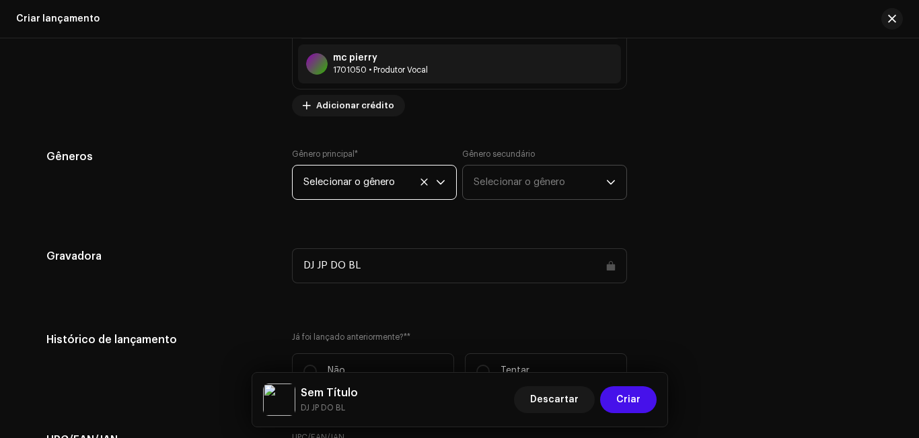
click at [504, 186] on font "Selecionar o gênero" at bounding box center [520, 182] width 92 height 10
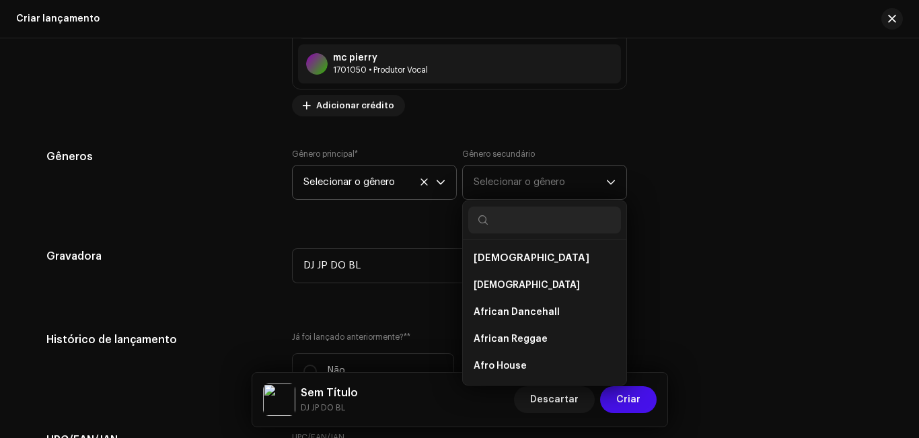
click at [503, 227] on input "text" at bounding box center [544, 220] width 153 height 27
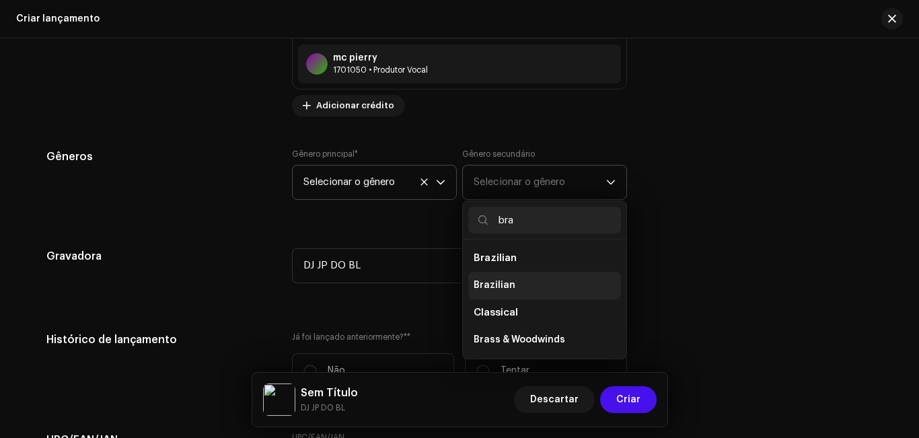
type input "bra"
click at [501, 287] on span "Brazilian" at bounding box center [495, 285] width 42 height 13
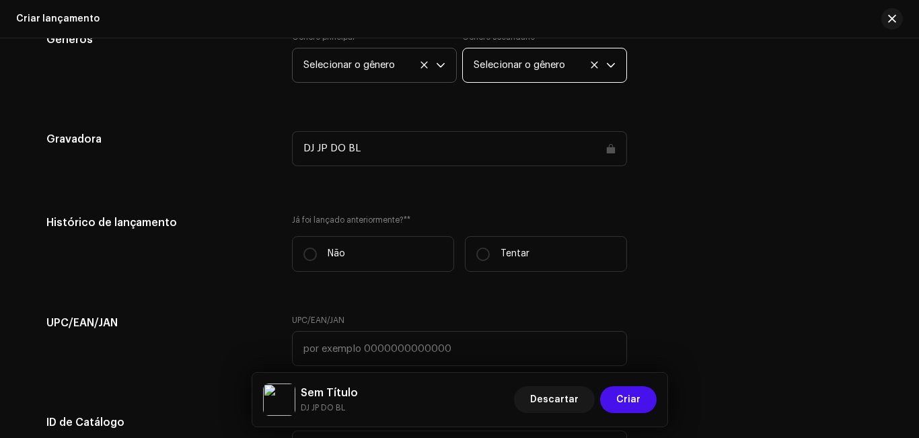
scroll to position [2073, 0]
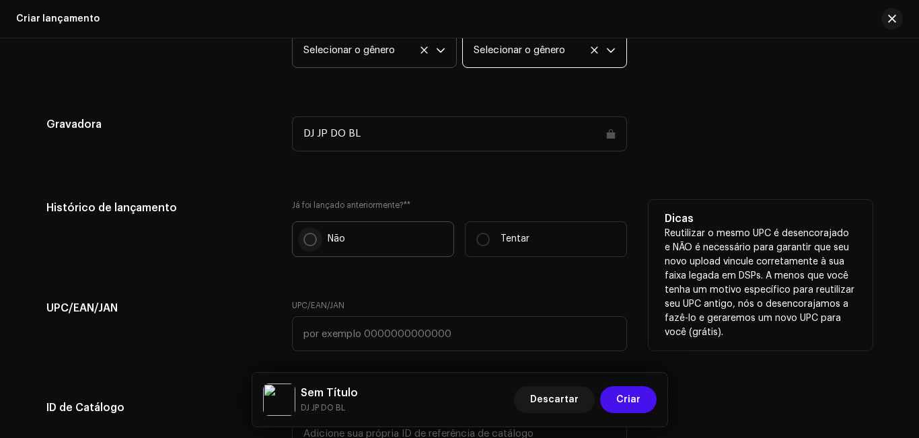
click at [308, 233] on input "Não" at bounding box center [309, 239] width 13 height 13
radio input "true"
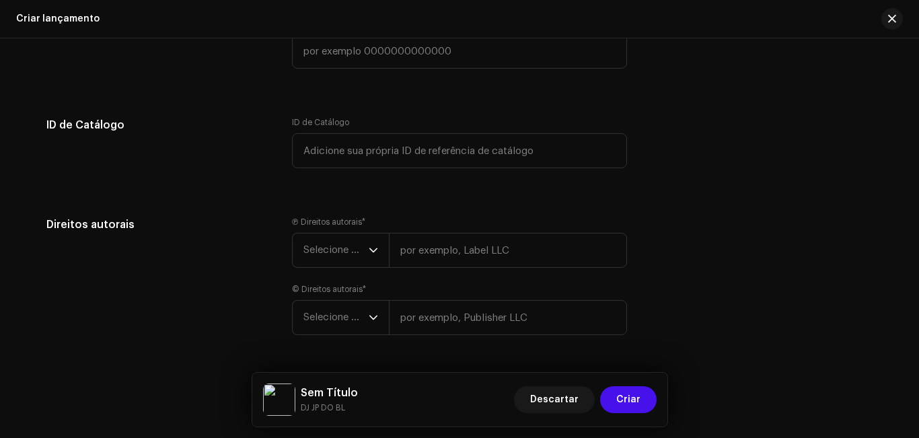
scroll to position [2360, 0]
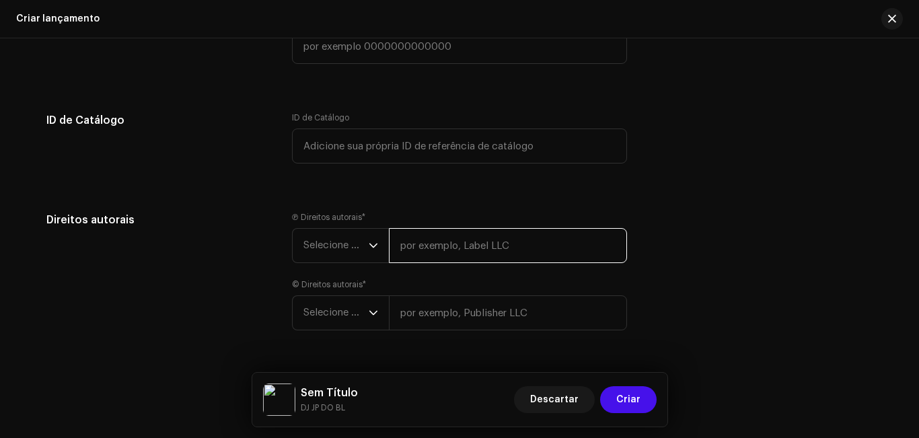
click at [419, 240] on input "text" at bounding box center [508, 245] width 238 height 35
type input "dj jp do b.l 2025"
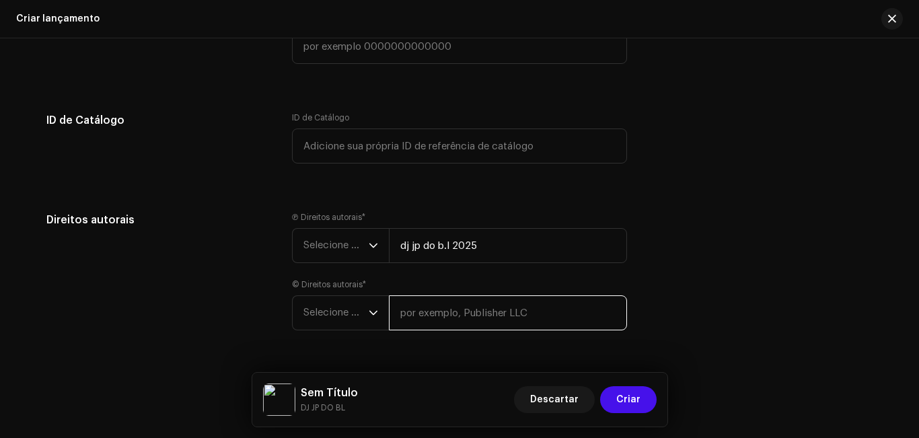
click at [458, 322] on input "text" at bounding box center [508, 312] width 238 height 35
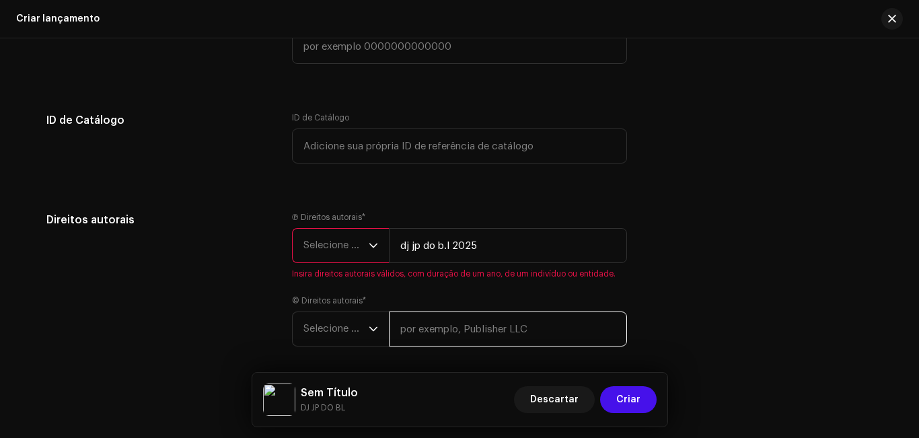
type input "dj jp do b.l 2025"
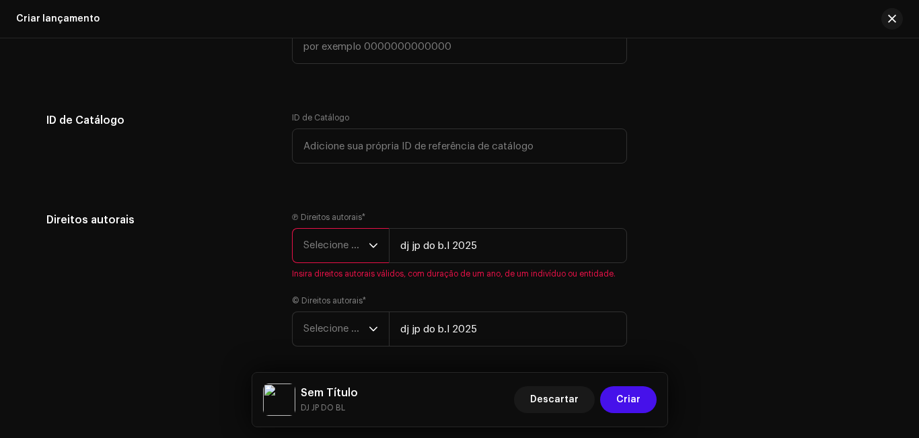
click at [359, 242] on font "Selecione o ano" at bounding box center [339, 245] width 73 height 10
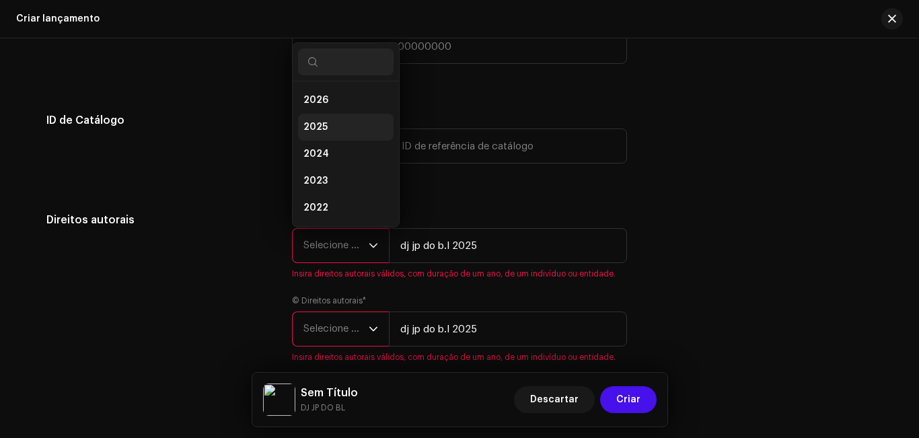
click at [318, 124] on span "2025" at bounding box center [315, 126] width 24 height 13
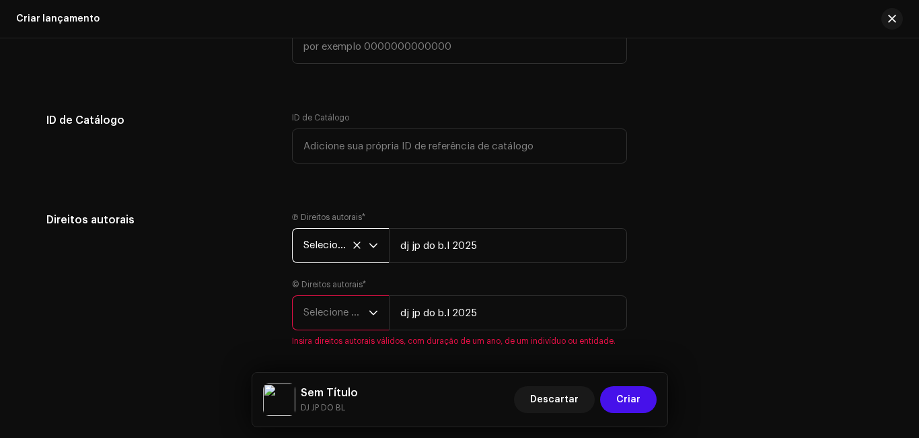
click at [369, 313] on icon "gatilho suspenso" at bounding box center [373, 312] width 9 height 9
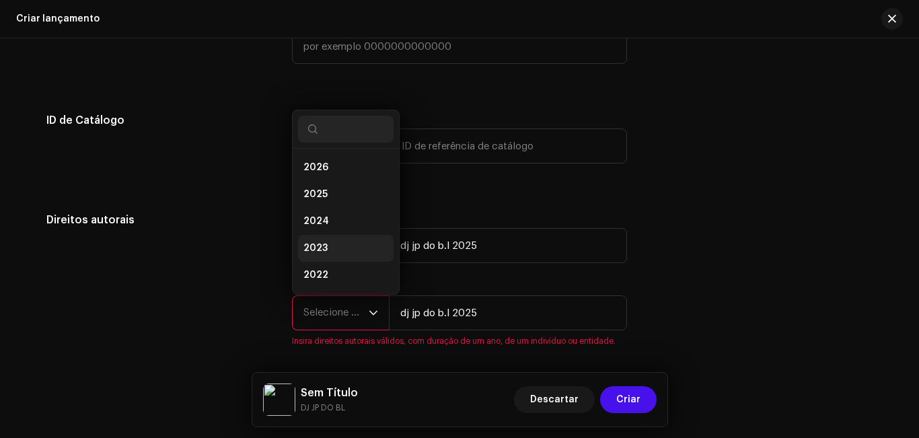
scroll to position [22, 0]
click at [350, 178] on li "2025" at bounding box center [346, 172] width 96 height 27
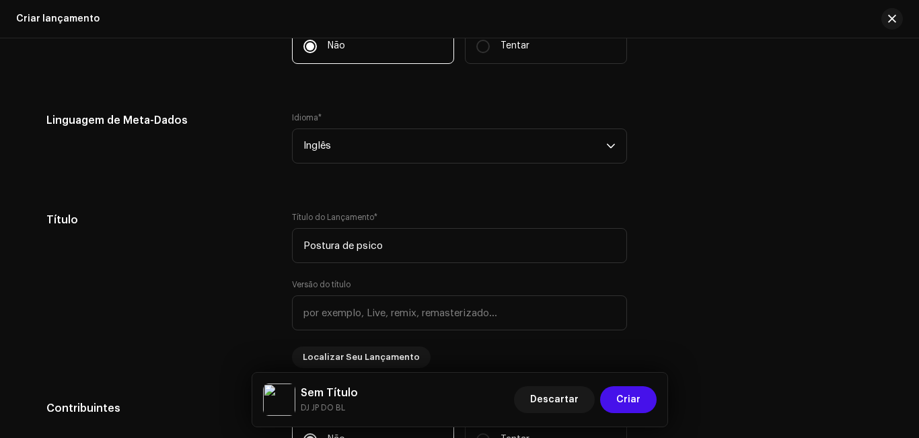
scroll to position [904, 0]
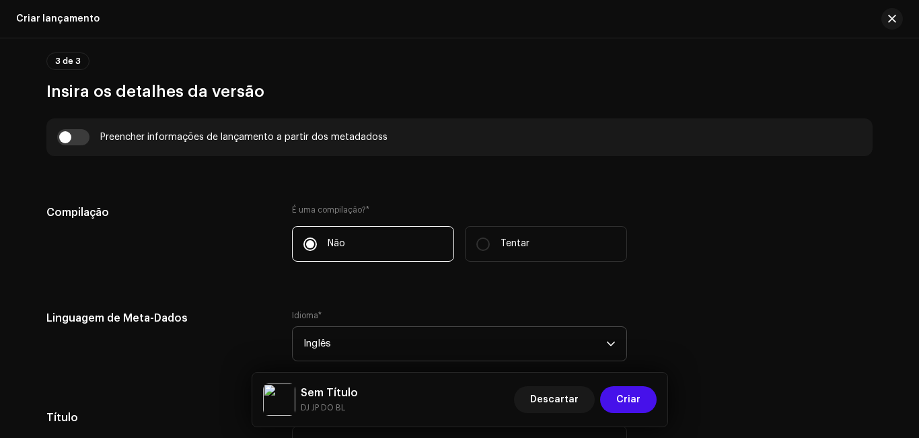
click at [606, 336] on div "gatilho suspenso" at bounding box center [610, 344] width 9 height 34
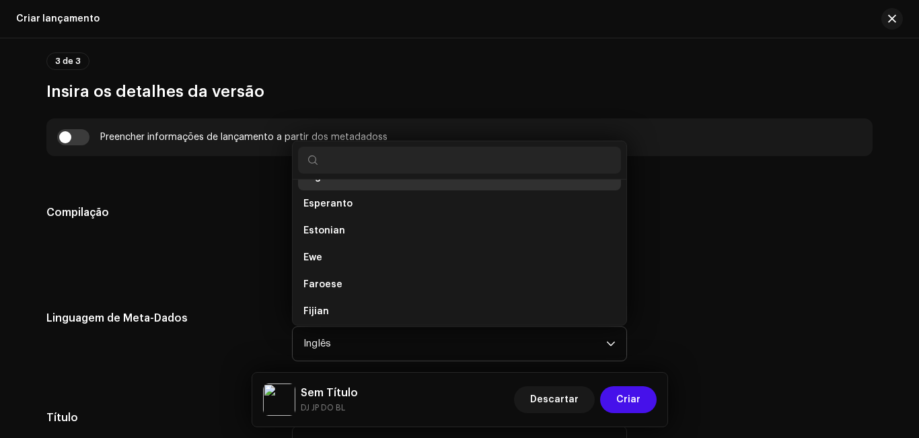
scroll to position [1243, 0]
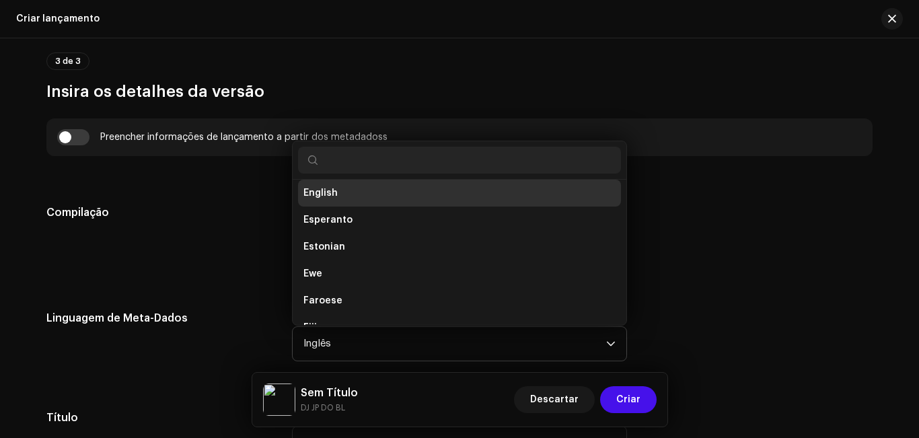
click at [530, 168] on input "text" at bounding box center [459, 160] width 323 height 27
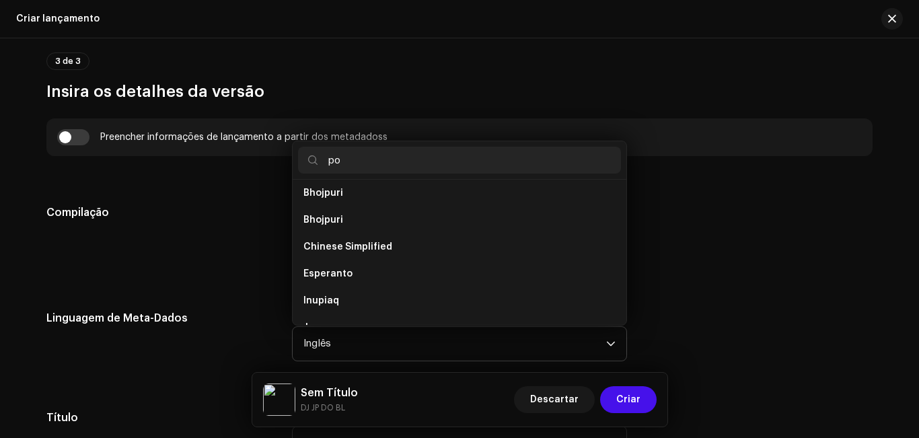
scroll to position [0, 0]
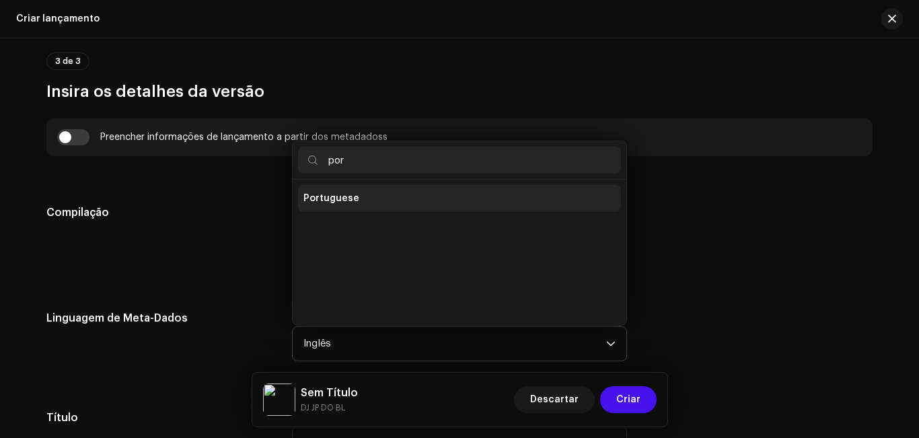
type input "por"
click at [526, 198] on li "Portuguese" at bounding box center [459, 198] width 323 height 27
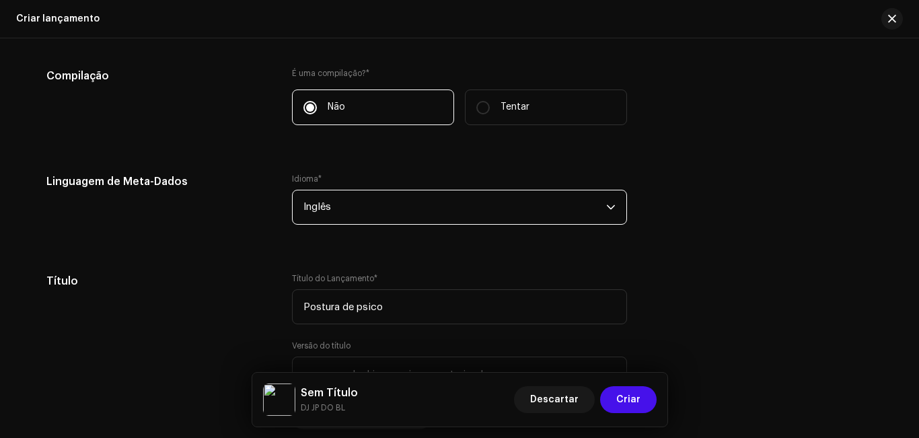
scroll to position [1046, 0]
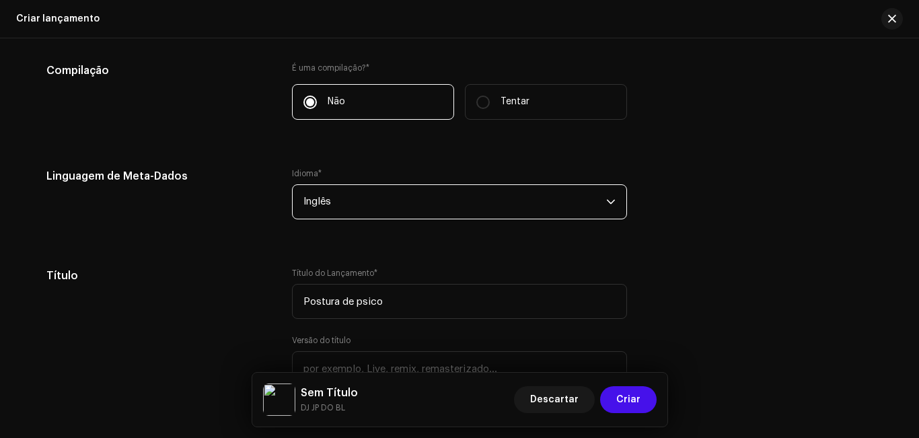
click at [616, 205] on p-select "Inglês" at bounding box center [459, 201] width 335 height 35
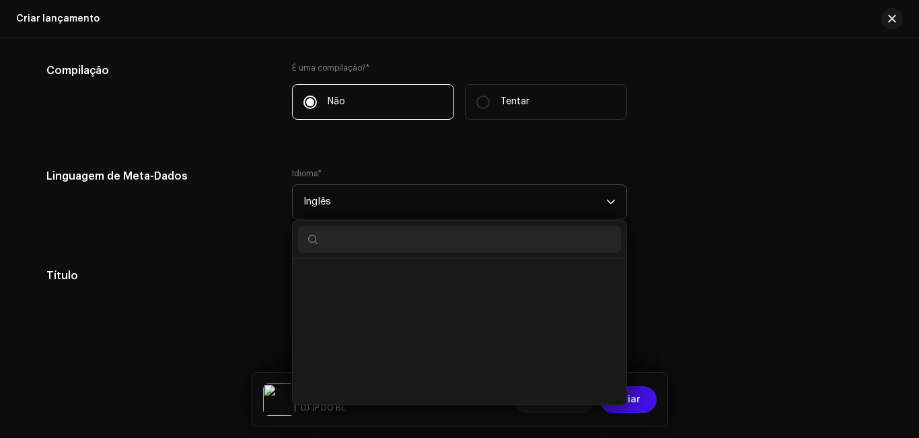
scroll to position [3666, 0]
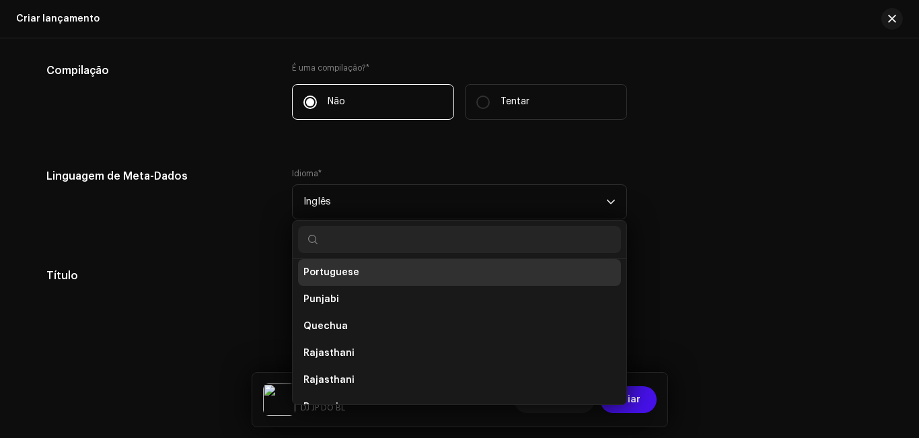
click at [595, 275] on li "Portuguese" at bounding box center [459, 272] width 323 height 27
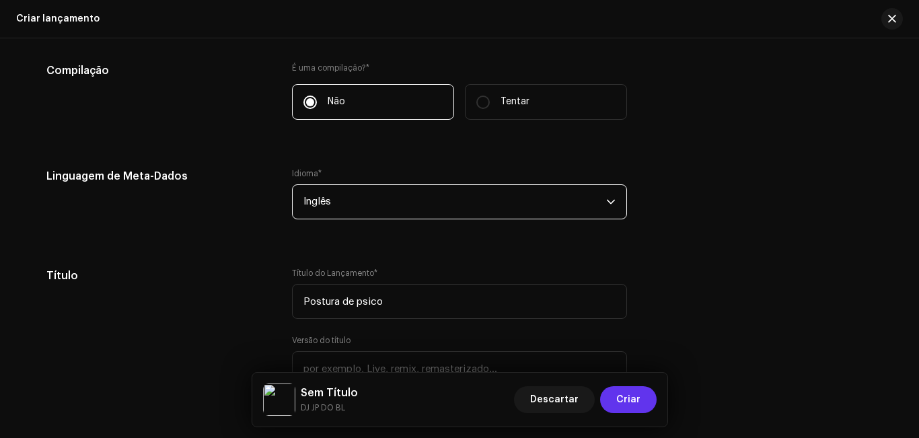
click at [632, 401] on font "Criar" at bounding box center [628, 399] width 24 height 9
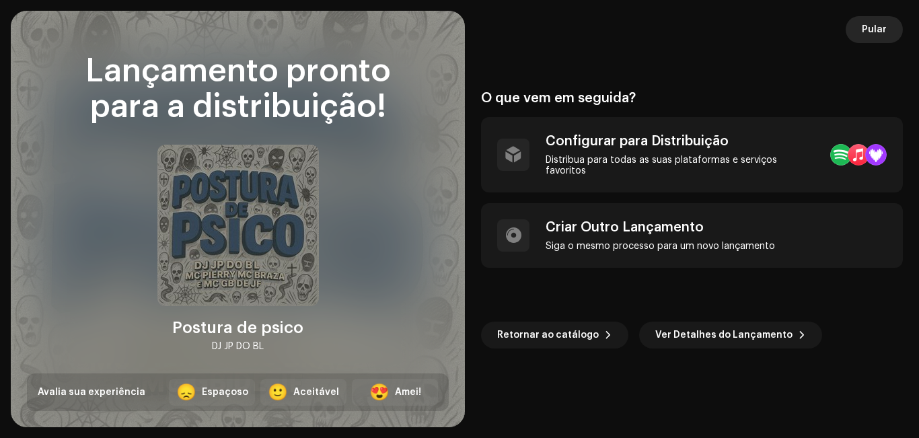
click at [875, 26] on font "Pular" at bounding box center [874, 29] width 25 height 9
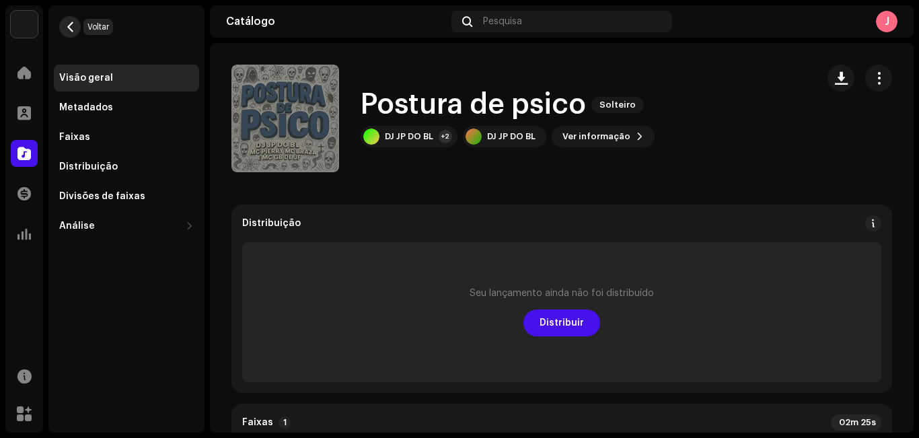
click at [67, 24] on span "button" at bounding box center [70, 27] width 10 height 11
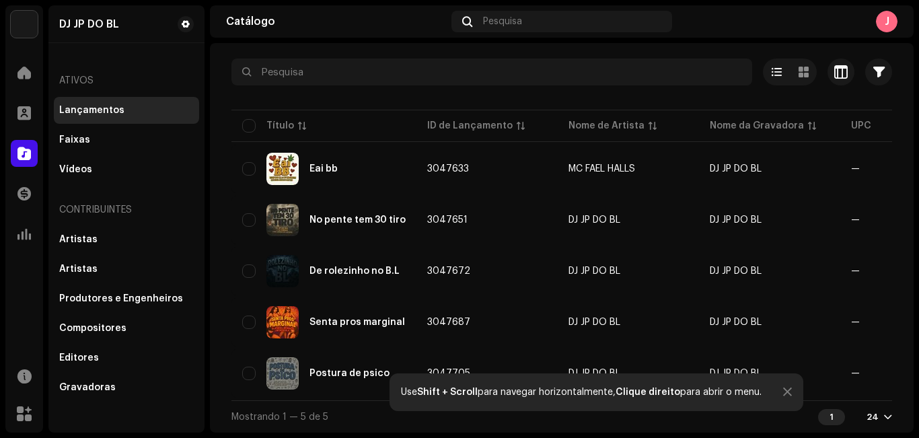
scroll to position [71, 0]
click at [22, 148] on span at bounding box center [23, 153] width 13 height 11
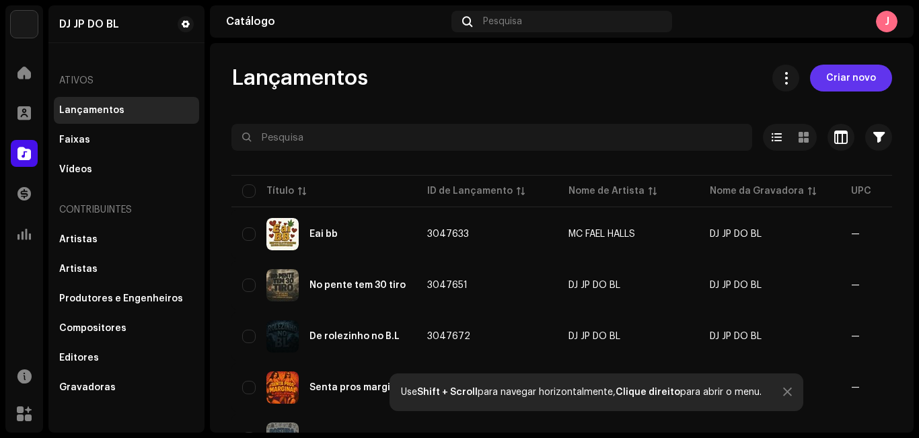
click at [827, 74] on font "Criar novo" at bounding box center [851, 77] width 50 height 9
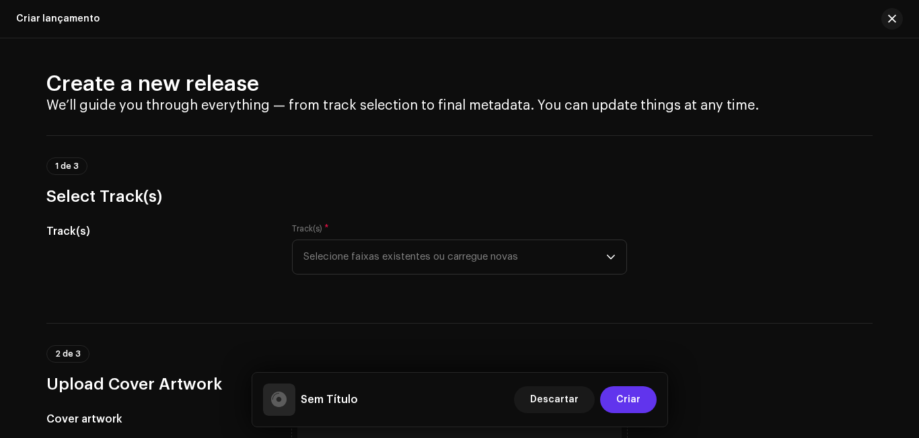
click at [626, 397] on font "Criar" at bounding box center [628, 399] width 24 height 9
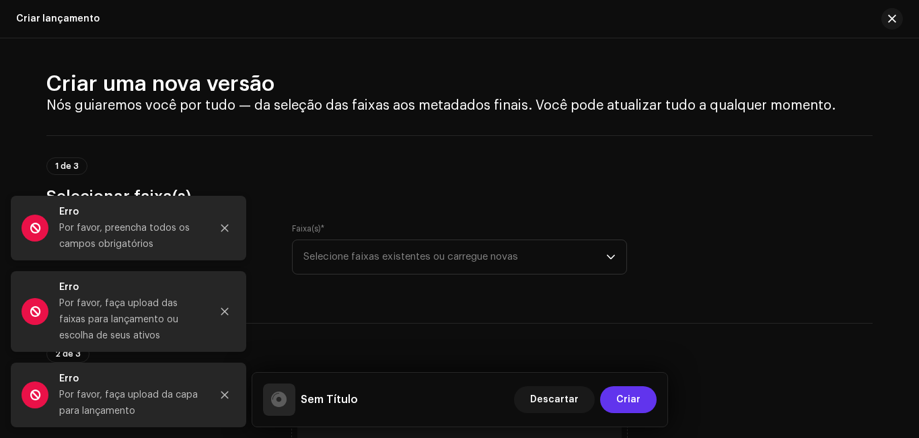
click at [600, 386] on button "Criar" at bounding box center [628, 399] width 57 height 27
click at [614, 395] on button "Criar" at bounding box center [628, 399] width 57 height 27
click at [611, 257] on icon "gatilho suspenso" at bounding box center [610, 256] width 9 height 9
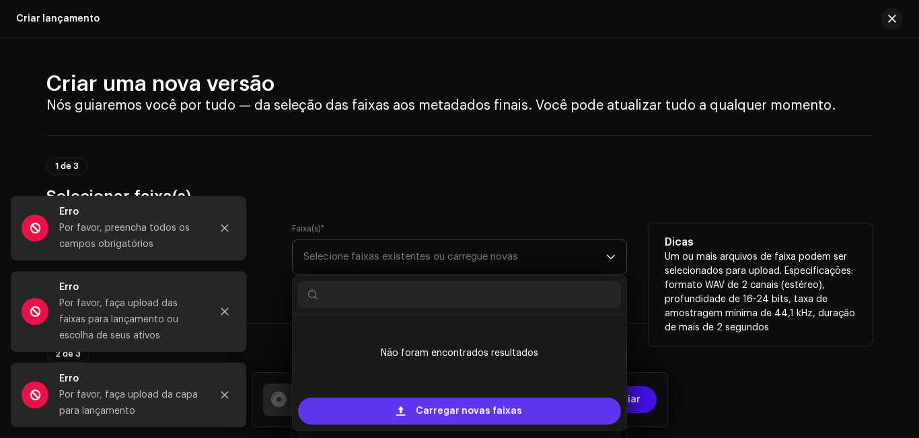
click at [498, 405] on span "Carregar novas faixas" at bounding box center [469, 411] width 106 height 27
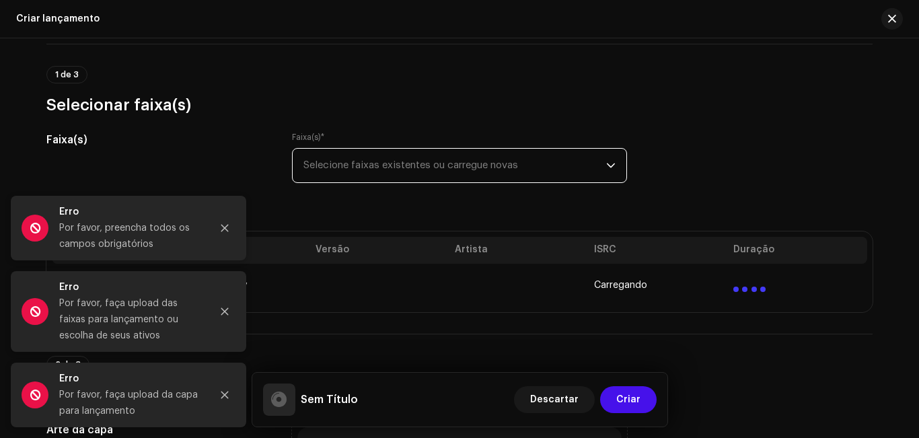
scroll to position [61, 0]
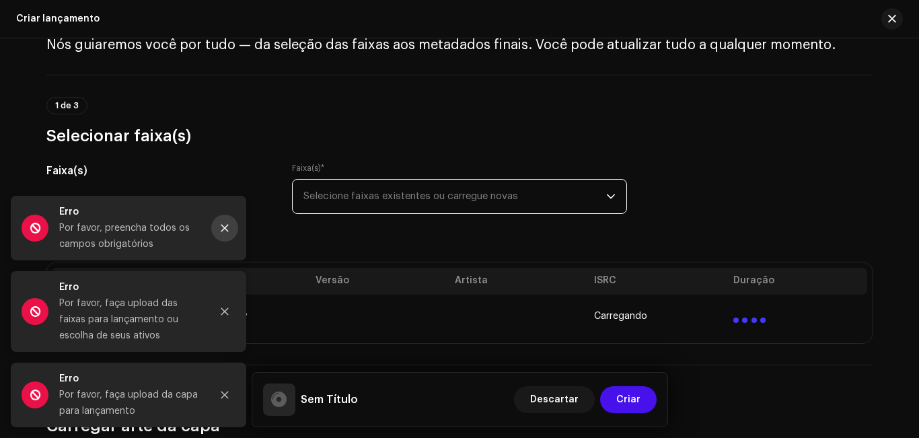
click at [228, 231] on icon "Fechar" at bounding box center [224, 228] width 7 height 7
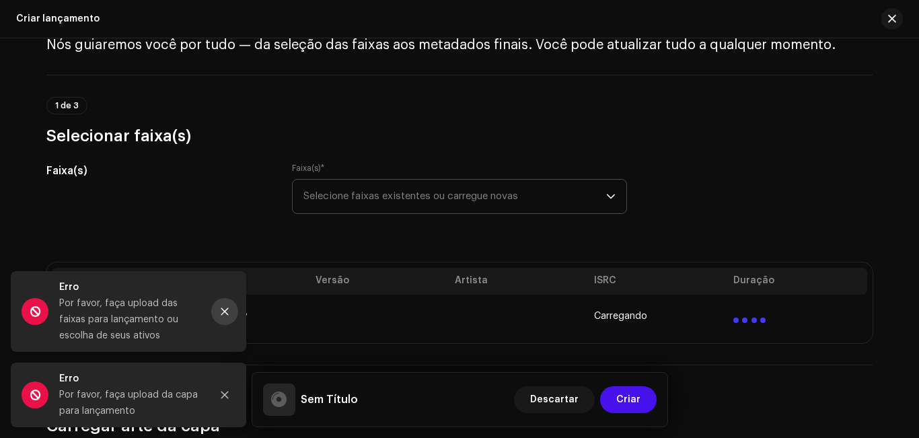
click at [222, 312] on icon "Fechar" at bounding box center [224, 311] width 9 height 9
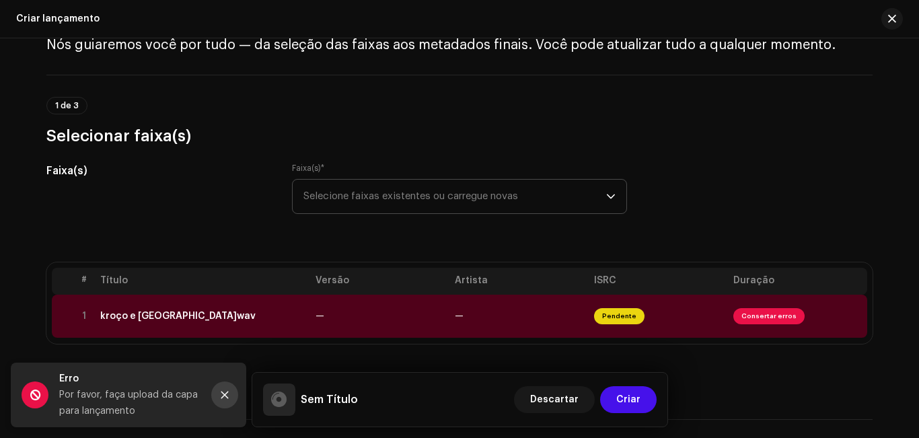
click at [222, 389] on button "Fechar" at bounding box center [224, 395] width 27 height 27
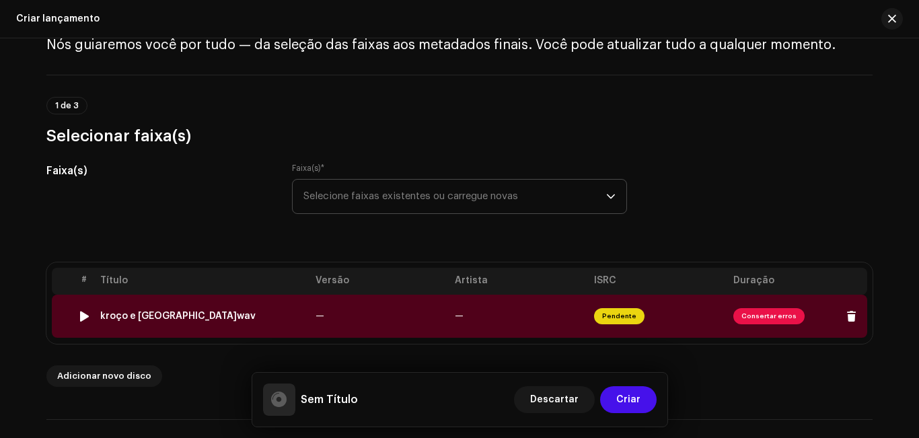
click at [761, 316] on font "Consertar erros" at bounding box center [769, 316] width 55 height 7
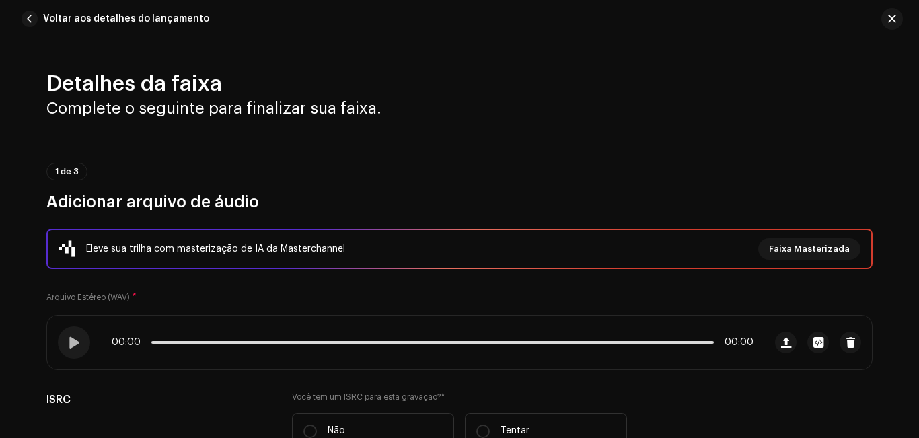
click at [916, 77] on div "Detalhes da faixa Complete o seguinte para finalizar sua faixa. 1 de 3 Adiciona…" at bounding box center [459, 238] width 919 height 400
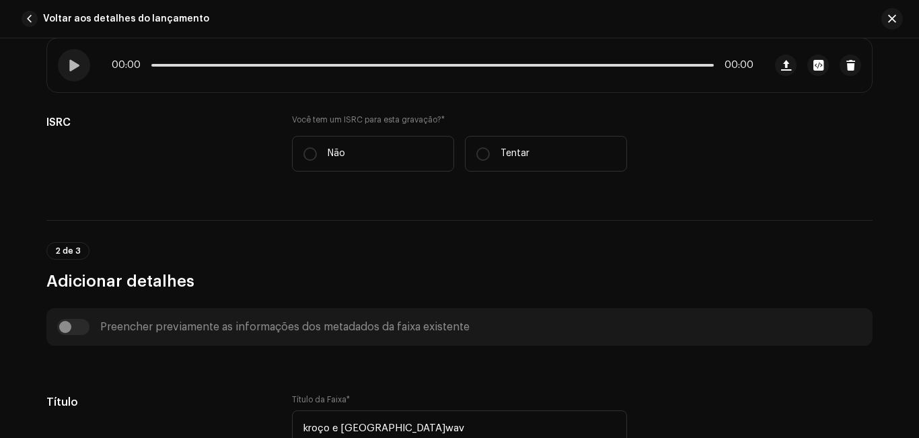
scroll to position [262, 0]
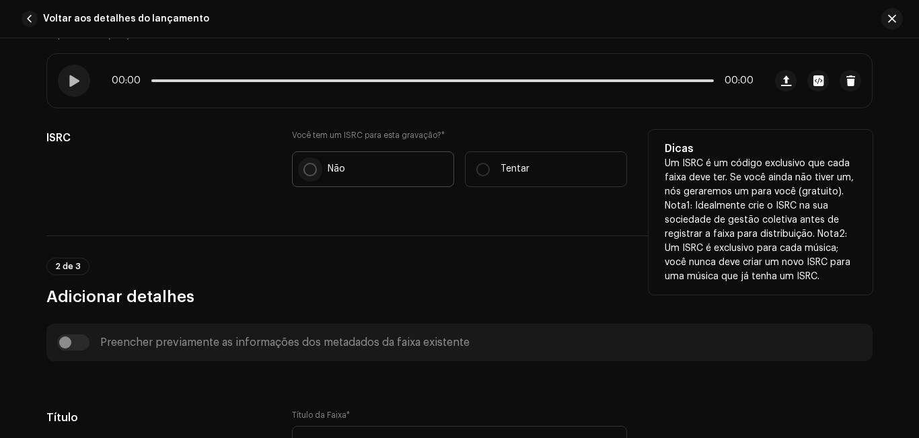
click at [303, 166] on p-radiobutton at bounding box center [309, 169] width 13 height 13
click at [303, 166] on input "Não" at bounding box center [309, 169] width 13 height 13
radio input "true"
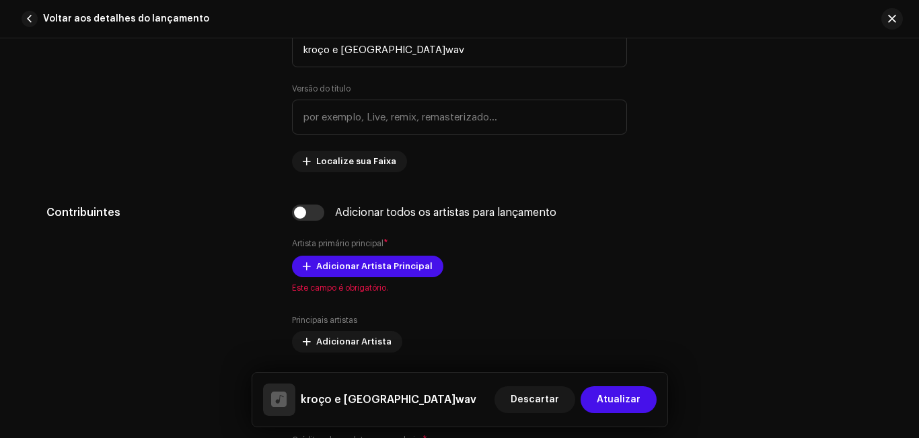
scroll to position [613, 0]
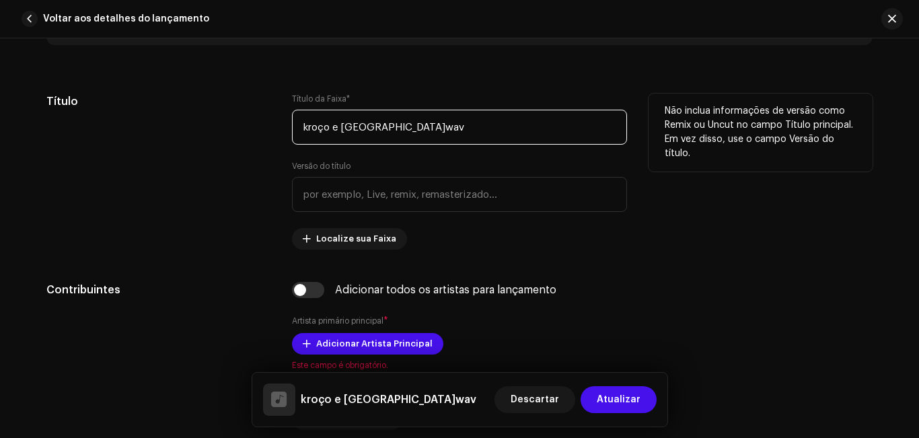
drag, startPoint x: 393, startPoint y: 121, endPoint x: 165, endPoint y: 109, distance: 228.4
click at [165, 109] on div "Título Título da Faixa * kroço e frança.wav Versão do título Localize sua Faixa…" at bounding box center [459, 172] width 826 height 156
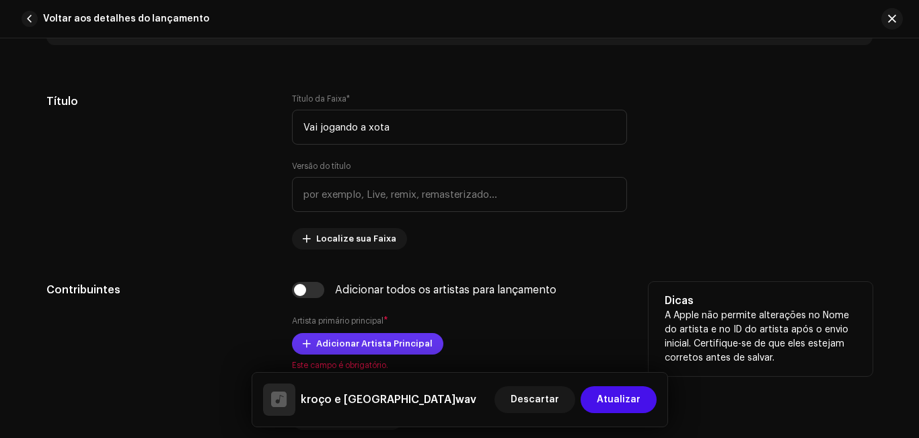
type input "Vai jogando a xota"
click at [396, 346] on font "Adicionar Artista Principal" at bounding box center [374, 343] width 116 height 9
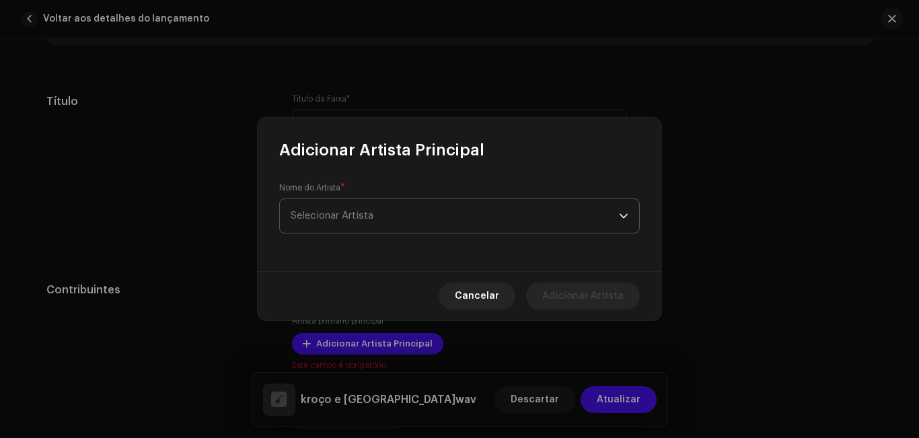
click at [362, 211] on font "Selecionar Artista" at bounding box center [332, 216] width 83 height 10
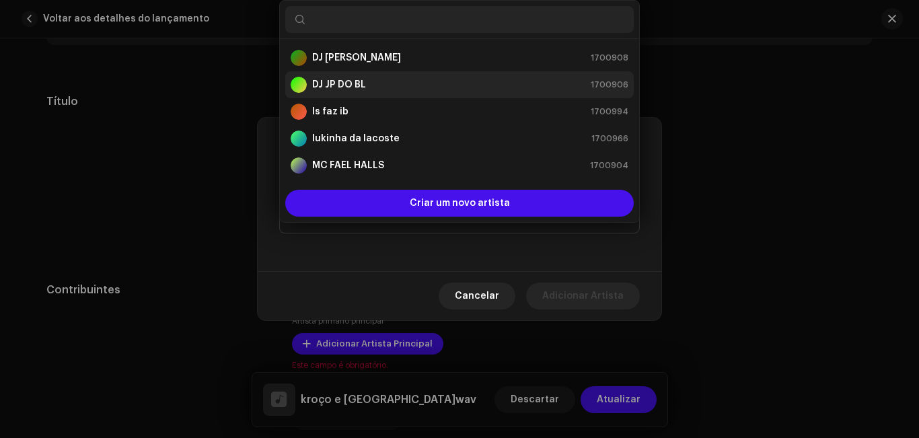
click at [381, 81] on div "DJ JP DO BL 1700906" at bounding box center [460, 85] width 338 height 16
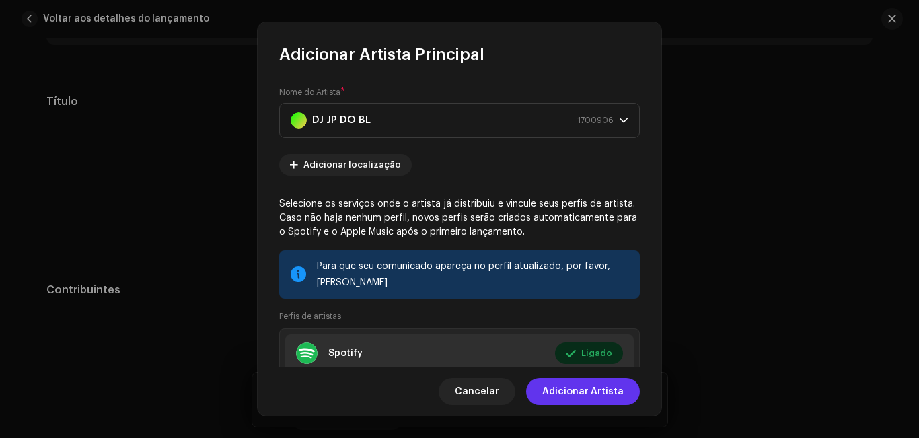
click at [575, 388] on font "Adicionar Artista" at bounding box center [582, 391] width 81 height 9
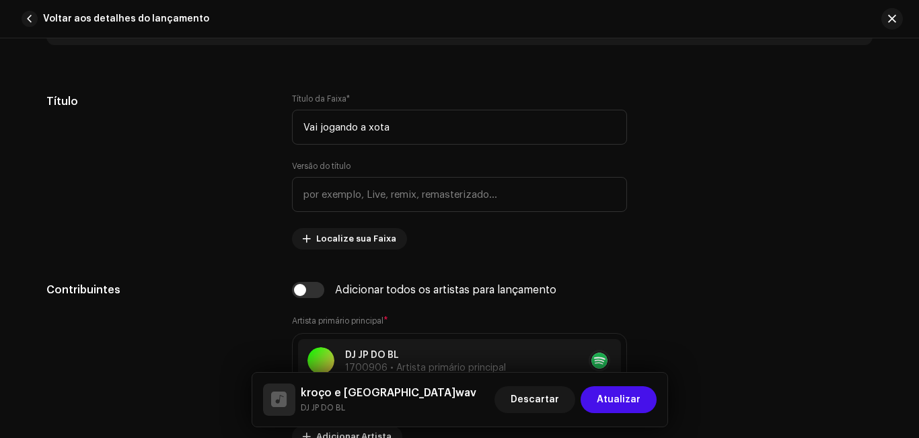
click at [915, 164] on div "Detalhes da faixa Complete o seguinte para finalizar sua faixa. 1 de 3 Adiciona…" at bounding box center [459, 238] width 919 height 400
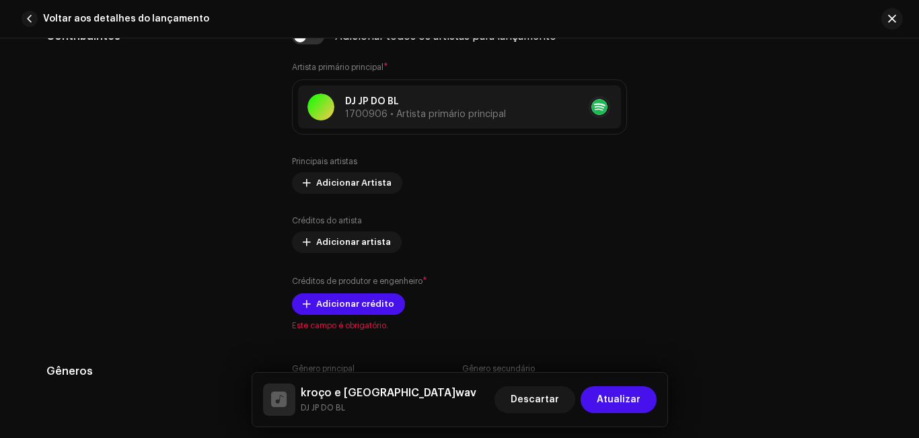
scroll to position [894, 0]
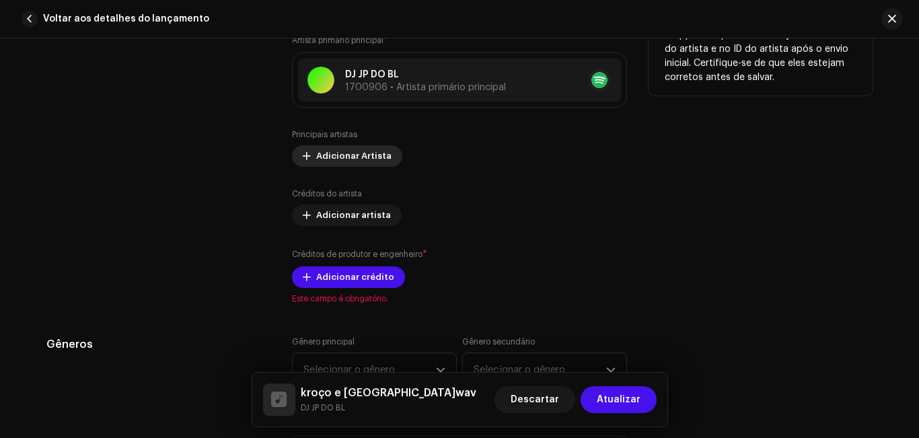
click at [355, 145] on span "Adicionar Artista" at bounding box center [353, 156] width 75 height 27
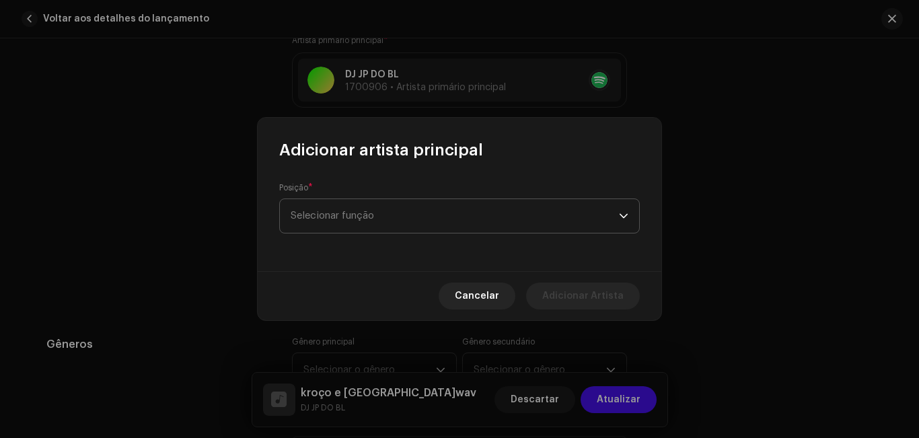
click at [377, 213] on span "Selecionar função" at bounding box center [455, 216] width 328 height 34
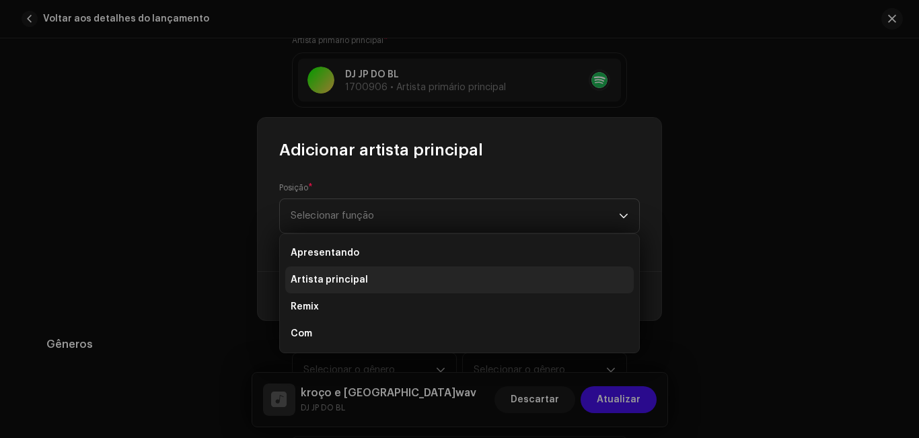
click at [379, 277] on li "Artista principal" at bounding box center [459, 279] width 349 height 27
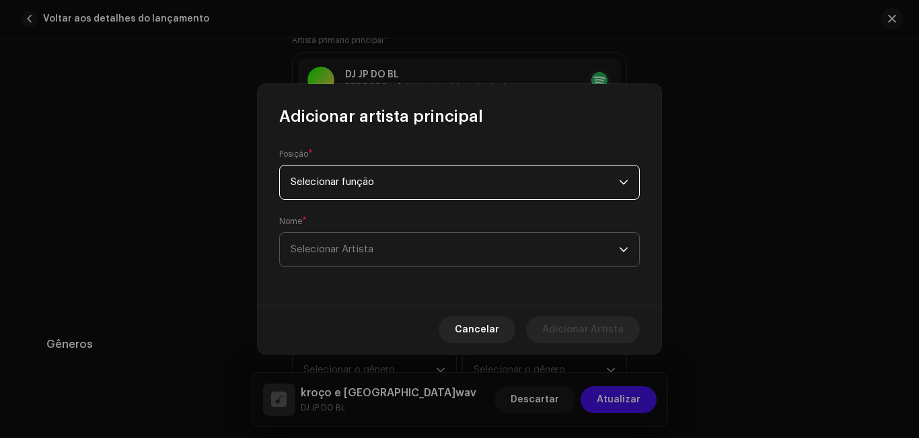
click at [382, 256] on span "Selecionar Artista" at bounding box center [455, 250] width 328 height 34
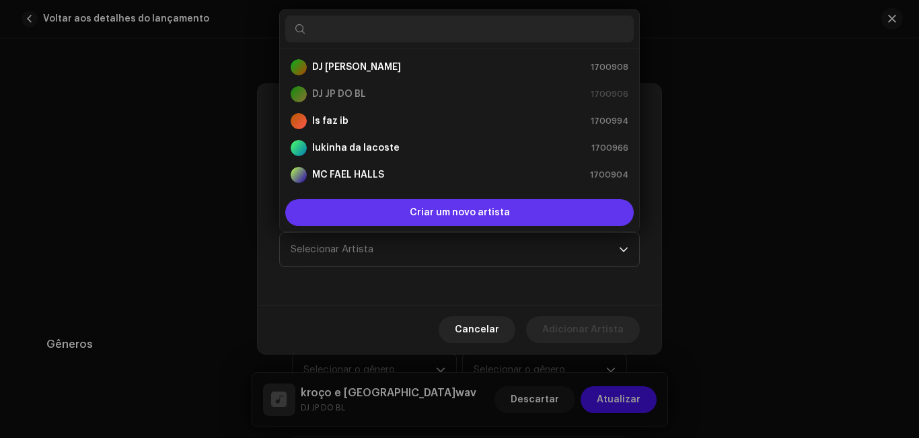
click at [451, 208] on font "Criar um novo artista" at bounding box center [460, 212] width 100 height 9
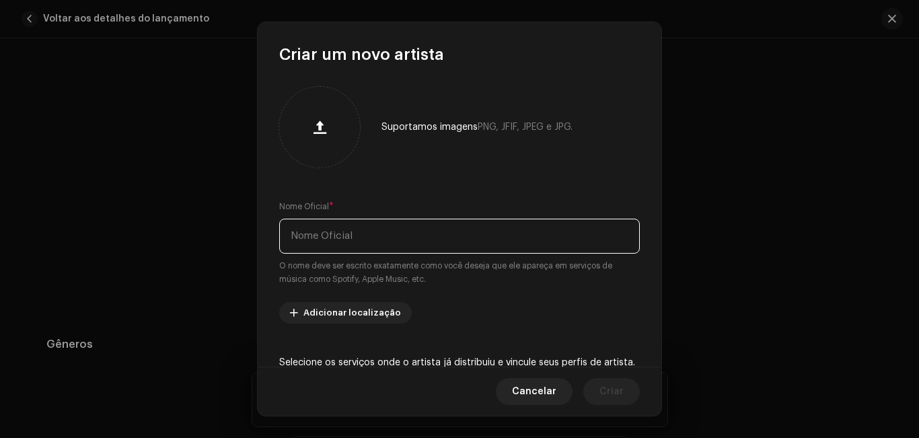
click at [414, 238] on input "text" at bounding box center [459, 236] width 361 height 35
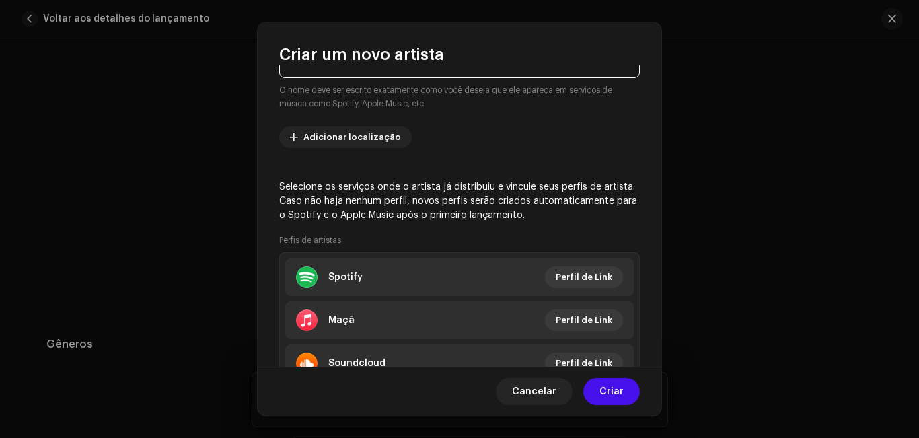
scroll to position [176, 0]
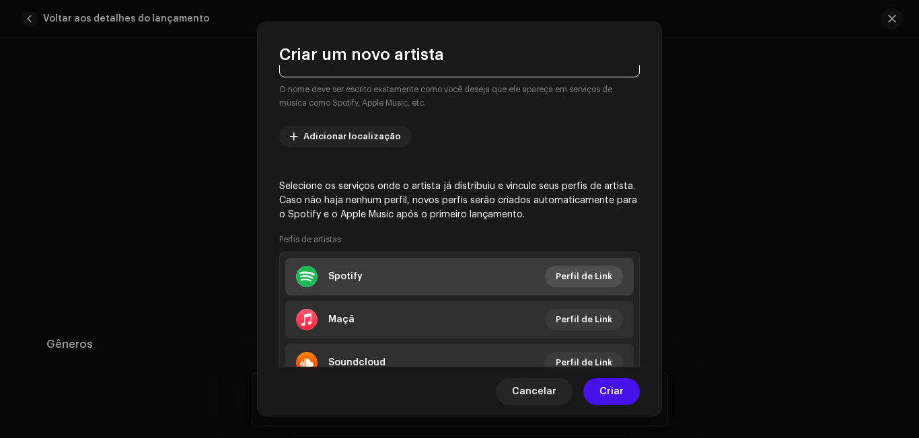
type input "mc kroço"
click at [587, 268] on span "Perfil de Link" at bounding box center [584, 276] width 57 height 27
